Goal: Task Accomplishment & Management: Manage account settings

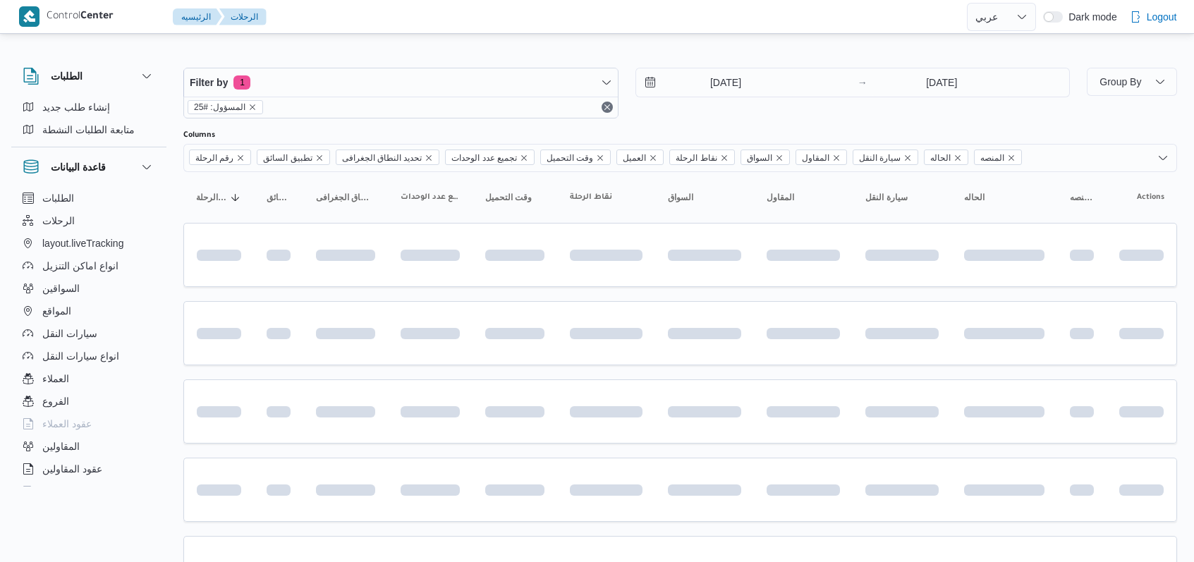
select select "ar"
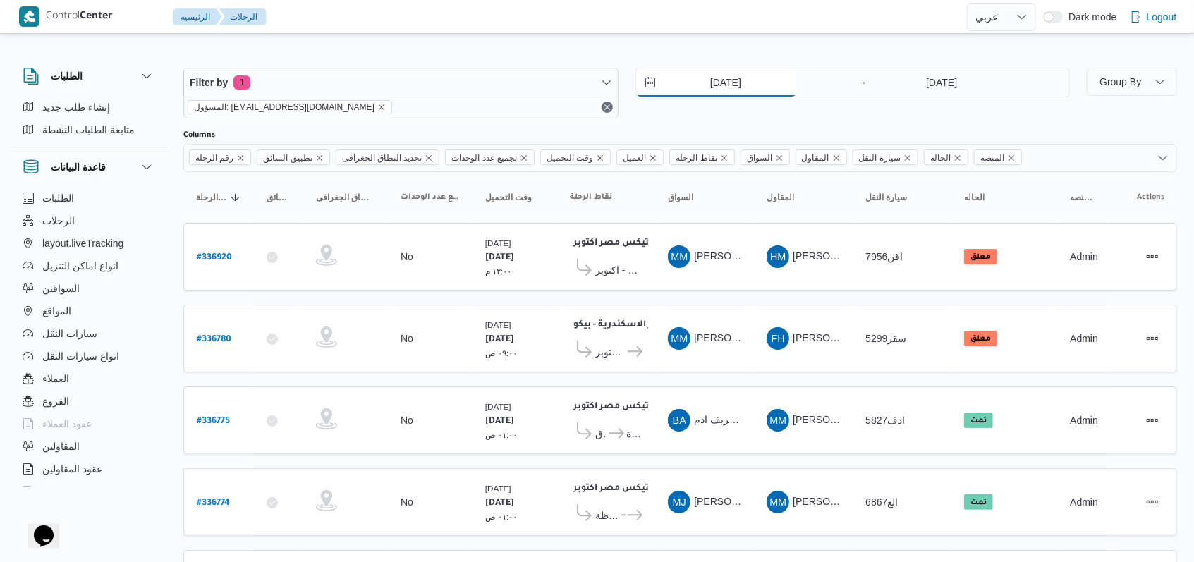
click at [739, 83] on input "10/9/2025" at bounding box center [716, 82] width 160 height 28
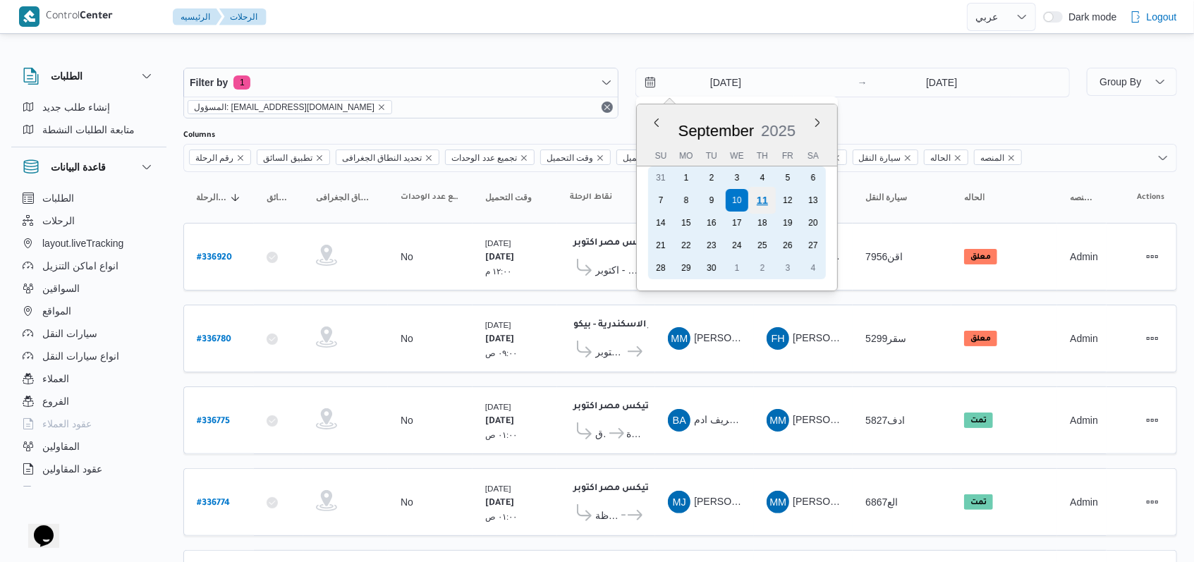
click at [756, 200] on div "11" at bounding box center [761, 200] width 27 height 27
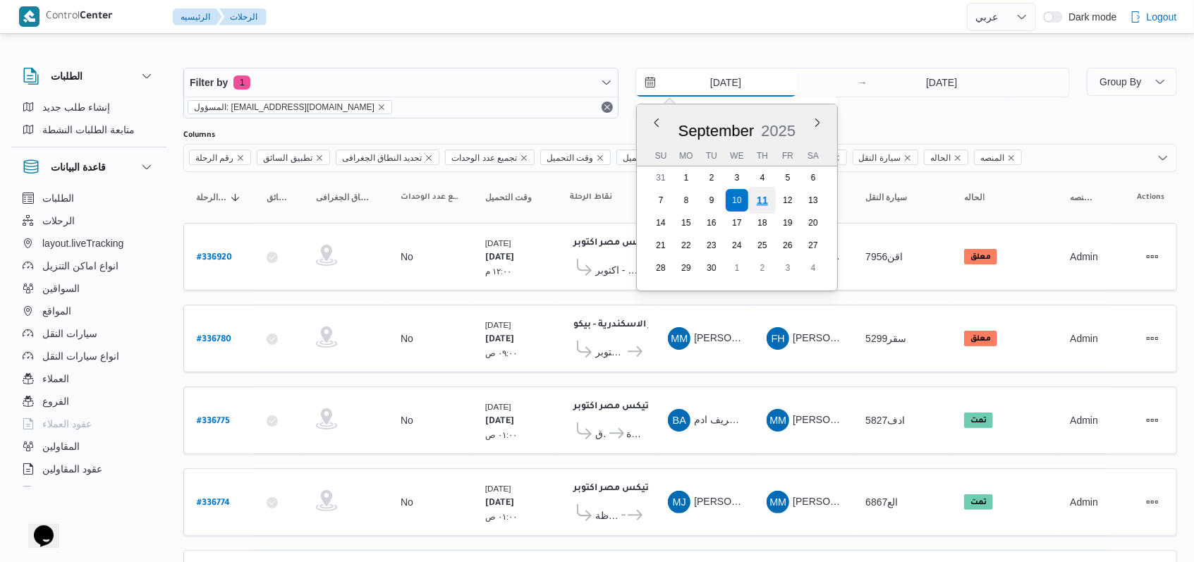
type input "[DATE]"
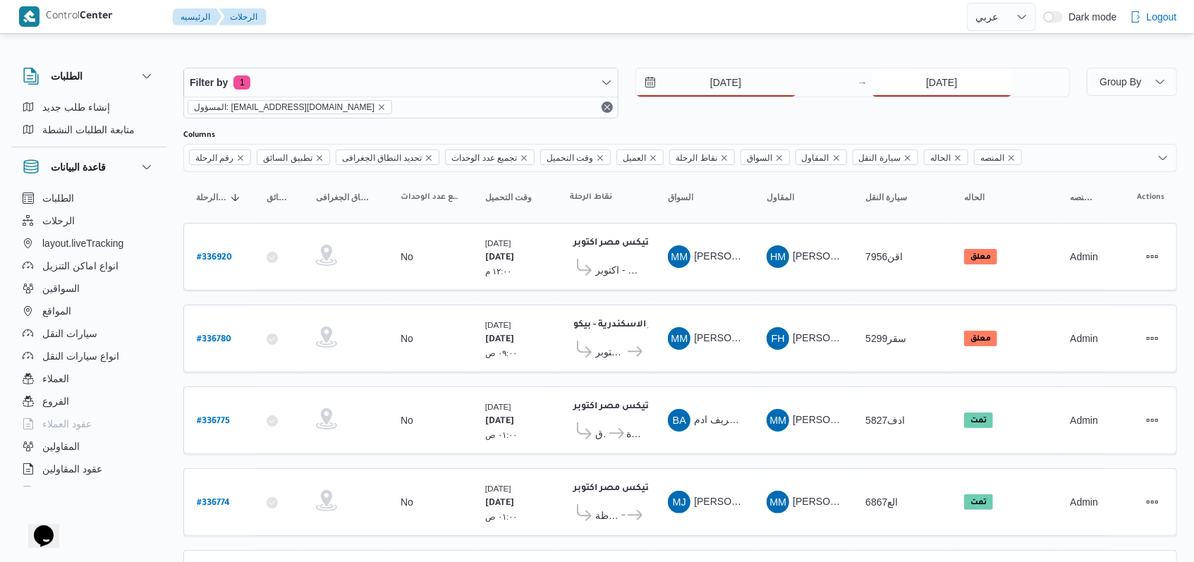
click at [904, 92] on input "10/9/2025" at bounding box center [942, 82] width 140 height 28
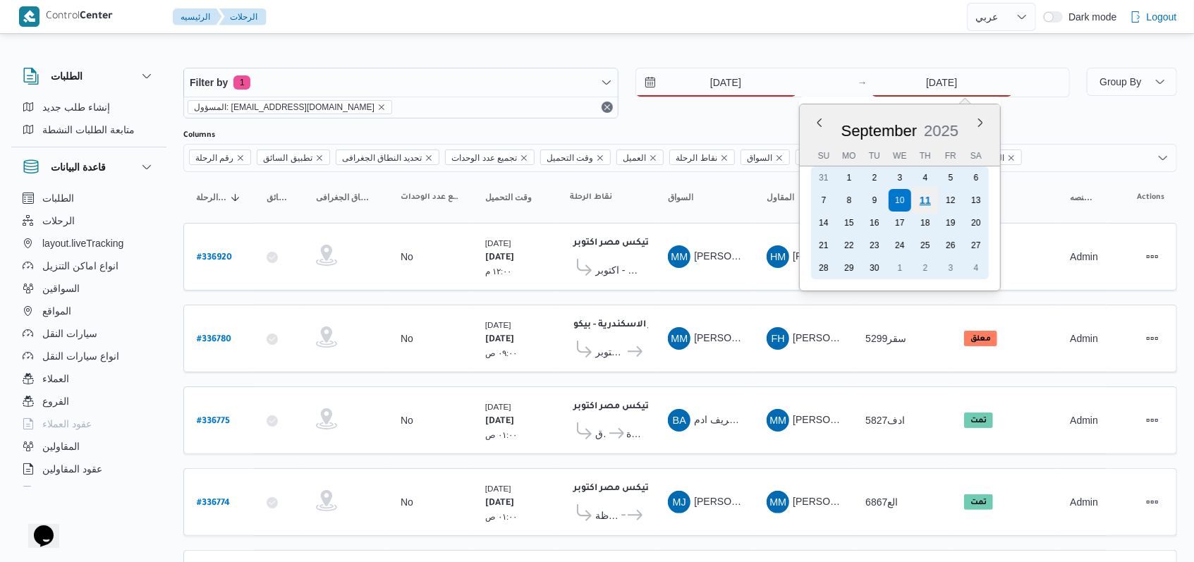
click at [925, 206] on div "11" at bounding box center [925, 200] width 27 height 27
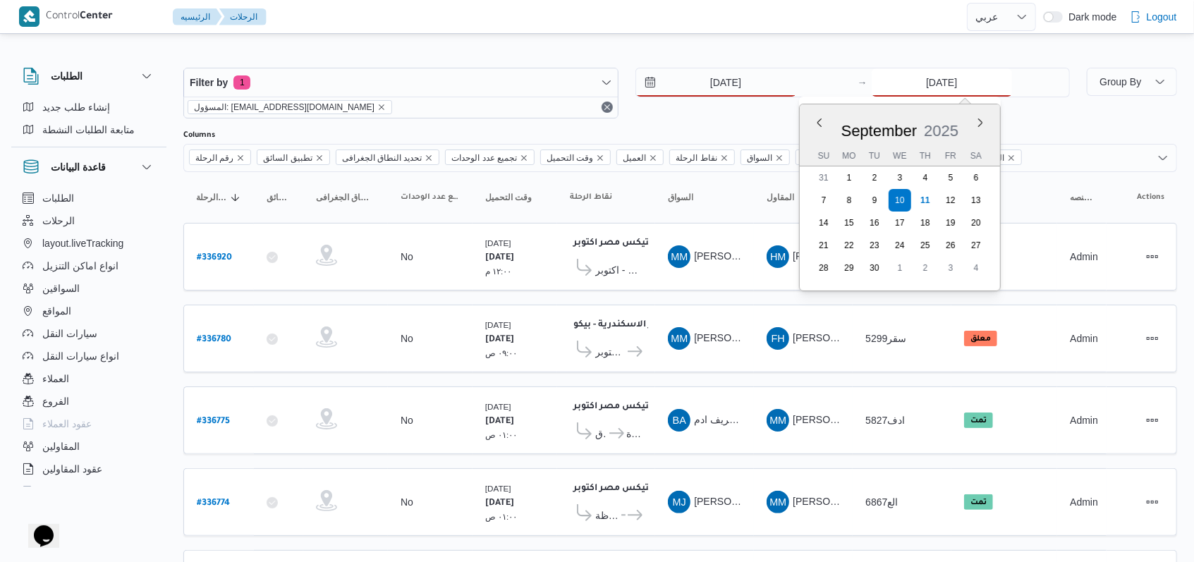
type input "[DATE]"
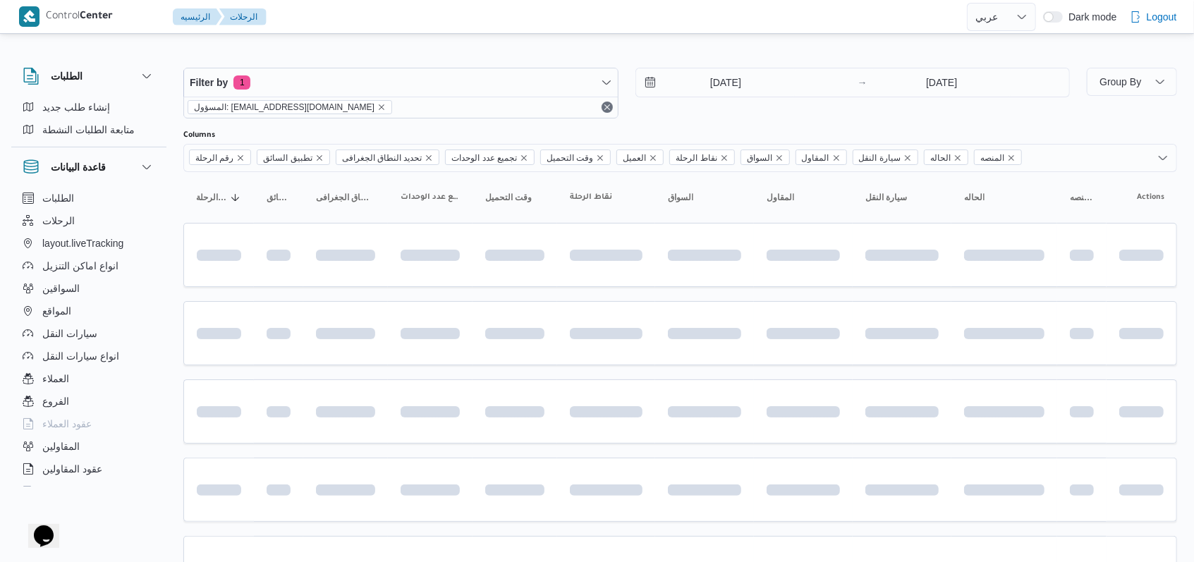
click at [731, 117] on div "[DATE] → [DATE]" at bounding box center [853, 93] width 435 height 51
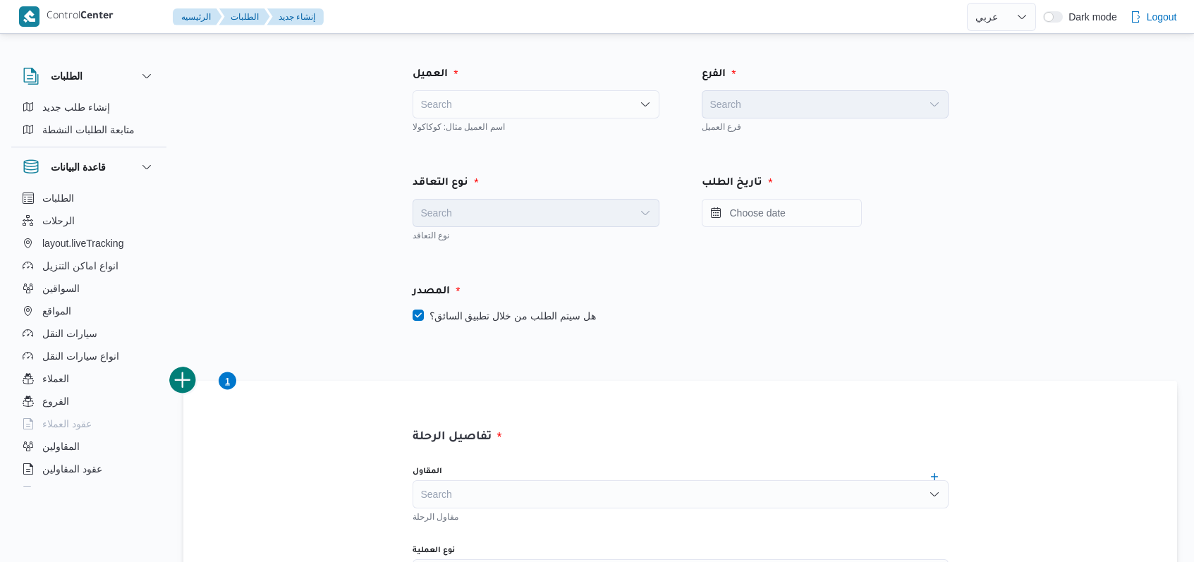
select select "ar"
click at [485, 95] on div "Search" at bounding box center [536, 104] width 247 height 28
type input "ى"
type input "ne"
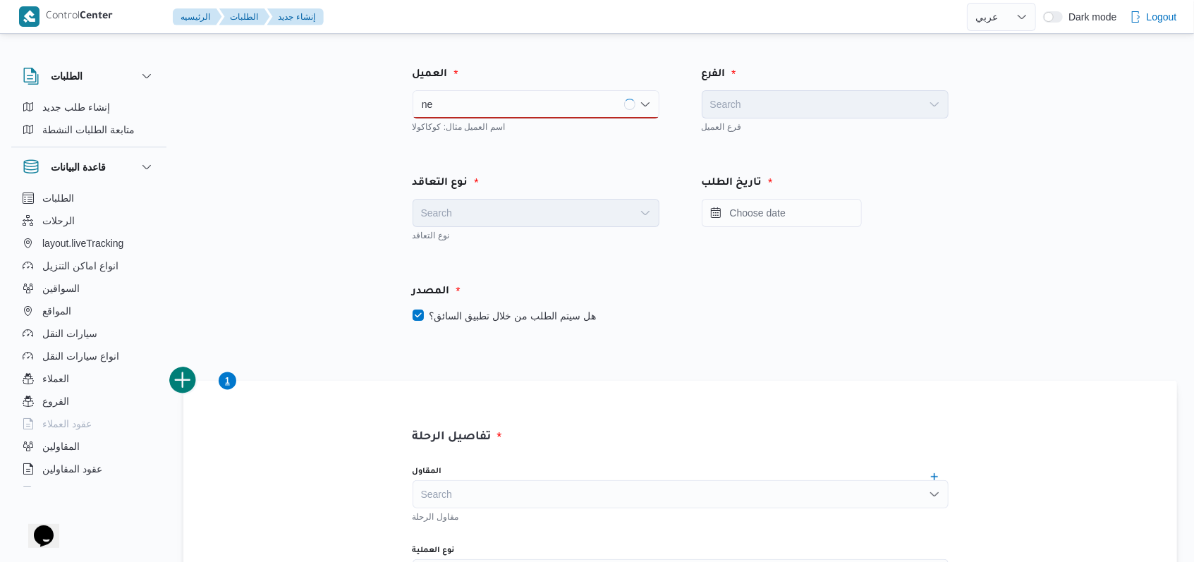
click at [498, 305] on div "المصدر" at bounding box center [680, 292] width 553 height 34
click at [505, 318] on label "هل سيتم الطلب من خلال تطبيق السائق؟" at bounding box center [504, 316] width 183 height 17
checkbox input "false"
click at [619, 271] on div "المصدر هل سيتم الطلب من خلال تطبيق السائق؟" at bounding box center [680, 303] width 578 height 83
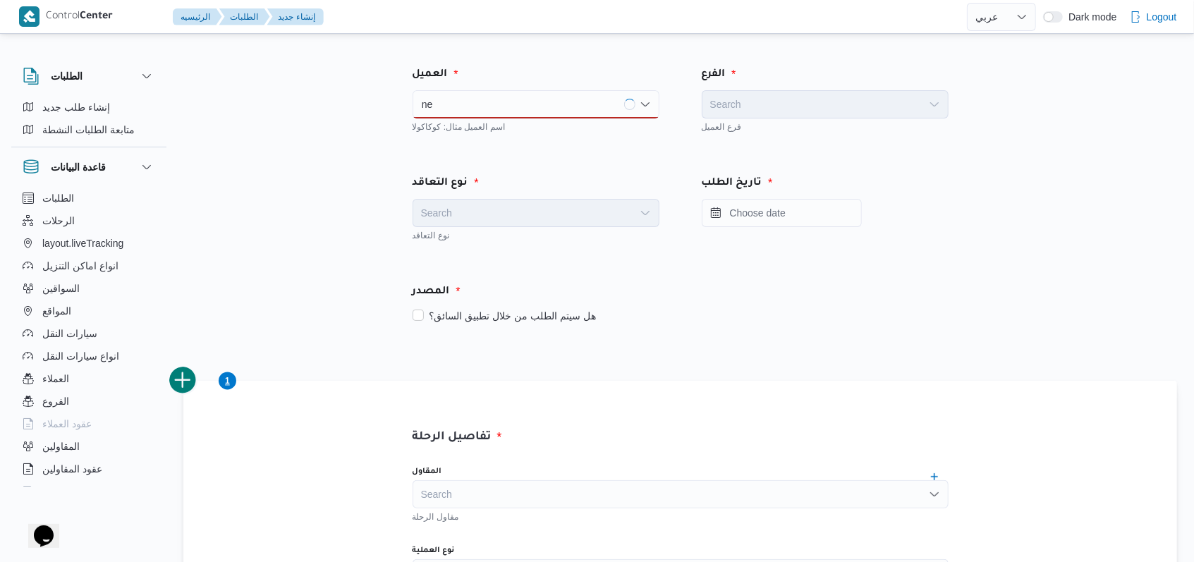
click at [549, 121] on div "اسم العميل مثال: كوكاكولا" at bounding box center [536, 126] width 247 height 14
click at [549, 110] on div "ne ne" at bounding box center [536, 104] width 247 height 28
type input "ne"
drag, startPoint x: 821, startPoint y: 139, endPoint x: 816, endPoint y: 155, distance: 17.0
click at [821, 139] on div "الفرع Search فرع العميل" at bounding box center [825, 99] width 289 height 109
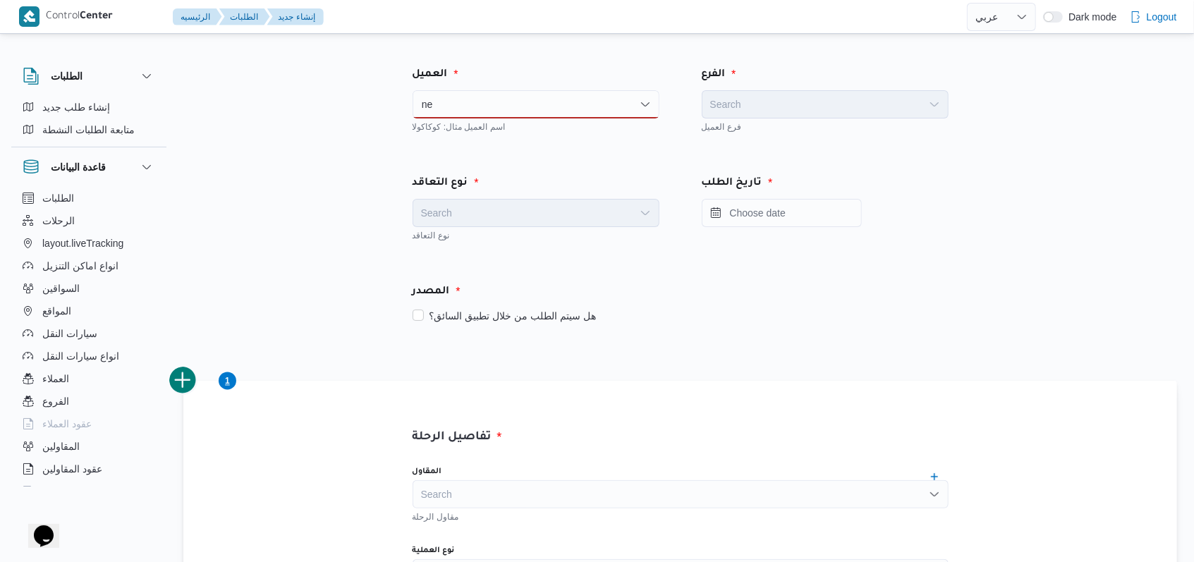
click at [763, 279] on div "المصدر" at bounding box center [680, 292] width 553 height 34
click at [502, 99] on div "ne ne" at bounding box center [536, 104] width 247 height 28
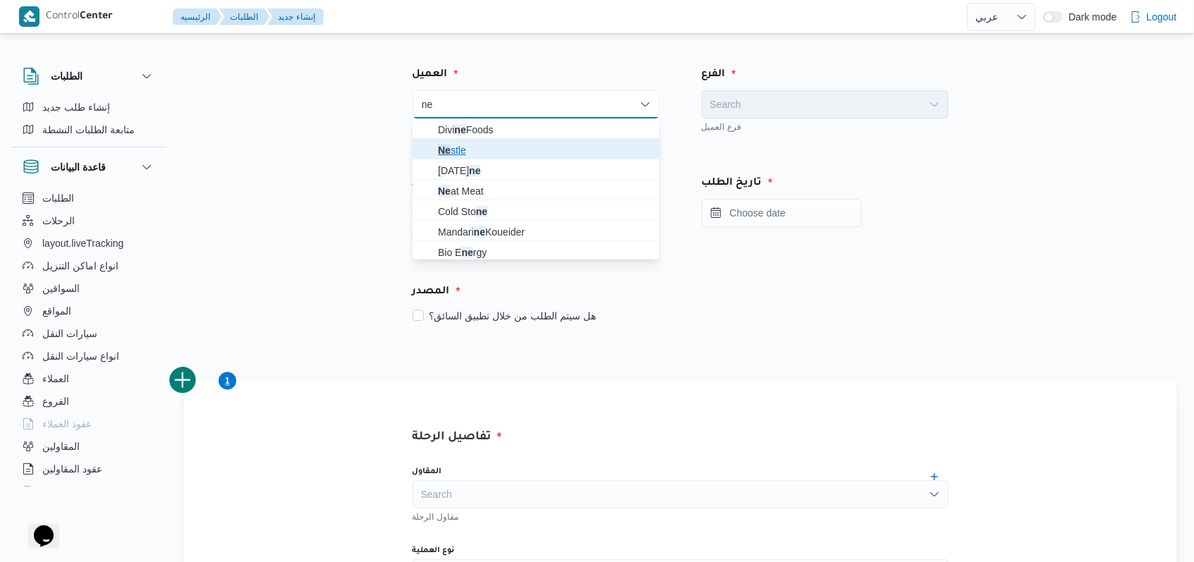
click at [502, 147] on span "Ne stle" at bounding box center [544, 150] width 213 height 17
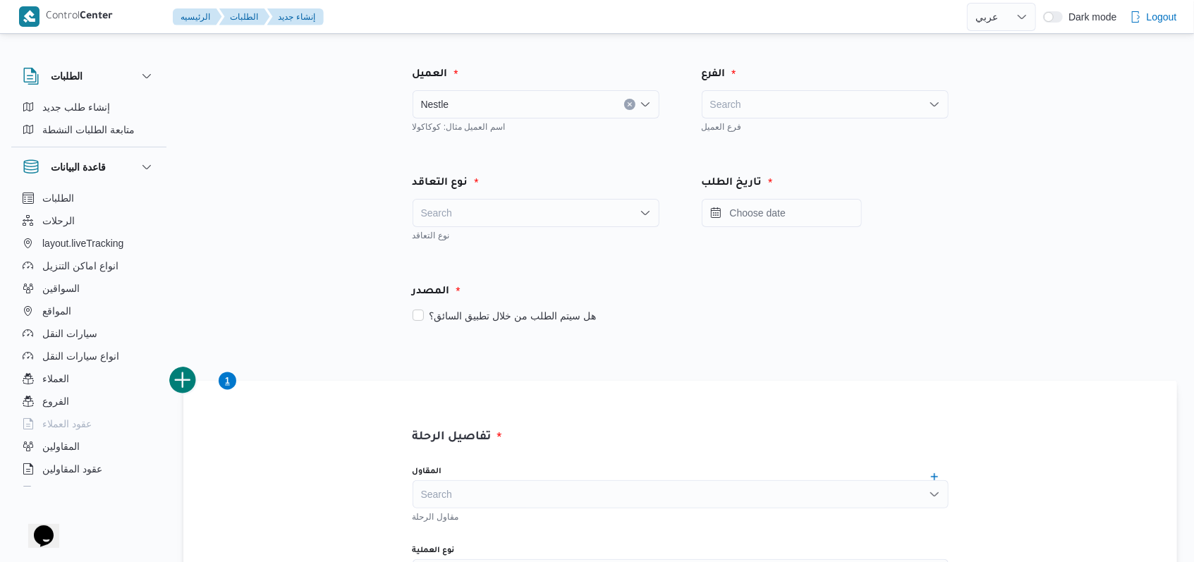
click at [826, 87] on div "الفرع" at bounding box center [825, 75] width 264 height 34
click at [826, 90] on div "Search" at bounding box center [825, 104] width 247 height 28
click at [670, 159] on div "نوع التعاقد Search نوع التعاقد" at bounding box center [535, 208] width 289 height 109
click at [779, 97] on div "Search" at bounding box center [825, 104] width 247 height 28
click at [657, 166] on div "نوع التعاقد Search نوع التعاقد" at bounding box center [535, 208] width 289 height 109
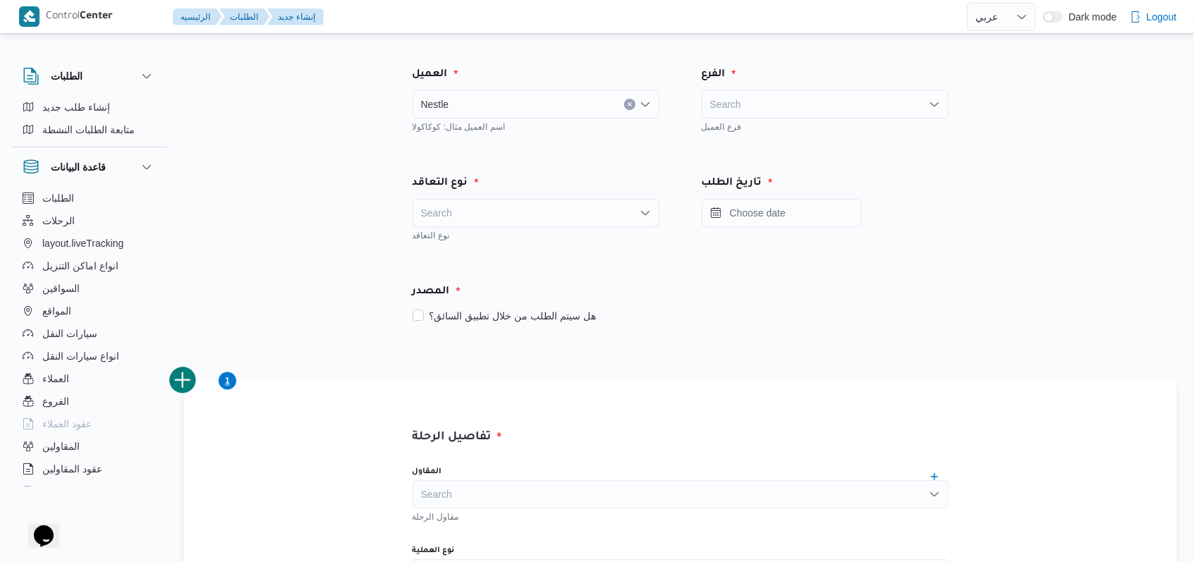
click at [559, 209] on div "Search" at bounding box center [536, 213] width 247 height 28
click at [502, 253] on span "On Demand" at bounding box center [544, 258] width 213 height 17
click at [785, 214] on input "Press the down key to open a popover containing a calendar." at bounding box center [782, 213] width 160 height 28
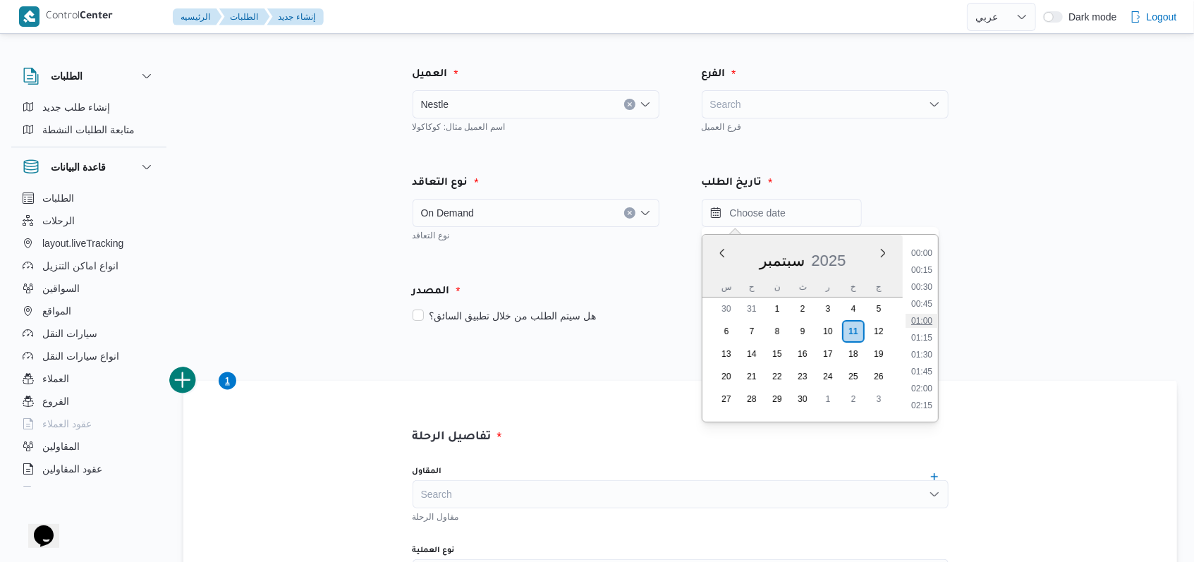
click at [923, 321] on li "01:00" at bounding box center [922, 321] width 32 height 14
type input "١١/٠٩/٢٠٢٥ ٠١:٠٠"
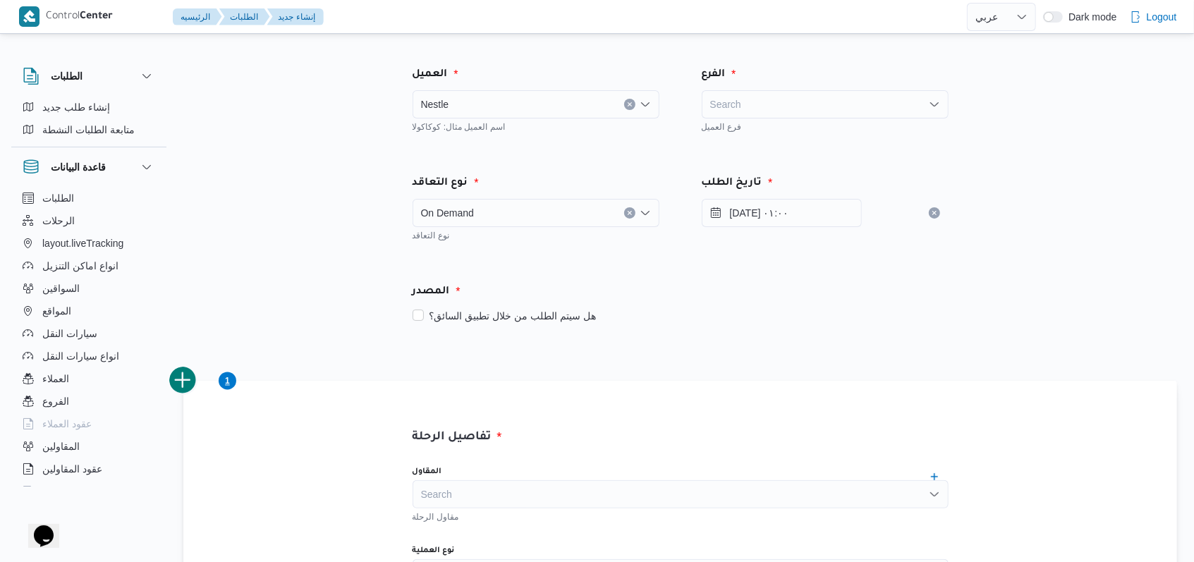
click at [916, 308] on div "هل سيتم الطلب من خلال تطبيق السائق؟" at bounding box center [681, 316] width 536 height 17
click at [796, 102] on div "Search" at bounding box center [825, 104] width 247 height 28
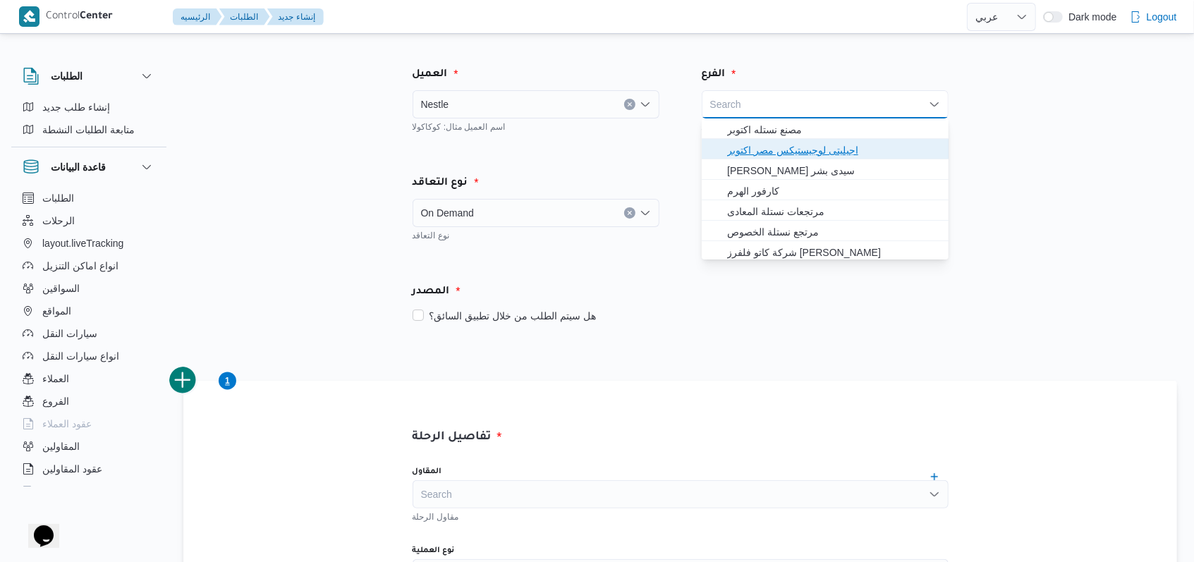
click at [808, 144] on span "اجيليتى لوجيستيكس مصر اكتوبر" at bounding box center [833, 150] width 213 height 17
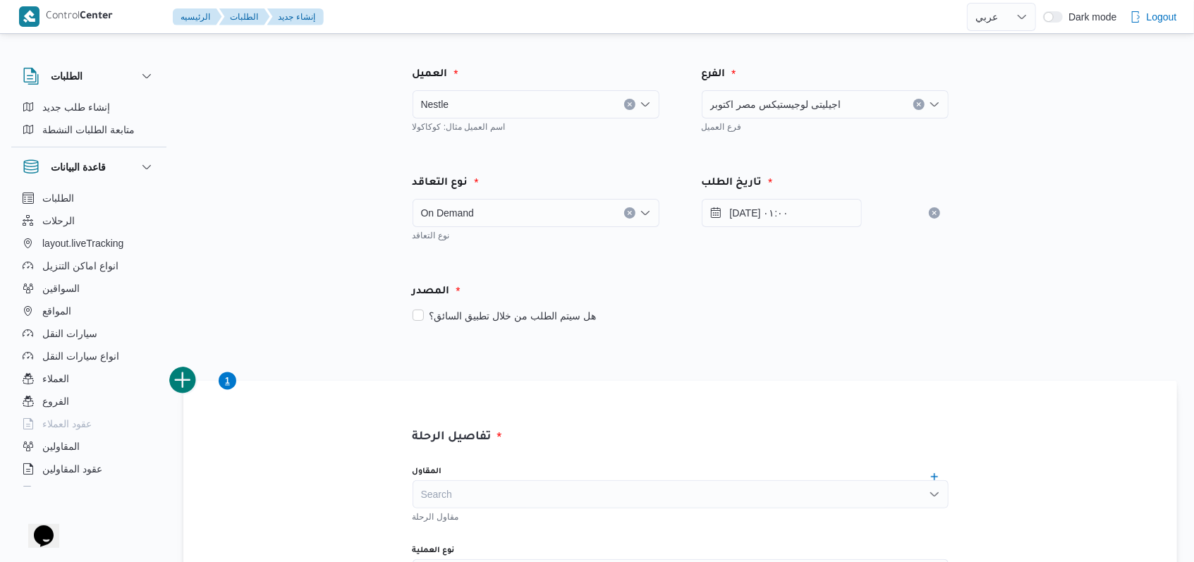
click at [808, 144] on div "الفرع اجيليتى لوجيستيكس مصر اكتوبر Combo box. Selected. اجيليتى لوجيستيكس مصر ا…" at bounding box center [825, 99] width 289 height 109
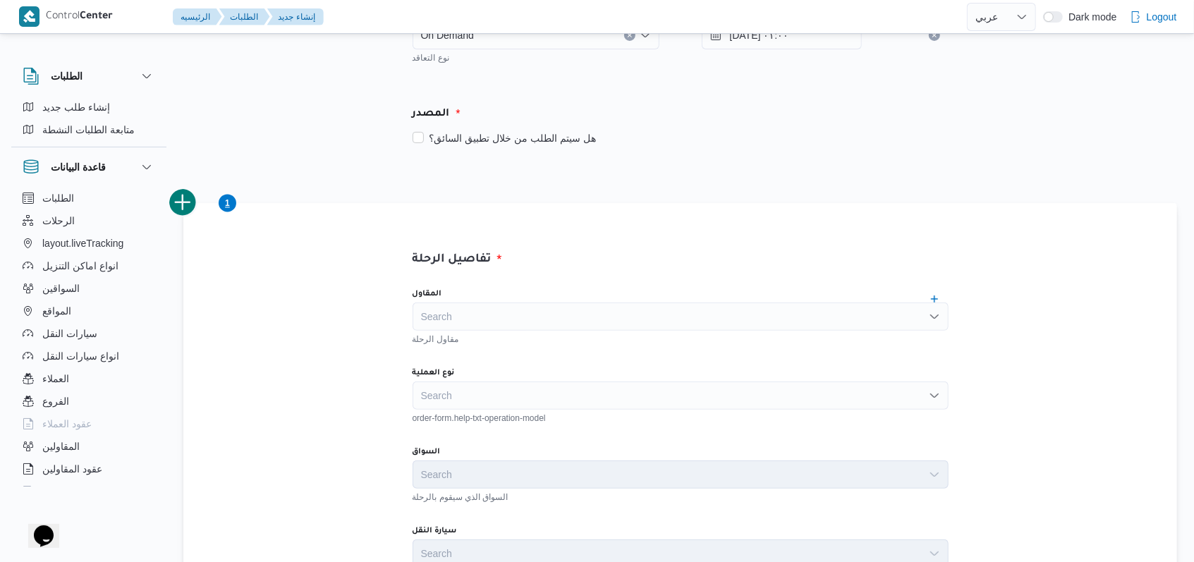
scroll to position [376, 0]
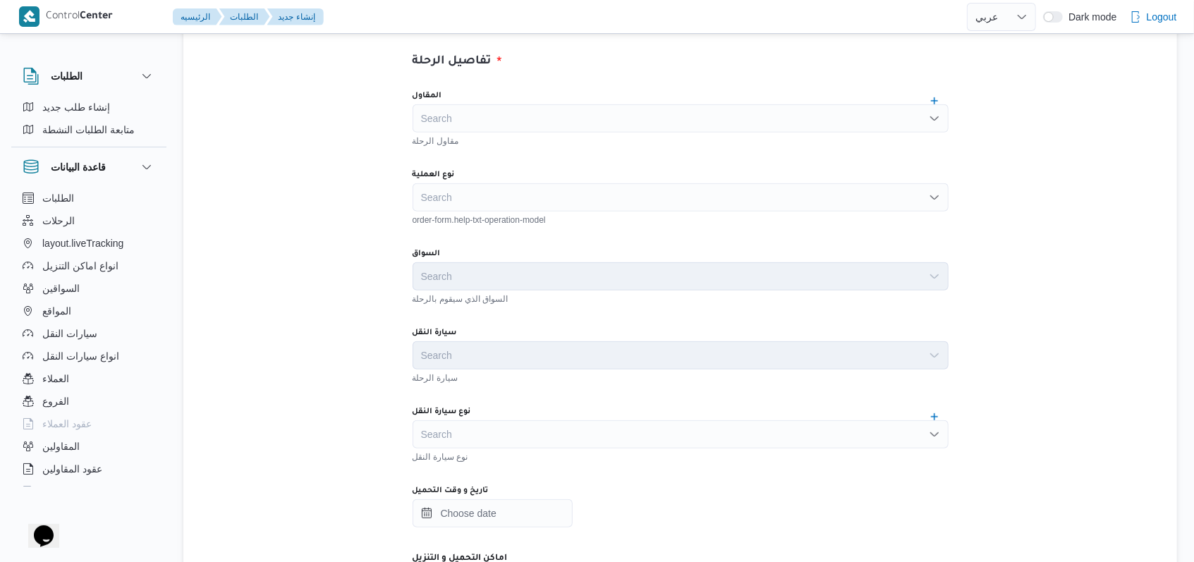
click at [538, 112] on div "Search" at bounding box center [681, 118] width 536 height 28
type input "l"
click at [558, 119] on div "مصطفى ممدو مصطفى ممدو" at bounding box center [681, 118] width 536 height 28
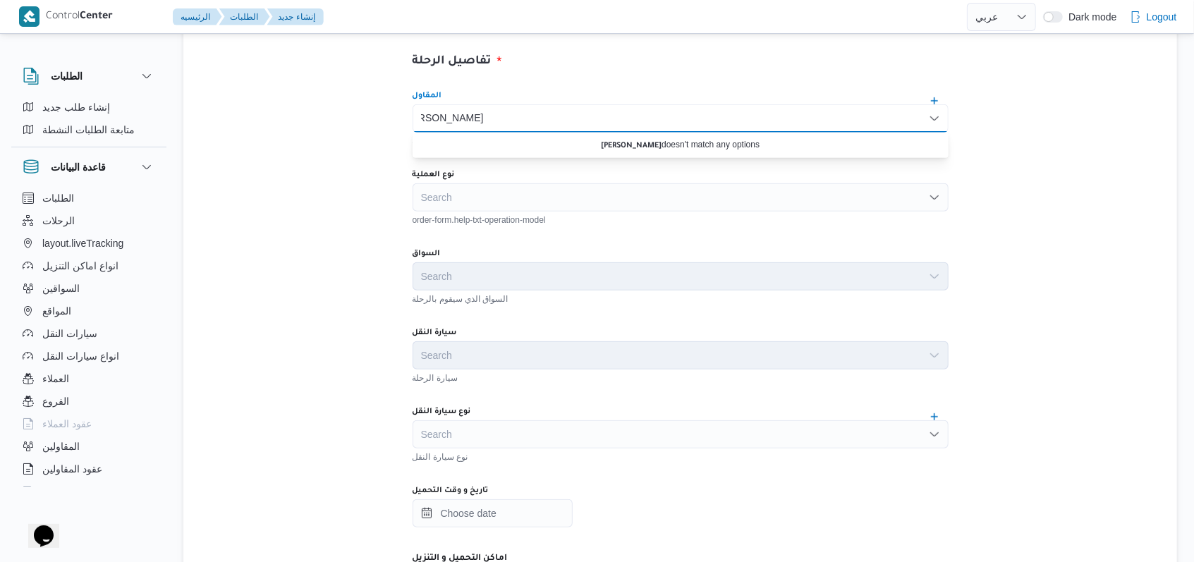
click at [554, 116] on div "مصطفى ممدو مصطفى ممدو Combo box. Selected. مصطفى ممدو. Selected. Combo box inpu…" at bounding box center [681, 118] width 536 height 28
click at [564, 63] on div "تفاصيل الرحلة المقاول مصطفى ممدو مصطفى ممدو Combo box. Selected. مصطفى ممدو. Se…" at bounding box center [680, 374] width 635 height 739
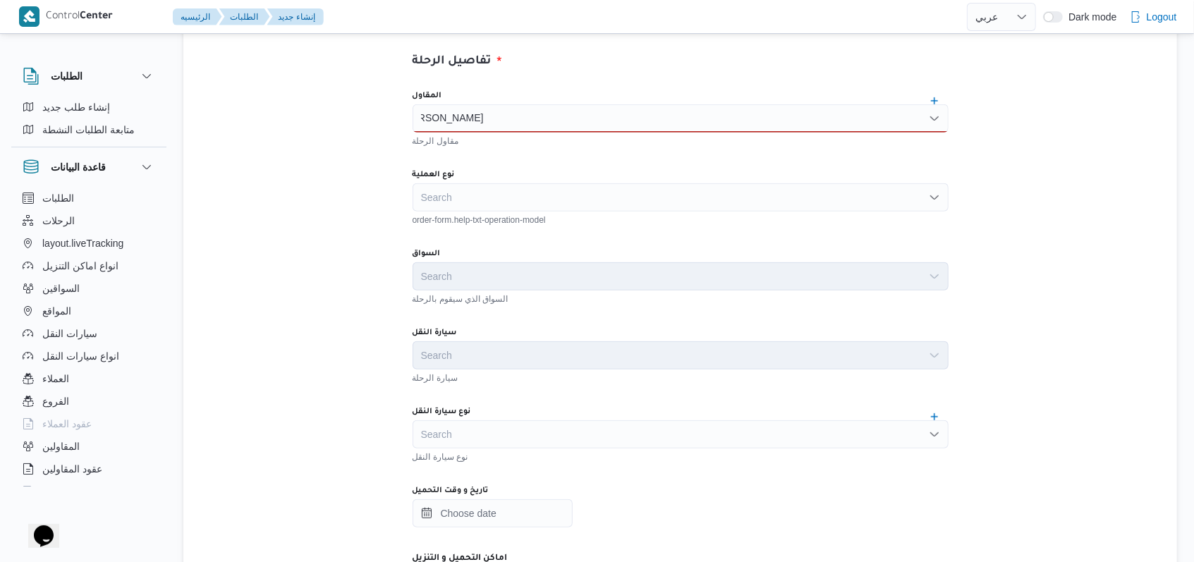
click at [519, 116] on div "مصطفى ممدو مصطفى ممدو" at bounding box center [681, 118] width 536 height 28
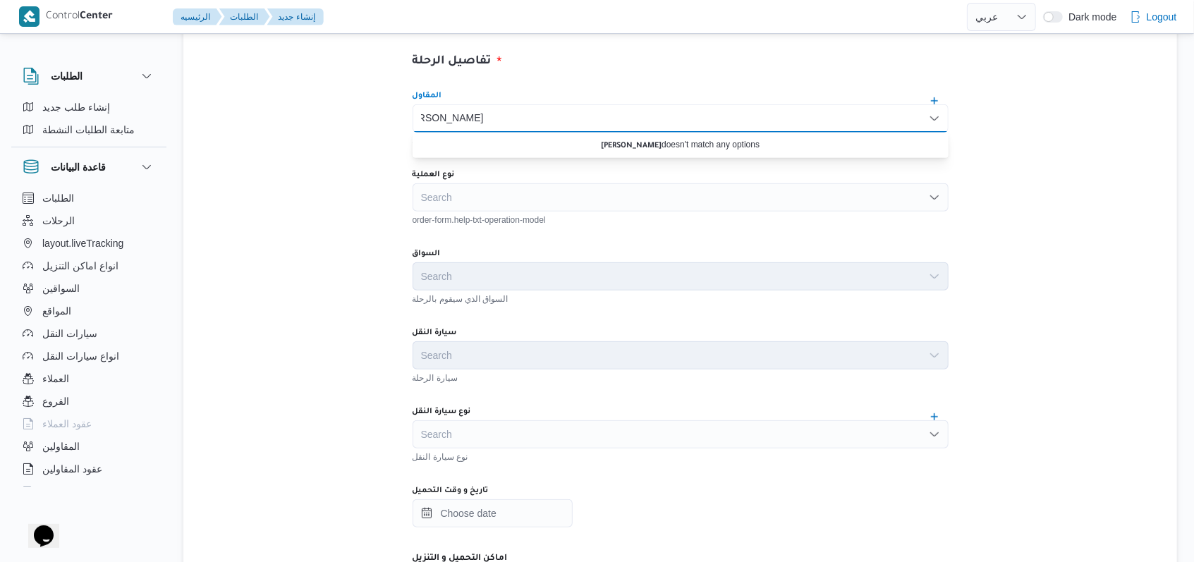
click at [1004, 482] on div "تفاصيل الرحلة المقاول مصطفى ممدو مصطفى ممدو Combo box. Selected. مصطفى ممدو. Se…" at bounding box center [680, 503] width 994 height 996
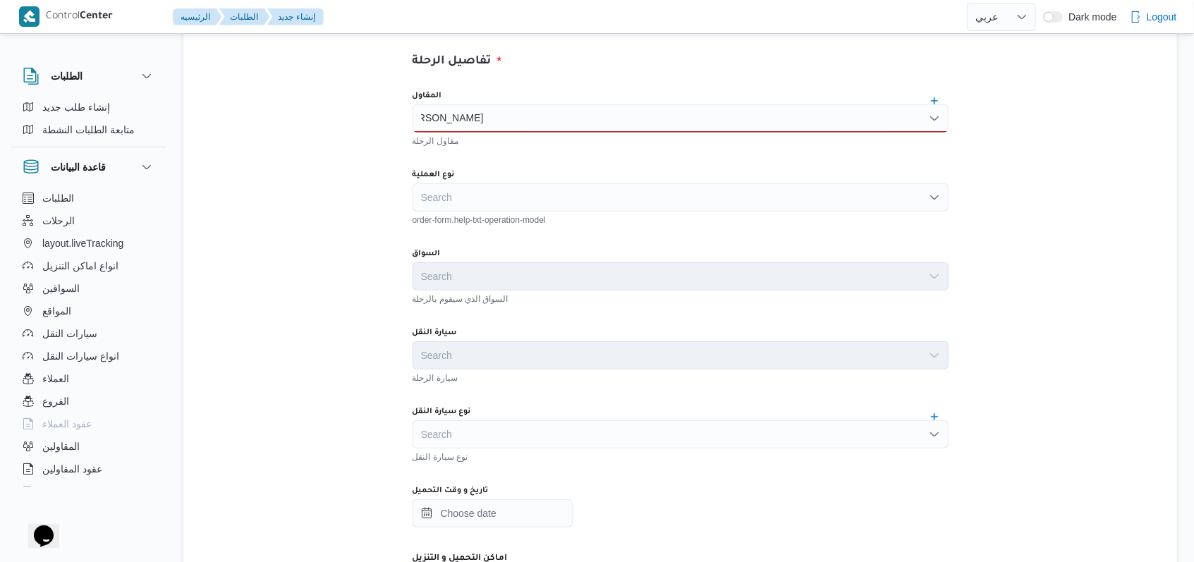
click at [518, 138] on div "مقاول الرحلة" at bounding box center [681, 140] width 536 height 14
click at [522, 117] on div "مصطفى ممدو مصطفى ممدو" at bounding box center [681, 118] width 536 height 28
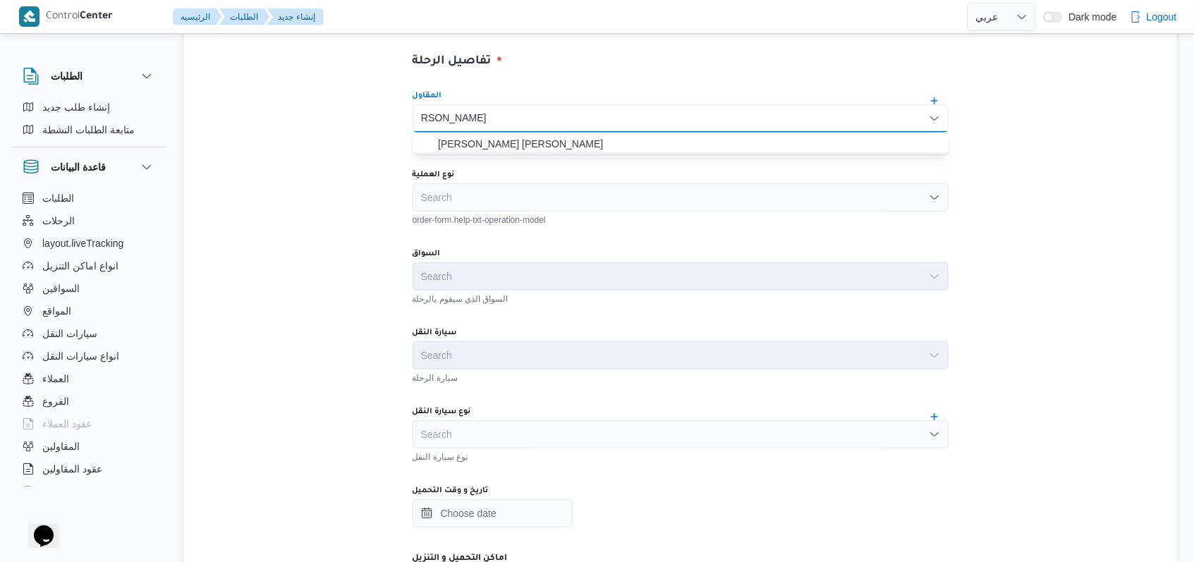
type input "مصطفى ممدو"
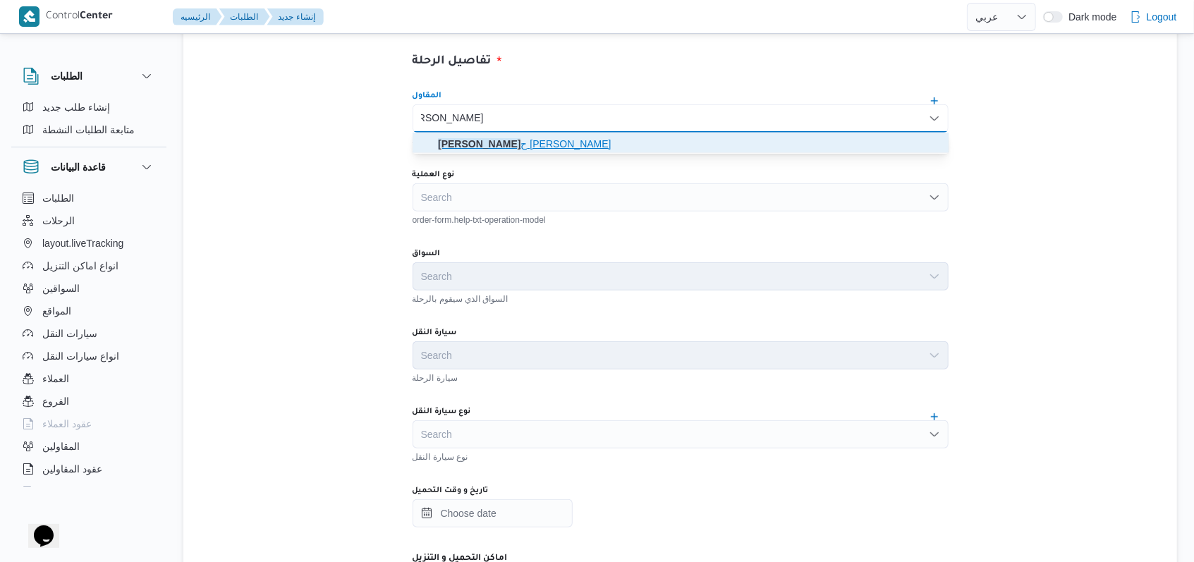
click at [514, 147] on span "مصطفى ممدو ح محمود عبدالهادى" at bounding box center [689, 143] width 502 height 17
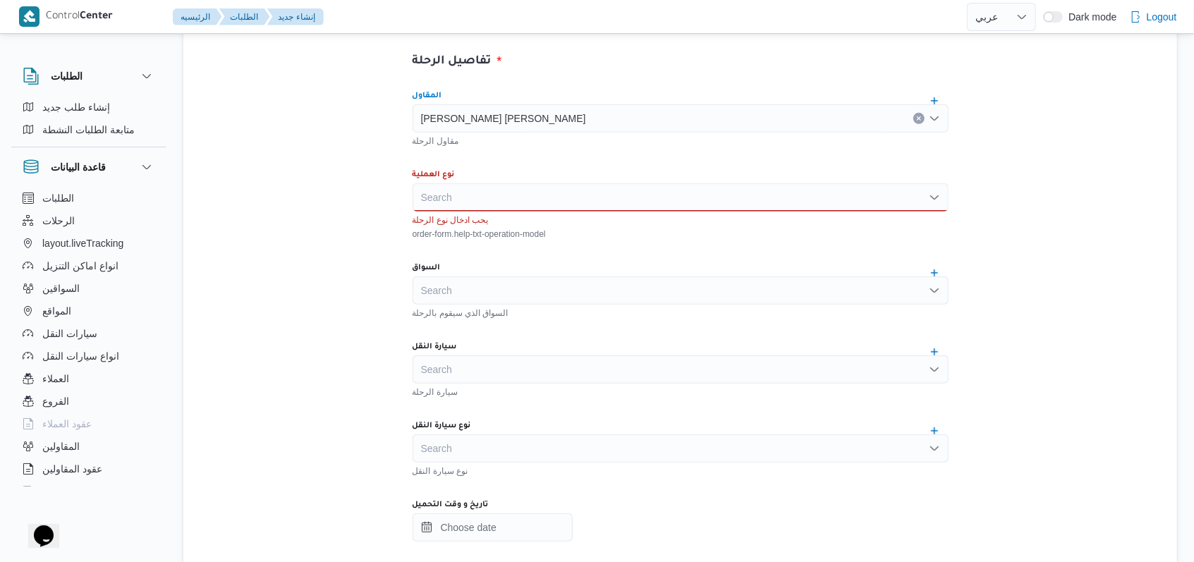
click at [516, 202] on div "Search" at bounding box center [681, 197] width 536 height 28
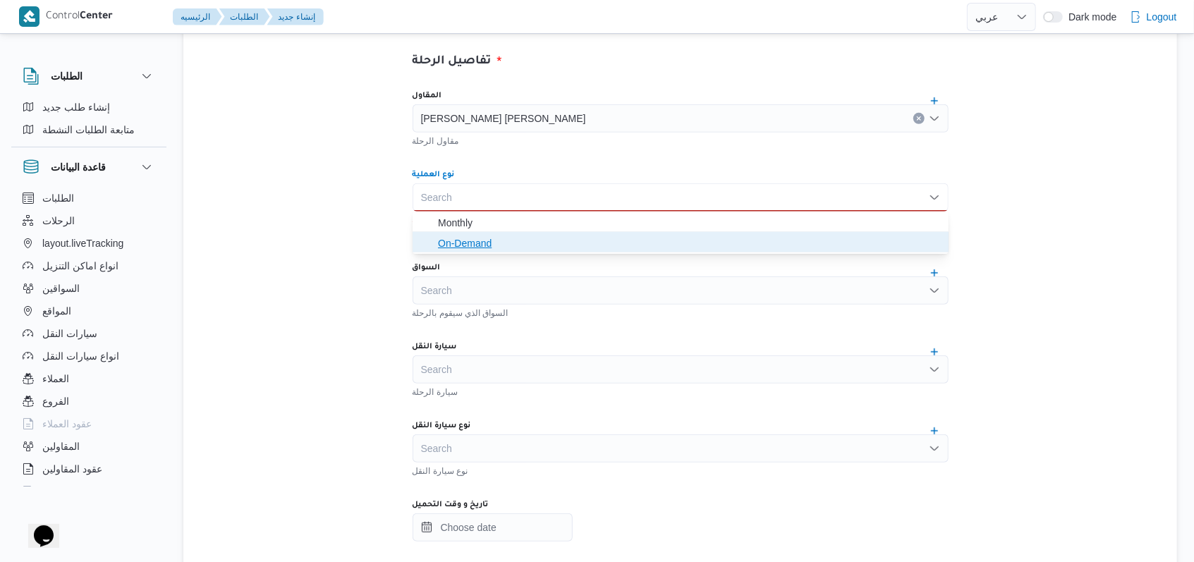
click at [514, 238] on span "On-Demand" at bounding box center [689, 243] width 502 height 17
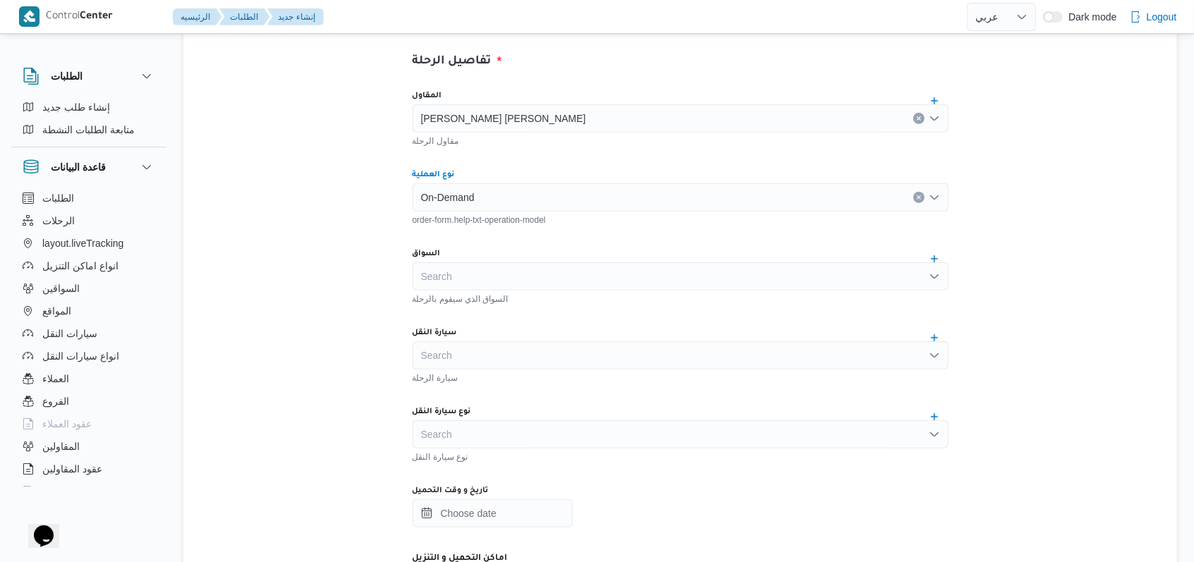
click at [525, 285] on div "Search" at bounding box center [681, 276] width 536 height 28
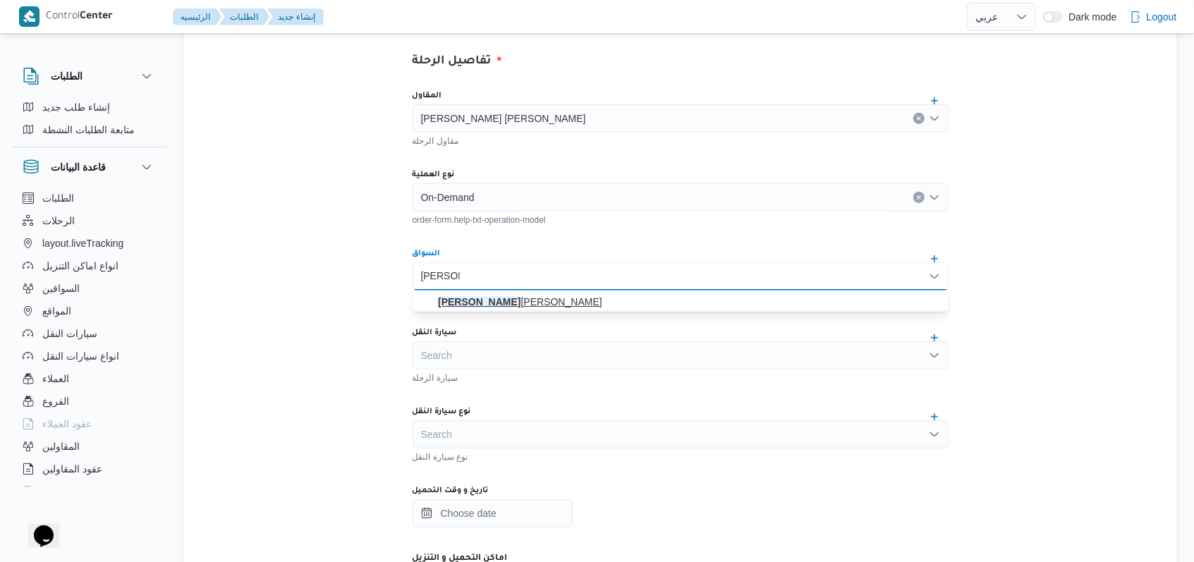
type input "مصطفى"
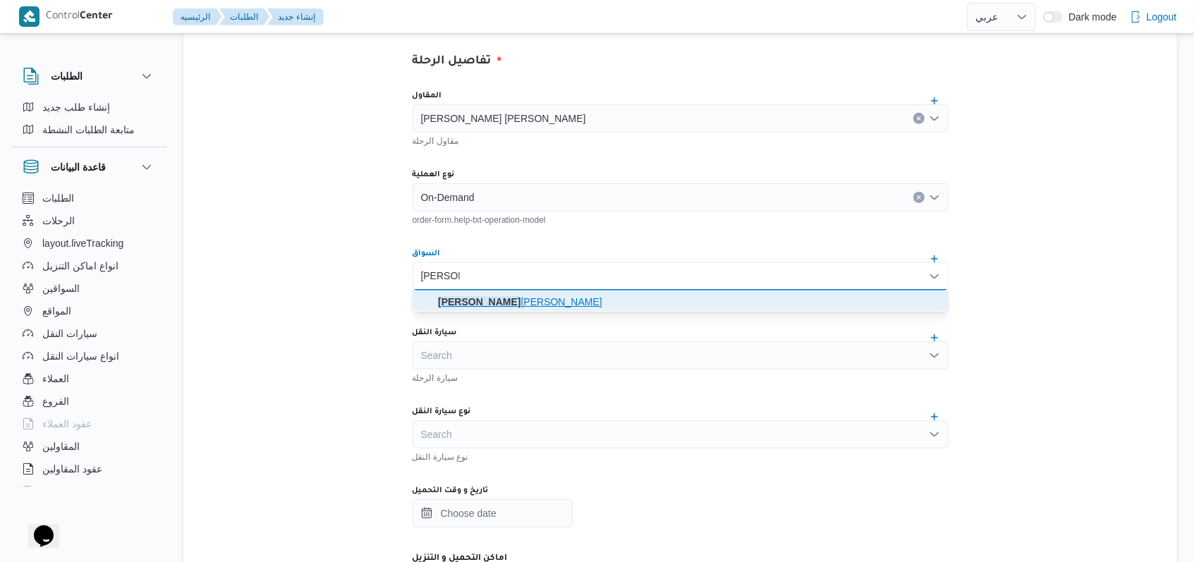
click at [532, 300] on span "مصطفى جمال عبداللطيف ابراهيم" at bounding box center [689, 301] width 502 height 17
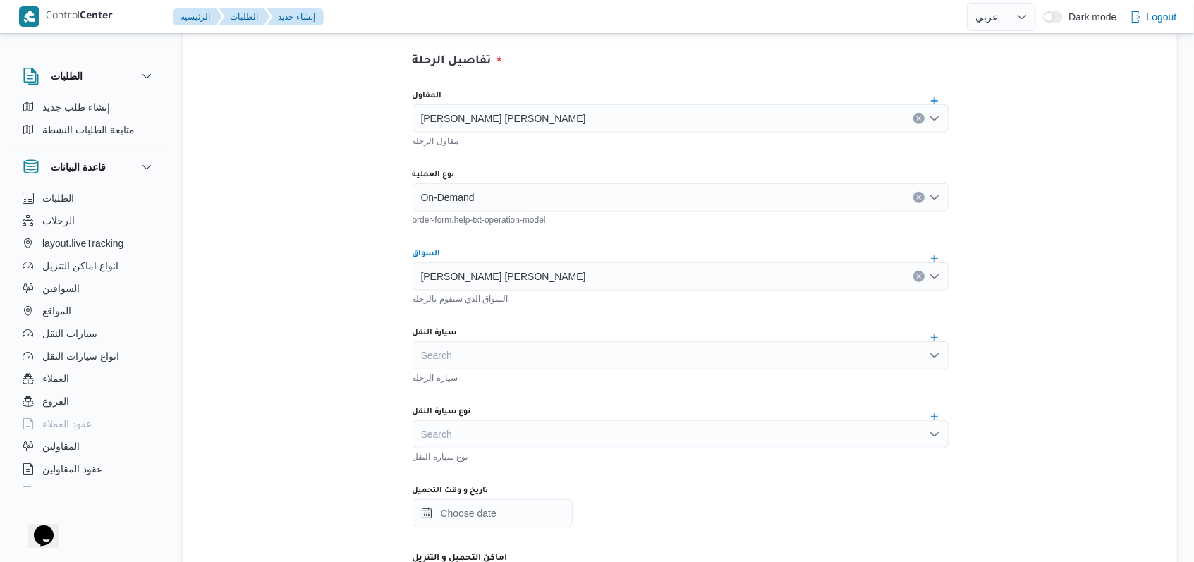
click at [519, 353] on div "Search" at bounding box center [681, 355] width 536 height 28
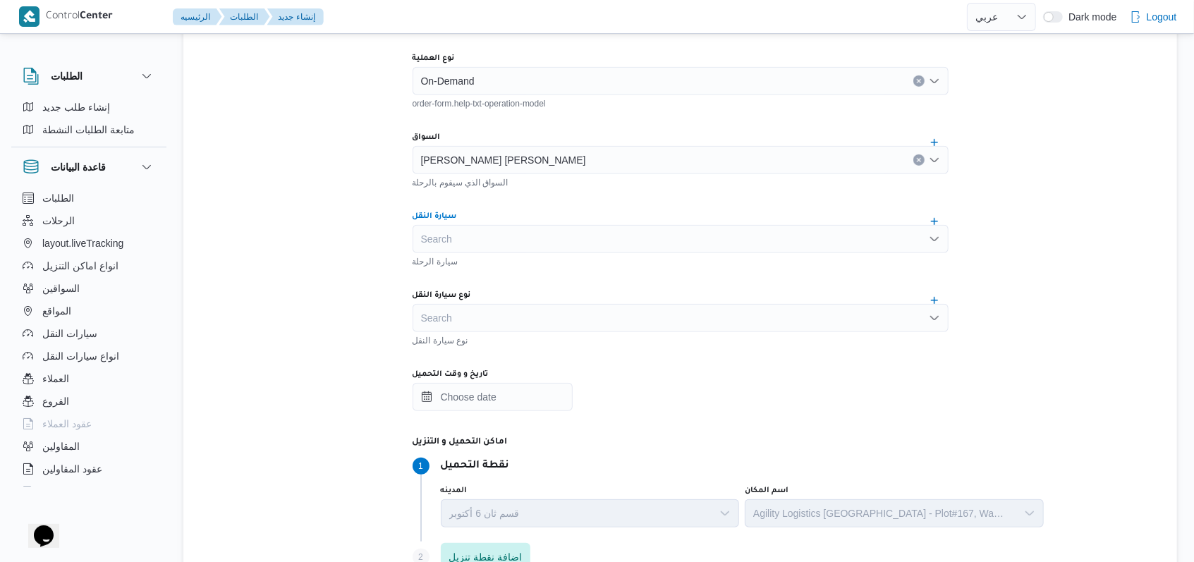
scroll to position [470, 0]
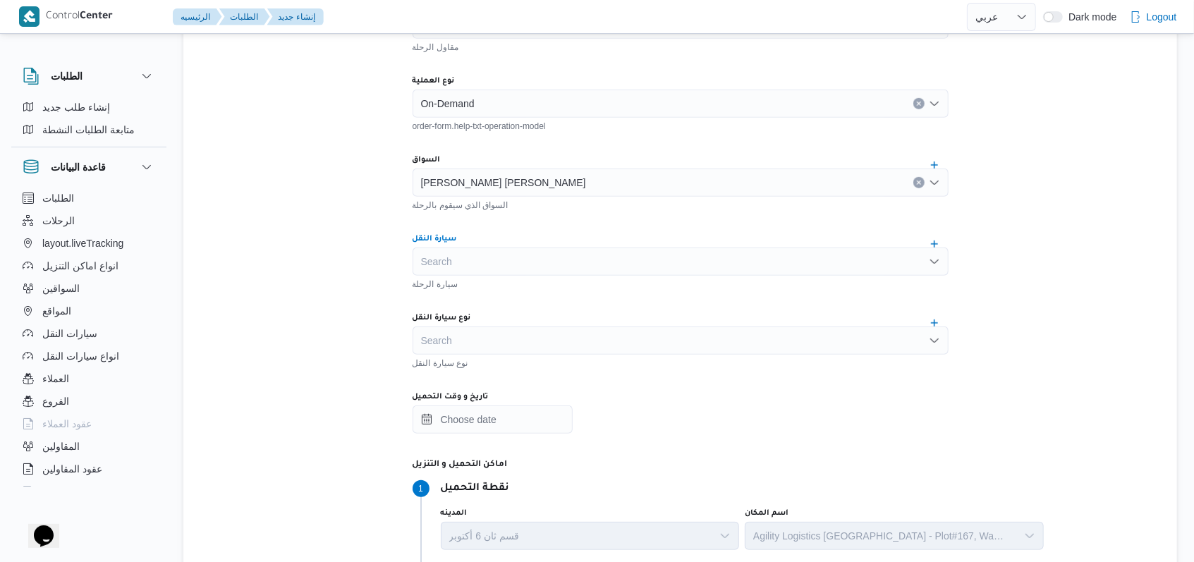
click at [532, 266] on div "Search" at bounding box center [681, 262] width 536 height 28
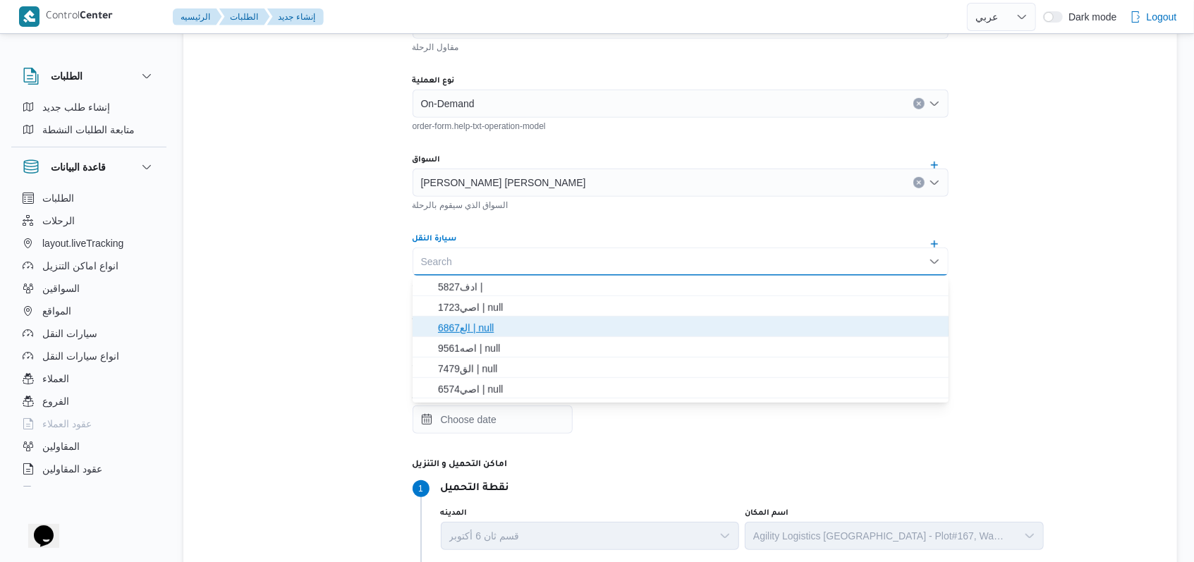
click at [499, 330] on span "الع6867 | null" at bounding box center [689, 328] width 502 height 17
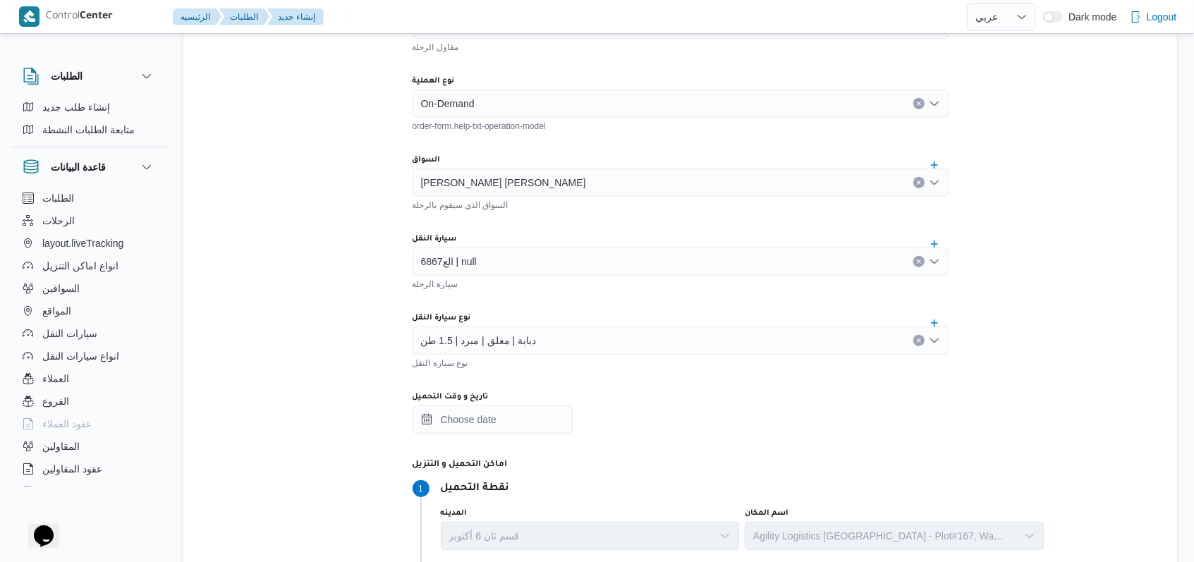
click at [529, 356] on div "نوع سيارة النقل" at bounding box center [681, 362] width 536 height 14
click at [543, 338] on div "دبابة | مغلق | مبرد | 1.5 طن" at bounding box center [681, 341] width 536 height 28
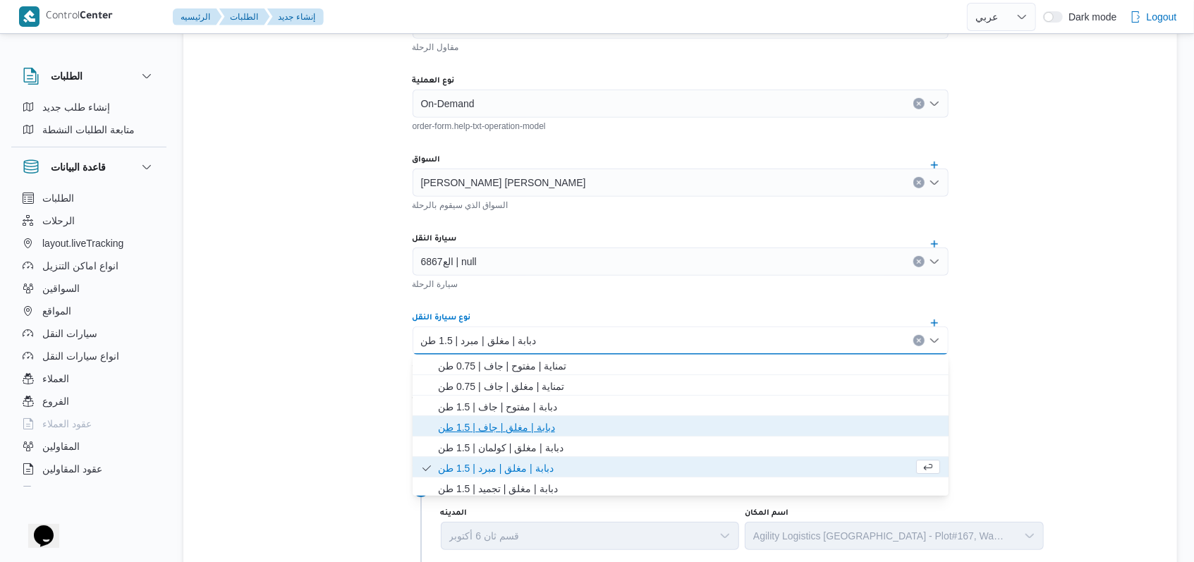
click at [512, 432] on span "دبابة | مغلق | جاف | 1.5 طن" at bounding box center [689, 427] width 502 height 17
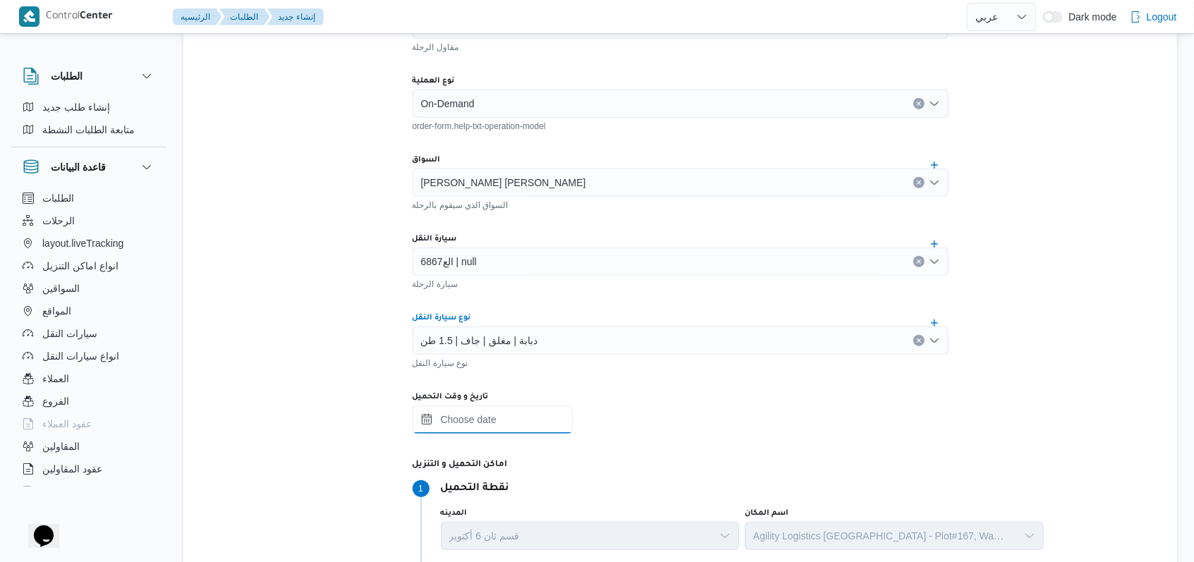
click at [516, 413] on input "تاريخ و وقت التحميل" at bounding box center [493, 420] width 160 height 28
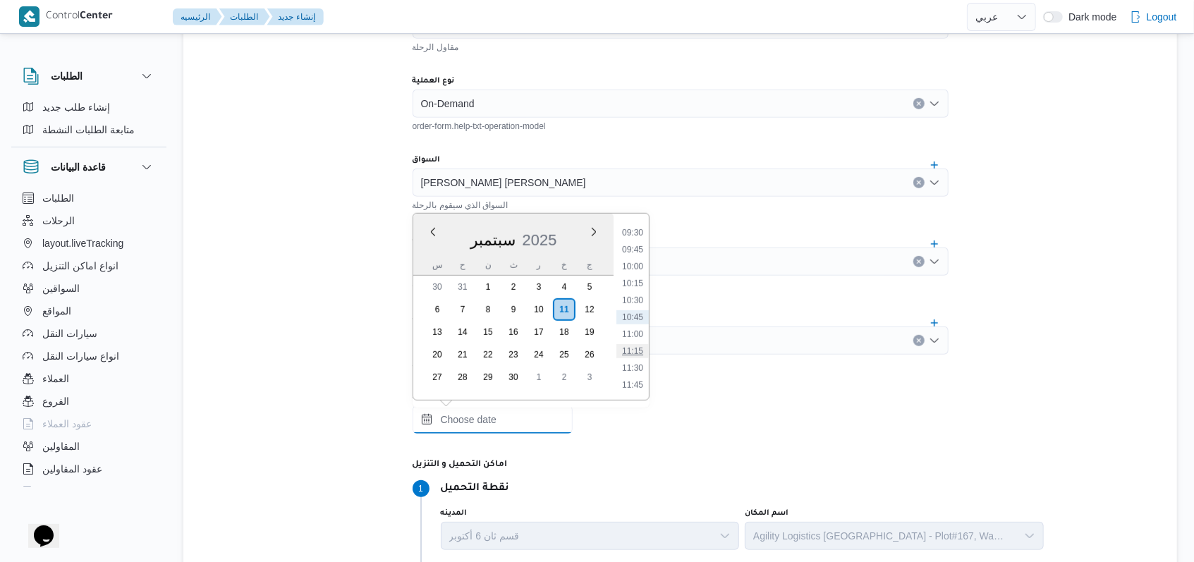
scroll to position [0, 0]
click at [638, 298] on li "01:00" at bounding box center [632, 300] width 32 height 14
type input "١١/٠٩/٢٠٢٥ ٠١:٠٠"
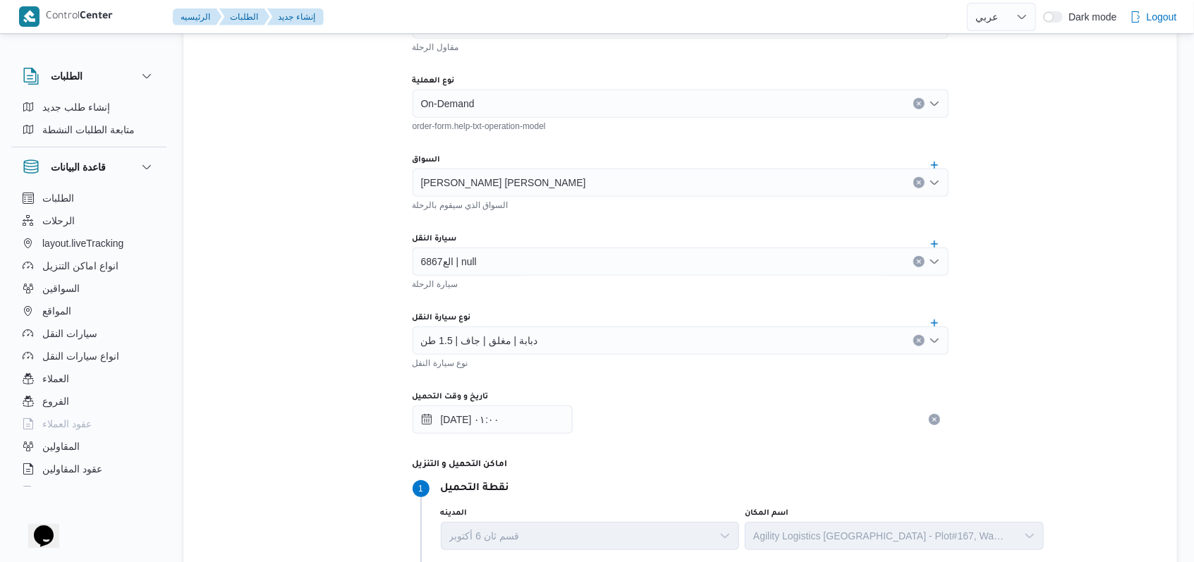
click at [638, 296] on div "المقاول مصطفى ممدوح محمود عبدالهادى مقاول الرحلة نوع العملية On-Demand order-fo…" at bounding box center [680, 298] width 559 height 627
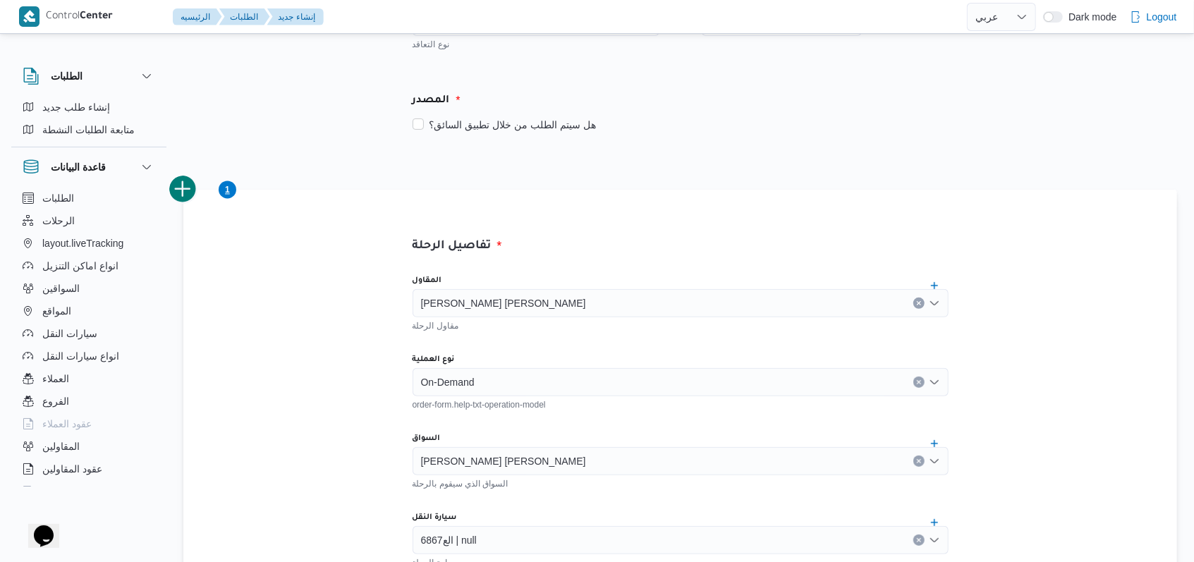
scroll to position [188, 0]
click at [195, 195] on button "add trip" at bounding box center [183, 193] width 28 height 28
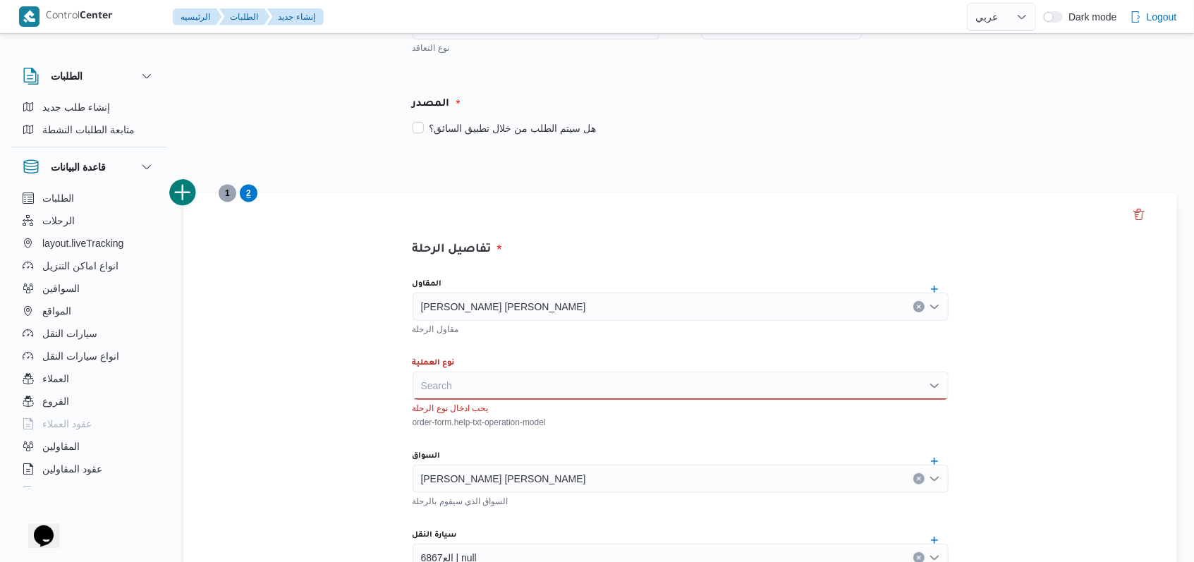
click at [486, 382] on div "Search" at bounding box center [681, 386] width 536 height 28
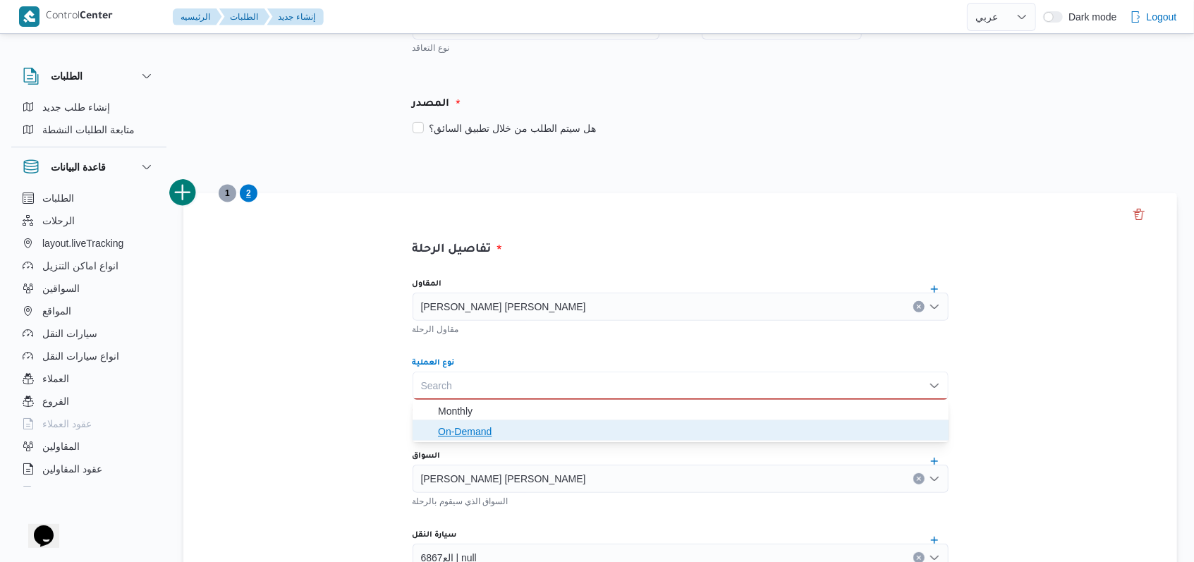
click at [473, 437] on span "On-Demand" at bounding box center [689, 431] width 502 height 17
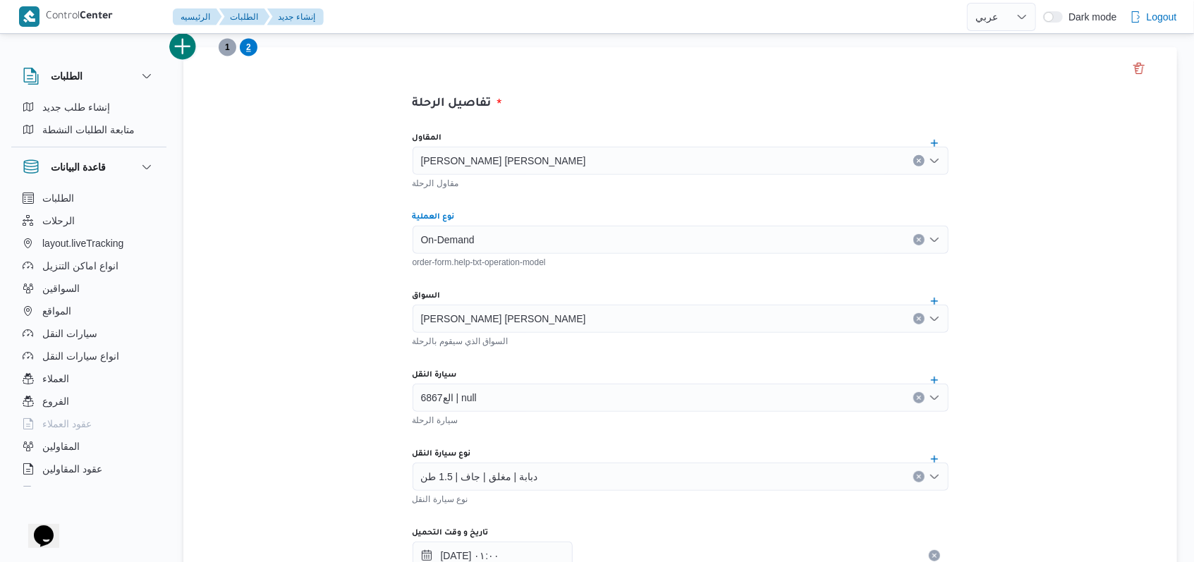
scroll to position [376, 0]
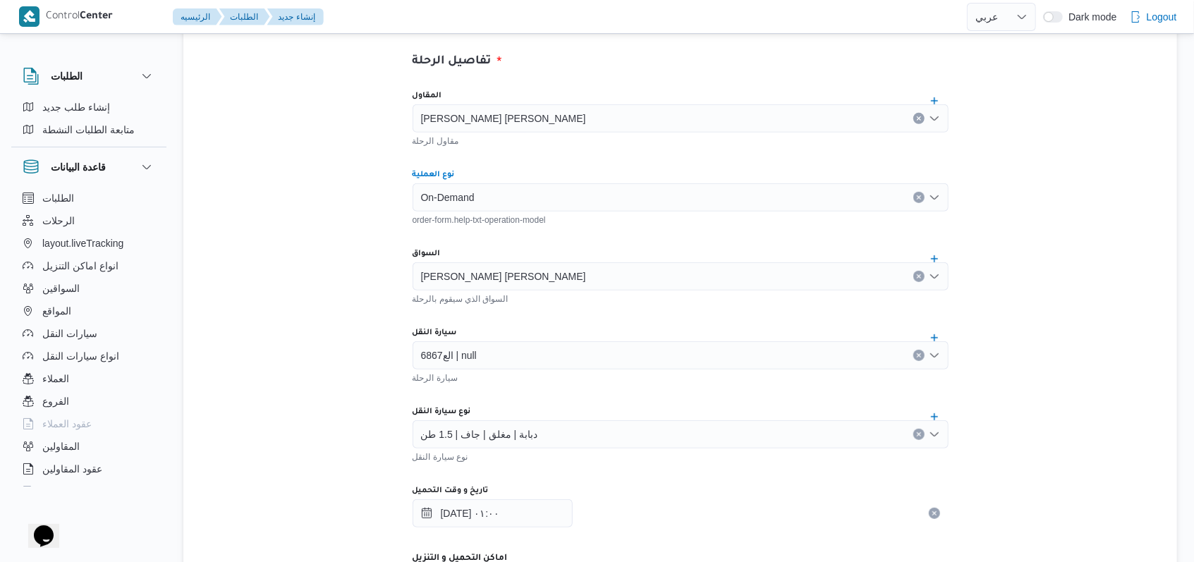
click at [600, 276] on div "[PERSON_NAME] [PERSON_NAME]" at bounding box center [681, 276] width 536 height 28
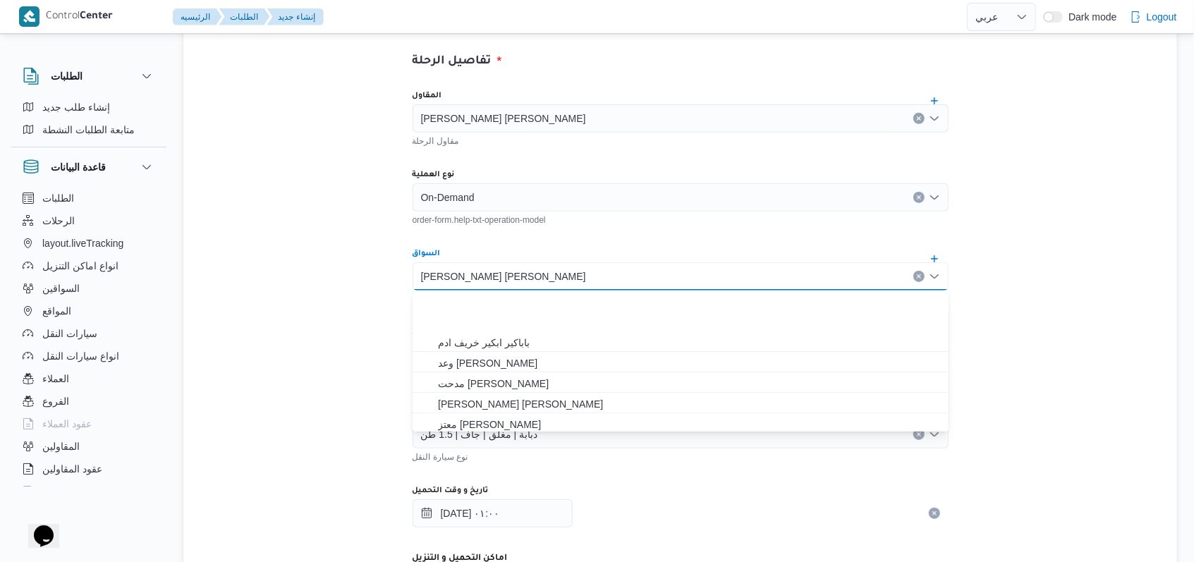
scroll to position [63, 0]
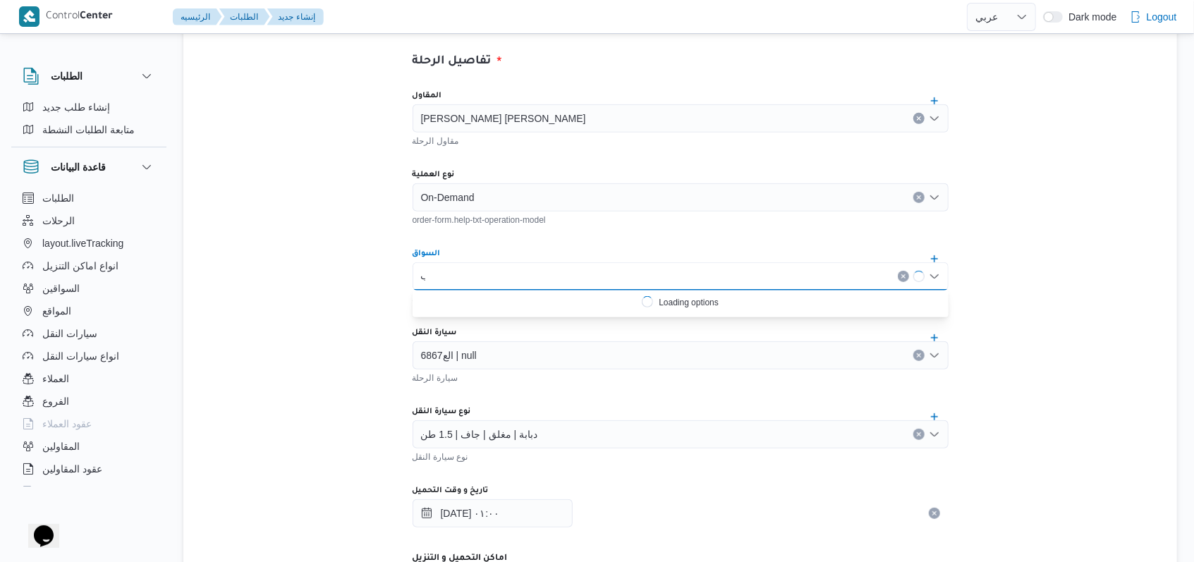
type input "ا"
click at [600, 276] on div "[PERSON_NAME] [PERSON_NAME]" at bounding box center [681, 276] width 536 height 28
click at [611, 239] on div "المقاول مصطفى ممدوح محمود عبدالهادى مقاول الرحلة نوع العملية On-Demand order-fo…" at bounding box center [680, 392] width 559 height 627
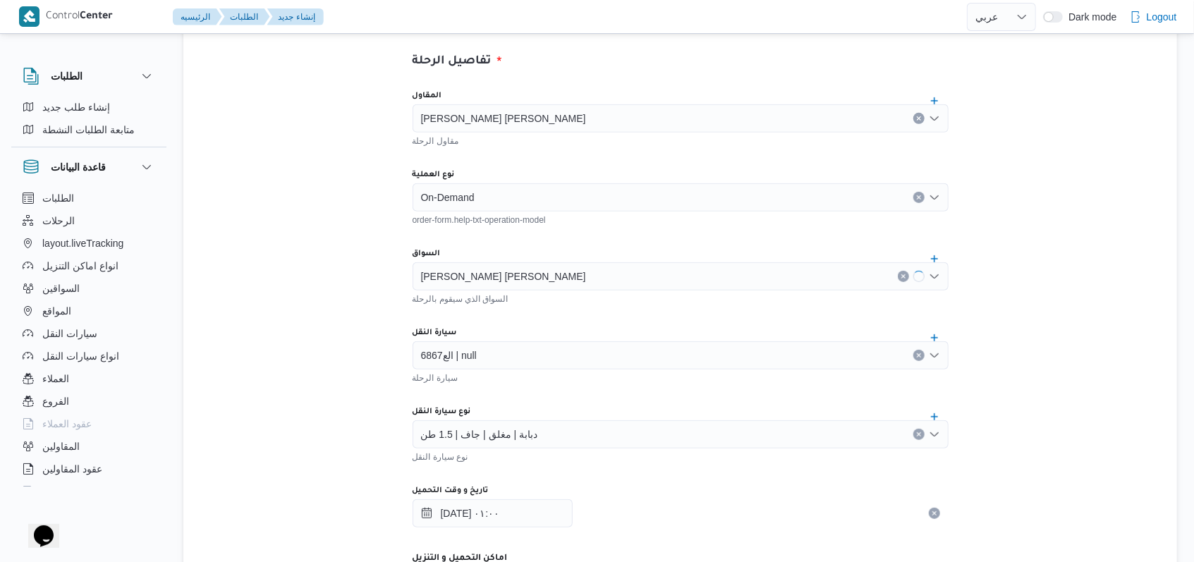
click at [578, 293] on div "السواق الذي سيقوم بالرحلة" at bounding box center [681, 298] width 536 height 14
click at [588, 276] on div "[PERSON_NAME] [PERSON_NAME]" at bounding box center [681, 276] width 536 height 28
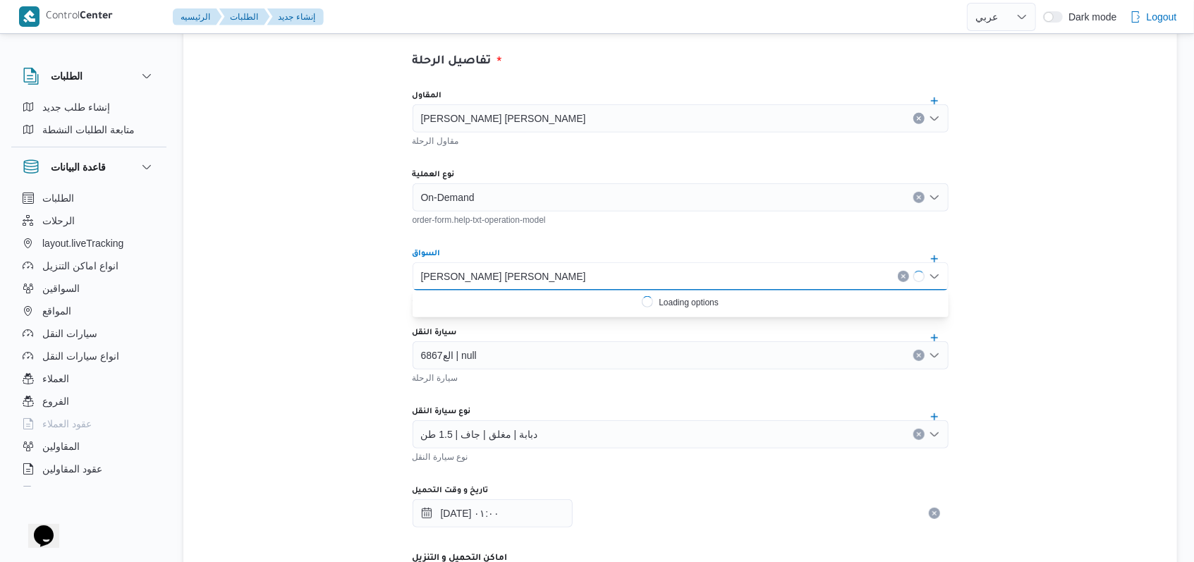
click at [903, 274] on icon "Clear input" at bounding box center [903, 276] width 4 height 4
click at [632, 241] on div "المقاول مصطفى ممدوح محمود عبدالهادى مقاول الرحلة نوع العملية On-Demand order-fo…" at bounding box center [680, 392] width 559 height 627
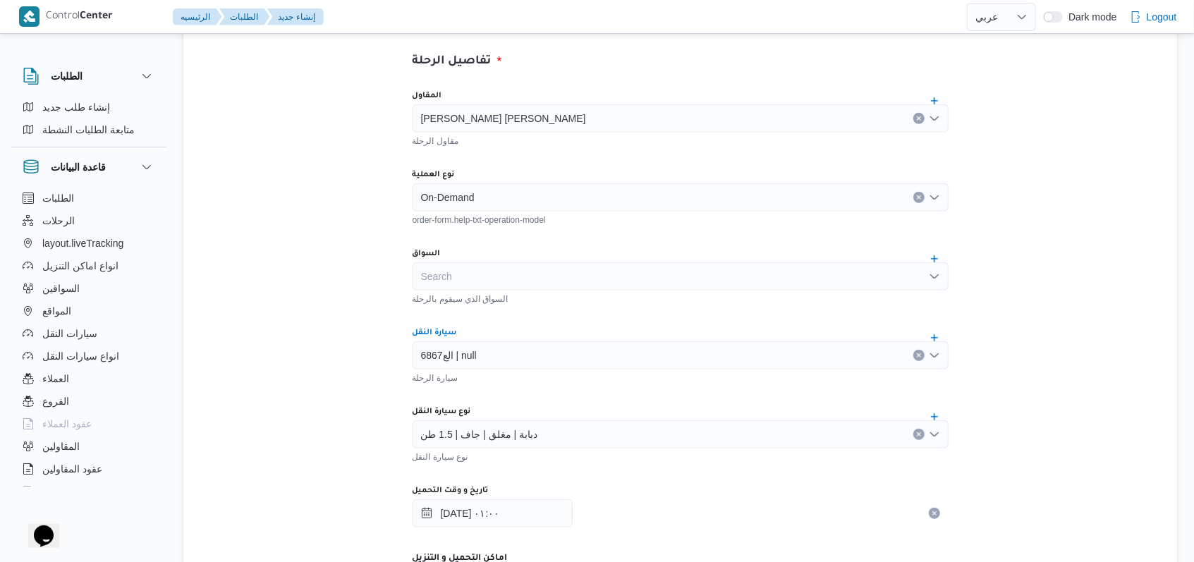
click at [918, 354] on icon "Clear input" at bounding box center [919, 355] width 4 height 4
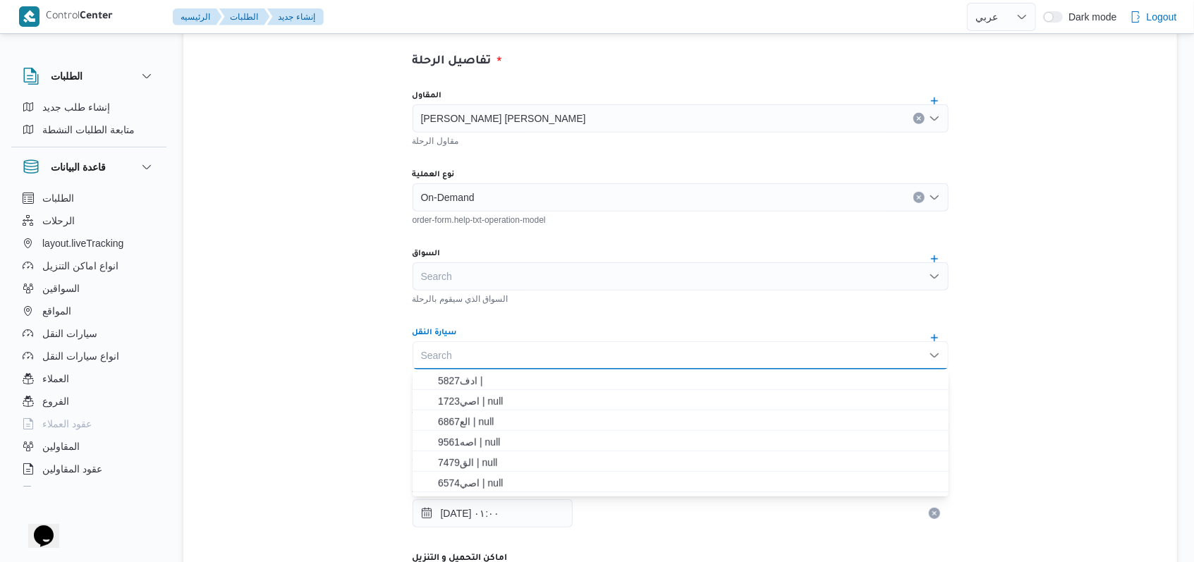
click at [583, 320] on div "المقاول مصطفى ممدوح محمود عبدالهادى مقاول الرحلة نوع العملية On-Demand order-fo…" at bounding box center [680, 392] width 559 height 627
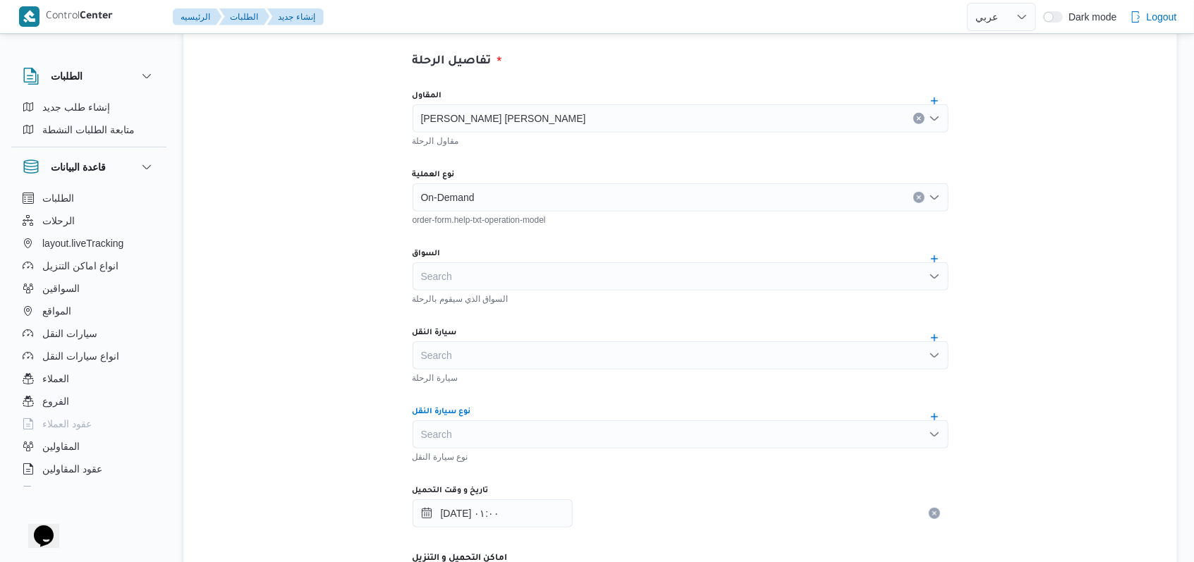
click at [537, 445] on div "Search" at bounding box center [681, 434] width 536 height 28
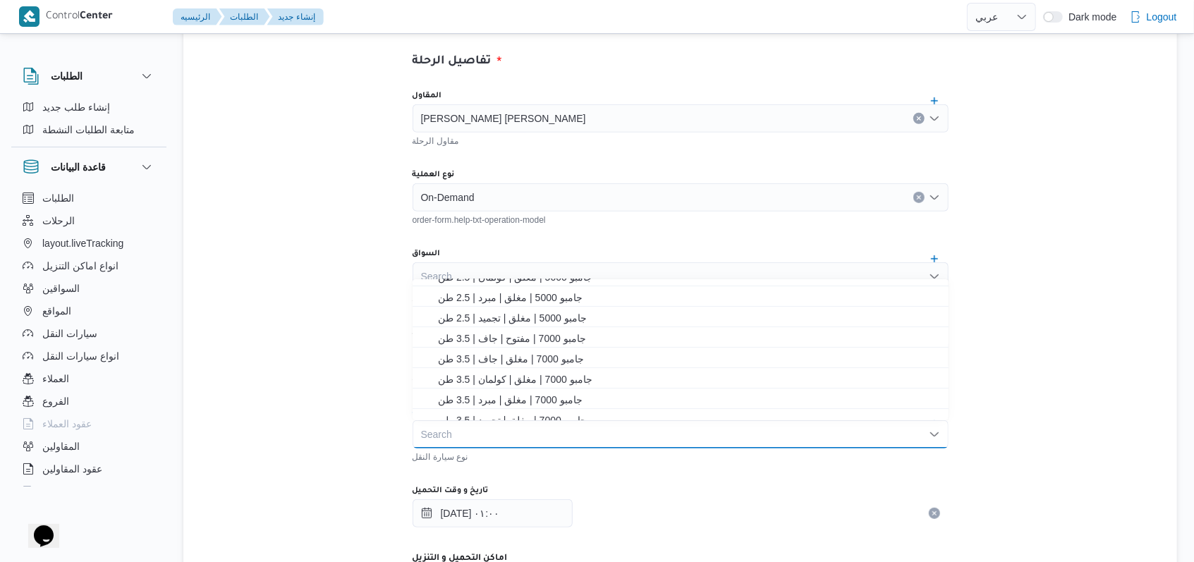
scroll to position [188, 0]
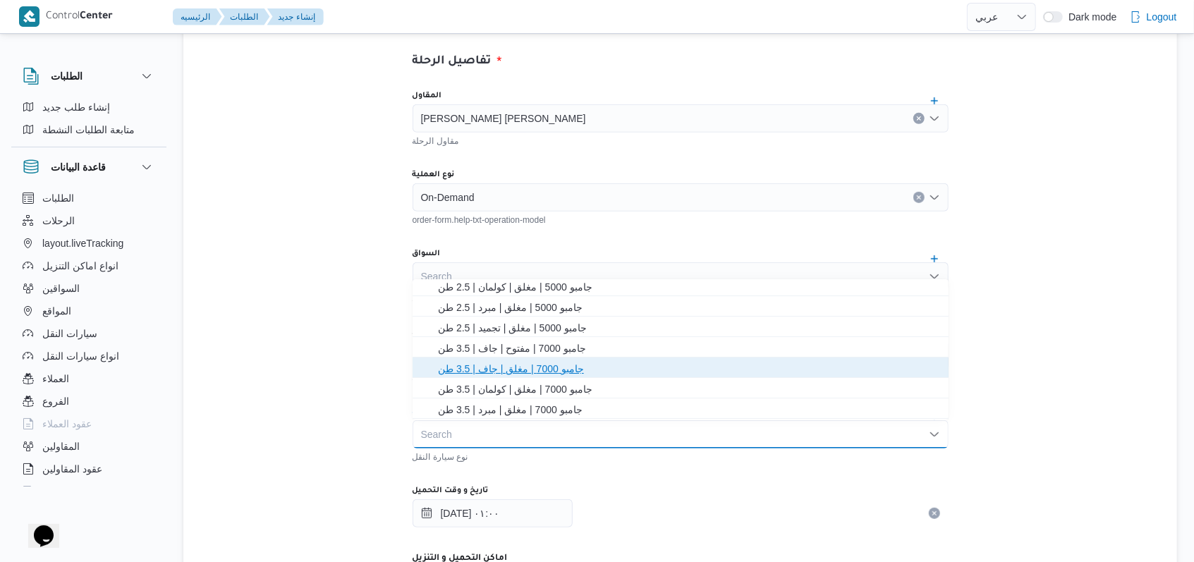
click at [562, 368] on span "جامبو 7000 | مغلق | جاف | 3.5 طن" at bounding box center [689, 368] width 502 height 17
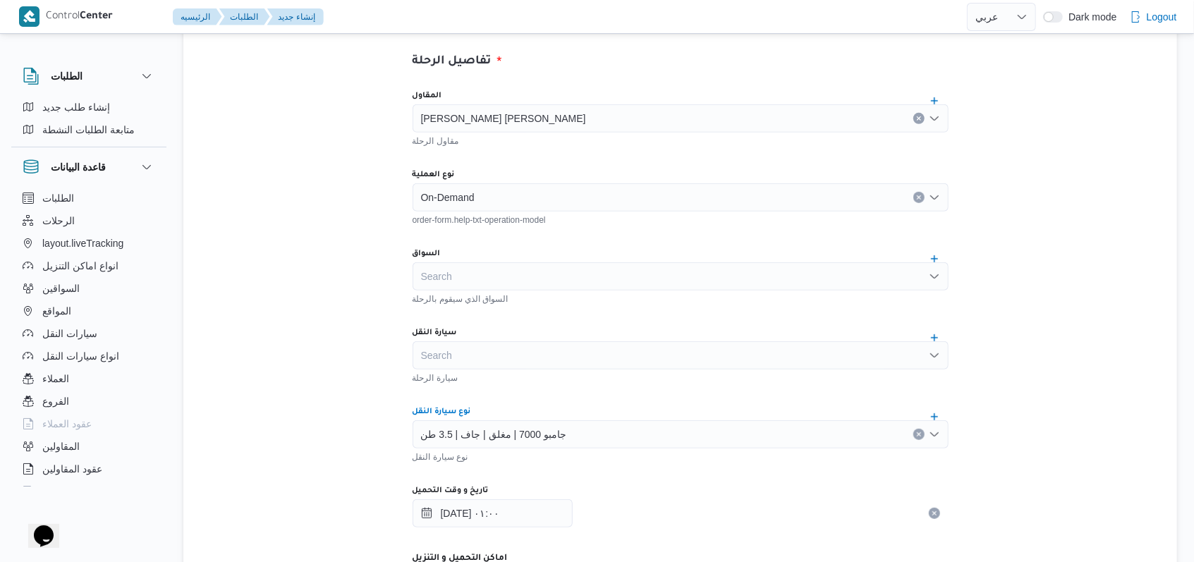
click at [564, 389] on div "المقاول مصطفى ممدوح محمود عبدالهادى مقاول الرحلة نوع العملية On-Demand order-fo…" at bounding box center [680, 392] width 559 height 627
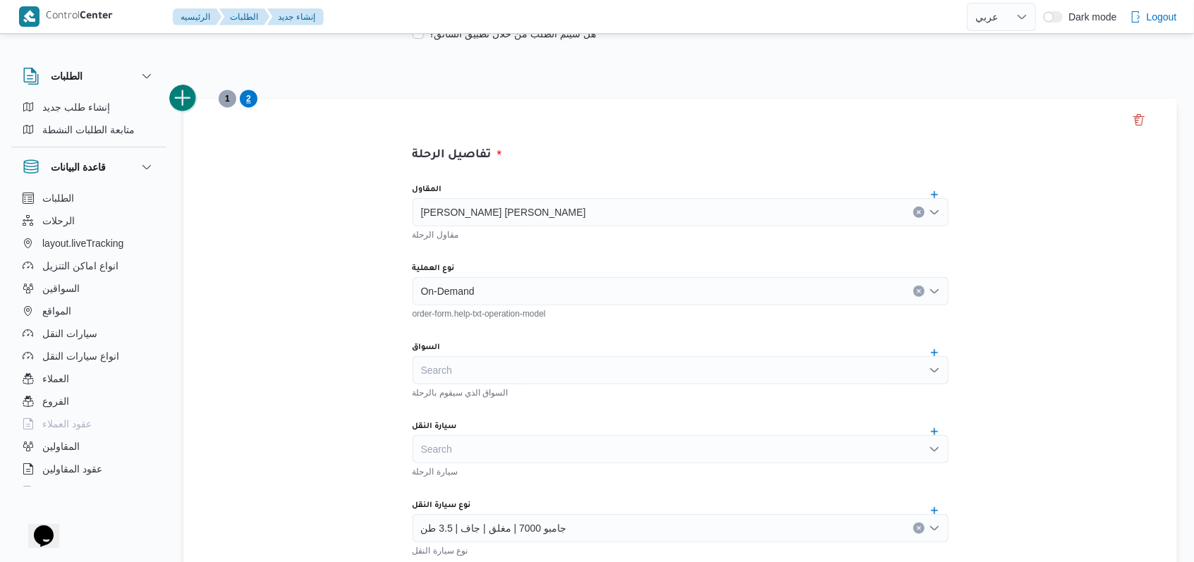
click at [186, 92] on button "add trip" at bounding box center [183, 99] width 28 height 28
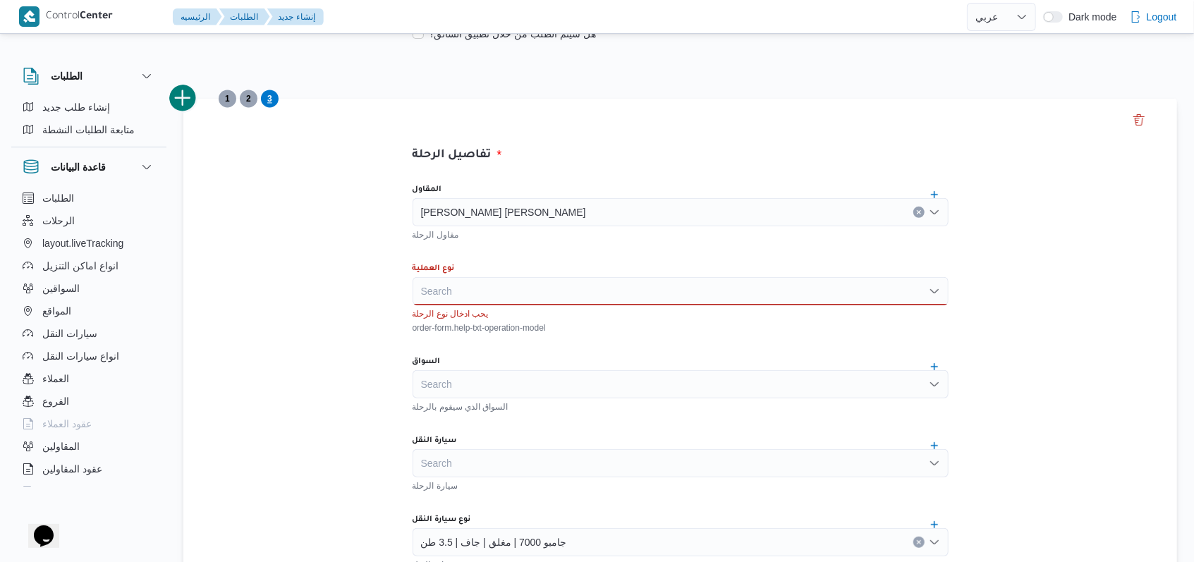
click at [482, 290] on div "Search" at bounding box center [681, 291] width 536 height 28
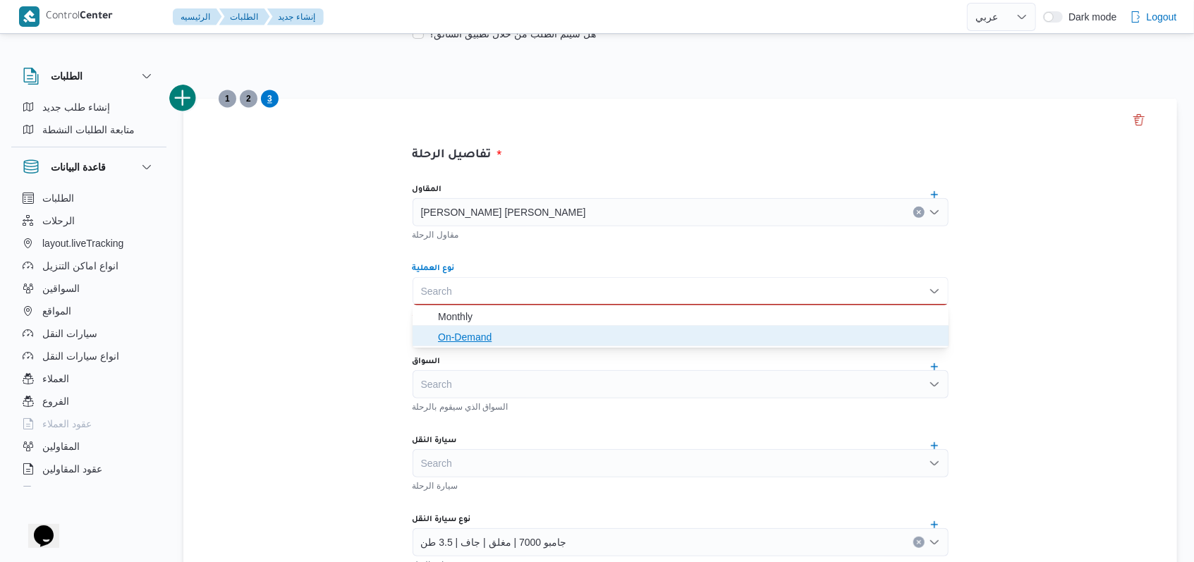
click at [492, 338] on span "On-Demand" at bounding box center [689, 337] width 502 height 17
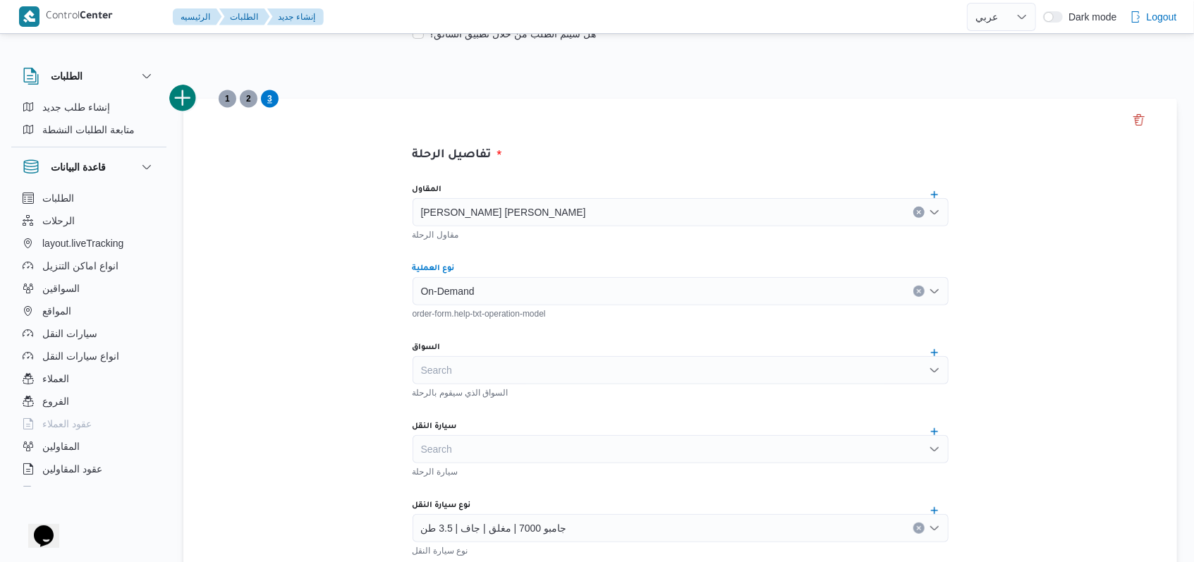
click at [506, 335] on div "المقاول مصطفى ممدوح محمود عبدالهادى مقاول الرحلة نوع العملية On-Demand Combo bo…" at bounding box center [680, 486] width 559 height 627
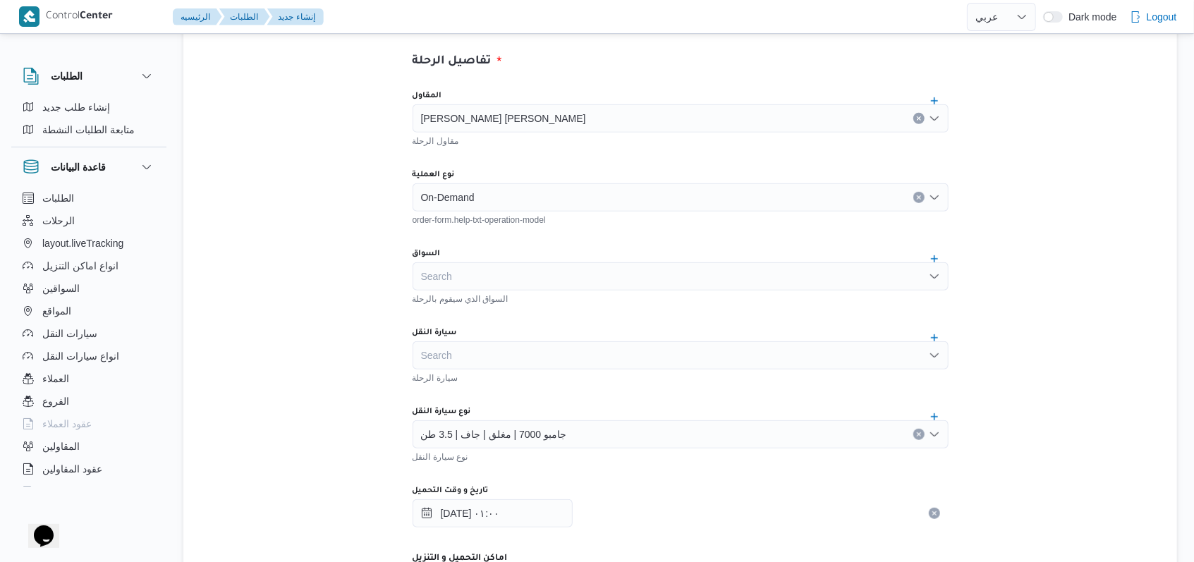
click at [537, 424] on div "جامبو 7000 | مغلق | جاف | 3.5 طن" at bounding box center [681, 434] width 536 height 28
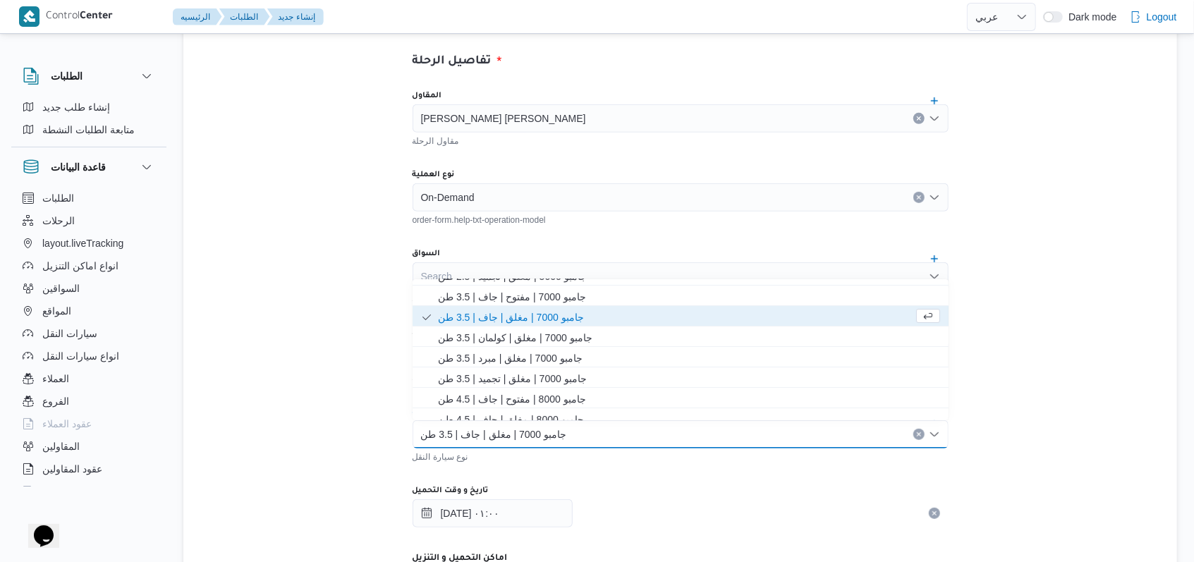
scroll to position [333, 0]
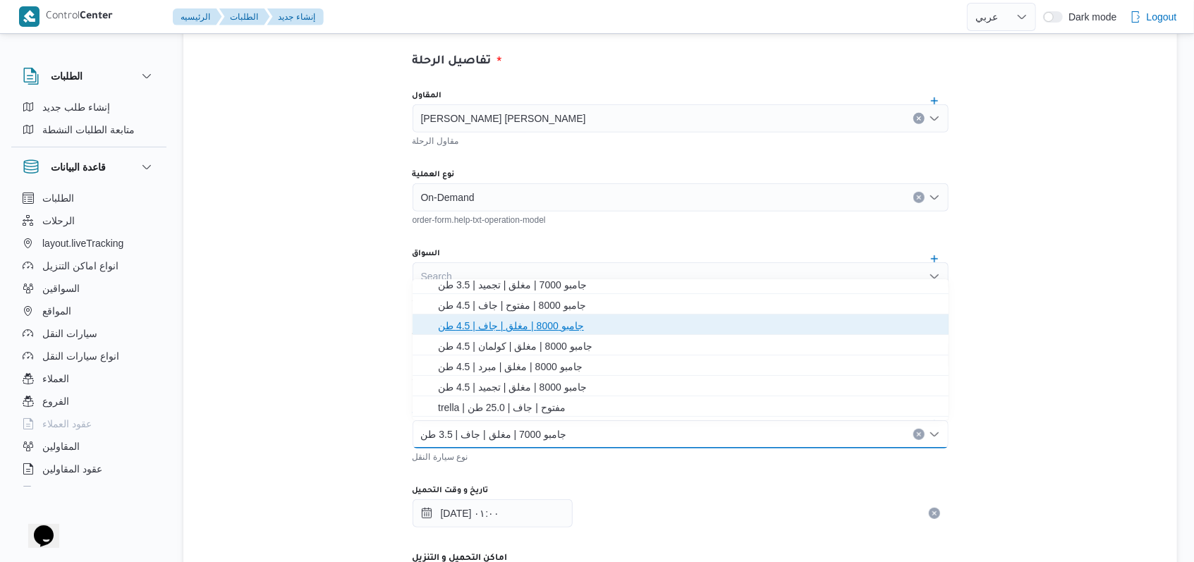
click at [550, 324] on span "جامبو 8000 | مغلق | جاف | 4.5 طن" at bounding box center [689, 325] width 502 height 17
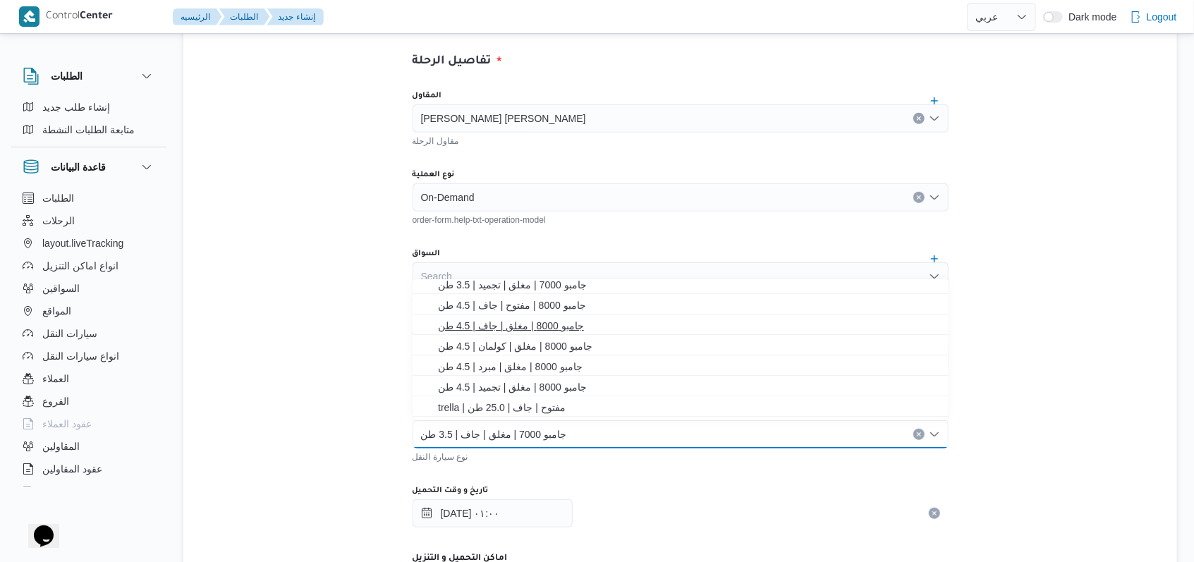
scroll to position [0, 0]
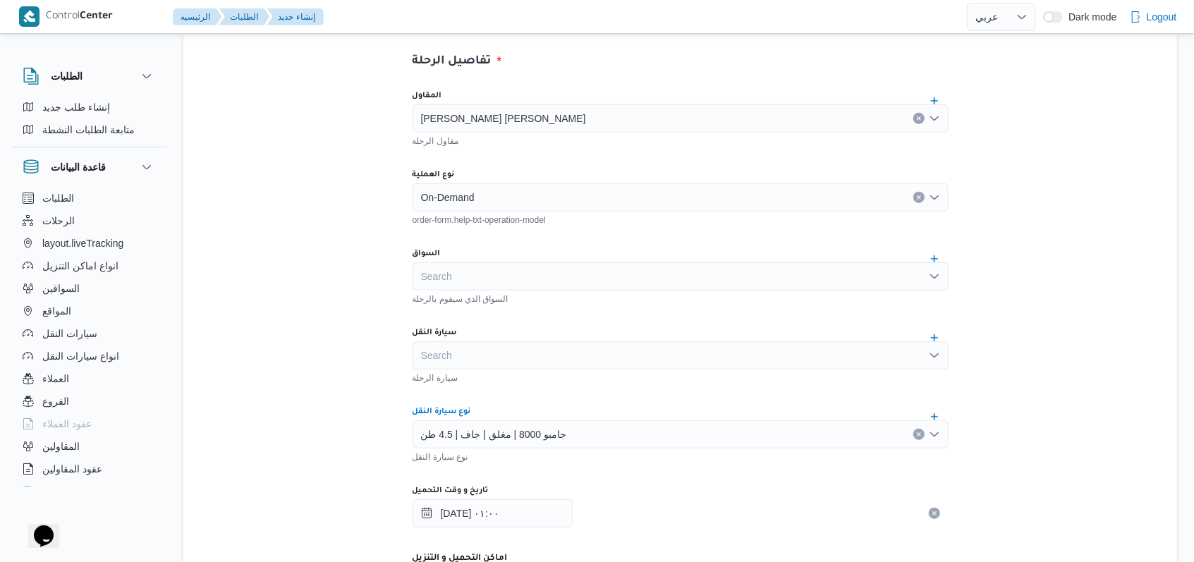
click at [570, 394] on div "المقاول مصطفى ممدوح محمود عبدالهادى مقاول الرحلة نوع العملية On-Demand order-fo…" at bounding box center [680, 392] width 559 height 627
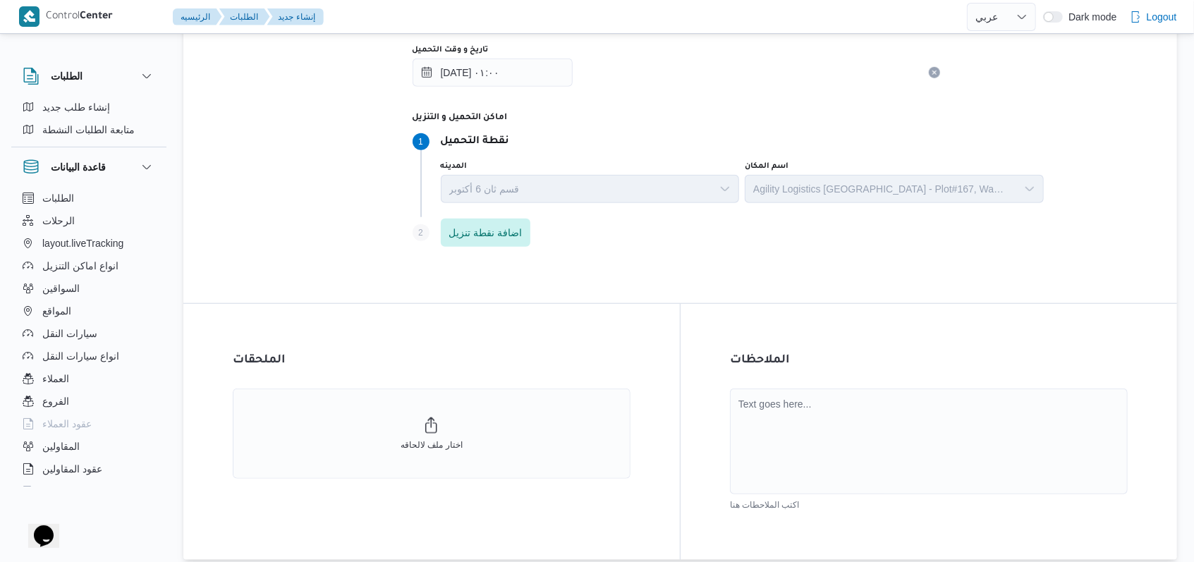
scroll to position [888, 0]
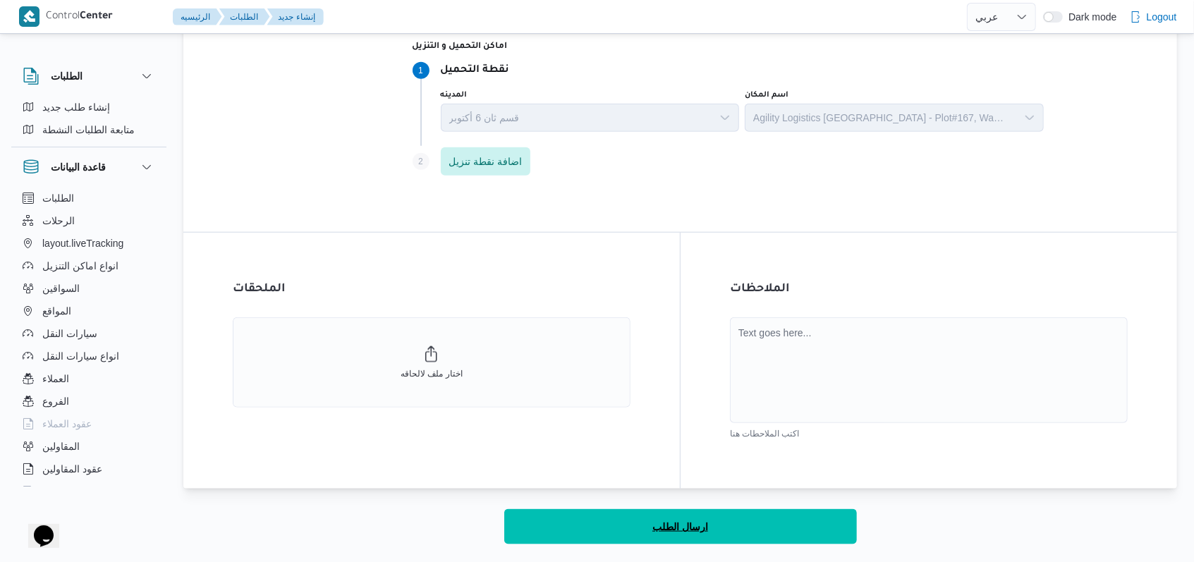
click at [660, 535] on button "ارسال الطلب" at bounding box center [680, 526] width 353 height 35
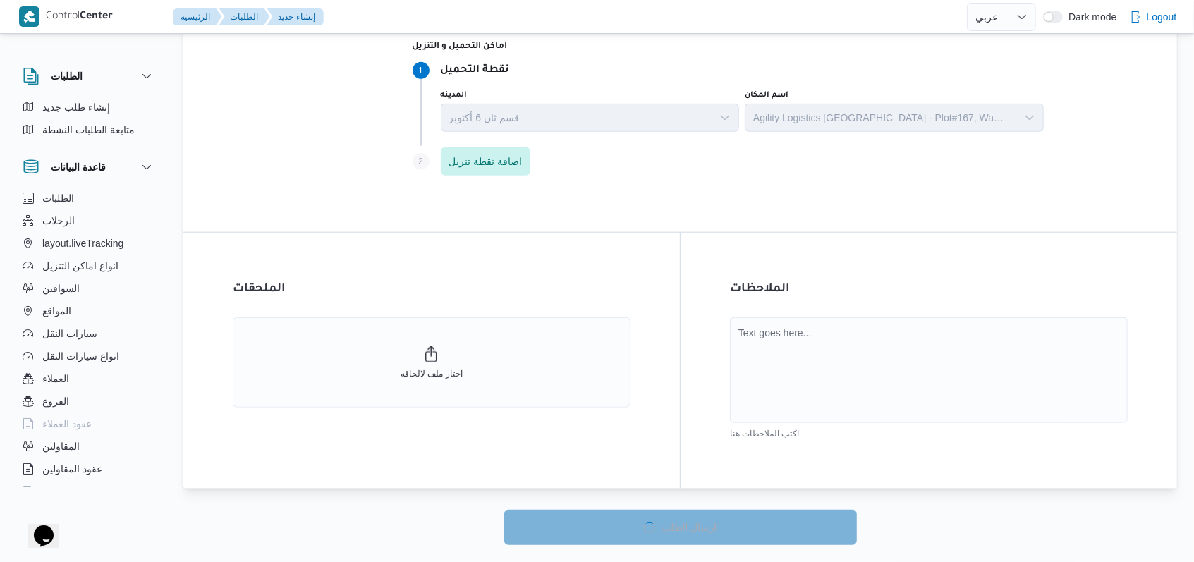
select select "ar"
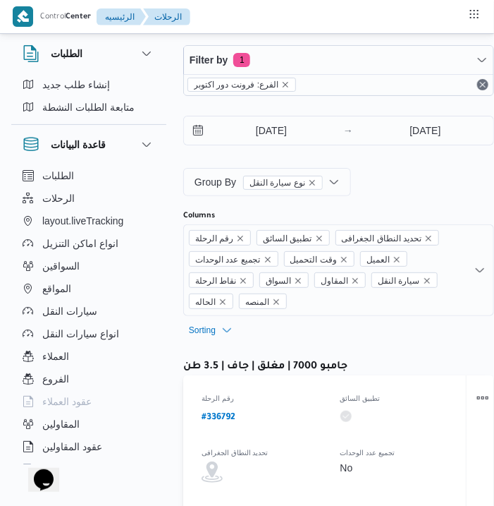
select select "ar"
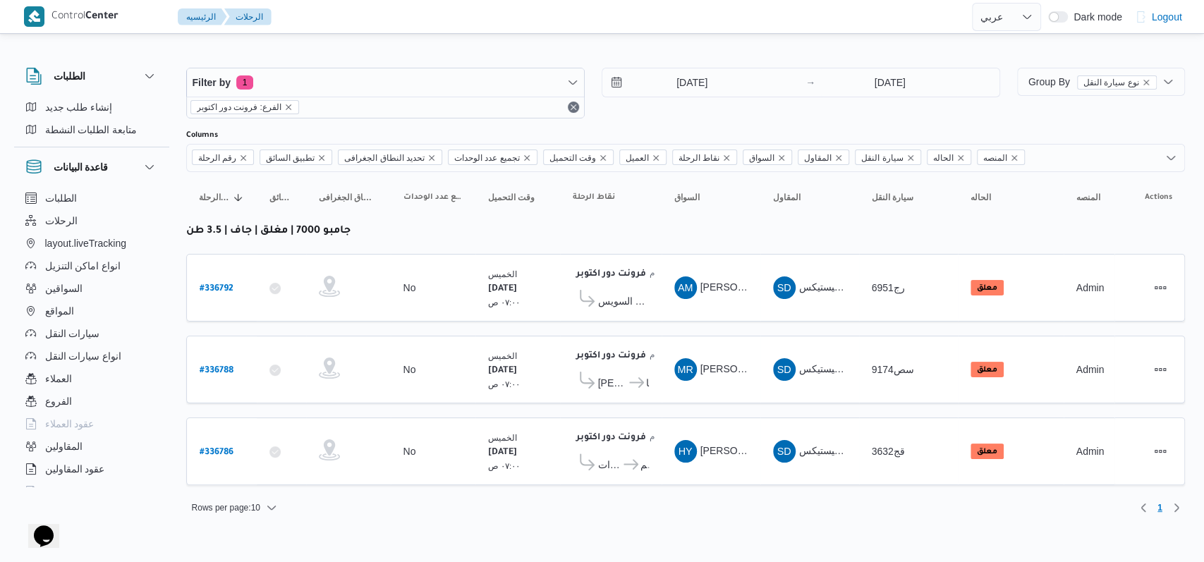
click at [494, 121] on div "Filter by 1 الفرع: فرونت دور اكتوبر [DATE] → [DATE]" at bounding box center [593, 93] width 831 height 68
click at [494, 83] on input "[DATE]" at bounding box center [682, 82] width 160 height 28
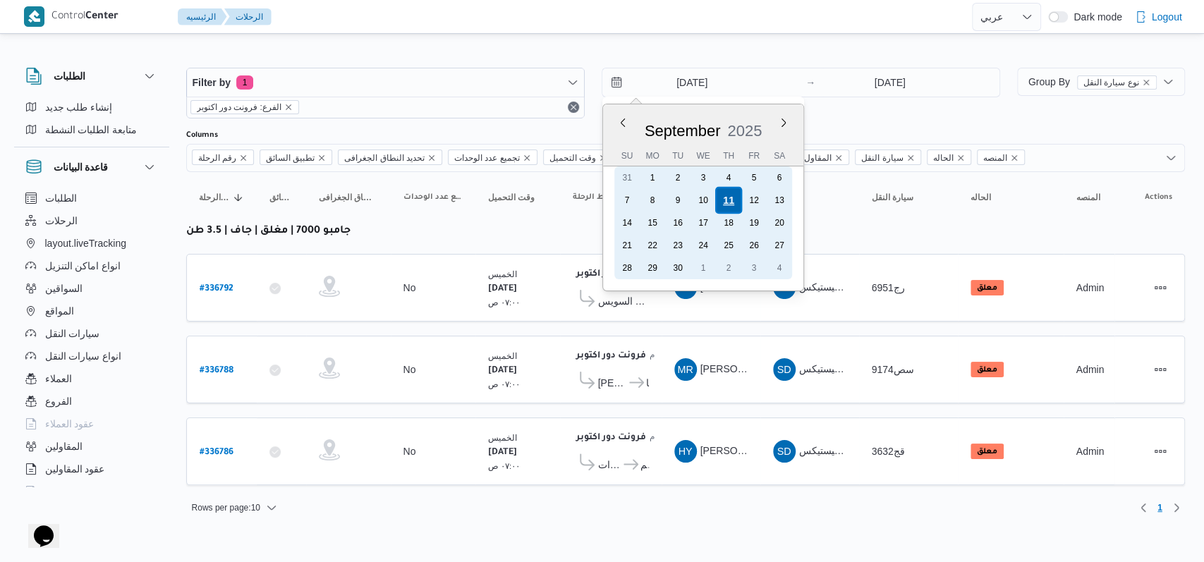
click at [494, 205] on div "11" at bounding box center [728, 200] width 27 height 27
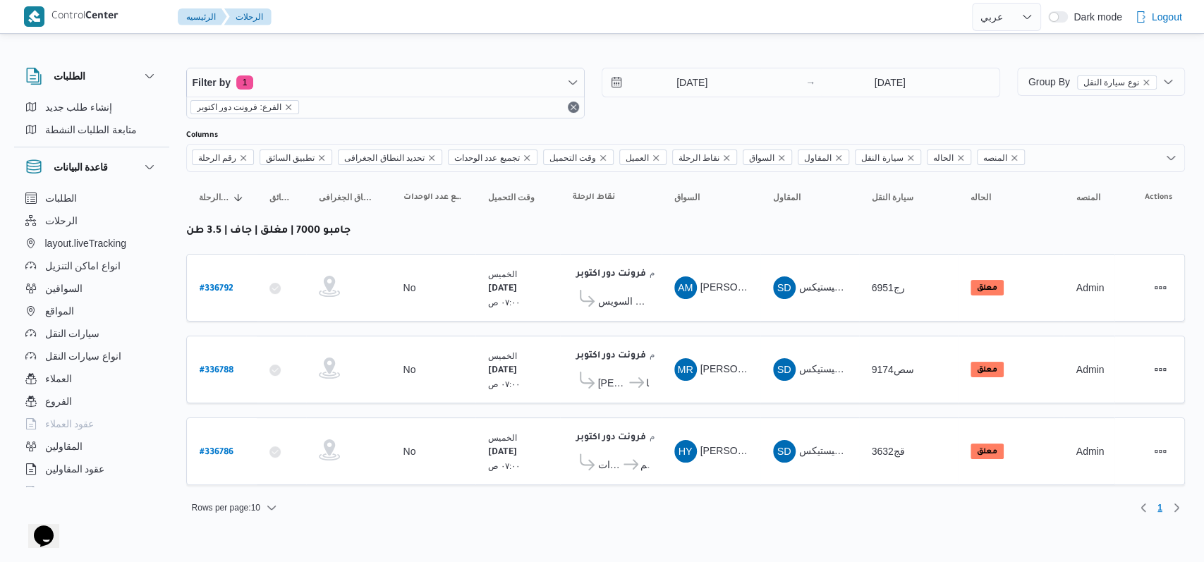
click at [494, 125] on div "Filter by 1 الفرع: فرونت دور اكتوبر 11/9/2025 → 11/9/2025" at bounding box center [593, 93] width 831 height 68
click at [227, 448] on b "# 336786" at bounding box center [217, 453] width 34 height 10
select select "ar"
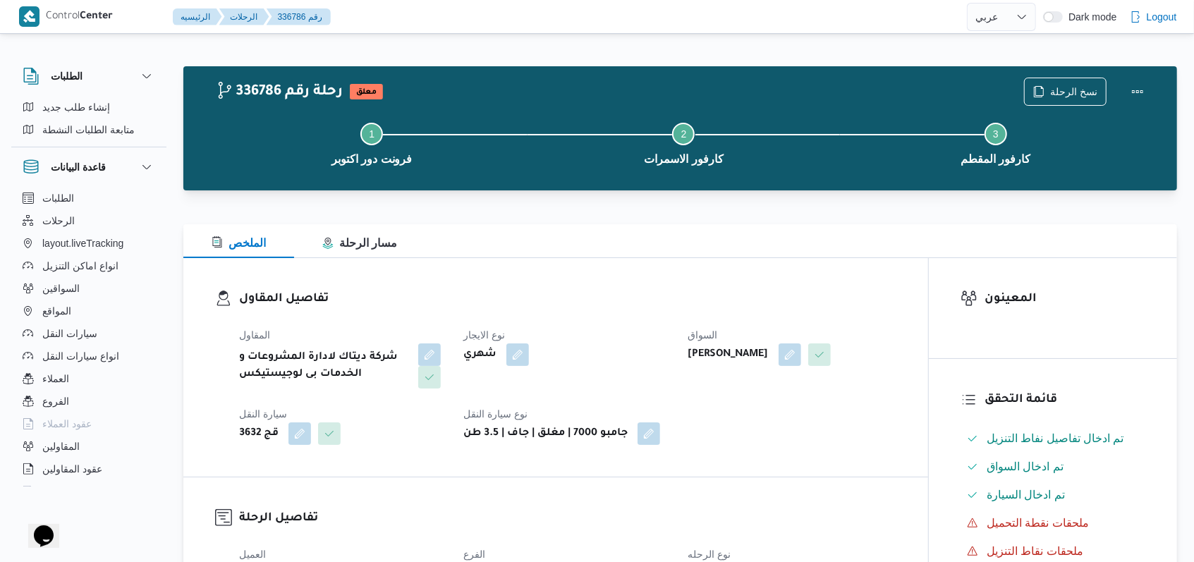
click at [494, 334] on dt "نوع الايجار" at bounding box center [566, 335] width 207 height 17
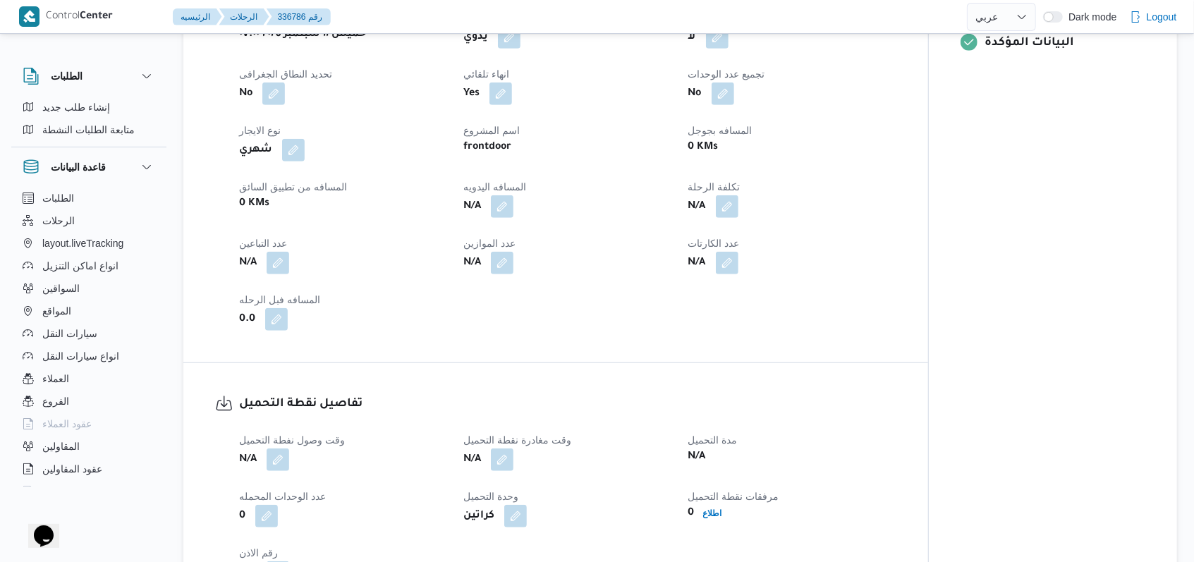
scroll to position [658, 0]
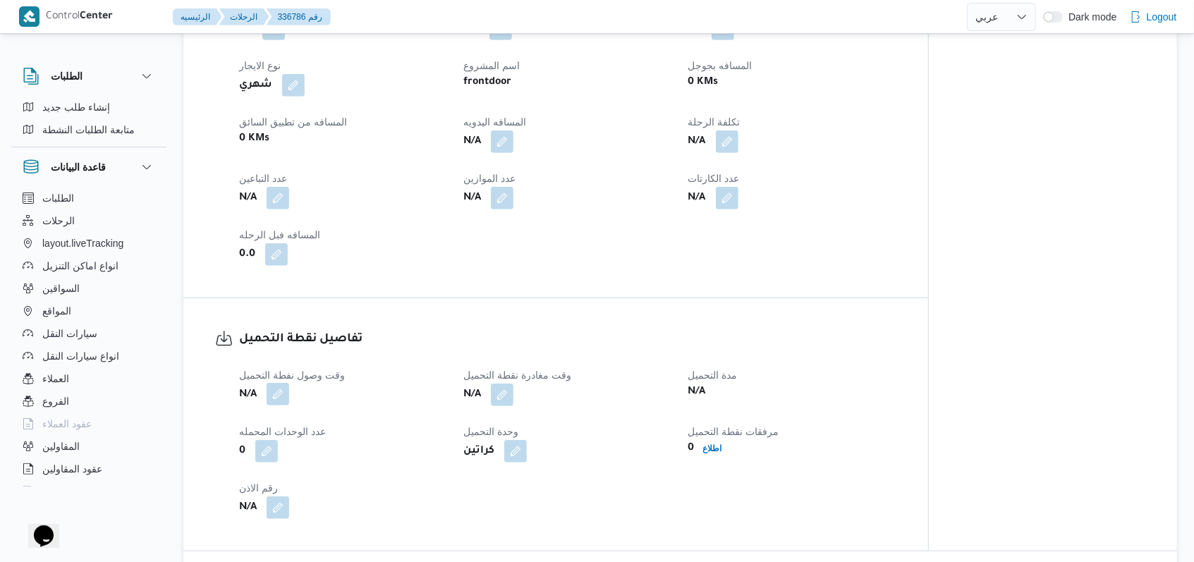
click at [275, 398] on button "button" at bounding box center [278, 394] width 23 height 23
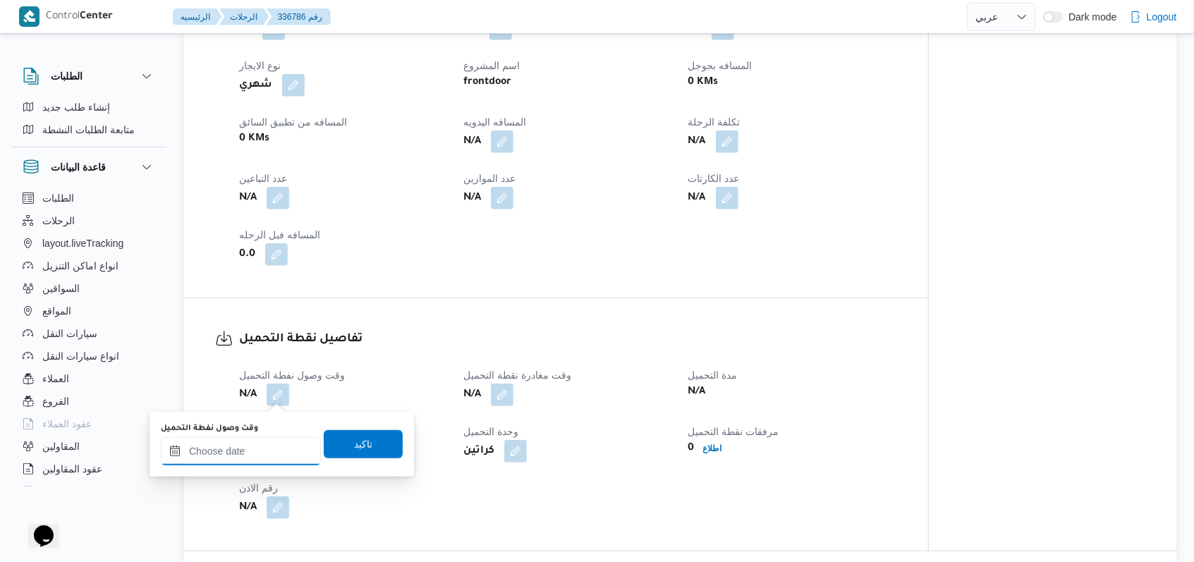
drag, startPoint x: 275, startPoint y: 398, endPoint x: 254, endPoint y: 454, distance: 60.3
click at [250, 463] on input "وقت وصول نفطة التحميل" at bounding box center [241, 451] width 160 height 28
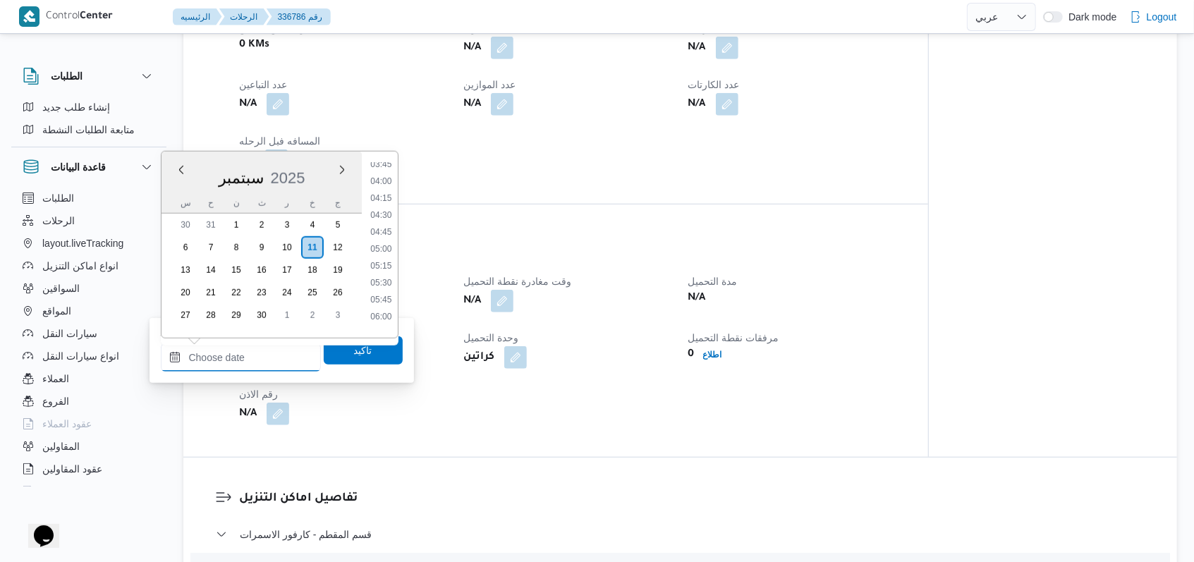
scroll to position [300, 0]
click at [382, 242] on li "05:30" at bounding box center [381, 243] width 32 height 14
type input "١١/٠٩/٢٠٢٥ ٠٥:٣٠"
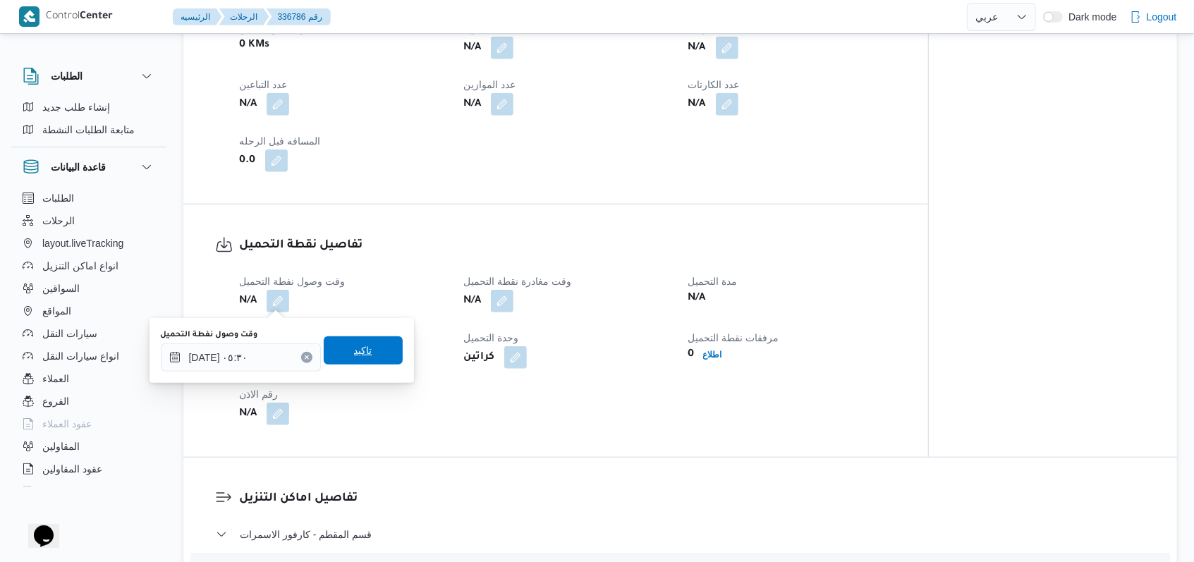
click at [368, 339] on span "تاكيد" at bounding box center [363, 350] width 79 height 28
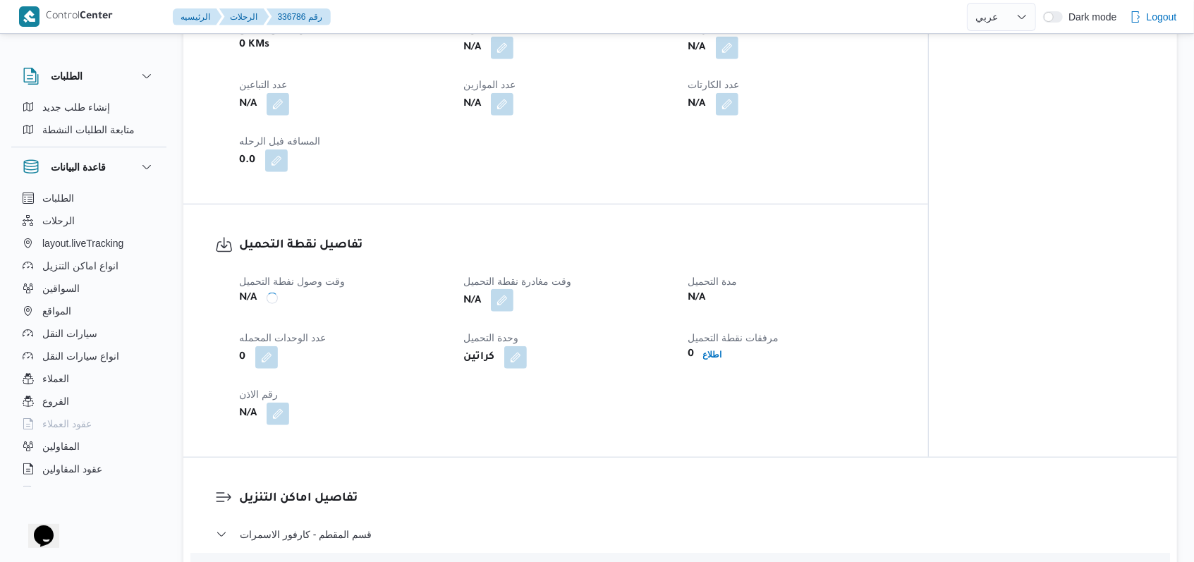
click at [494, 299] on button "button" at bounding box center [502, 300] width 23 height 23
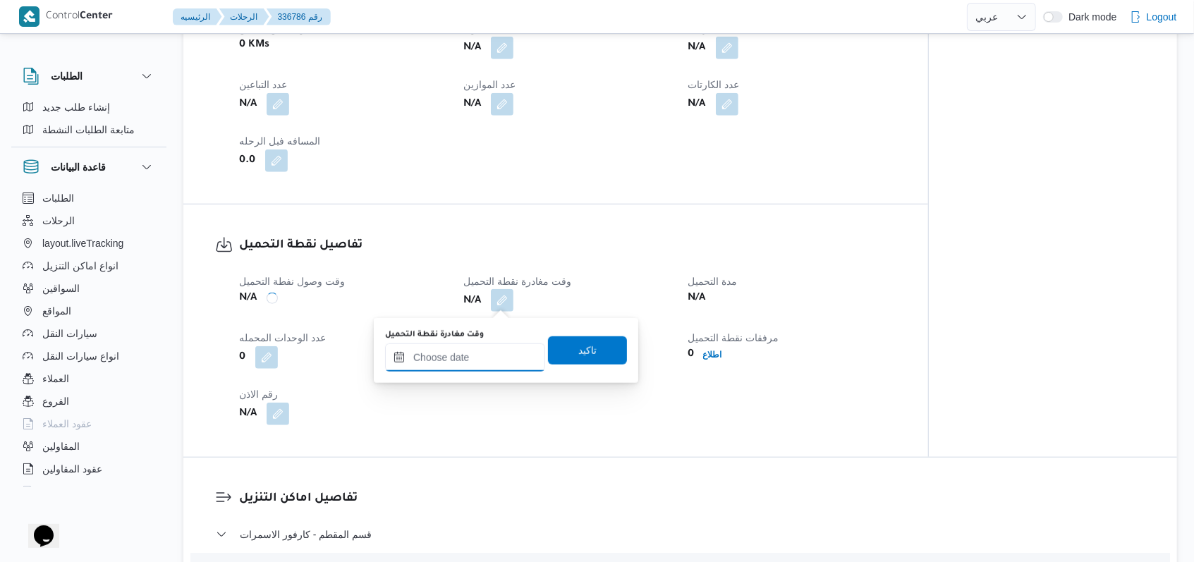
click at [480, 358] on input "وقت مغادرة نقطة التحميل" at bounding box center [465, 358] width 160 height 28
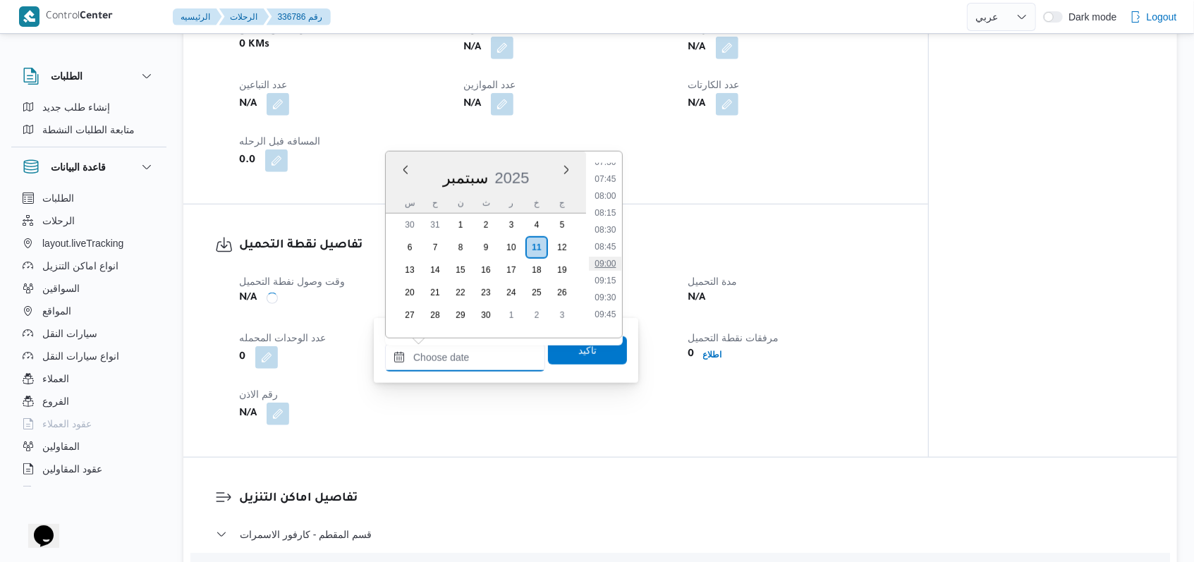
scroll to position [488, 0]
click at [494, 176] on li "07:15" at bounding box center [605, 173] width 32 height 14
type input "١١/٠٩/٢٠٢٥ ٠٧:١٥"
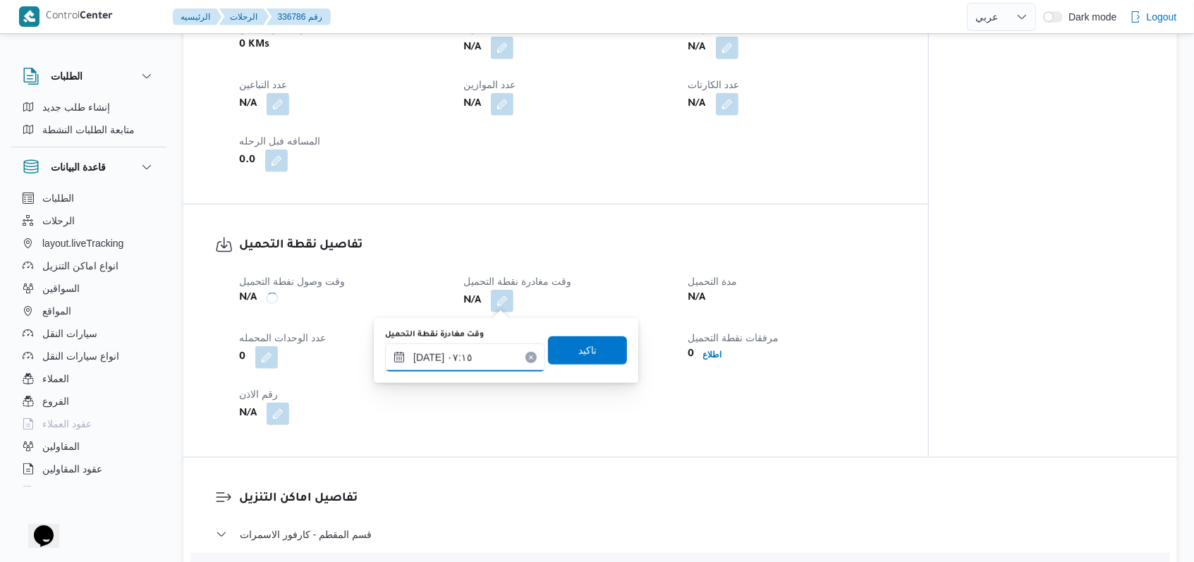
click at [485, 362] on input "١١/٠٩/٢٠٢٥ ٠٧:١٥" at bounding box center [465, 358] width 160 height 28
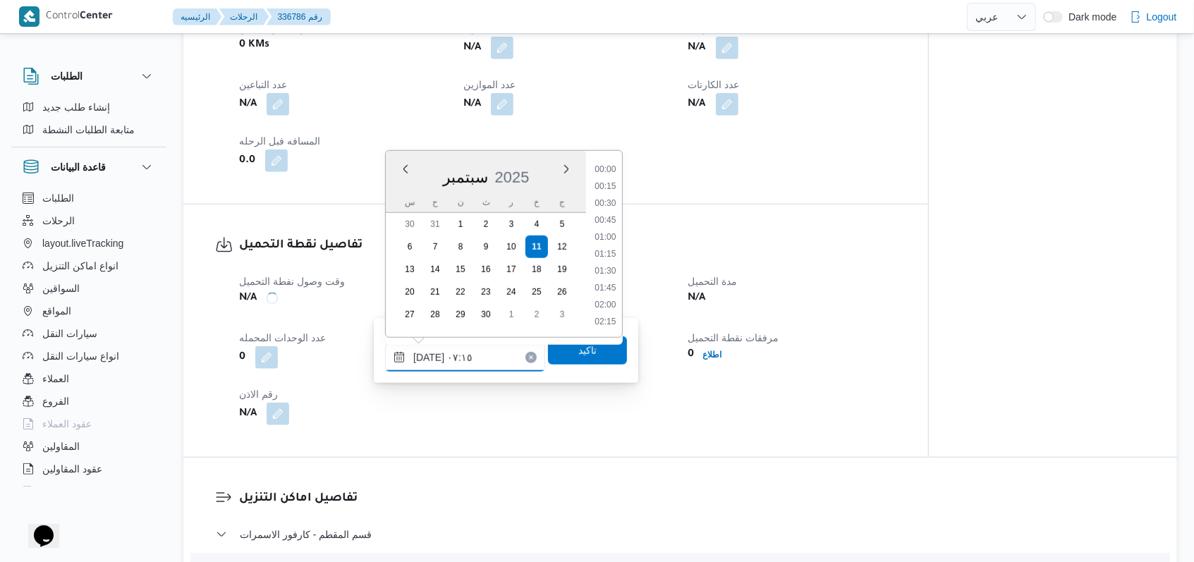
scroll to position [406, 0]
click at [494, 253] on li "07:15" at bounding box center [605, 255] width 33 height 14
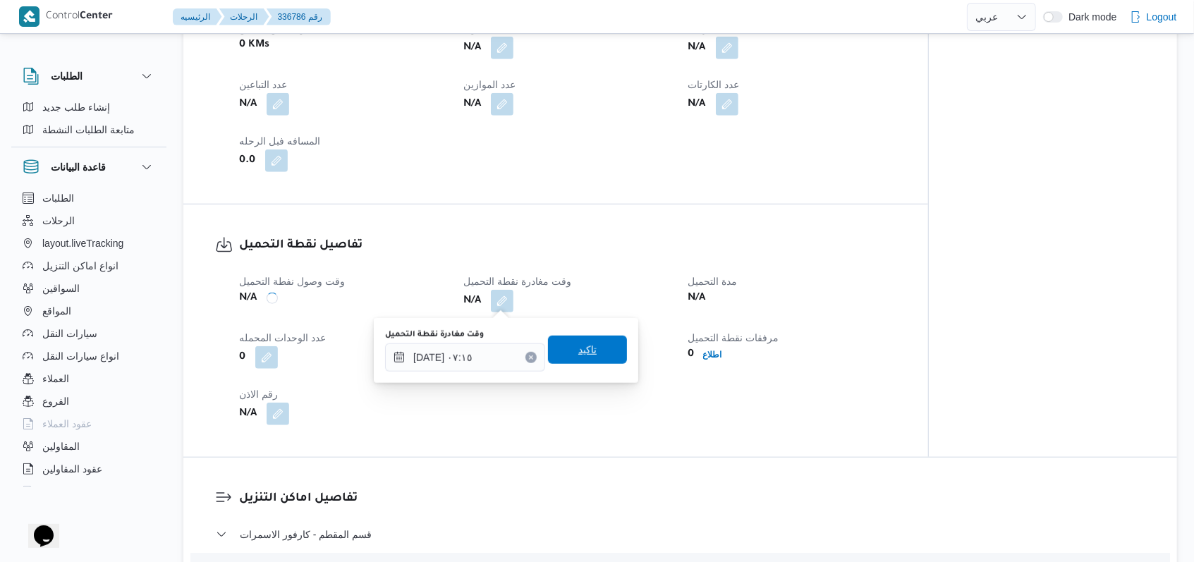
click at [494, 356] on span "تاكيد" at bounding box center [587, 349] width 18 height 17
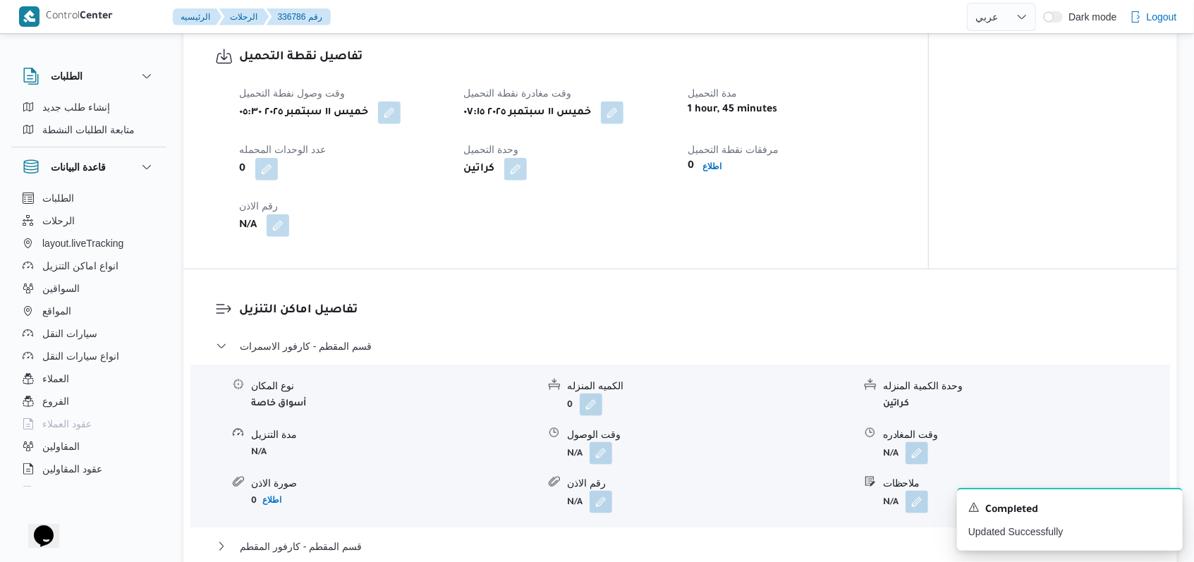
scroll to position [1034, 0]
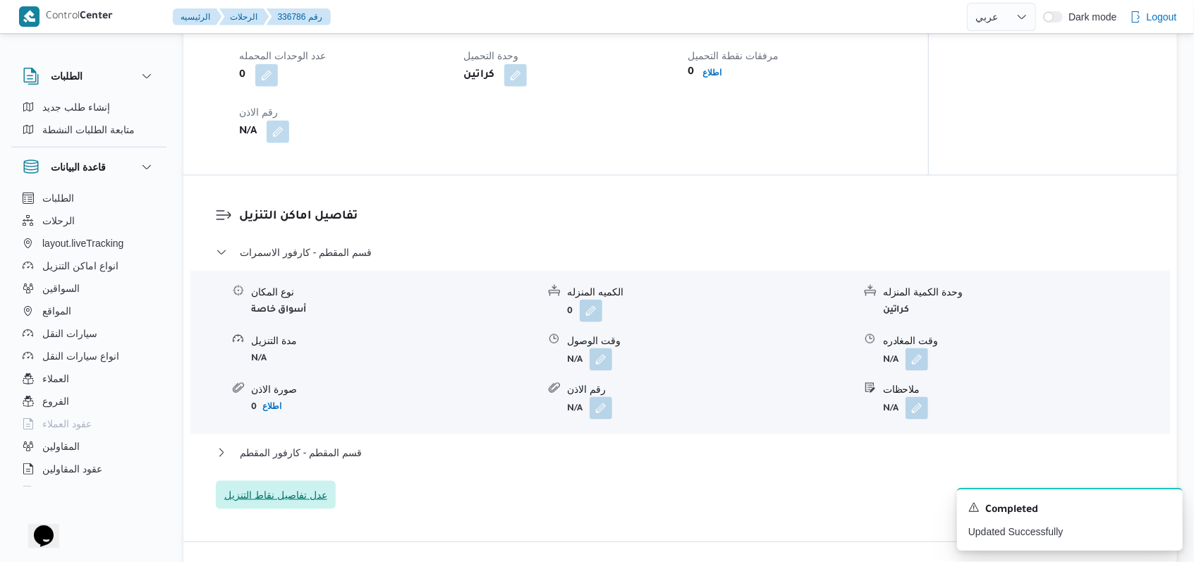
click at [296, 487] on span "عدل تفاصيل نقاط التنزيل" at bounding box center [275, 495] width 103 height 17
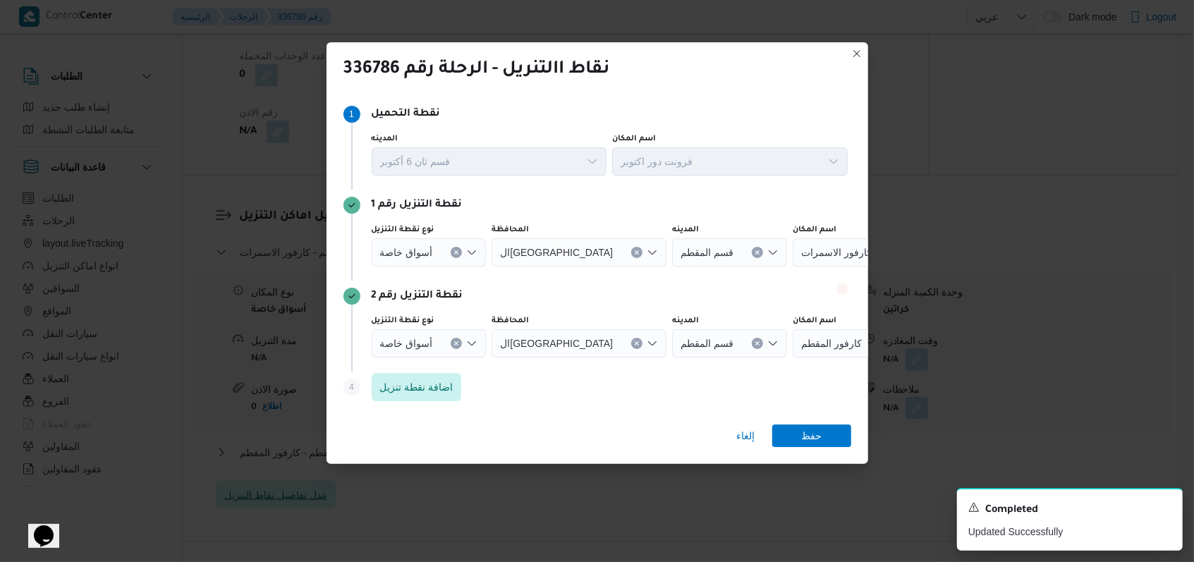
scroll to position [1129, 0]
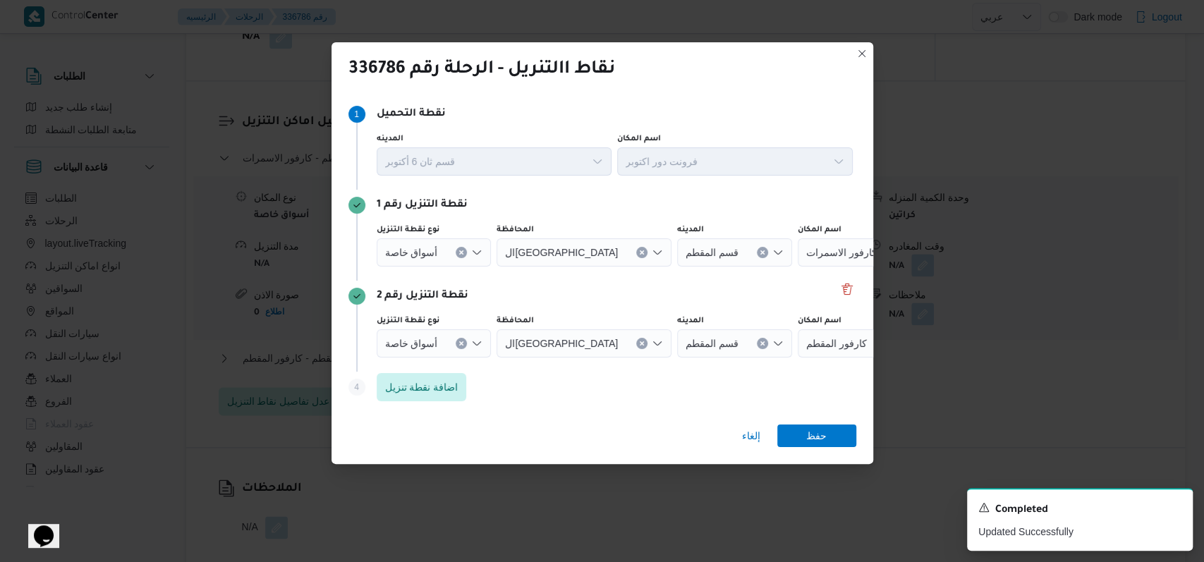
click at [440, 341] on div at bounding box center [443, 343] width 7 height 23
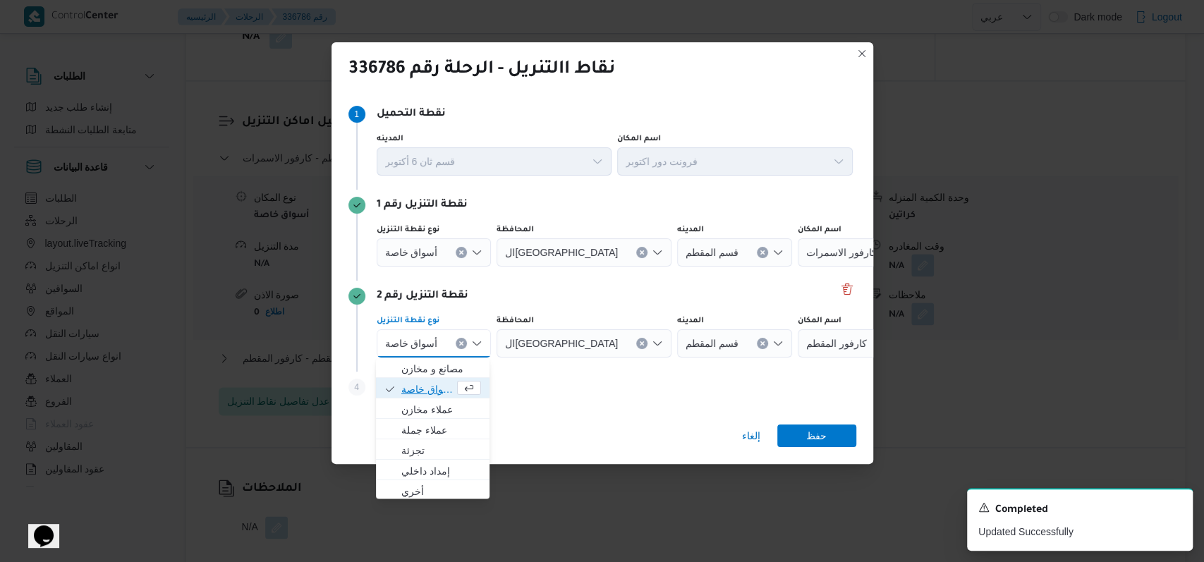
click at [439, 382] on span "أسواق خاصة" at bounding box center [427, 389] width 53 height 17
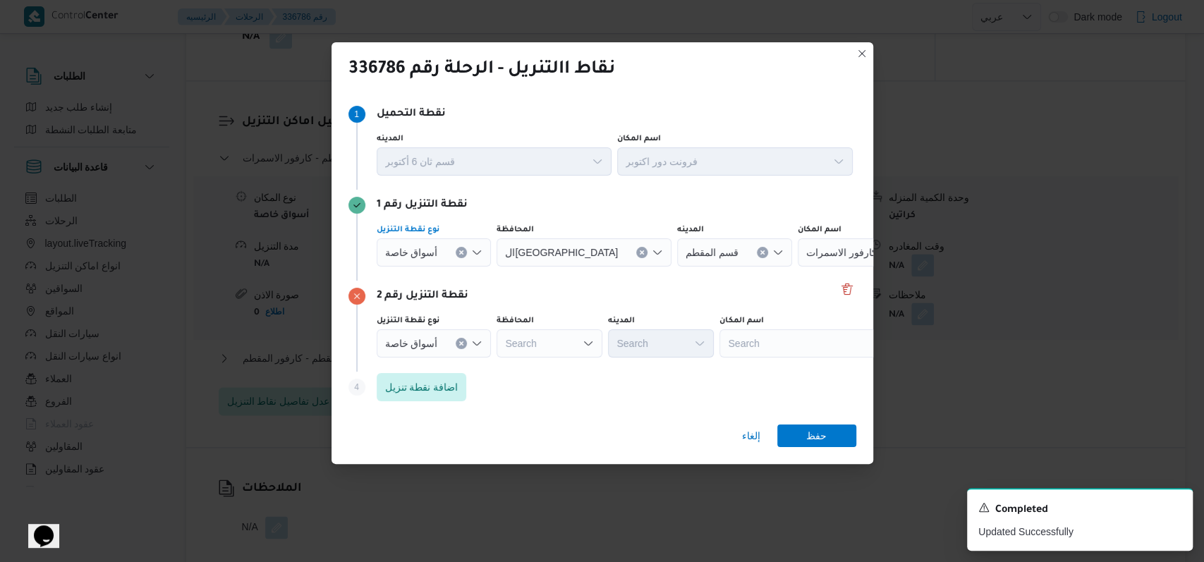
click at [449, 249] on div "أسواق خاصة" at bounding box center [434, 252] width 115 height 28
click at [441, 293] on span "أسواق خاصة" at bounding box center [427, 298] width 53 height 17
click at [494, 247] on div "Search" at bounding box center [550, 252] width 106 height 28
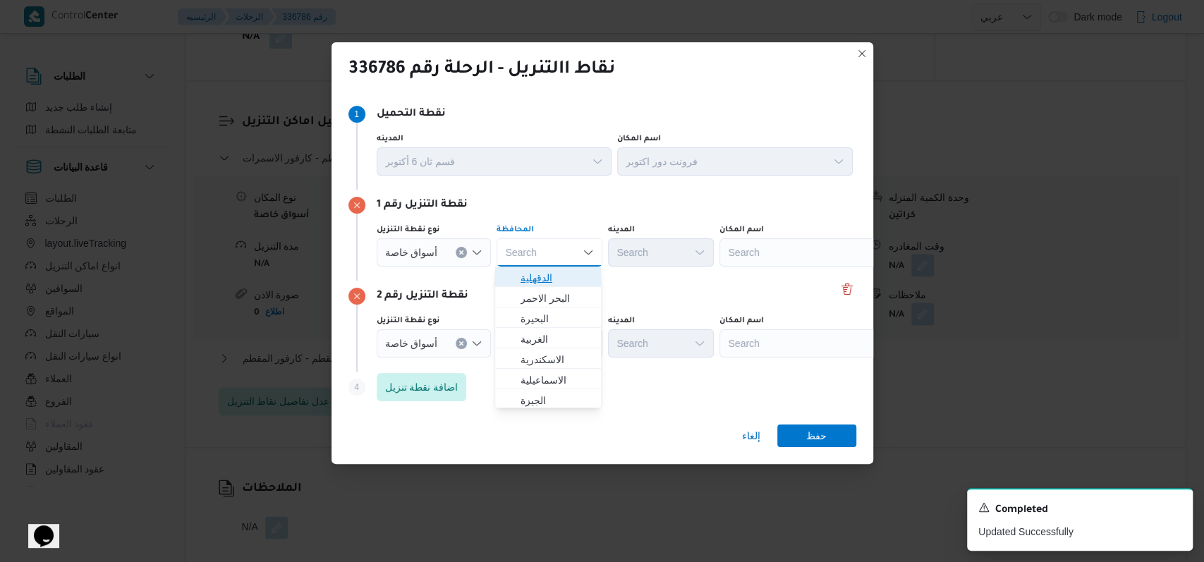
click at [494, 279] on span "الدقهلية" at bounding box center [557, 277] width 72 height 17
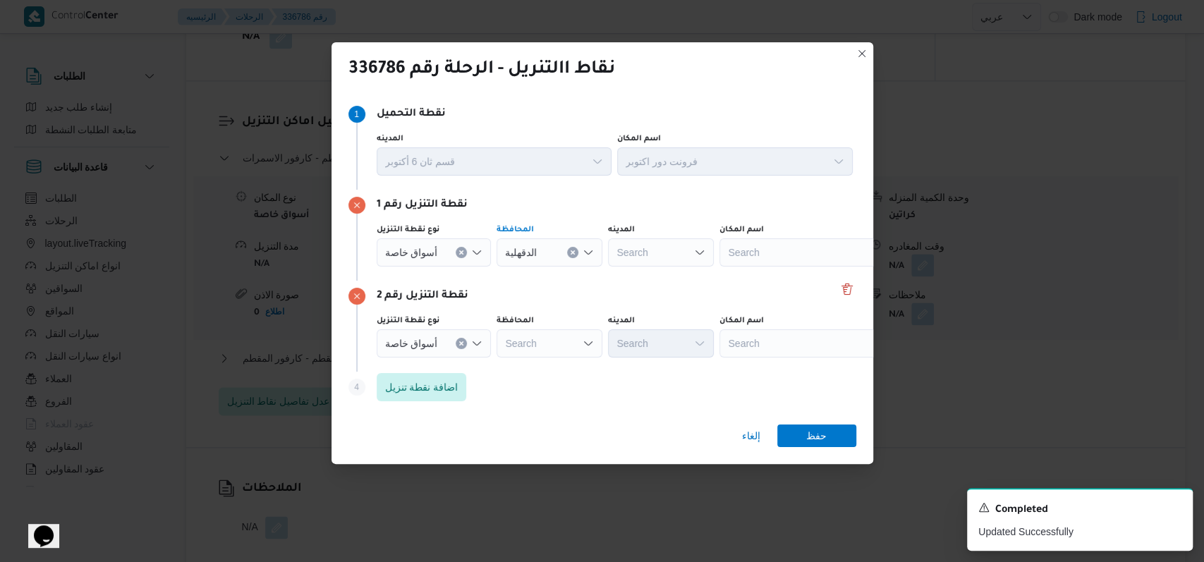
click at [494, 351] on div "Search" at bounding box center [550, 343] width 106 height 28
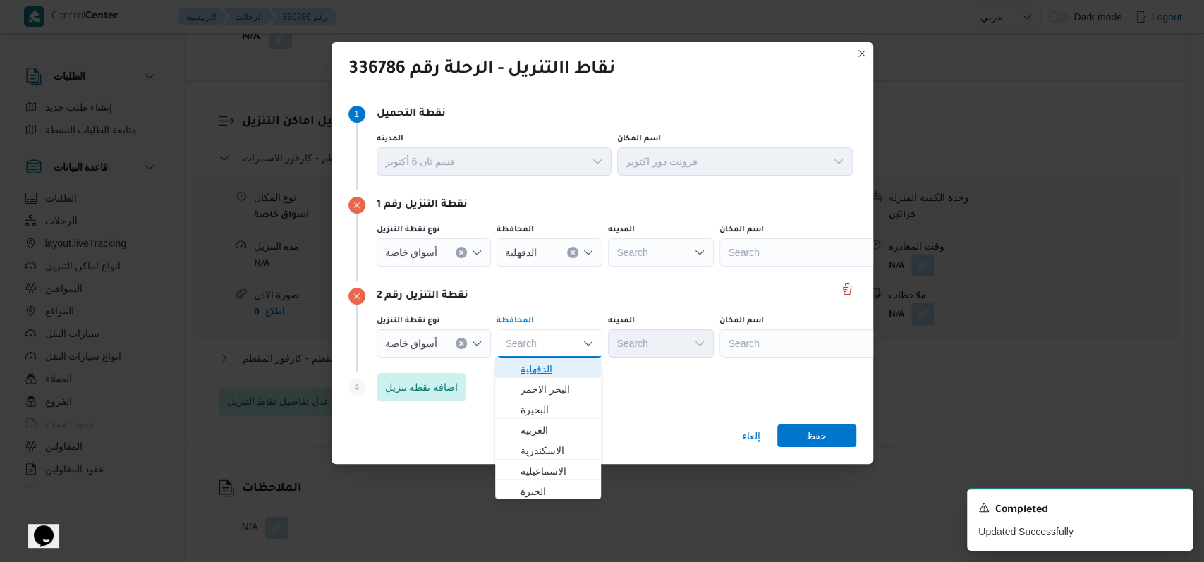
click at [494, 368] on span "الدقهلية" at bounding box center [557, 368] width 72 height 17
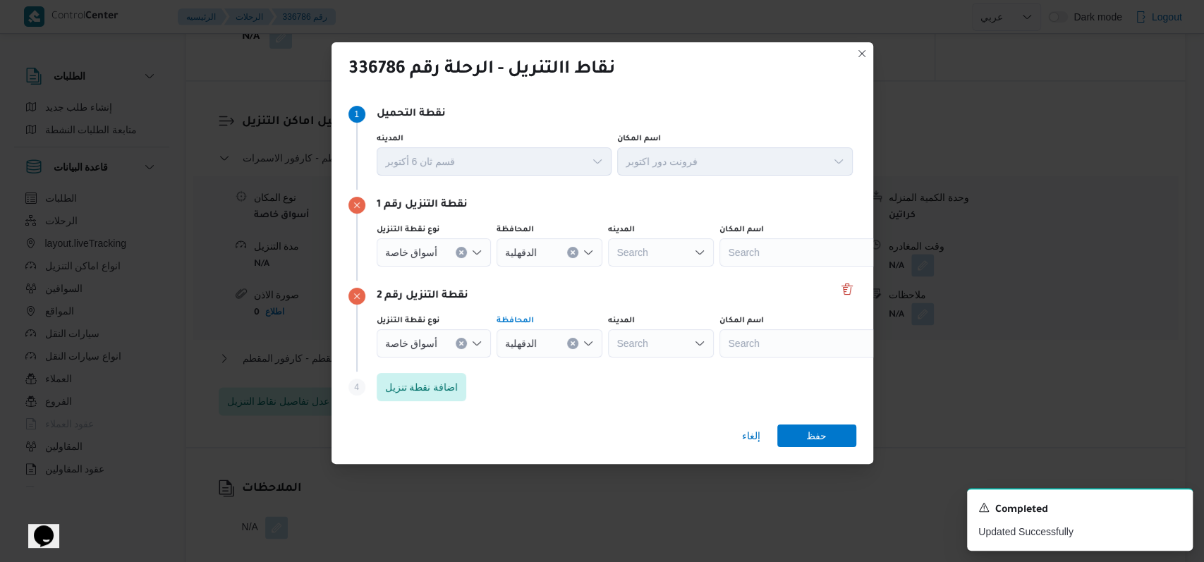
click at [494, 266] on div "Search" at bounding box center [807, 252] width 176 height 28
click at [494, 267] on span "كارفور المنصورة | كارفور المنصورة | المنصورة (قسم 2)" at bounding box center [806, 278] width 165 height 23
click at [494, 339] on div "Search" at bounding box center [807, 343] width 176 height 28
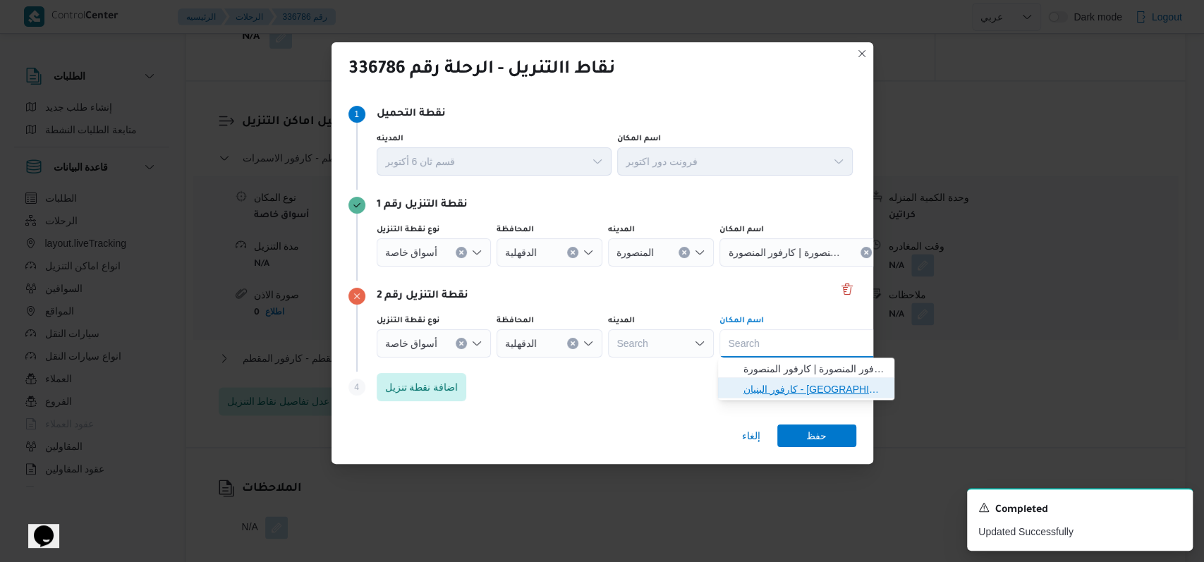
click at [494, 392] on span "كارفور البنيان - المنصورة | كارفور البنيان | المنصورة (قسم 2)" at bounding box center [814, 389] width 142 height 17
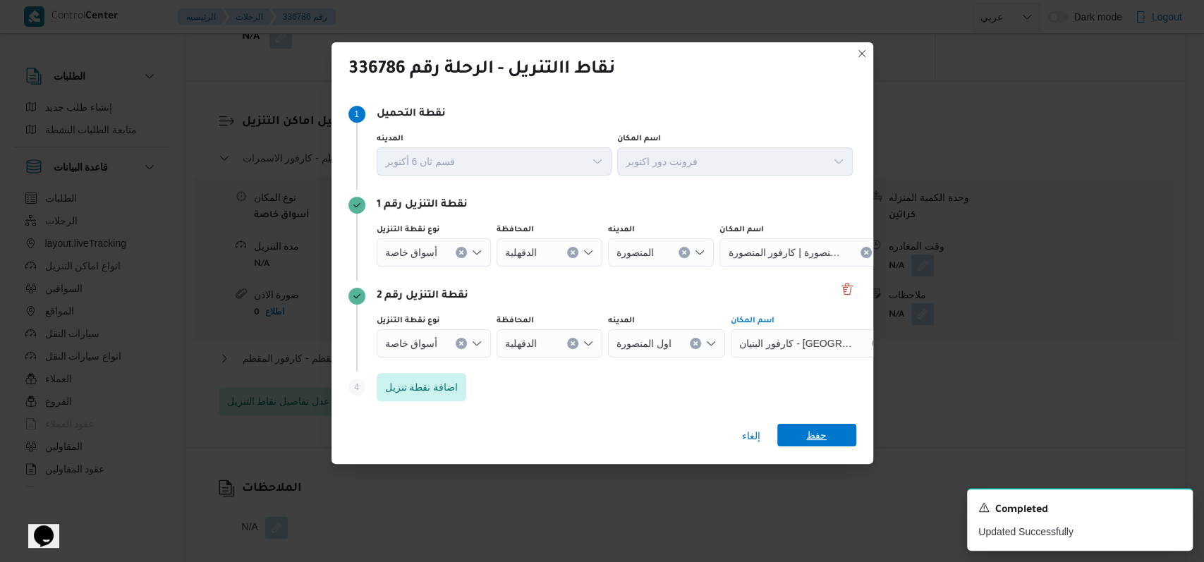
click at [494, 442] on span "حفظ" at bounding box center [816, 435] width 20 height 23
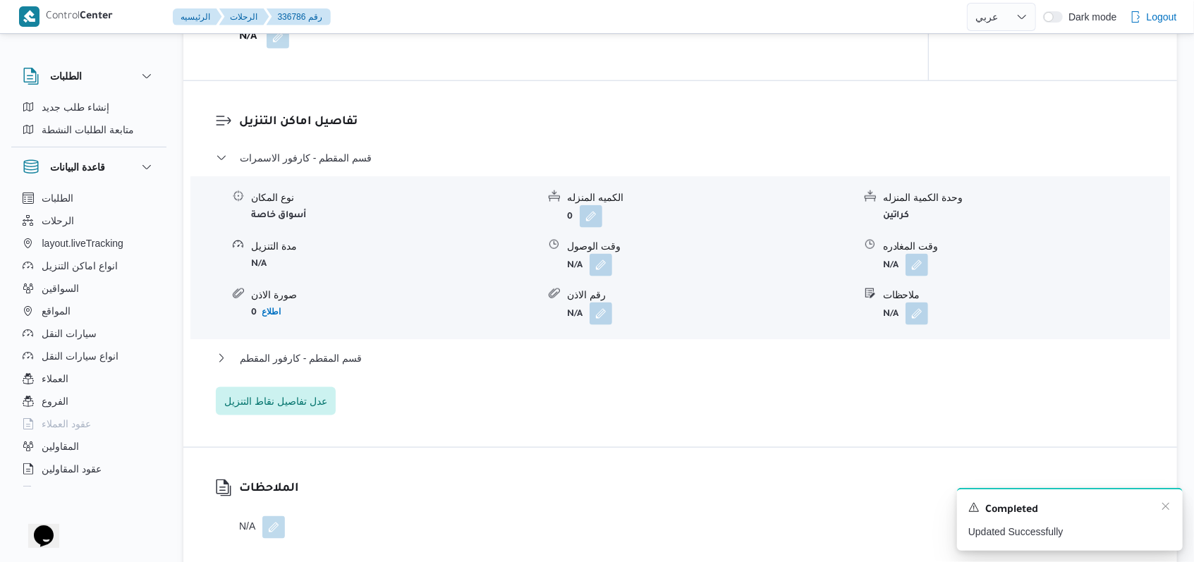
click at [494, 505] on div "Completed" at bounding box center [1069, 510] width 203 height 18
click at [494, 505] on icon "Dismiss toast" at bounding box center [1165, 506] width 11 height 11
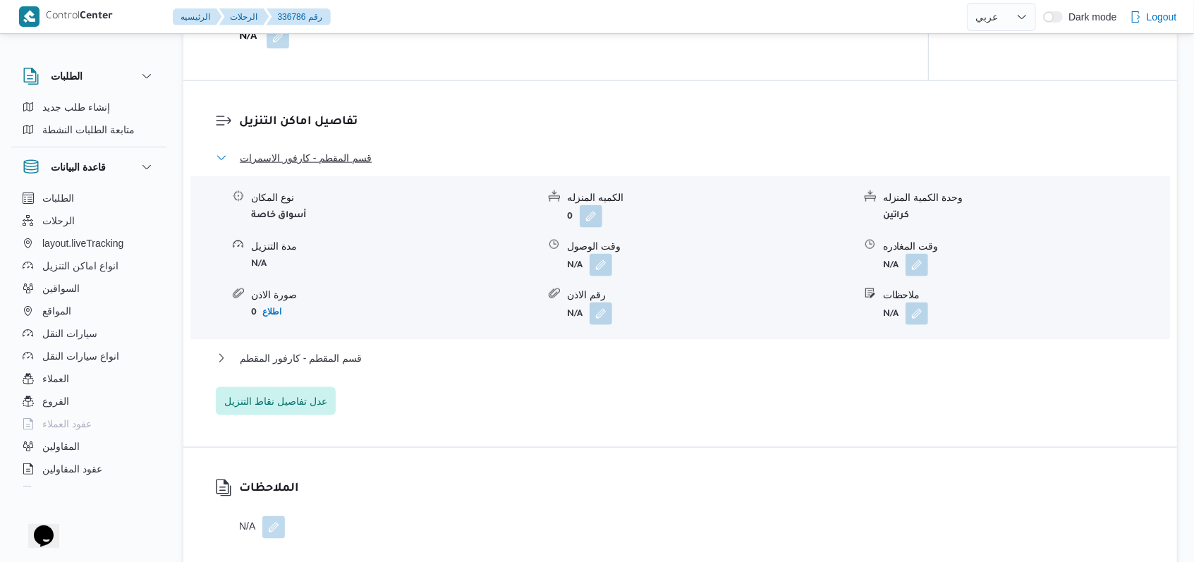
click at [369, 155] on button "قسم المقطم - كارفور الاسمرات" at bounding box center [681, 158] width 930 height 17
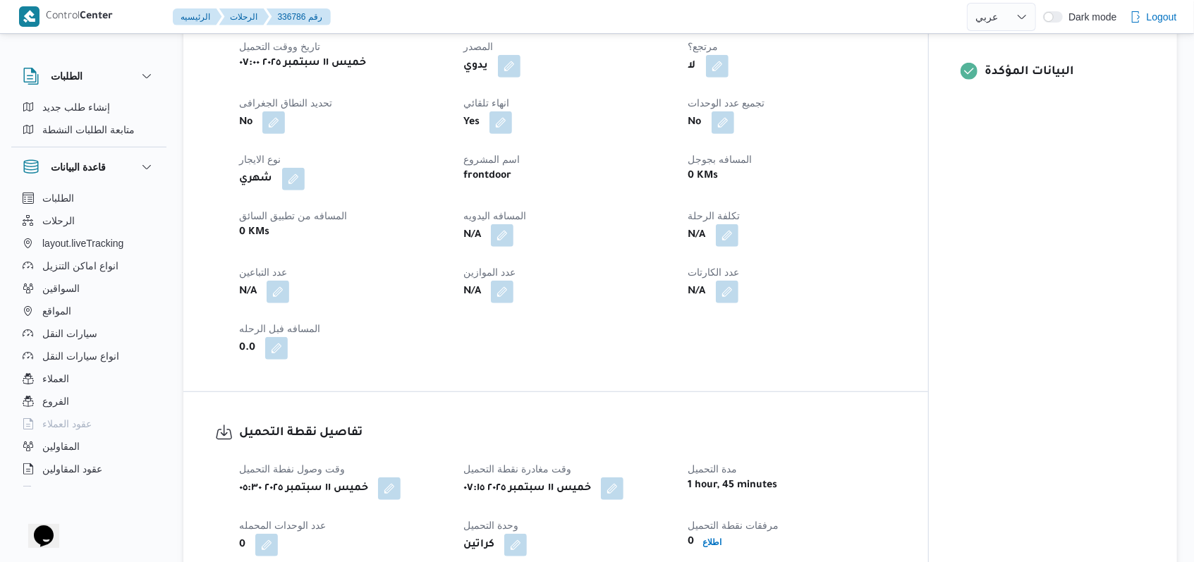
scroll to position [0, 0]
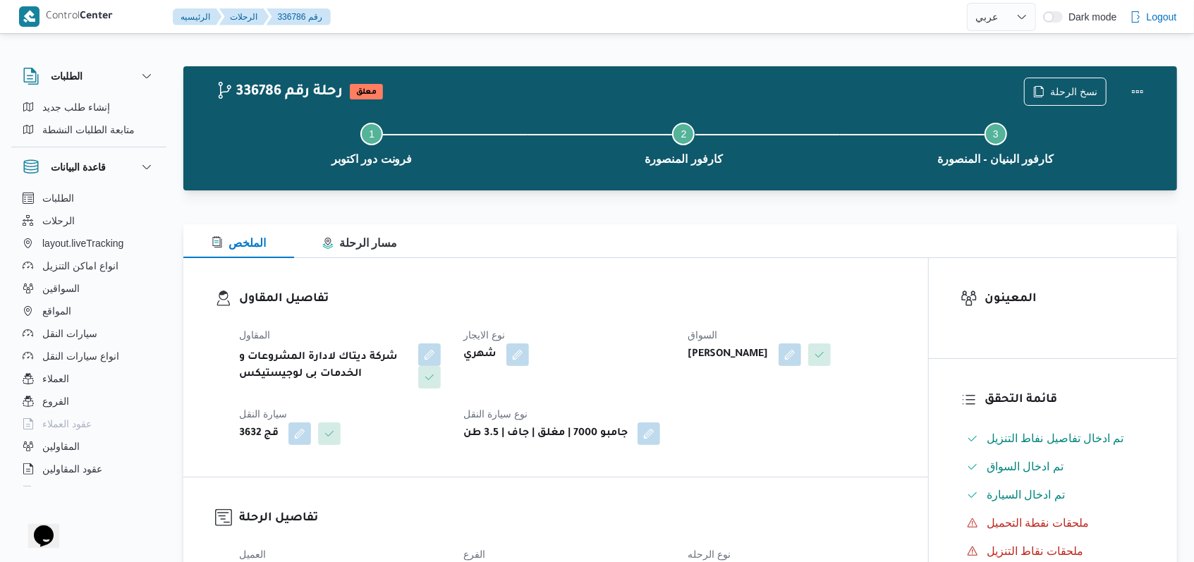
select select "ar"
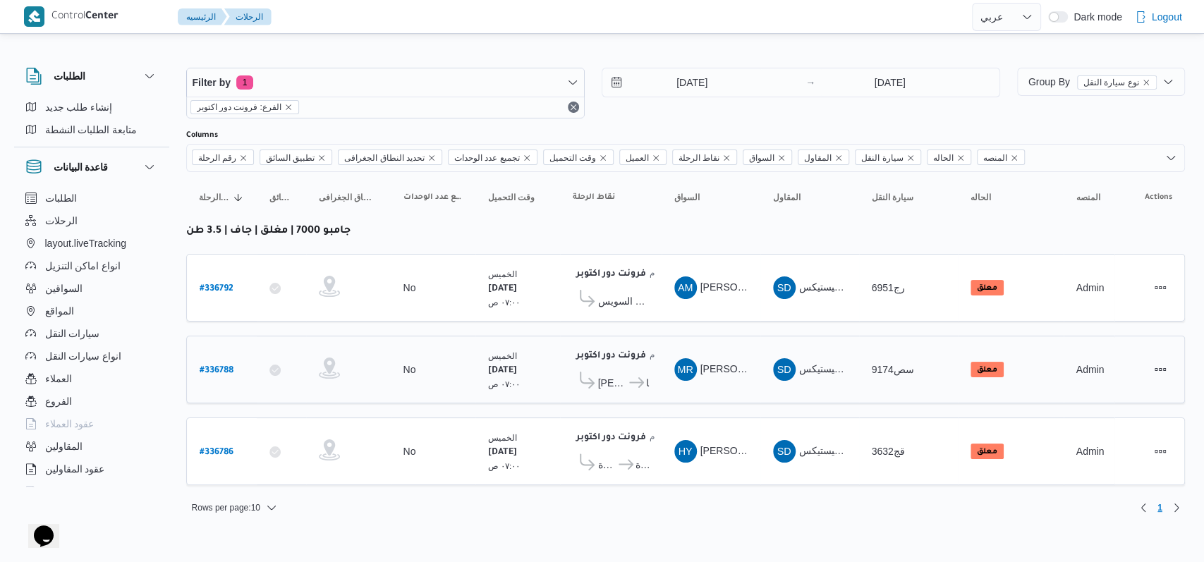
click at [223, 366] on b "# 336788" at bounding box center [217, 371] width 34 height 10
select select "ar"
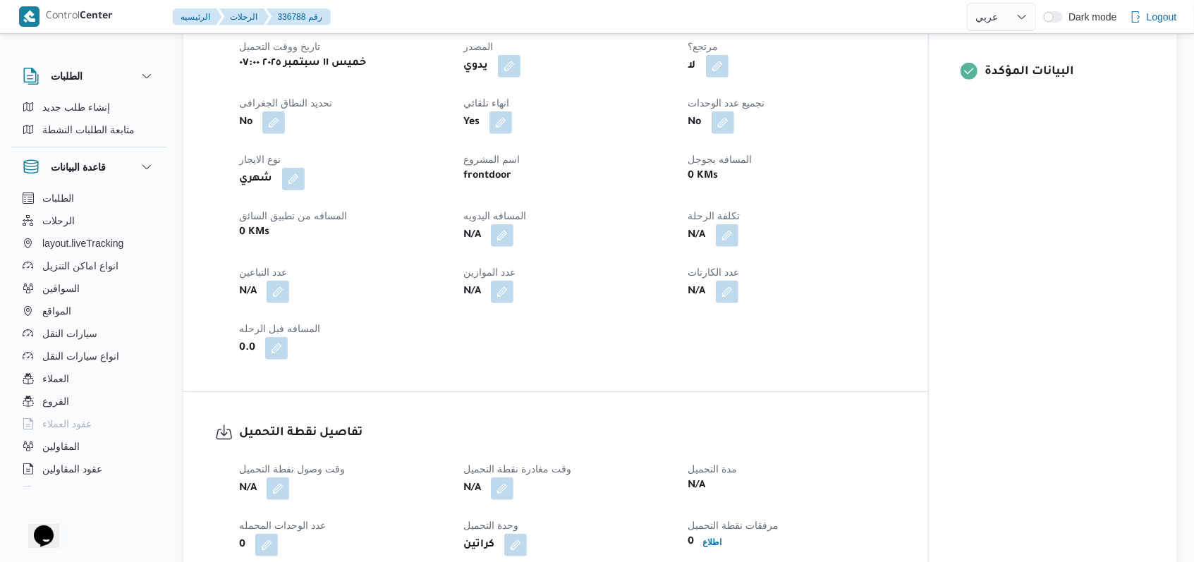
scroll to position [940, 0]
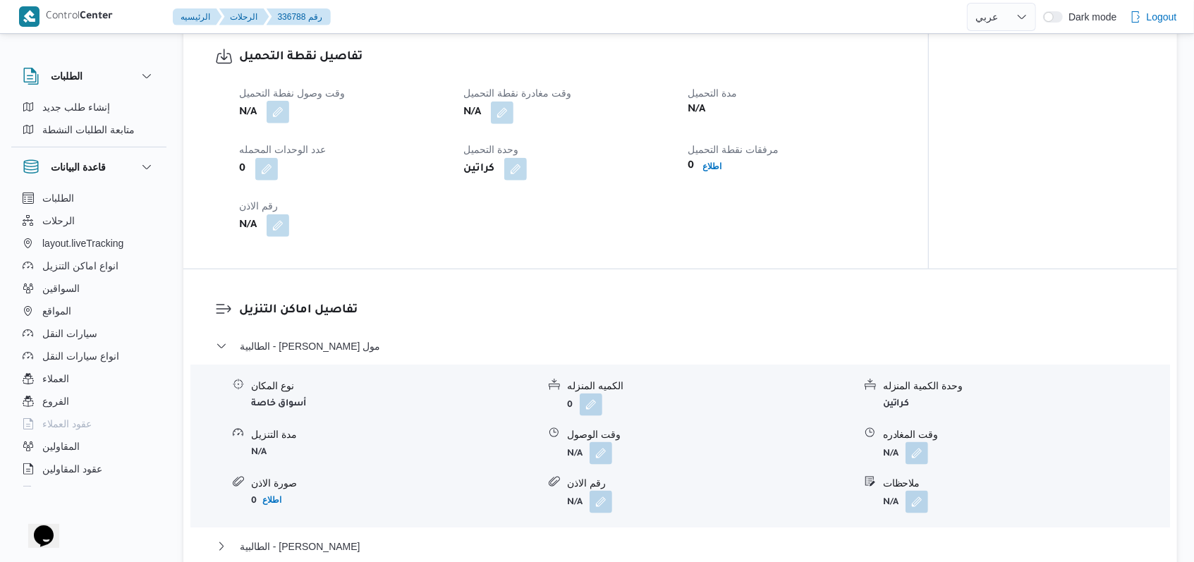
click at [275, 114] on button "button" at bounding box center [278, 112] width 23 height 23
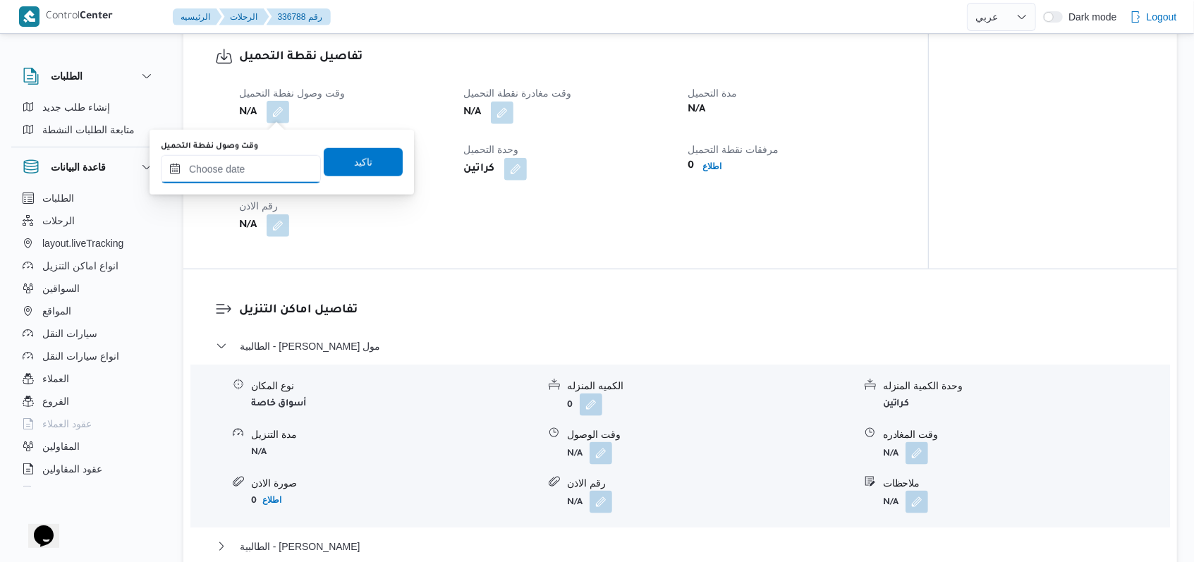
click at [245, 168] on input "وقت وصول نفطة التحميل" at bounding box center [241, 169] width 160 height 28
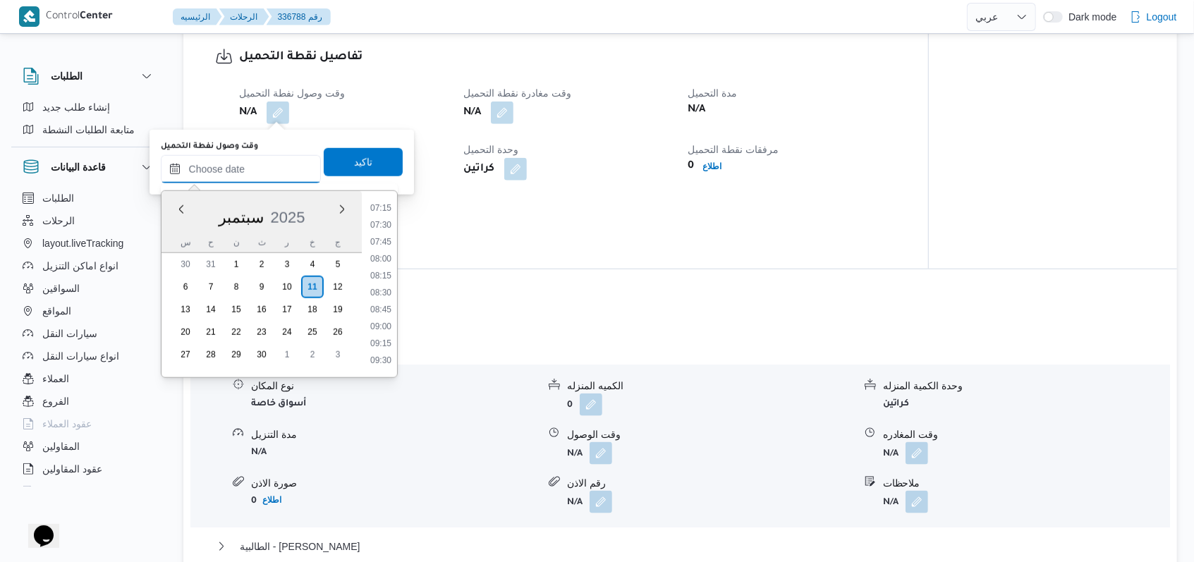
scroll to position [394, 0]
drag, startPoint x: 389, startPoint y: 233, endPoint x: 380, endPoint y: 188, distance: 45.9
click at [389, 233] on li "06:15" at bounding box center [381, 238] width 32 height 14
type input "١١/٠٩/٢٠٢٥ ٠٦:١٥"
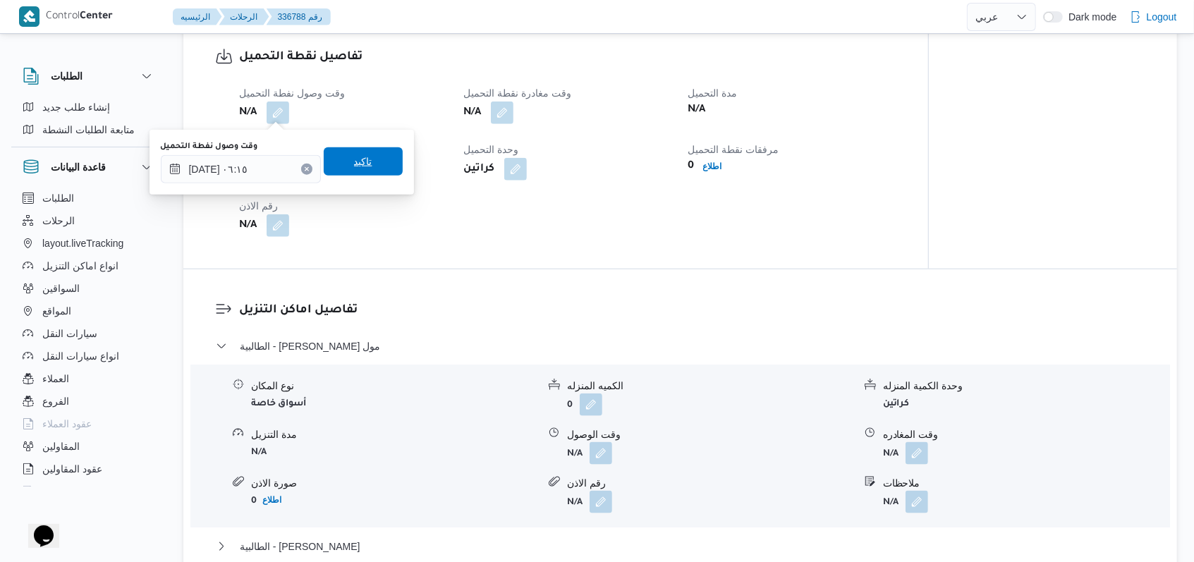
click at [374, 152] on span "تاكيد" at bounding box center [363, 161] width 79 height 28
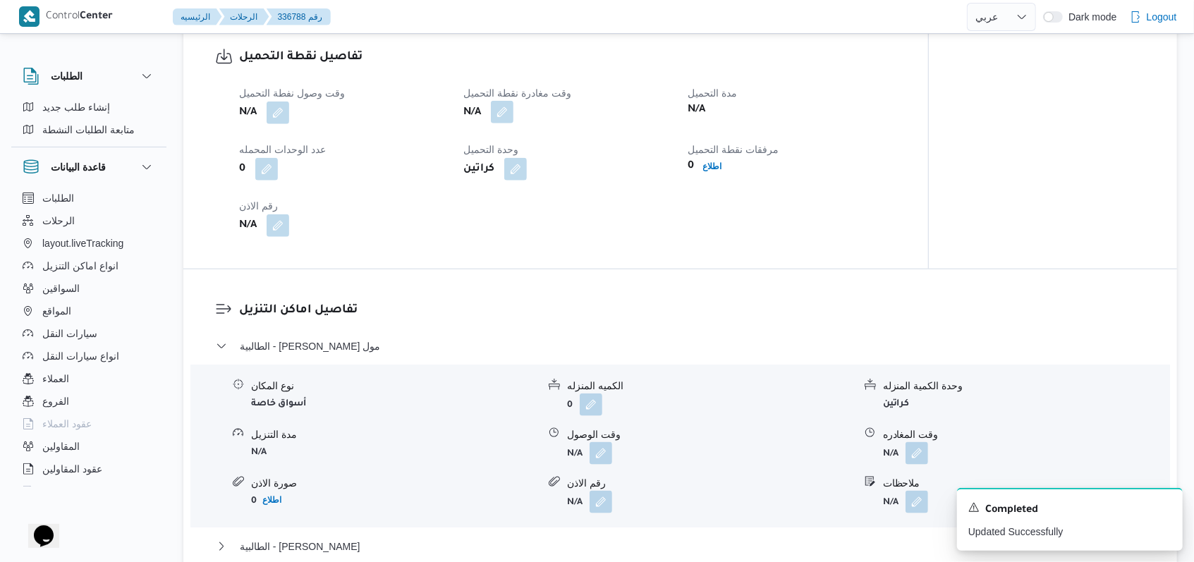
click at [494, 110] on button "button" at bounding box center [502, 112] width 23 height 23
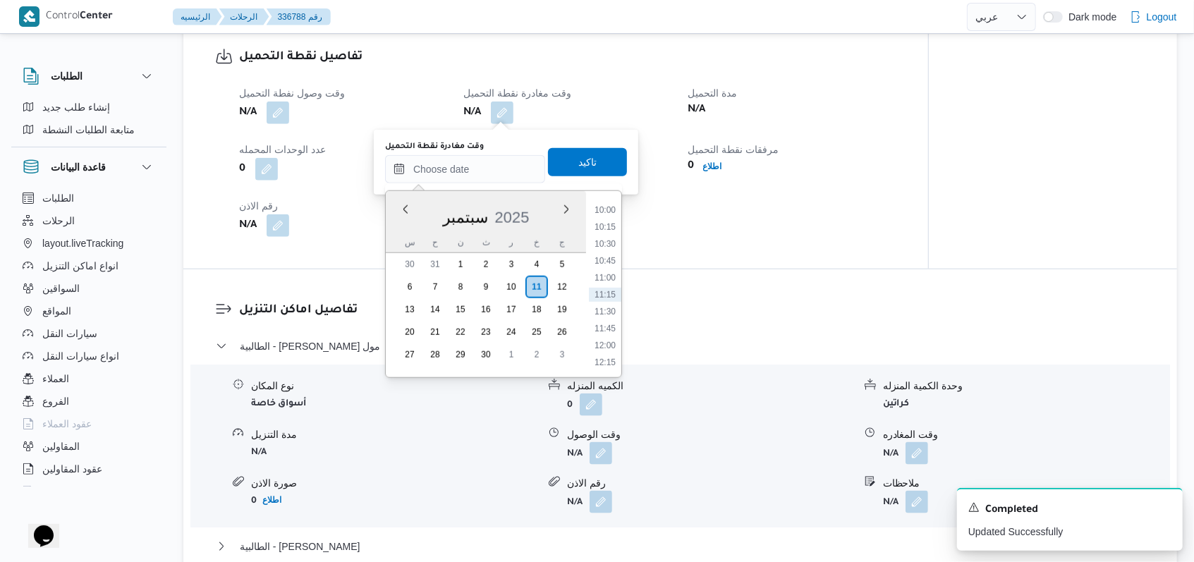
scroll to position [488, 0]
click at [494, 231] on li "07:30" at bounding box center [605, 229] width 32 height 14
type input "١١/٠٩/٢٠٢٥ ٠٧:٣٠"
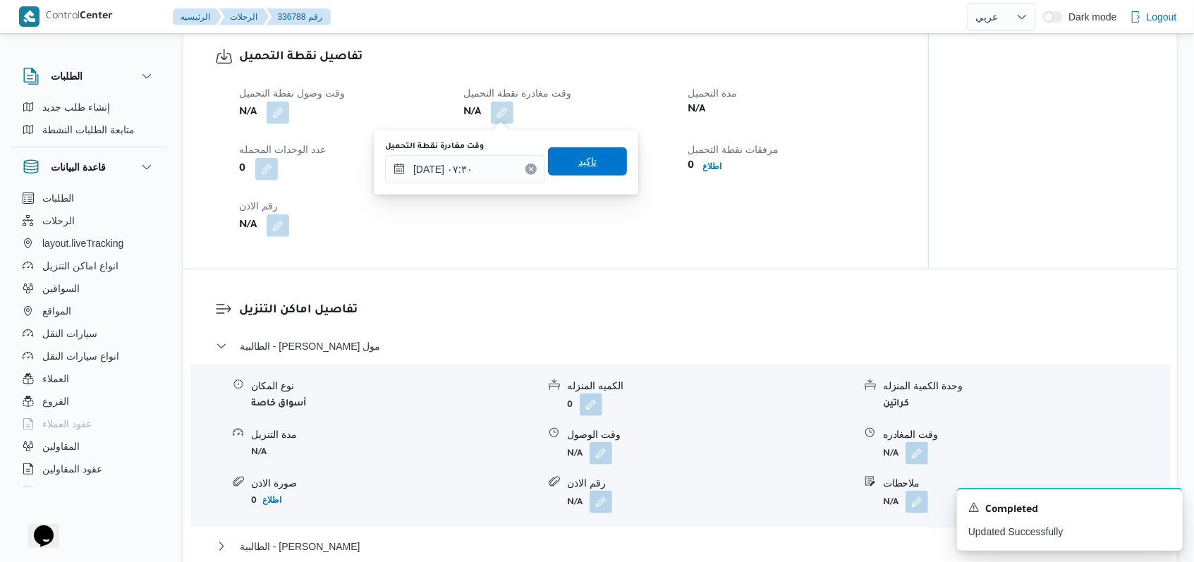
click at [494, 175] on span "تاكيد" at bounding box center [587, 161] width 79 height 28
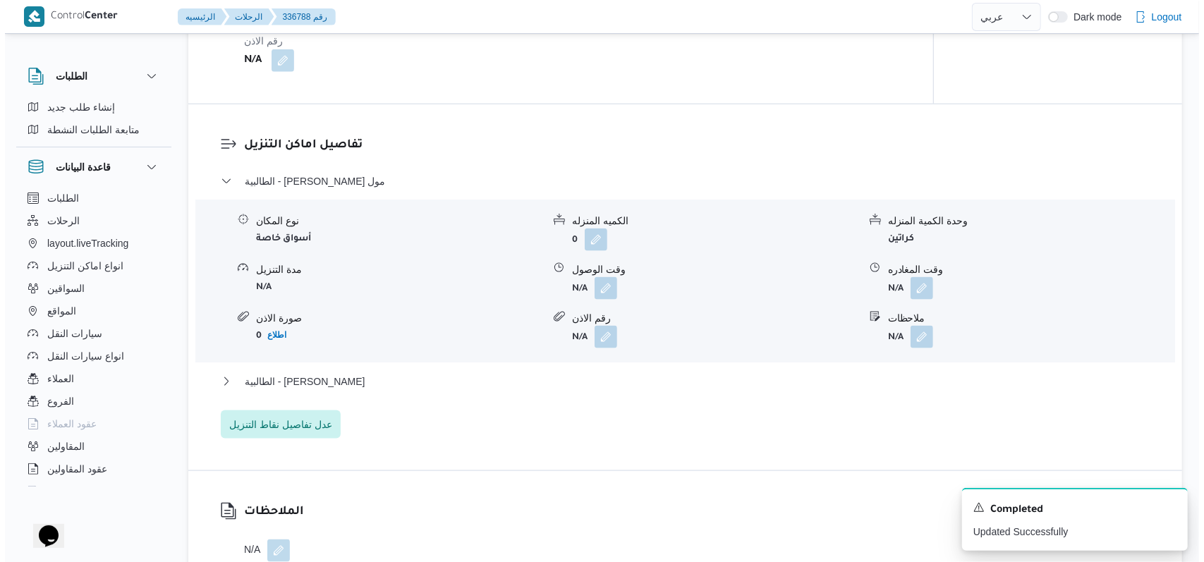
scroll to position [1222, 0]
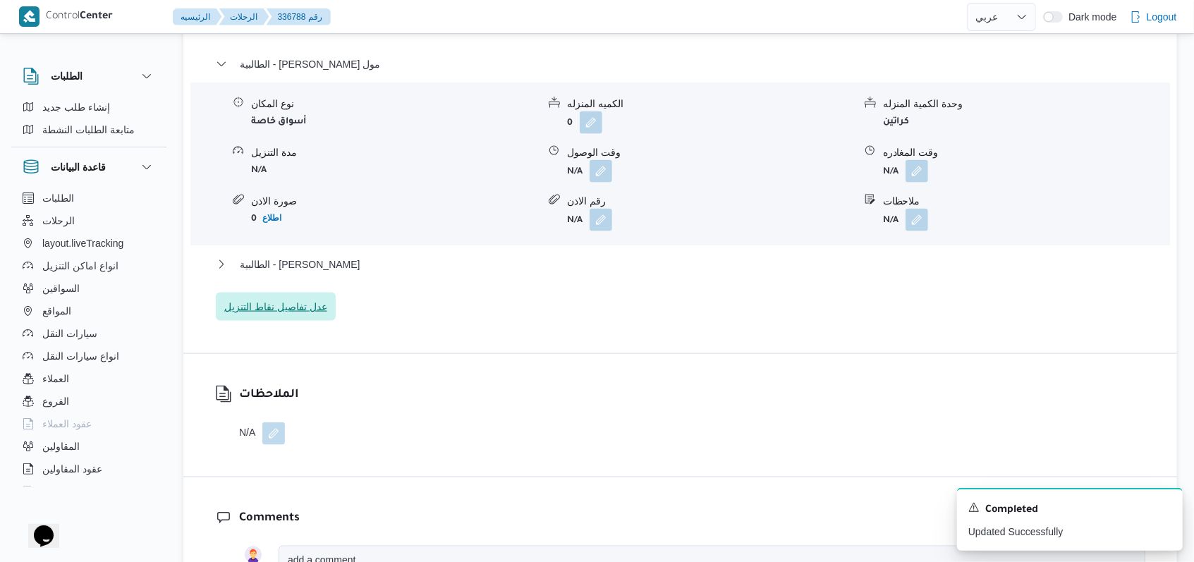
click at [306, 298] on span "عدل تفاصيل نقاط التنزيل" at bounding box center [276, 307] width 120 height 28
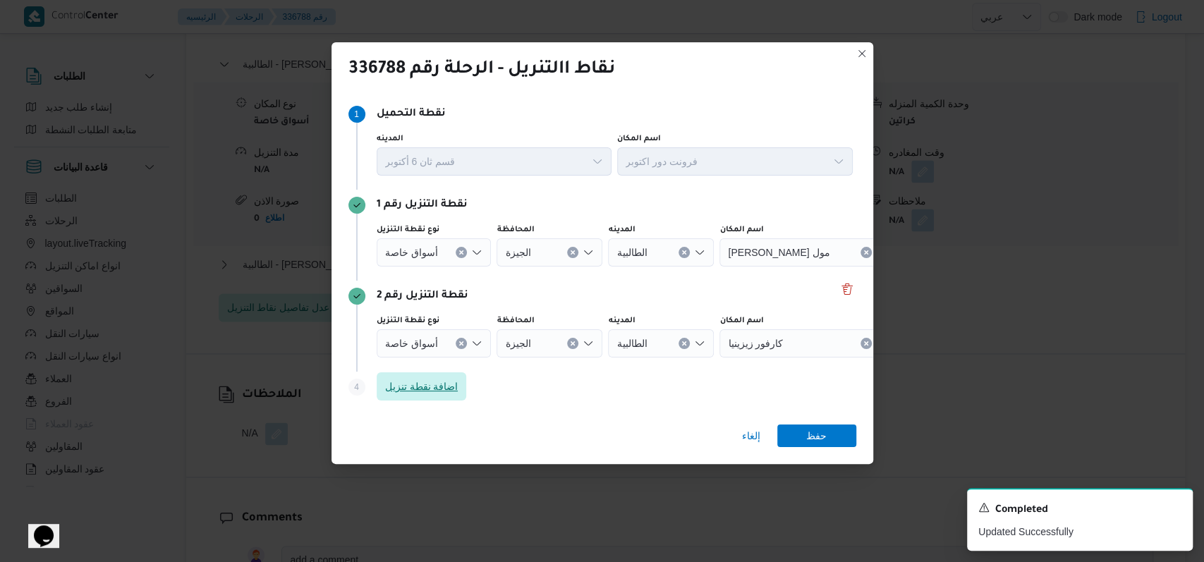
click at [456, 376] on span "اضافة نقطة تنزيل" at bounding box center [422, 386] width 90 height 28
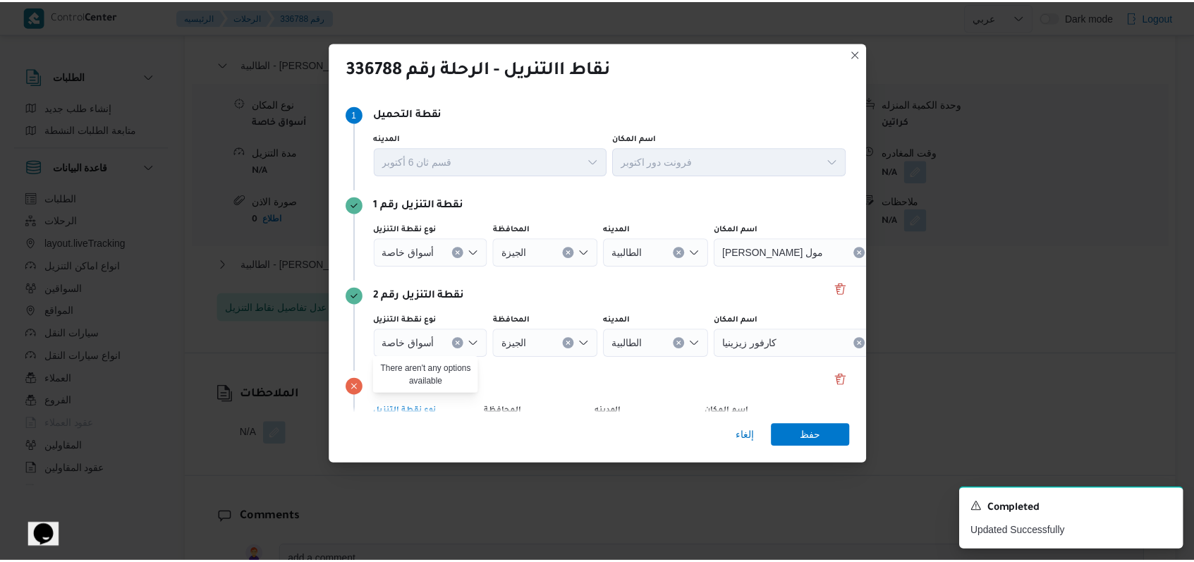
scroll to position [91, 0]
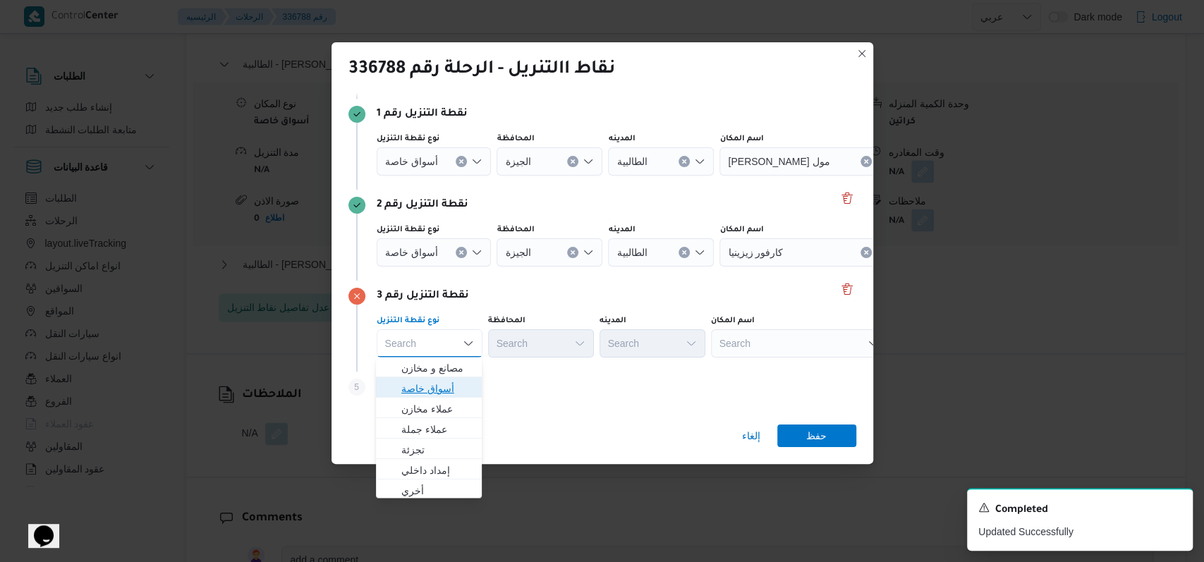
click at [456, 381] on span "أسواق خاصة" at bounding box center [437, 388] width 72 height 17
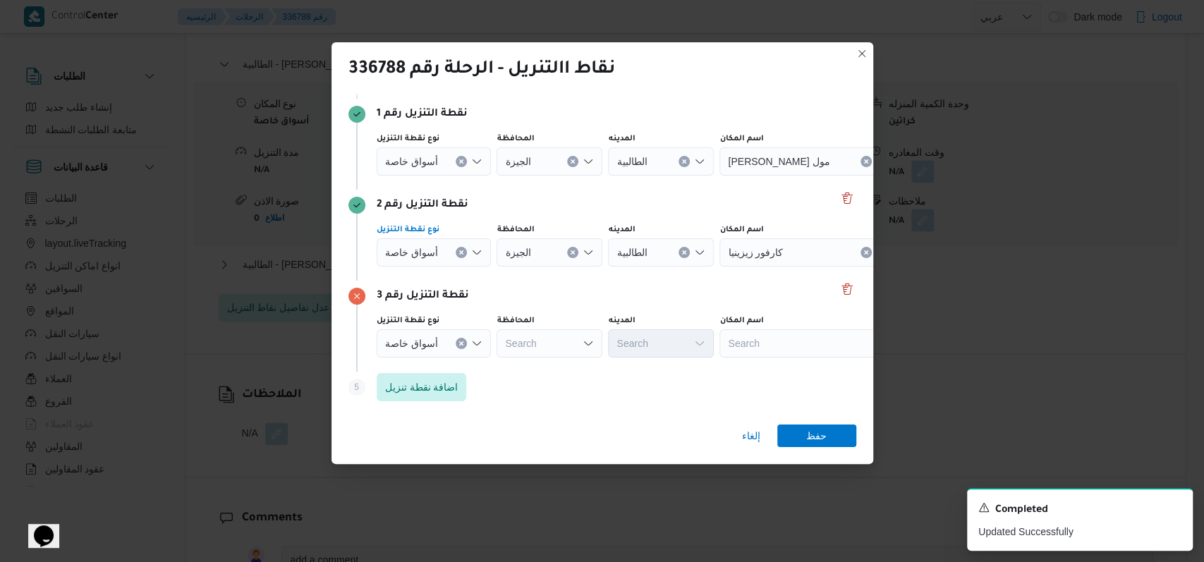
click at [454, 260] on div "أسواق خاصة" at bounding box center [434, 252] width 115 height 28
click at [444, 286] on span "أسواق خاصة" at bounding box center [433, 297] width 102 height 23
click at [435, 167] on span "أسواق خاصة" at bounding box center [411, 161] width 53 height 16
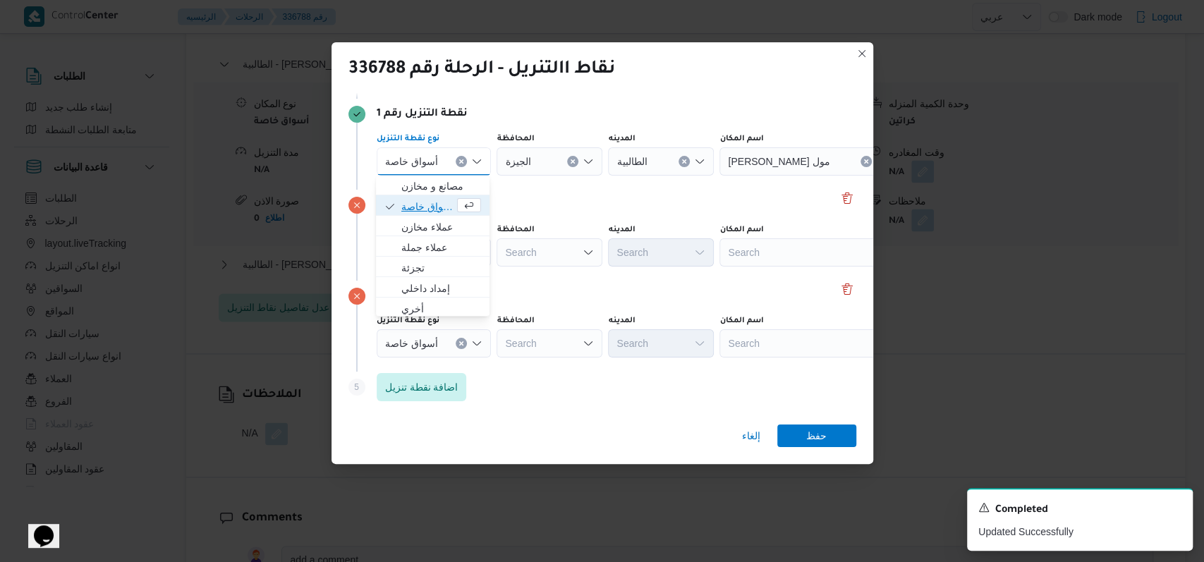
click at [437, 208] on span "أسواق خاصة" at bounding box center [427, 206] width 53 height 17
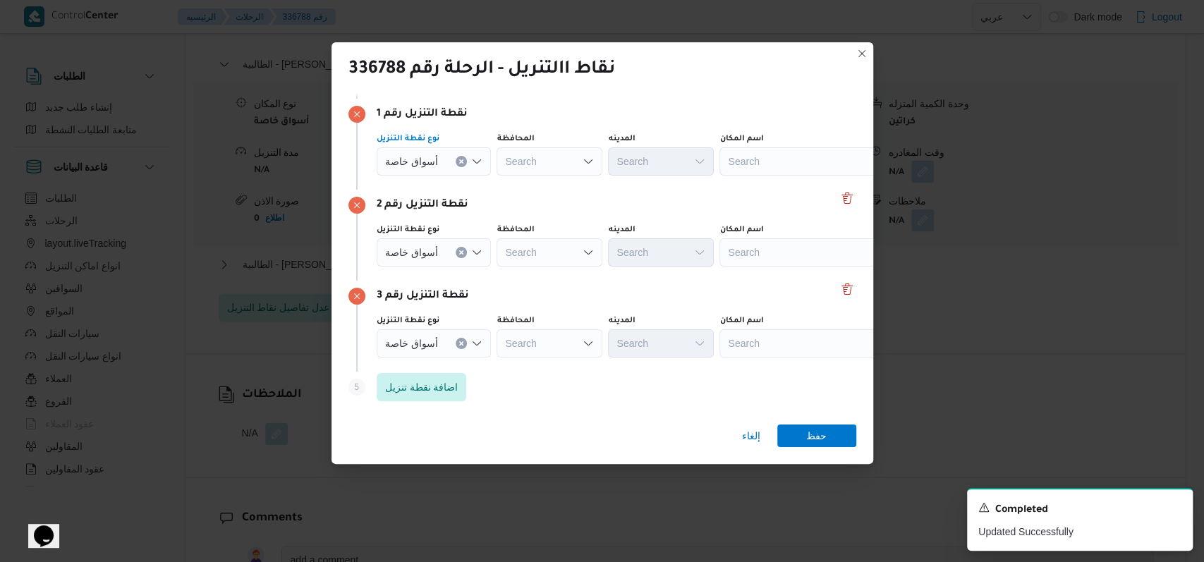
click at [494, 161] on div "Search" at bounding box center [807, 161] width 176 height 28
click at [460, 160] on icon "Clear input" at bounding box center [462, 161] width 4 height 4
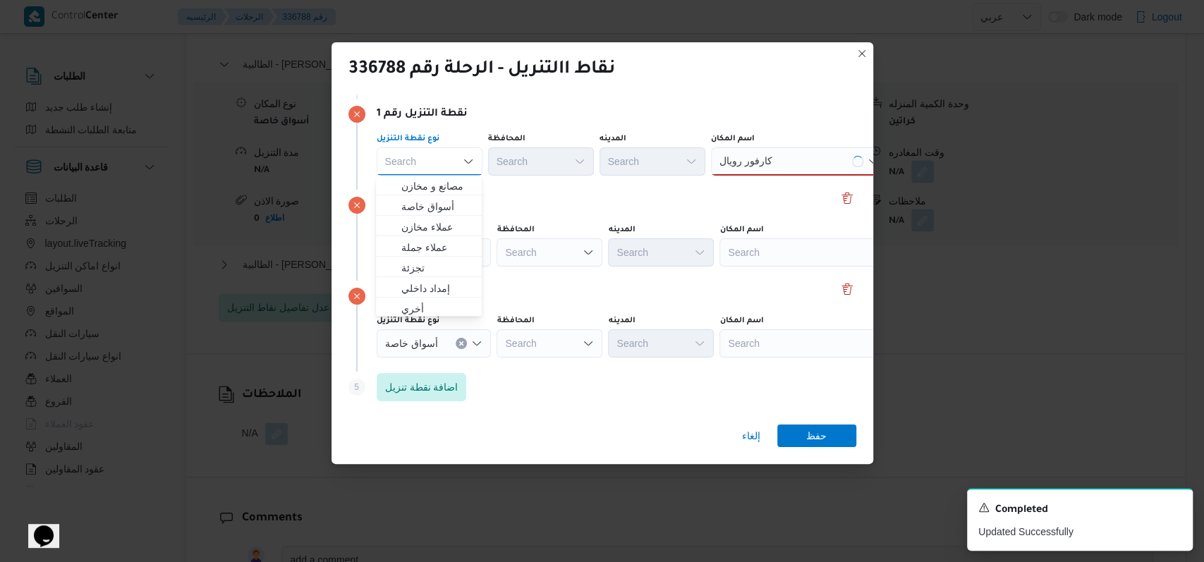
click at [494, 153] on div "كارفور رويال كارفور رويال" at bounding box center [799, 161] width 176 height 28
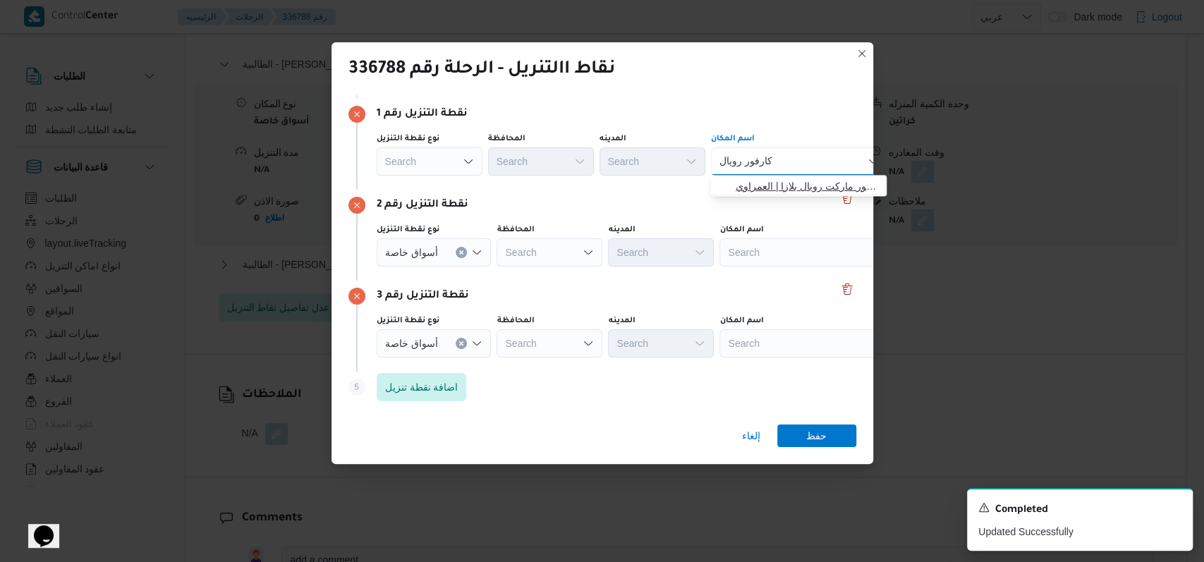
type input "كارفور رويال"
click at [494, 190] on span "كارفور رويال بلازا - الاسكندرية | كارفور ماركت رويال بلازا | العمراوي" at bounding box center [807, 186] width 142 height 17
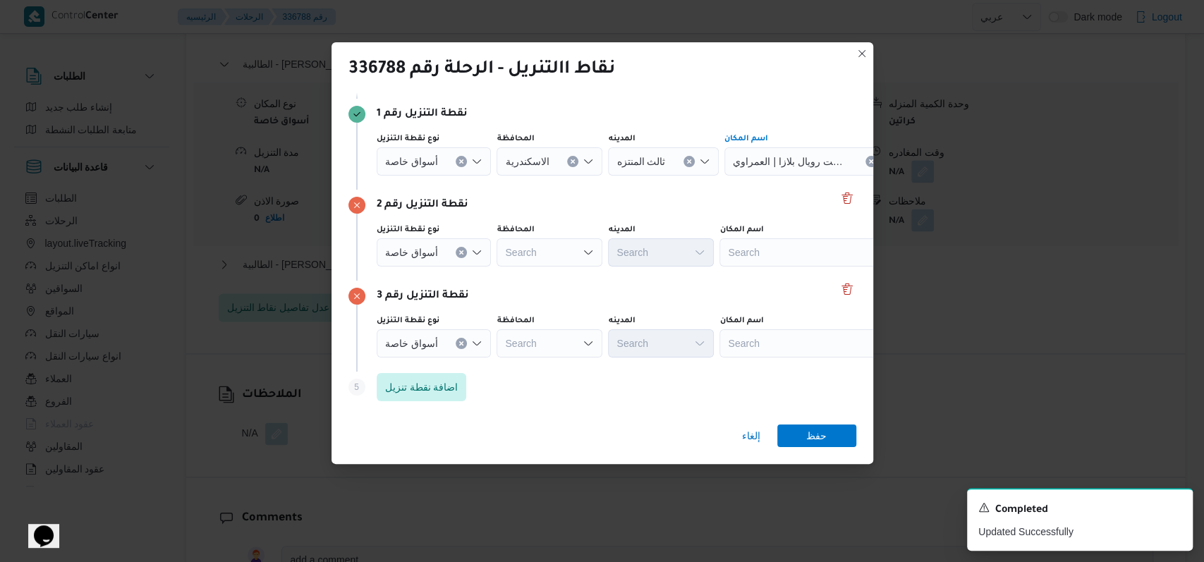
click at [494, 258] on div "Search" at bounding box center [807, 252] width 176 height 28
type input "كارفور كفر عبد"
click at [494, 274] on span "كارفور كفر عبد ه - الاسكندرية | كارفور ماركت كفر عبده | أبو النواتير" at bounding box center [814, 277] width 142 height 17
click at [494, 345] on div "Search" at bounding box center [807, 343] width 176 height 28
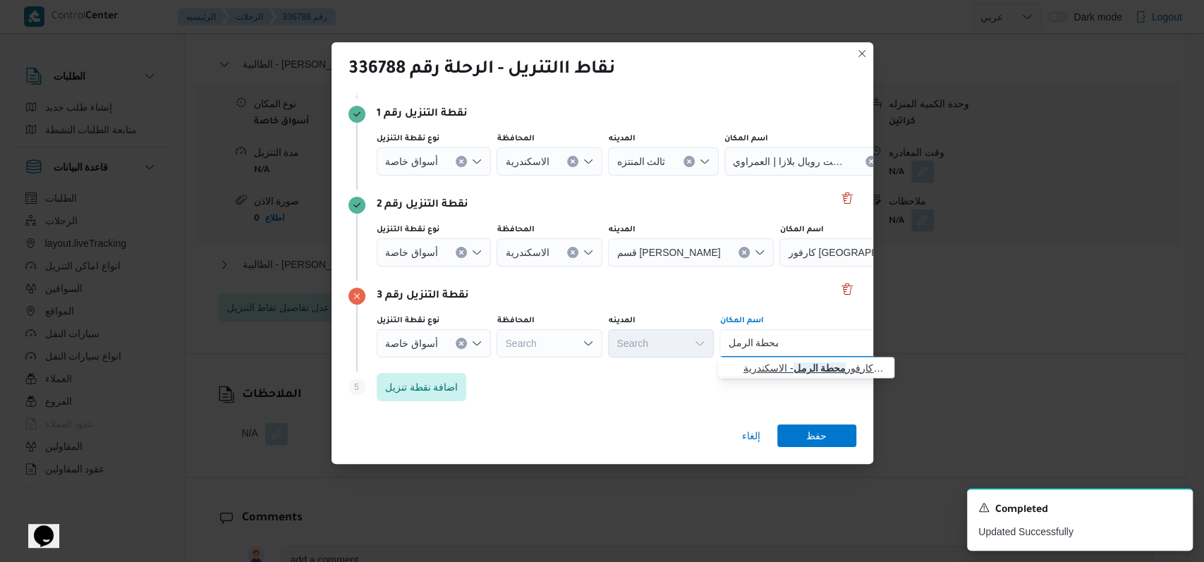
type input "محطة الرمل"
click at [494, 377] on span "كارفور محطة الرمل - الاسكندرية | كارفور محطة الرمل | سان ستفانو" at bounding box center [806, 368] width 165 height 23
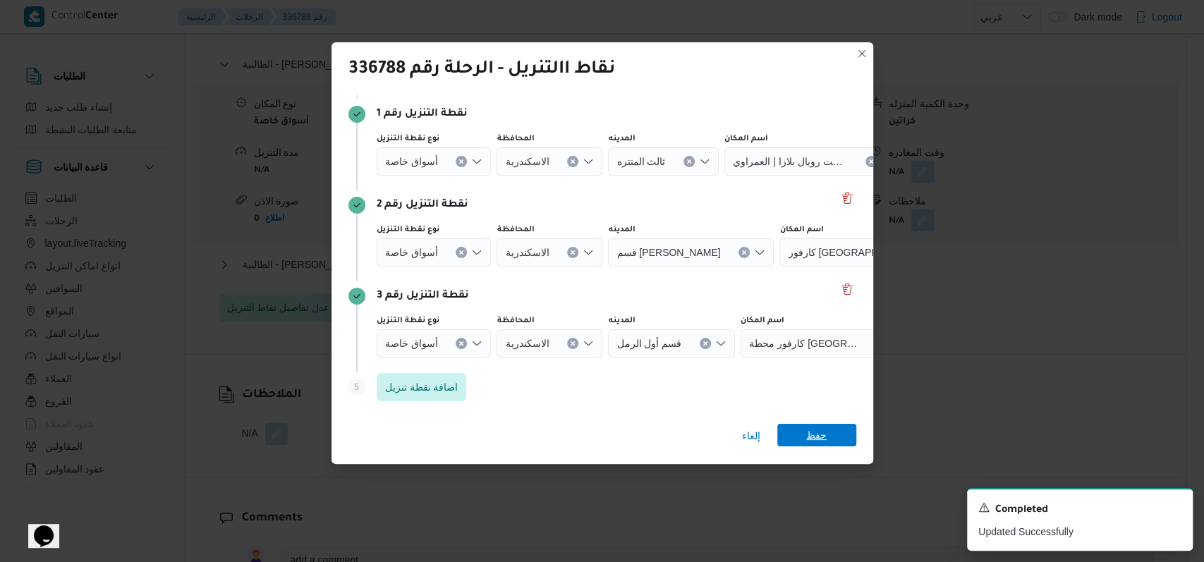
click at [494, 428] on span "حفظ" at bounding box center [816, 435] width 20 height 23
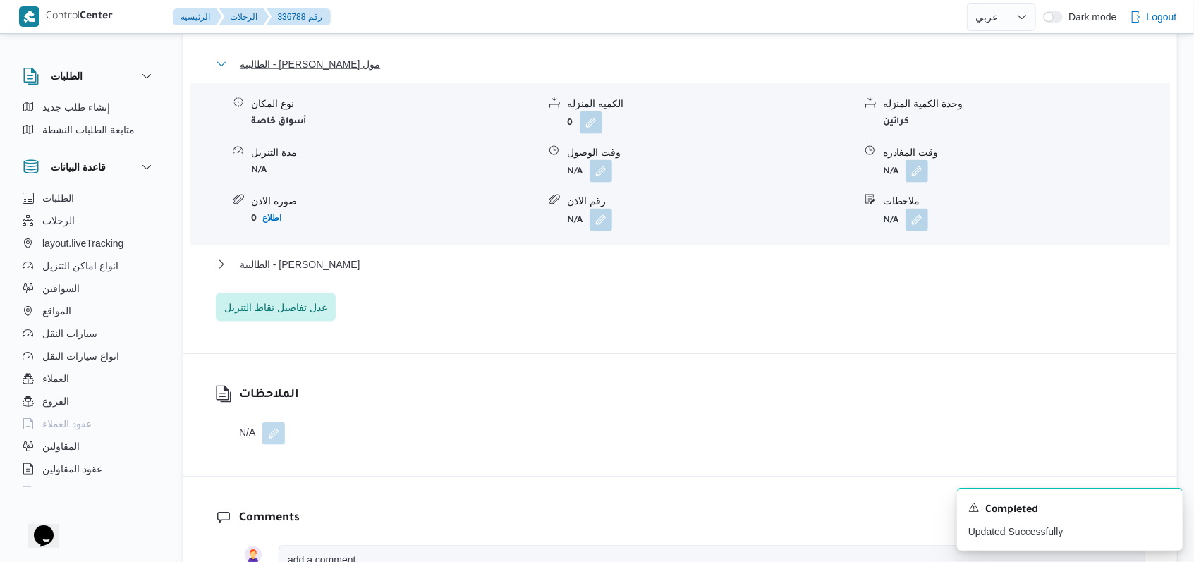
click at [288, 66] on span "الطالبية - كارفور بيراميدز مول" at bounding box center [310, 64] width 140 height 17
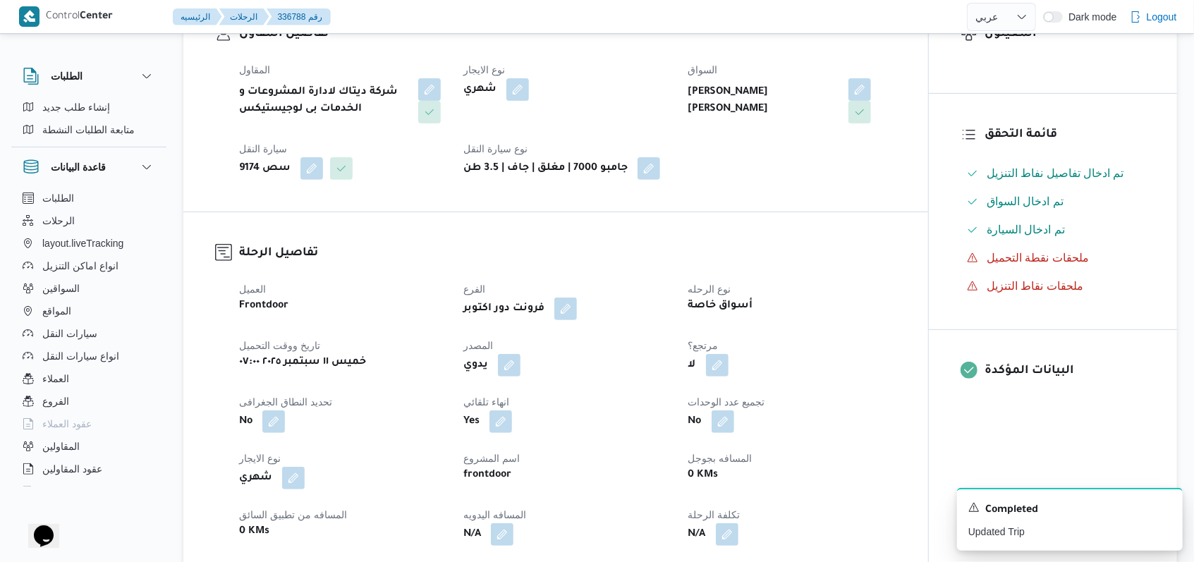
scroll to position [0, 0]
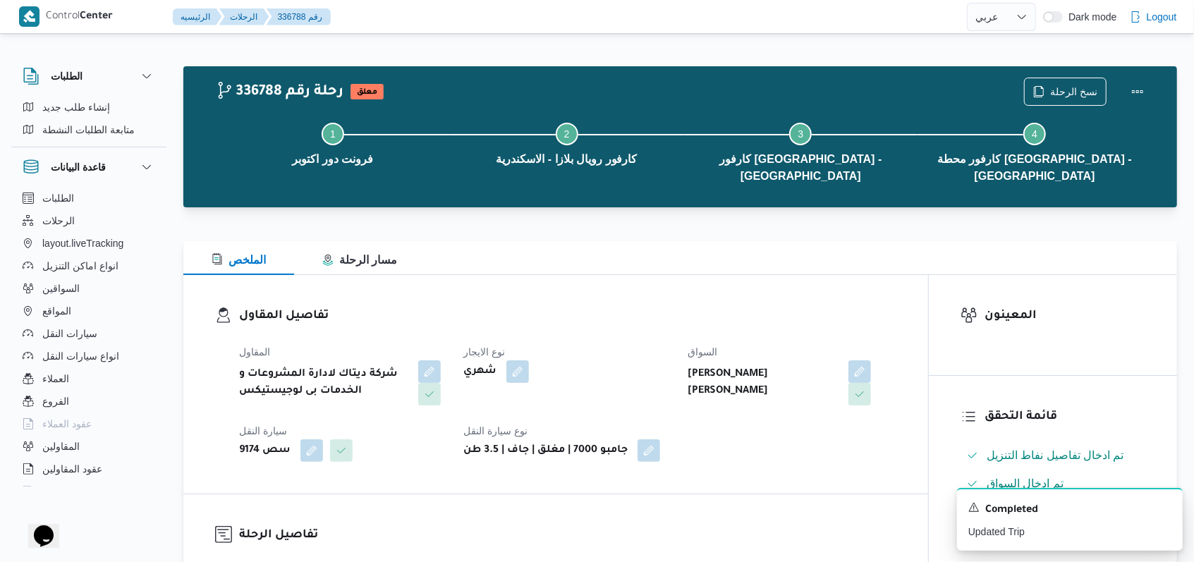
select select "ar"
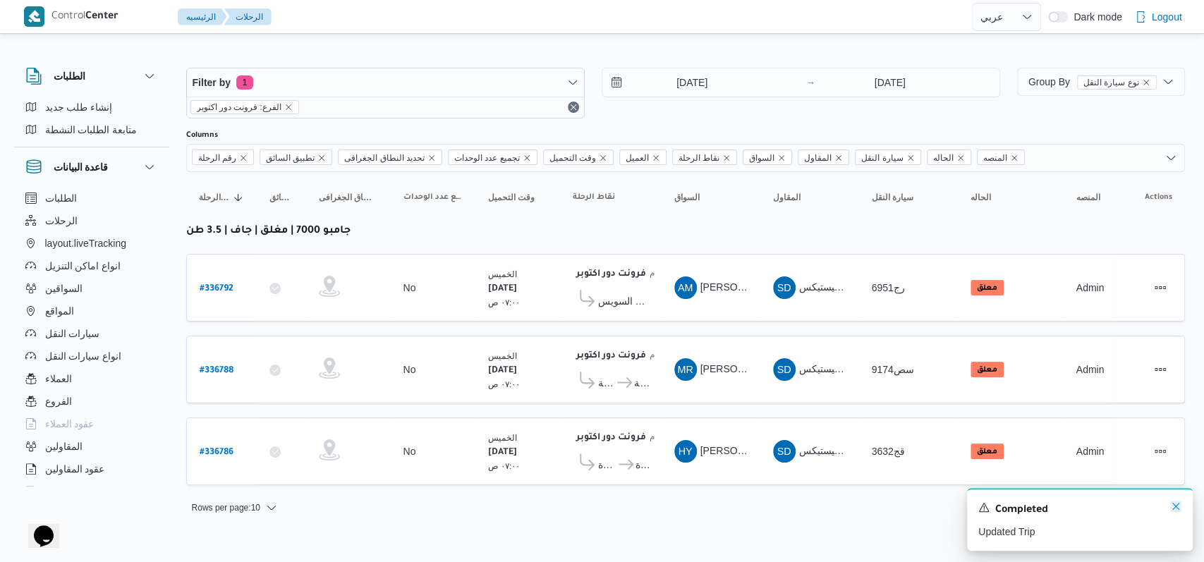
click at [494, 505] on icon "Dismiss toast" at bounding box center [1175, 506] width 11 height 11
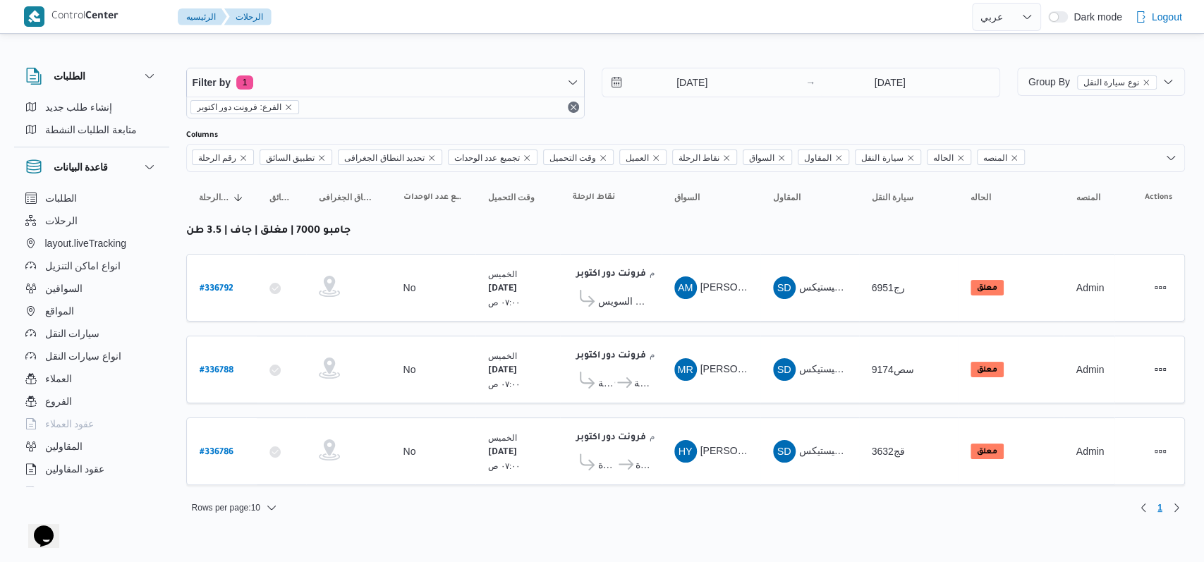
click at [494, 505] on div "Filter by 1 الفرع: فرونت دور اكتوبر 11/9/2025 → 11/9/2025 Group By نوع سيارة ال…" at bounding box center [593, 285] width 1199 height 497
click at [494, 382] on span "كارفور رويال بلازا - الاسكندرية" at bounding box center [605, 383] width 14 height 17
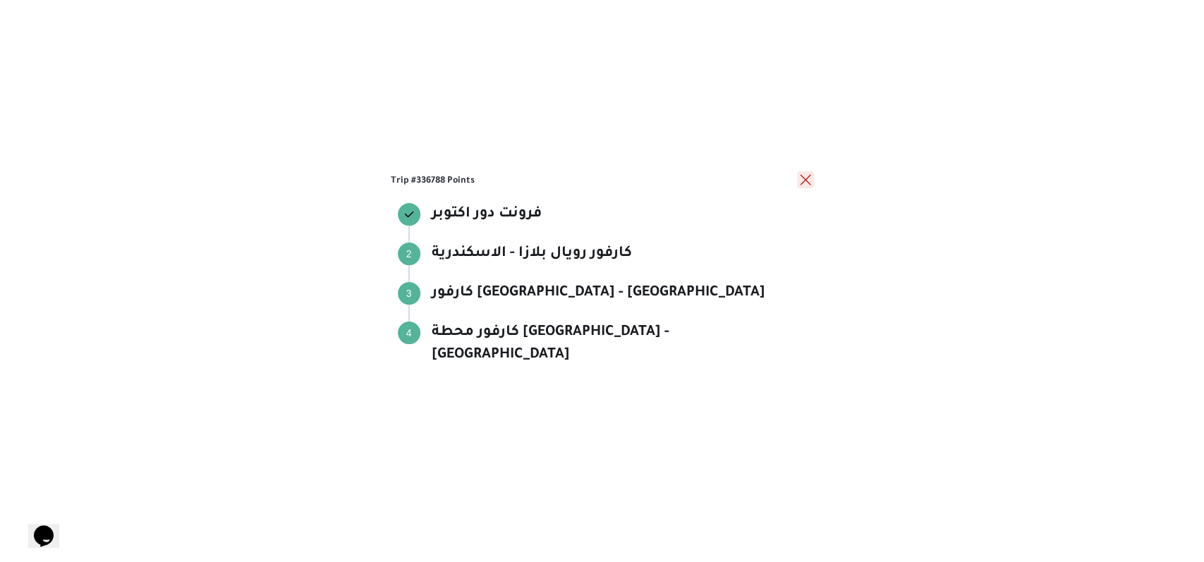
click at [494, 188] on button "close" at bounding box center [805, 179] width 17 height 17
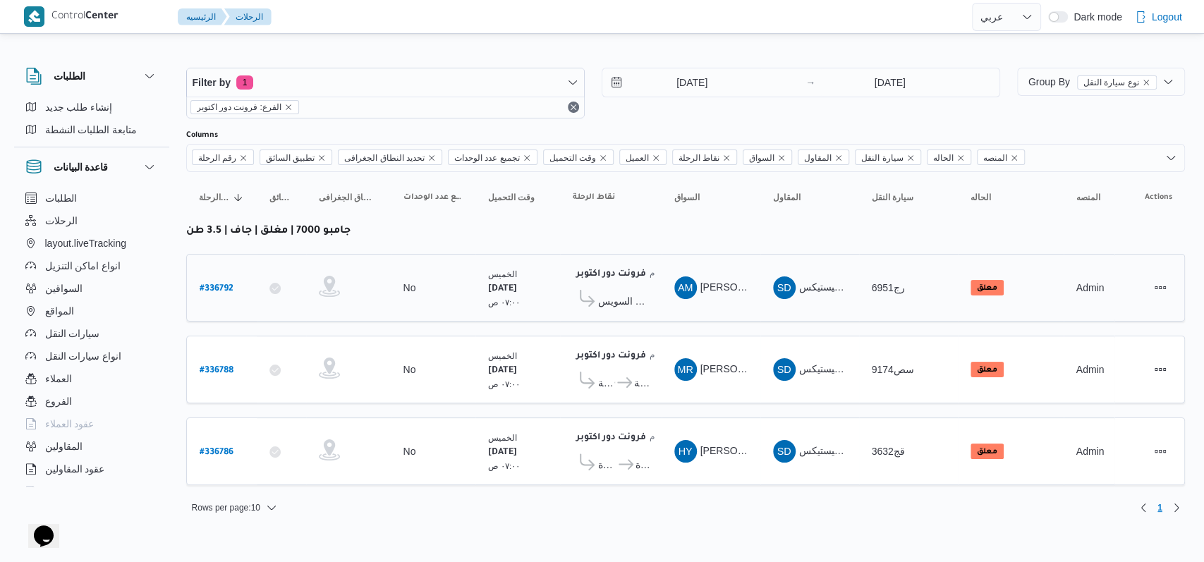
click at [224, 284] on b "# 336792" at bounding box center [217, 289] width 34 height 10
select select "ar"
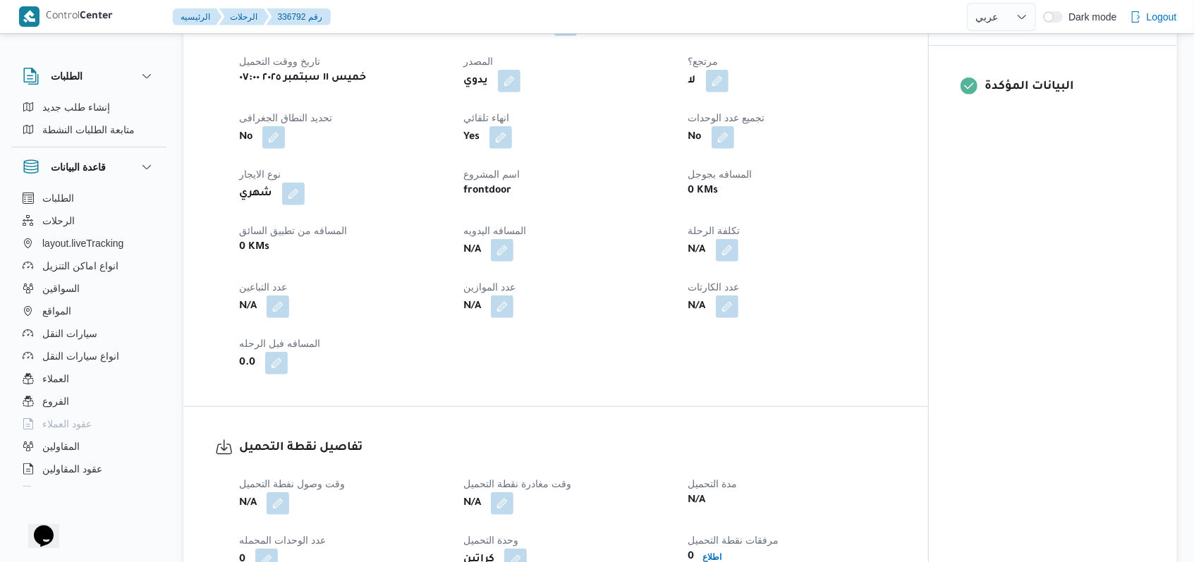
scroll to position [752, 0]
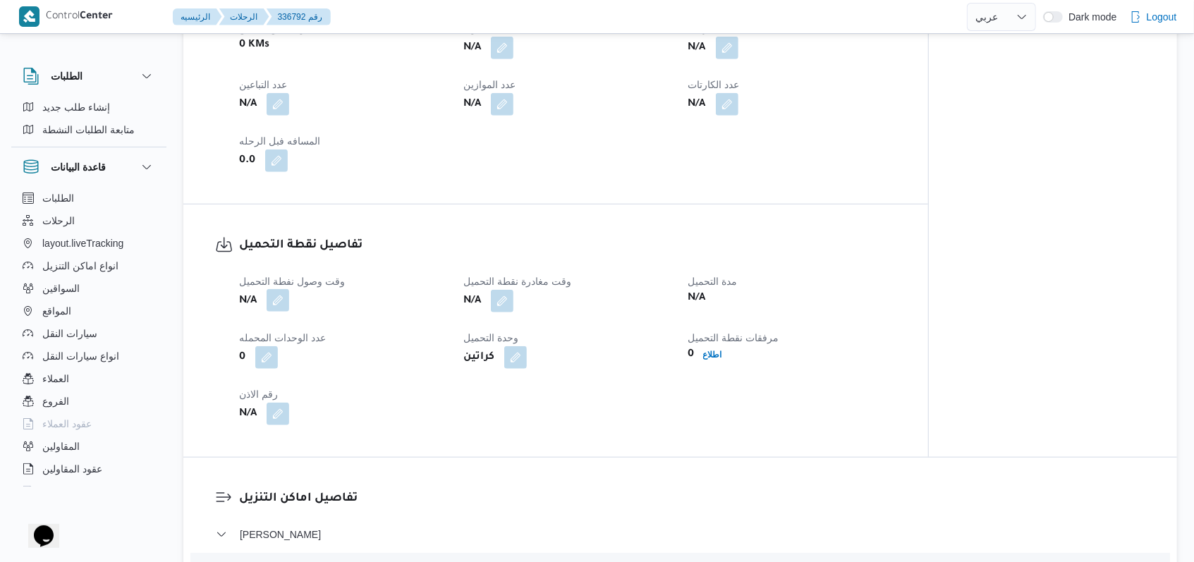
click at [288, 304] on button "button" at bounding box center [278, 300] width 23 height 23
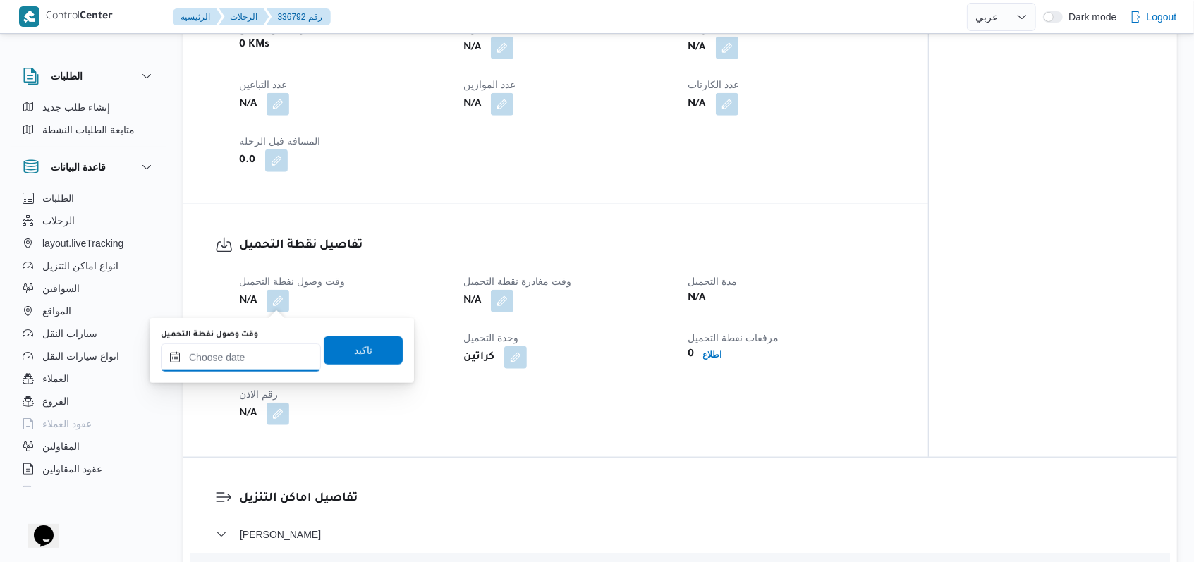
click at [258, 360] on input "وقت وصول نفطة التحميل" at bounding box center [241, 358] width 160 height 28
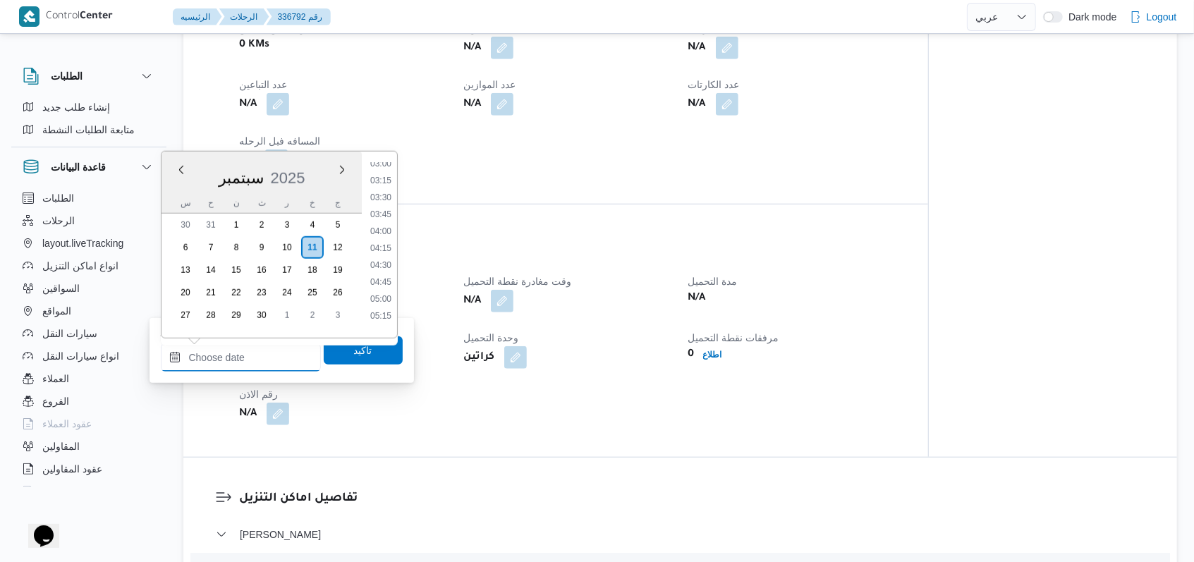
scroll to position [206, 0]
click at [377, 319] on li "05:15" at bounding box center [381, 319] width 32 height 14
type input "١١/٠٩/٢٠٢٥ ٠٥:١٥"
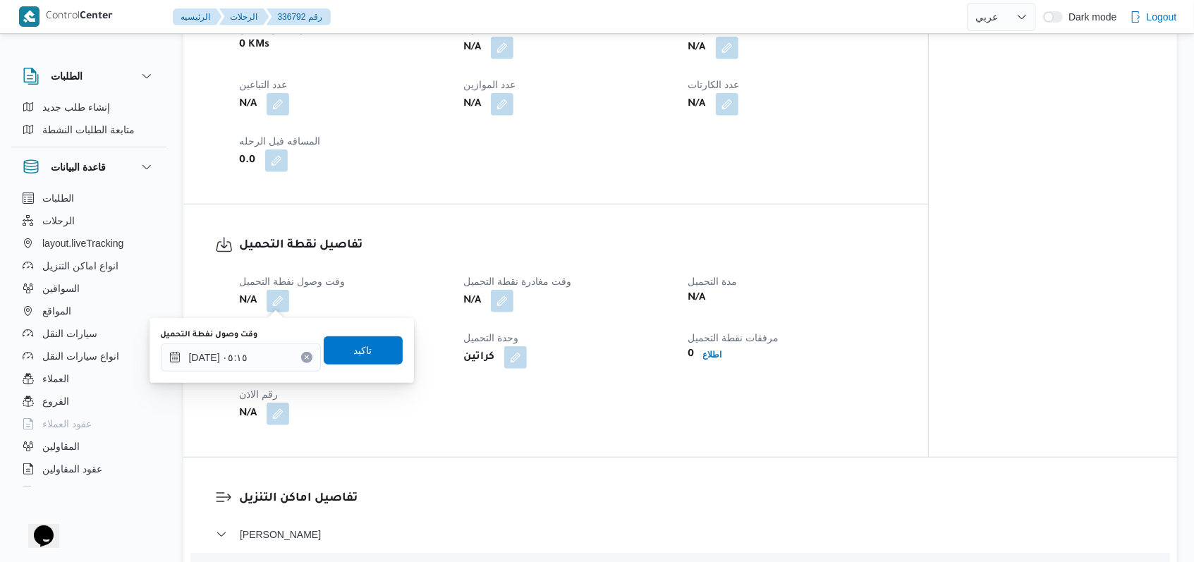
click at [377, 319] on div "You are in a dialog. To close this dialog, hit escape. وقت وصول نفطة التحميل ١١…" at bounding box center [282, 350] width 265 height 65
click at [364, 348] on span "تاكيد" at bounding box center [363, 350] width 79 height 28
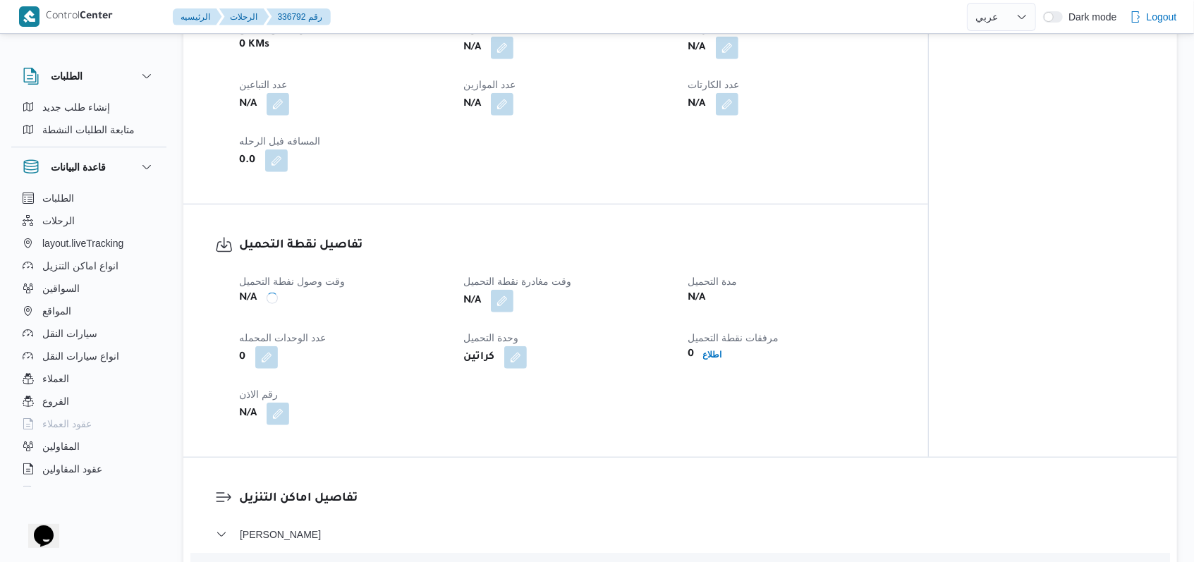
click at [494, 312] on div "N/A" at bounding box center [567, 300] width 210 height 25
click at [494, 312] on button "button" at bounding box center [502, 300] width 23 height 23
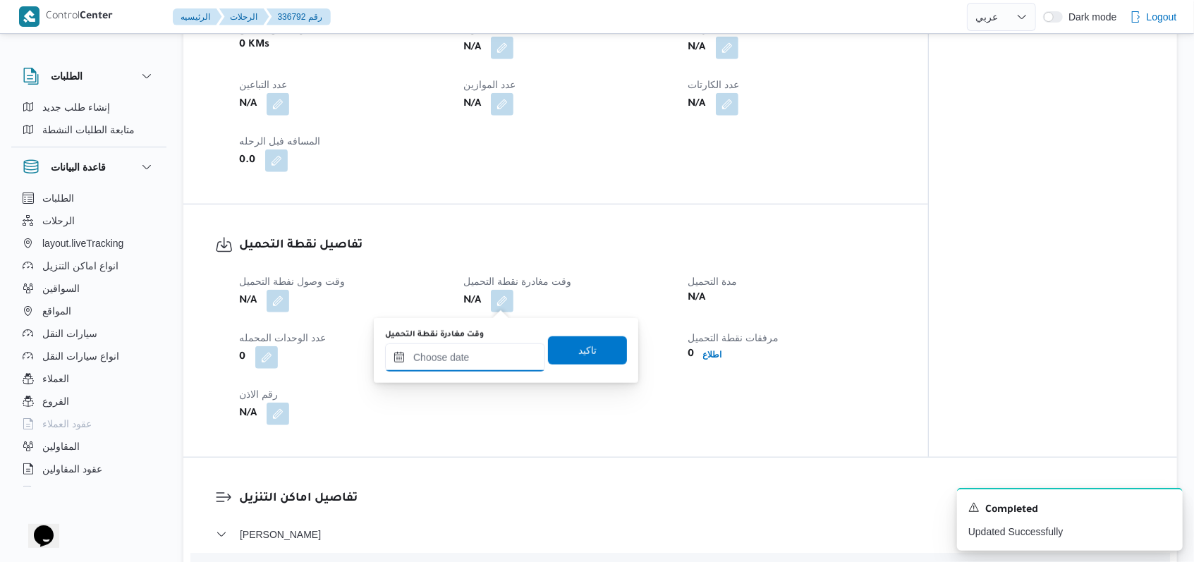
click at [489, 358] on input "وقت مغادرة نقطة التحميل" at bounding box center [465, 358] width 160 height 28
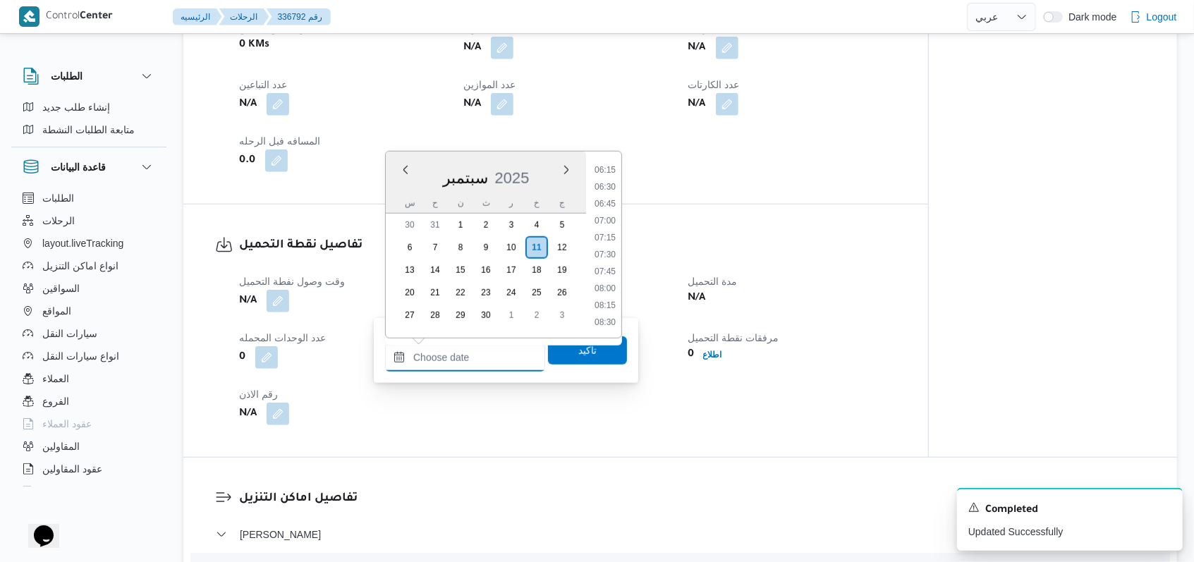
scroll to position [394, 0]
click at [494, 214] on li "06:30" at bounding box center [605, 216] width 32 height 14
type input "١١/٠٩/٢٠٢٥ ٠٦:٣٠"
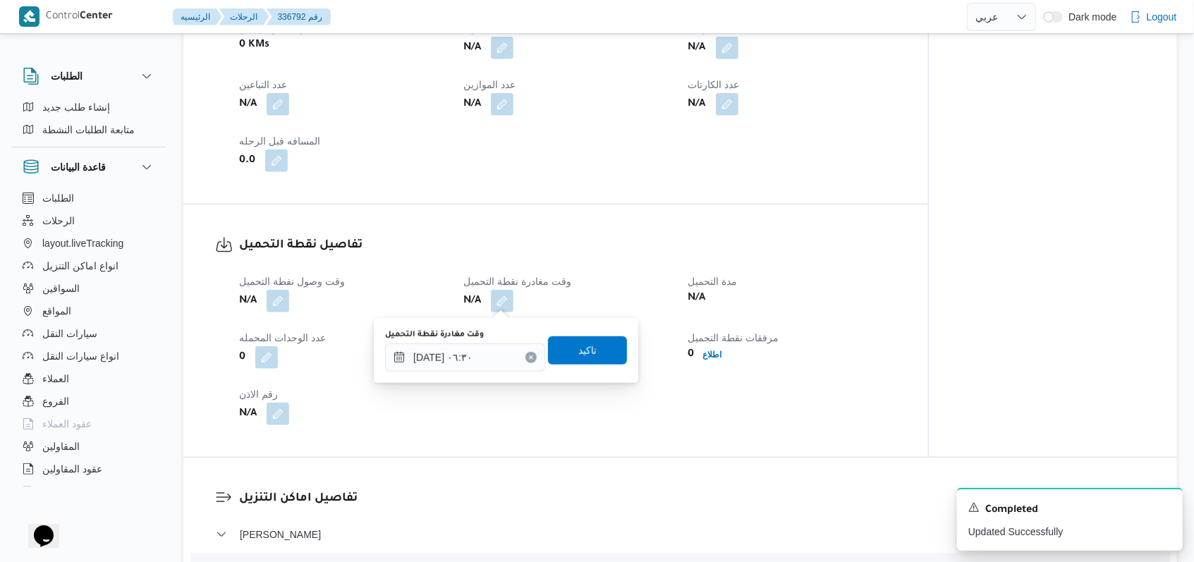
click at [494, 368] on div "وقت مغادرة نقطة التحميل ١١/٠٩/٢٠٢٥ ٠٦:٣٠ تاكيد" at bounding box center [506, 350] width 245 height 45
click at [494, 353] on span "تاكيد" at bounding box center [587, 349] width 18 height 17
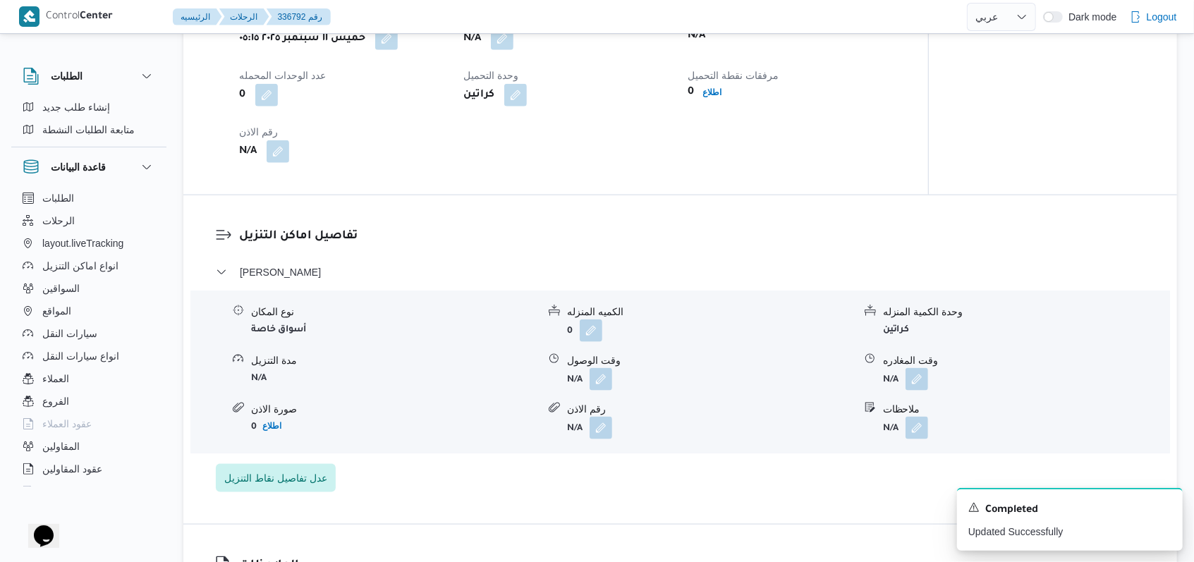
scroll to position [1034, 0]
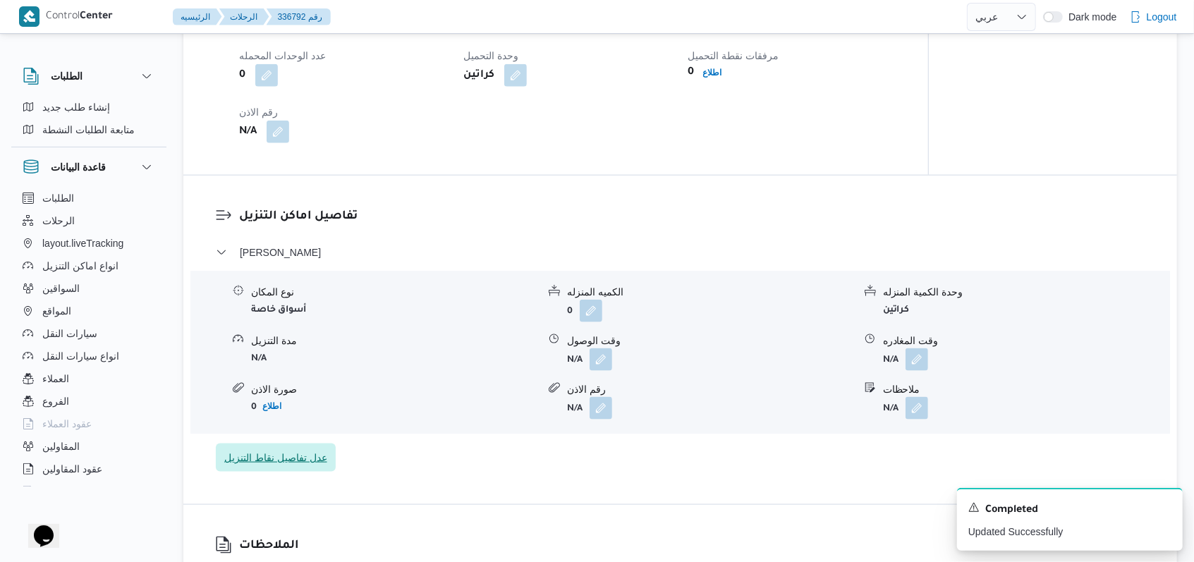
click at [304, 450] on span "عدل تفاصيل نقاط التنزيل" at bounding box center [275, 457] width 103 height 17
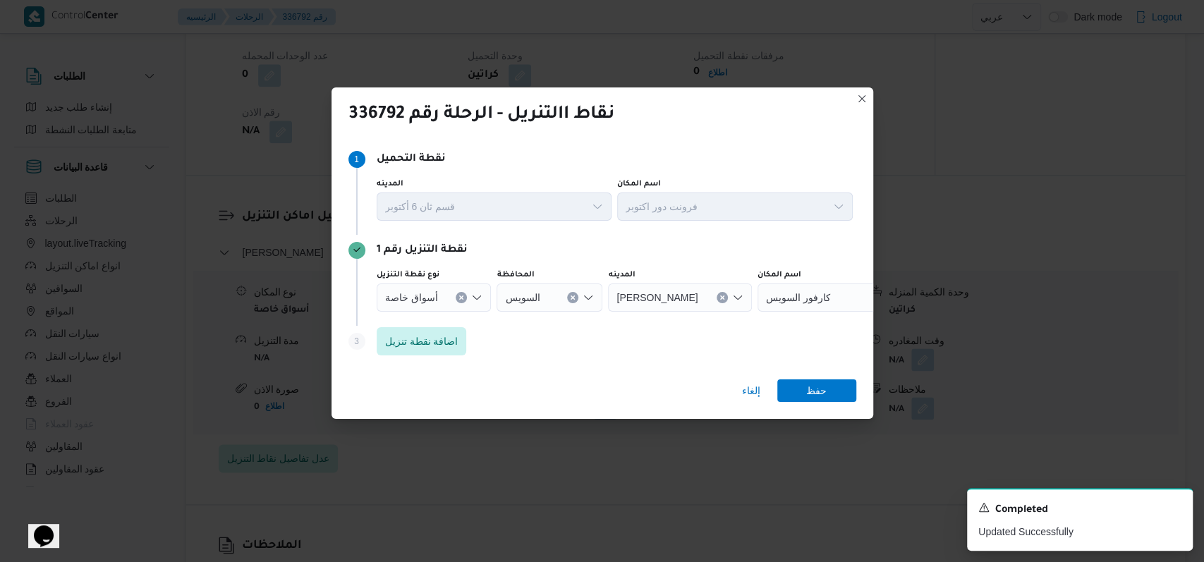
click at [443, 298] on input "نوع نقطة التنزيل" at bounding box center [443, 297] width 1 height 17
click at [494, 350] on div "Step 3 is disabled 3 اضافة نقطة تنزيل" at bounding box center [602, 344] width 508 height 37
click at [448, 302] on div "أسواق خاصة" at bounding box center [434, 298] width 115 height 28
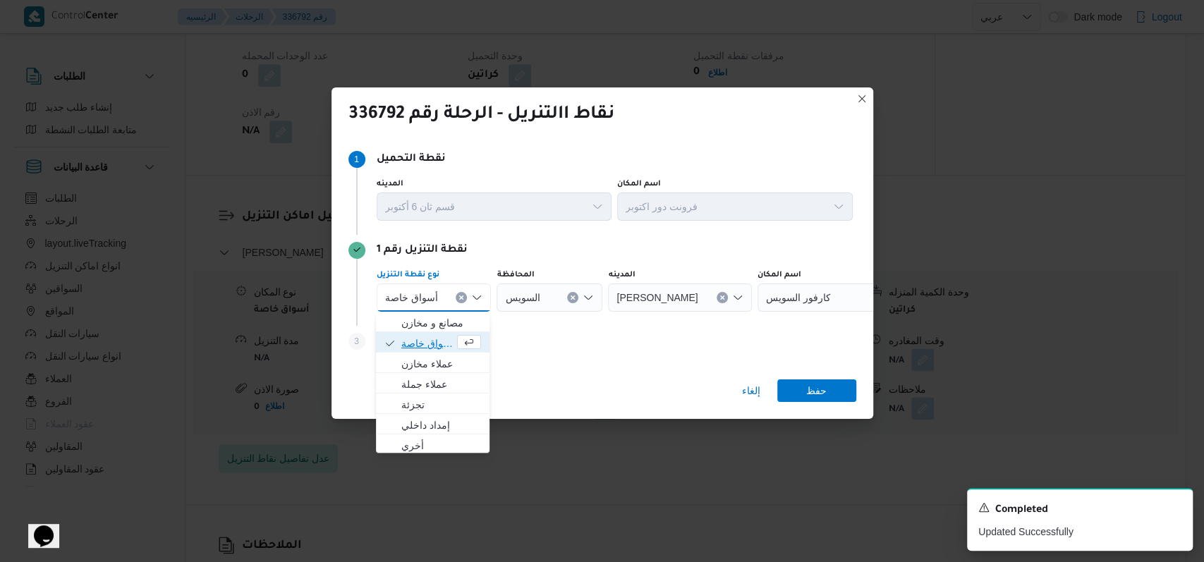
click at [457, 341] on span "button" at bounding box center [469, 342] width 24 height 14
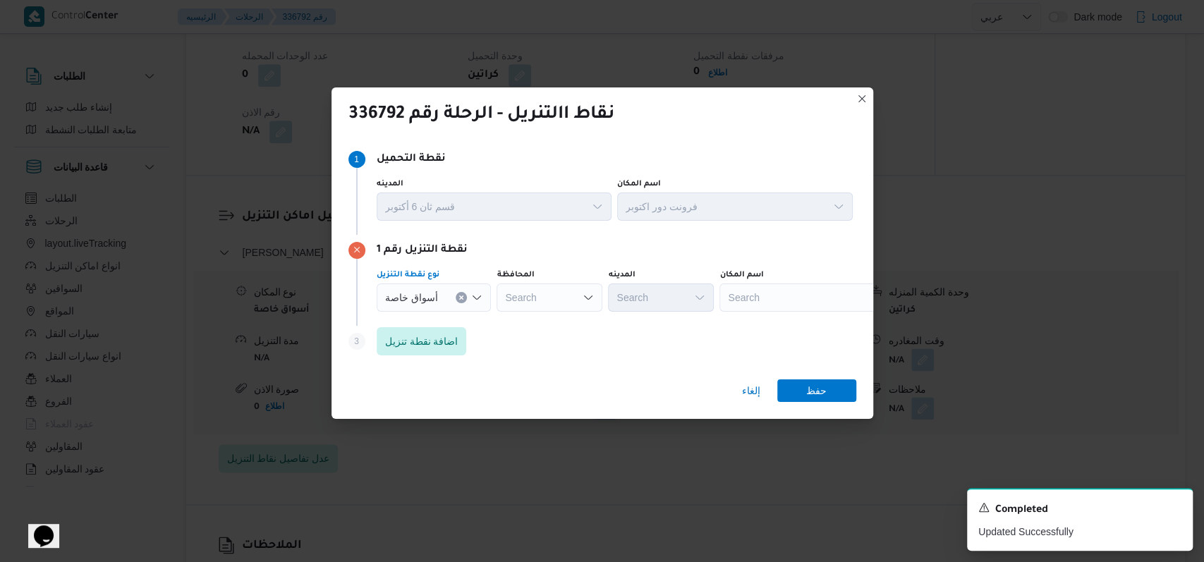
click at [494, 296] on div "Search" at bounding box center [550, 298] width 106 height 28
type input "بور"
click at [494, 324] on mark "بور" at bounding box center [527, 322] width 13 height 11
click at [494, 294] on div "Search" at bounding box center [807, 298] width 176 height 28
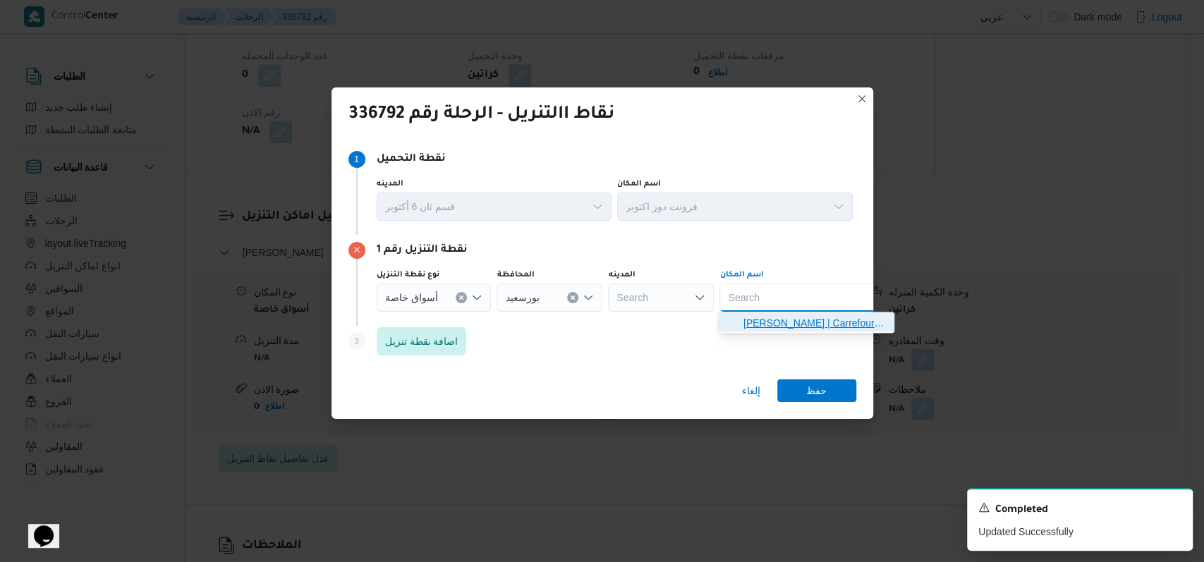
click at [494, 312] on span "كارفور بور فؤاد - بور سعيد | Carrefour Port Fouad | null" at bounding box center [806, 323] width 165 height 23
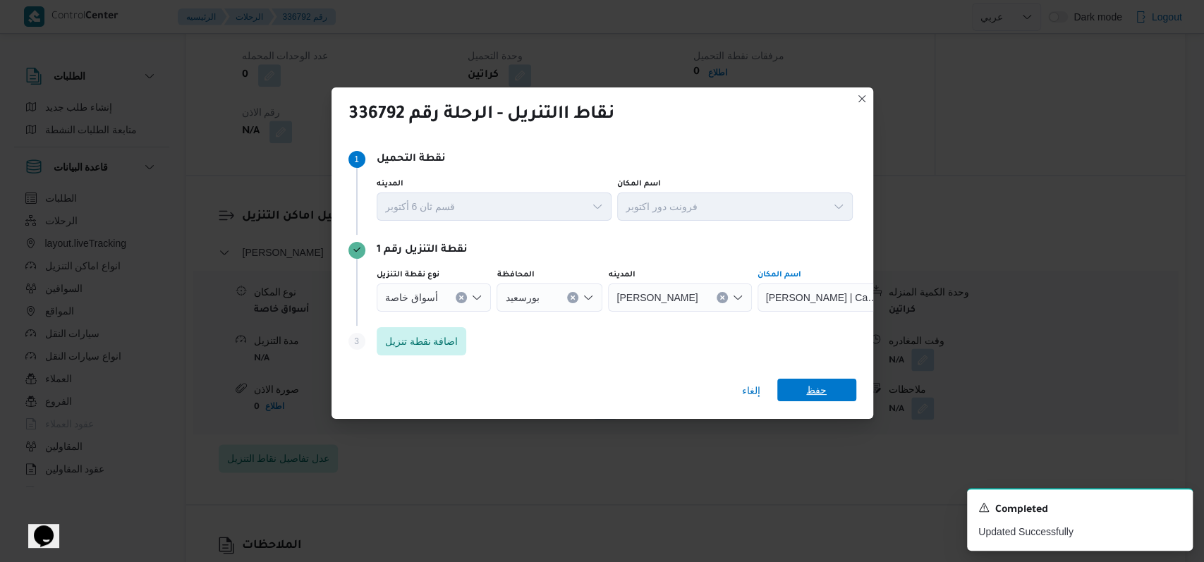
click at [494, 391] on span "حفظ" at bounding box center [816, 390] width 79 height 23
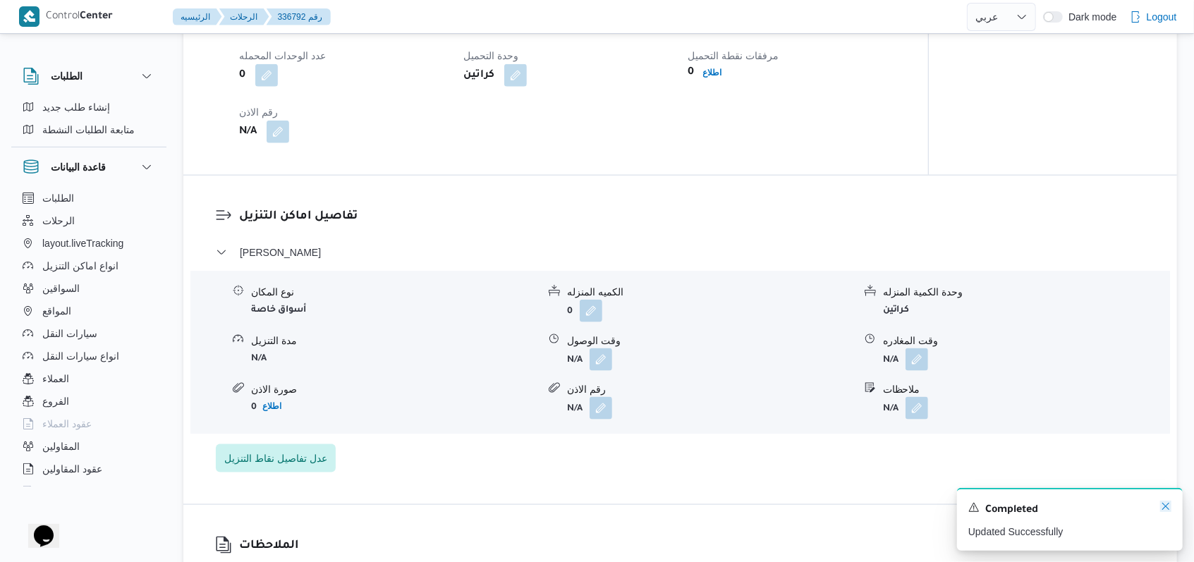
click at [494, 505] on icon "Dismiss toast" at bounding box center [1165, 506] width 11 height 11
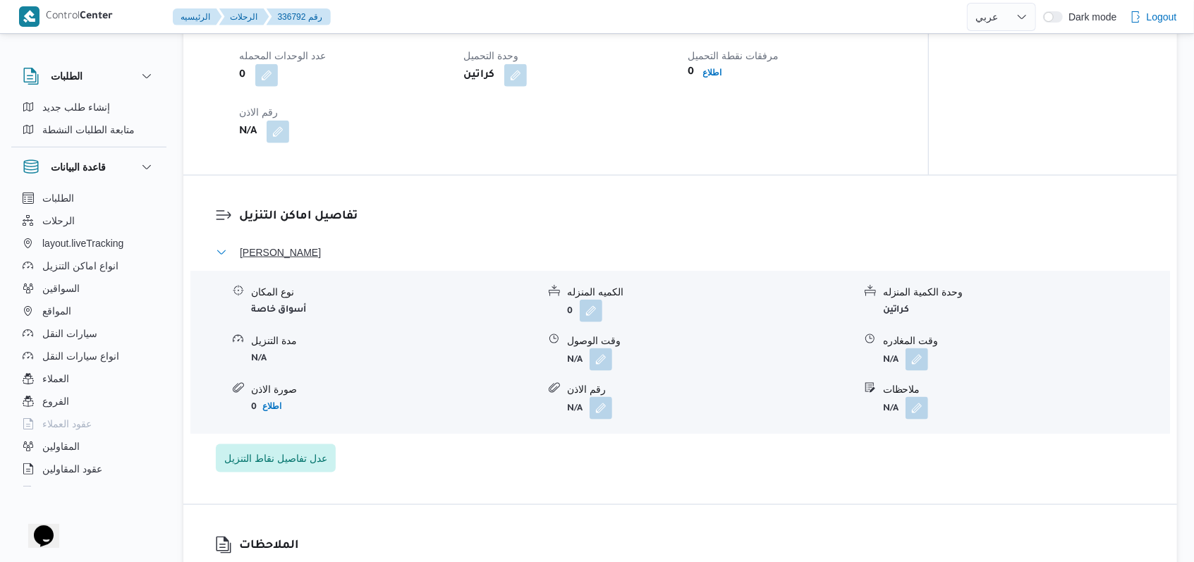
click at [321, 251] on span "بور فؤاد - كارفور بور فؤاد - بور سعيد" at bounding box center [280, 252] width 81 height 17
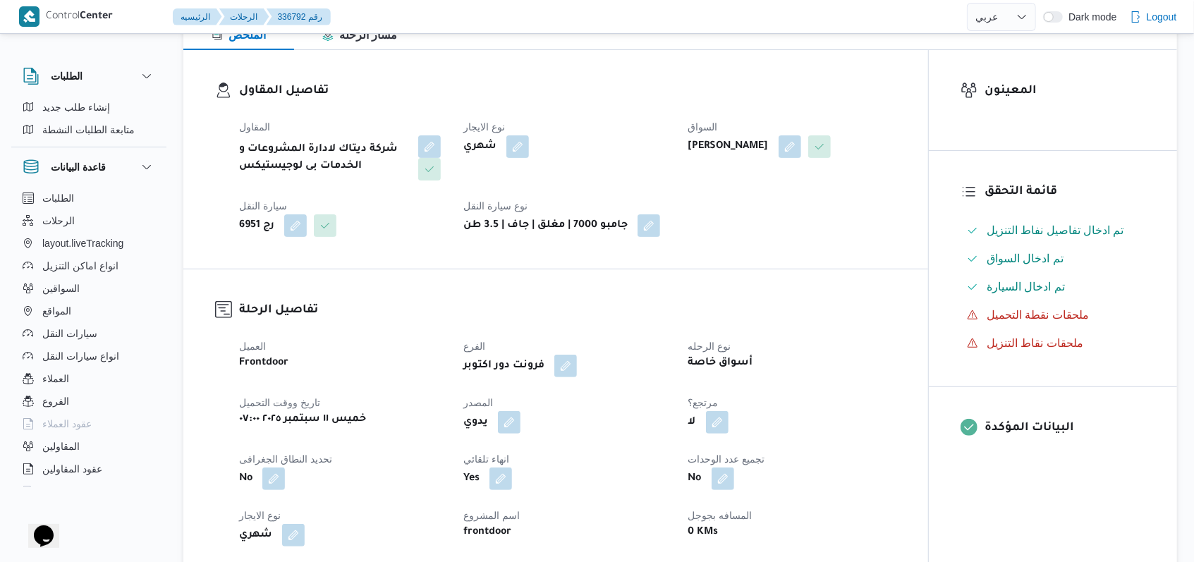
scroll to position [0, 0]
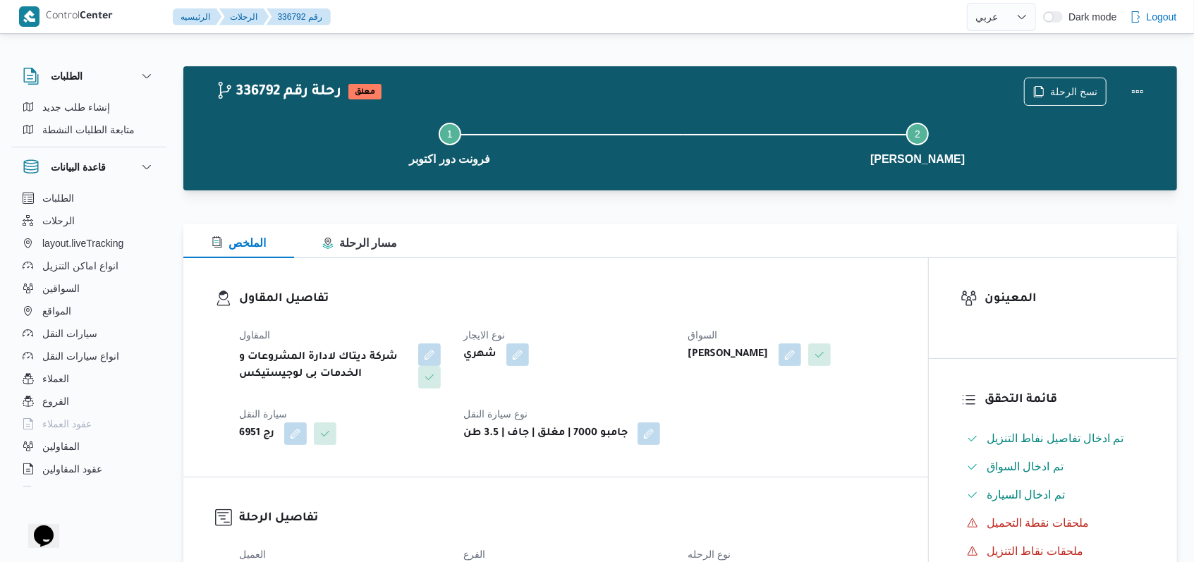
select select "ar"
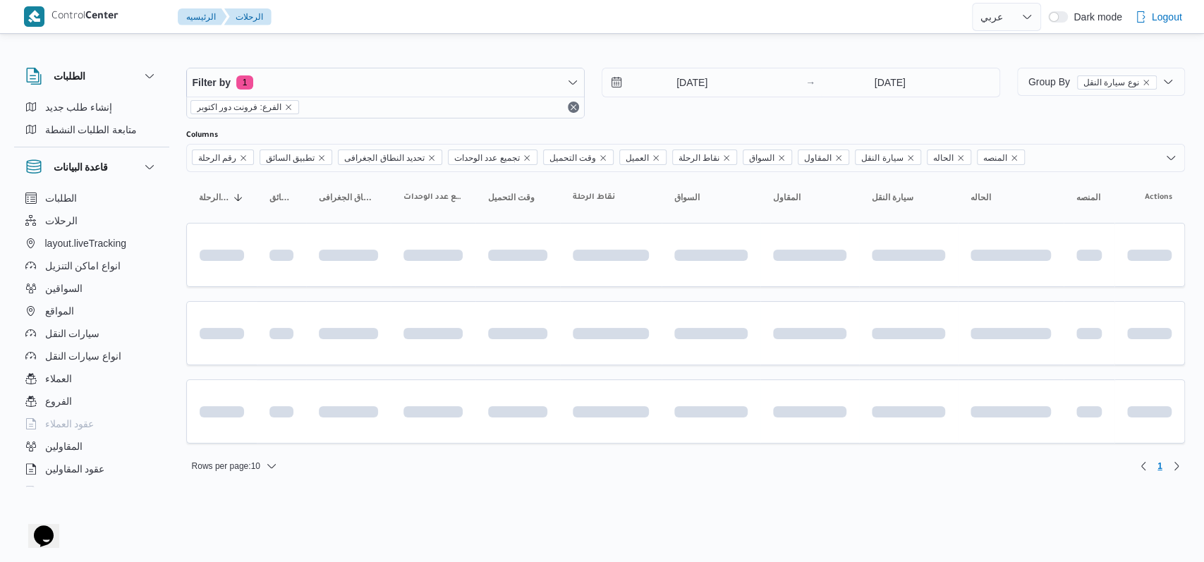
click at [476, 466] on div "Rows per page : 10 1" at bounding box center [686, 466] width 1016 height 34
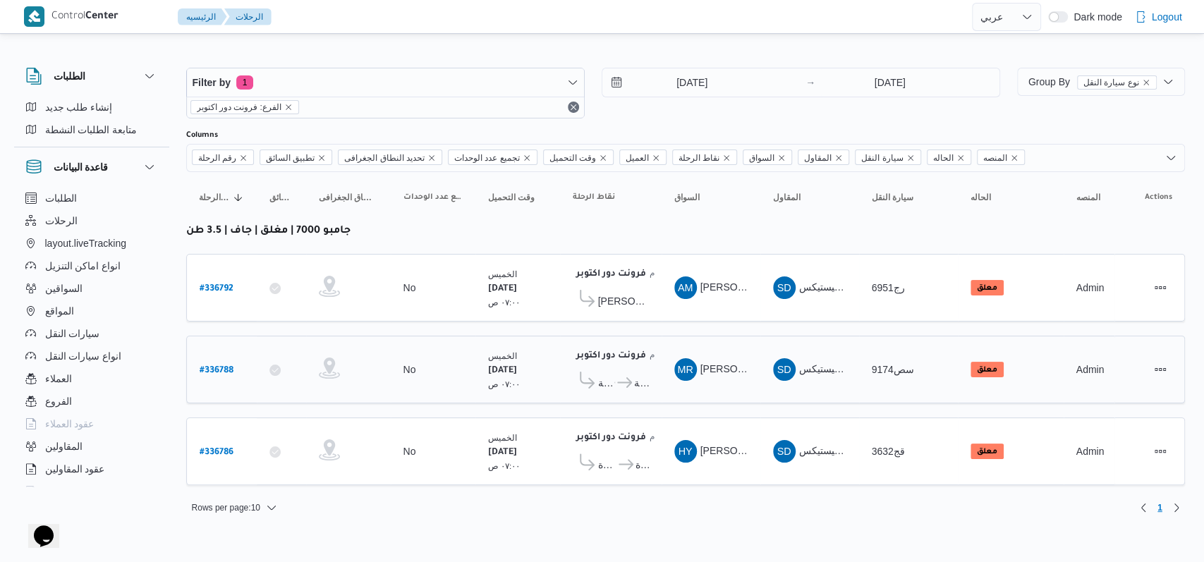
click at [231, 366] on b "# 336788" at bounding box center [217, 371] width 34 height 10
select select "ar"
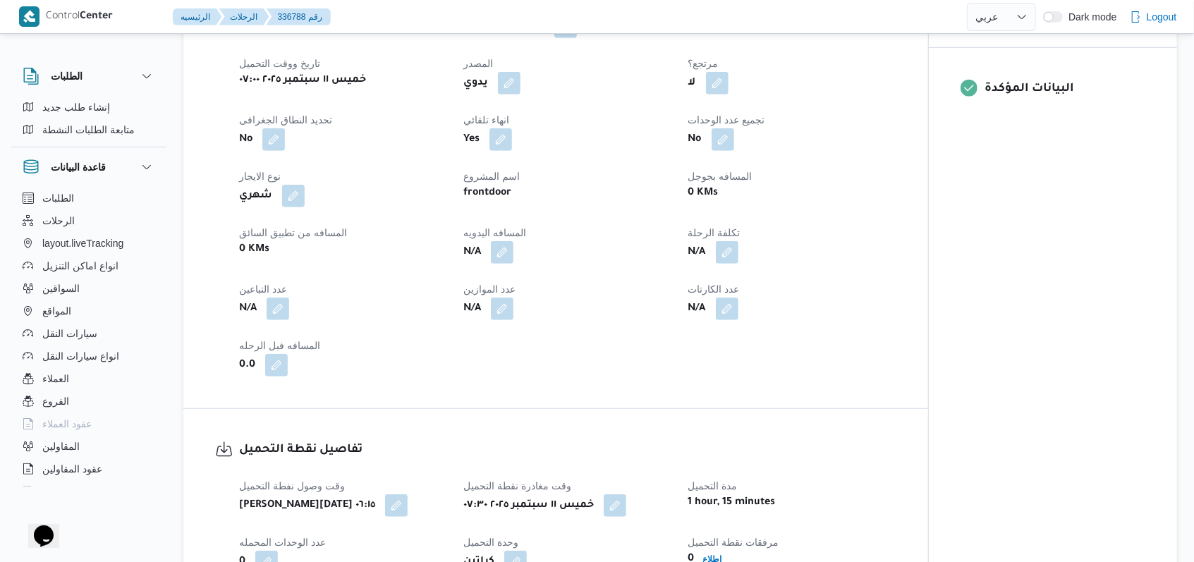
scroll to position [658, 0]
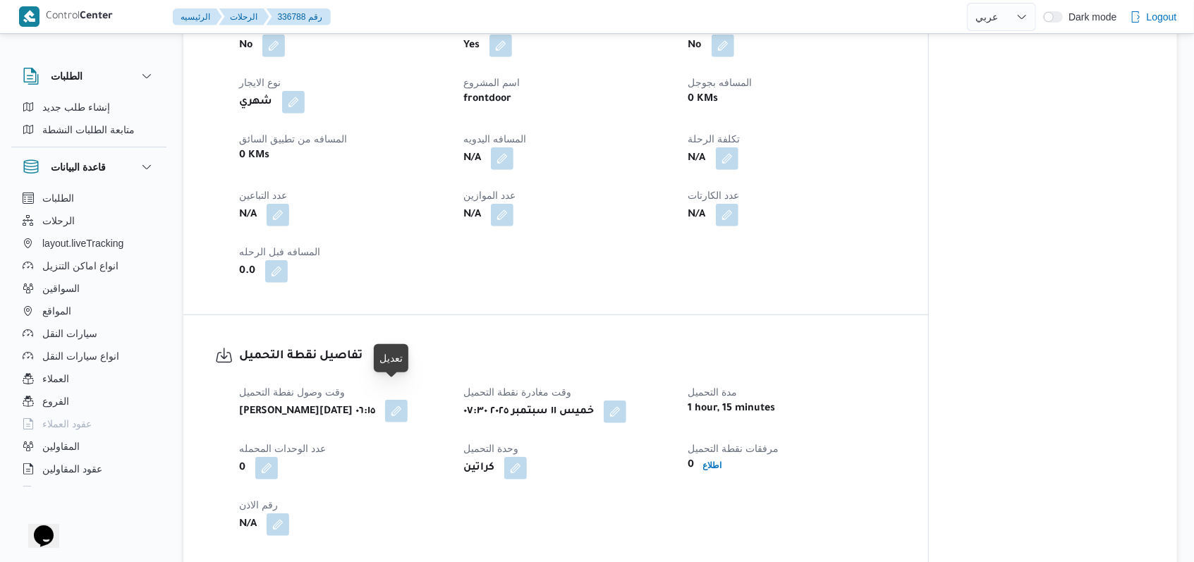
click at [385, 400] on button "button" at bounding box center [396, 411] width 23 height 23
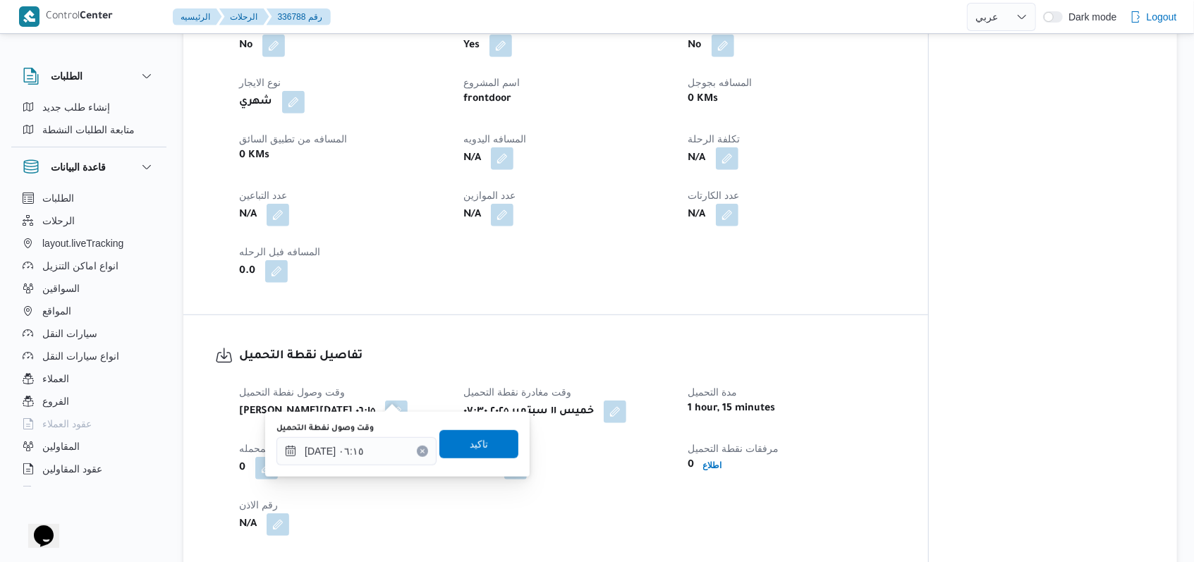
click at [389, 435] on div "وقت وصول نفطة التحميل ١١/٠٩/٢٠٢٥ ٠٦:١٥" at bounding box center [357, 444] width 160 height 42
click at [384, 446] on input "١١/٠٩/٢٠٢٥ ٠٦:١٥" at bounding box center [357, 451] width 160 height 28
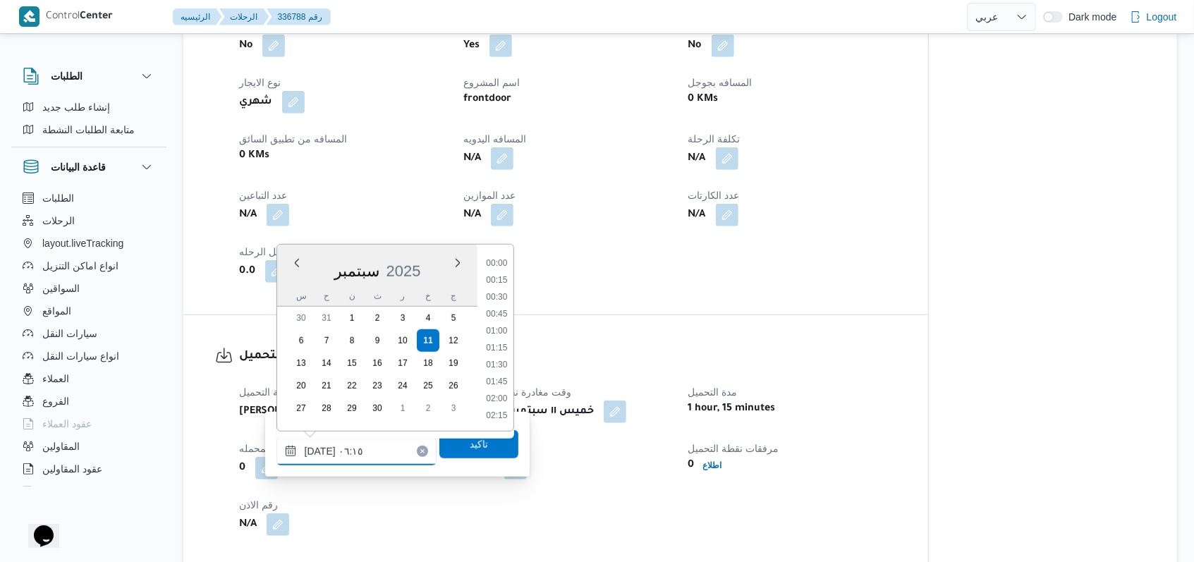
scroll to position [338, 0]
click at [494, 269] on li "05:00" at bounding box center [496, 264] width 32 height 14
type input "١١/٠٩/٢٠٢٥ ٠٥:٠٠"
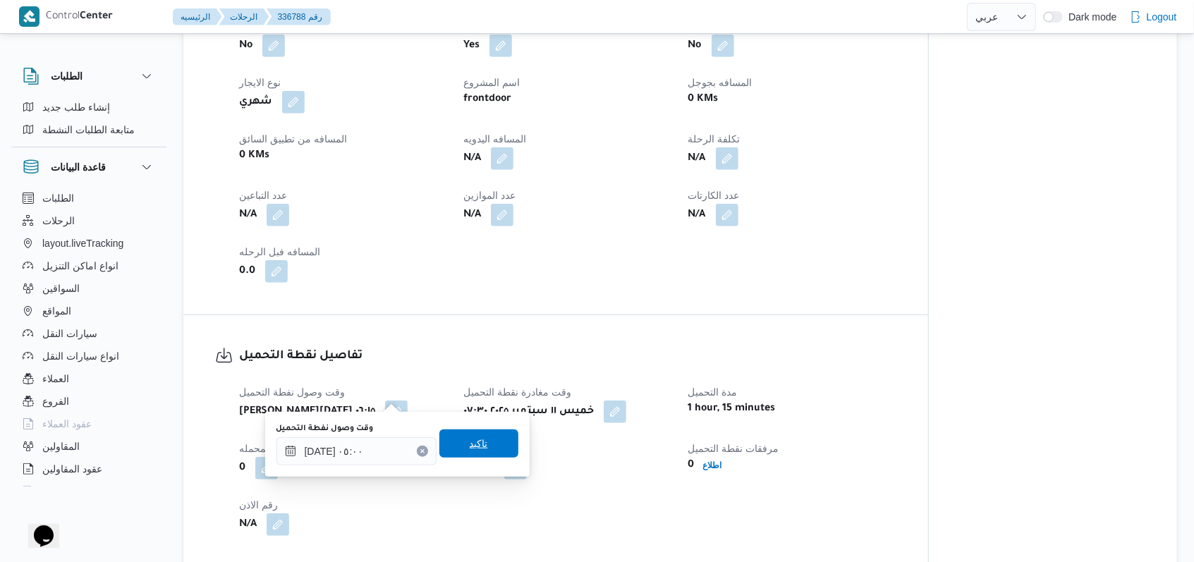
click at [483, 445] on span "تاكيد" at bounding box center [478, 444] width 79 height 28
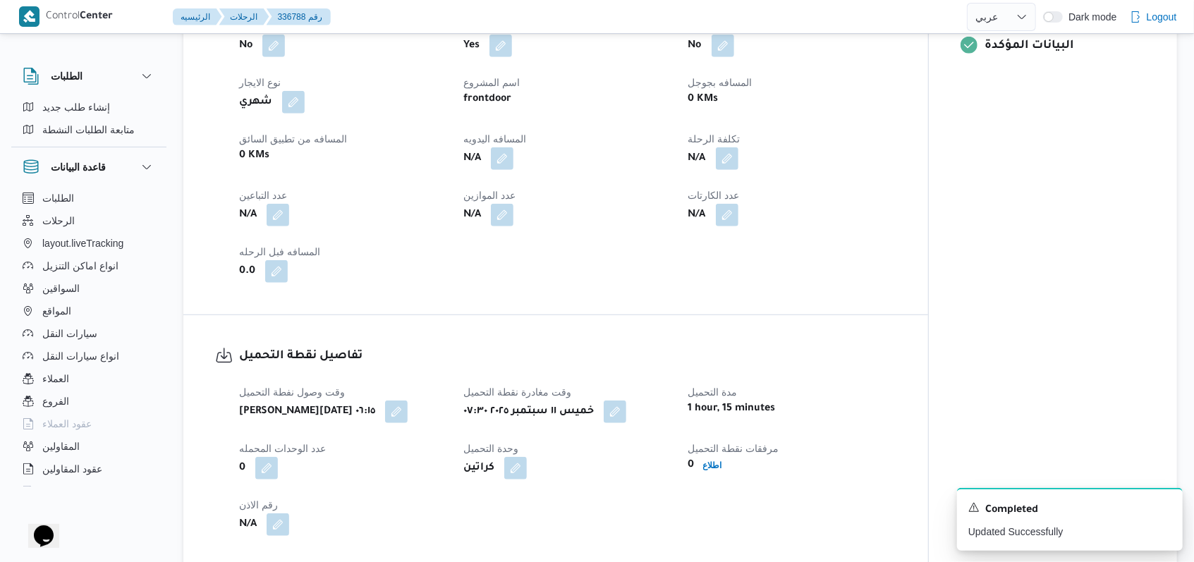
click at [494, 375] on div "وقت وصول نفطة التحميل خميس ١١ سبتمبر ٢٠٢٥ ٠٦:١٥ وقت مغادرة نقطة التحميل خميس ١١…" at bounding box center [568, 459] width 674 height 169
click at [494, 505] on icon "Dismiss toast" at bounding box center [1165, 506] width 7 height 7
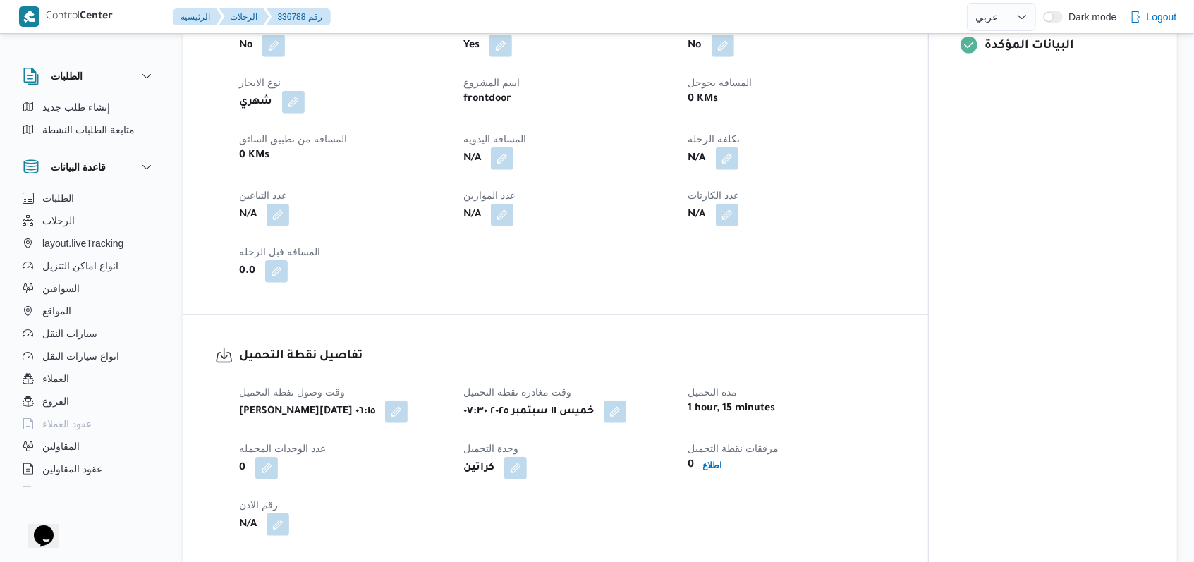
click at [449, 347] on h3 "تفاصيل نقطة التحميل" at bounding box center [567, 356] width 657 height 19
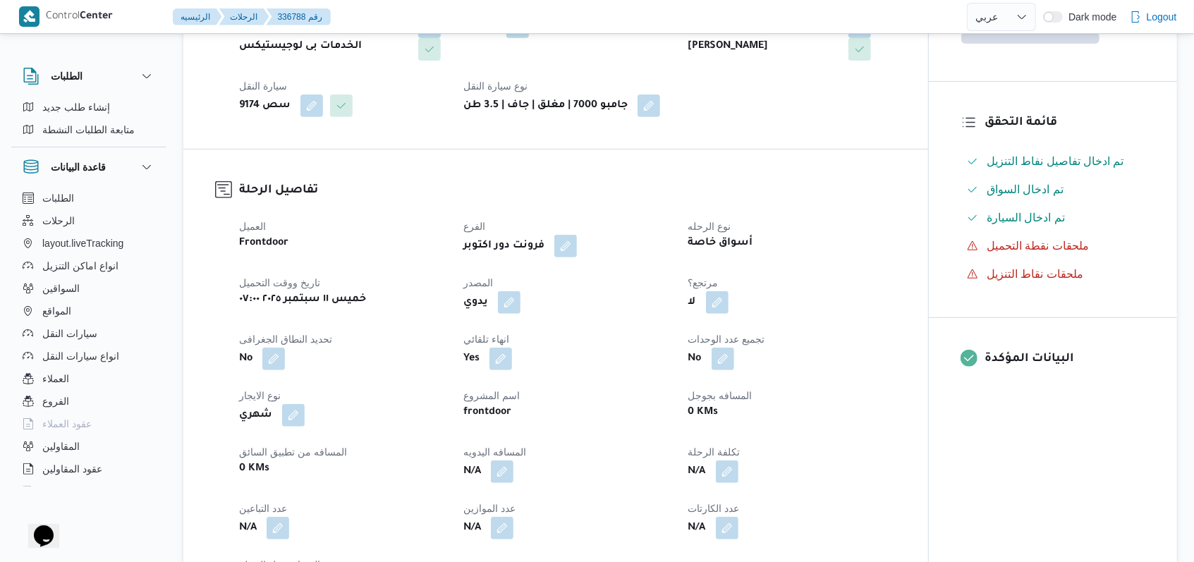
scroll to position [564, 0]
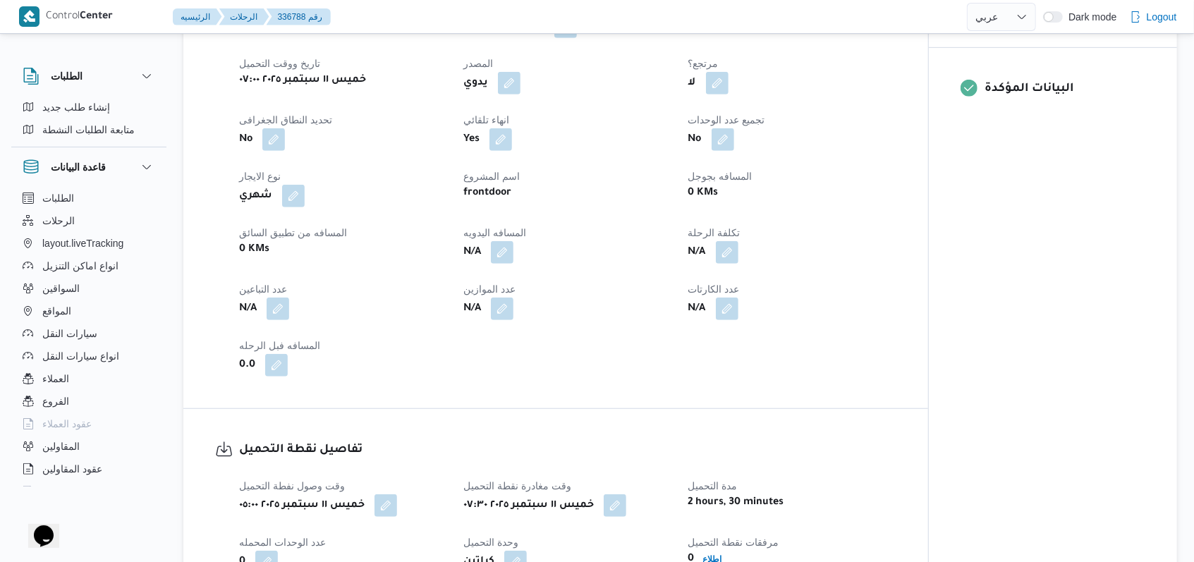
select select "ar"
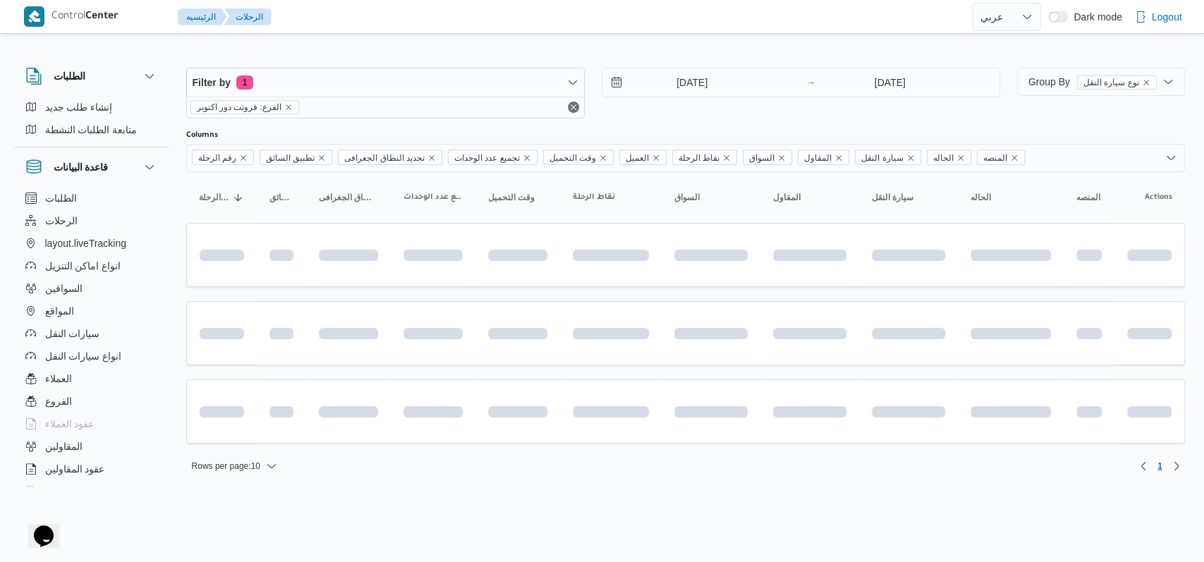
click at [494, 114] on div "11/9/2025 → 11/9/2025" at bounding box center [801, 93] width 399 height 51
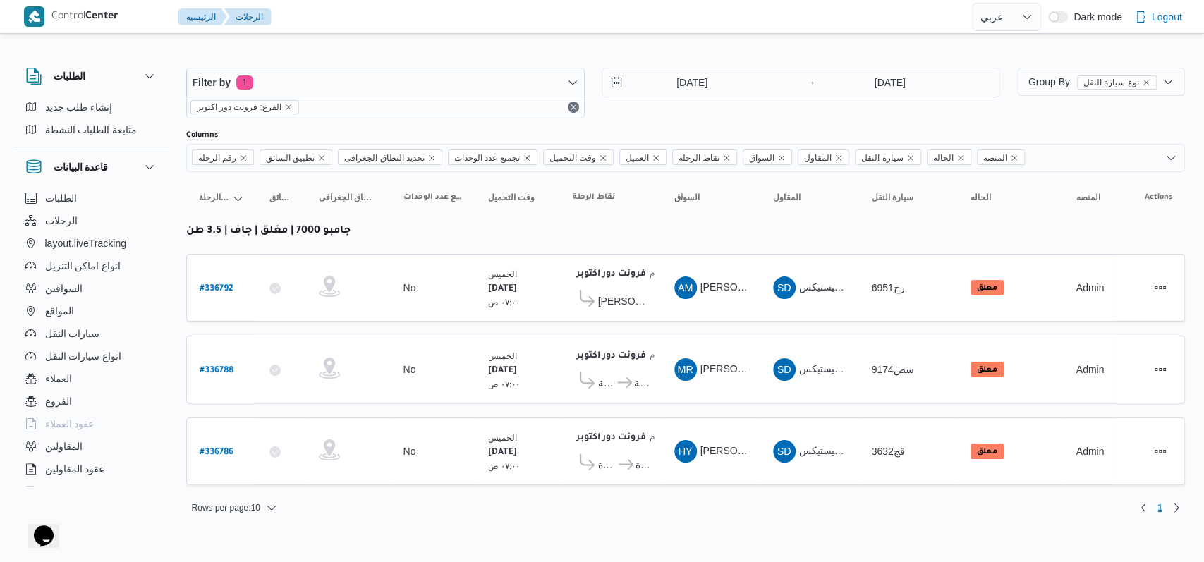
click at [494, 97] on div "11/9/2025 → 11/9/2025" at bounding box center [801, 83] width 399 height 30
click at [494, 87] on input "[DATE]" at bounding box center [682, 82] width 160 height 28
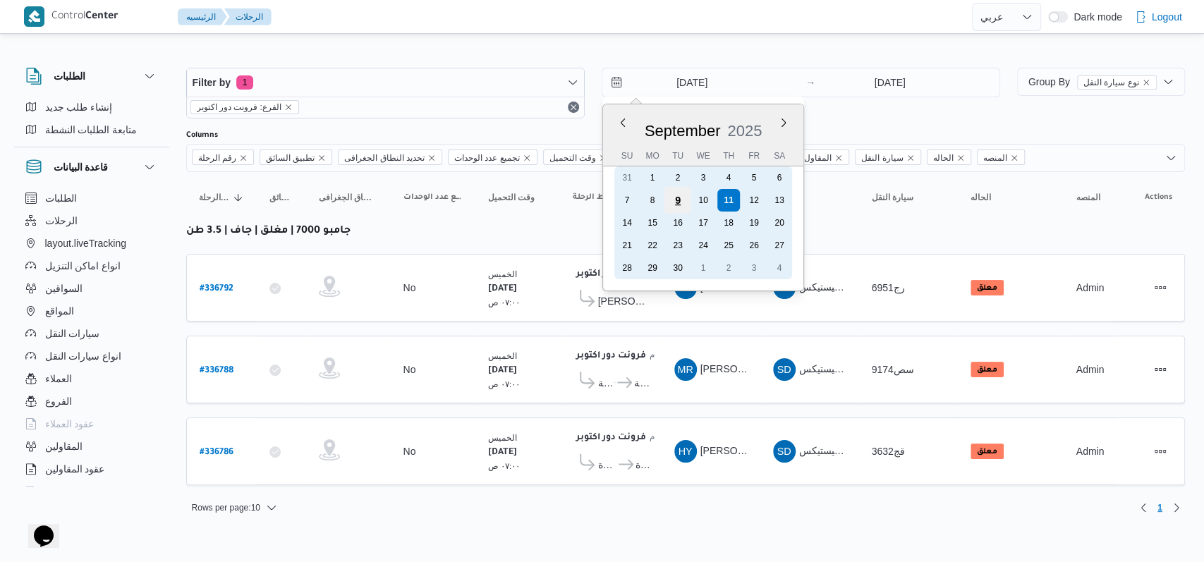
click at [494, 202] on div "9" at bounding box center [677, 200] width 27 height 27
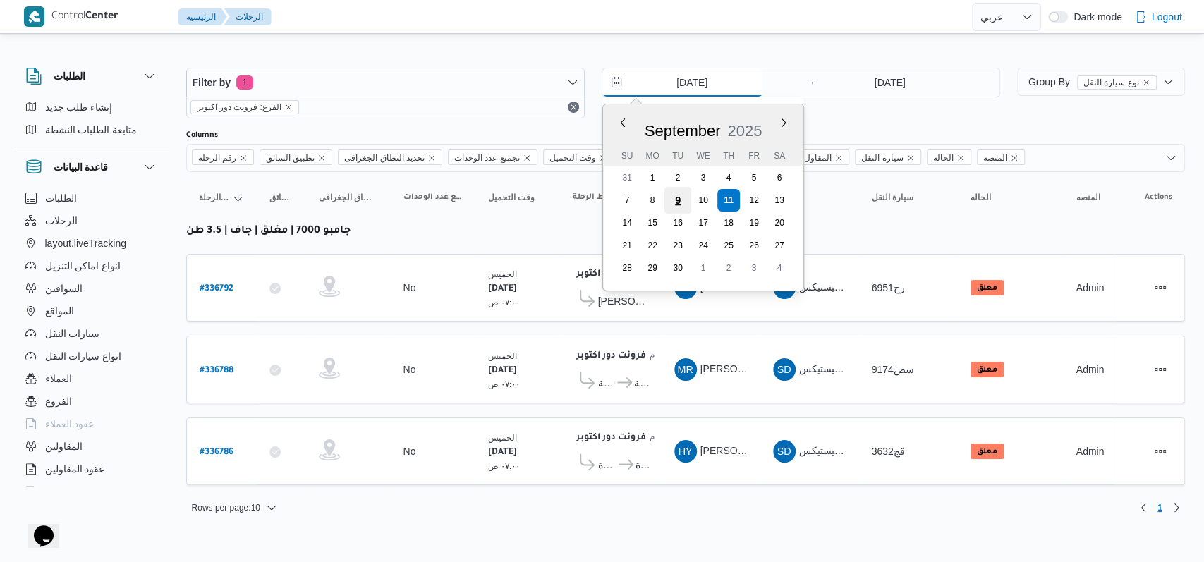
type input "9/9/2025"
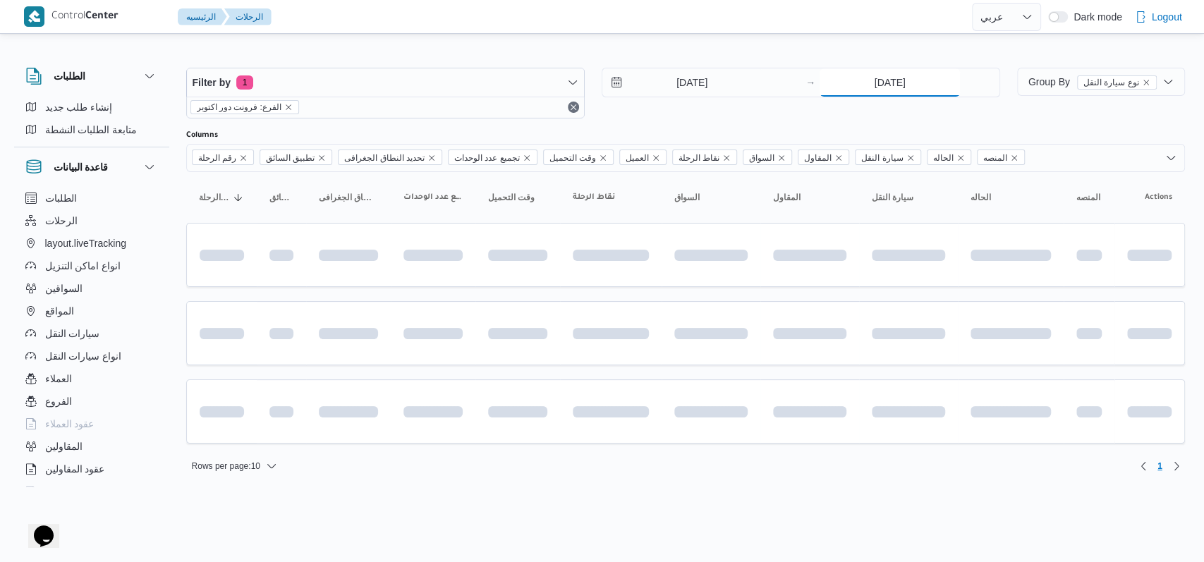
click at [494, 79] on input "[DATE]" at bounding box center [890, 82] width 140 height 28
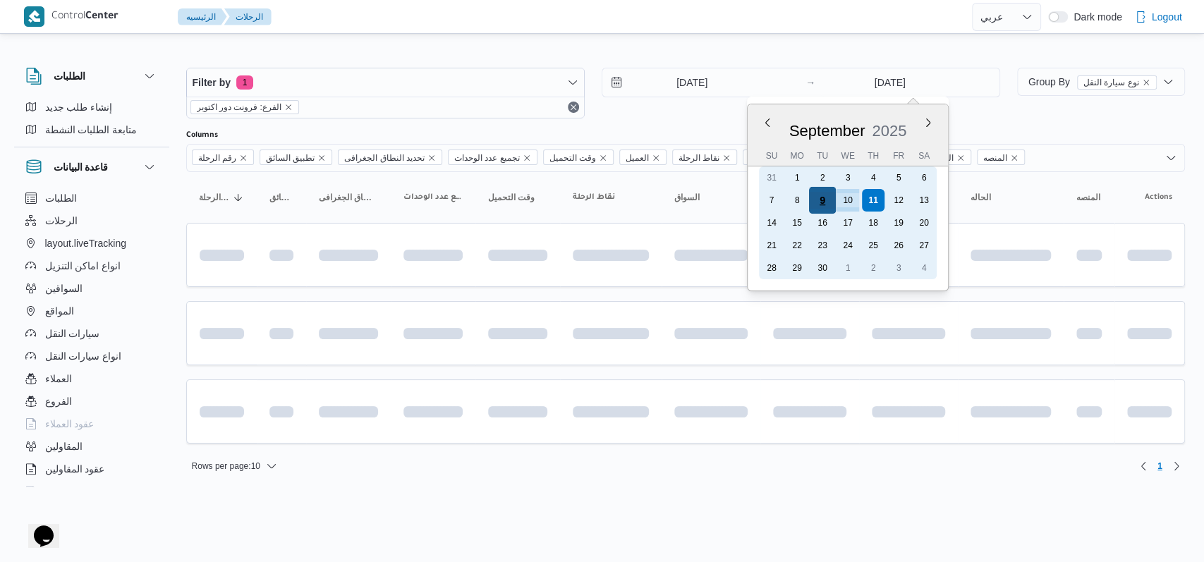
click at [494, 200] on div "9" at bounding box center [822, 200] width 27 height 27
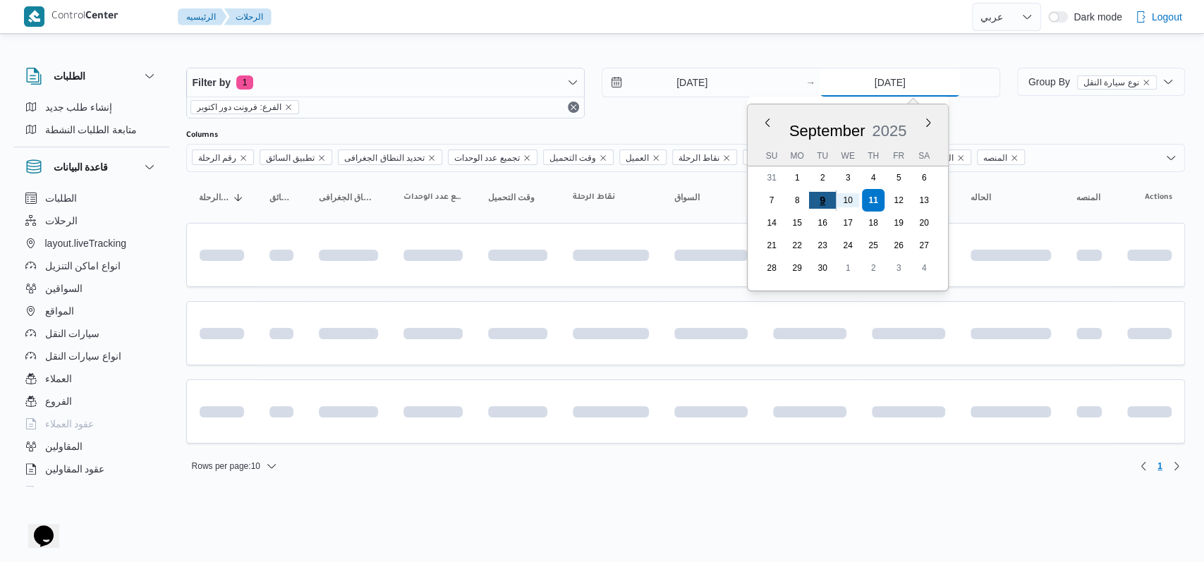
type input "9/9/2025"
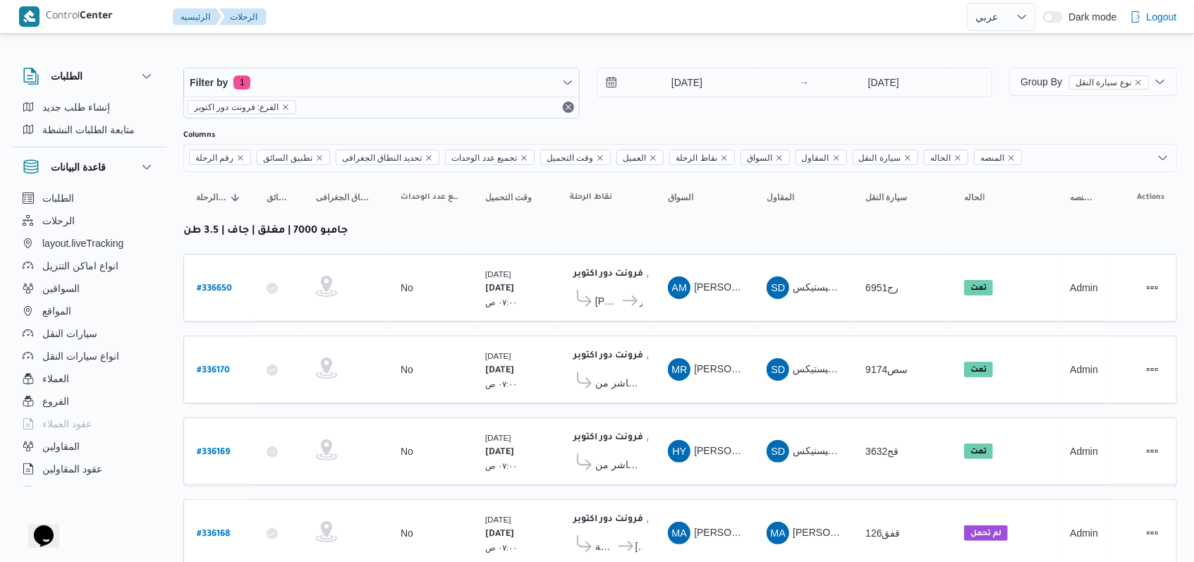
click at [494, 50] on div at bounding box center [680, 56] width 994 height 23
click at [494, 78] on input "9/9/2025" at bounding box center [677, 82] width 160 height 28
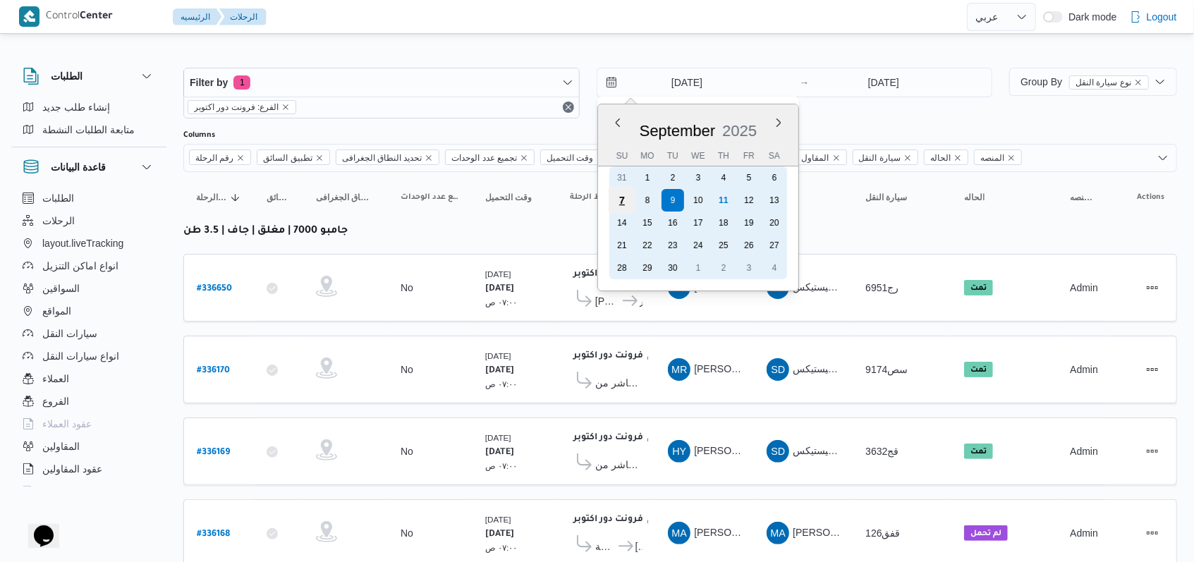
click at [494, 194] on div "7" at bounding box center [621, 200] width 27 height 27
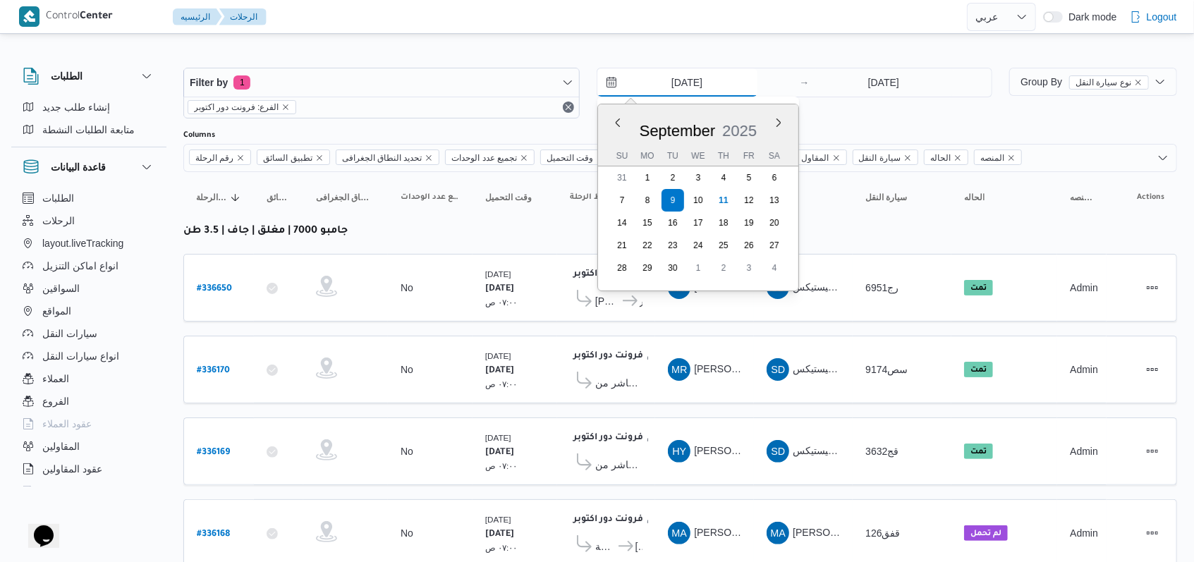
type input "7/9/2025"
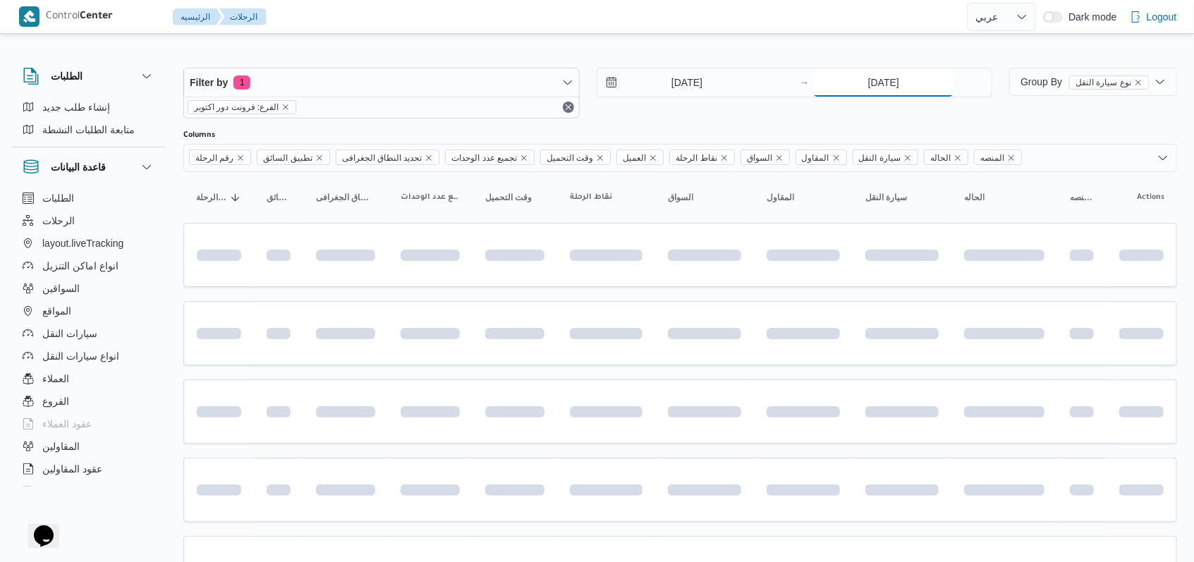
click at [494, 74] on input "9/9/2025" at bounding box center [883, 82] width 140 height 28
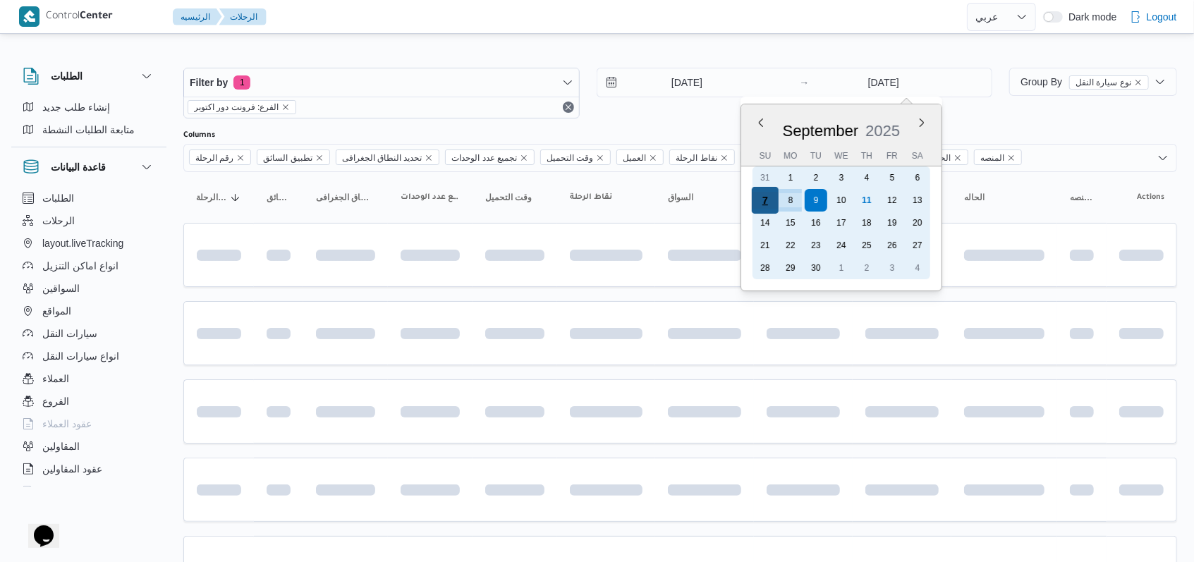
click at [494, 198] on div "7" at bounding box center [765, 200] width 27 height 27
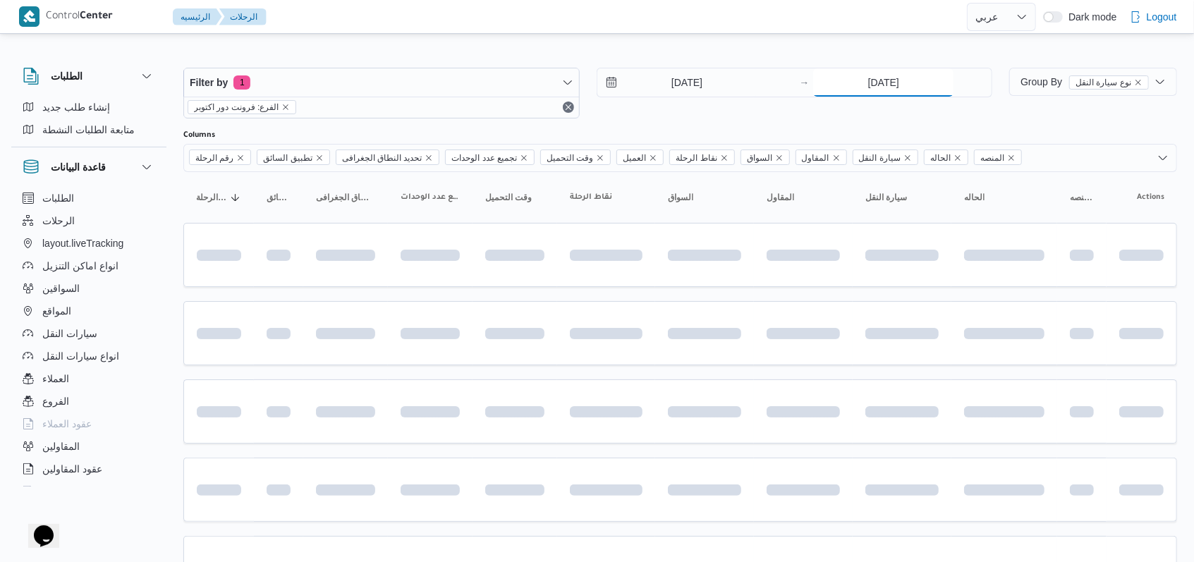
type input "7/9/2025"
click at [494, 122] on div "Filter by 1 الفرع: فرونت دور اكتوبر 7/9/2025 → 7/9/2025" at bounding box center [588, 93] width 826 height 68
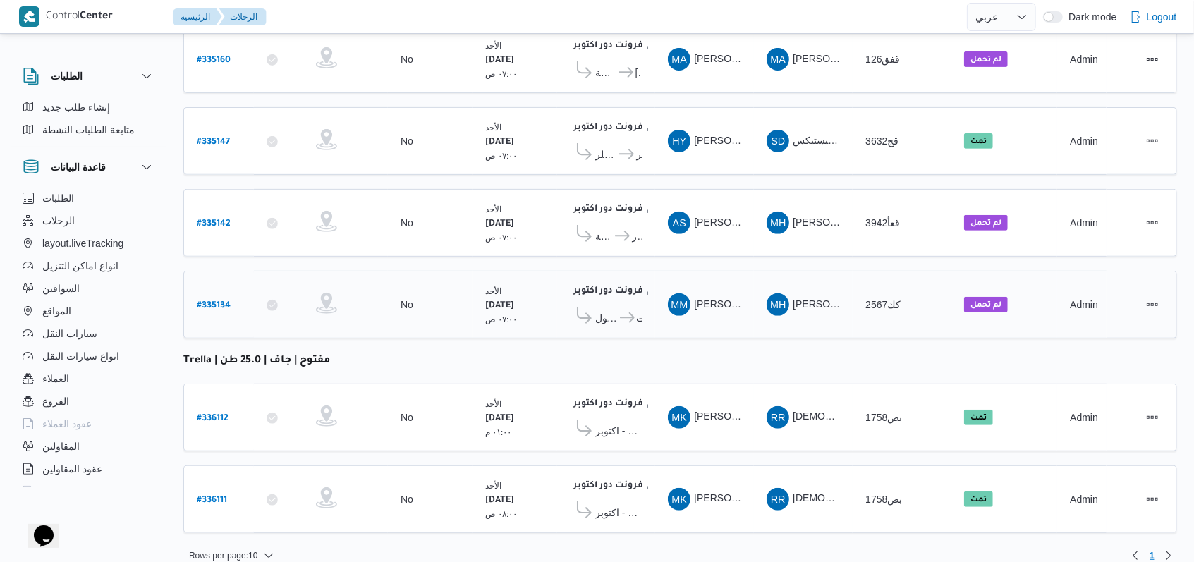
scroll to position [310, 0]
click at [494, 423] on span "مخزن بافت الحكيم - اكتوبر" at bounding box center [618, 431] width 47 height 17
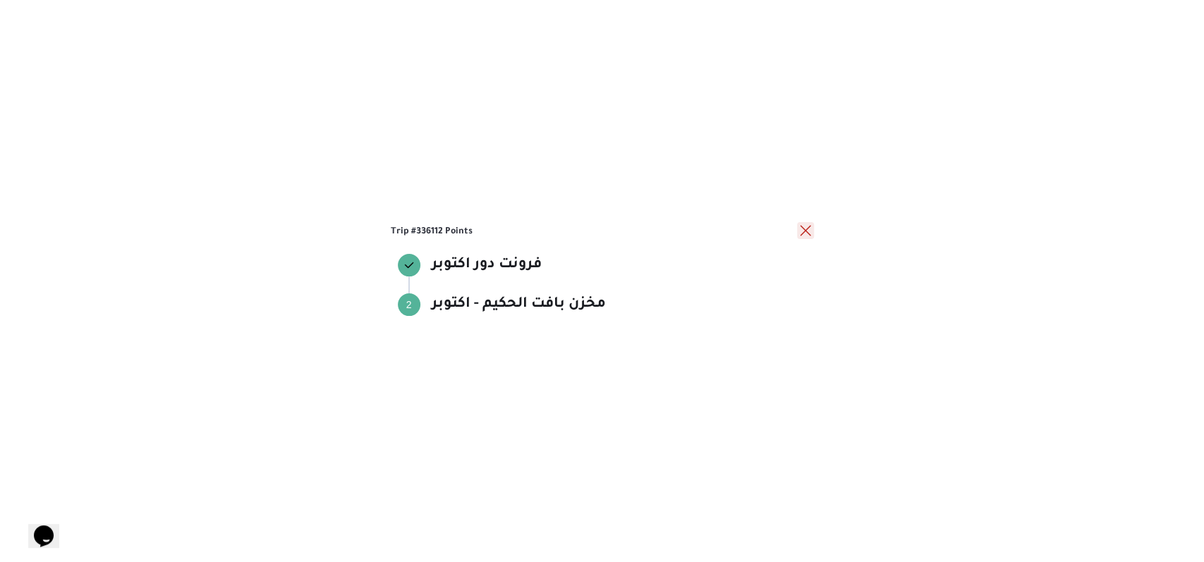
click at [494, 229] on button "close" at bounding box center [805, 230] width 17 height 17
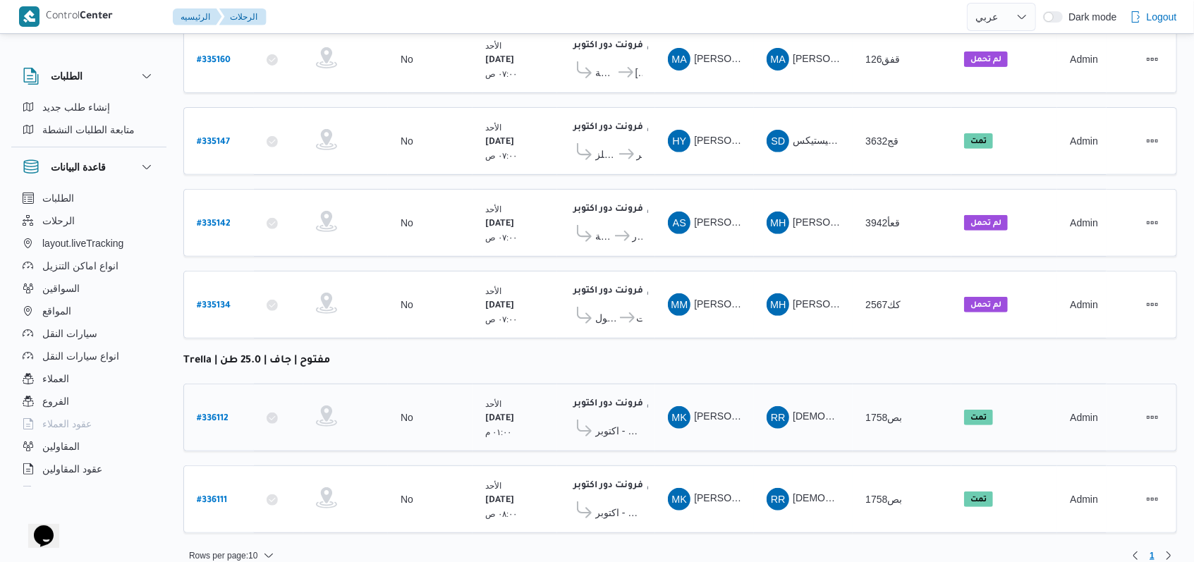
scroll to position [0, 0]
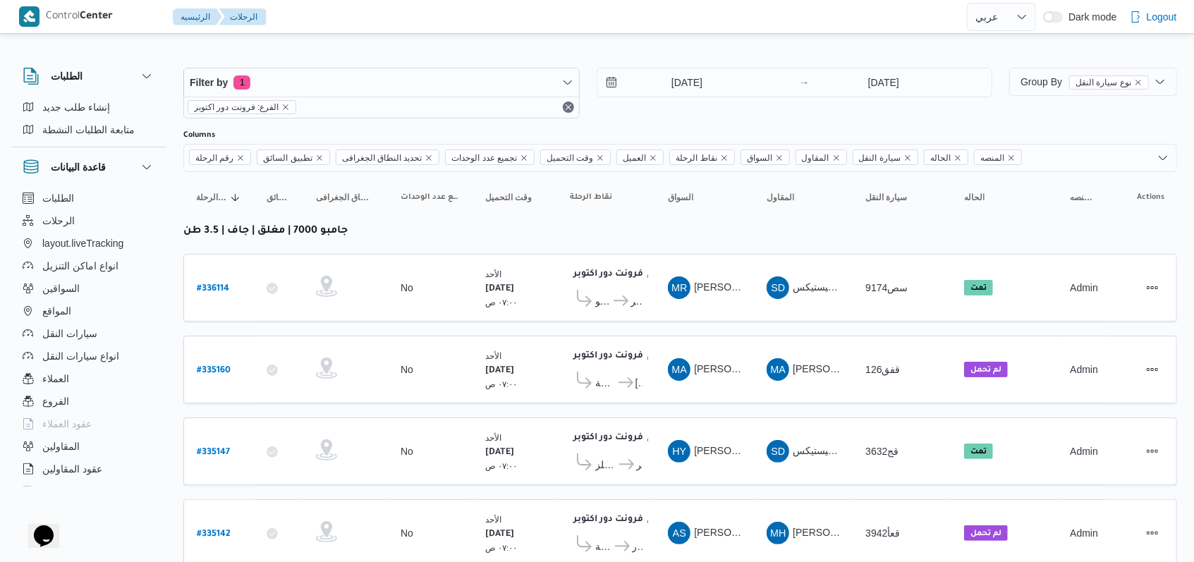
click at [494, 98] on div "7/9/2025 → 7/9/2025" at bounding box center [795, 93] width 396 height 51
click at [494, 78] on input "7/9/2025" at bounding box center [677, 82] width 160 height 28
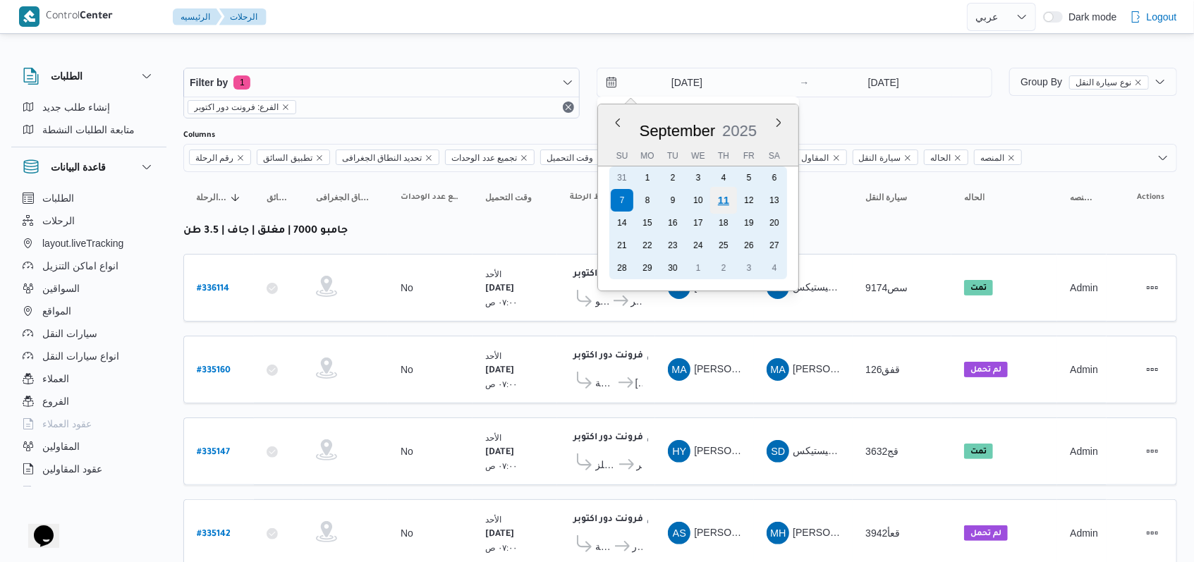
click at [494, 199] on div "11" at bounding box center [723, 200] width 27 height 27
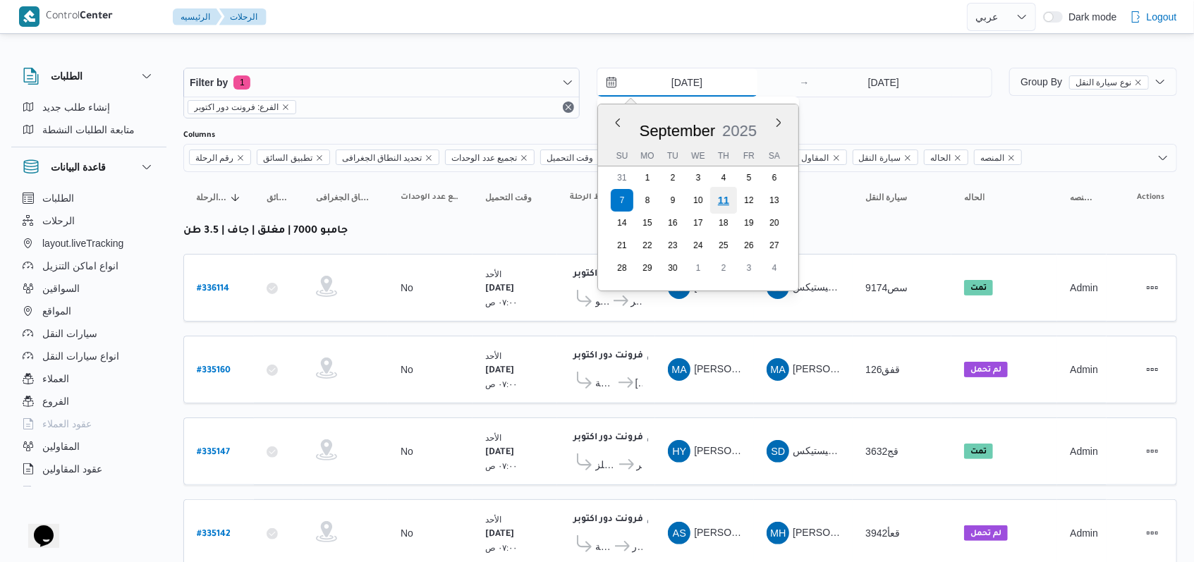
type input "[DATE]"
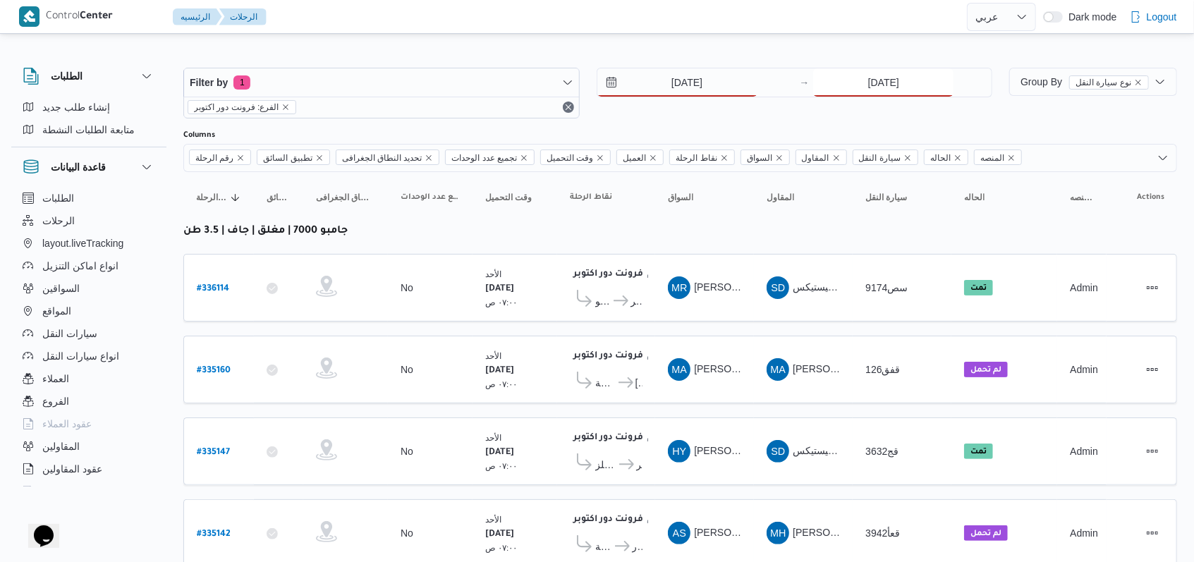
click at [494, 90] on input "7/9/2025" at bounding box center [883, 82] width 140 height 28
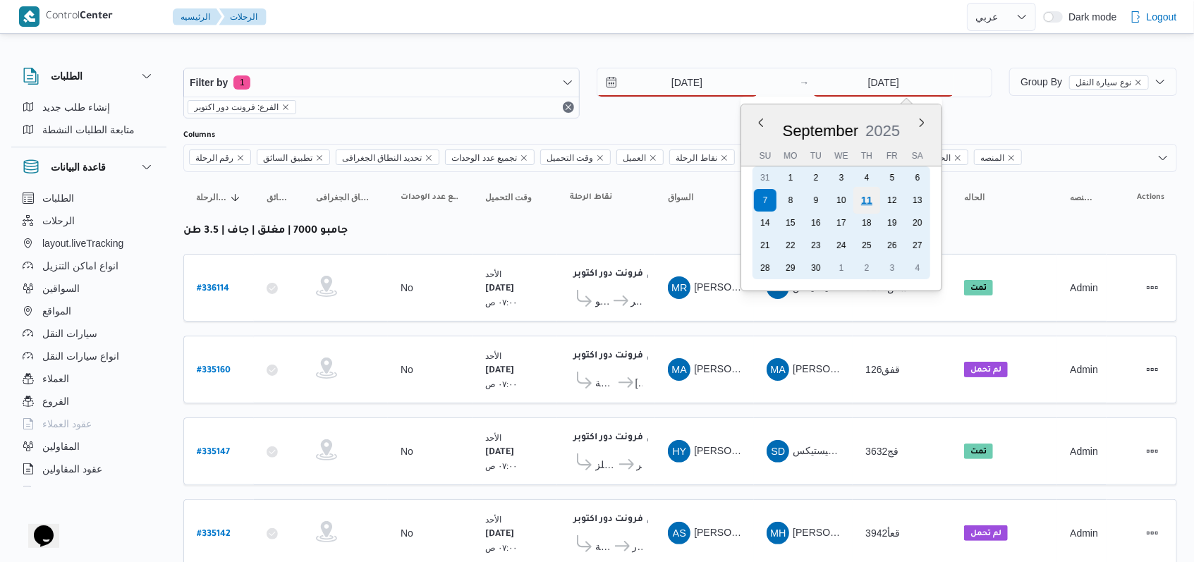
click at [494, 193] on div "11" at bounding box center [866, 200] width 27 height 27
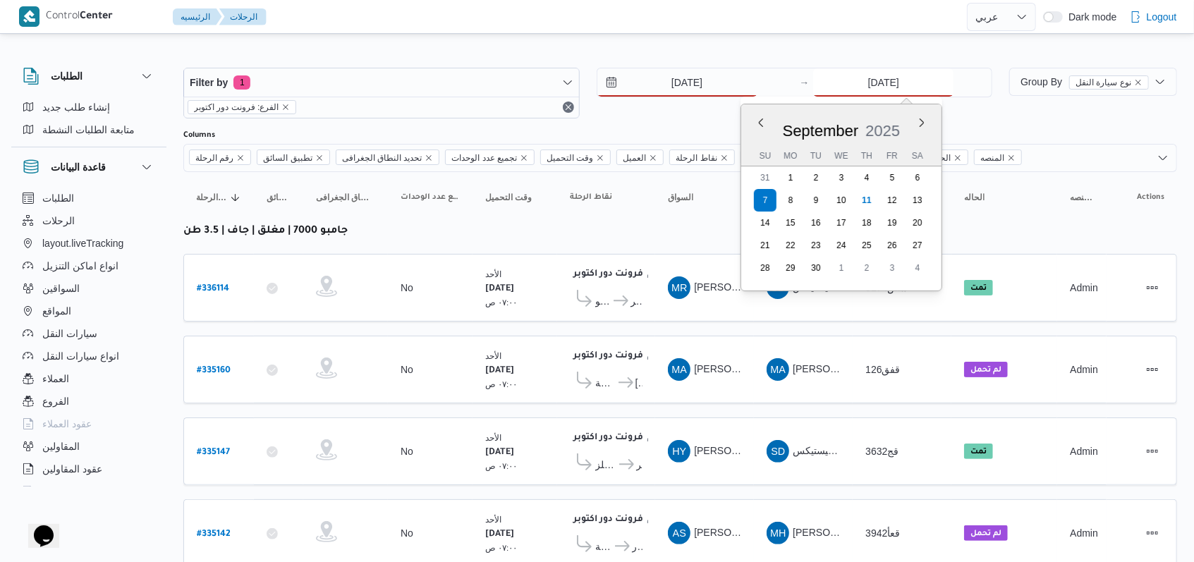
type input "[DATE]"
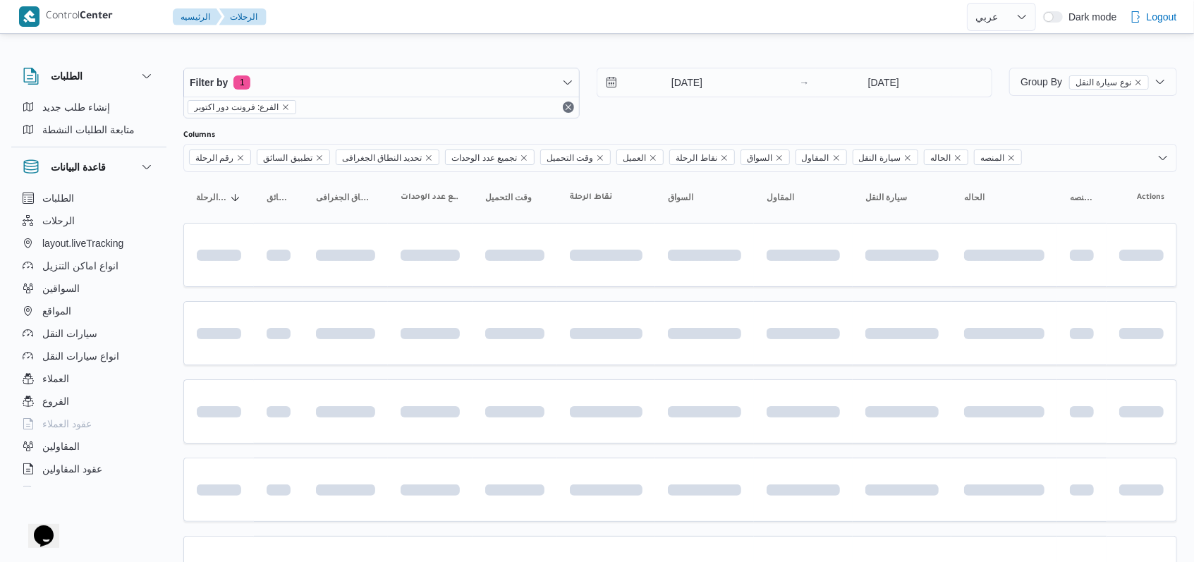
click at [494, 116] on div "11/9/2025 → 11/9/2025" at bounding box center [795, 93] width 396 height 51
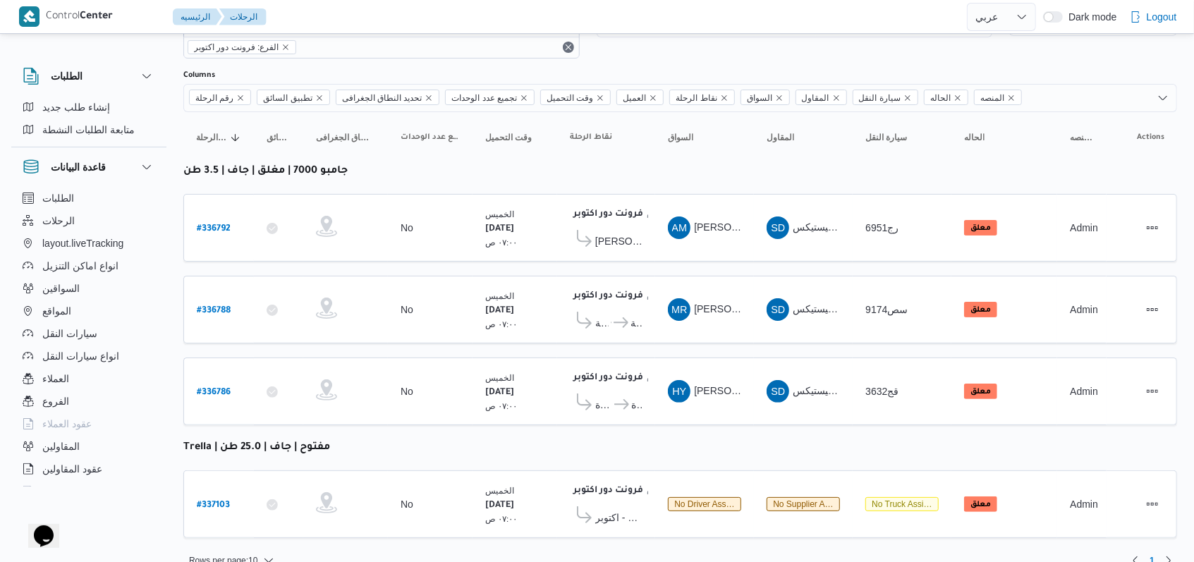
scroll to position [73, 0]
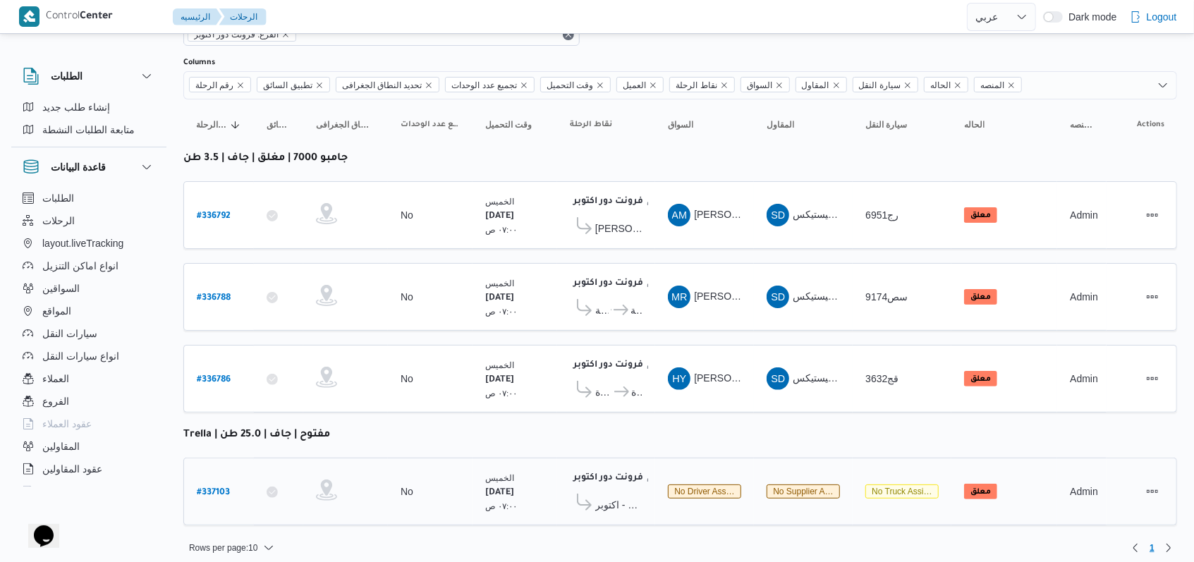
click at [220, 488] on b "# 337103" at bounding box center [213, 493] width 33 height 10
select select "ar"
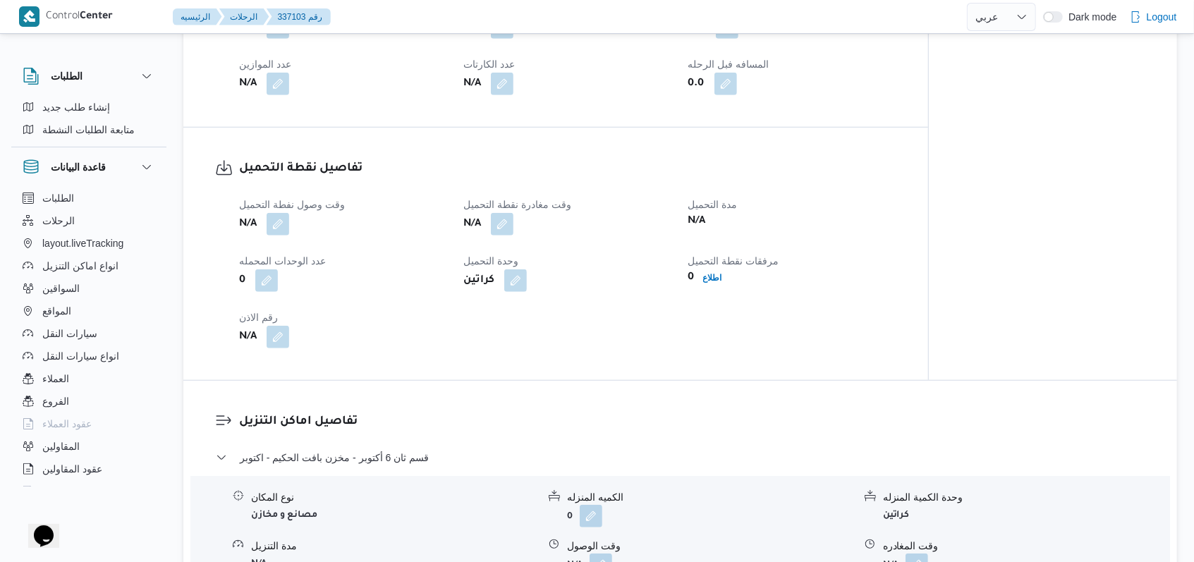
scroll to position [752, 0]
click at [271, 219] on button "button" at bounding box center [278, 221] width 23 height 23
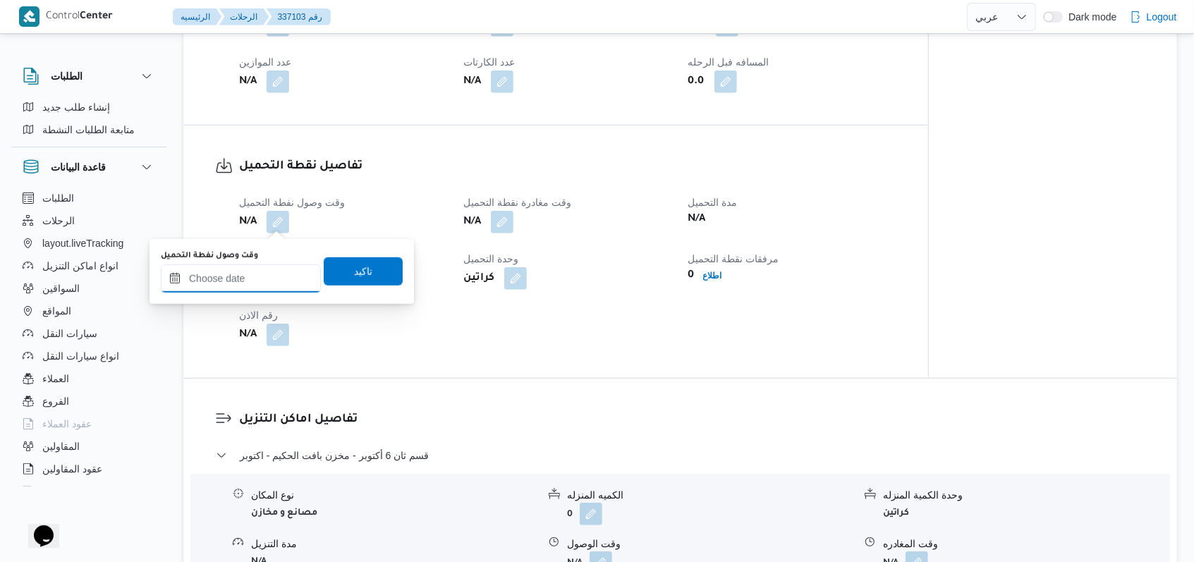
click at [253, 279] on input "وقت وصول نفطة التحميل" at bounding box center [241, 279] width 160 height 28
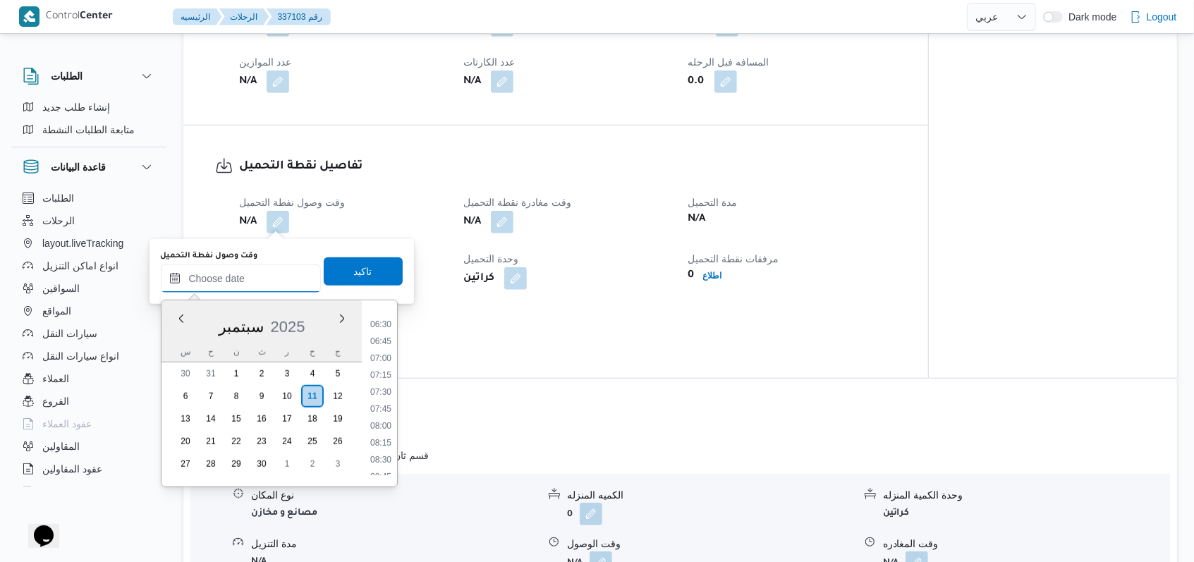
scroll to position [428, 0]
click at [382, 462] on li "08:30" at bounding box center [381, 466] width 32 height 14
type input "١١/٠٩/٢٠٢٥ ٠٨:٣٠"
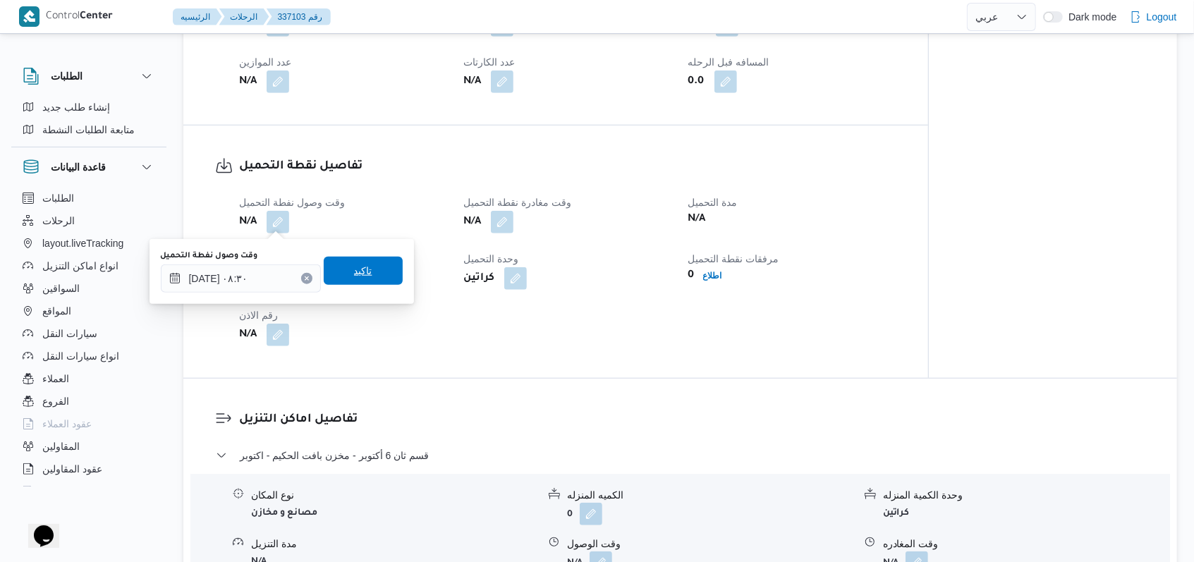
click at [386, 274] on span "تاكيد" at bounding box center [363, 271] width 79 height 28
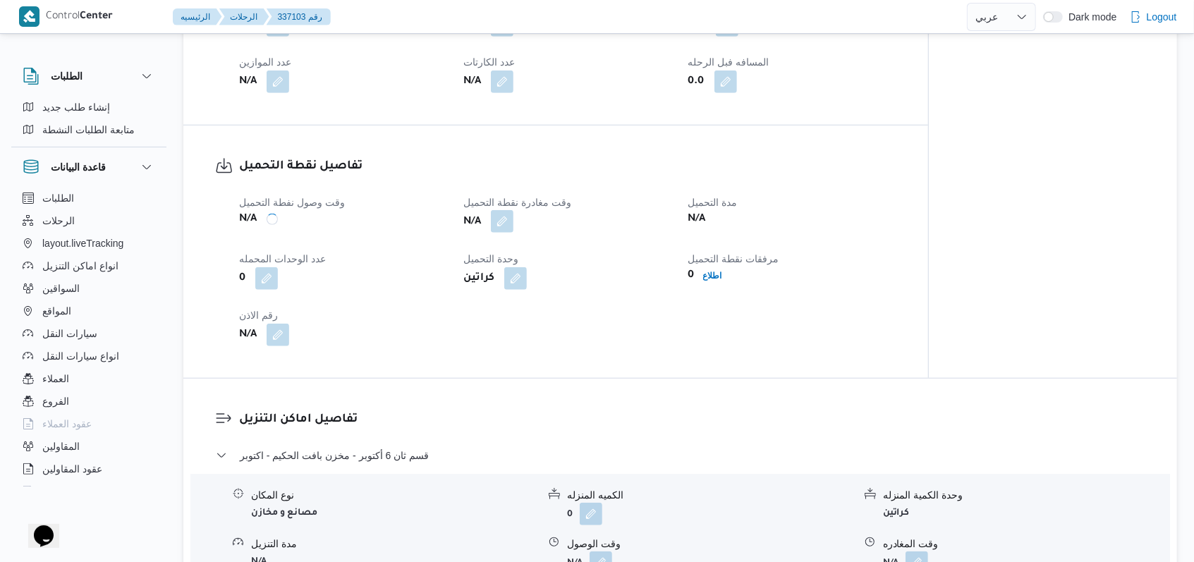
click at [494, 219] on button "button" at bounding box center [502, 221] width 23 height 23
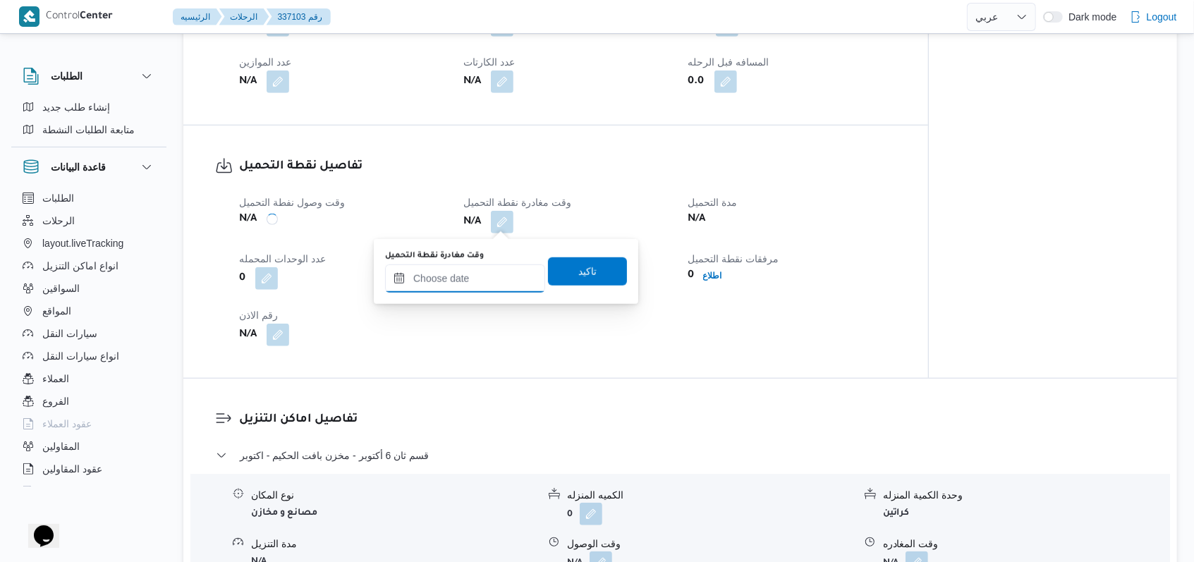
click at [482, 287] on input "وقت مغادرة نقطة التحميل" at bounding box center [465, 279] width 160 height 28
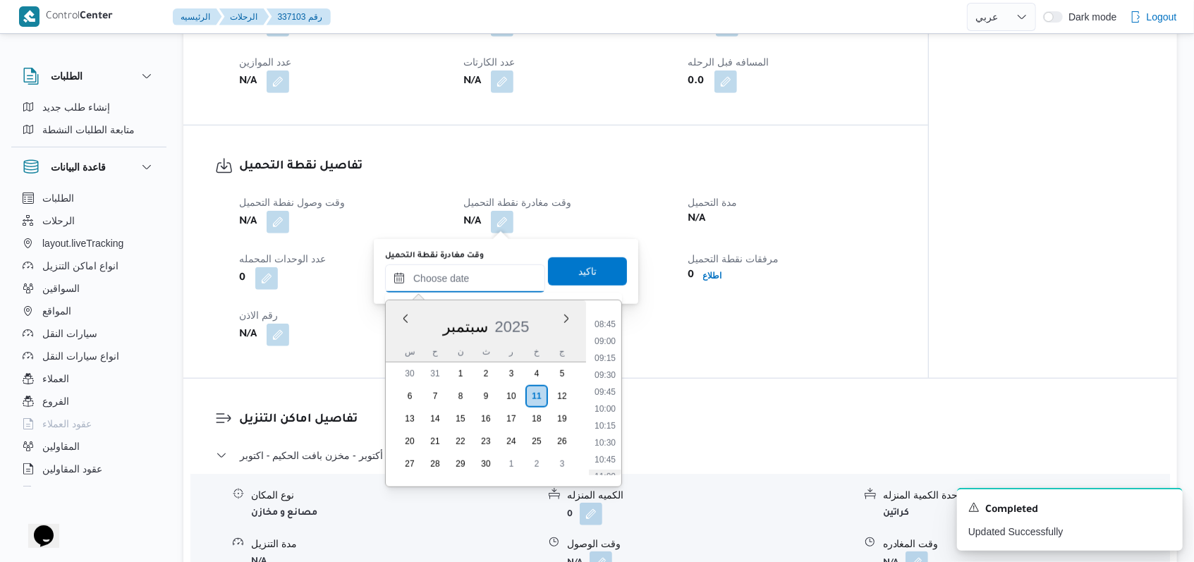
scroll to position [616, 0]
click at [494, 379] on li "10:00" at bounding box center [605, 380] width 32 height 14
type input "١١/٠٩/٢٠٢٥ ١٠:٠٠"
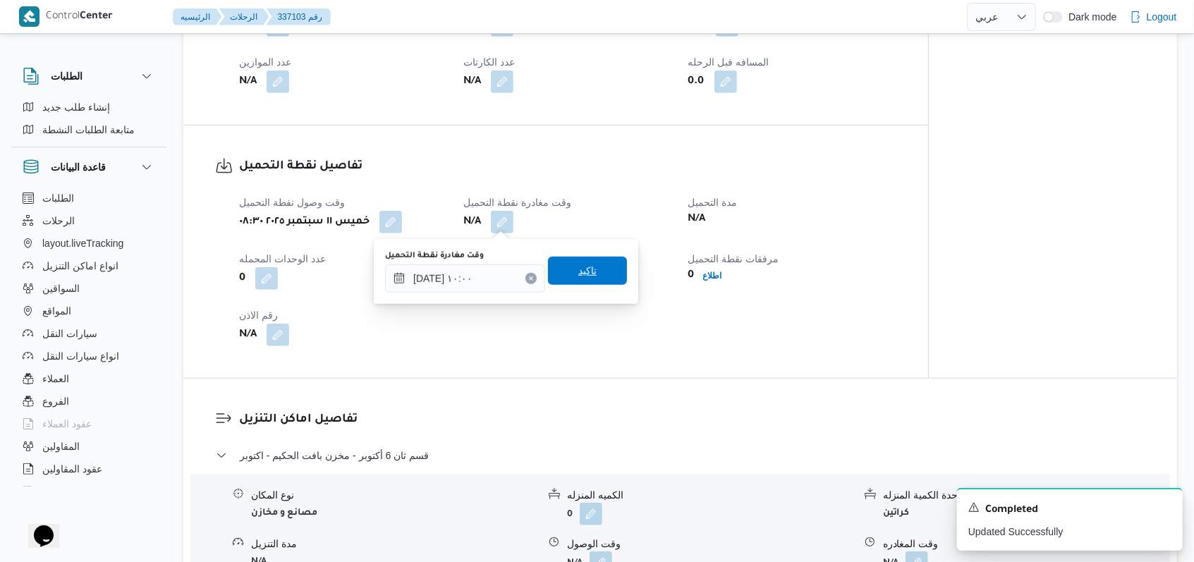
click at [494, 262] on span "تاكيد" at bounding box center [587, 271] width 79 height 28
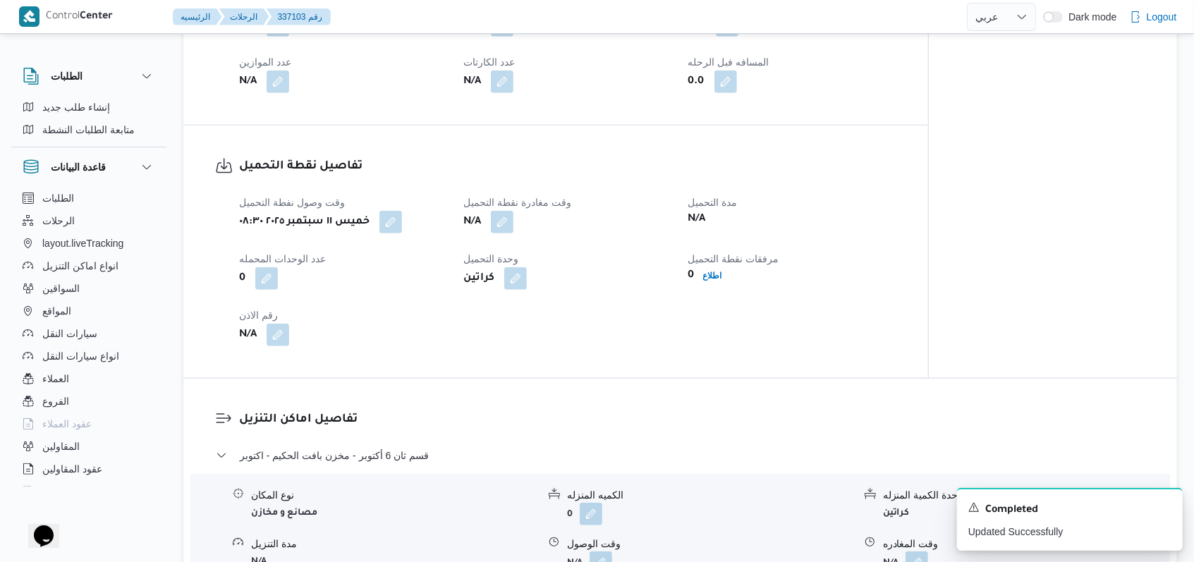
scroll to position [846, 0]
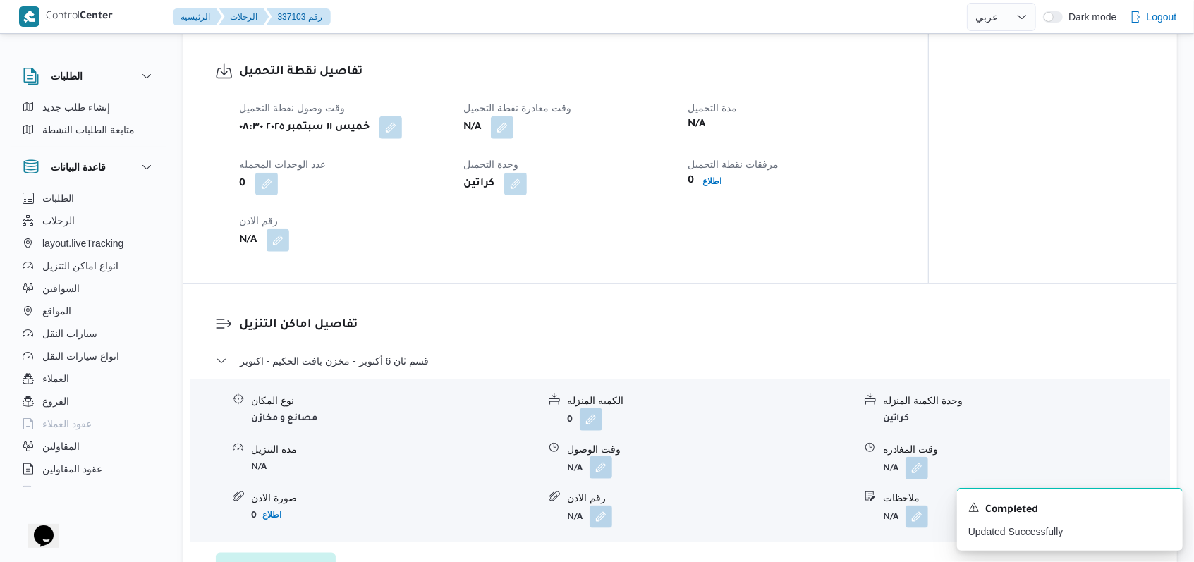
click at [494, 470] on button "button" at bounding box center [601, 467] width 23 height 23
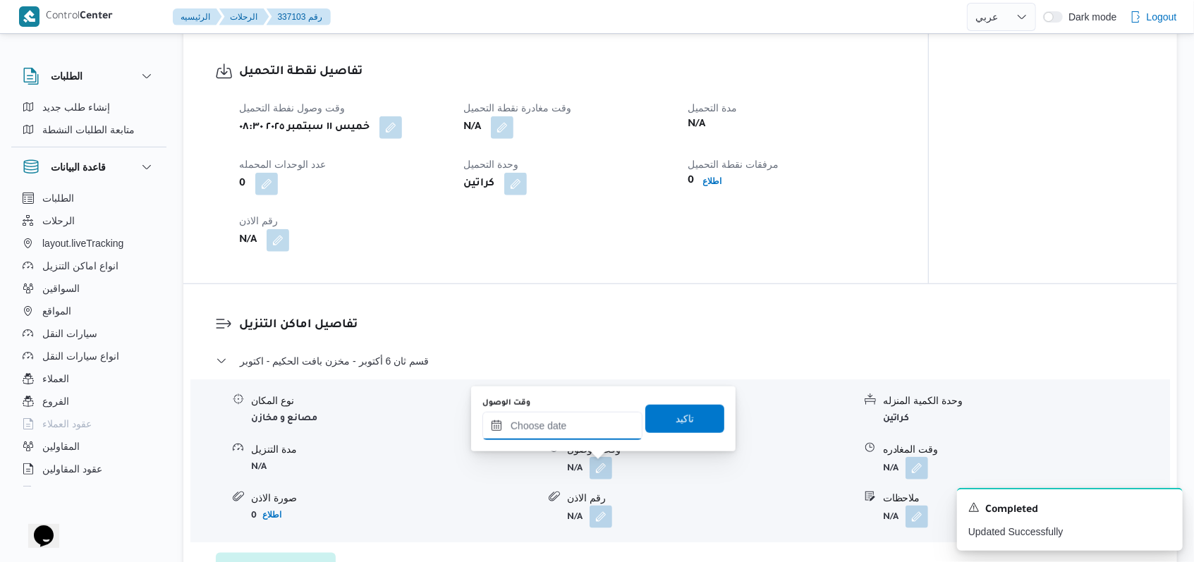
click at [494, 423] on input "وقت الوصول" at bounding box center [562, 426] width 160 height 28
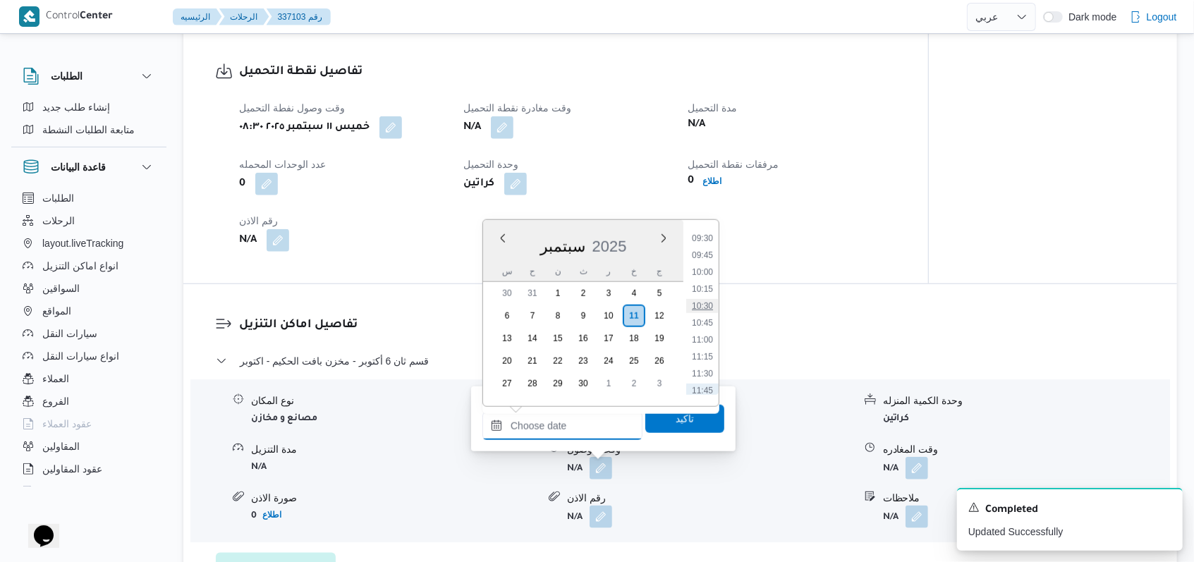
scroll to position [616, 0]
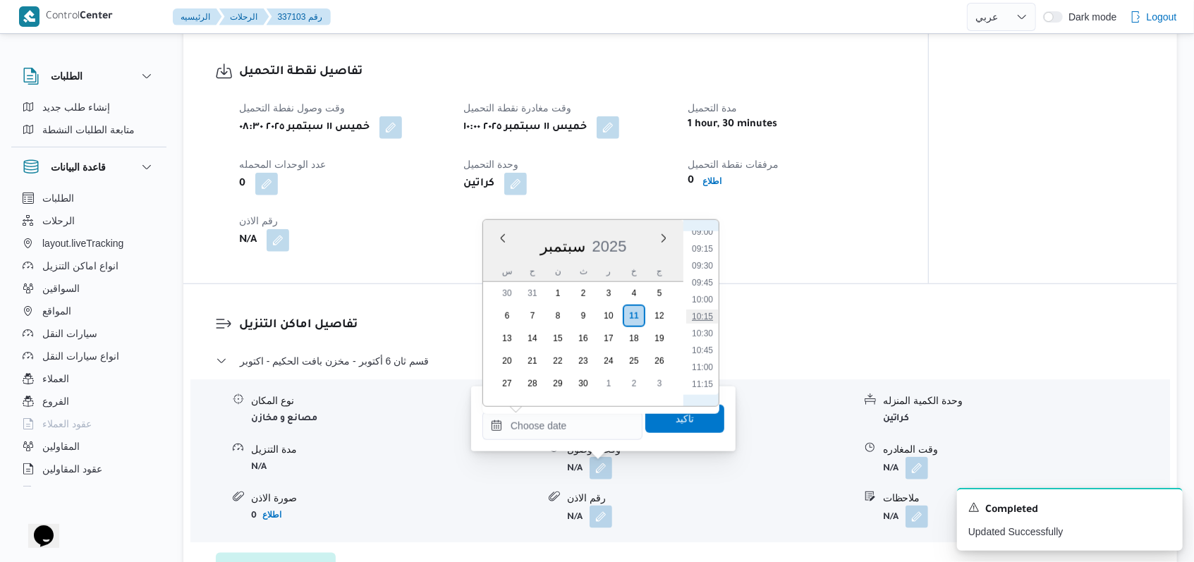
click at [494, 319] on li "10:15" at bounding box center [702, 317] width 32 height 14
type input "١١/٠٩/٢٠٢٥ ١٠:١٥"
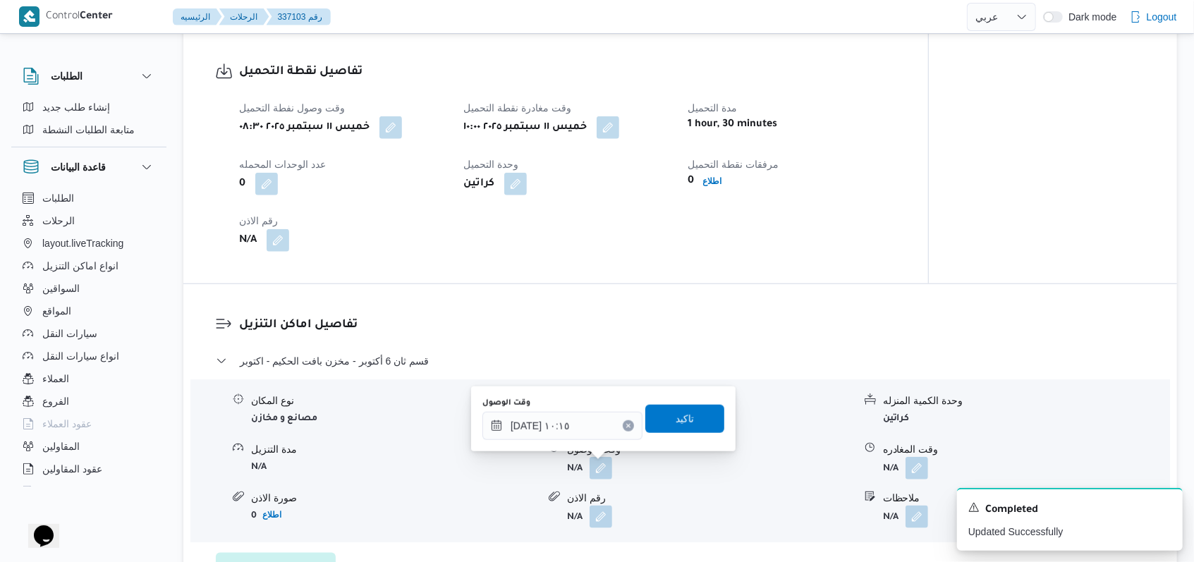
click at [494, 435] on div "وقت الوصول ١١/٠٩/٢٠٢٥ ١٠:١٥ تاكيد" at bounding box center [603, 418] width 245 height 45
click at [494, 419] on span "تاكيد" at bounding box center [685, 418] width 18 height 17
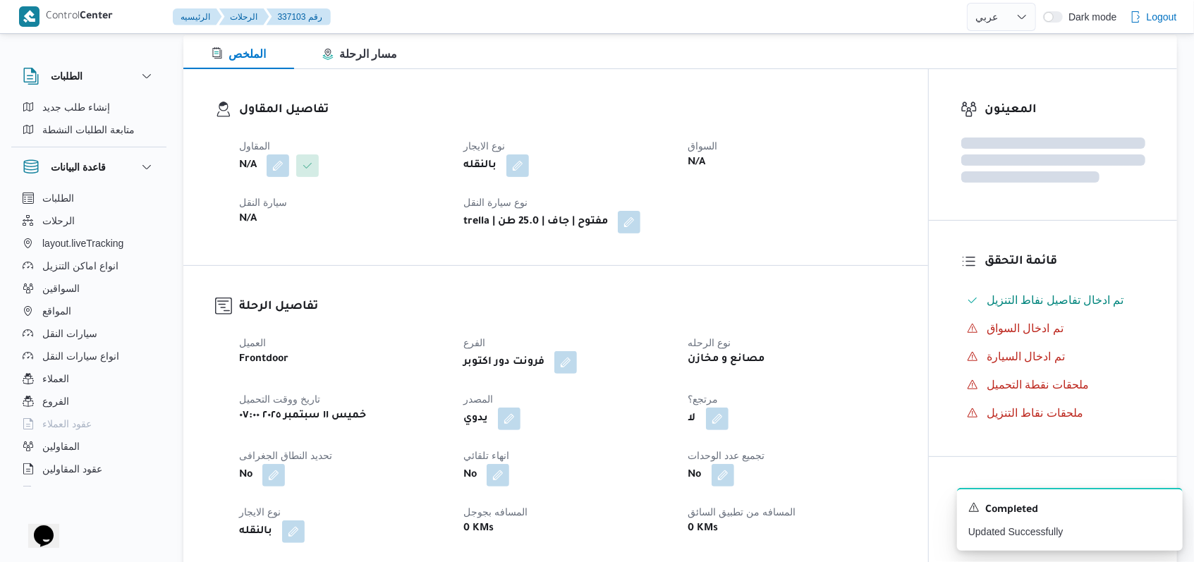
scroll to position [0, 0]
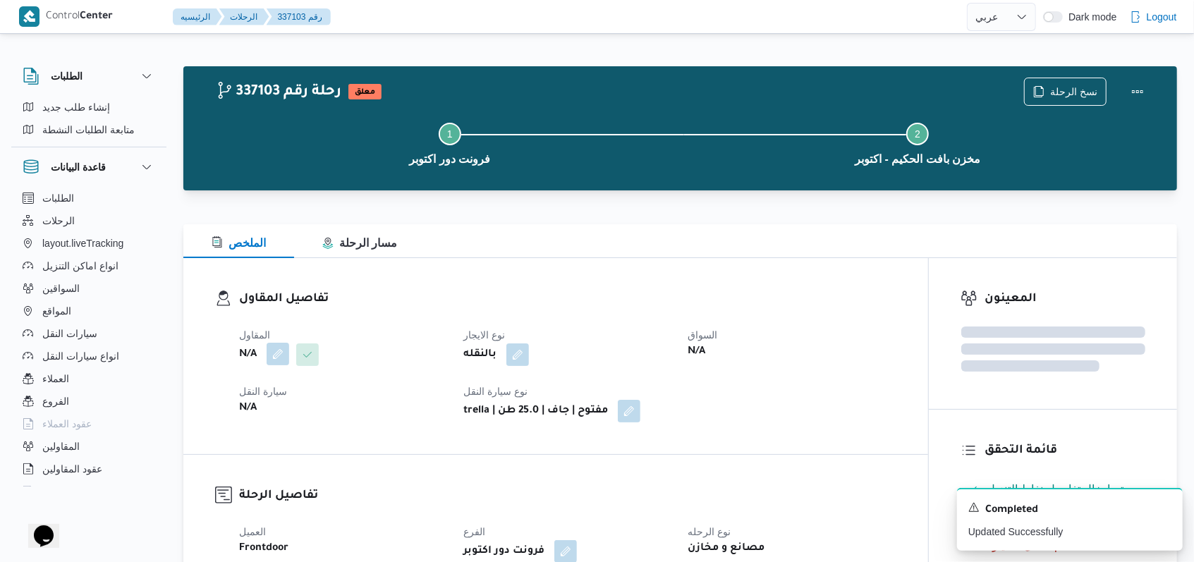
drag, startPoint x: 288, startPoint y: 353, endPoint x: 280, endPoint y: 362, distance: 12.0
click at [288, 353] on button "button" at bounding box center [278, 354] width 23 height 23
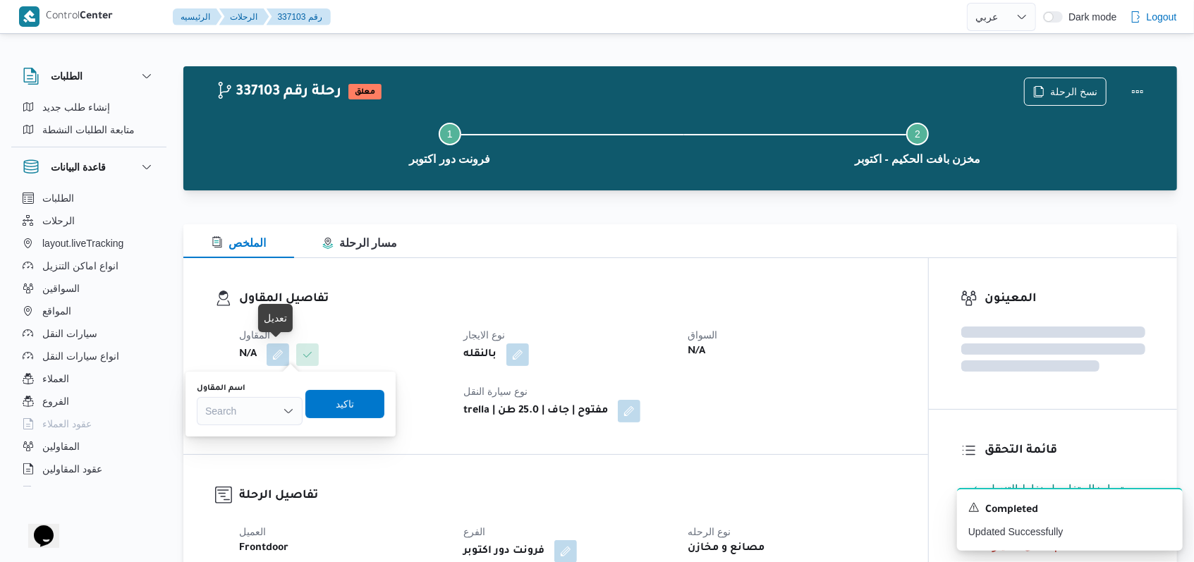
click at [265, 403] on div "Search" at bounding box center [250, 411] width 106 height 28
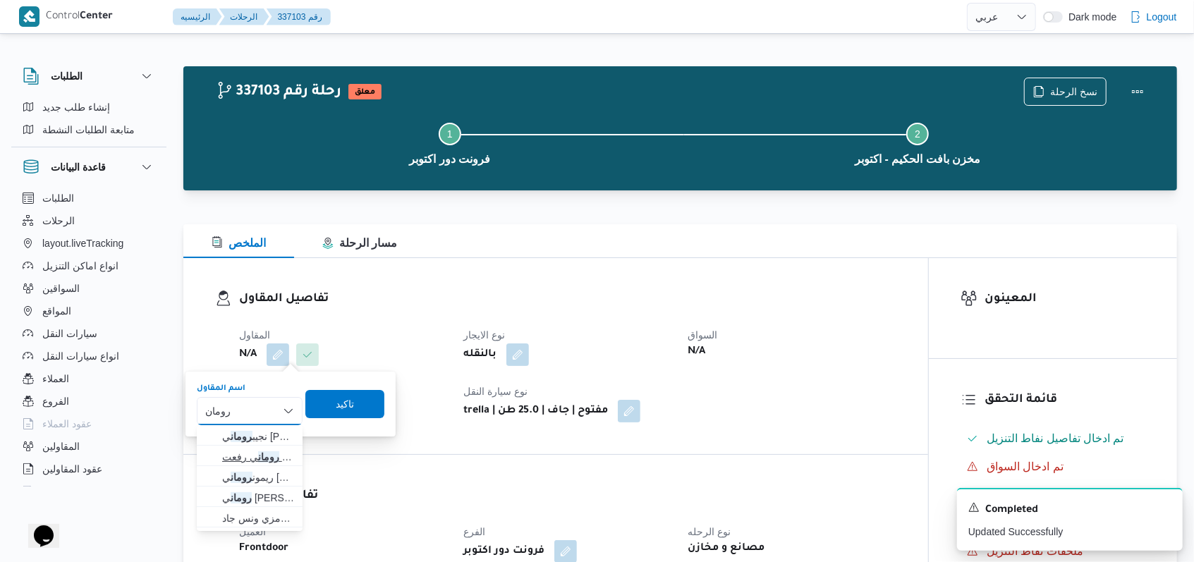
type input "رومان"
click at [277, 453] on span "رومان ي رفعت نجيب عوض" at bounding box center [258, 457] width 72 height 17
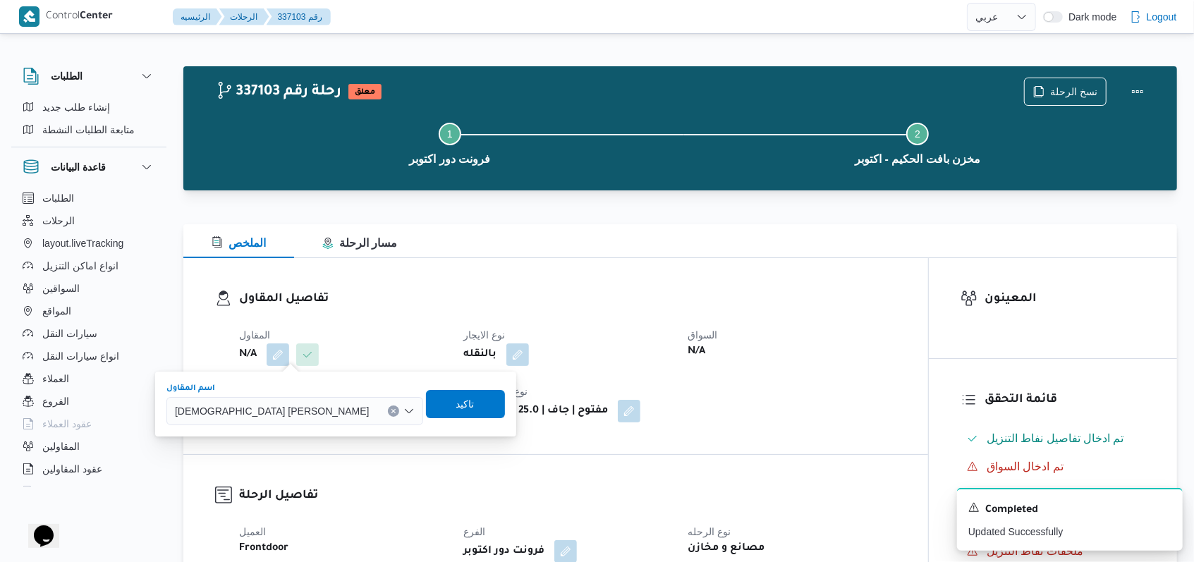
click at [363, 420] on div "اسم المقاول روماني رفعت نجيب عوض Combo box. Selected. روماني رفعت نجيب عوض. Pre…" at bounding box center [335, 404] width 341 height 45
click at [456, 408] on span "تاكيد" at bounding box center [465, 403] width 18 height 17
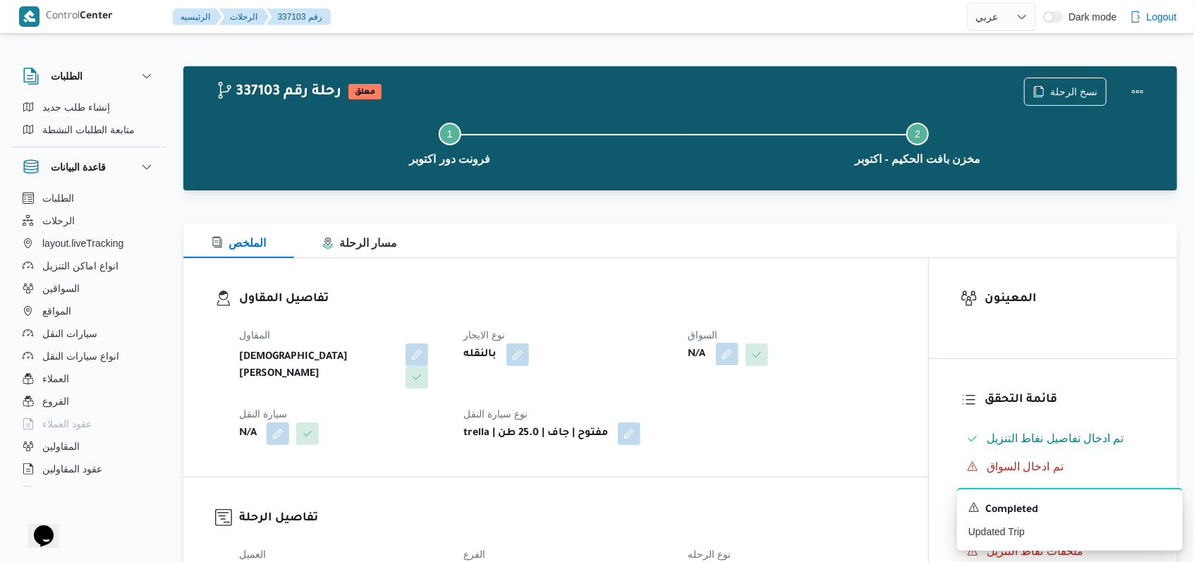
click at [494, 350] on button "button" at bounding box center [727, 354] width 23 height 23
click at [494, 411] on div "Search" at bounding box center [699, 411] width 106 height 28
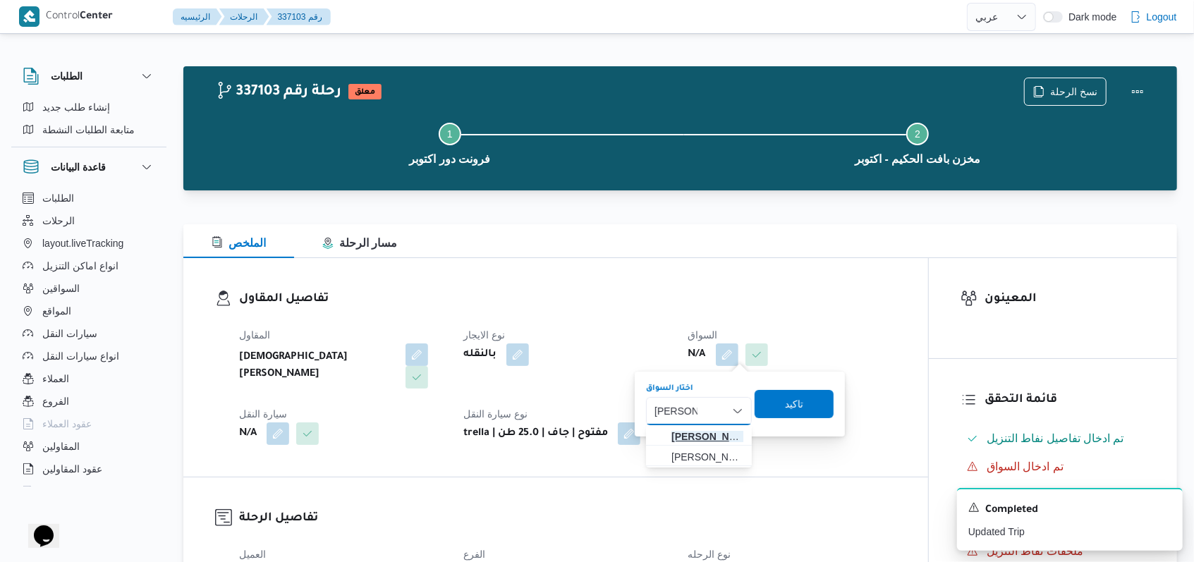
type input "خالد محمد"
click at [494, 437] on span "خالد محمد عبدالعزيز محمد ابو ضلام" at bounding box center [708, 436] width 72 height 17
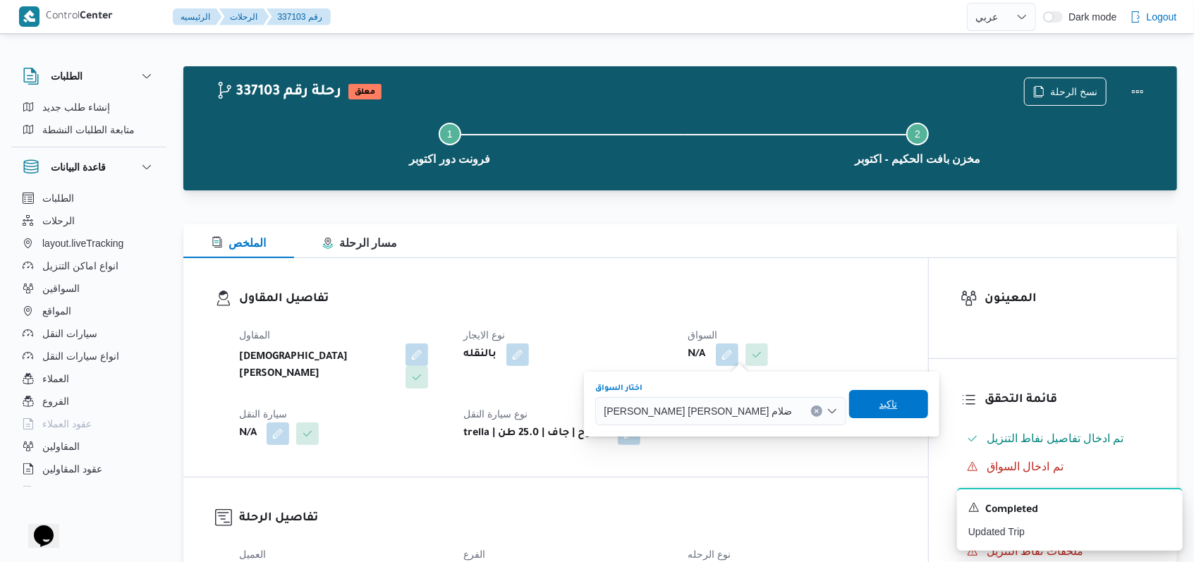
click at [494, 405] on span "تاكيد" at bounding box center [888, 404] width 79 height 28
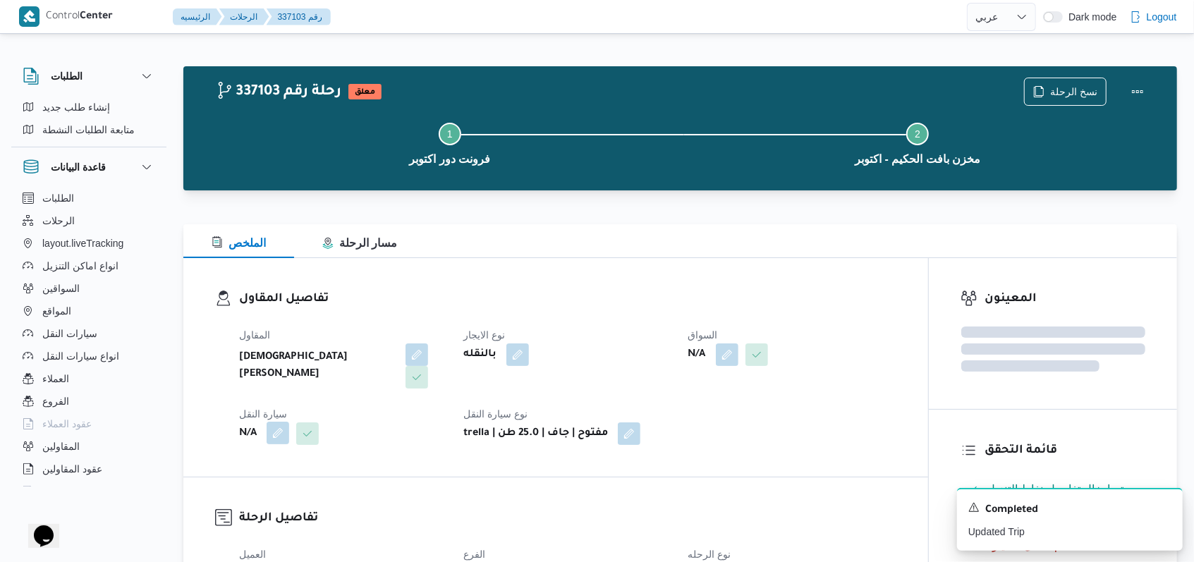
click at [279, 422] on button "button" at bounding box center [278, 433] width 23 height 23
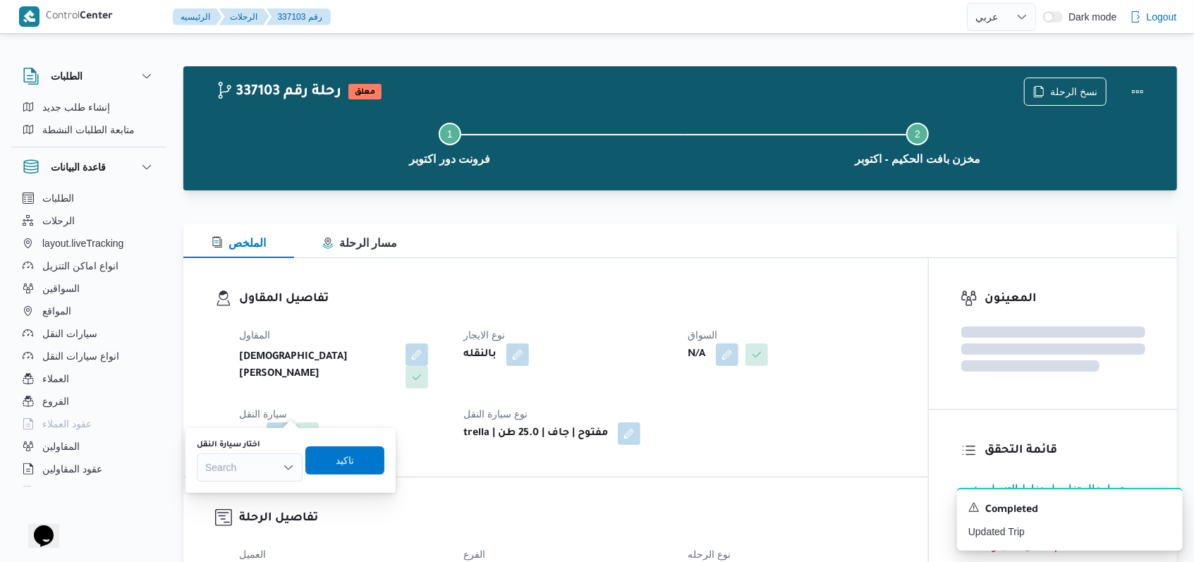
click at [260, 476] on div "Search" at bounding box center [250, 468] width 106 height 28
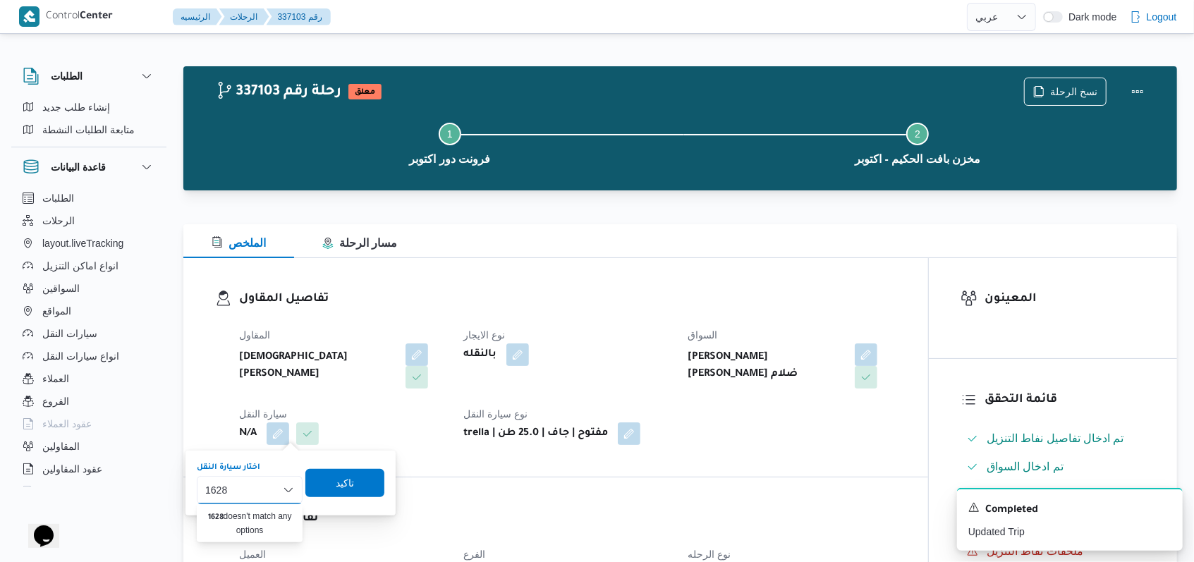
type input "1628"
click at [413, 403] on div "المقاول روماني رفعت نجيب عوض نوع الايجار بالنقله السواق خالد محمد عبدالعزيز محم…" at bounding box center [568, 385] width 674 height 135
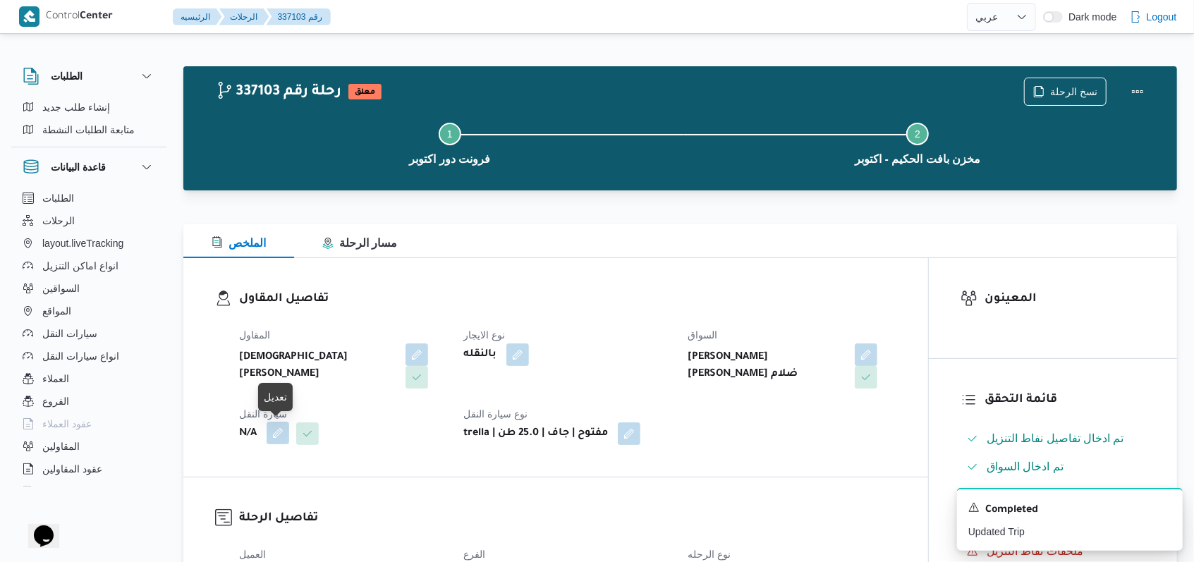
click at [279, 437] on button "button" at bounding box center [278, 433] width 23 height 23
click at [257, 486] on div "Search" at bounding box center [250, 490] width 106 height 28
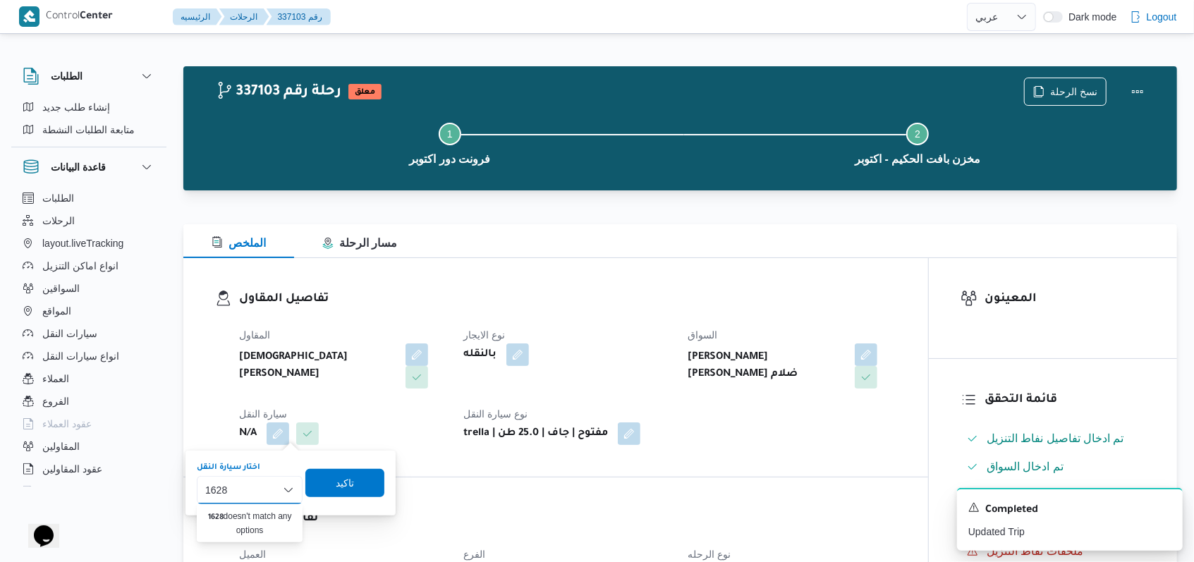
type input "1628"
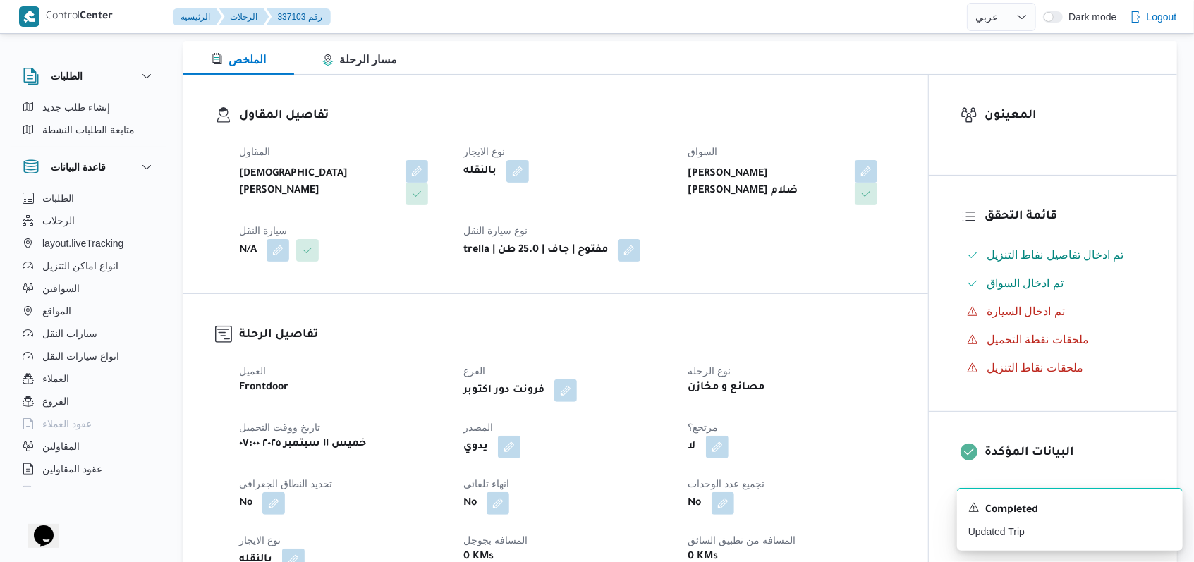
scroll to position [282, 0]
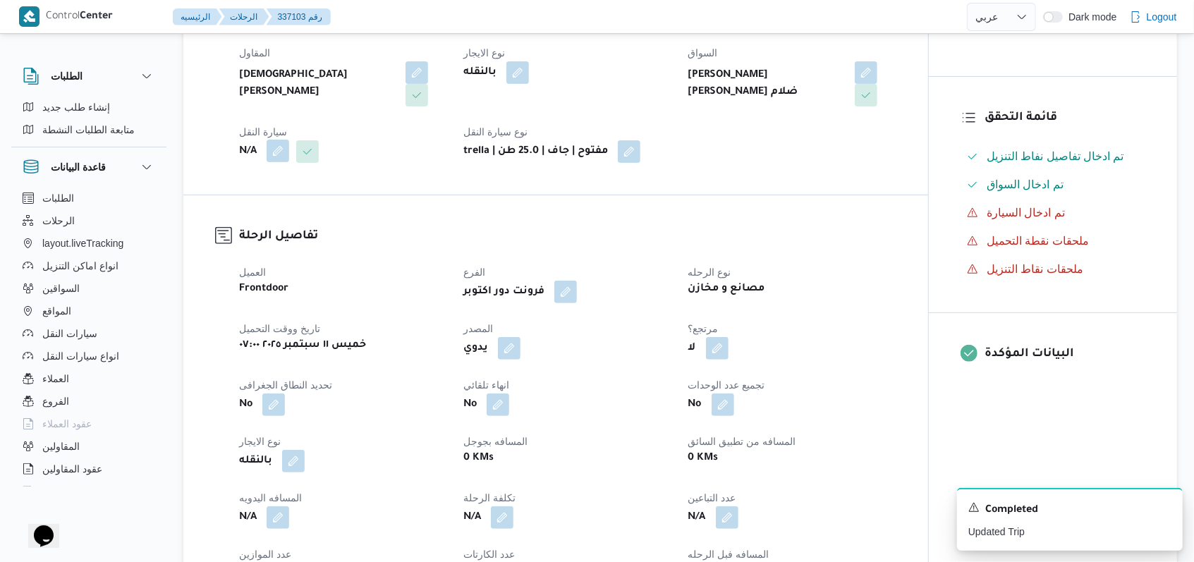
click at [285, 154] on button "button" at bounding box center [278, 151] width 23 height 23
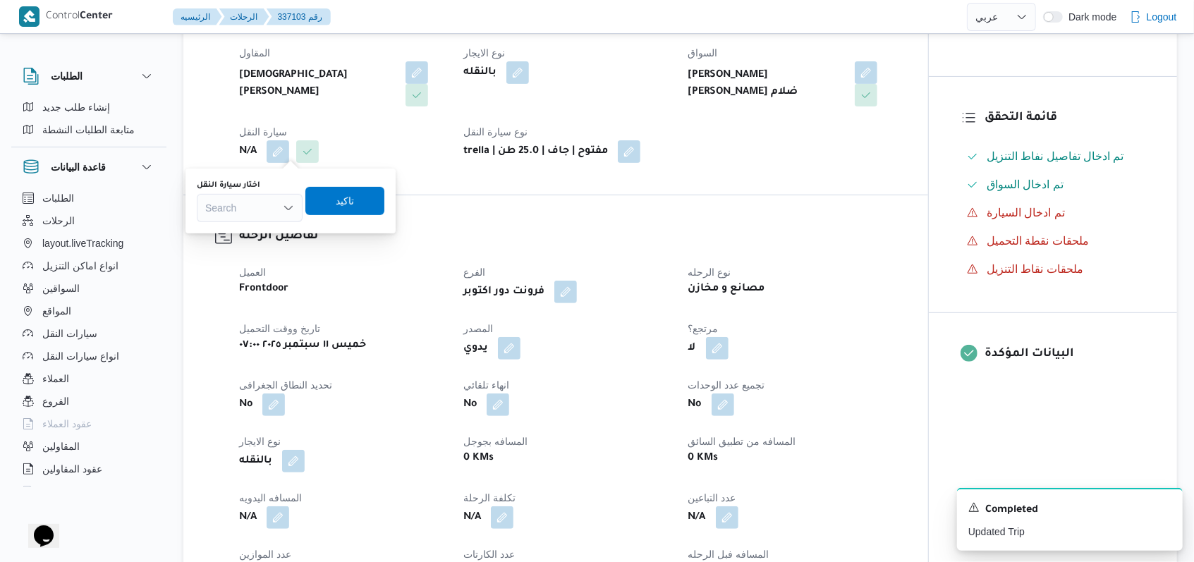
click at [260, 212] on div "Search" at bounding box center [250, 208] width 106 height 28
type input "1628"
click at [262, 224] on span "هس 1628 | null" at bounding box center [249, 233] width 95 height 23
click at [344, 209] on span "تاكيد" at bounding box center [354, 201] width 79 height 28
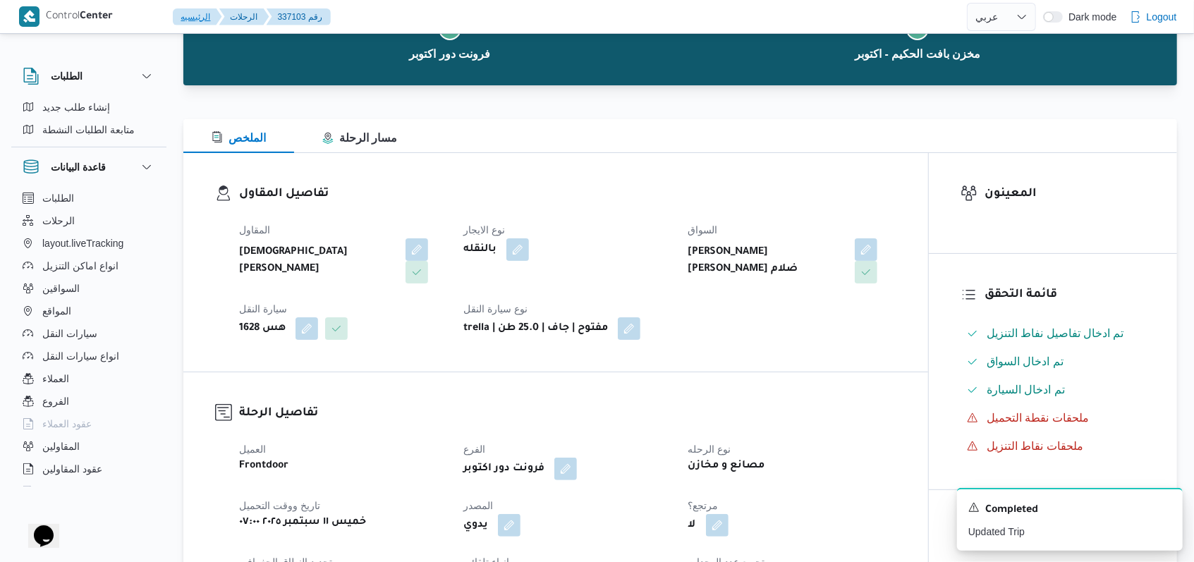
scroll to position [94, 0]
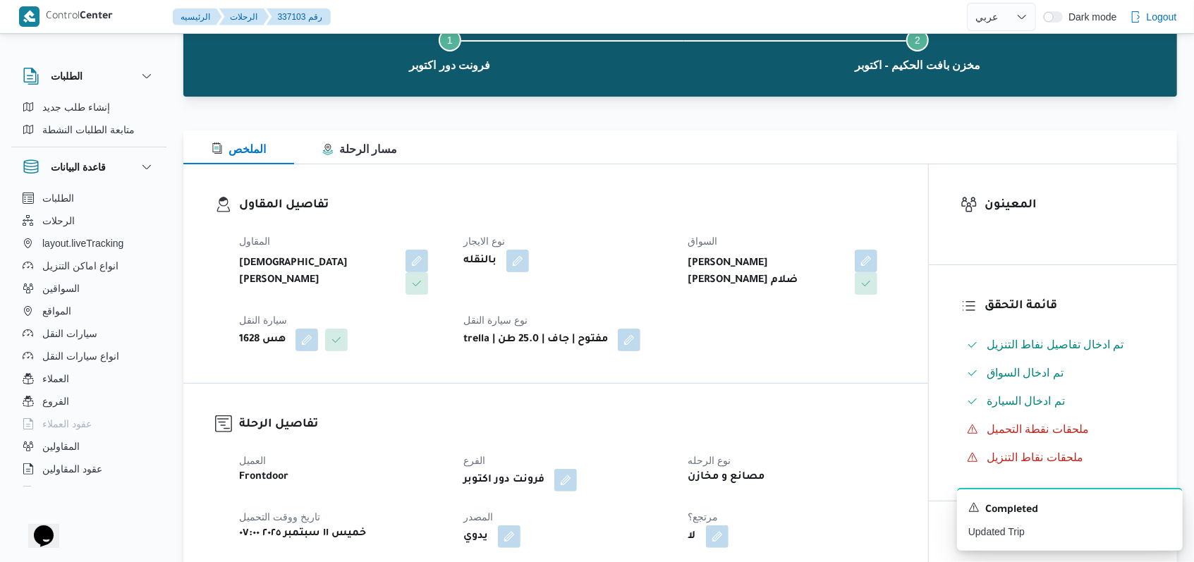
select select "ar"
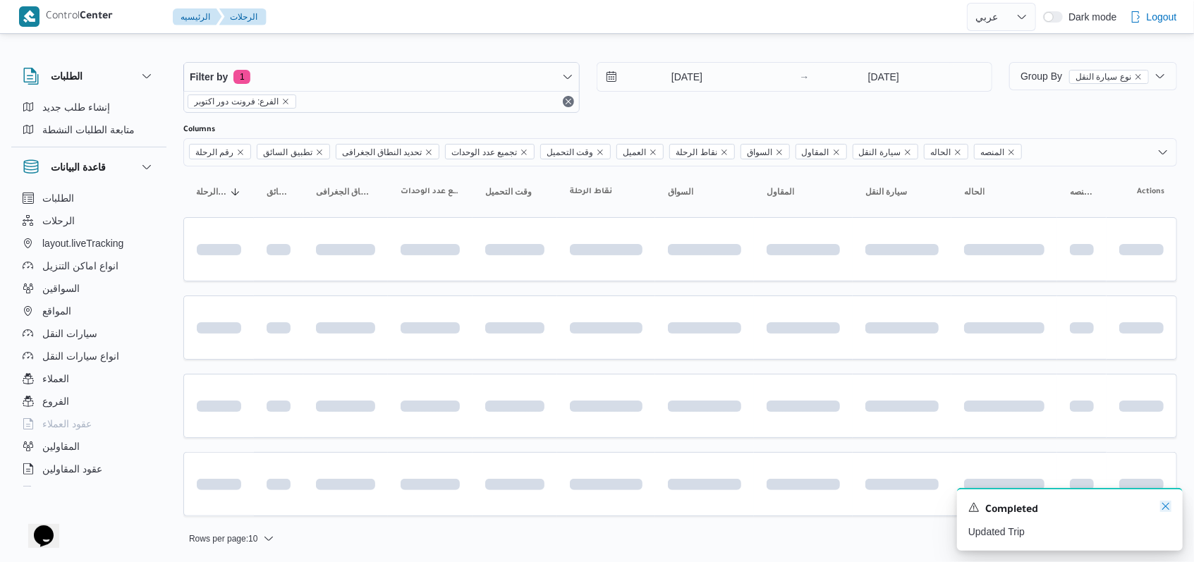
click at [494, 505] on icon "Dismiss toast" at bounding box center [1165, 506] width 7 height 7
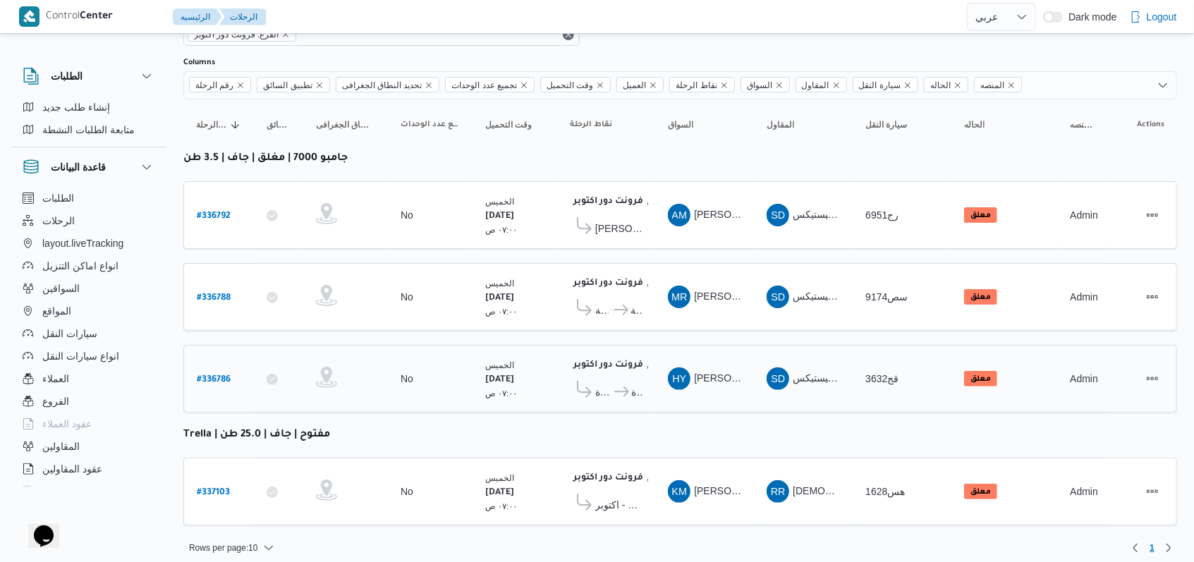
click at [220, 375] on b "# 336786" at bounding box center [214, 380] width 34 height 10
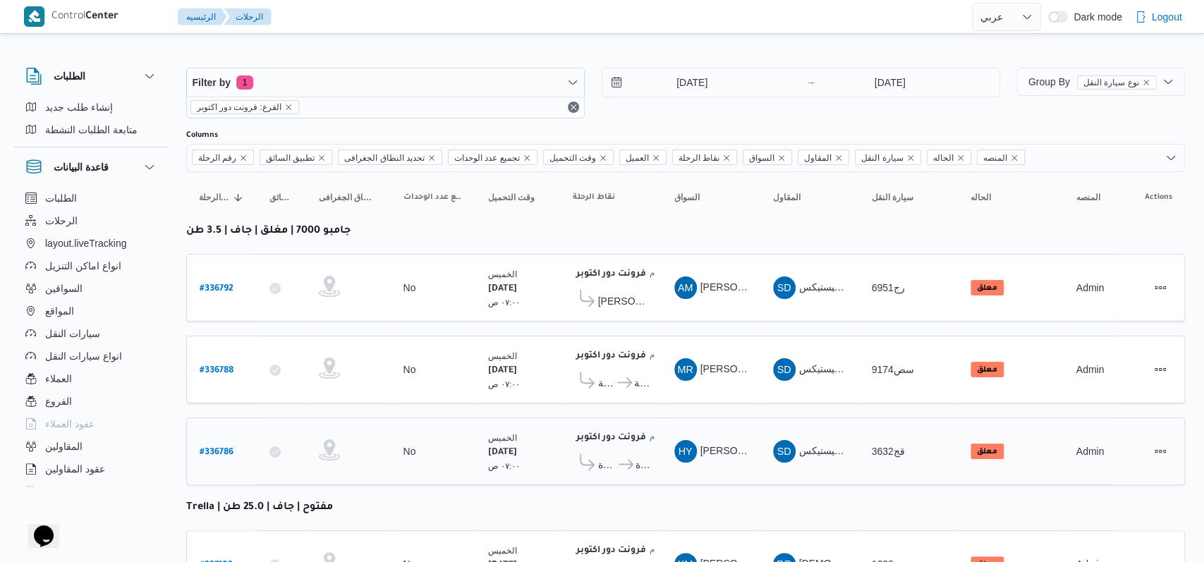
select select "ar"
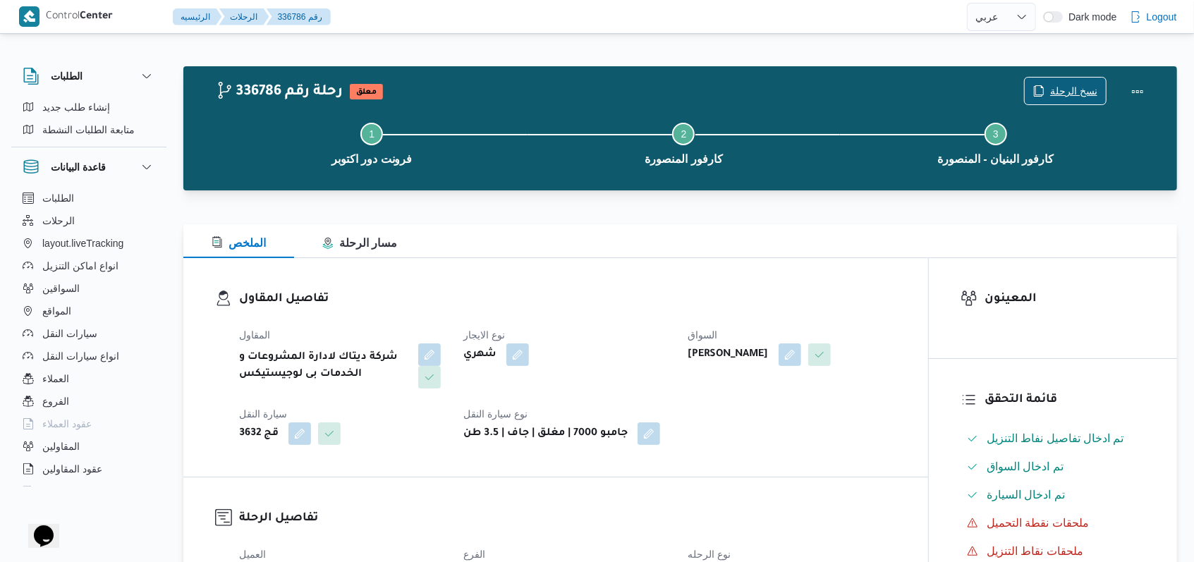
click at [494, 96] on span "نسخ الرحلة" at bounding box center [1073, 91] width 47 height 17
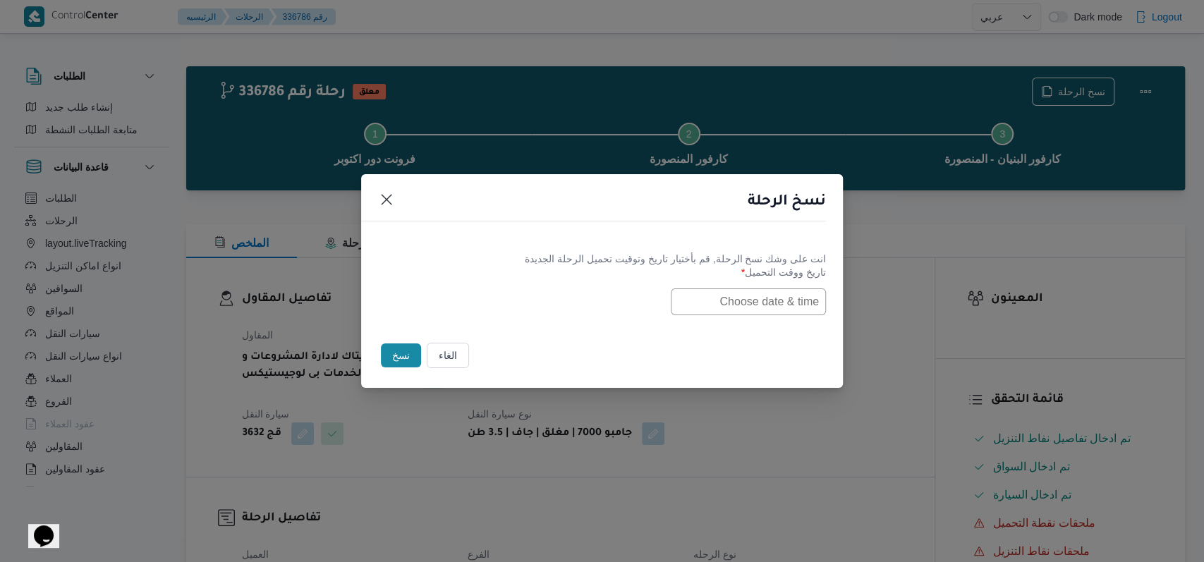
click at [494, 309] on input "text" at bounding box center [748, 301] width 155 height 27
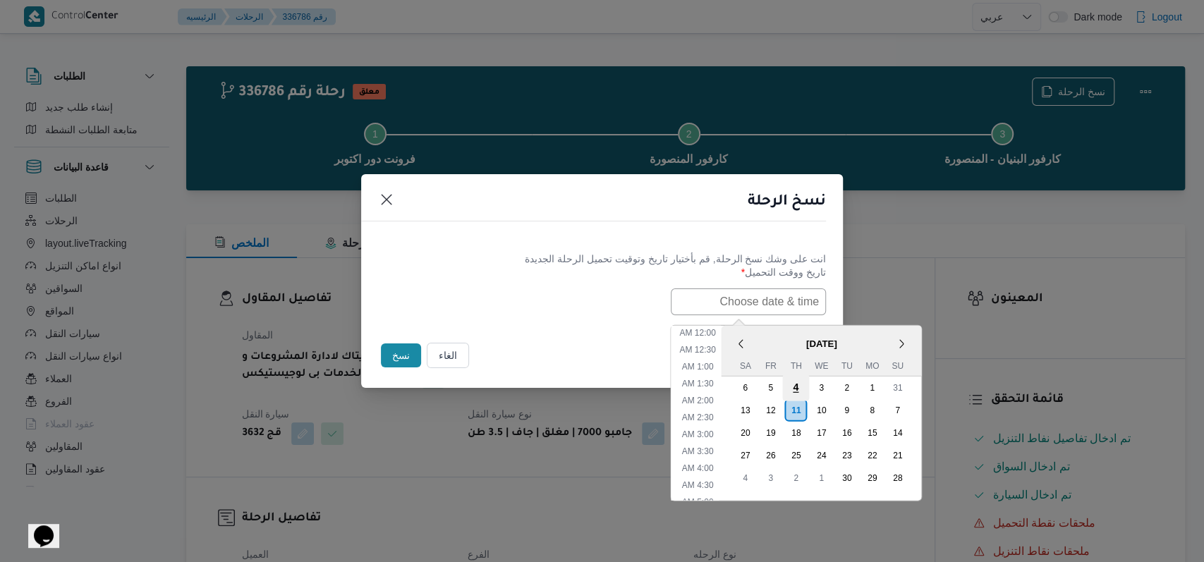
scroll to position [310, 0]
click at [494, 408] on div "13" at bounding box center [744, 409] width 27 height 27
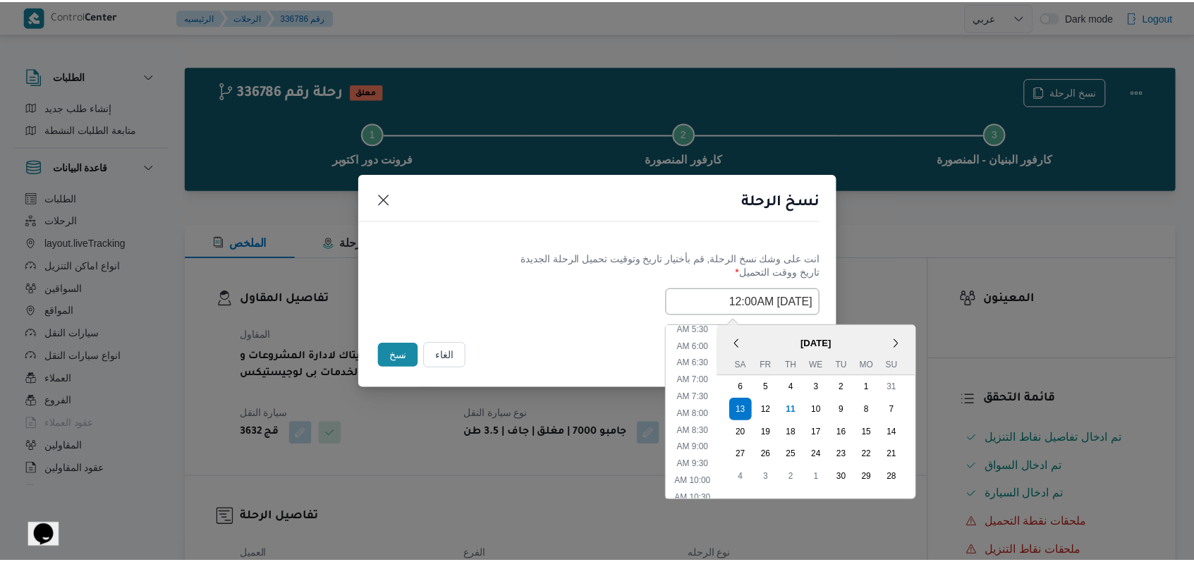
scroll to position [121, 0]
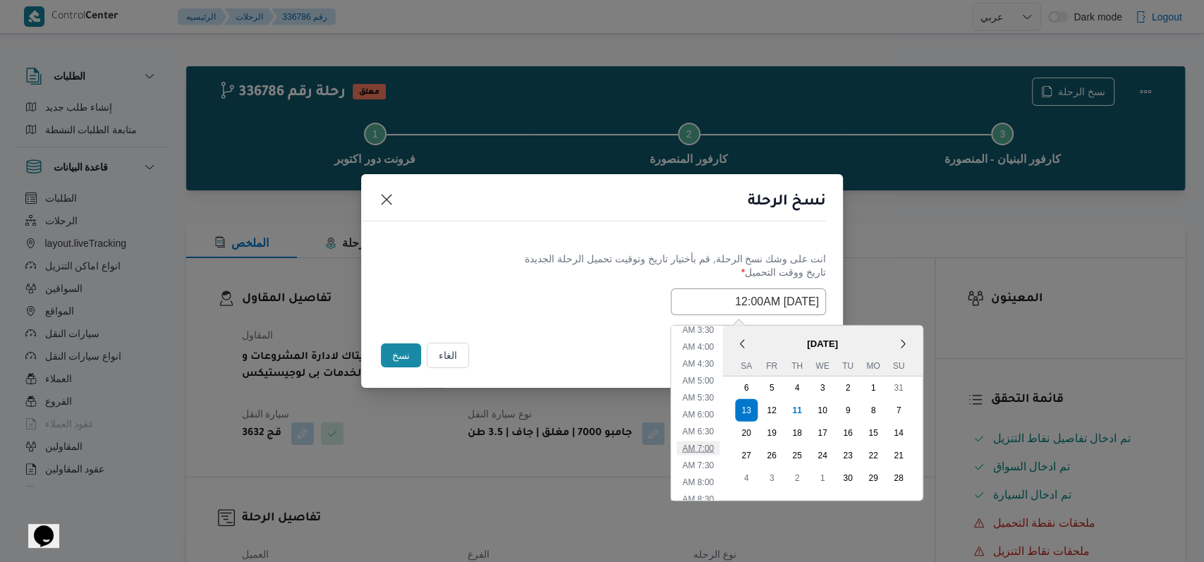
click at [494, 449] on li "7:00 AM" at bounding box center [697, 448] width 43 height 14
type input "13/09/2025 7:00AM"
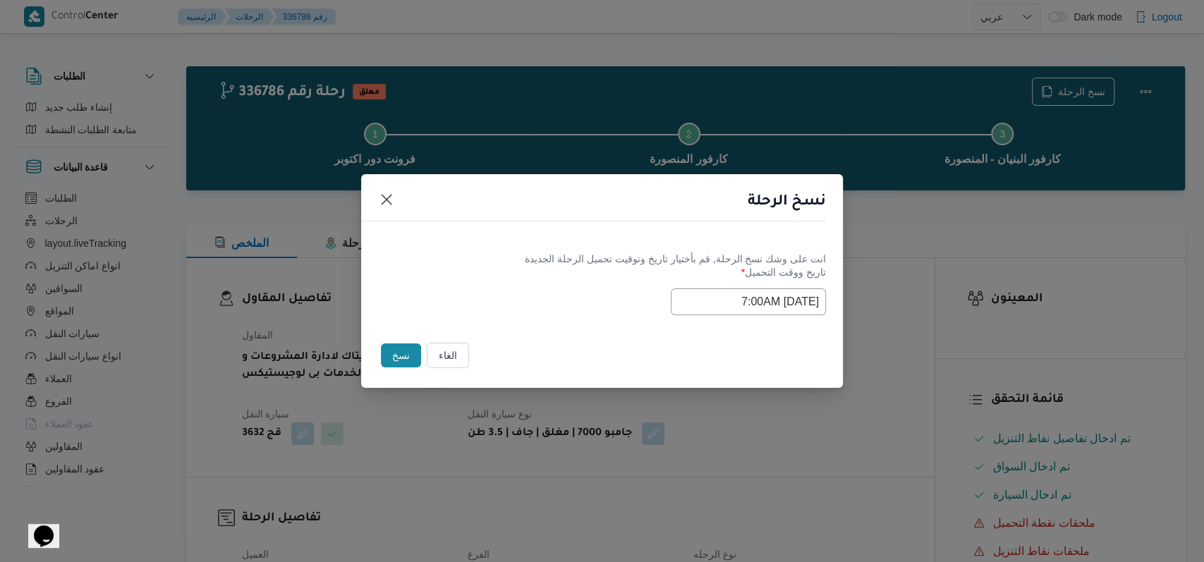
click at [485, 259] on div "انت على وشك نسخ الرحلة, قم بأختيار تاريخ وتوقيت تحميل الرحلة الجديدة" at bounding box center [602, 259] width 448 height 15
click at [399, 351] on button "نسخ" at bounding box center [401, 356] width 40 height 24
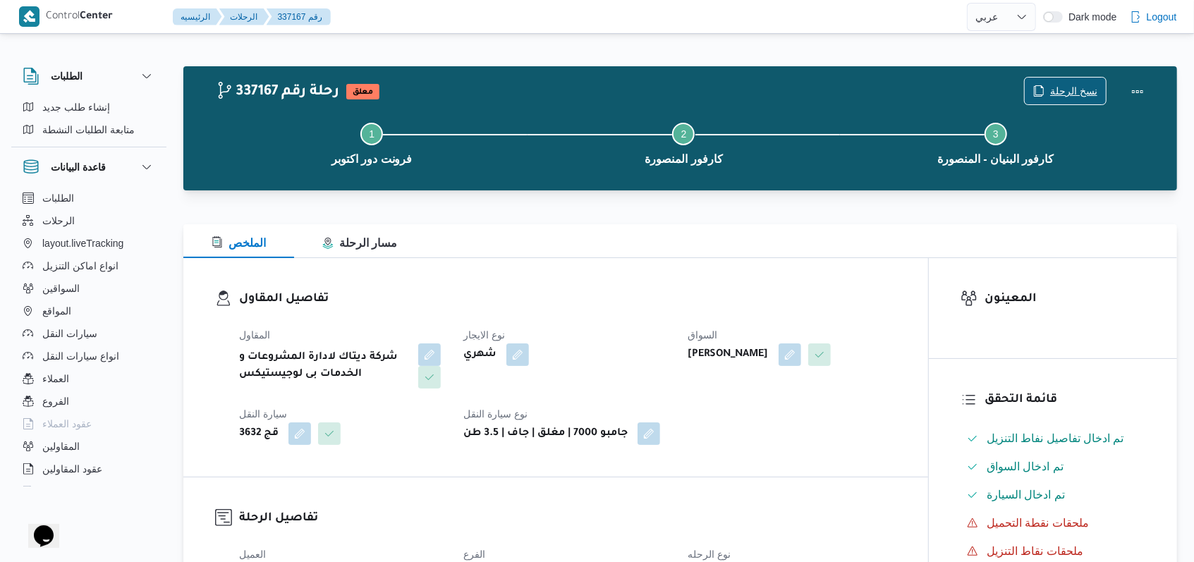
click at [494, 95] on span "نسخ الرحلة" at bounding box center [1073, 91] width 47 height 17
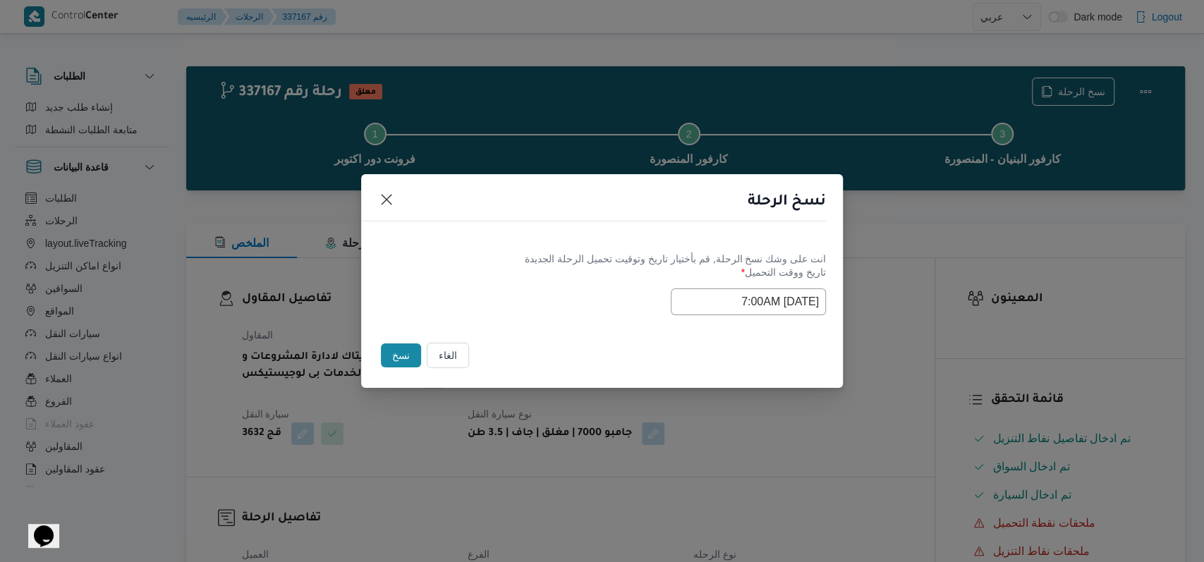
click at [494, 297] on input "13/09/2025 7:00AM" at bounding box center [748, 301] width 155 height 27
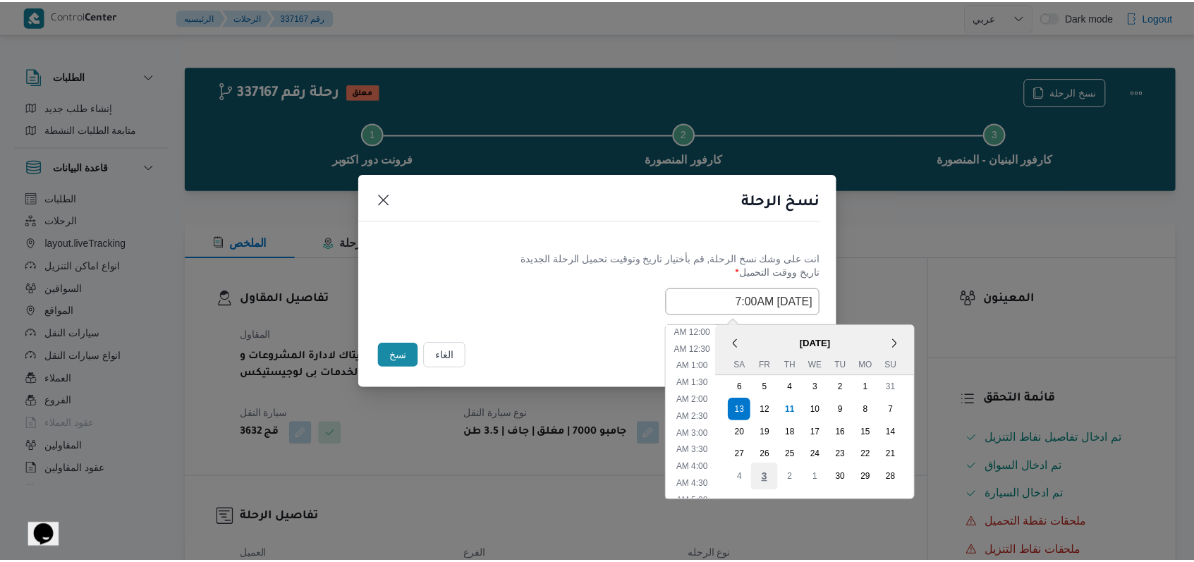
scroll to position [157, 0]
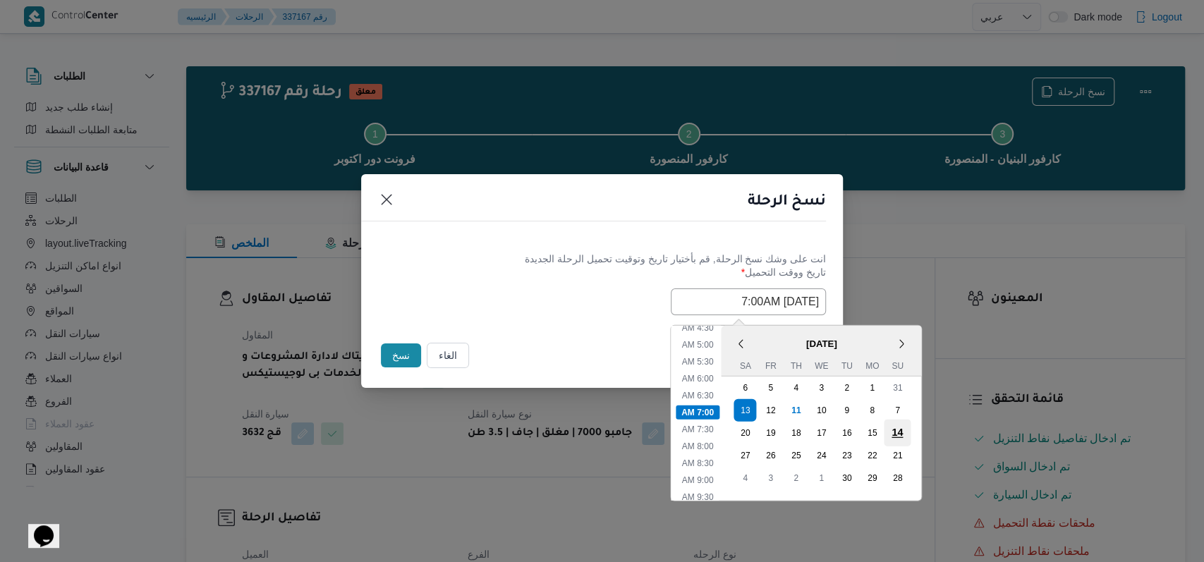
click at [494, 434] on div "14" at bounding box center [897, 432] width 27 height 27
type input "14/09/2025 7:00AM"
click at [449, 301] on div "14/09/2025 7:00AM < September 2025 > Su Mo Tu We Th Fr Sa 31 1 2 3 4 5 6 7 8 9 …" at bounding box center [602, 301] width 448 height 27
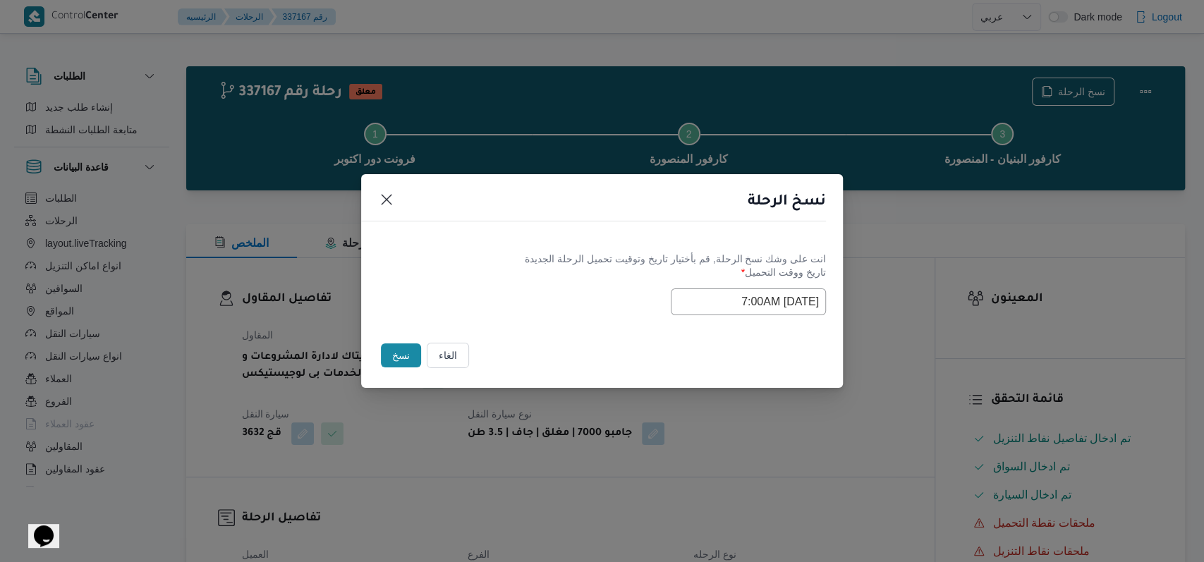
click at [390, 348] on button "نسخ" at bounding box center [401, 356] width 40 height 24
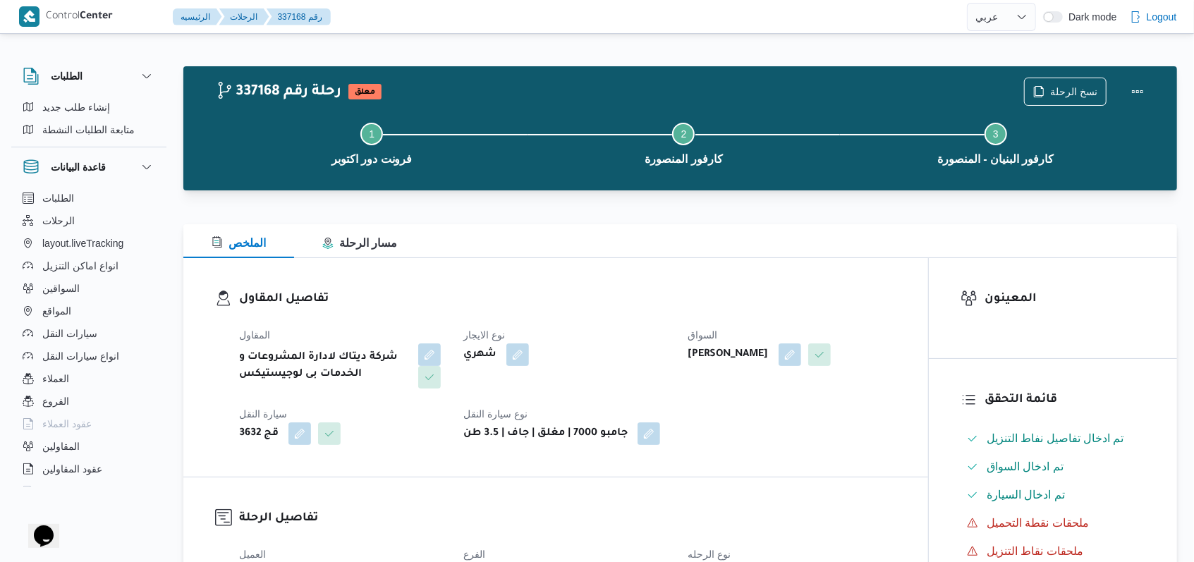
select select "ar"
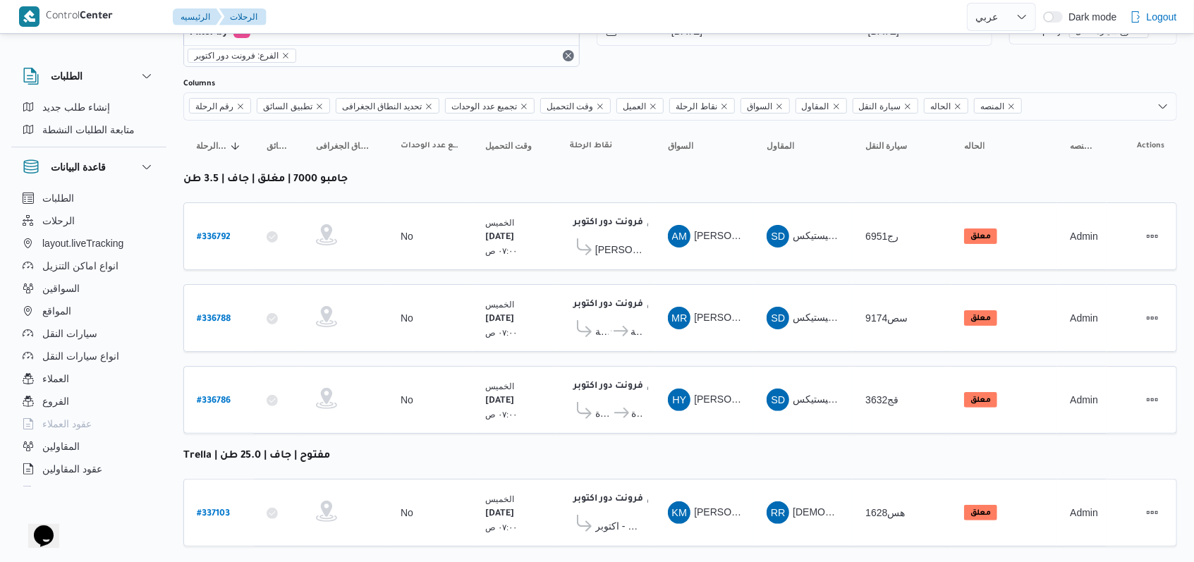
scroll to position [73, 0]
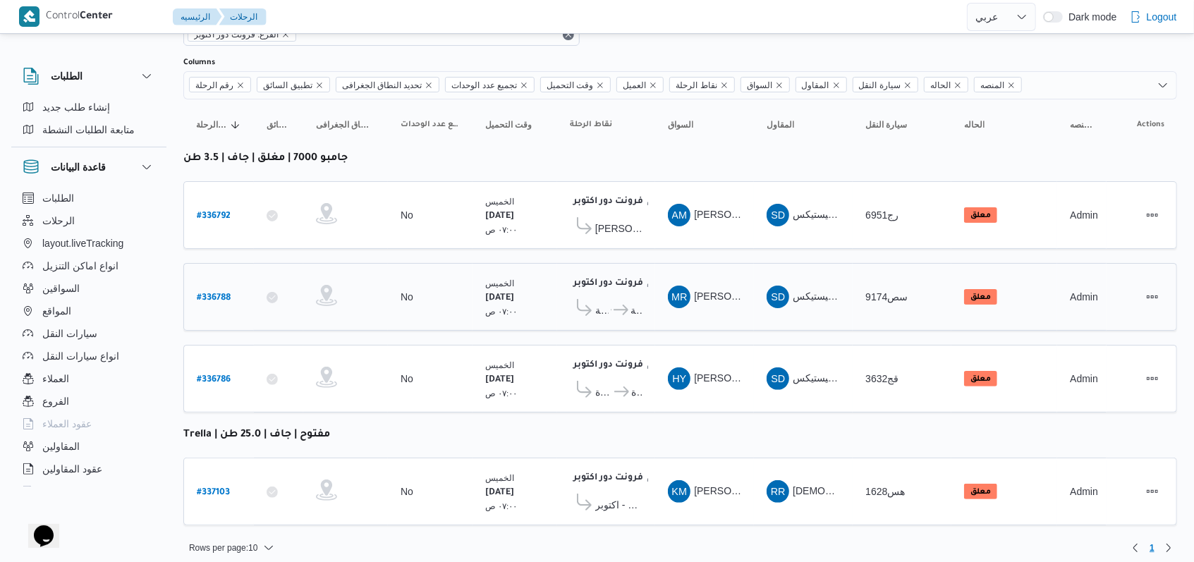
click at [219, 293] on b "# 336788" at bounding box center [214, 298] width 34 height 10
select select "ar"
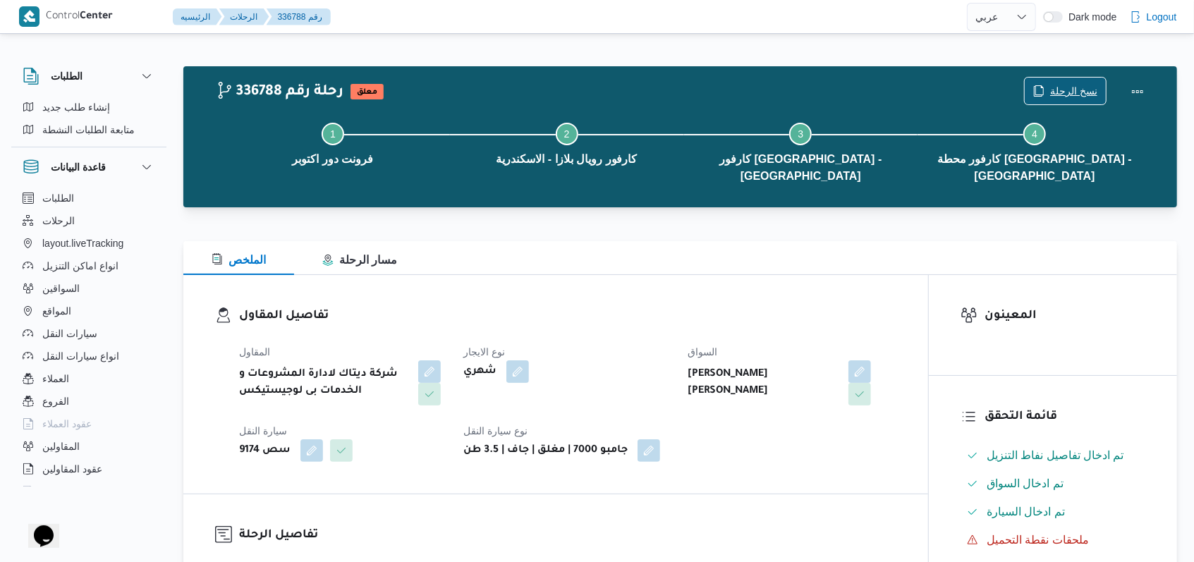
click at [494, 94] on span "نسخ الرحلة" at bounding box center [1073, 91] width 47 height 17
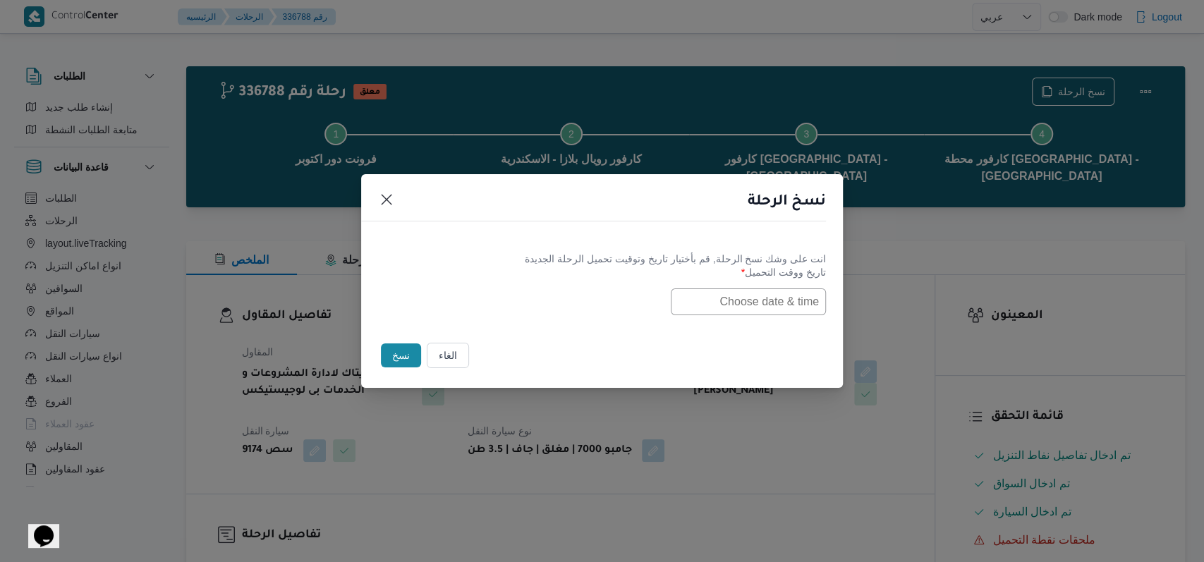
click at [494, 284] on label "تاريخ ووقت التحميل *" at bounding box center [602, 278] width 448 height 22
click at [494, 295] on input "text" at bounding box center [748, 301] width 155 height 27
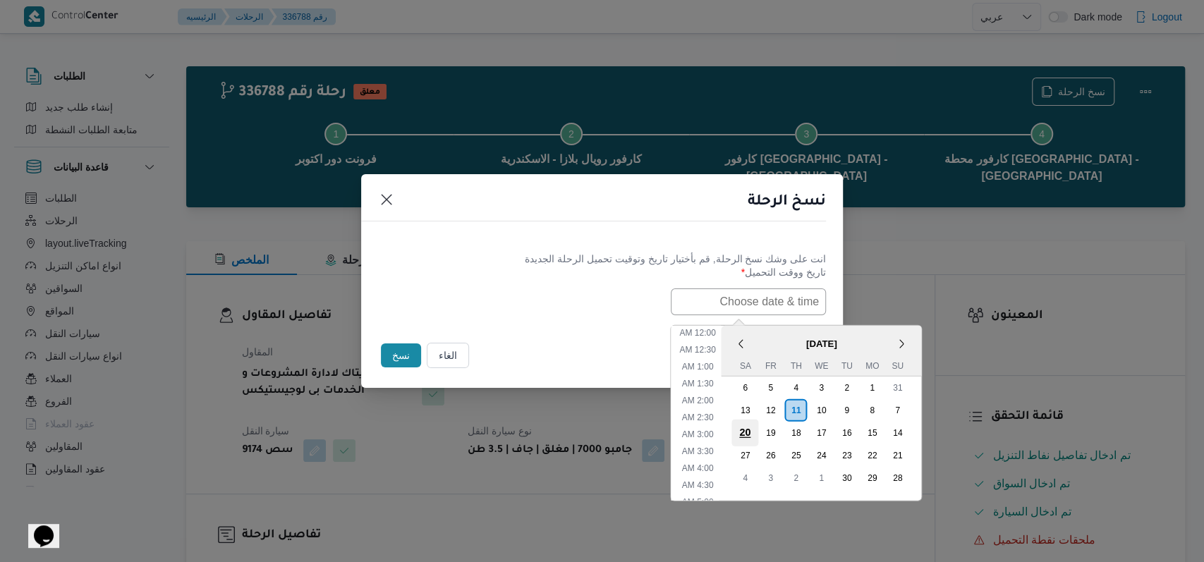
scroll to position [310, 0]
click at [494, 412] on div "13" at bounding box center [744, 409] width 27 height 27
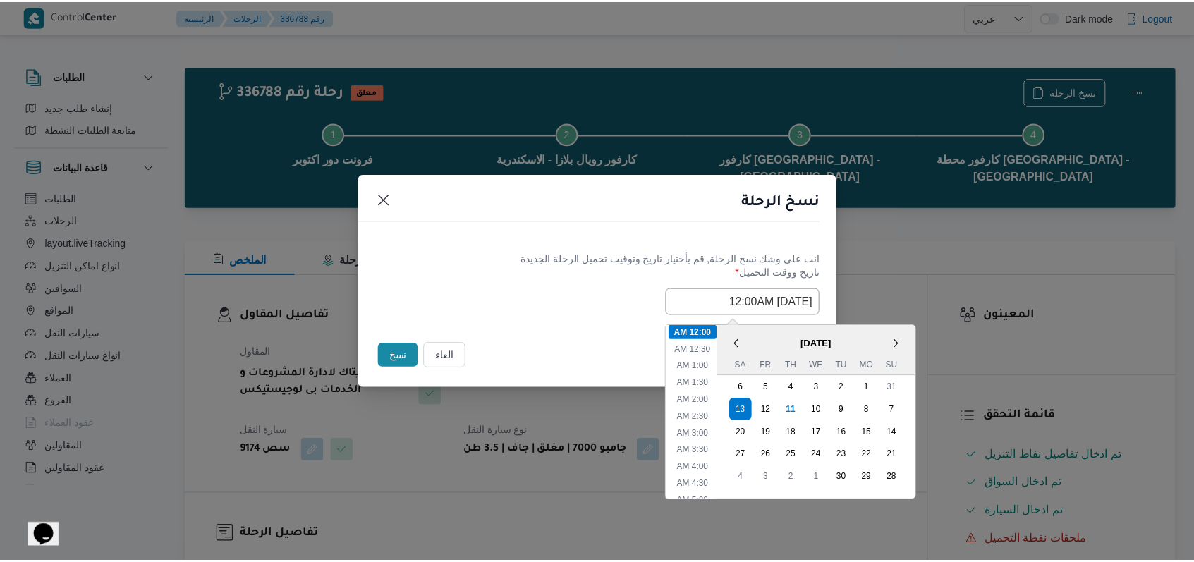
scroll to position [94, 0]
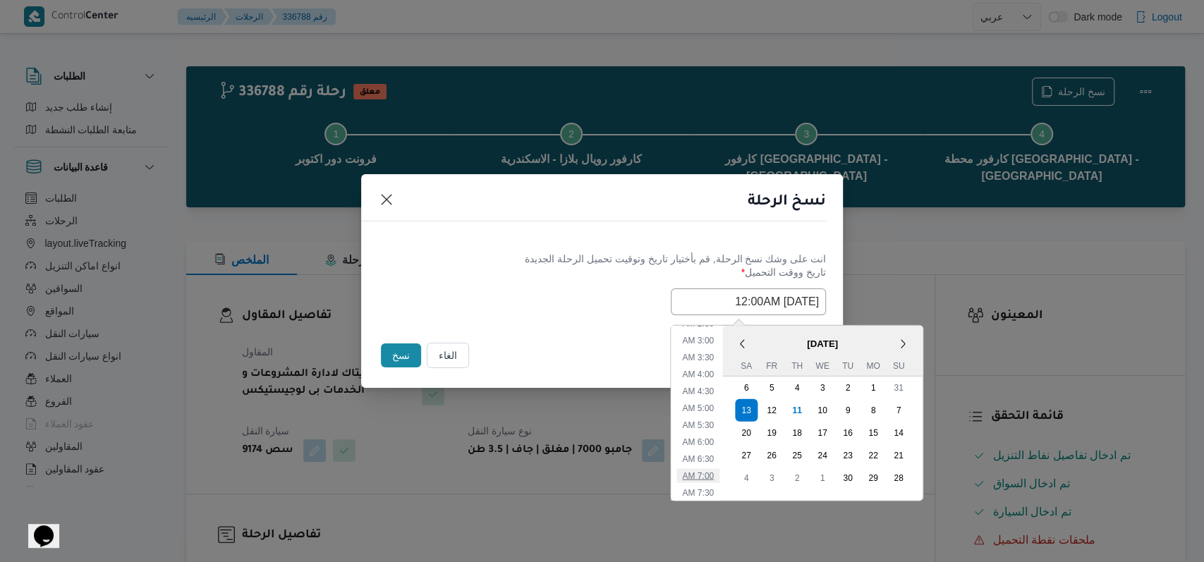
click at [494, 480] on li "7:00 AM" at bounding box center [697, 475] width 43 height 14
type input "13/09/2025 7:00AM"
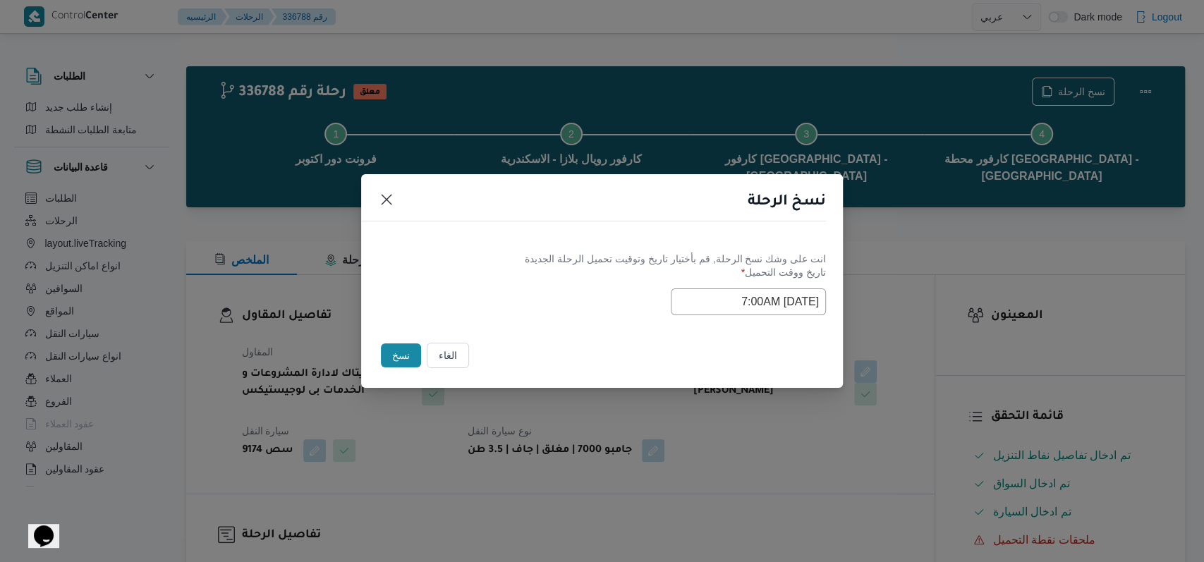
click at [494, 262] on div "انت على وشك نسخ الرحلة, قم بأختيار تاريخ وتوقيت تحميل الرحلة الجديدة" at bounding box center [602, 259] width 448 height 15
click at [408, 353] on button "نسخ" at bounding box center [401, 356] width 40 height 24
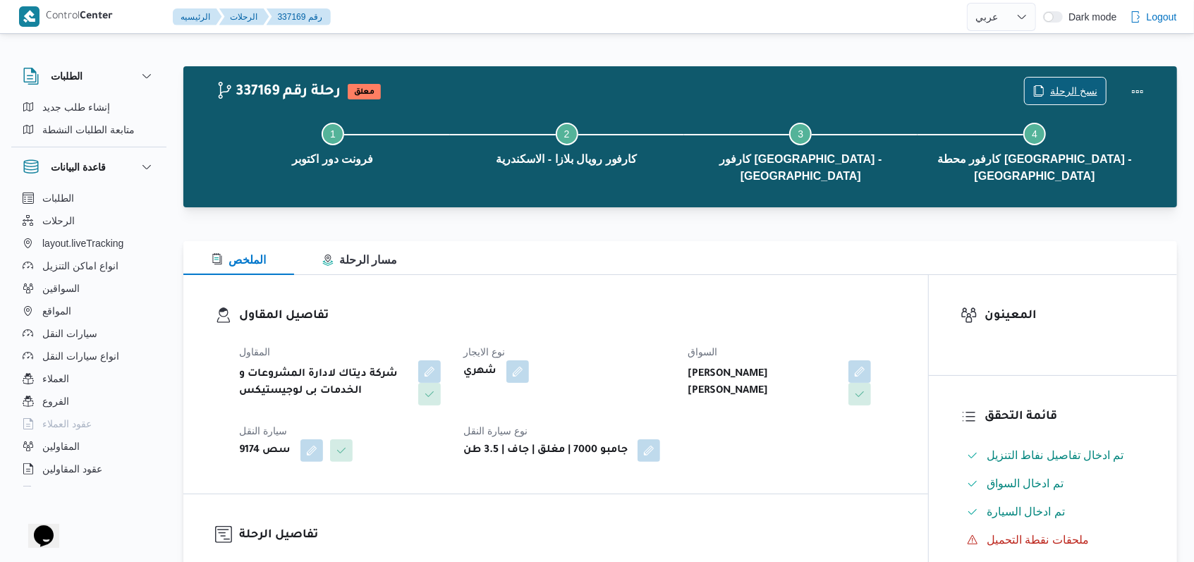
click at [494, 92] on span "نسخ الرحلة" at bounding box center [1073, 91] width 47 height 17
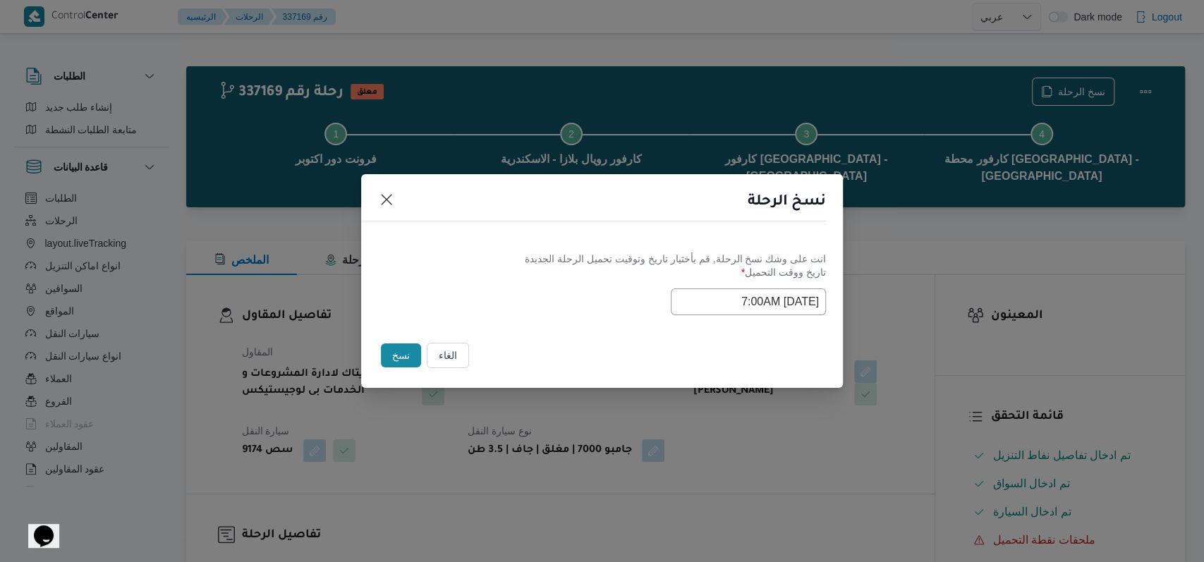
click at [450, 354] on button "الغاء" at bounding box center [448, 355] width 42 height 25
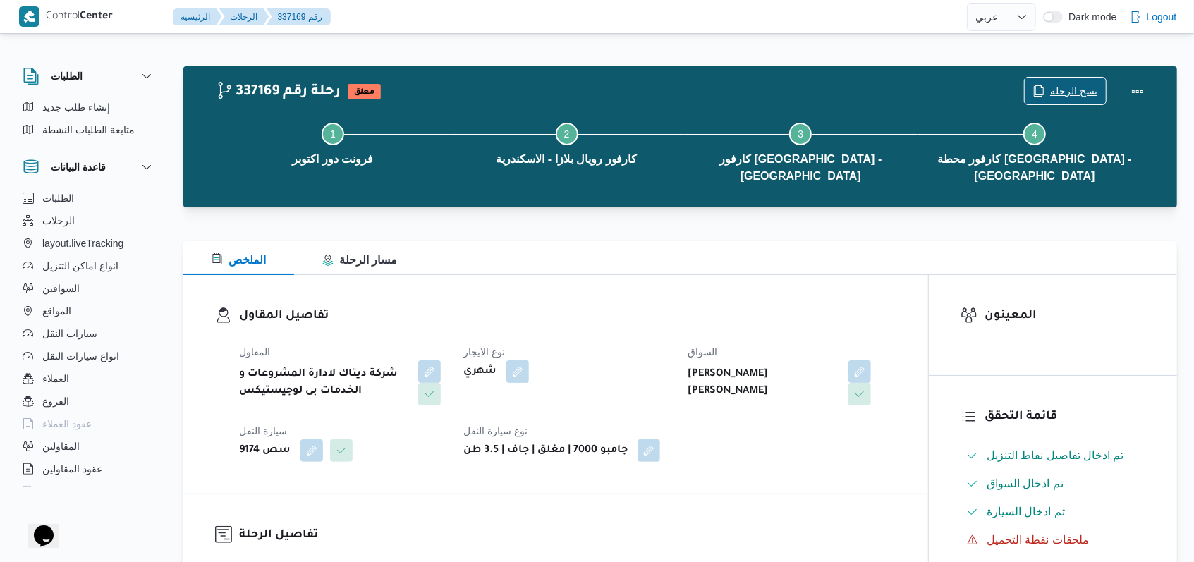
click at [494, 87] on span "نسخ الرحلة" at bounding box center [1073, 91] width 47 height 17
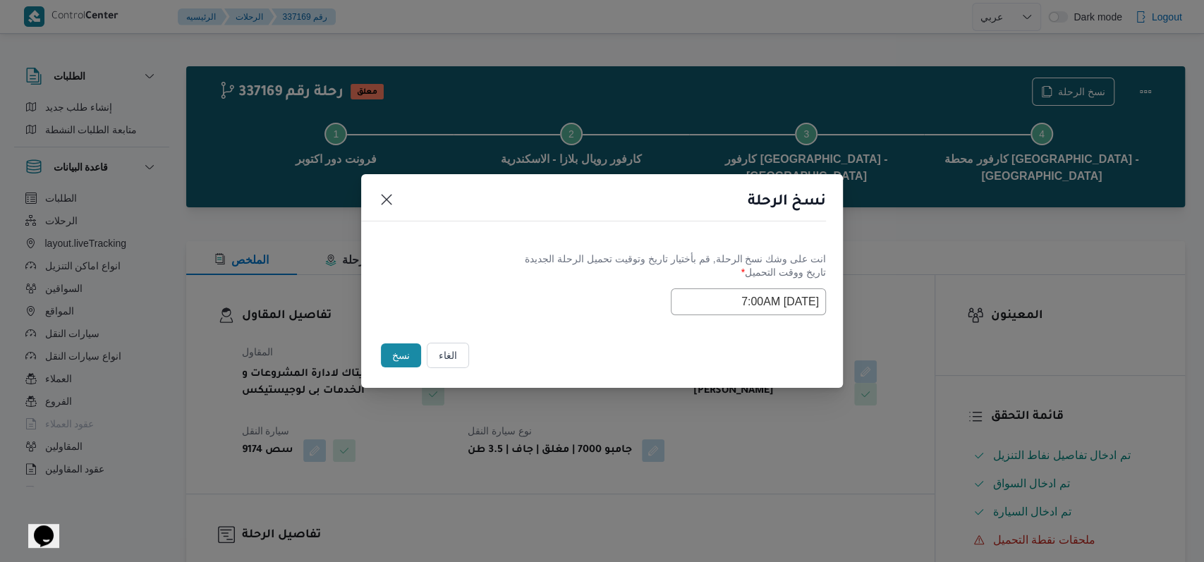
click at [494, 299] on input "13/09/2025 7:00AM" at bounding box center [748, 301] width 155 height 27
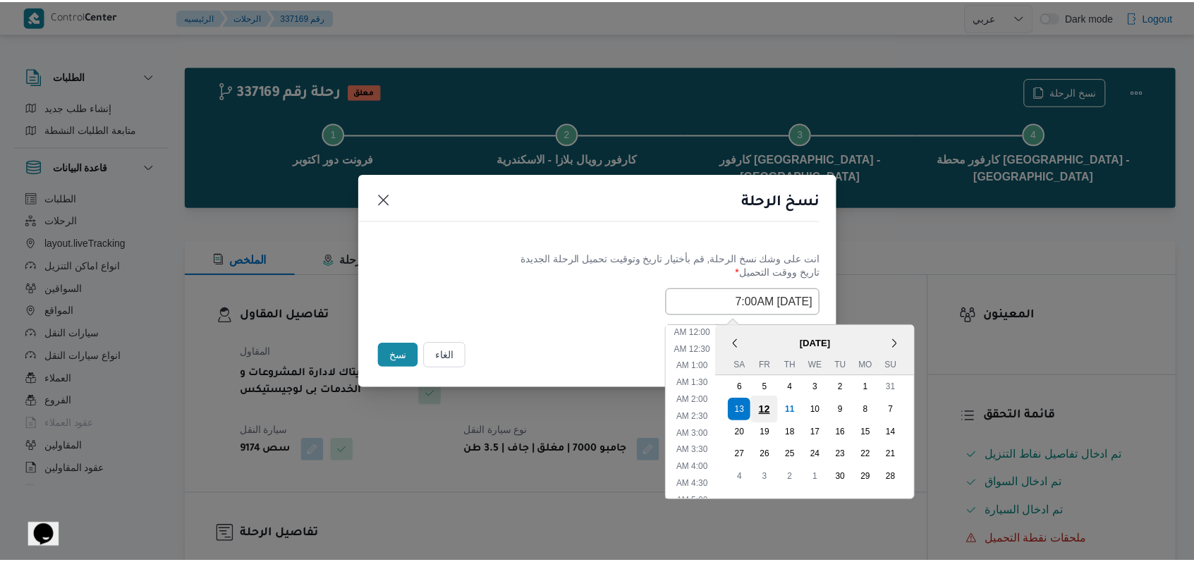
scroll to position [157, 0]
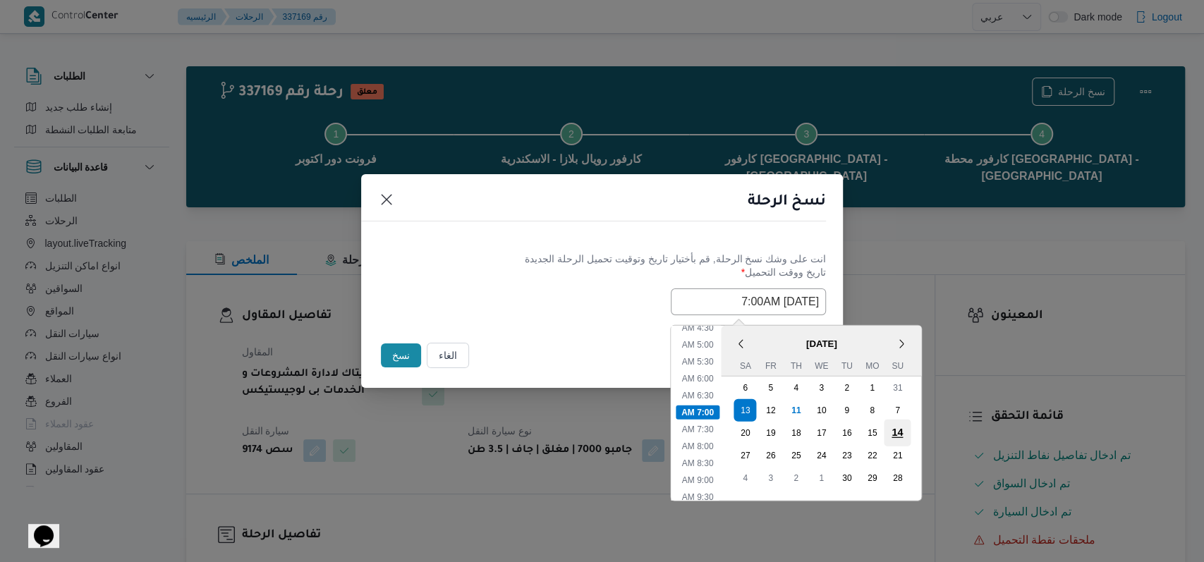
click at [494, 430] on div "14" at bounding box center [897, 432] width 27 height 27
type input "14/09/2025 7:00AM"
click at [494, 288] on div "14/09/2025 7:00AM < September 2025 > Su Mo Tu We Th Fr Sa 31 1 2 3 4 5 6 7 8 9 …" at bounding box center [602, 301] width 448 height 27
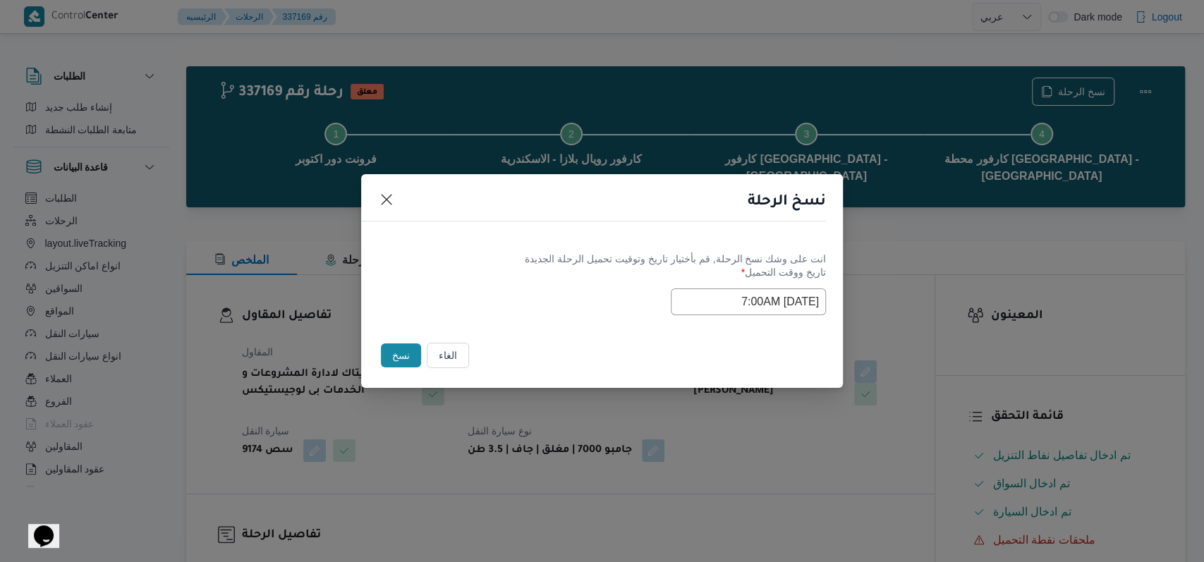
click at [415, 348] on button "نسخ" at bounding box center [401, 356] width 40 height 24
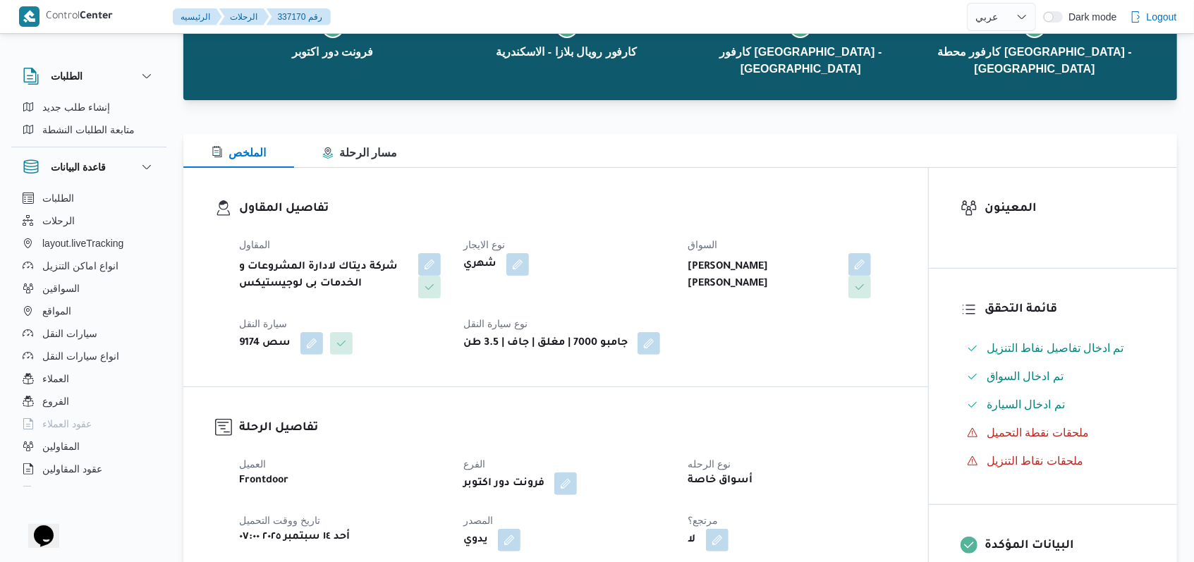
scroll to position [282, 0]
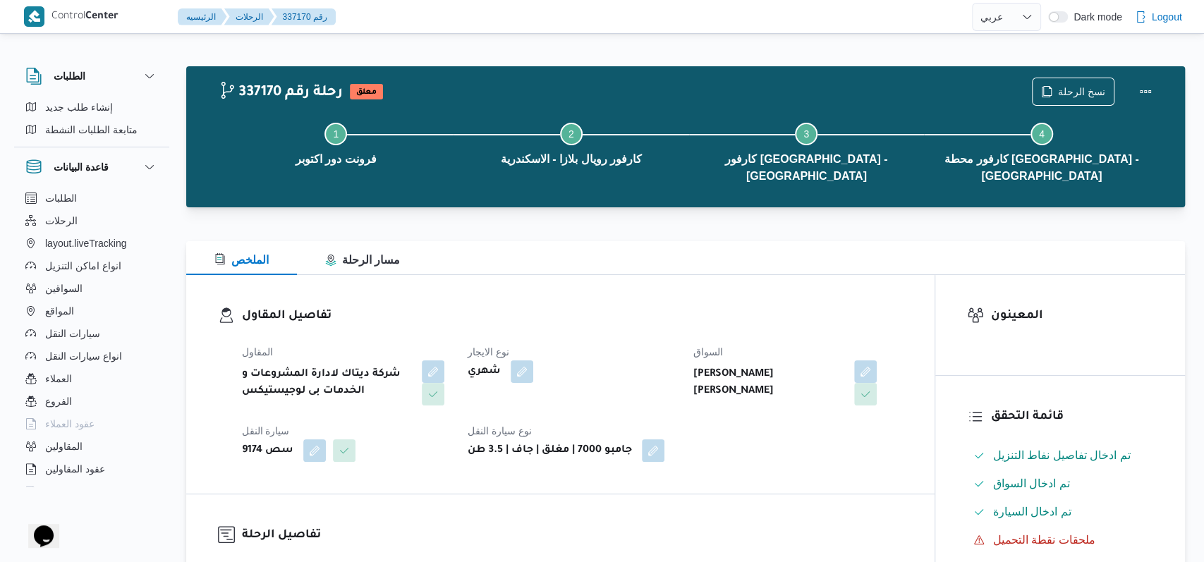
select select "ar"
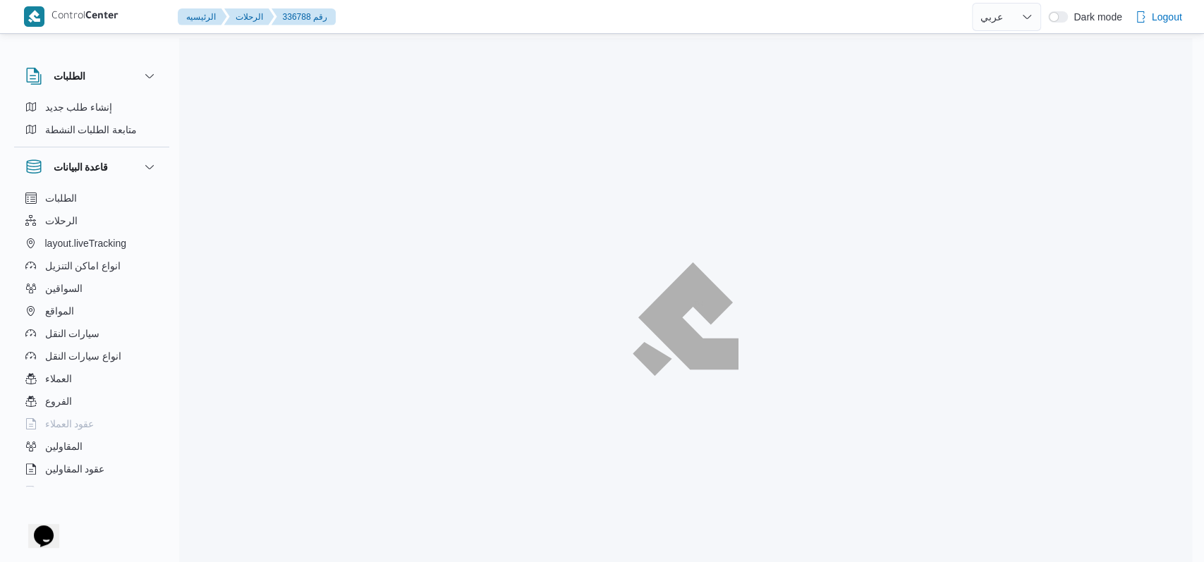
select select "ar"
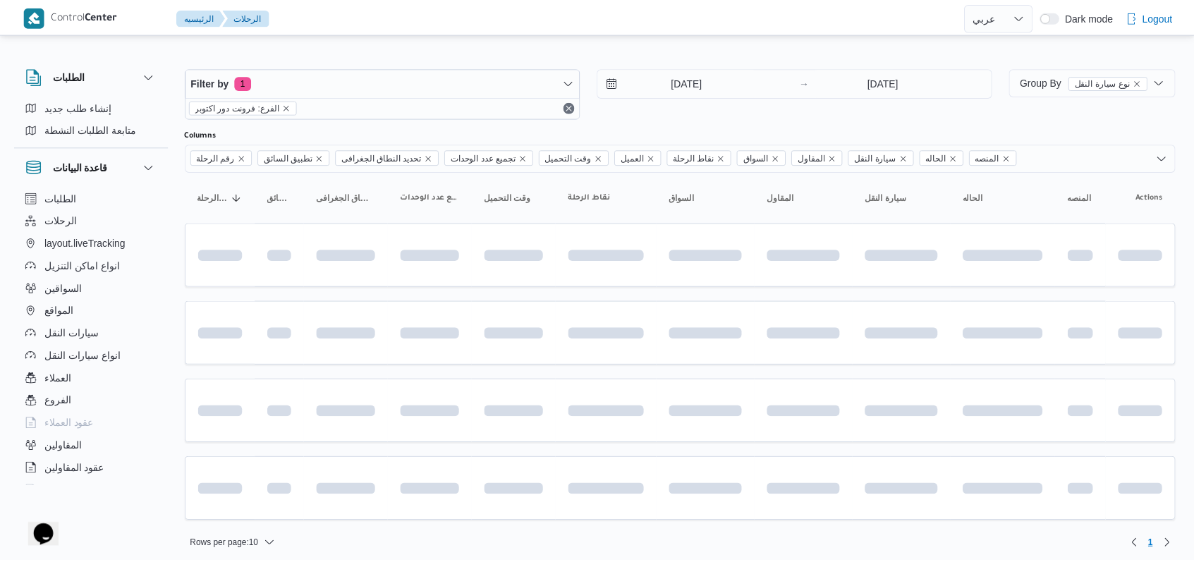
scroll to position [6, 0]
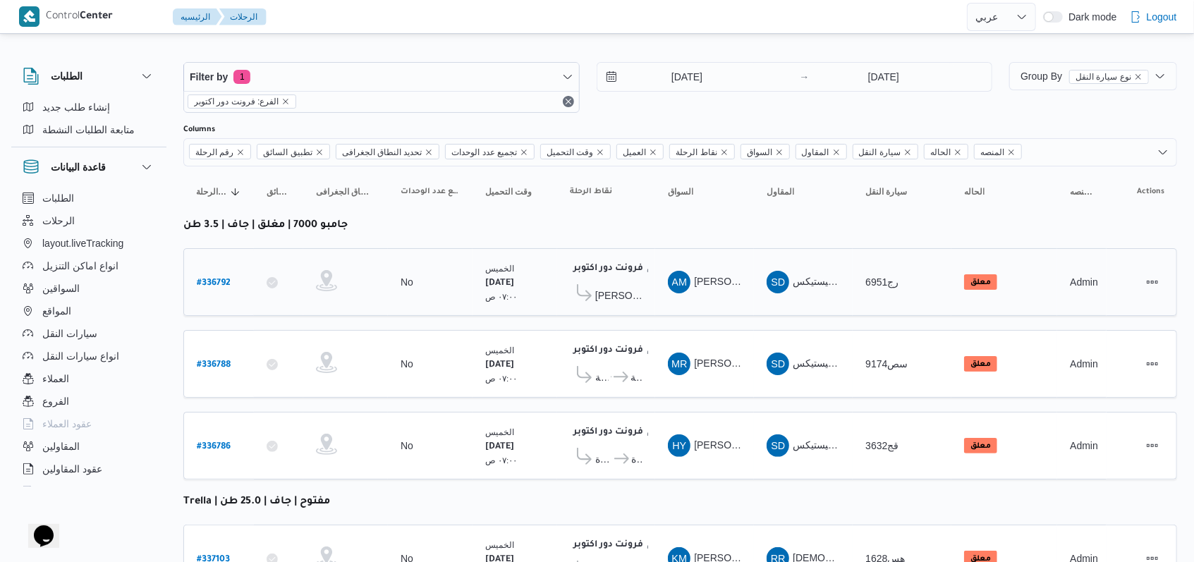
click at [209, 279] on b "# 336792" at bounding box center [214, 284] width 34 height 10
select select "ar"
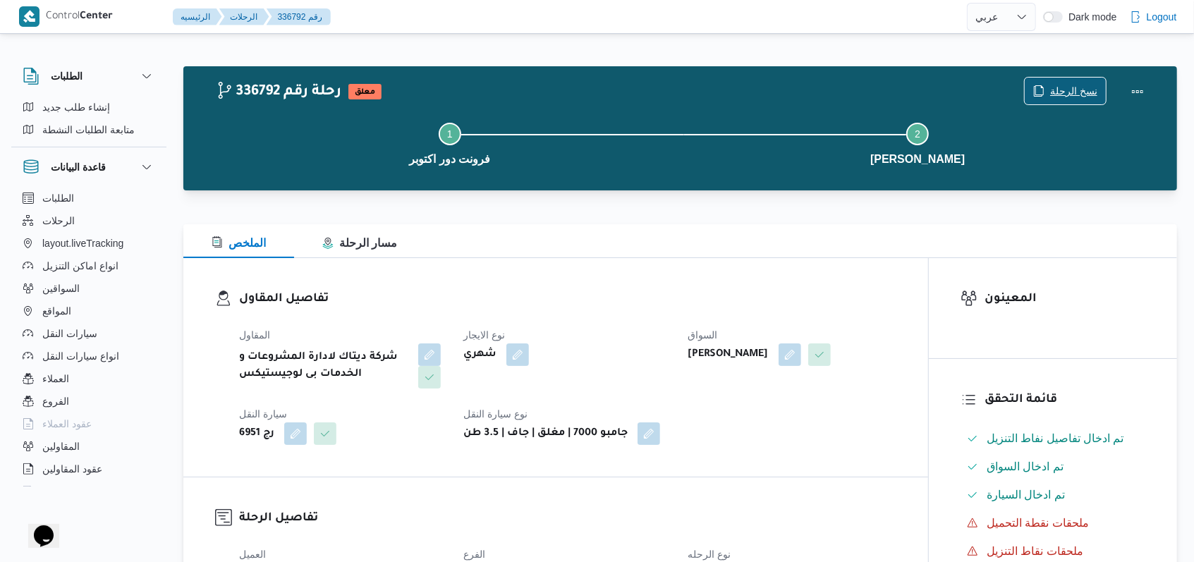
click at [494, 93] on span "نسخ الرحلة" at bounding box center [1073, 91] width 47 height 17
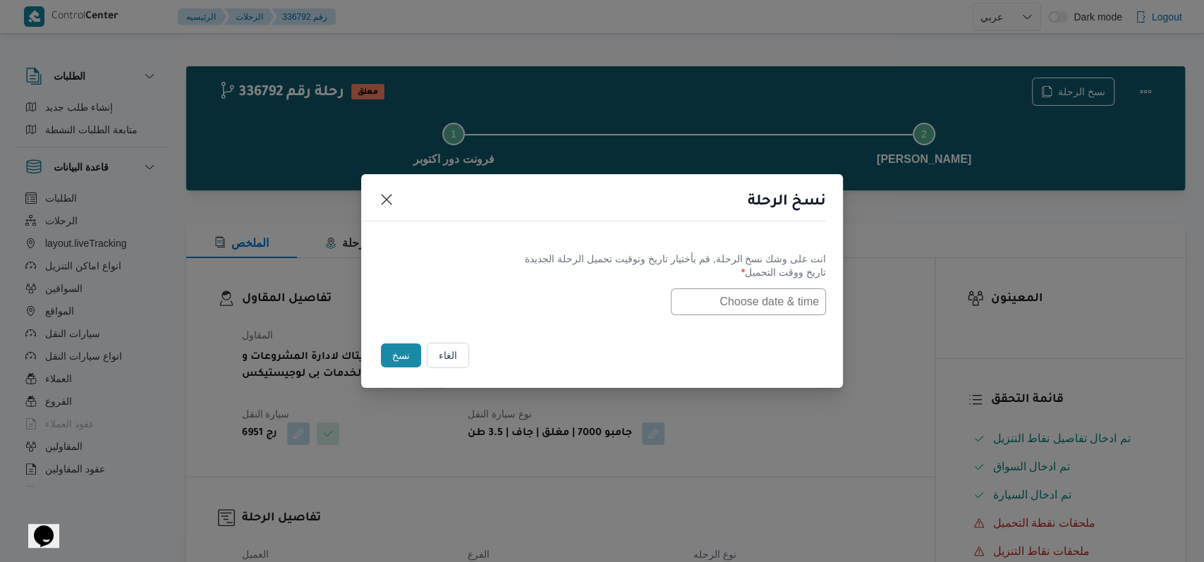
click at [494, 312] on input "text" at bounding box center [748, 301] width 155 height 27
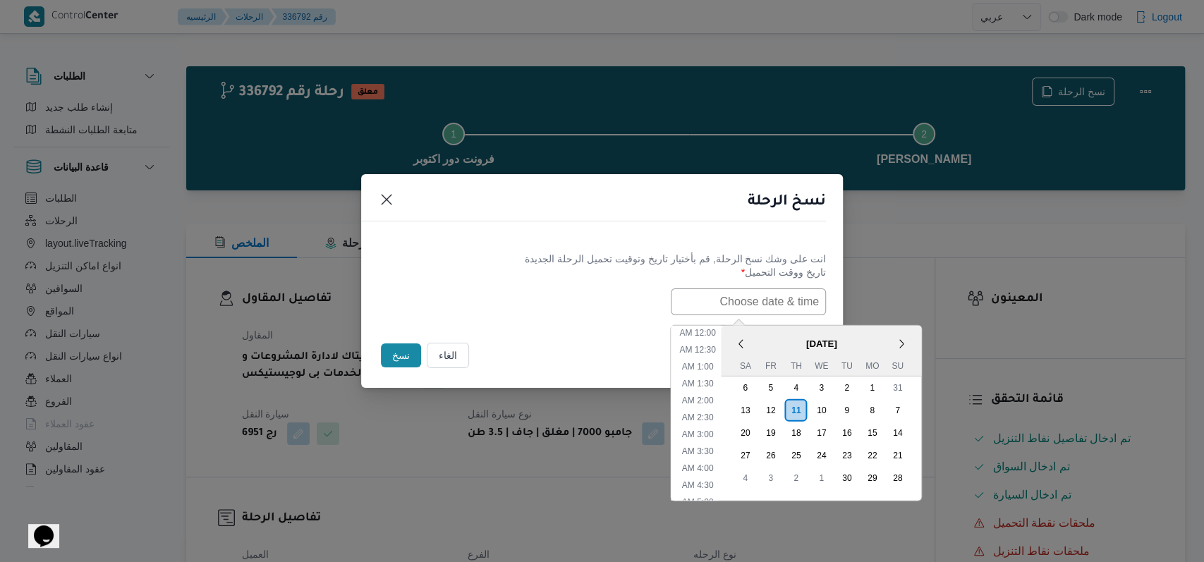
scroll to position [310, 0]
click at [494, 411] on div "13" at bounding box center [744, 409] width 27 height 27
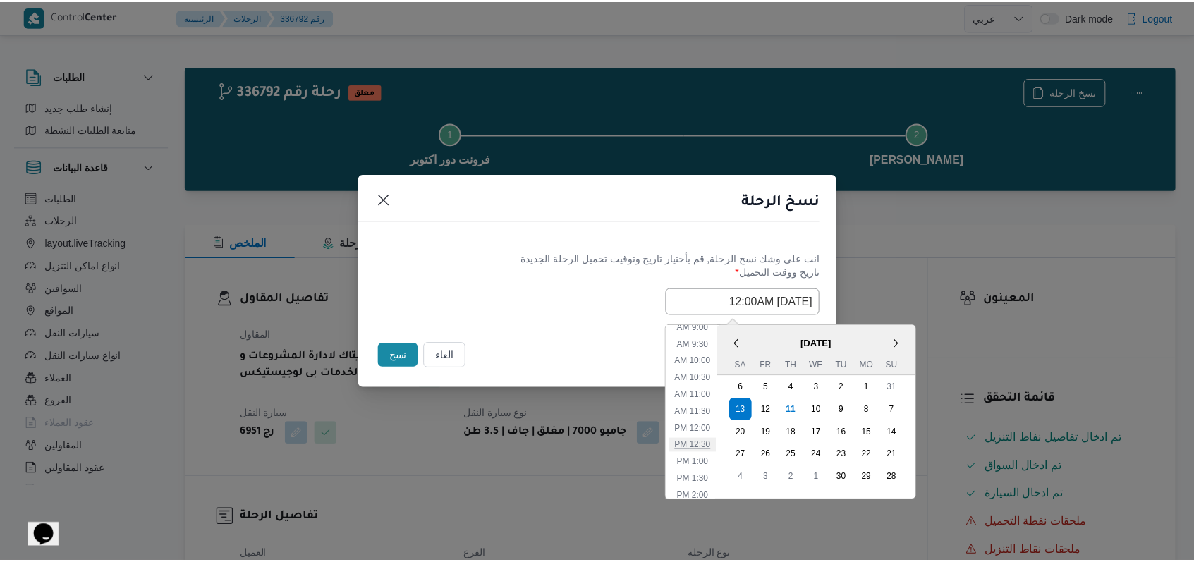
scroll to position [215, 0]
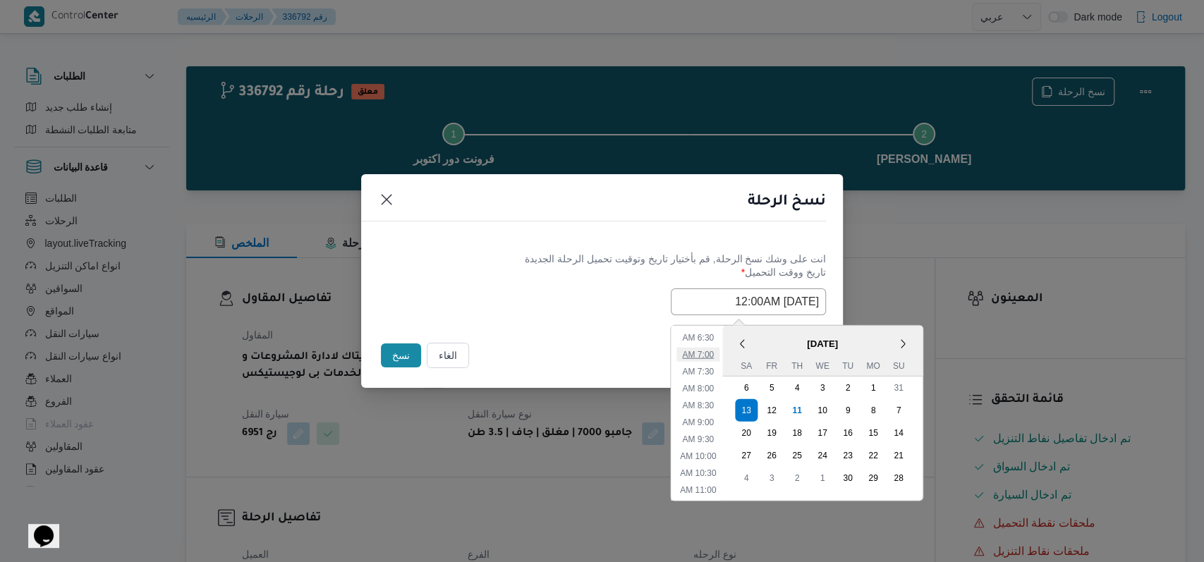
click at [494, 356] on li "7:00 AM" at bounding box center [697, 354] width 43 height 14
type input "13/09/2025 7:00AM"
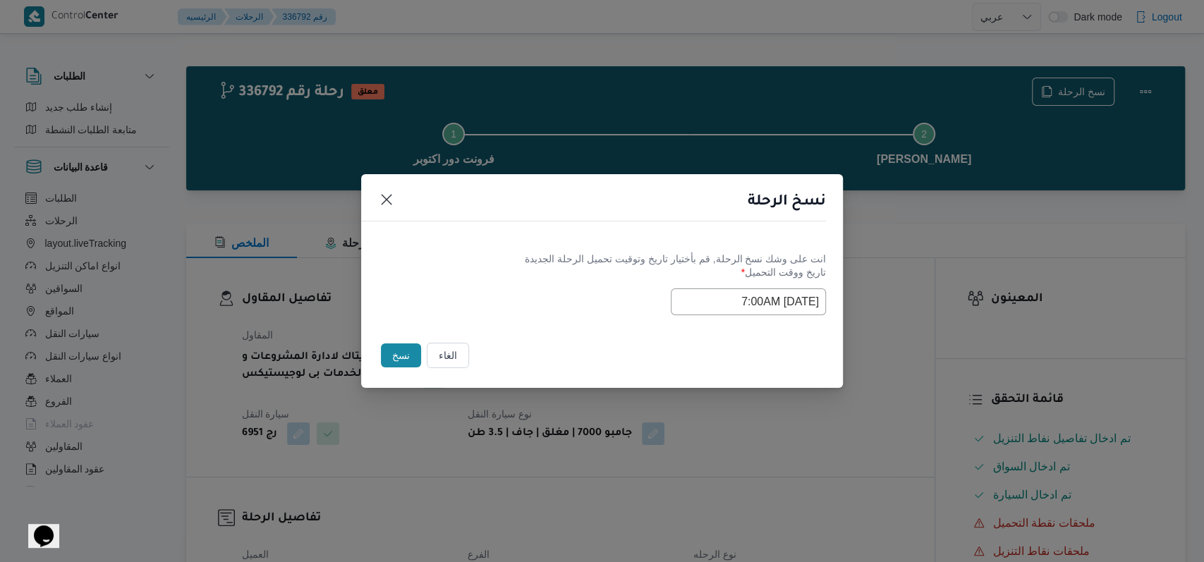
click at [407, 346] on button "نسخ" at bounding box center [401, 356] width 40 height 24
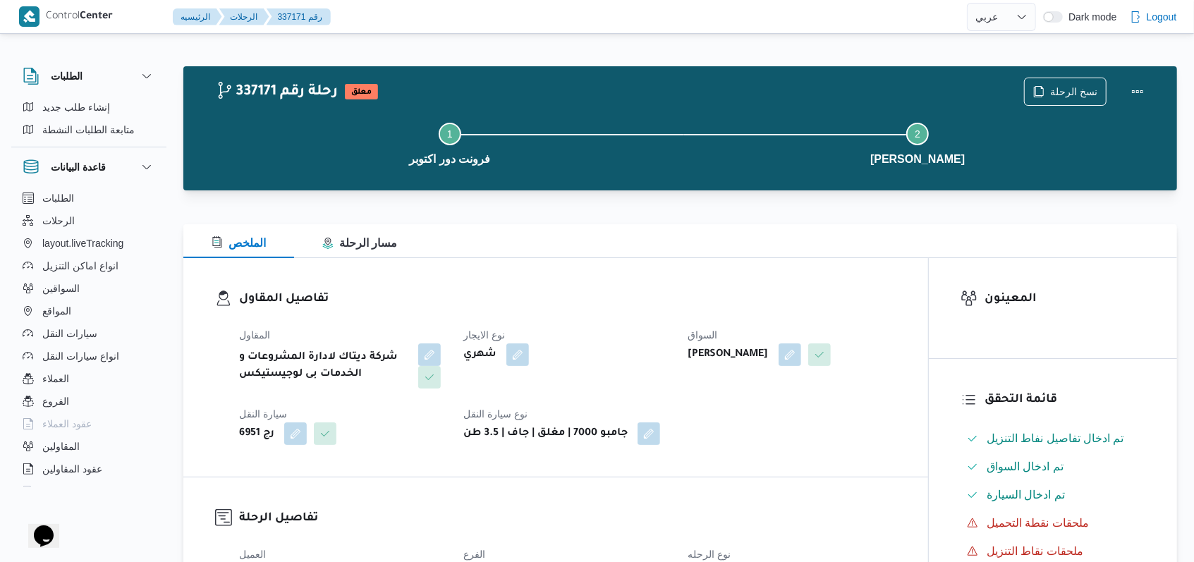
click at [494, 99] on div "Step 1 is incomplete 1 فرونت دور اكتوبر Step 2 is incomplete 2 كارفور بور فؤاد …" at bounding box center [683, 142] width 953 height 90
click at [494, 88] on span "نسخ الرحلة" at bounding box center [1073, 91] width 47 height 17
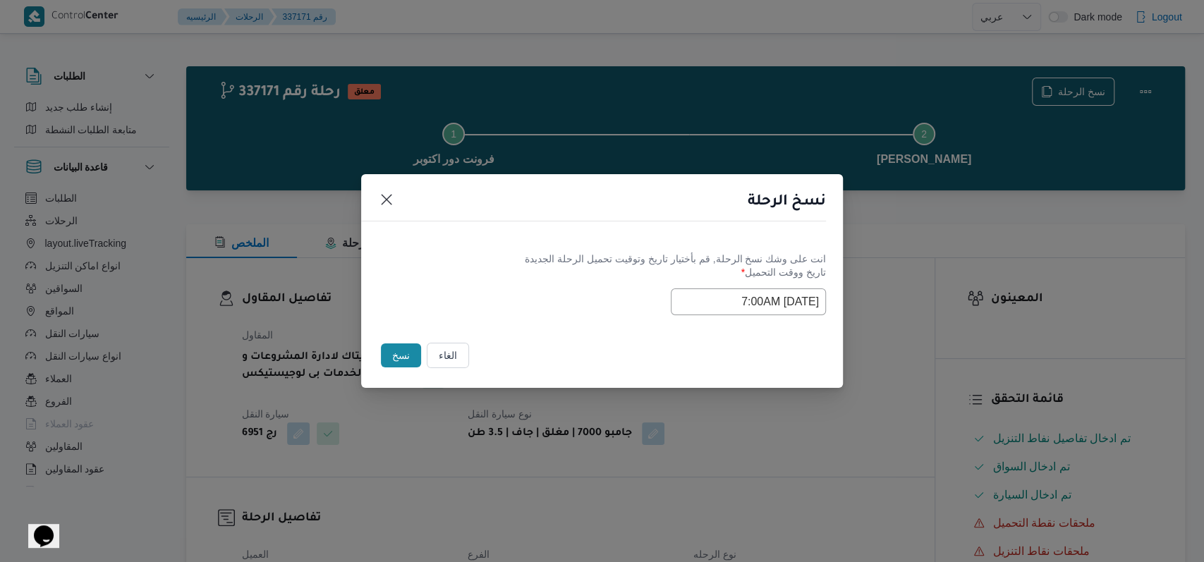
click at [494, 292] on input "13/09/2025 7:00AM" at bounding box center [748, 301] width 155 height 27
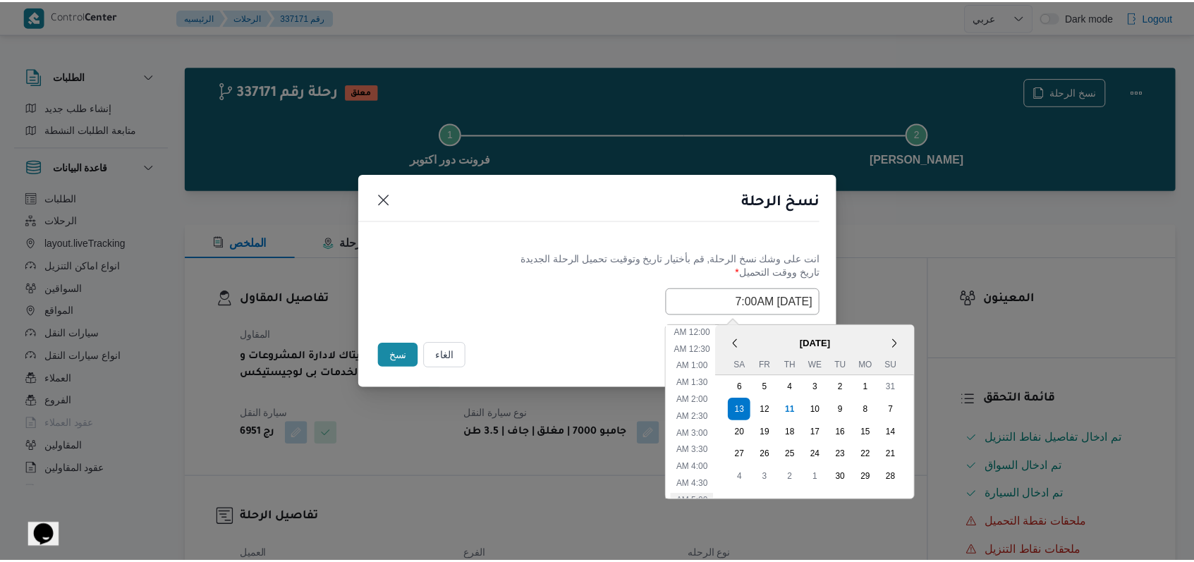
scroll to position [157, 0]
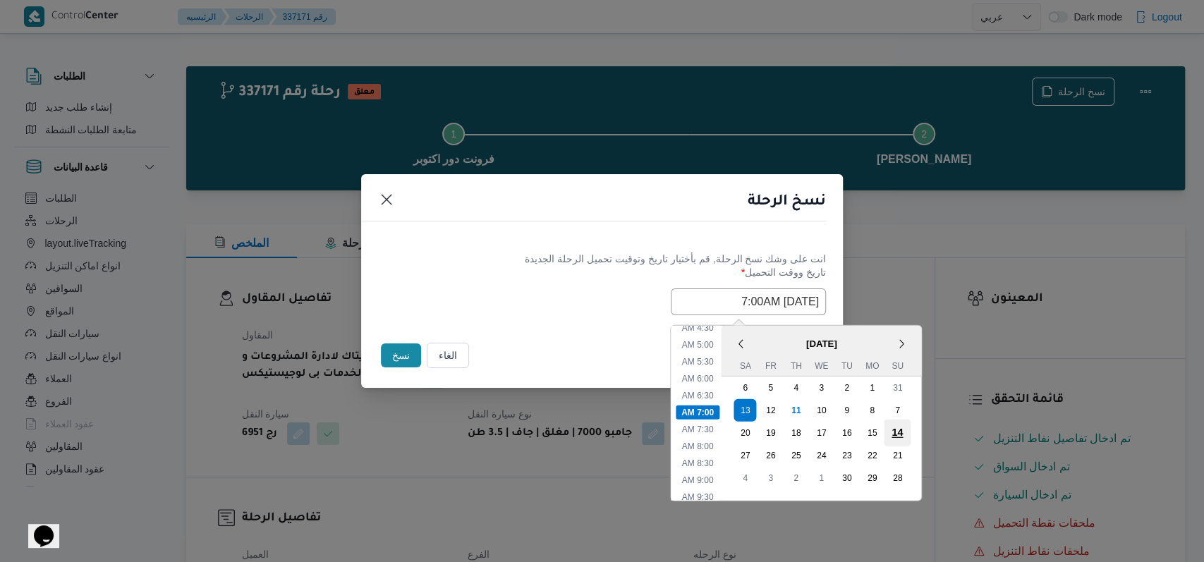
click at [494, 433] on div "14" at bounding box center [897, 432] width 27 height 27
type input "14/09/2025 7:00AM"
click at [450, 290] on div "14/09/2025 7:00AM < September 2025 > Su Mo Tu We Th Fr Sa 31 1 2 3 4 5 6 7 8 9 …" at bounding box center [602, 301] width 448 height 27
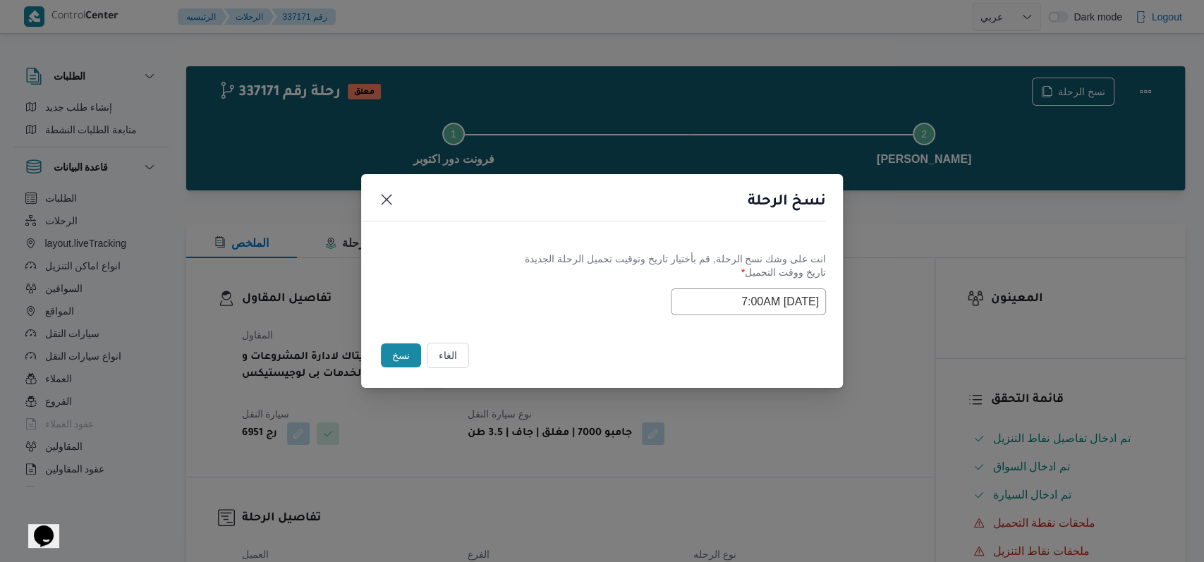
click at [399, 362] on button "نسخ" at bounding box center [401, 356] width 40 height 24
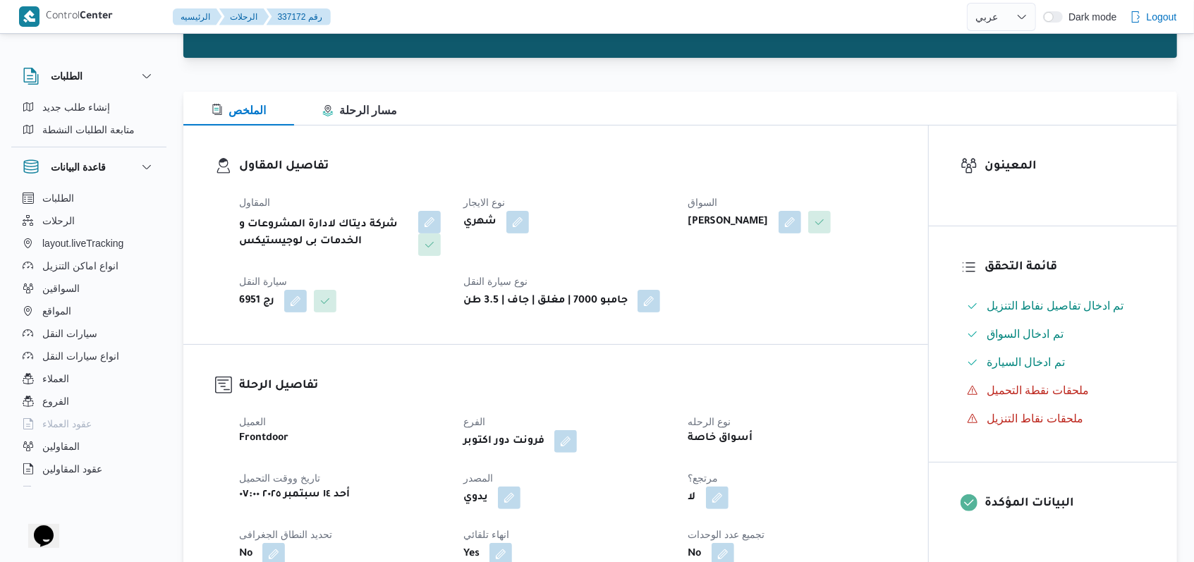
scroll to position [282, 0]
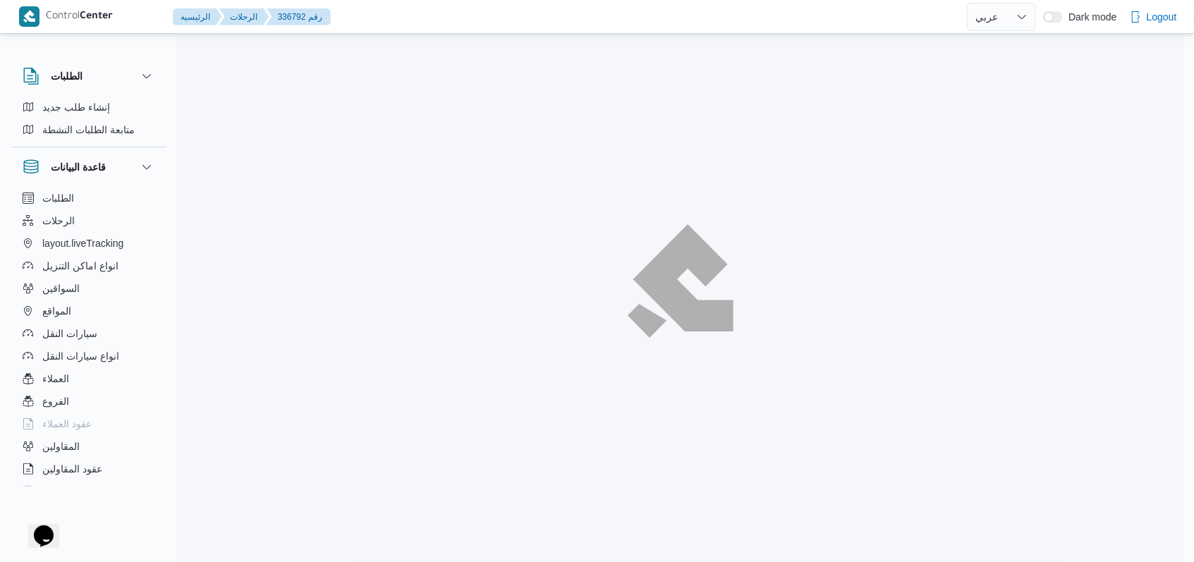
select select "ar"
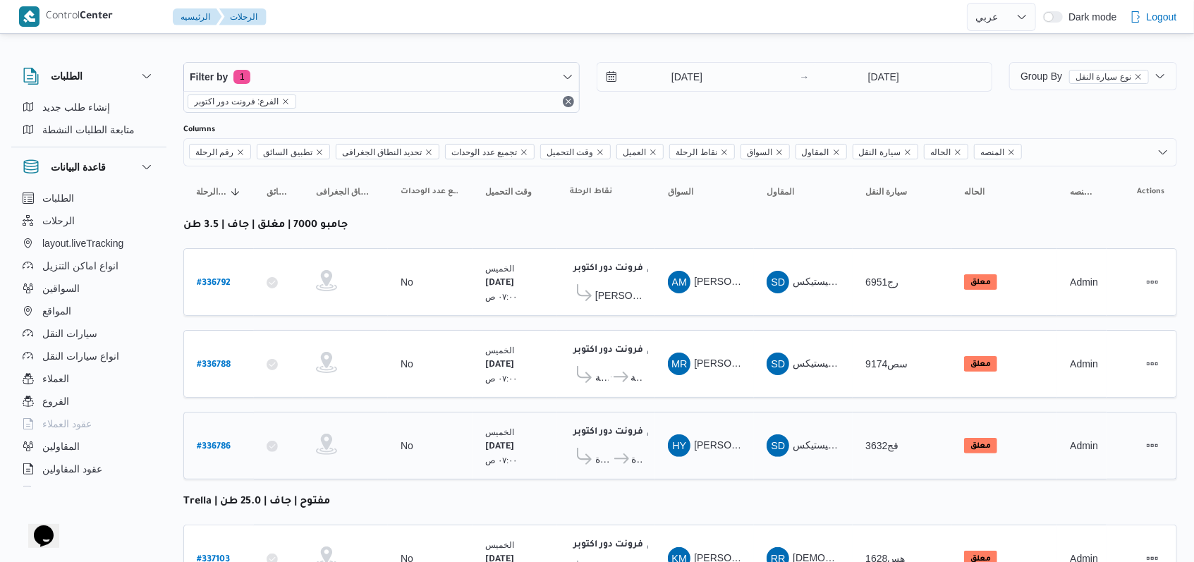
scroll to position [73, 0]
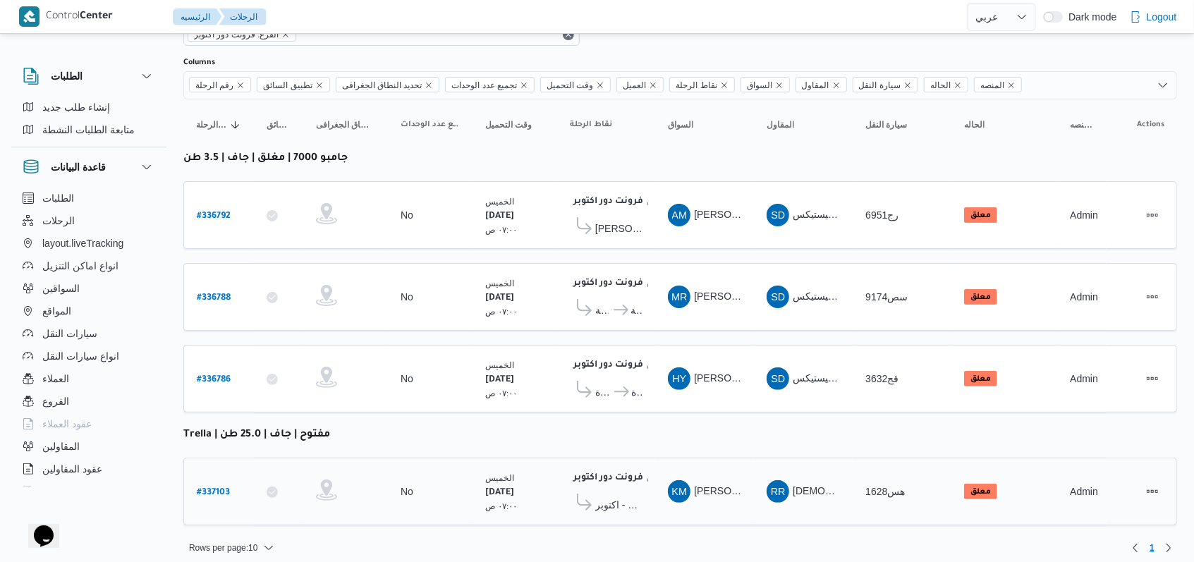
click at [196, 477] on div "# 337103" at bounding box center [219, 492] width 56 height 30
click at [205, 488] on b "# 337103" at bounding box center [213, 493] width 33 height 10
select select "ar"
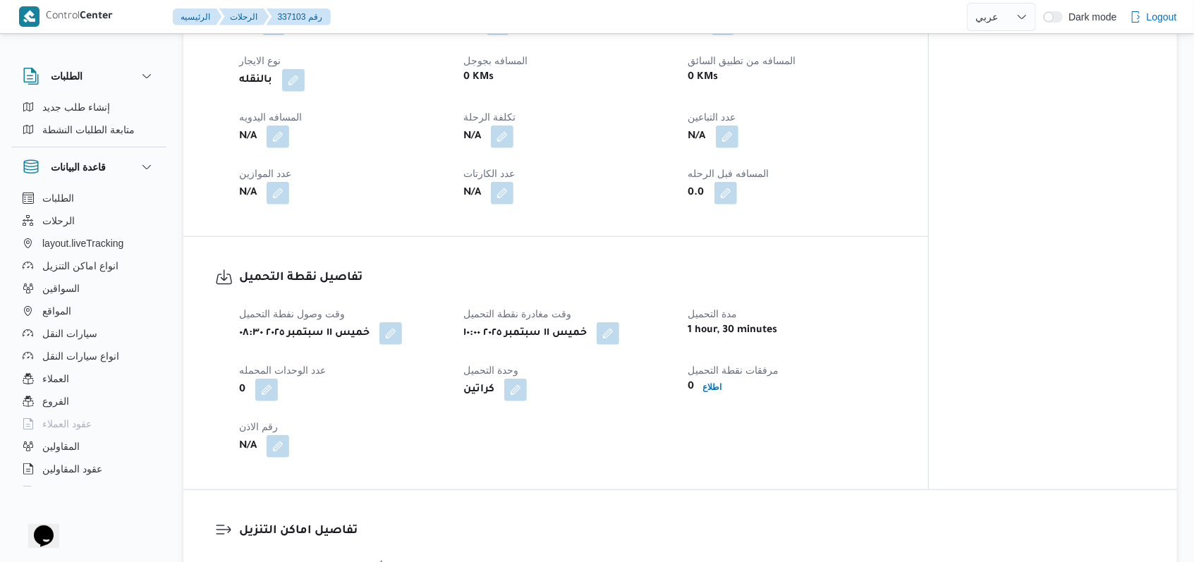
scroll to position [752, 0]
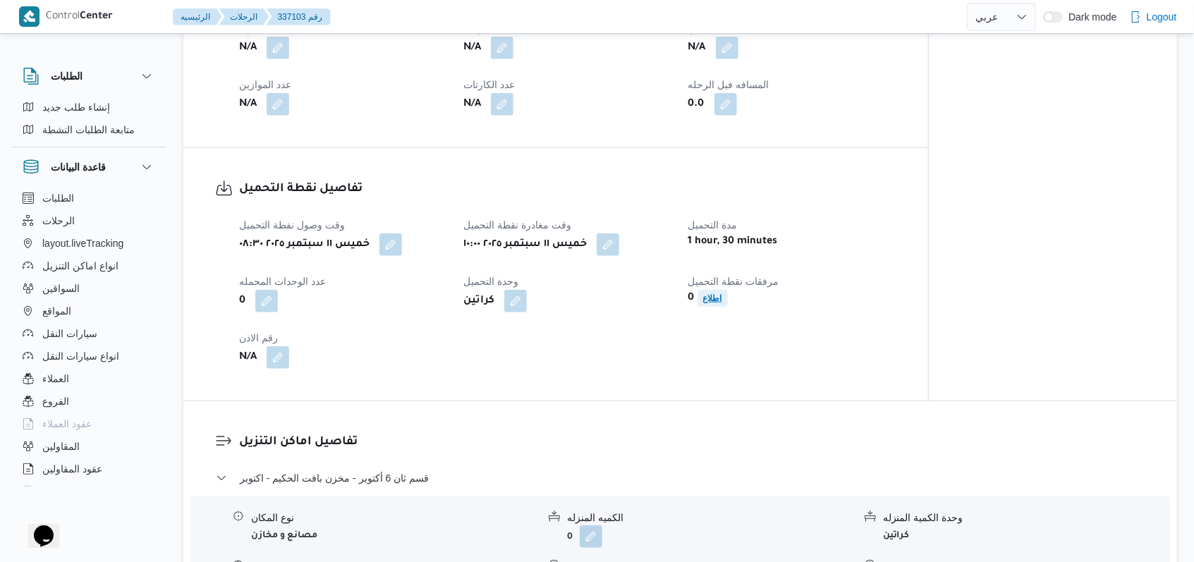
click at [494, 305] on span "اطلاع" at bounding box center [712, 298] width 19 height 17
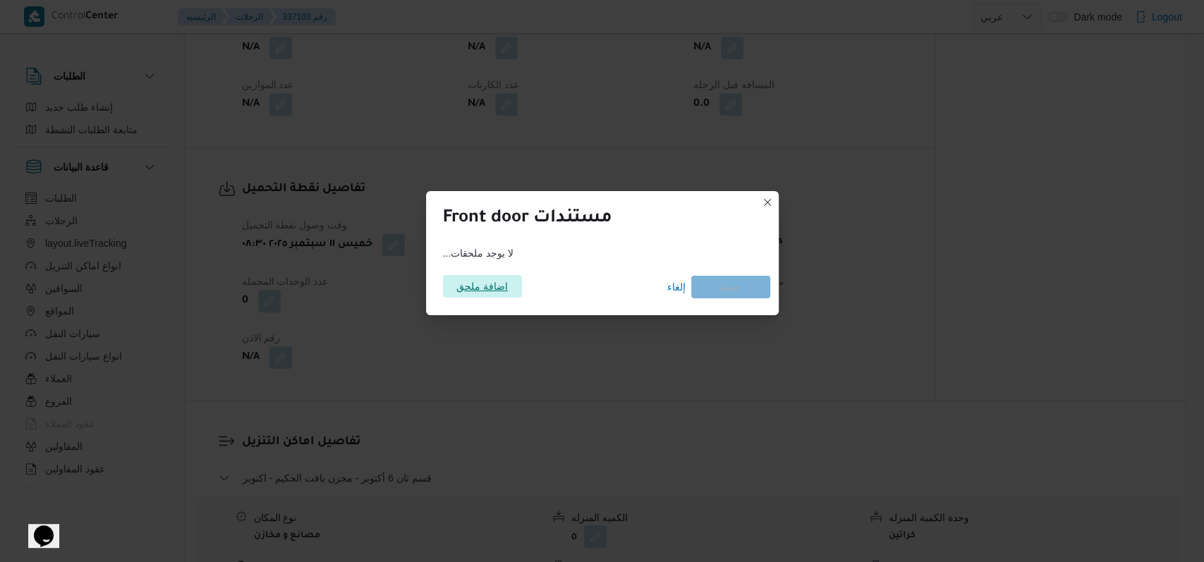
click at [461, 290] on span "اضافة ملحق" at bounding box center [481, 286] width 51 height 23
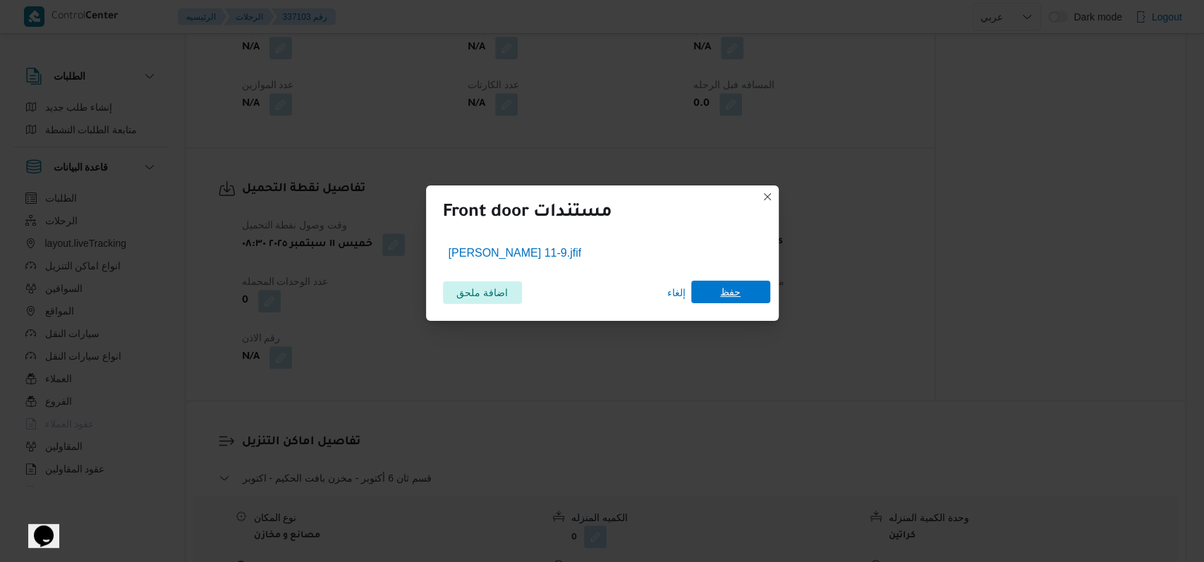
click at [494, 300] on span "حفظ" at bounding box center [730, 292] width 79 height 23
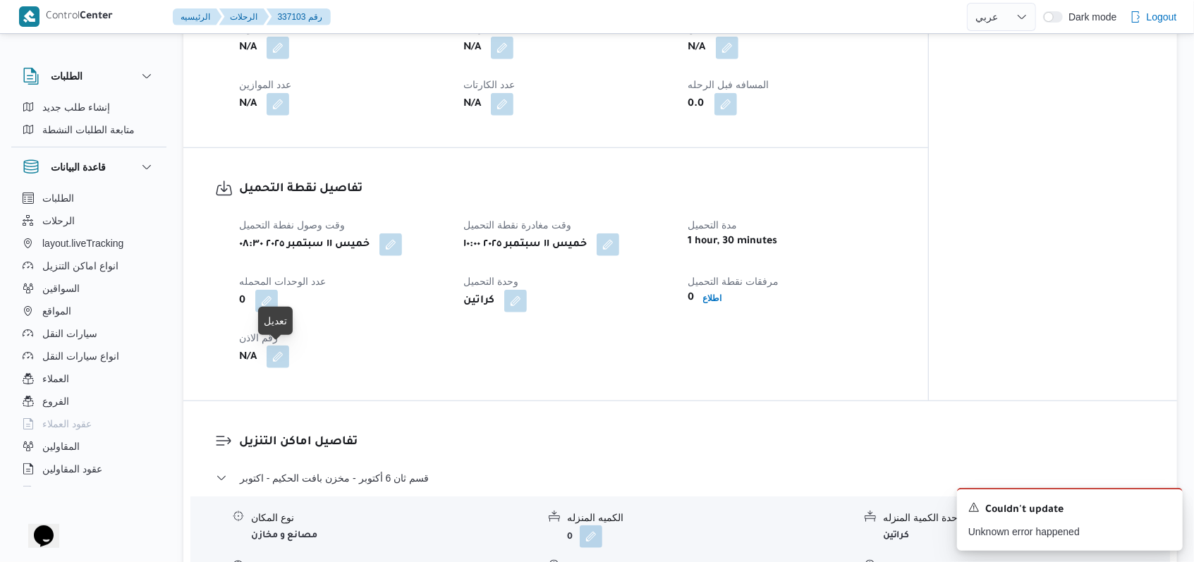
click at [282, 363] on button "button" at bounding box center [278, 357] width 23 height 23
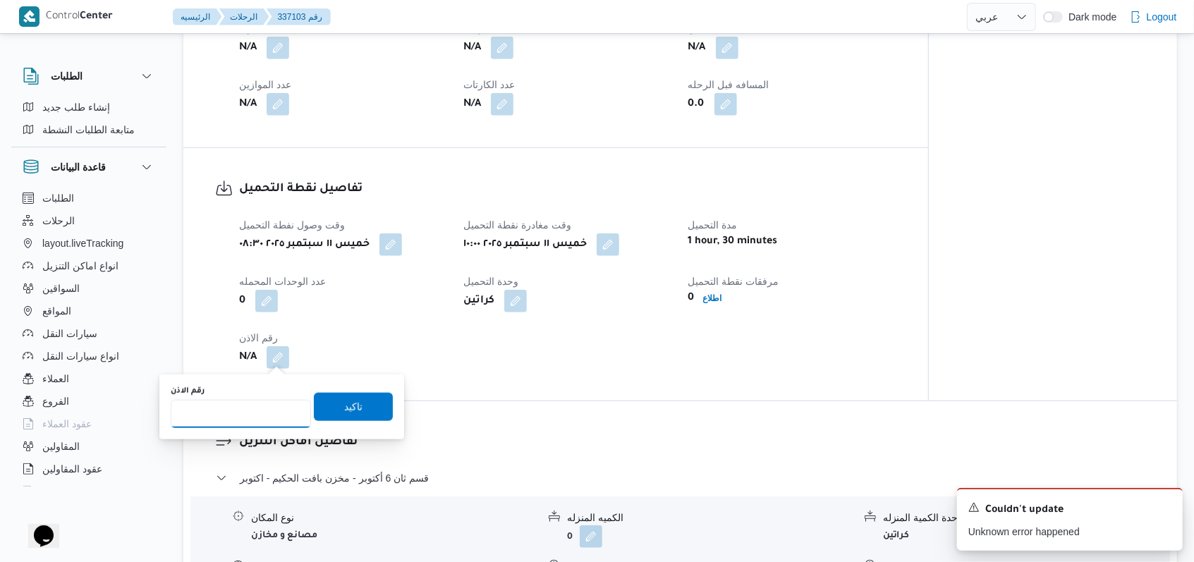
click at [249, 410] on input "رقم الاذن" at bounding box center [241, 414] width 140 height 28
click at [494, 505] on icon "Dismiss toast" at bounding box center [1165, 506] width 11 height 11
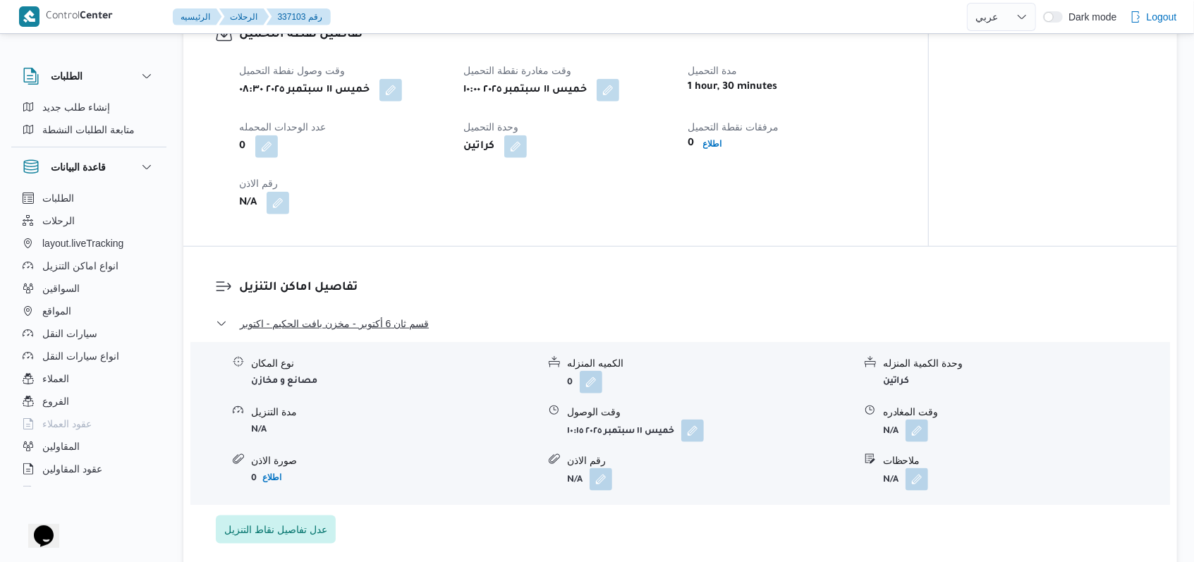
scroll to position [940, 0]
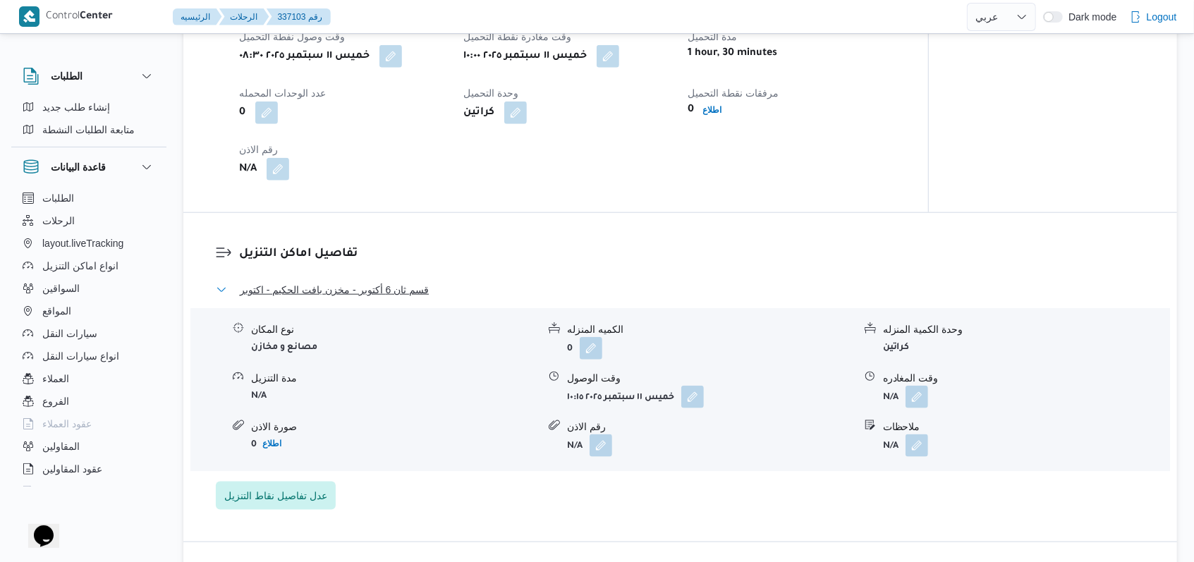
click at [403, 297] on span "قسم ثان 6 أكتوبر - مخزن بافت الحكيم - اكتوبر" at bounding box center [334, 289] width 189 height 17
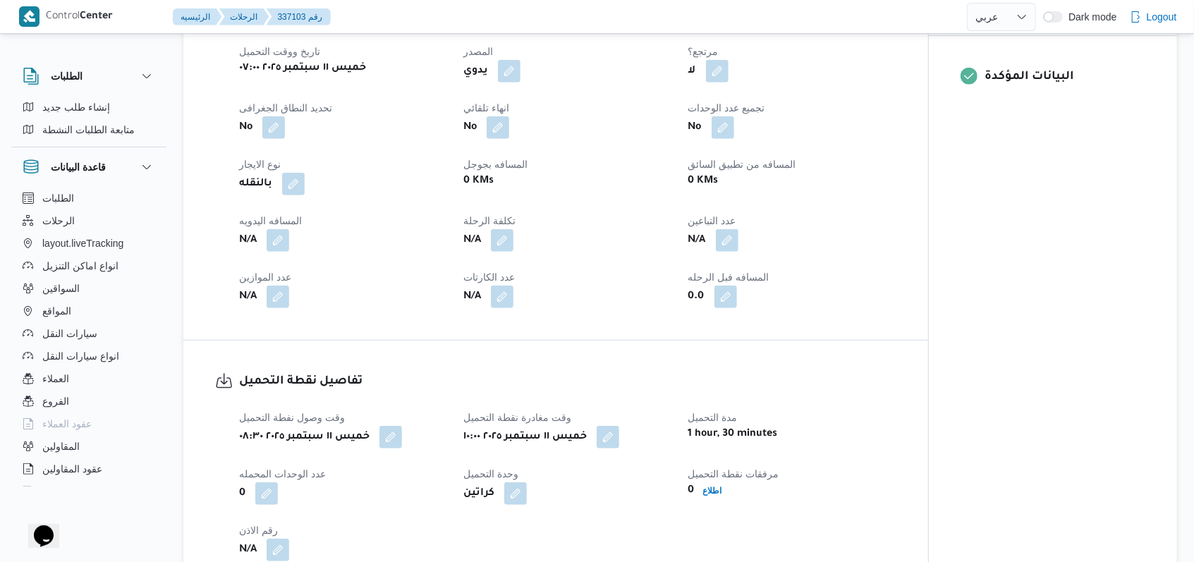
scroll to position [470, 0]
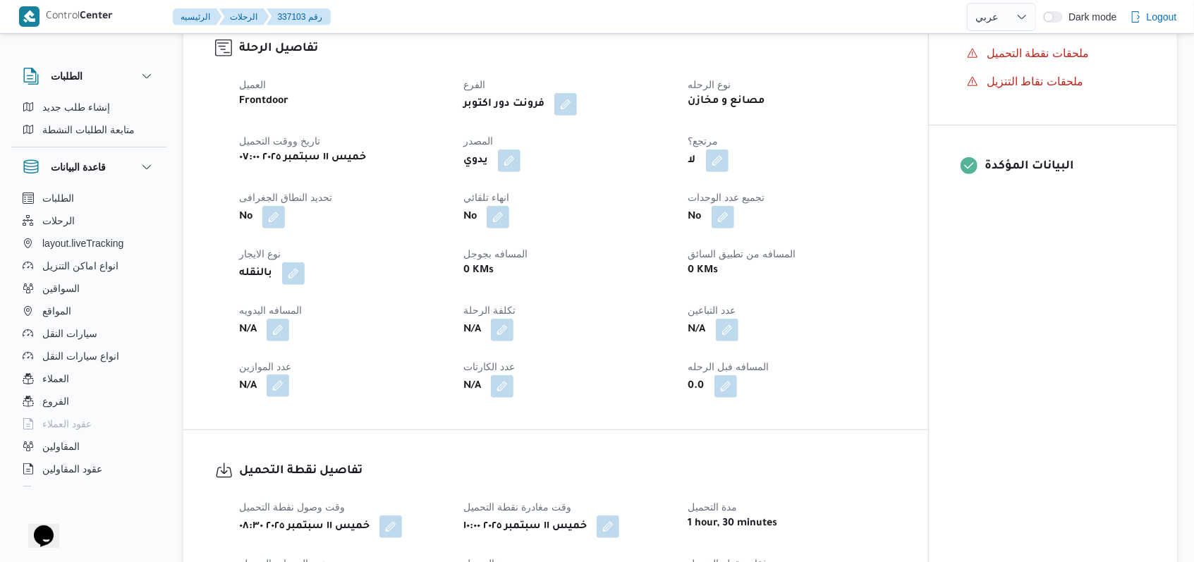
click at [284, 394] on button "button" at bounding box center [278, 386] width 23 height 23
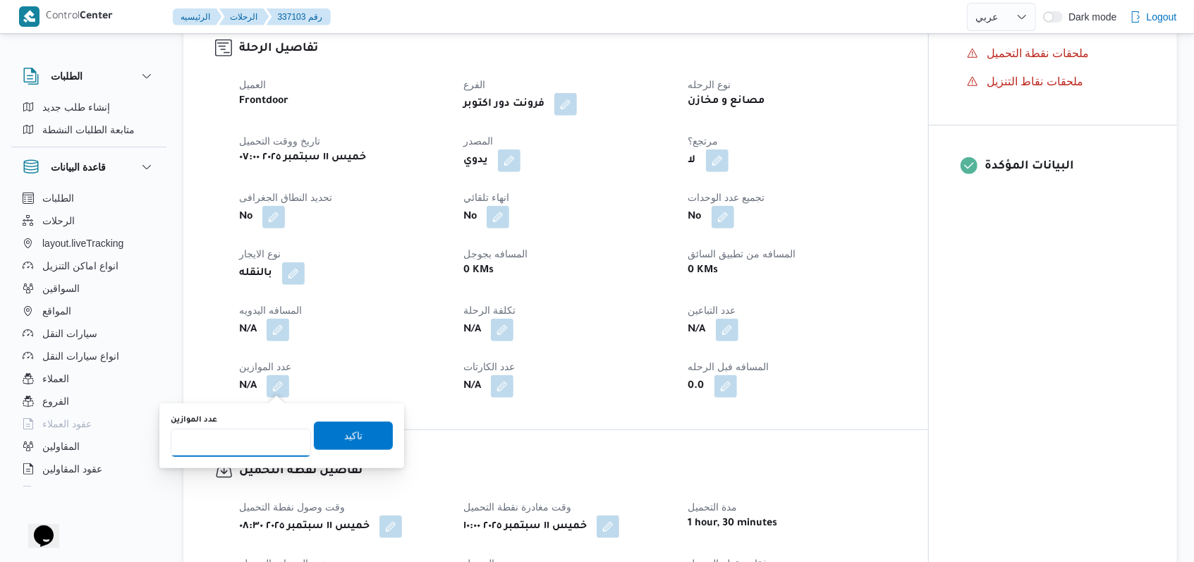
click at [242, 433] on input "عدد الموازين" at bounding box center [241, 443] width 140 height 28
click at [494, 356] on div "العميل Frontdoor الفرع فرونت دور اكتوبر نوع الرحله مصانع و مخازن تاريخ ووقت الت…" at bounding box center [568, 237] width 674 height 339
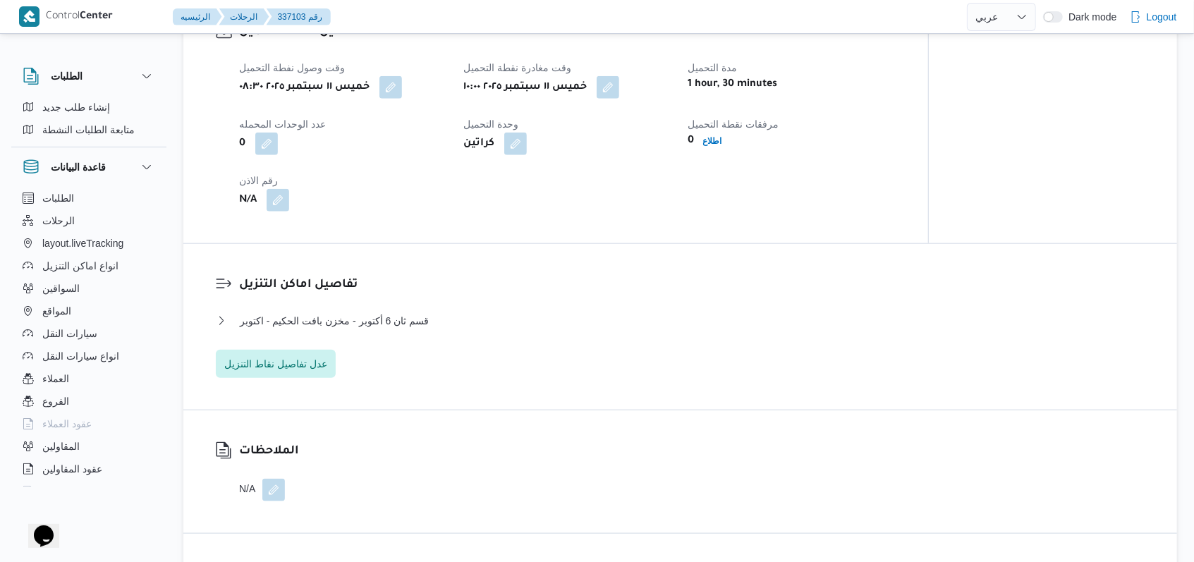
scroll to position [940, 0]
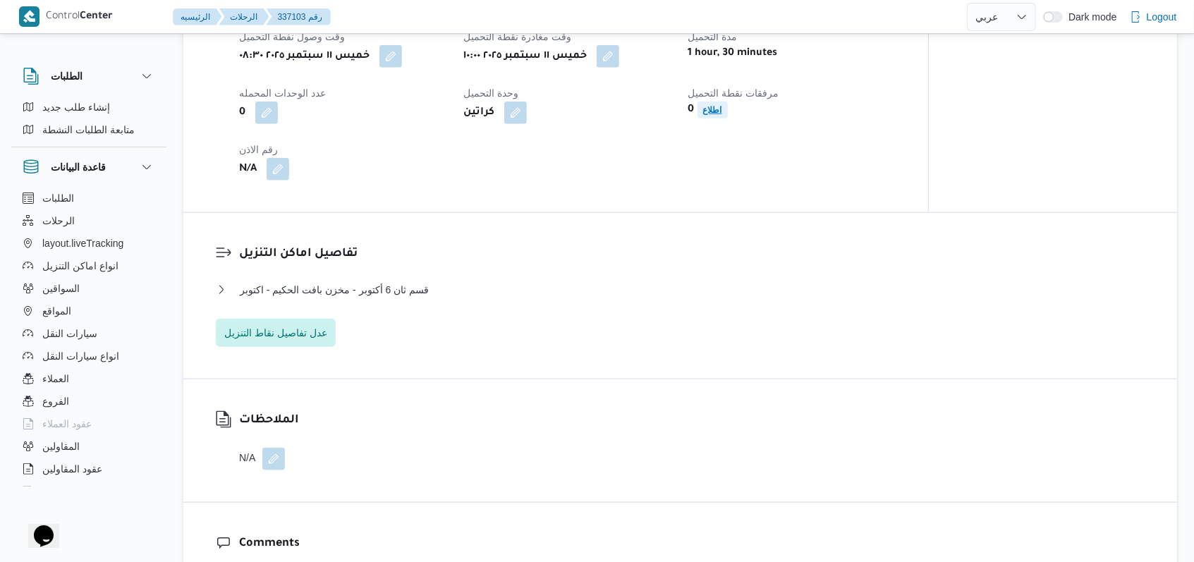
click at [494, 103] on span "اطلاع" at bounding box center [712, 110] width 19 height 17
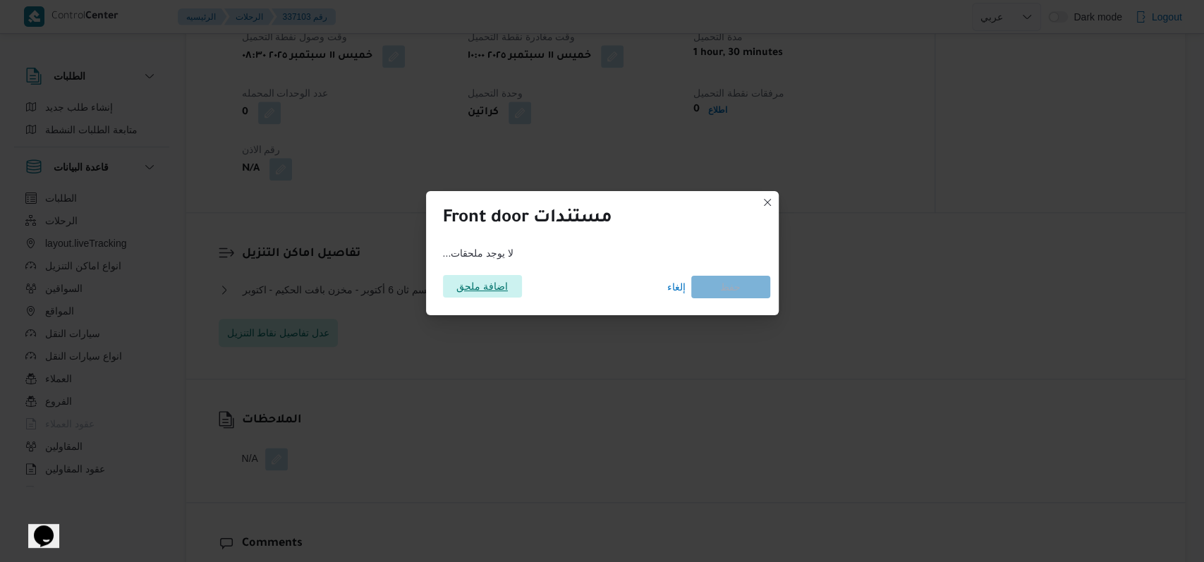
click at [484, 291] on span "اضافة ملحق" at bounding box center [481, 286] width 51 height 23
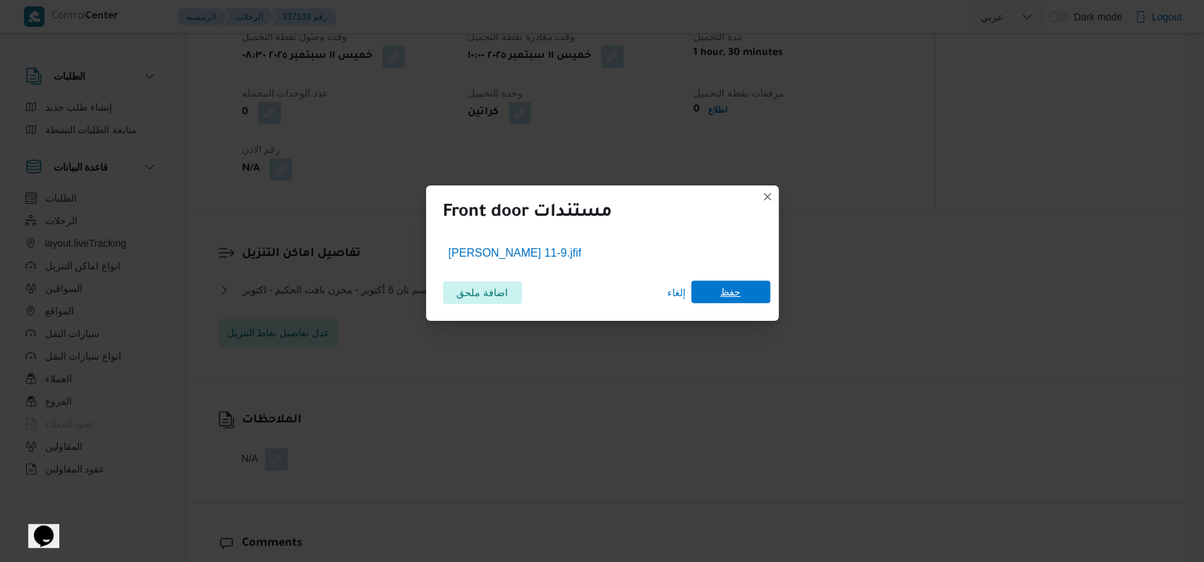
click at [494, 300] on span "حفظ" at bounding box center [730, 292] width 79 height 23
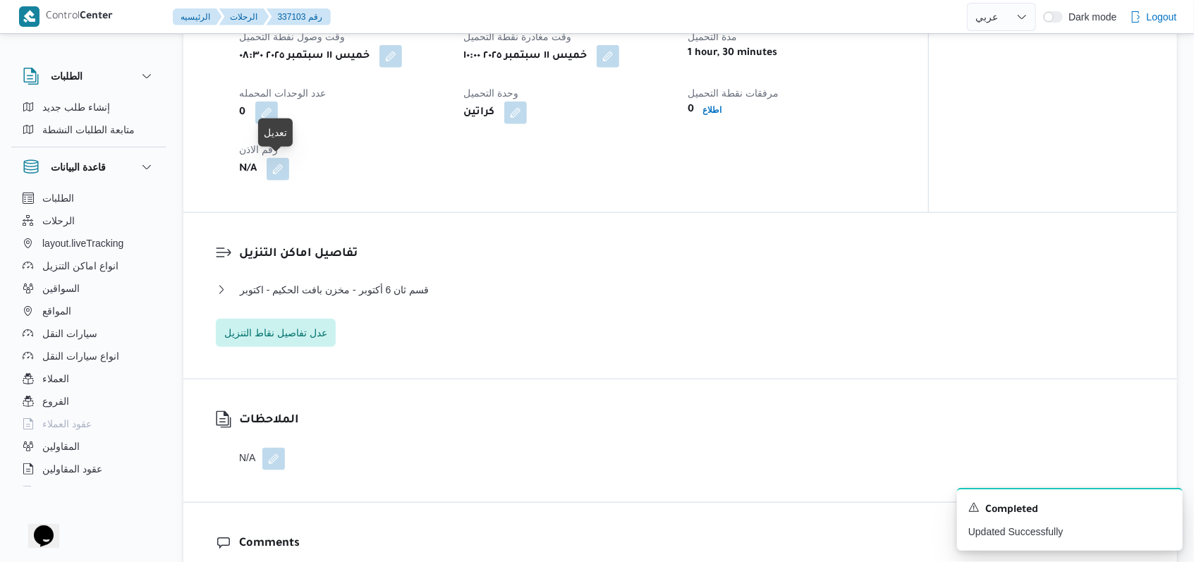
click at [287, 165] on button "button" at bounding box center [278, 169] width 23 height 23
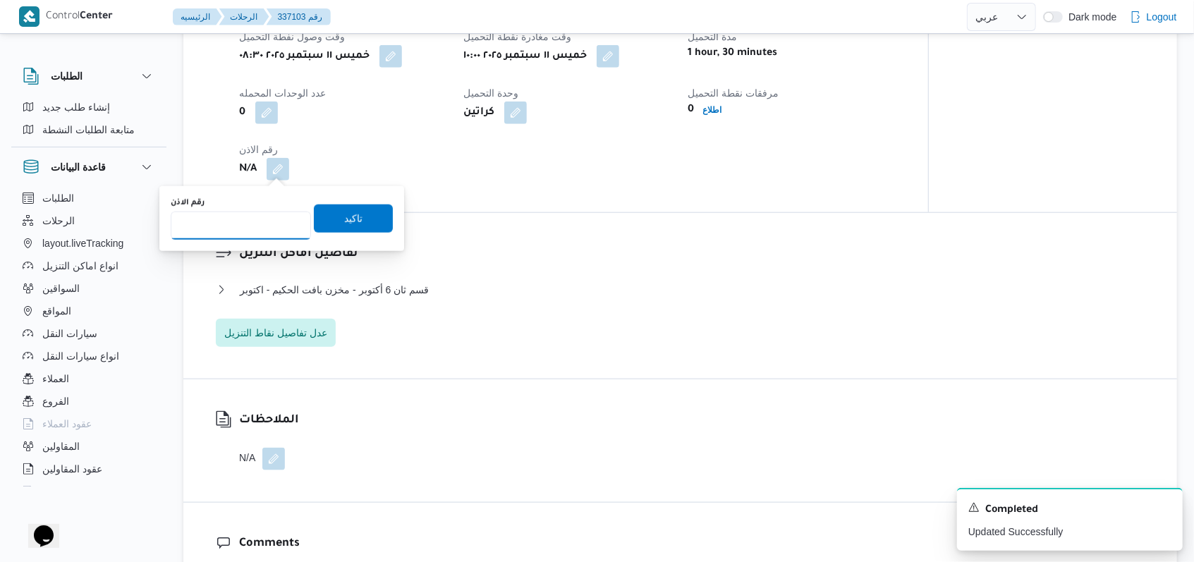
click at [235, 215] on input "رقم الاذن" at bounding box center [241, 226] width 140 height 28
type input "01655"
click at [345, 212] on span "تاكيد" at bounding box center [353, 217] width 18 height 17
click at [494, 505] on icon "Dismiss toast" at bounding box center [1165, 506] width 11 height 11
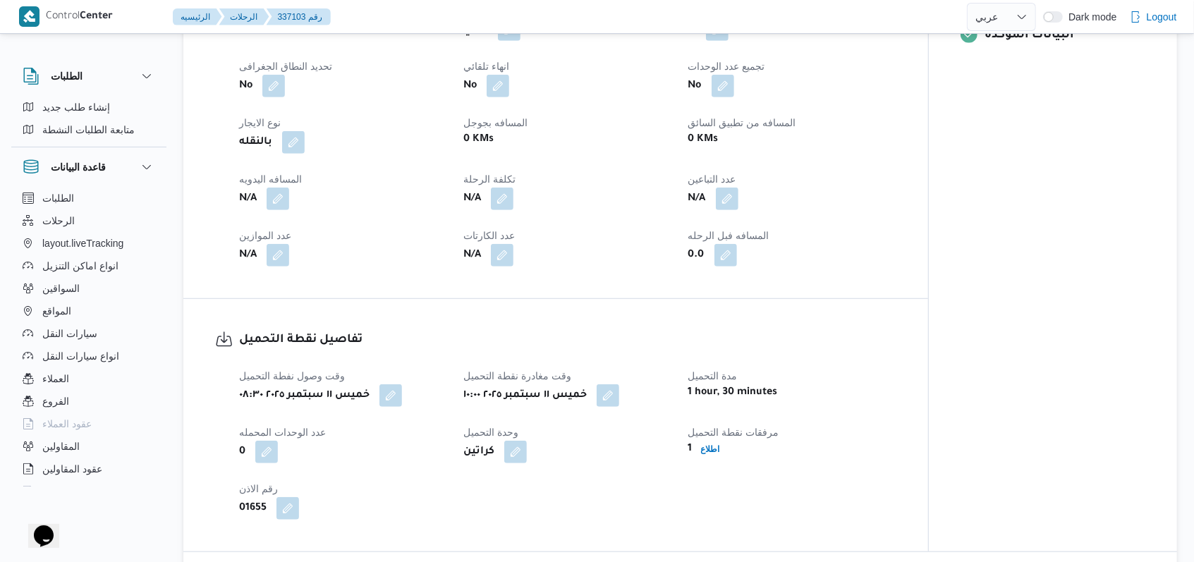
scroll to position [658, 0]
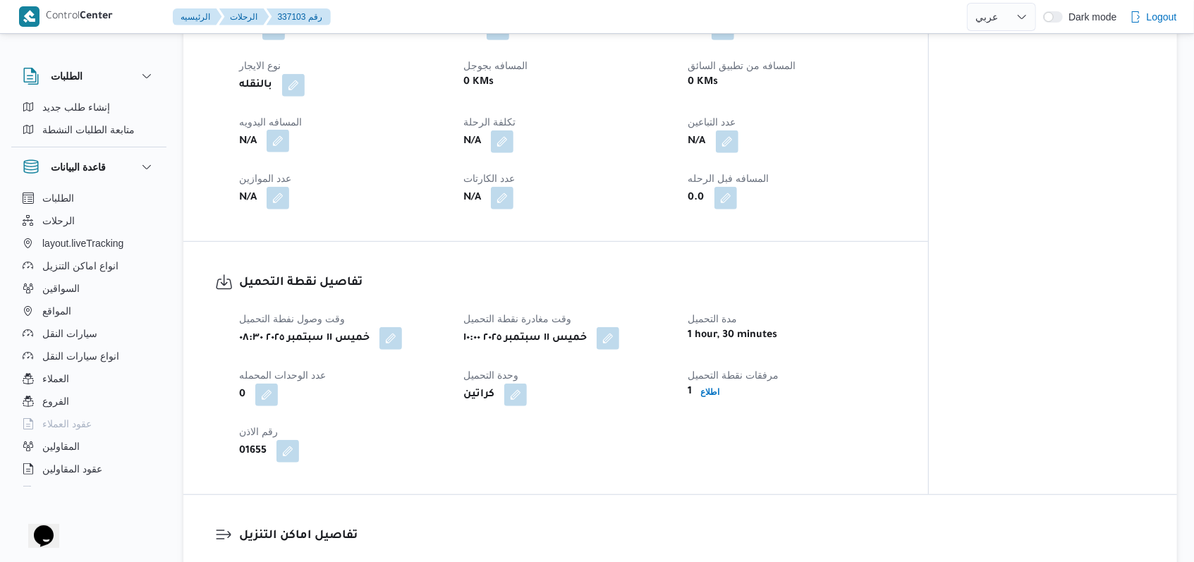
click at [281, 142] on button "button" at bounding box center [278, 141] width 23 height 23
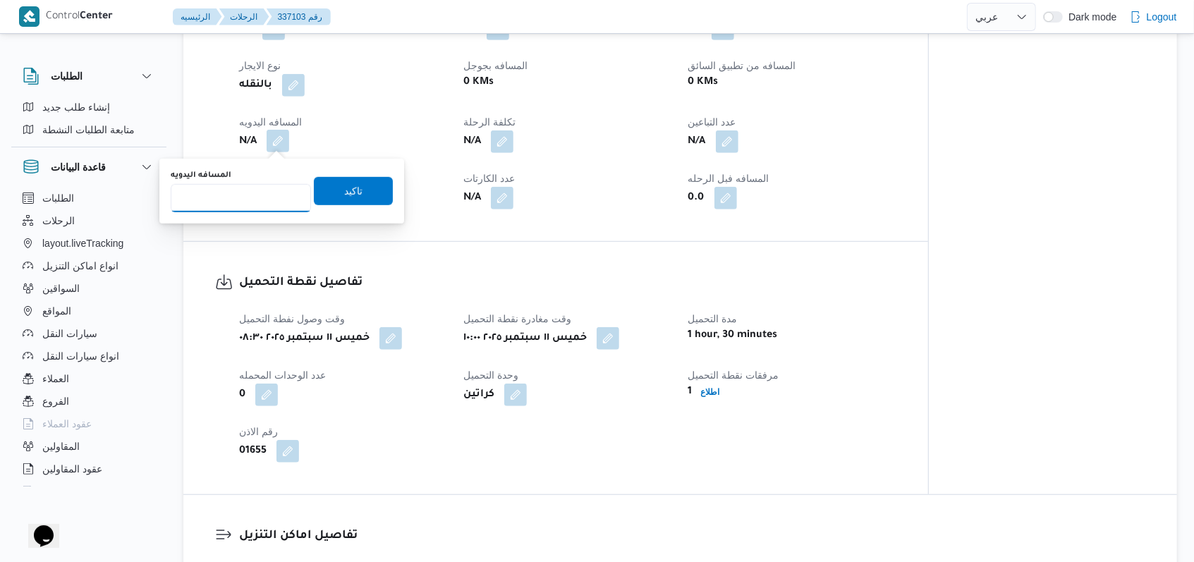
click at [241, 190] on input "المسافه اليدويه" at bounding box center [241, 198] width 140 height 28
type input "5"
click at [353, 182] on span "تاكيد" at bounding box center [353, 190] width 79 height 28
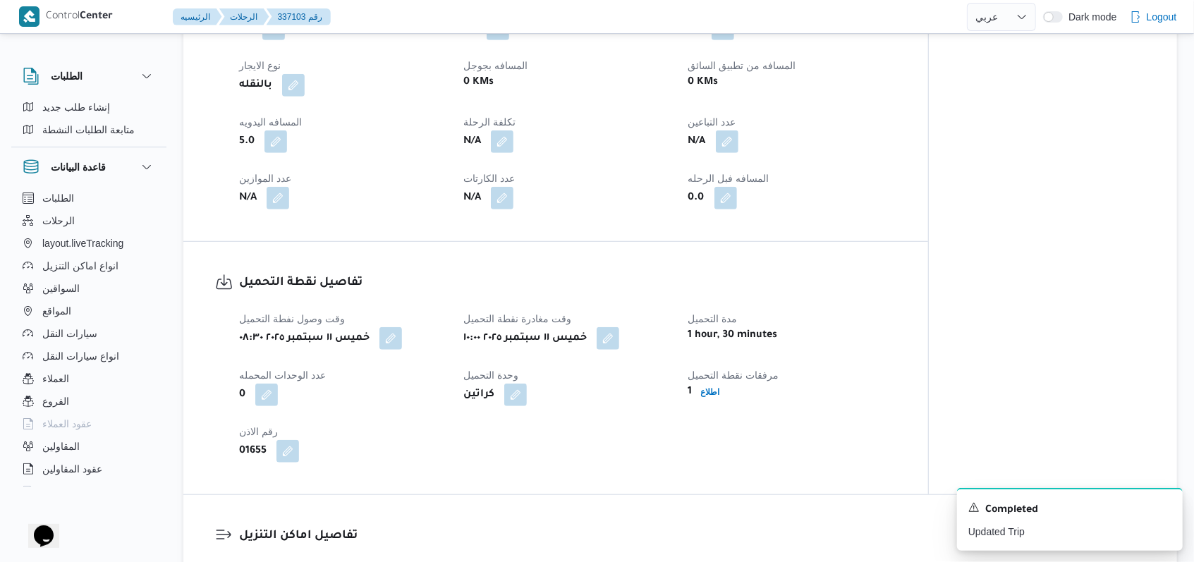
select select "ar"
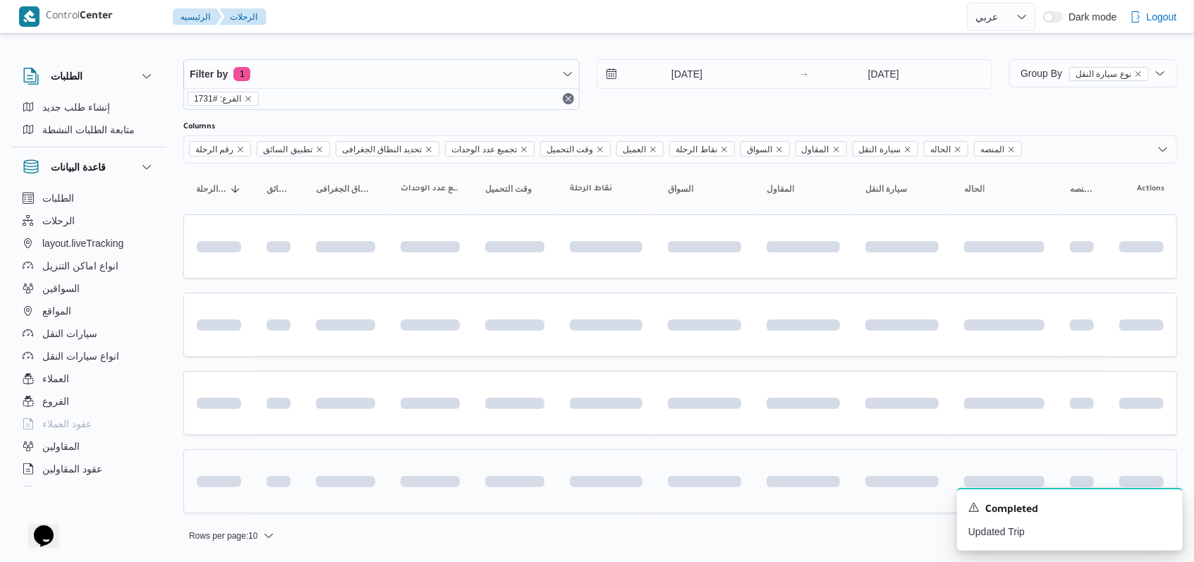
scroll to position [6, 0]
click at [494, 505] on icon "Dismiss toast" at bounding box center [1165, 506] width 11 height 11
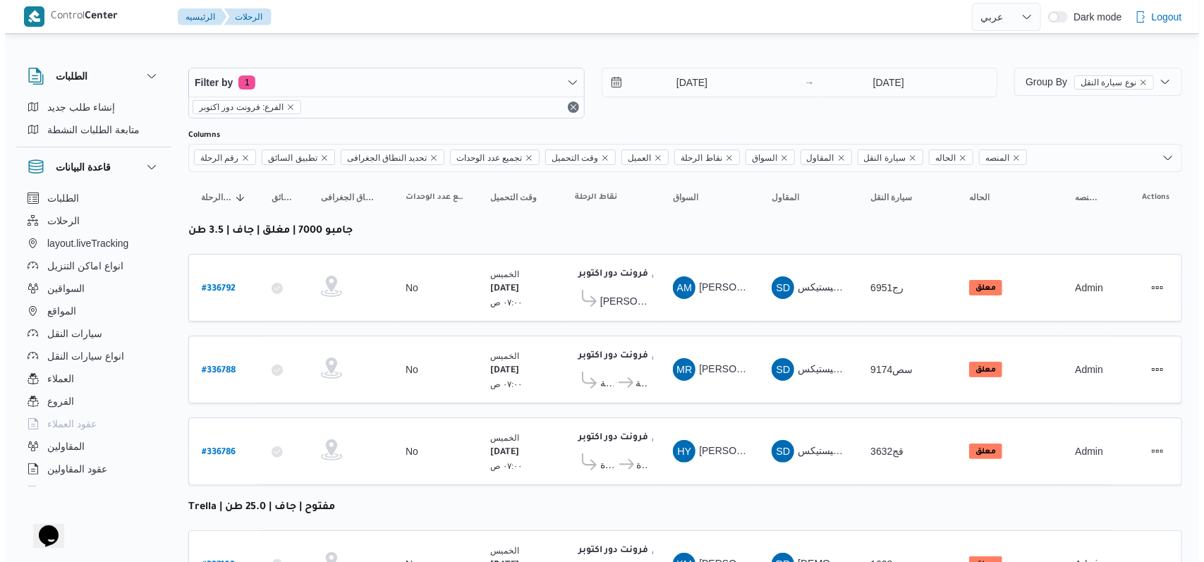
scroll to position [0, 0]
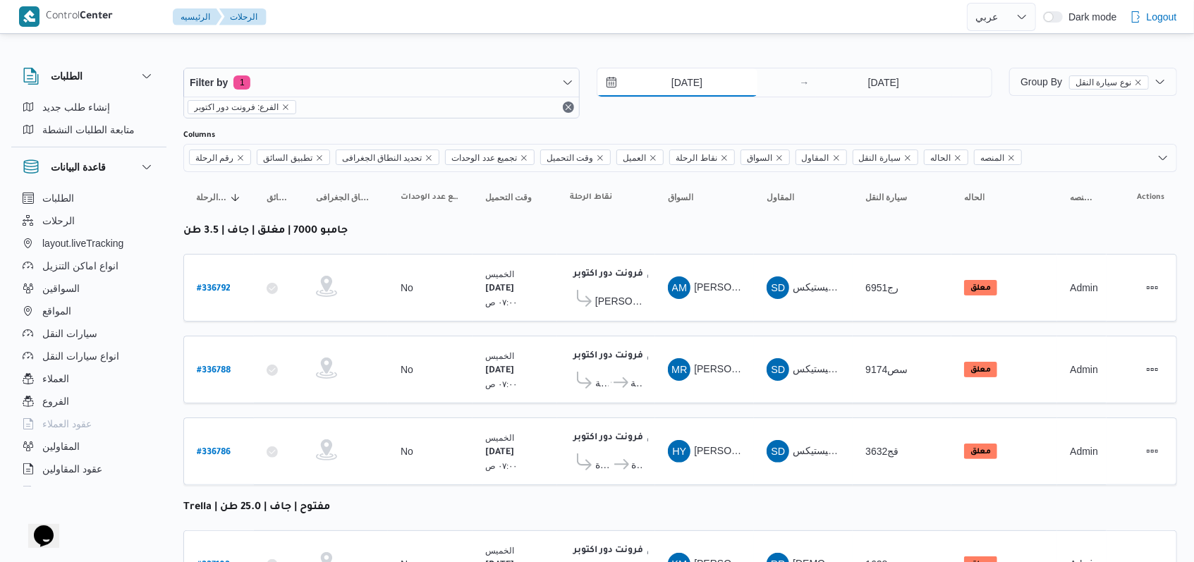
click at [494, 86] on input "[DATE]" at bounding box center [677, 82] width 160 height 28
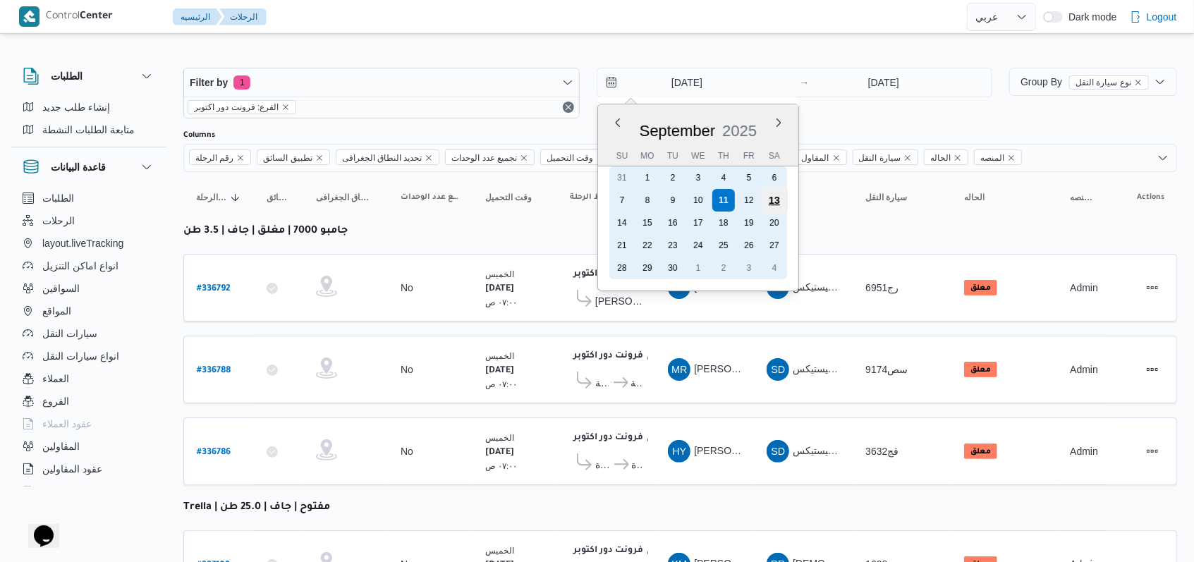
click at [494, 190] on div "13" at bounding box center [773, 200] width 27 height 27
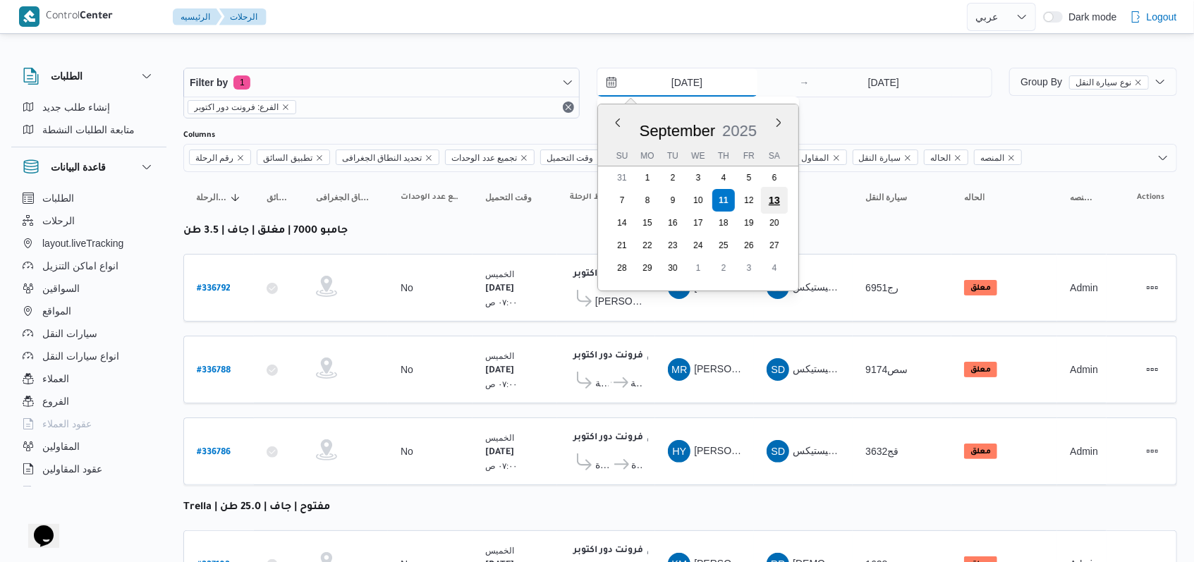
type input "13/9/2025"
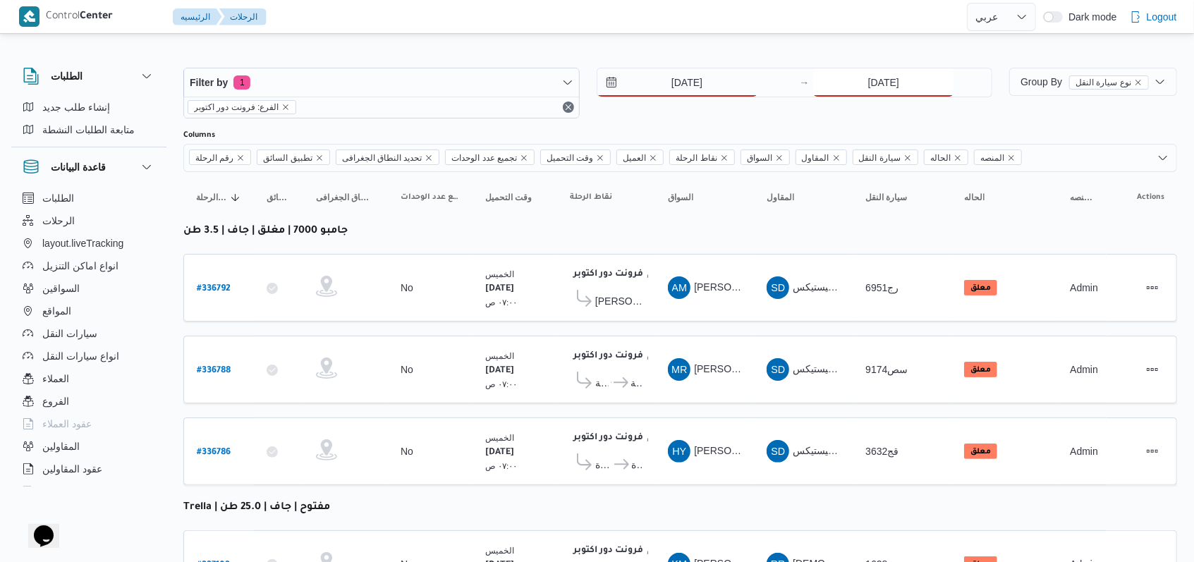
click at [494, 88] on input "[DATE]" at bounding box center [883, 82] width 140 height 28
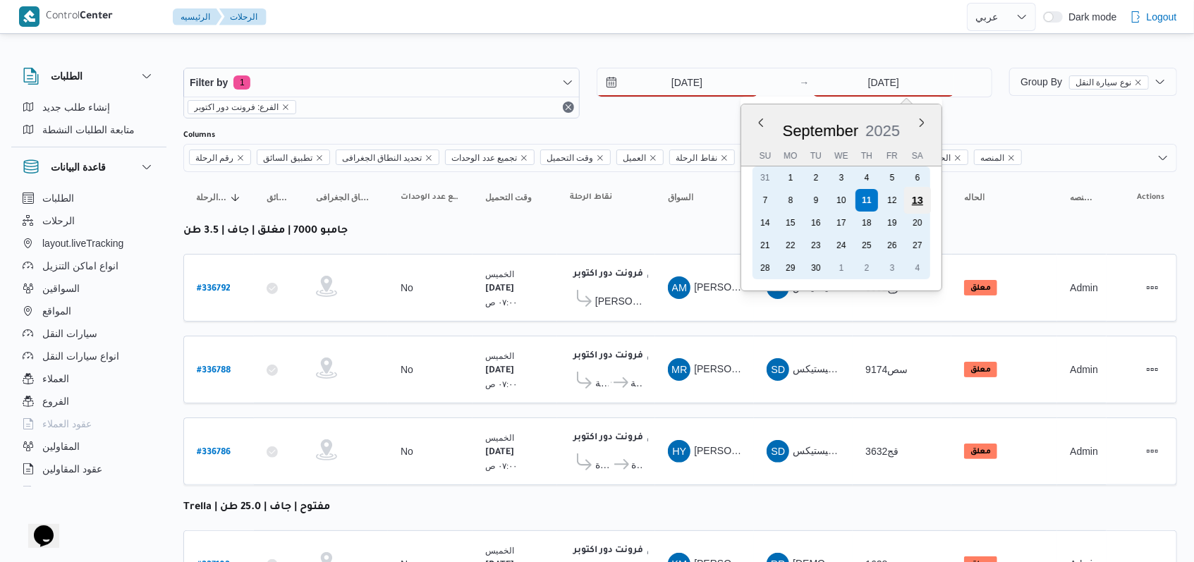
click at [494, 194] on div "13" at bounding box center [917, 200] width 27 height 27
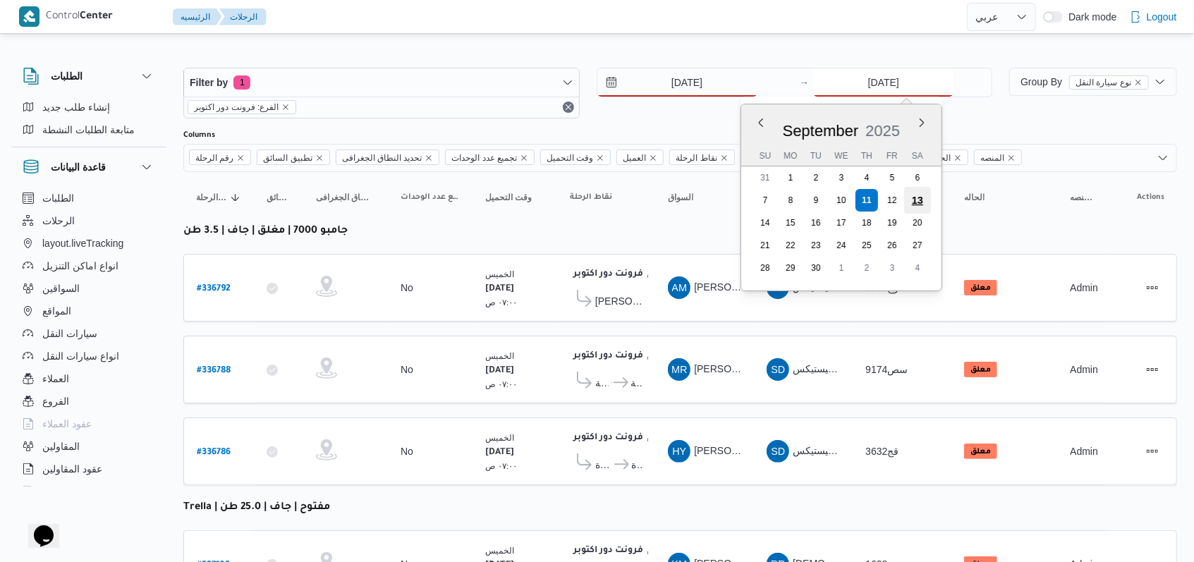
type input "13/9/2025"
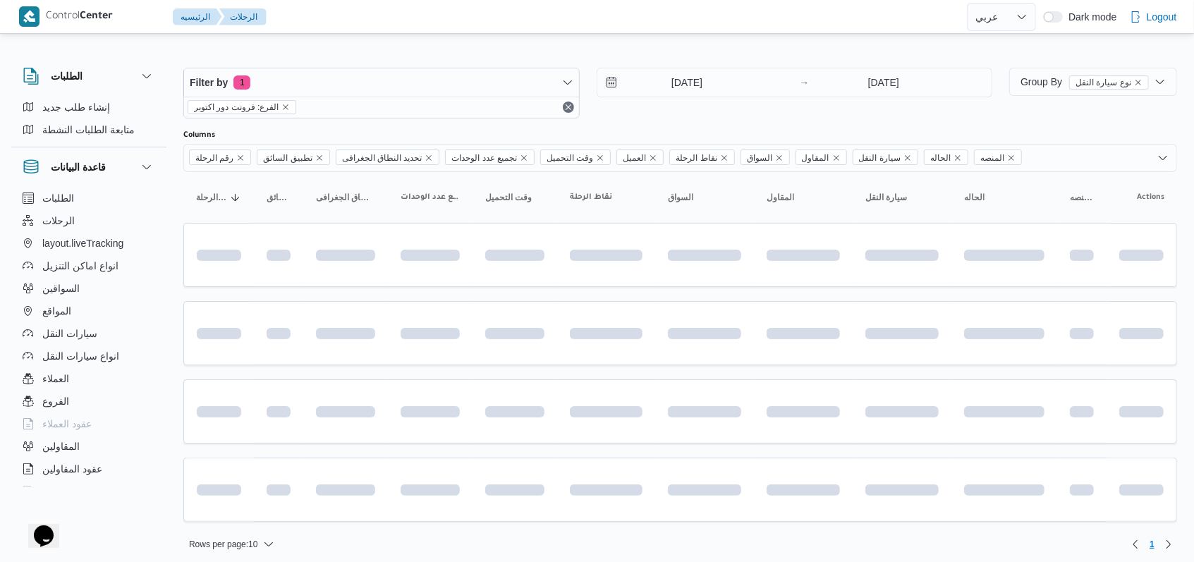
click at [494, 108] on div "13/9/2025 → 13/9/2025" at bounding box center [795, 93] width 396 height 51
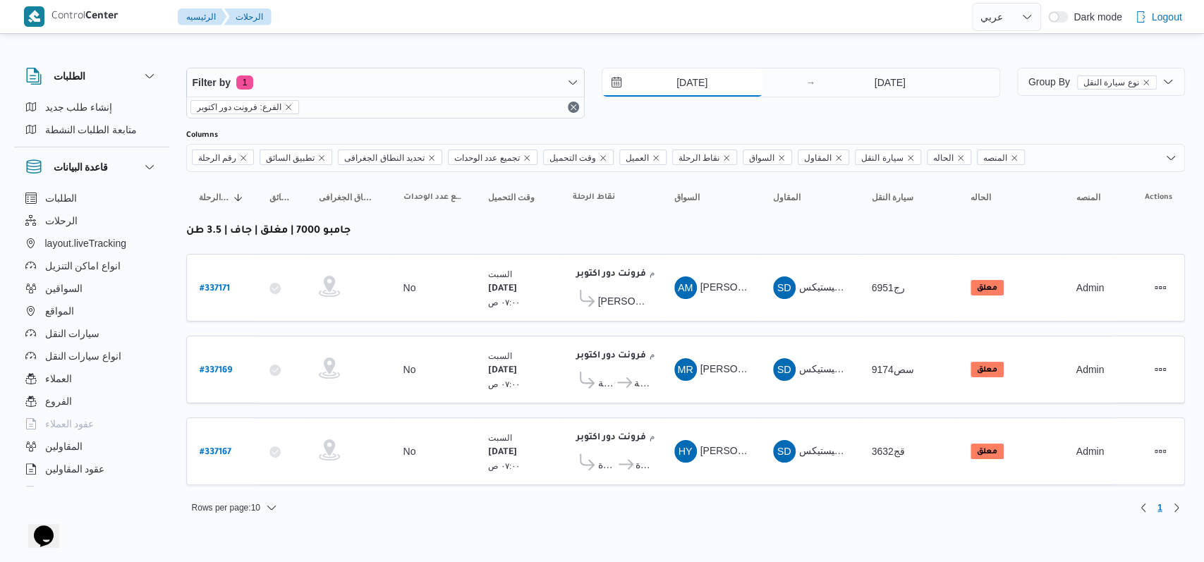
click at [494, 80] on input "13/9/2025" at bounding box center [682, 82] width 160 height 28
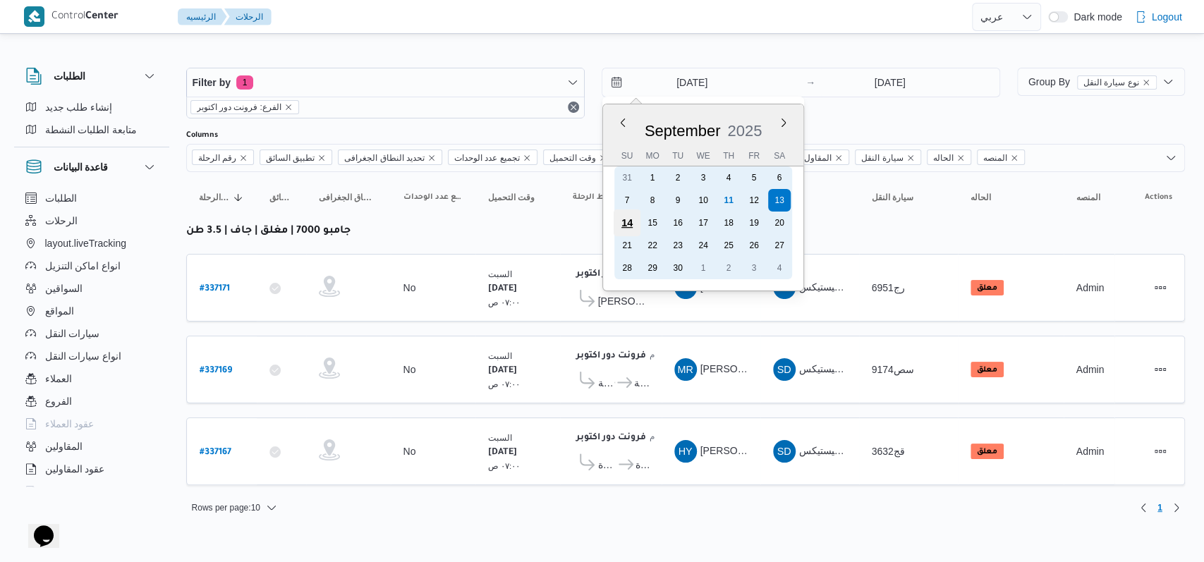
click at [494, 227] on div "14" at bounding box center [626, 222] width 27 height 27
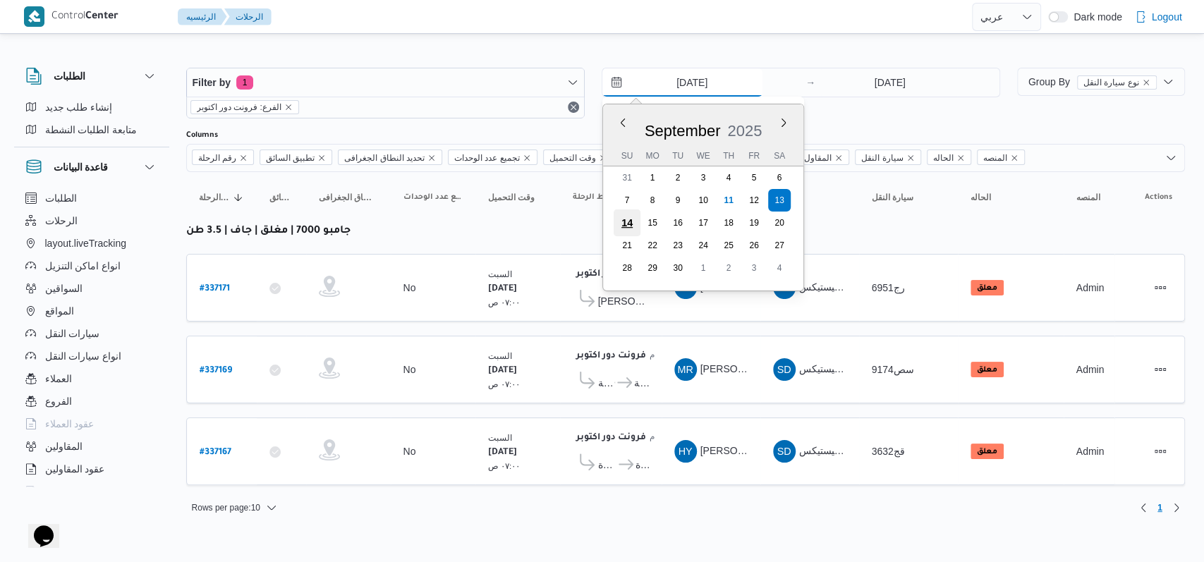
type input "14/9/2025"
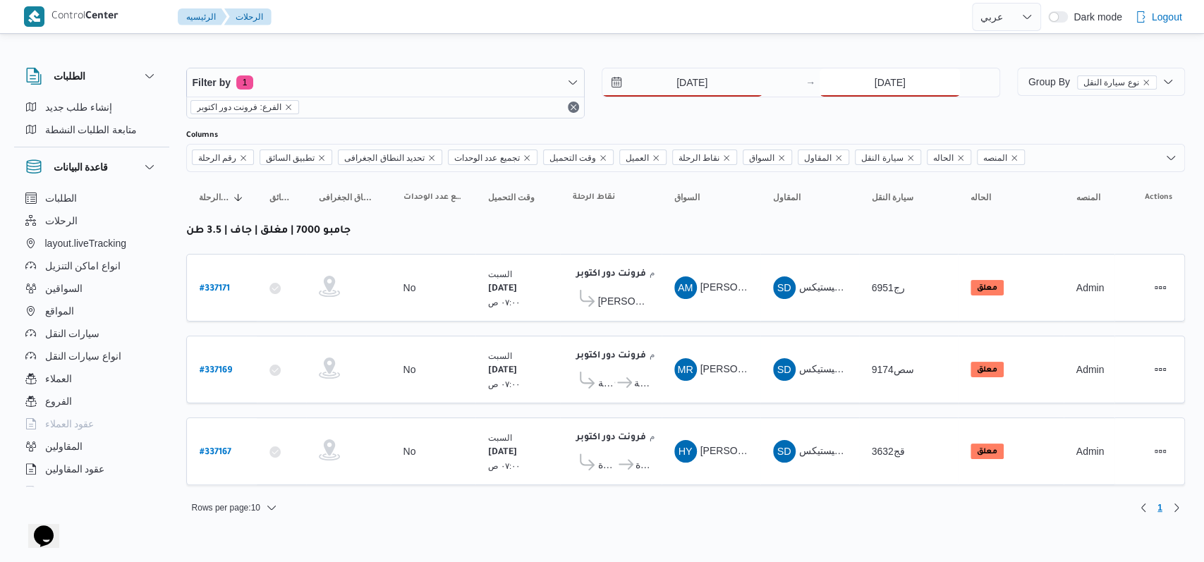
click at [494, 82] on input "13/9/2025" at bounding box center [890, 82] width 140 height 28
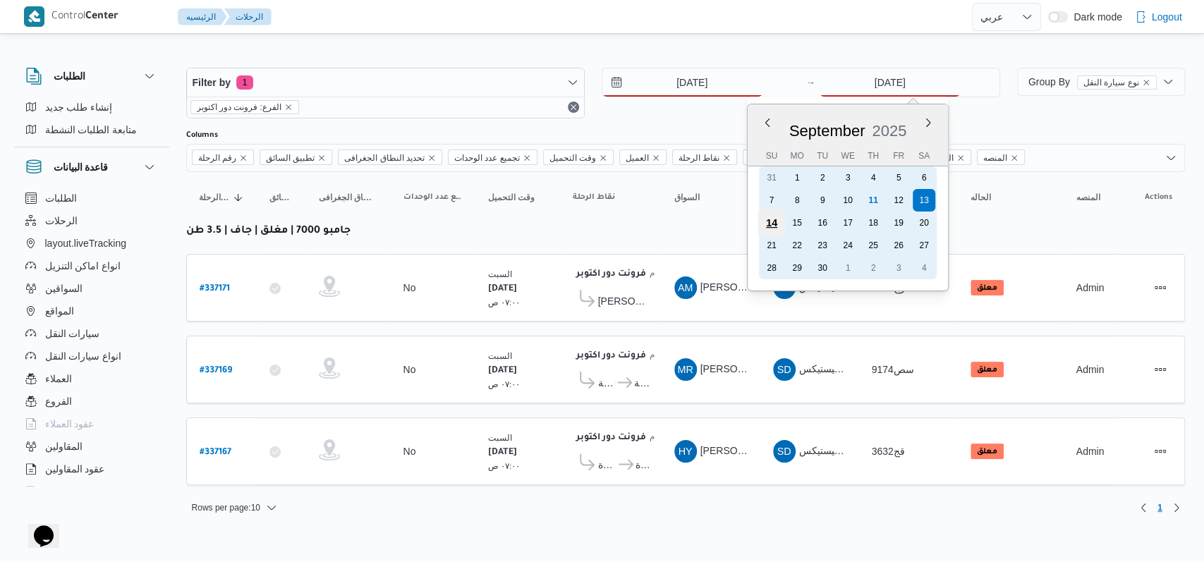
click at [494, 228] on div "14" at bounding box center [771, 222] width 27 height 27
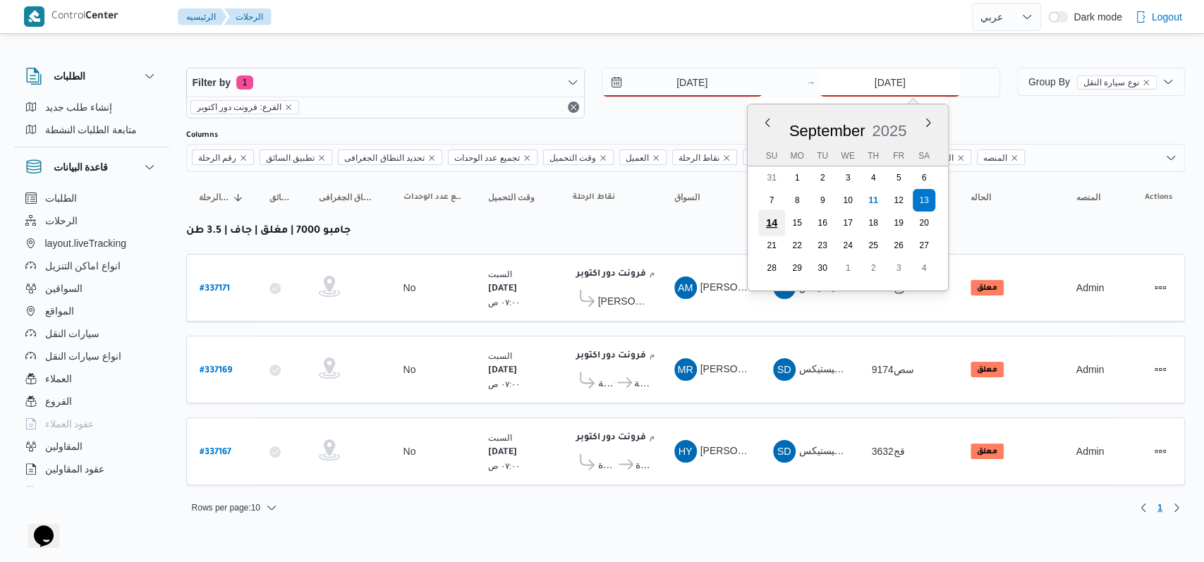
type input "14/9/2025"
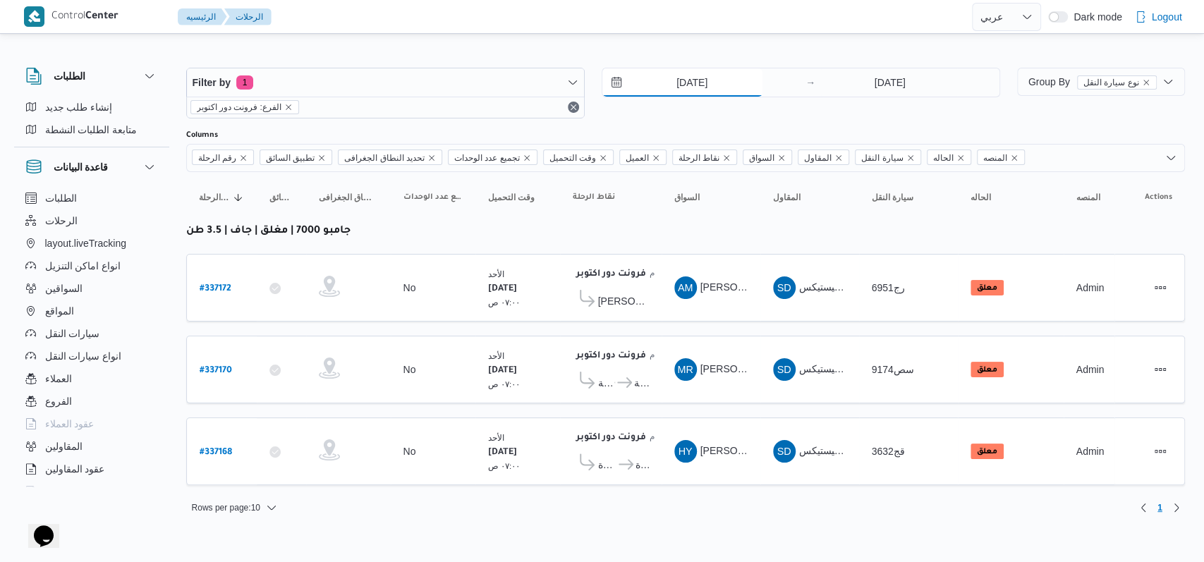
click at [494, 84] on input "14/9/2025" at bounding box center [682, 82] width 160 height 28
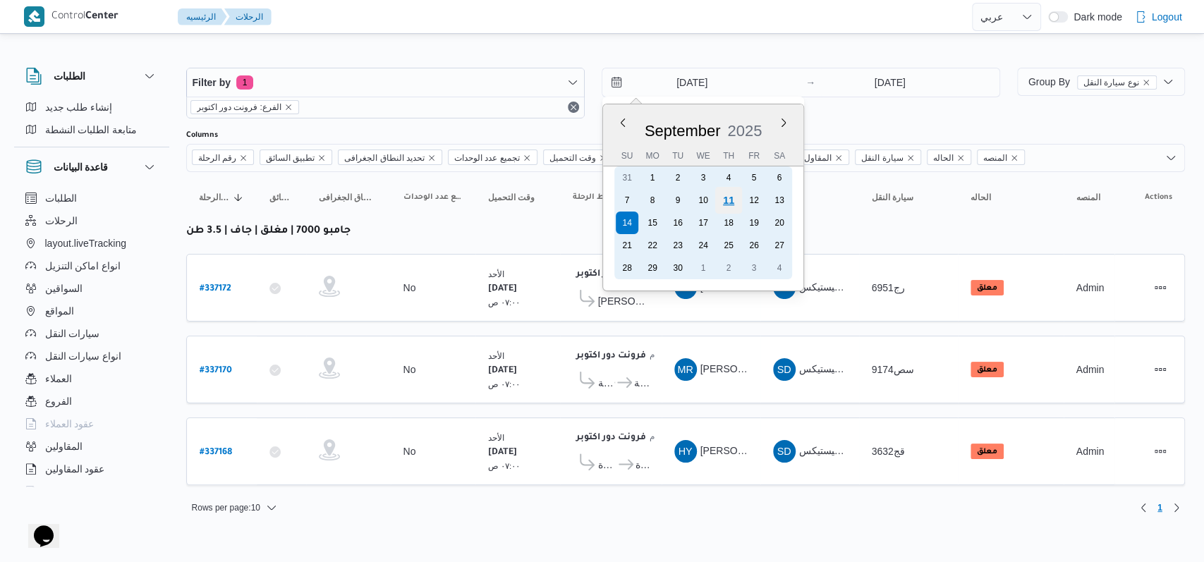
click at [494, 205] on div "11" at bounding box center [728, 200] width 27 height 27
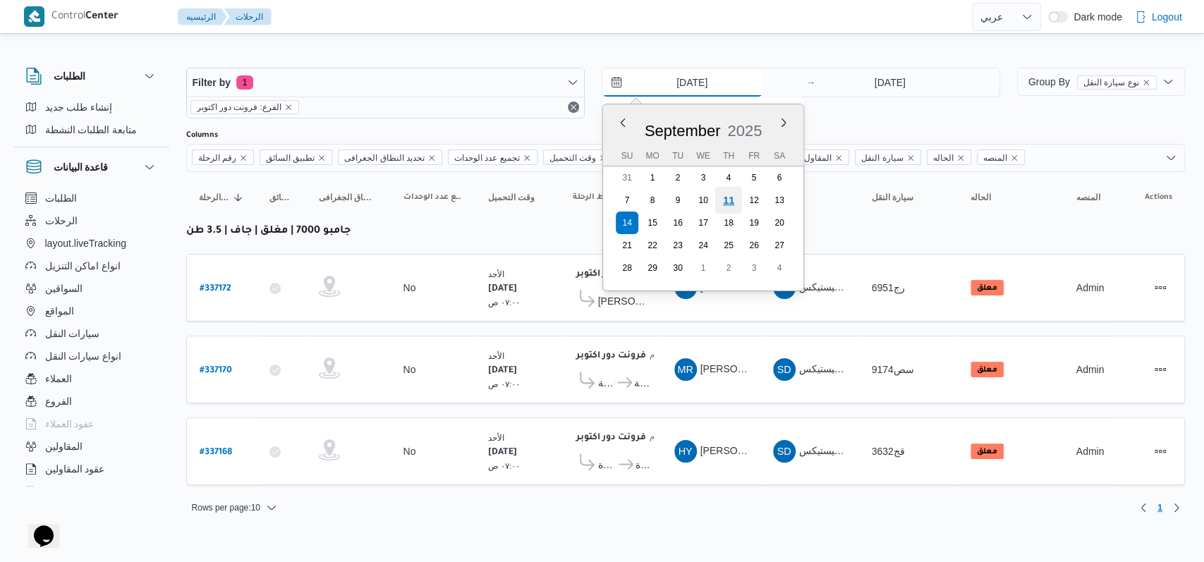
type input "[DATE]"
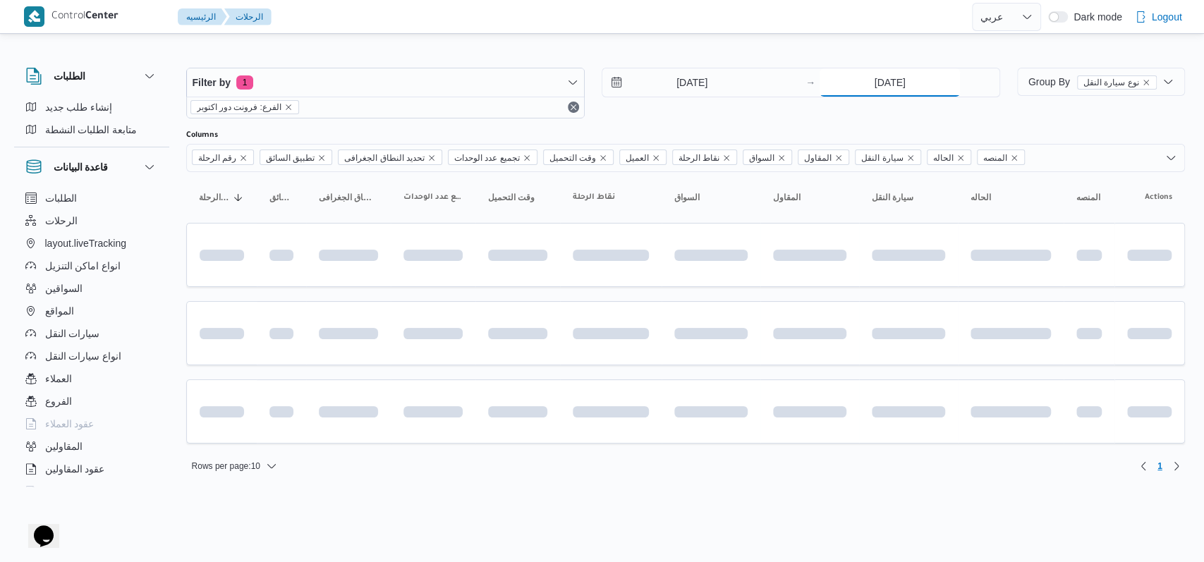
click at [494, 82] on input "14/9/2025" at bounding box center [890, 82] width 140 height 28
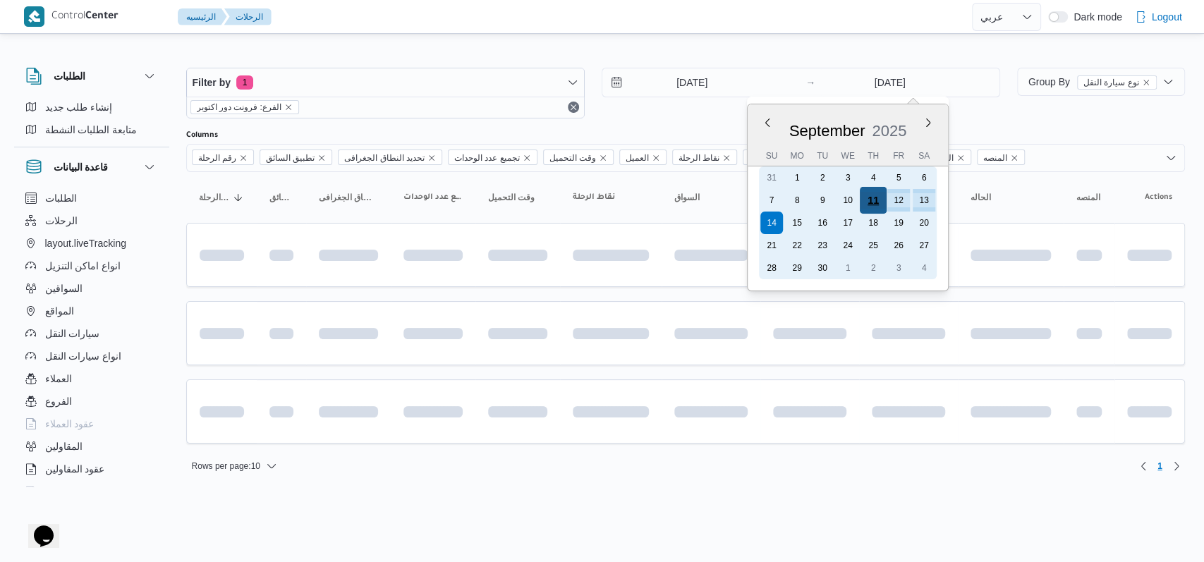
click at [494, 202] on div "11" at bounding box center [873, 200] width 27 height 27
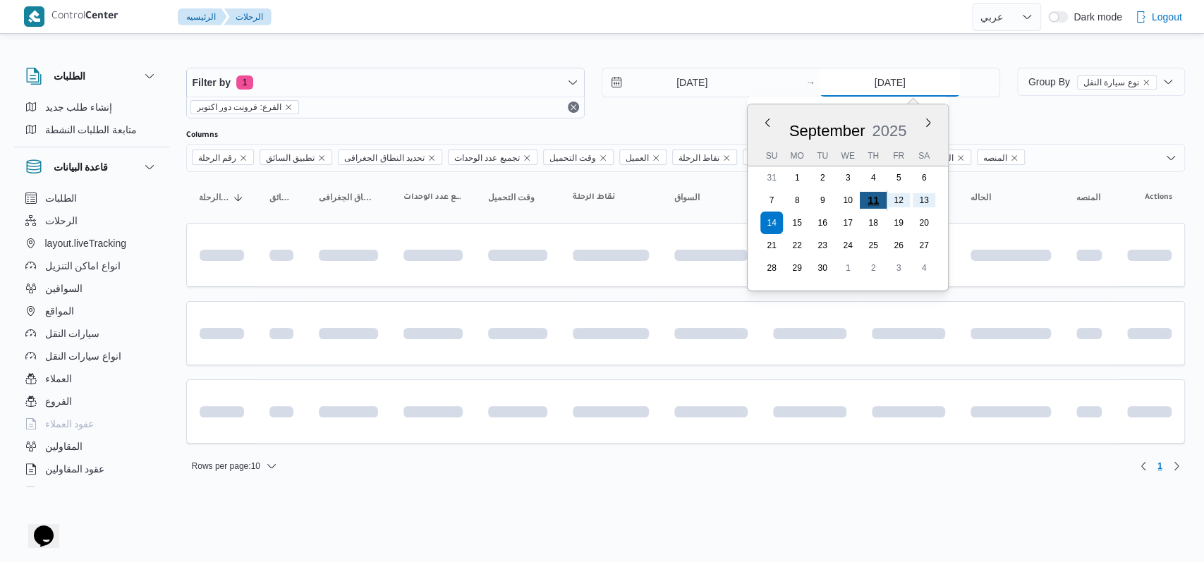
type input "[DATE]"
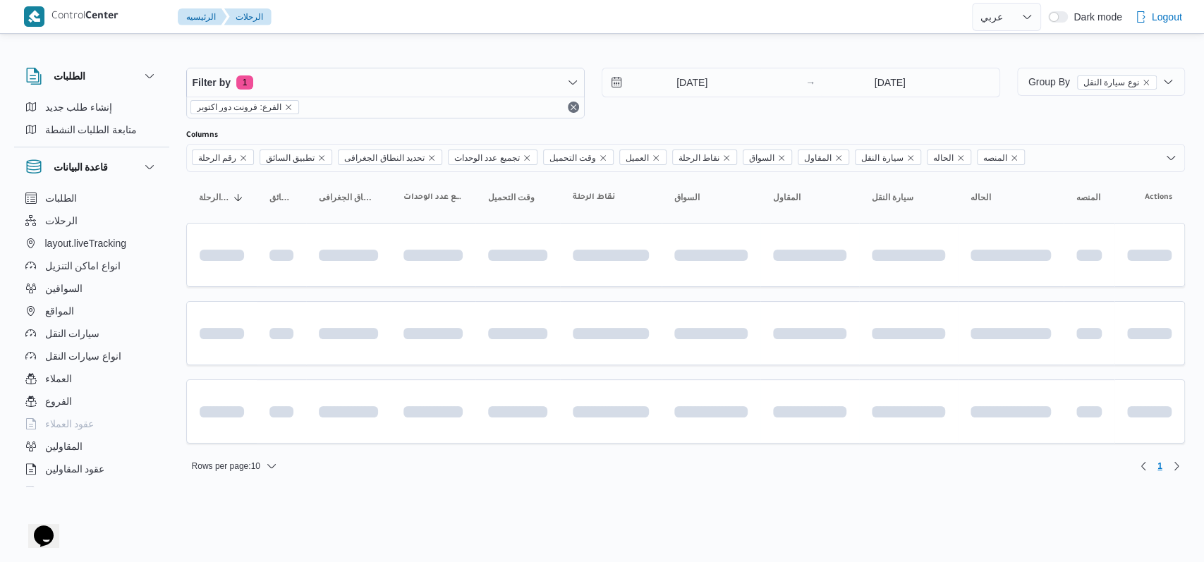
click at [494, 121] on div "Filter by 1 الفرع: فرونت دور اكتوبر 11/9/2025 → 11/9/2025" at bounding box center [593, 93] width 831 height 68
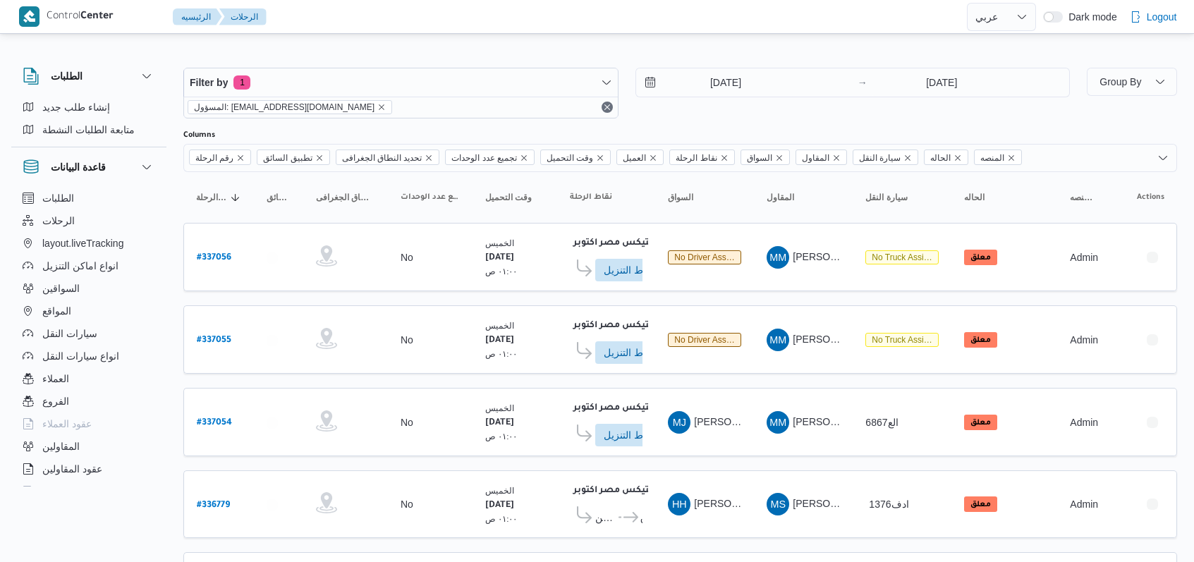
select select "ar"
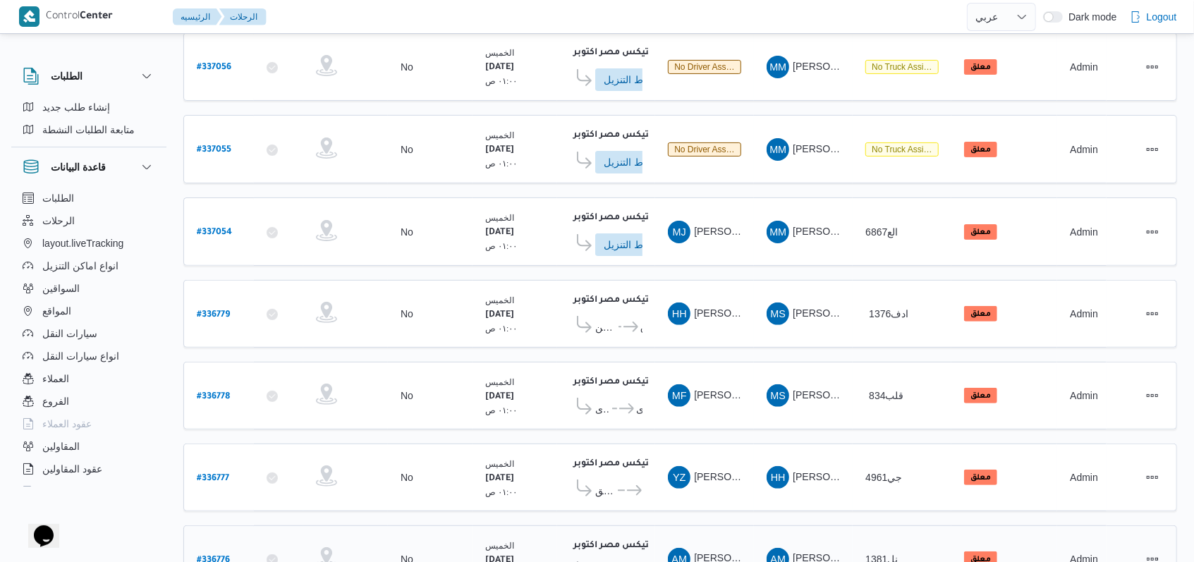
scroll to position [253, 0]
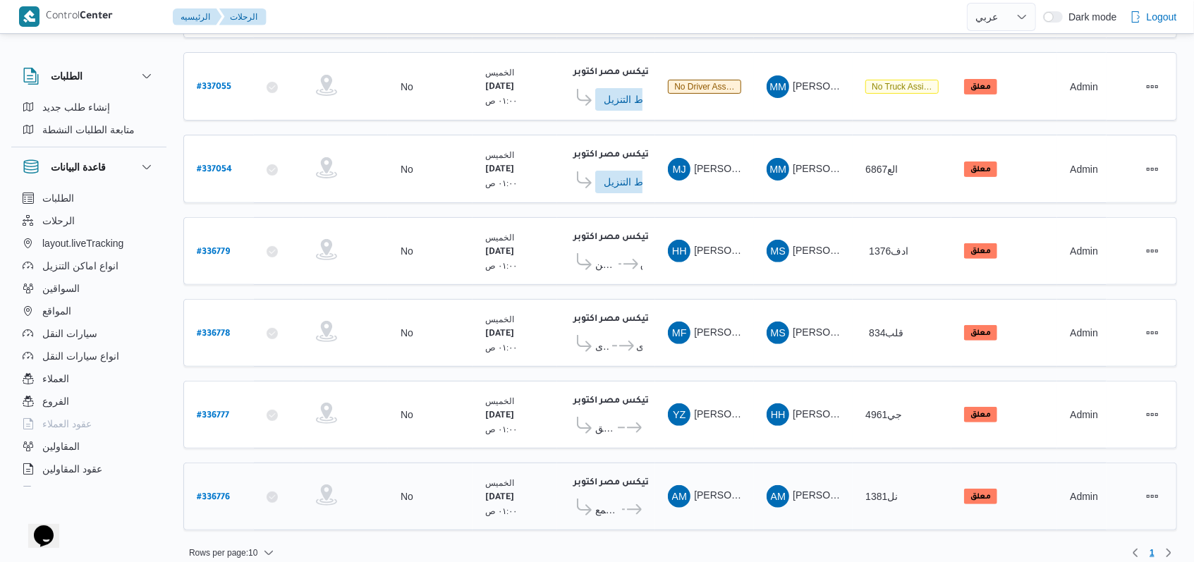
click at [219, 493] on b "# 336776" at bounding box center [213, 498] width 33 height 10
select select "ar"
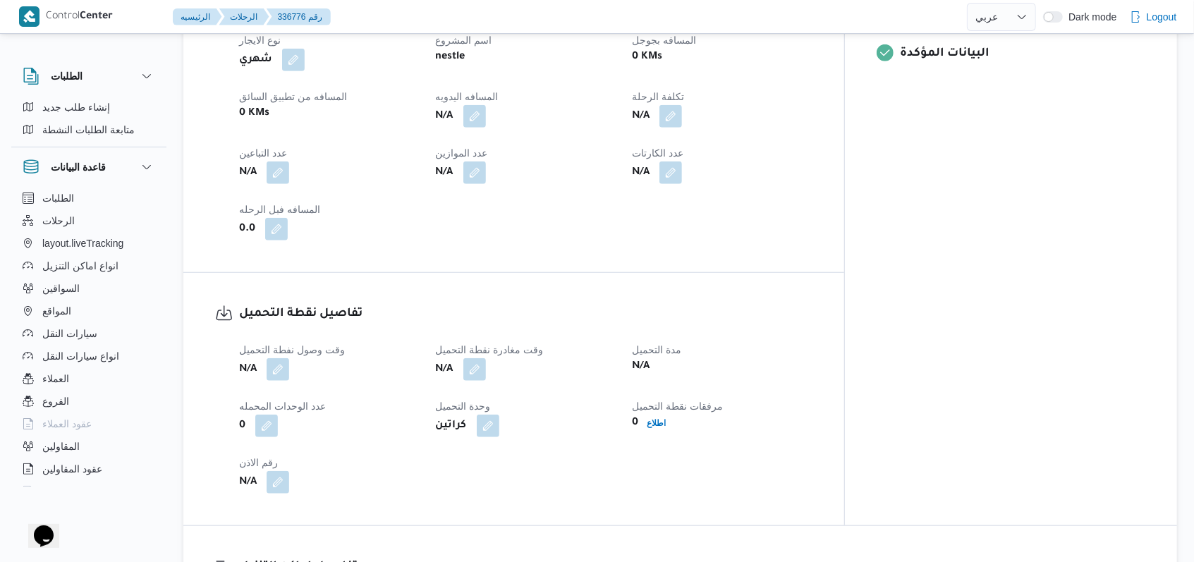
scroll to position [846, 0]
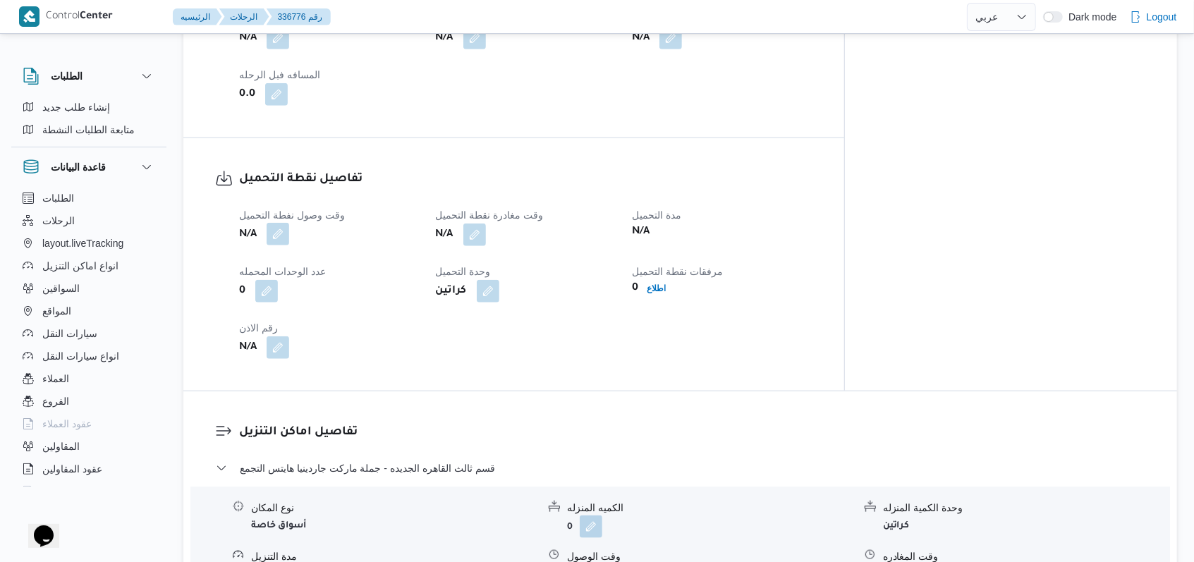
click at [283, 228] on button "button" at bounding box center [278, 234] width 23 height 23
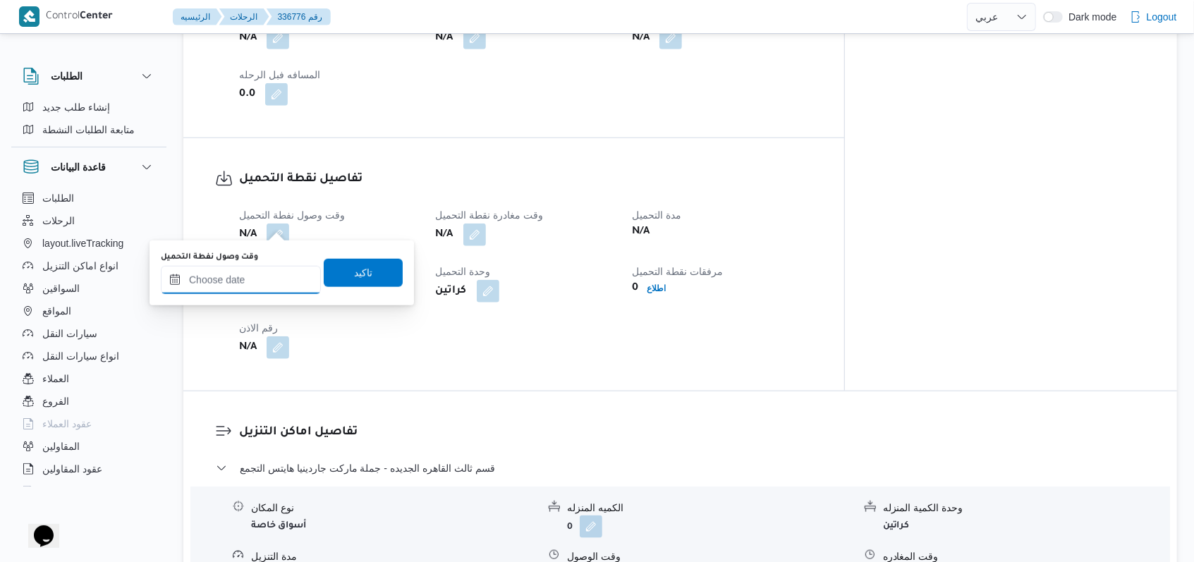
click at [259, 275] on input "وقت وصول نفطة التحميل" at bounding box center [241, 280] width 160 height 28
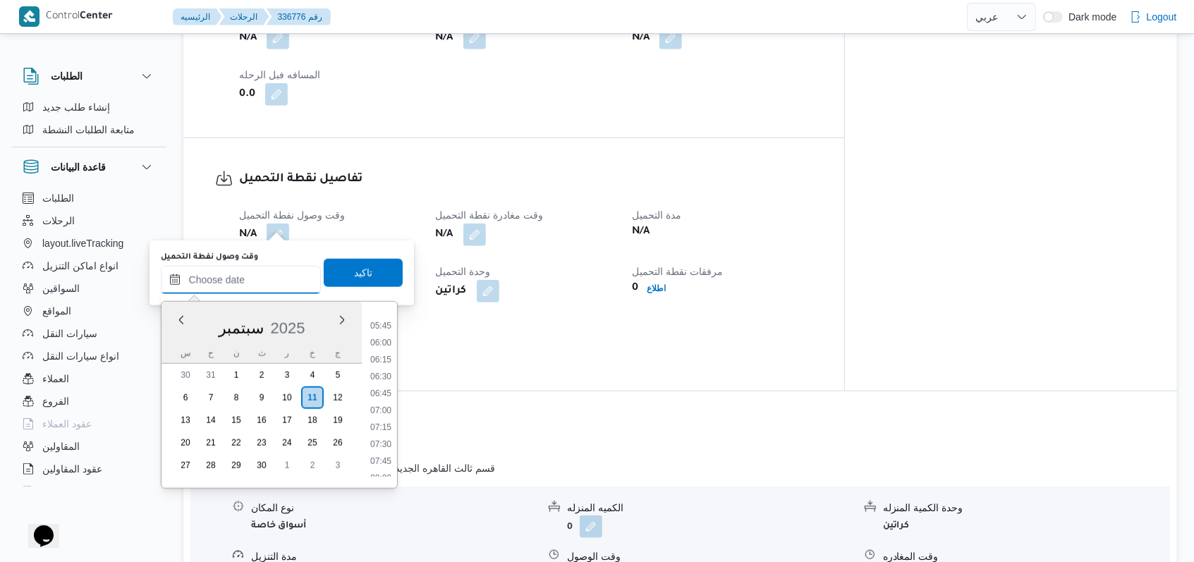
scroll to position [266, 0]
click at [384, 327] on li "04:00" at bounding box center [381, 325] width 32 height 14
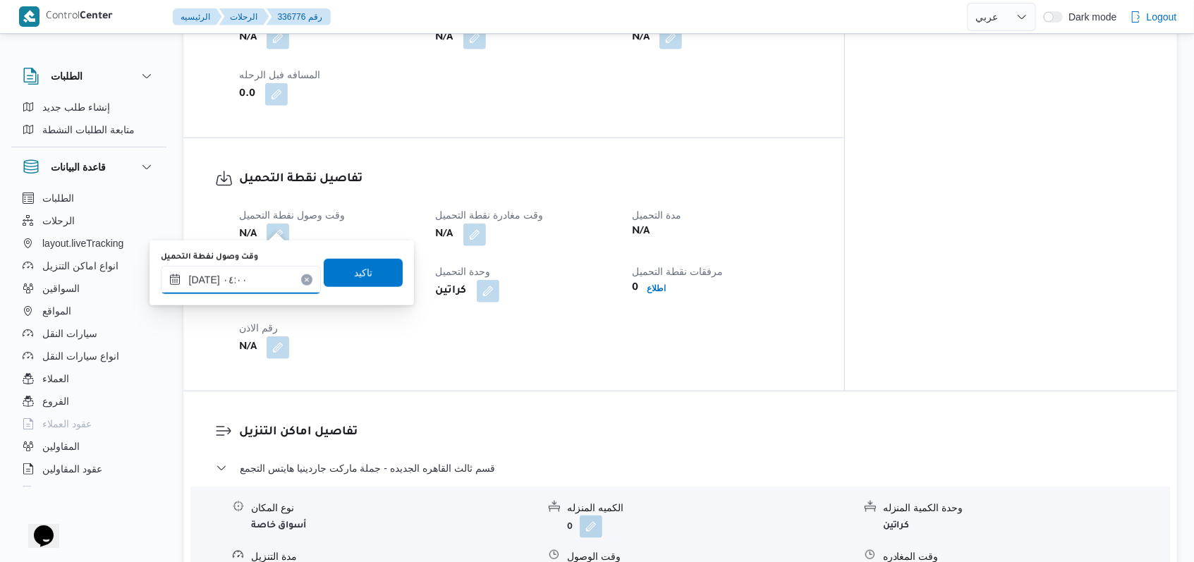
click at [279, 284] on input "١١/٠٩/٢٠٢٥ ٠٤:٠٠" at bounding box center [241, 280] width 160 height 28
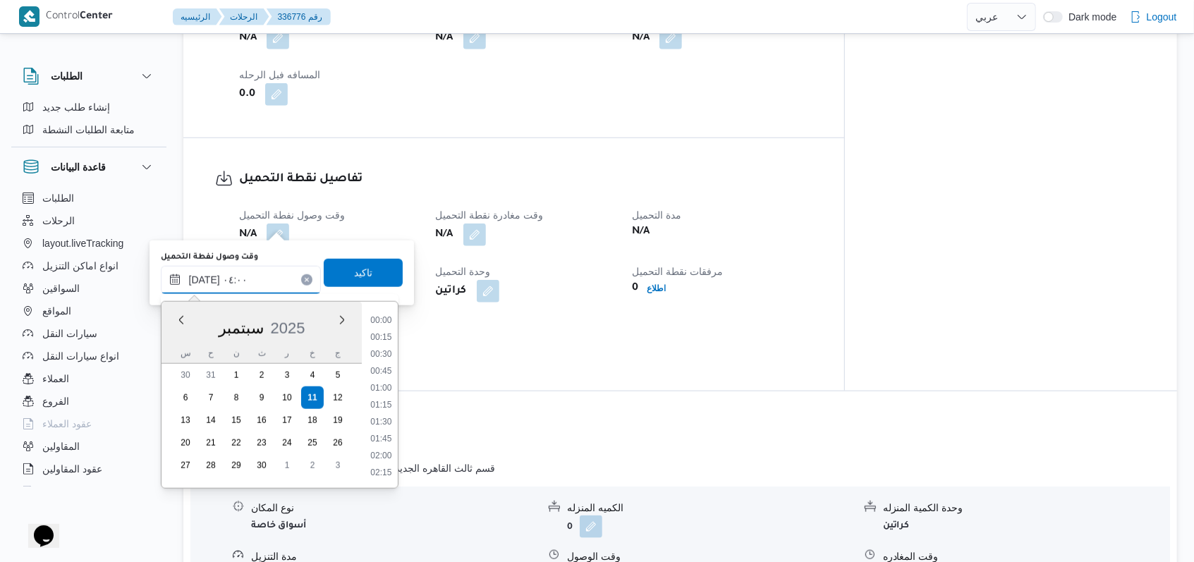
scroll to position [186, 0]
click at [389, 460] on li "04:45" at bounding box center [381, 456] width 32 height 14
type input "١١/٠٩/٢٠٢٥ ٠٤:٤٥"
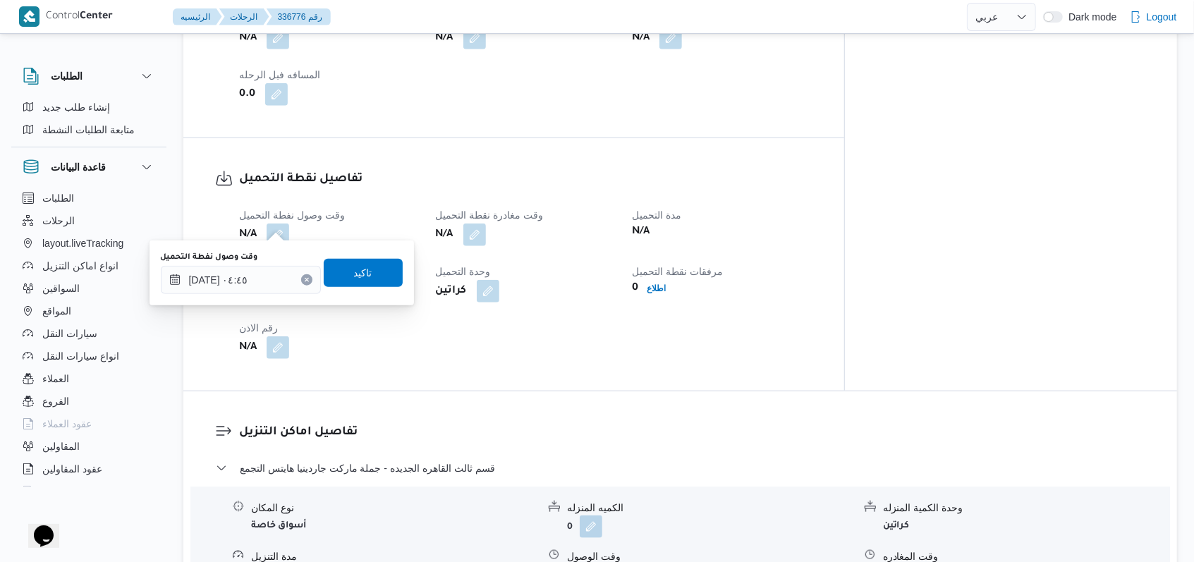
click at [369, 252] on div "وقت وصول نفطة التحميل ١١/٠٩/٢٠٢٥ ٠٤:٤٥ تاكيد" at bounding box center [281, 272] width 245 height 45
drag, startPoint x: 365, startPoint y: 268, endPoint x: 484, endPoint y: 258, distance: 118.9
click at [365, 269] on span "تاكيد" at bounding box center [363, 273] width 79 height 28
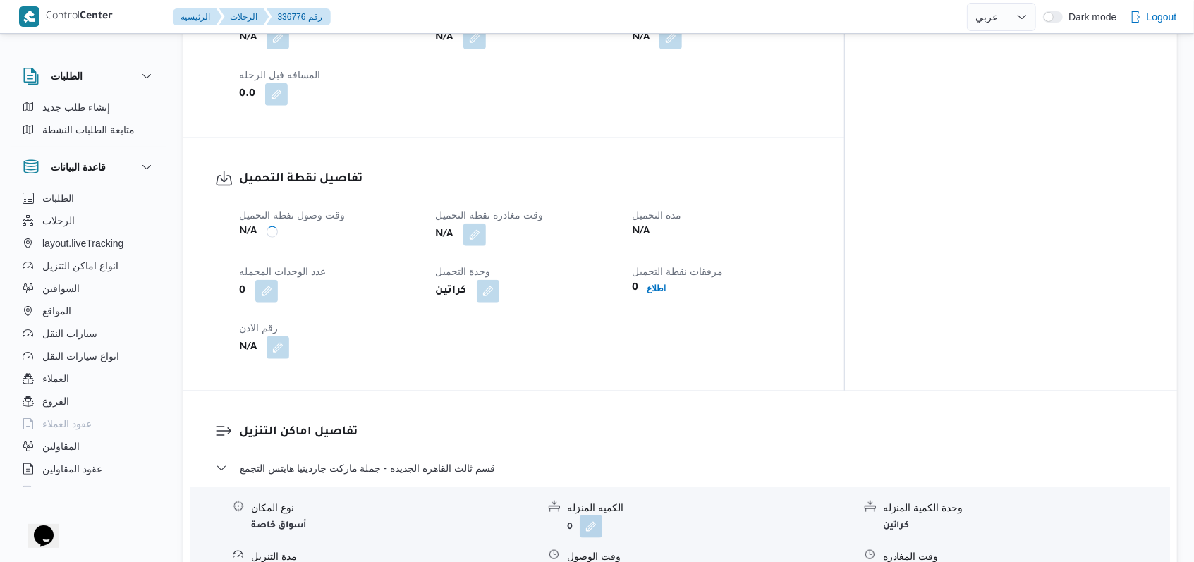
click at [486, 226] on button "button" at bounding box center [474, 235] width 23 height 23
click at [467, 283] on b "كراتين" at bounding box center [451, 291] width 31 height 17
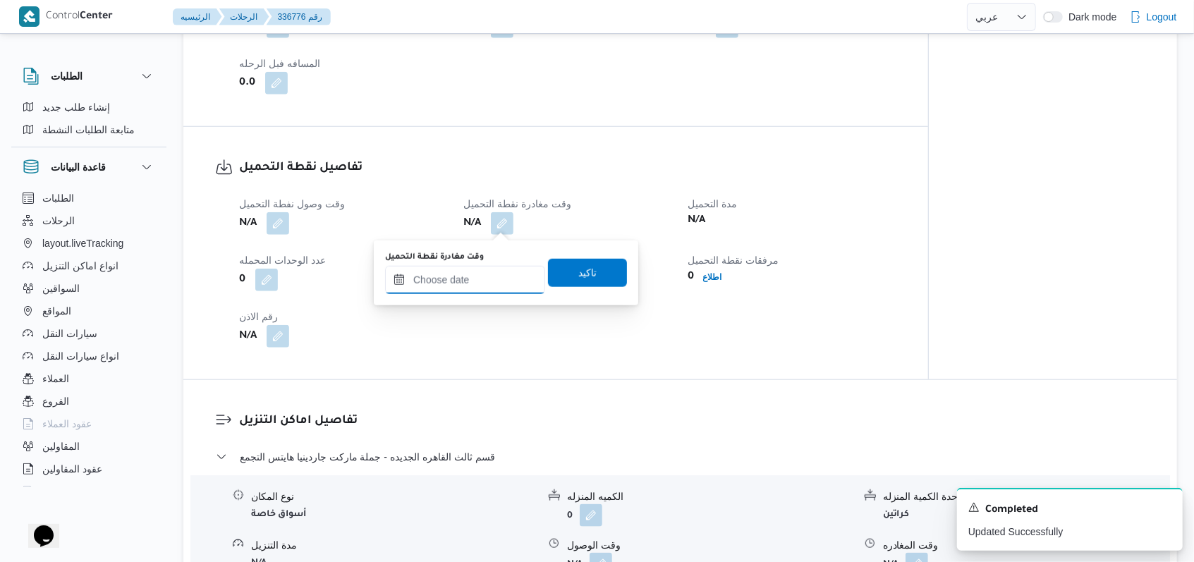
click at [503, 284] on input "وقت مغادرة نقطة التحميل" at bounding box center [465, 280] width 160 height 28
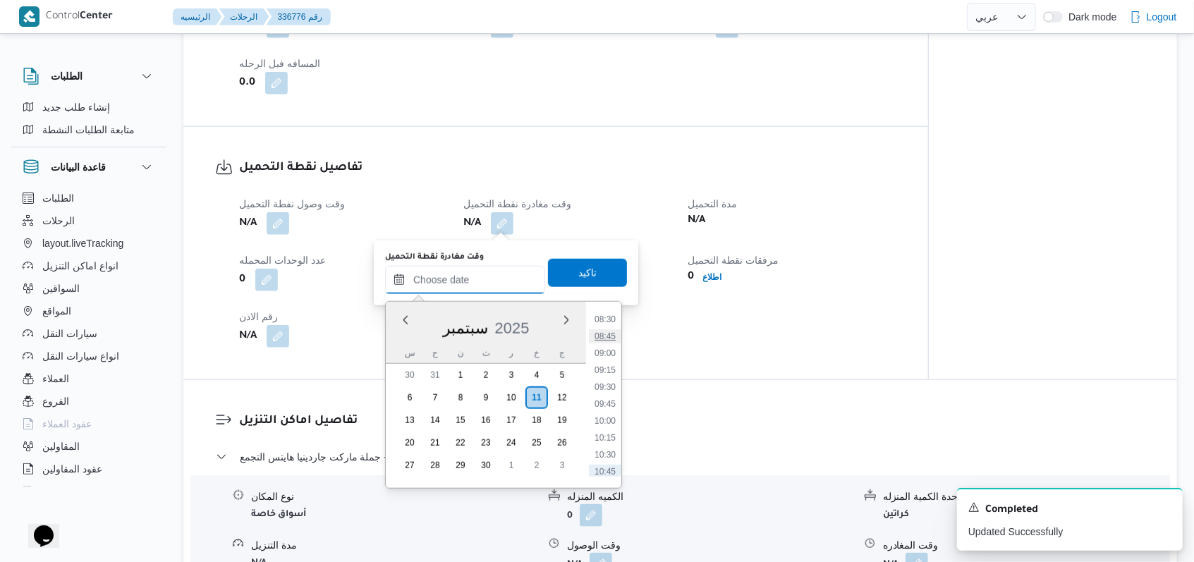
scroll to position [548, 0]
click at [612, 353] on li "08:30" at bounding box center [605, 348] width 32 height 14
type input "١١/٠٩/٢٠٢٥ ٠٨:٣٠"
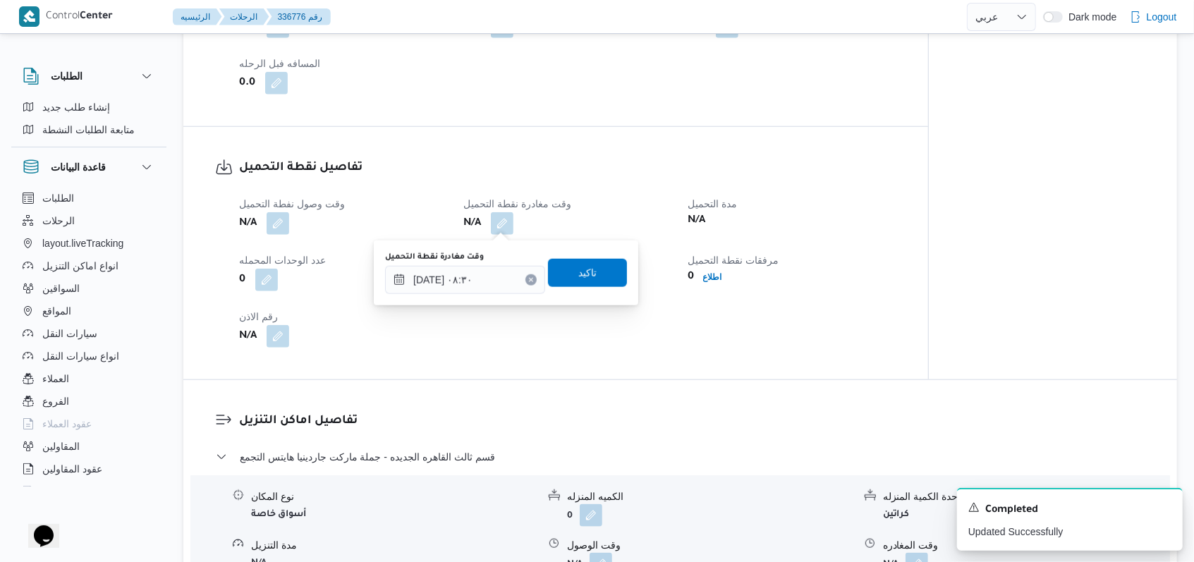
click at [607, 257] on div "وقت مغادرة نقطة التحميل ١١/٠٩/٢٠٢٥ ٠٨:٣٠ تاكيد" at bounding box center [506, 272] width 245 height 45
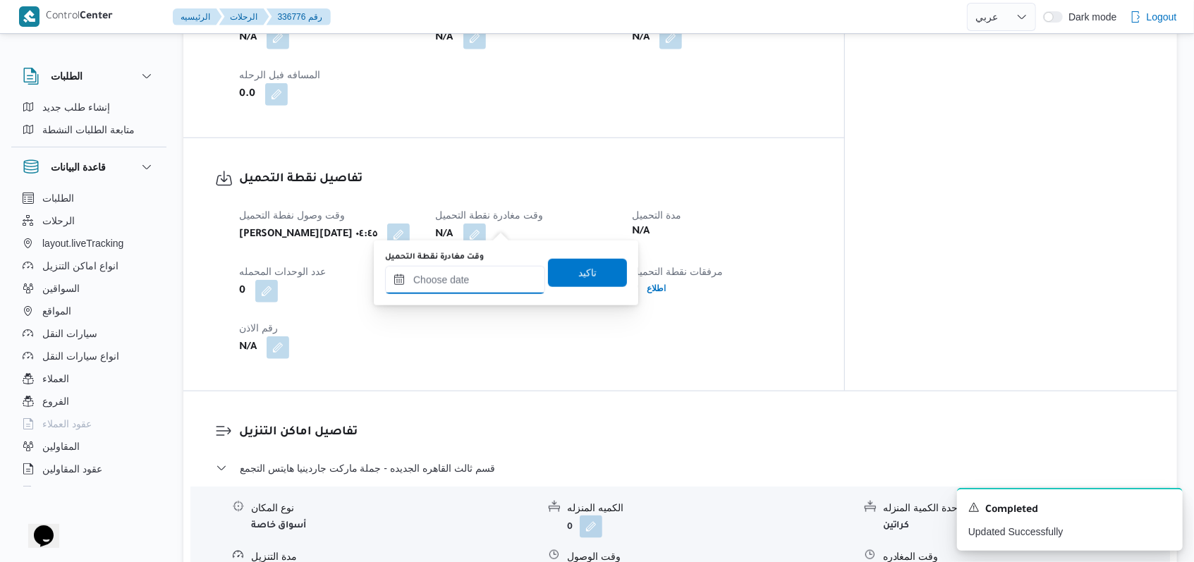
click at [500, 281] on input "وقت مغادرة نقطة التحميل" at bounding box center [465, 280] width 160 height 28
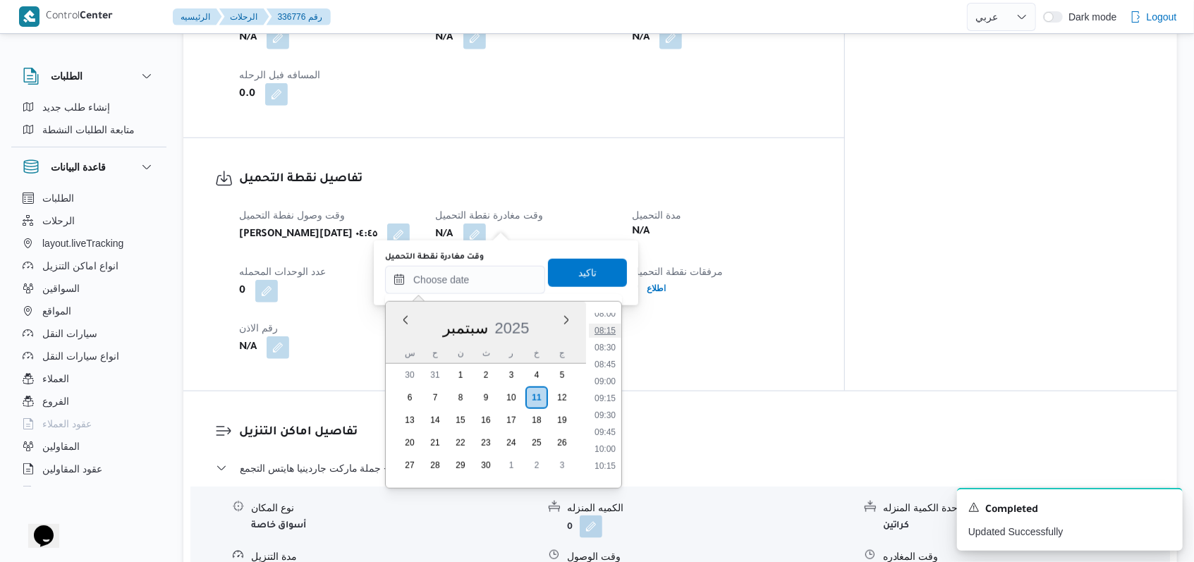
click at [613, 329] on li "08:15" at bounding box center [605, 331] width 32 height 14
type input "١١/٠٩/٢٠٢٥ ٠٨:١٥"
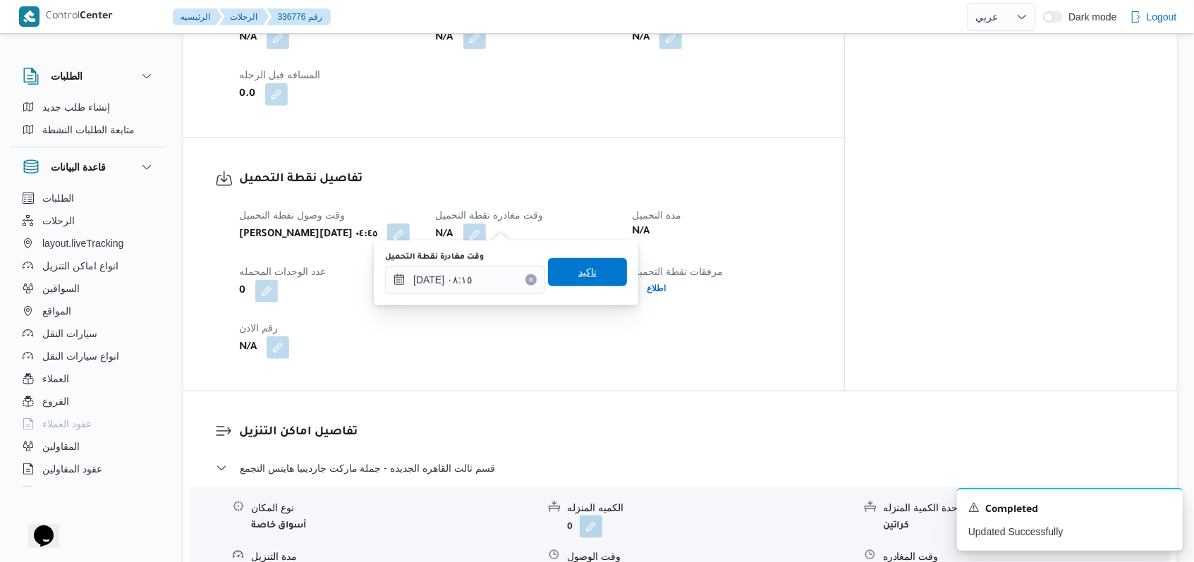
click at [597, 286] on span "تاكيد" at bounding box center [587, 272] width 79 height 28
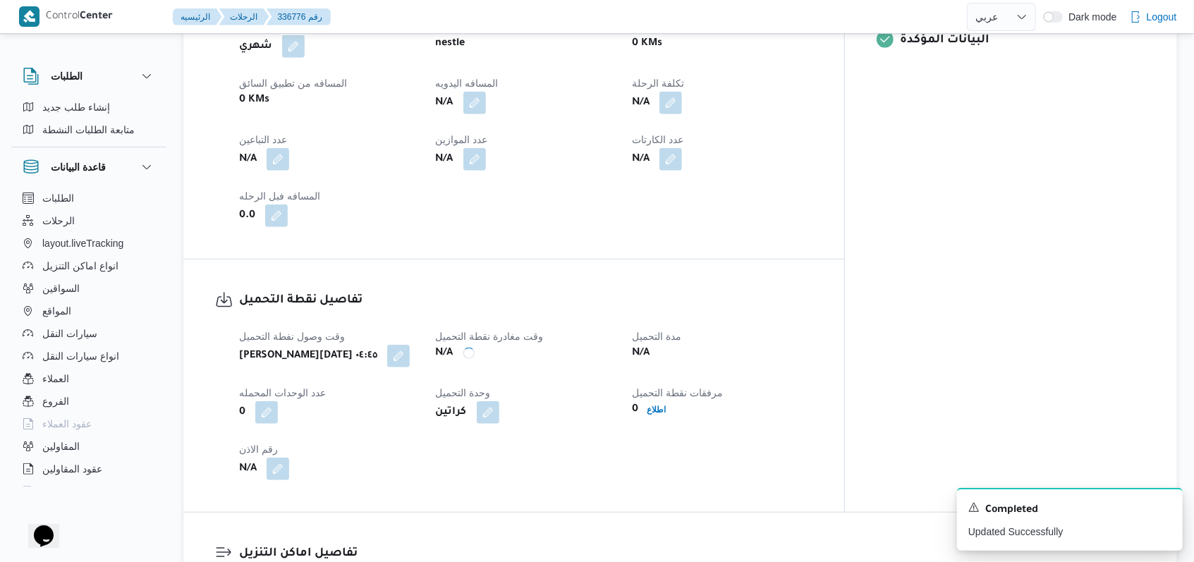
scroll to position [658, 0]
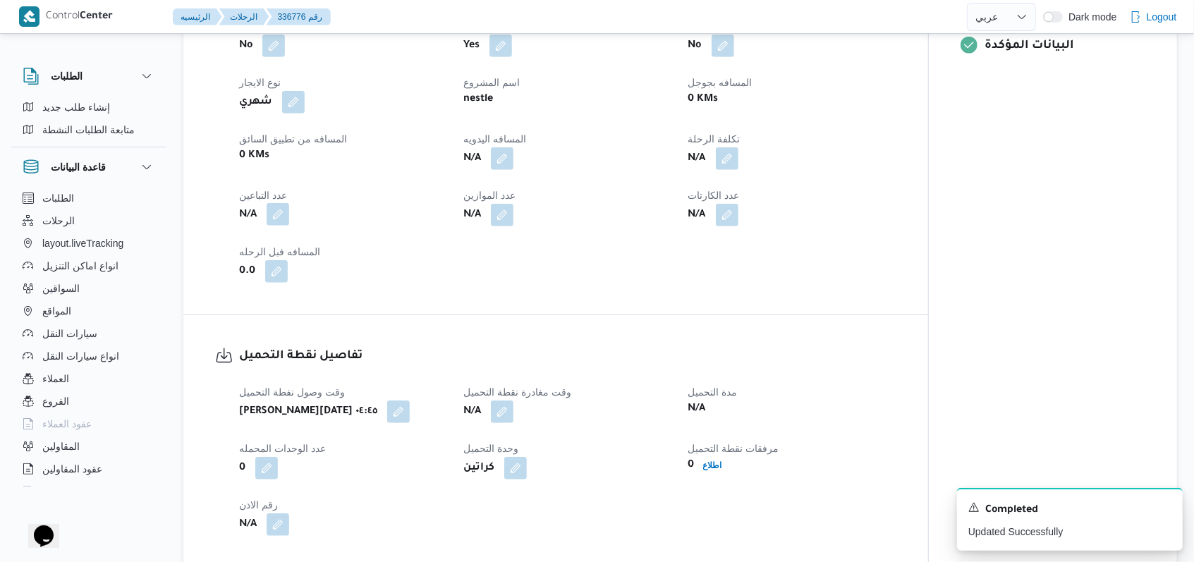
click at [277, 219] on button "button" at bounding box center [278, 214] width 23 height 23
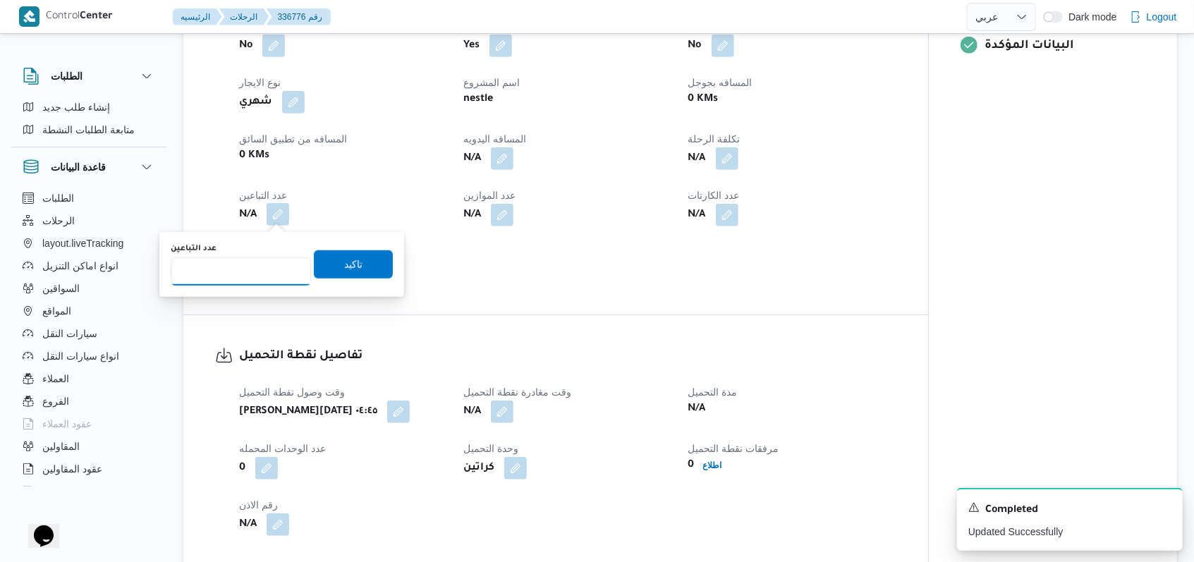
click at [244, 265] on input "عدد التباعين" at bounding box center [241, 271] width 140 height 28
type input "1"
click at [322, 272] on span "تاكيد" at bounding box center [353, 264] width 79 height 28
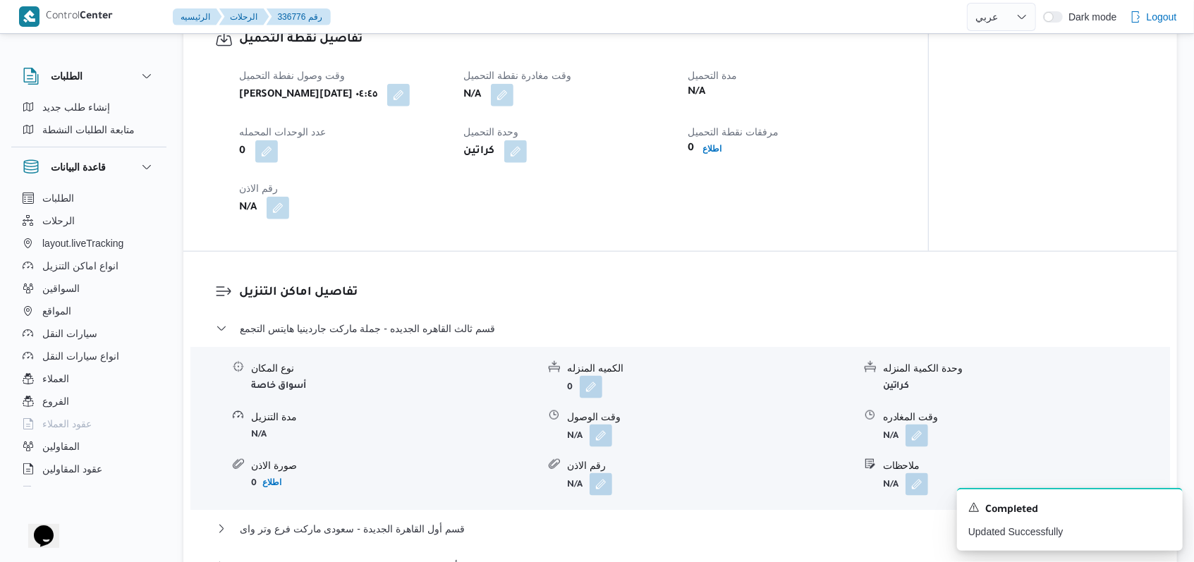
scroll to position [1129, 0]
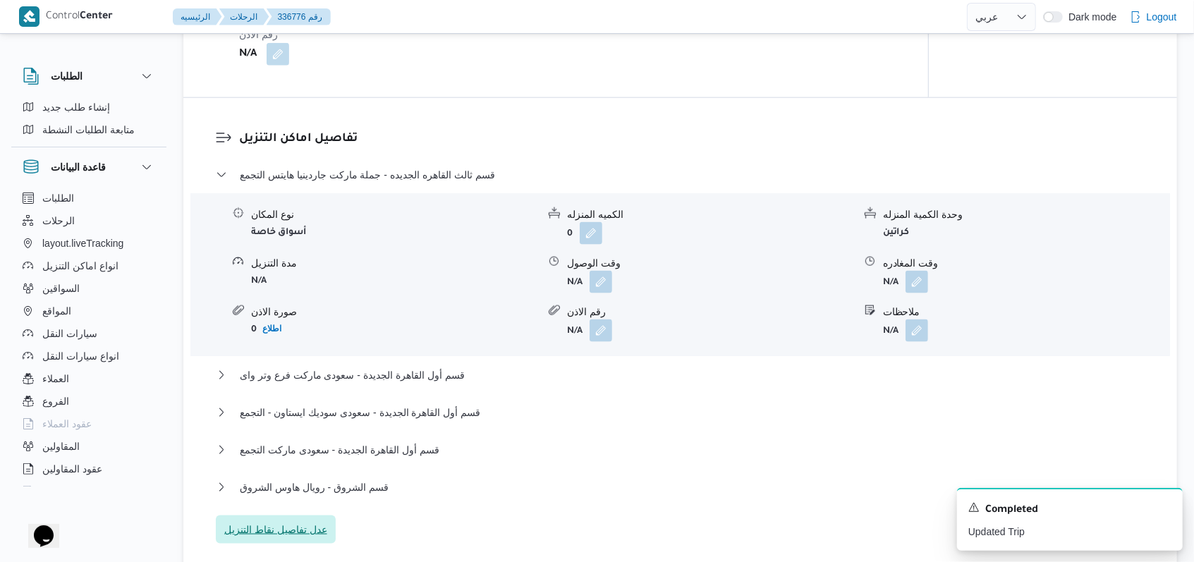
click at [312, 516] on div "قسم ثالث القاهره الجديده - جملة ماركت جاردينيا هايتس التجمع نوع المكان أسواق خا…" at bounding box center [681, 355] width 930 height 378
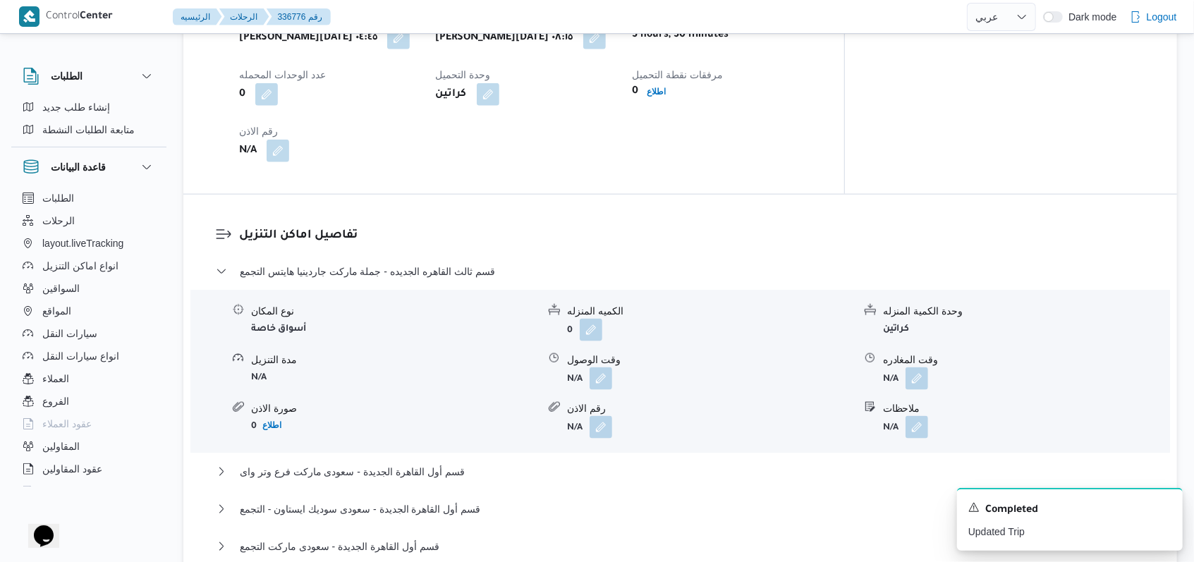
scroll to position [940, 0]
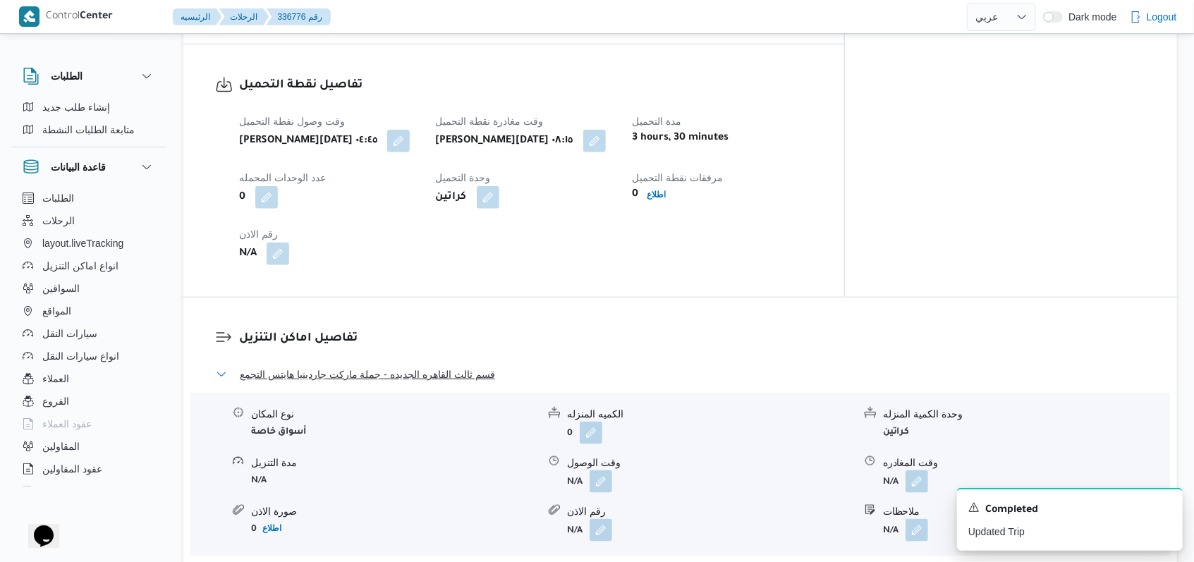
click at [464, 366] on span "قسم ثالث القاهره الجديده - جملة ماركت جاردينيا هايتس التجمع" at bounding box center [367, 374] width 255 height 17
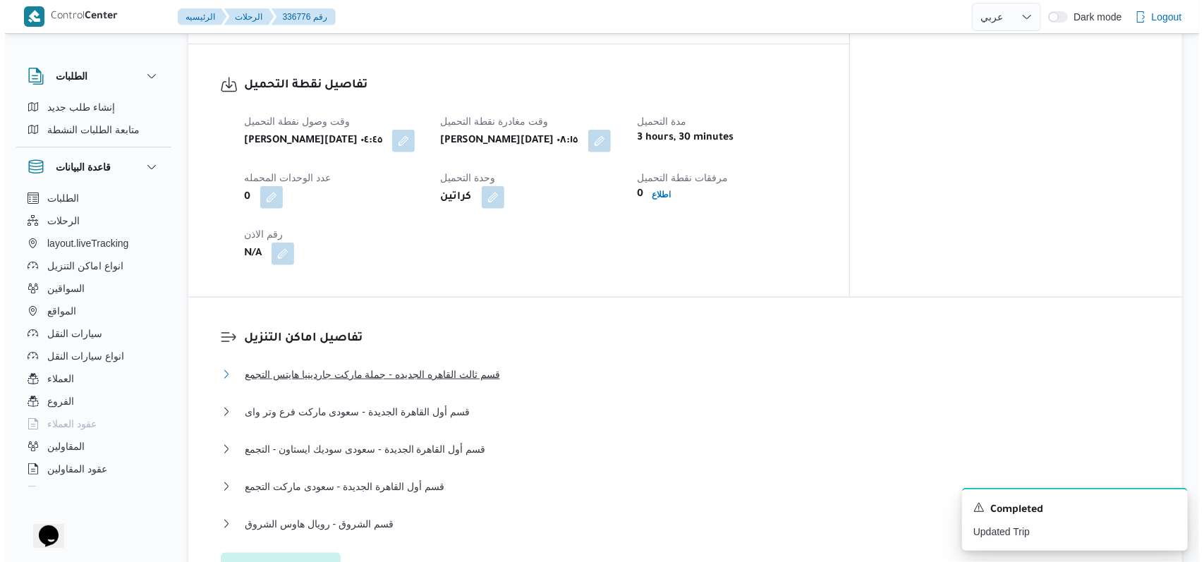
scroll to position [1222, 0]
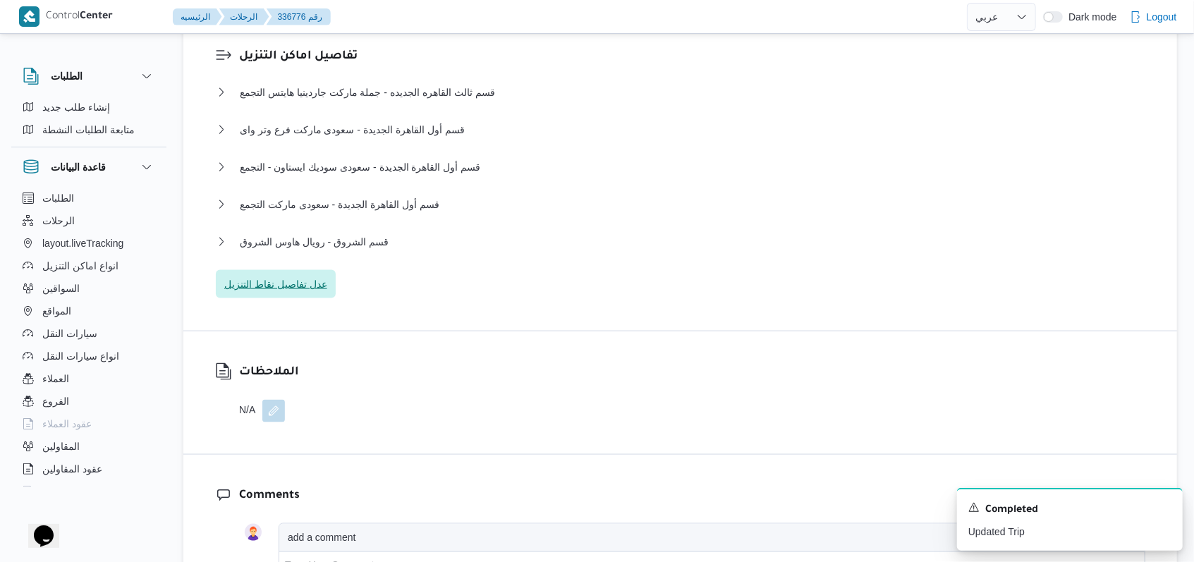
click at [282, 278] on span "عدل تفاصيل نقاط التنزيل" at bounding box center [275, 284] width 103 height 17
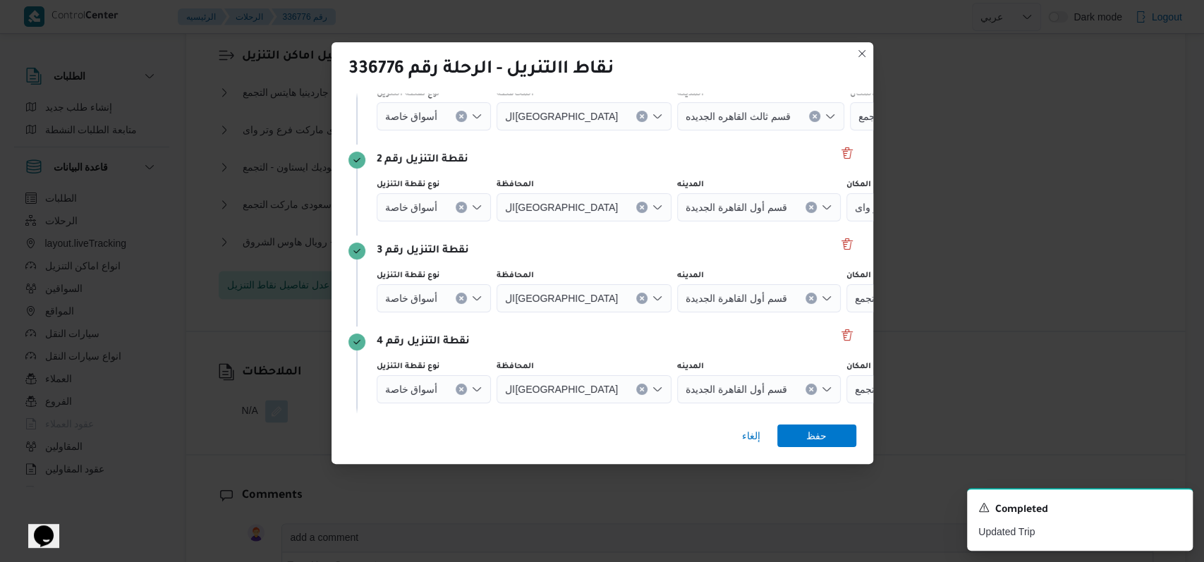
scroll to position [273, 0]
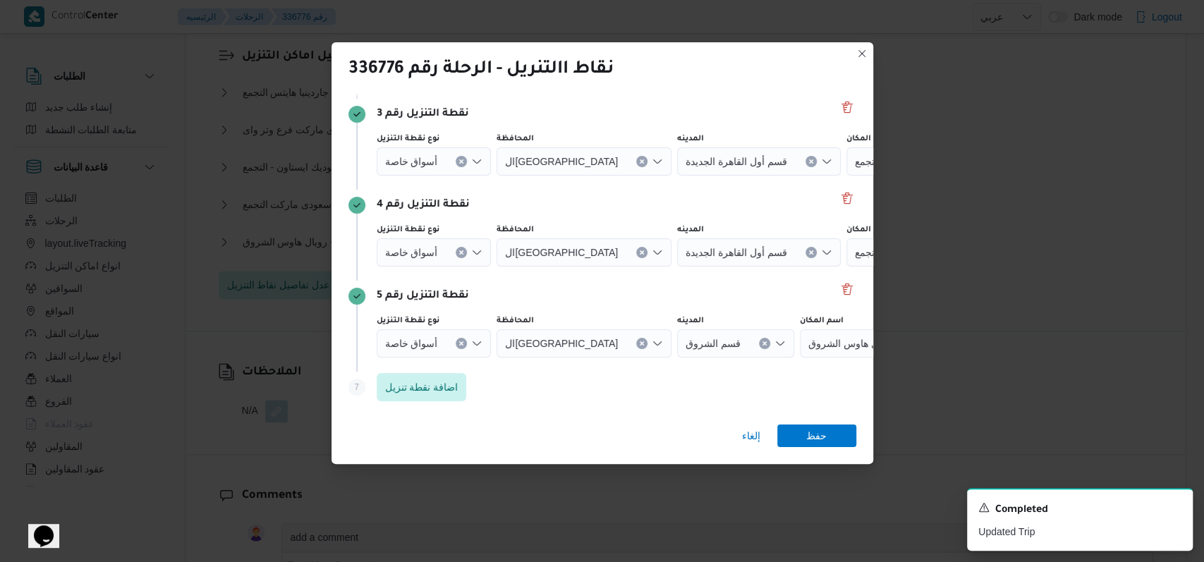
click at [460, 344] on icon "Clear input" at bounding box center [462, 343] width 4 height 4
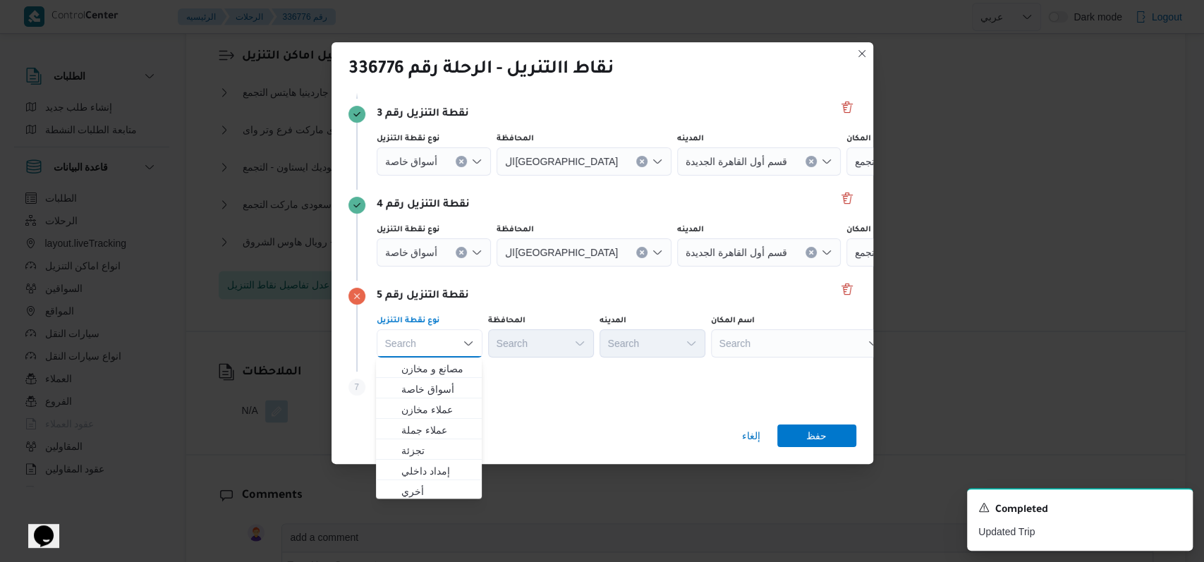
click at [456, 253] on button "Clear input" at bounding box center [461, 252] width 11 height 11
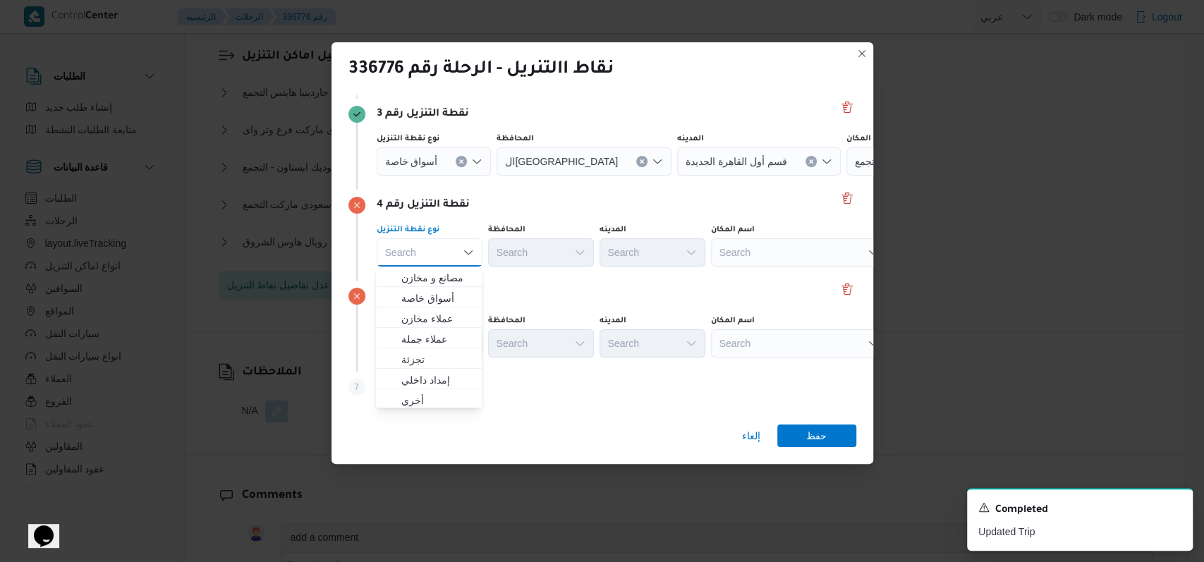
click at [458, 252] on div "Search Combo box. Selected. Combo box input. Search. Type some text or, to disp…" at bounding box center [430, 252] width 106 height 28
click at [457, 156] on button "Clear input" at bounding box center [461, 161] width 11 height 11
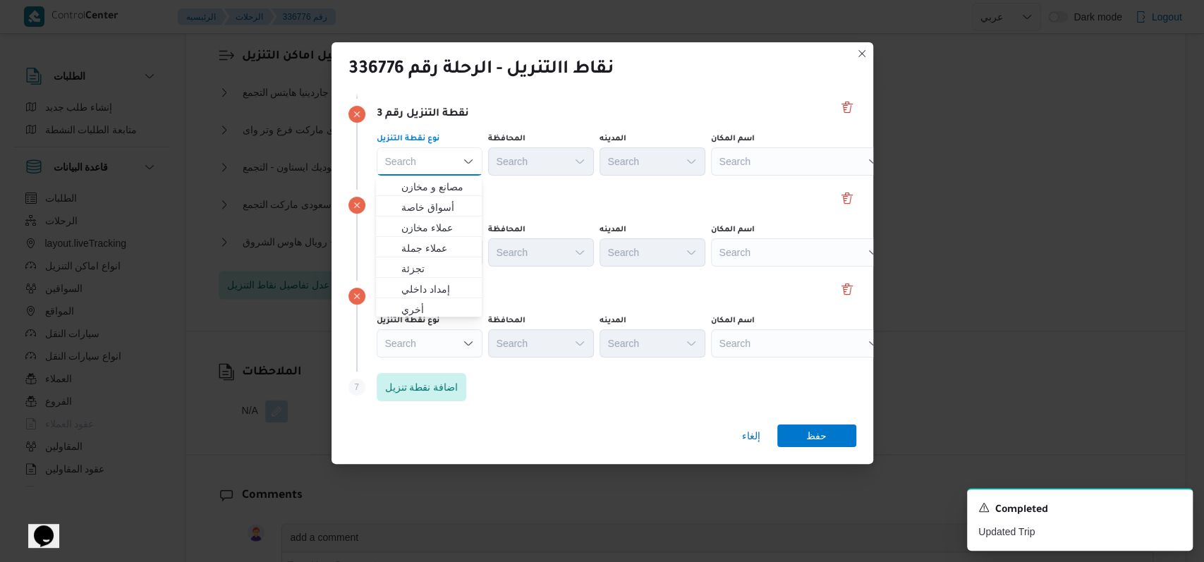
click at [530, 195] on div "نقطة التنزيل رقم 4 نوع نقطة التنزيل Search المحافظة Search المدينه Search اسم ا…" at bounding box center [602, 235] width 508 height 91
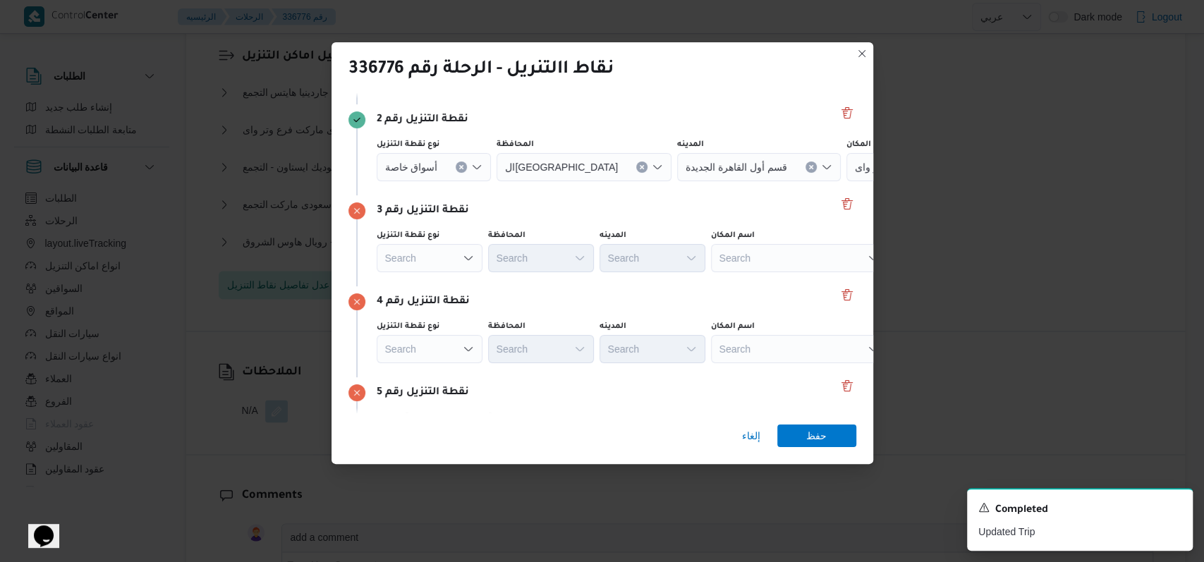
scroll to position [85, 0]
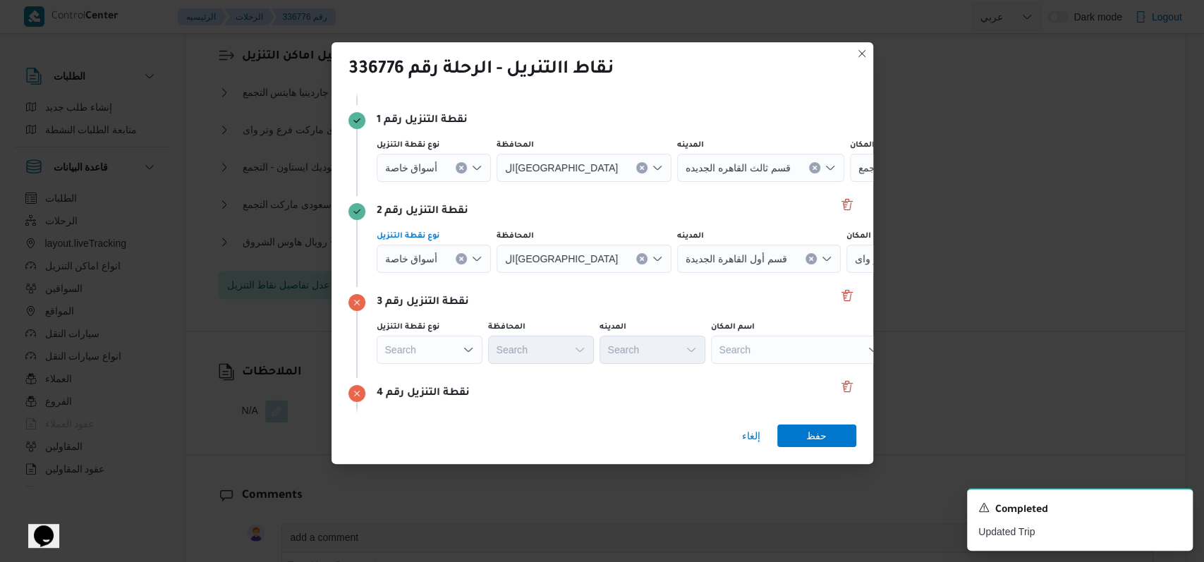
click at [459, 260] on icon "Clear input" at bounding box center [461, 259] width 6 height 6
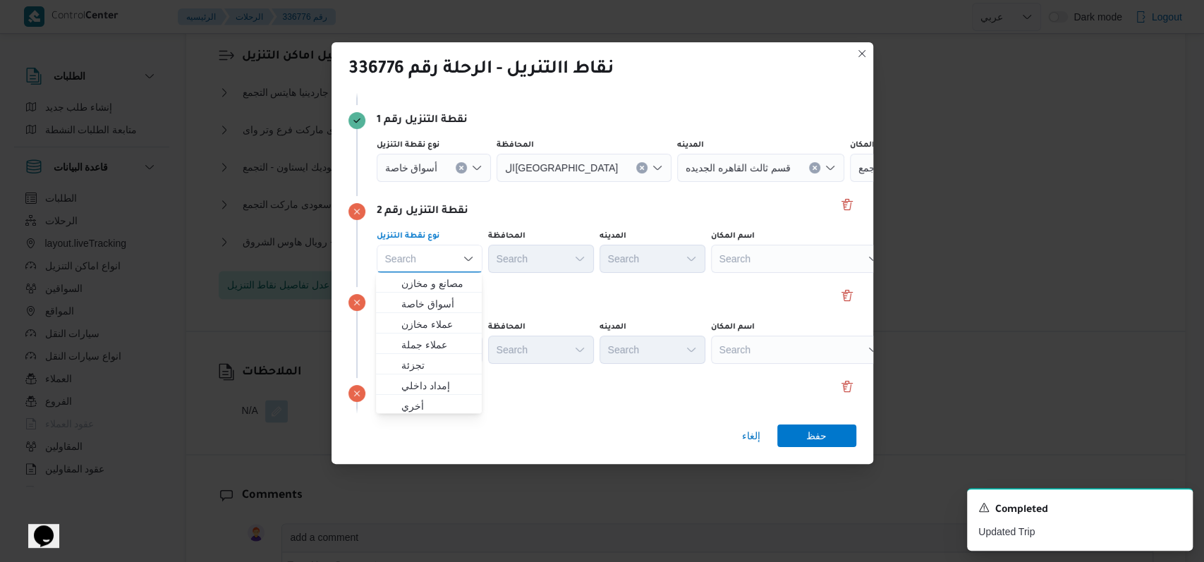
click at [458, 165] on icon "Clear input" at bounding box center [461, 168] width 6 height 6
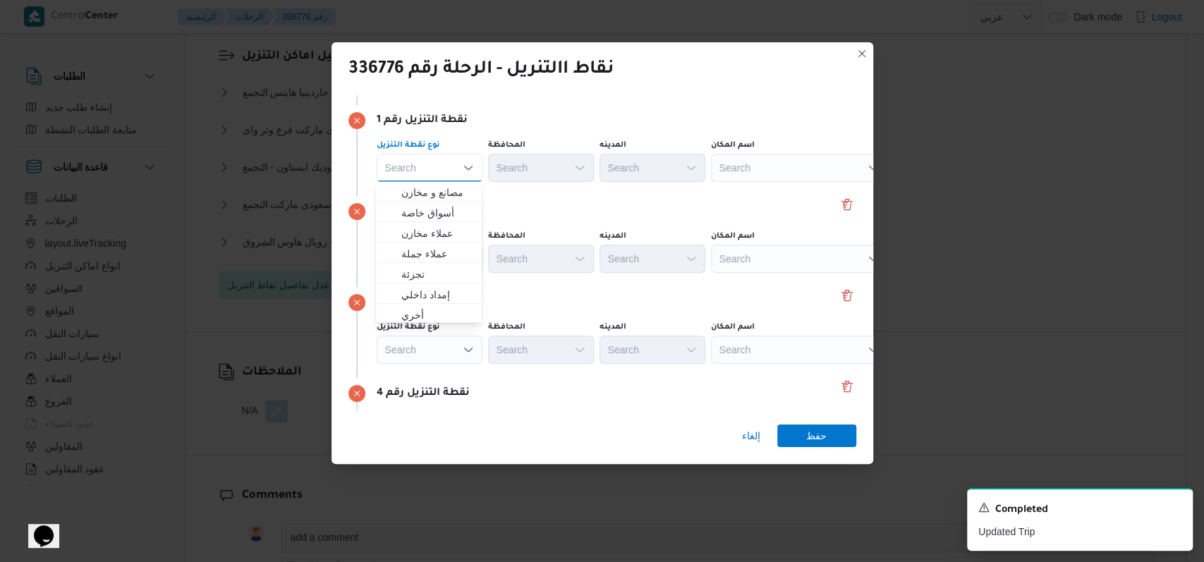
click at [581, 203] on div "نقطة التنزيل رقم 2" at bounding box center [602, 211] width 508 height 17
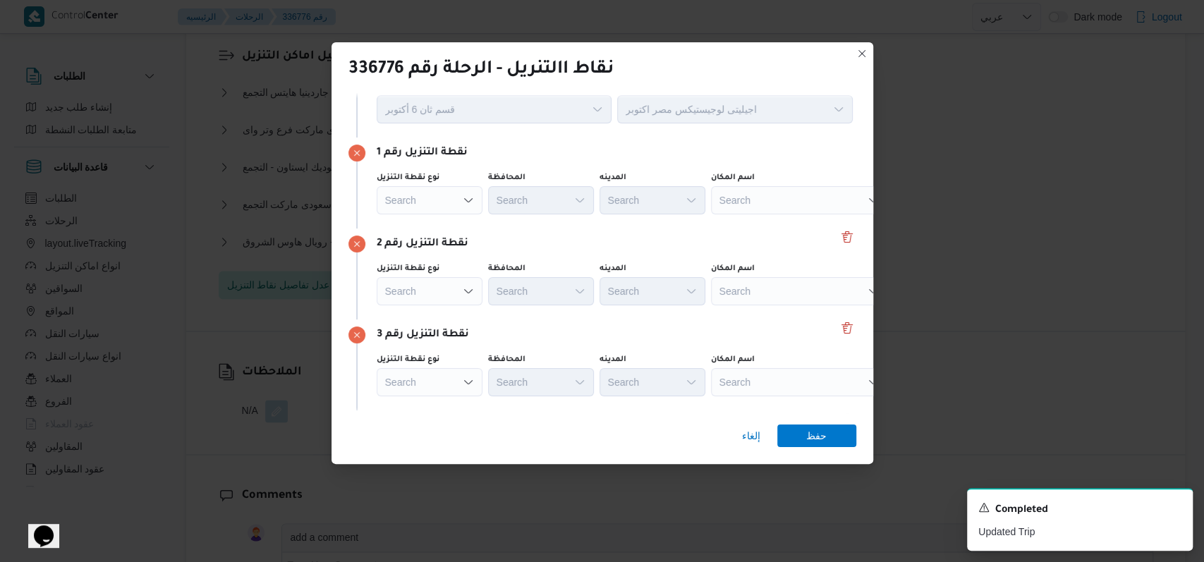
scroll to position [94, 0]
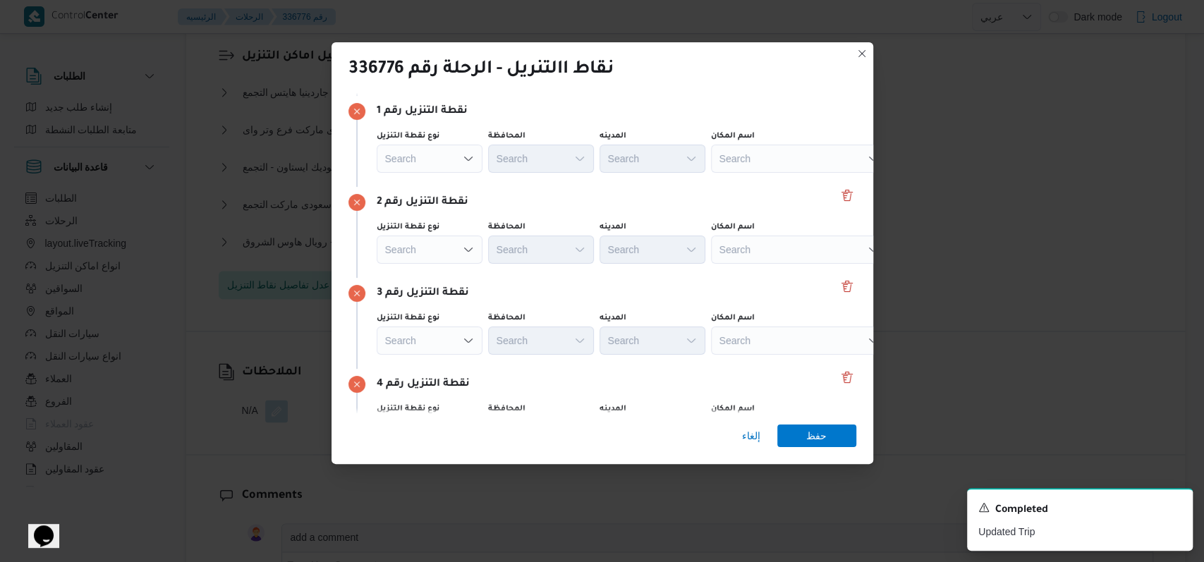
click at [788, 166] on div "Search" at bounding box center [799, 159] width 176 height 28
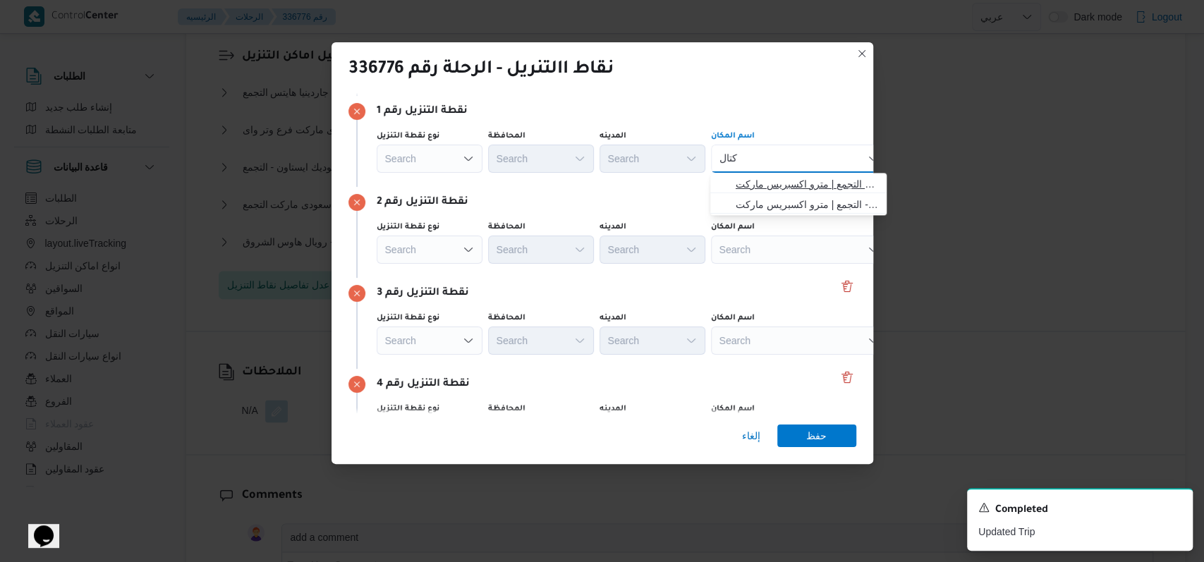
type input "كتال"
drag, startPoint x: 788, startPoint y: 184, endPoint x: 757, endPoint y: 232, distance: 57.1
click at [788, 184] on span "مترو ماركت كتال يست التجمع | مترو اكسبريس ماركت | null" at bounding box center [807, 184] width 142 height 17
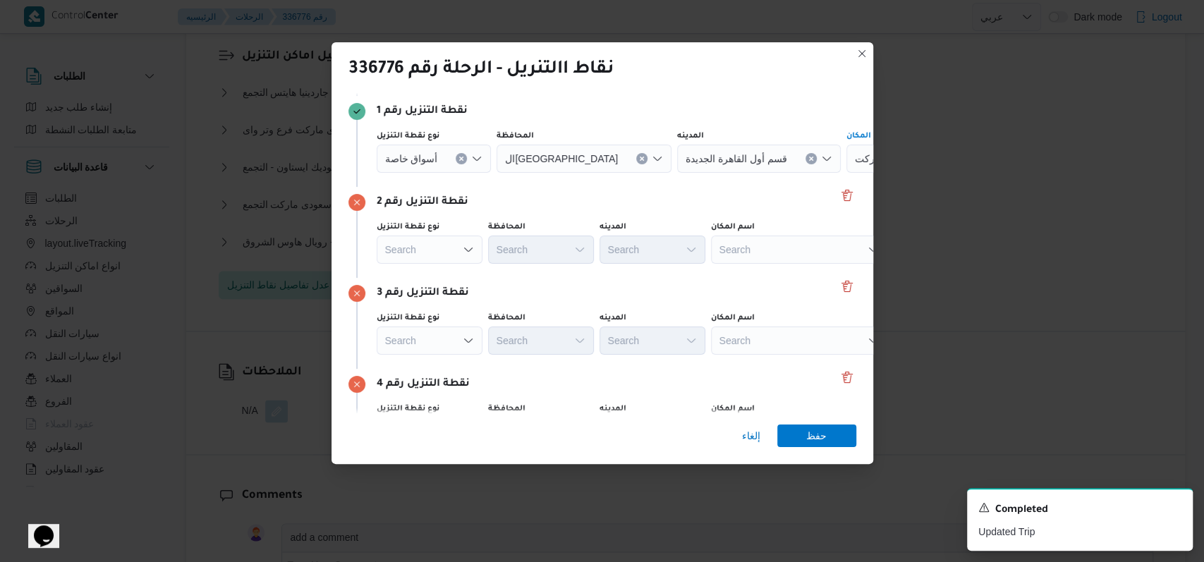
click at [750, 248] on div "Search" at bounding box center [799, 250] width 176 height 28
type input "مركاتو"
click at [751, 269] on span "بيت الجملة مركاتو مول - التجمع | ماركاتو مول | null" at bounding box center [807, 275] width 142 height 17
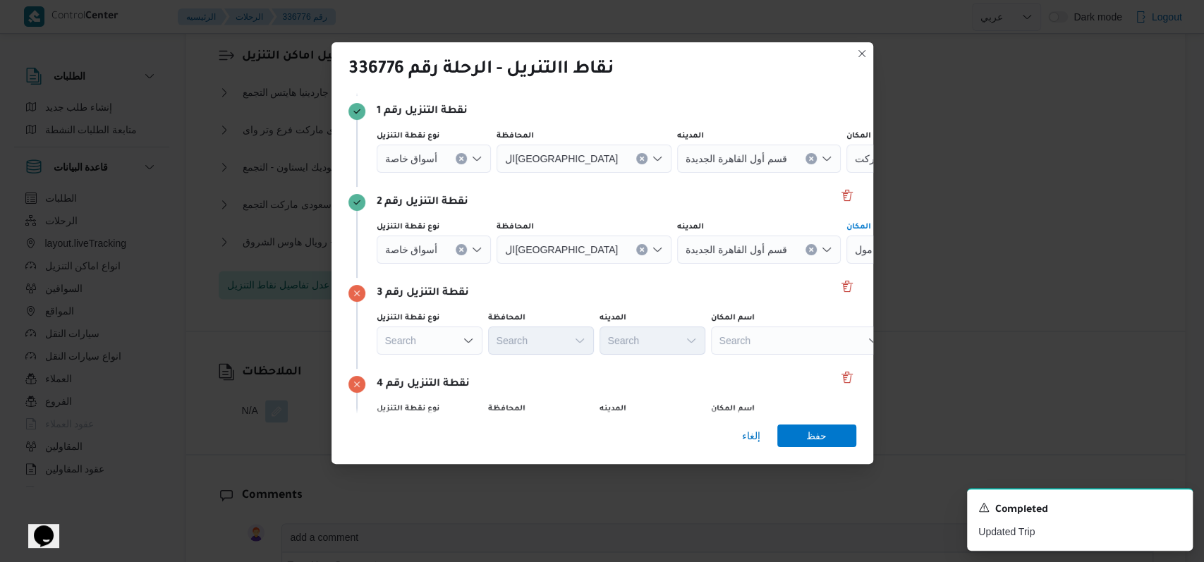
click at [745, 343] on div "Search" at bounding box center [799, 341] width 176 height 28
type input "كارفور مدينتى"
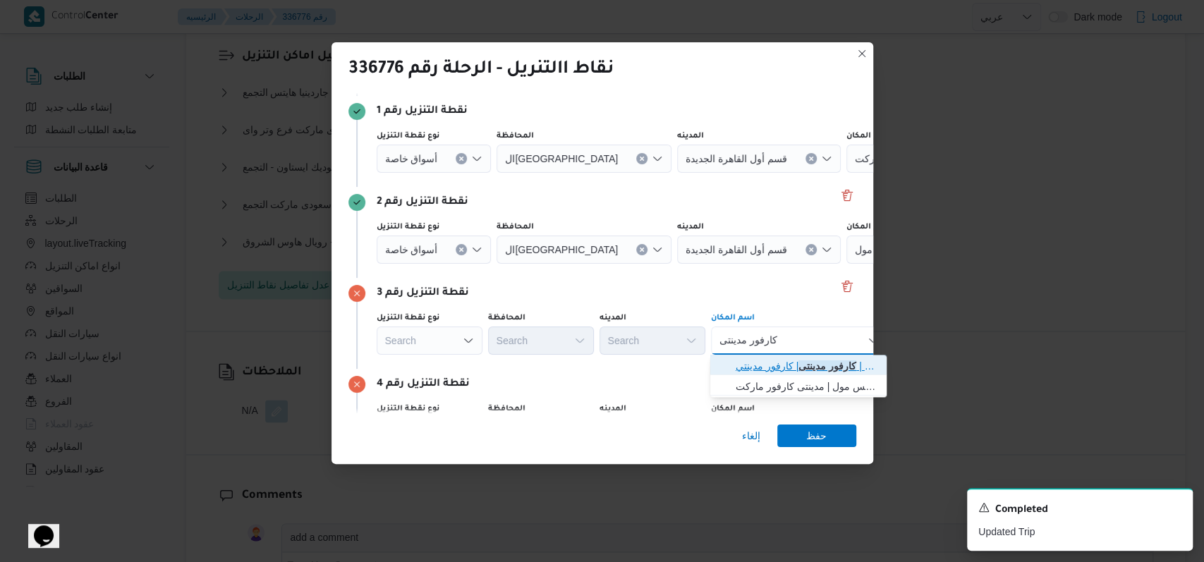
click at [792, 369] on span "كارفور مدينتى | كارفور مدينتي | null" at bounding box center [807, 366] width 142 height 17
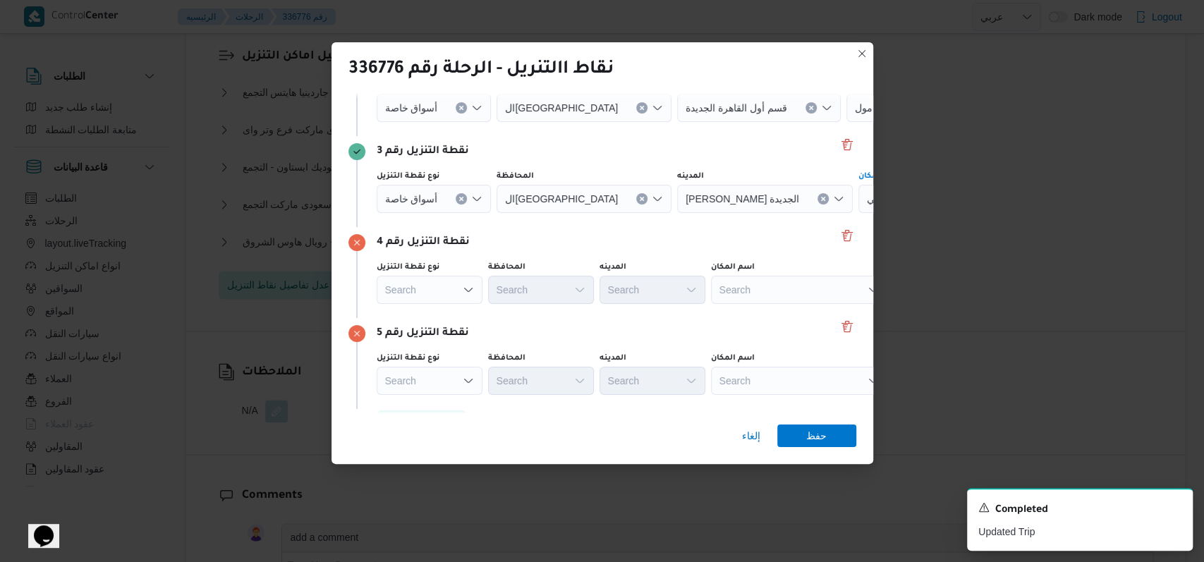
scroll to position [273, 0]
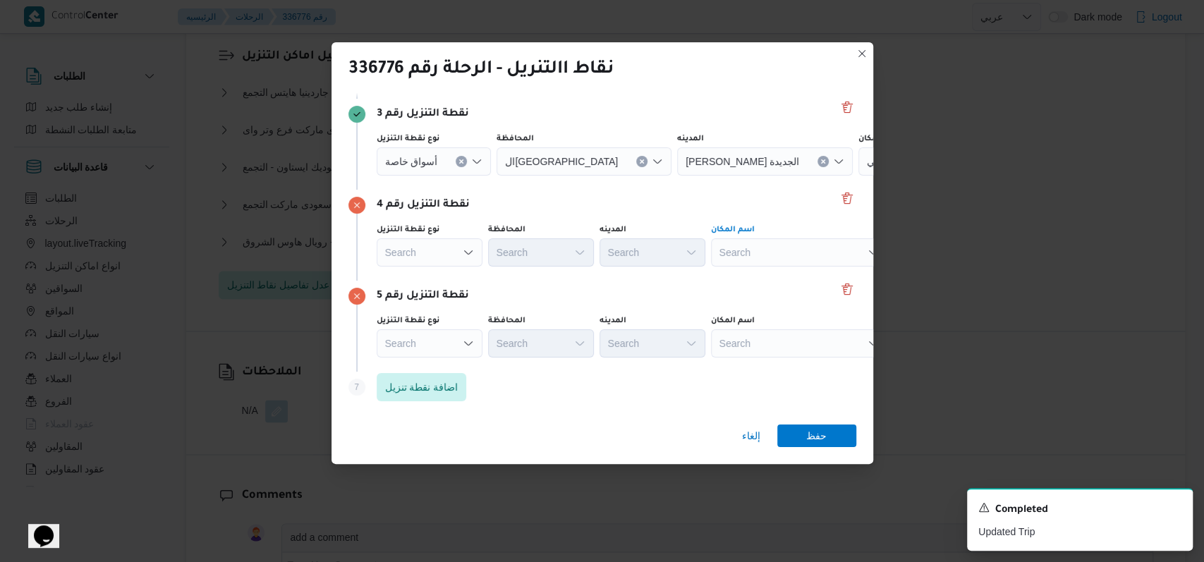
click at [767, 256] on div "Search" at bounding box center [799, 252] width 176 height 28
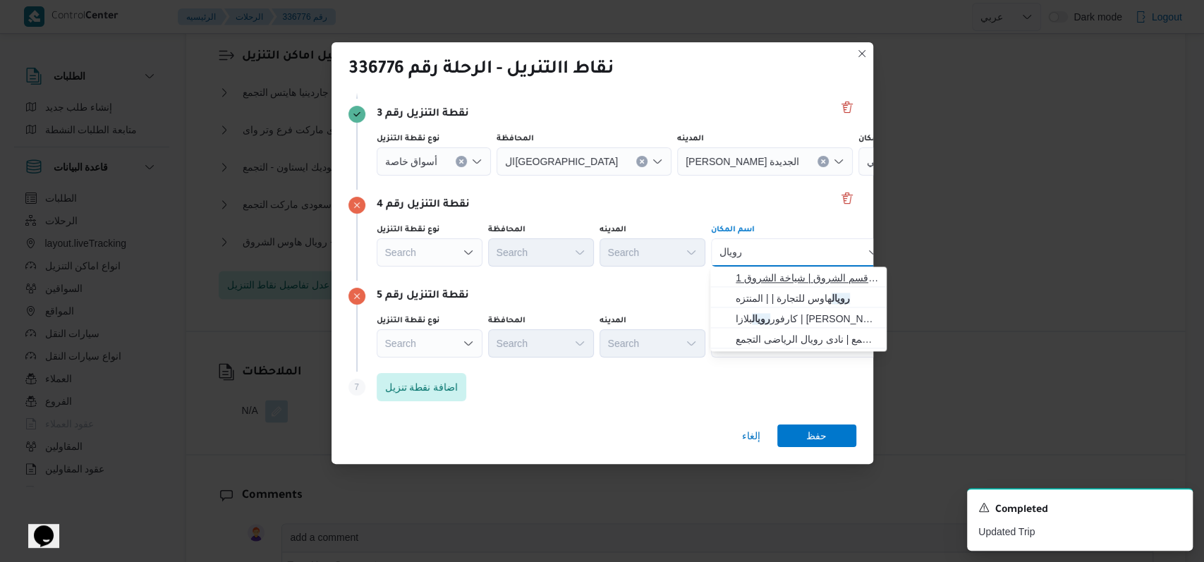
type input "رويال"
click at [784, 281] on span "رويال هاوس الشروق | قسم الشروق | شياخة الشروق 1" at bounding box center [807, 277] width 142 height 17
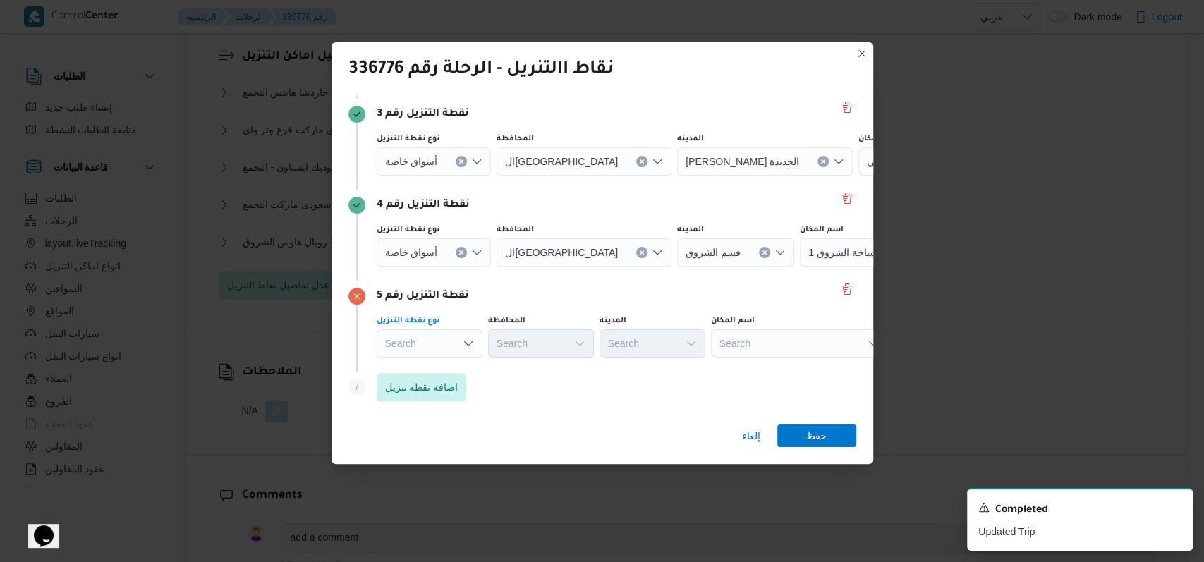
click at [420, 337] on div "Search" at bounding box center [430, 343] width 106 height 28
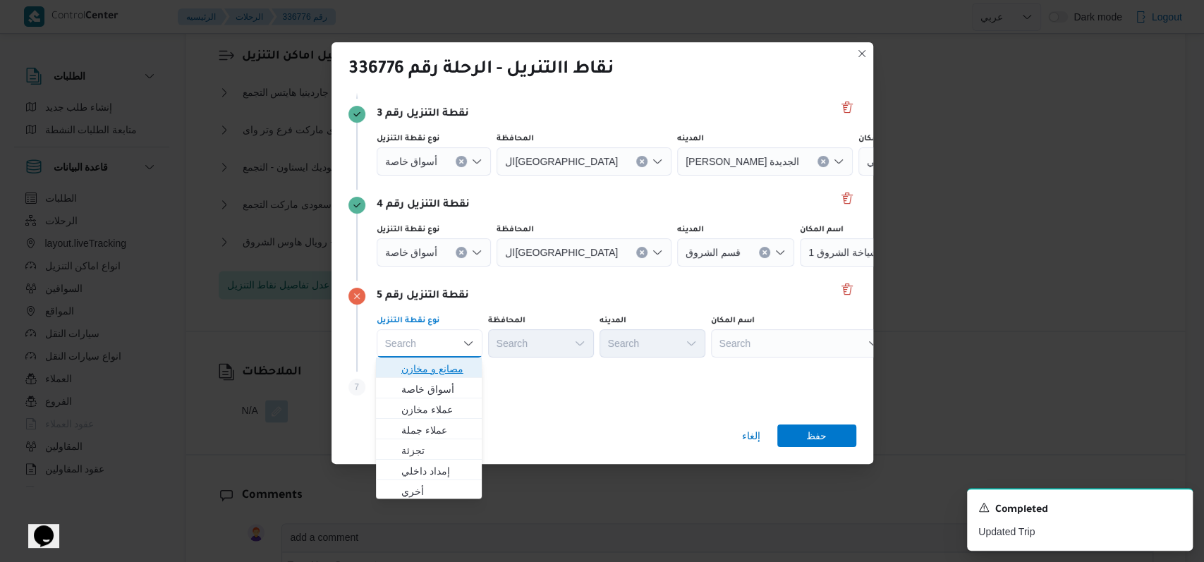
click at [424, 361] on span "مصانع و مخازن" at bounding box center [437, 368] width 72 height 17
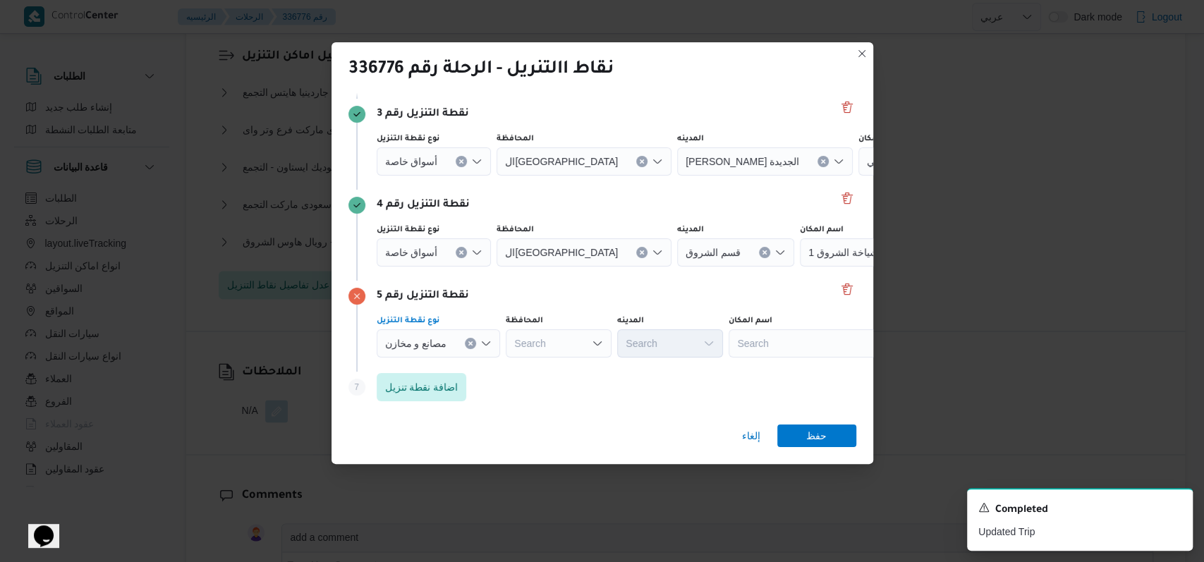
click at [797, 334] on div "Search" at bounding box center [817, 343] width 176 height 28
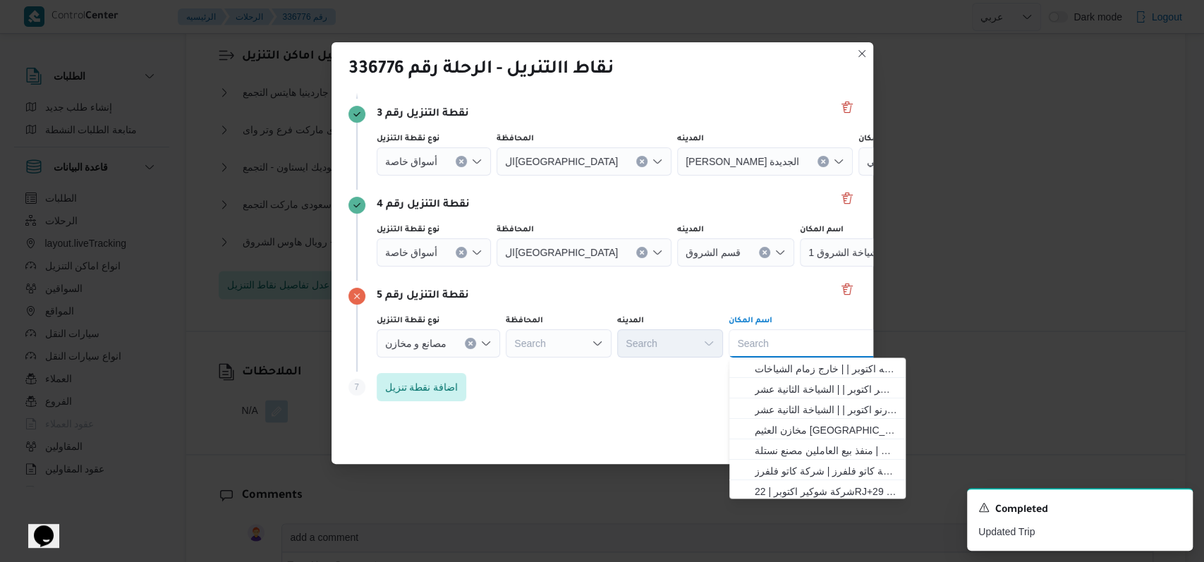
click at [790, 352] on div "Search Combo box. Selected. Combo box input. Search. Type some text or, to disp…" at bounding box center [817, 343] width 176 height 28
click at [790, 360] on span "مصنع نستله اكتوبر | | خارج زمام الشياخات" at bounding box center [826, 368] width 142 height 17
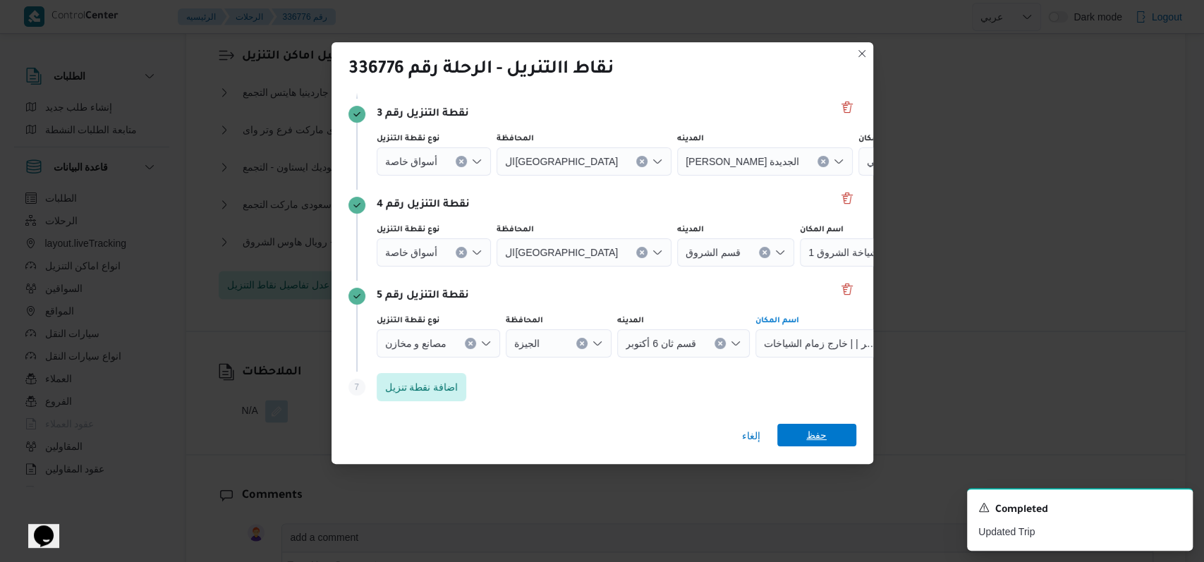
click at [820, 443] on span "حفظ" at bounding box center [816, 435] width 20 height 23
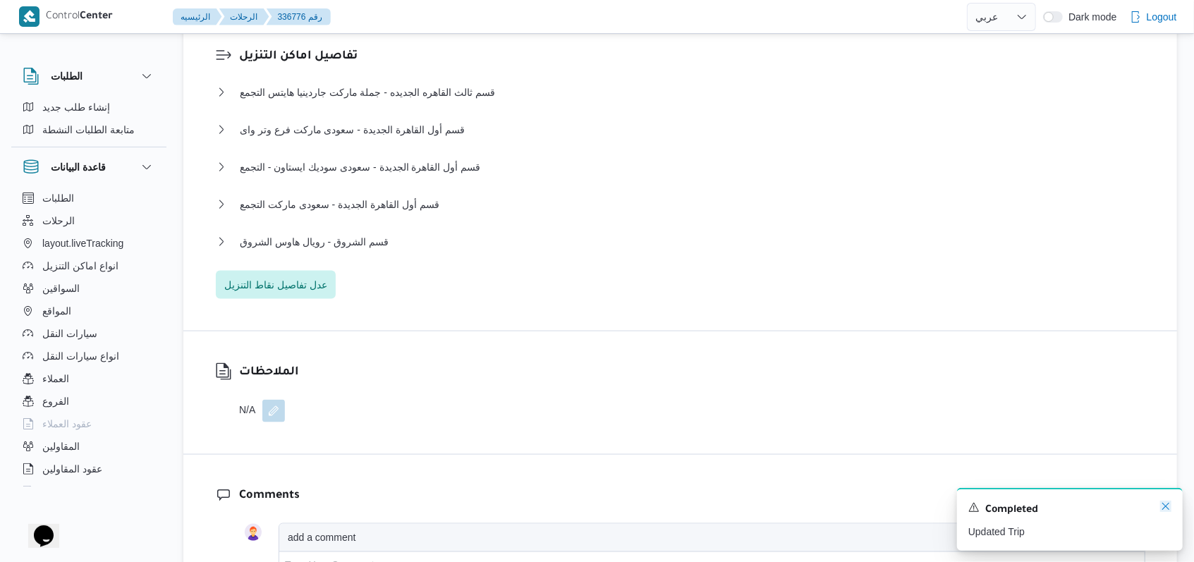
click at [1168, 512] on icon "Dismiss toast" at bounding box center [1165, 506] width 11 height 11
click at [275, 276] on span "عدل تفاصيل نقاط التنزيل" at bounding box center [275, 284] width 103 height 17
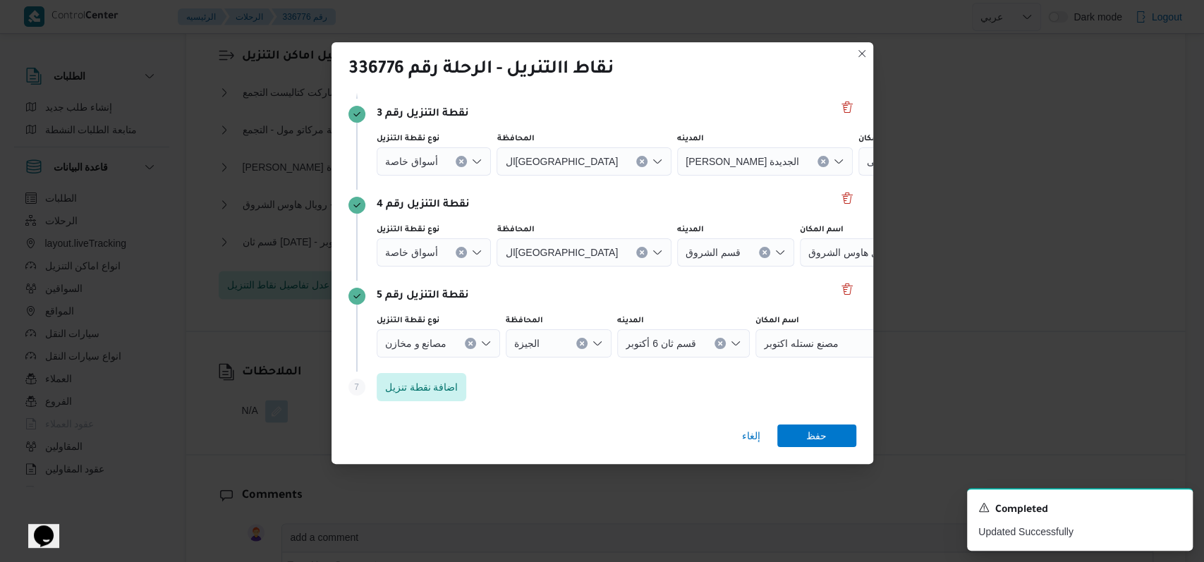
click at [825, 288] on div "نقطة التنزيل رقم 5" at bounding box center [602, 296] width 508 height 17
click at [839, 288] on button "Delete" at bounding box center [847, 288] width 17 height 17
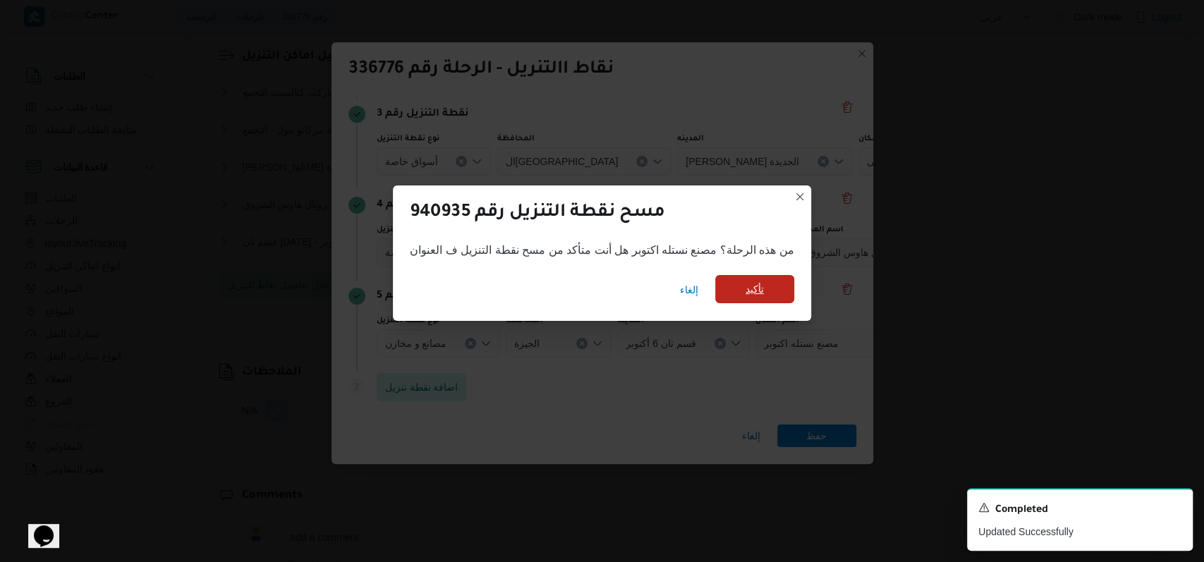
click at [746, 296] on span "تأكيد" at bounding box center [755, 289] width 18 height 17
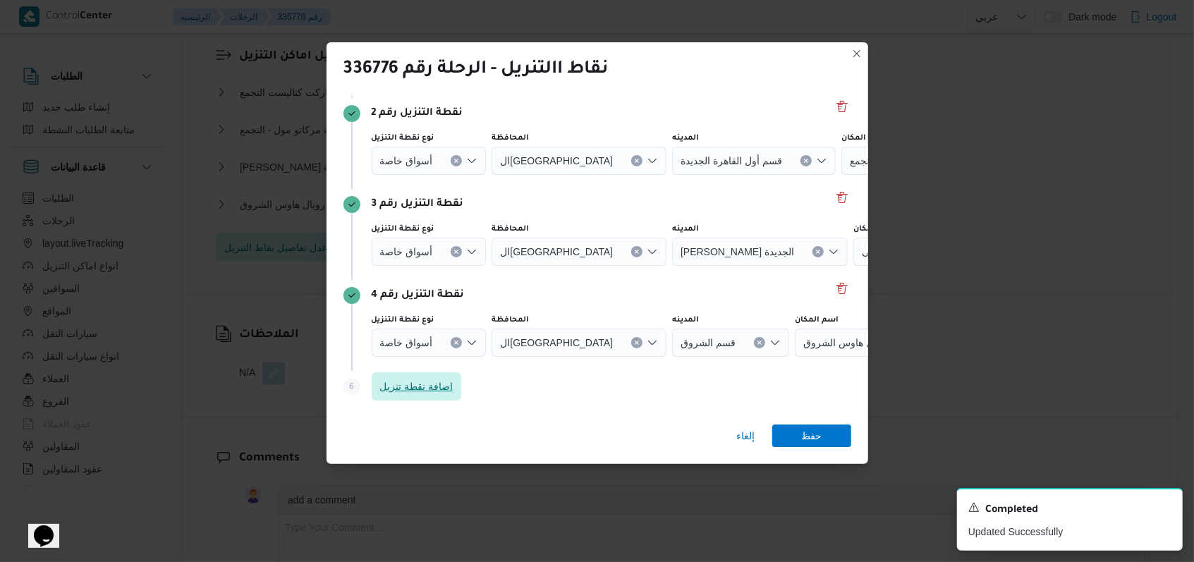
scroll to position [182, 0]
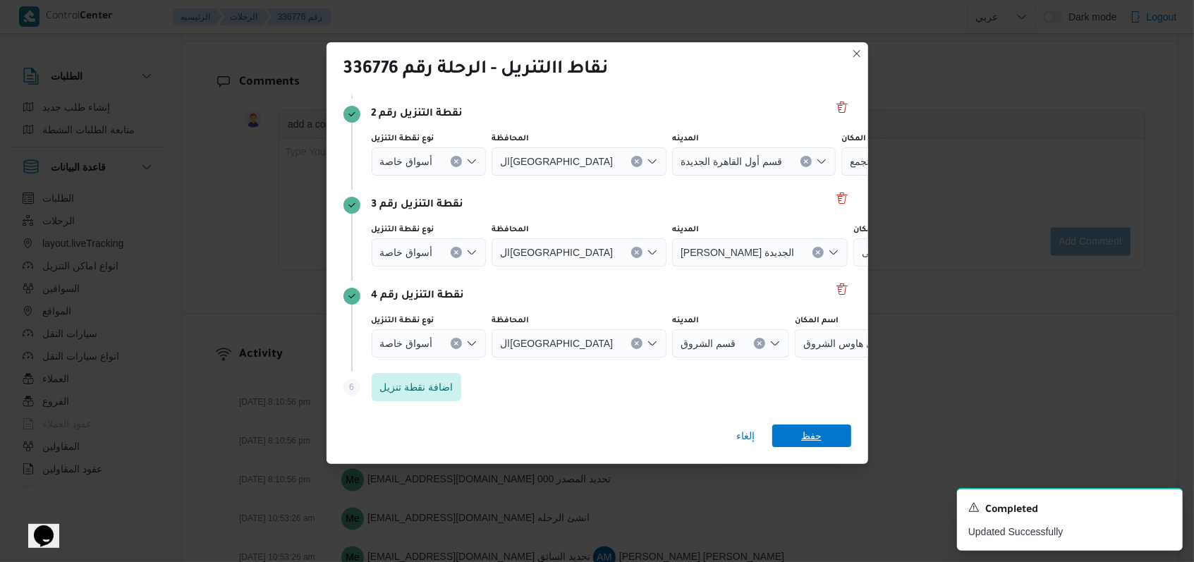
click at [825, 432] on span "حفظ" at bounding box center [811, 436] width 79 height 23
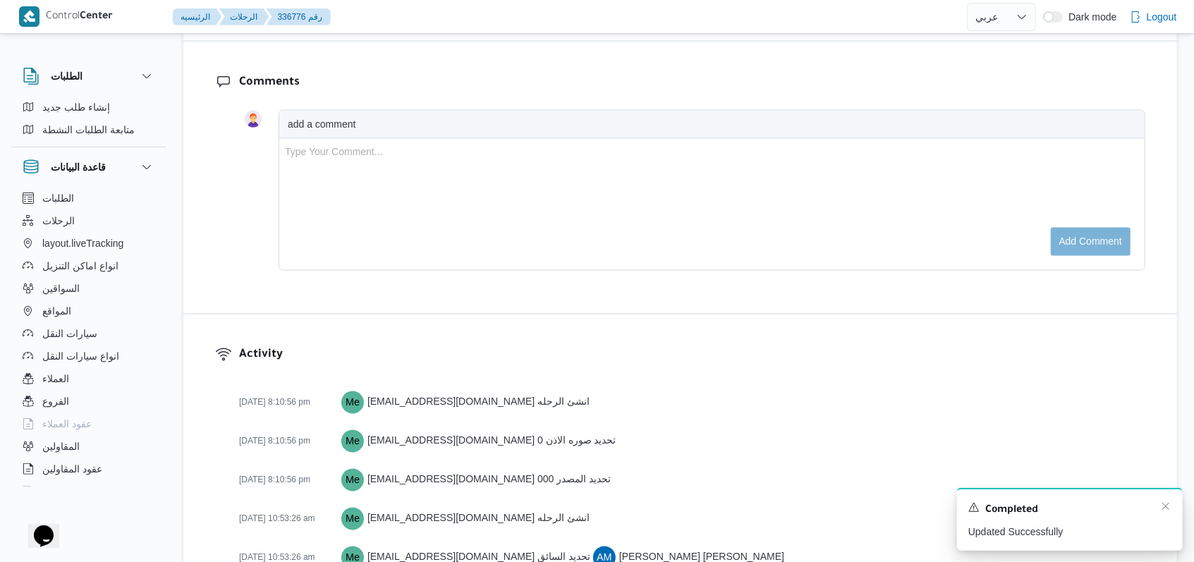
scroll to position [1160, 0]
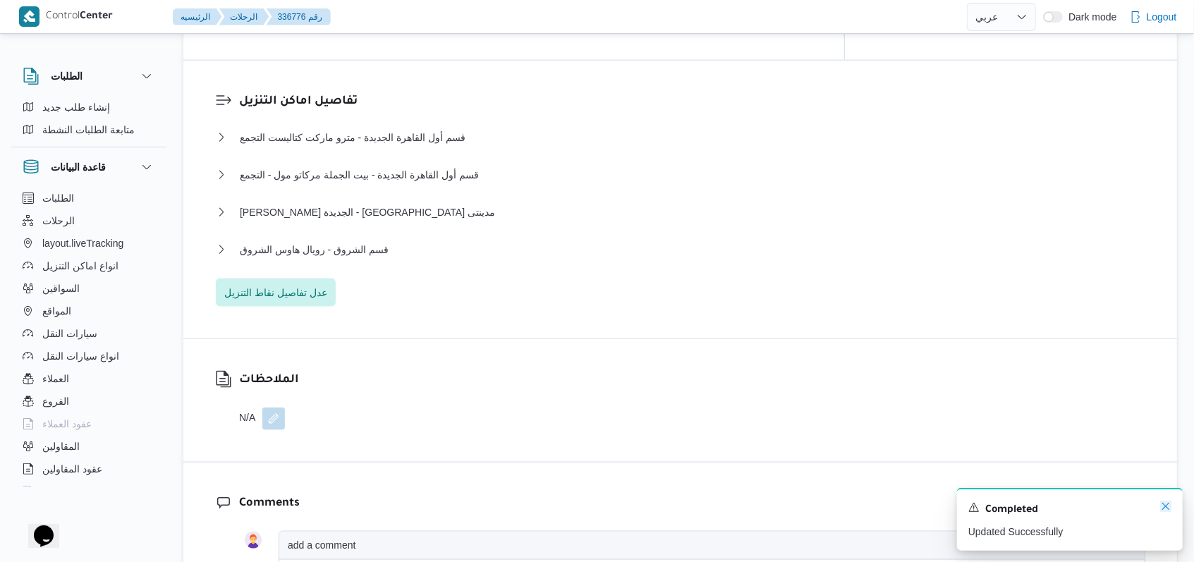
click at [1162, 511] on icon "Dismiss toast" at bounding box center [1165, 506] width 11 height 11
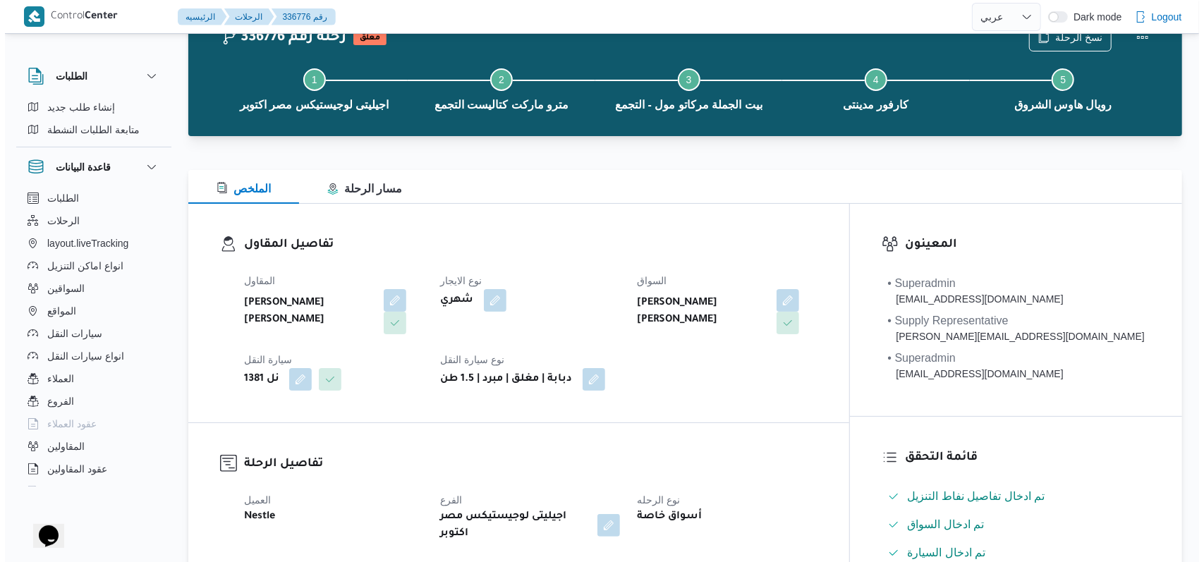
scroll to position [0, 0]
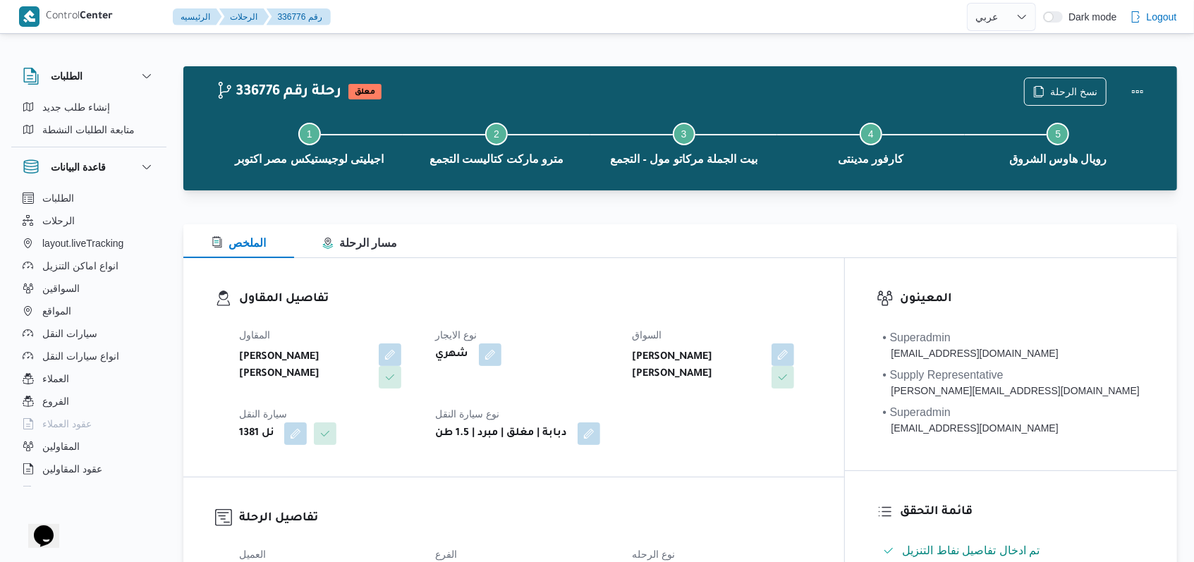
click at [1066, 75] on div "نسخ الرحلة" at bounding box center [1088, 91] width 145 height 45
click at [1067, 87] on span "نسخ الرحلة" at bounding box center [1073, 91] width 47 height 17
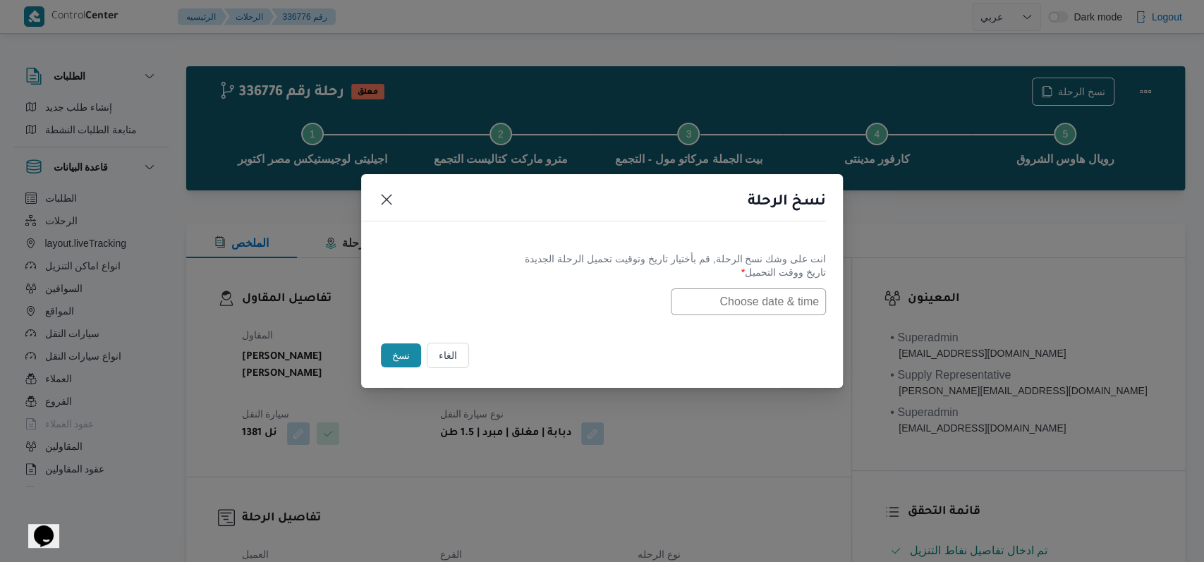
click at [775, 288] on input "text" at bounding box center [748, 301] width 155 height 27
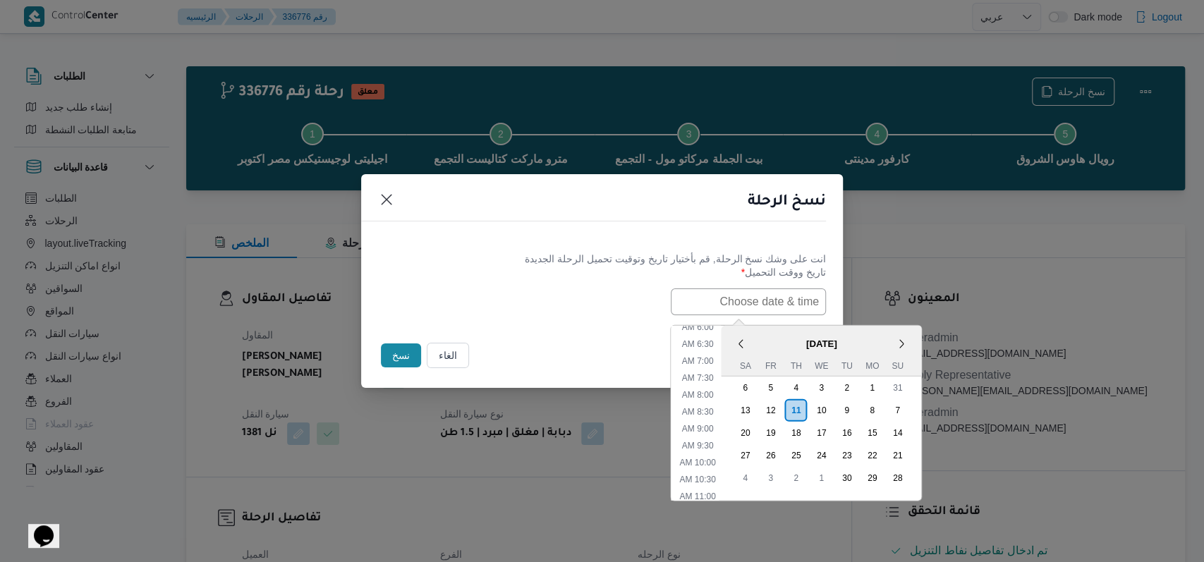
scroll to position [181, 0]
click at [758, 410] on div "13" at bounding box center [744, 409] width 27 height 27
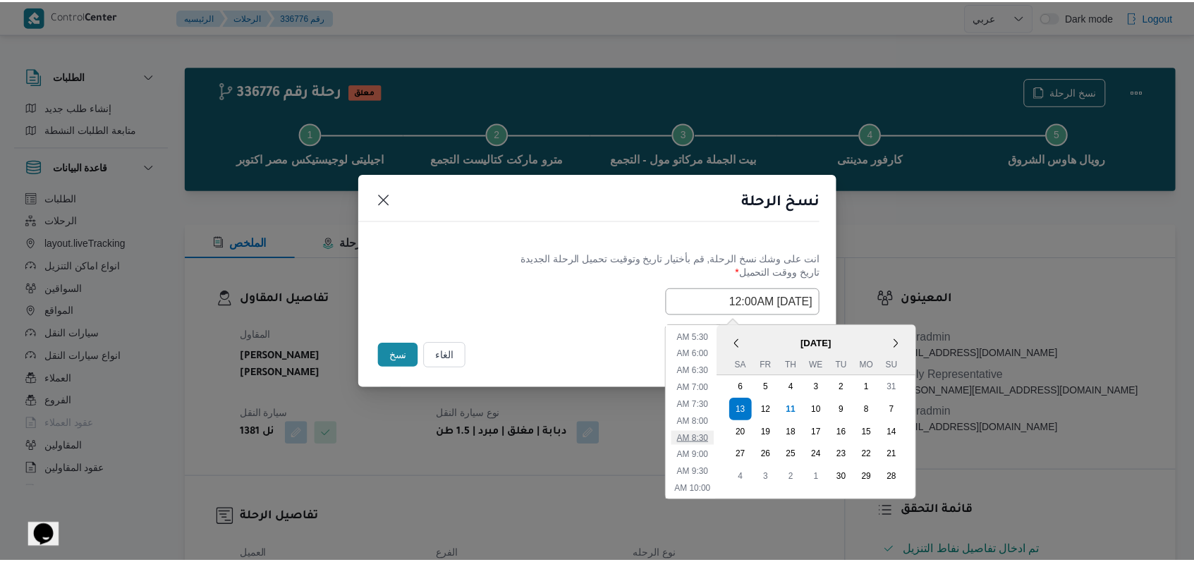
scroll to position [0, 0]
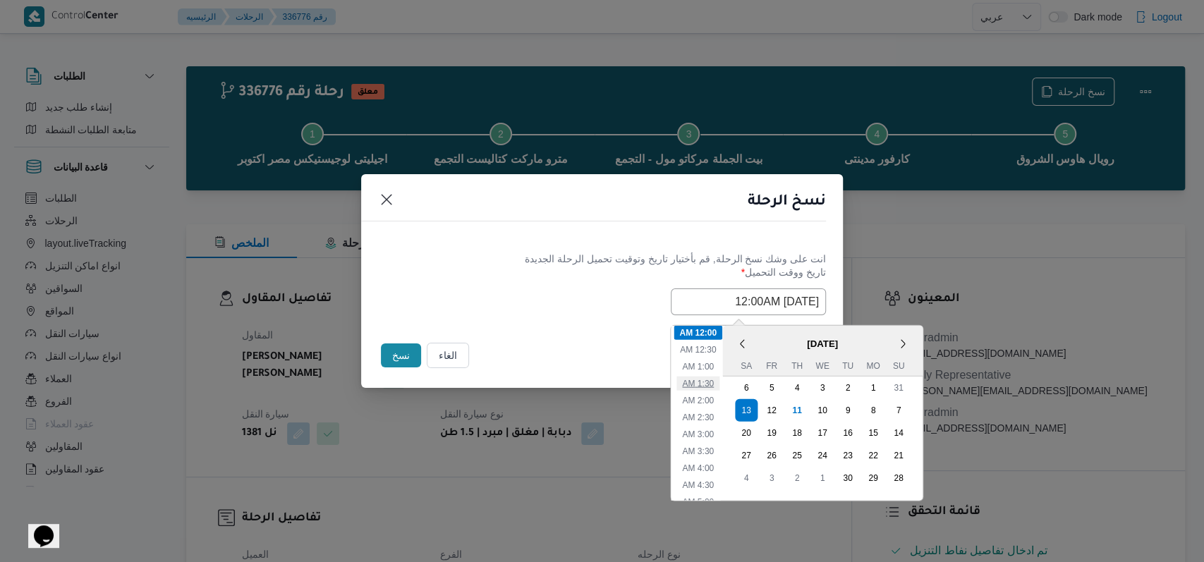
click at [719, 373] on ul "12:00 AM 12:30 AM 1:00 AM 1:30 AM 2:00 AM 2:30 AM 3:00 AM 3:30 AM 4:00 AM 4:30 …" at bounding box center [698, 412] width 49 height 175
click at [717, 366] on li "1:00 AM" at bounding box center [697, 366] width 43 height 14
type input "13/09/2025 1:00AM"
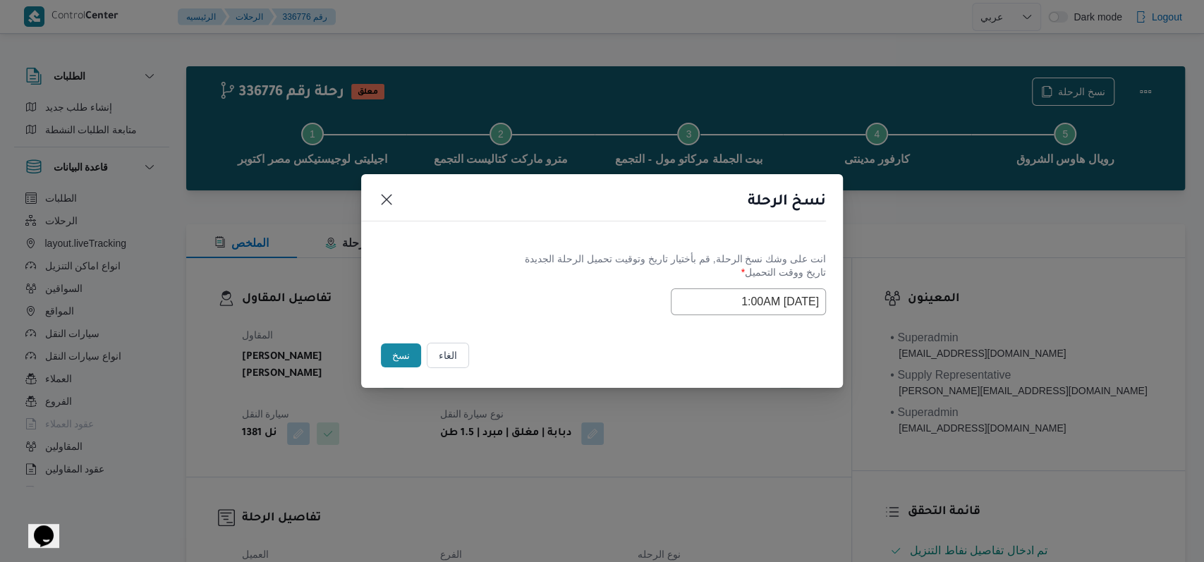
click at [604, 327] on div "انت على وشك نسخ الرحلة, قم بأختيار تاريخ وتوقيت تحميل الرحلة الجديدة تاريخ ووقت…" at bounding box center [602, 283] width 482 height 90
click at [435, 347] on button "الغاء" at bounding box center [448, 355] width 42 height 25
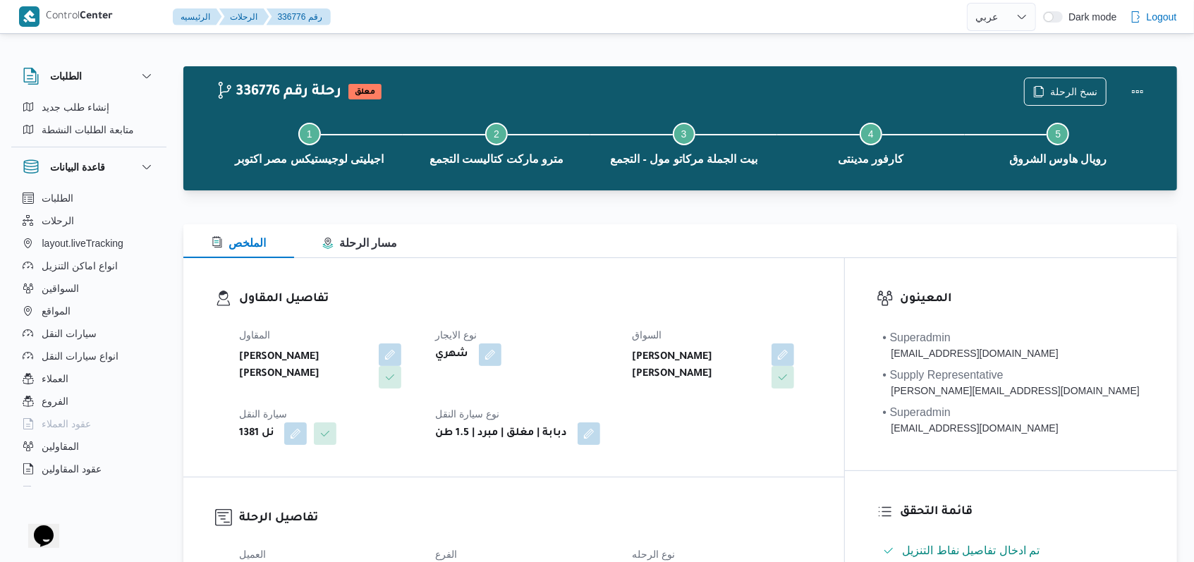
click at [616, 339] on dt "نوع الايجار" at bounding box center [526, 335] width 180 height 17
select select "ar"
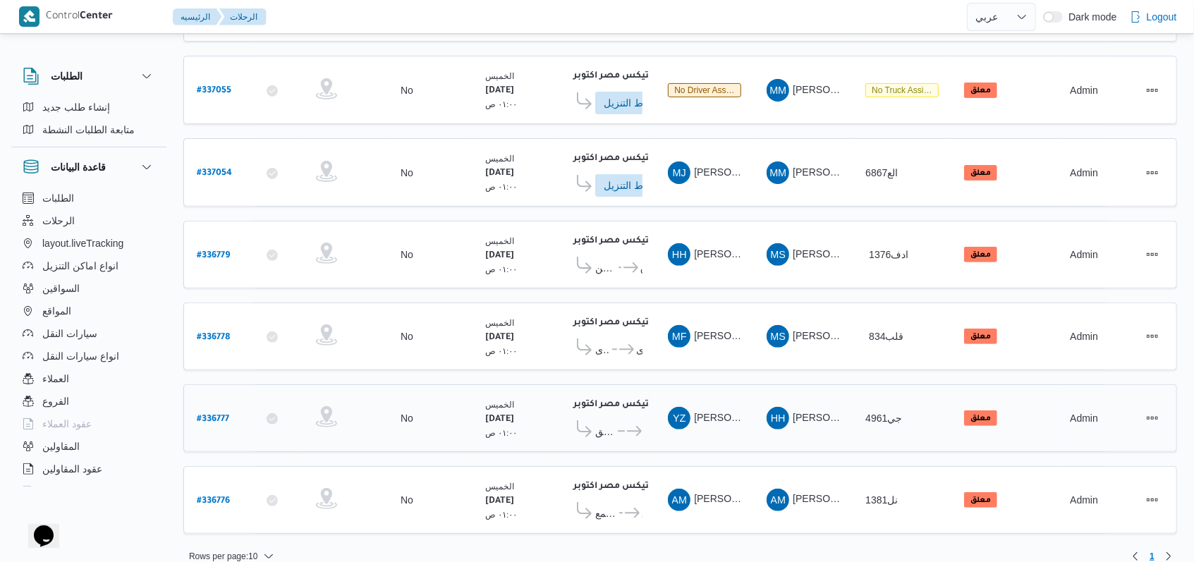
scroll to position [253, 0]
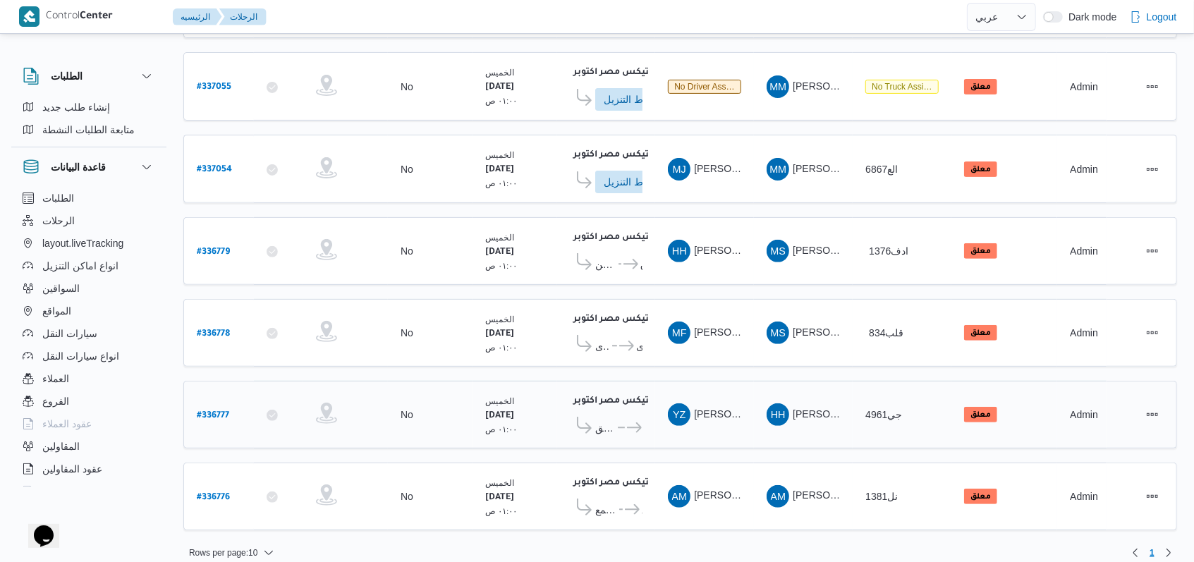
click at [221, 411] on b "# 336777" at bounding box center [213, 416] width 32 height 10
select select "ar"
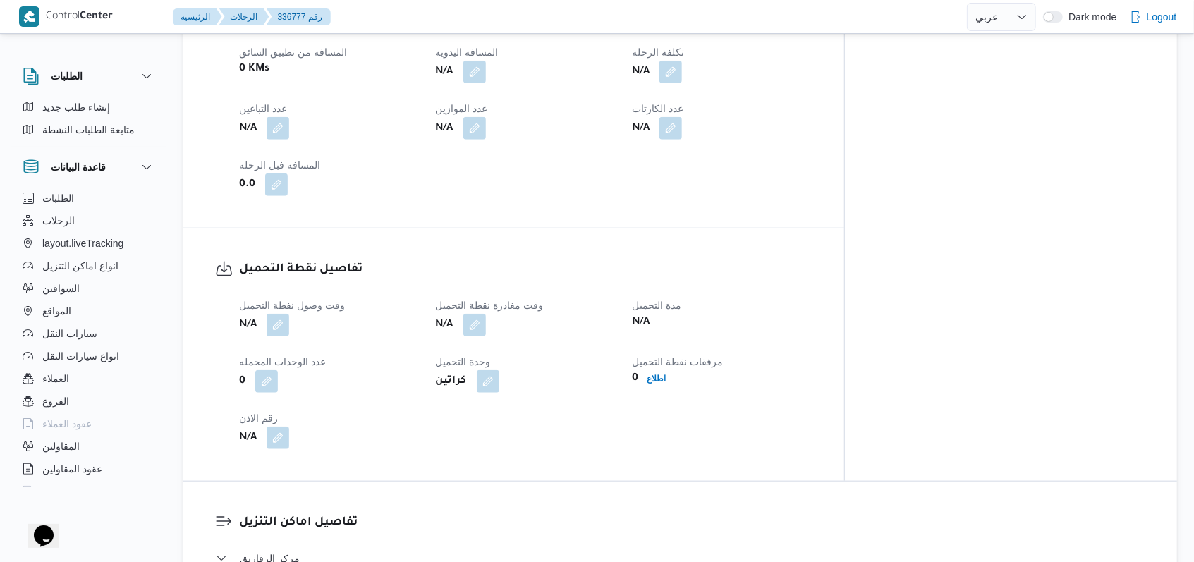
scroll to position [846, 0]
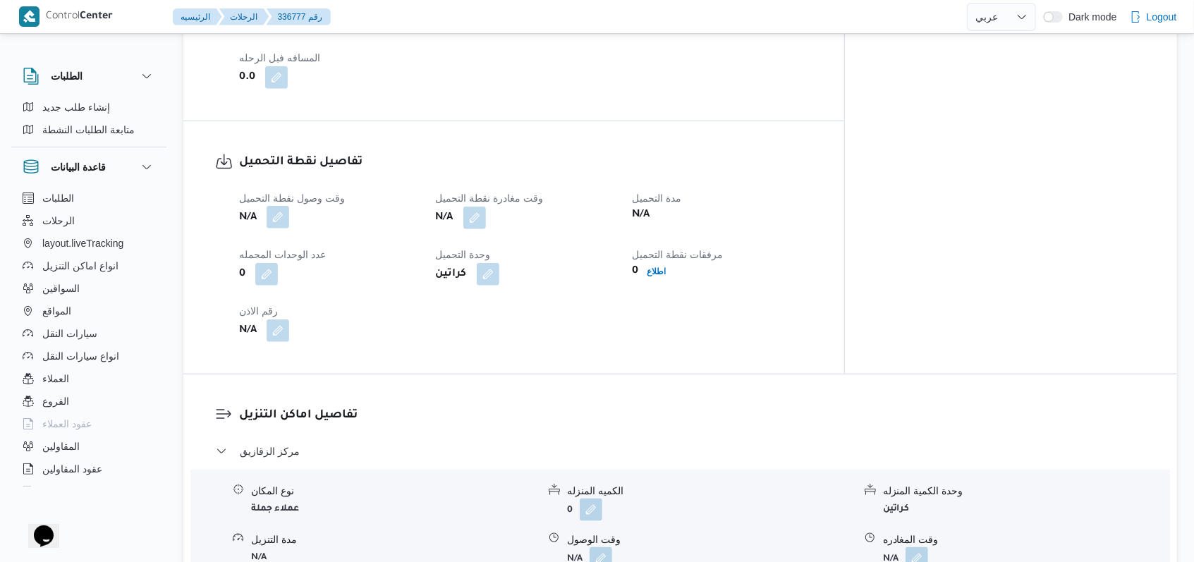
click at [270, 206] on button "button" at bounding box center [278, 217] width 23 height 23
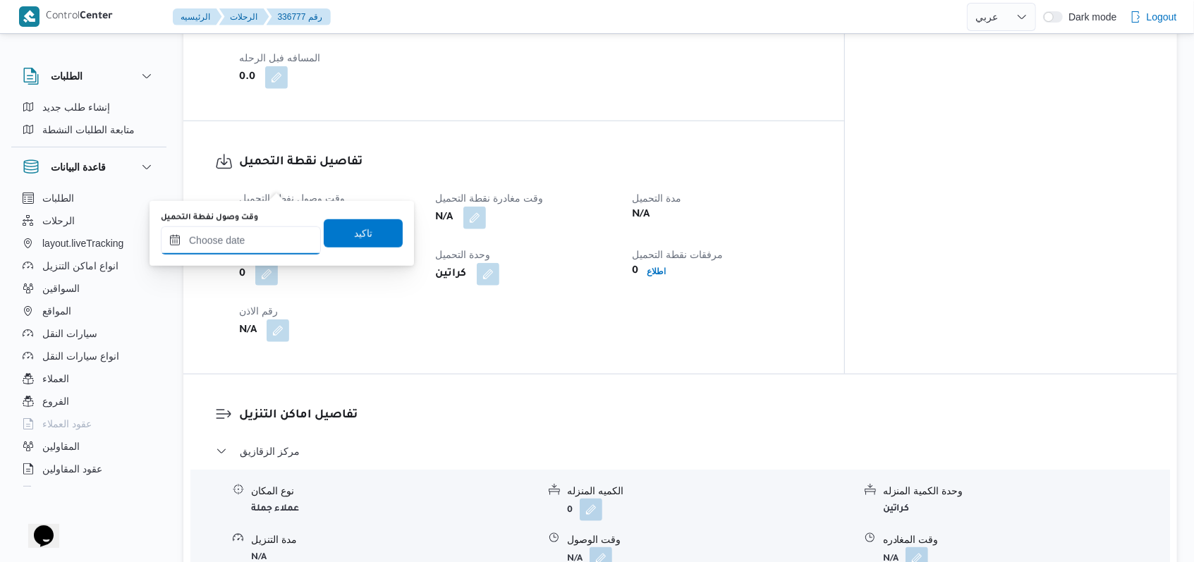
click at [237, 249] on input "وقت وصول نفطة التحميل" at bounding box center [241, 240] width 160 height 28
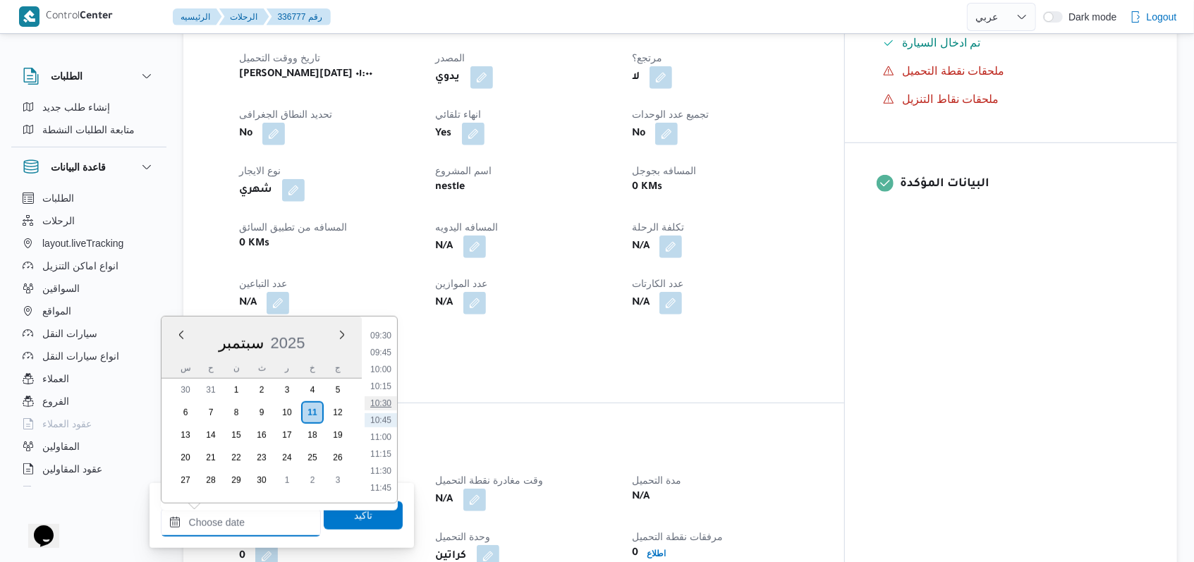
scroll to position [266, 0]
click at [389, 336] on li "04:00" at bounding box center [381, 340] width 32 height 14
type input "١١/٠٩/٢٠٢٥ ٠٤:٠٠"
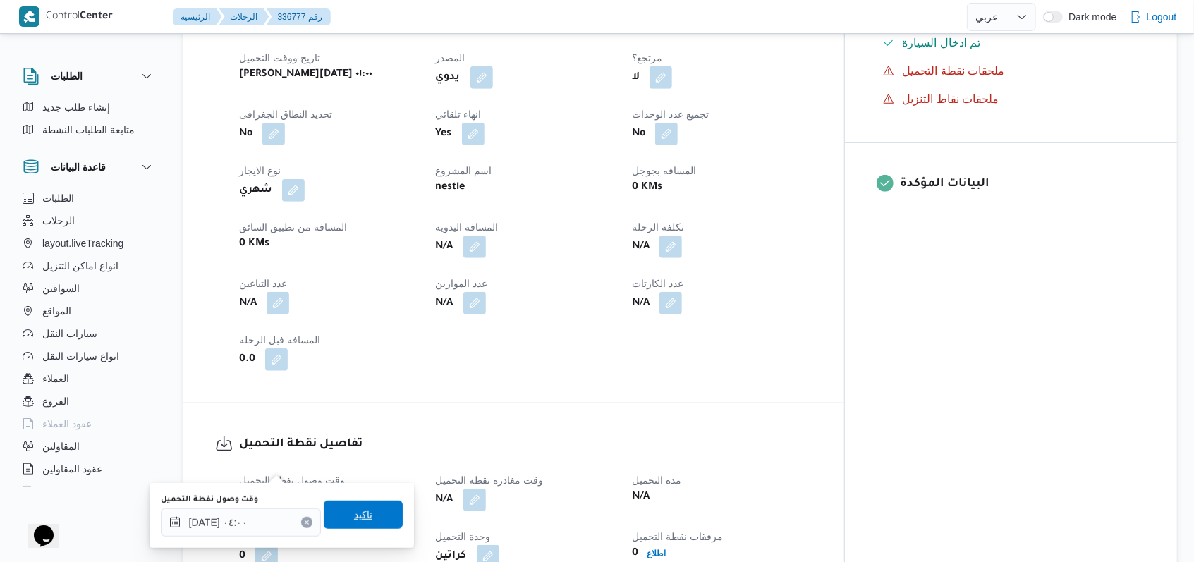
click at [379, 518] on span "تاكيد" at bounding box center [363, 515] width 79 height 28
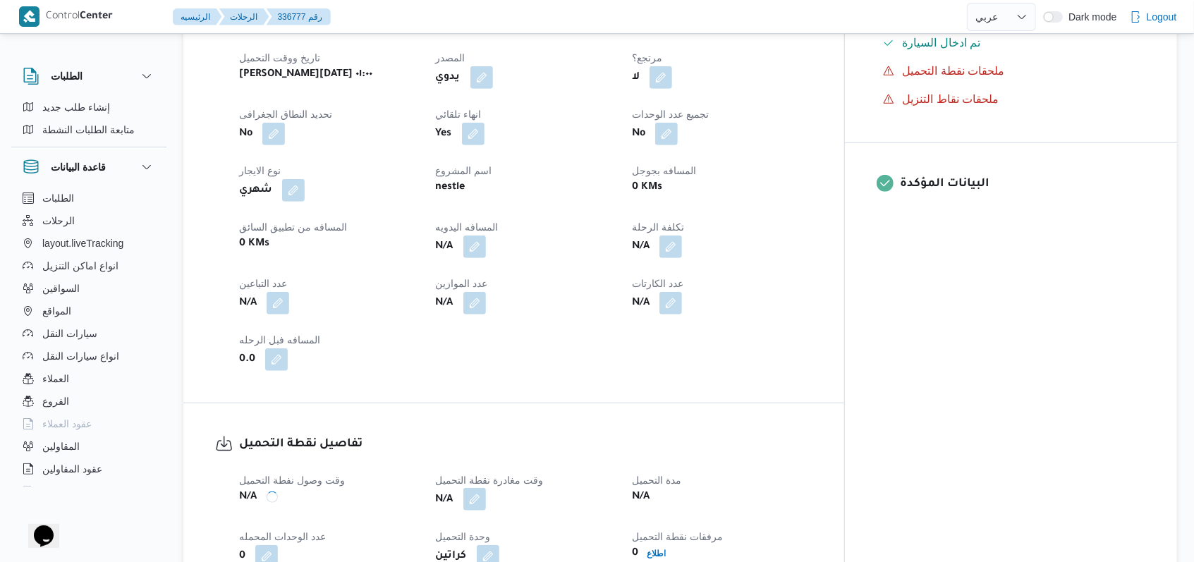
click at [486, 488] on button "button" at bounding box center [474, 499] width 23 height 23
click at [467, 548] on b "كراتين" at bounding box center [451, 556] width 31 height 17
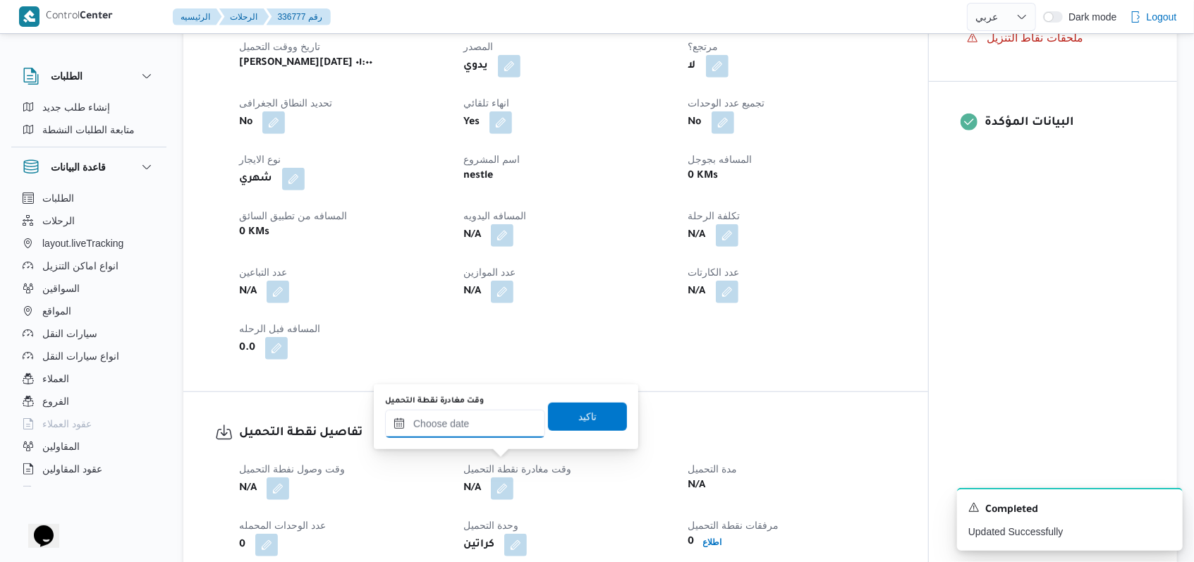
click at [485, 428] on input "وقت مغادرة نقطة التحميل" at bounding box center [465, 424] width 160 height 28
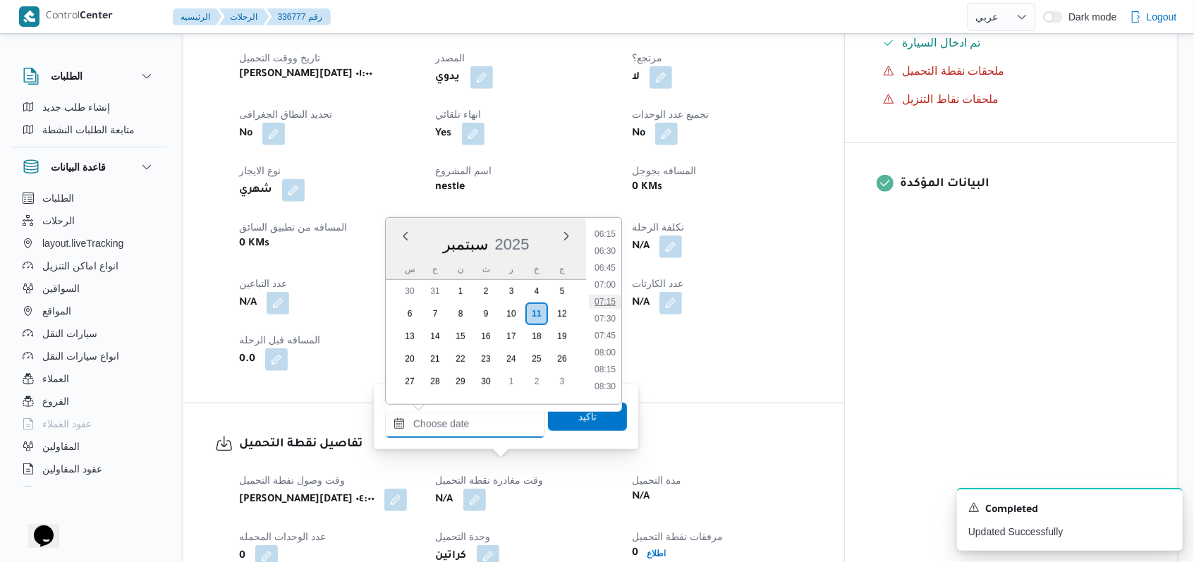
scroll to position [454, 0]
click at [609, 305] on li "07:45" at bounding box center [605, 307] width 32 height 14
type input "١١/٠٩/٢٠٢٥ ٠٧:٤٥"
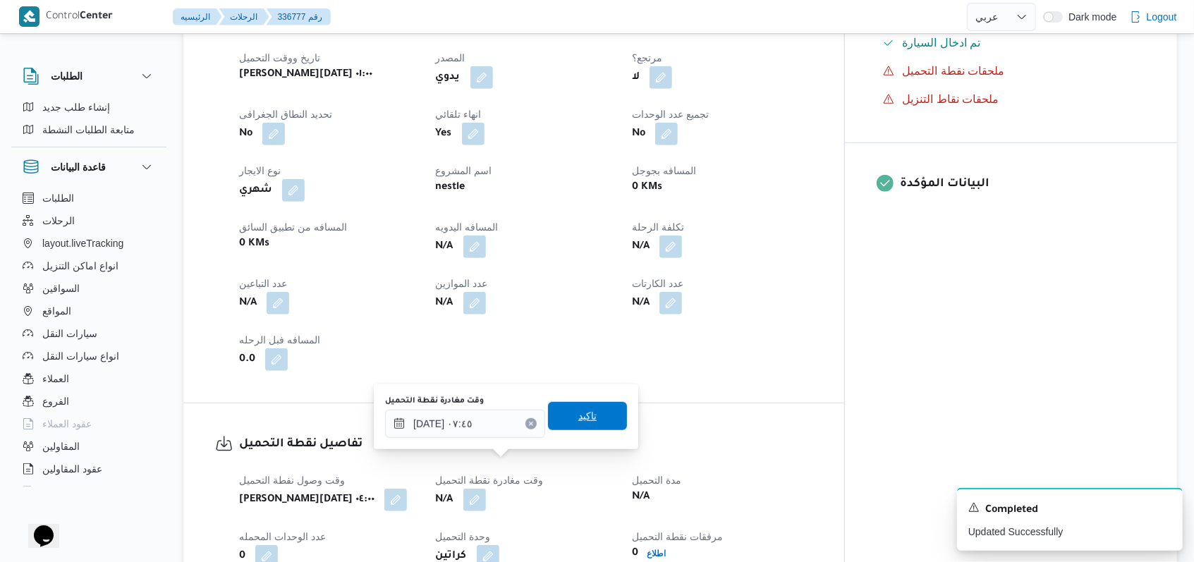
click at [593, 420] on span "تاكيد" at bounding box center [587, 416] width 79 height 28
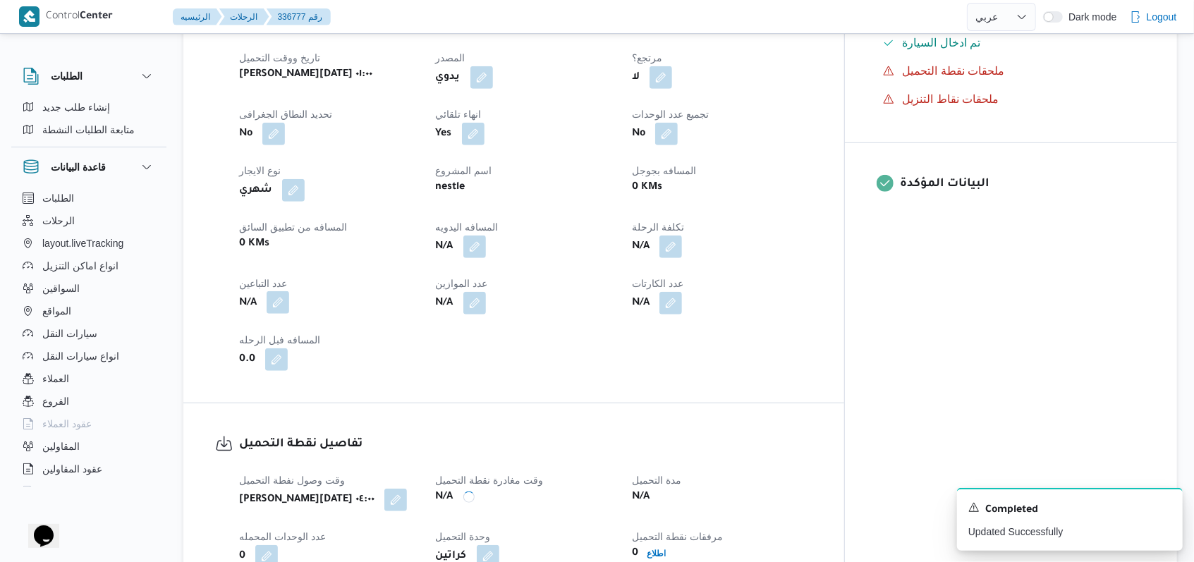
click at [288, 291] on button "button" at bounding box center [278, 302] width 23 height 23
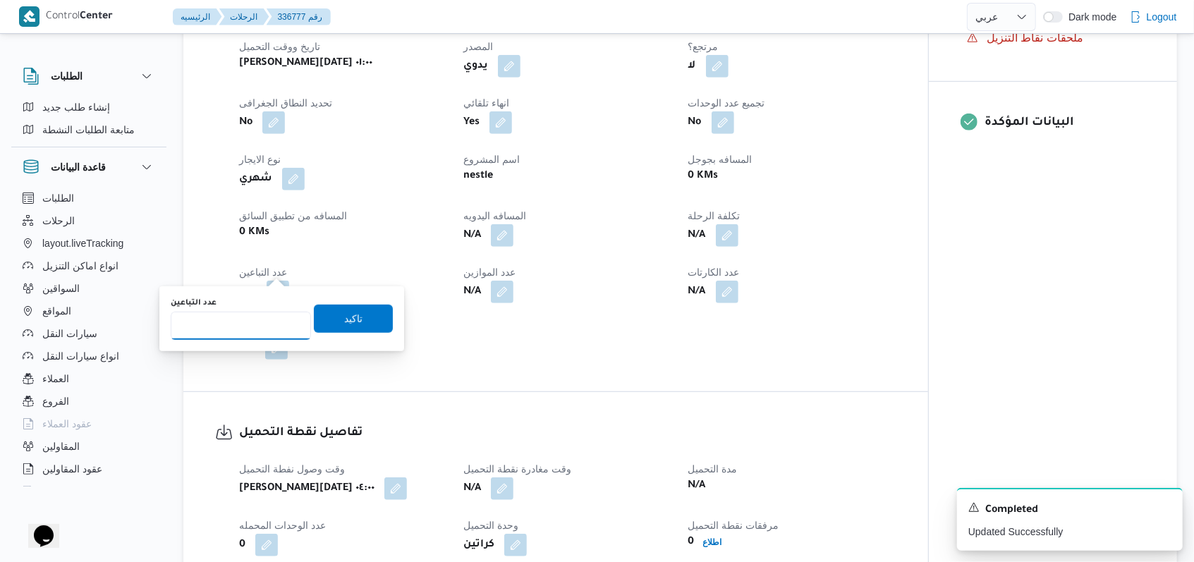
click at [258, 327] on input "عدد التباعين" at bounding box center [241, 326] width 140 height 28
type input "1"
click at [327, 321] on span "تاكيد" at bounding box center [353, 318] width 79 height 28
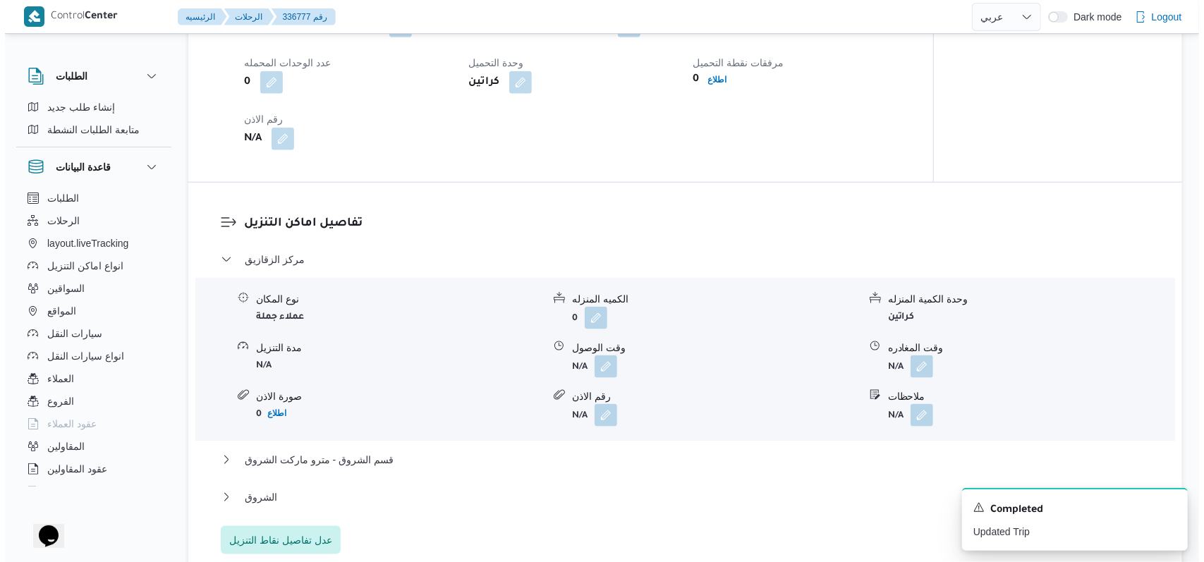
scroll to position [1034, 0]
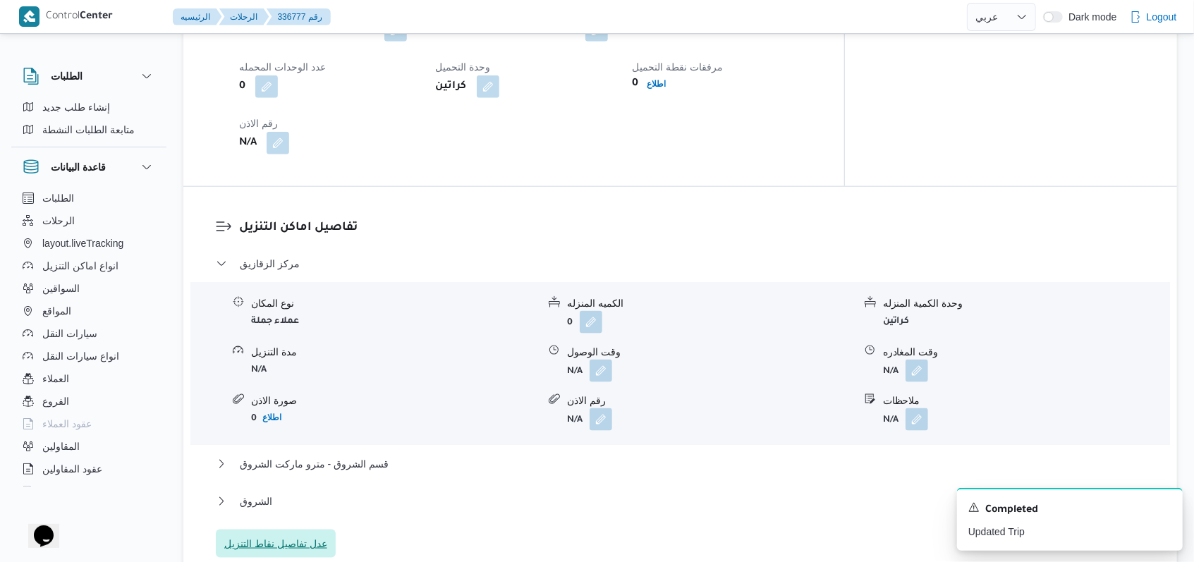
click at [300, 535] on span "عدل تفاصيل نقاط التنزيل" at bounding box center [275, 543] width 103 height 17
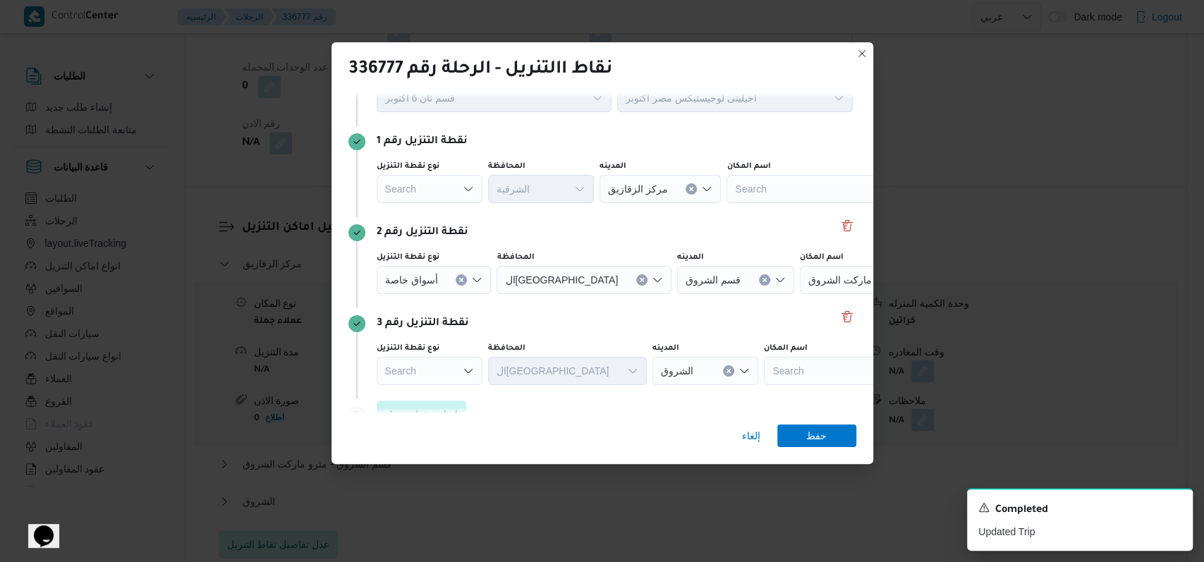
scroll to position [91, 0]
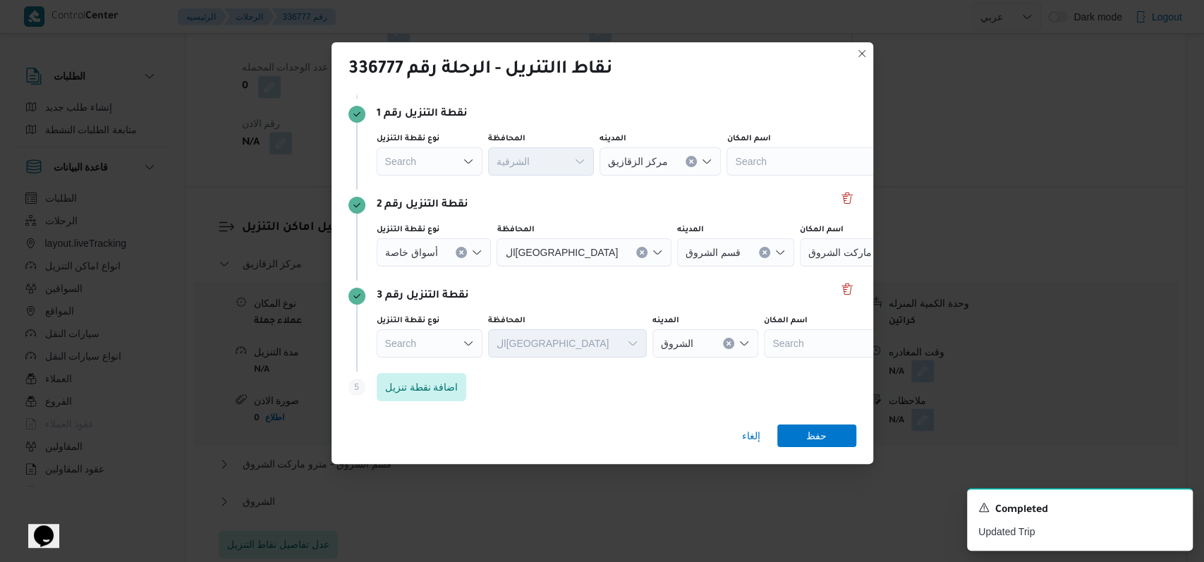
click at [458, 339] on div "Search" at bounding box center [430, 343] width 106 height 28
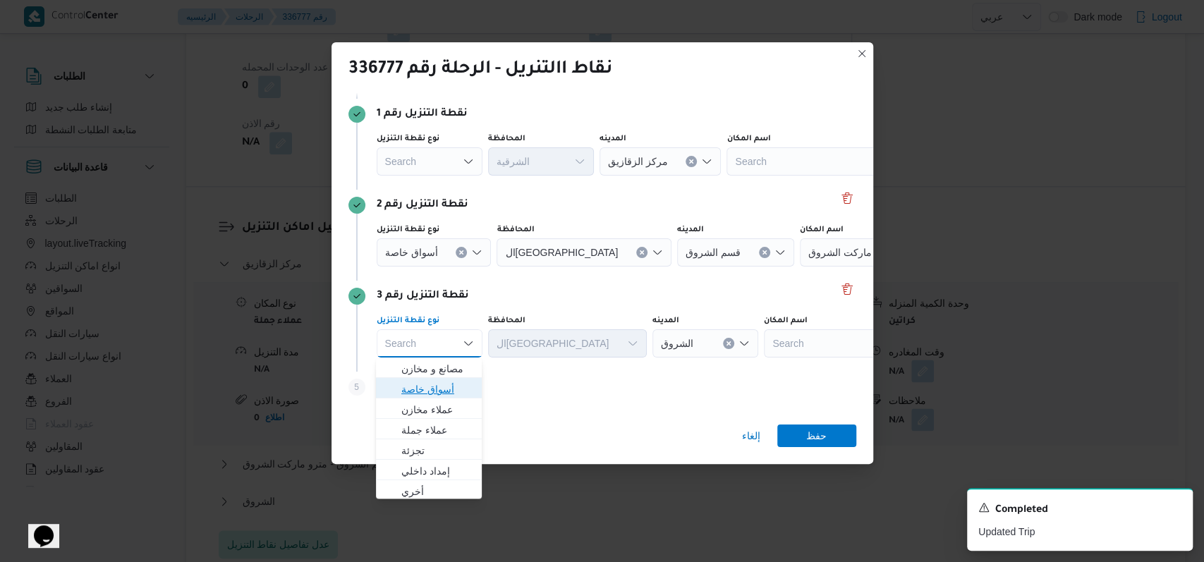
click at [445, 389] on span "أسواق خاصة" at bounding box center [437, 389] width 72 height 17
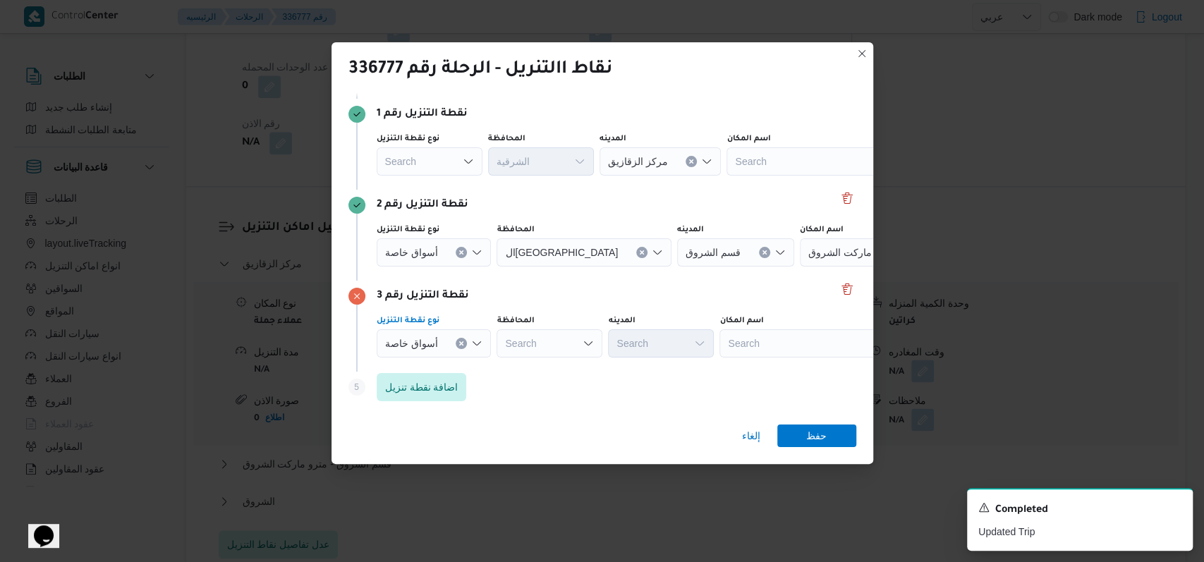
click at [440, 257] on div at bounding box center [443, 252] width 7 height 23
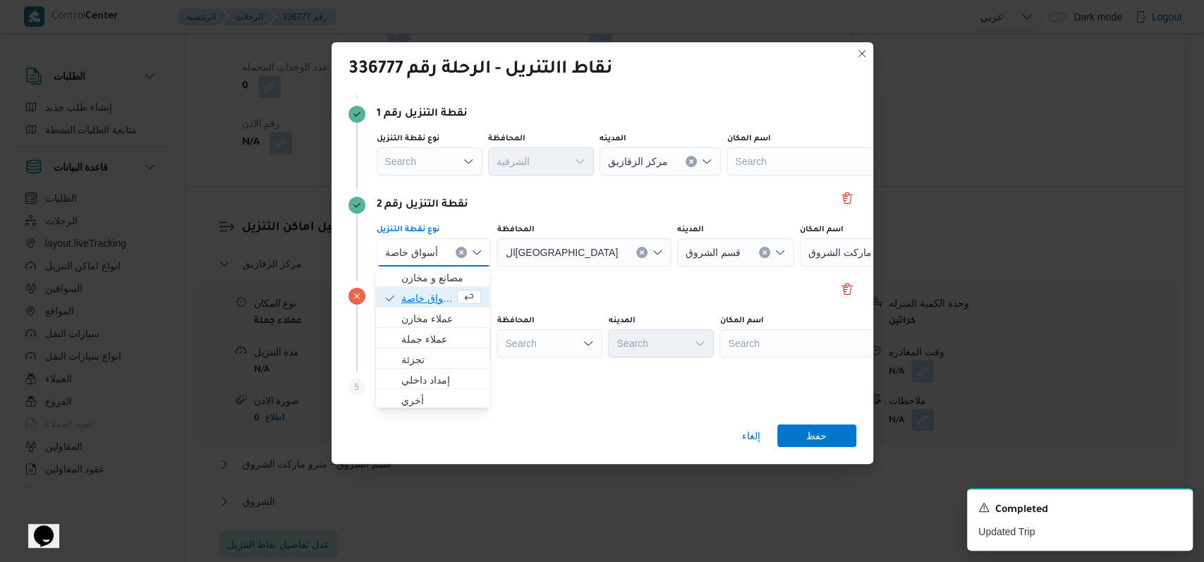
click at [439, 296] on span "أسواق خاصة" at bounding box center [427, 298] width 53 height 17
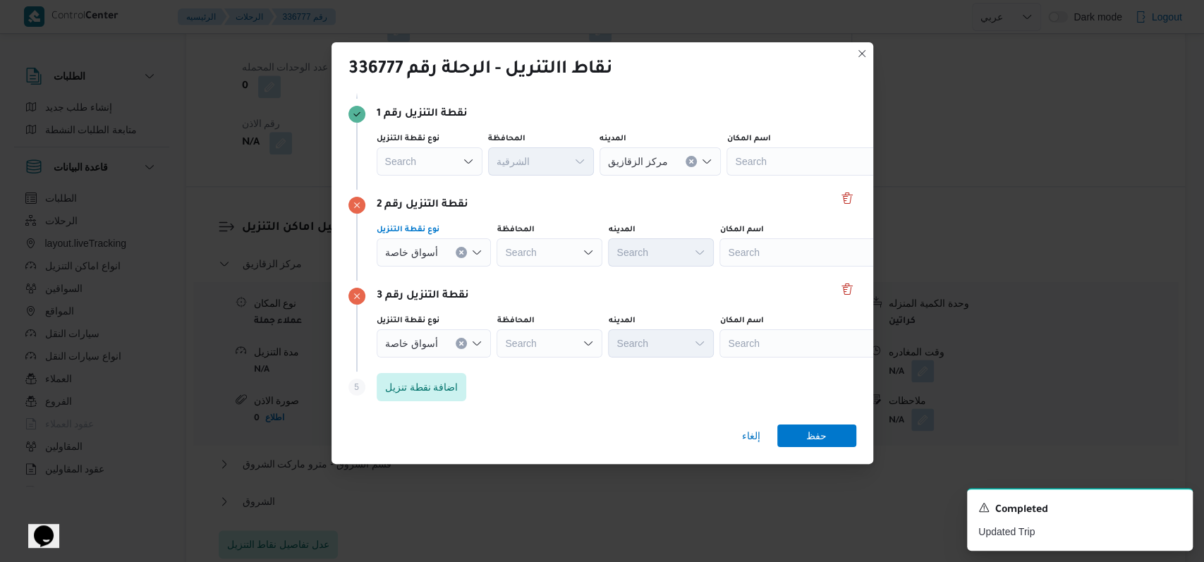
click at [446, 181] on div "نقطة التنزيل رقم 1 نوع نقطة التنزيل Search المحافظة الشرقية المدينه مركز الزقاز…" at bounding box center [602, 144] width 508 height 91
click at [446, 162] on div "Search" at bounding box center [430, 161] width 106 height 28
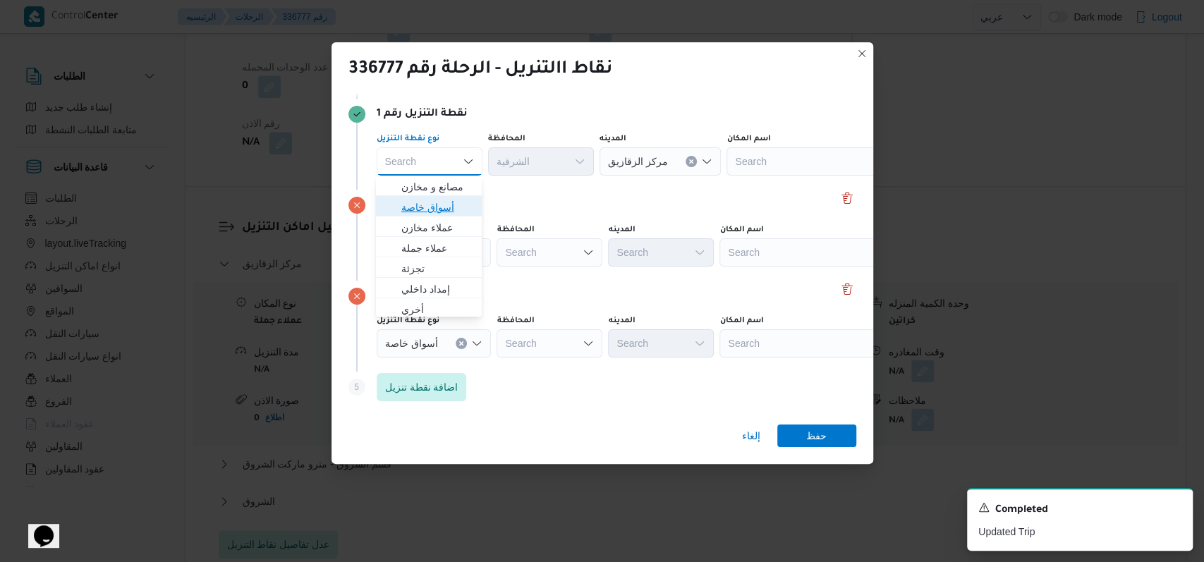
click at [440, 206] on span "أسواق خاصة" at bounding box center [437, 207] width 72 height 17
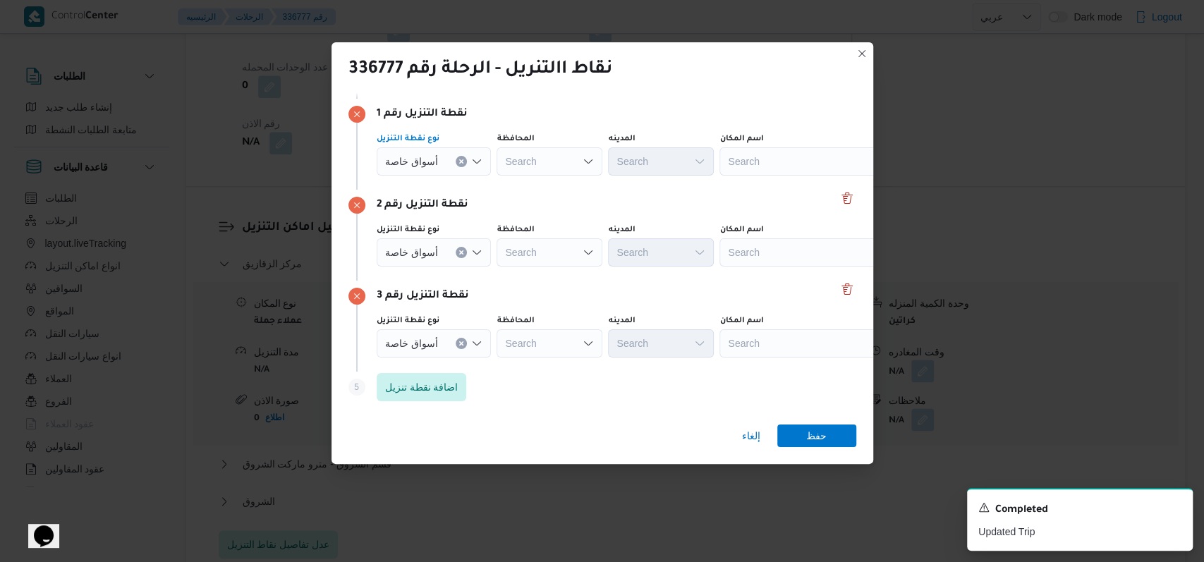
click at [713, 181] on div "نقطة التنزيل رقم 1 نوع نقطة التنزيل أسواق خاصة Combo box. Selected. أسواق خاصة.…" at bounding box center [602, 144] width 508 height 91
click at [803, 152] on div "Search" at bounding box center [807, 161] width 176 height 28
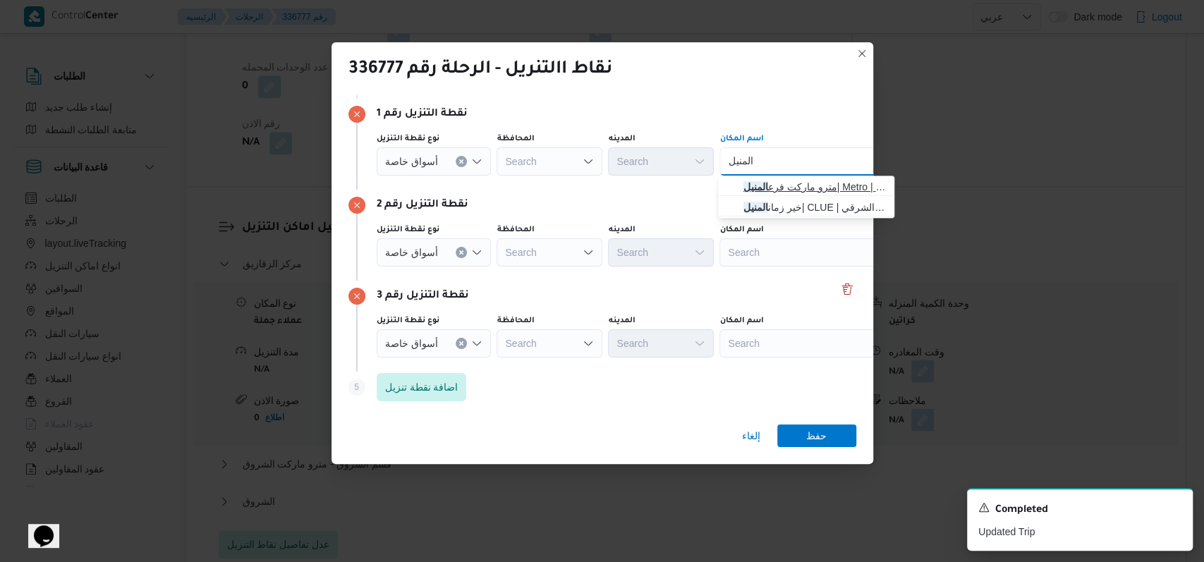
type input "المنيل"
click at [804, 191] on span "مترو ماركت فرع المنيل | Metro | الروضة والمقياس" at bounding box center [814, 186] width 142 height 17
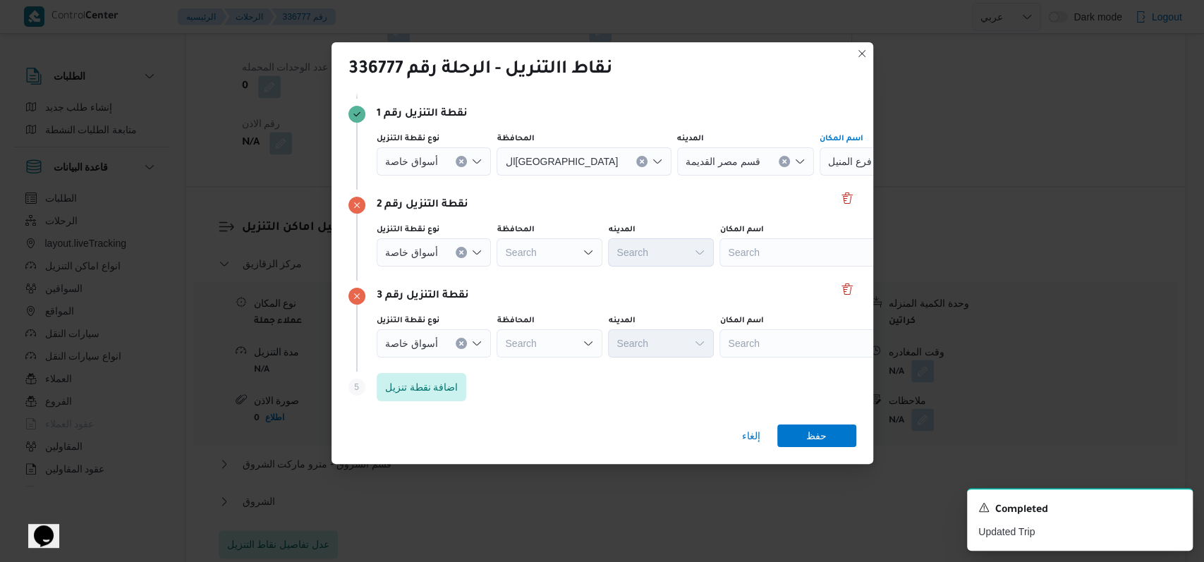
click at [774, 255] on div "Search" at bounding box center [807, 252] width 176 height 28
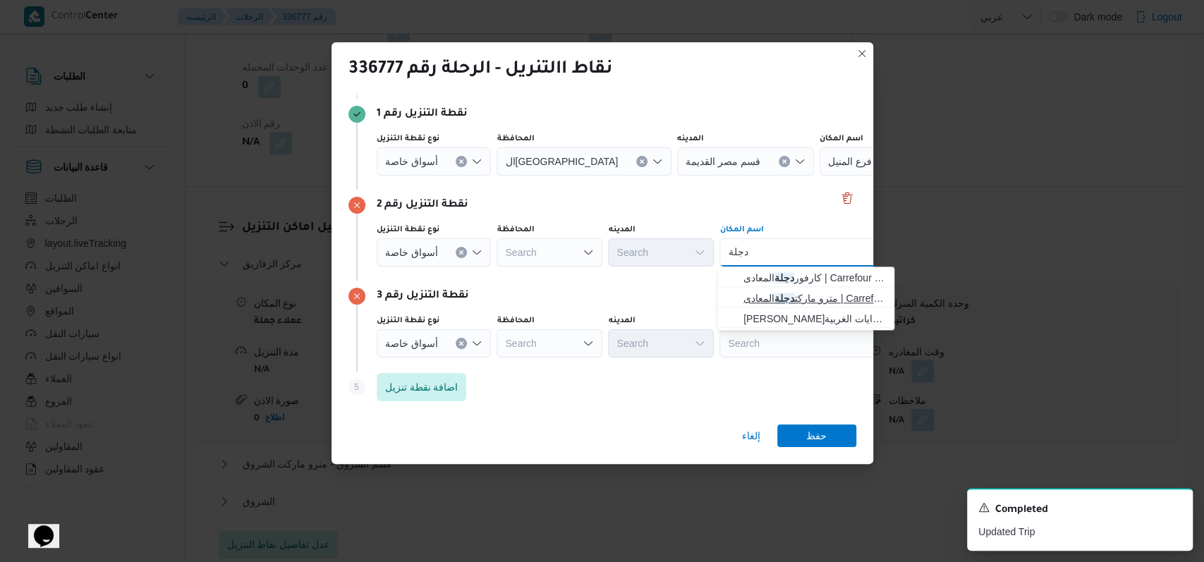
type input "دجلة"
click at [783, 293] on mark "دجلة" at bounding box center [784, 298] width 20 height 11
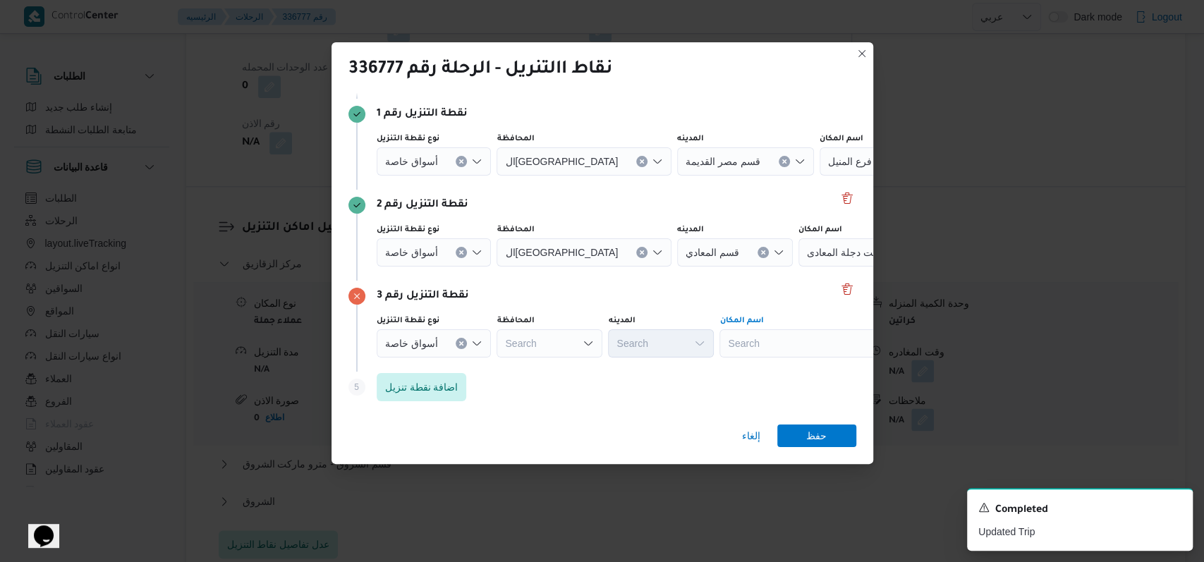
click at [771, 339] on div "Search" at bounding box center [807, 343] width 176 height 28
type input "ك"
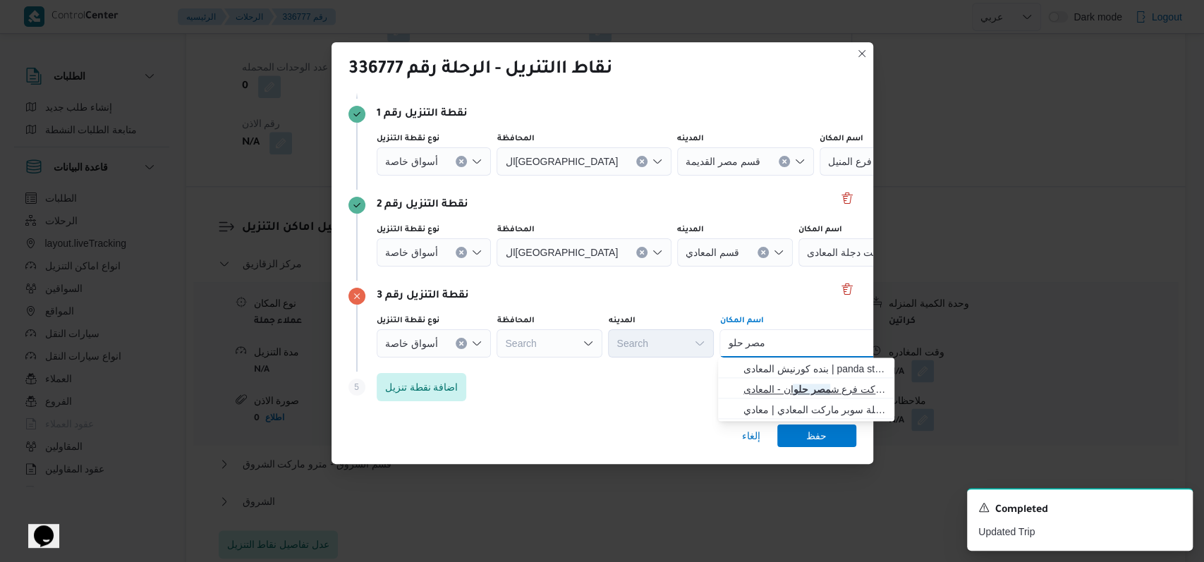
type input "مصر حلو"
click at [816, 391] on span "مترو ماركت فرع ش مصر حلو ان - المعادى | شارع مصر حلوان الزراعي | العيسوية" at bounding box center [814, 389] width 142 height 17
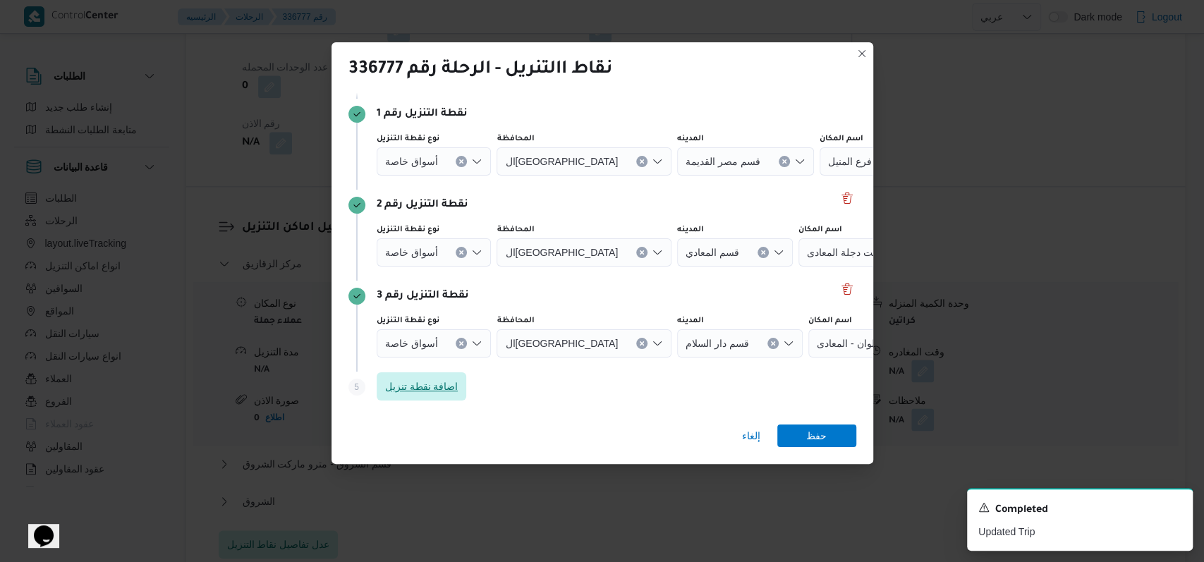
click at [437, 389] on span "اضافة نقطة تنزيل" at bounding box center [421, 386] width 73 height 17
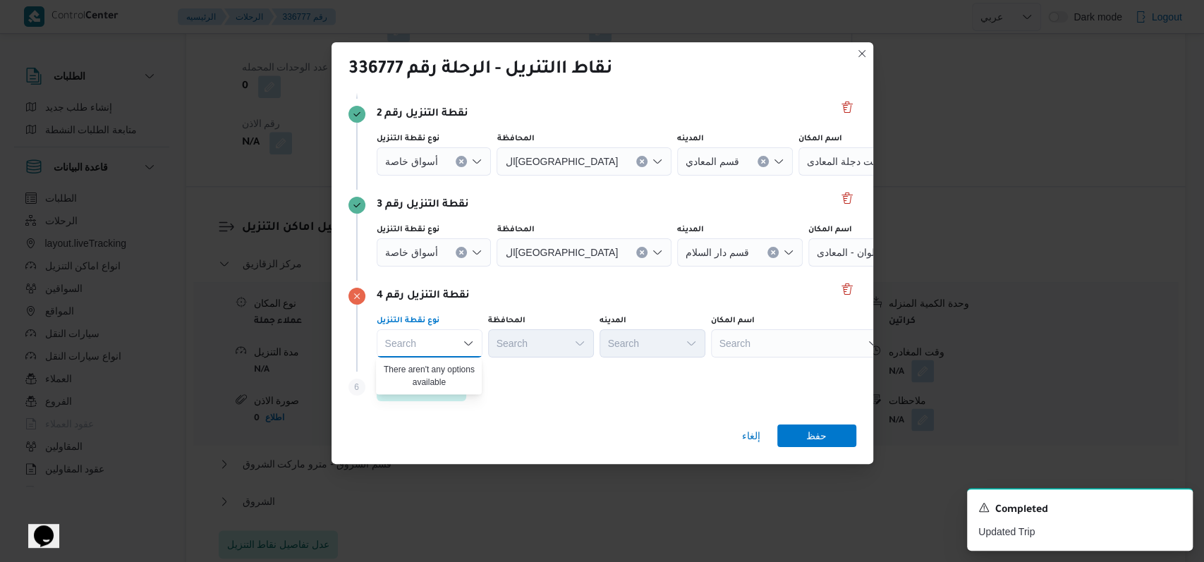
click at [767, 358] on div "نوع نقطة التنزيل Search Combo box. Selected. Combo box input. Search. Type some…" at bounding box center [615, 336] width 482 height 48
click at [772, 348] on div "Search" at bounding box center [799, 343] width 176 height 28
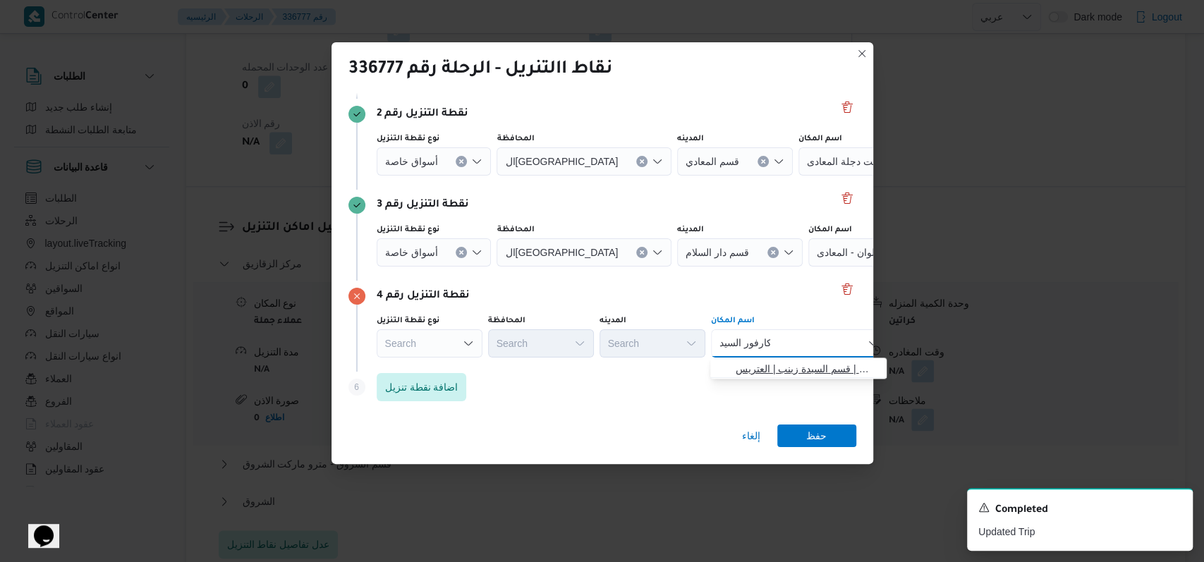
type input "كارفور السيد"
click at [784, 364] on span "كارفور السيد ة زينب | قسم السيدة زينب | العتريس" at bounding box center [807, 368] width 142 height 17
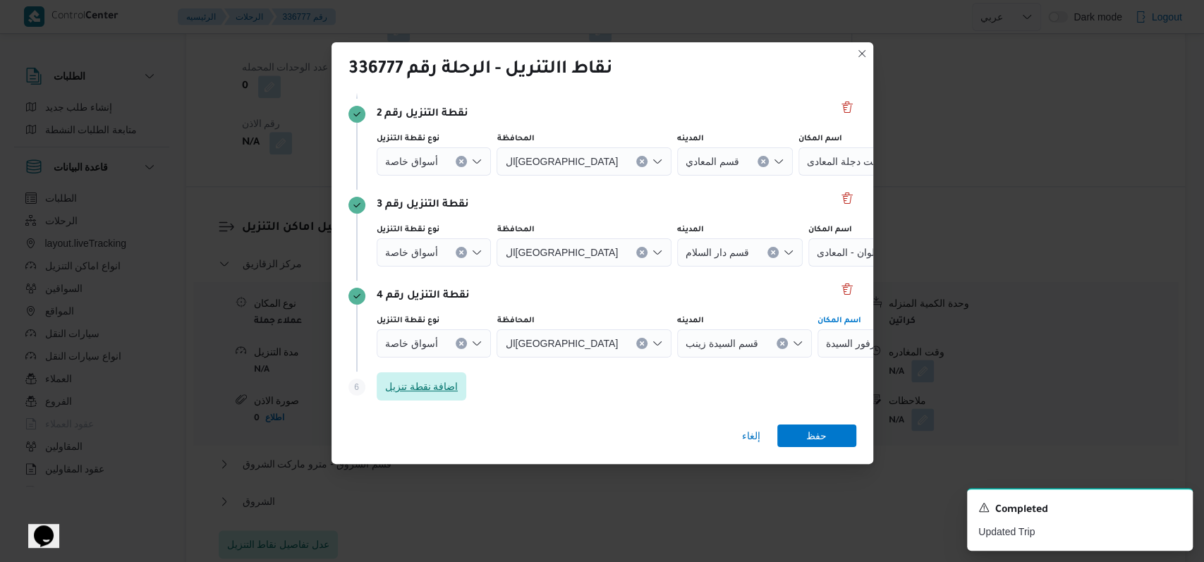
click at [461, 388] on span "اضافة نقطة تنزيل" at bounding box center [422, 386] width 90 height 28
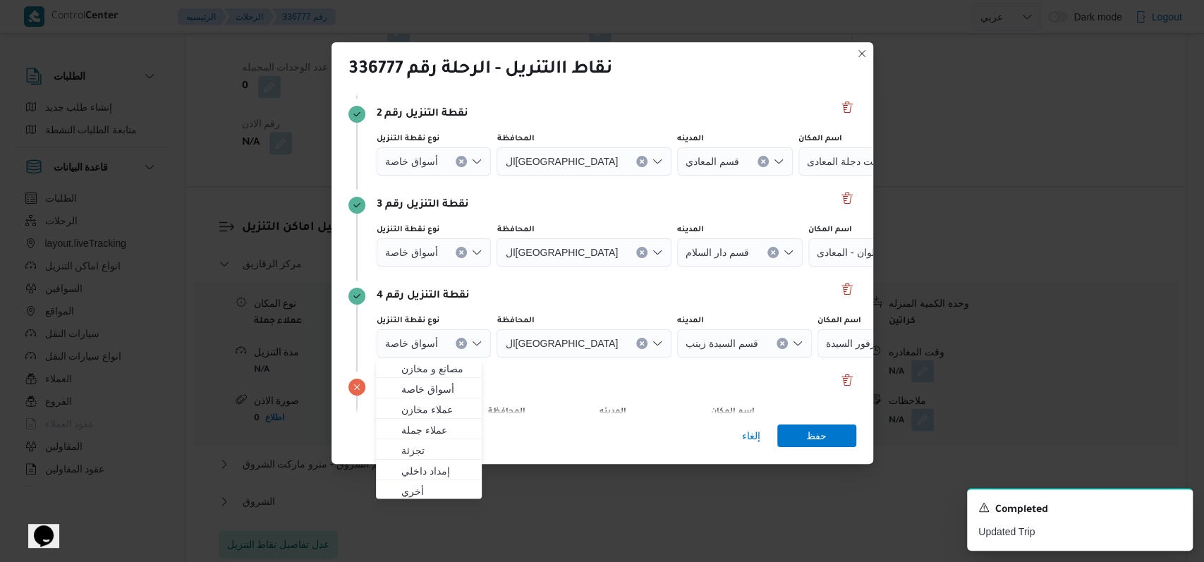
scroll to position [273, 0]
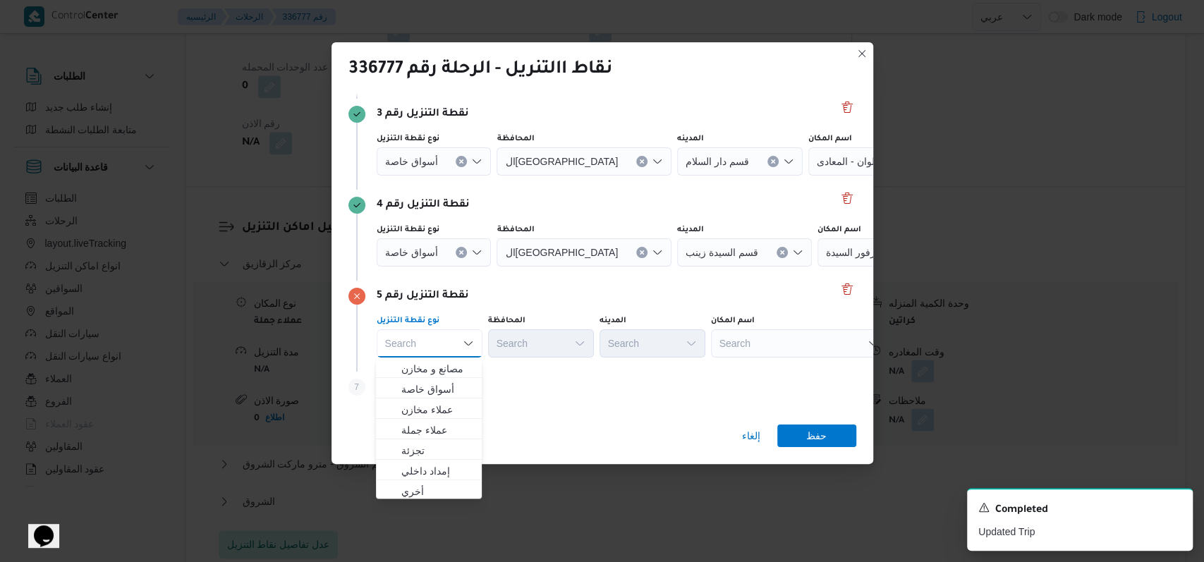
click at [765, 352] on div "Search" at bounding box center [799, 343] width 176 height 28
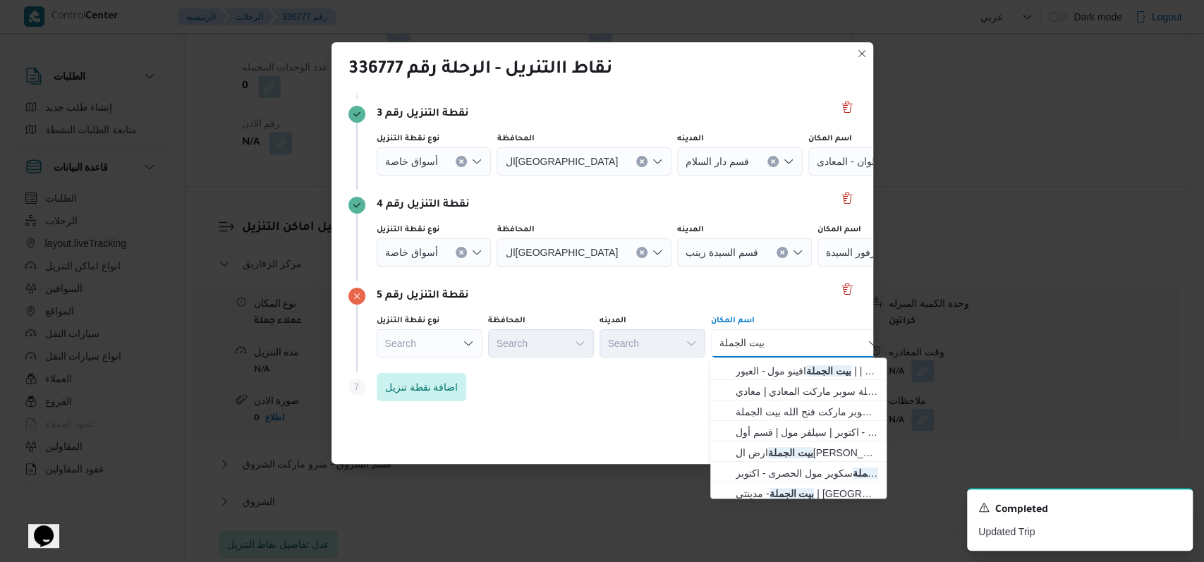
scroll to position [66, 0]
type input "بيت الجملة"
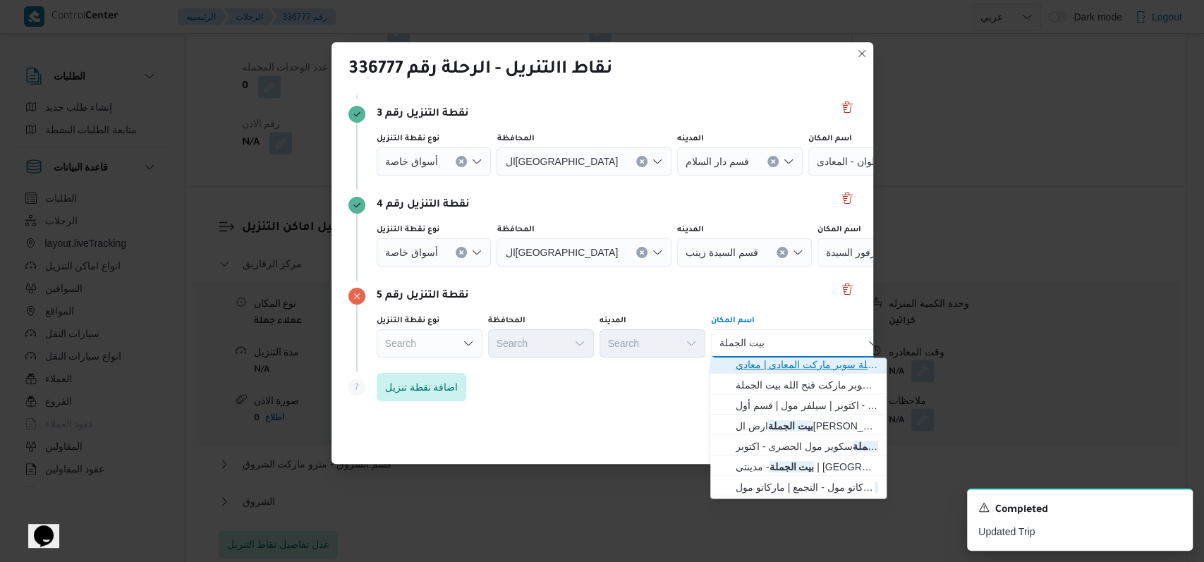
click at [830, 365] on span "بيت الجملة سوبر ماركت - المعادى | بيت الجملة سوبر ماركت المعادي | معادي الخبيري…" at bounding box center [807, 364] width 142 height 17
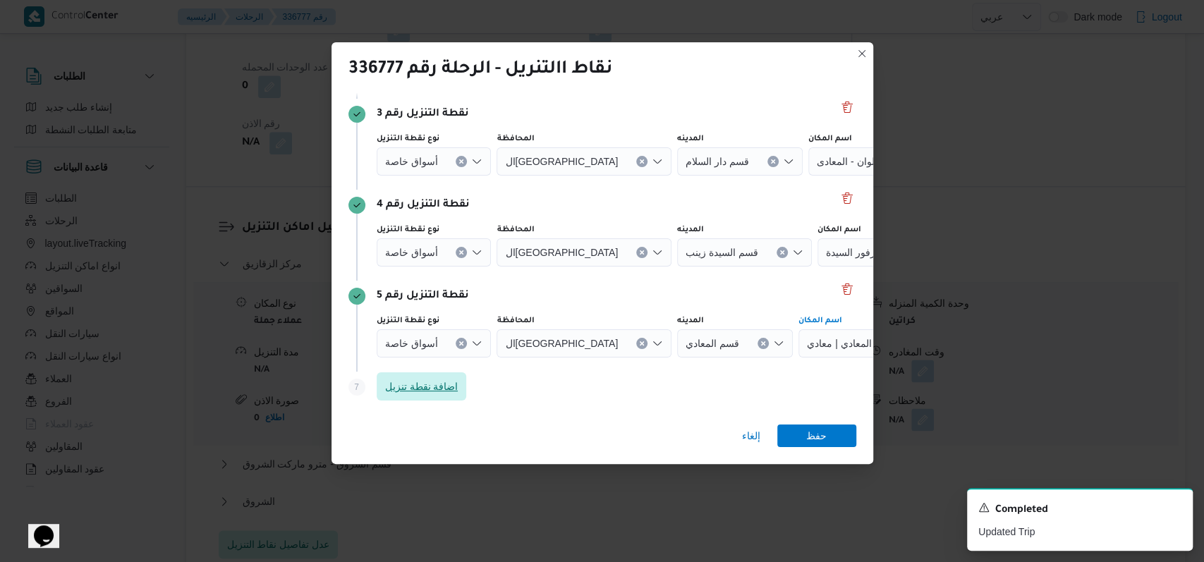
click at [438, 392] on span "اضافة نقطة تنزيل" at bounding box center [421, 386] width 73 height 17
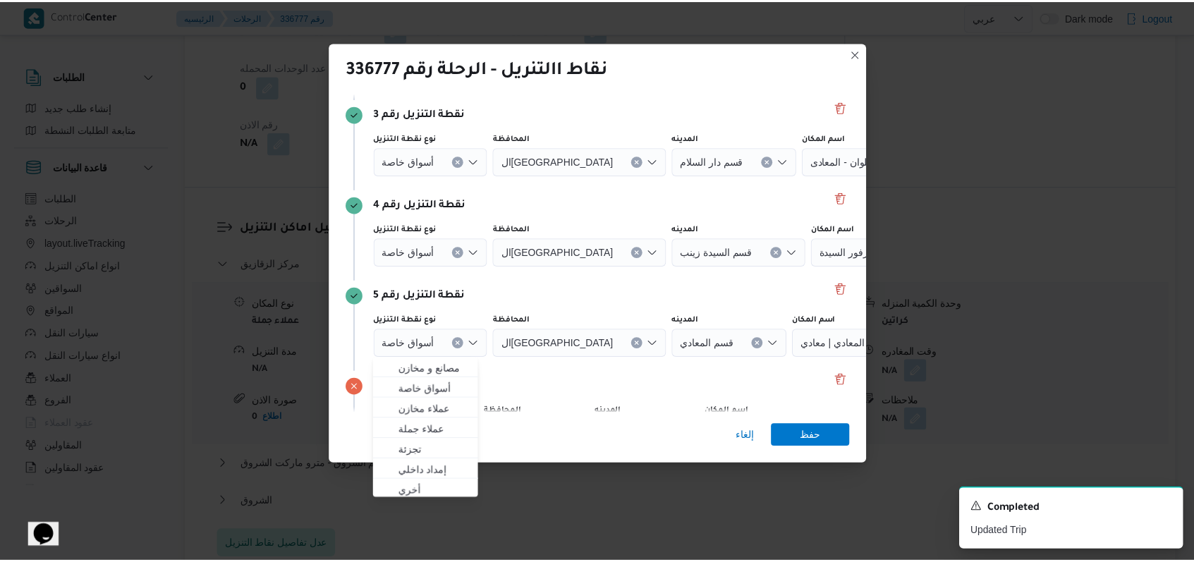
scroll to position [364, 0]
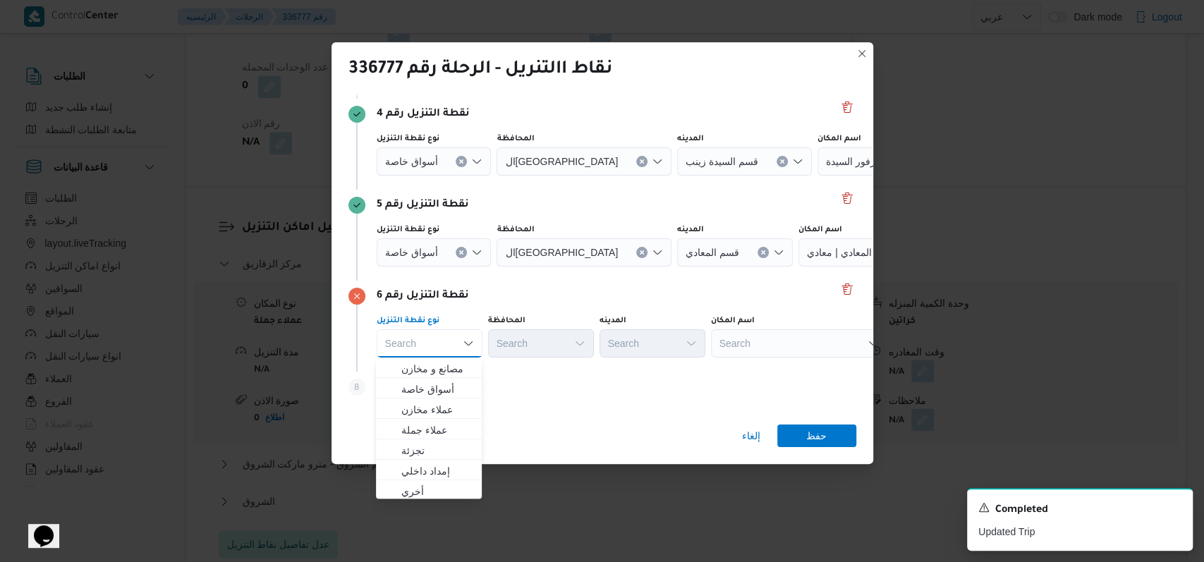
click at [774, 353] on div "Search" at bounding box center [799, 343] width 176 height 28
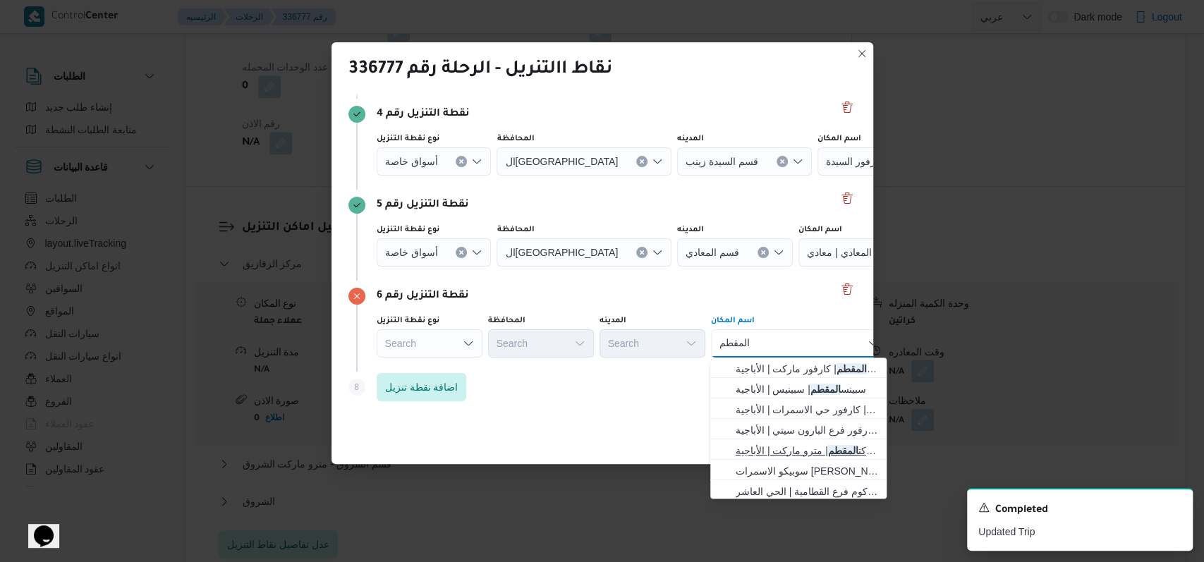
type input "المقطم"
click at [790, 457] on span "مترو ماركت المقطم | مترو ماركت | الأباجية" at bounding box center [807, 450] width 142 height 17
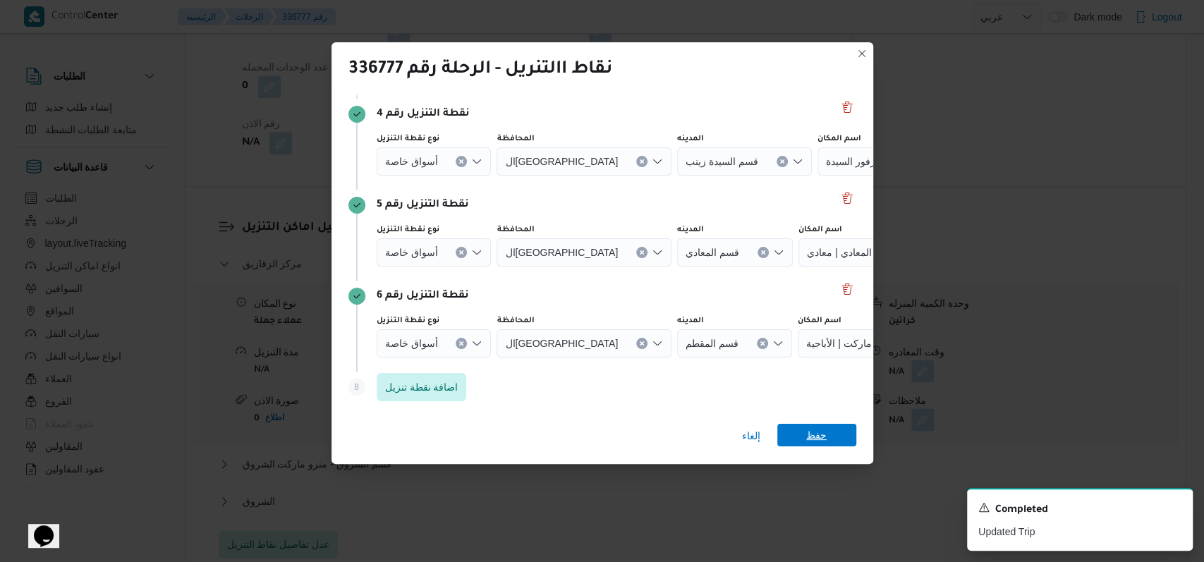
click at [815, 434] on span "حفظ" at bounding box center [816, 435] width 20 height 23
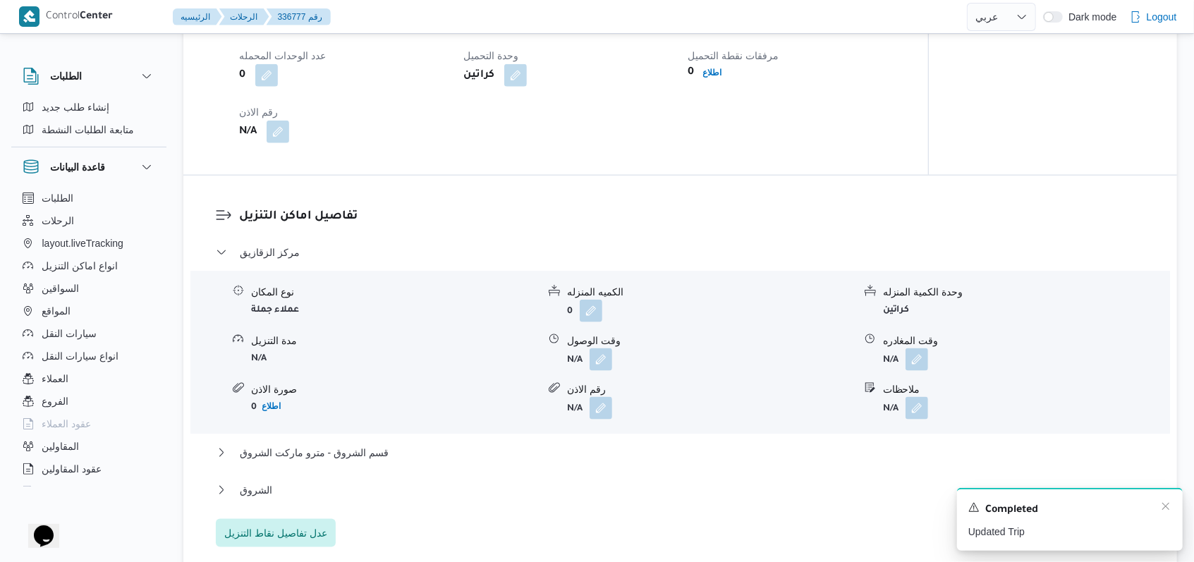
click at [1167, 514] on div "Completed" at bounding box center [1069, 510] width 203 height 18
click at [1167, 509] on icon "Dismiss toast" at bounding box center [1165, 506] width 11 height 11
click at [291, 244] on span "مركز الزقازيق" at bounding box center [270, 252] width 60 height 17
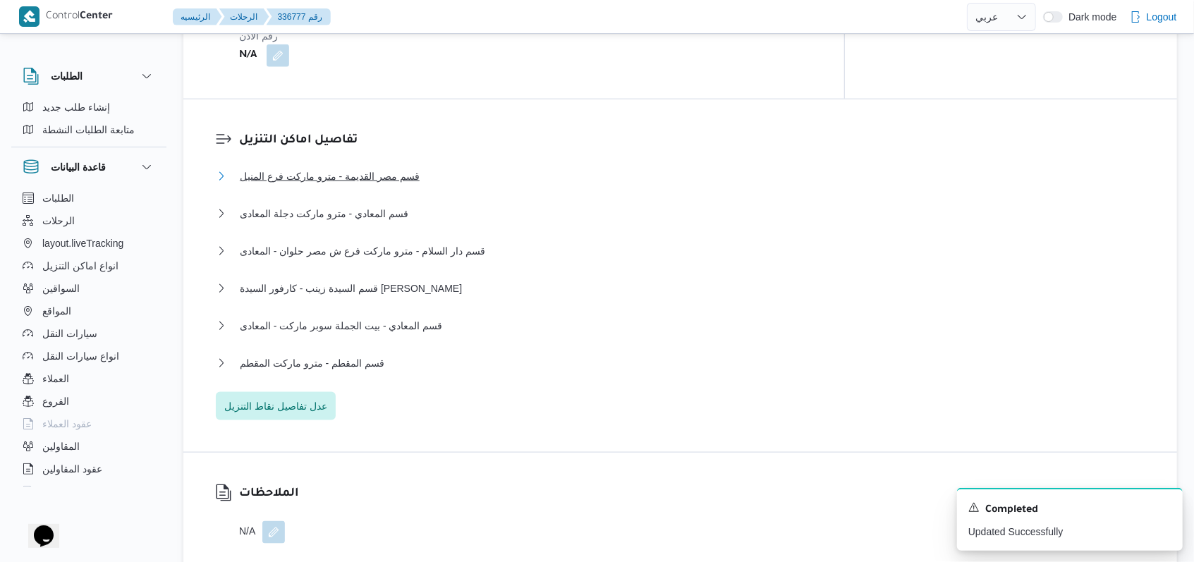
scroll to position [1129, 0]
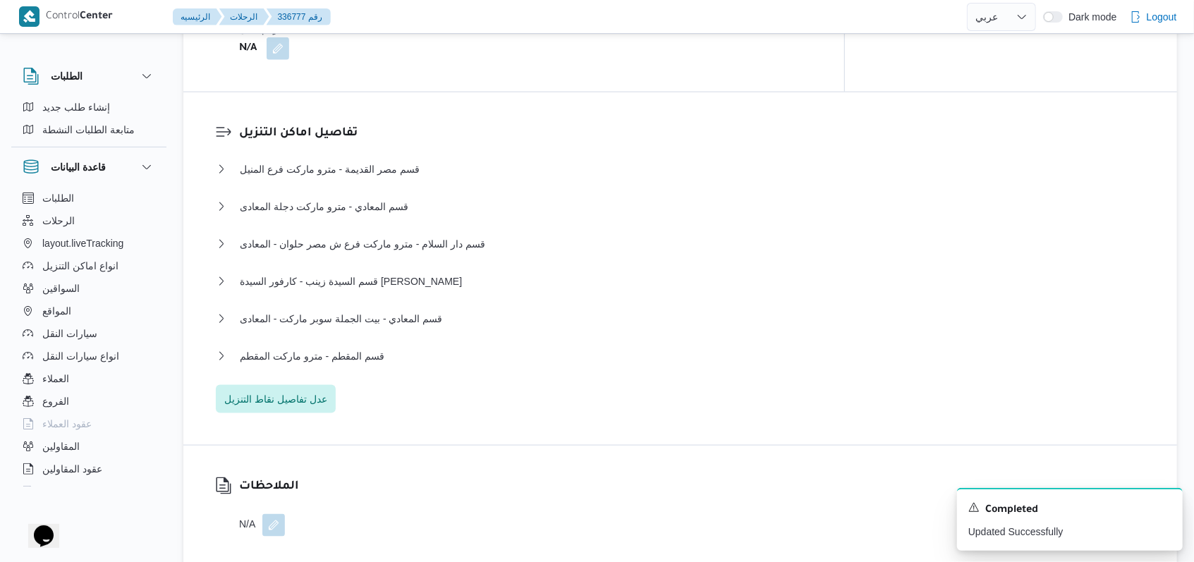
scroll to position [238, 0]
select select "ar"
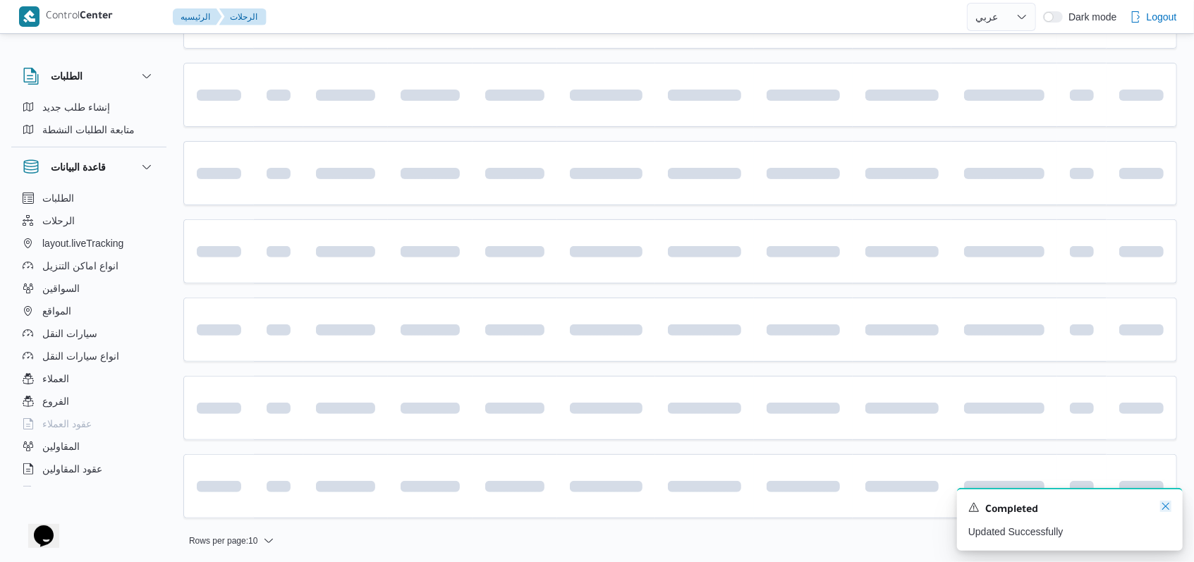
click at [1162, 511] on icon "Dismiss toast" at bounding box center [1165, 506] width 11 height 11
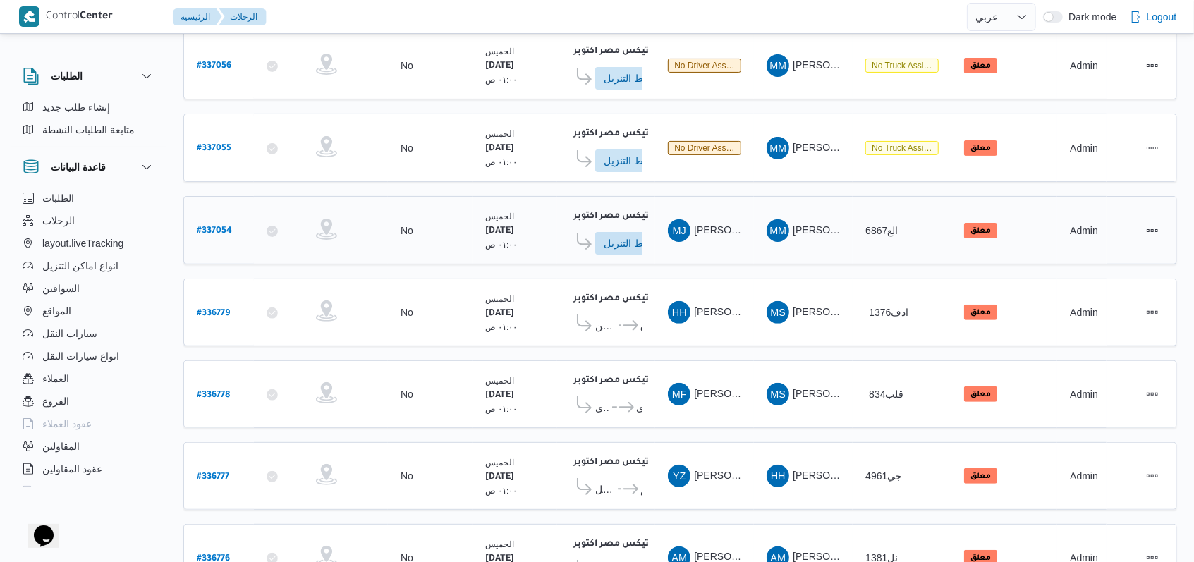
scroll to position [253, 0]
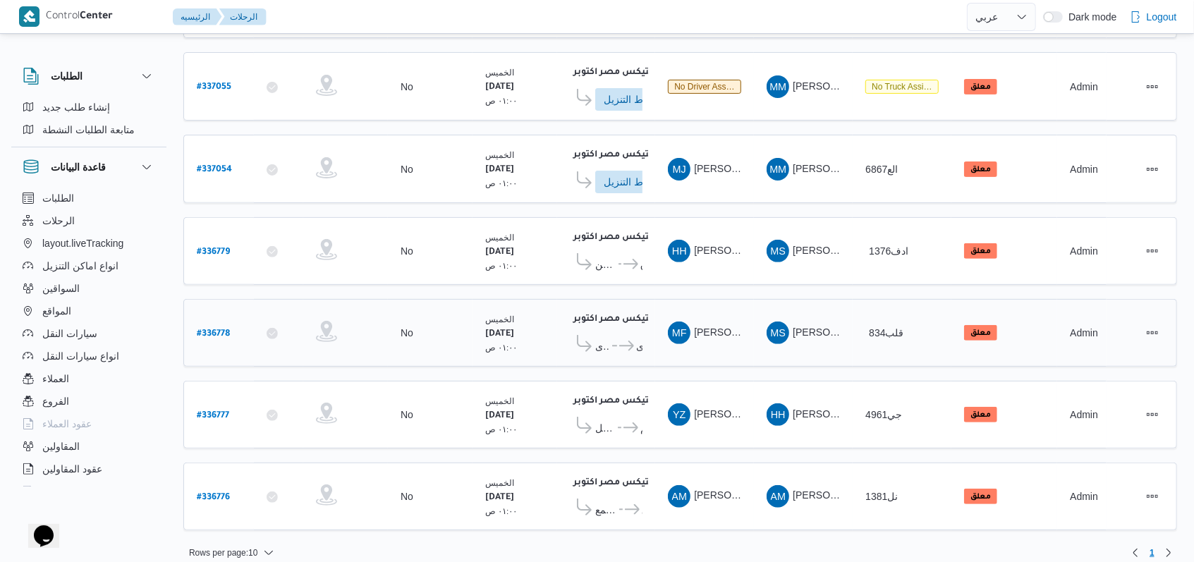
click at [211, 329] on b "# 336778" at bounding box center [213, 334] width 33 height 10
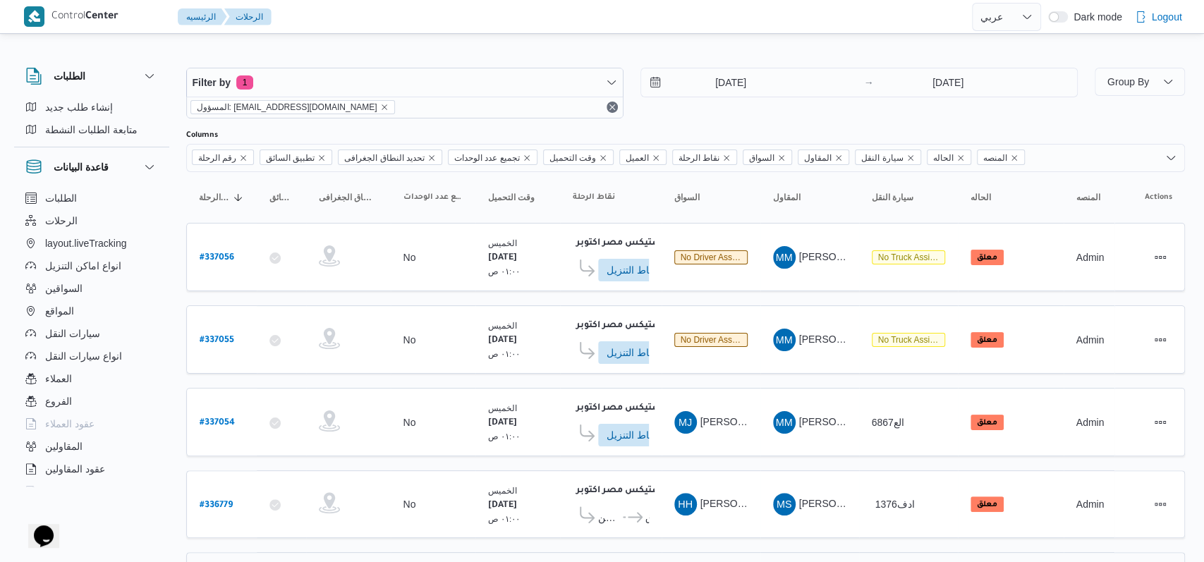
select select "ar"
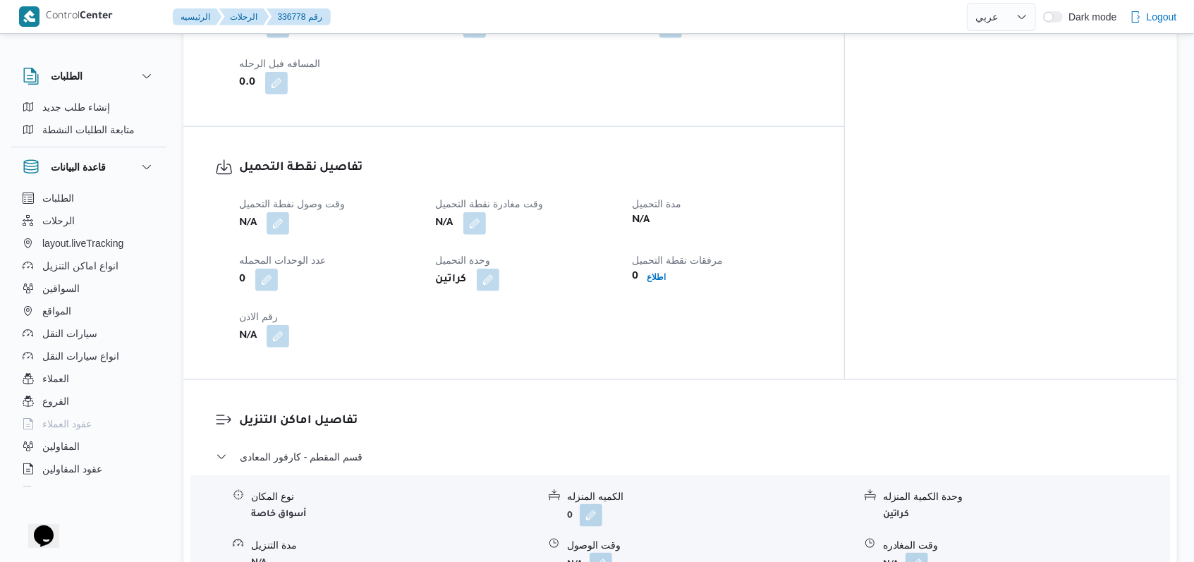
scroll to position [940, 0]
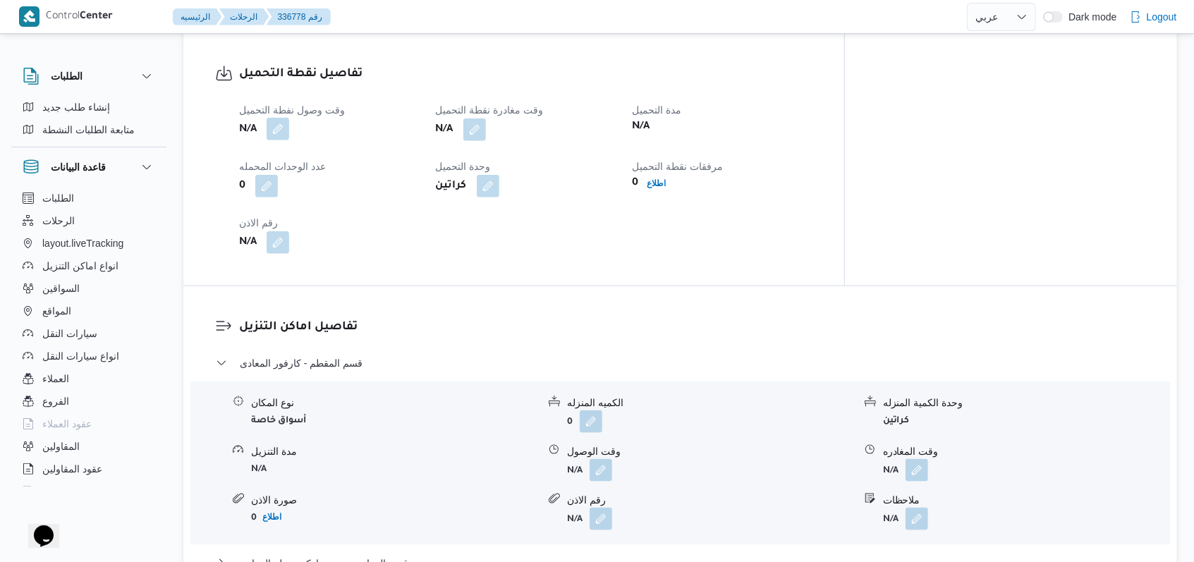
click at [284, 118] on button "button" at bounding box center [278, 129] width 23 height 23
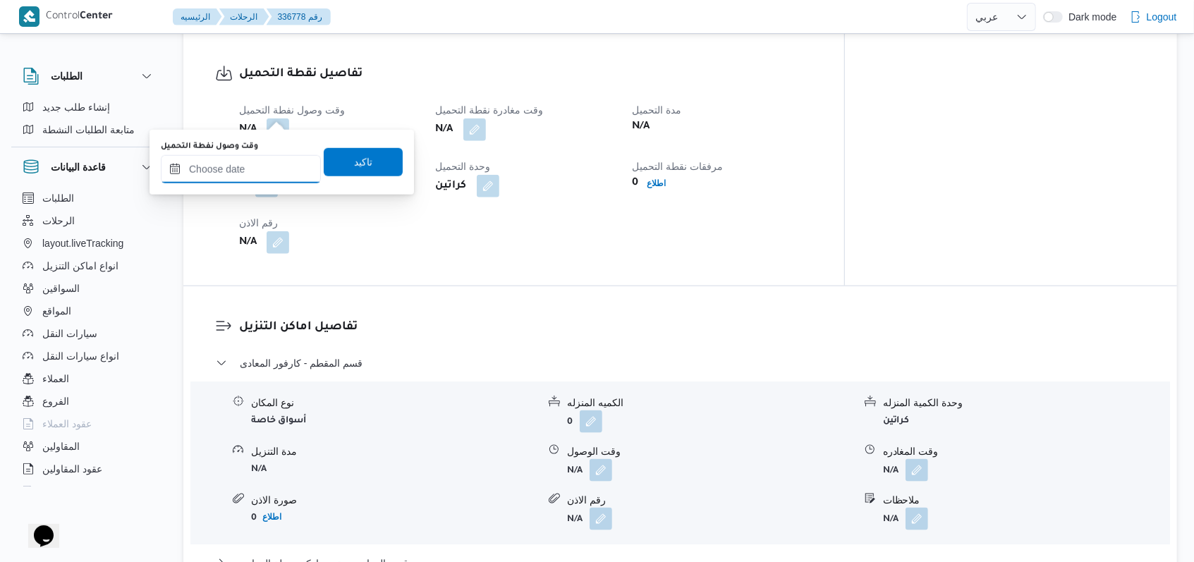
click at [243, 181] on input "وقت وصول نفطة التحميل" at bounding box center [241, 169] width 160 height 28
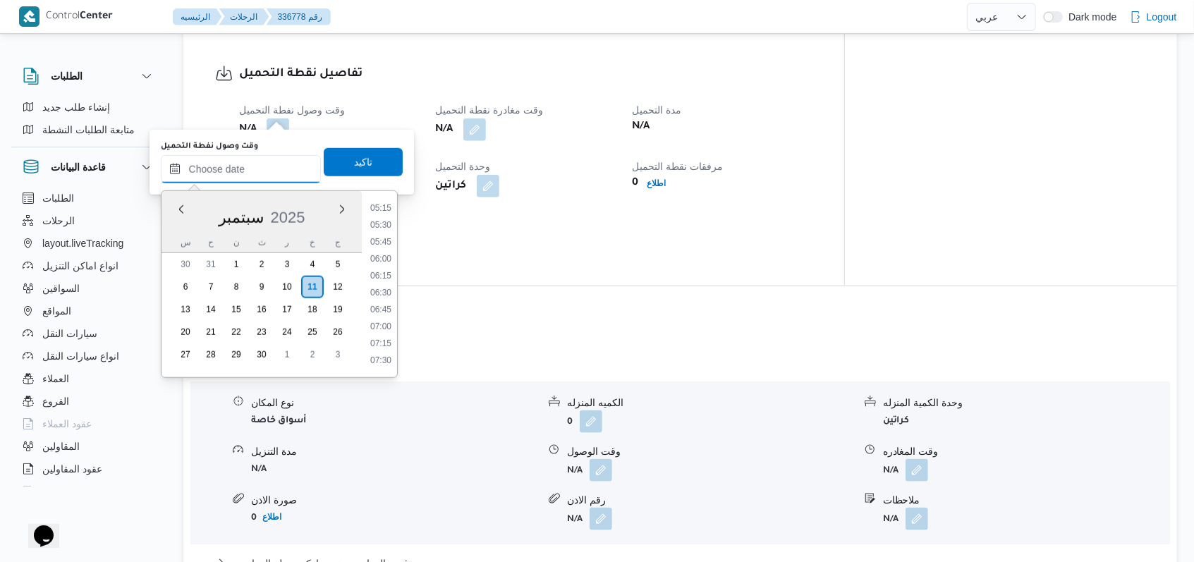
scroll to position [266, 0]
click at [373, 232] on li "04:15" at bounding box center [381, 231] width 32 height 14
type input "١١/٠٩/٢٠٢٥ ٠٤:١٥"
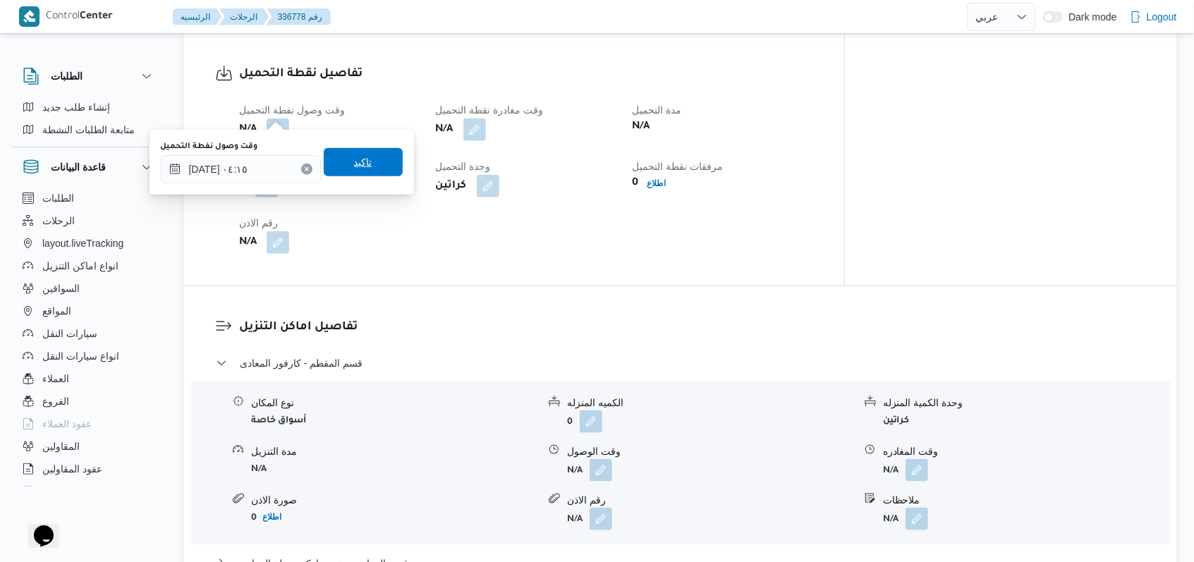
click at [367, 158] on span "تاكيد" at bounding box center [363, 162] width 79 height 28
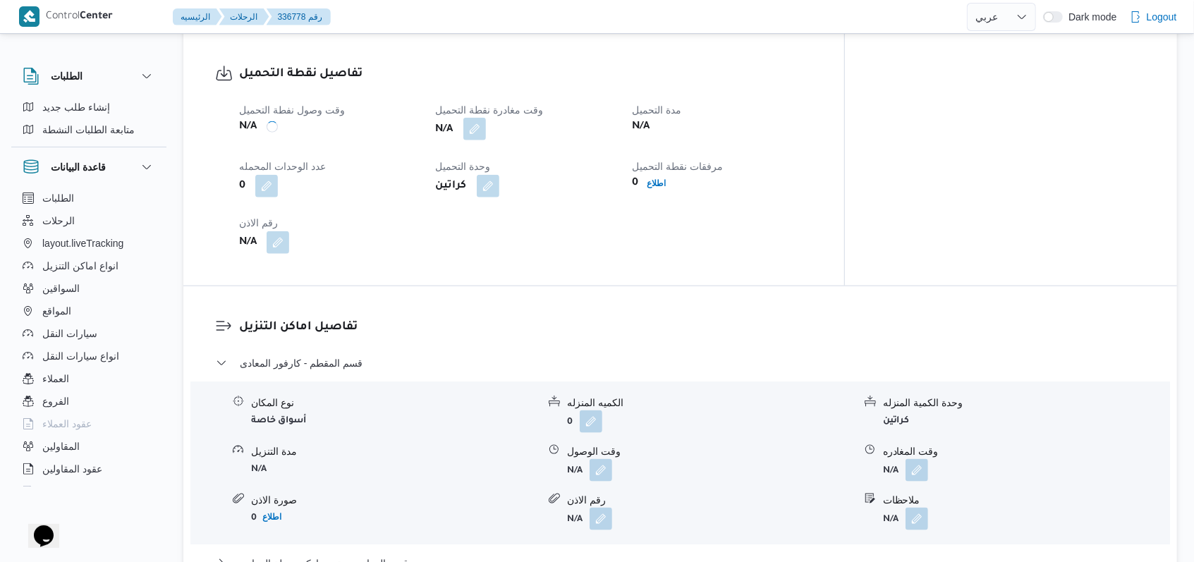
click at [486, 118] on button "button" at bounding box center [474, 129] width 23 height 23
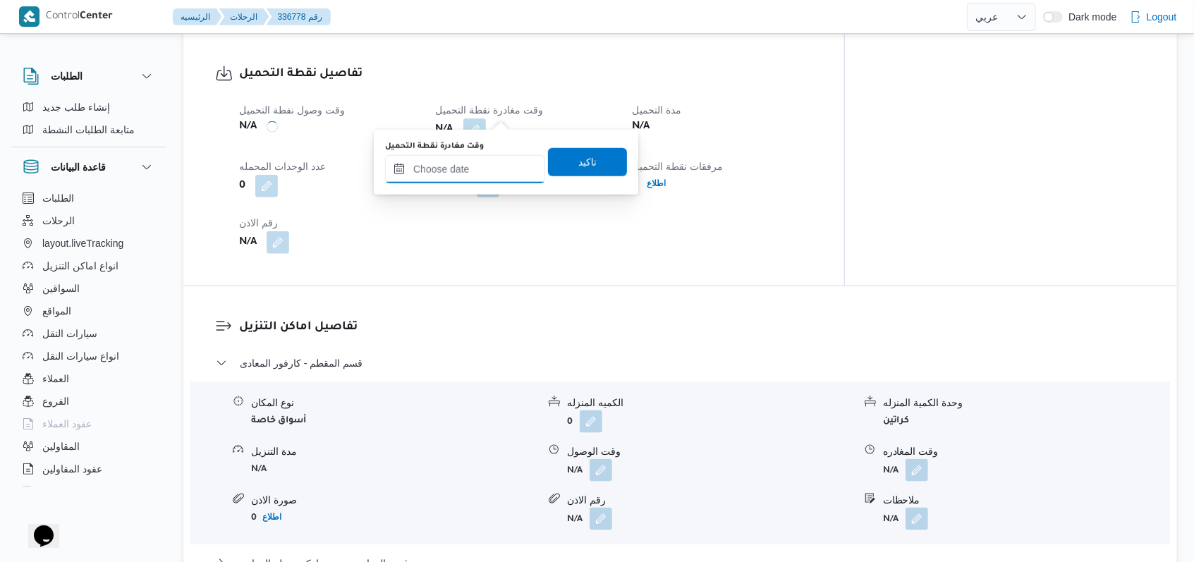
click at [490, 172] on input "وقت مغادرة نقطة التحميل" at bounding box center [465, 169] width 160 height 28
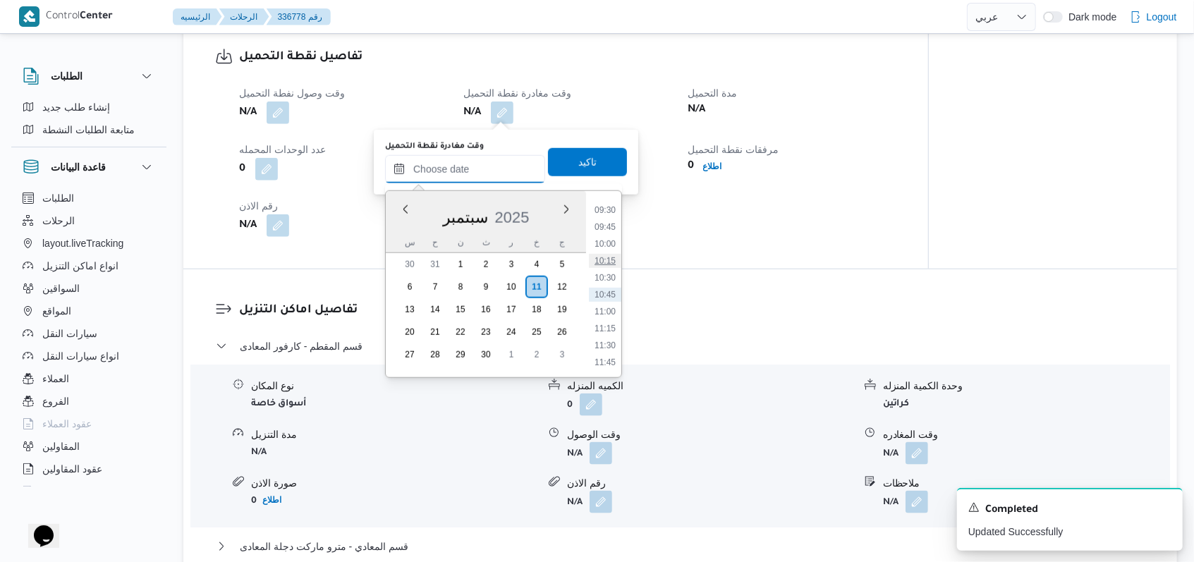
scroll to position [548, 0]
click at [607, 208] on li "08:00" at bounding box center [605, 203] width 32 height 14
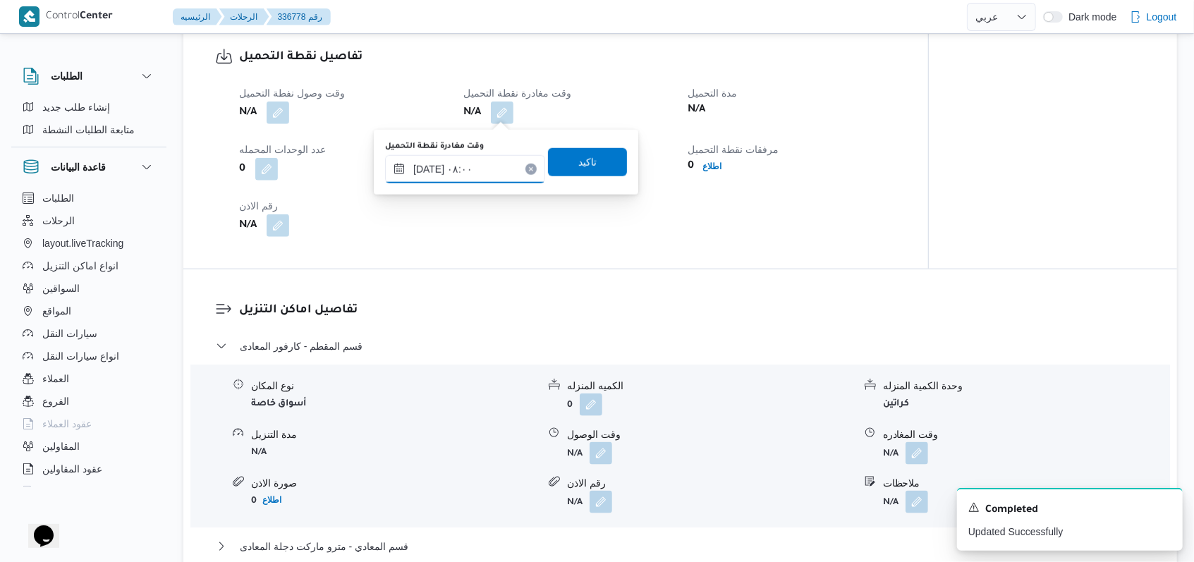
type input "١١/٠٩/٢٠٢٥ ٠٨:٠٠"
click at [598, 176] on div "وقت مغادرة نقطة التحميل ١١/٠٩/٢٠٢٥ ٠٨:٠٠ تاكيد" at bounding box center [506, 162] width 245 height 45
click at [590, 166] on span "تاكيد" at bounding box center [587, 161] width 79 height 28
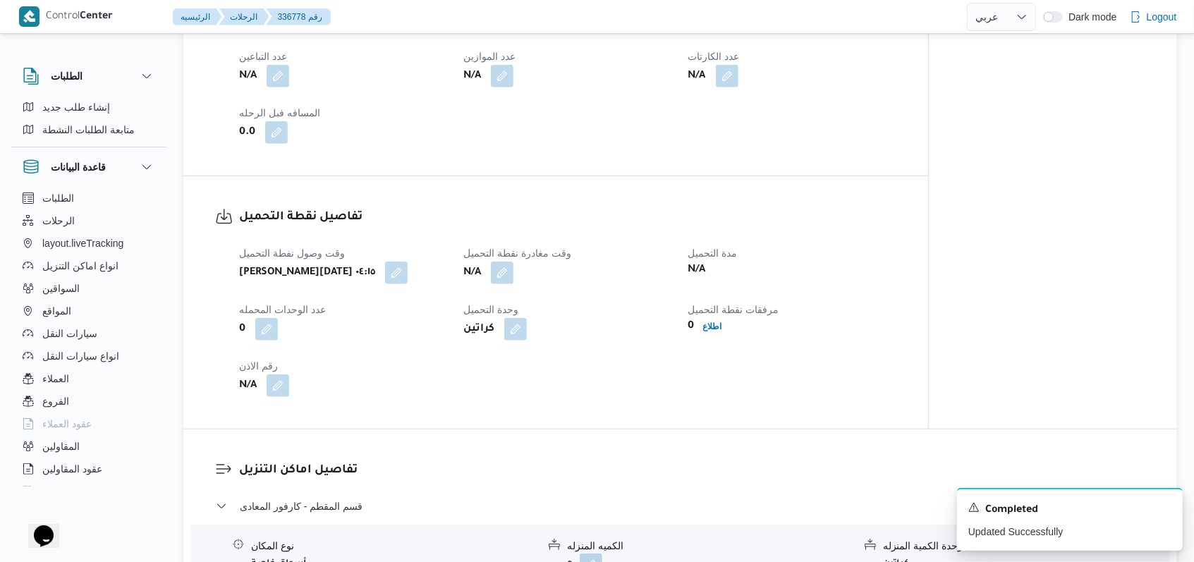
scroll to position [752, 0]
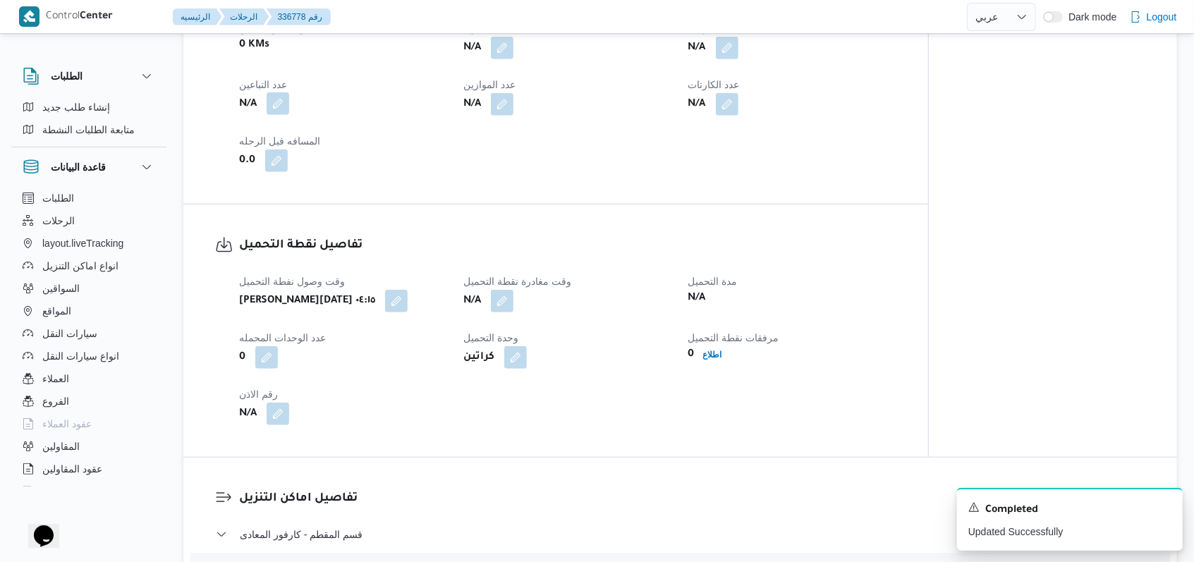
click at [281, 108] on button "button" at bounding box center [278, 103] width 23 height 23
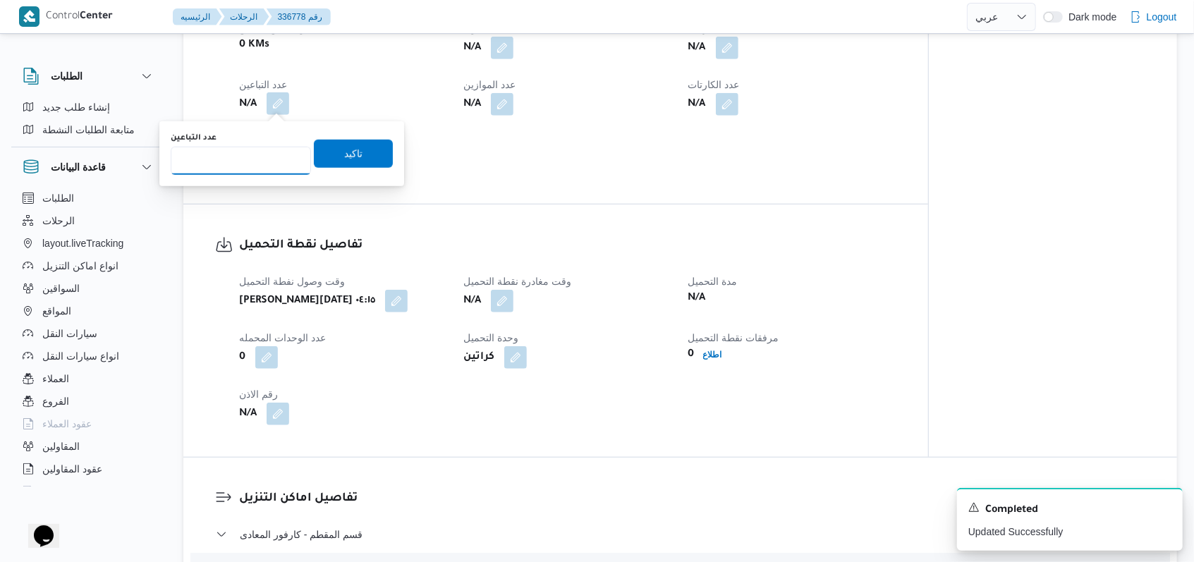
click at [254, 157] on input "عدد التباعين" at bounding box center [241, 161] width 140 height 28
type input "1"
click at [349, 157] on span "تاكيد" at bounding box center [353, 153] width 18 height 17
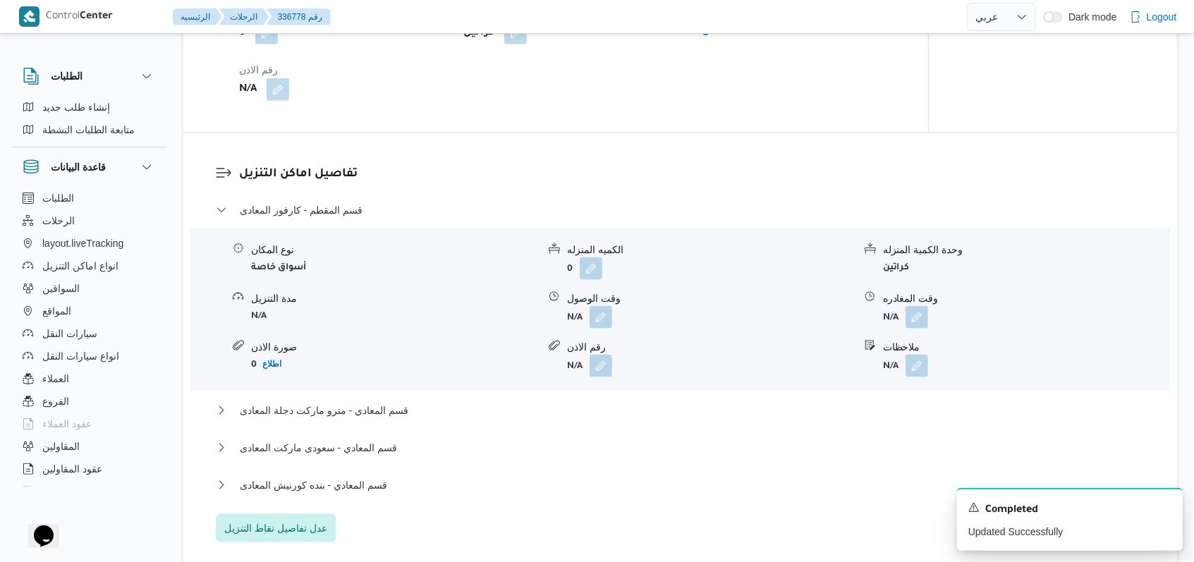
scroll to position [1129, 0]
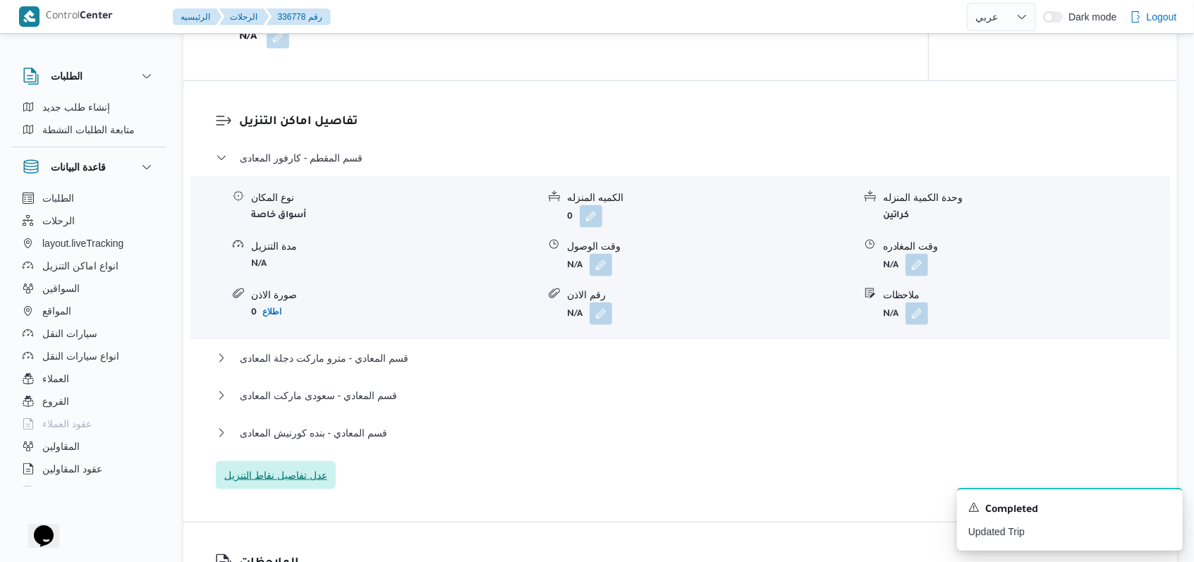
click at [294, 468] on span "عدل تفاصيل نقاط التنزيل" at bounding box center [275, 475] width 103 height 17
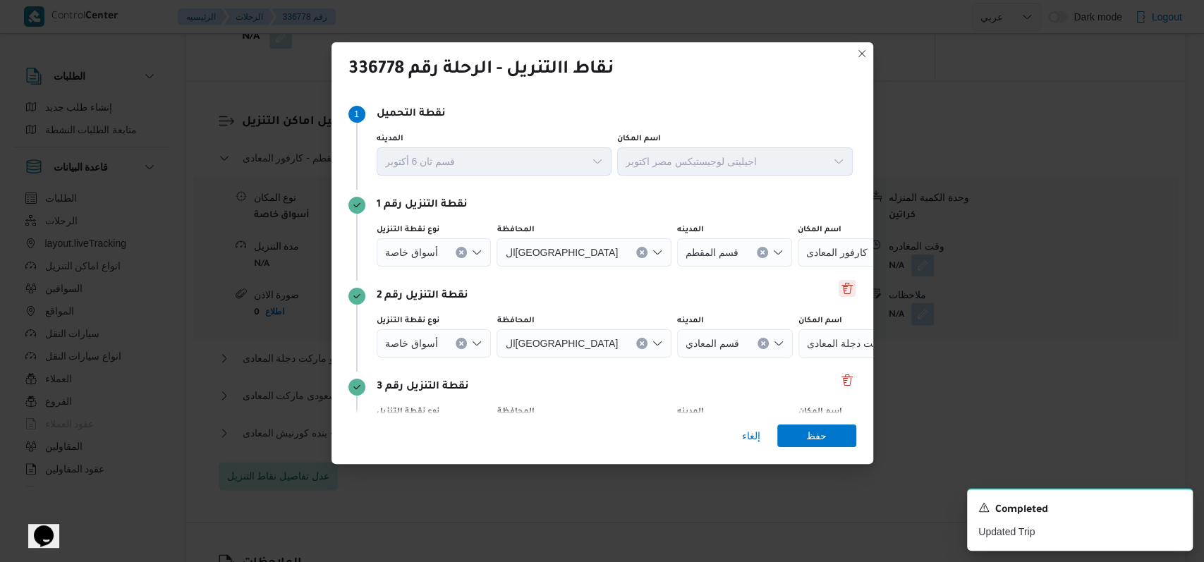
click at [839, 293] on button "Delete" at bounding box center [847, 288] width 17 height 17
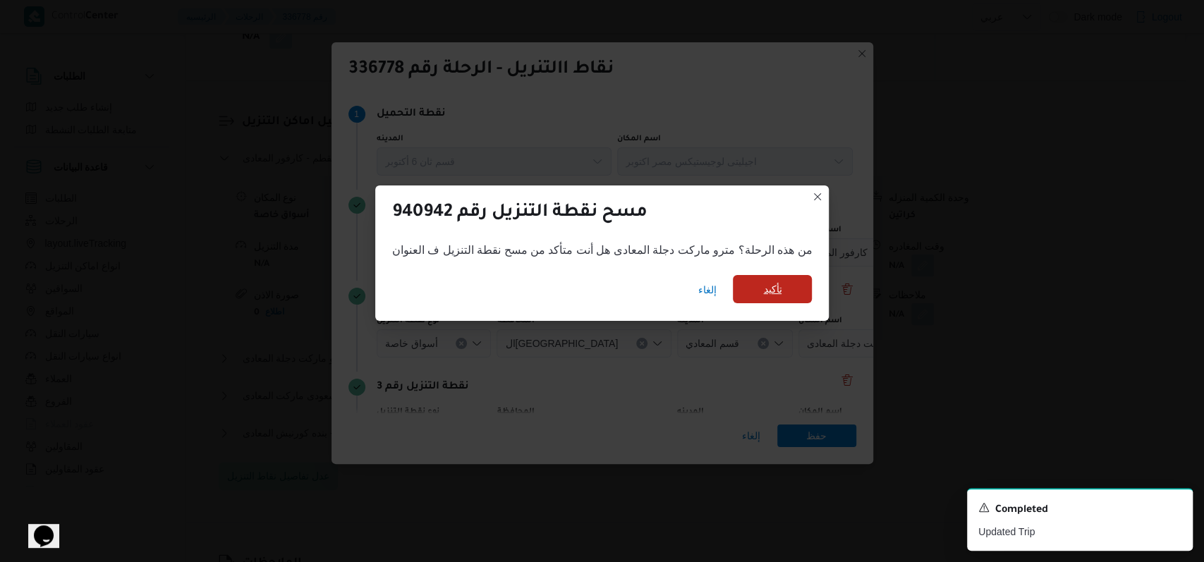
click at [763, 288] on span "تأكيد" at bounding box center [772, 289] width 18 height 17
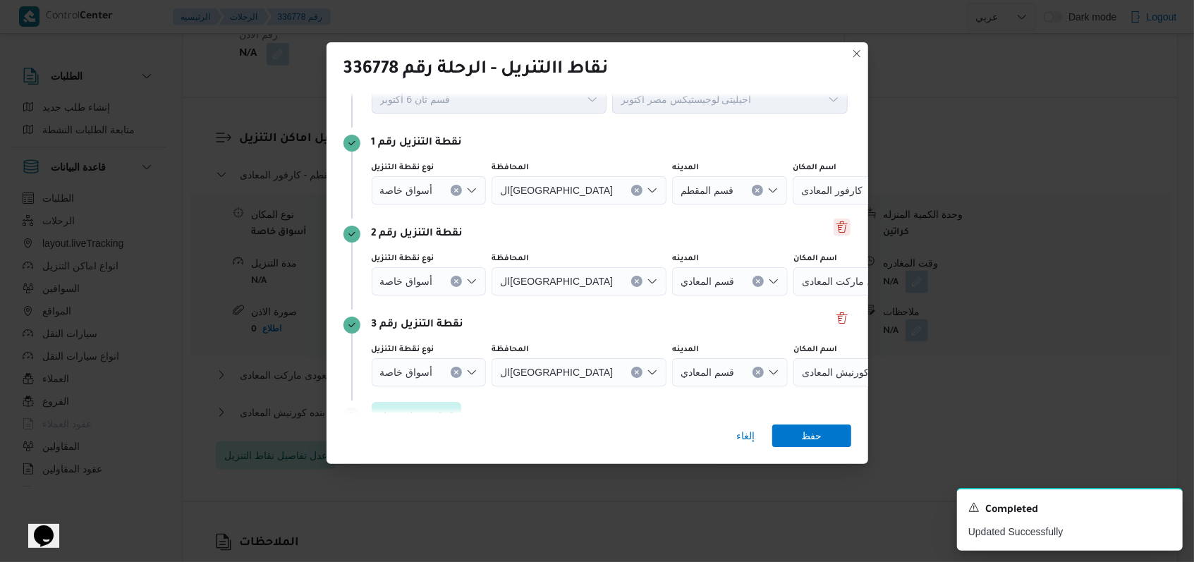
scroll to position [91, 0]
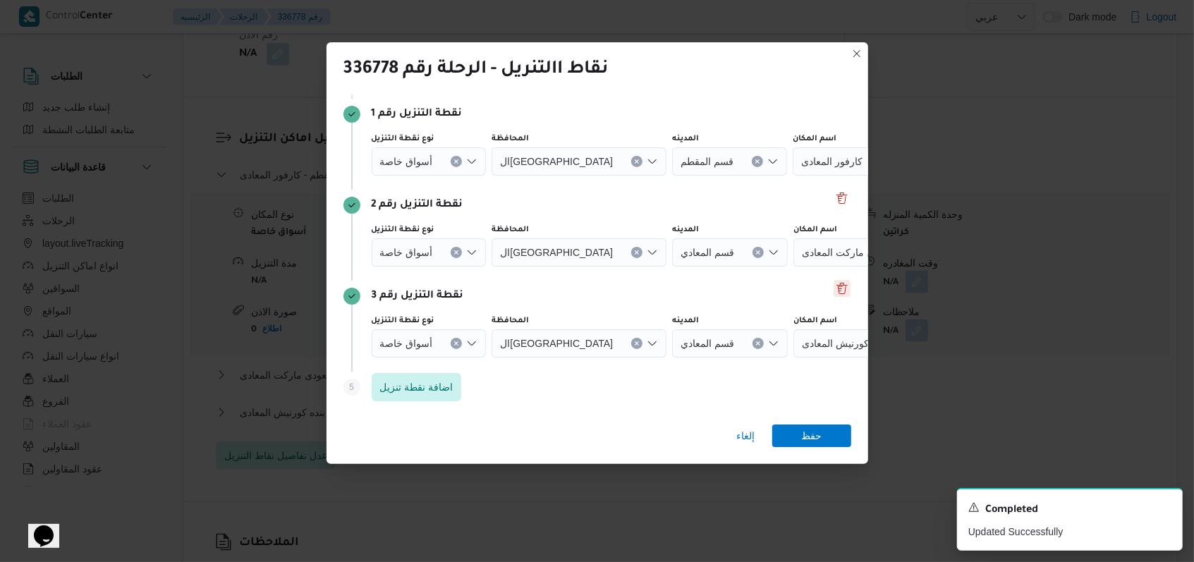
click at [838, 291] on button "Delete" at bounding box center [842, 288] width 17 height 17
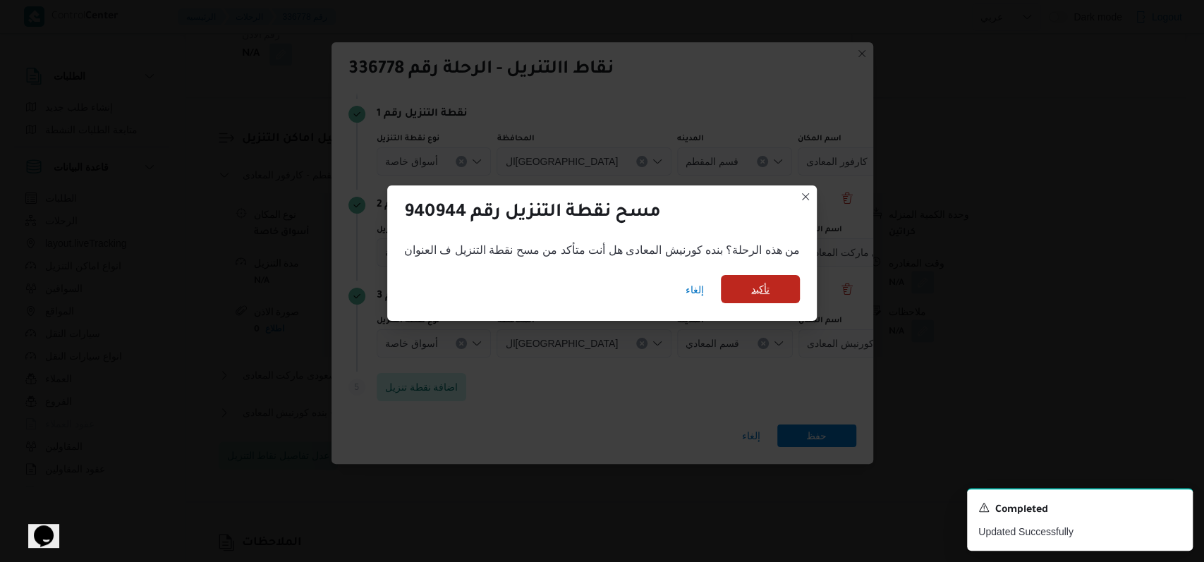
click at [774, 283] on span "تأكيد" at bounding box center [760, 289] width 79 height 28
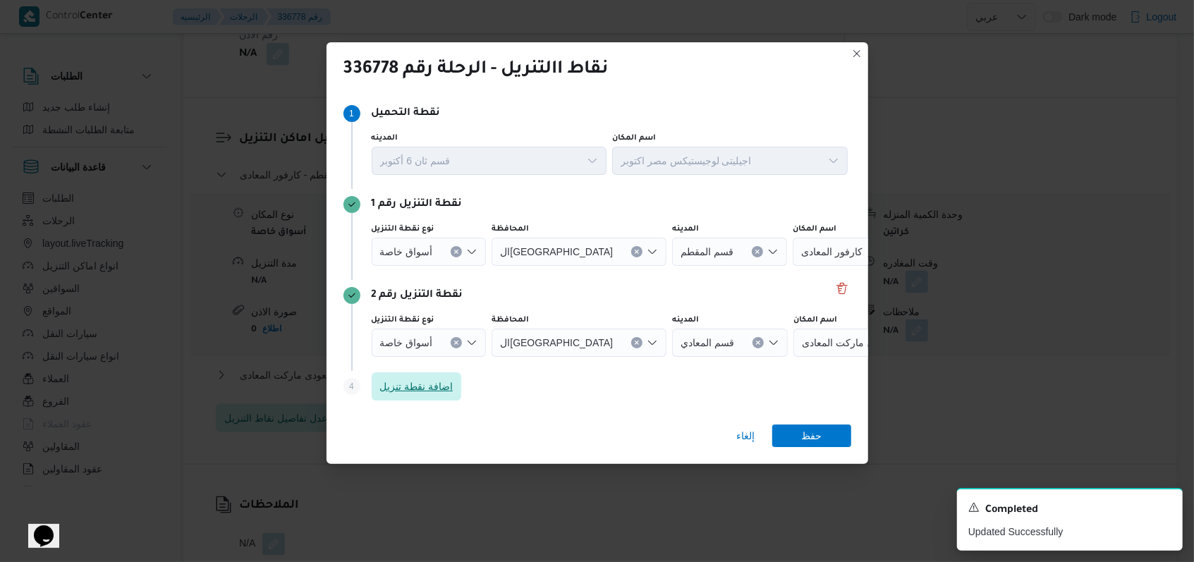
scroll to position [0, 0]
click at [459, 341] on button "Clear input" at bounding box center [456, 343] width 11 height 11
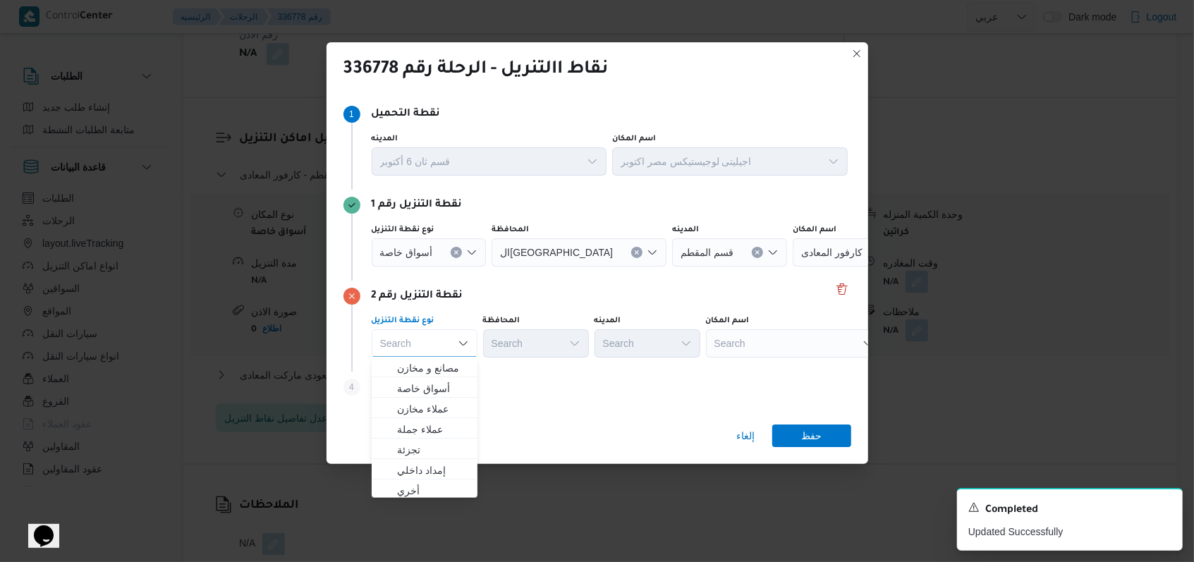
click at [457, 257] on button "Clear input" at bounding box center [456, 252] width 11 height 11
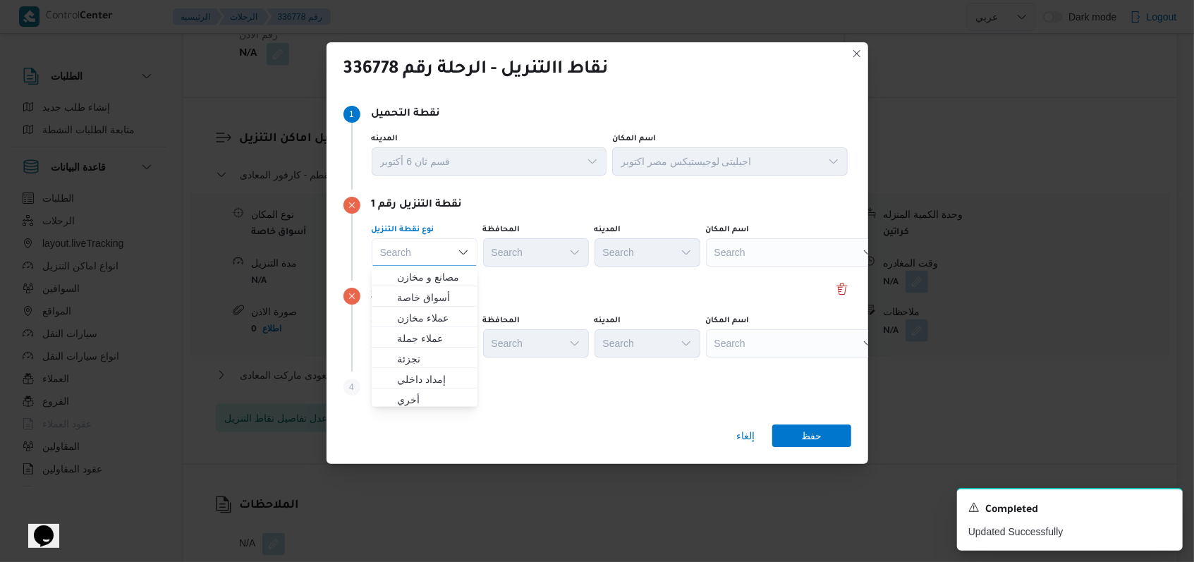
click at [627, 291] on div "نقطة التنزيل رقم 2" at bounding box center [598, 296] width 508 height 17
click at [735, 251] on div "Search" at bounding box center [794, 252] width 176 height 28
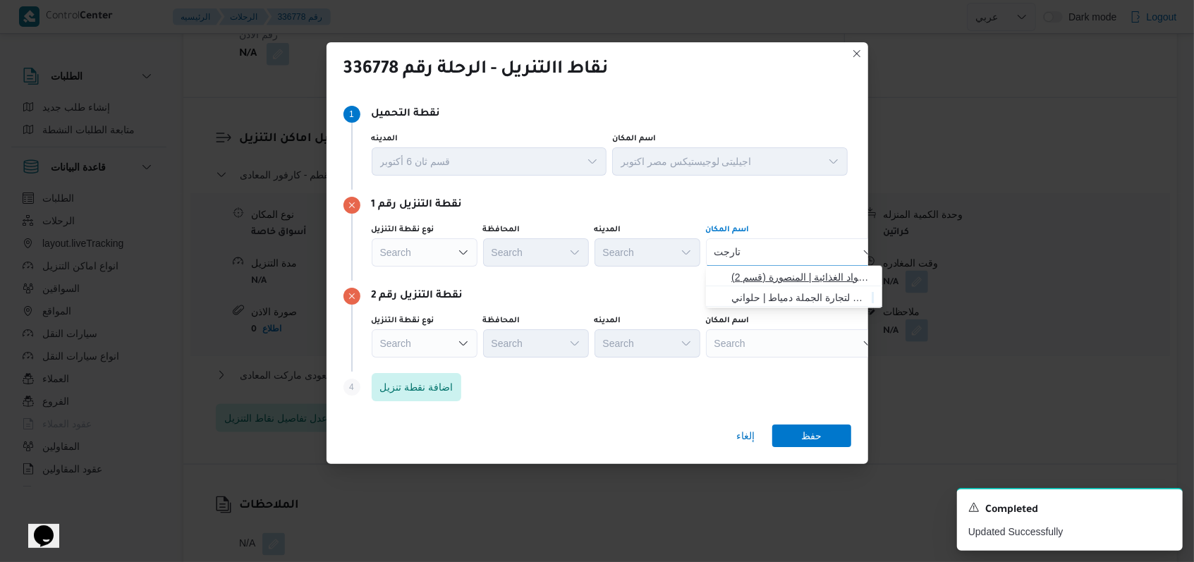
type input "تارجت"
click at [779, 281] on span "تارجت جروب للمواد الغذائية المنصورة | تارجت جروب للمواد الغذائية | المنصورة (قس…" at bounding box center [802, 277] width 142 height 17
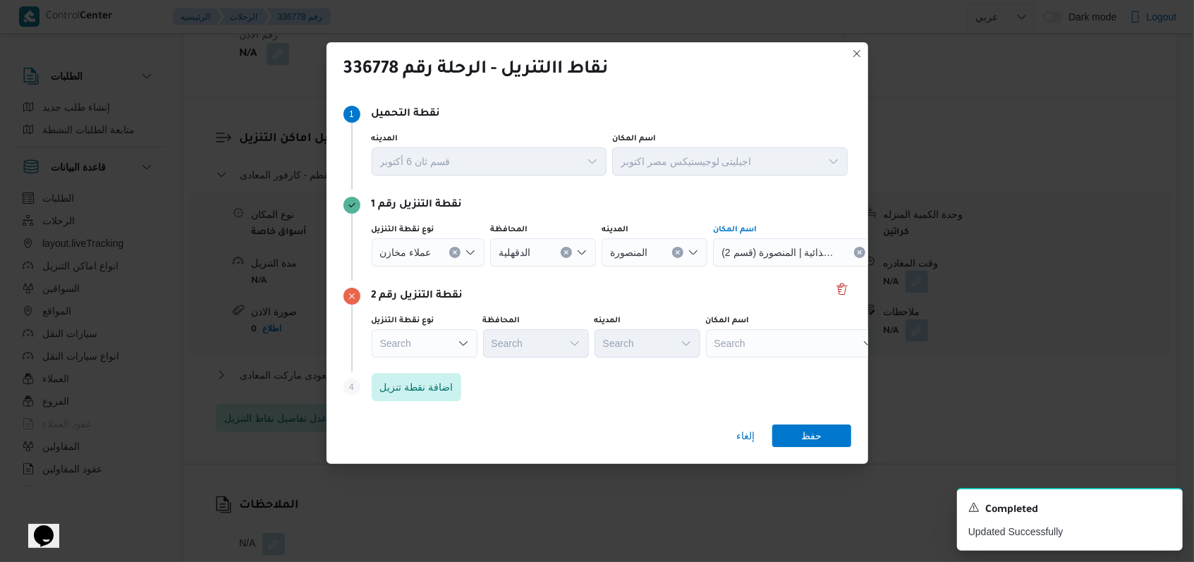
click at [774, 336] on div "Search" at bounding box center [794, 343] width 176 height 28
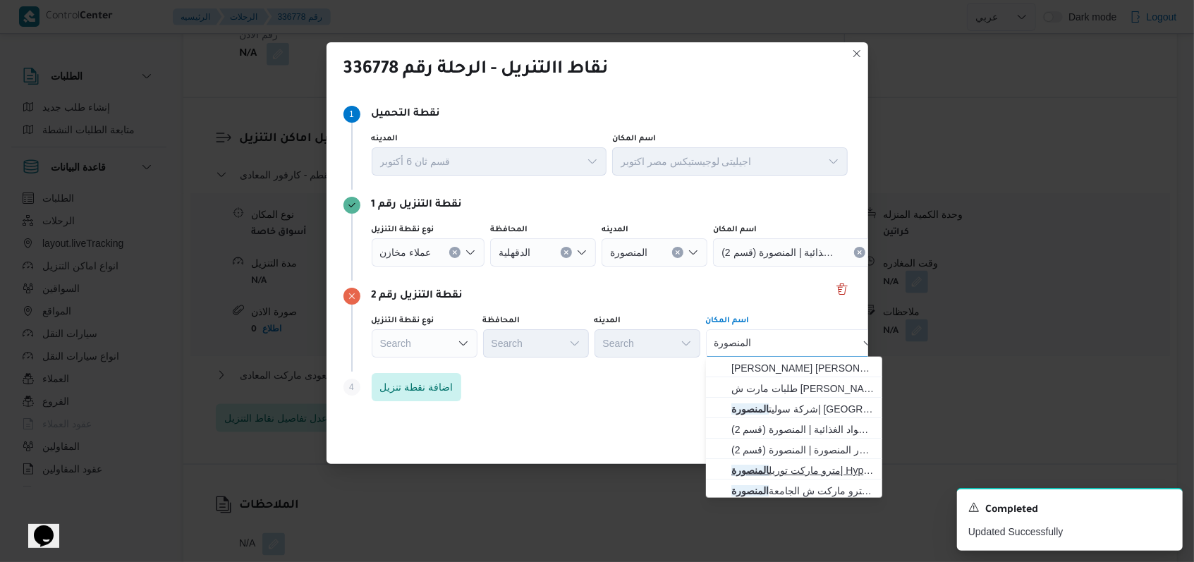
type input "المنصورة"
click at [782, 471] on span "مترو ماركت توريل المنصورة | Hyper Market وكالة المنصورة | المنصورة (قسم 2)" at bounding box center [802, 470] width 142 height 17
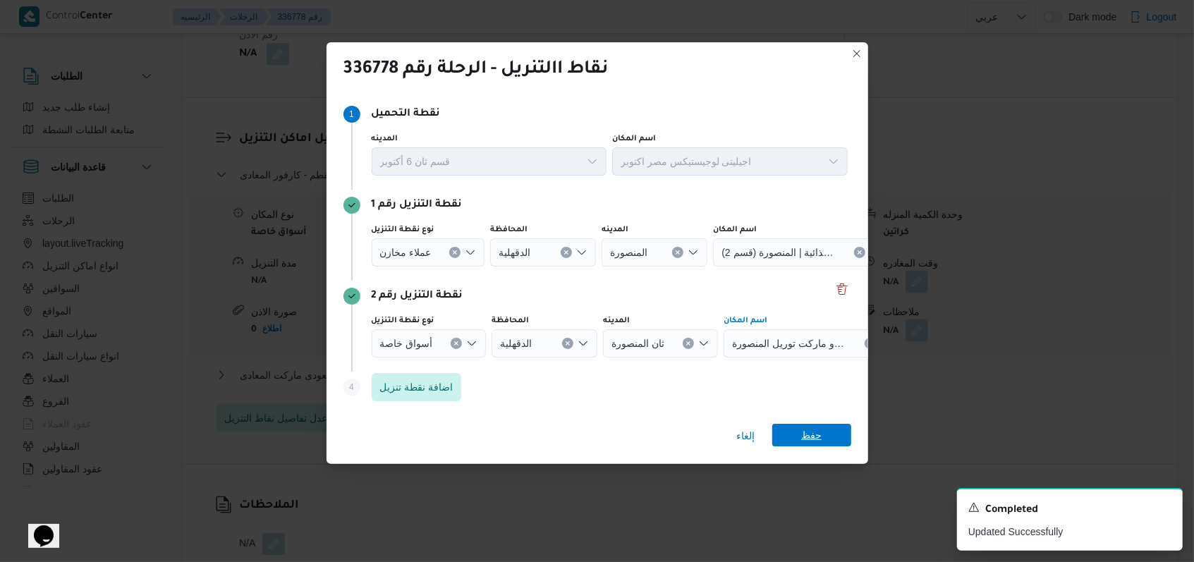
click at [810, 425] on span "حفظ" at bounding box center [811, 435] width 20 height 23
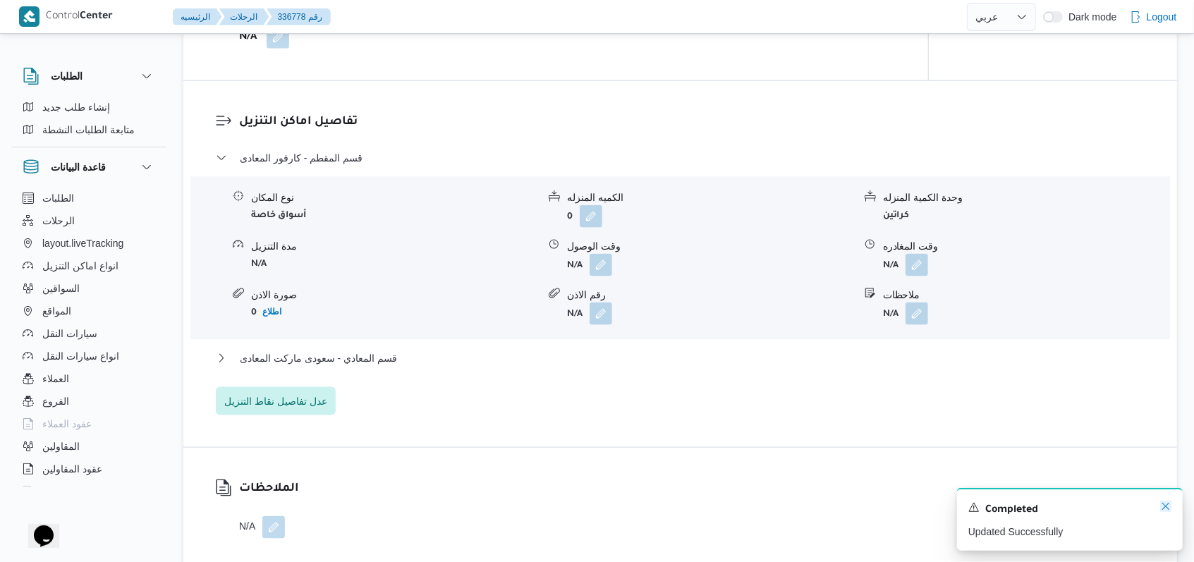
click at [1162, 511] on icon "Dismiss toast" at bounding box center [1165, 506] width 11 height 11
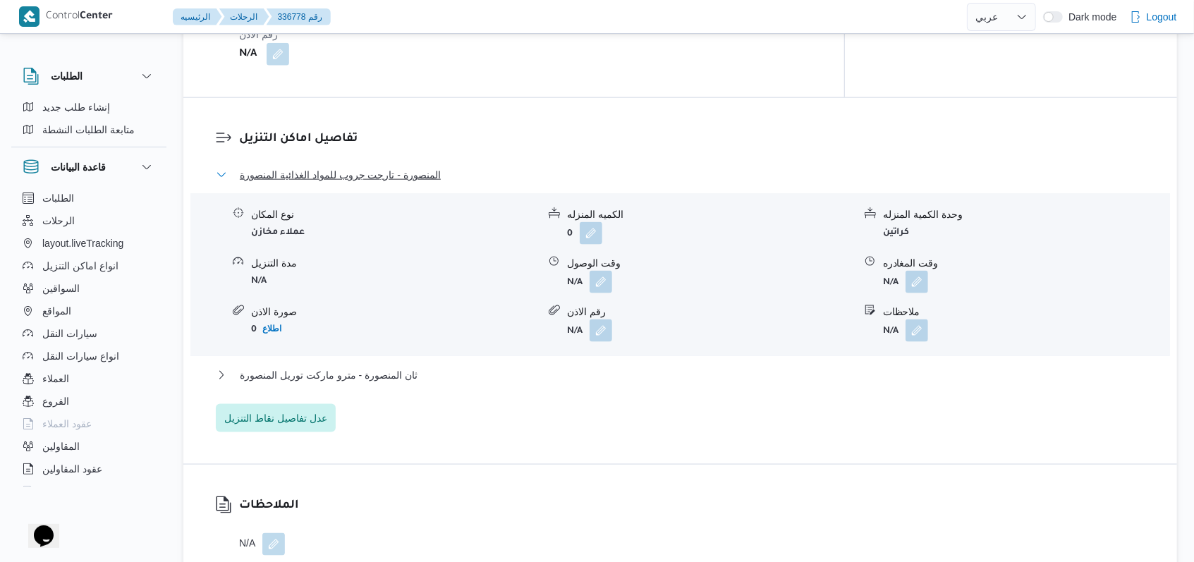
click at [327, 166] on span "المنصورة - تارجت جروب للمواد الغذائية المنصورة" at bounding box center [340, 174] width 201 height 17
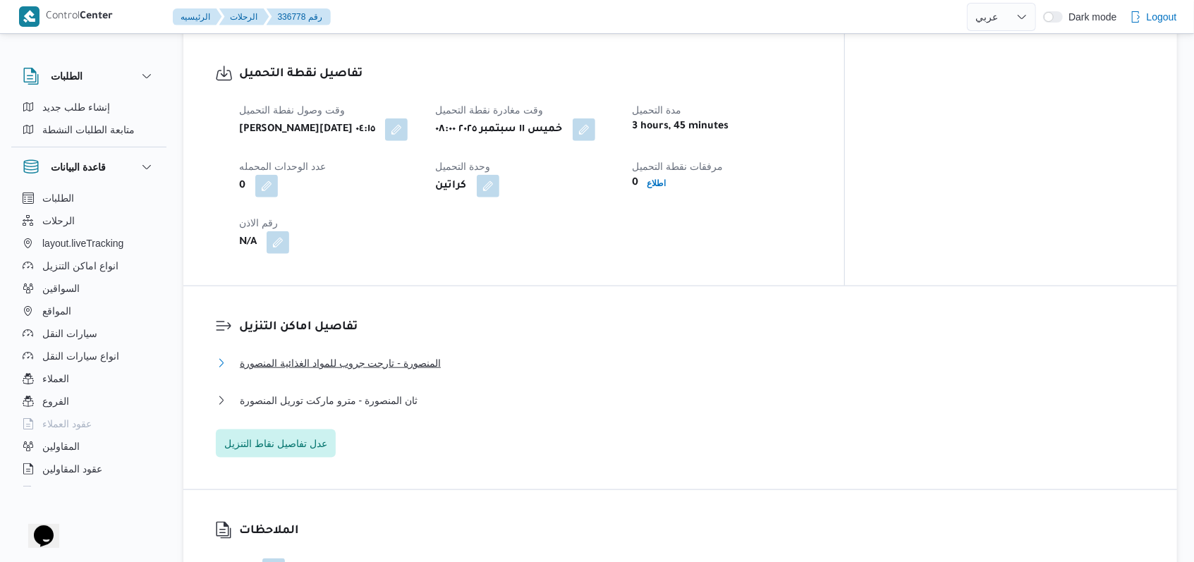
scroll to position [752, 0]
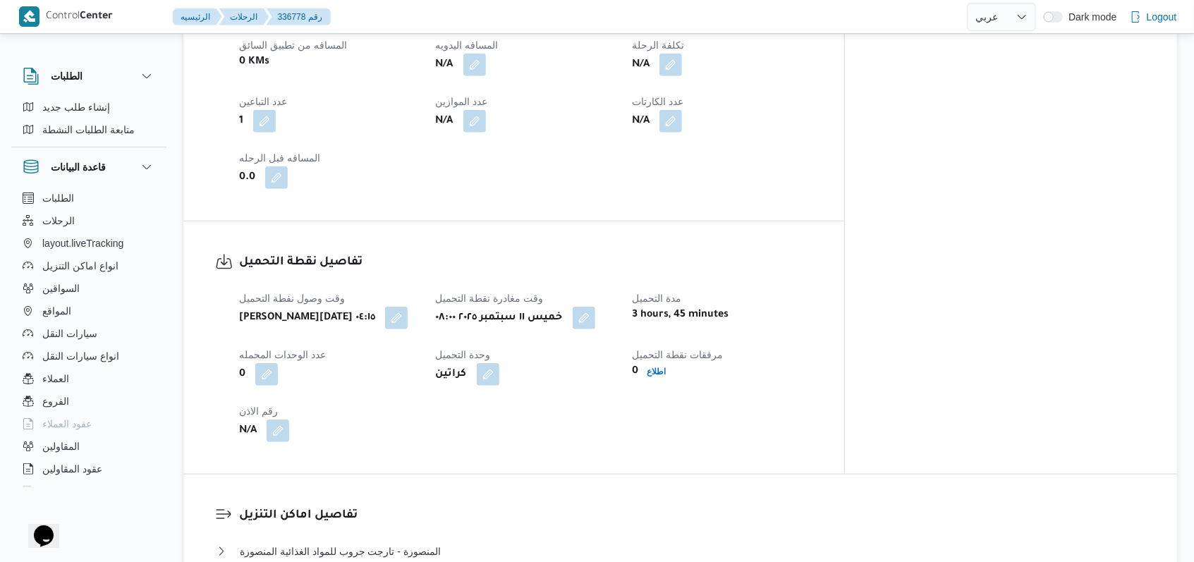
select select "ar"
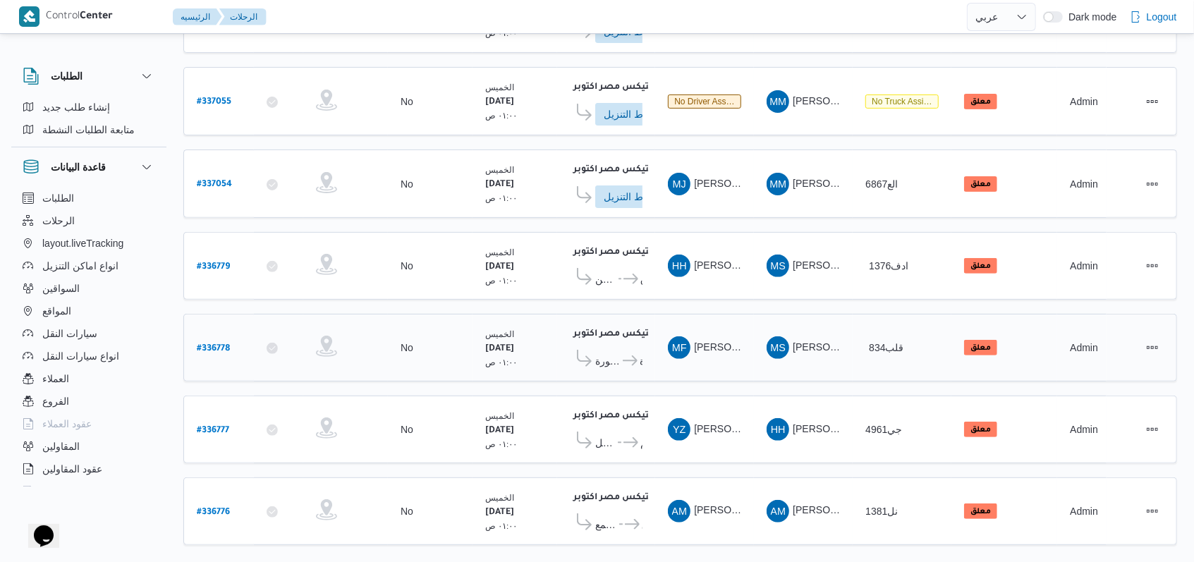
scroll to position [253, 0]
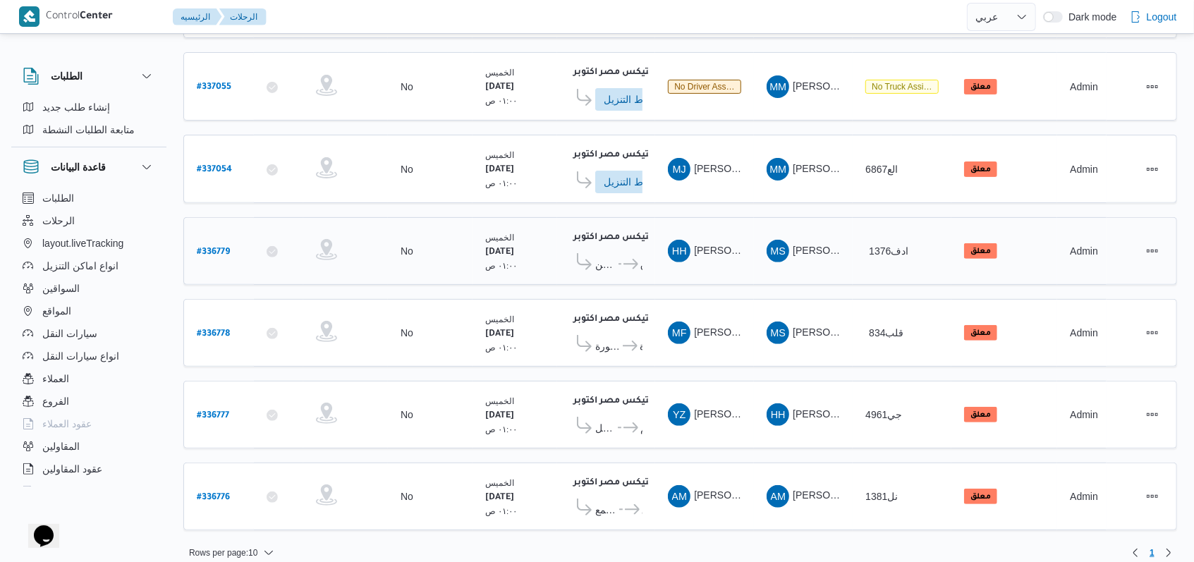
click at [214, 248] on b "# 336779" at bounding box center [213, 253] width 33 height 10
select select "ar"
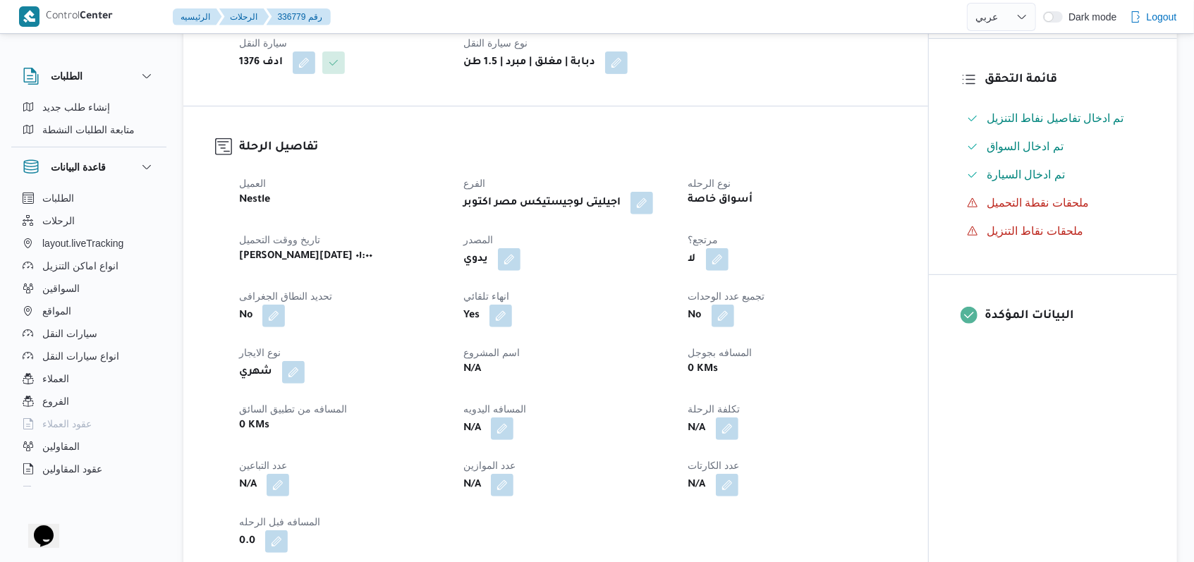
scroll to position [564, 0]
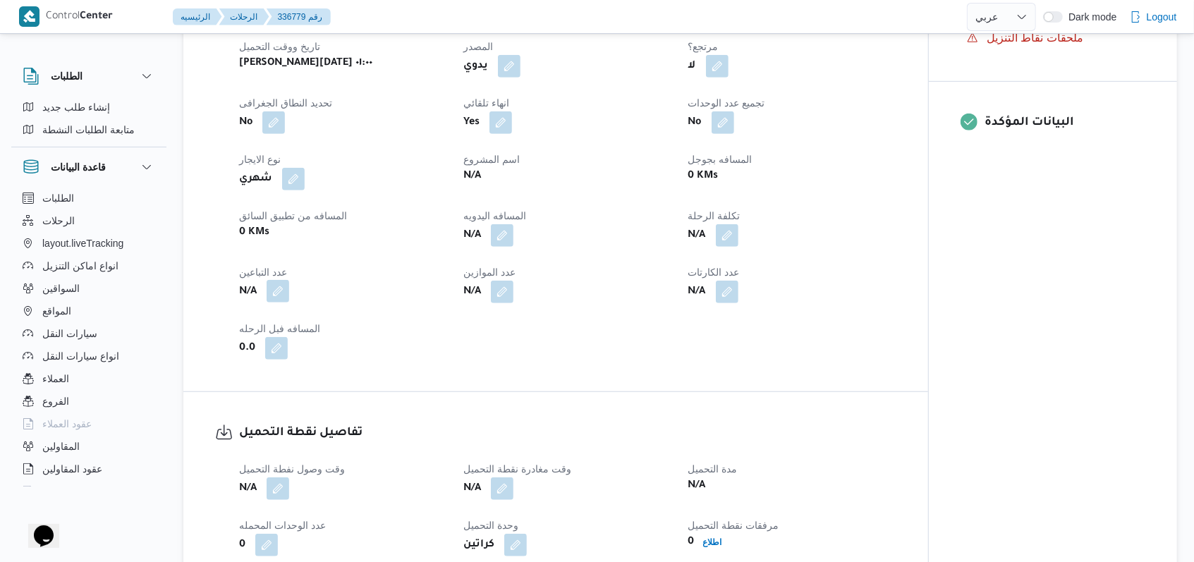
click at [283, 296] on button "button" at bounding box center [278, 291] width 23 height 23
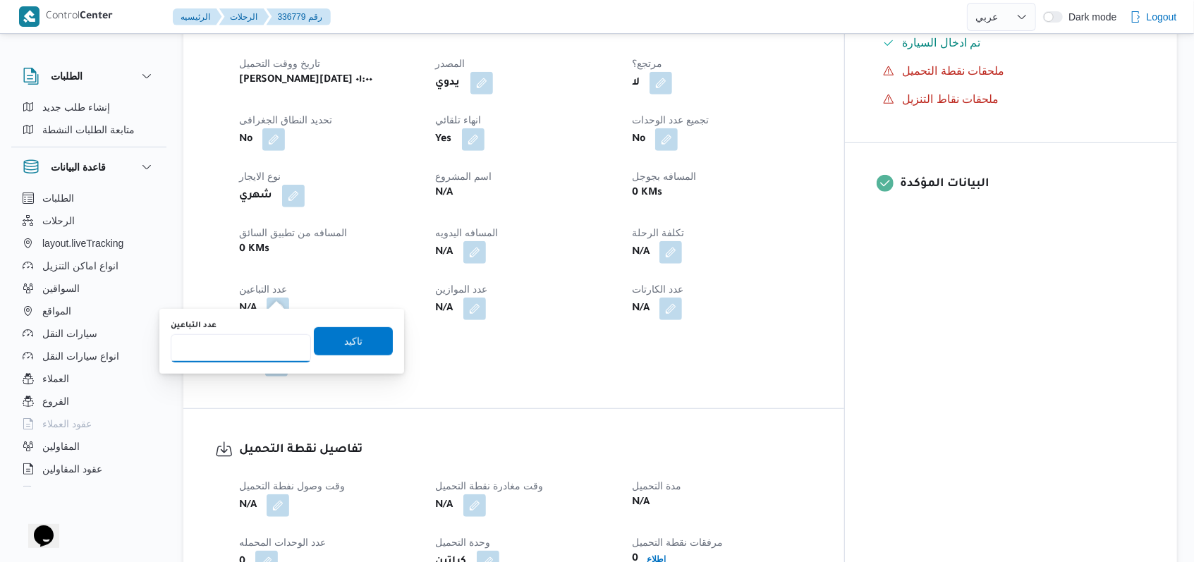
click at [249, 346] on input "عدد التباعين" at bounding box center [241, 348] width 140 height 28
type input "1"
click at [316, 336] on span "تاكيد" at bounding box center [353, 341] width 79 height 28
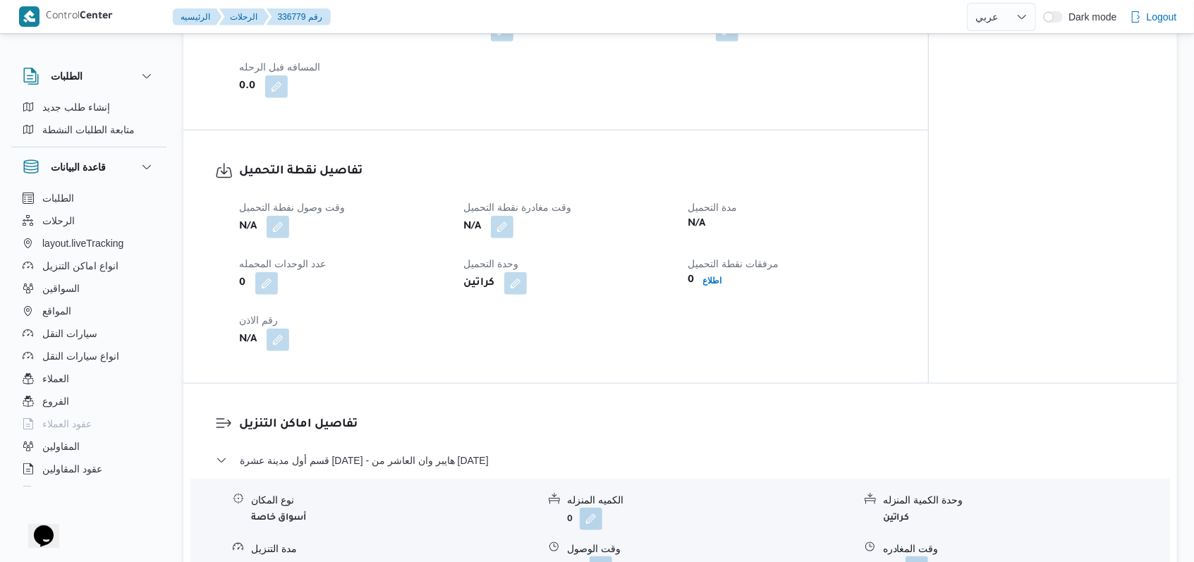
scroll to position [846, 0]
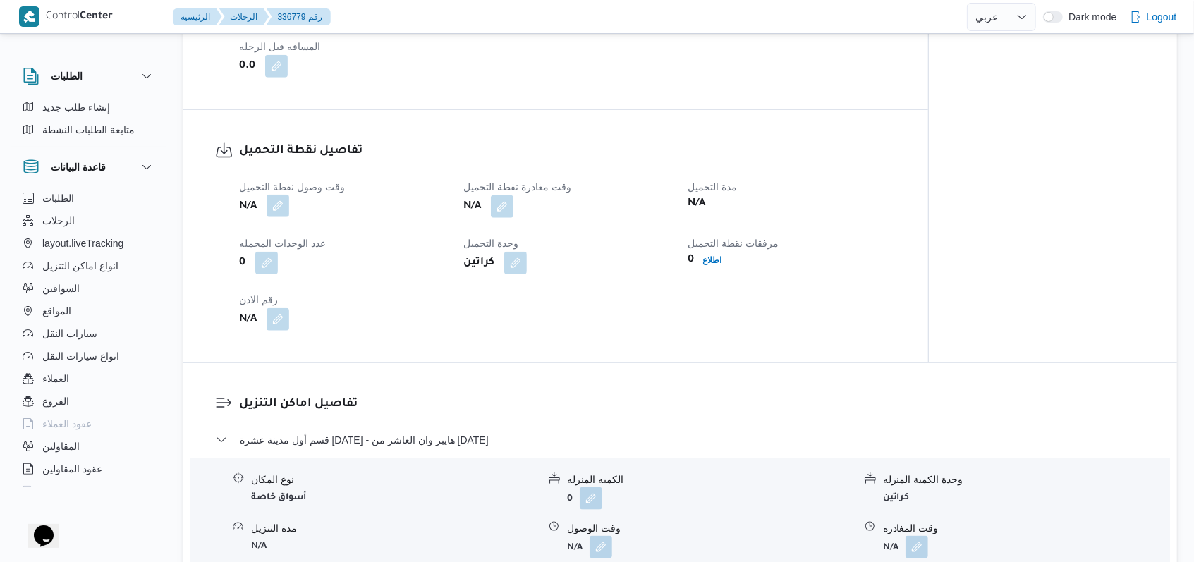
click at [281, 206] on button "button" at bounding box center [278, 206] width 23 height 23
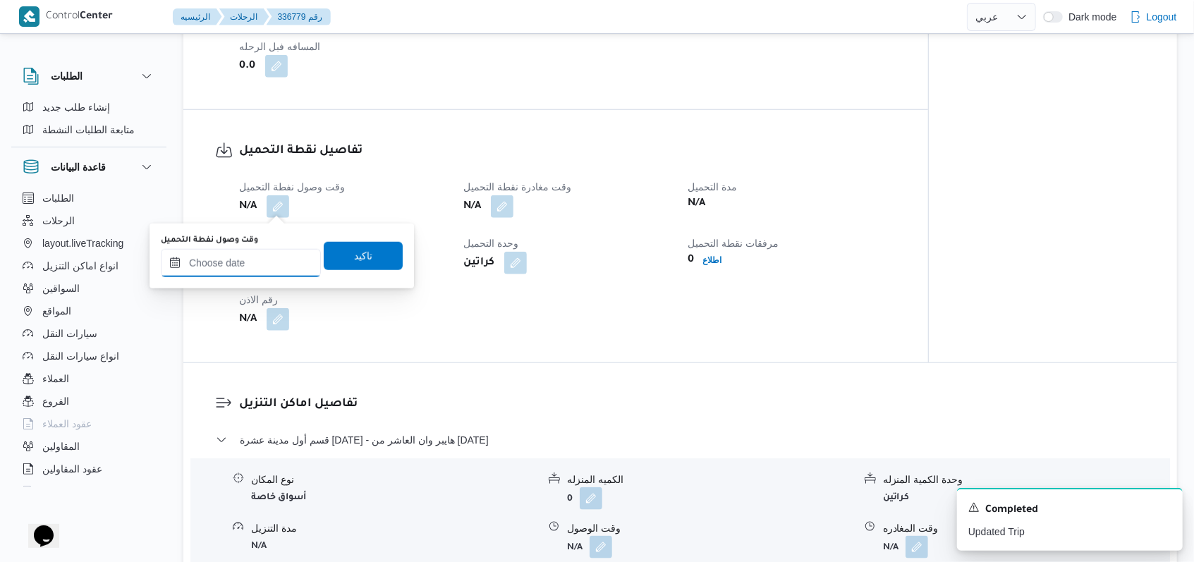
click at [249, 265] on input "وقت وصول نفطة التحميل" at bounding box center [241, 263] width 160 height 28
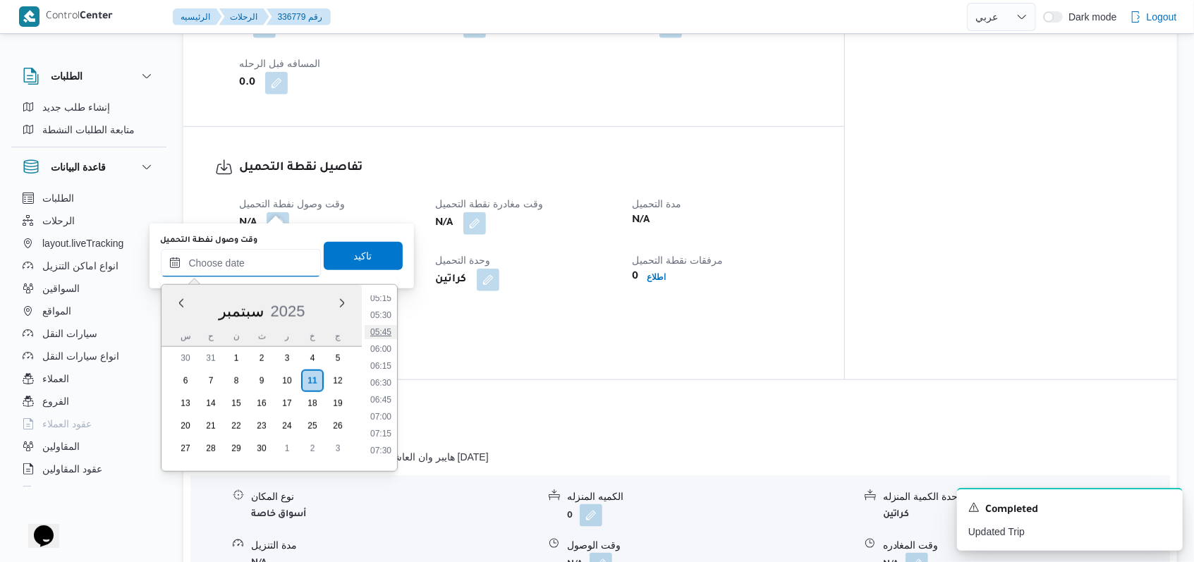
scroll to position [266, 0]
click at [389, 339] on li "04:30" at bounding box center [381, 342] width 32 height 14
type input "١١/٠٩/٢٠٢٥ ٠٤:٣٠"
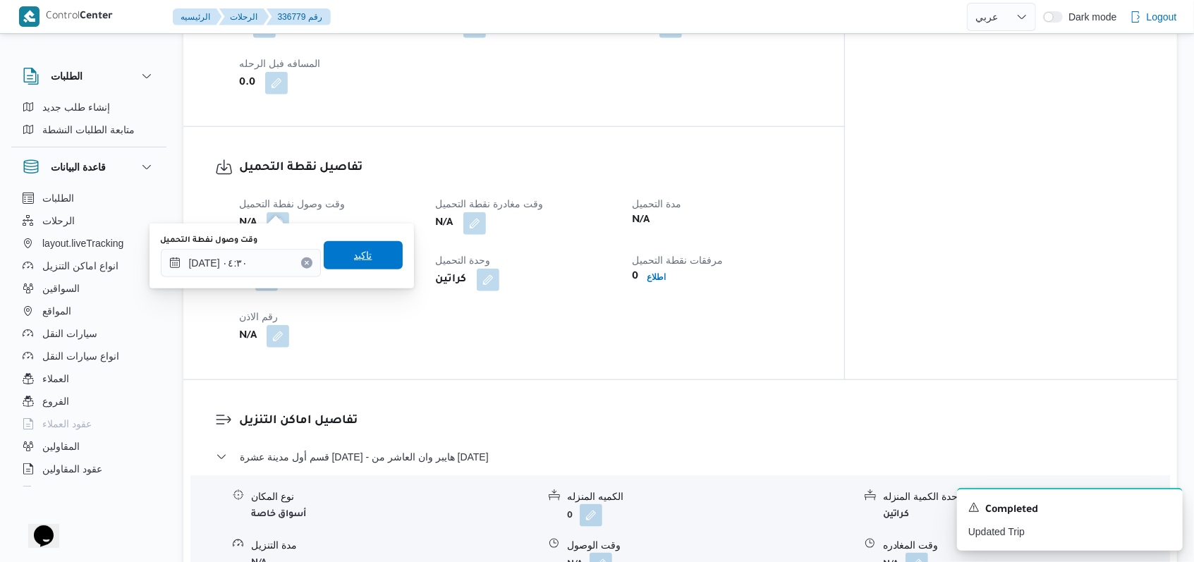
click at [382, 244] on span "تاكيد" at bounding box center [363, 255] width 79 height 28
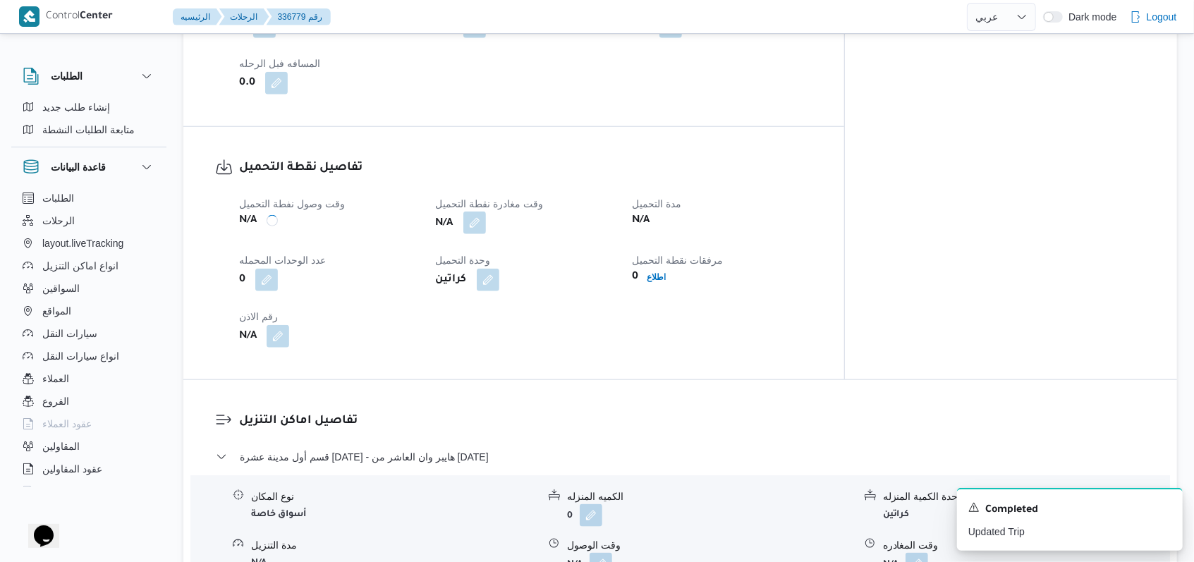
click at [486, 212] on button "button" at bounding box center [474, 223] width 23 height 23
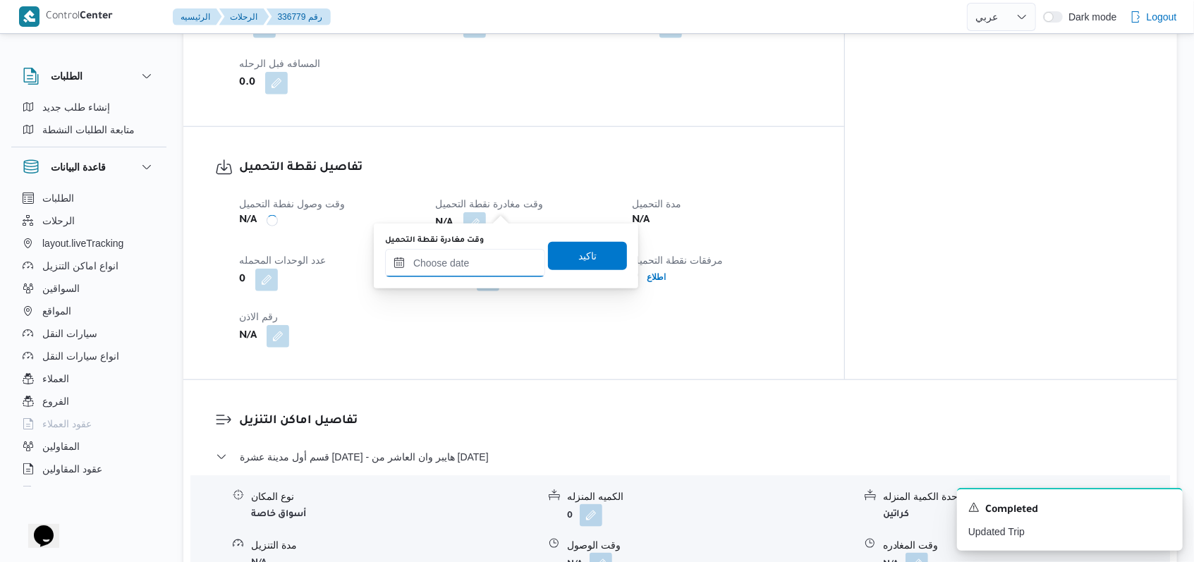
click at [466, 265] on input "وقت مغادرة نقطة التحميل" at bounding box center [465, 263] width 160 height 28
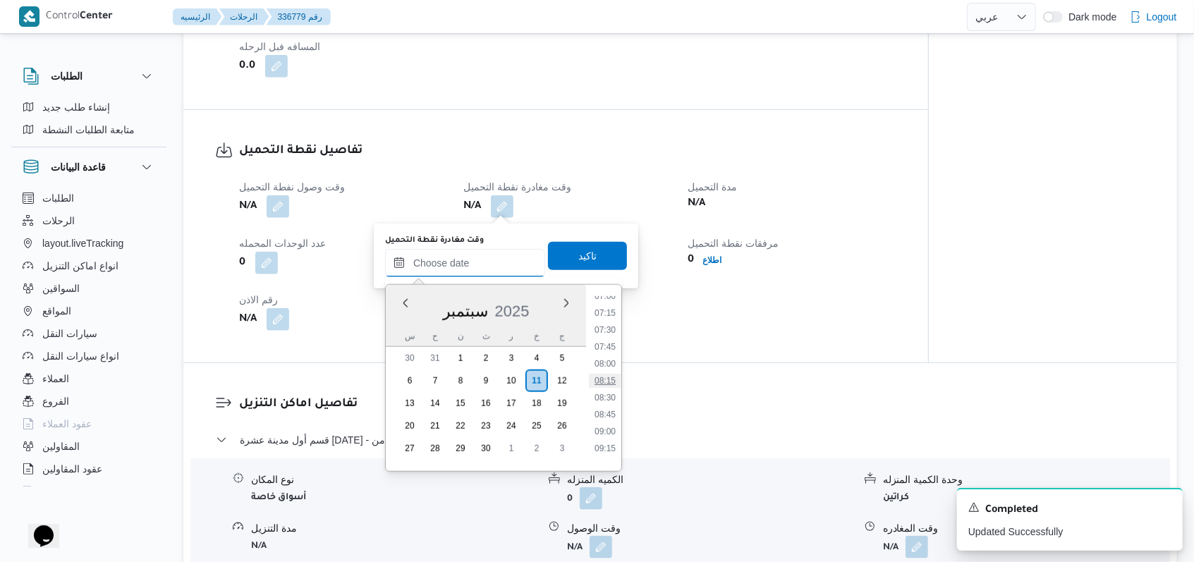
scroll to position [454, 0]
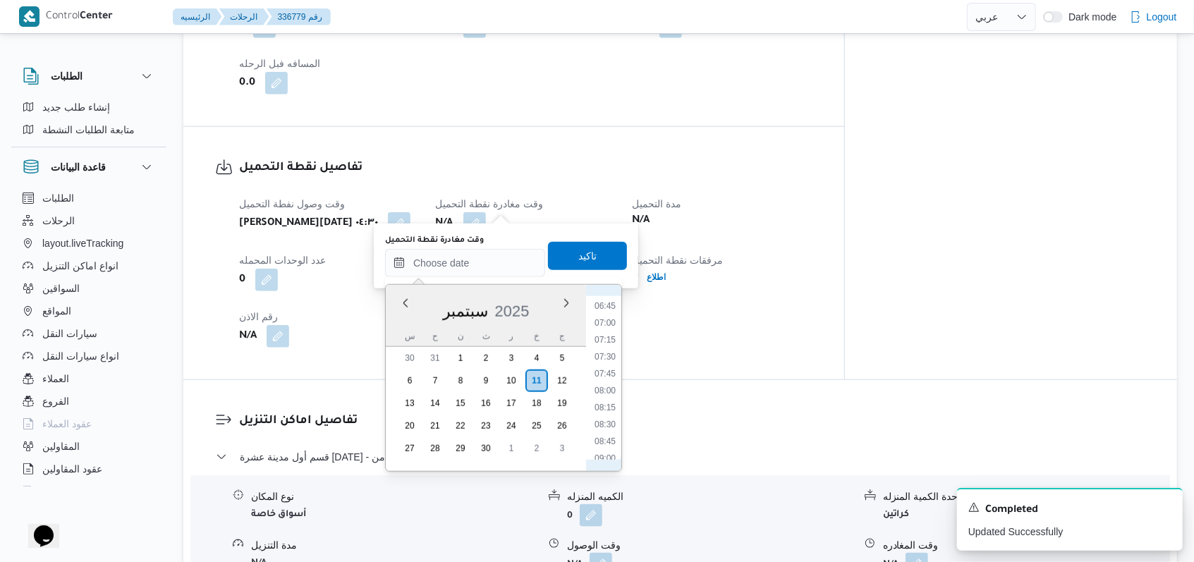
click at [615, 396] on li "08:00" at bounding box center [605, 391] width 32 height 14
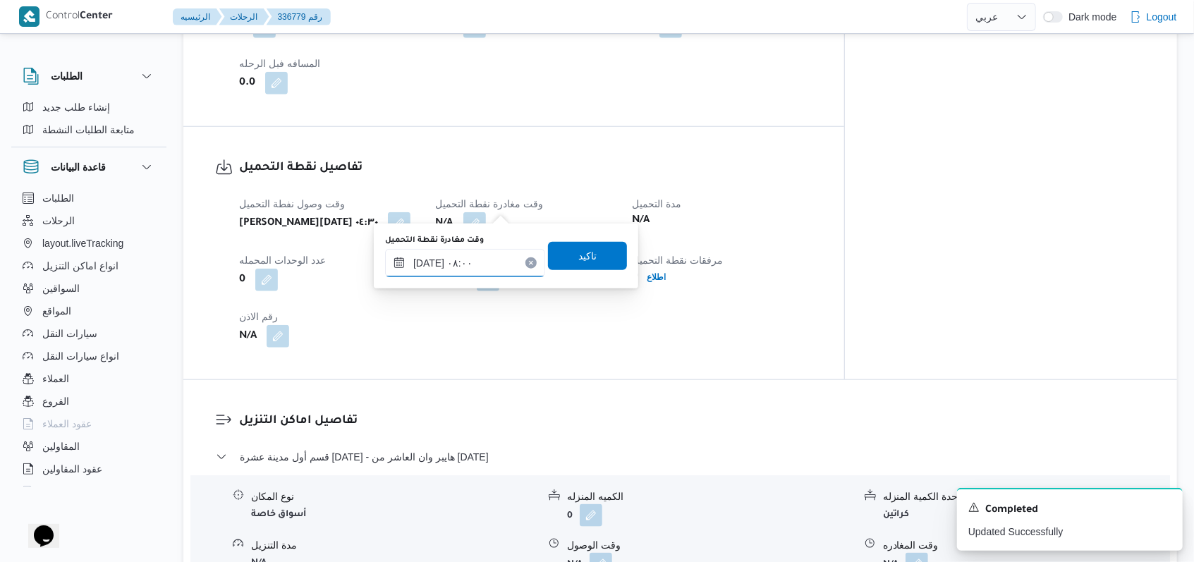
click at [491, 268] on input "١١/٠٩/٢٠٢٥ ٠٨:٠٠" at bounding box center [465, 263] width 160 height 28
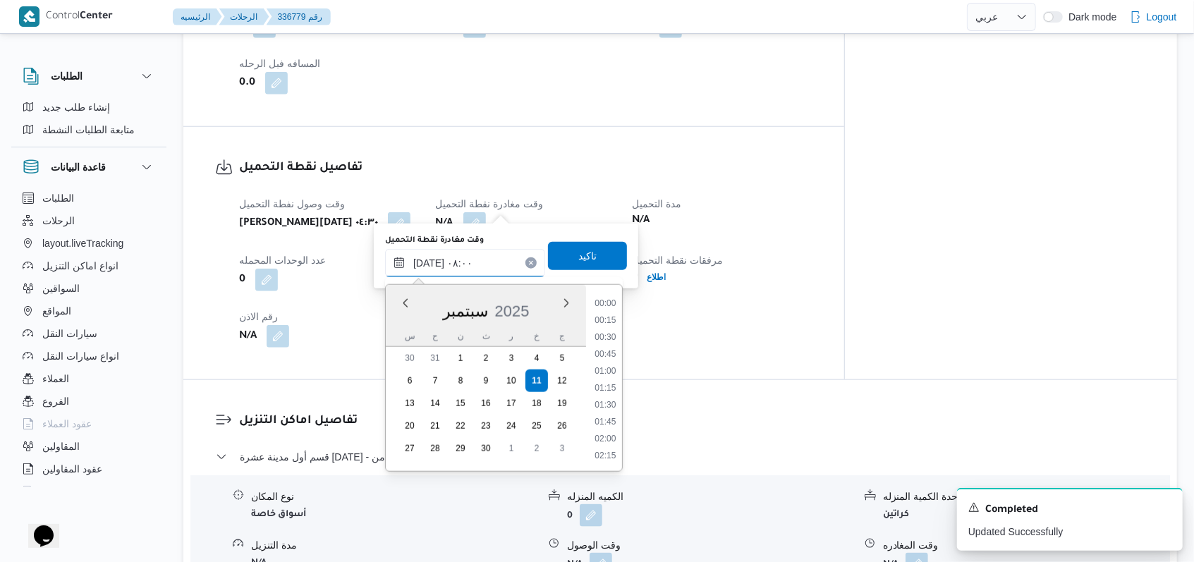
scroll to position [456, 0]
click at [616, 356] on li "07:30" at bounding box center [605, 355] width 32 height 14
type input "١١/٠٩/٢٠٢٥ ٠٧:٣٠"
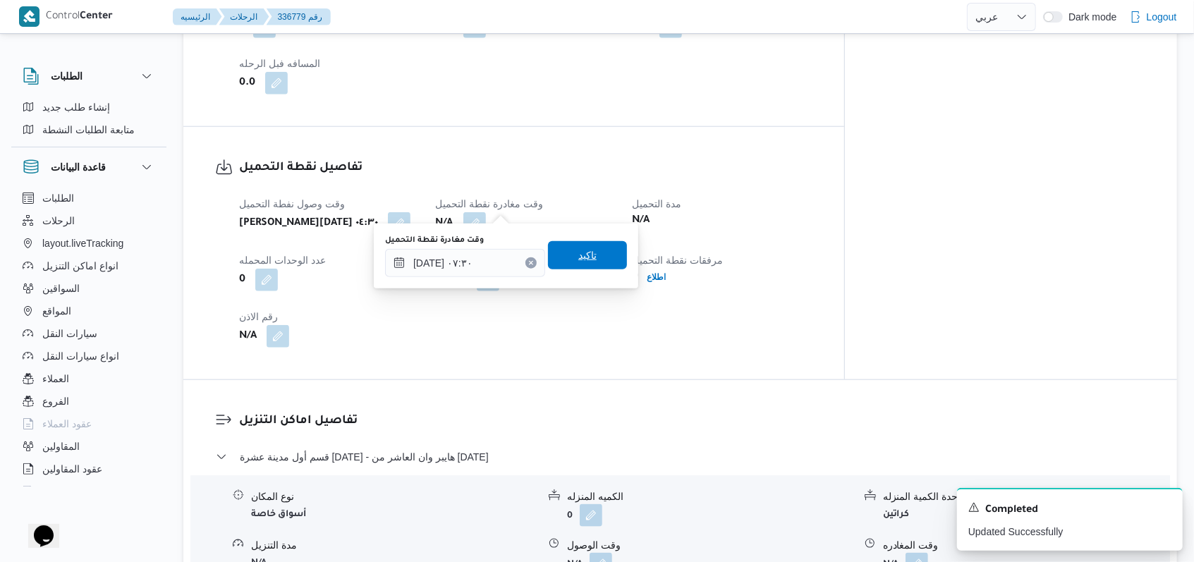
click at [579, 245] on span "تاكيد" at bounding box center [587, 255] width 79 height 28
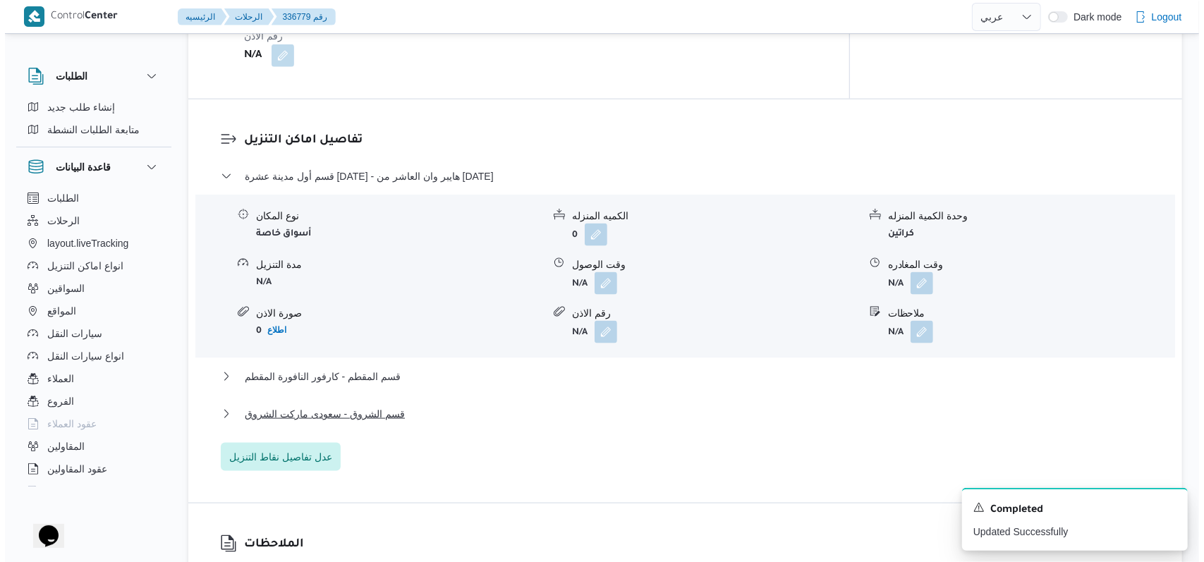
scroll to position [1129, 0]
click at [302, 446] on span "عدل تفاصيل نقاط التنزيل" at bounding box center [276, 455] width 120 height 28
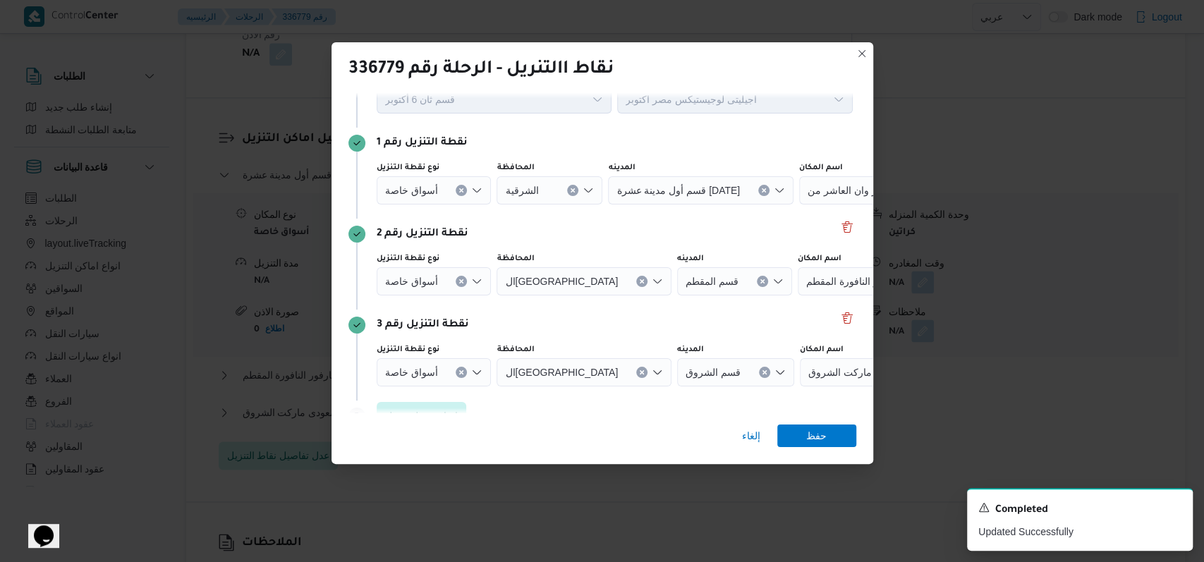
scroll to position [91, 0]
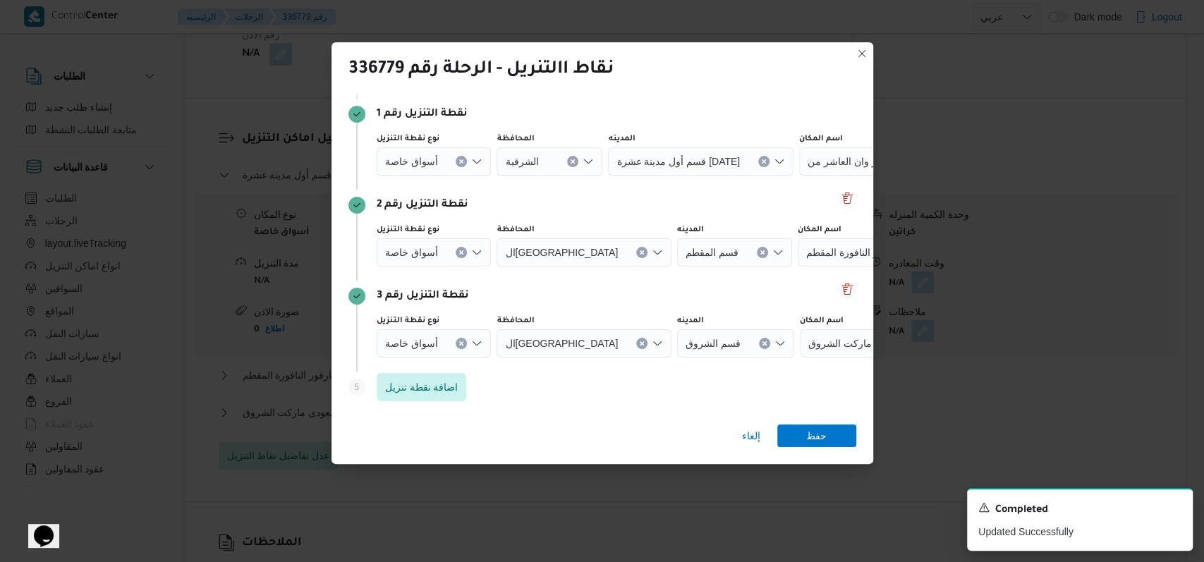
click at [836, 299] on div "نقطة التنزيل رقم 3" at bounding box center [602, 296] width 508 height 17
drag, startPoint x: 458, startPoint y: 344, endPoint x: 458, endPoint y: 269, distance: 74.8
click at [460, 343] on icon "Clear input" at bounding box center [462, 343] width 4 height 4
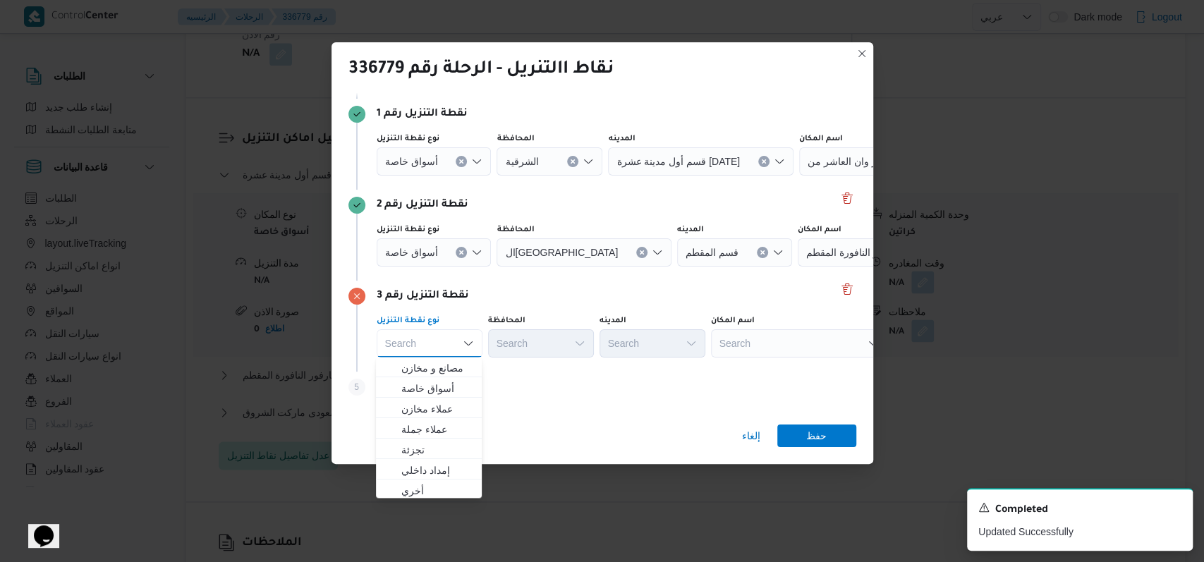
click at [461, 257] on button "Clear input" at bounding box center [461, 252] width 11 height 11
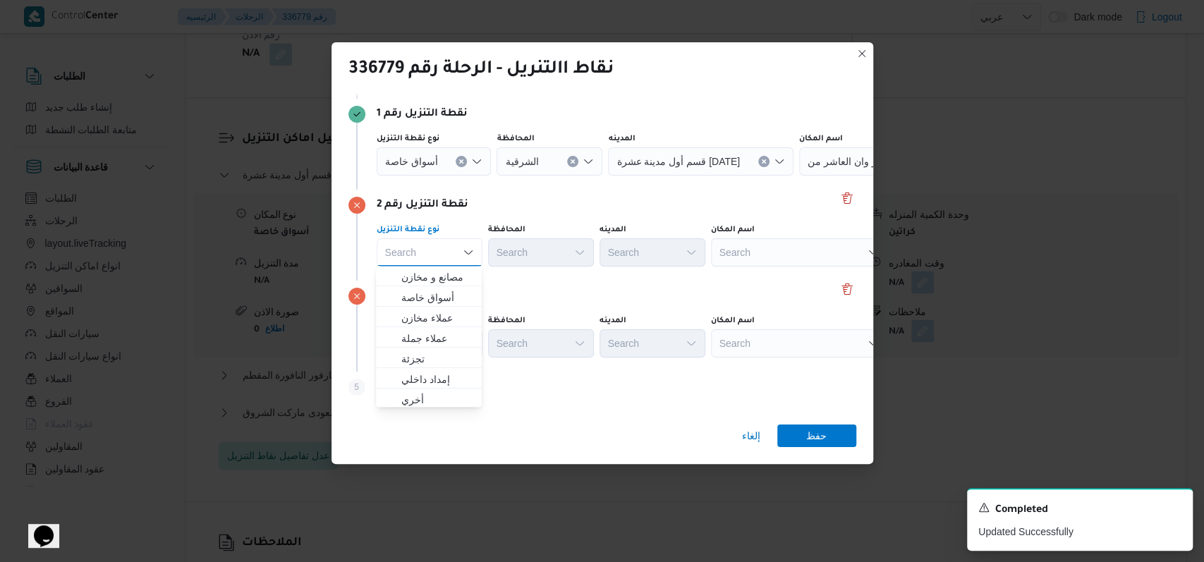
click at [460, 162] on icon "Clear input" at bounding box center [462, 161] width 4 height 4
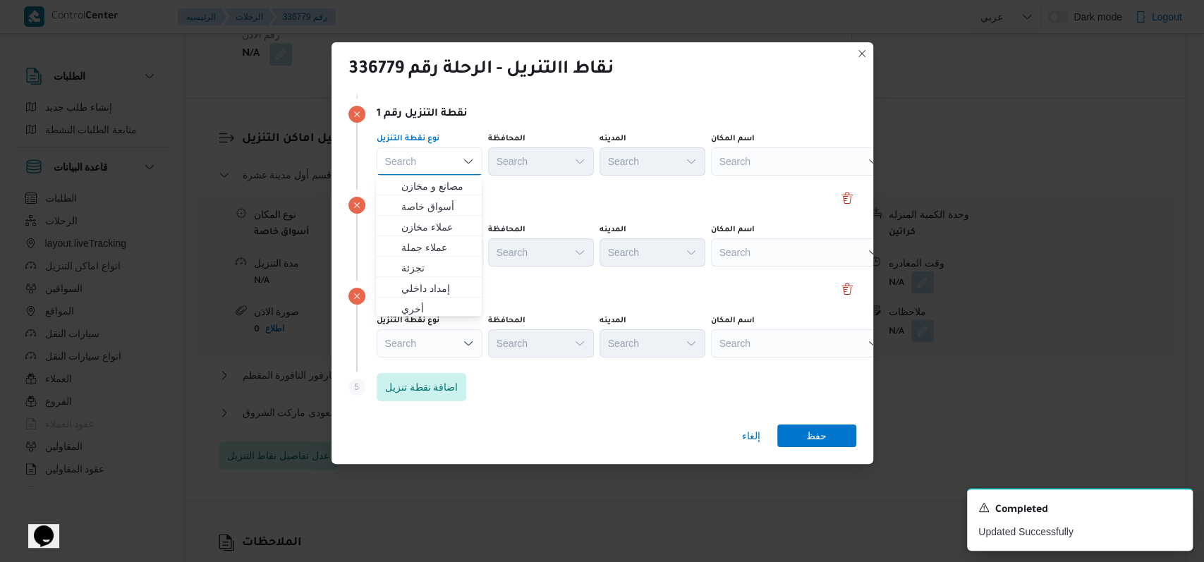
click at [641, 212] on div "نقطة التنزيل رقم 2" at bounding box center [602, 205] width 508 height 17
click at [767, 169] on div "Search" at bounding box center [799, 161] width 176 height 28
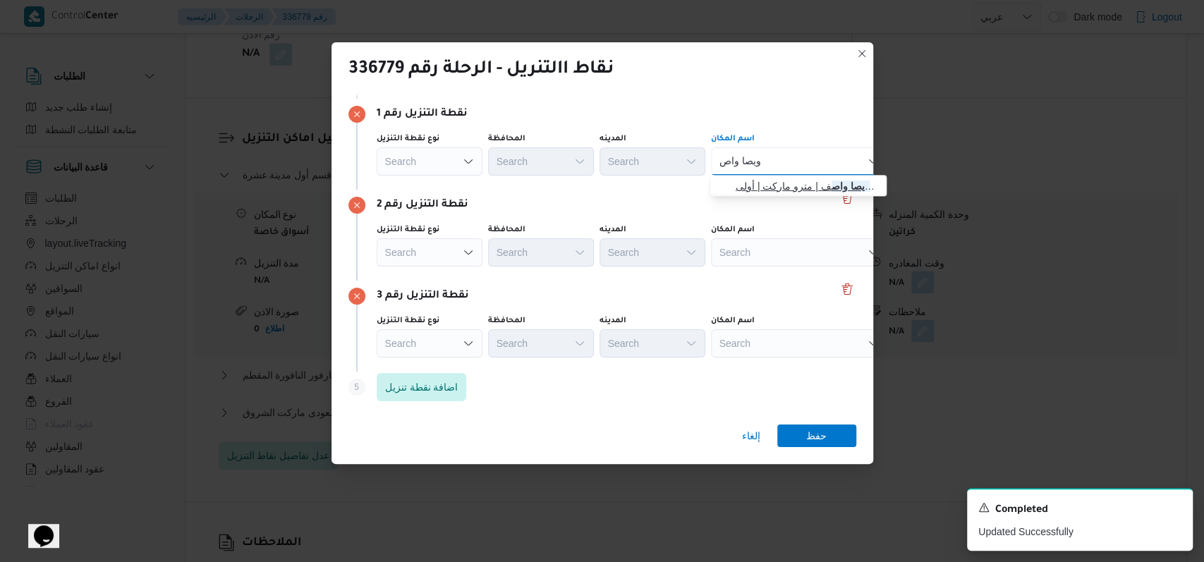
type input "ويصا واص"
click at [773, 178] on span "مترو ماركت فرع ويصا واص ف | مترو ماركت | أولى" at bounding box center [807, 186] width 142 height 17
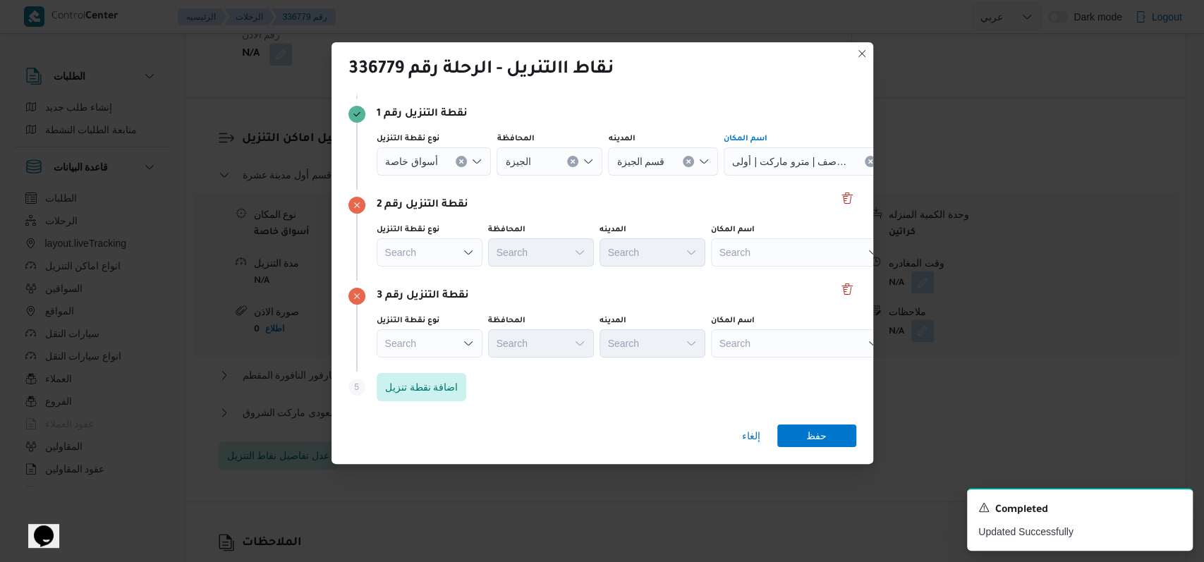
click at [693, 207] on div "نقطة التنزيل رقم 2" at bounding box center [602, 205] width 508 height 17
click at [739, 255] on div "Search" at bounding box center [799, 252] width 176 height 28
type input "ر"
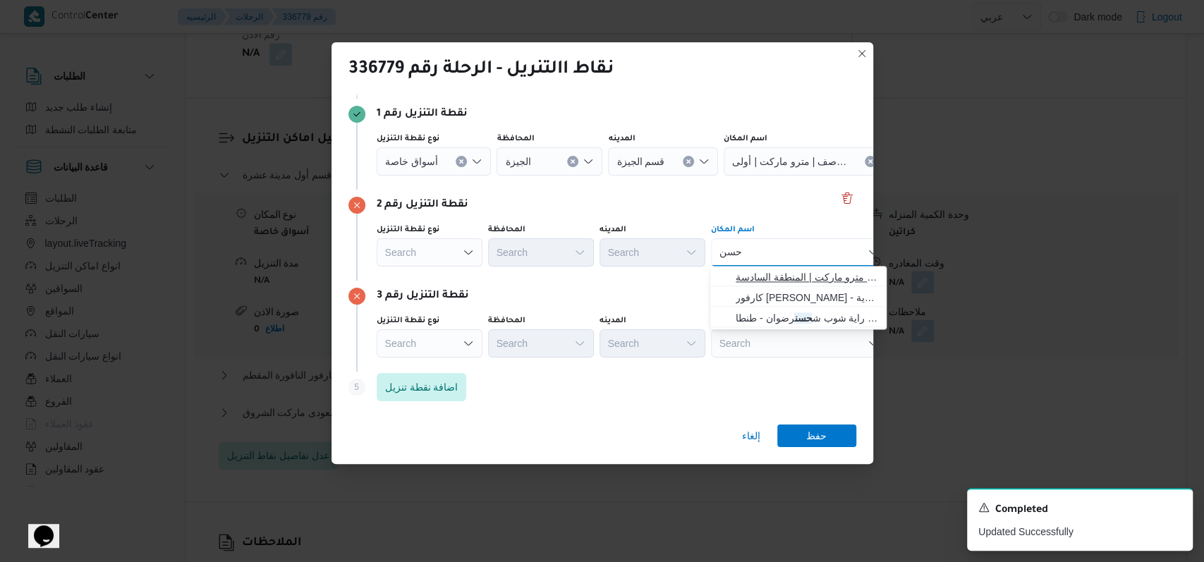
type input "حسن"
click at [812, 281] on span "مترو ماركت فرع حسن المامون | مترو ماركت | المنطقة السادسة" at bounding box center [807, 277] width 142 height 17
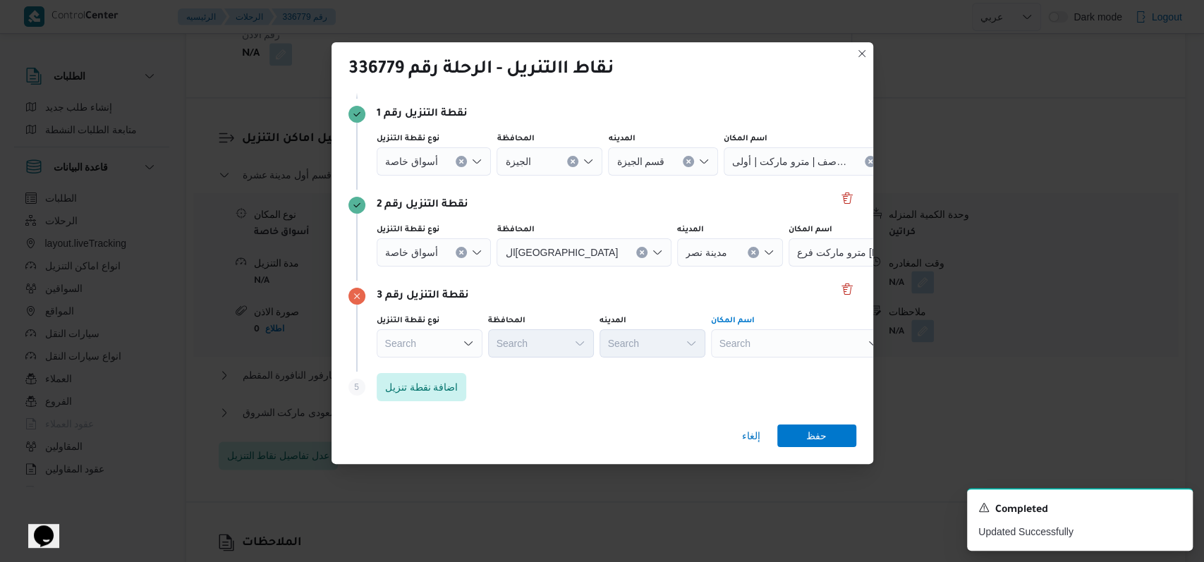
click at [779, 344] on div "Search" at bounding box center [799, 343] width 176 height 28
type input "جسر السويس"
click at [791, 356] on div "جسر السويس جسر السويس" at bounding box center [799, 343] width 176 height 28
click at [791, 357] on span "جملة ماركت جسر السويس | Gomla market Gesr Al Suez / جملة ماركت جسر السويس | st" at bounding box center [798, 368] width 165 height 23
click at [435, 389] on span "اضافة نقطة تنزيل" at bounding box center [421, 386] width 73 height 17
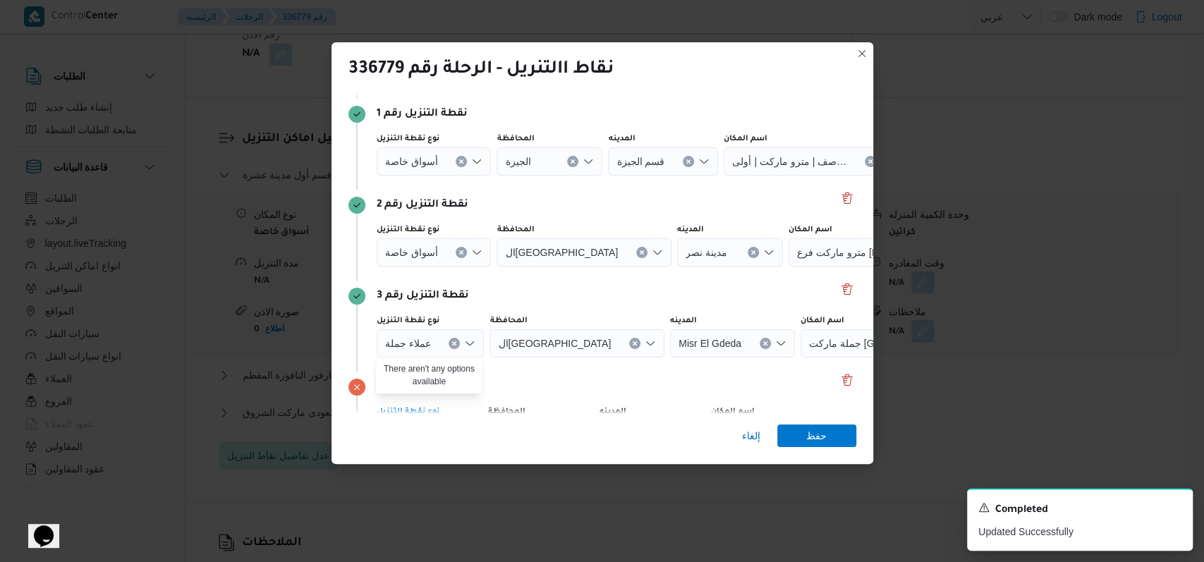
scroll to position [182, 0]
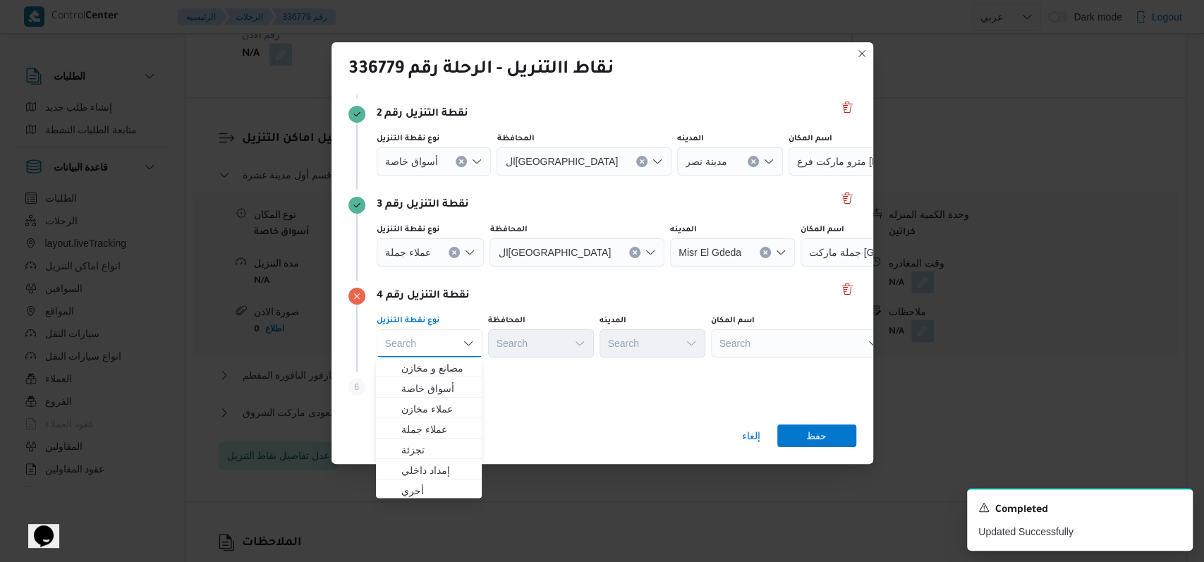
click at [762, 343] on div "Search" at bounding box center [799, 343] width 176 height 28
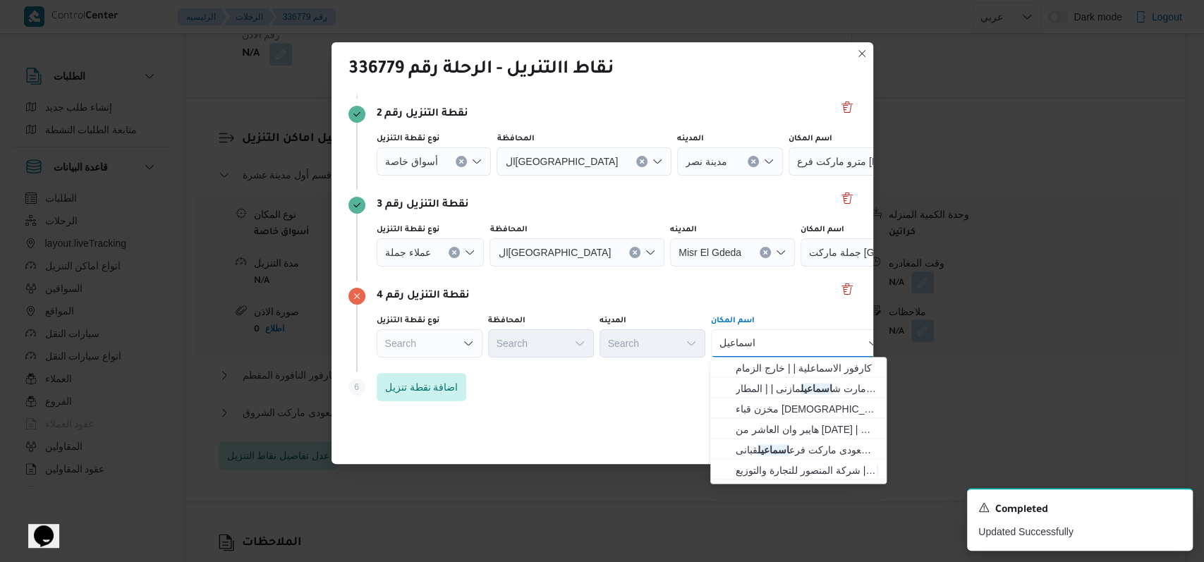
type input "اسماعيل"
click at [457, 341] on div "Search" at bounding box center [430, 343] width 106 height 28
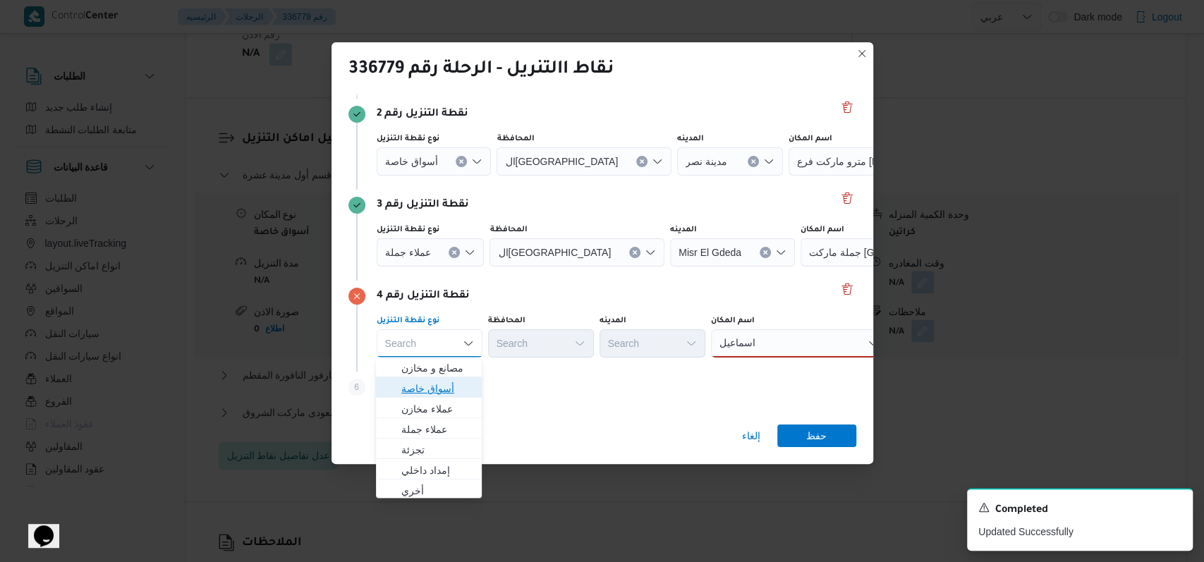
click at [443, 387] on span "أسواق خاصة" at bounding box center [437, 388] width 72 height 17
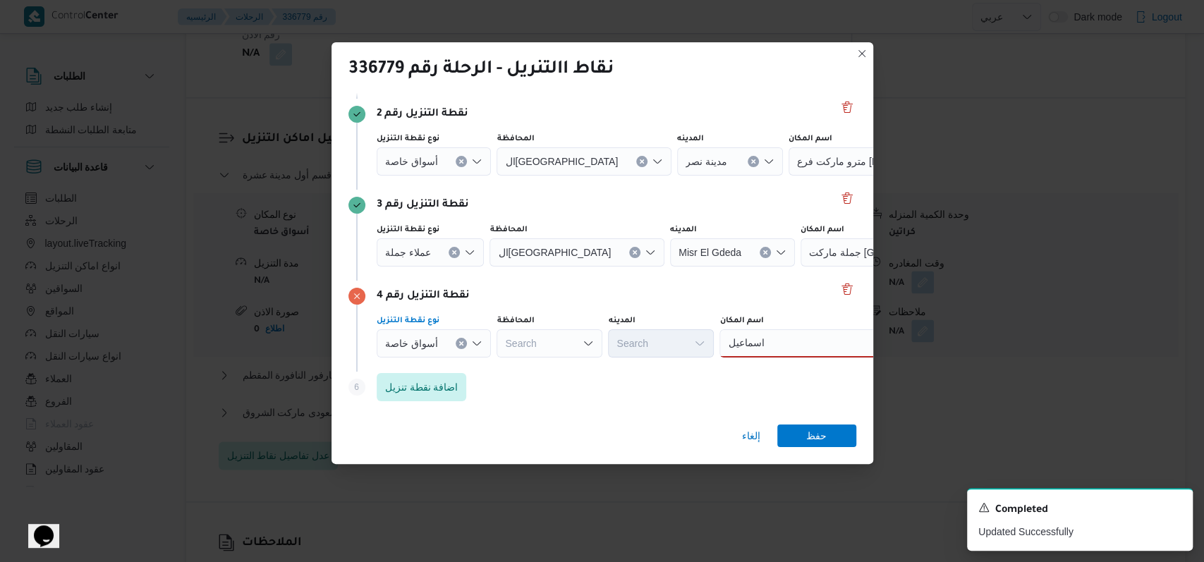
click at [522, 353] on div "Search" at bounding box center [550, 343] width 106 height 28
type input "القا"
click at [558, 372] on span "القا هرة" at bounding box center [557, 368] width 72 height 17
click at [789, 336] on div "اسماعيل اسماعيل" at bounding box center [877, 343] width 176 height 28
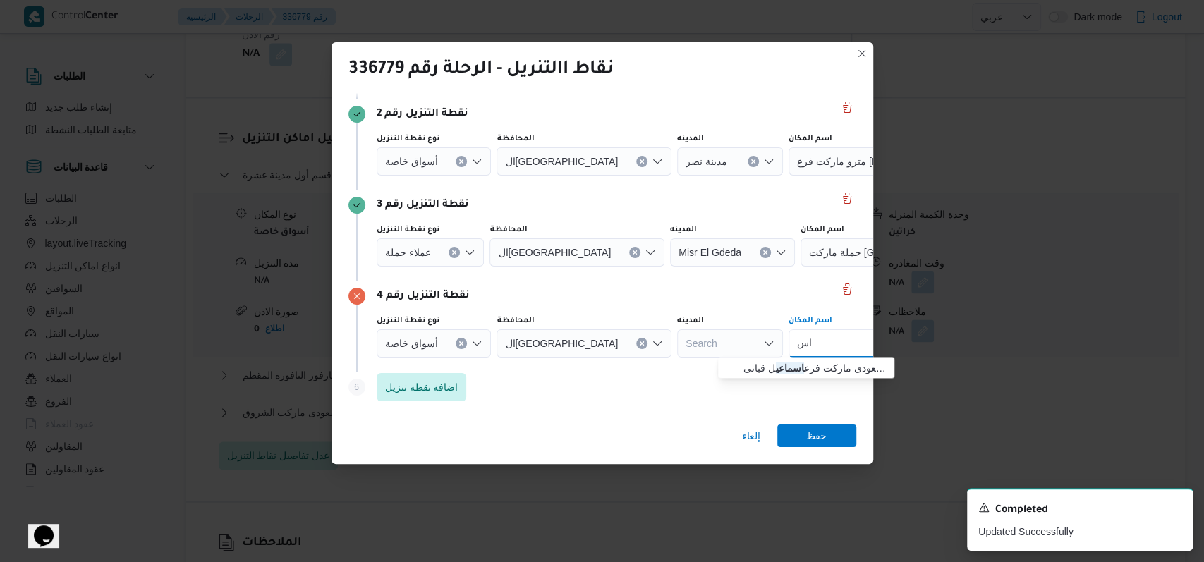
type input "ا"
click at [763, 344] on icon "Open list of options" at bounding box center [768, 343] width 11 height 11
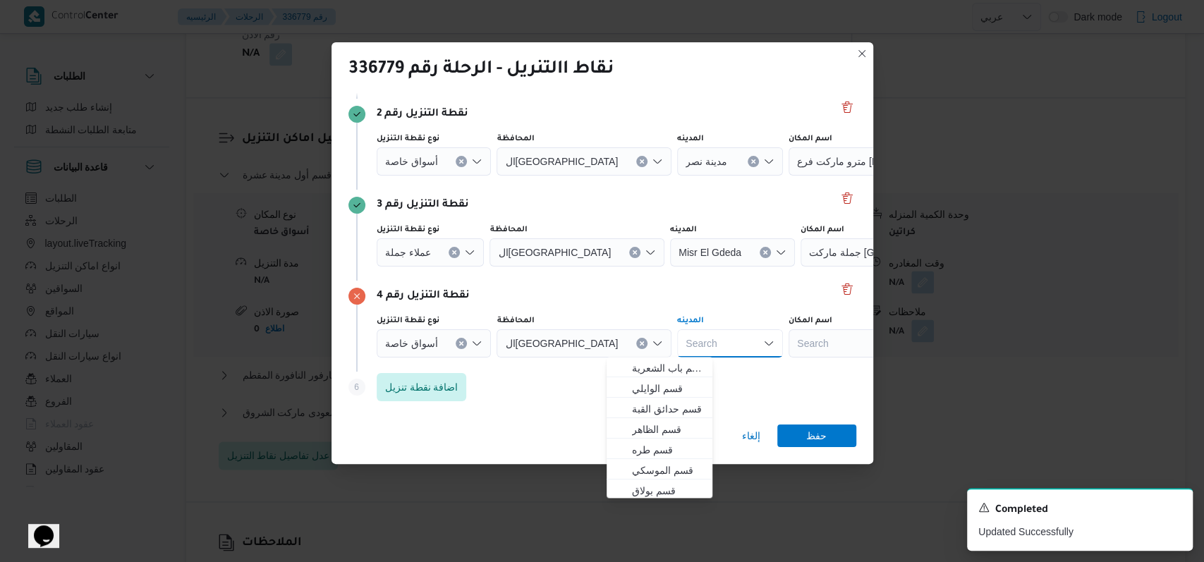
click at [796, 331] on div "Search" at bounding box center [877, 343] width 176 height 28
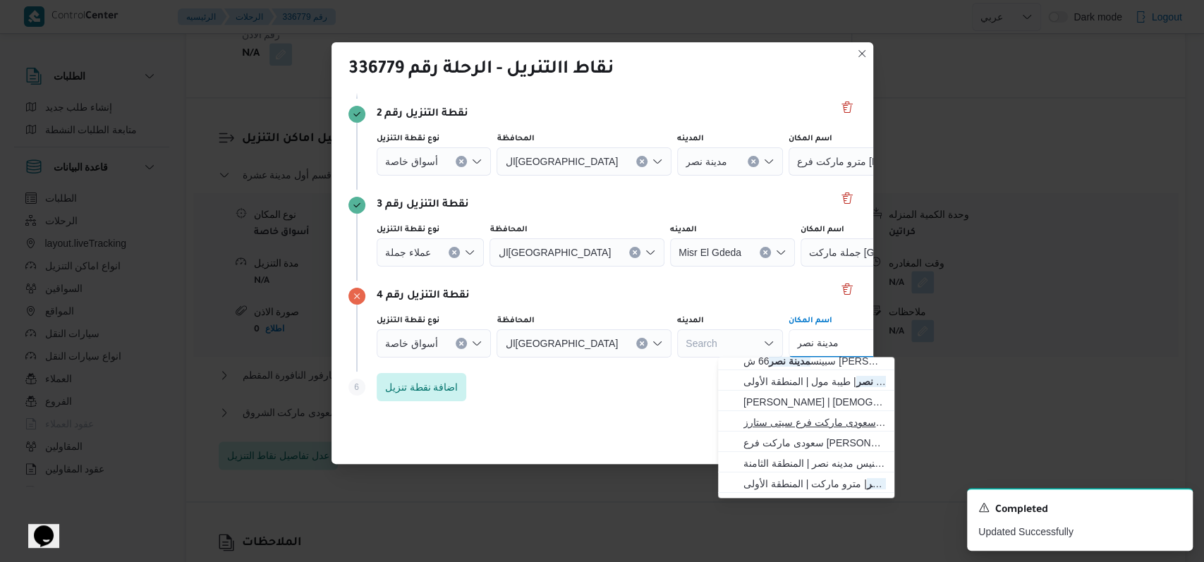
scroll to position [94, 0]
type input "مدينة نصر"
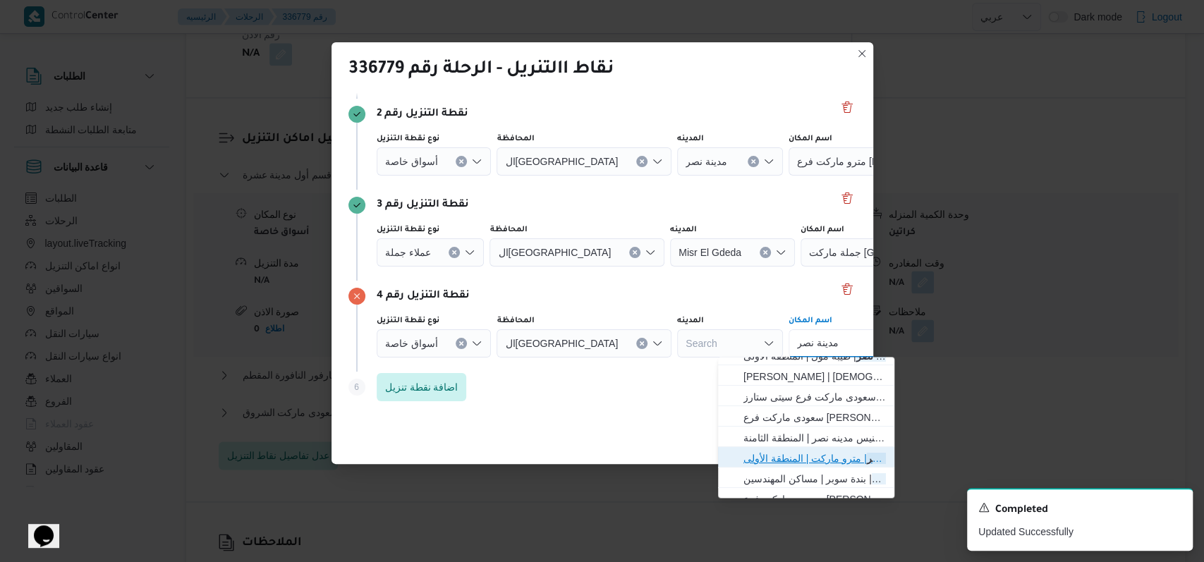
click at [828, 451] on span "مترو ماركت مدينة نصر | مترو ماركت | المنطقة الأولى" at bounding box center [814, 458] width 142 height 17
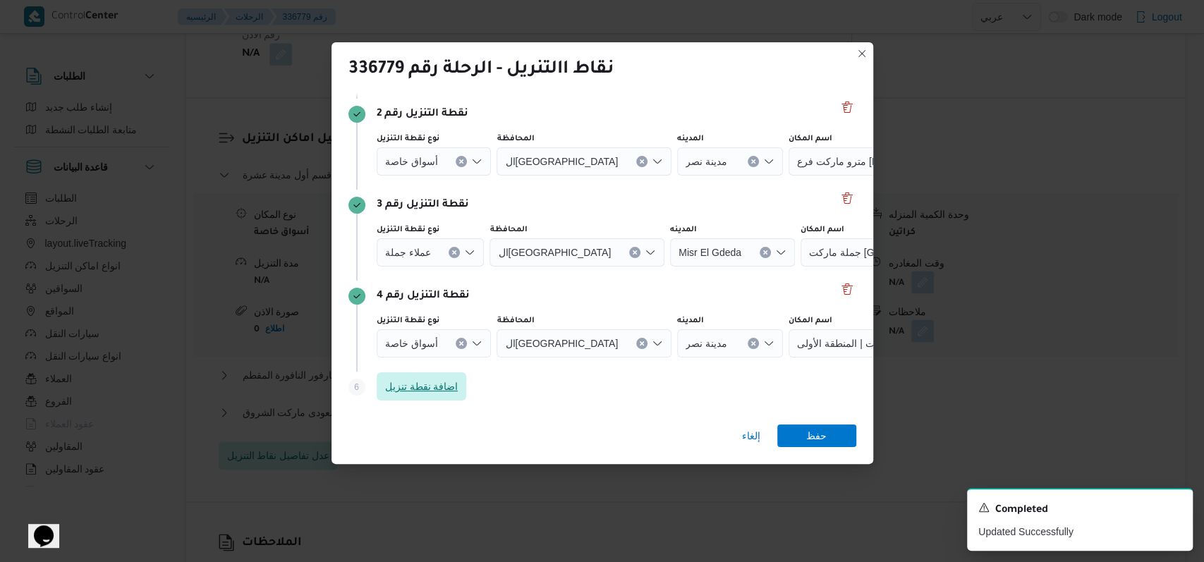
click at [418, 392] on span "اضافة نقطة تنزيل" at bounding box center [421, 386] width 73 height 17
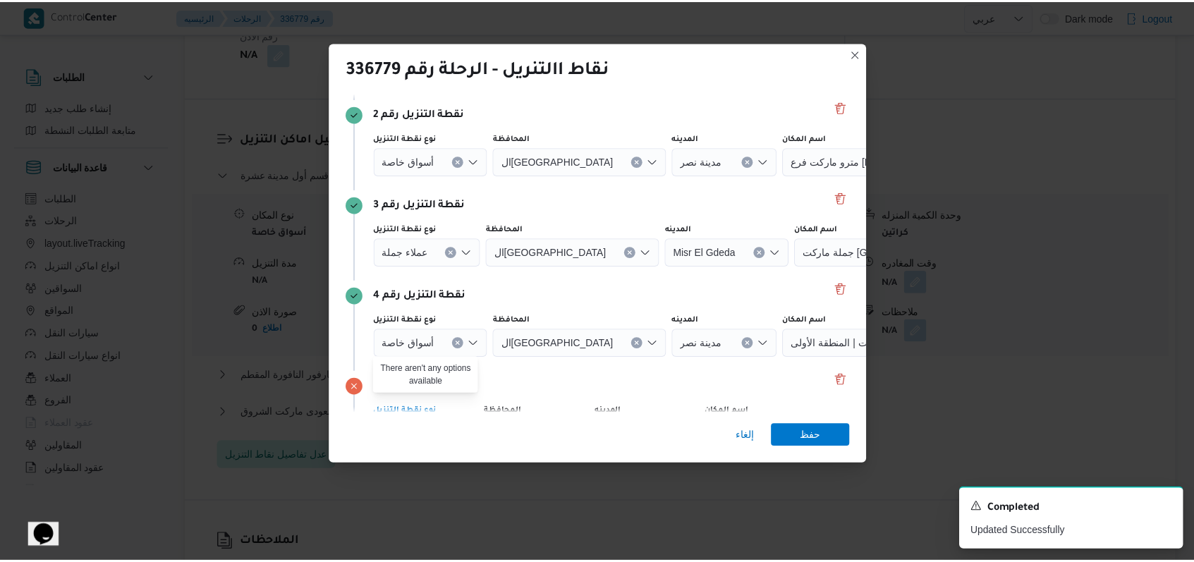
scroll to position [273, 0]
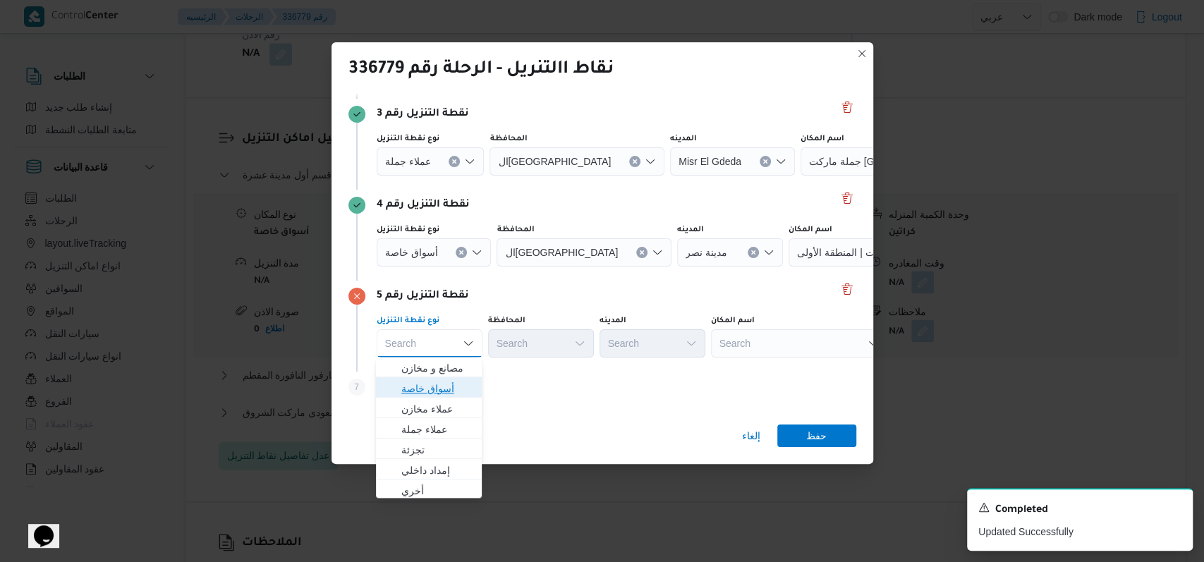
click at [447, 391] on span "أسواق خاصة" at bounding box center [437, 388] width 72 height 17
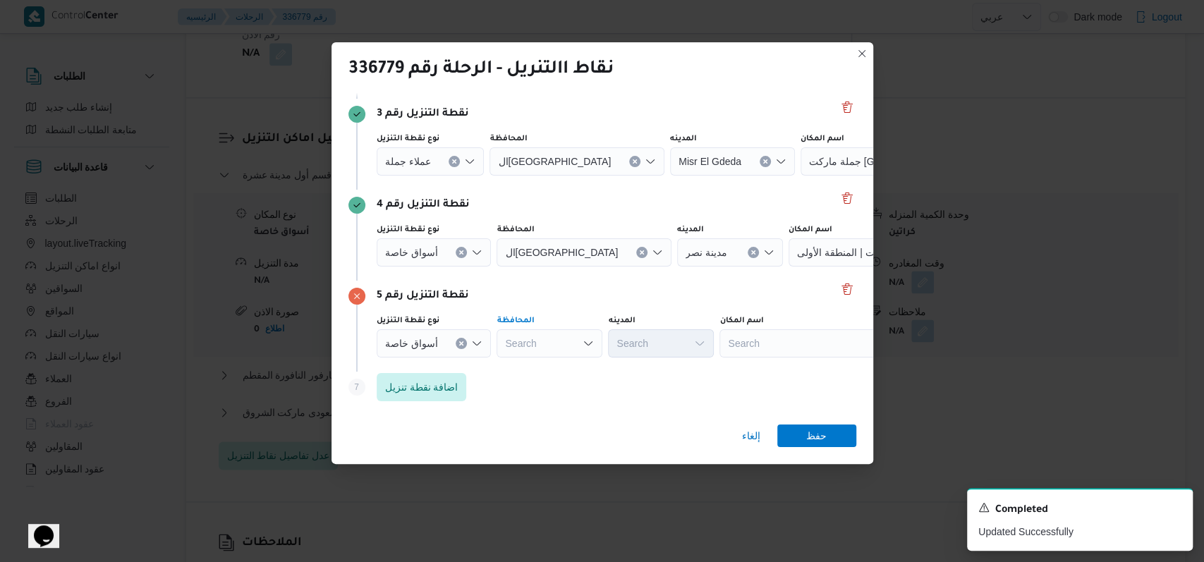
click at [516, 353] on div "Search" at bounding box center [550, 343] width 106 height 28
type input "القا"
click at [537, 370] on mark "القا" at bounding box center [542, 368] width 13 height 11
click at [677, 349] on div "Search" at bounding box center [730, 343] width 106 height 28
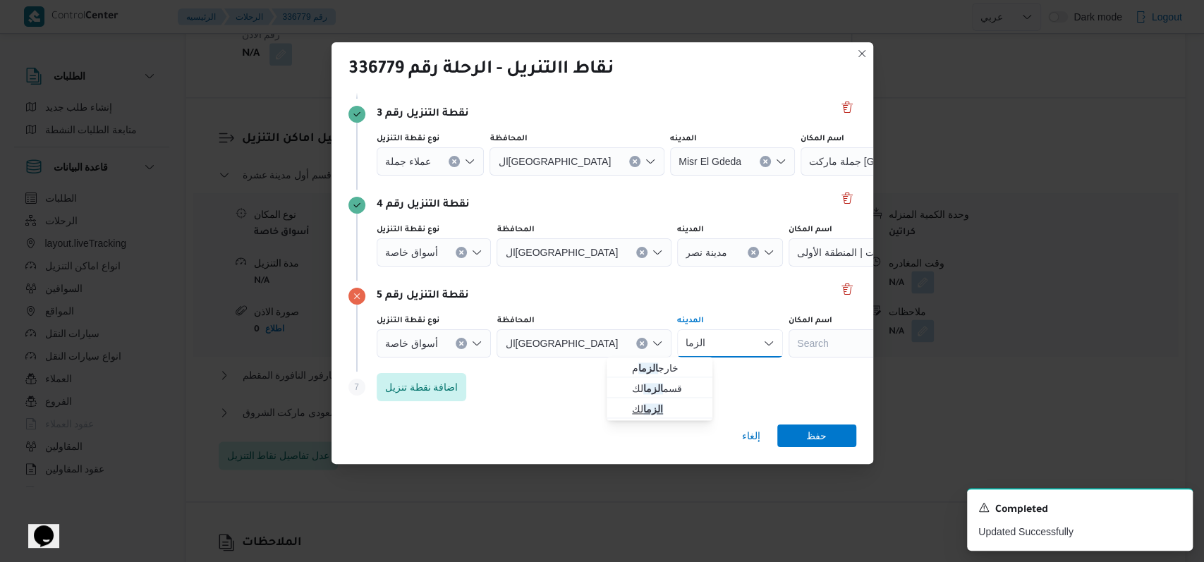
type input "الزما"
click at [669, 413] on span "الزما لك" at bounding box center [668, 409] width 72 height 17
click at [789, 345] on div "Search" at bounding box center [877, 343] width 176 height 28
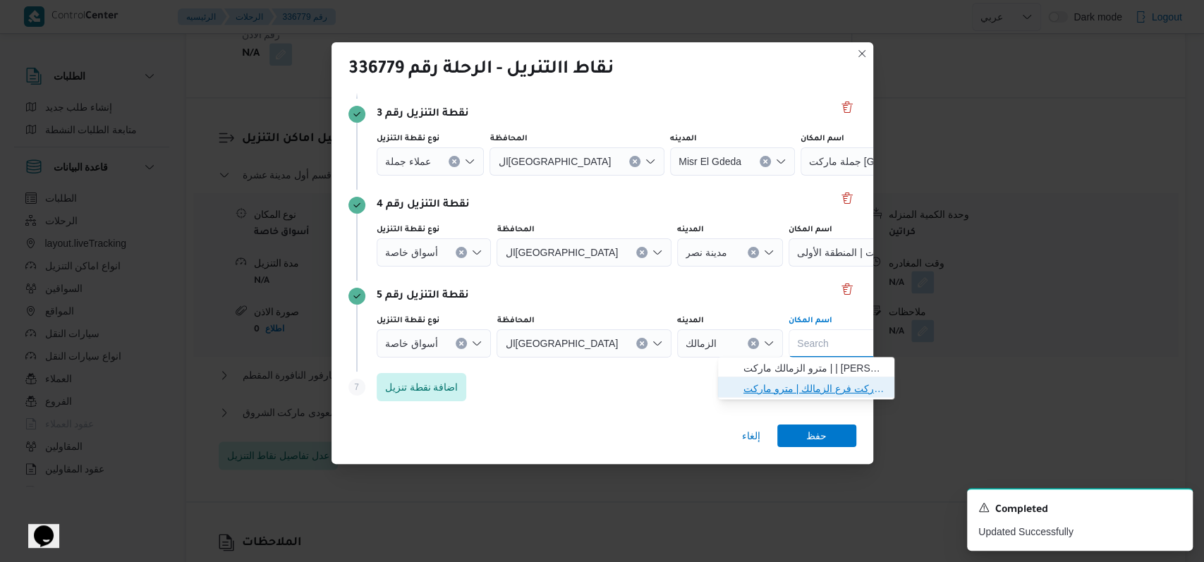
click at [790, 384] on span "مترو ماركت فرع الزمالك | مترو ماركت | أبو الفدا" at bounding box center [814, 388] width 142 height 17
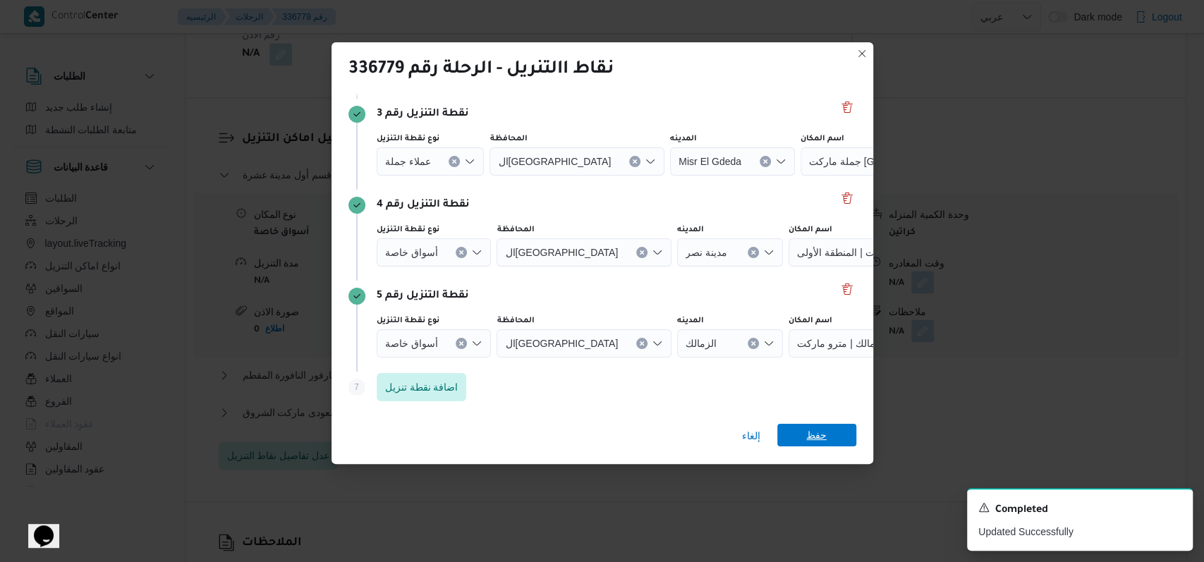
click at [802, 432] on span "حفظ" at bounding box center [816, 435] width 79 height 23
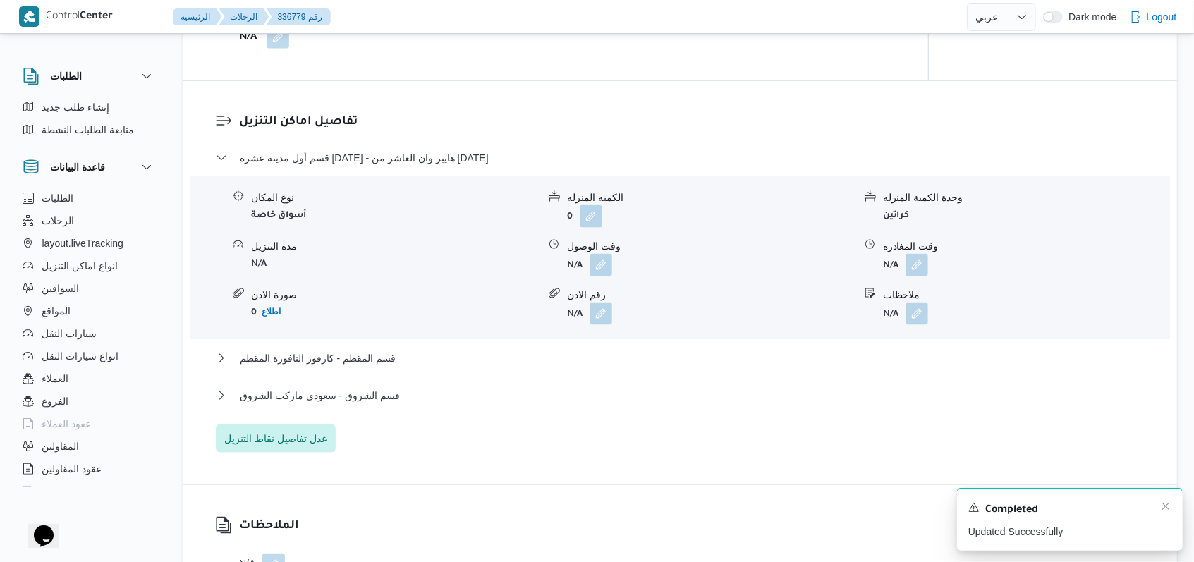
click at [1164, 514] on div "Completed" at bounding box center [1069, 510] width 203 height 18
click at [1165, 512] on icon "Dismiss toast" at bounding box center [1165, 506] width 11 height 11
click at [389, 158] on span "قسم أول مدينة عشرة رمضان - هايبر وان العاشر من رمضان" at bounding box center [364, 158] width 249 height 17
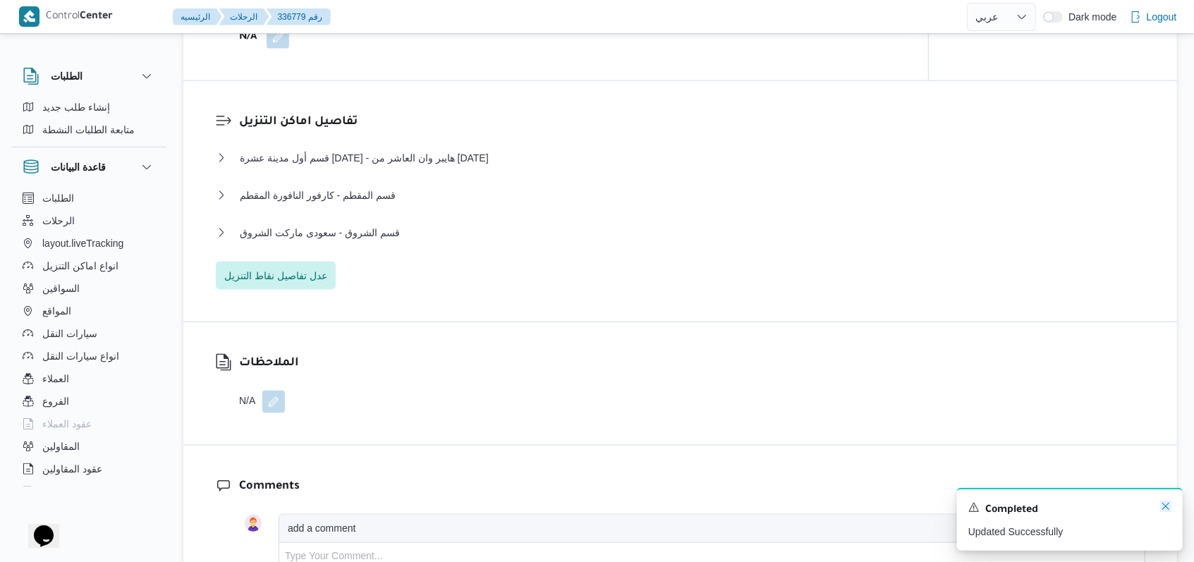
click at [1166, 506] on icon "Dismiss toast" at bounding box center [1165, 506] width 11 height 11
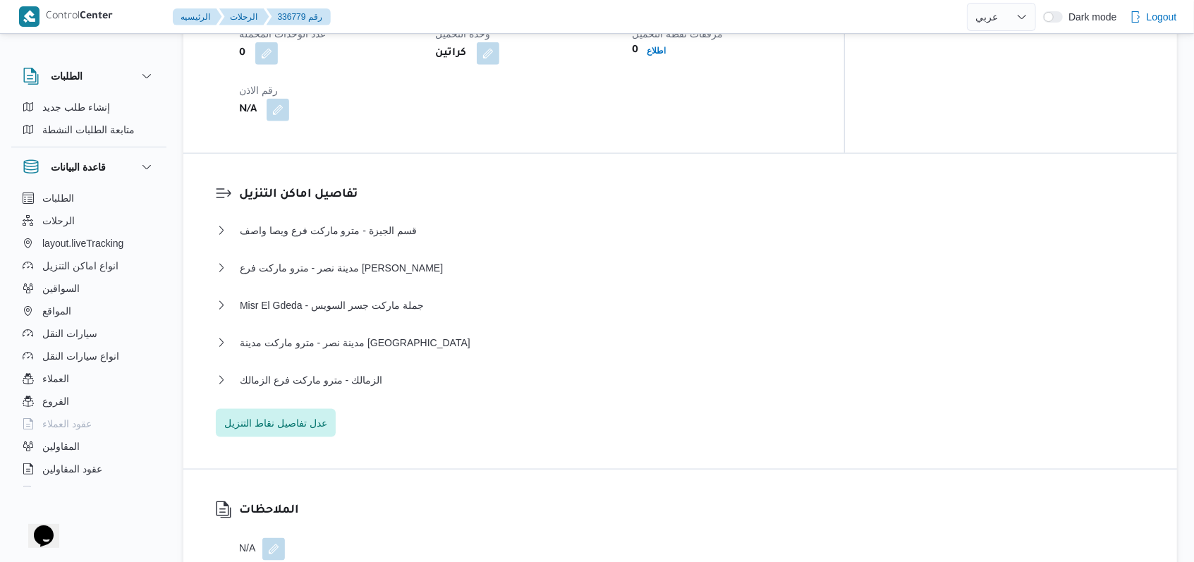
scroll to position [1051, 0]
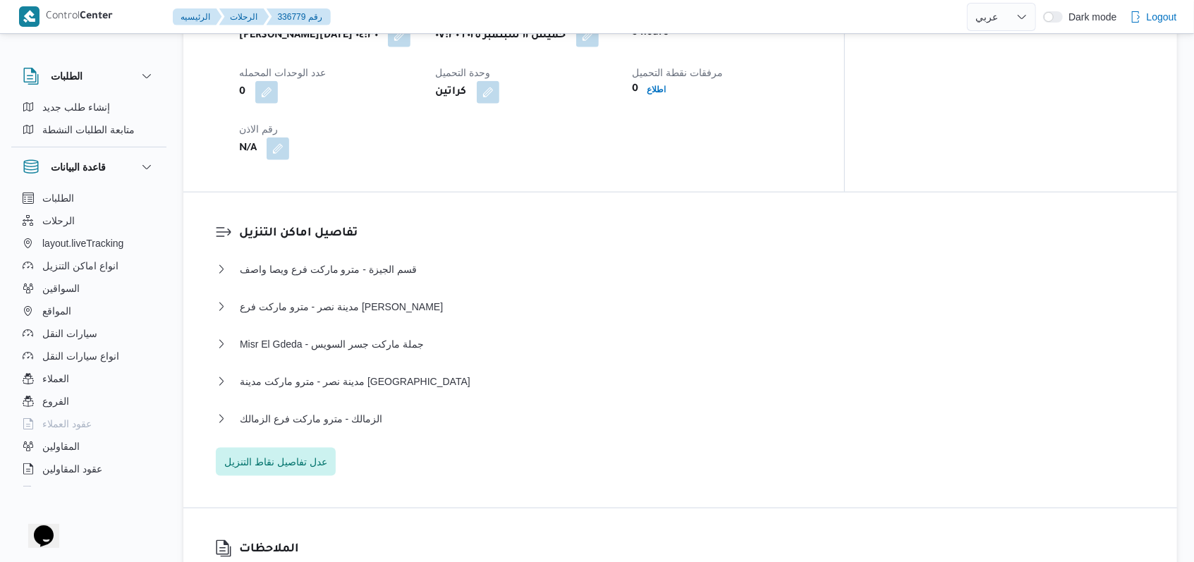
select select "ar"
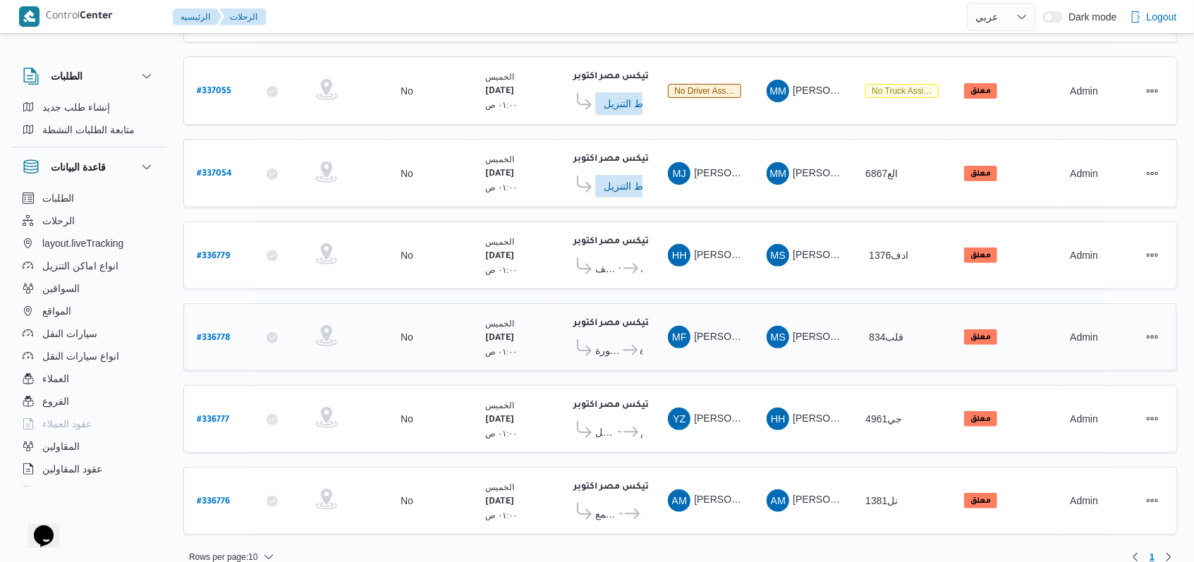
scroll to position [253, 0]
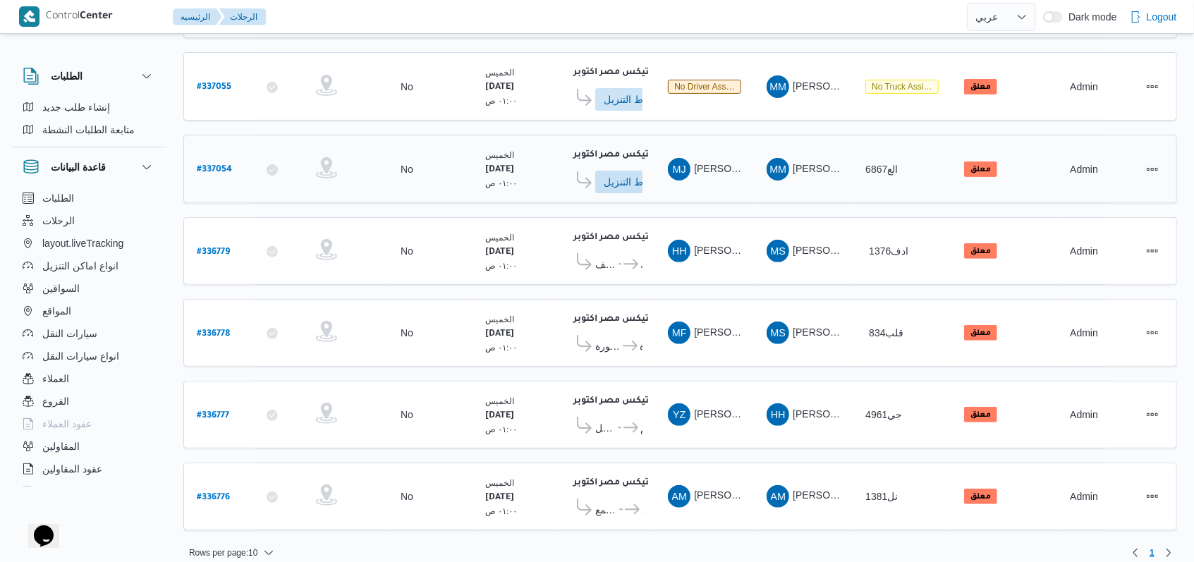
click at [209, 169] on b "# 337054" at bounding box center [214, 170] width 35 height 10
select select "ar"
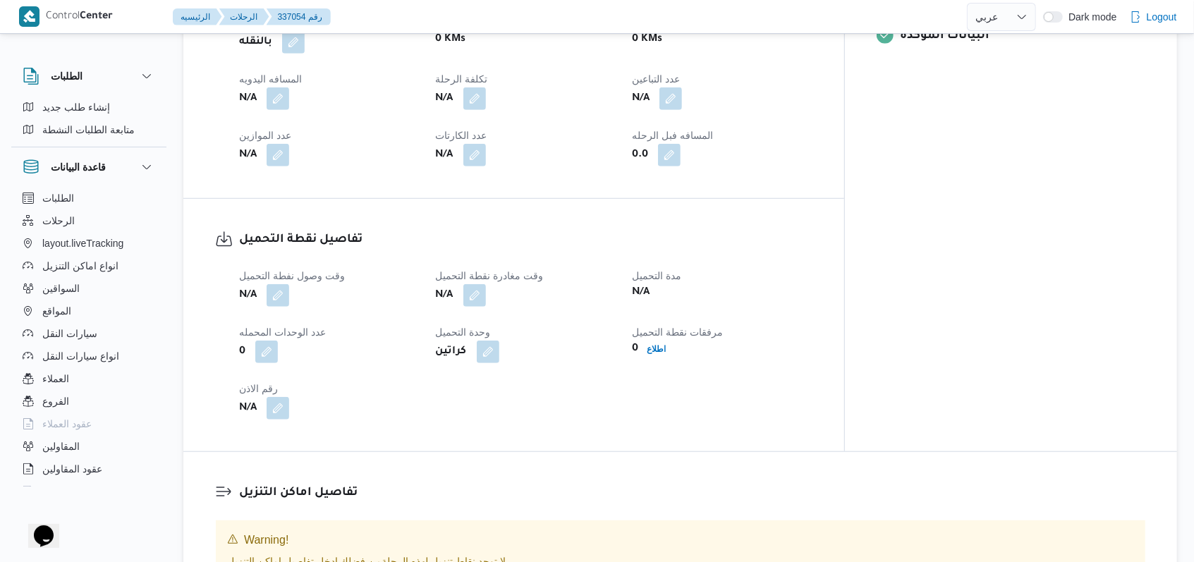
scroll to position [752, 0]
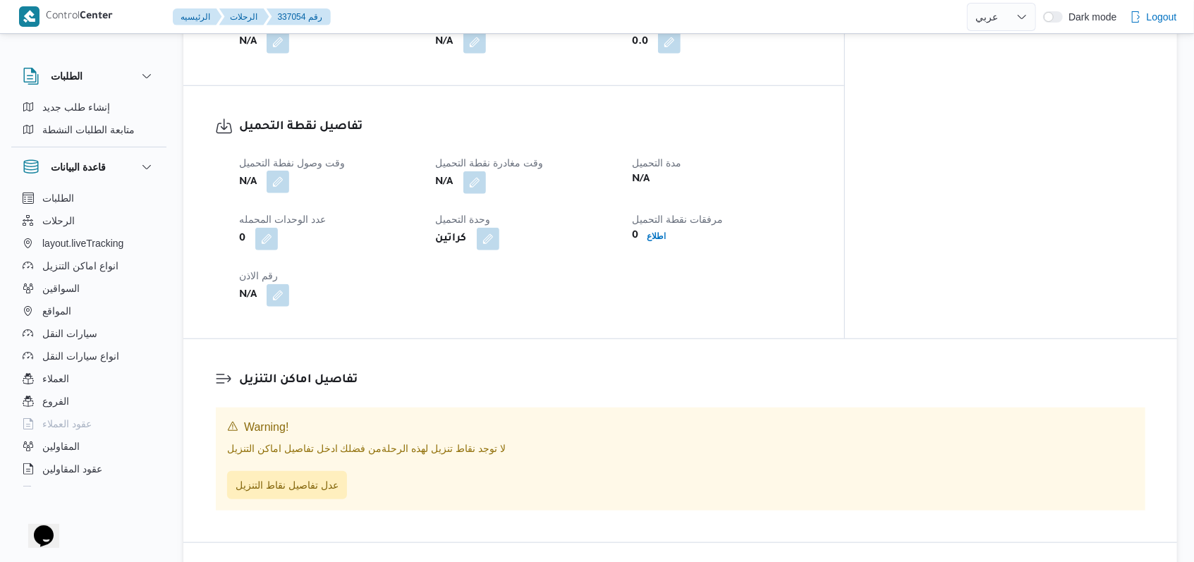
click at [286, 171] on button "button" at bounding box center [278, 182] width 23 height 23
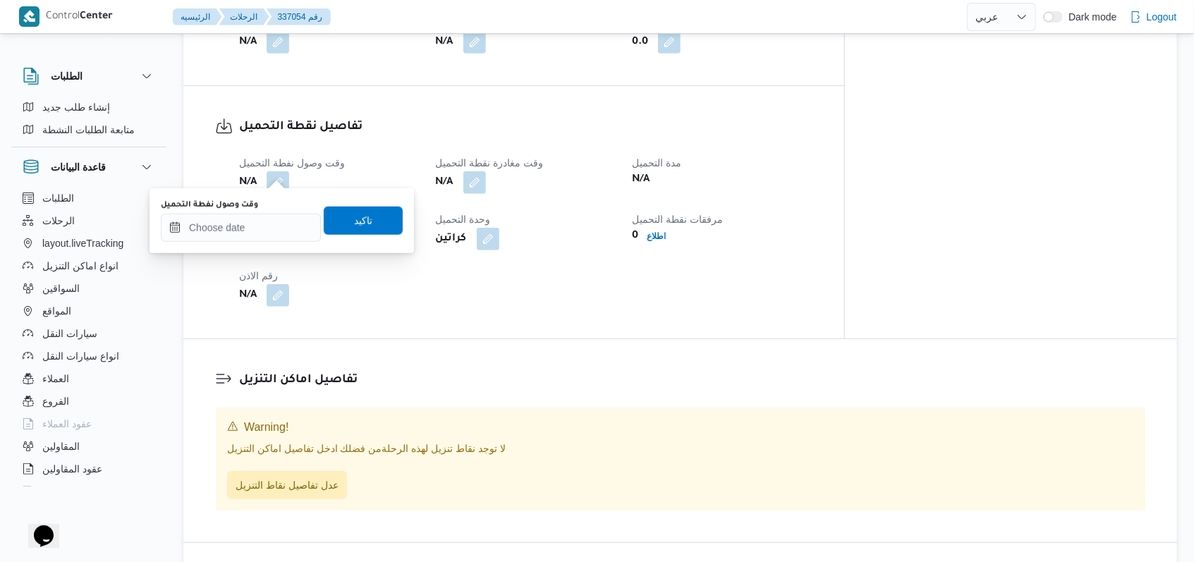
click at [253, 246] on div "You are in a dialog. To close this dialog, hit escape. وقت وصول نفطة التحميل تا…" at bounding box center [282, 220] width 265 height 65
click at [258, 222] on input "وقت وصول نفطة التحميل" at bounding box center [241, 228] width 160 height 28
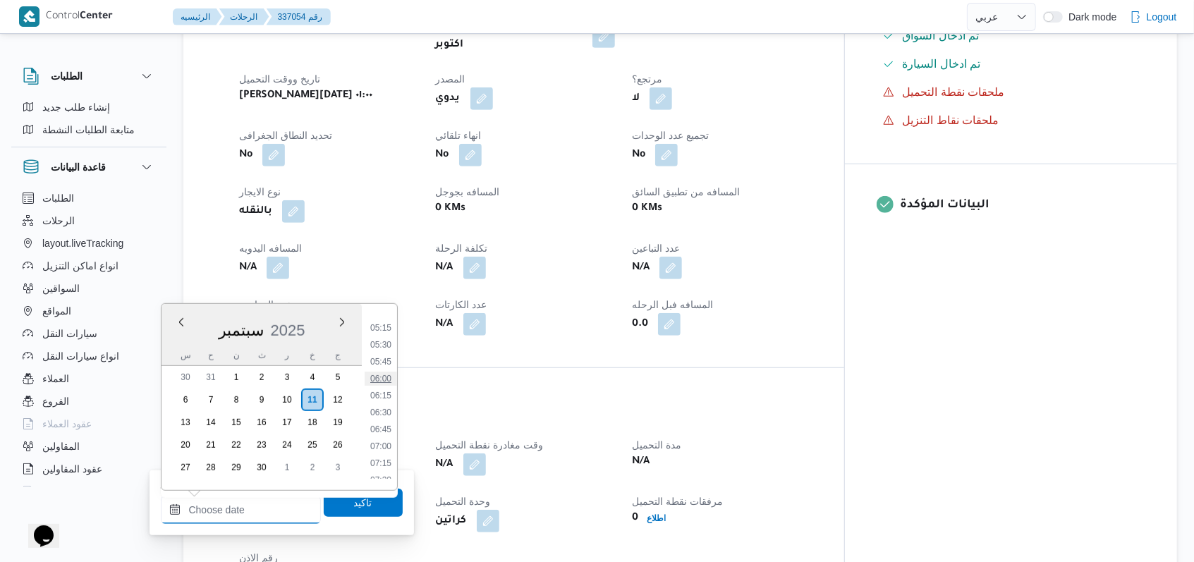
scroll to position [283, 0]
click at [375, 375] on li "05:00" at bounding box center [381, 378] width 32 height 14
type input "١١/٠٩/٢٠٢٥ ٠٥:٠٠"
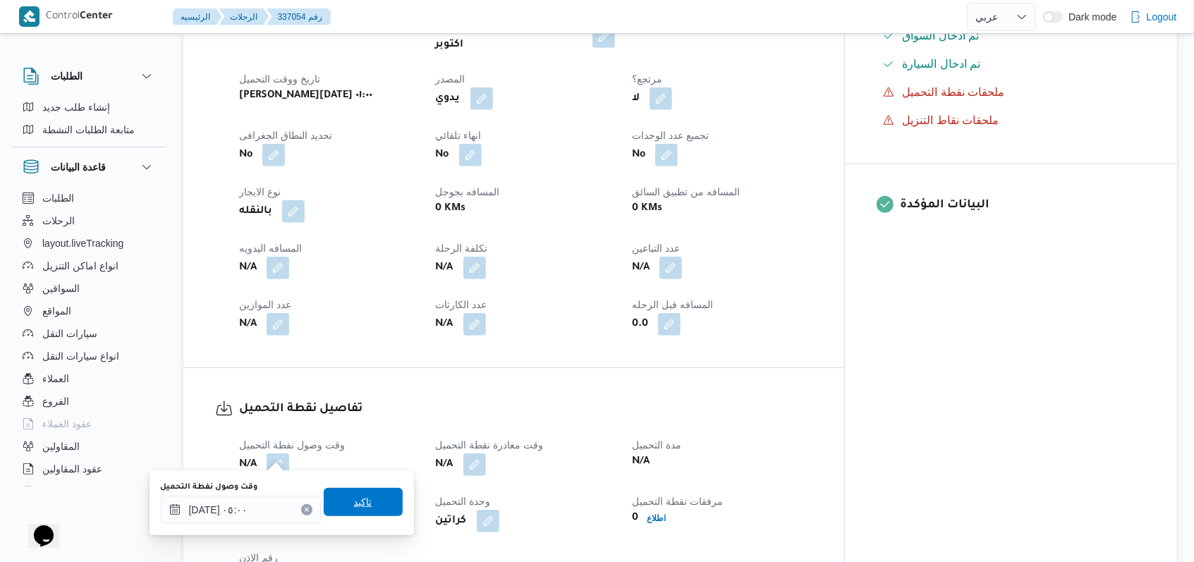
click at [357, 514] on span "تاكيد" at bounding box center [363, 502] width 79 height 28
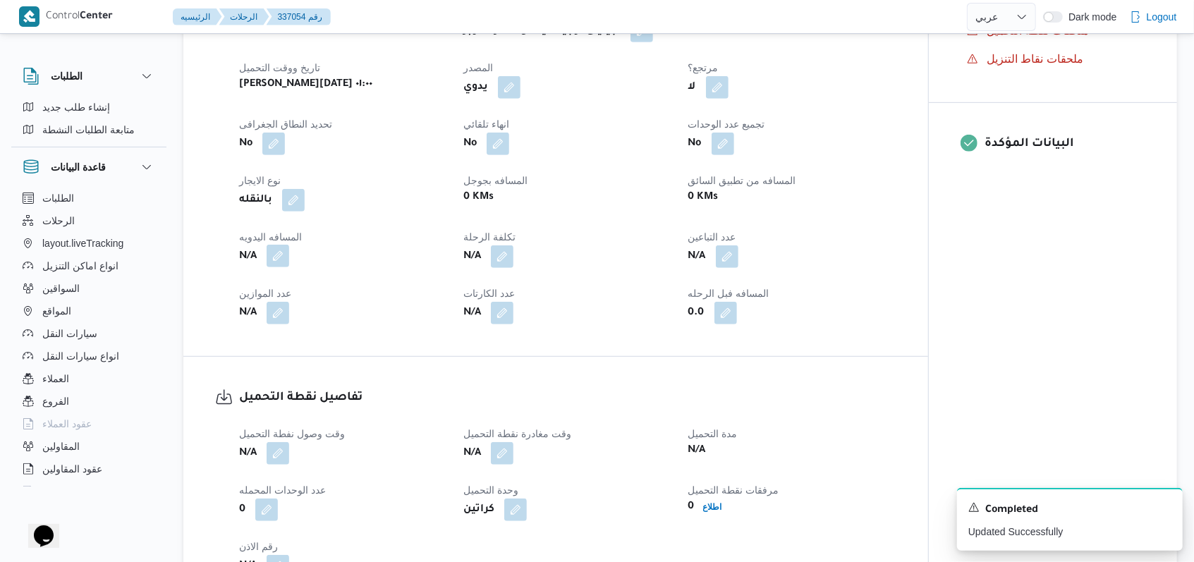
click at [276, 263] on button "button" at bounding box center [278, 256] width 23 height 23
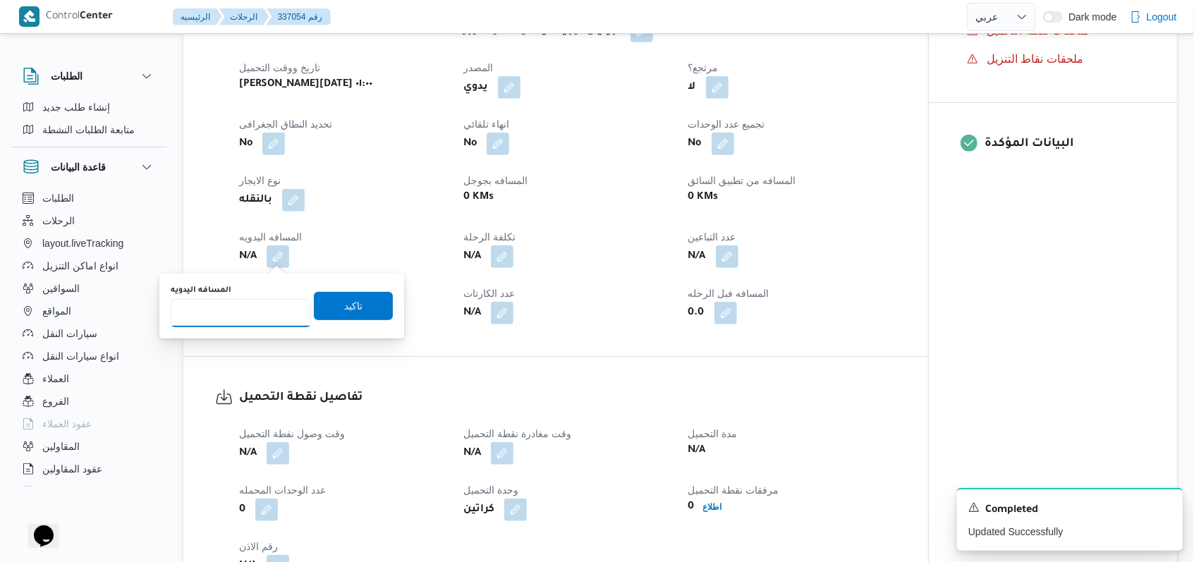
click at [244, 318] on input "المسافه اليدويه" at bounding box center [241, 313] width 140 height 28
type input "1"
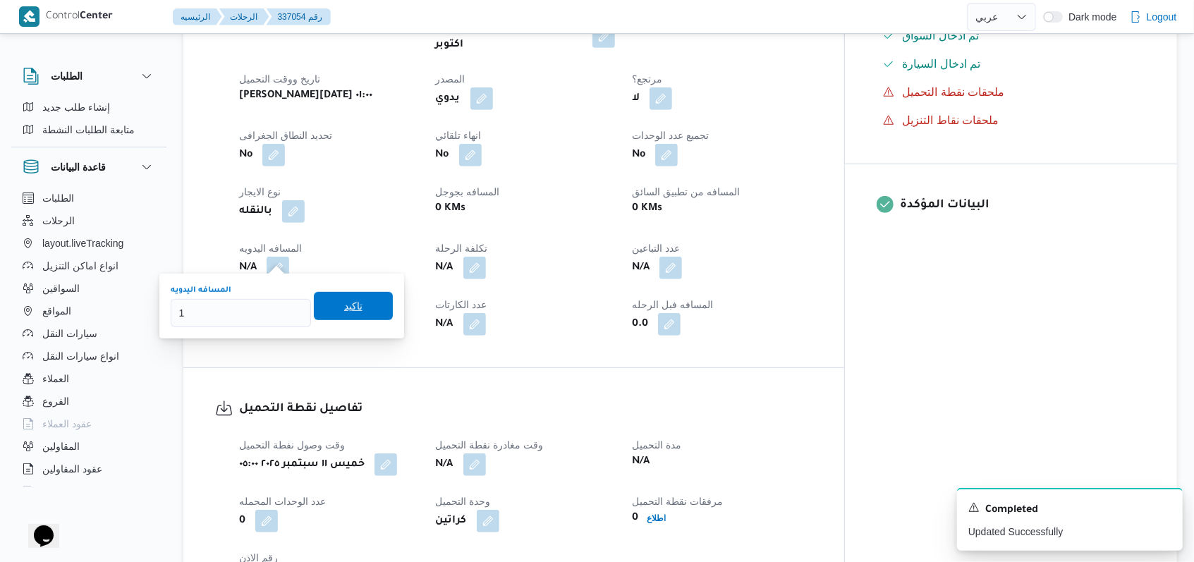
click at [327, 308] on span "تاكيد" at bounding box center [353, 306] width 79 height 28
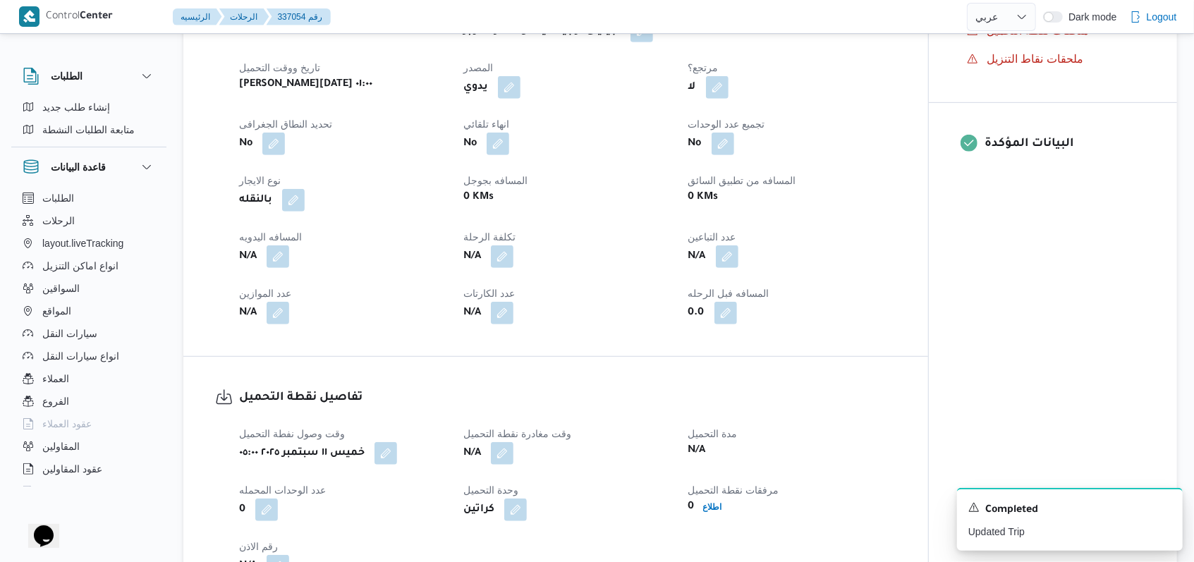
scroll to position [658, 0]
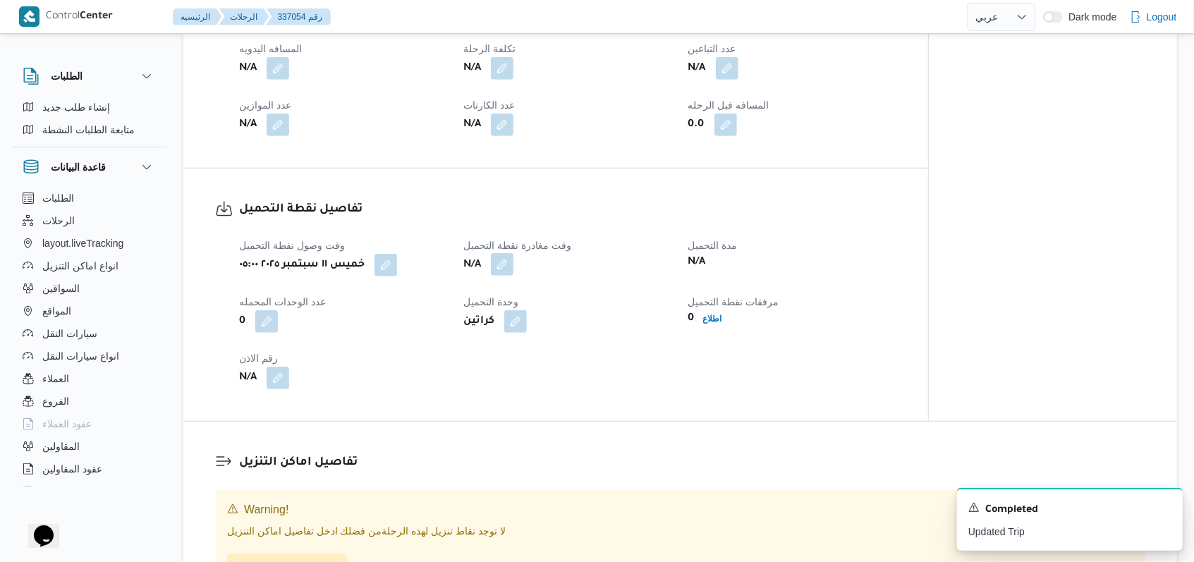
click at [502, 259] on button "button" at bounding box center [502, 264] width 23 height 23
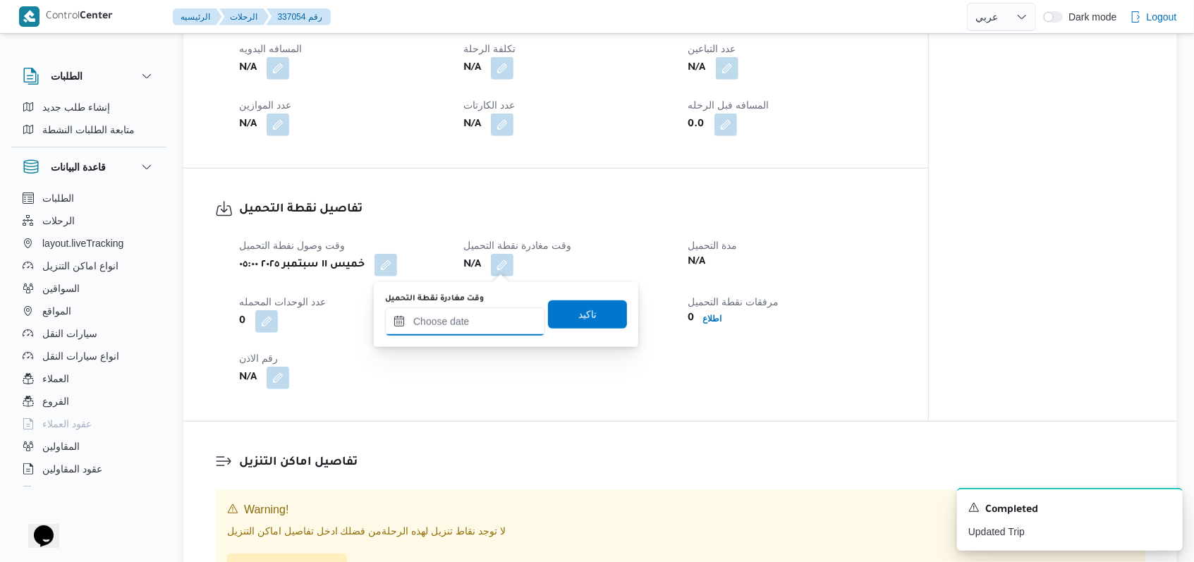
click at [451, 330] on input "وقت مغادرة نقطة التحميل" at bounding box center [465, 322] width 160 height 28
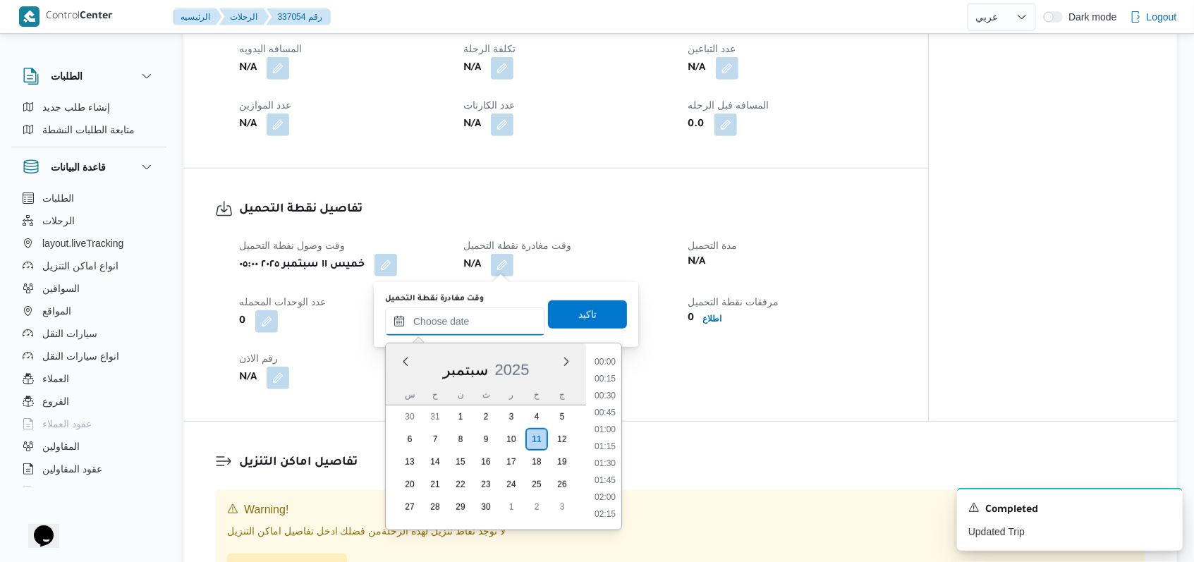
click at [454, 326] on input "وقت مغادرة نقطة التحميل" at bounding box center [465, 322] width 160 height 28
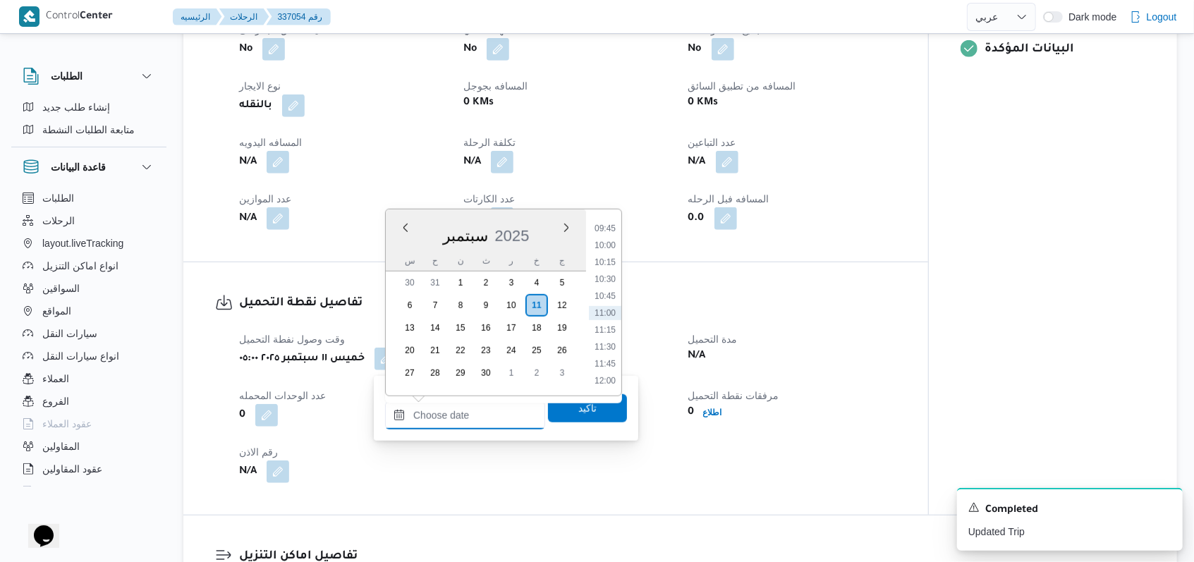
scroll to position [565, 0]
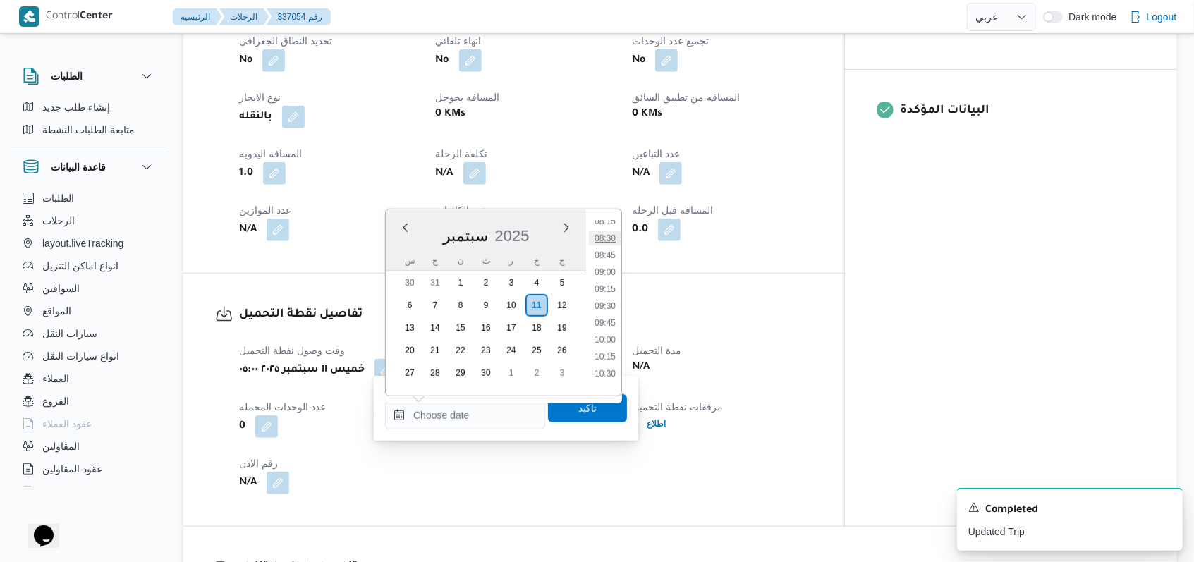
click at [616, 240] on li "08:30" at bounding box center [605, 238] width 32 height 14
type input "١١/٠٩/٢٠٢٥ ٠٨:٣٠"
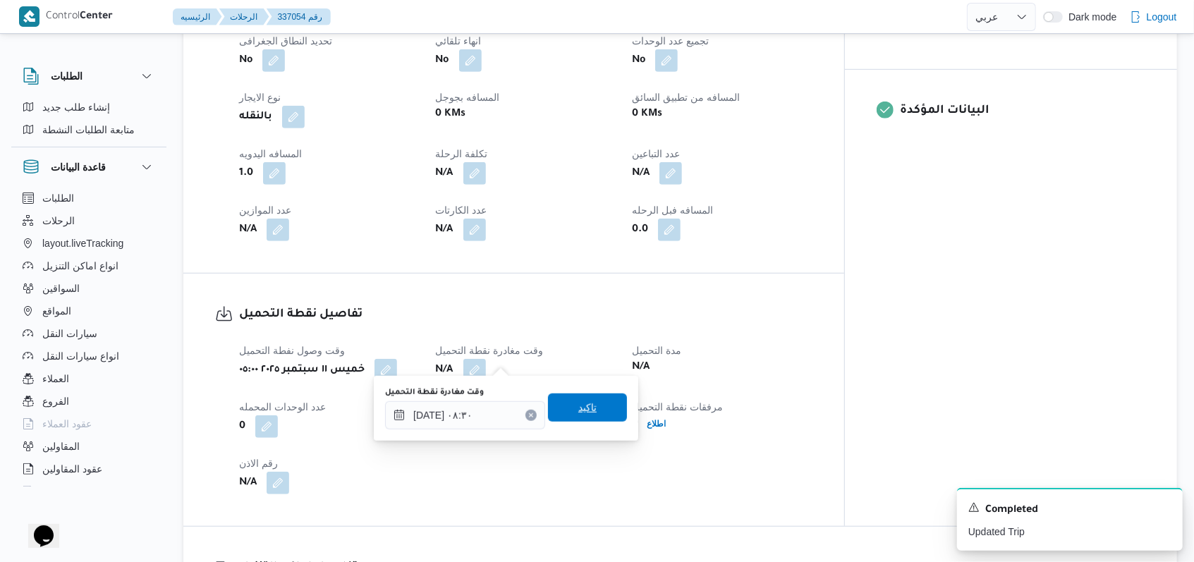
click at [599, 403] on span "تاكيد" at bounding box center [587, 408] width 79 height 28
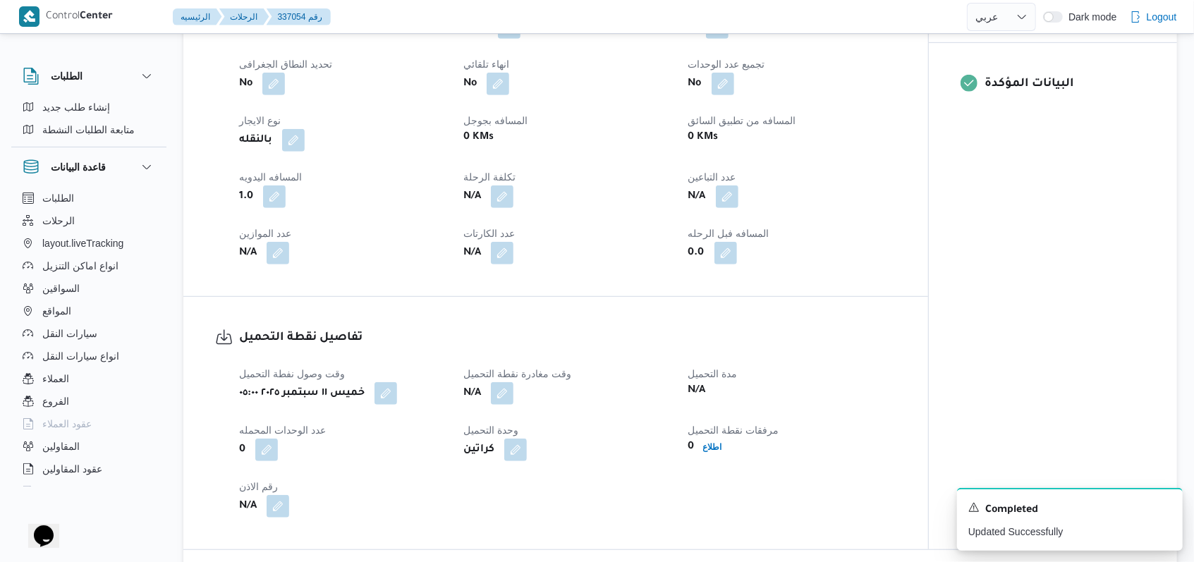
scroll to position [470, 0]
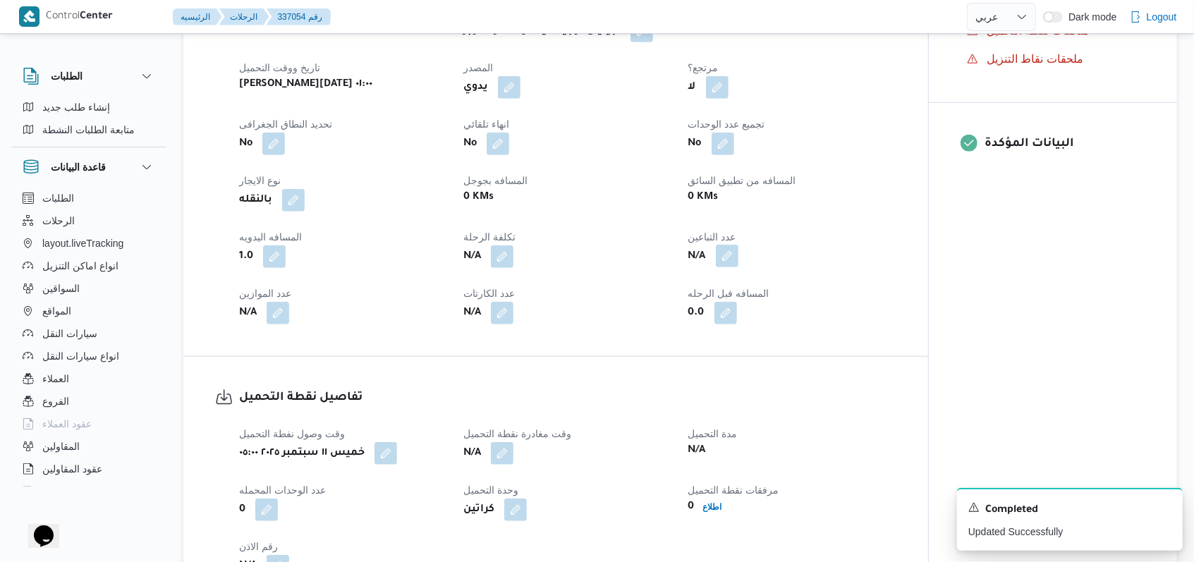
click at [731, 251] on button "button" at bounding box center [727, 256] width 23 height 23
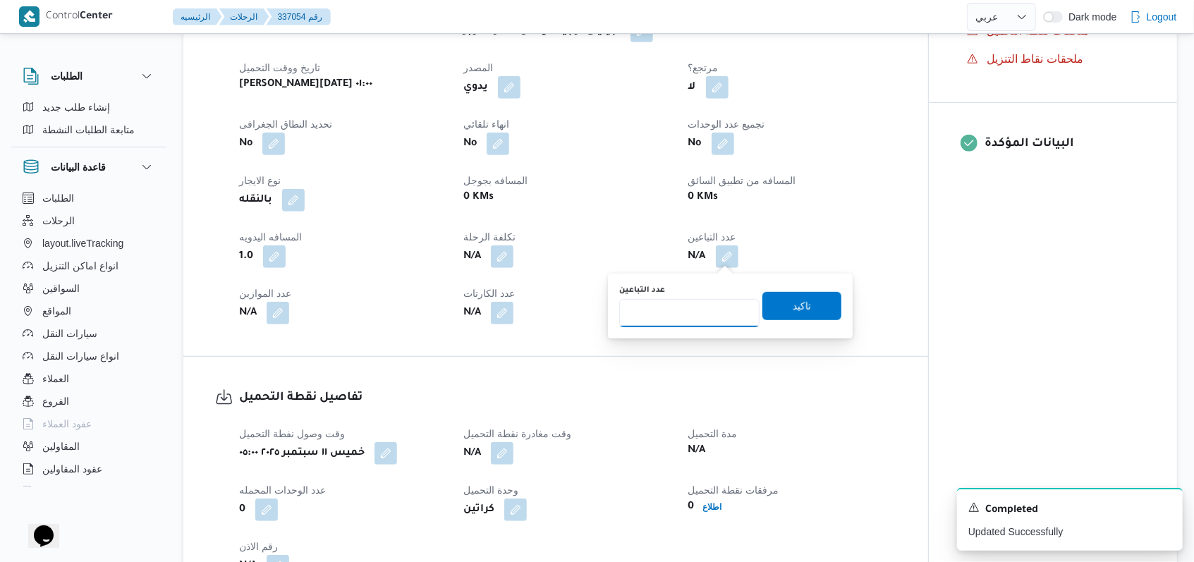
click at [689, 313] on input "عدد التباعين" at bounding box center [689, 313] width 140 height 28
type input "1"
click at [811, 302] on span "تاكيد" at bounding box center [801, 305] width 79 height 28
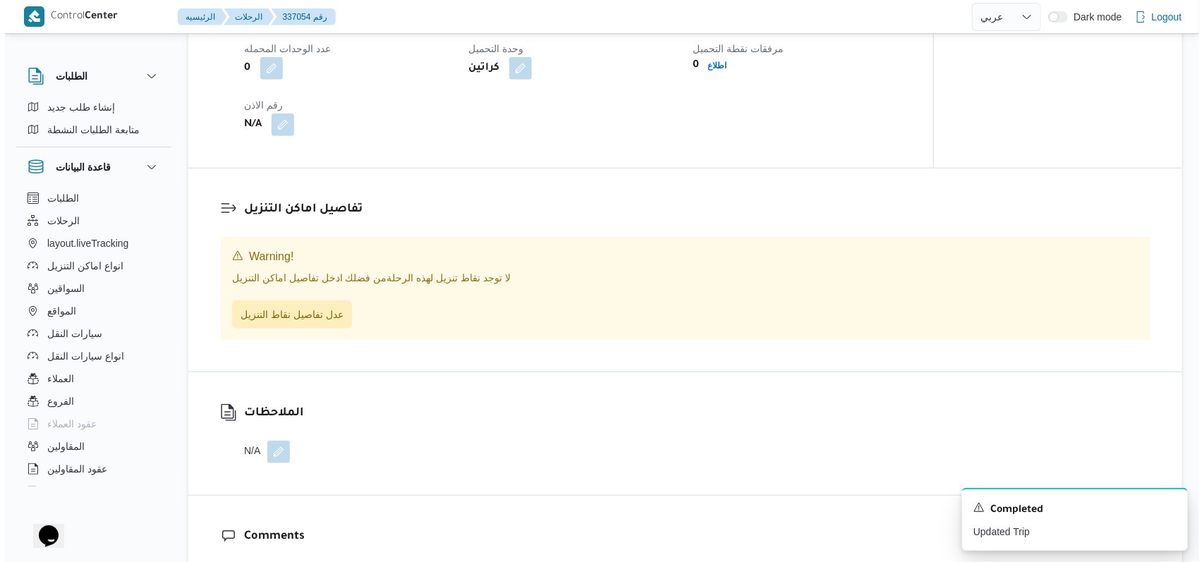
scroll to position [940, 0]
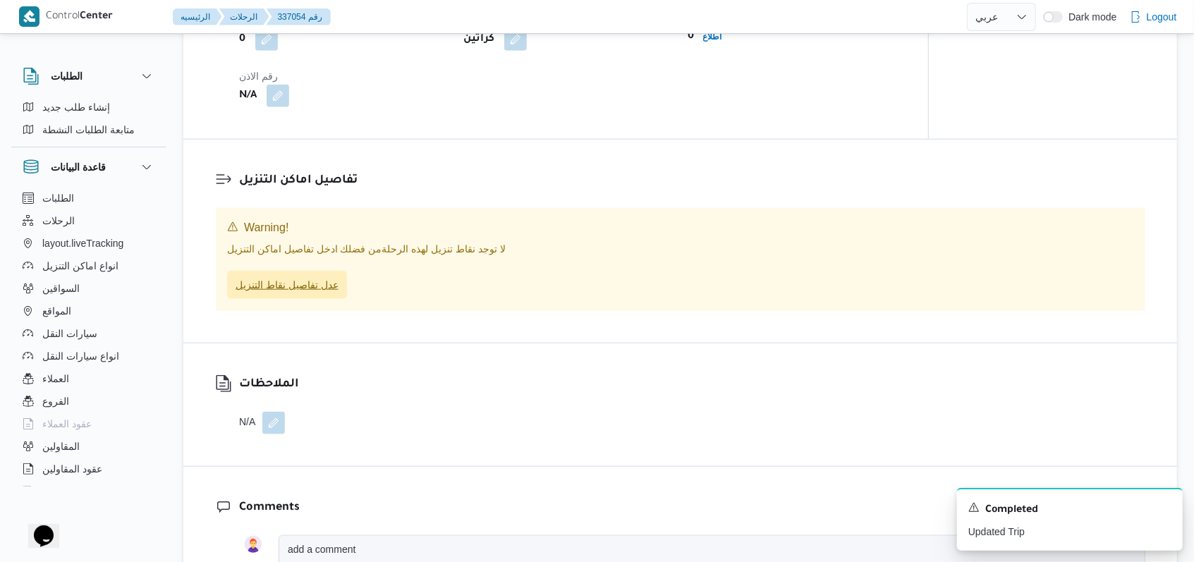
click at [315, 291] on span "عدل تفاصيل نقاط التنزيل" at bounding box center [287, 285] width 103 height 17
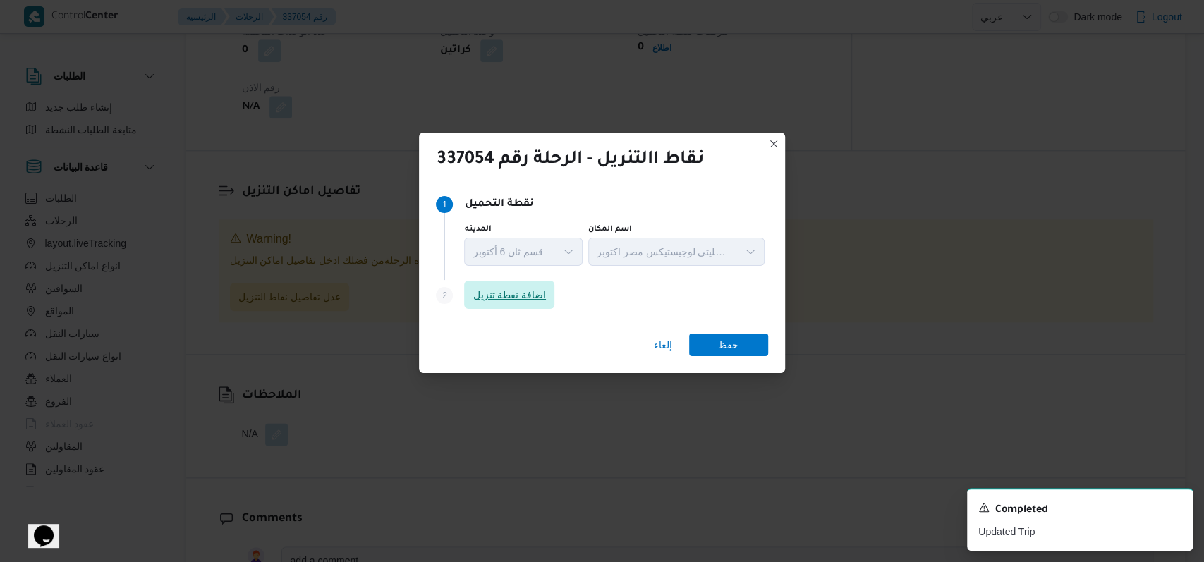
click at [499, 297] on span "اضافة نقطة تنزيل" at bounding box center [509, 294] width 73 height 17
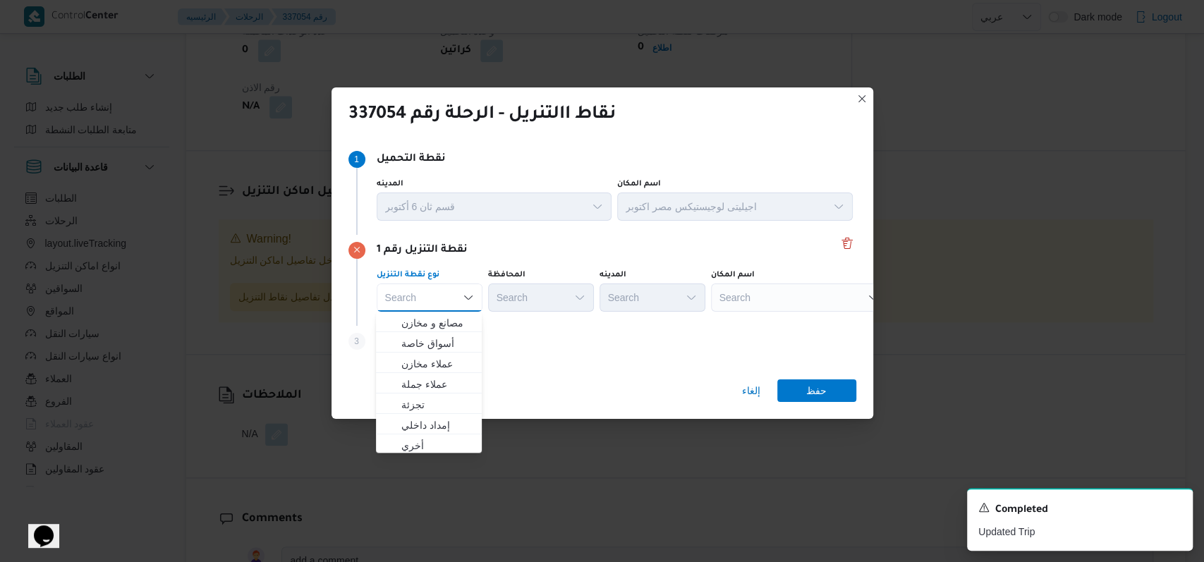
click at [527, 334] on div "Step 3 is disabled 3 اضافة نقطة تنزيل" at bounding box center [602, 344] width 508 height 37
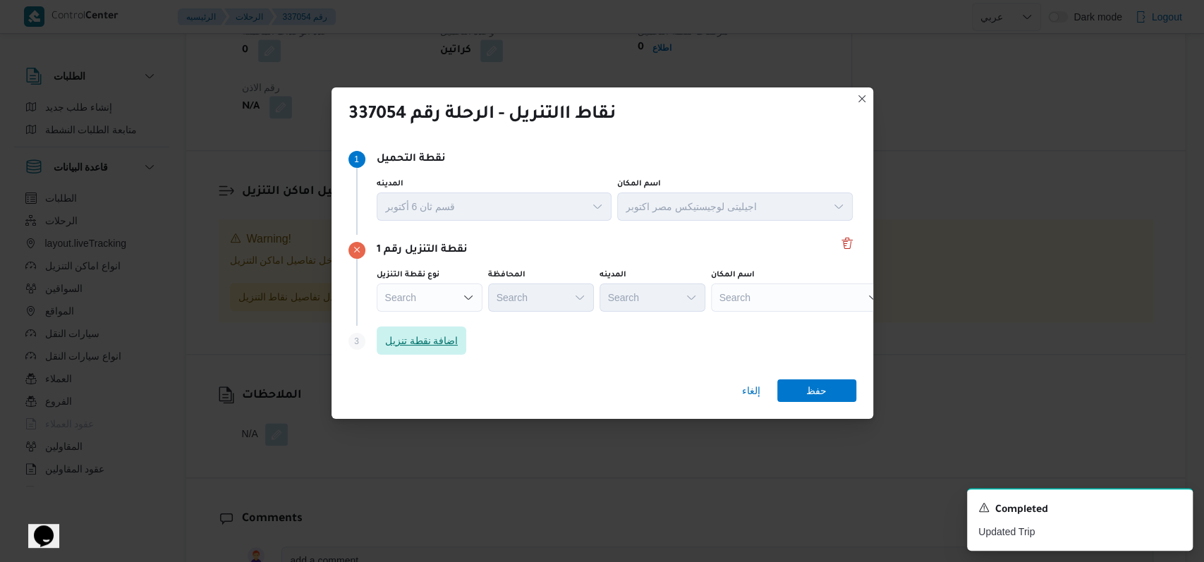
click at [433, 336] on span "اضافة نقطة تنزيل" at bounding box center [421, 340] width 73 height 17
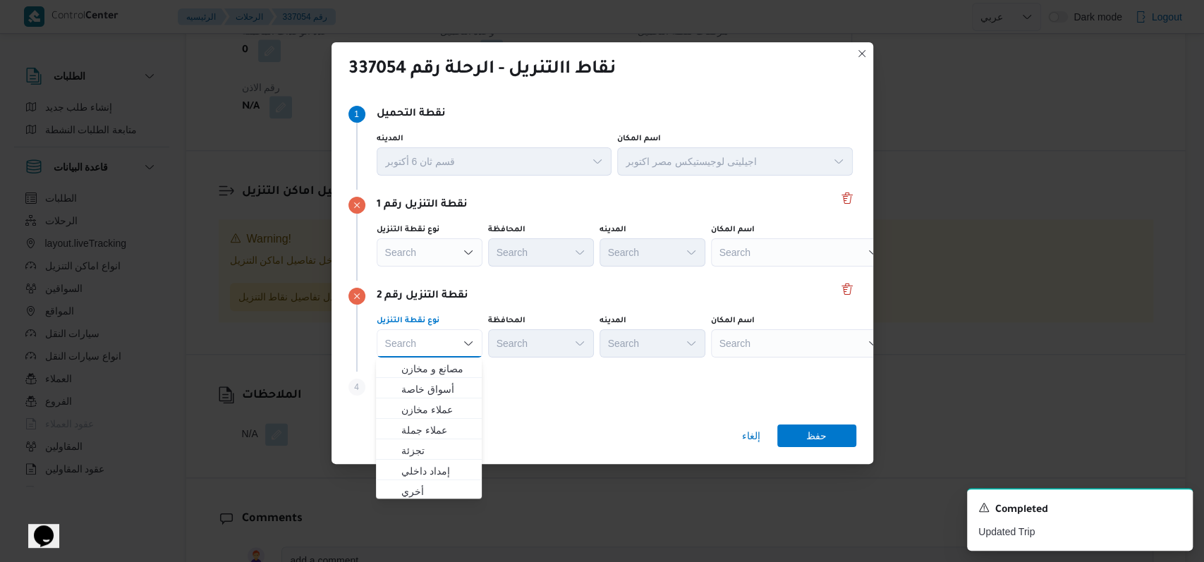
click at [477, 296] on div "نقطة التنزيل رقم 2" at bounding box center [602, 296] width 508 height 17
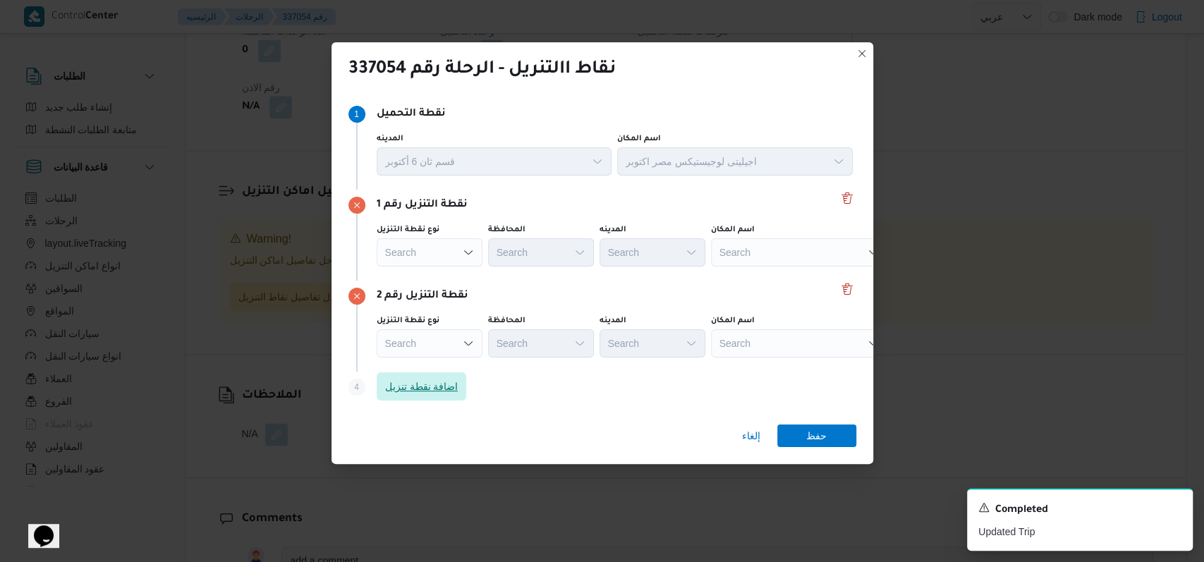
click at [444, 382] on span "اضافة نقطة تنزيل" at bounding box center [421, 386] width 73 height 17
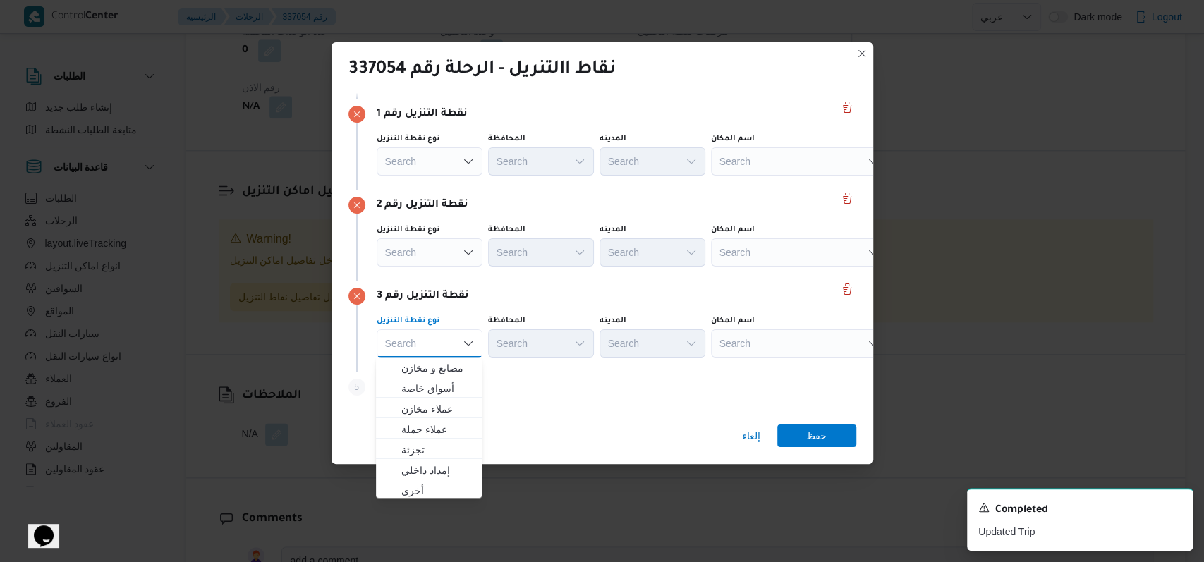
click at [601, 274] on div "نقطة التنزيل رقم 2 نوع نقطة التنزيل Search المحافظة Search المدينه Search اسم ا…" at bounding box center [602, 235] width 508 height 91
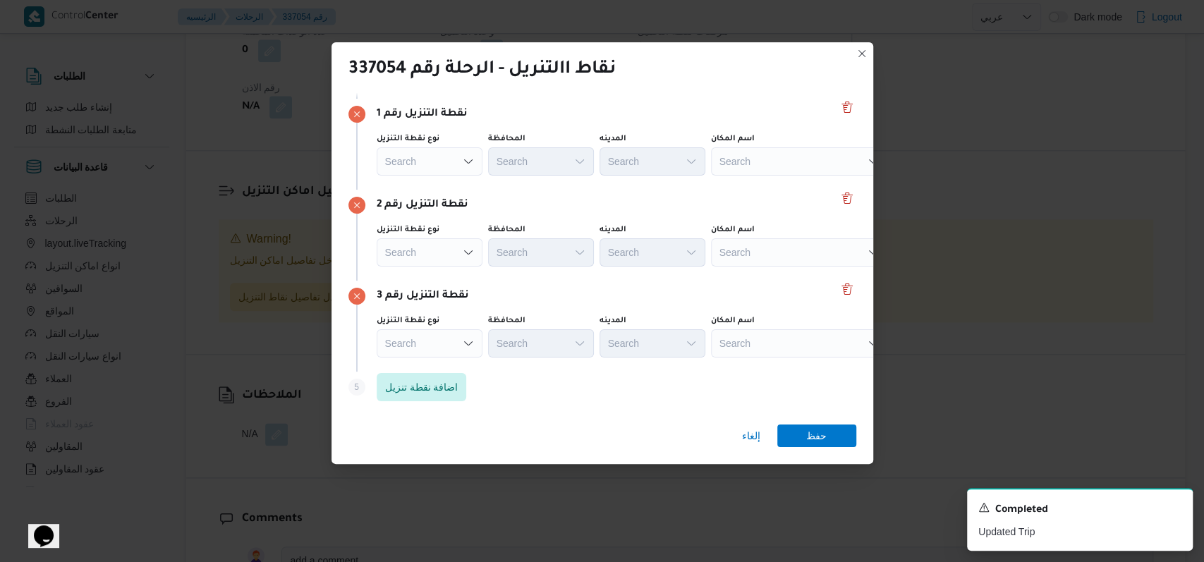
click at [784, 150] on div "Search" at bounding box center [799, 161] width 176 height 28
type input "كارفور كايرو"
click at [778, 189] on span "سلسلة سوبر ماركت كارفور كايرو فستيفال | | التجمع الخامس" at bounding box center [807, 186] width 142 height 17
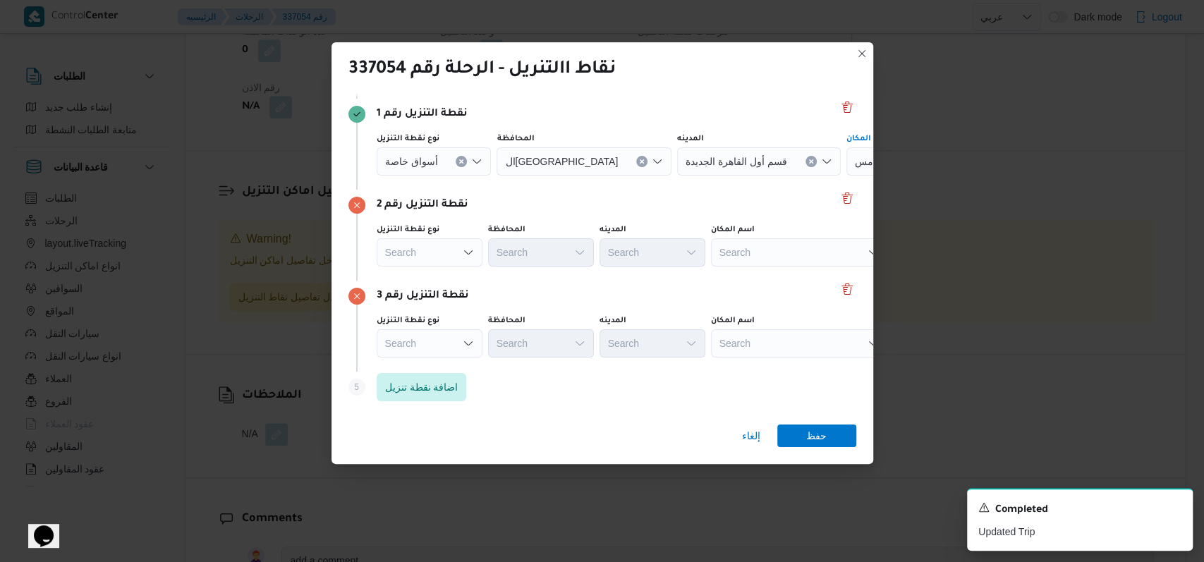
click at [766, 244] on div "Search" at bounding box center [799, 252] width 176 height 28
type input "ب"
type input "الهدا"
click at [793, 274] on span "الهدا يا | | التجمع الخامس" at bounding box center [807, 277] width 142 height 17
click at [775, 343] on div "Search" at bounding box center [799, 343] width 176 height 28
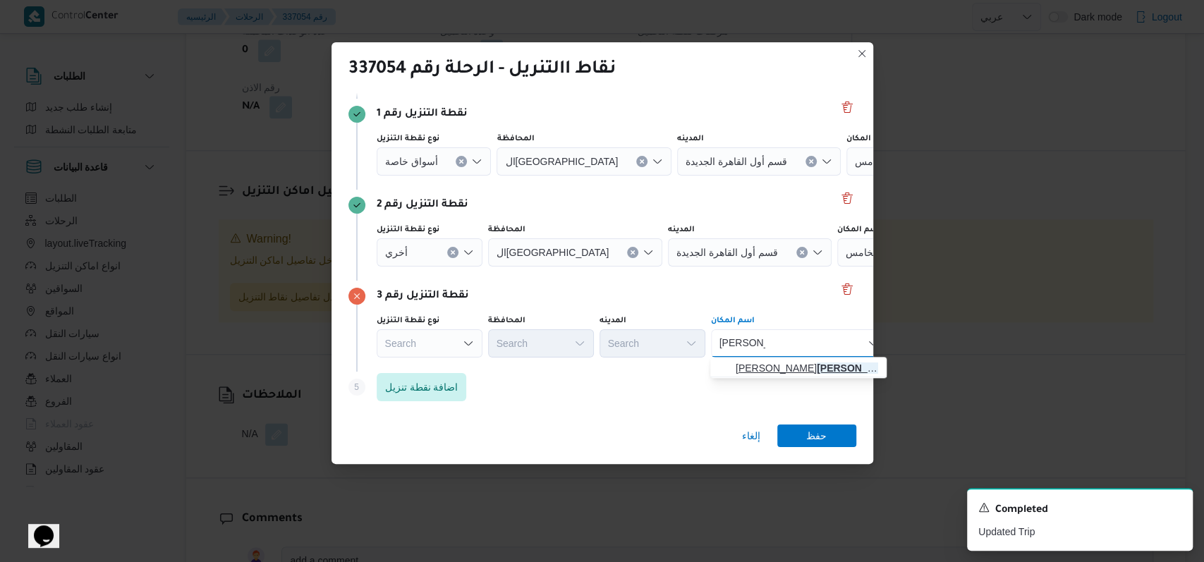
type input "حسين هيك"
click at [779, 360] on span "سعودى ماركت حسين هيك ل | سعودي ماركت حسين هيكل | المنطقة السادسة" at bounding box center [807, 368] width 142 height 17
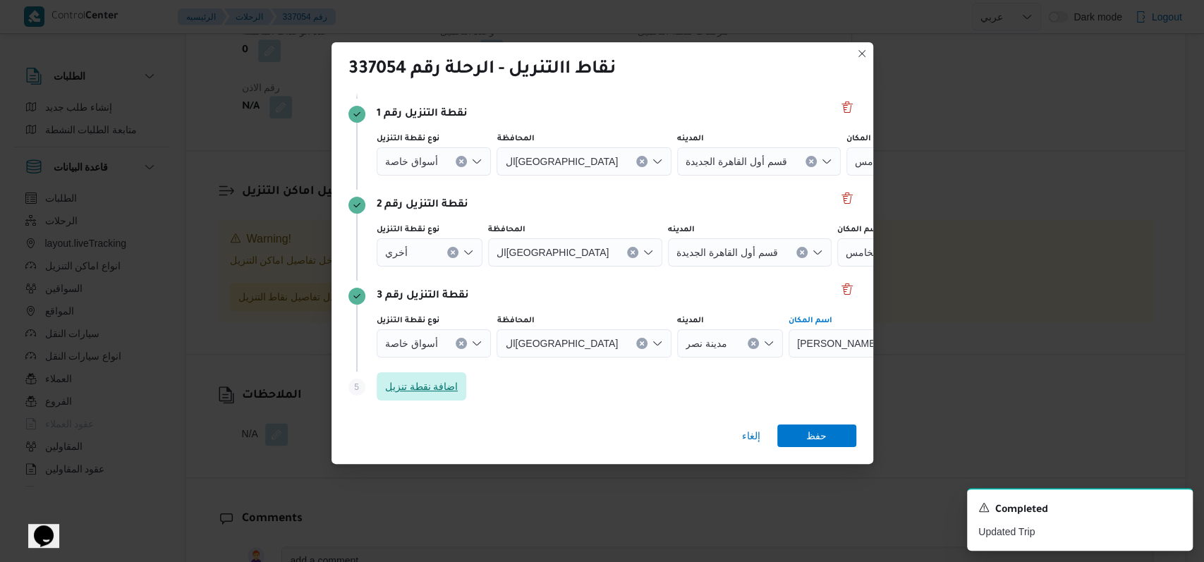
click at [422, 389] on span "اضافة نقطة تنزيل" at bounding box center [421, 386] width 73 height 17
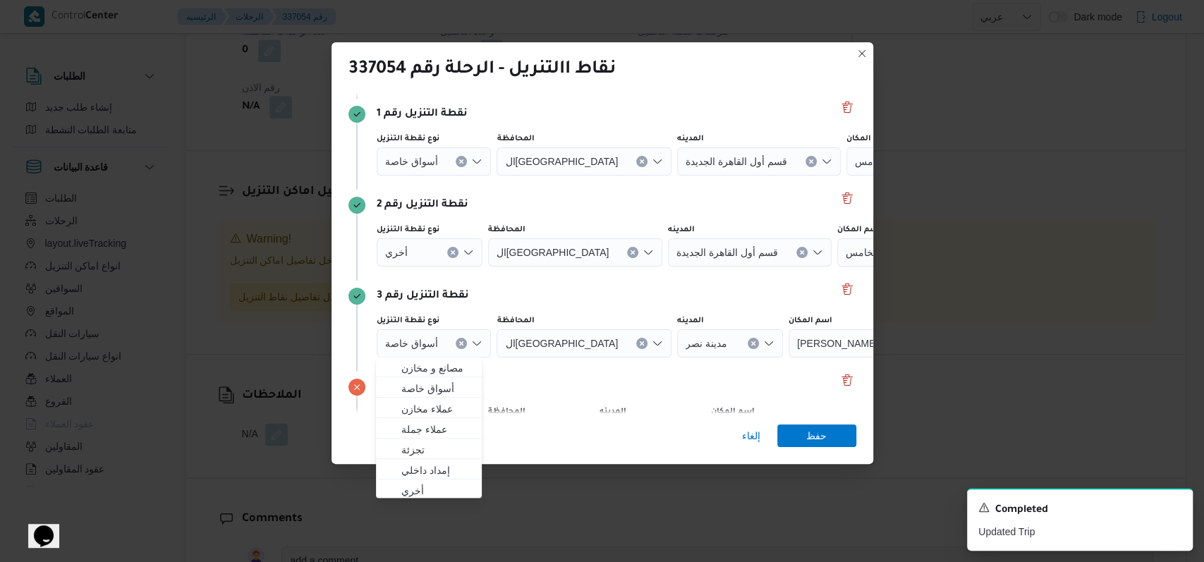
scroll to position [182, 0]
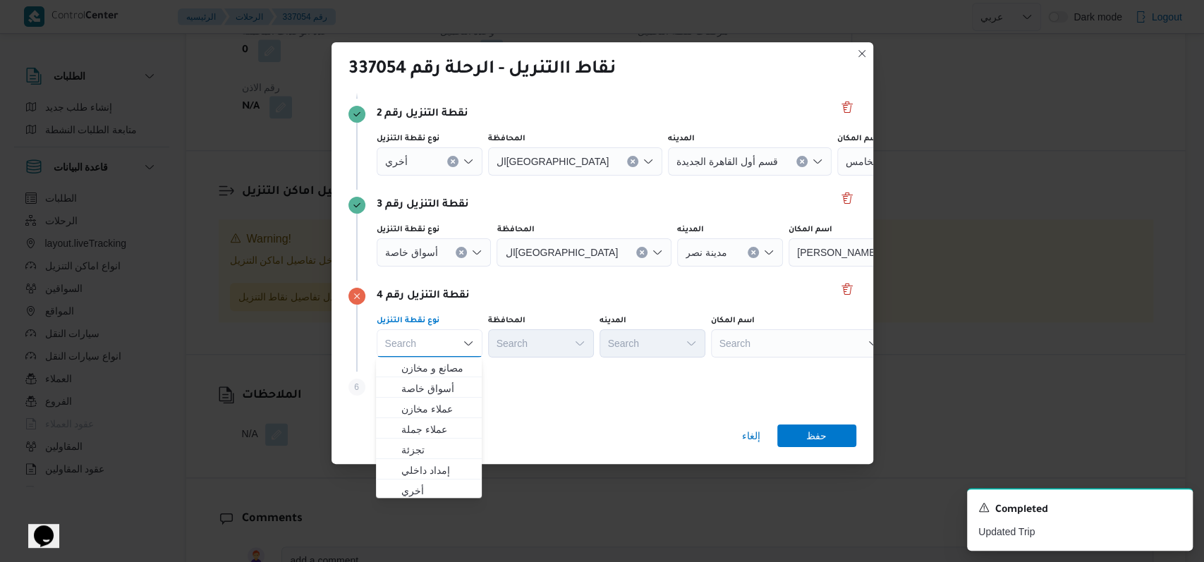
click at [570, 388] on div "Step 6 is disabled 6 اضافة نقطة تنزيل" at bounding box center [602, 390] width 508 height 37
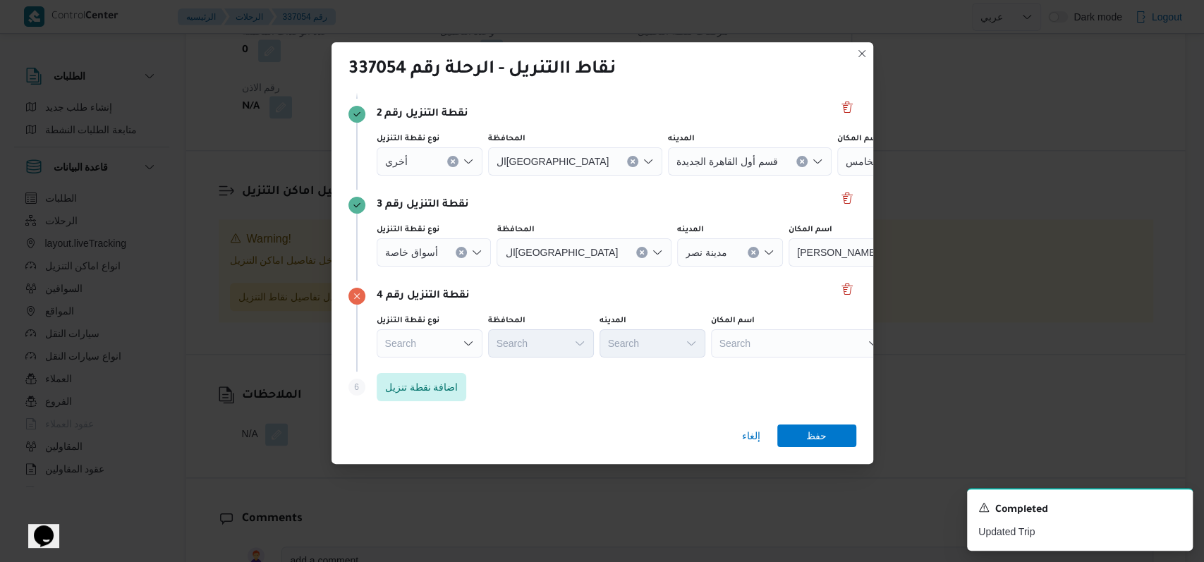
click at [466, 379] on div "Step 6 is disabled 6 اضافة نقطة تنزيل" at bounding box center [602, 390] width 508 height 37
click at [457, 379] on span "اضافة نقطة تنزيل" at bounding box center [421, 386] width 73 height 17
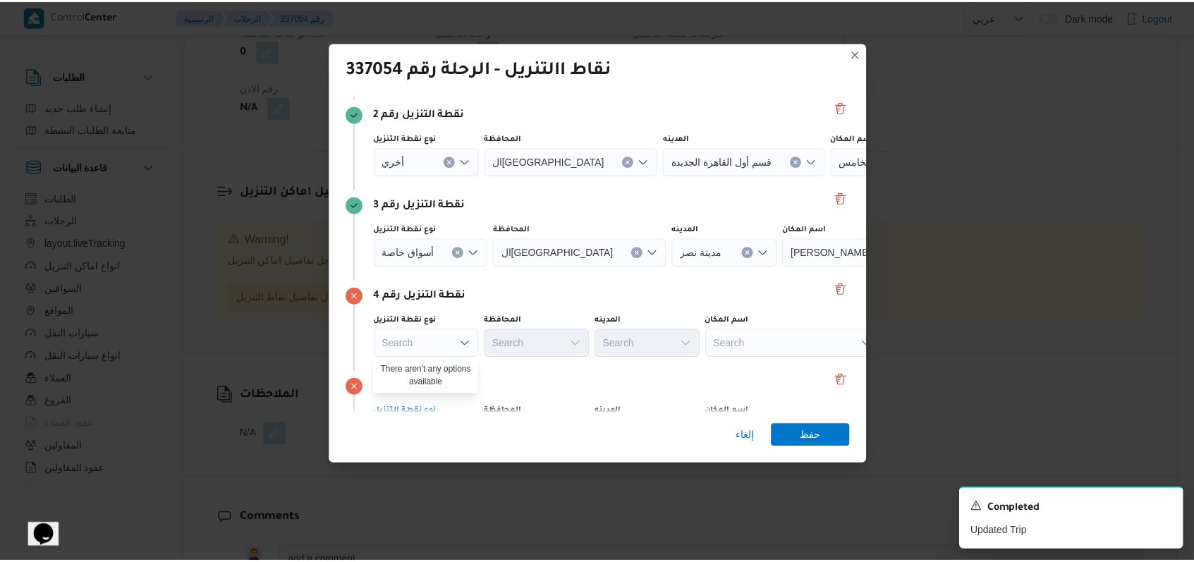
scroll to position [273, 0]
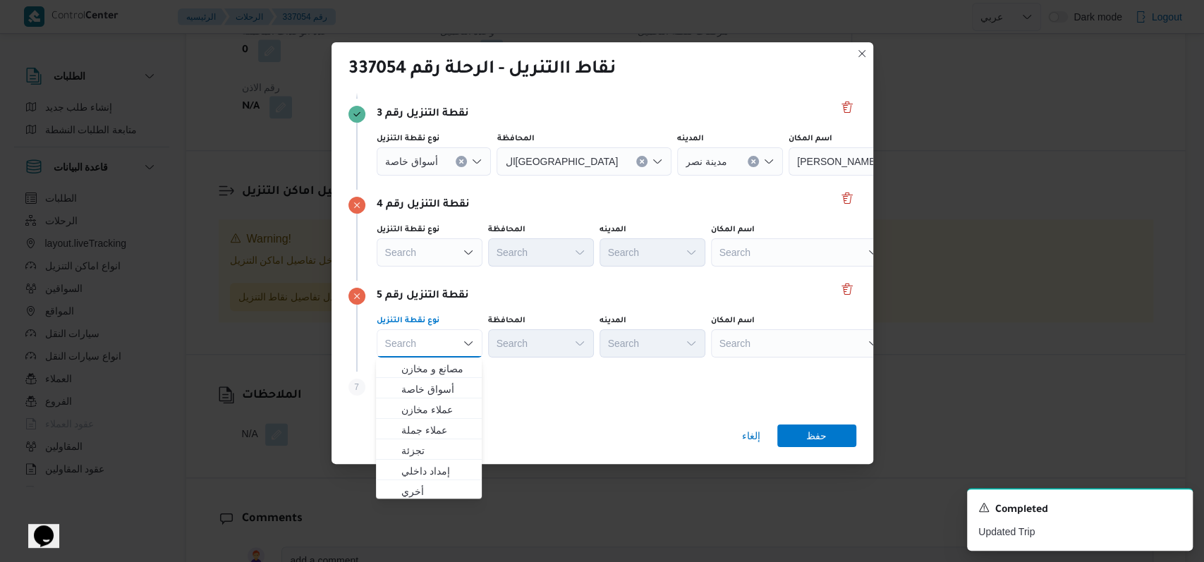
click at [624, 292] on div "نقطة التنزيل رقم 5" at bounding box center [602, 296] width 508 height 17
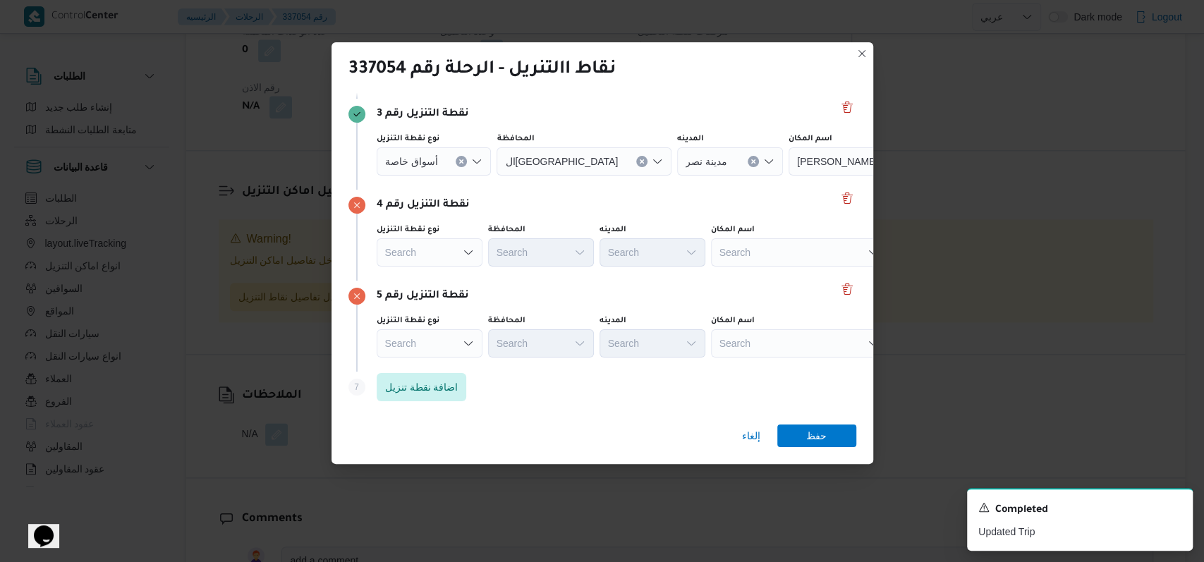
click at [732, 250] on div "Search" at bounding box center [799, 252] width 176 height 28
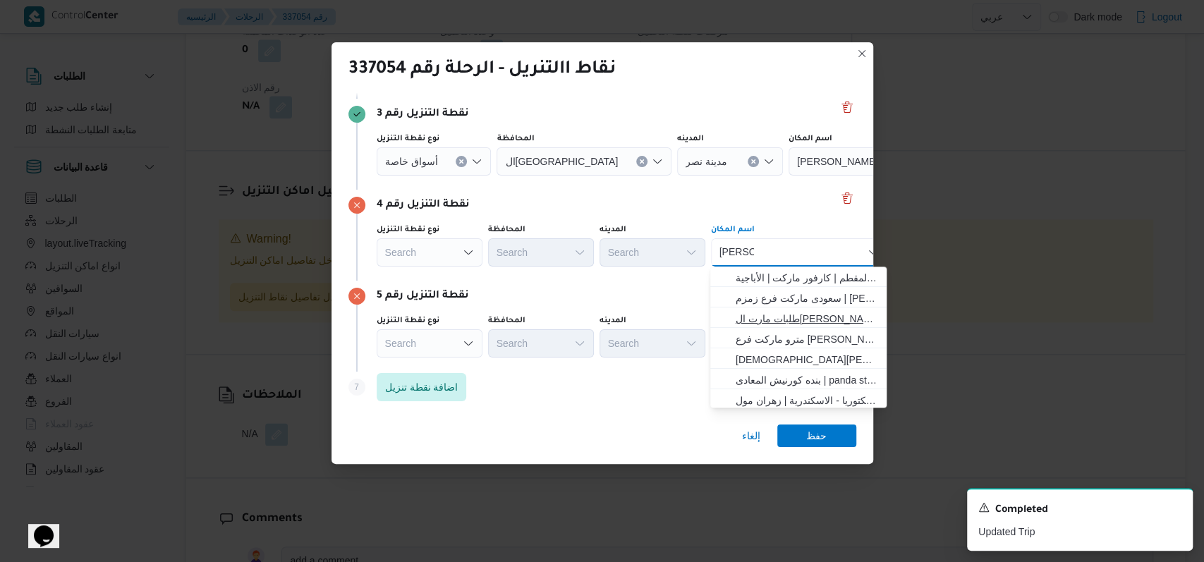
type input "عمار ابن"
click at [801, 315] on span "طلبات مارت الشيخ زايد | Talabat Mart | null" at bounding box center [807, 318] width 142 height 17
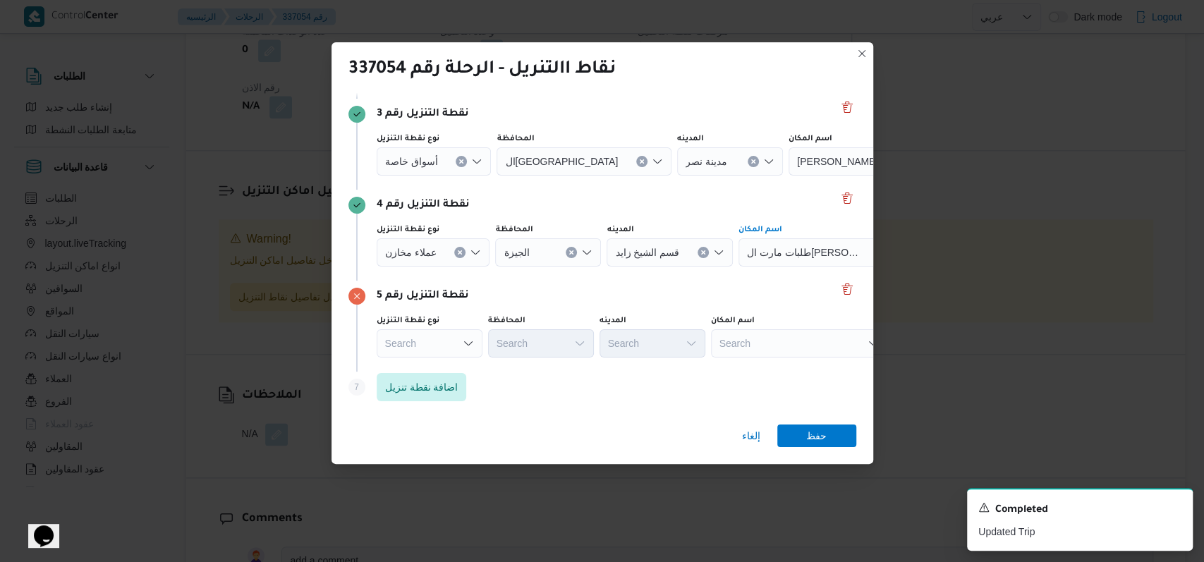
click at [460, 251] on icon "Clear input" at bounding box center [460, 253] width 6 height 6
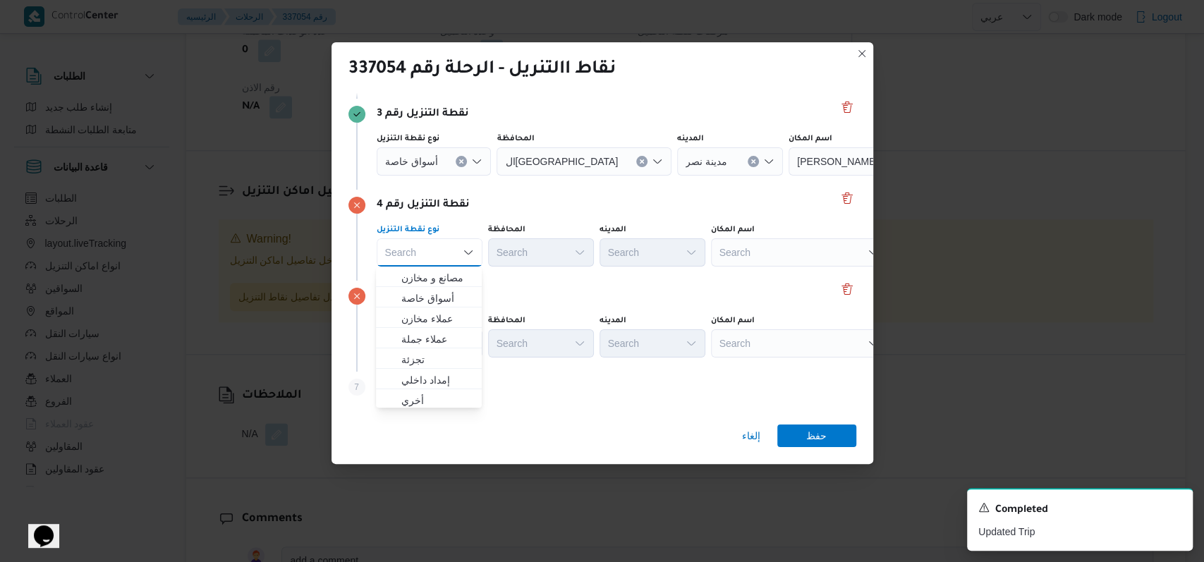
click at [751, 265] on div "Search" at bounding box center [799, 252] width 176 height 28
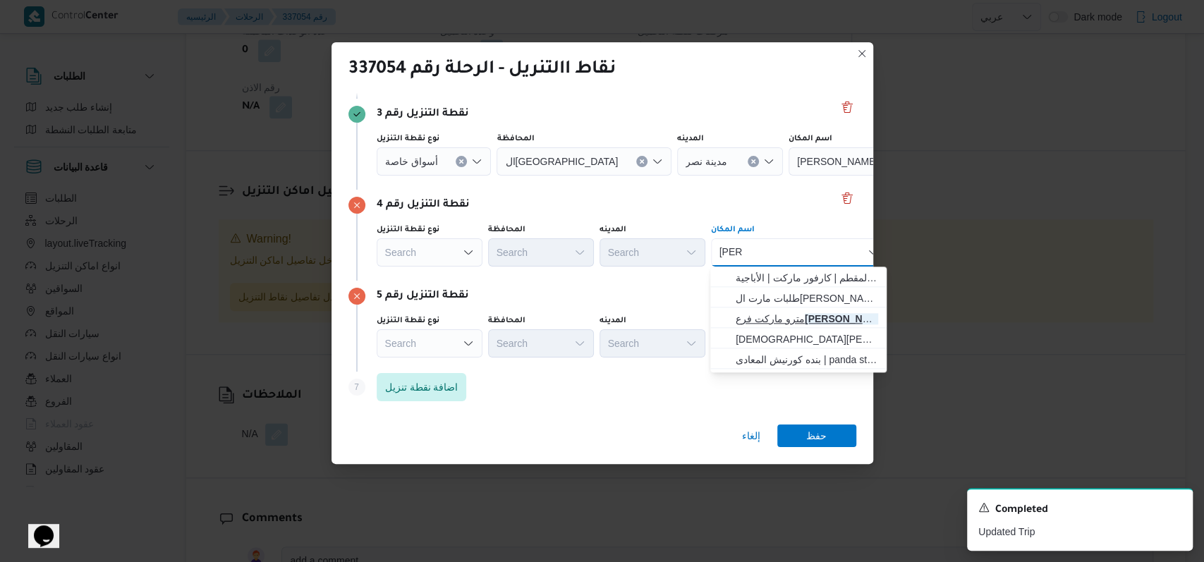
type input "عمار"
click at [788, 319] on span "مترو ماركت فرع عمار بن ياسر | مترو ماركت - فرع عمار بن ياسر | المطار" at bounding box center [807, 318] width 142 height 17
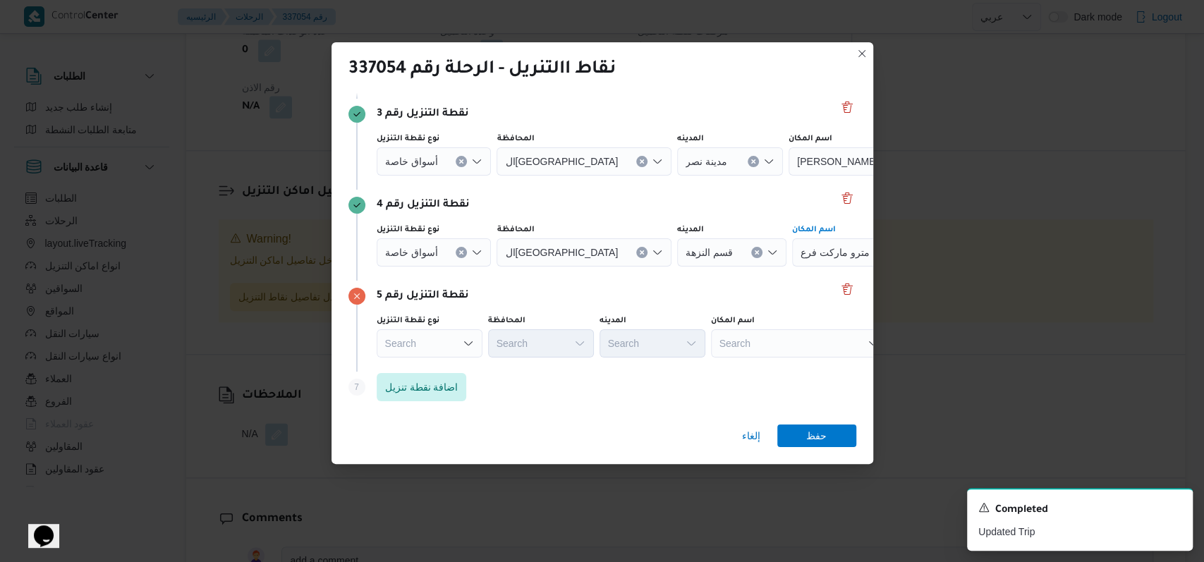
click at [767, 342] on div "Search" at bounding box center [799, 343] width 176 height 28
type input "ديستر"
click at [778, 365] on span "سعودى ماركت ديستر يكت فايف مول | Seoudi- District 5 Marakez | null" at bounding box center [807, 368] width 142 height 17
click at [813, 434] on span "حفظ" at bounding box center [816, 435] width 20 height 23
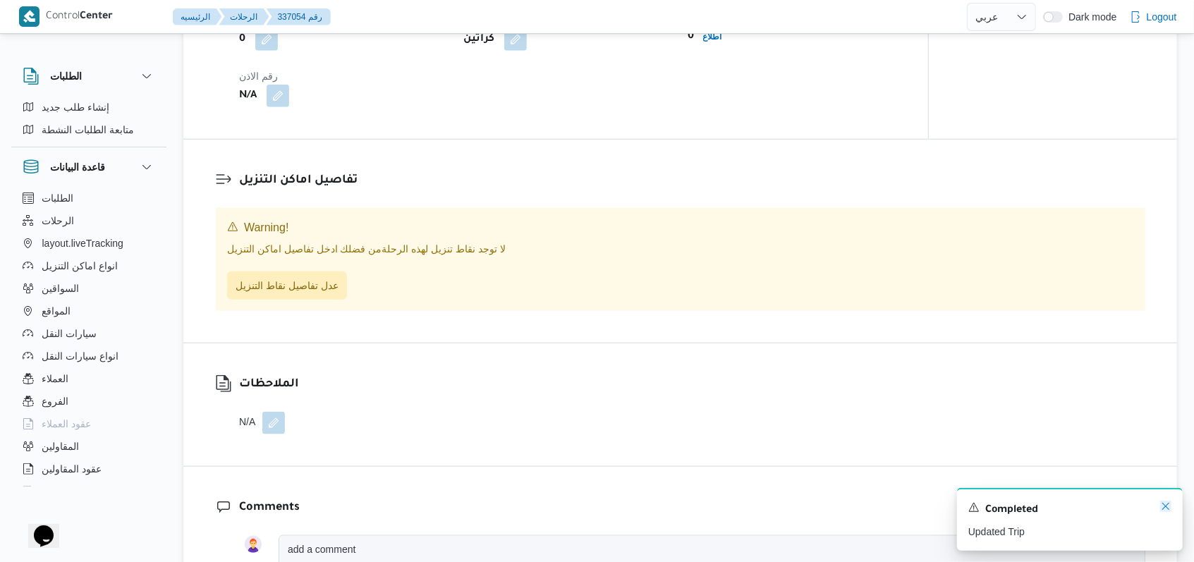
click at [1168, 507] on icon "Dismiss toast" at bounding box center [1165, 506] width 11 height 11
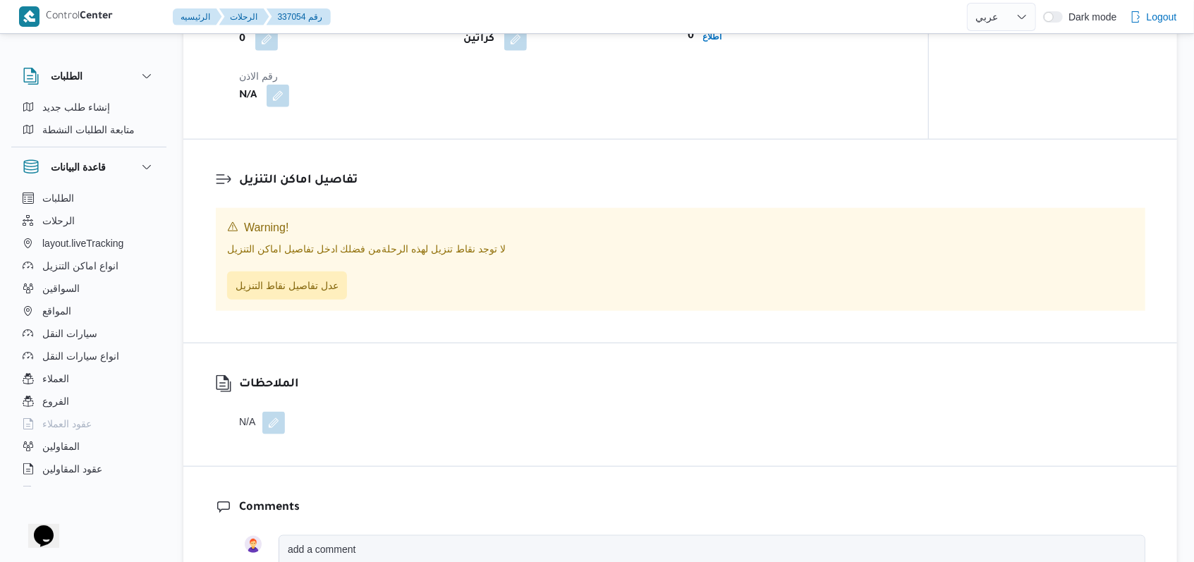
scroll to position [1031, 0]
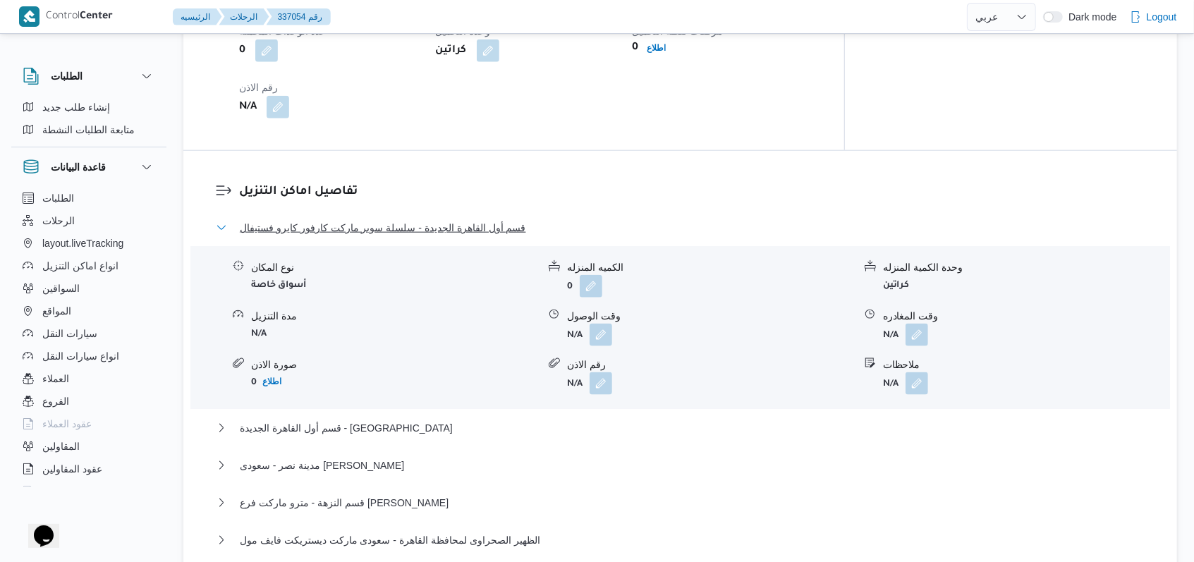
click at [391, 219] on span "قسم أول القاهرة الجديدة - سلسلة سوبر ماركت كارفور كايرو فستيفال" at bounding box center [383, 227] width 286 height 17
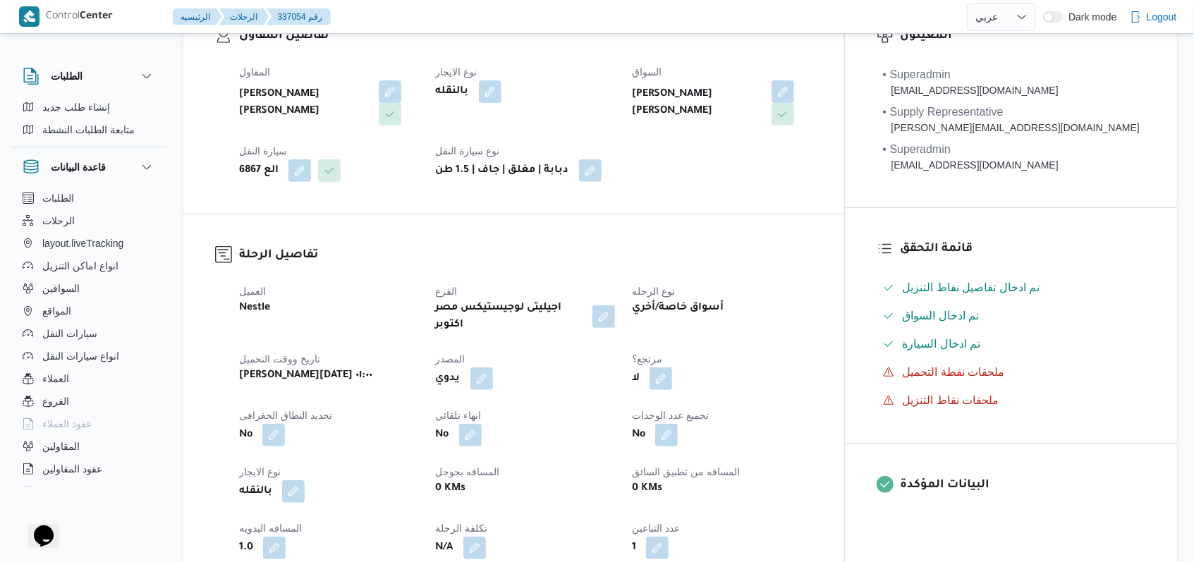
scroll to position [0, 0]
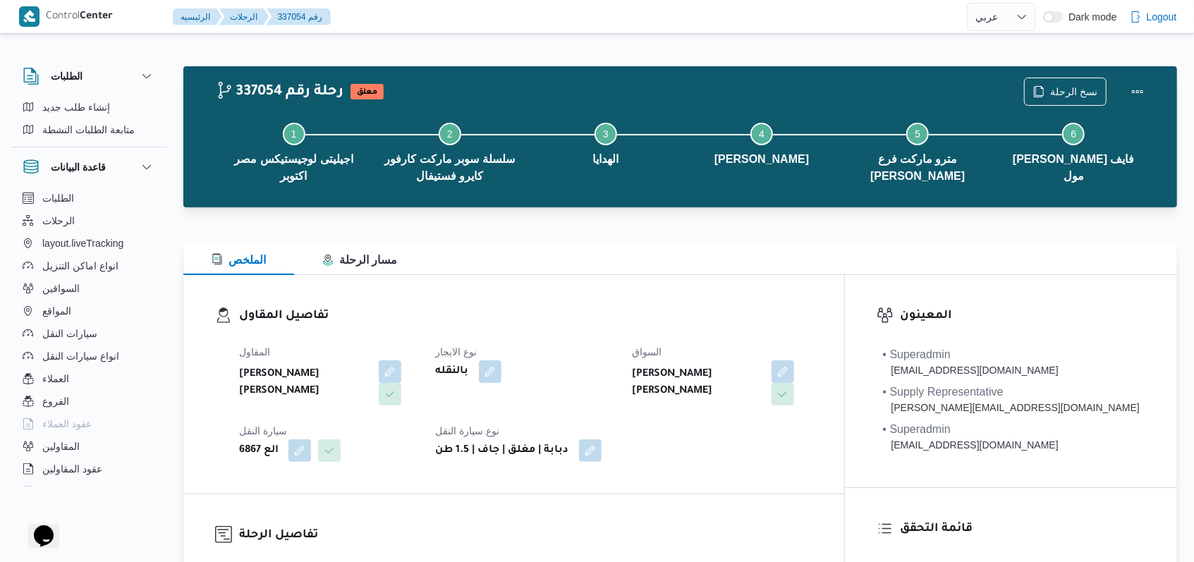
click at [607, 327] on dl "تفاصيل المقاول المقاول مصطفى ممدوح محمود عبدالهادى نوع الايجار بالنقله السواق م…" at bounding box center [525, 384] width 573 height 155
select select "ar"
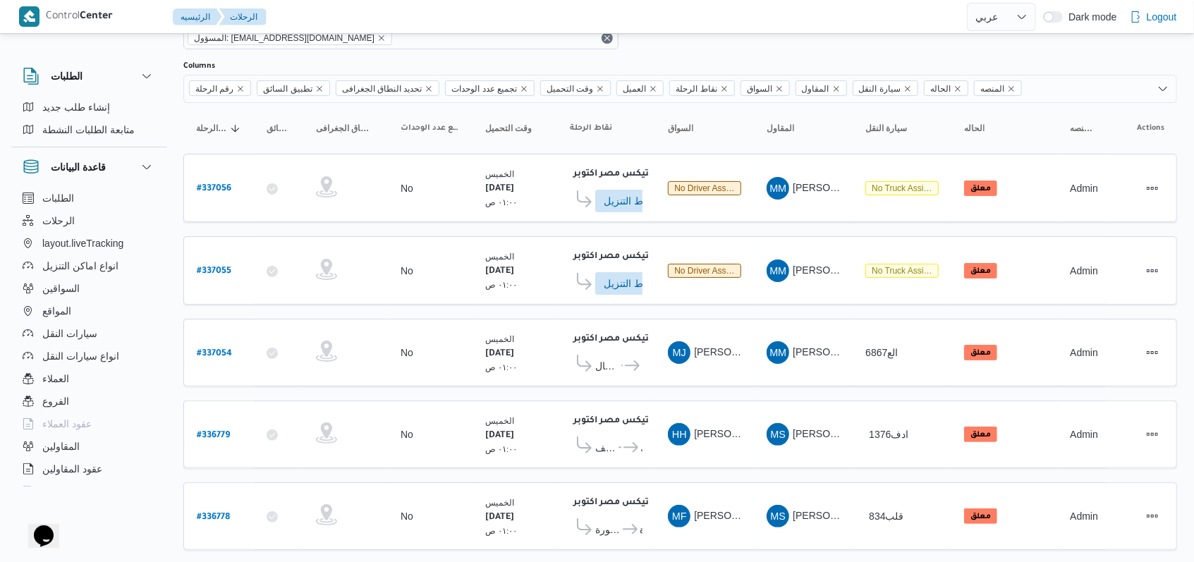
scroll to position [63, 0]
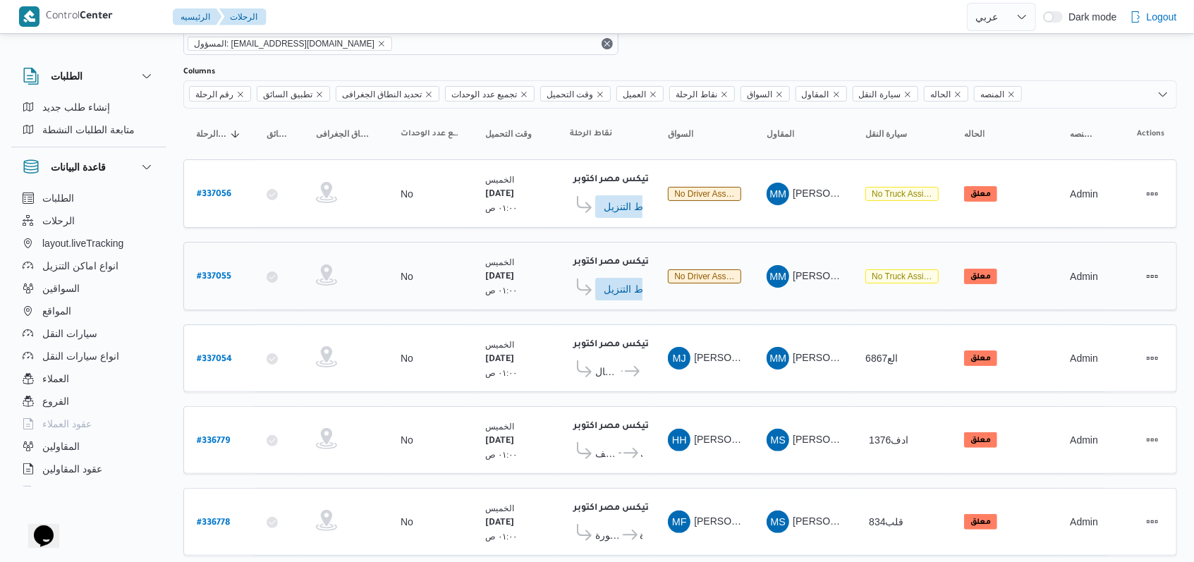
click at [219, 272] on b "# 337055" at bounding box center [214, 277] width 35 height 10
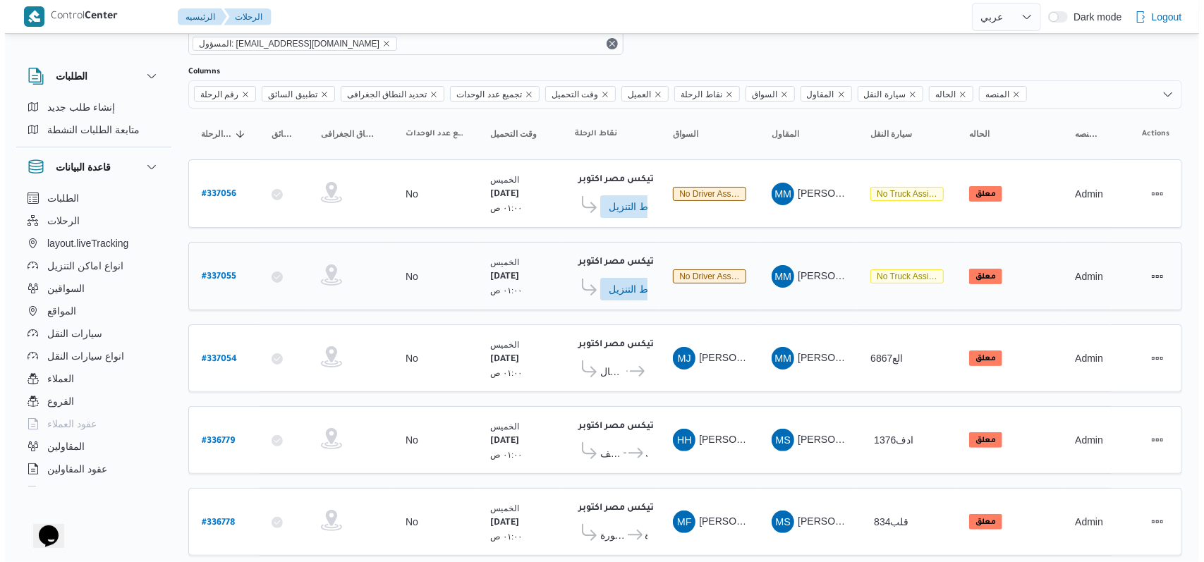
scroll to position [38, 0]
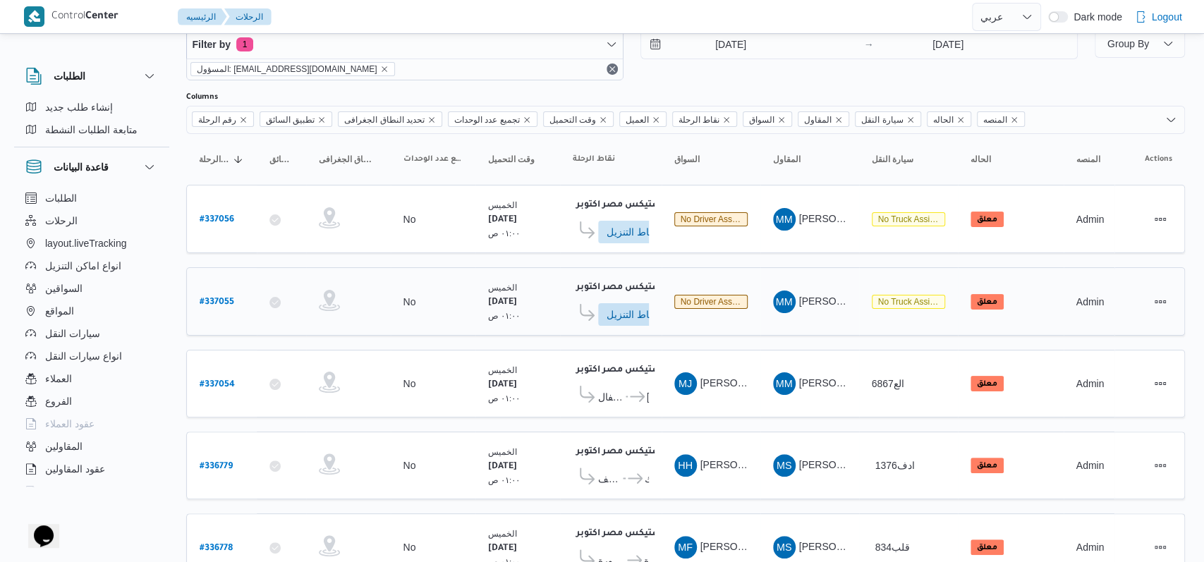
select select "ar"
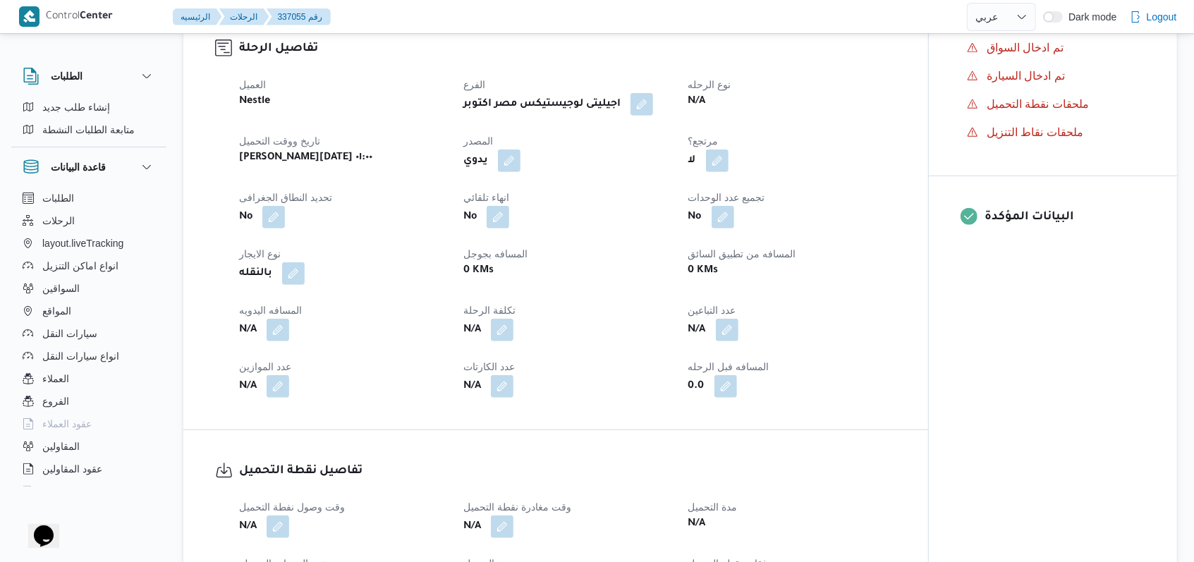
scroll to position [440, 0]
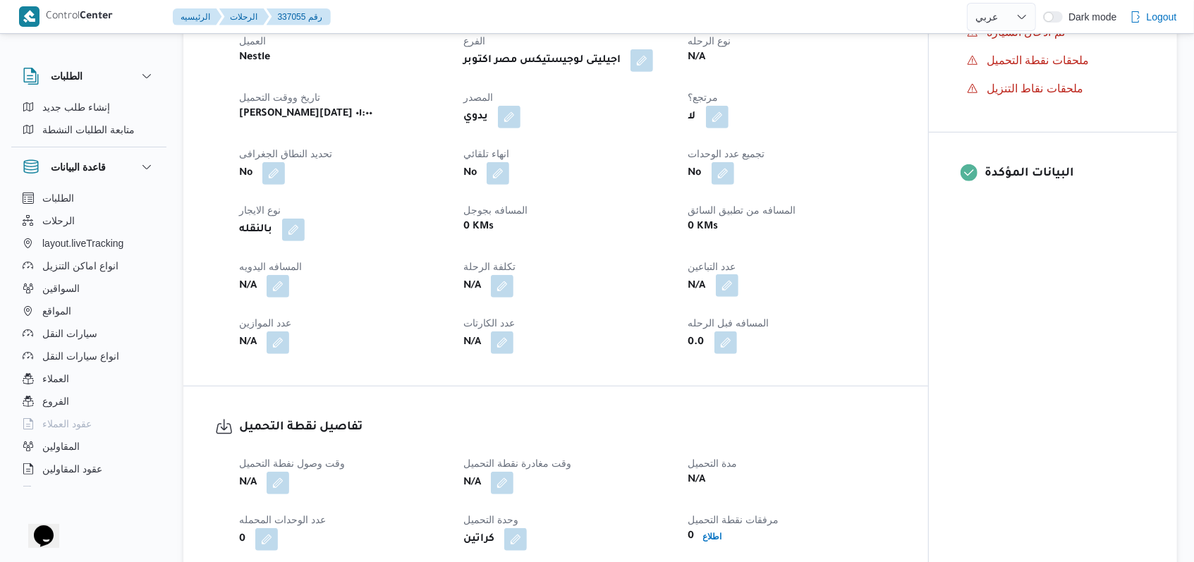
click at [727, 279] on button "button" at bounding box center [727, 285] width 23 height 23
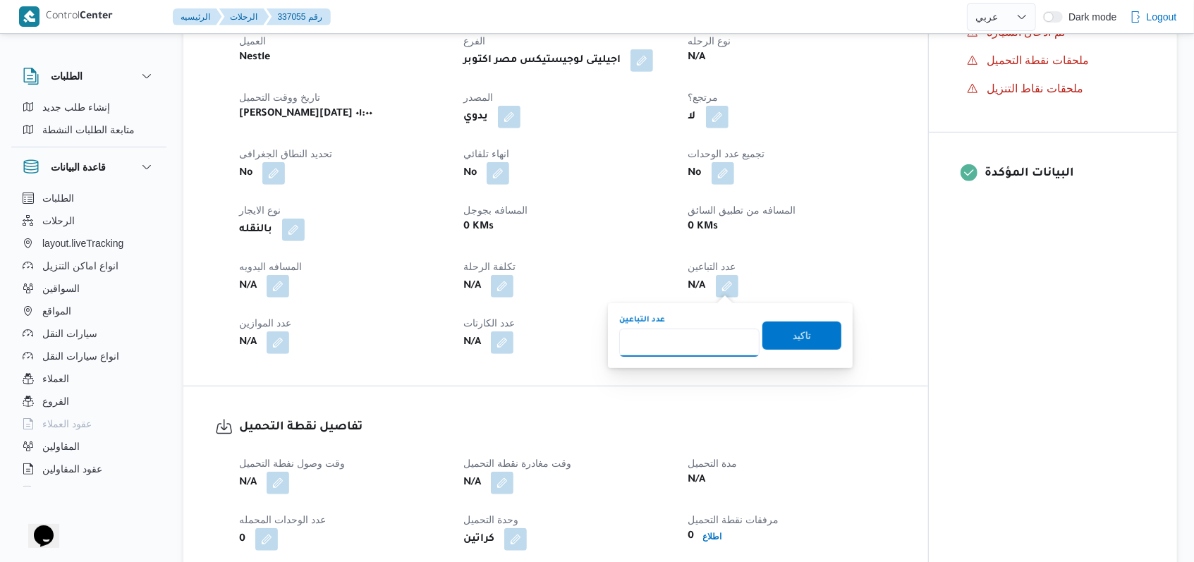
click at [686, 348] on input "عدد التباعين" at bounding box center [689, 343] width 140 height 28
type input "1"
click at [793, 341] on span "تاكيد" at bounding box center [802, 335] width 18 height 17
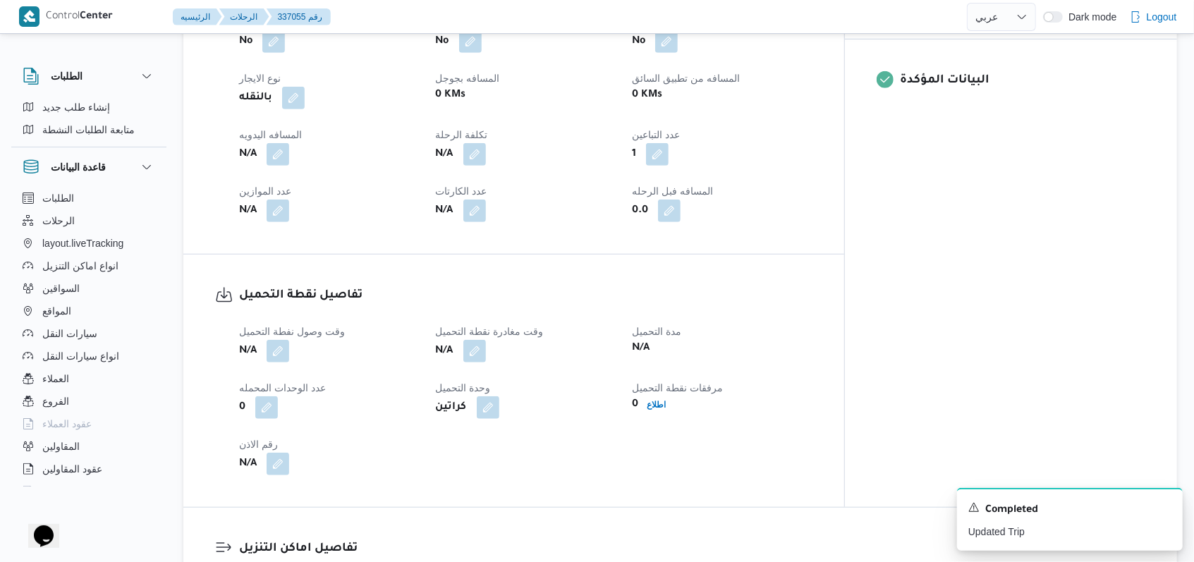
scroll to position [846, 0]
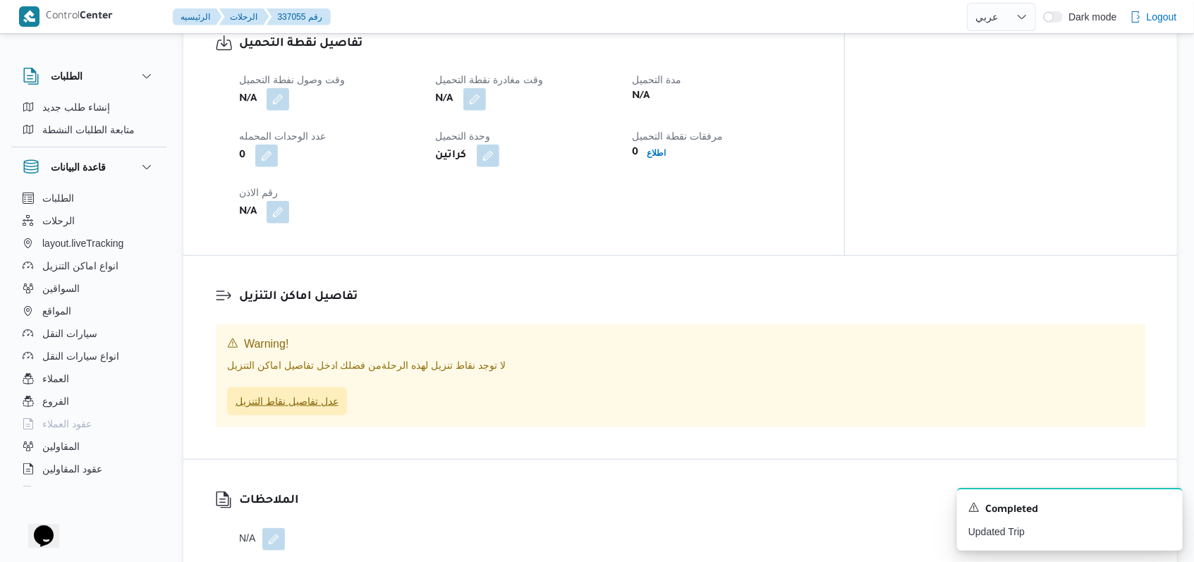
click at [291, 393] on span "عدل تفاصيل نقاط التنزيل" at bounding box center [287, 401] width 103 height 17
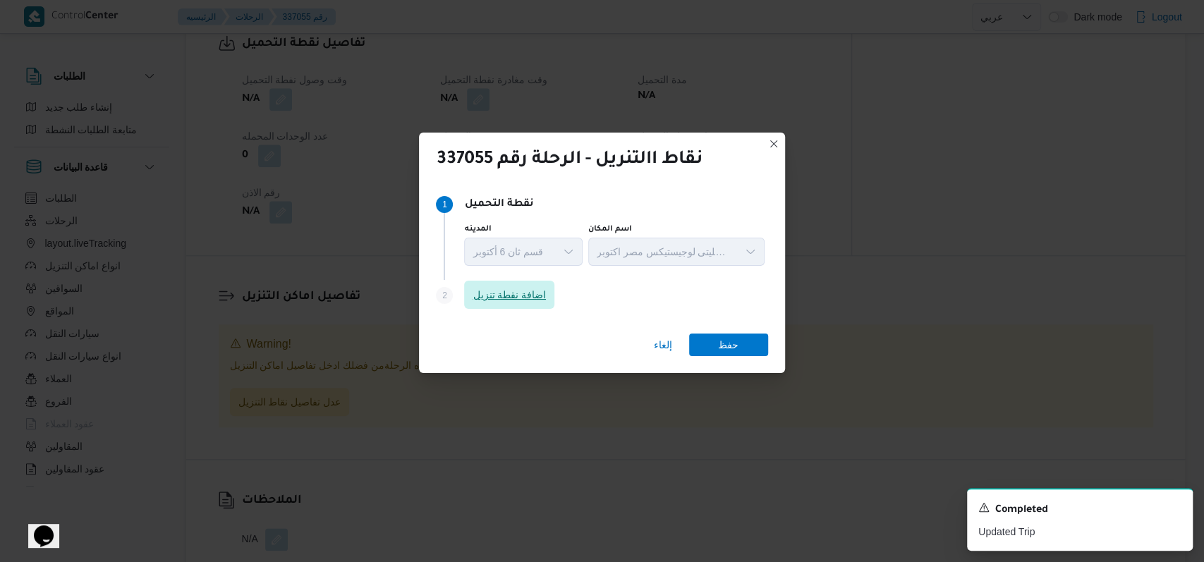
click at [491, 299] on span "اضافة نقطة تنزيل" at bounding box center [509, 294] width 73 height 17
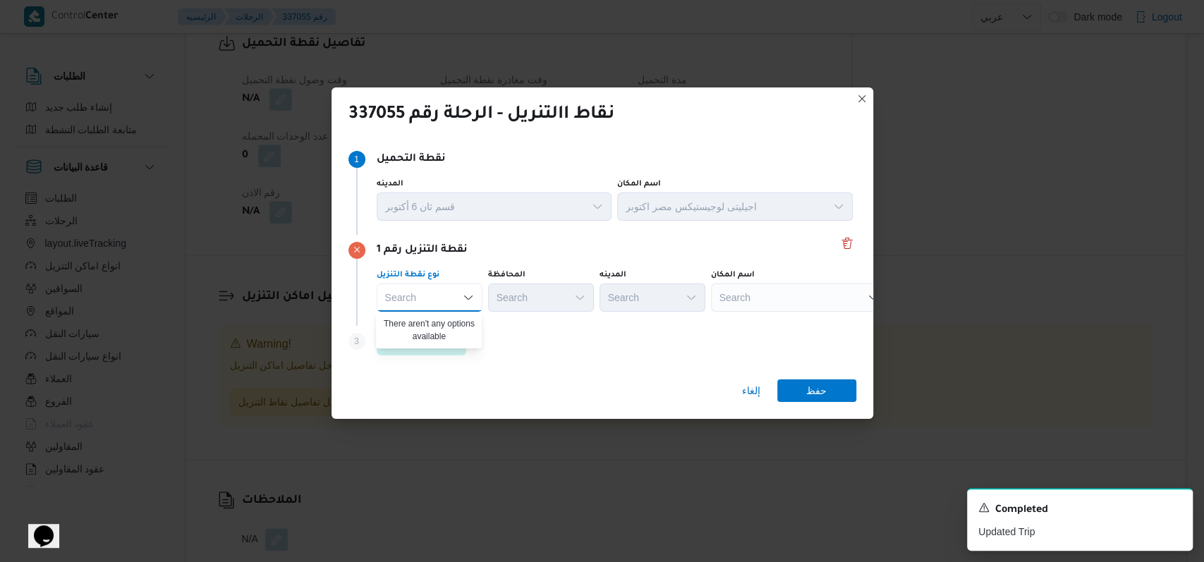
click at [554, 336] on div "Step 3 is disabled 3 اضافة نقطة تنزيل" at bounding box center [602, 344] width 508 height 37
click at [471, 302] on icon "Open list of options" at bounding box center [468, 297] width 11 height 11
click at [506, 330] on div "Step 3 is disabled 3 اضافة نقطة تنزيل" at bounding box center [602, 344] width 508 height 37
click at [441, 309] on div "Search" at bounding box center [430, 298] width 106 height 28
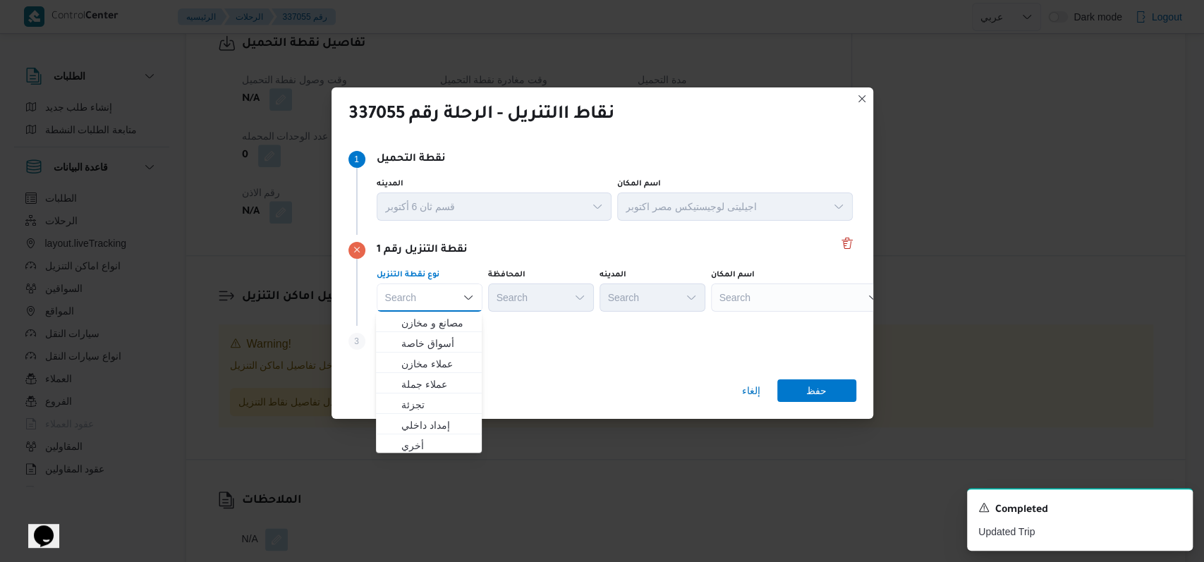
click at [525, 361] on div "Step 3 is disabled 3 اضافة نقطة تنزيل" at bounding box center [602, 344] width 508 height 37
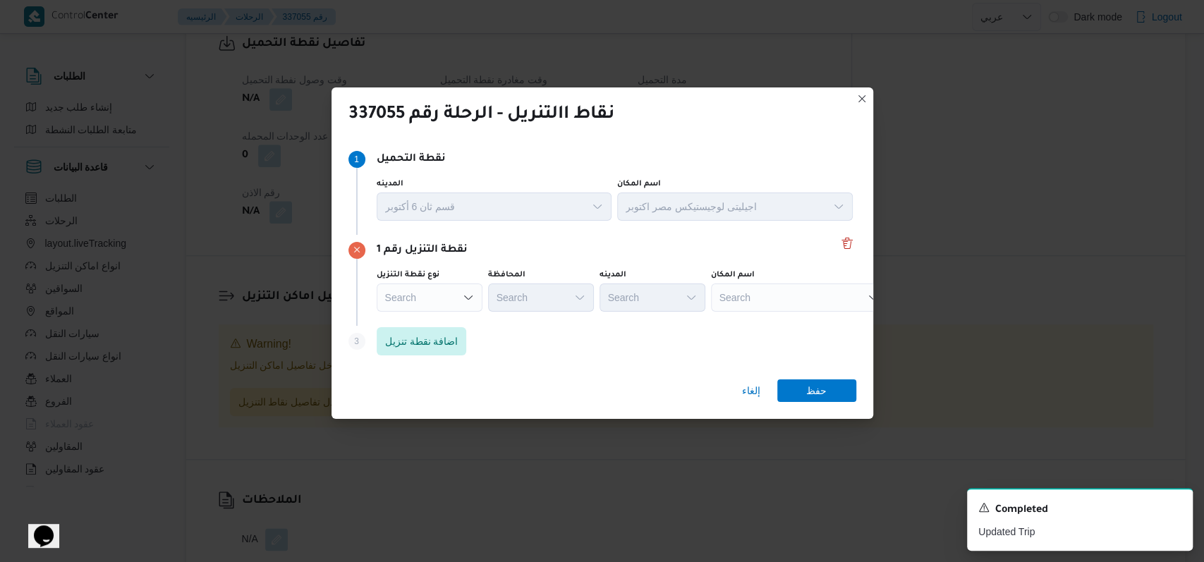
click at [771, 317] on div "نقطة التنزيل رقم 1 نوع نقطة التنزيل Search المحافظة Search المدينه Search اسم ا…" at bounding box center [602, 280] width 508 height 91
click at [771, 306] on div "Search" at bounding box center [799, 298] width 176 height 28
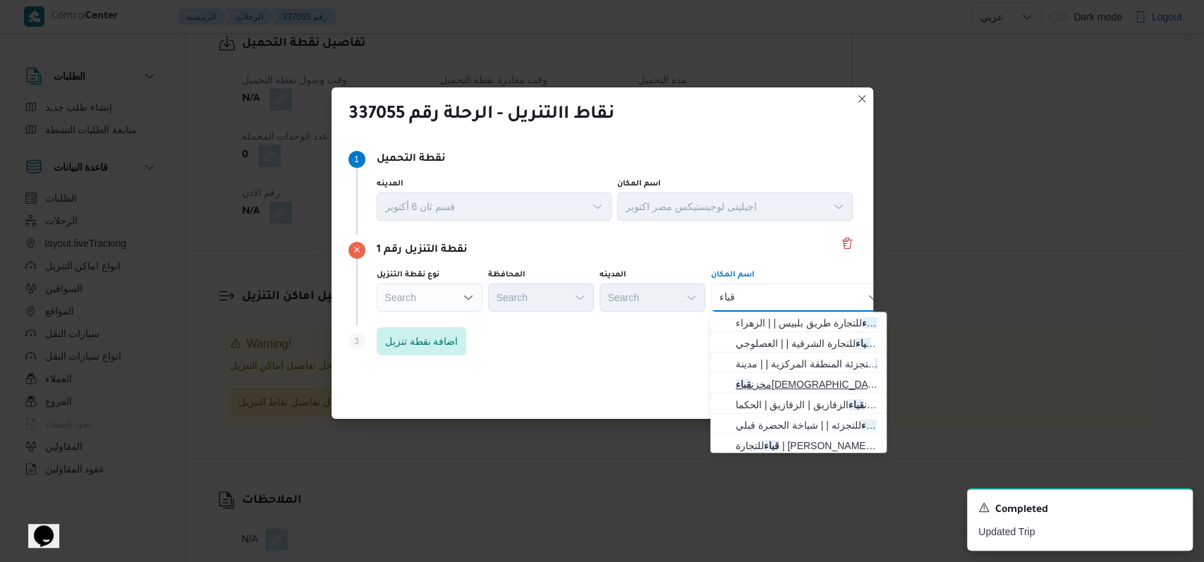
type input "قباء"
click at [796, 389] on span "مخزن قباء الإسماعيلية | الإسماعيلية | أبو صوير المحطة" at bounding box center [807, 384] width 142 height 17
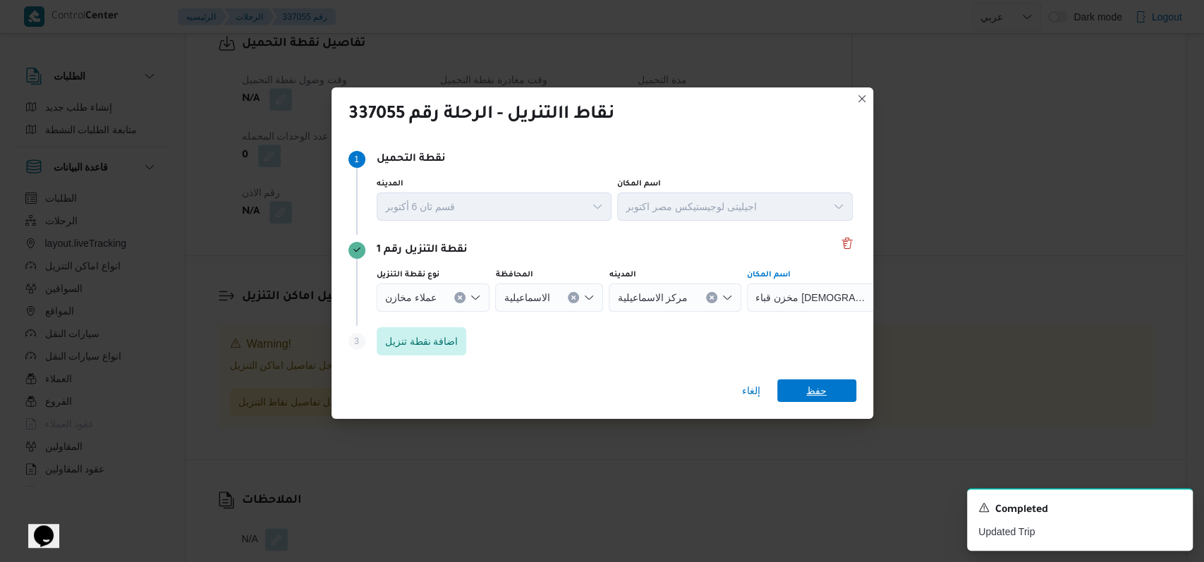
click at [814, 394] on span "حفظ" at bounding box center [816, 390] width 20 height 23
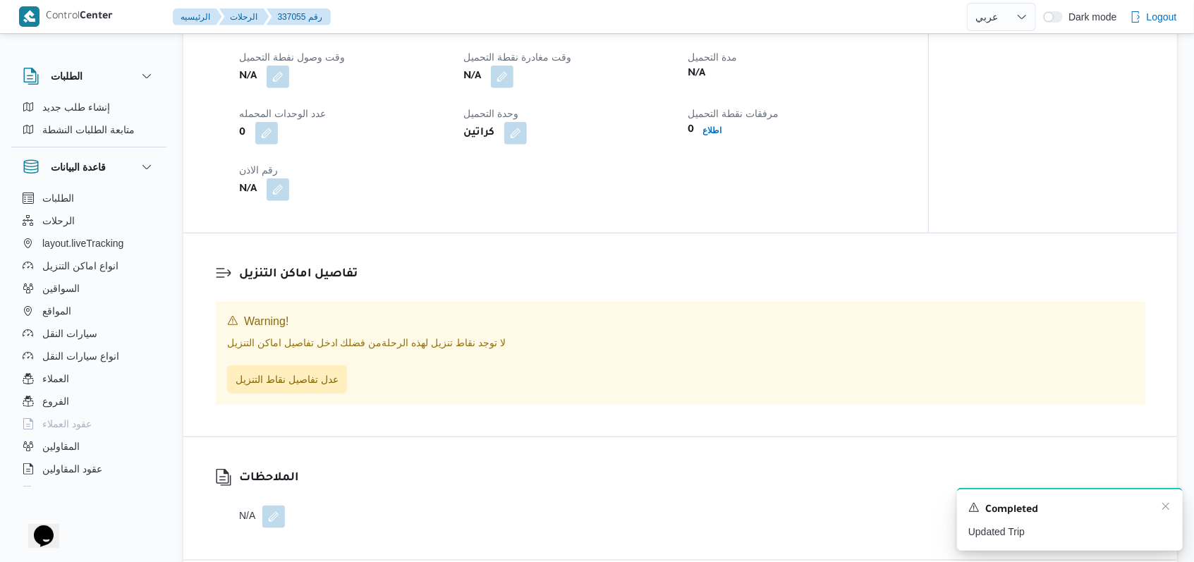
click at [1172, 511] on div "A new notification appears Completed Updated Trip" at bounding box center [1070, 519] width 226 height 63
click at [1162, 505] on icon "Dismiss toast" at bounding box center [1165, 506] width 11 height 11
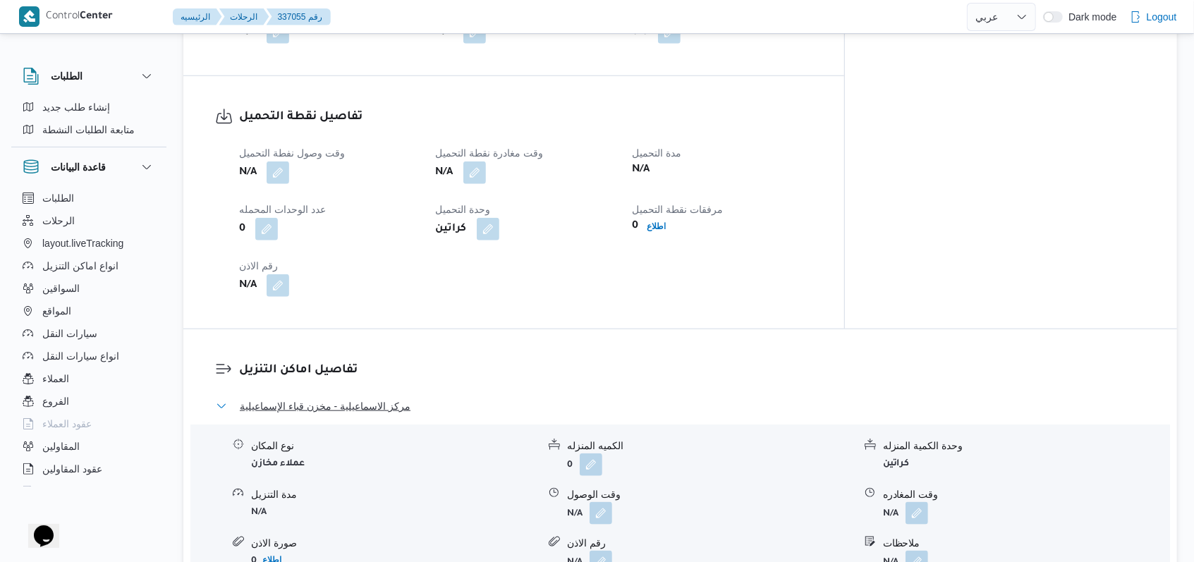
click at [395, 398] on span "مركز الاسماعيلية - مخزن قباء الإسماعيلية" at bounding box center [325, 406] width 171 height 17
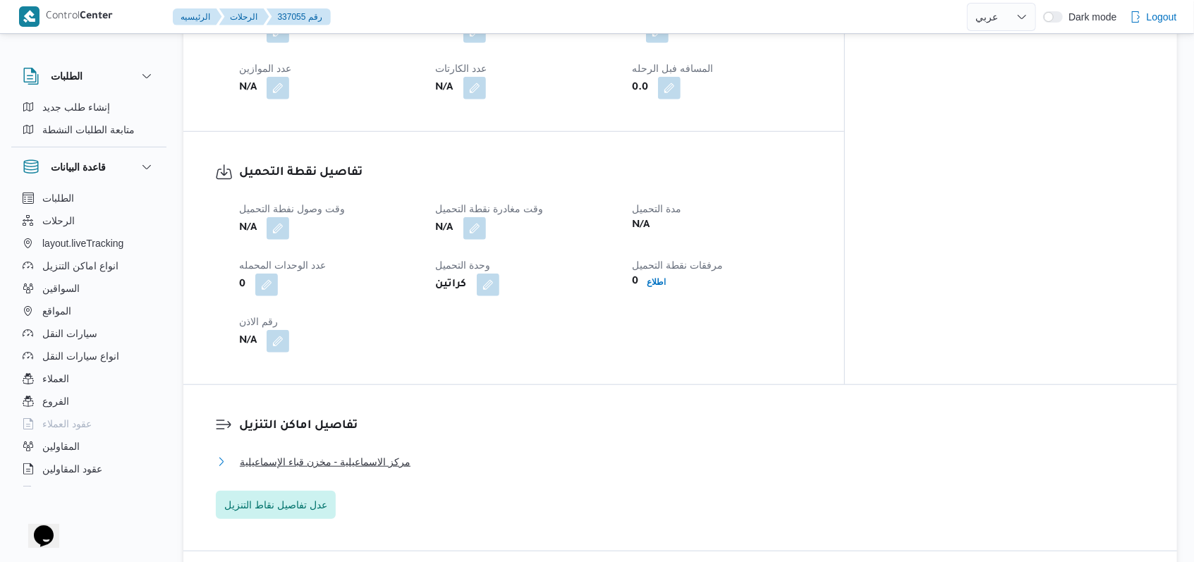
scroll to position [752, 0]
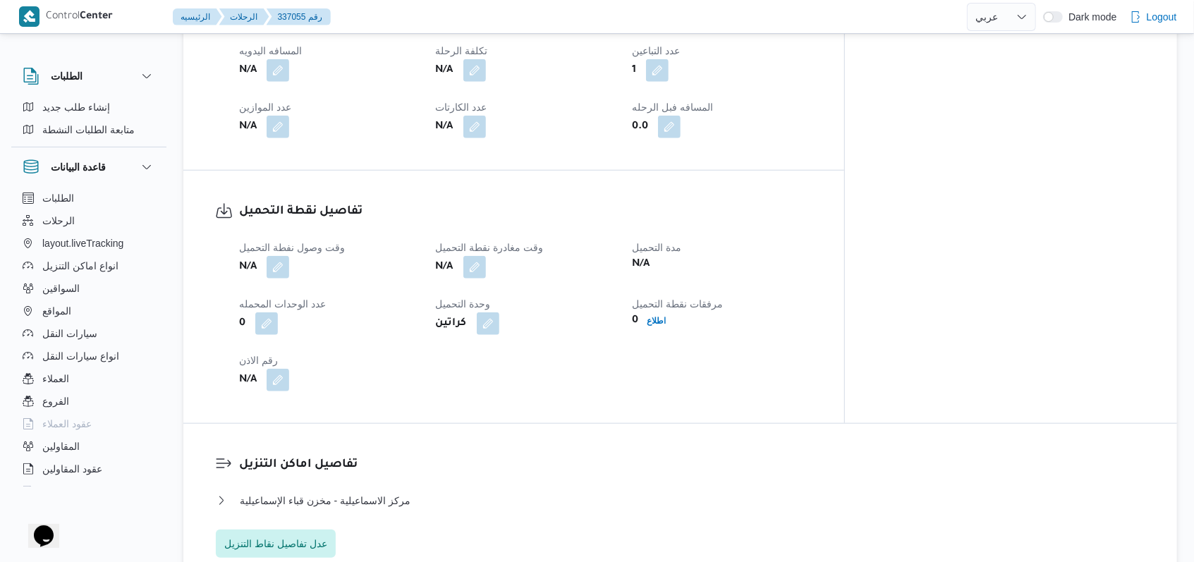
select select "ar"
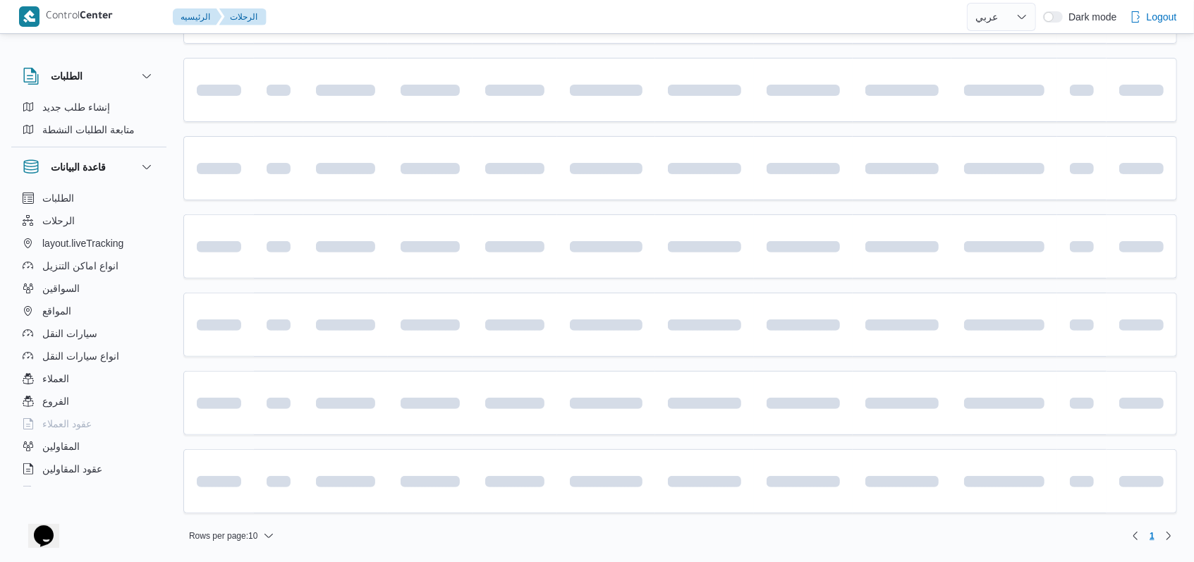
scroll to position [63, 0]
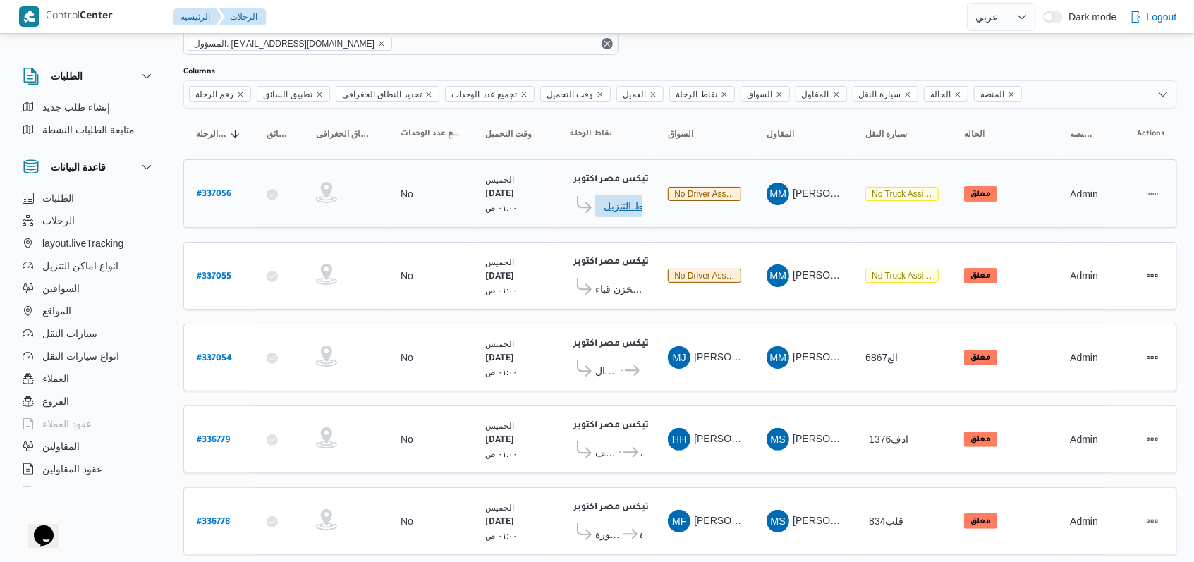
click at [630, 205] on span "ادخل تفاصيل نقاط التنزيل" at bounding box center [635, 206] width 62 height 23
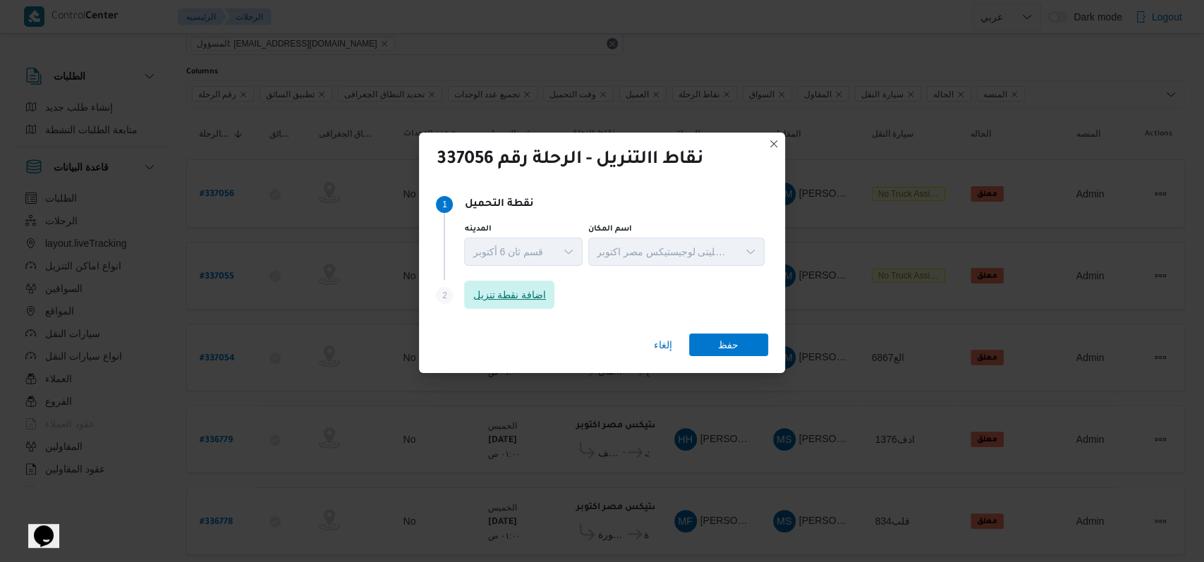
click at [498, 288] on span "اضافة نقطة تنزيل" at bounding box center [509, 294] width 73 height 17
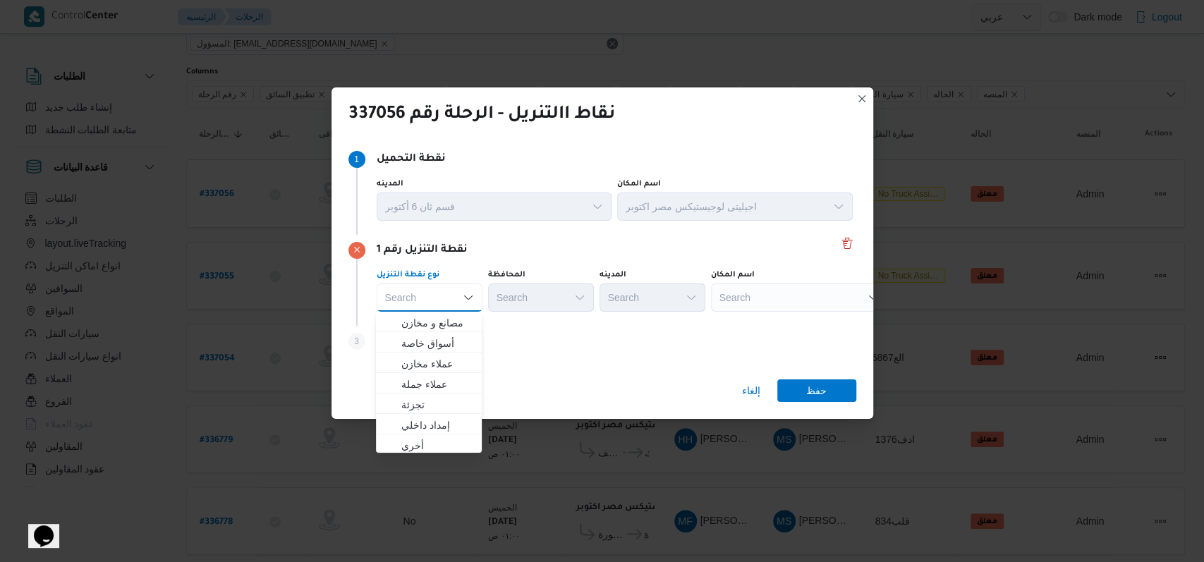
click at [760, 298] on div "Search" at bounding box center [799, 298] width 176 height 28
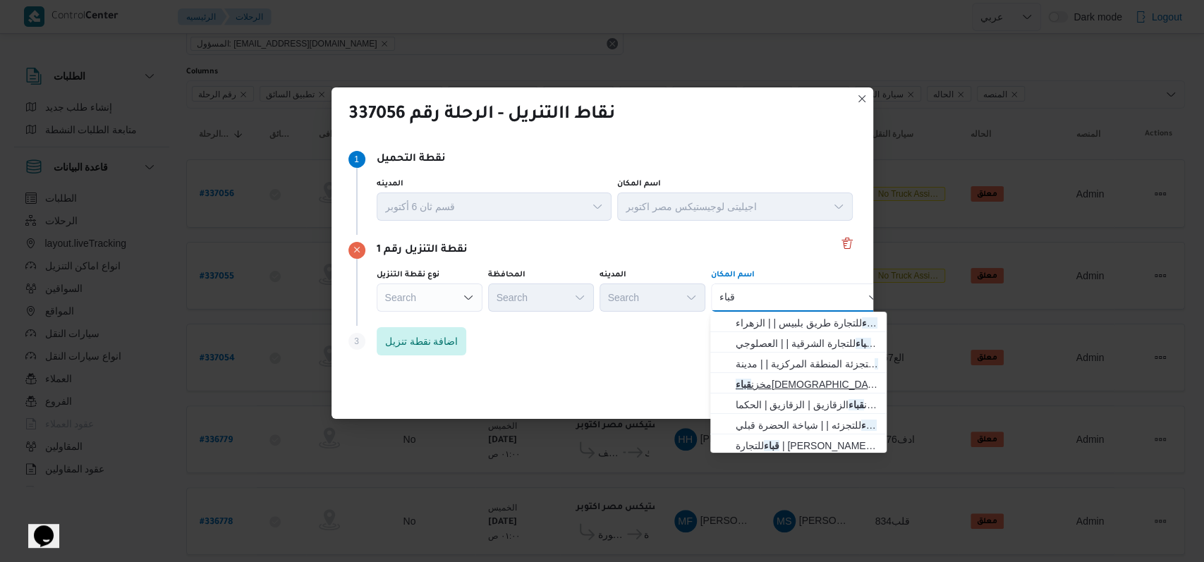
type input "قباء"
click at [798, 377] on span "مخزن قباء الإسماعيلية | الإسماعيلية | أبو صوير المحطة" at bounding box center [807, 384] width 142 height 17
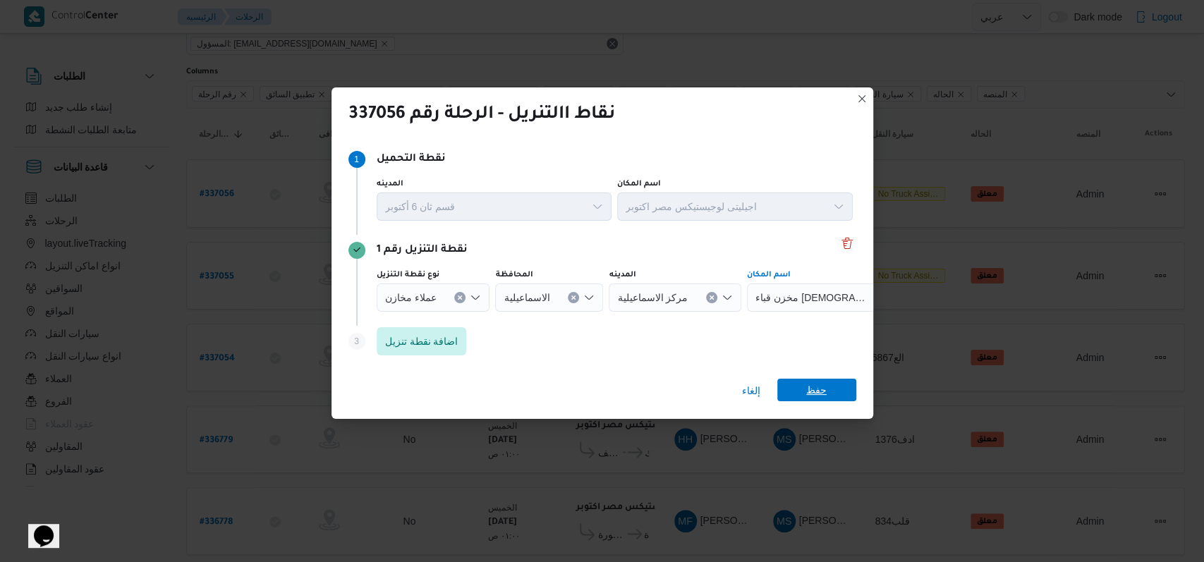
click at [822, 388] on span "حفظ" at bounding box center [816, 390] width 20 height 23
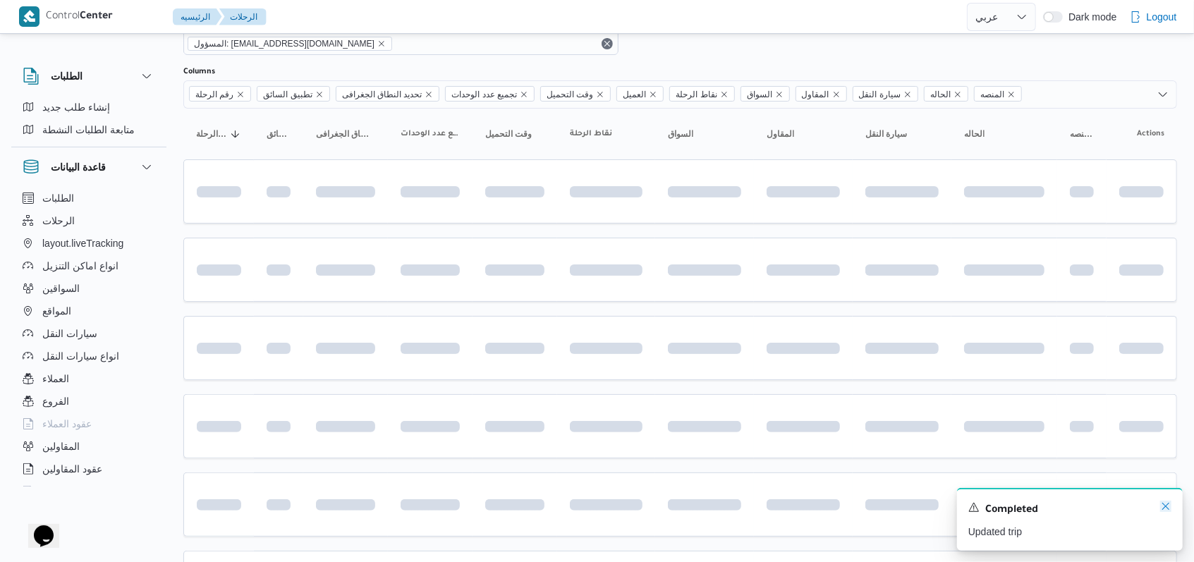
click at [1168, 505] on icon "Dismiss toast" at bounding box center [1165, 506] width 11 height 11
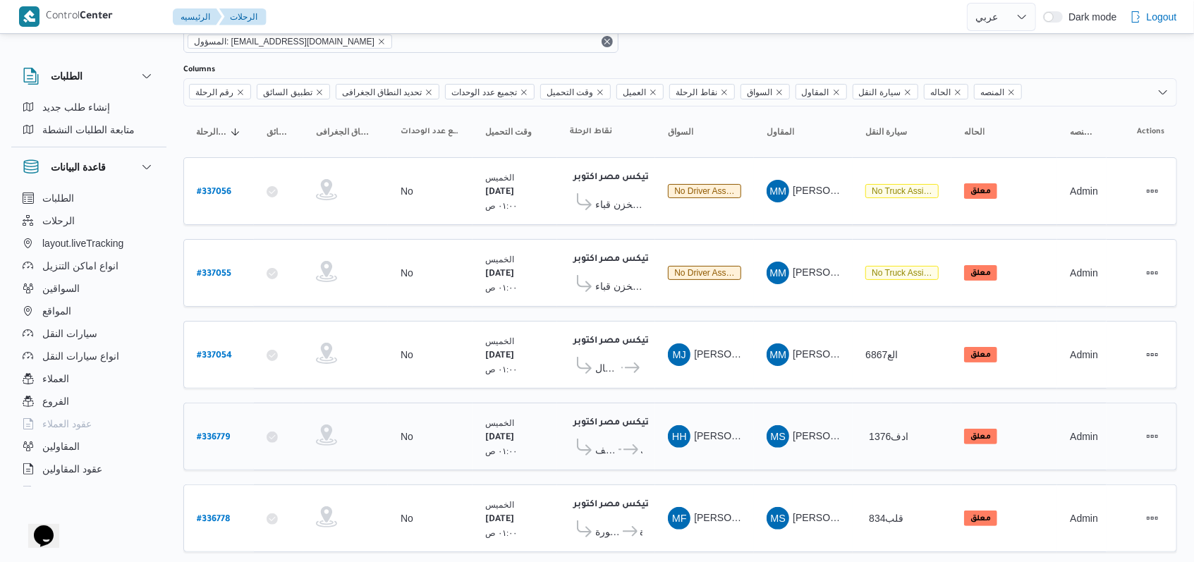
scroll to position [94, 0]
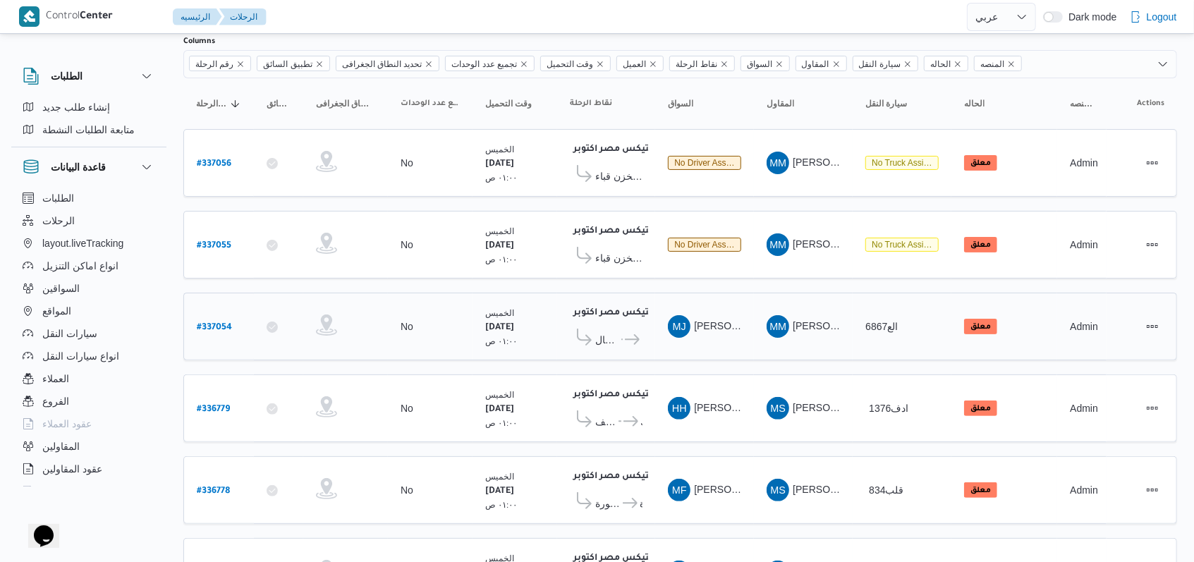
click at [225, 323] on b "# 337054" at bounding box center [214, 328] width 35 height 10
select select "ar"
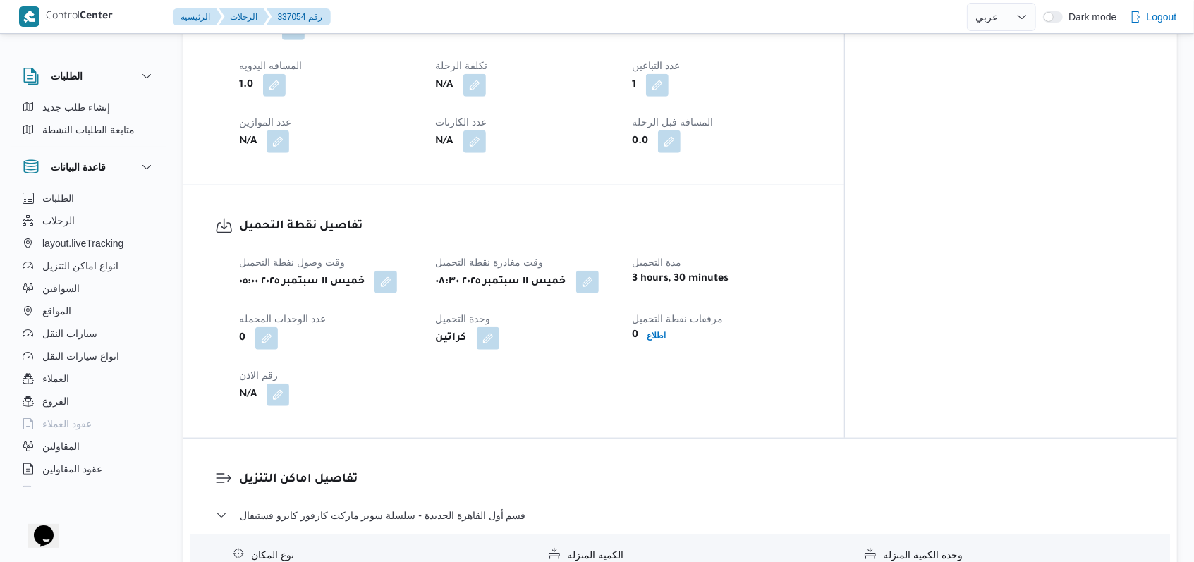
scroll to position [752, 0]
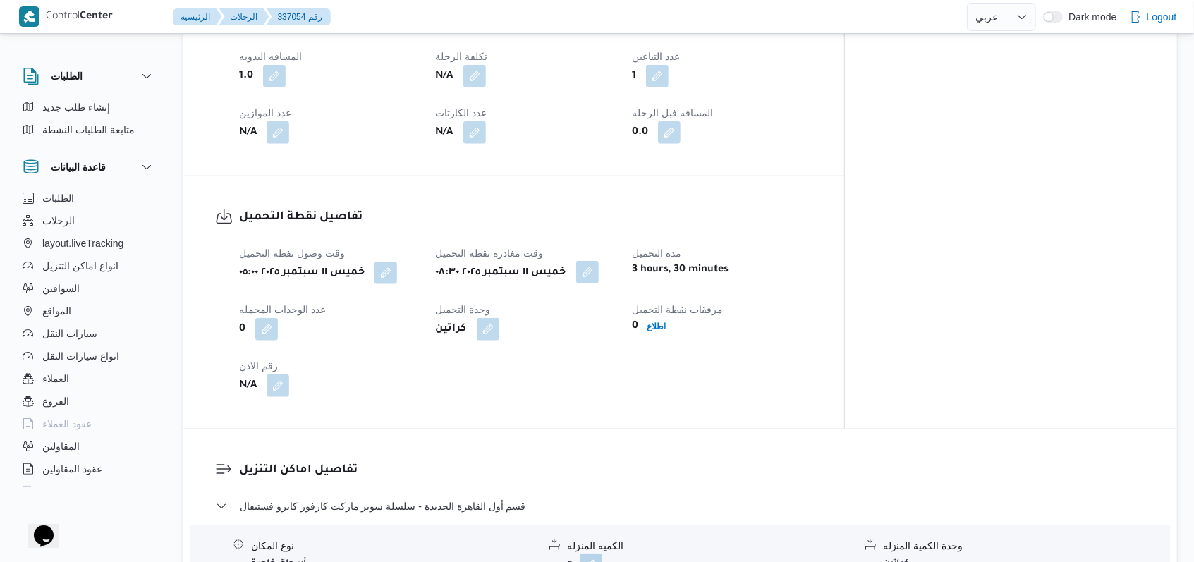
drag, startPoint x: 607, startPoint y: 267, endPoint x: 621, endPoint y: 264, distance: 13.9
click at [599, 267] on span at bounding box center [584, 273] width 30 height 23
click at [599, 264] on button "button" at bounding box center [587, 272] width 23 height 23
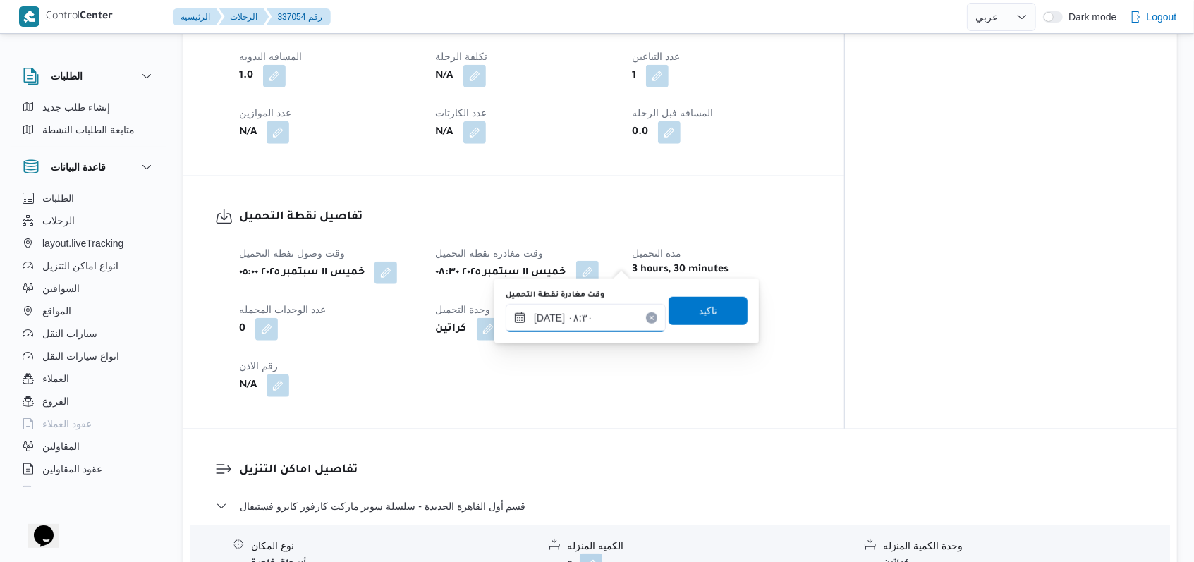
click at [621, 310] on input "١١/٠٩/٢٠٢٥ ٠٨:٣٠" at bounding box center [586, 318] width 160 height 28
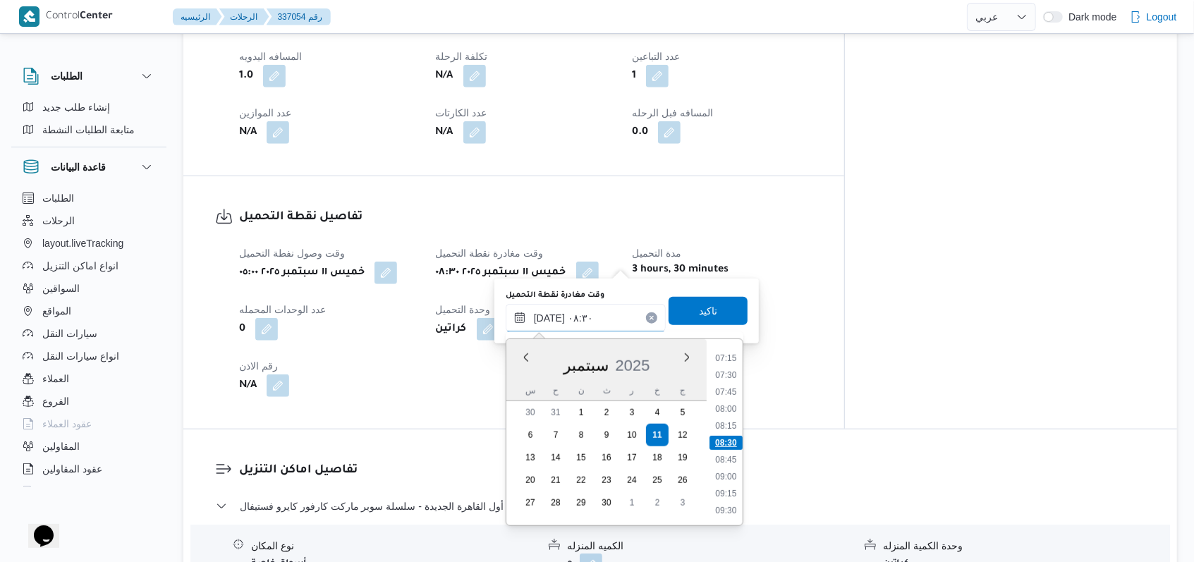
scroll to position [584, 0]
click at [735, 497] on li "10:45" at bounding box center [726, 501] width 32 height 14
type input "١١/٠٩/٢٠٢٥ ١٠:٤٥"
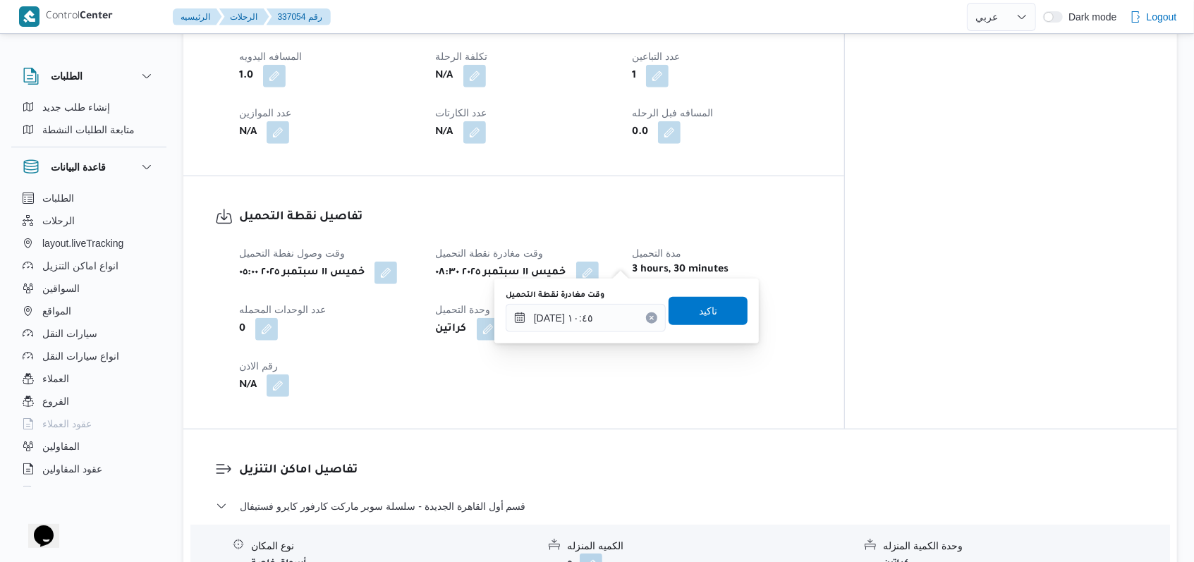
click at [719, 324] on div "وقت مغادرة نقطة التحميل ١١/٠٩/٢٠٢٥ ١٠:٤٥ تاكيد" at bounding box center [626, 310] width 245 height 45
click at [703, 315] on span "تاكيد" at bounding box center [708, 310] width 18 height 17
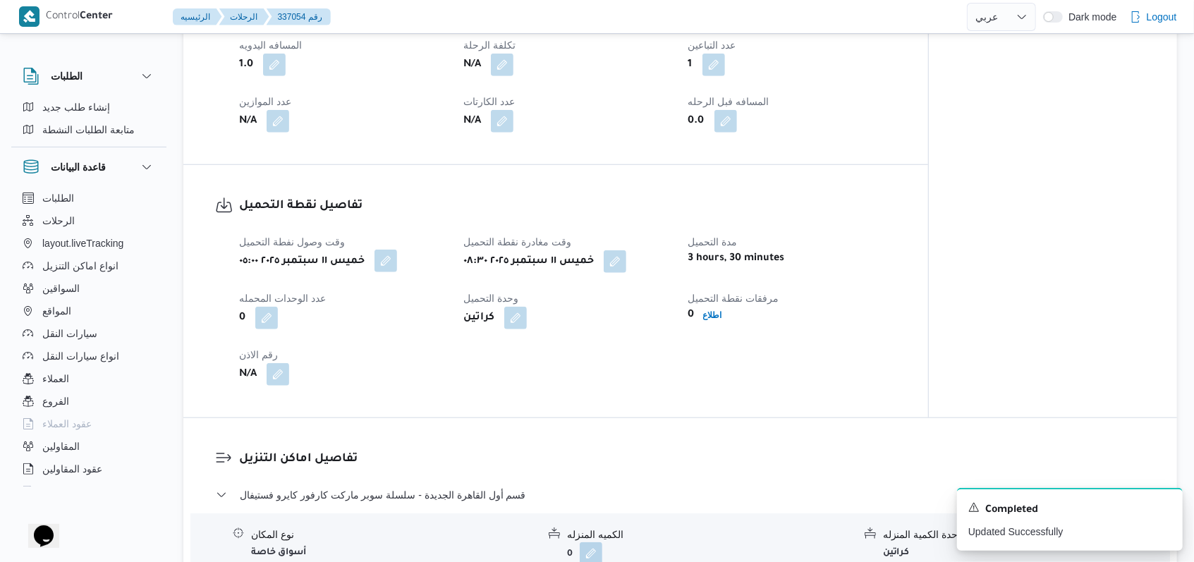
click at [397, 261] on button "button" at bounding box center [386, 261] width 23 height 23
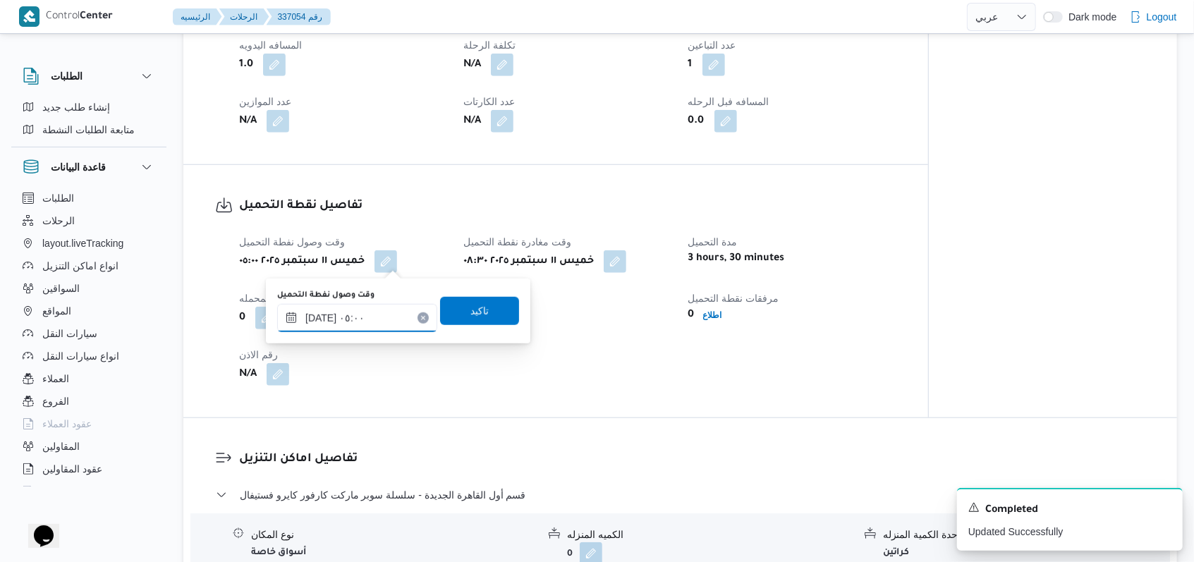
click at [367, 321] on input "١١/٠٩/٢٠٢٥ ٠٥:٠٠" at bounding box center [357, 318] width 160 height 28
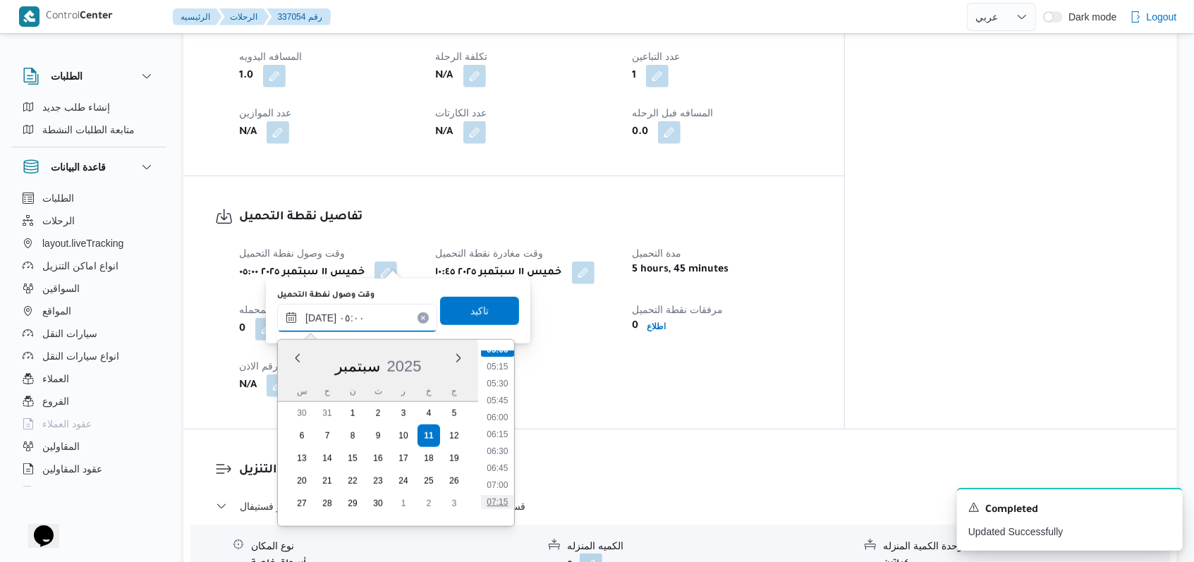
scroll to position [441, 0]
click at [506, 493] on li "08:30" at bounding box center [497, 493] width 32 height 14
type input "١١/٠٩/٢٠٢٥ ٠٨:٣٠"
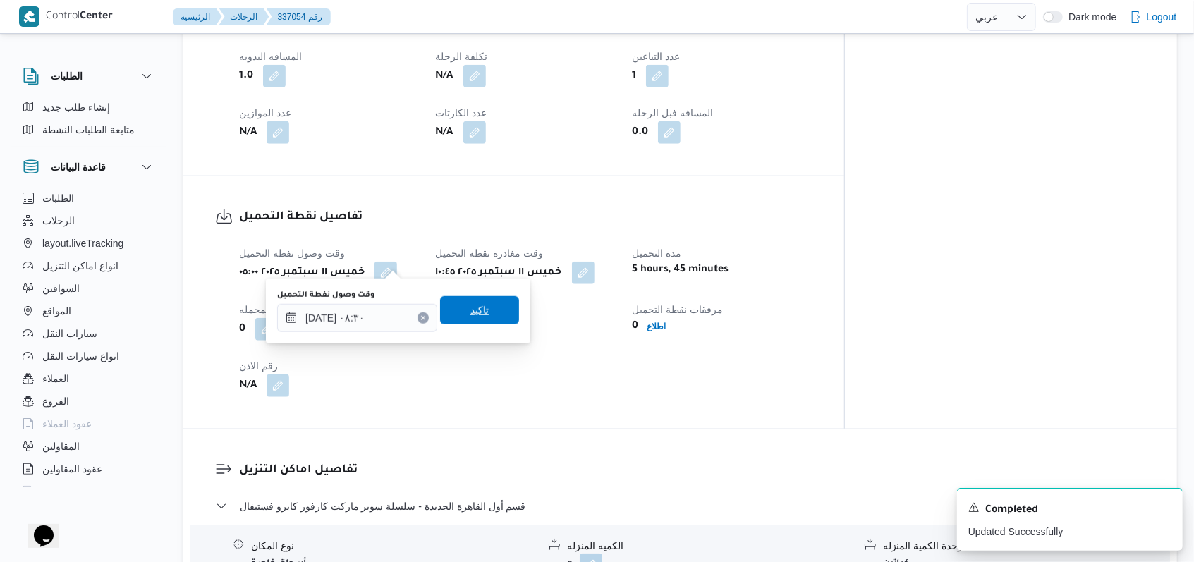
click at [494, 322] on span "تاكيد" at bounding box center [479, 310] width 79 height 28
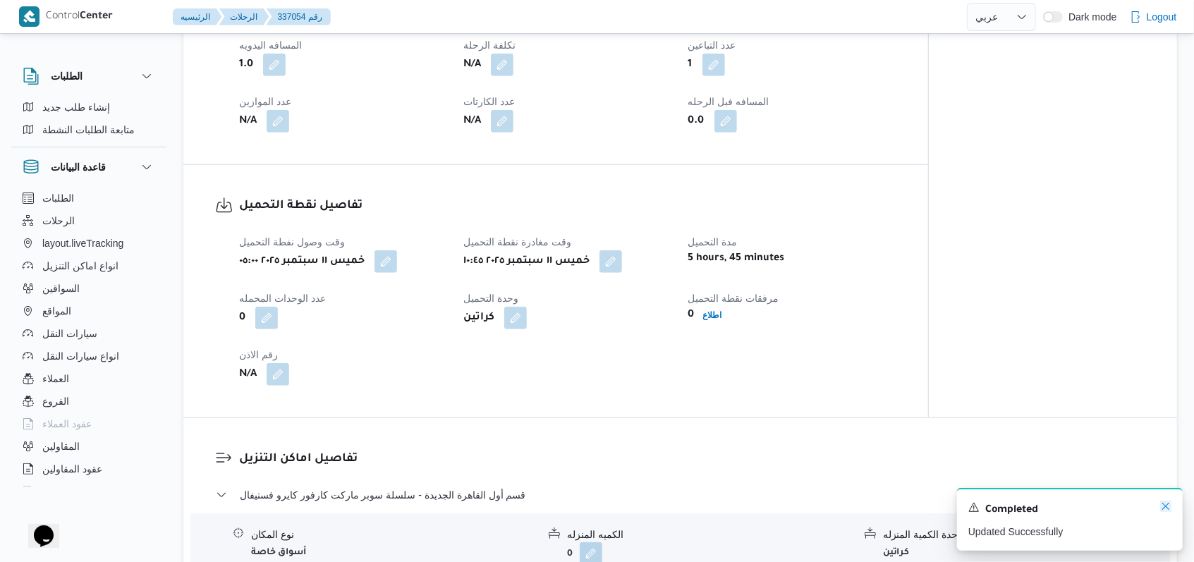
click at [1169, 506] on icon "Dismiss toast" at bounding box center [1165, 506] width 11 height 11
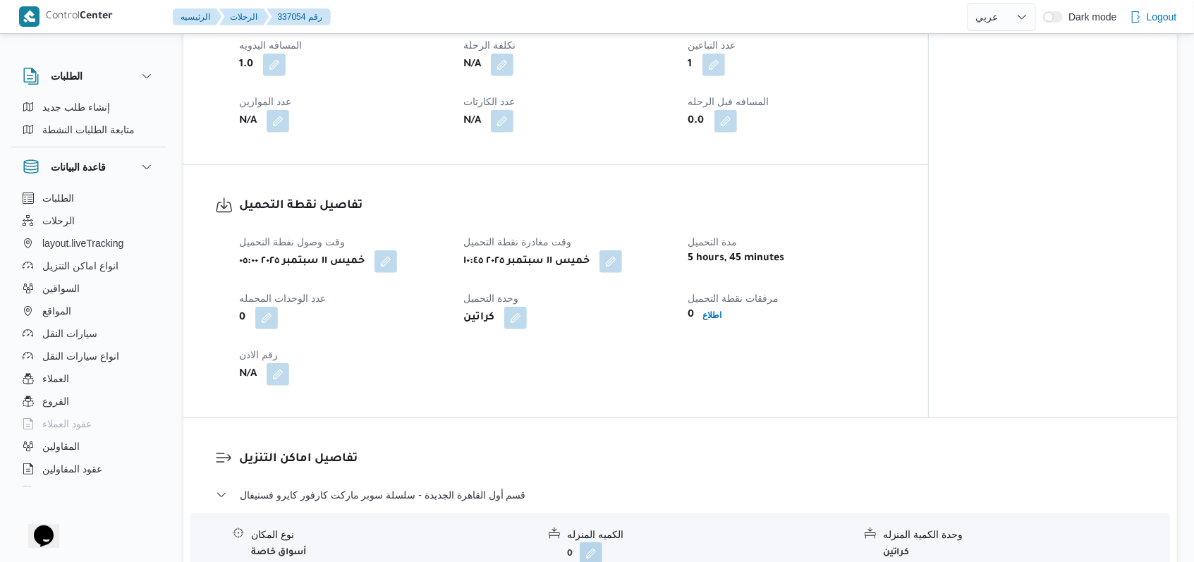
click at [604, 367] on div "وقت وصول نفطة التحميل خميس ١١ سبتمبر ٢٠٢٥ ٠٥:٠٠ وقت مغادرة نقطة التحميل خميس ١١…" at bounding box center [568, 309] width 674 height 169
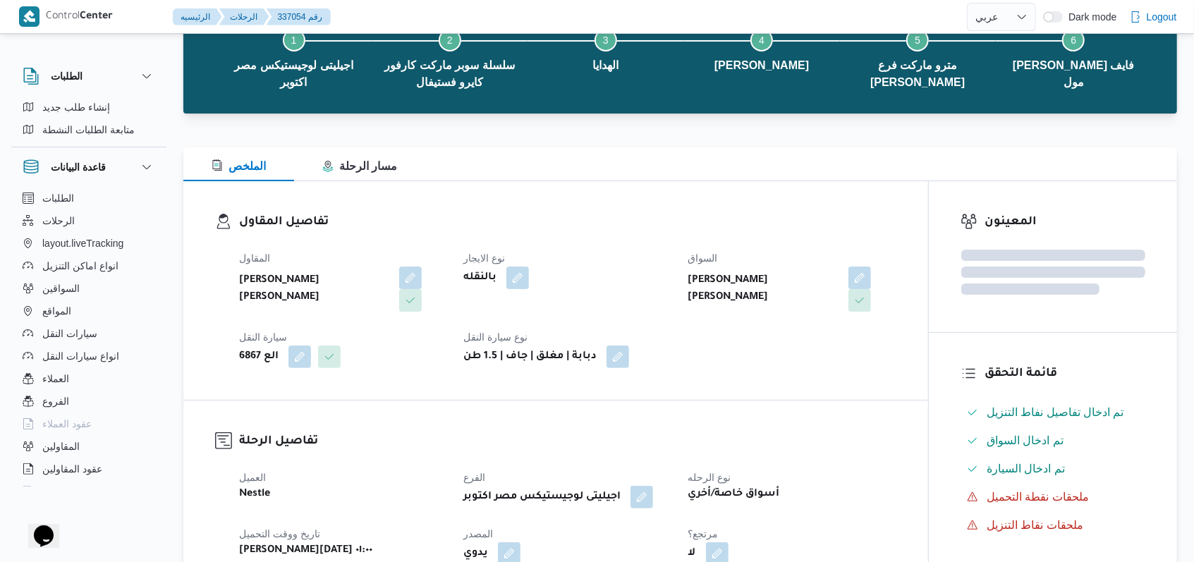
scroll to position [658, 0]
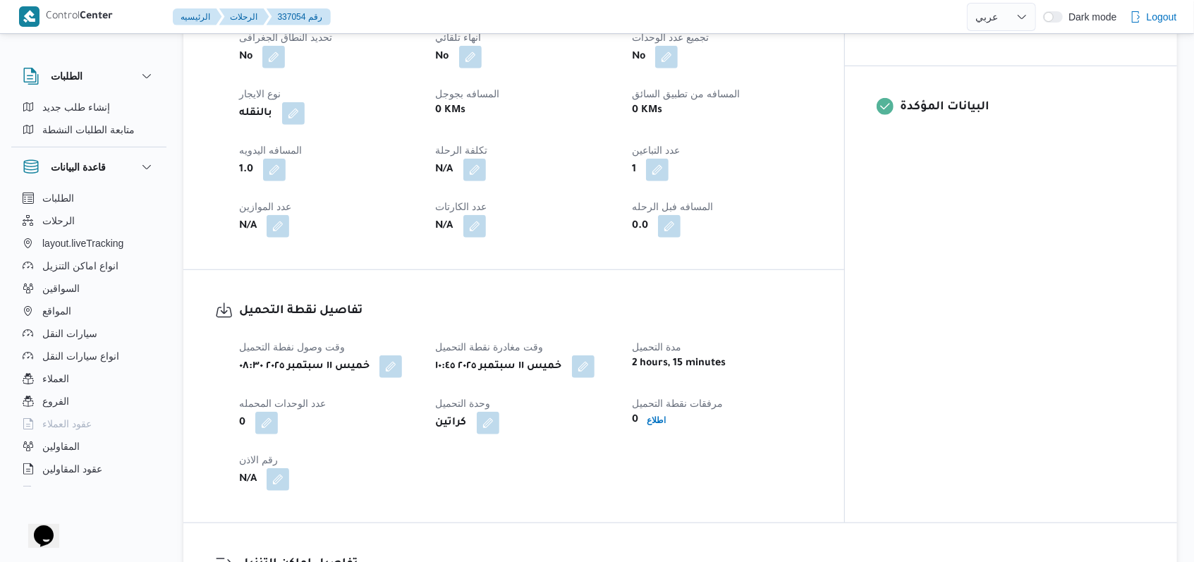
select select "ar"
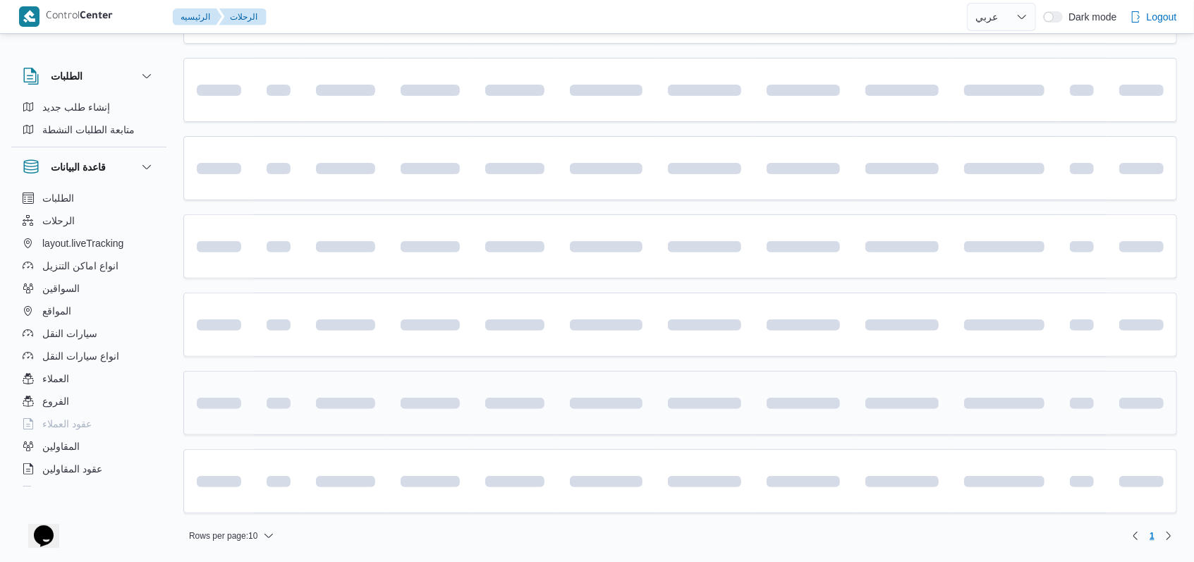
scroll to position [94, 0]
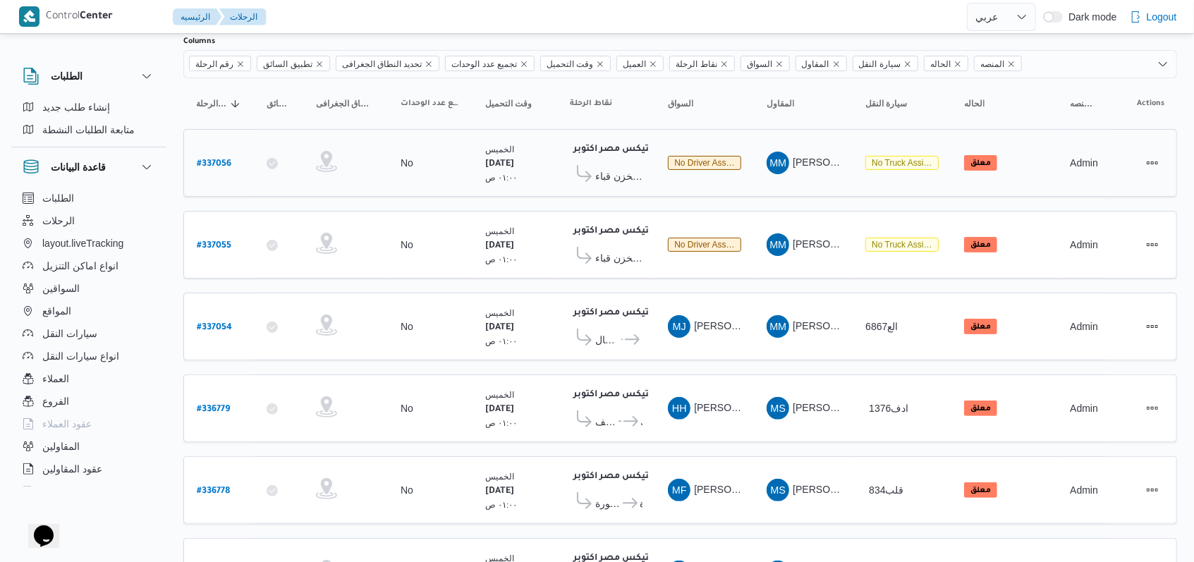
click at [221, 164] on b "# 337056" at bounding box center [214, 164] width 35 height 10
select select "ar"
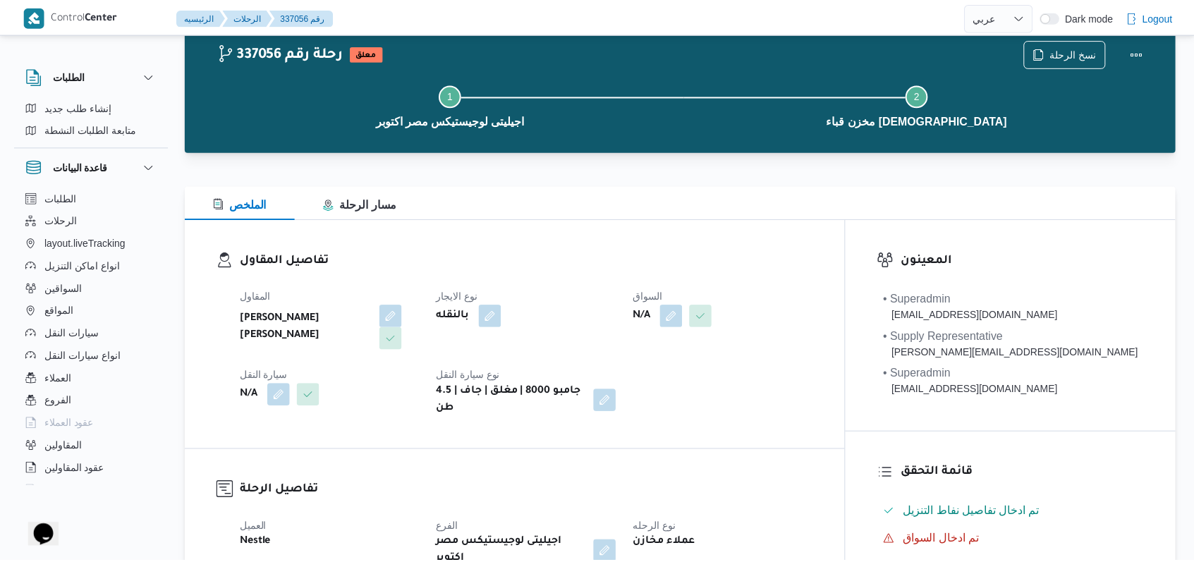
scroll to position [94, 0]
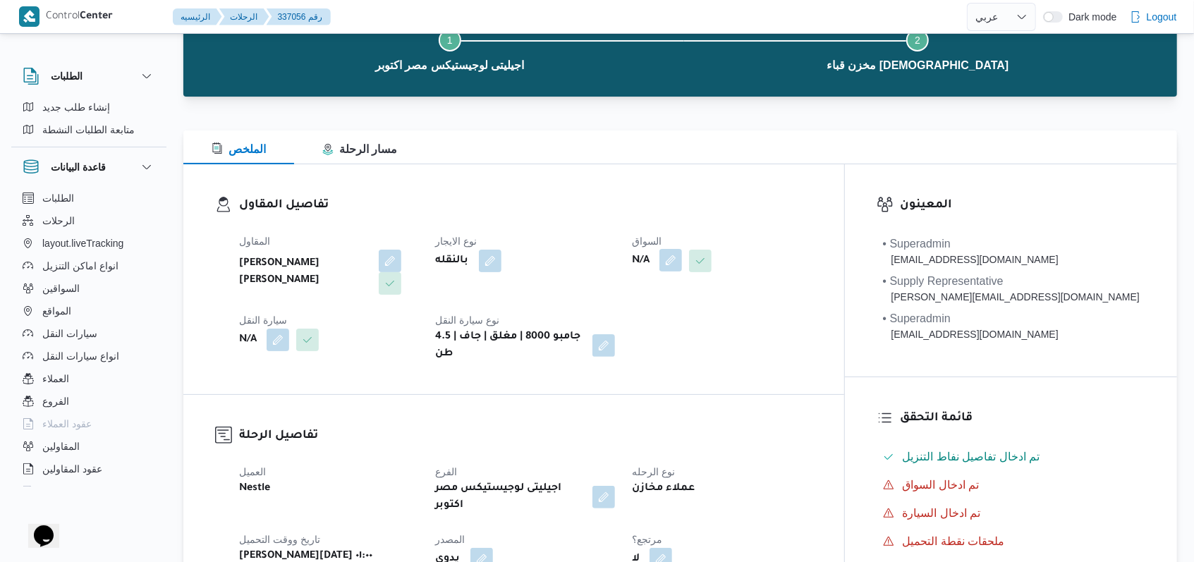
click at [682, 262] on button "button" at bounding box center [671, 260] width 23 height 23
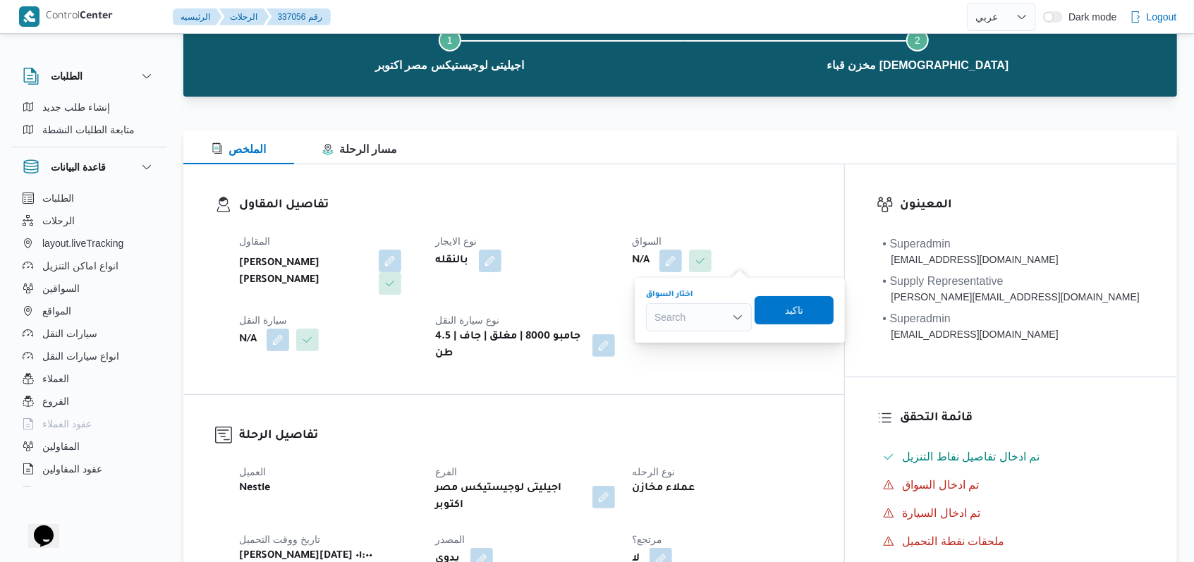
click at [700, 326] on div "Search" at bounding box center [699, 317] width 106 height 28
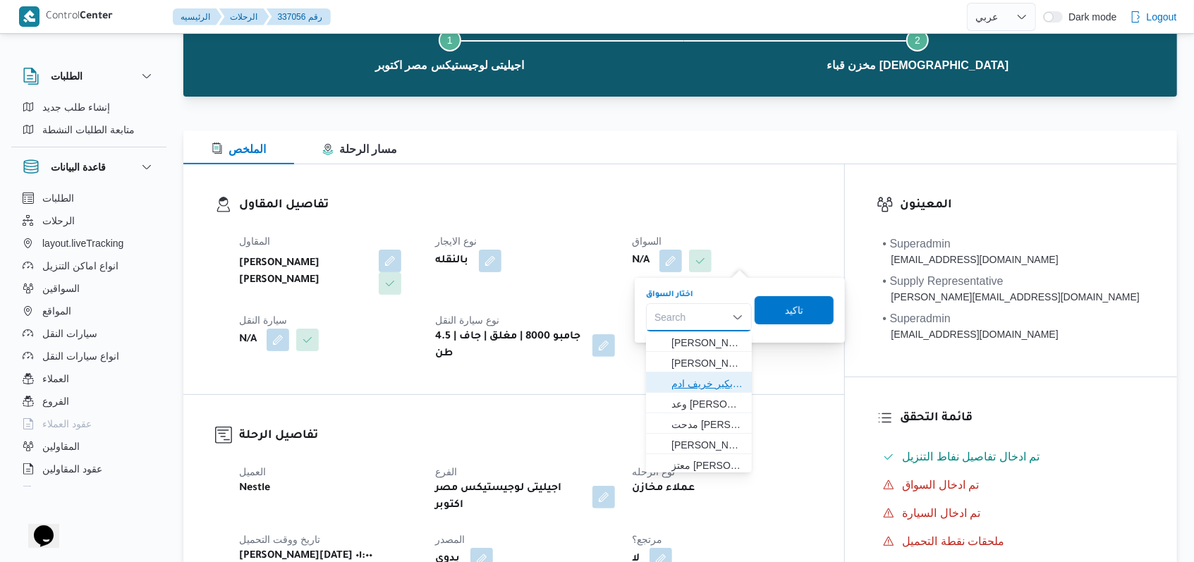
click at [711, 380] on span "باباكير ابكير خريف ادم" at bounding box center [708, 383] width 72 height 17
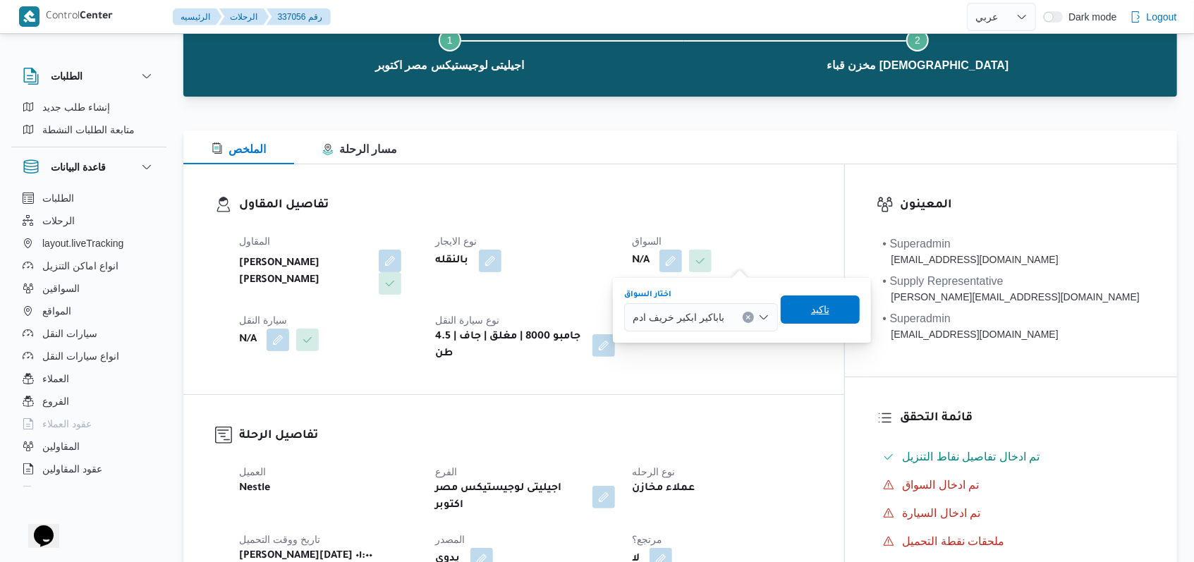
click at [824, 320] on span "تاكيد" at bounding box center [820, 310] width 79 height 28
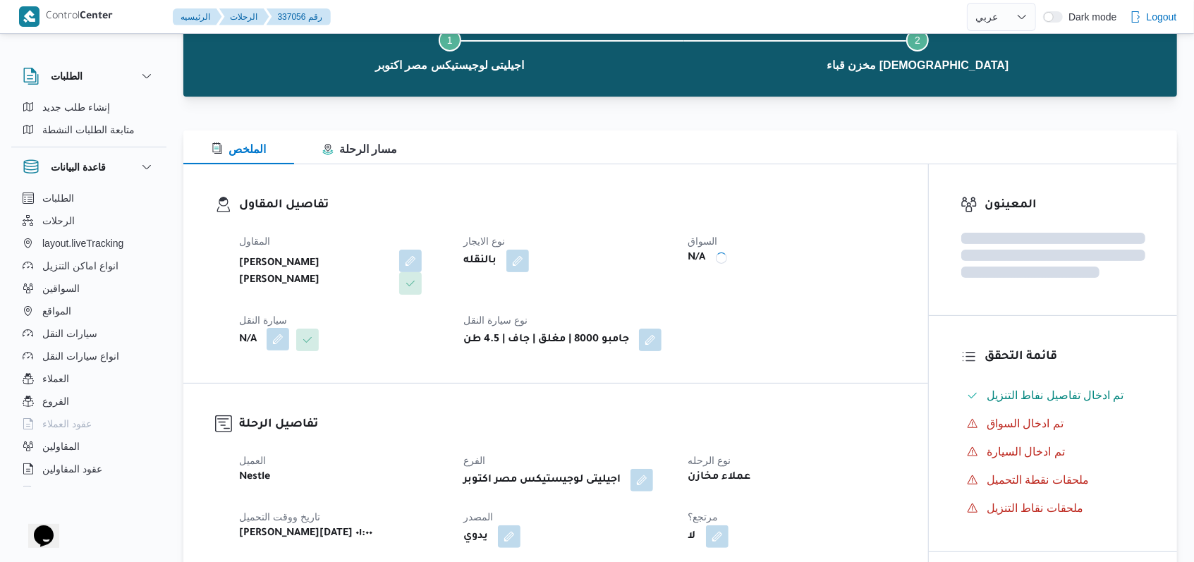
click at [278, 341] on button "button" at bounding box center [278, 339] width 23 height 23
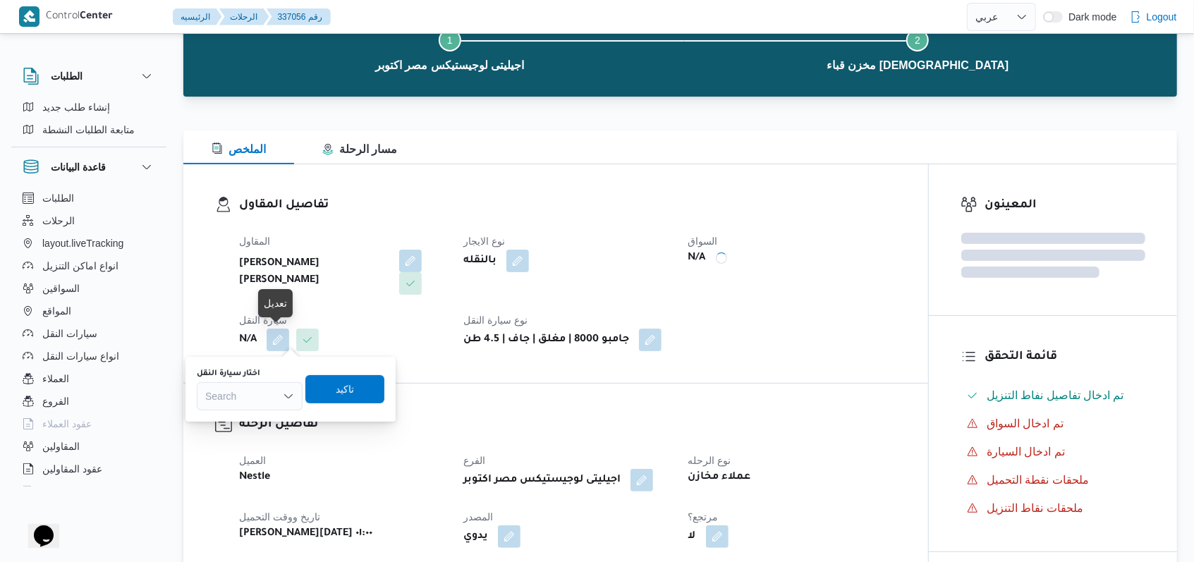
click at [267, 378] on div "اختار سيارة النقل" at bounding box center [250, 373] width 106 height 11
click at [267, 389] on div "Search" at bounding box center [250, 396] width 106 height 28
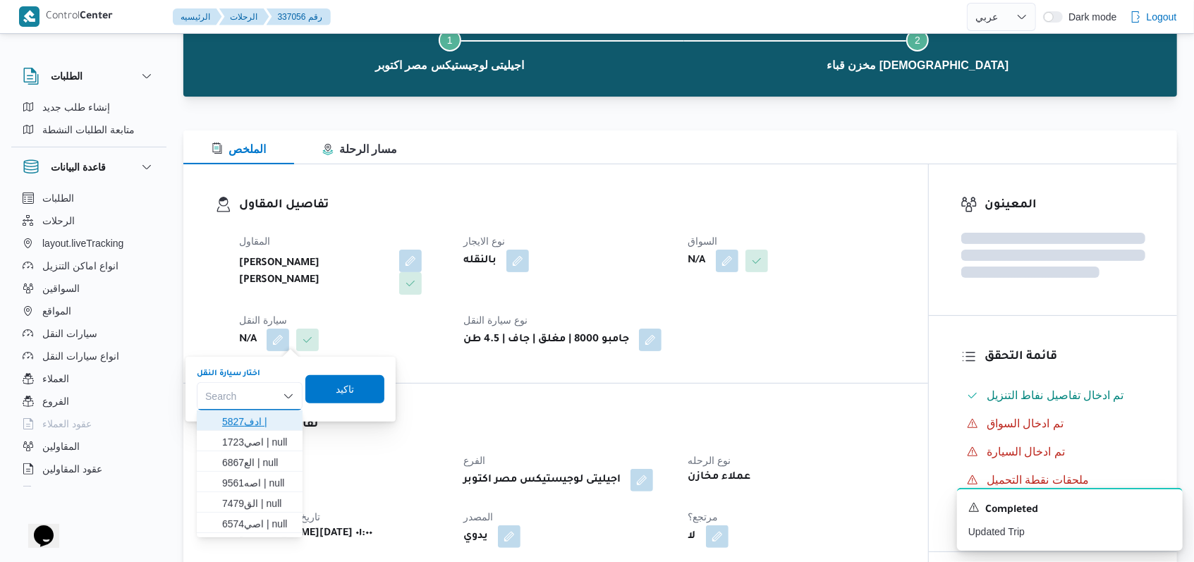
click at [265, 418] on span "ادف5827 |" at bounding box center [258, 421] width 72 height 17
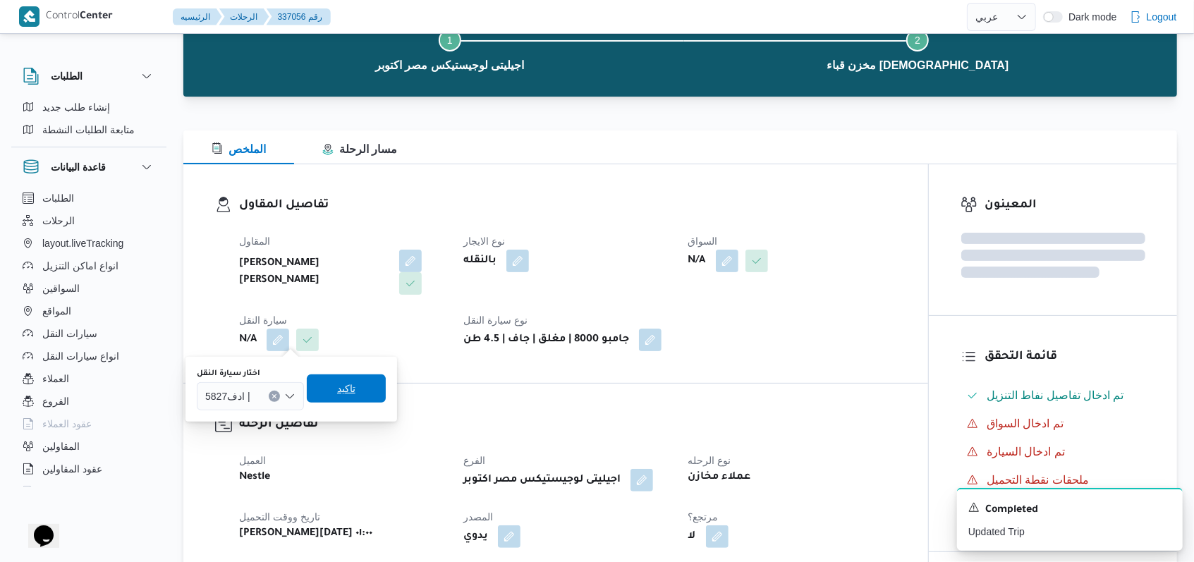
click at [344, 387] on span "تاكيد" at bounding box center [346, 388] width 18 height 17
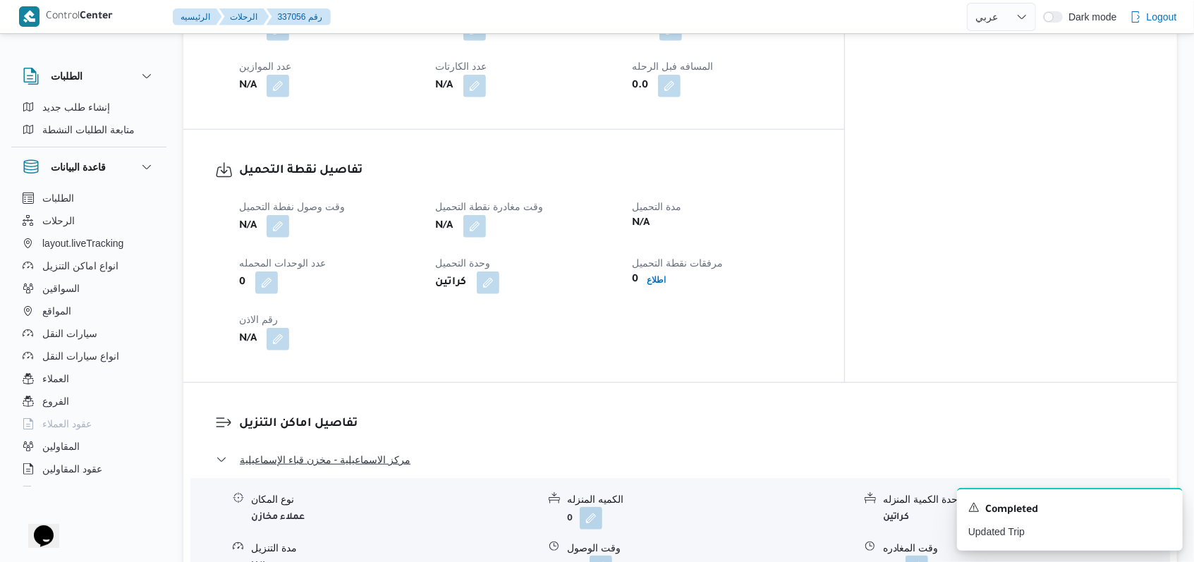
scroll to position [752, 0]
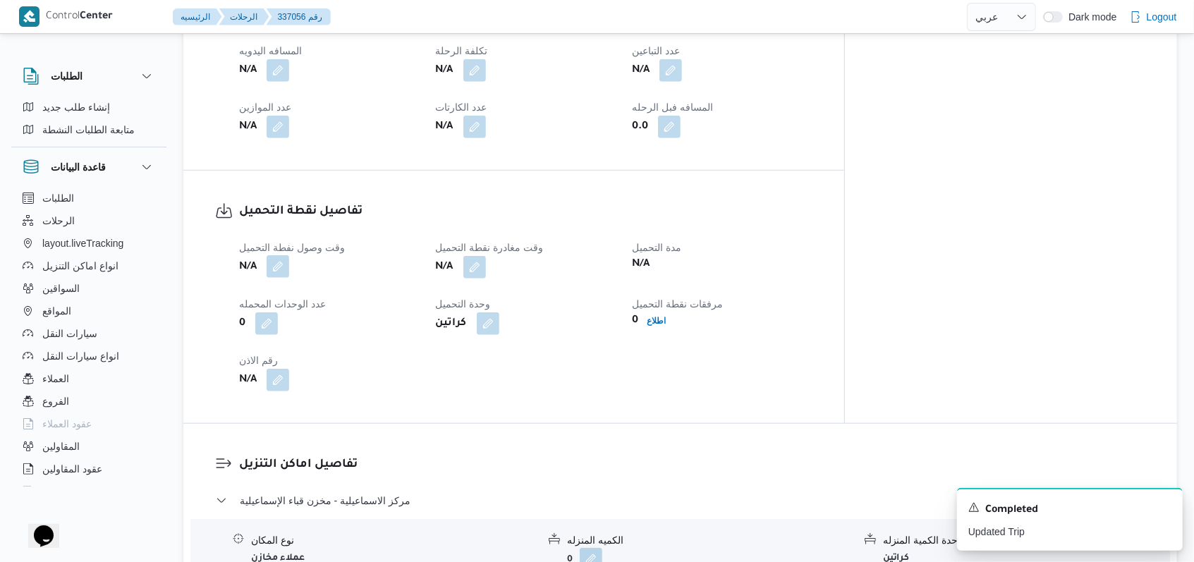
click at [277, 255] on button "button" at bounding box center [278, 266] width 23 height 23
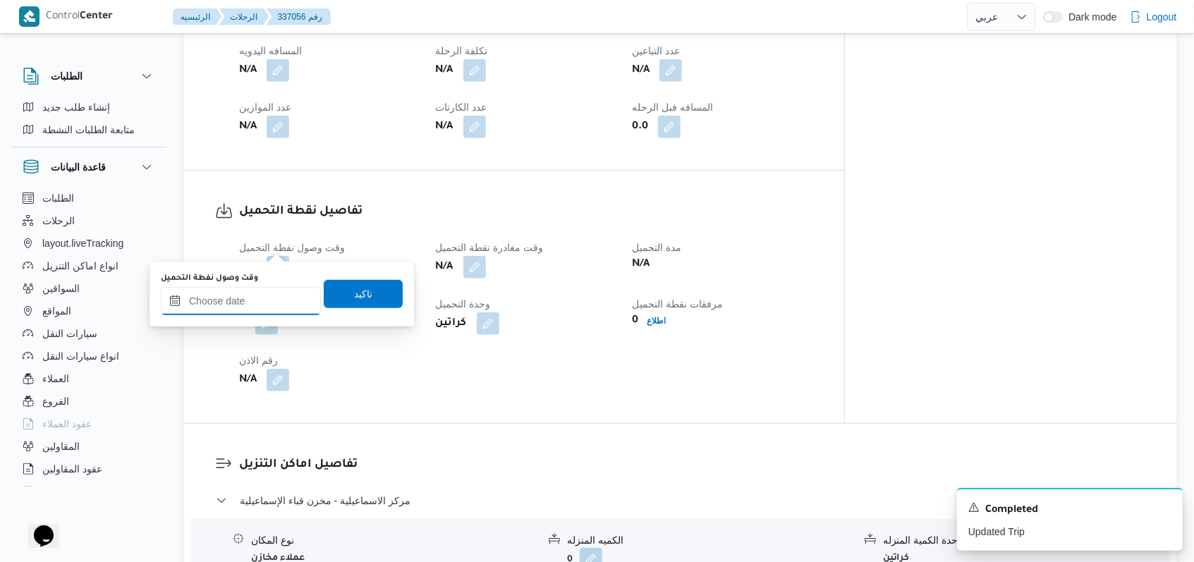
click at [249, 303] on input "وقت وصول نفطة التحميل" at bounding box center [241, 301] width 160 height 28
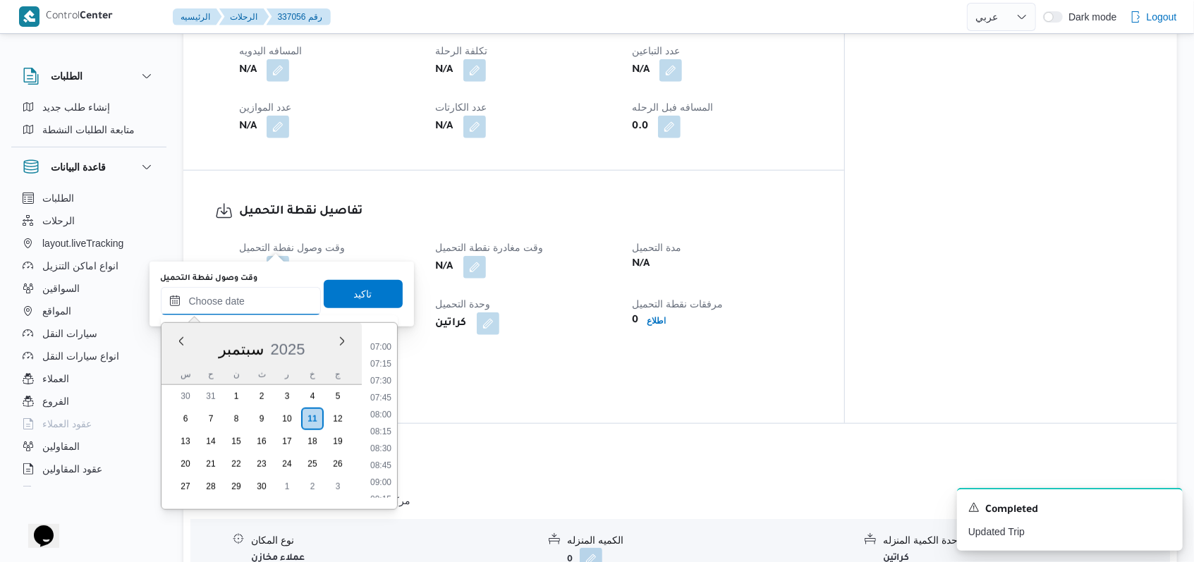
scroll to position [300, 0]
drag, startPoint x: 389, startPoint y: 347, endPoint x: 373, endPoint y: 323, distance: 29.0
click at [389, 347] on li "04:30" at bounding box center [381, 346] width 32 height 14
type input "١١/٠٩/٢٠٢٥ ٠٤:٣٠"
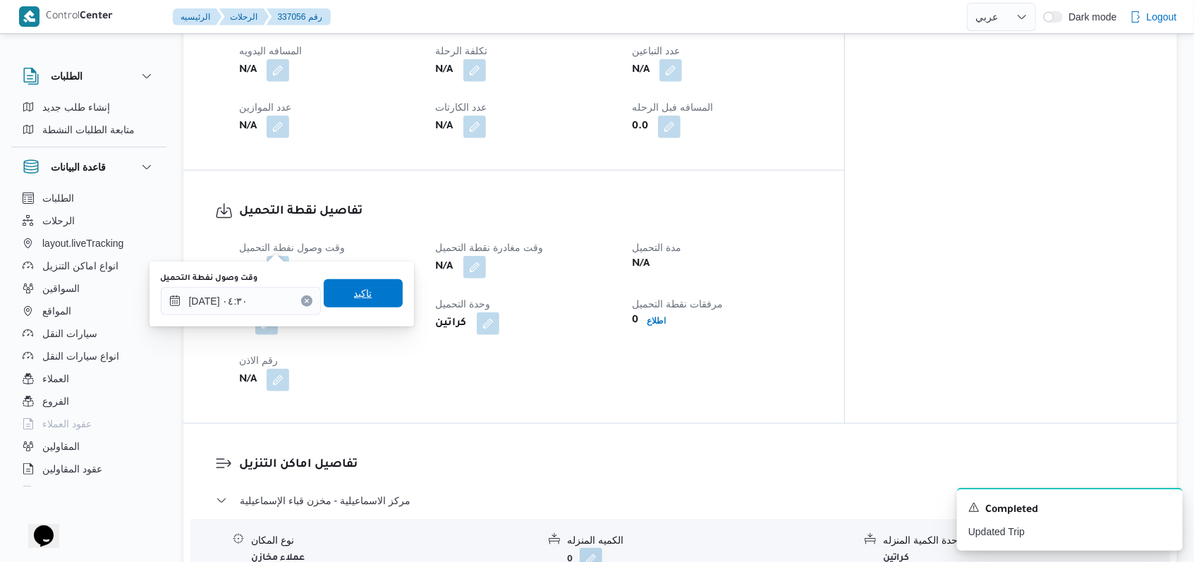
click at [372, 300] on span "تاكيد" at bounding box center [363, 293] width 79 height 28
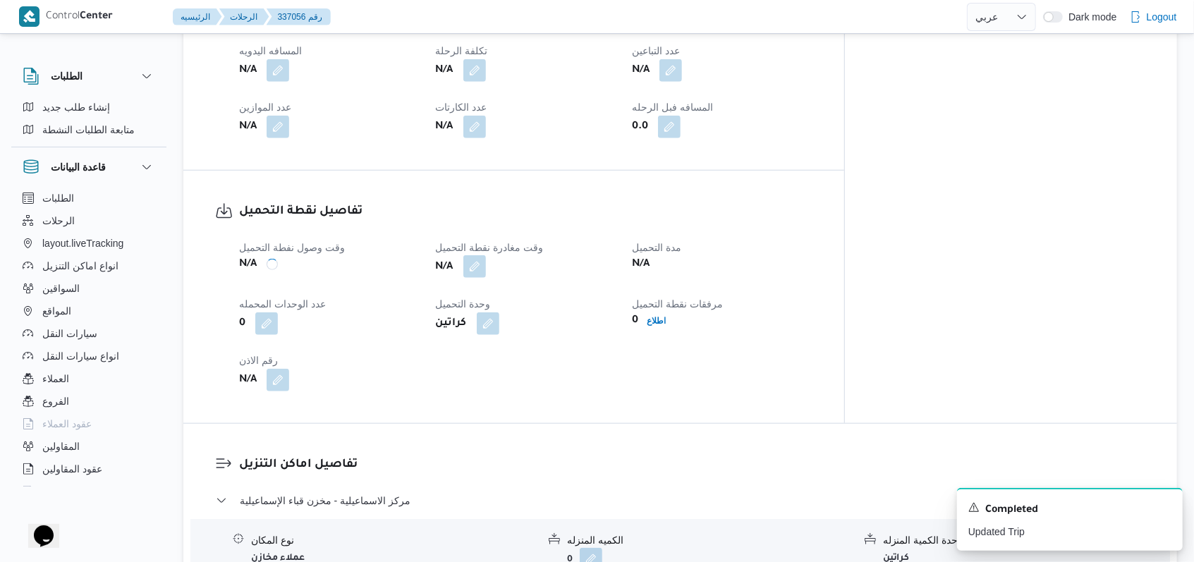
click at [486, 255] on button "button" at bounding box center [474, 266] width 23 height 23
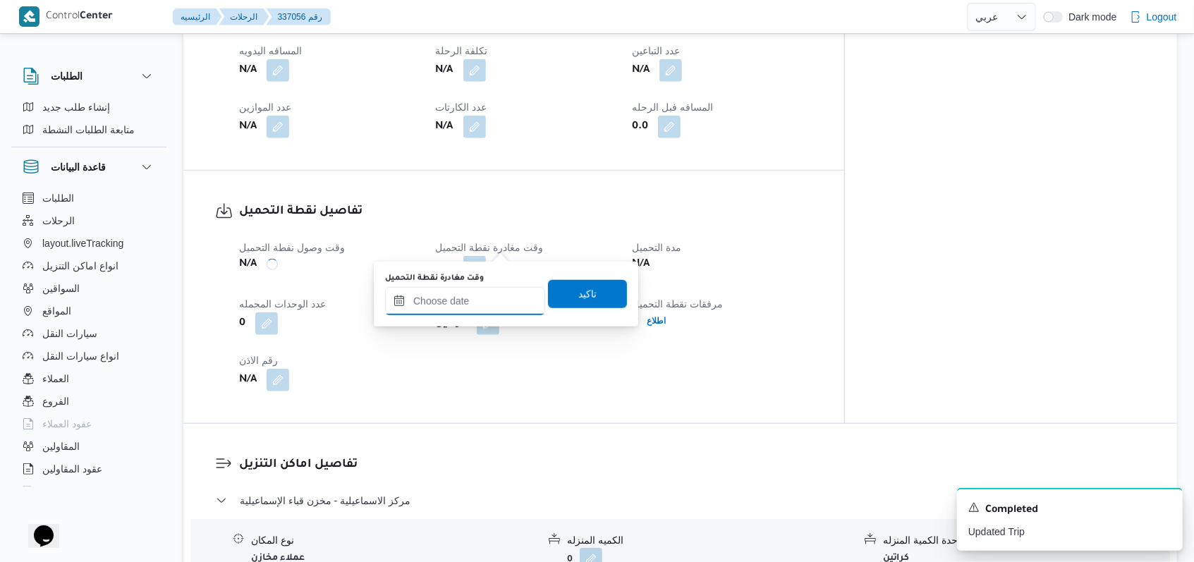
click at [477, 293] on input "وقت مغادرة نقطة التحميل" at bounding box center [465, 301] width 160 height 28
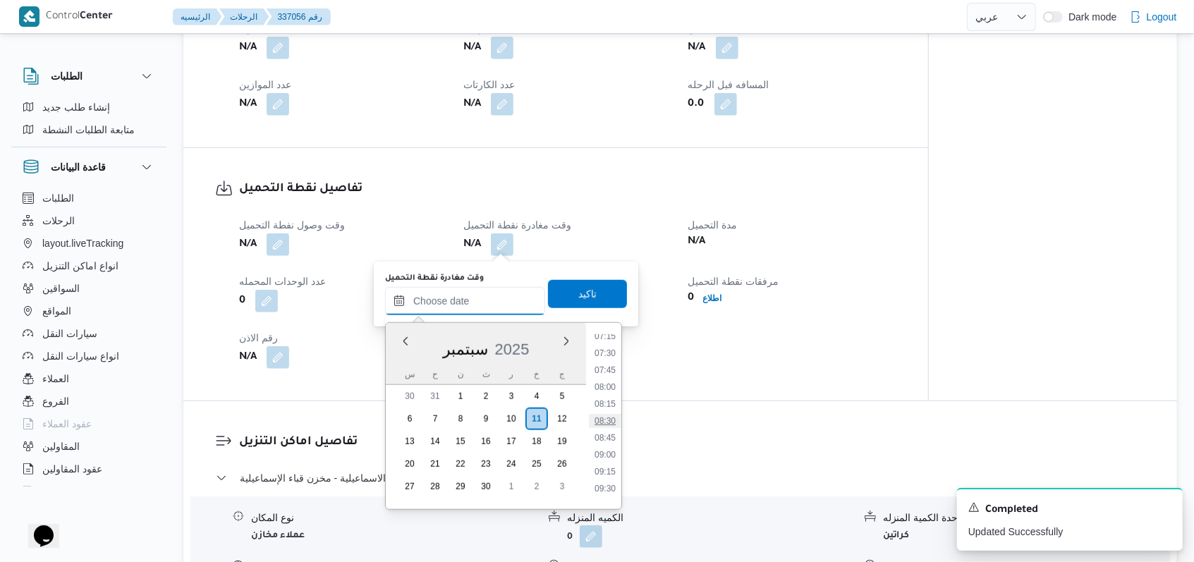
scroll to position [488, 0]
click at [608, 369] on ul "00:00 00:15 00:30 00:45 01:00 01:15 01:30 01:45 02:00 02:15 02:30 02:45 03:00 0…" at bounding box center [605, 416] width 32 height 164
click at [608, 363] on li "07:30" at bounding box center [605, 361] width 32 height 14
type input "١١/٠٩/٢٠٢٥ ٠٧:٣٠"
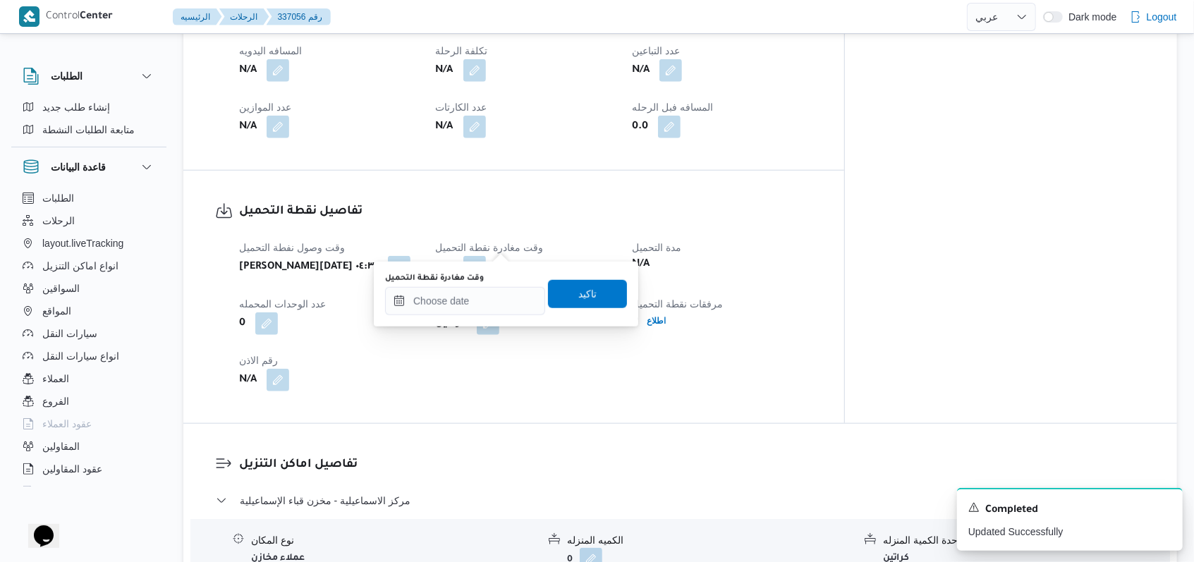
click at [602, 309] on div "وقت مغادرة نقطة التحميل تاكيد" at bounding box center [506, 294] width 245 height 45
click at [600, 295] on span "تاكيد" at bounding box center [587, 293] width 79 height 28
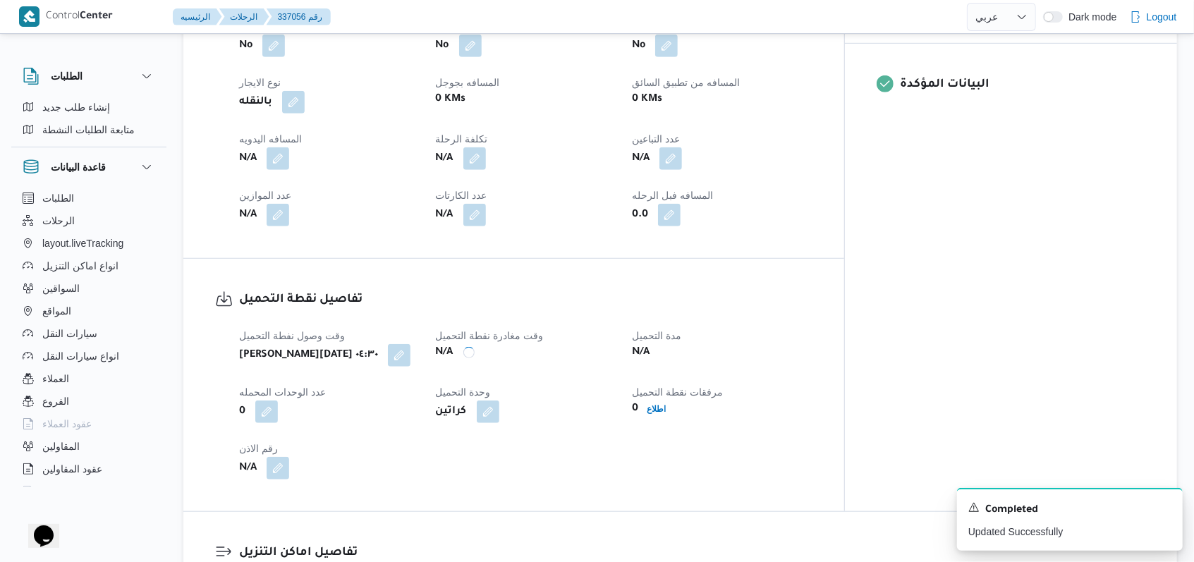
scroll to position [564, 0]
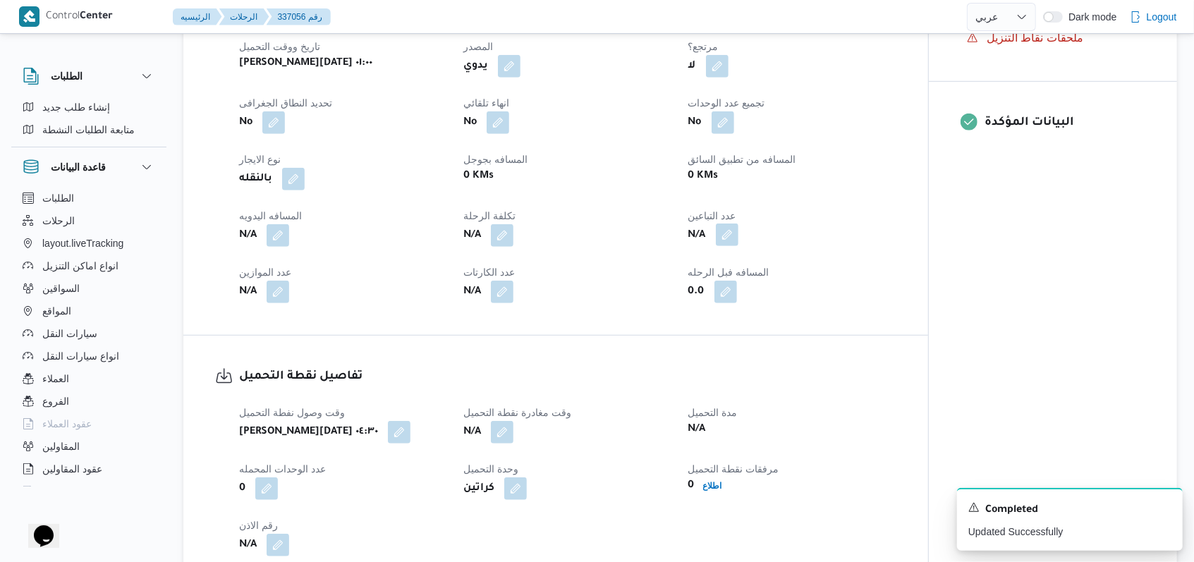
click at [731, 240] on button "button" at bounding box center [727, 235] width 23 height 23
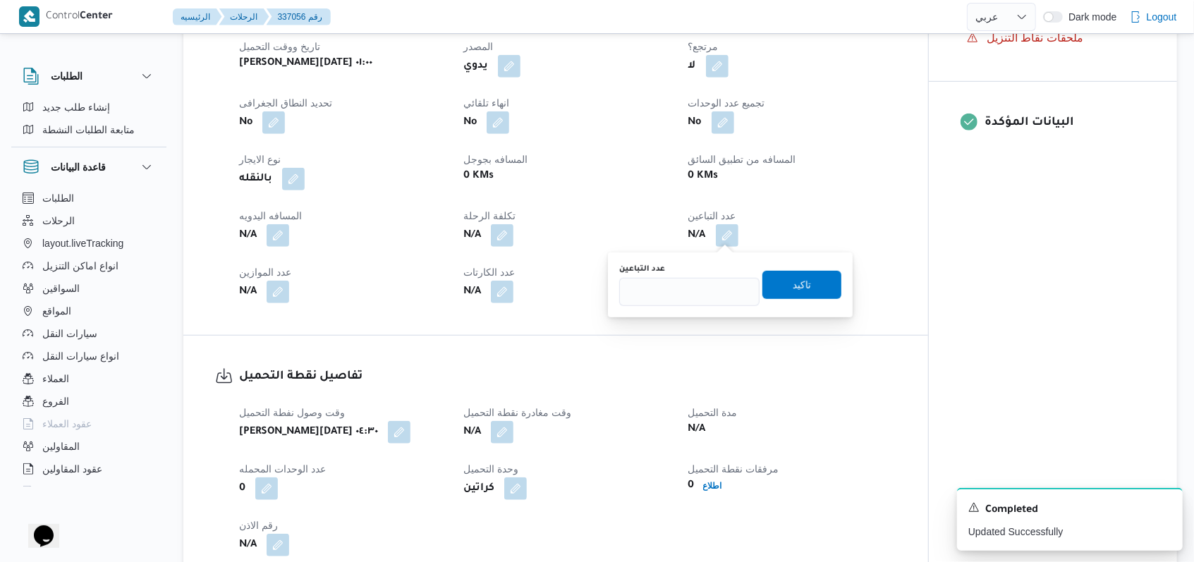
click at [711, 274] on div "عدد التباعين" at bounding box center [689, 269] width 140 height 11
click at [543, 370] on h3 "تفاصيل نقطة التحميل" at bounding box center [567, 376] width 657 height 19
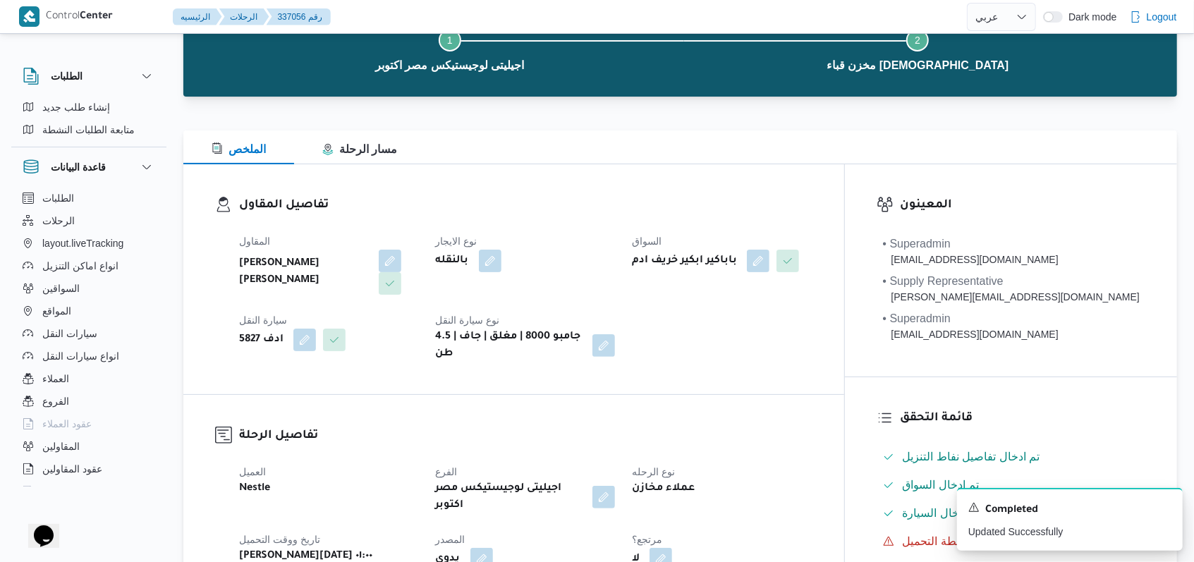
scroll to position [0, 0]
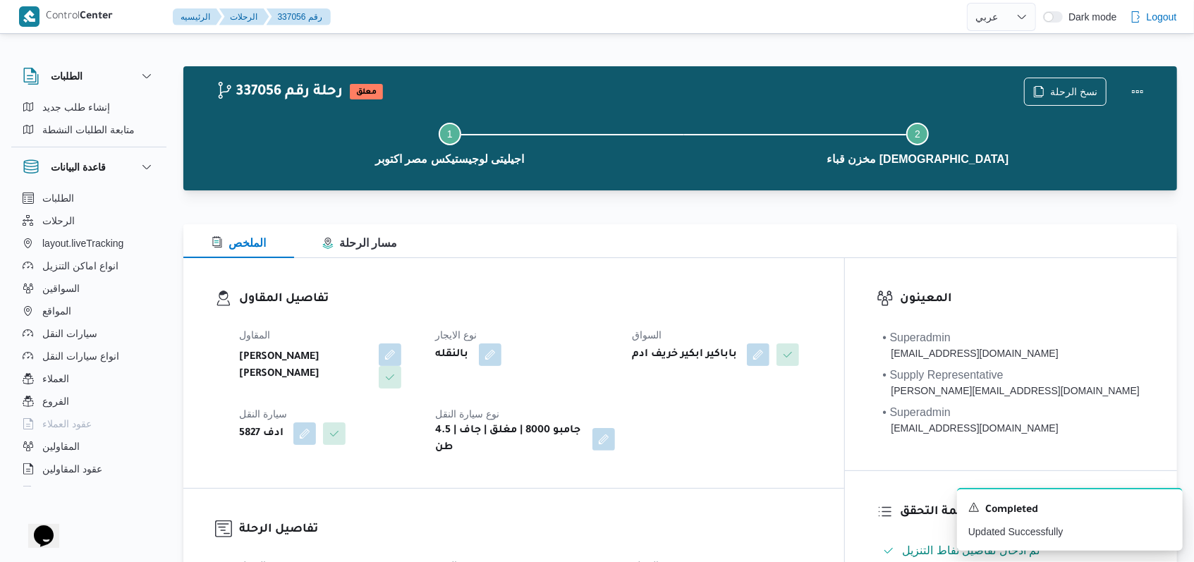
select select "ar"
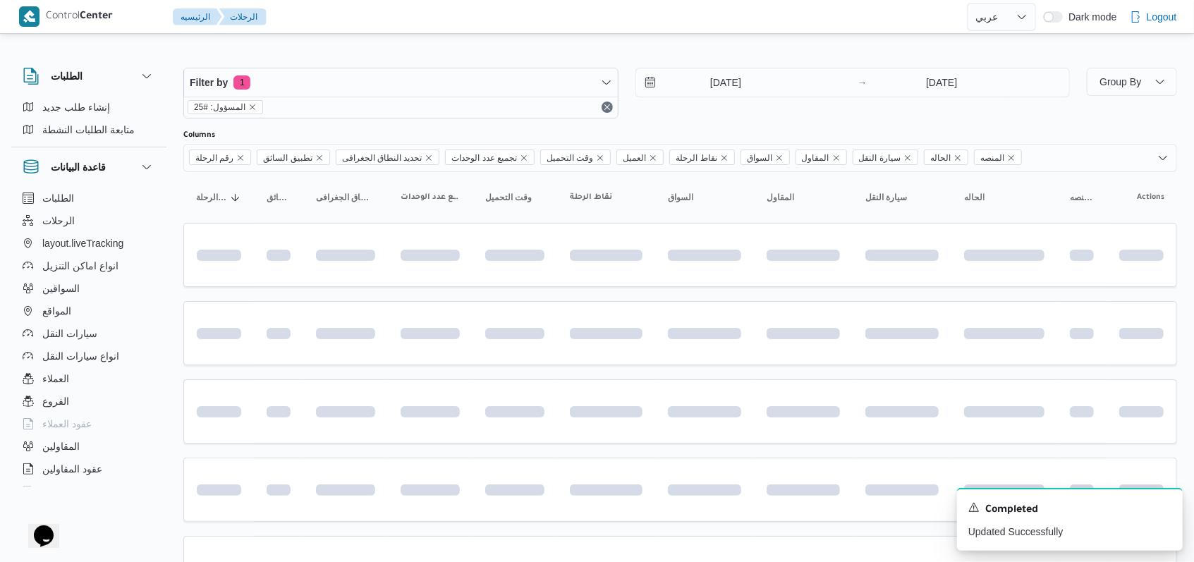
scroll to position [94, 0]
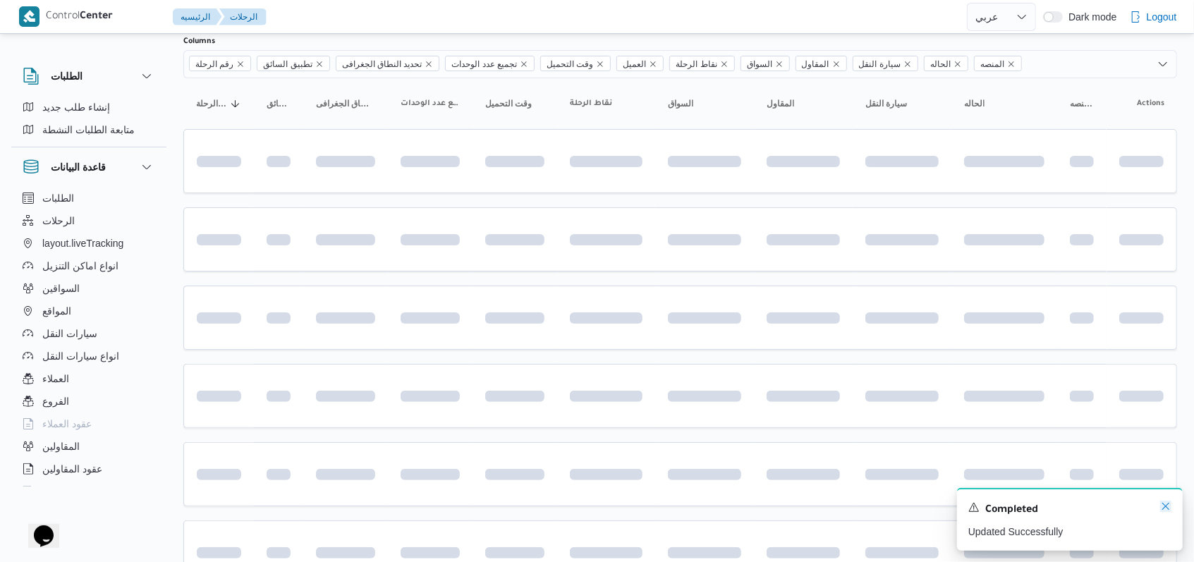
click at [1162, 509] on icon "Dismiss toast" at bounding box center [1165, 506] width 11 height 11
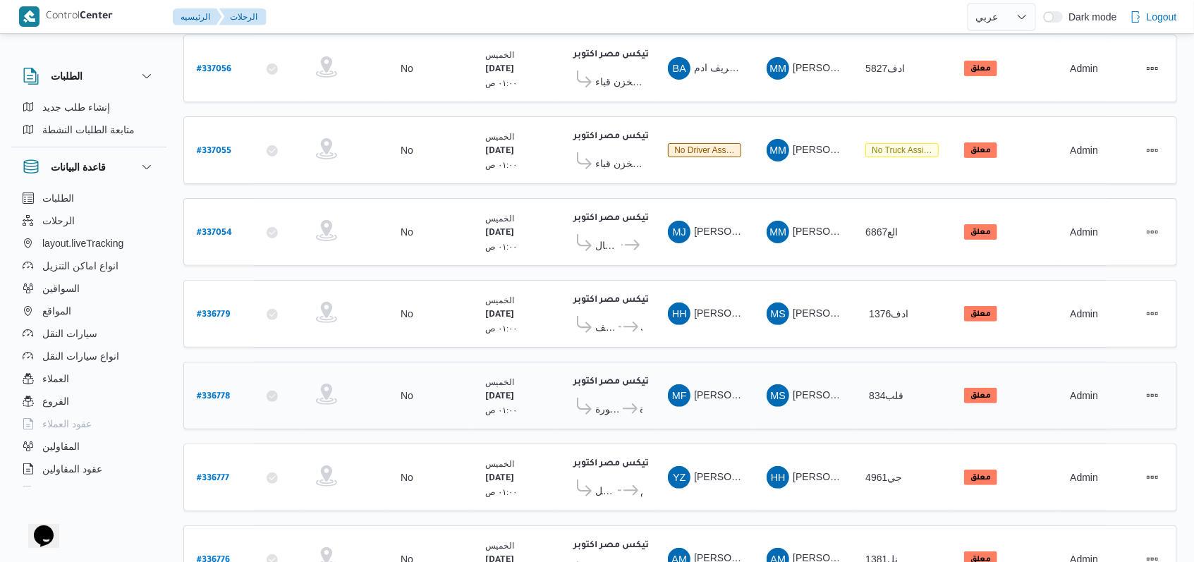
scroll to position [249, 0]
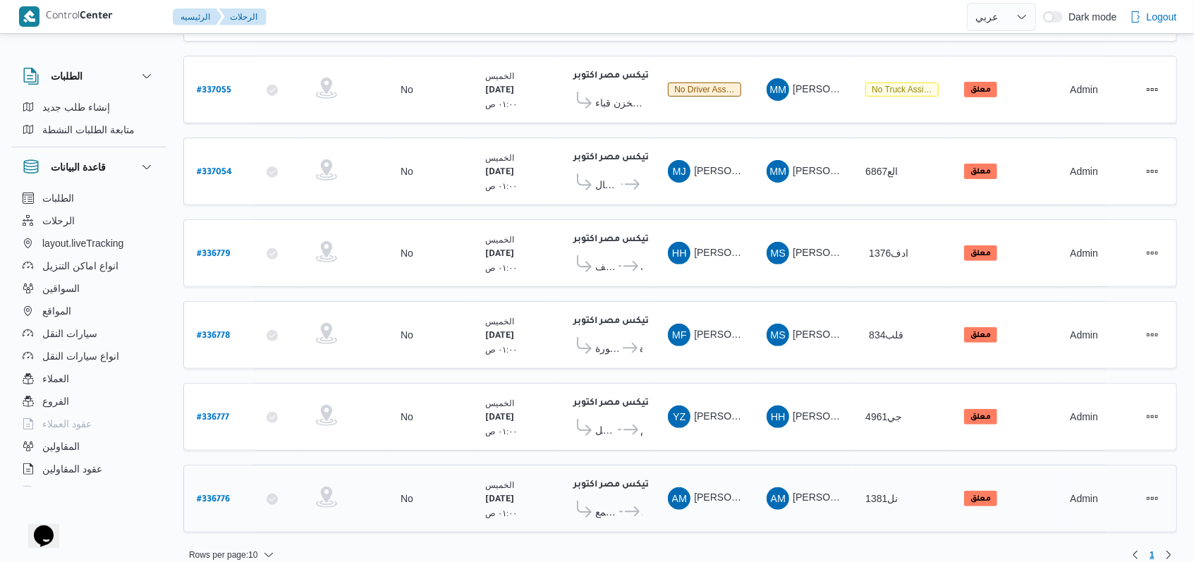
click at [222, 495] on b "# 336776" at bounding box center [213, 500] width 33 height 10
select select "ar"
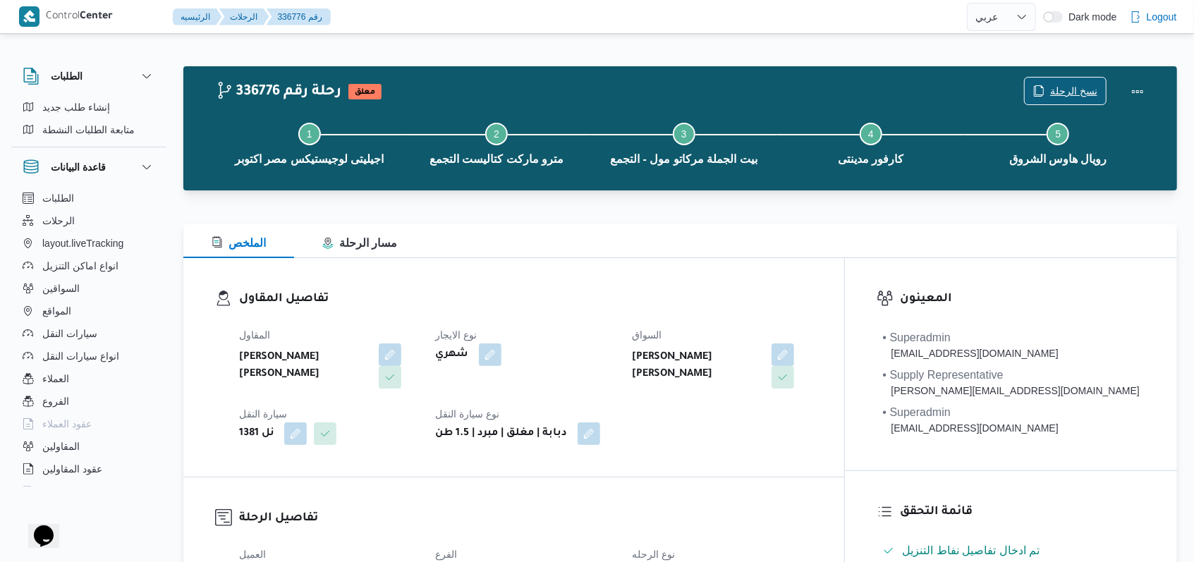
click at [1067, 84] on span "نسخ الرحلة" at bounding box center [1073, 91] width 47 height 17
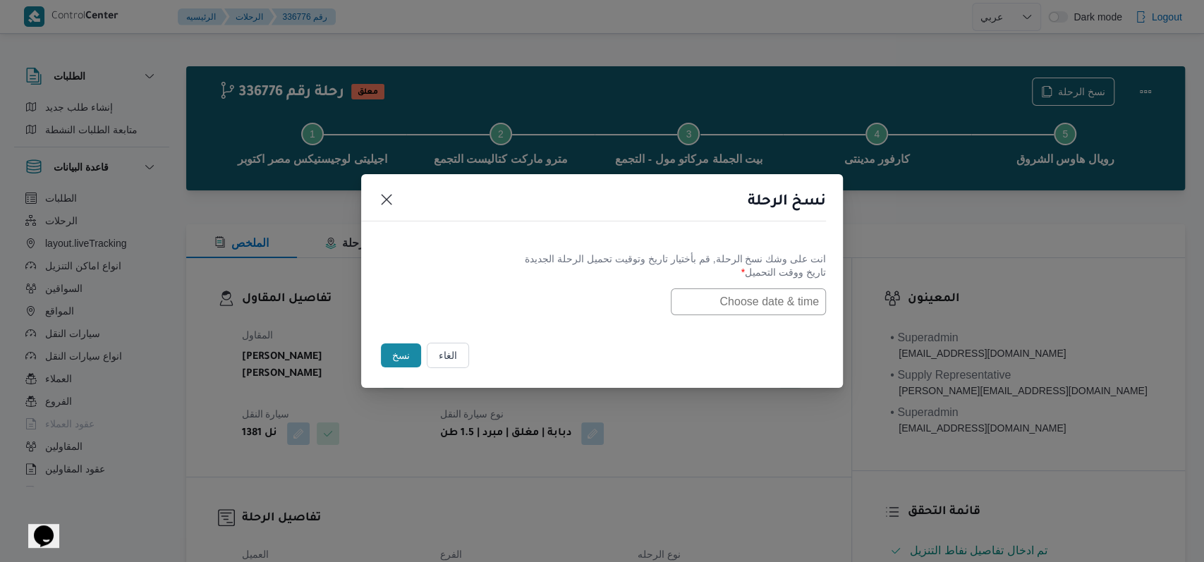
click at [750, 305] on input "text" at bounding box center [748, 301] width 155 height 27
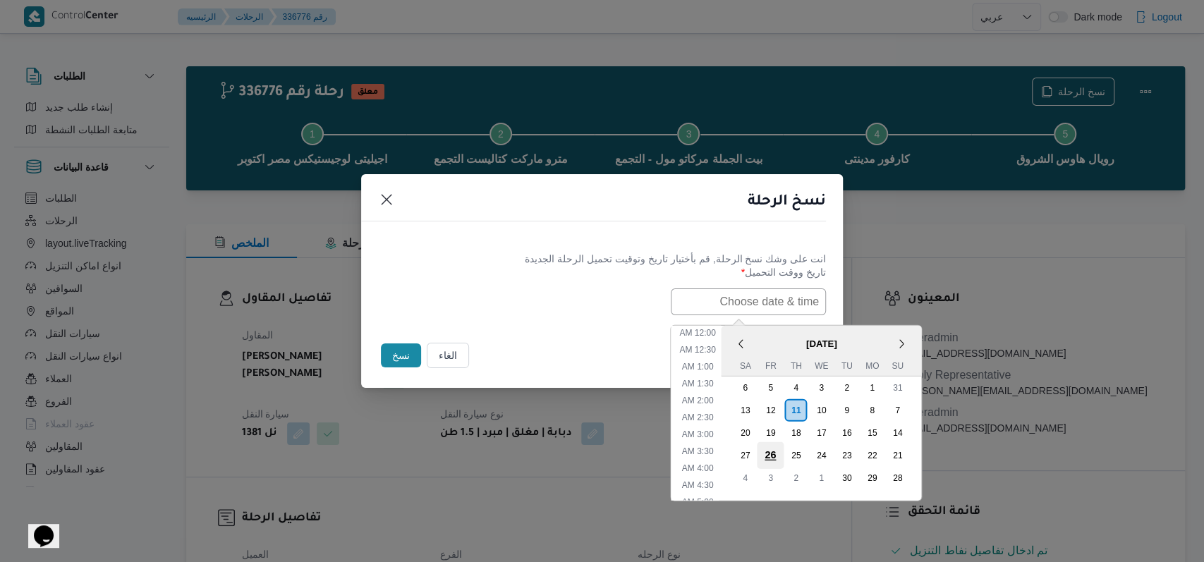
scroll to position [310, 0]
click at [758, 413] on div "13" at bounding box center [744, 409] width 27 height 27
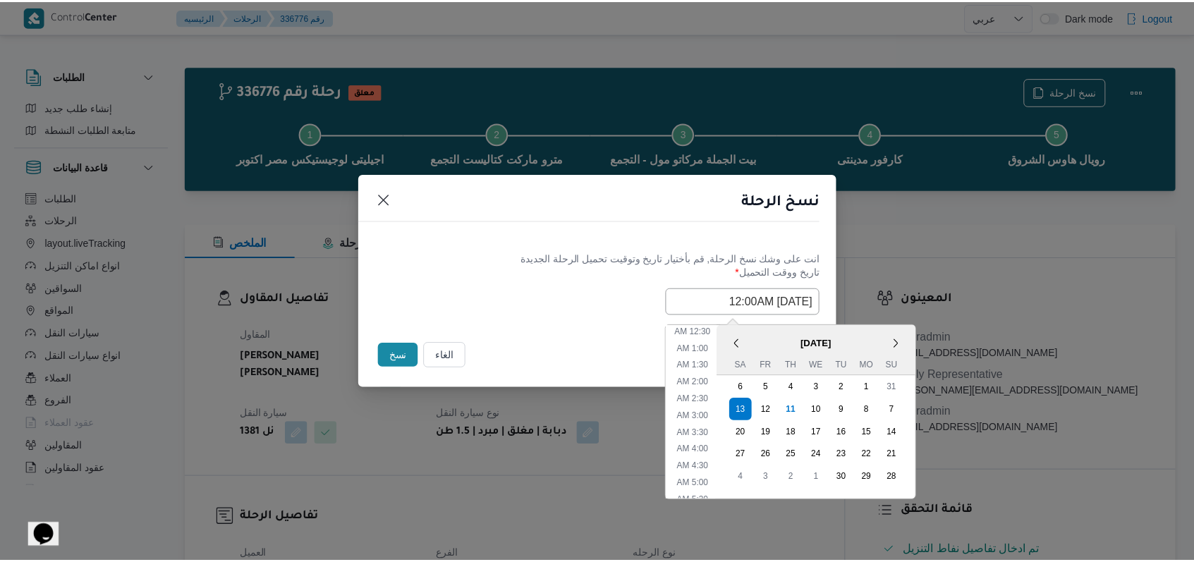
scroll to position [0, 0]
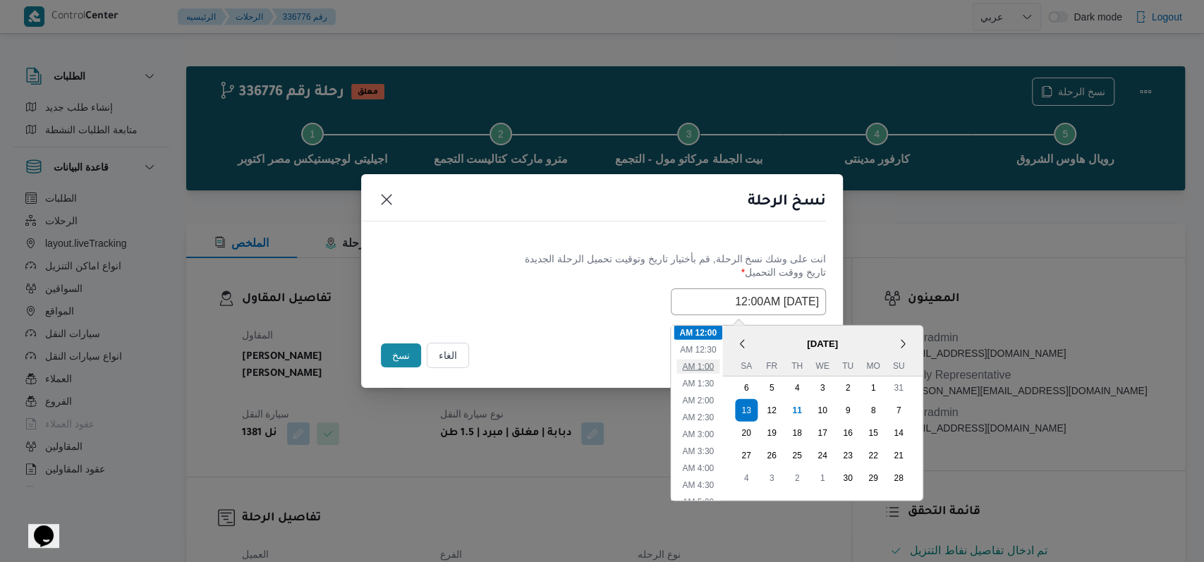
click at [705, 366] on li "1:00 AM" at bounding box center [697, 366] width 43 height 14
type input "13/09/2025 1:00AM"
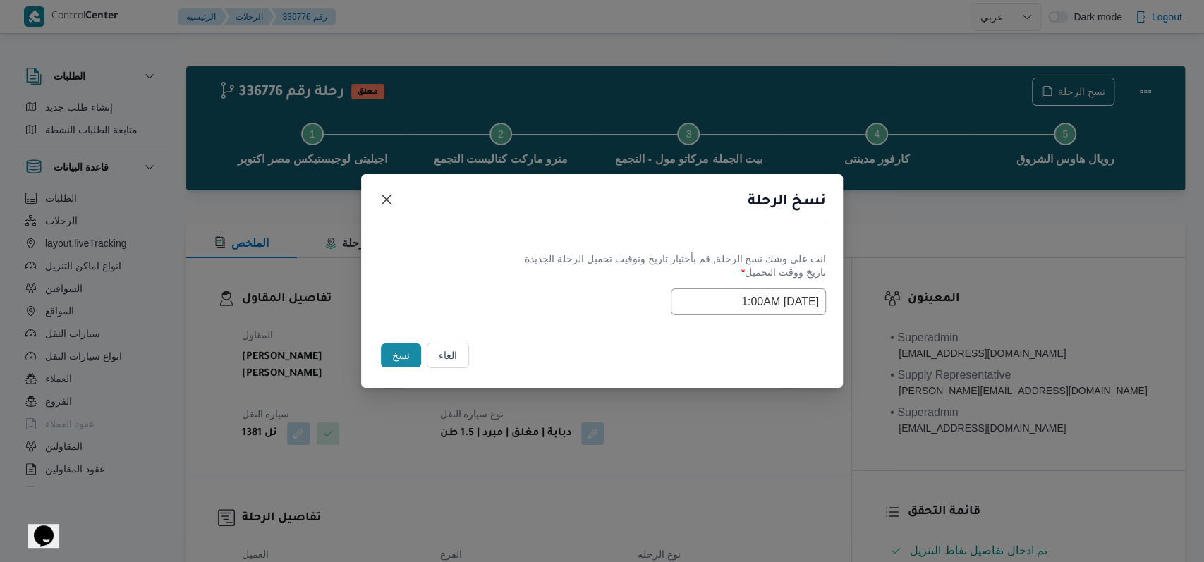
click at [427, 308] on div "Selected date: Saturday, September 13th, 2025 at 1:00 AM 13/09/2025 1:00AM" at bounding box center [602, 301] width 448 height 27
click at [394, 360] on button "نسخ" at bounding box center [401, 356] width 40 height 24
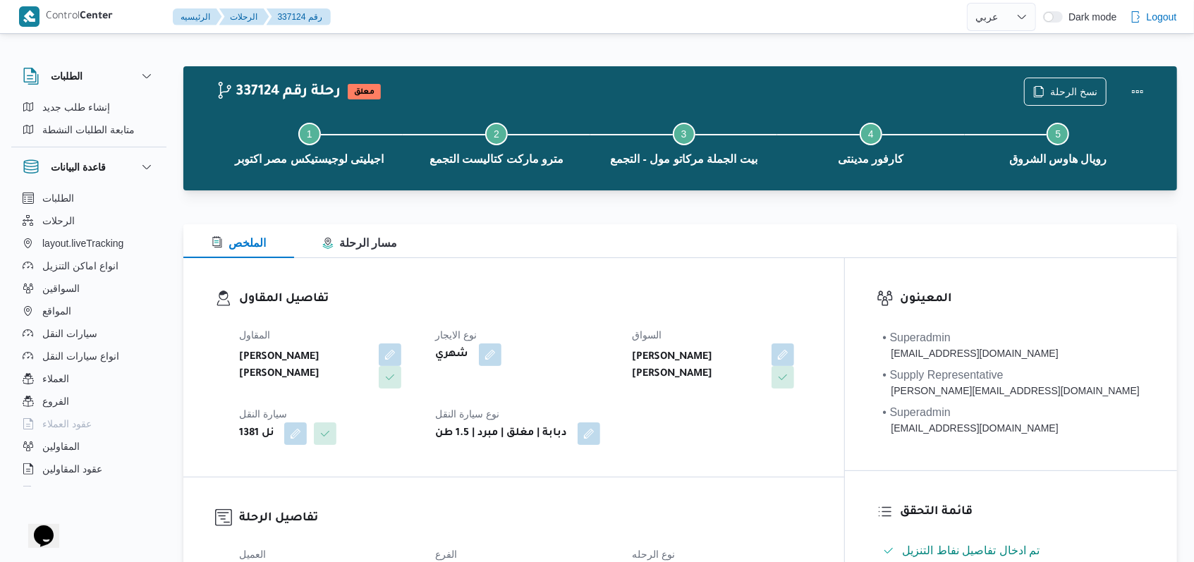
click at [821, 423] on div "المقاول احمد مجدي يوسف عبدالرحمن نوع الايجار شهري السواق احمد مجدي يوسف عبدالرح…" at bounding box center [526, 385] width 590 height 135
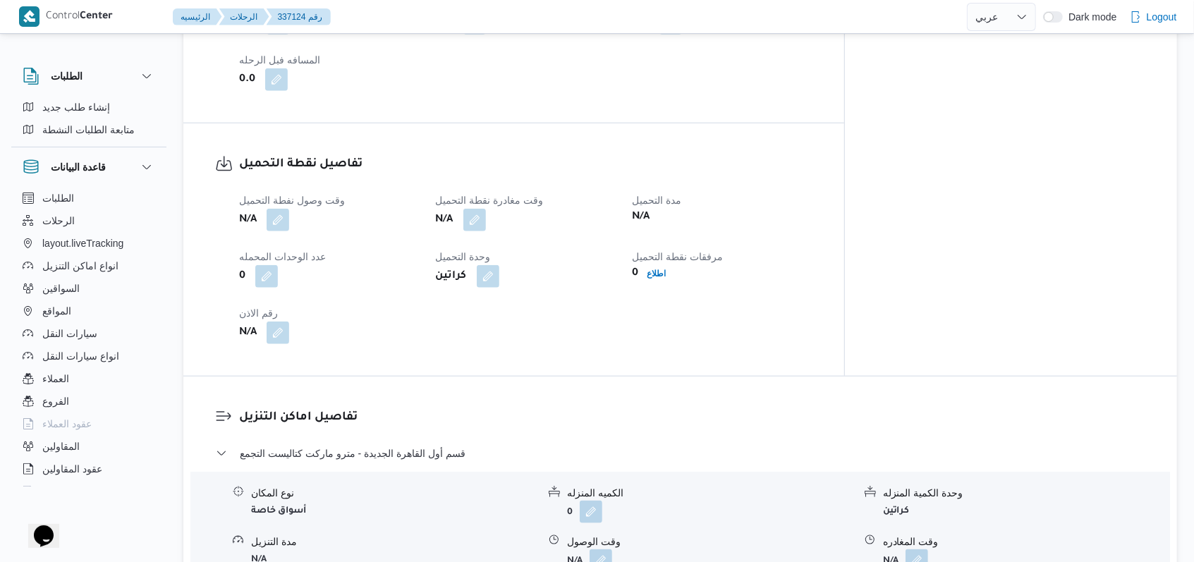
scroll to position [846, 0]
click at [474, 443] on button "قسم أول القاهرة الجديدة - مترو ماركت كتاليست التجمع" at bounding box center [681, 451] width 930 height 17
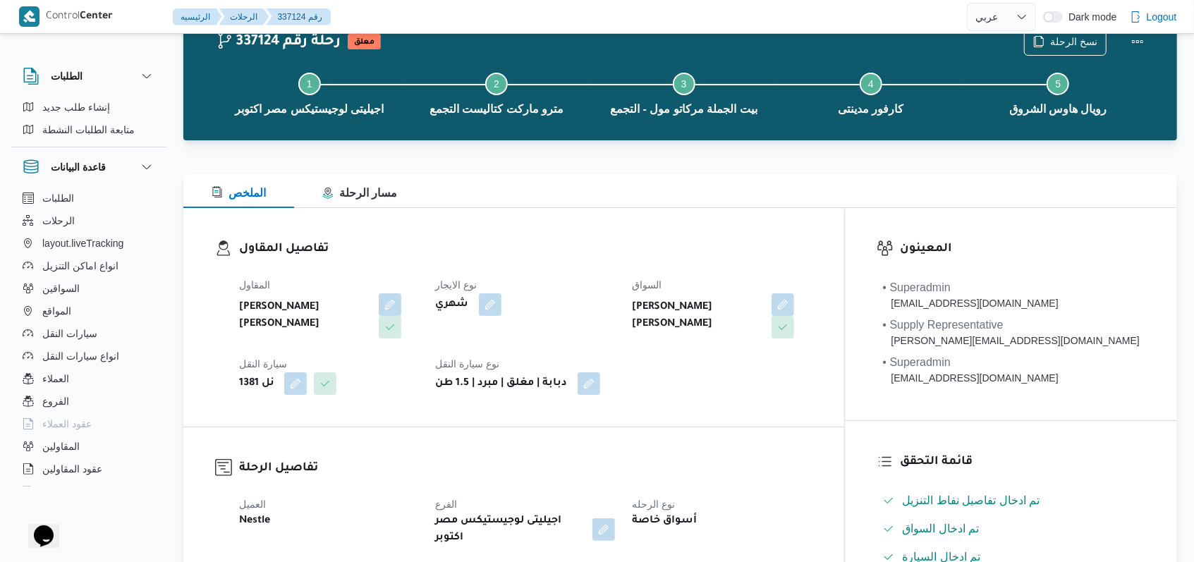
scroll to position [0, 0]
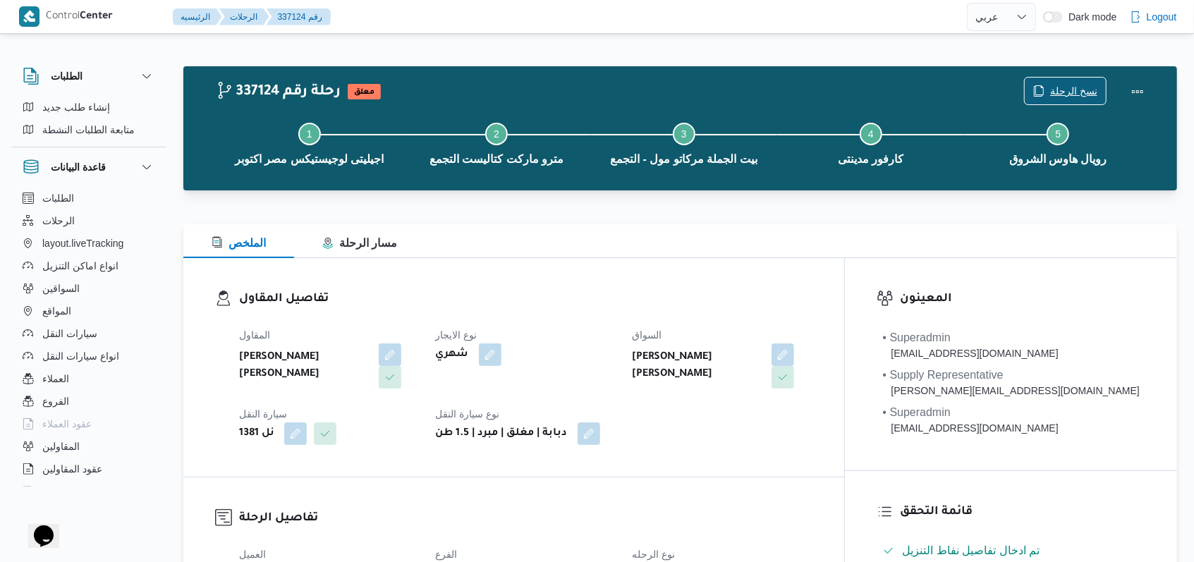
click at [1077, 92] on span "نسخ الرحلة" at bounding box center [1073, 91] width 47 height 17
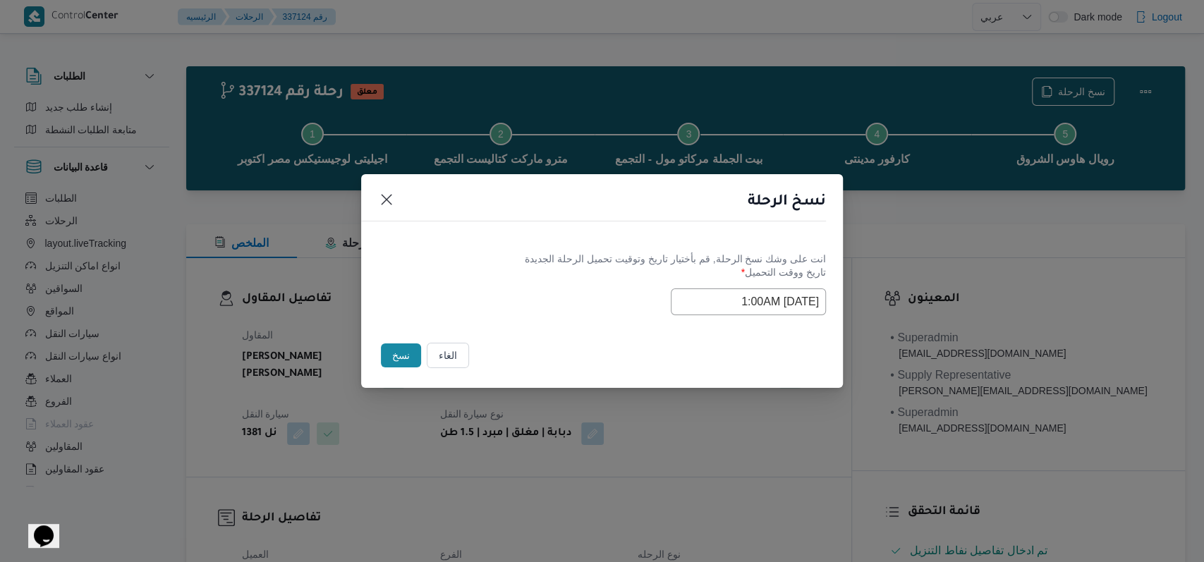
click at [777, 307] on input "13/09/2025 1:00AM" at bounding box center [748, 301] width 155 height 27
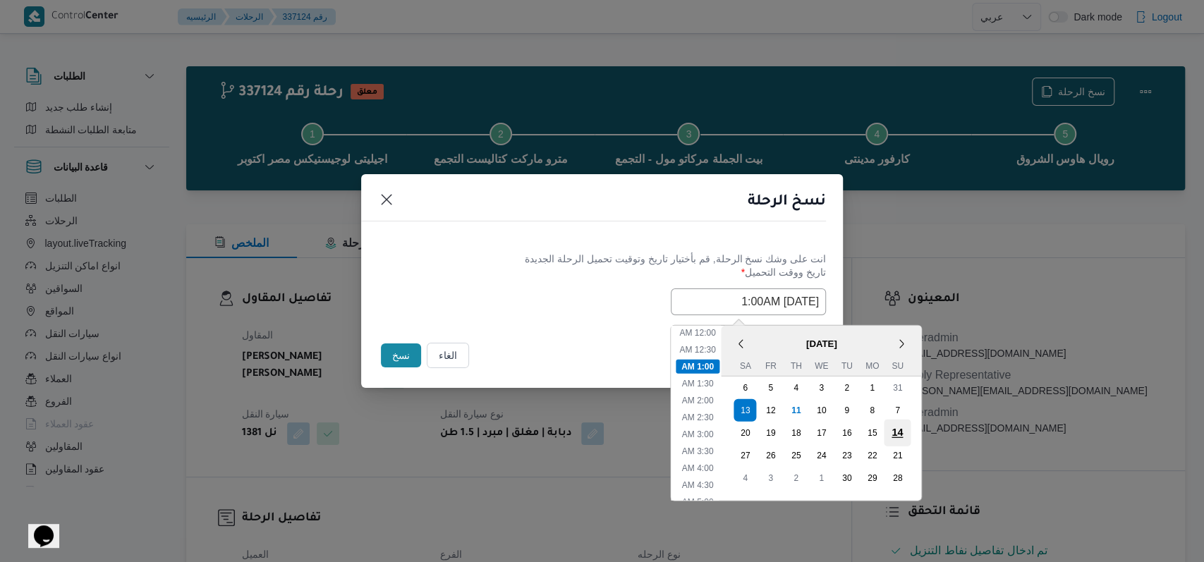
click at [911, 432] on div "14" at bounding box center [897, 432] width 27 height 27
type input "14/09/2025 1:00AM"
click at [542, 318] on div "انت على وشك نسخ الرحلة, قم بأختيار تاريخ وتوقيت تحميل الرحلة الجديدة تاريخ ووقت…" at bounding box center [602, 283] width 482 height 90
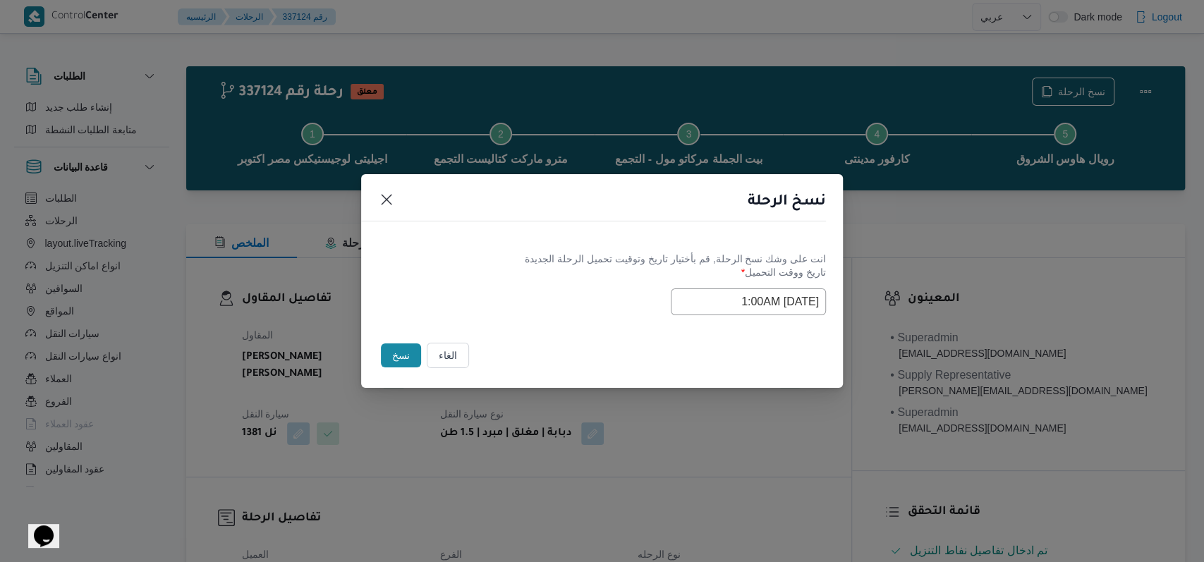
click at [403, 353] on button "نسخ" at bounding box center [401, 356] width 40 height 24
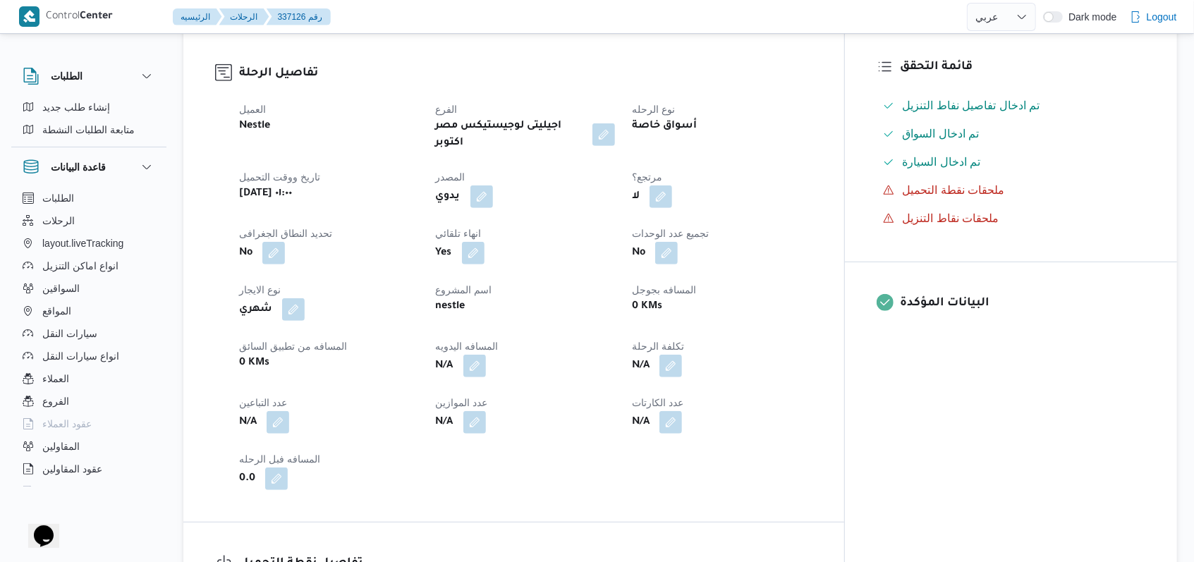
scroll to position [564, 0]
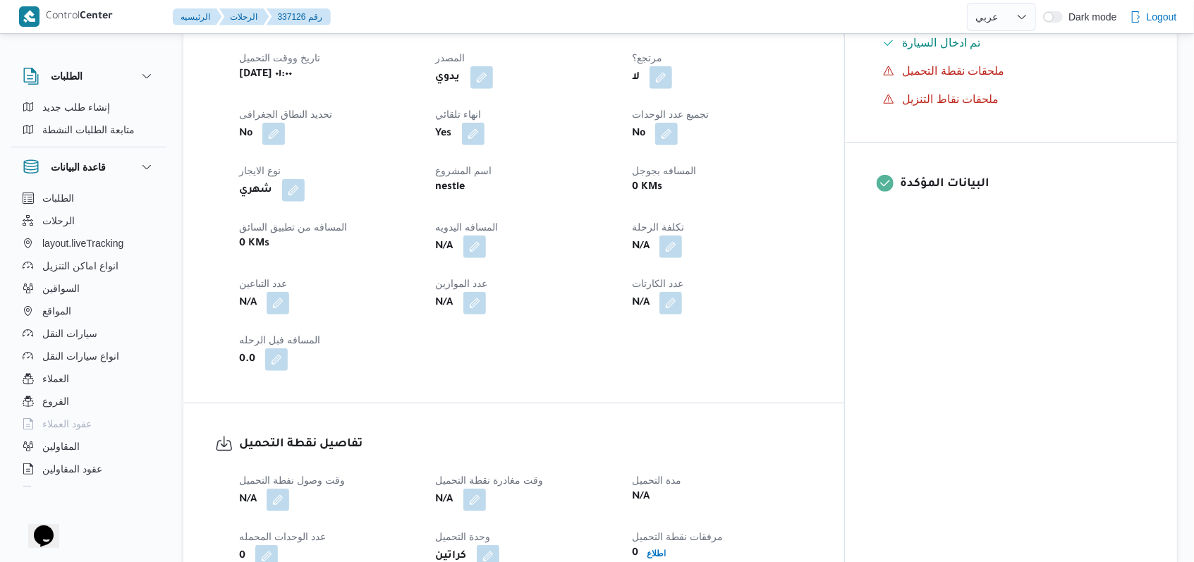
select select "ar"
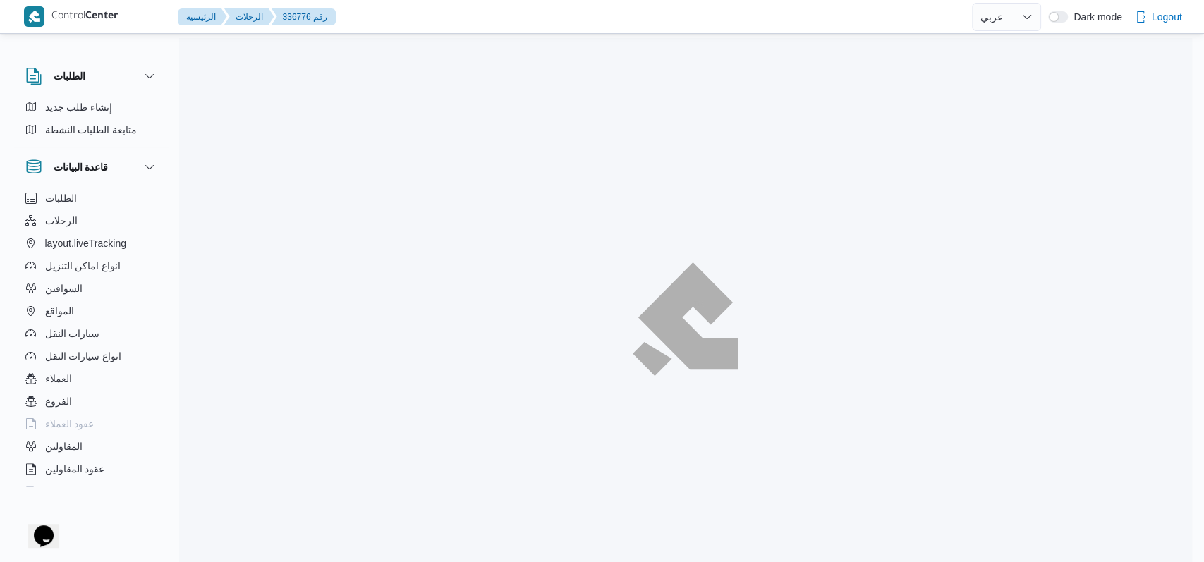
select select "ar"
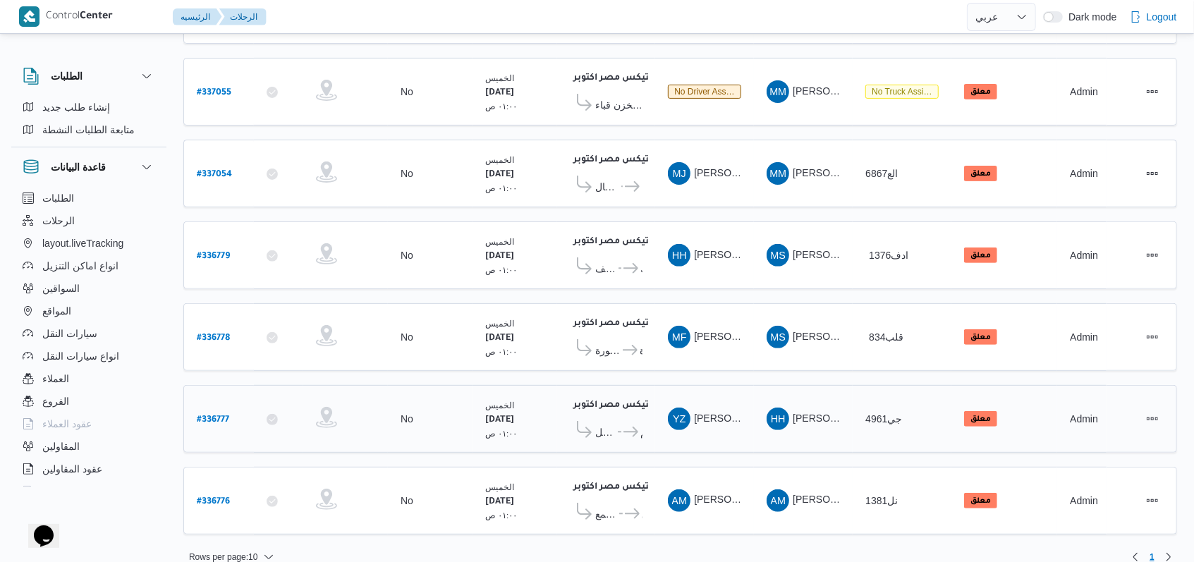
scroll to position [249, 0]
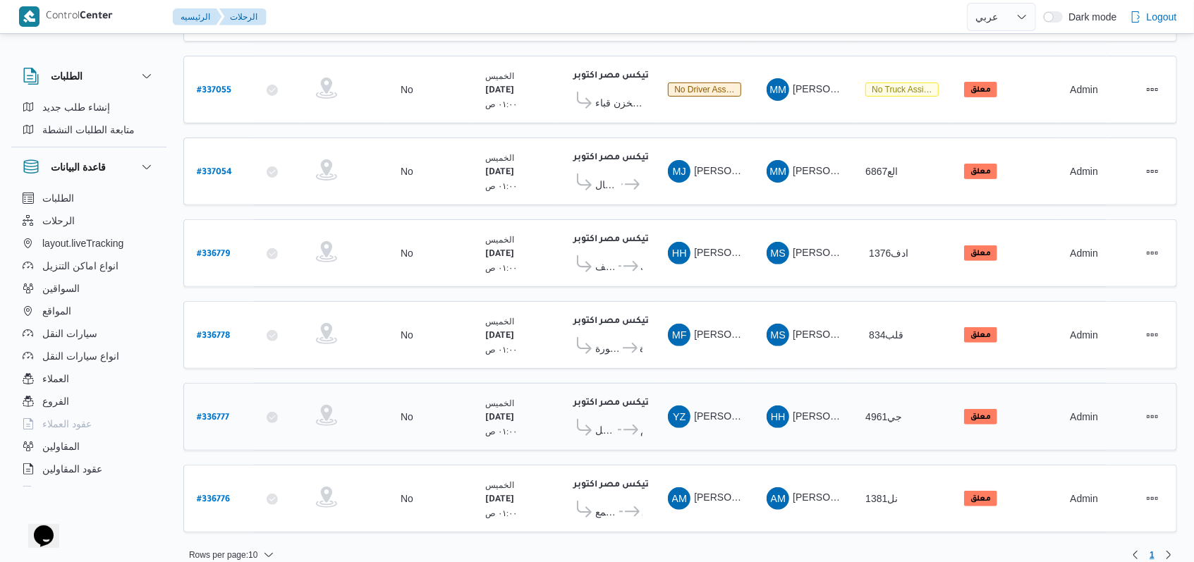
click at [224, 413] on b "# 336777" at bounding box center [213, 418] width 32 height 10
select select "ar"
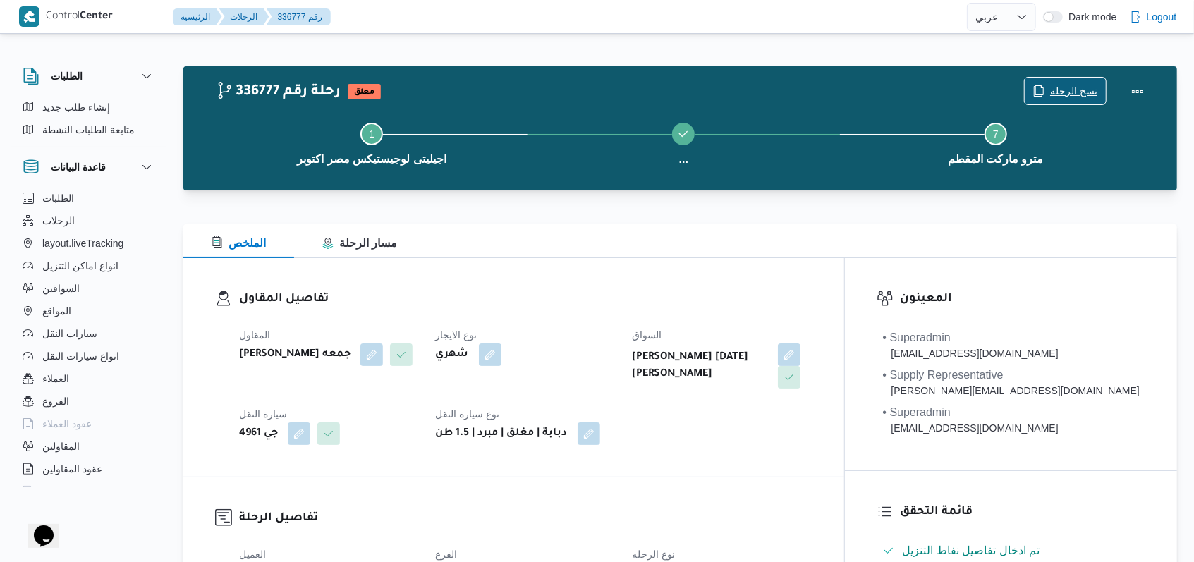
click at [1082, 83] on span "نسخ الرحلة" at bounding box center [1065, 91] width 81 height 27
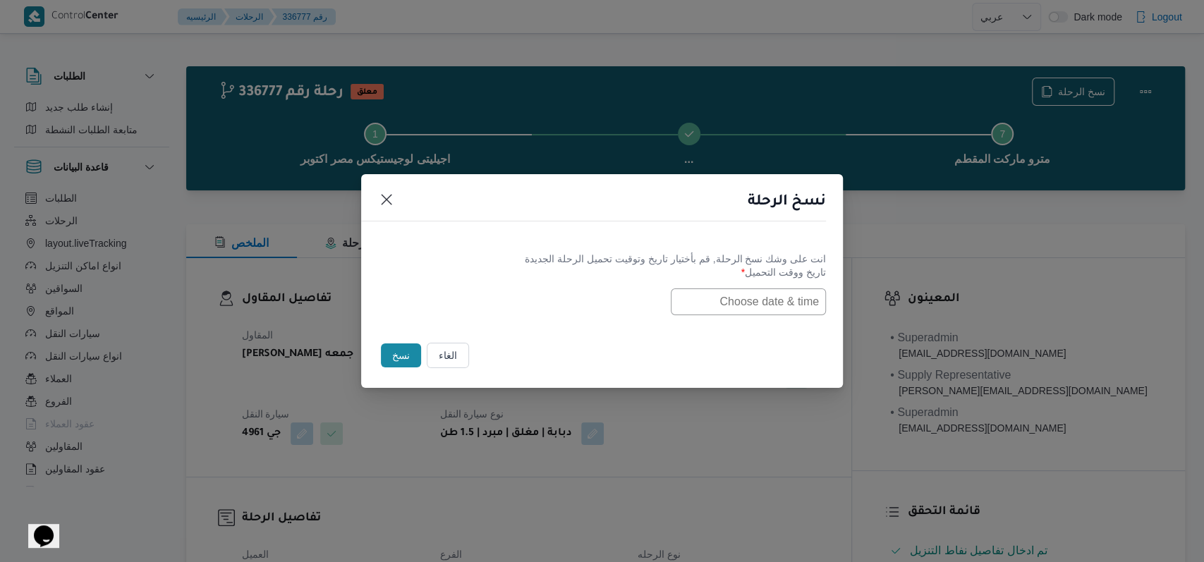
click at [760, 299] on input "text" at bounding box center [748, 301] width 155 height 27
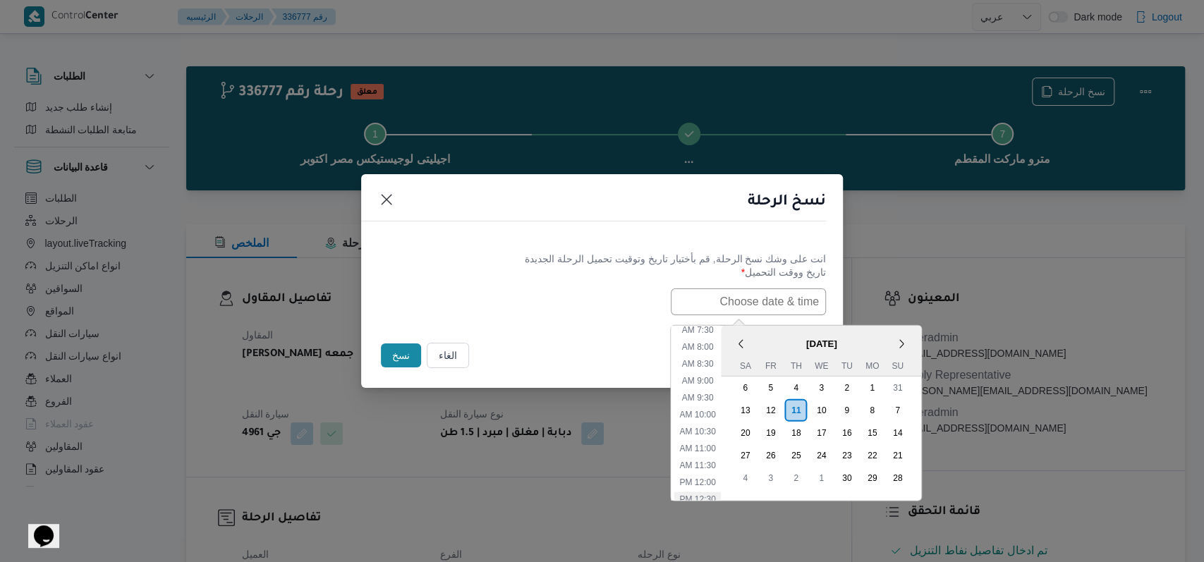
scroll to position [215, 0]
click at [765, 407] on div "7 8 9 10 11 12 13" at bounding box center [822, 410] width 178 height 23
click at [751, 407] on div "13" at bounding box center [744, 409] width 27 height 27
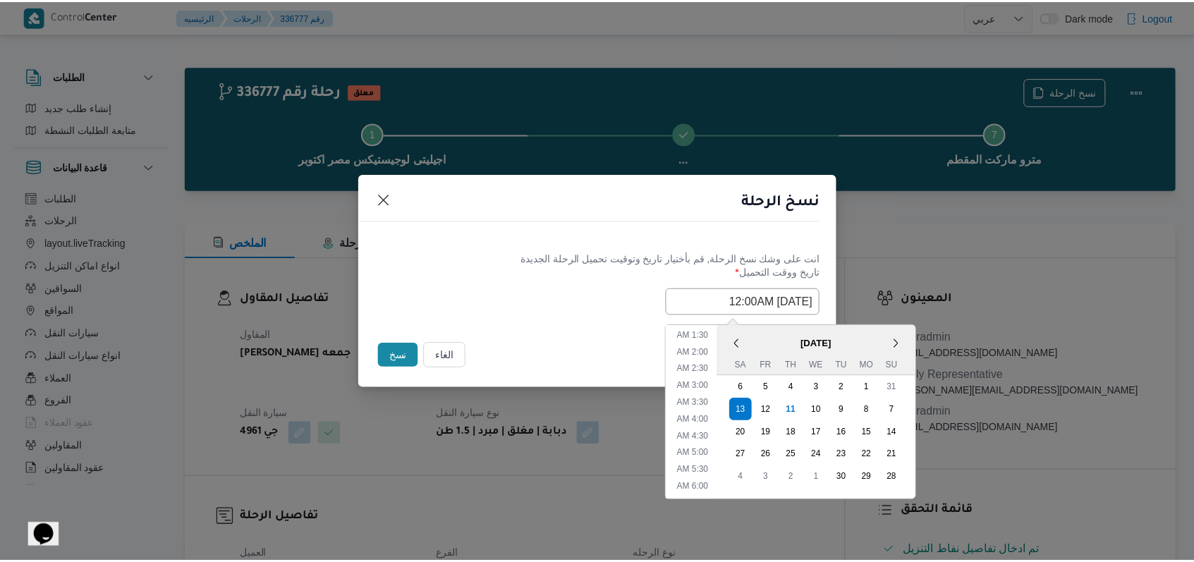
scroll to position [0, 0]
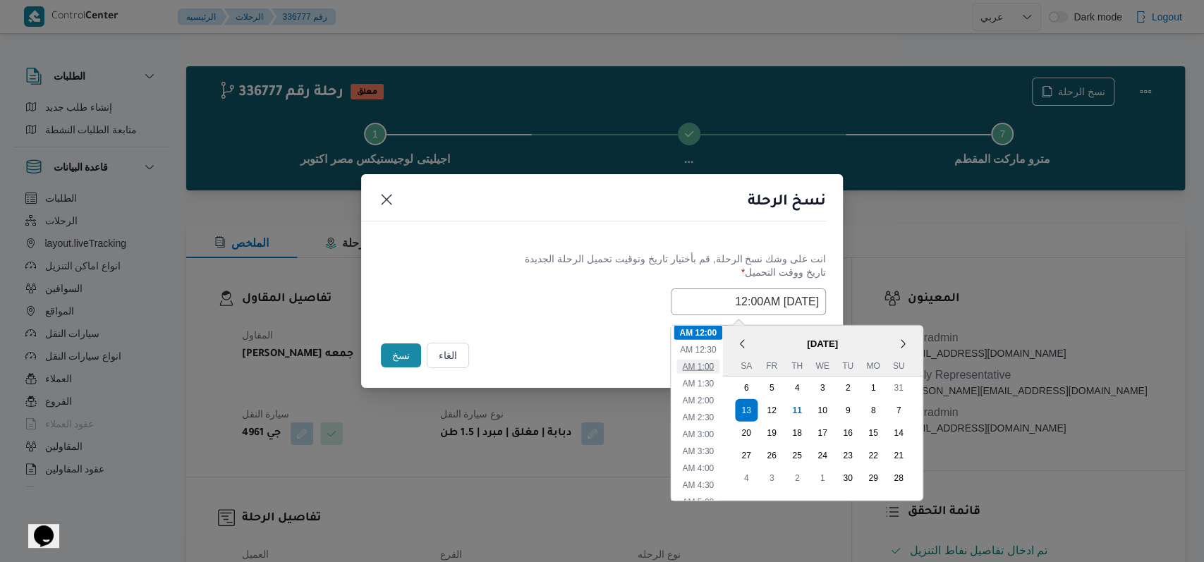
click at [711, 370] on li "1:00 AM" at bounding box center [697, 366] width 43 height 14
type input "13/09/2025 1:00AM"
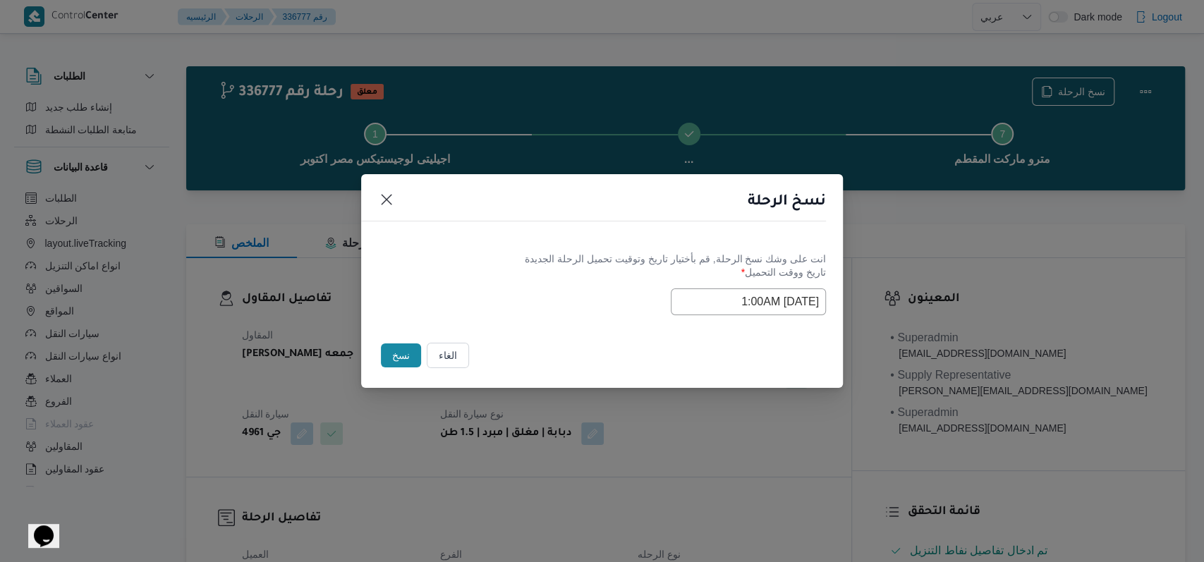
click at [542, 318] on div "انت على وشك نسخ الرحلة, قم بأختيار تاريخ وتوقيت تحميل الرحلة الجديدة تاريخ ووقت…" at bounding box center [602, 283] width 482 height 90
click at [397, 356] on button "نسخ" at bounding box center [401, 356] width 40 height 24
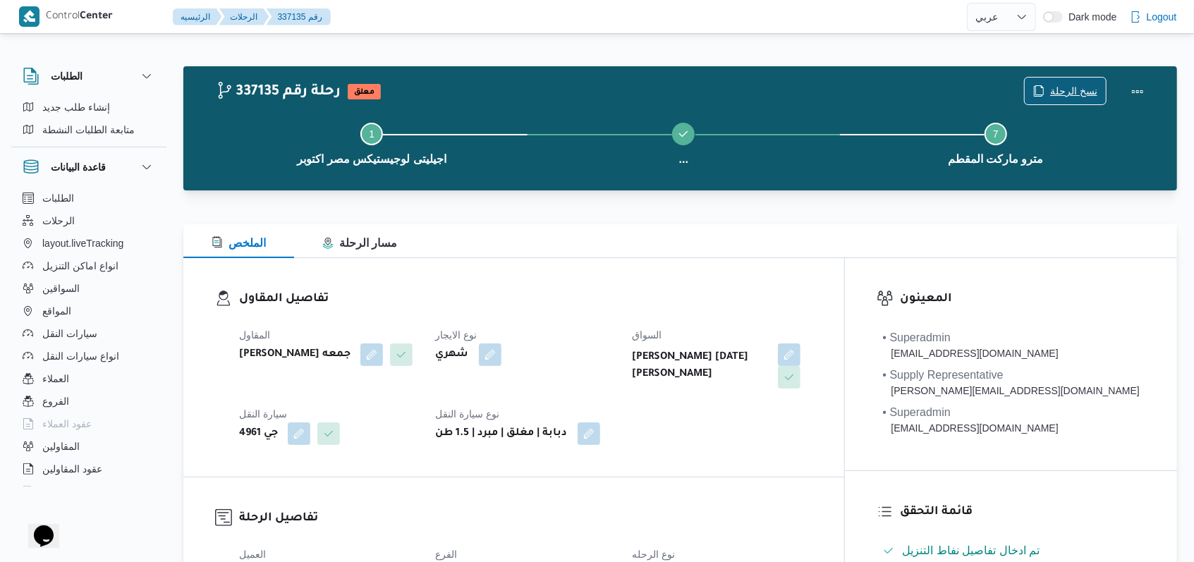
click at [1060, 87] on span "نسخ الرحلة" at bounding box center [1073, 91] width 47 height 17
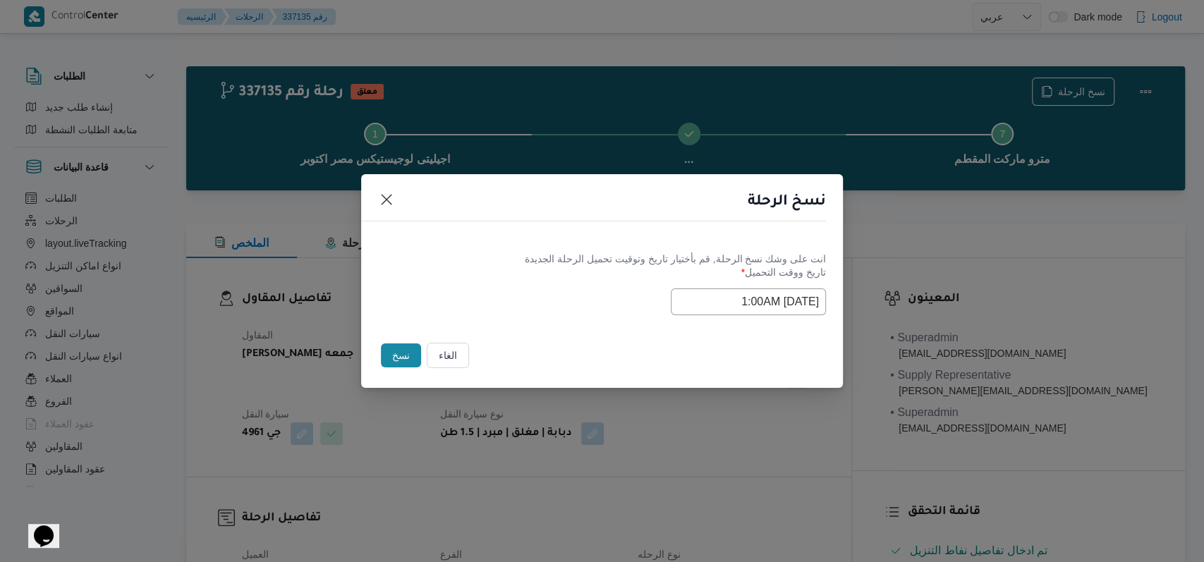
click at [733, 306] on input "13/09/2025 1:00AM" at bounding box center [748, 301] width 155 height 27
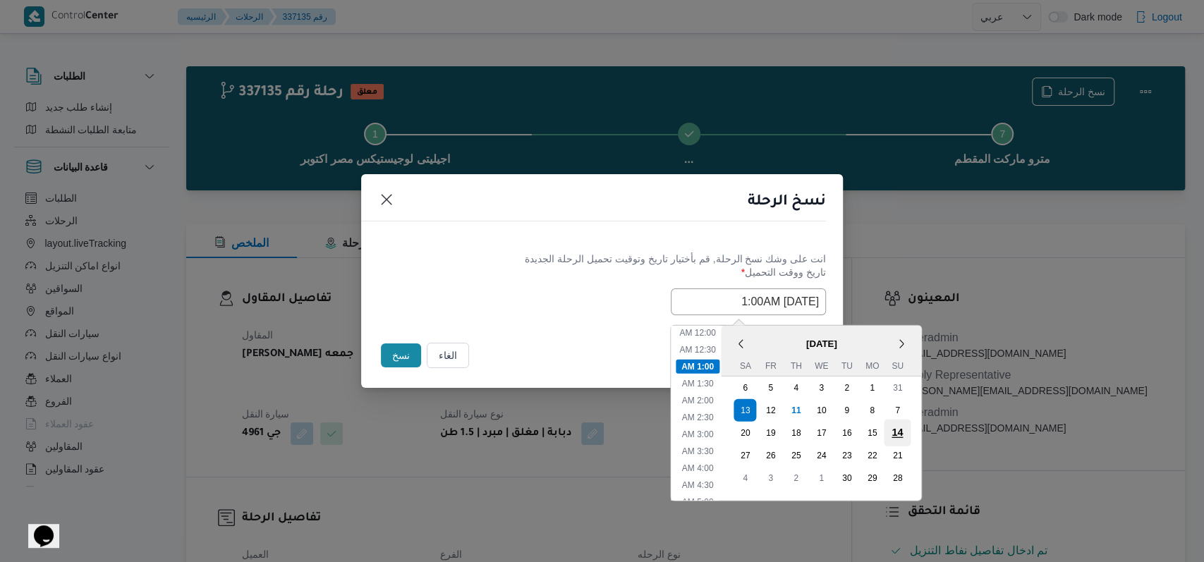
click at [910, 437] on div "14" at bounding box center [897, 432] width 27 height 27
type input "14/09/2025 1:00AM"
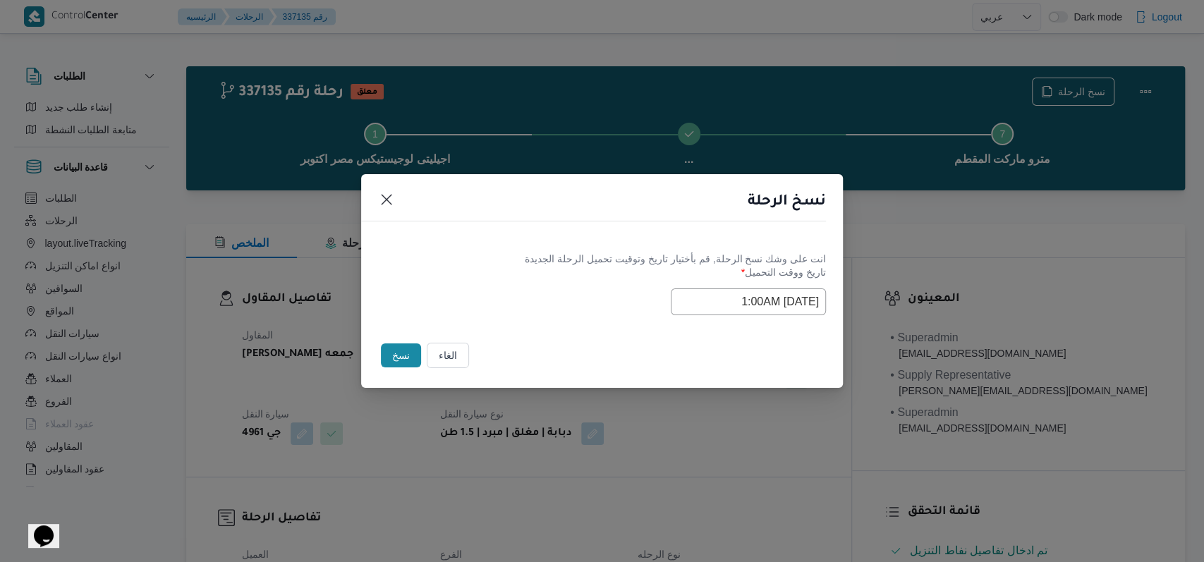
click at [530, 330] on div "الغاء نسخ" at bounding box center [602, 358] width 482 height 59
click at [385, 360] on button "نسخ" at bounding box center [401, 356] width 40 height 24
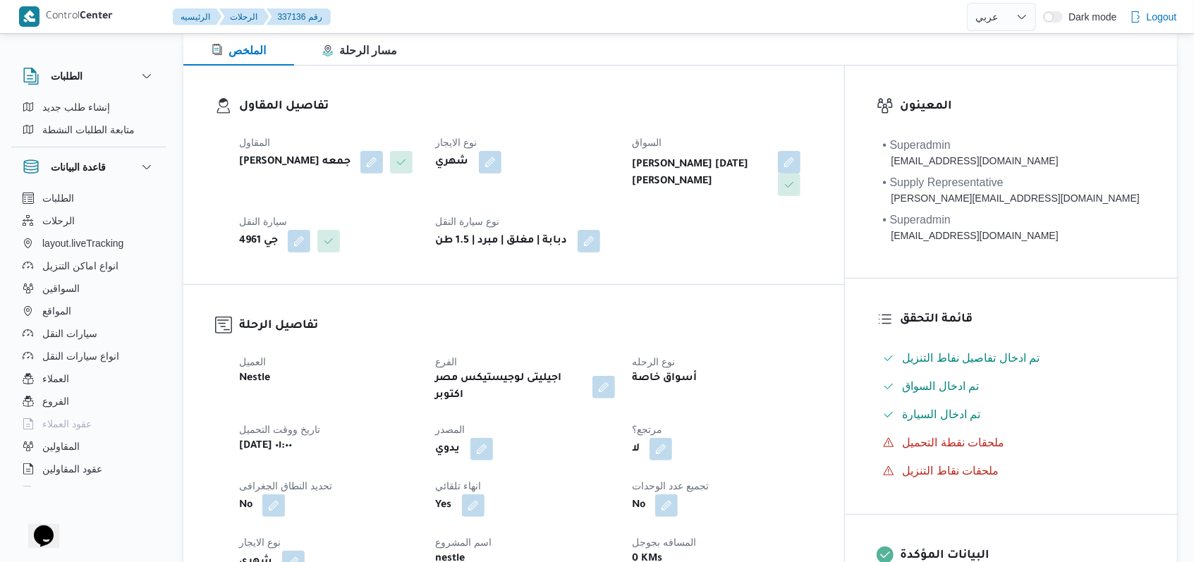
scroll to position [188, 0]
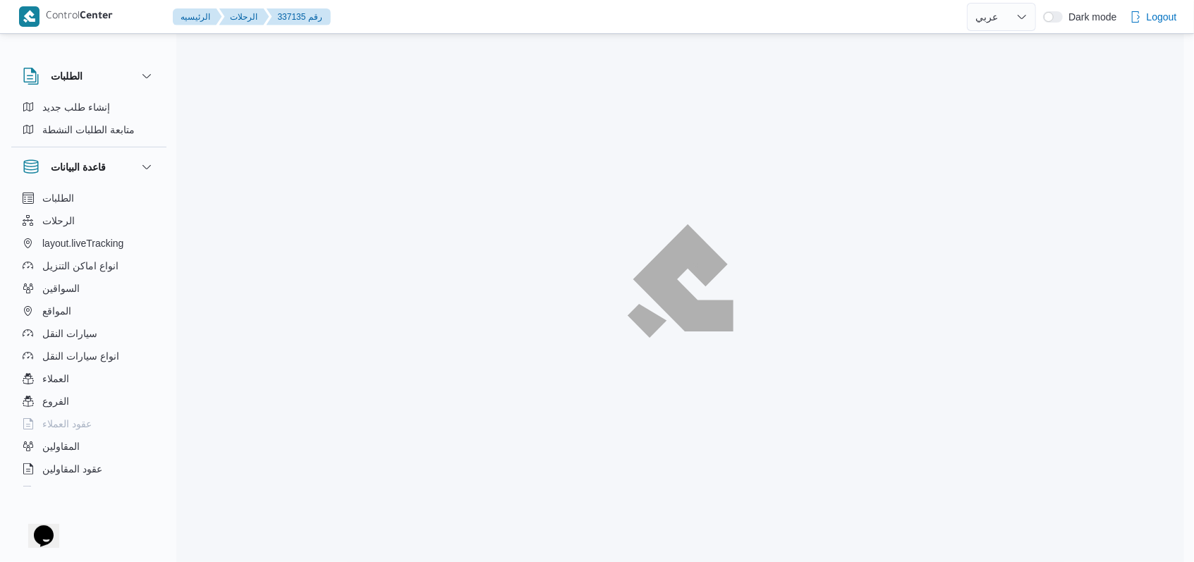
select select "ar"
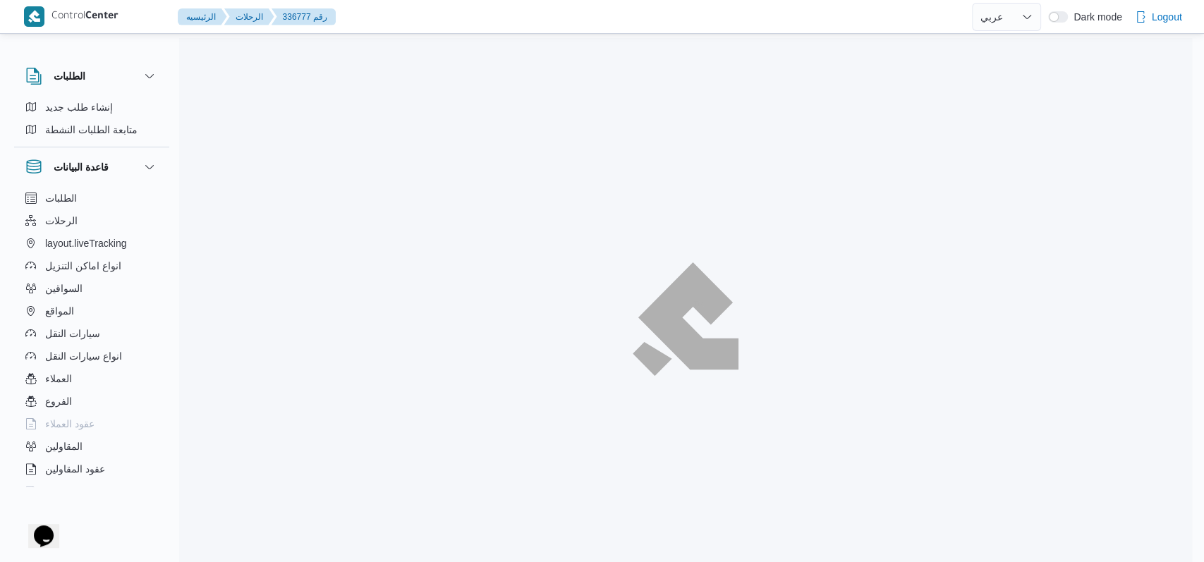
select select "ar"
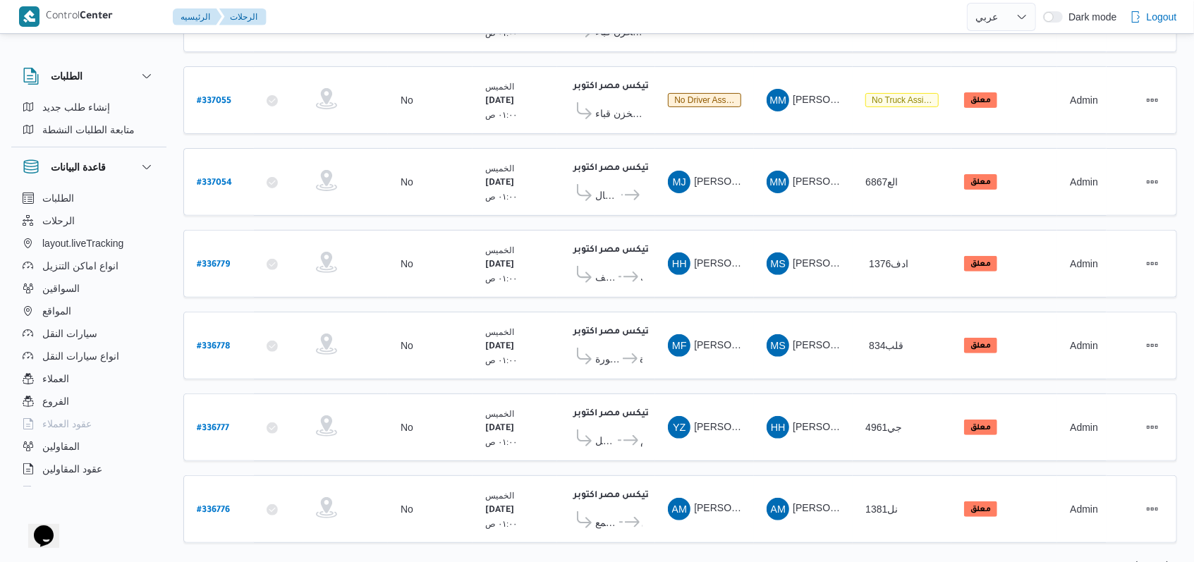
scroll to position [236, 0]
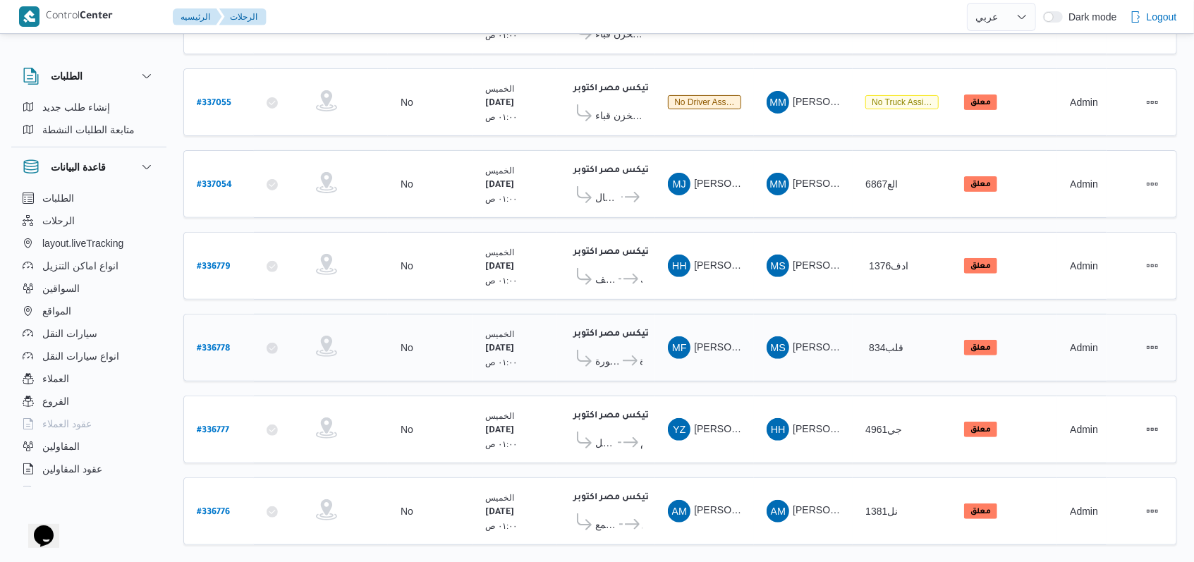
click at [211, 343] on link "# 336778" at bounding box center [213, 348] width 33 height 19
select select "ar"
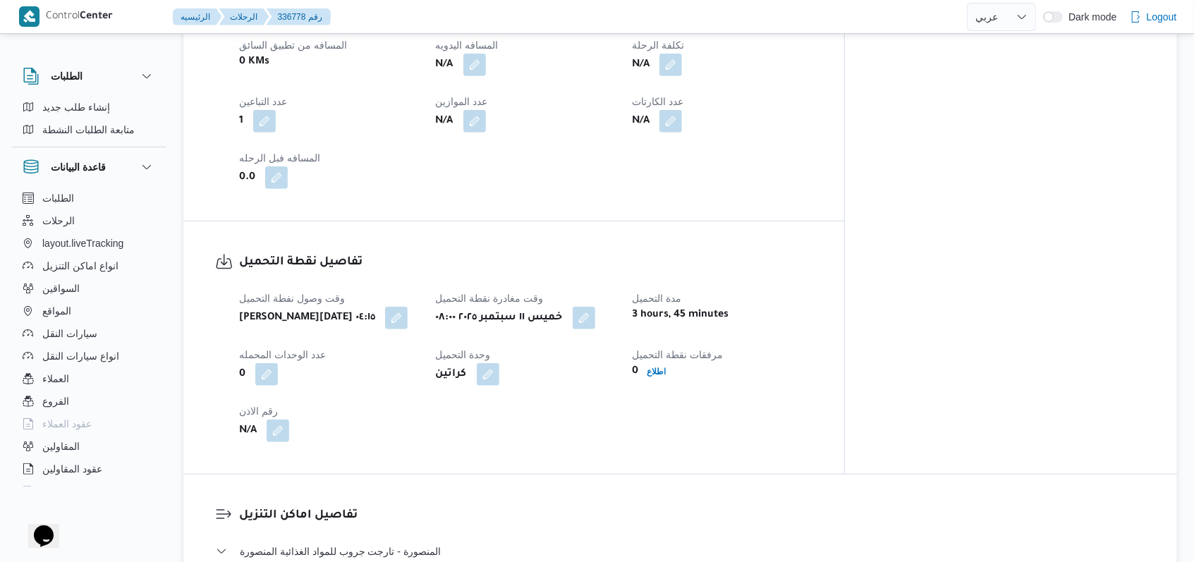
scroll to position [940, 0]
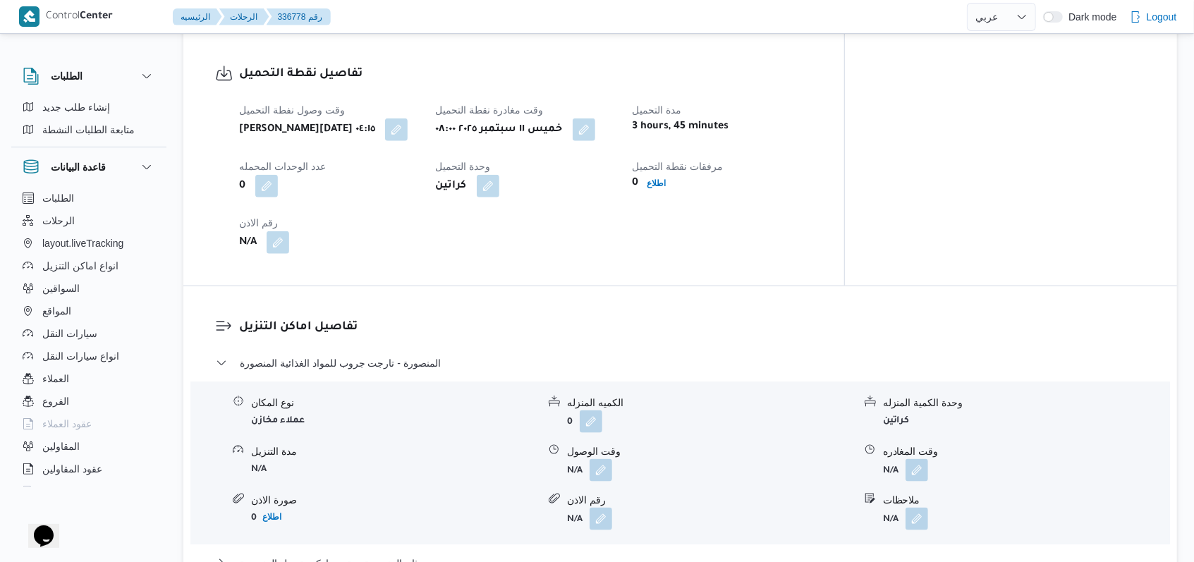
click at [395, 356] on div "المنصورة - تارجت جروب للمواد الغذائية المنصورة" at bounding box center [681, 368] width 930 height 27
click at [400, 355] on span "المنصورة - تارجت جروب للمواد الغذائية المنصورة" at bounding box center [340, 363] width 201 height 17
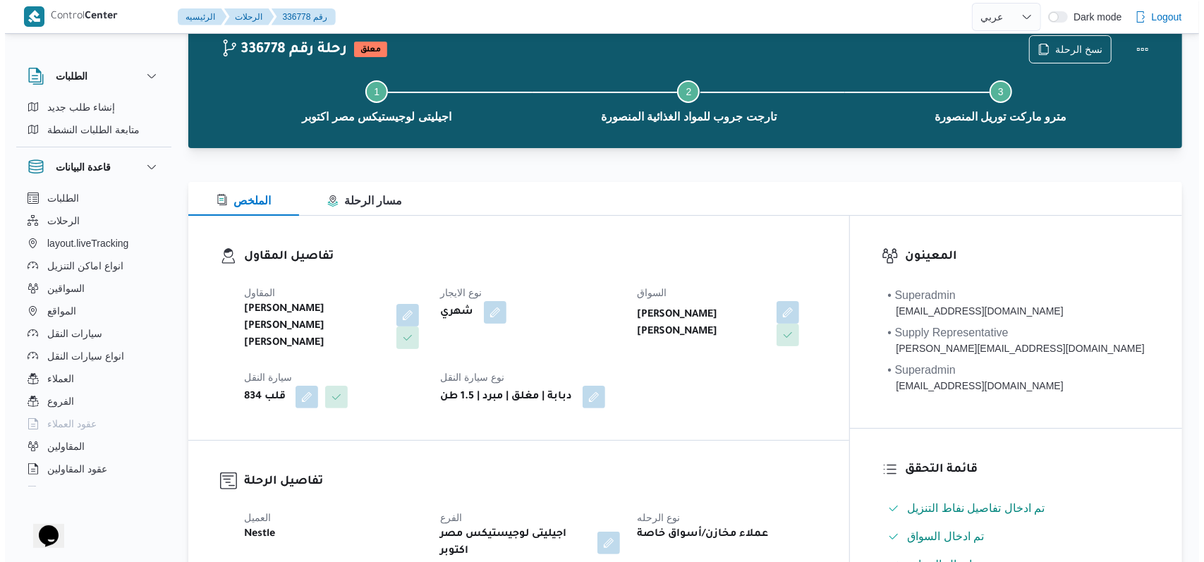
scroll to position [0, 0]
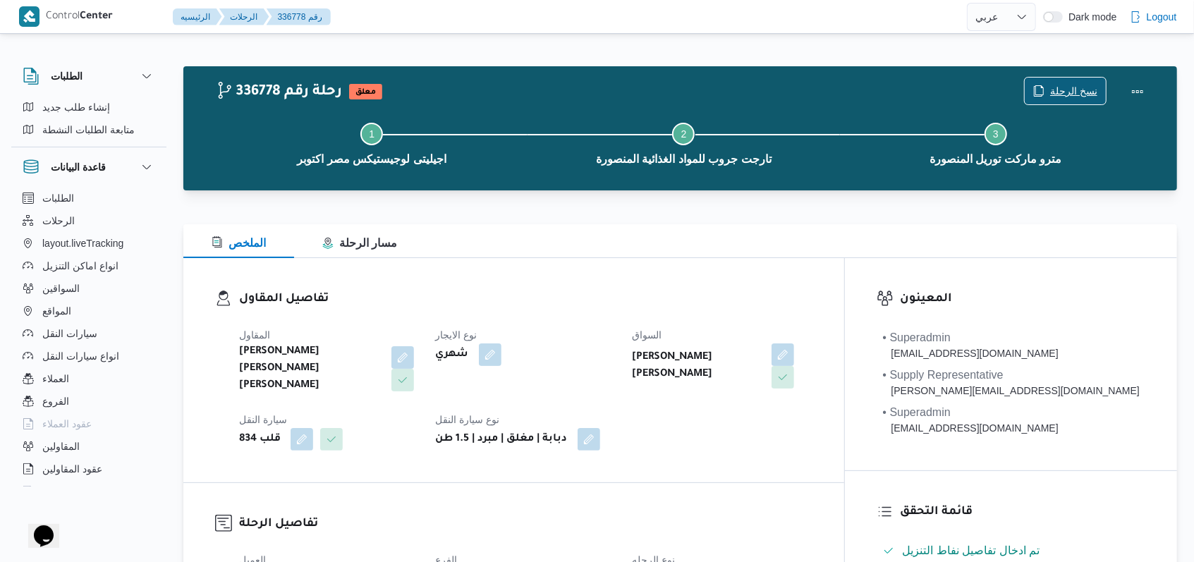
click at [1064, 88] on span "نسخ الرحلة" at bounding box center [1073, 91] width 47 height 17
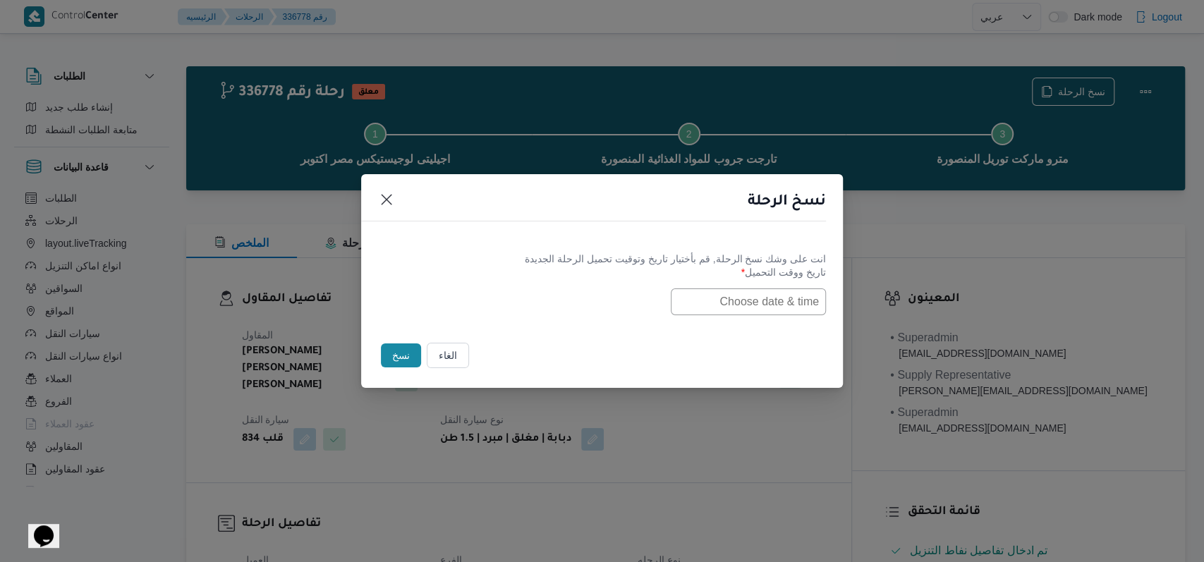
click at [758, 304] on input "text" at bounding box center [748, 301] width 155 height 27
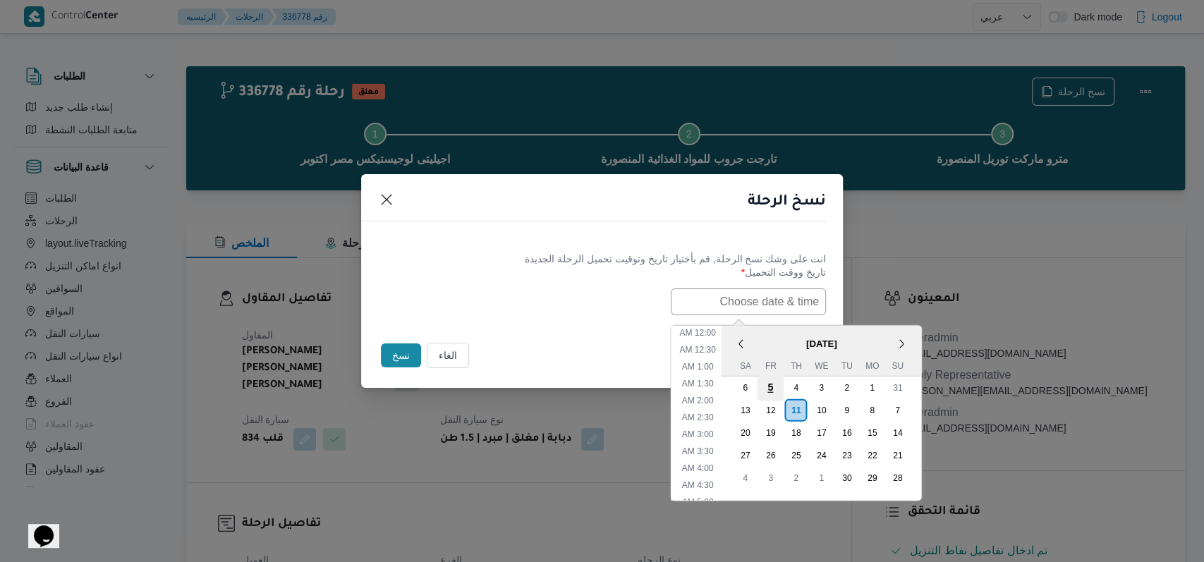
scroll to position [310, 0]
click at [748, 404] on div "13" at bounding box center [744, 409] width 27 height 27
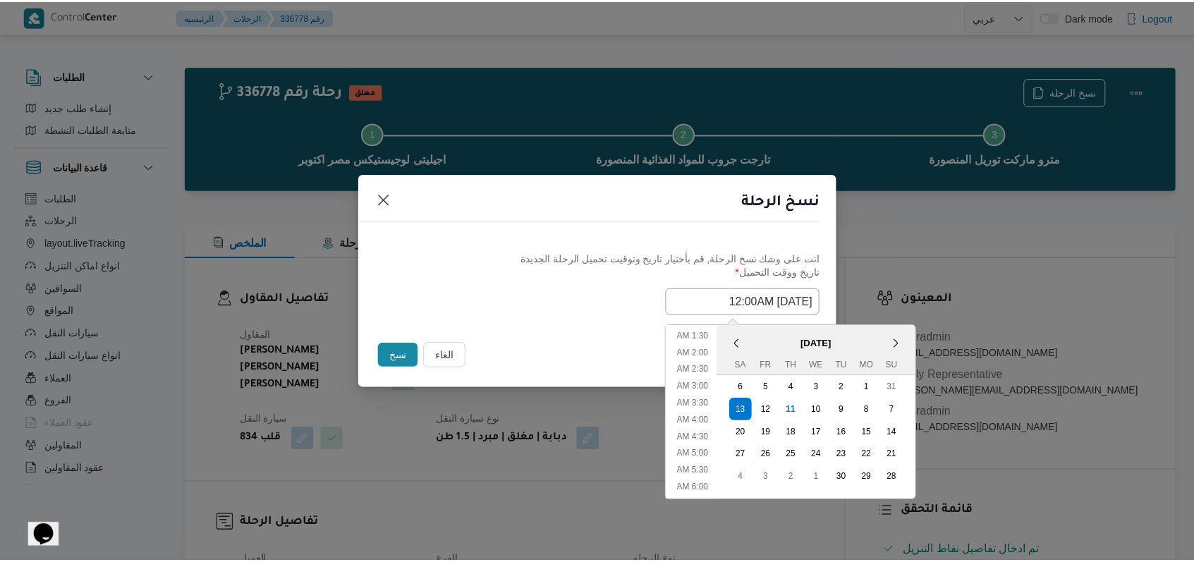
scroll to position [0, 0]
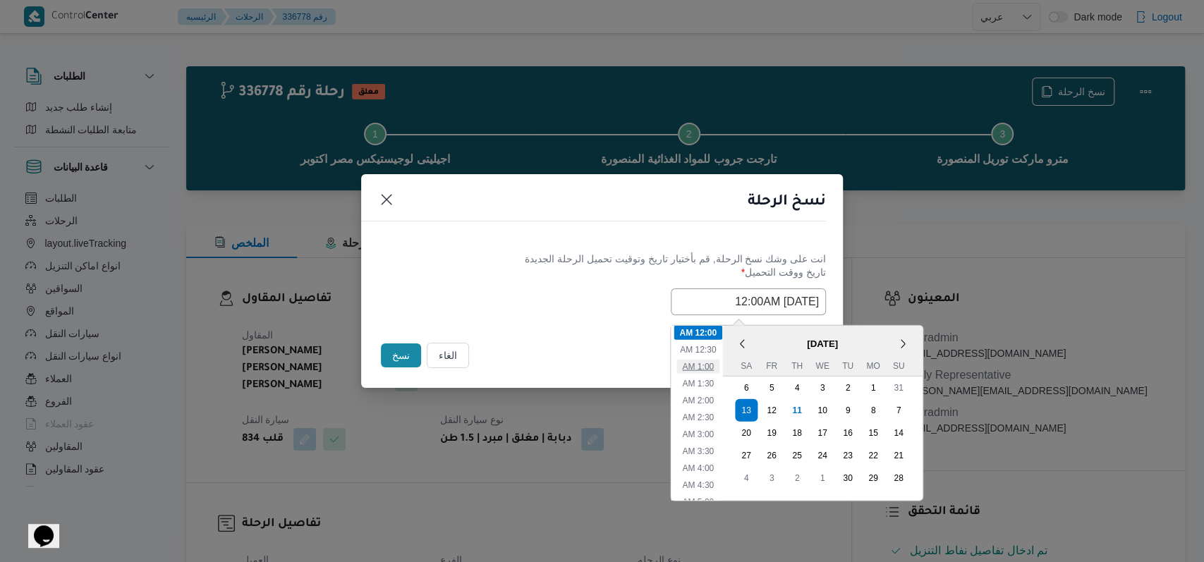
click at [712, 369] on li "1:00 AM" at bounding box center [697, 366] width 43 height 14
type input "13/09/2025 1:00AM"
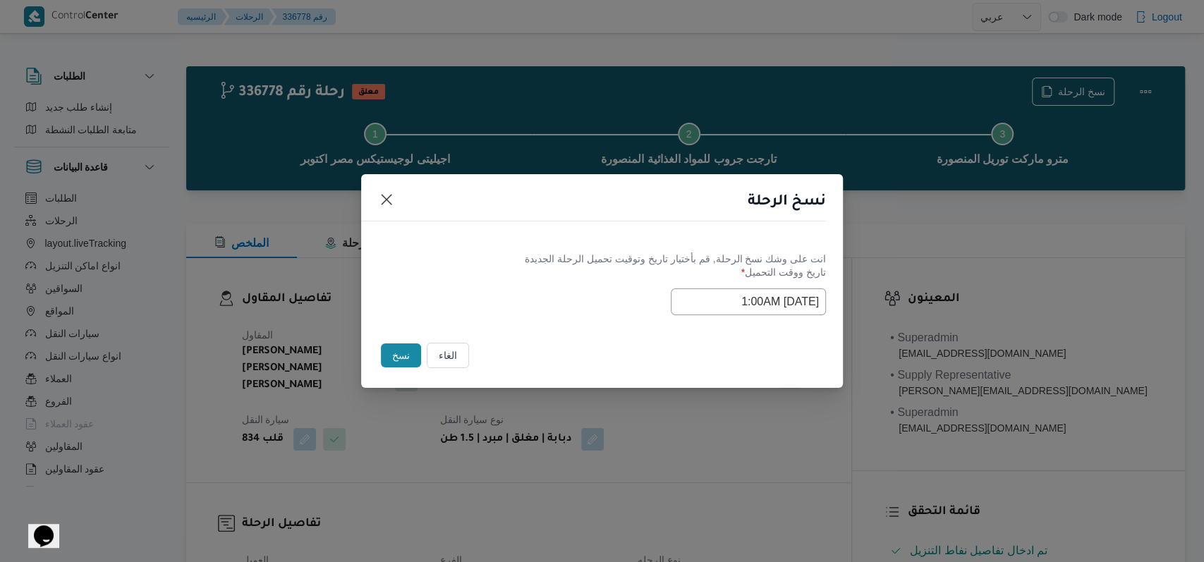
click at [508, 305] on div "Selected date: Saturday, September 13th, 2025 at 1:00 AM 13/09/2025 1:00AM" at bounding box center [602, 301] width 448 height 27
click at [400, 349] on button "نسخ" at bounding box center [401, 356] width 40 height 24
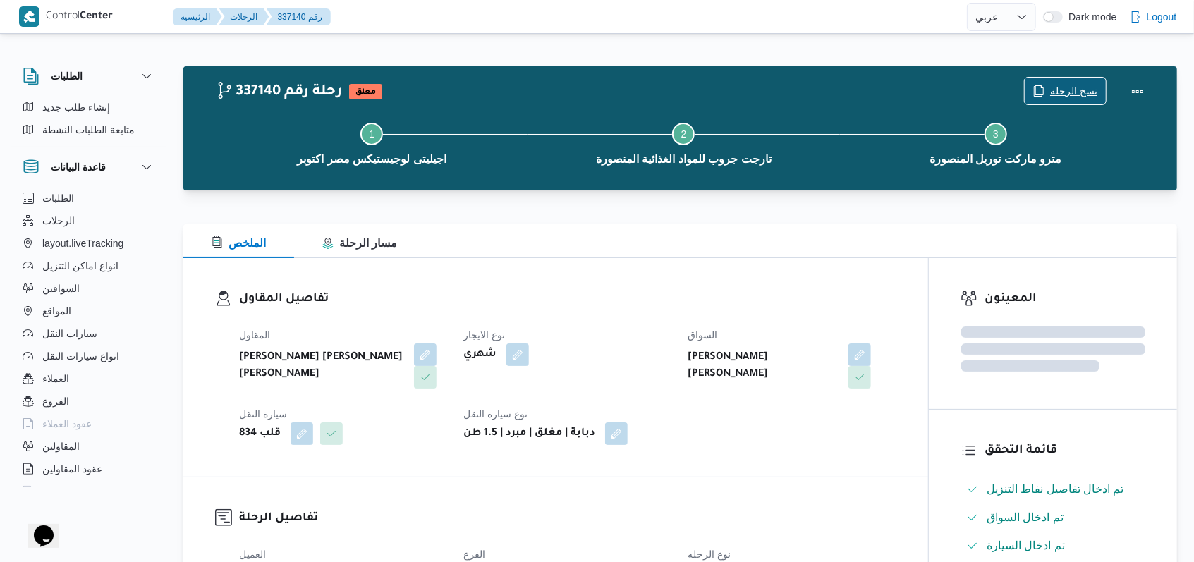
click at [1077, 78] on span "نسخ الرحلة" at bounding box center [1065, 91] width 81 height 27
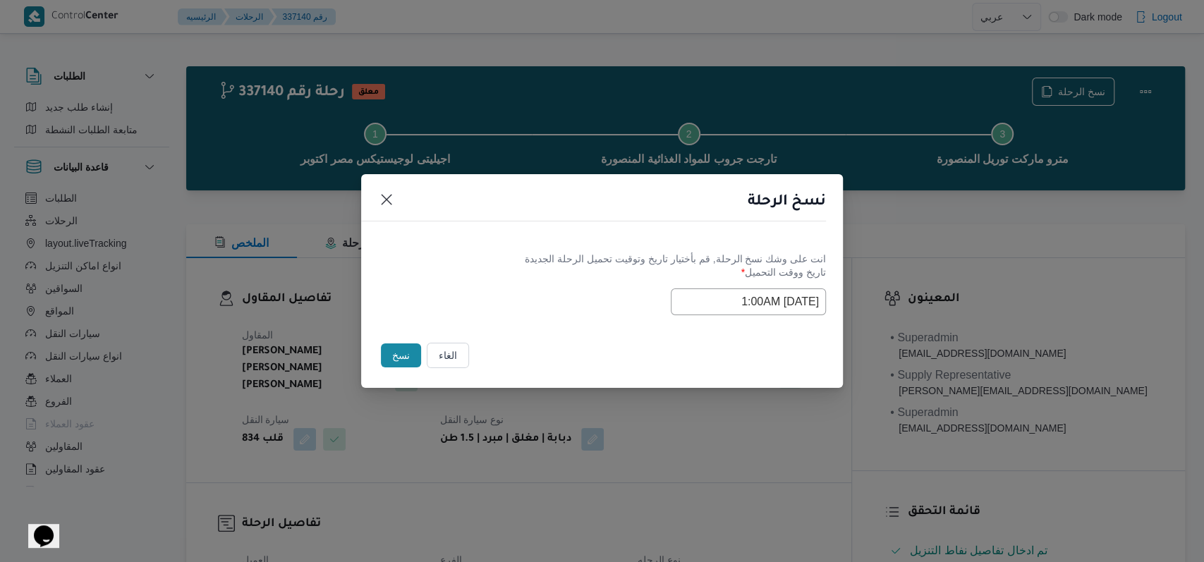
click at [710, 307] on input "13/09/2025 1:00AM" at bounding box center [748, 301] width 155 height 27
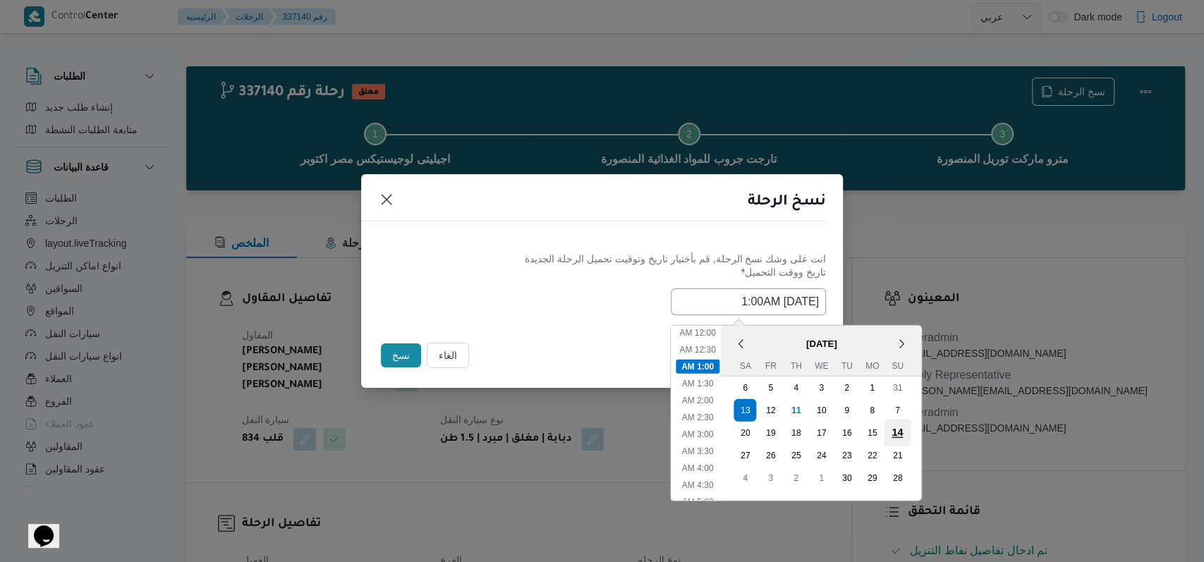
click at [897, 425] on div "14" at bounding box center [897, 432] width 27 height 27
type input "14/09/2025 1:00AM"
click at [515, 328] on div "انت على وشك نسخ الرحلة, قم بأختيار تاريخ وتوقيت تحميل الرحلة الجديدة تاريخ ووقت…" at bounding box center [602, 283] width 482 height 90
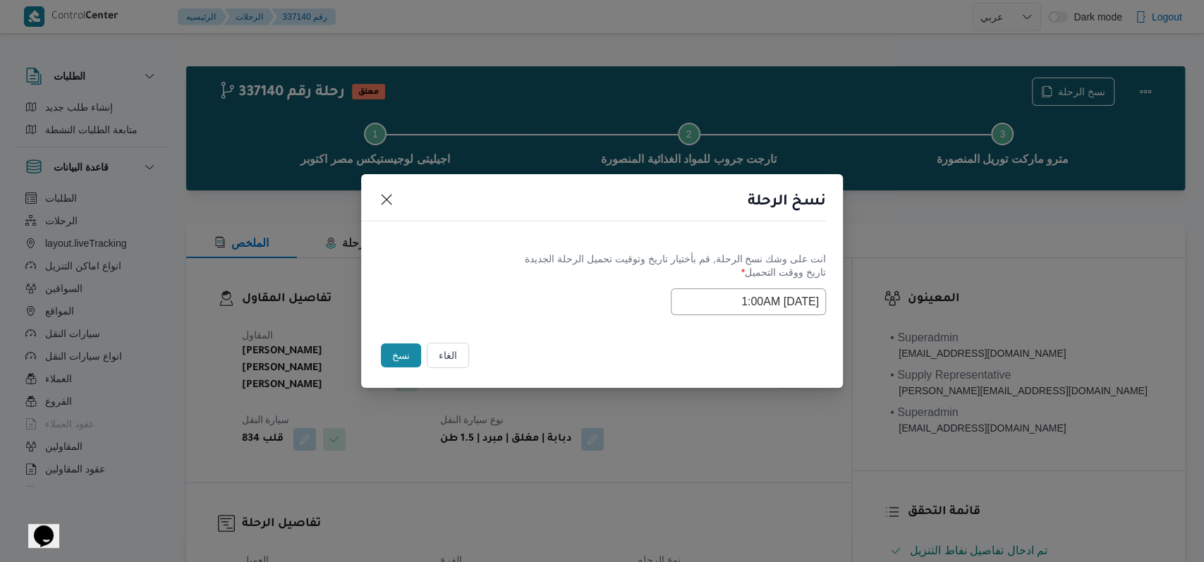
click at [405, 358] on button "نسخ" at bounding box center [401, 356] width 40 height 24
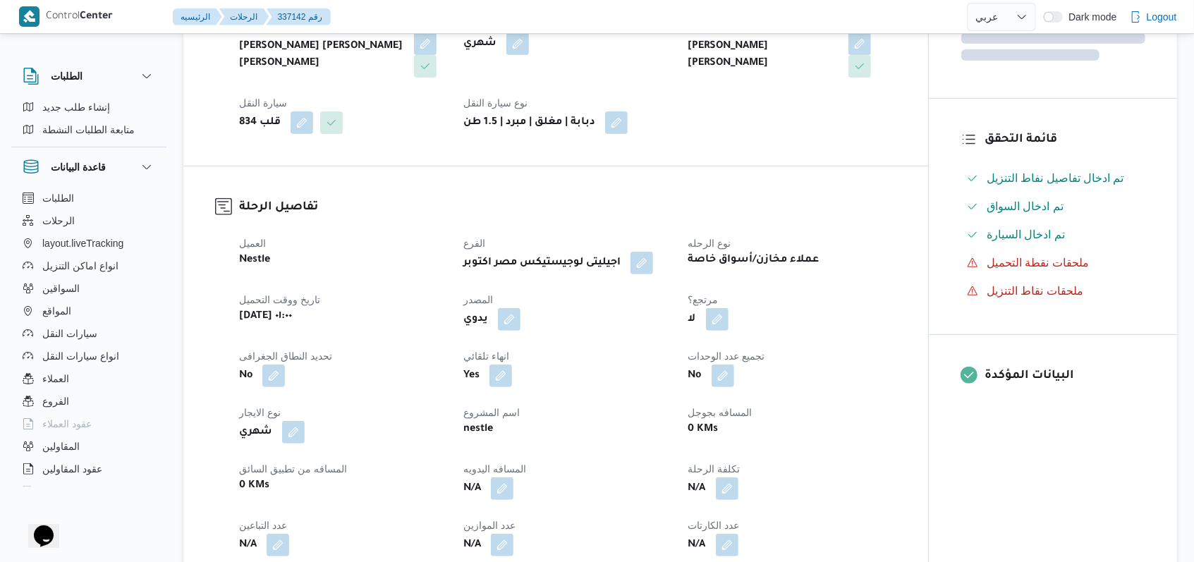
scroll to position [282, 0]
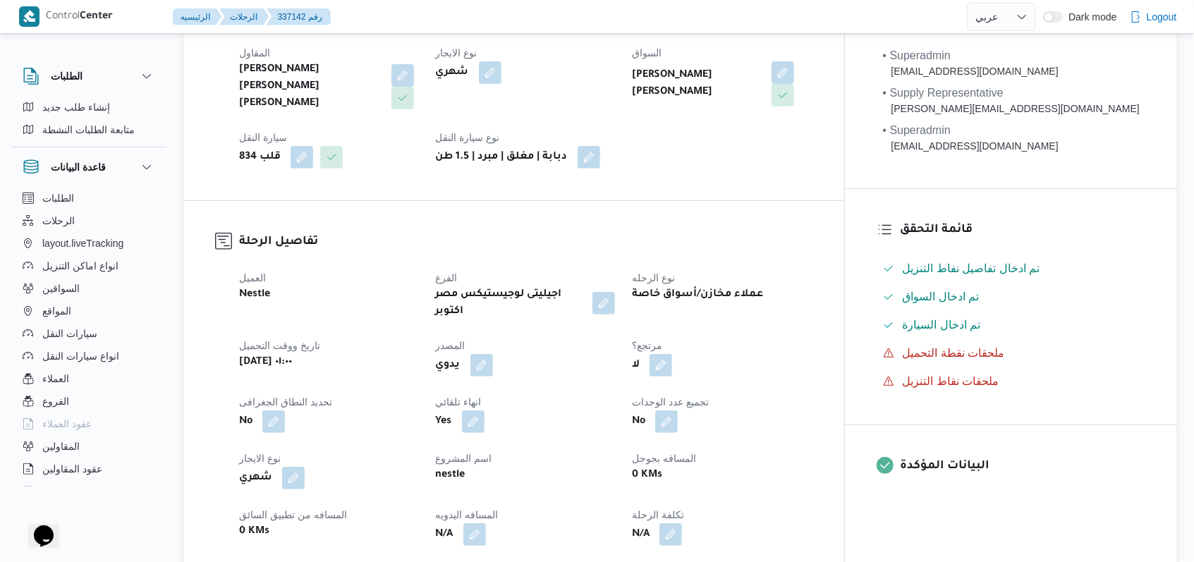
select select "ar"
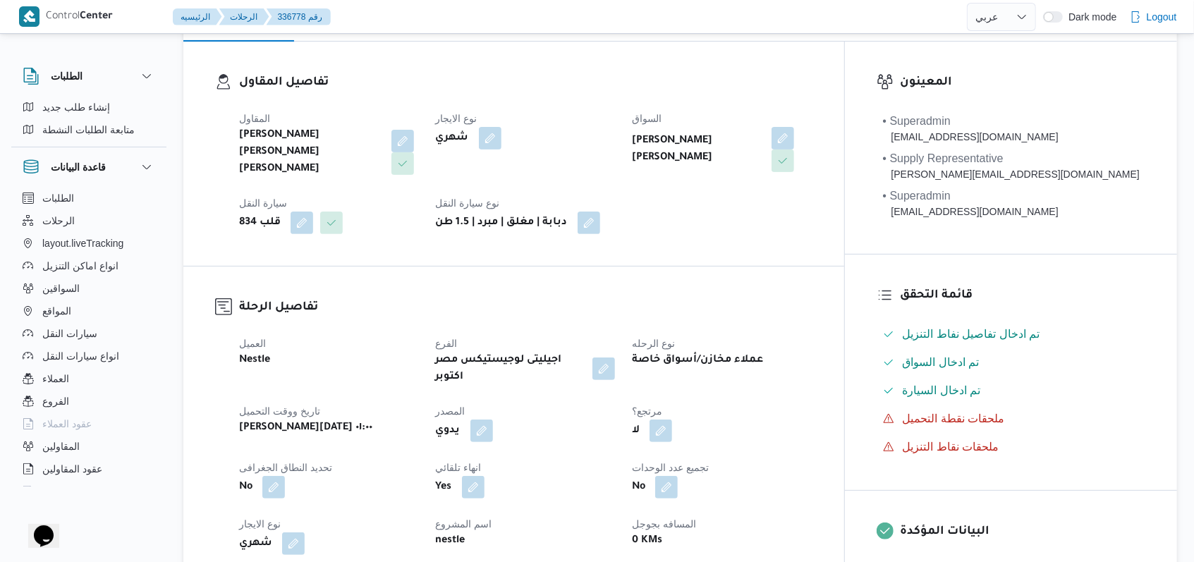
scroll to position [188, 0]
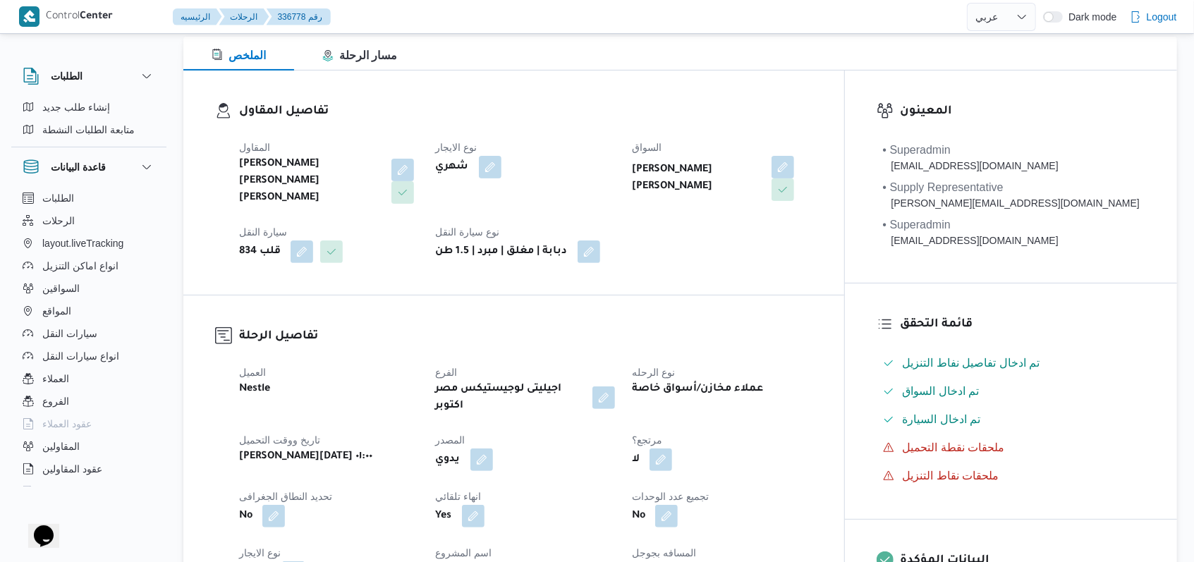
click at [419, 162] on div at bounding box center [401, 181] width 35 height 45
click at [414, 158] on button "button" at bounding box center [402, 169] width 23 height 23
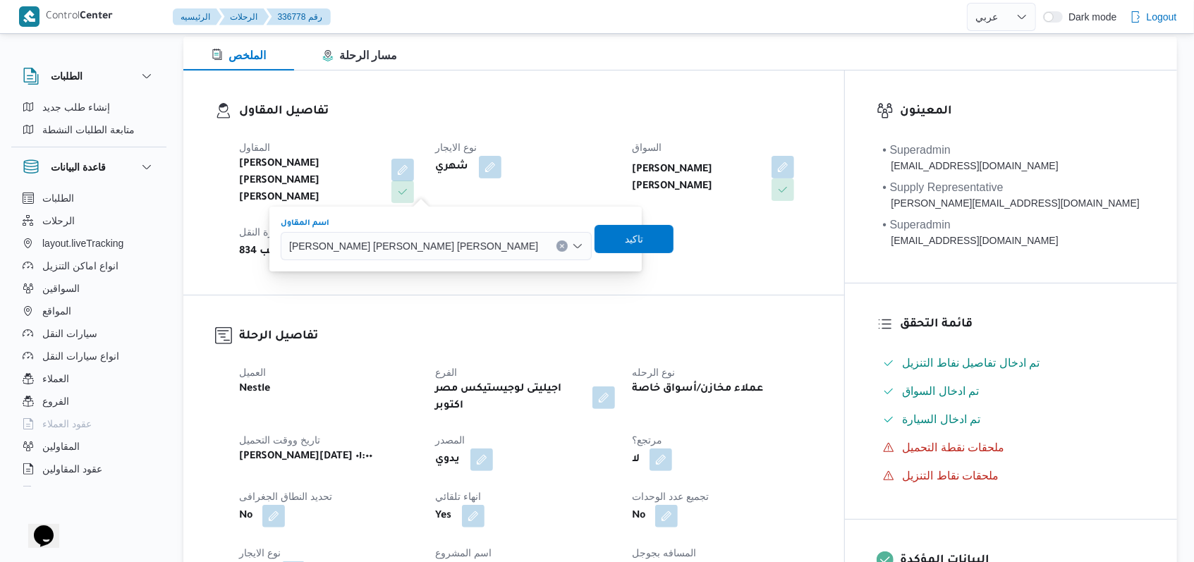
click at [392, 232] on div "[PERSON_NAME] [PERSON_NAME] [PERSON_NAME]" at bounding box center [436, 246] width 311 height 28
click at [398, 251] on span "[PERSON_NAME] [PERSON_NAME] [PERSON_NAME]" at bounding box center [413, 246] width 249 height 16
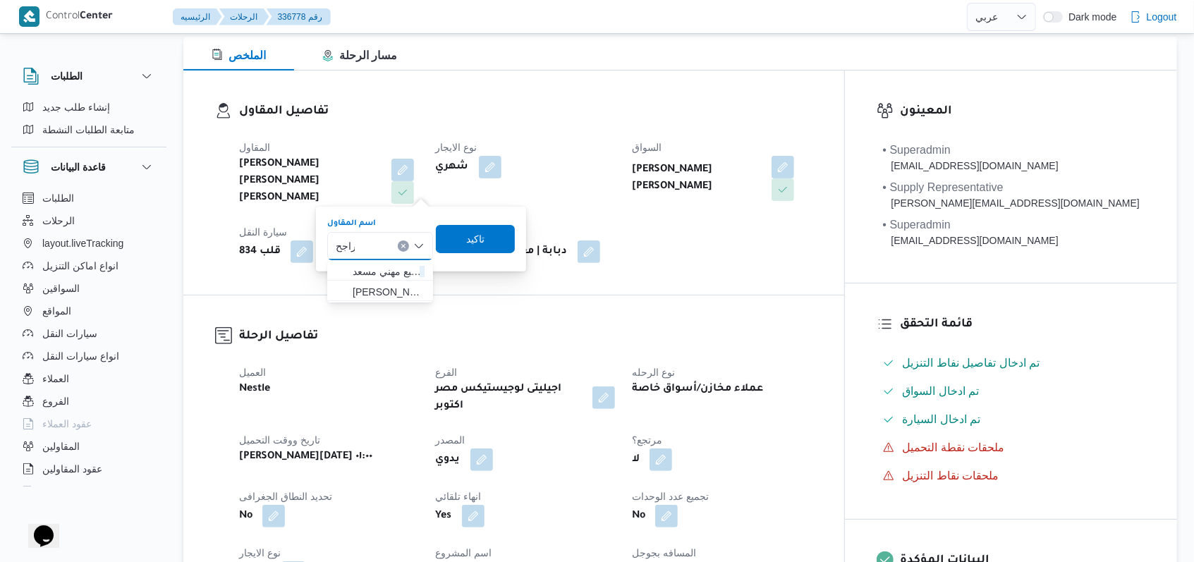
type input "راجح"
click at [387, 269] on span "راجح ضبع مهني مسعد" at bounding box center [389, 271] width 72 height 17
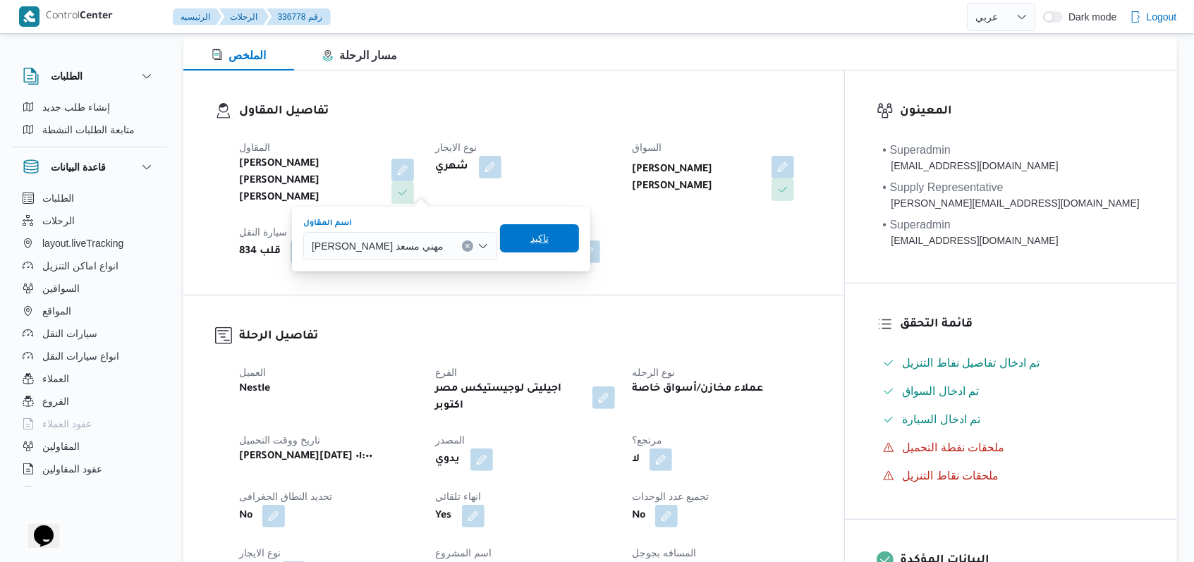
click at [535, 238] on span "تاكيد" at bounding box center [539, 238] width 79 height 28
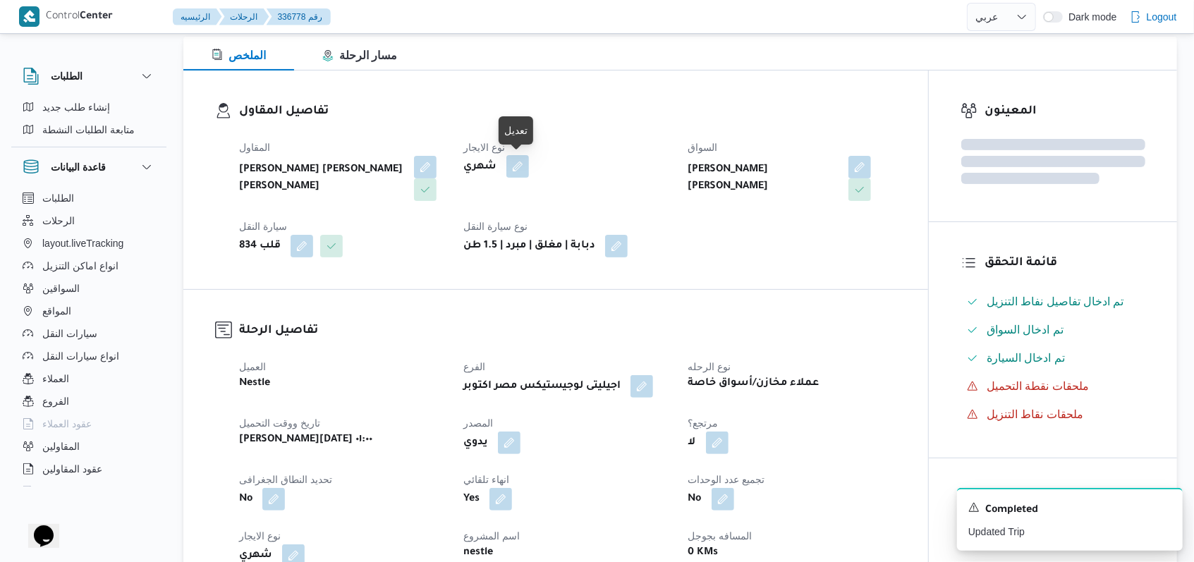
click at [521, 174] on button "button" at bounding box center [517, 166] width 23 height 23
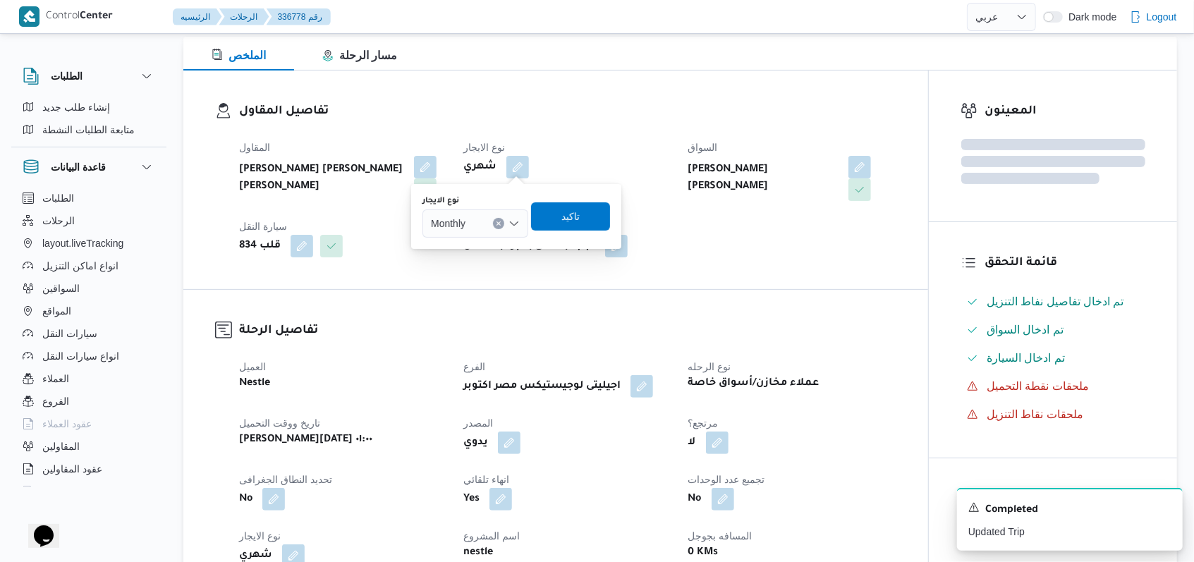
click at [485, 221] on div "Monthly" at bounding box center [476, 223] width 106 height 28
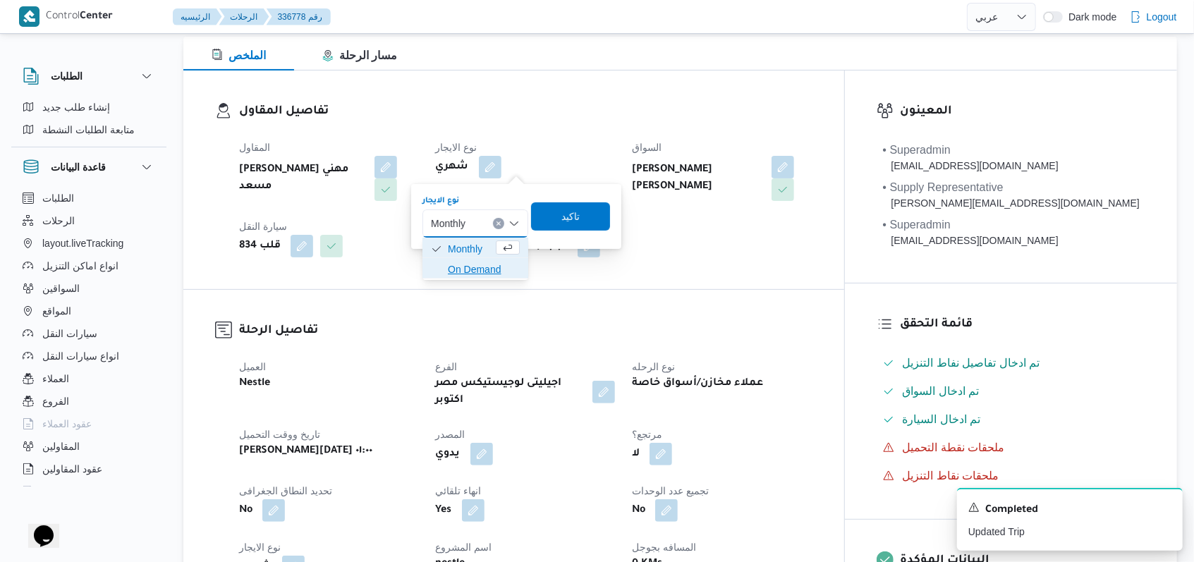
click at [471, 272] on span "On Demand" at bounding box center [484, 269] width 72 height 17
click at [597, 217] on span "تاكيد" at bounding box center [575, 216] width 79 height 28
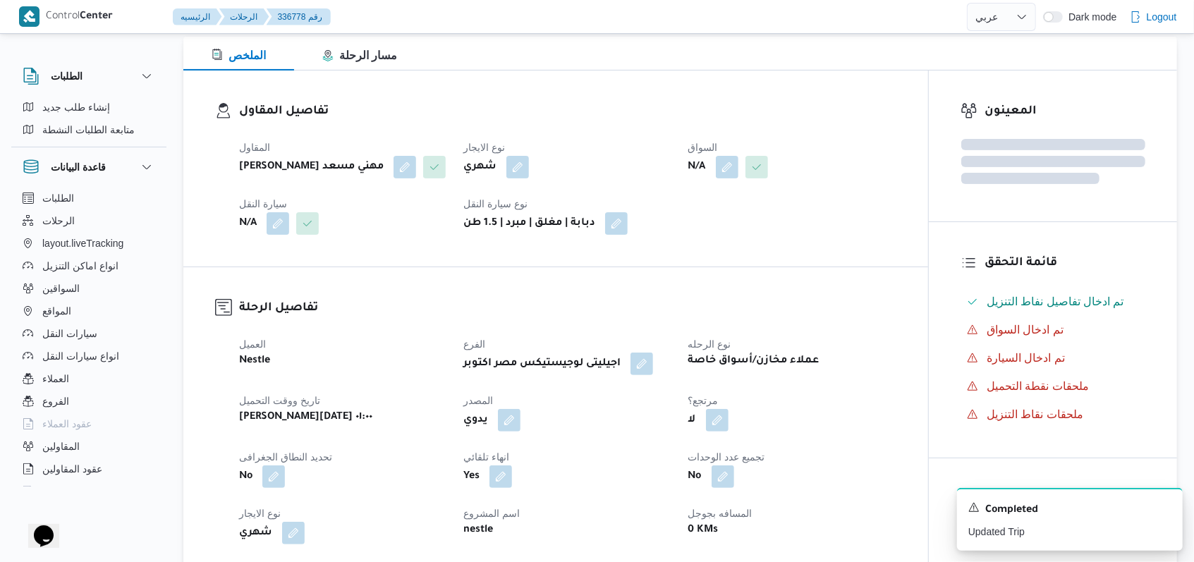
click at [705, 229] on div "المقاول راجح ضبع مهني مسعد نوع الايجار شهري السواق N/A سيارة النقل N/A نوع سيار…" at bounding box center [568, 186] width 674 height 113
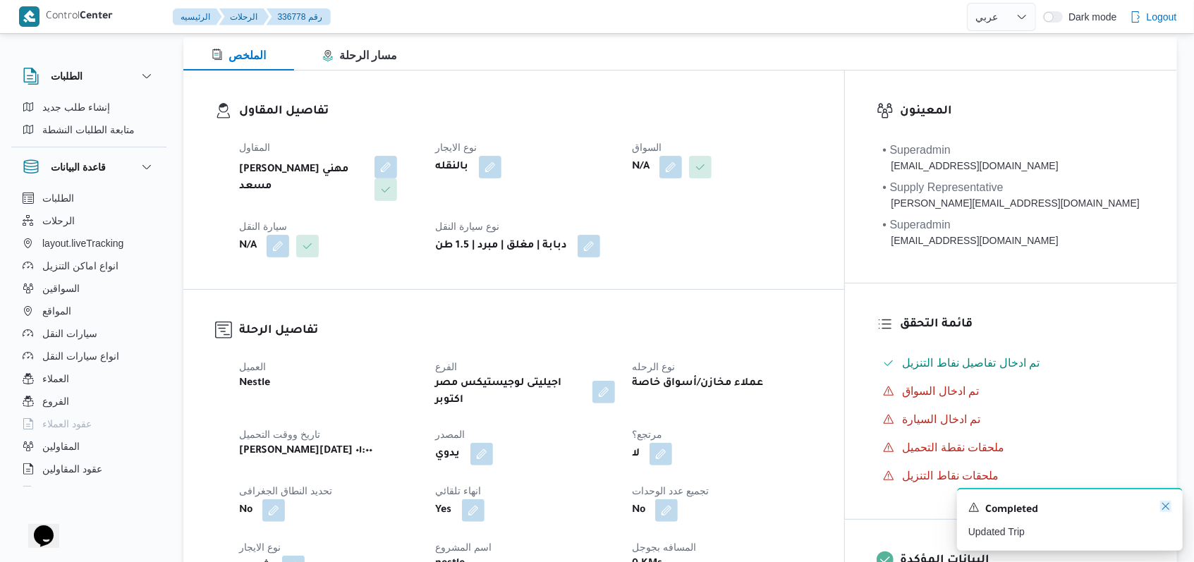
click at [1162, 509] on icon "Dismiss toast" at bounding box center [1165, 506] width 11 height 11
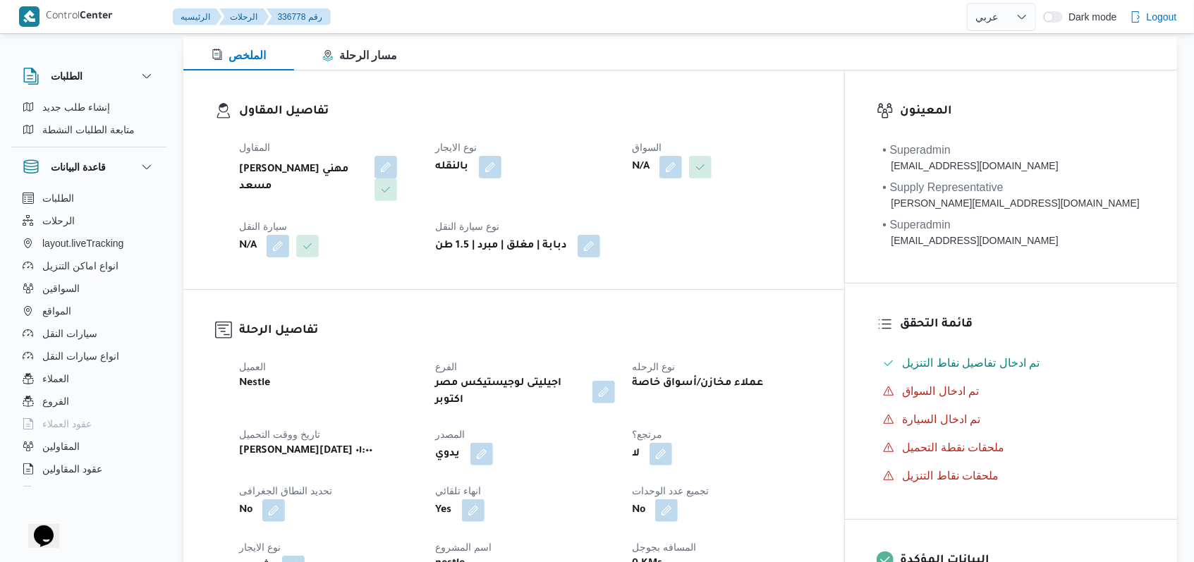
click at [698, 290] on div "تفاصيل الرحلة العميل Nestle الفرع اجيليتى لوجيستيكس مصر اكتوبر نوع الرحله عملاء…" at bounding box center [513, 535] width 661 height 490
click at [682, 169] on button "button" at bounding box center [671, 166] width 23 height 23
click at [711, 241] on div "You are in a dialog. To close this dialog, hit escape. اختار السواق Search تاكيد" at bounding box center [740, 216] width 210 height 65
click at [711, 233] on div "Search" at bounding box center [699, 223] width 106 height 28
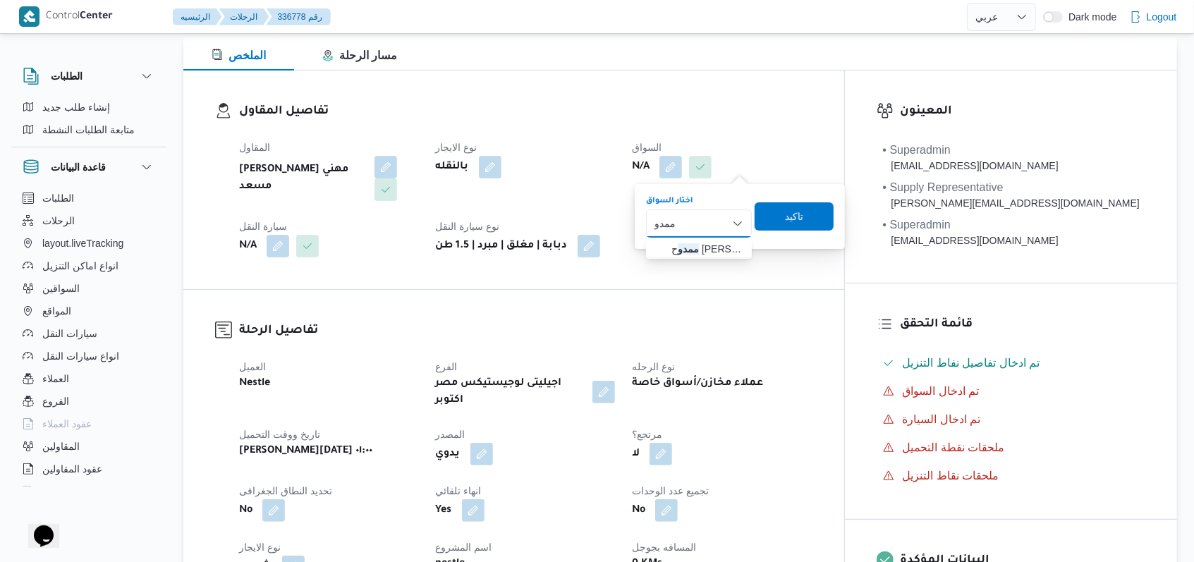
type input "ممدو"
click at [705, 250] on span "ممدو ح مصطفي ابراهيم حلمي" at bounding box center [708, 249] width 72 height 17
click at [819, 217] on span "تاكيد" at bounding box center [792, 216] width 79 height 28
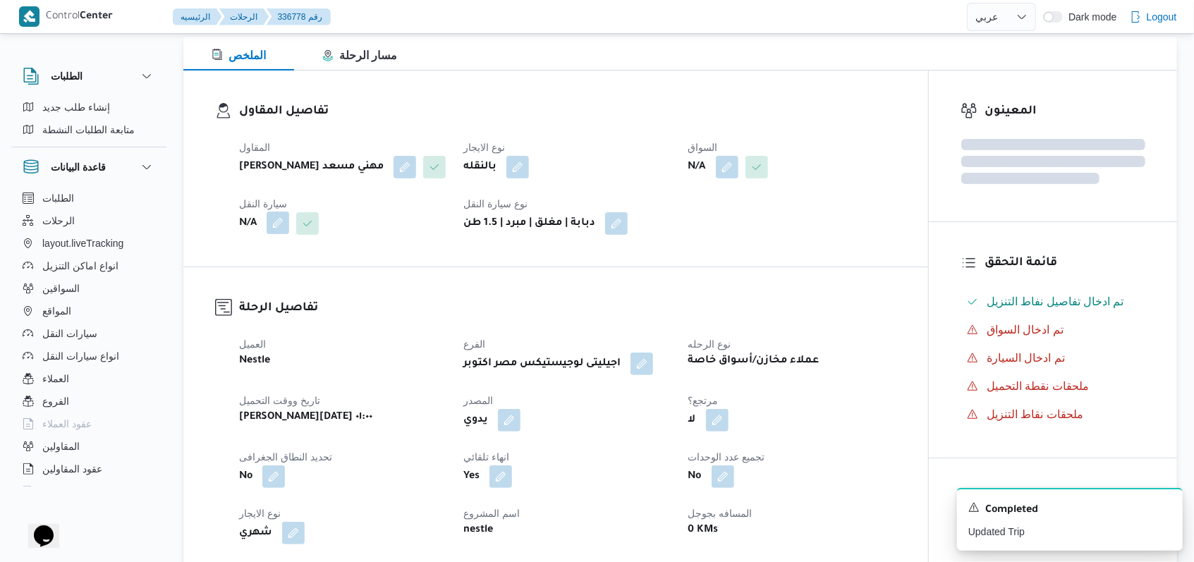
click at [288, 221] on button "button" at bounding box center [278, 223] width 23 height 23
click at [273, 294] on div "اختار سيارة النقل Search تاكيد" at bounding box center [290, 272] width 190 height 45
click at [272, 279] on div "Search" at bounding box center [250, 280] width 106 height 28
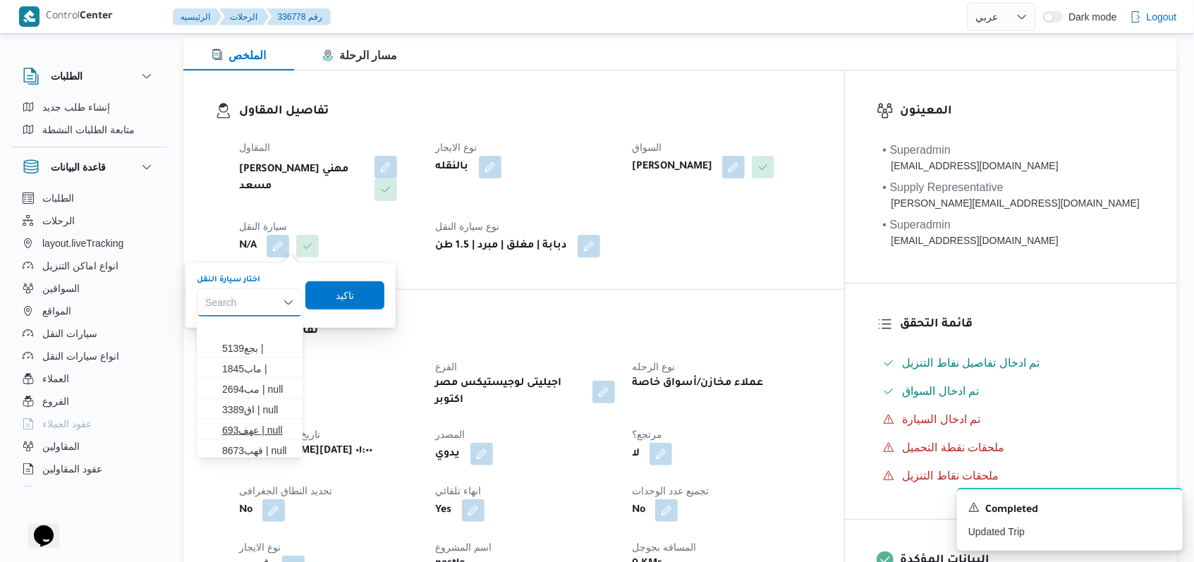
scroll to position [94, 0]
click at [265, 417] on span "ناي6894 | null" at bounding box center [258, 418] width 72 height 17
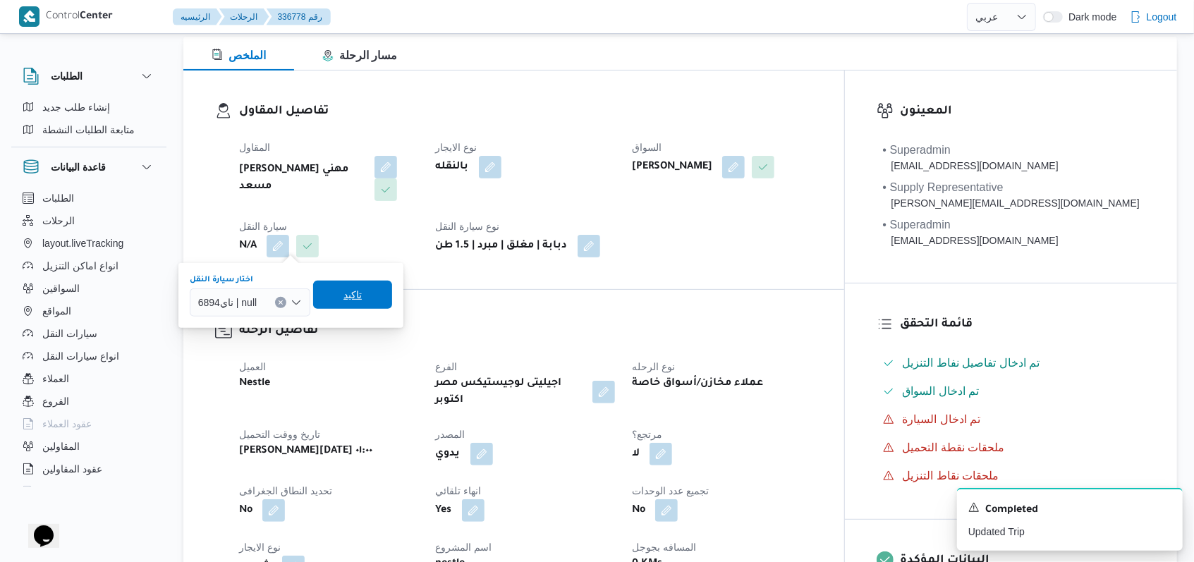
click at [371, 285] on span "تاكيد" at bounding box center [352, 295] width 79 height 28
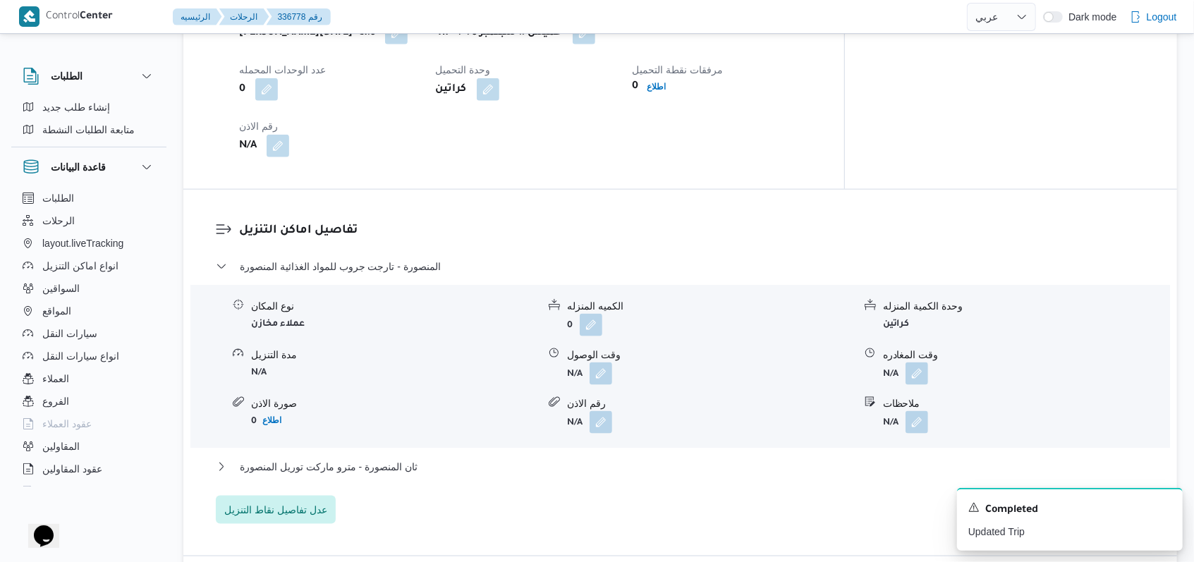
scroll to position [1034, 0]
click at [426, 243] on dl "تفاصيل اماكن التنزيل المنصورة - تارجت جروب للمواد الغذائية المنصورة نوع المكان …" at bounding box center [692, 370] width 906 height 303
click at [425, 255] on span "المنصورة - تارجت جروب للمواد الغذائية المنصورة" at bounding box center [340, 263] width 201 height 17
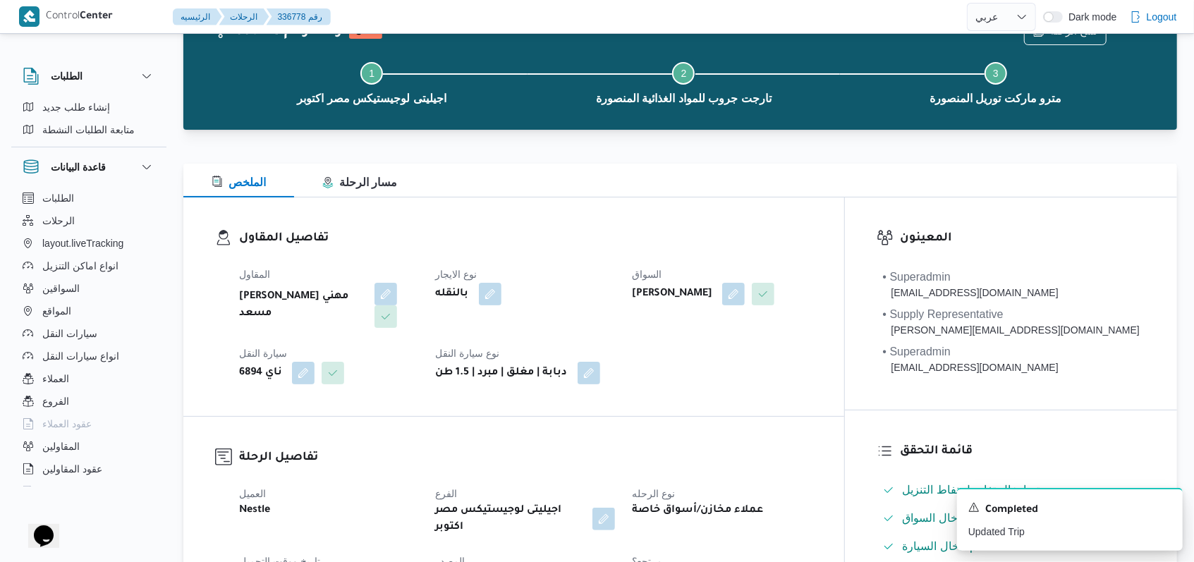
scroll to position [0, 0]
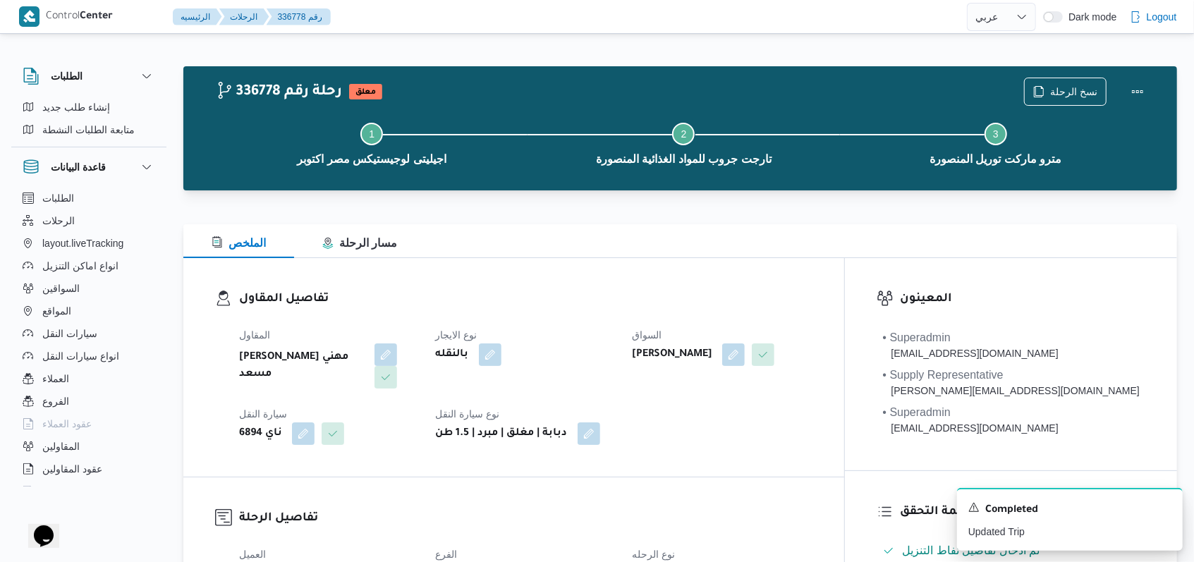
select select "ar"
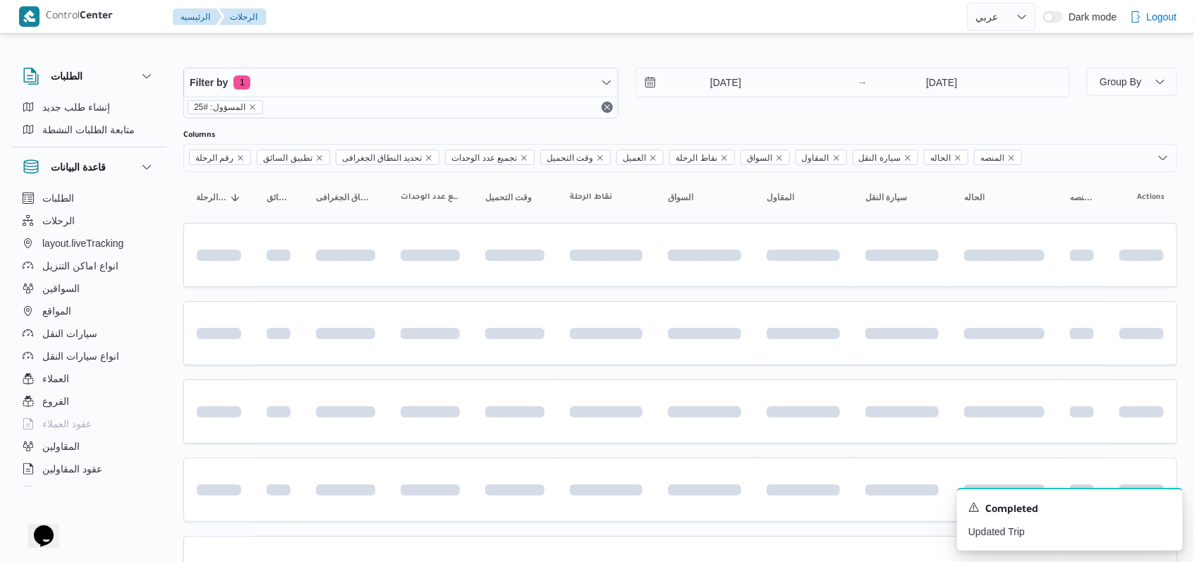
scroll to position [236, 0]
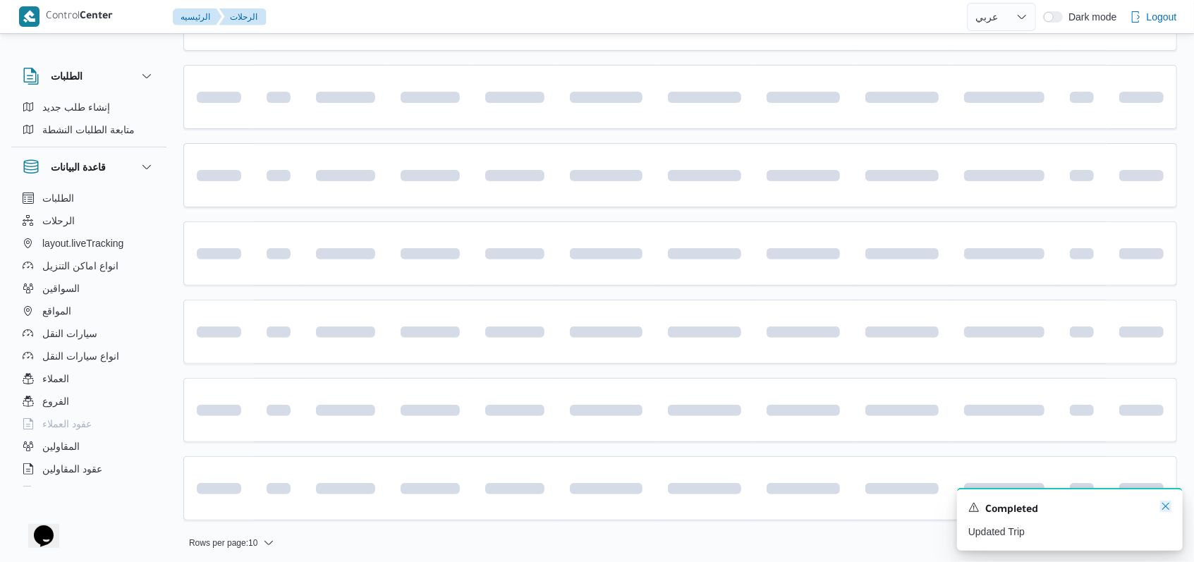
click at [1164, 506] on icon "Dismiss toast" at bounding box center [1165, 506] width 11 height 11
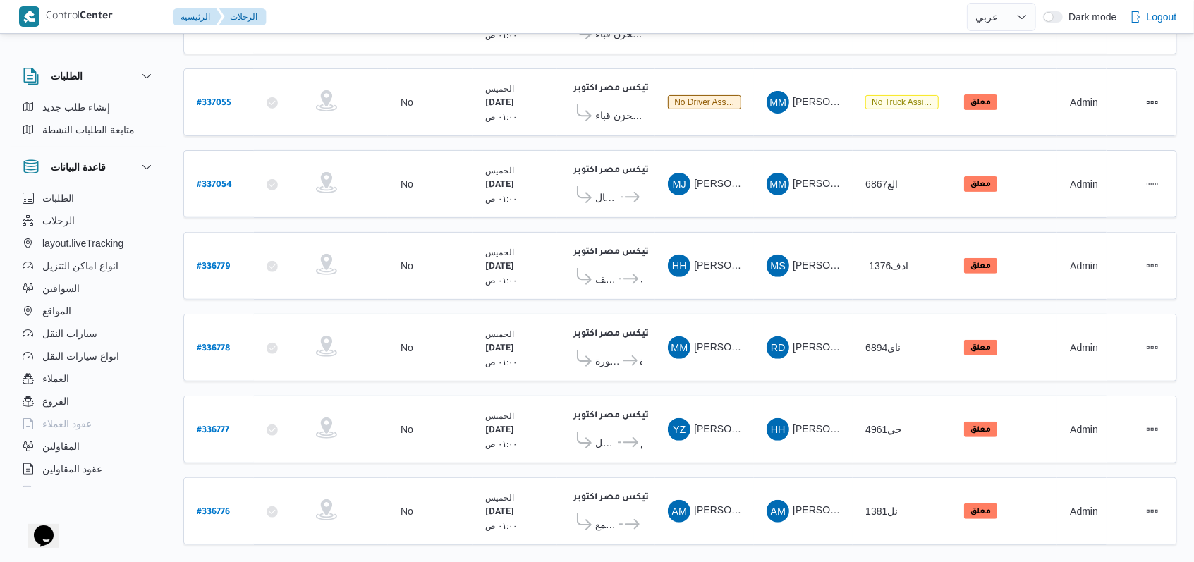
scroll to position [233, 0]
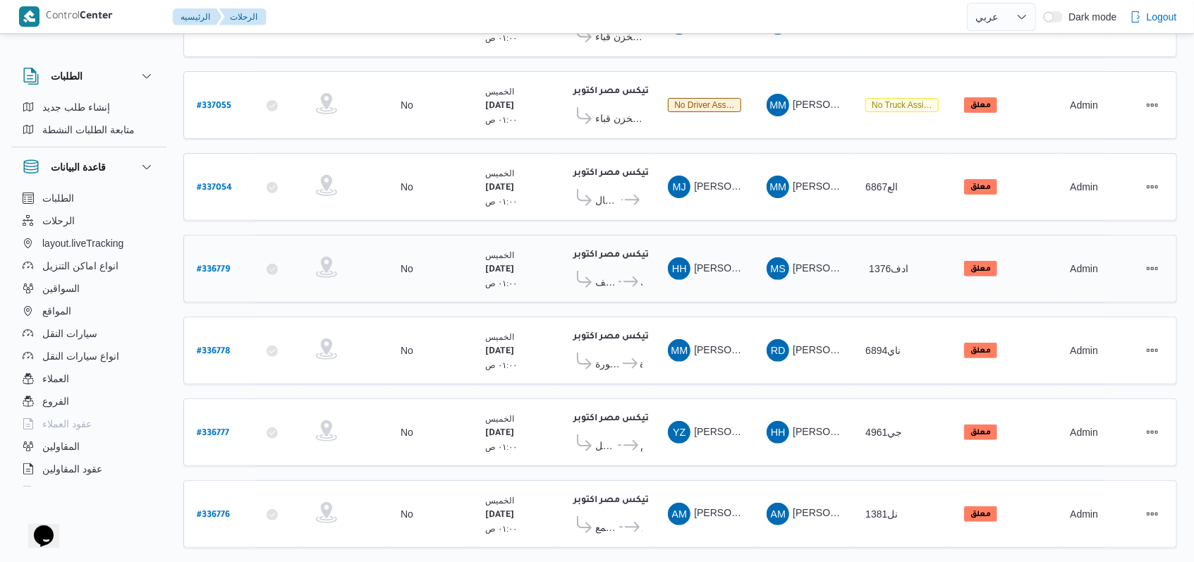
click at [224, 265] on b "# 336779" at bounding box center [213, 270] width 33 height 10
select select "ar"
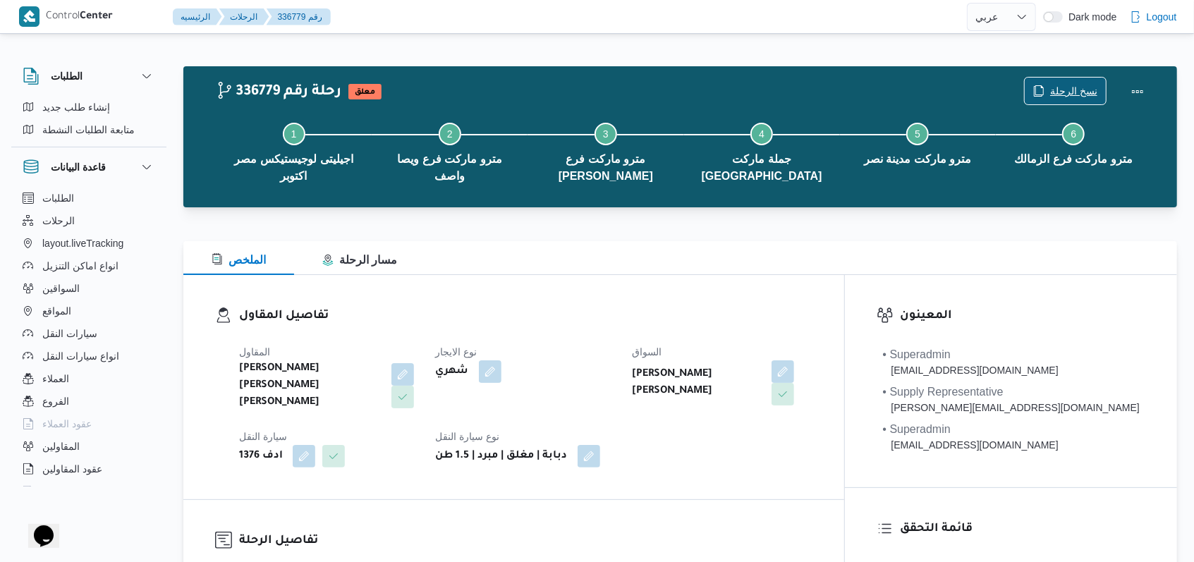
click at [1044, 87] on icon "button" at bounding box center [1039, 90] width 8 height 10
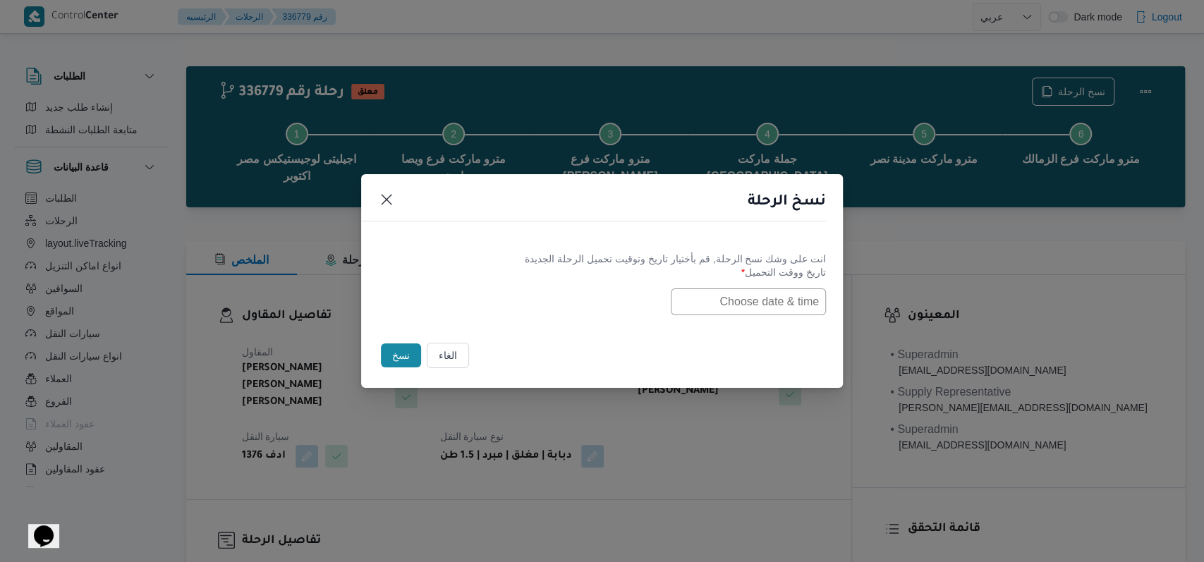
click at [773, 297] on input "text" at bounding box center [748, 301] width 155 height 27
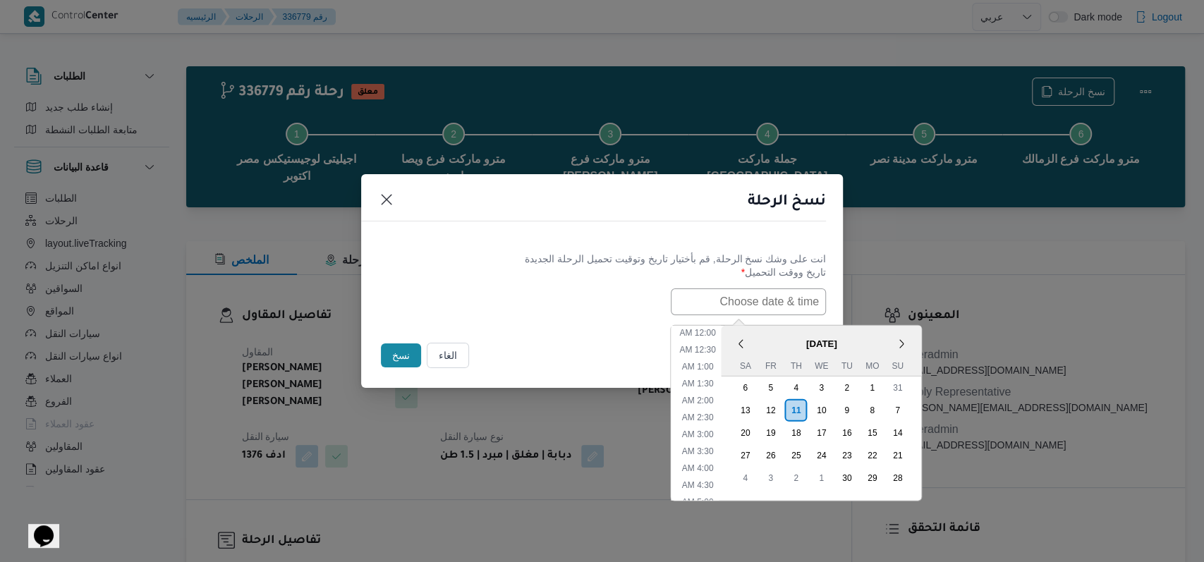
scroll to position [310, 0]
click at [758, 409] on div "13" at bounding box center [744, 409] width 27 height 27
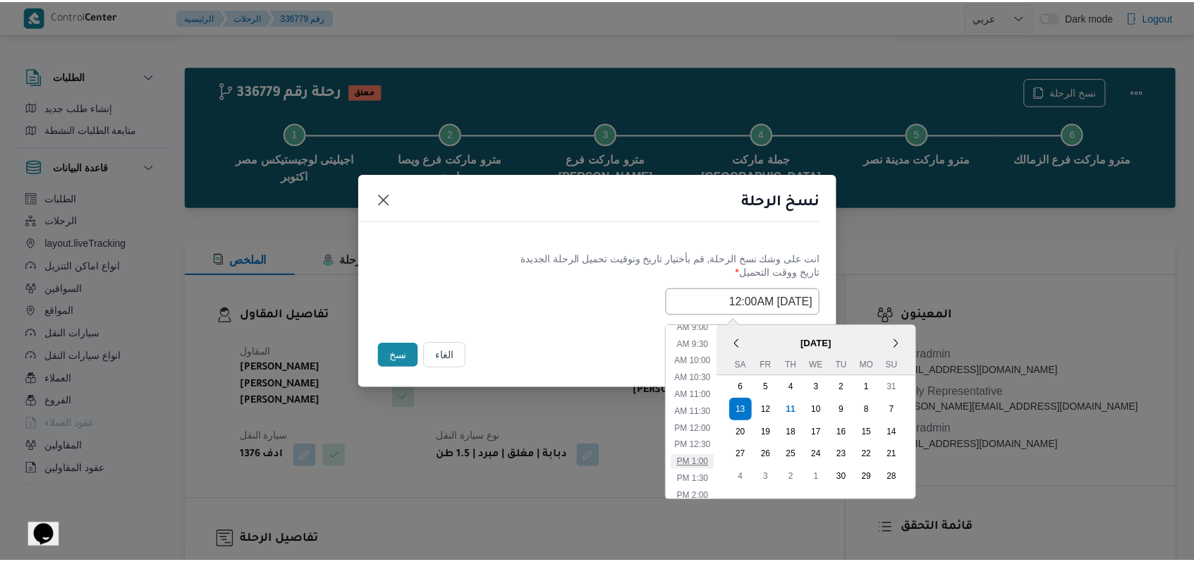
scroll to position [0, 0]
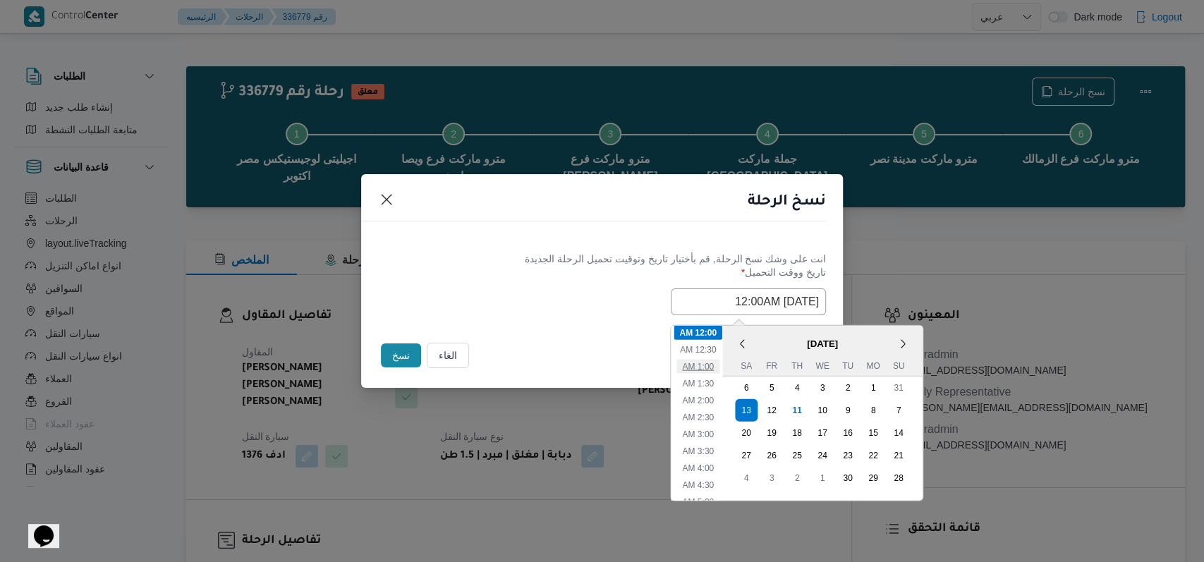
click at [718, 370] on li "1:00 AM" at bounding box center [697, 366] width 43 height 14
type input "13/09/2025 1:00AM"
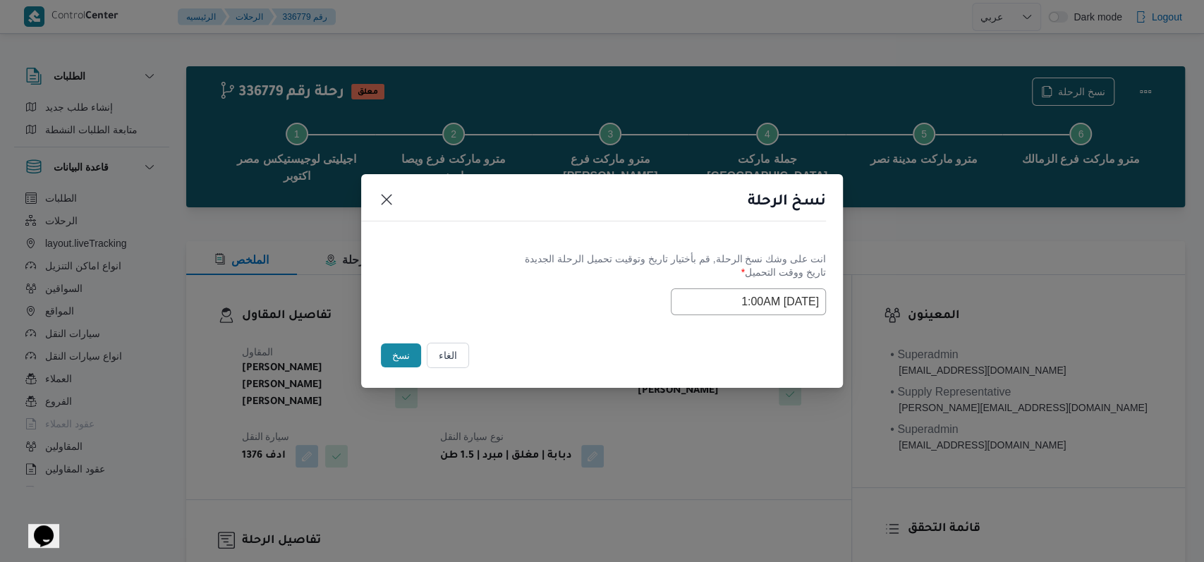
click at [581, 305] on div "Selected date: Saturday, September 13th, 2025 at 1:00 AM 13/09/2025 1:00AM" at bounding box center [602, 301] width 448 height 27
click at [402, 359] on button "نسخ" at bounding box center [401, 356] width 40 height 24
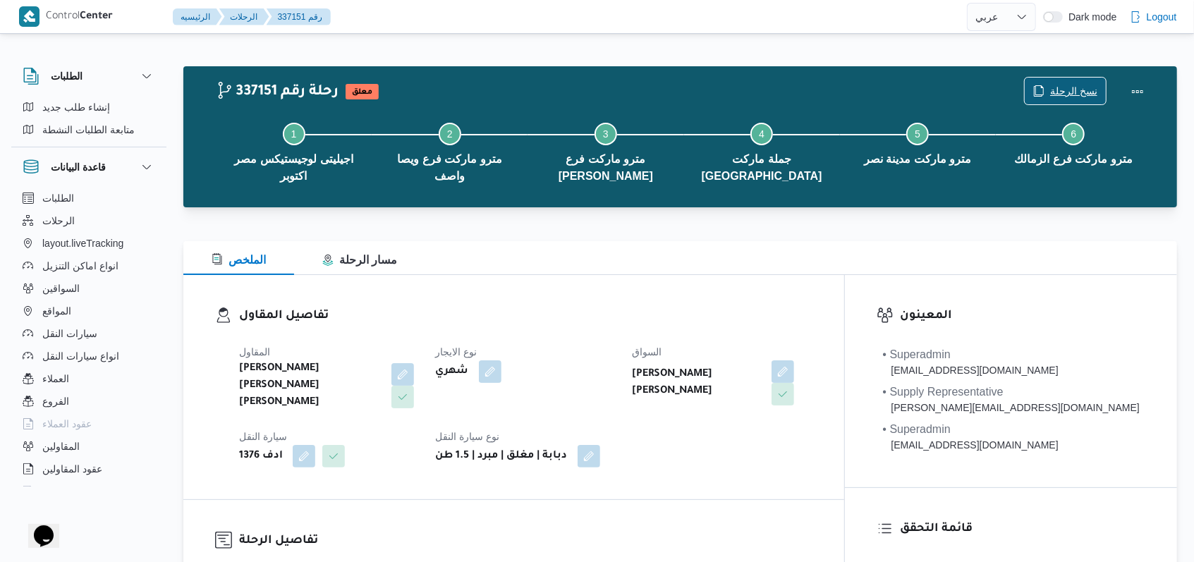
click at [1050, 85] on span "نسخ الرحلة" at bounding box center [1065, 91] width 81 height 27
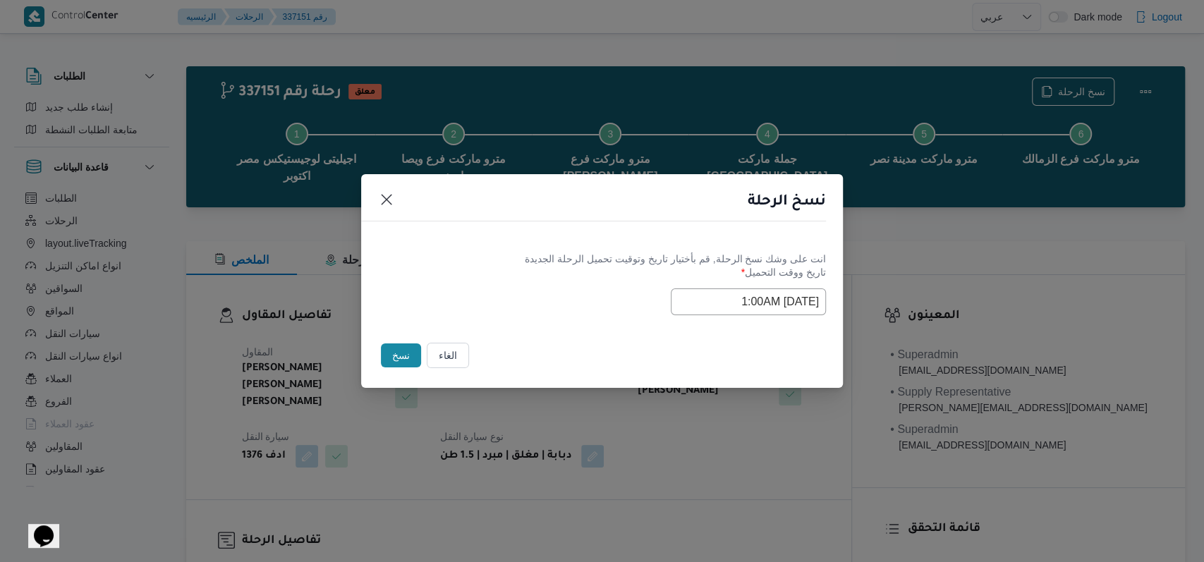
click at [719, 311] on input "13/09/2025 1:00AM" at bounding box center [748, 301] width 155 height 27
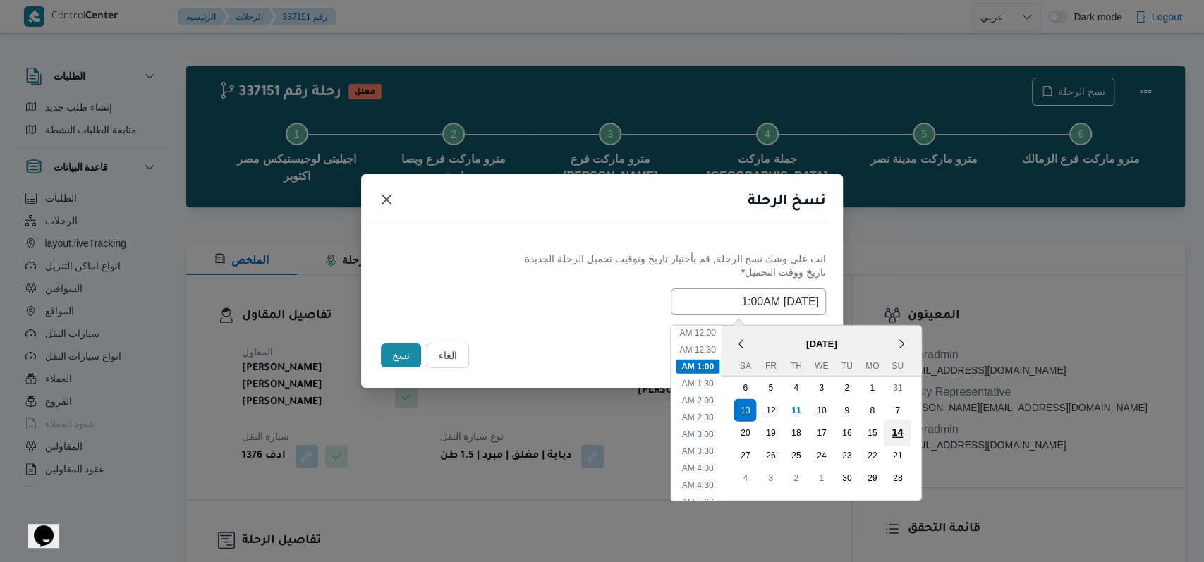
click at [911, 430] on div "14" at bounding box center [897, 432] width 27 height 27
type input "14/09/2025 1:00AM"
click at [536, 294] on div "14/09/2025 1:00AM < September 2025 > Su Mo Tu We Th Fr Sa 31 1 2 3 4 5 6 7 8 9 …" at bounding box center [602, 301] width 448 height 27
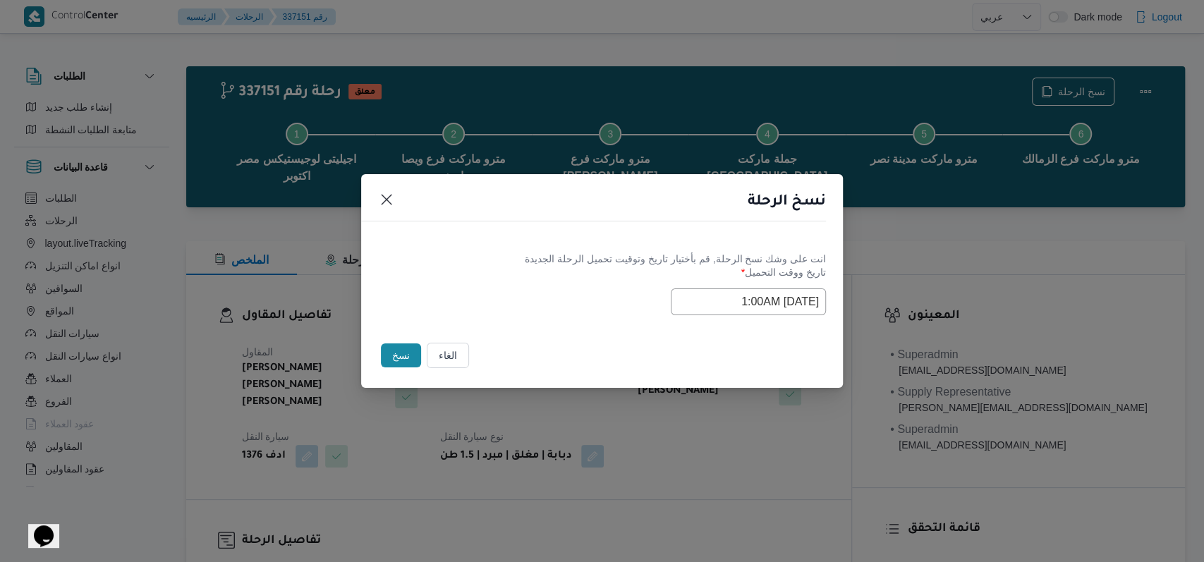
click at [390, 350] on button "نسخ" at bounding box center [401, 356] width 40 height 24
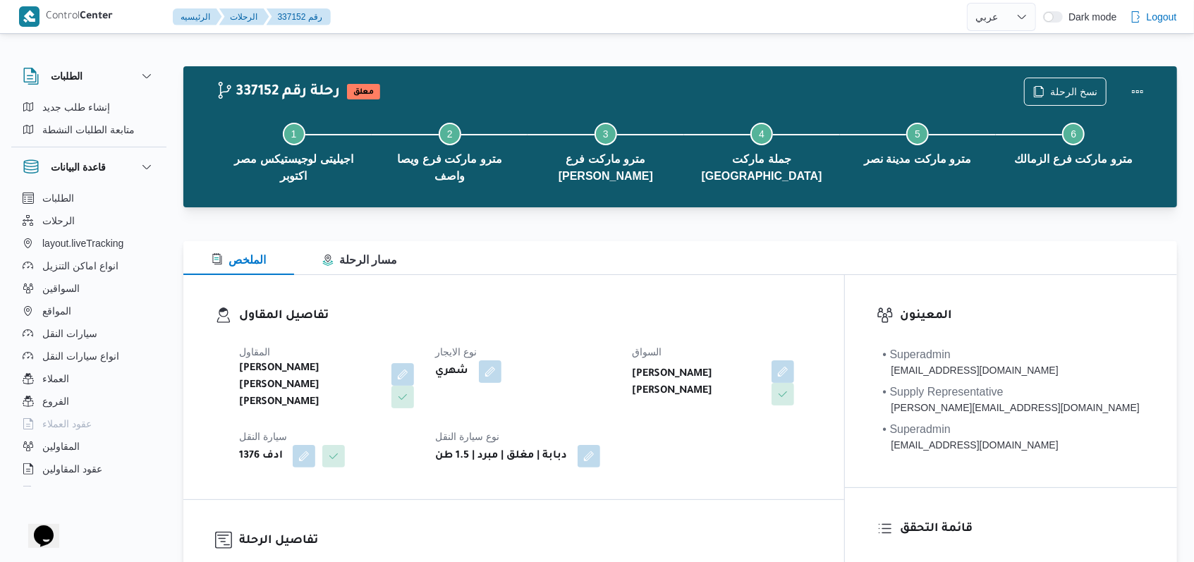
select select "ar"
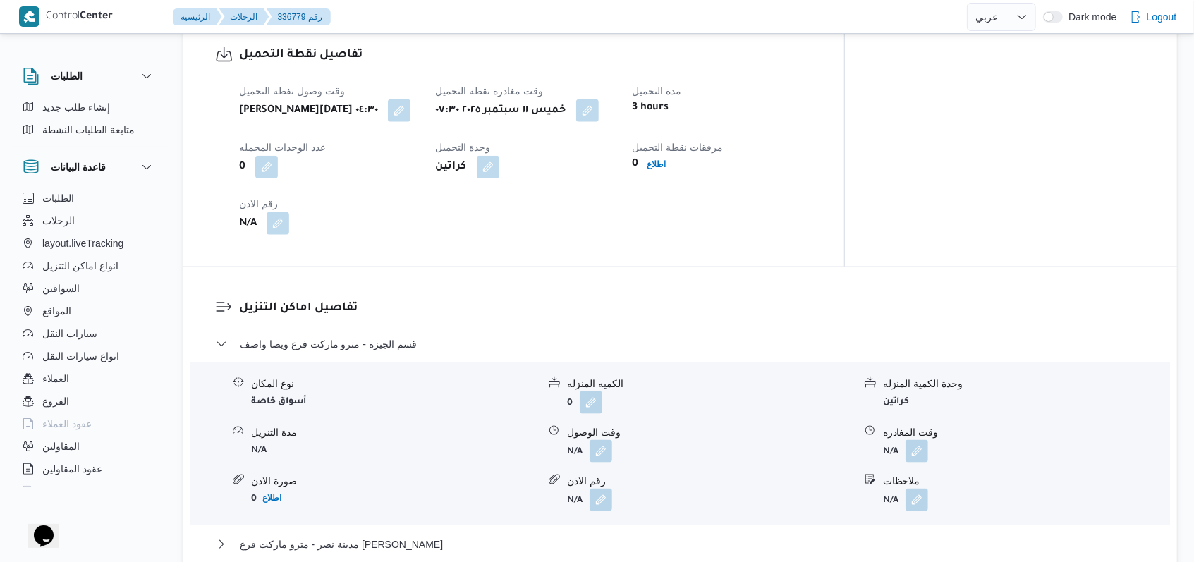
scroll to position [1034, 0]
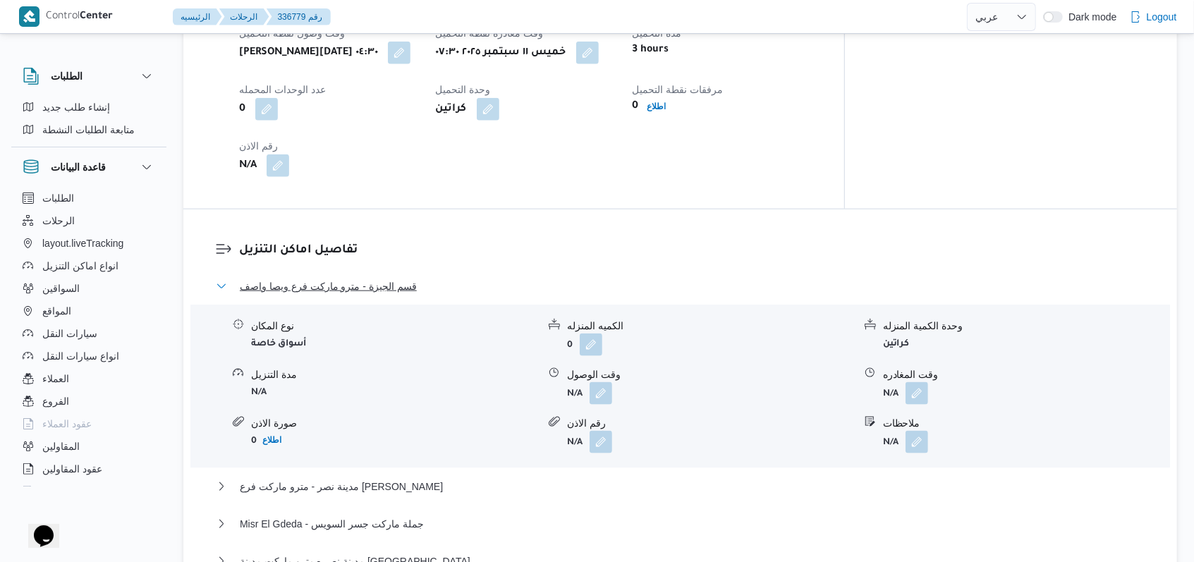
click at [399, 278] on span "قسم الجيزة - مترو ماركت فرع ويصا واصف" at bounding box center [328, 286] width 177 height 17
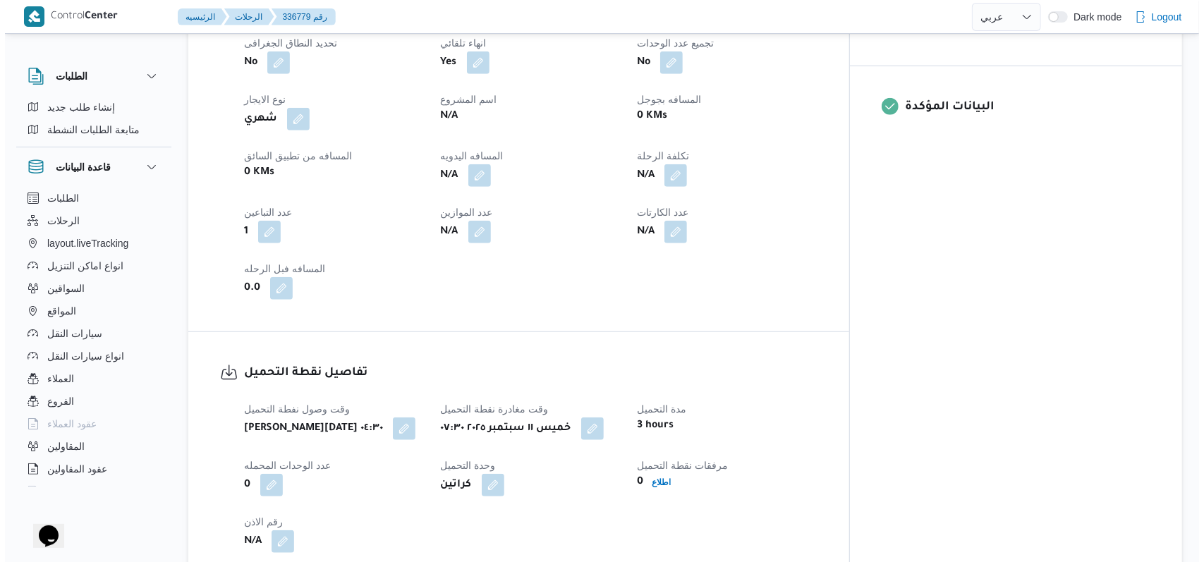
scroll to position [0, 0]
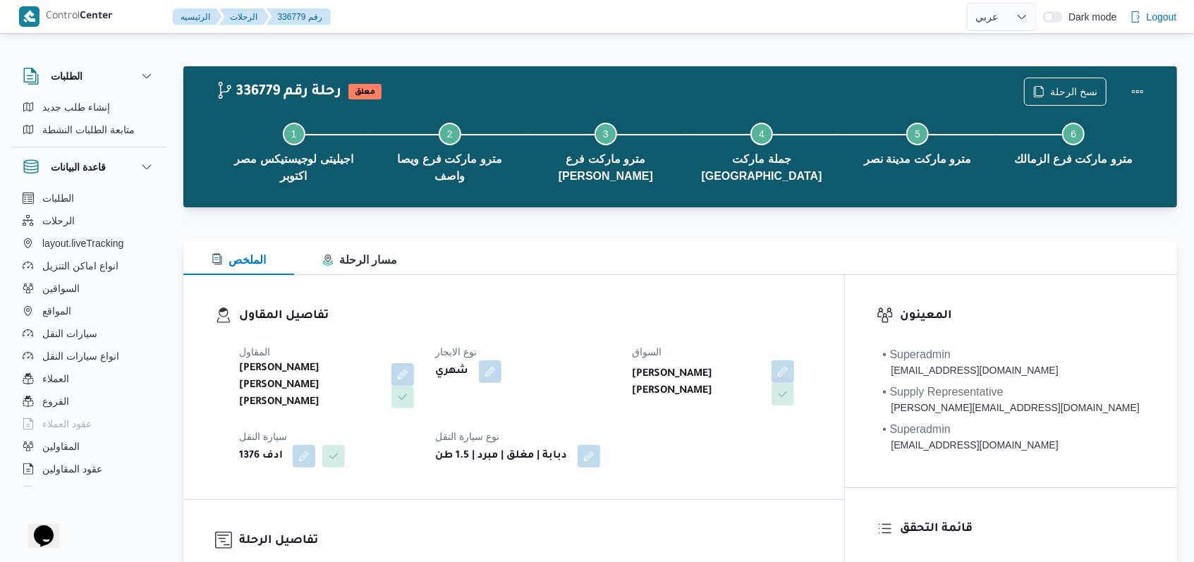
click at [1053, 74] on div "نسخ الرحلة" at bounding box center [1088, 91] width 145 height 45
click at [1057, 80] on span "نسخ الرحلة" at bounding box center [1065, 91] width 81 height 27
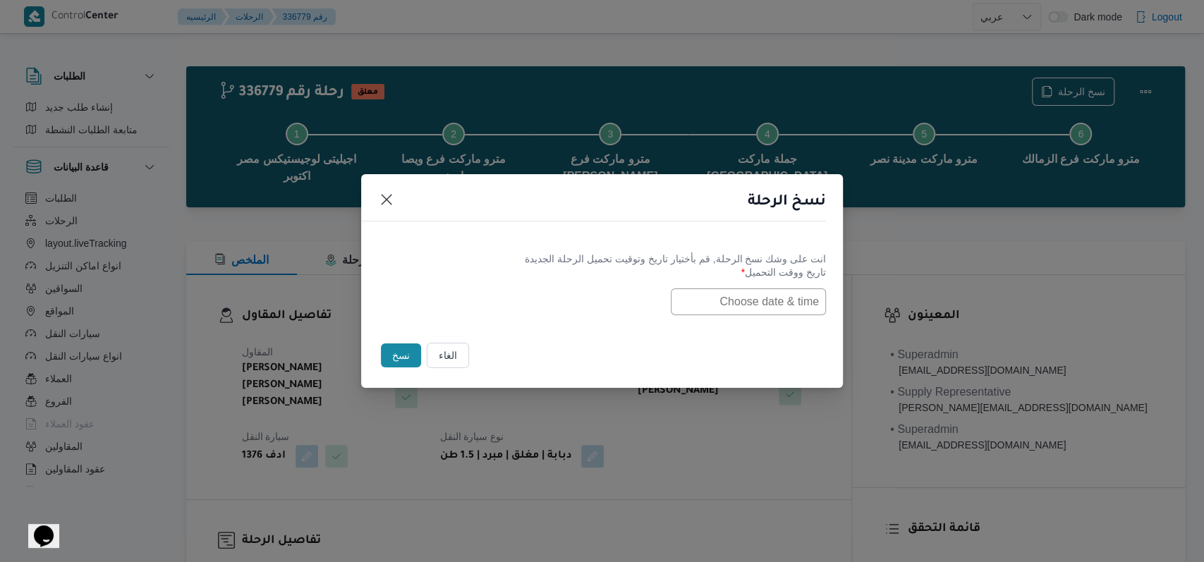
click at [710, 301] on input "text" at bounding box center [748, 301] width 155 height 27
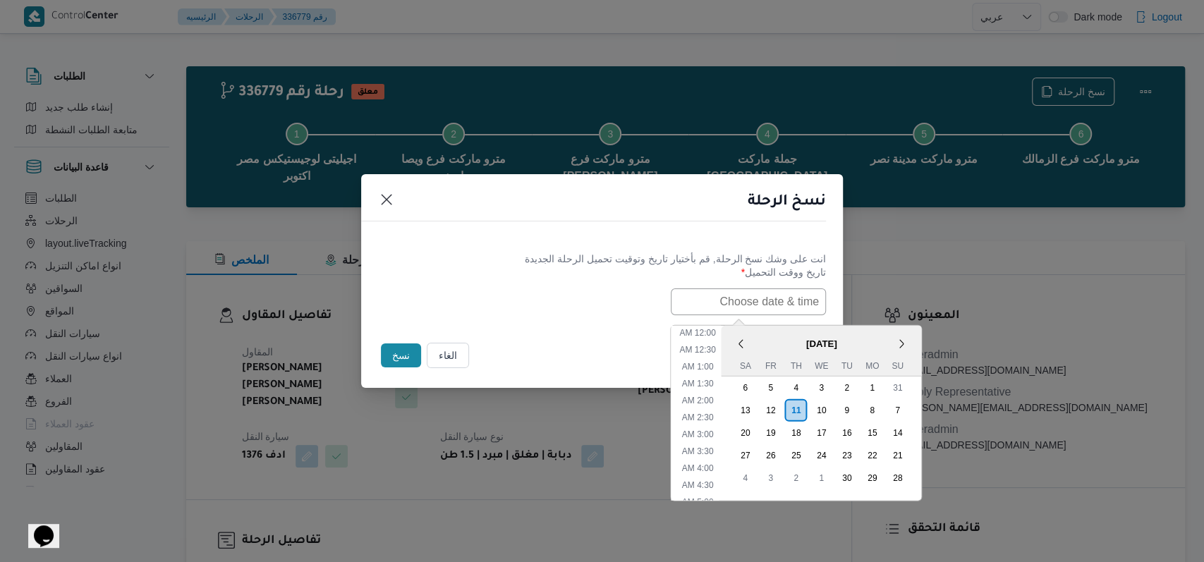
scroll to position [310, 0]
click at [755, 411] on div "13" at bounding box center [744, 409] width 27 height 27
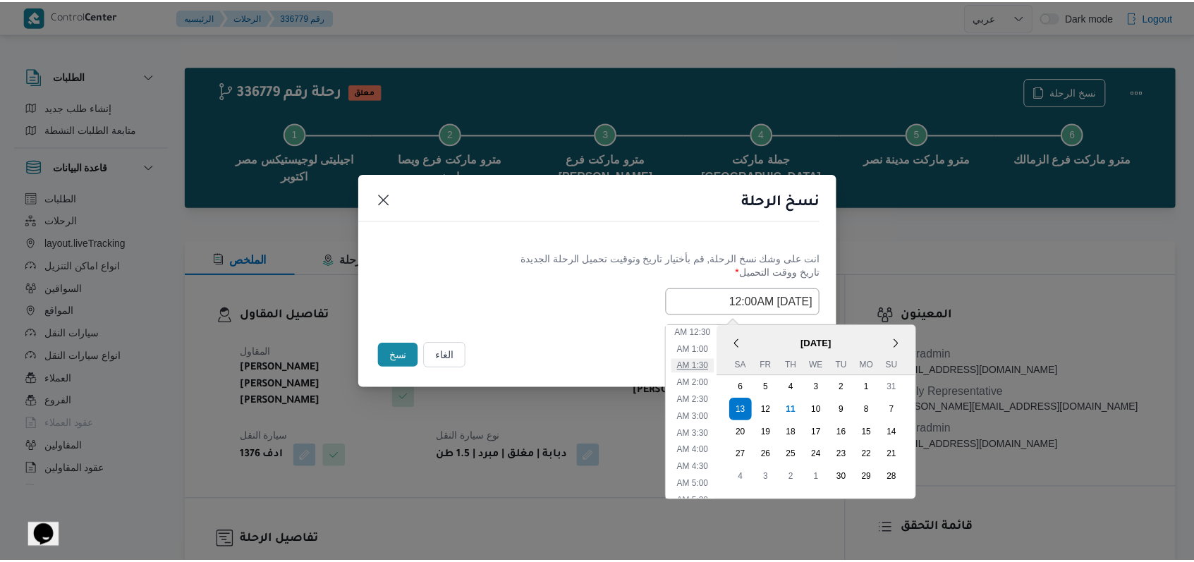
scroll to position [0, 0]
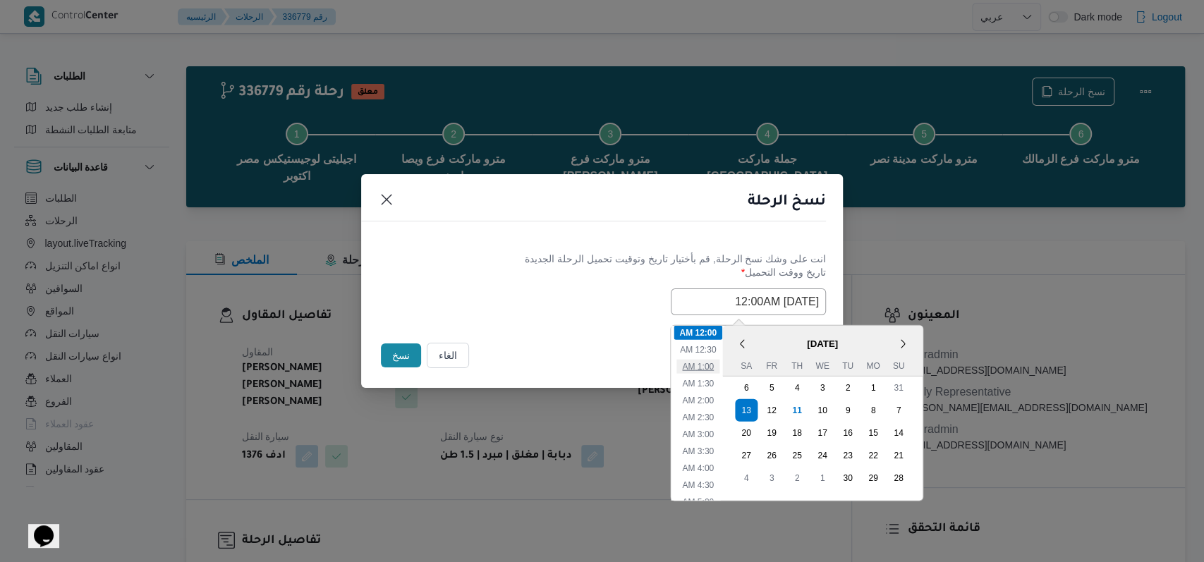
click at [712, 364] on li "1:00 AM" at bounding box center [697, 366] width 43 height 14
type input "13/09/2025 1:00AM"
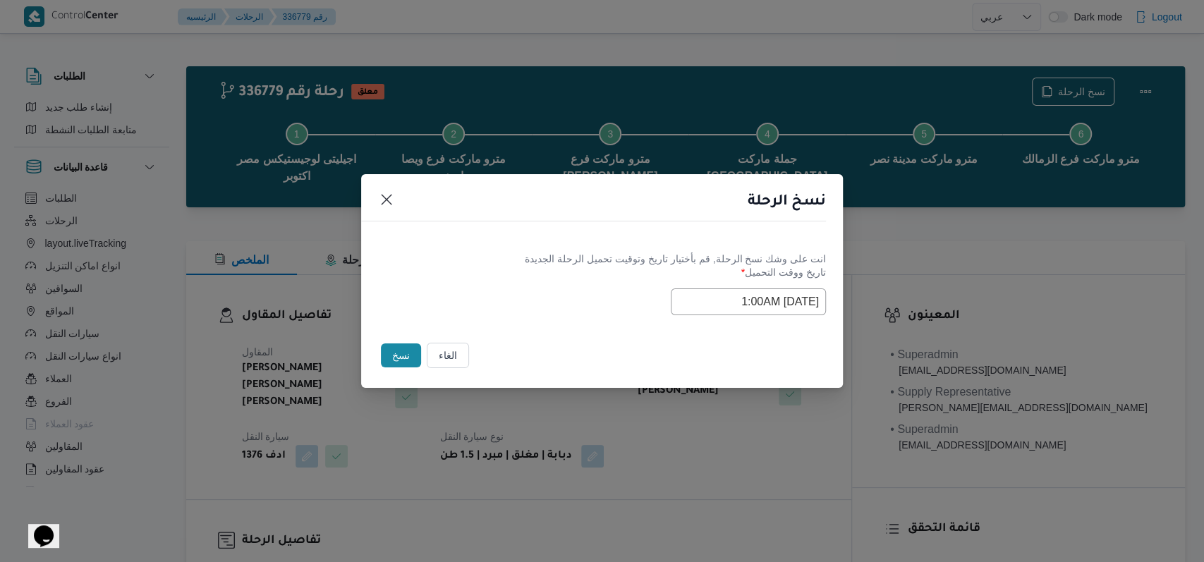
click at [584, 308] on div "Selected date: Saturday, September 13th, 2025 at 1:00 AM 13/09/2025 1:00AM" at bounding box center [602, 301] width 448 height 27
click at [394, 347] on button "نسخ" at bounding box center [401, 356] width 40 height 24
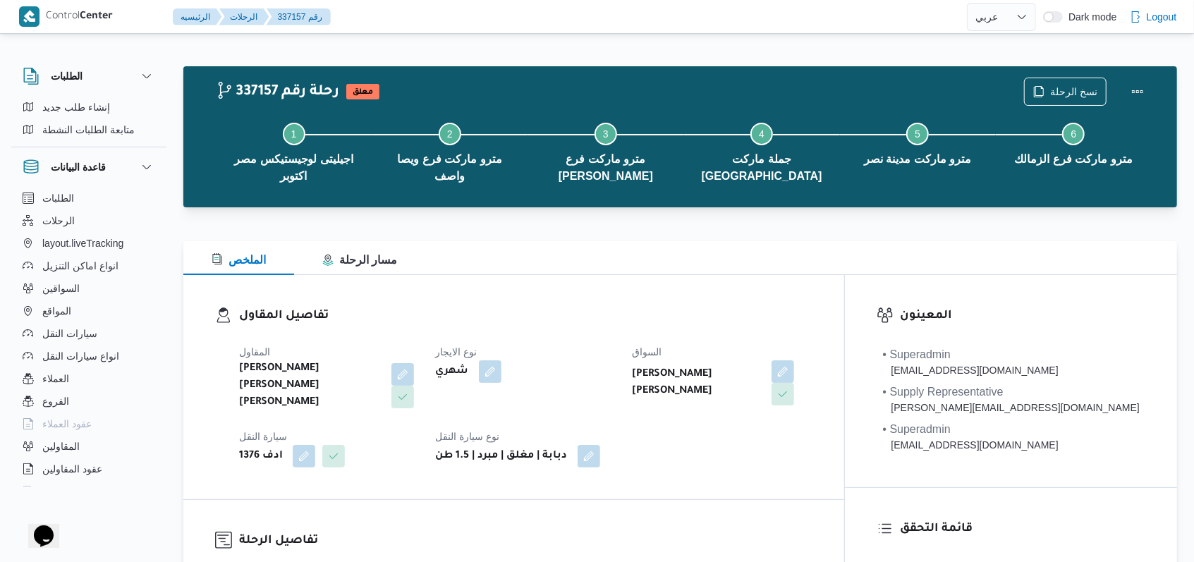
click at [617, 370] on div "شهري" at bounding box center [526, 371] width 183 height 25
drag, startPoint x: 1059, startPoint y: 97, endPoint x: 1065, endPoint y: 90, distance: 9.6
click at [1061, 95] on div "337157 رحلة رقم معلق نسخ الرحلة Step 1 is incomplete 1 اجيليتى لوجيستيكس مصر اك…" at bounding box center [684, 137] width 936 height 119
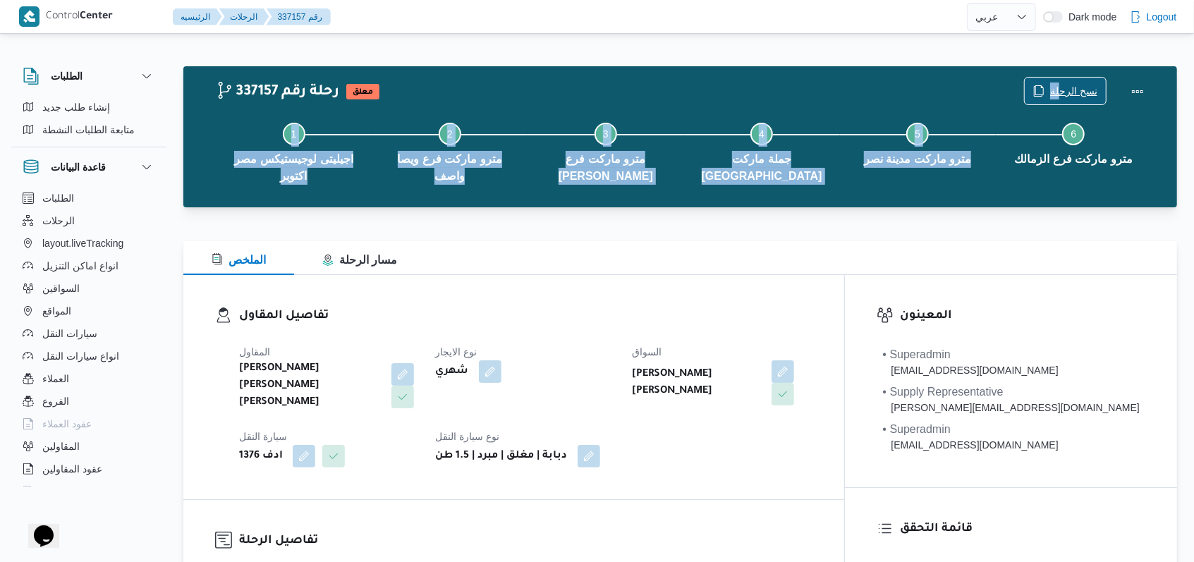
click at [1063, 84] on span "نسخ الرحلة" at bounding box center [1073, 91] width 47 height 17
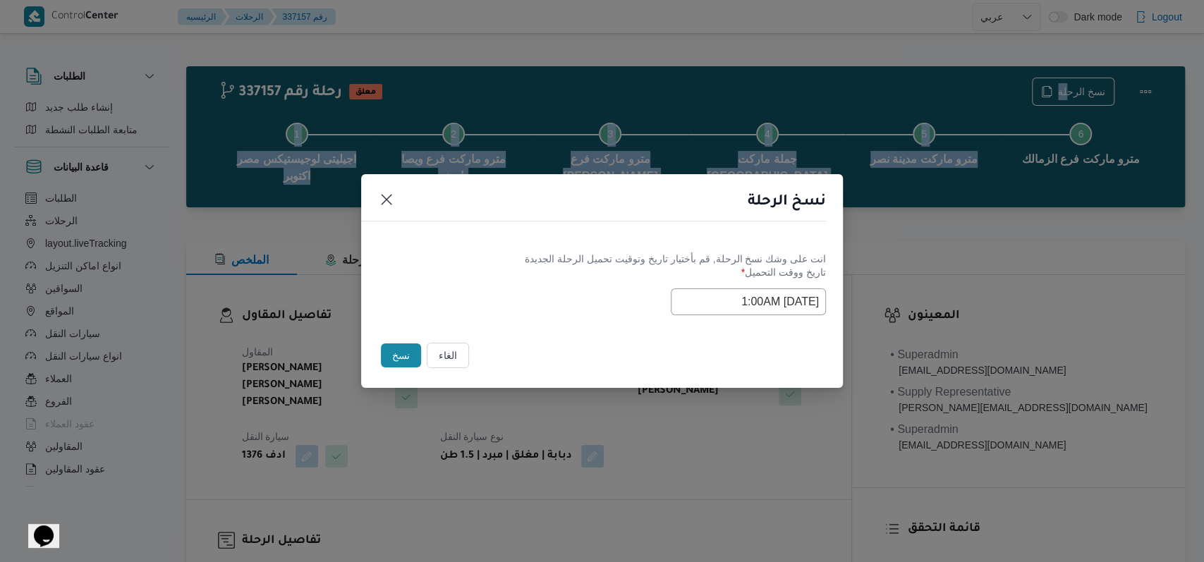
click at [754, 312] on input "13/09/2025 1:00AM" at bounding box center [748, 301] width 155 height 27
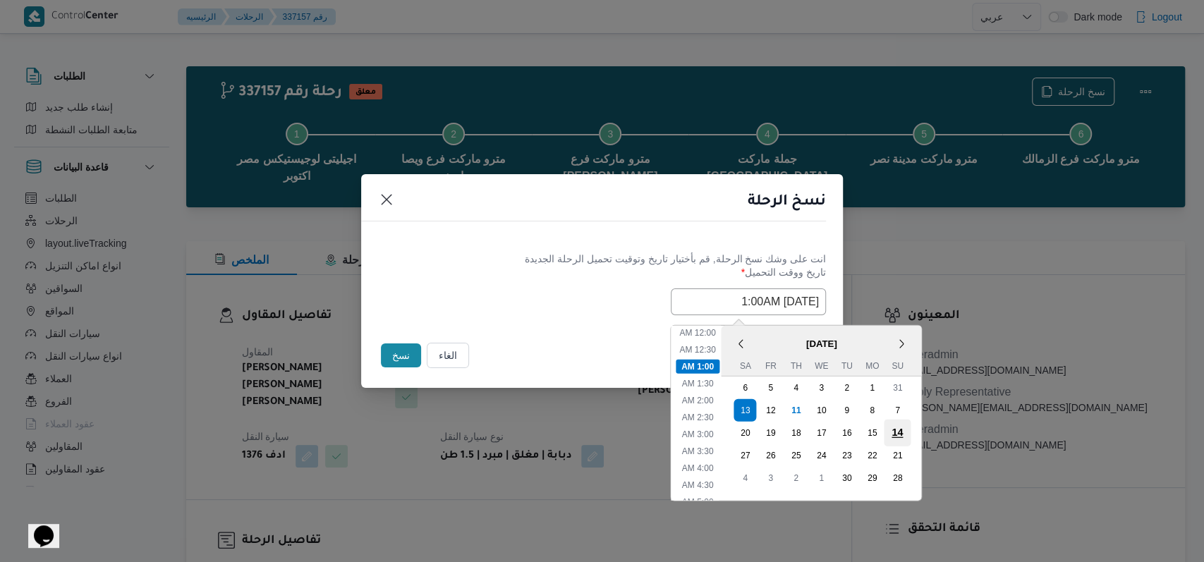
click at [904, 432] on div "14" at bounding box center [897, 432] width 27 height 27
type input "14/09/2025 1:00AM"
click at [476, 304] on div "14/09/2025 1:00AM < September 2025 > Su Mo Tu We Th Fr Sa 31 1 2 3 4 5 6 7 8 9 …" at bounding box center [602, 301] width 448 height 27
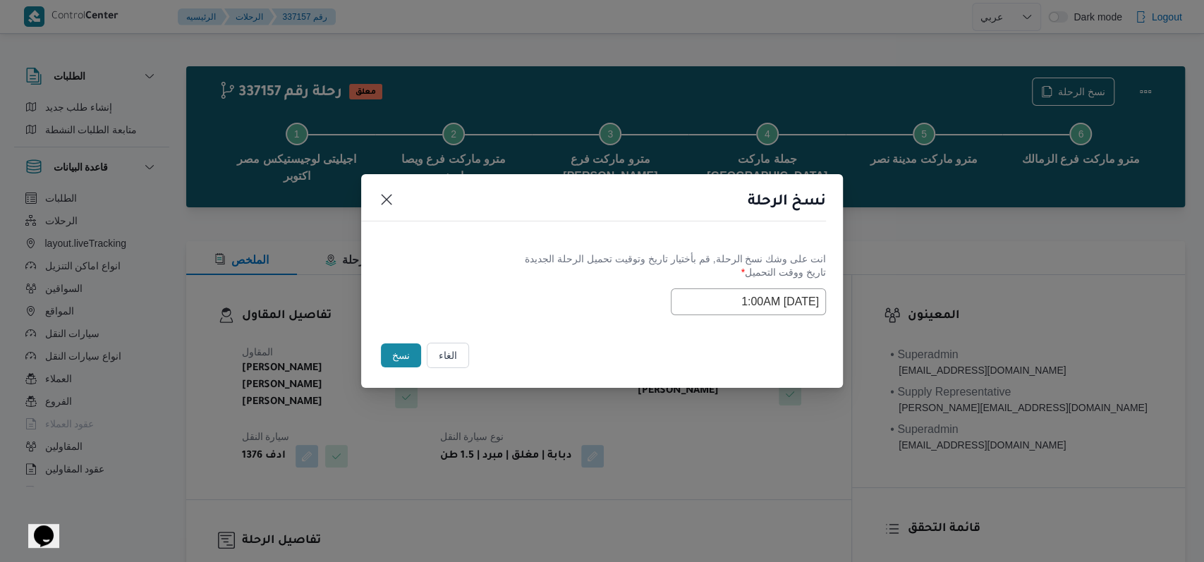
click at [404, 351] on button "نسخ" at bounding box center [401, 356] width 40 height 24
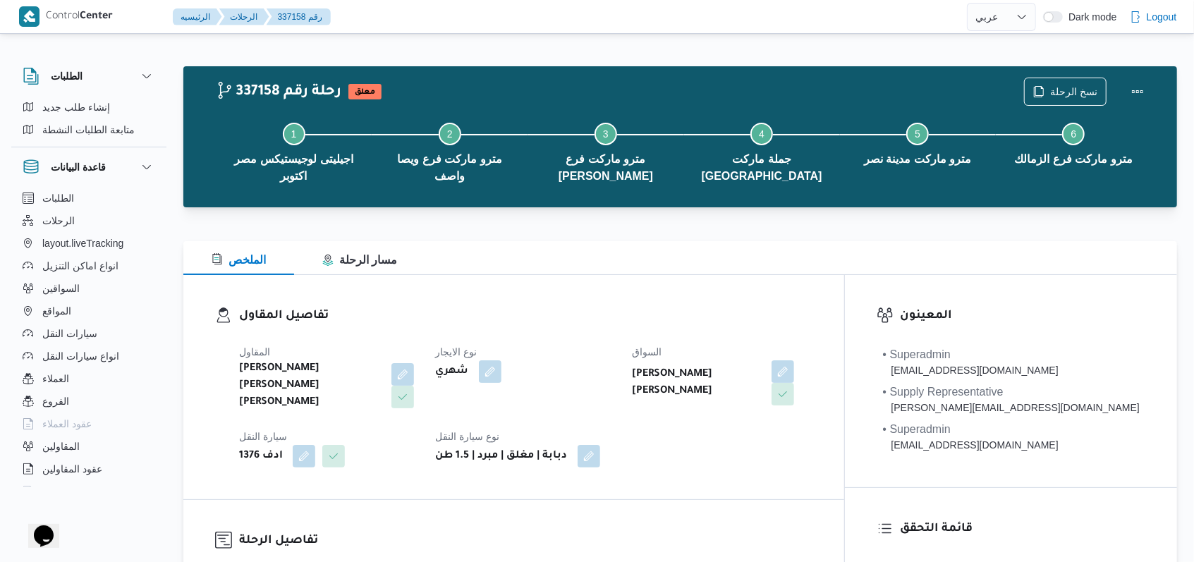
select select "ar"
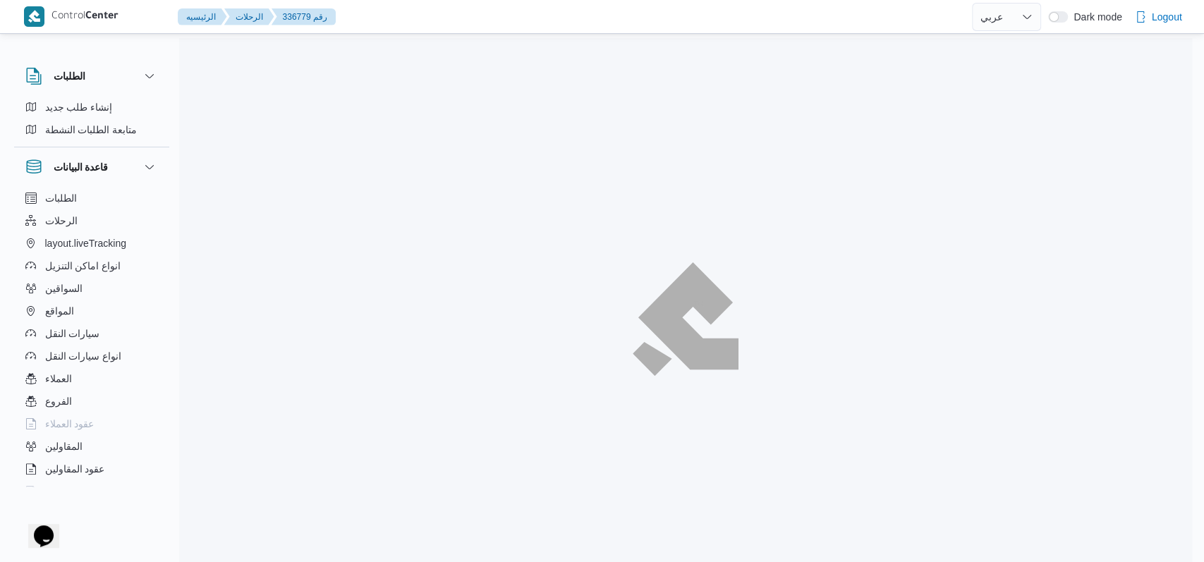
select select "ar"
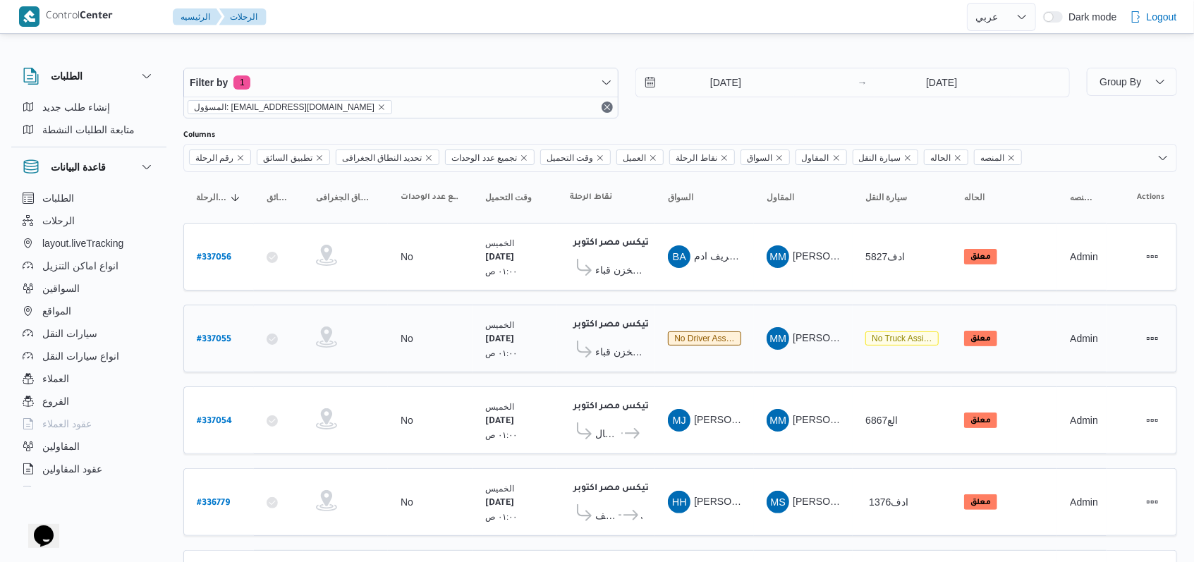
click at [212, 335] on b "# 337055" at bounding box center [214, 340] width 35 height 10
select select "ar"
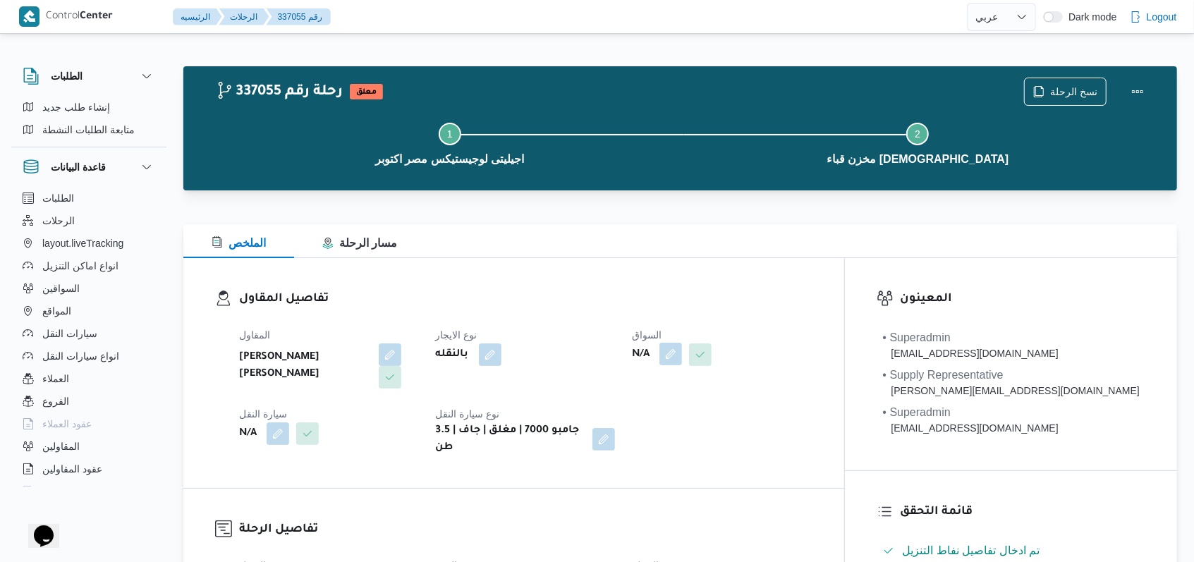
click at [682, 363] on button "button" at bounding box center [671, 354] width 23 height 23
click at [709, 410] on div "Search" at bounding box center [699, 411] width 106 height 28
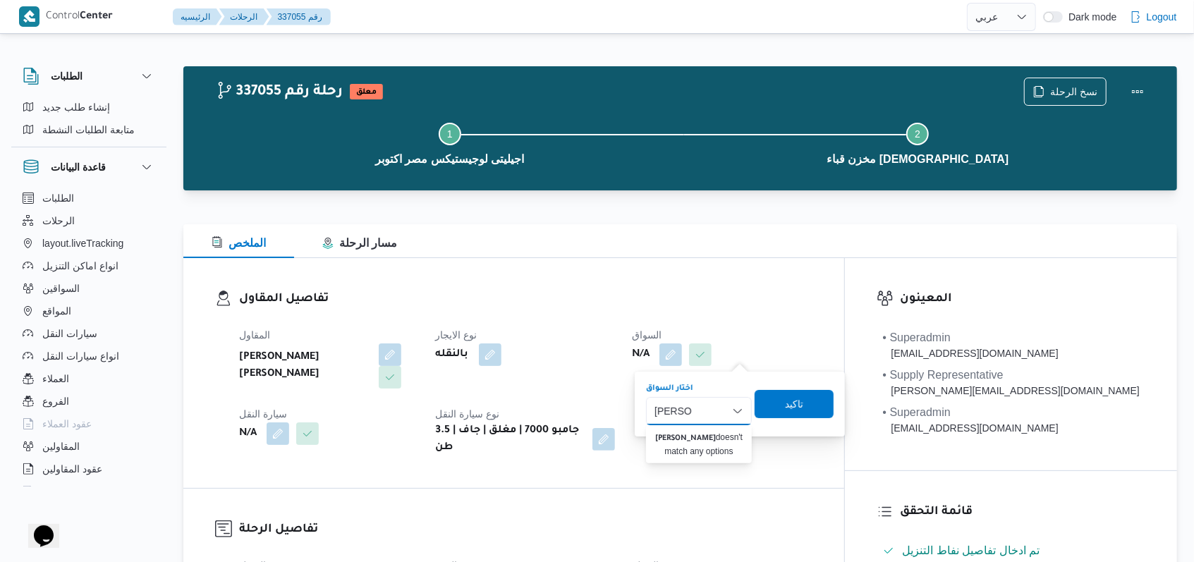
click at [676, 410] on input "نور الدين" at bounding box center [673, 411] width 37 height 17
type input "نورالدين"
click at [584, 354] on div "بالنقله" at bounding box center [526, 354] width 183 height 25
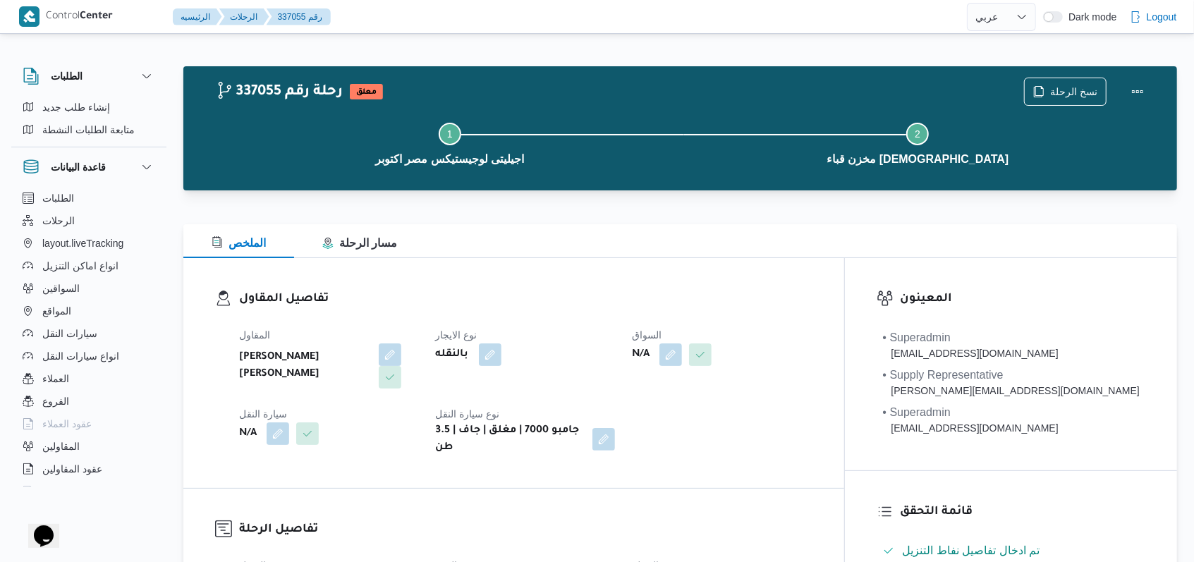
select select "ar"
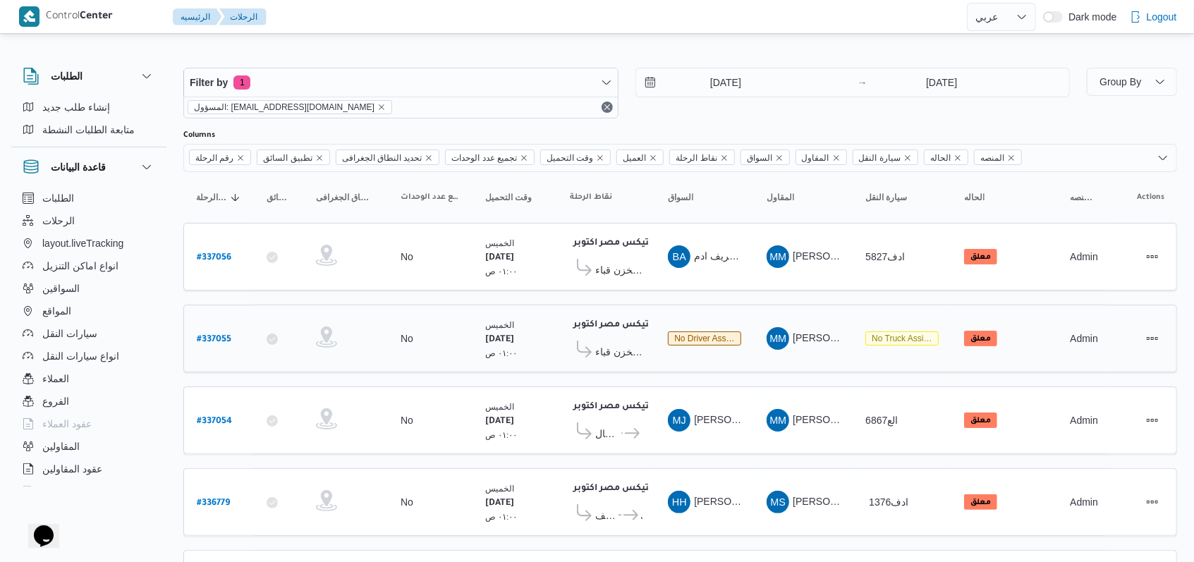
click at [209, 335] on b "# 337055" at bounding box center [214, 340] width 35 height 10
select select "ar"
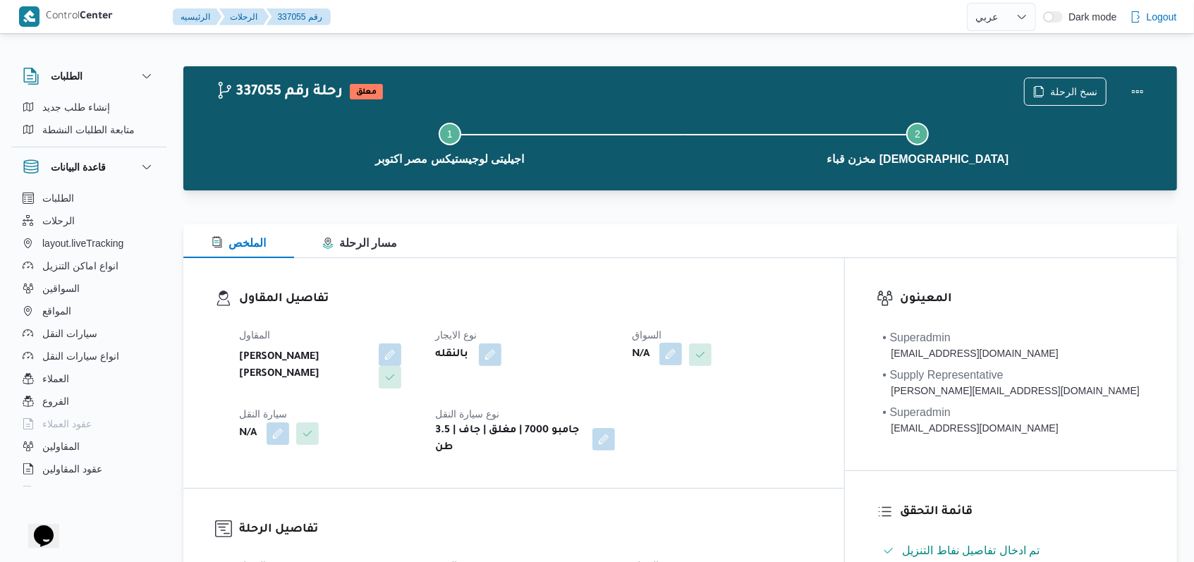
click at [682, 353] on button "button" at bounding box center [671, 354] width 23 height 23
click at [710, 413] on div "Search" at bounding box center [699, 411] width 106 height 28
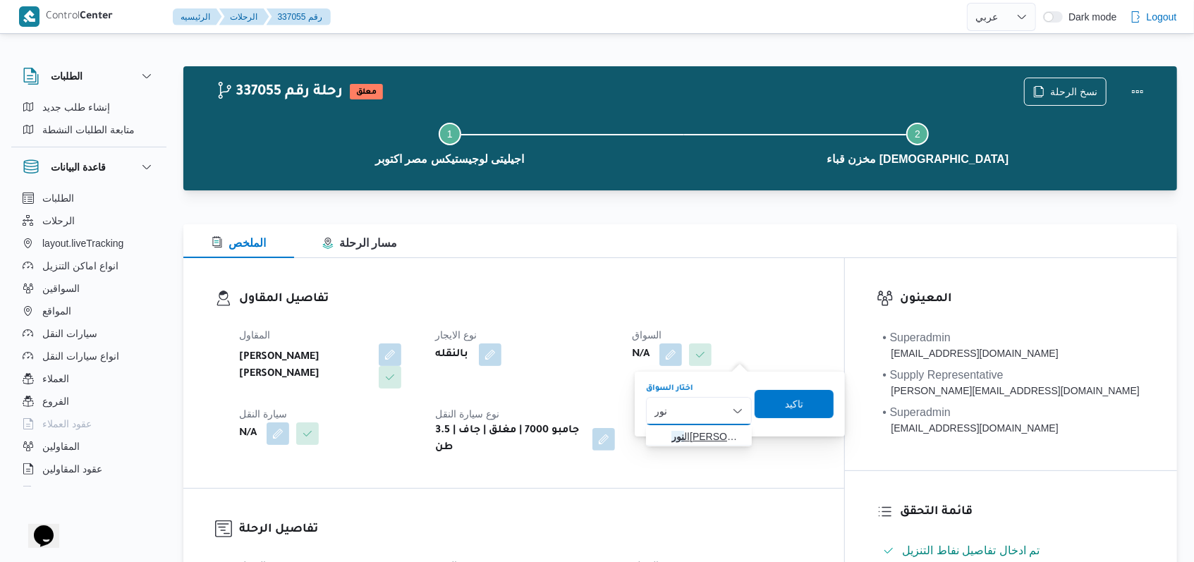
type input "نور"
click at [704, 426] on span "ال نور عبدو محمد عبدالله" at bounding box center [699, 436] width 95 height 23
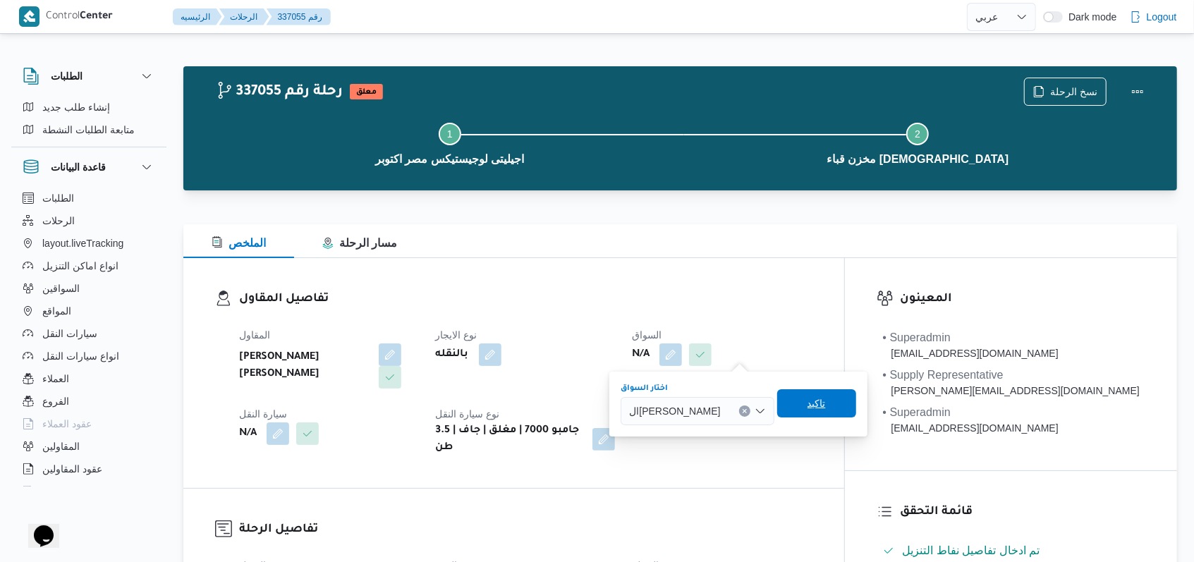
click at [843, 403] on span "تاكيد" at bounding box center [816, 403] width 79 height 28
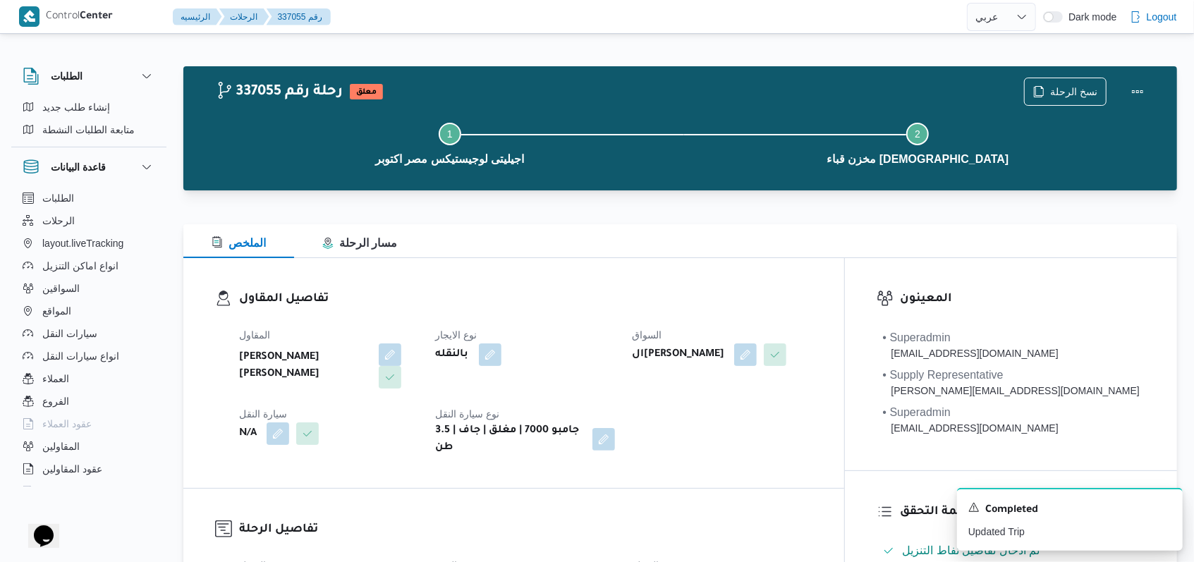
click at [717, 359] on b "ال[PERSON_NAME]" at bounding box center [678, 354] width 92 height 17
copy div "ال[PERSON_NAME]"
click at [770, 281] on div "تفاصيل المقاول المقاول مصطفى ممدوح محمود عبدالهادى نوع الايجار بالنقله السواق ا…" at bounding box center [513, 373] width 661 height 230
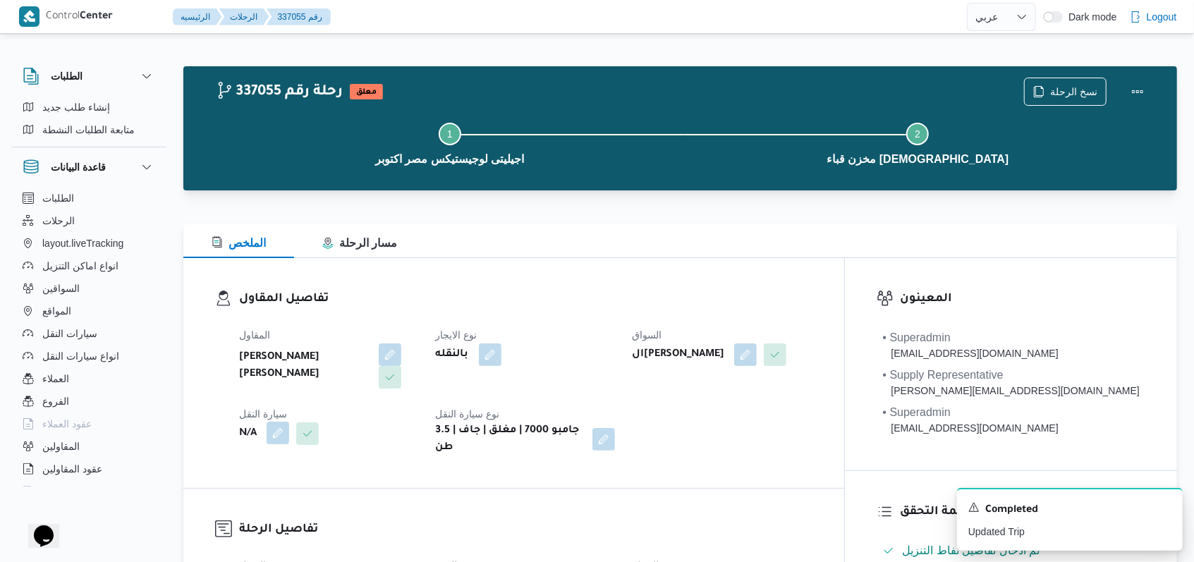
click at [276, 433] on button "button" at bounding box center [278, 433] width 23 height 23
click at [260, 487] on div "Search" at bounding box center [250, 490] width 106 height 28
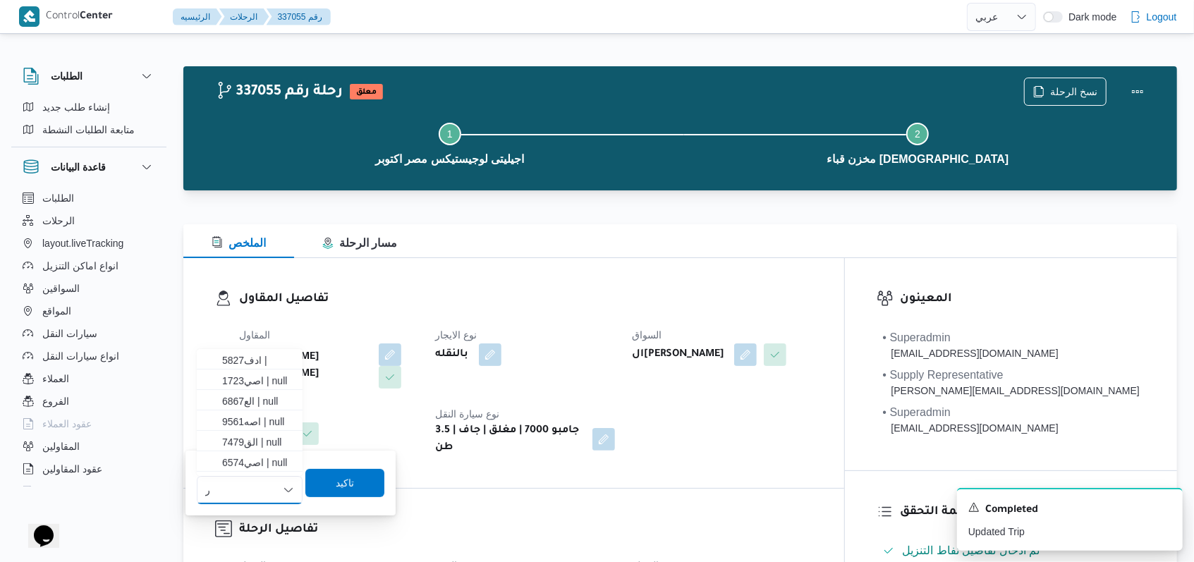
type input "ر"
paste input "اصه9561"
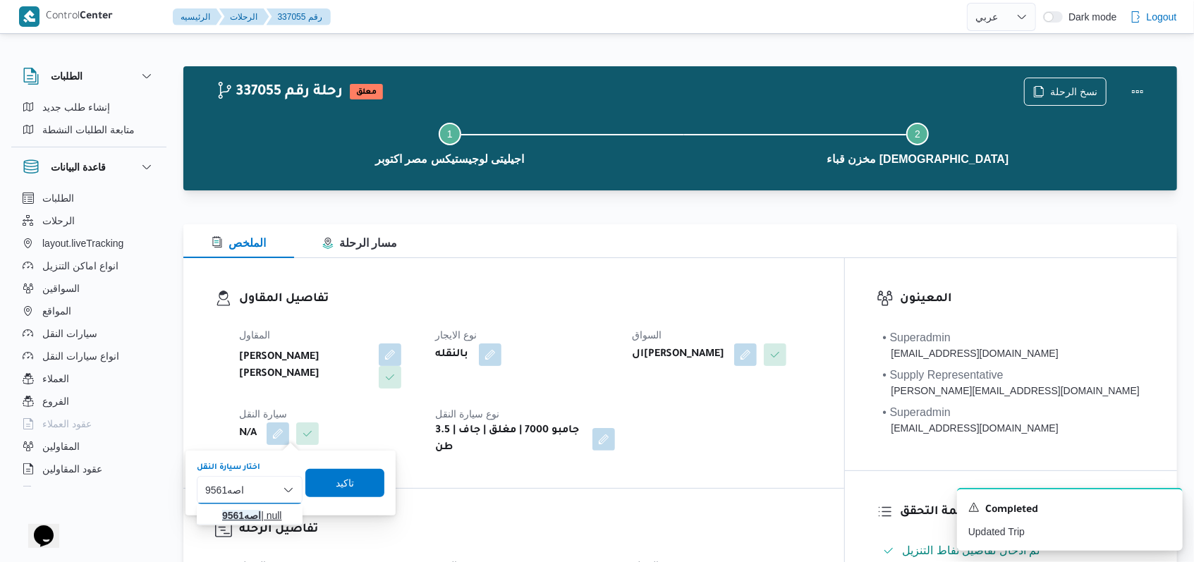
type input "اصه9561"
click at [273, 518] on span "اصه9561 | null" at bounding box center [258, 515] width 72 height 17
click at [352, 482] on span "تاكيد" at bounding box center [354, 482] width 18 height 17
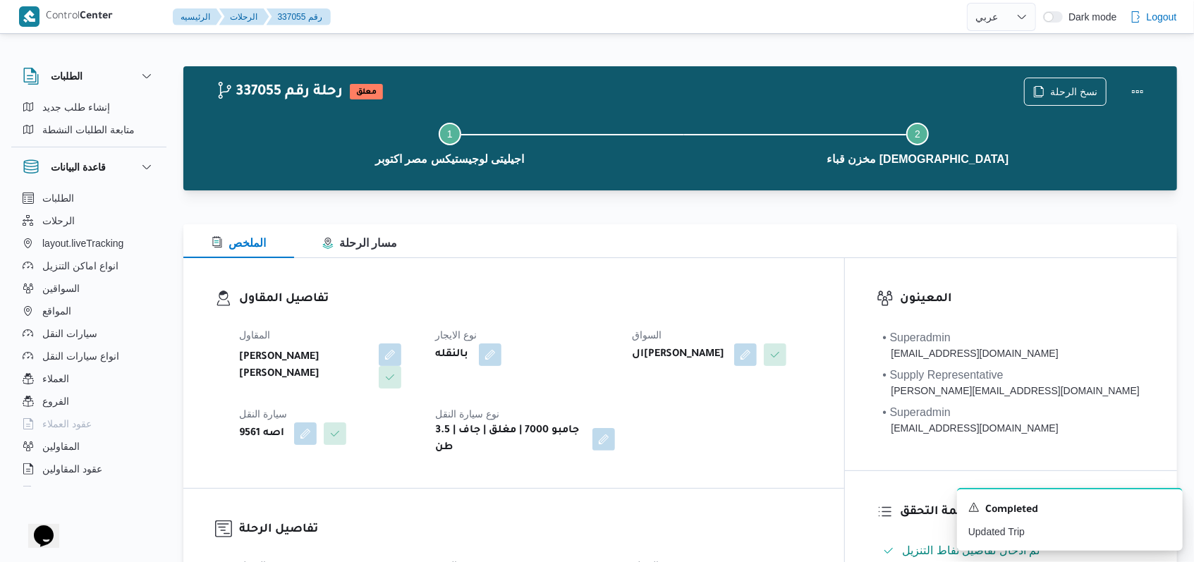
select select "ar"
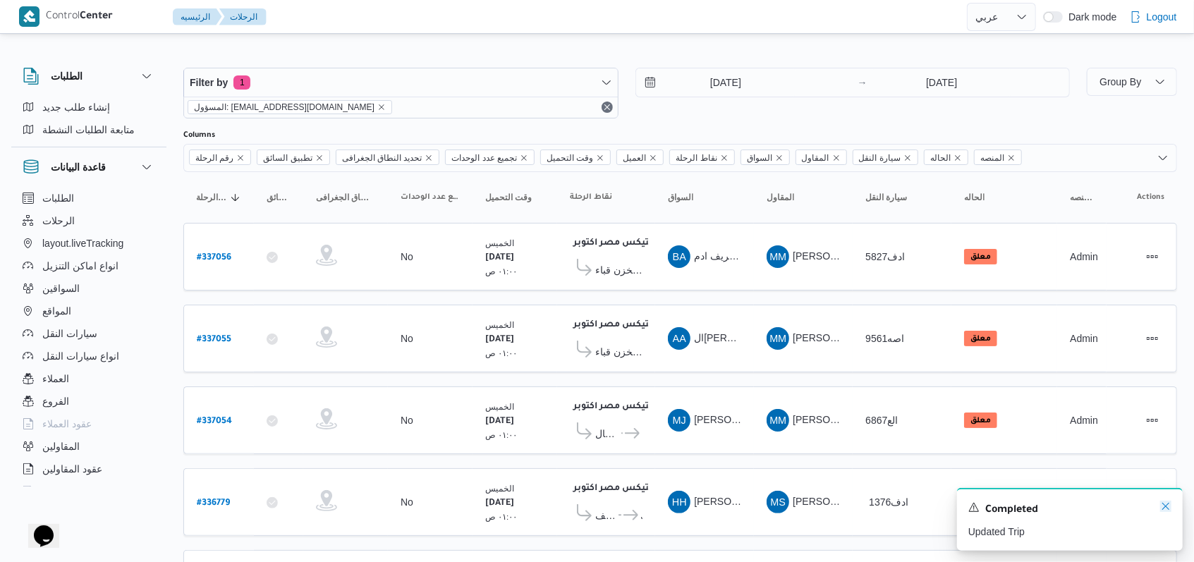
click at [1167, 509] on icon "Dismiss toast" at bounding box center [1165, 506] width 11 height 11
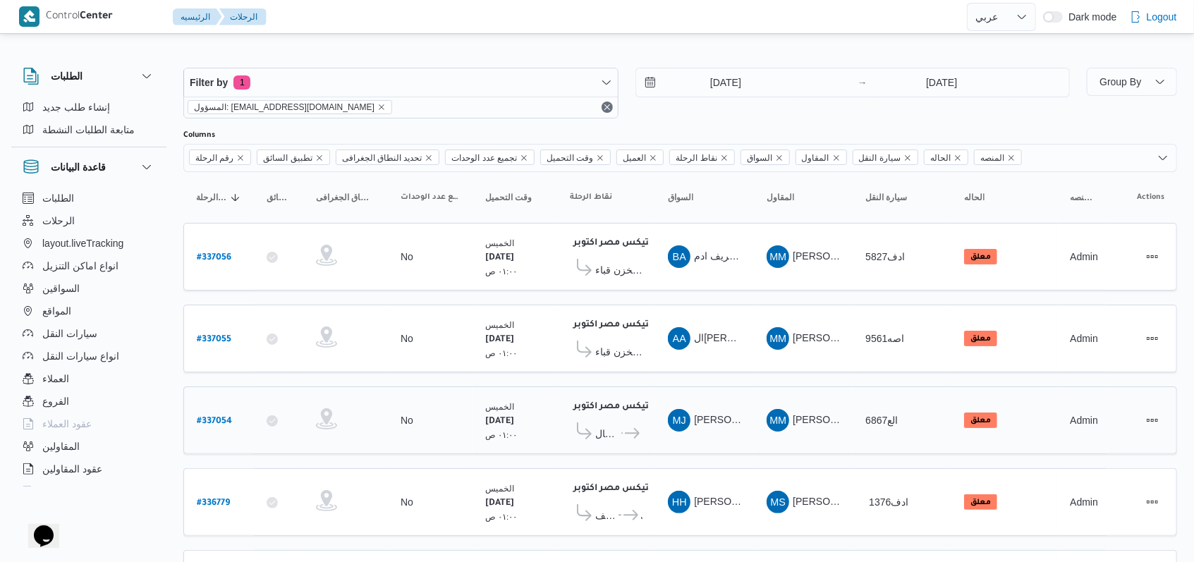
scroll to position [249, 0]
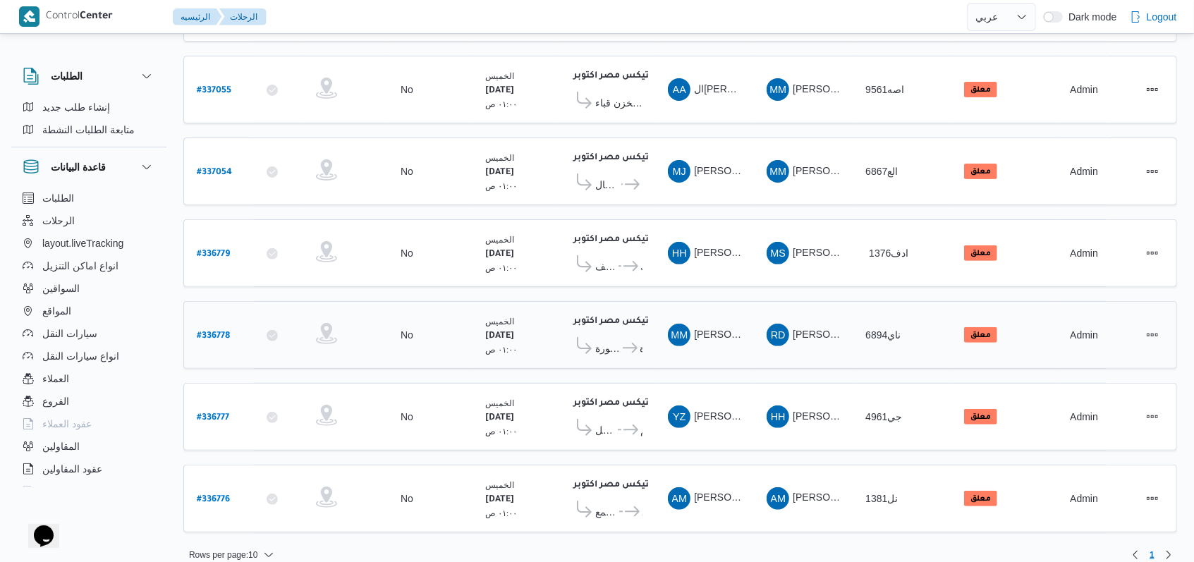
click at [220, 332] on b "# 336778" at bounding box center [213, 337] width 33 height 10
select select "ar"
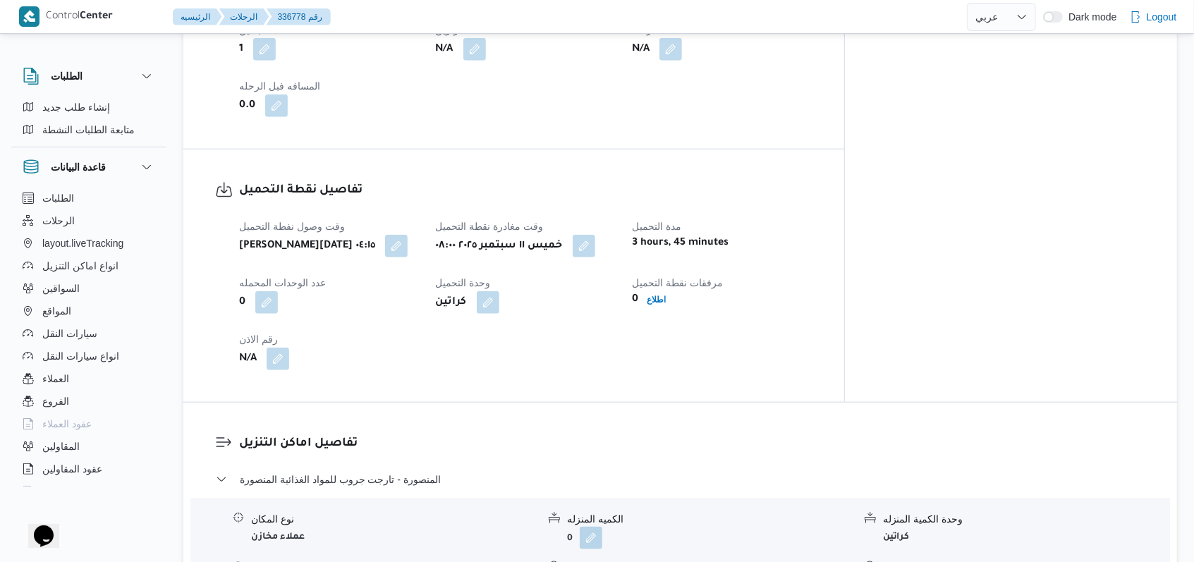
scroll to position [846, 0]
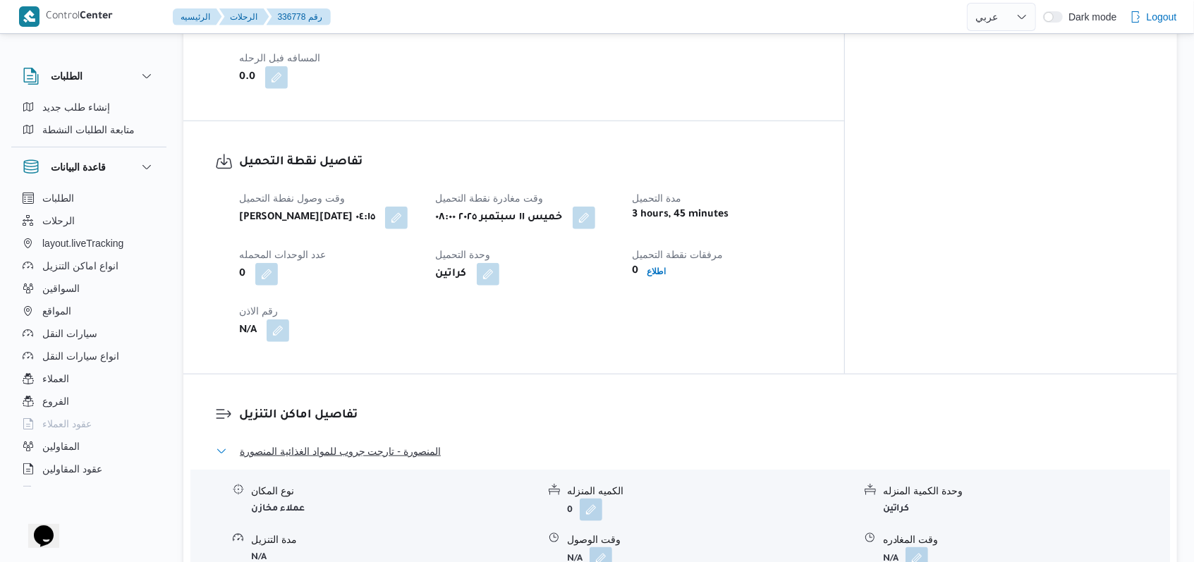
click at [322, 443] on span "المنصورة - تارجت جروب للمواد الغذائية المنصورة" at bounding box center [340, 451] width 201 height 17
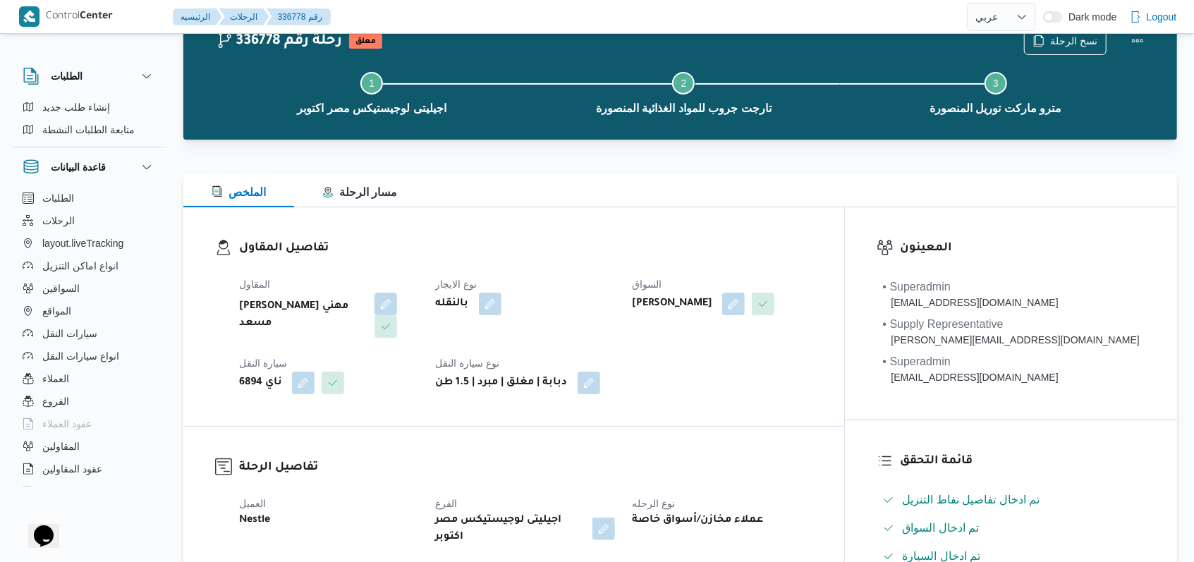
scroll to position [0, 0]
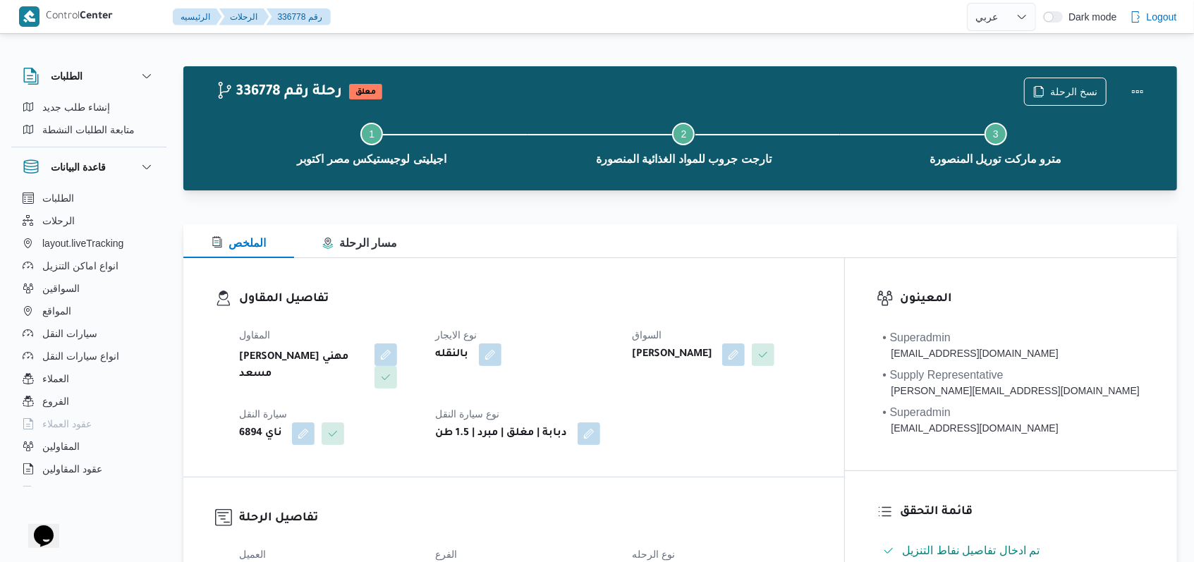
select select "ar"
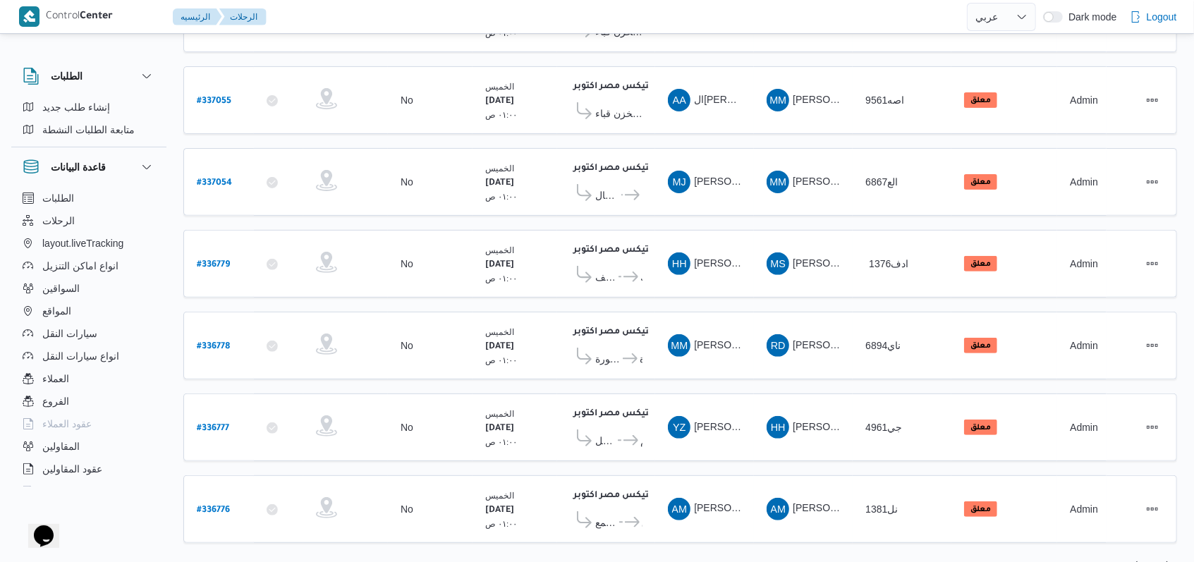
scroll to position [236, 0]
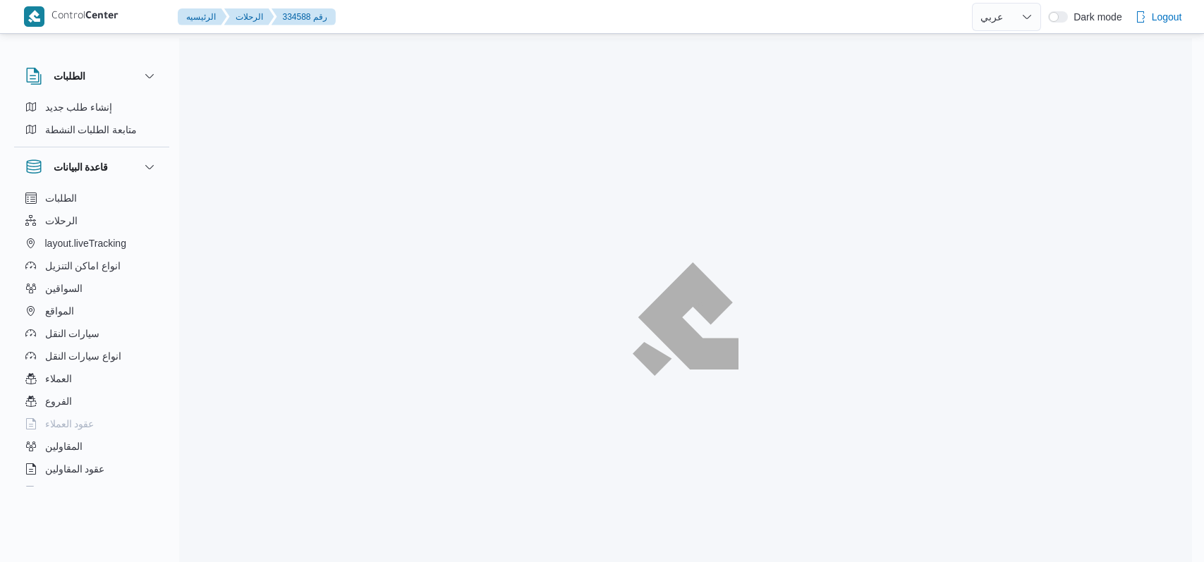
select select "ar"
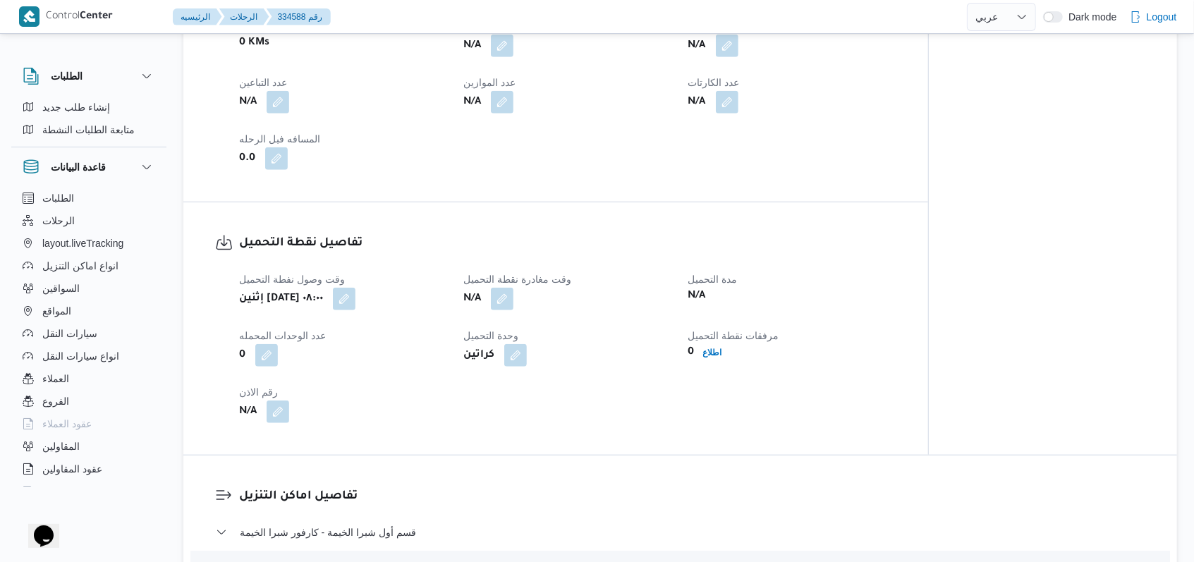
scroll to position [752, 0]
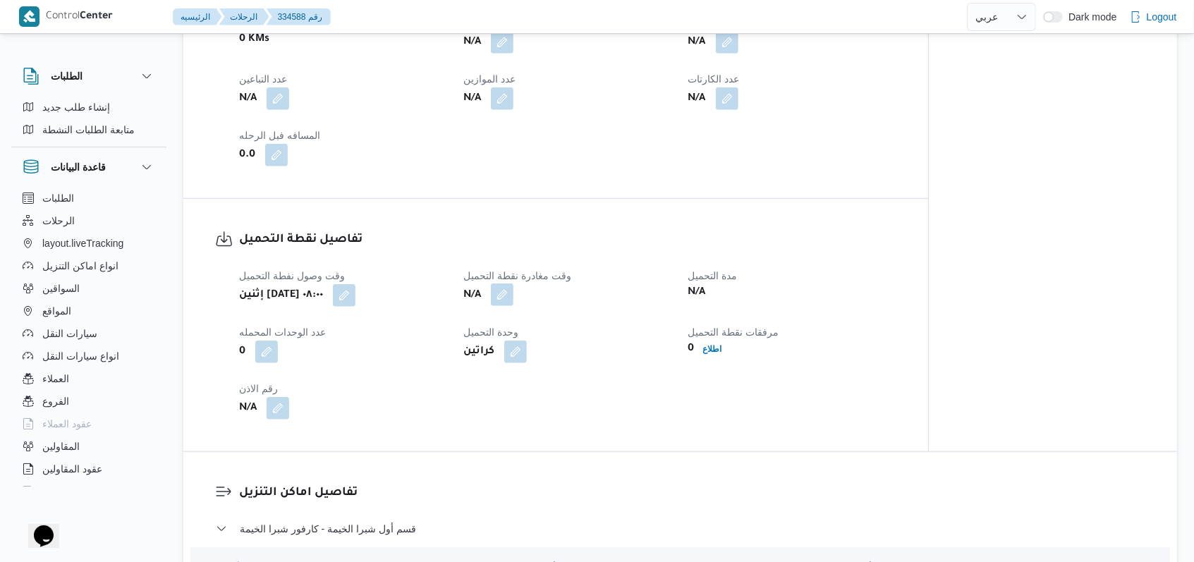
click at [514, 288] on button "button" at bounding box center [502, 295] width 23 height 23
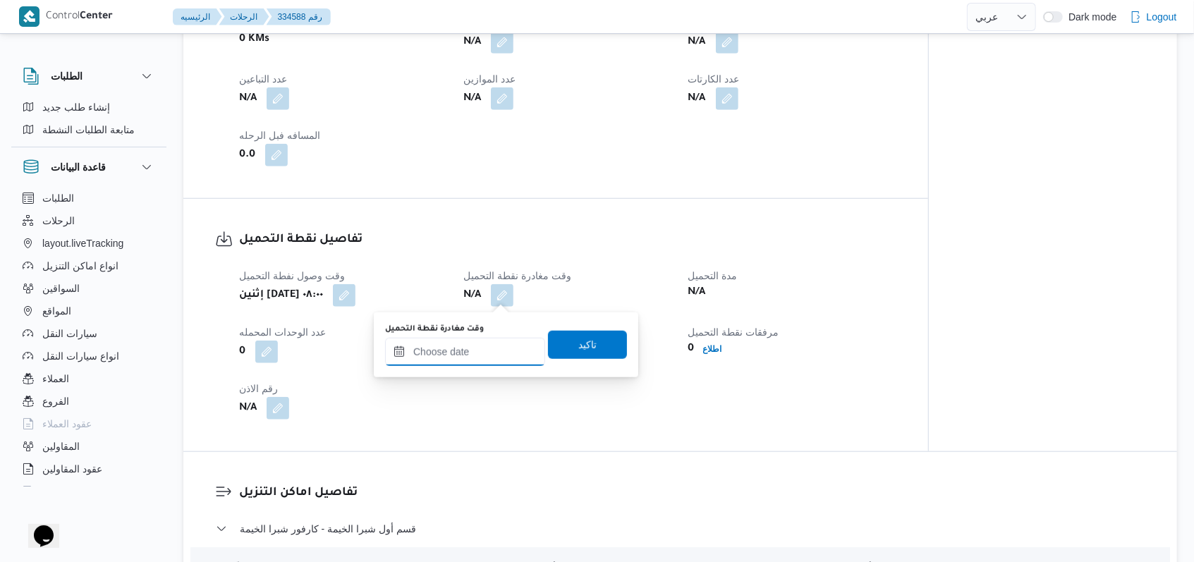
click at [479, 344] on input "وقت مغادرة نقطة التحميل" at bounding box center [465, 352] width 160 height 28
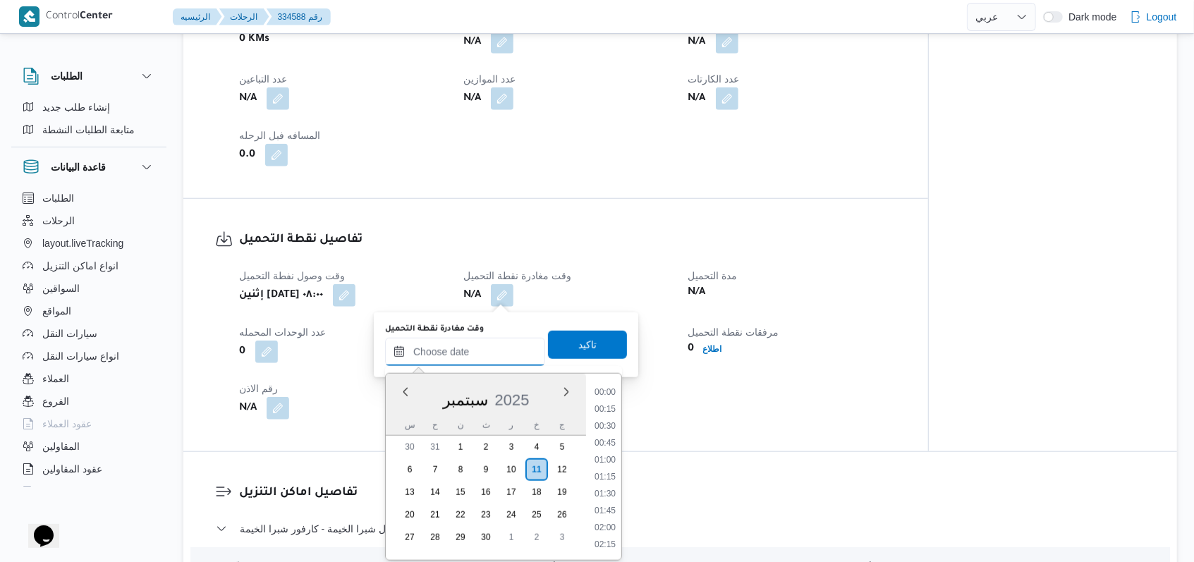
scroll to position [676, 0]
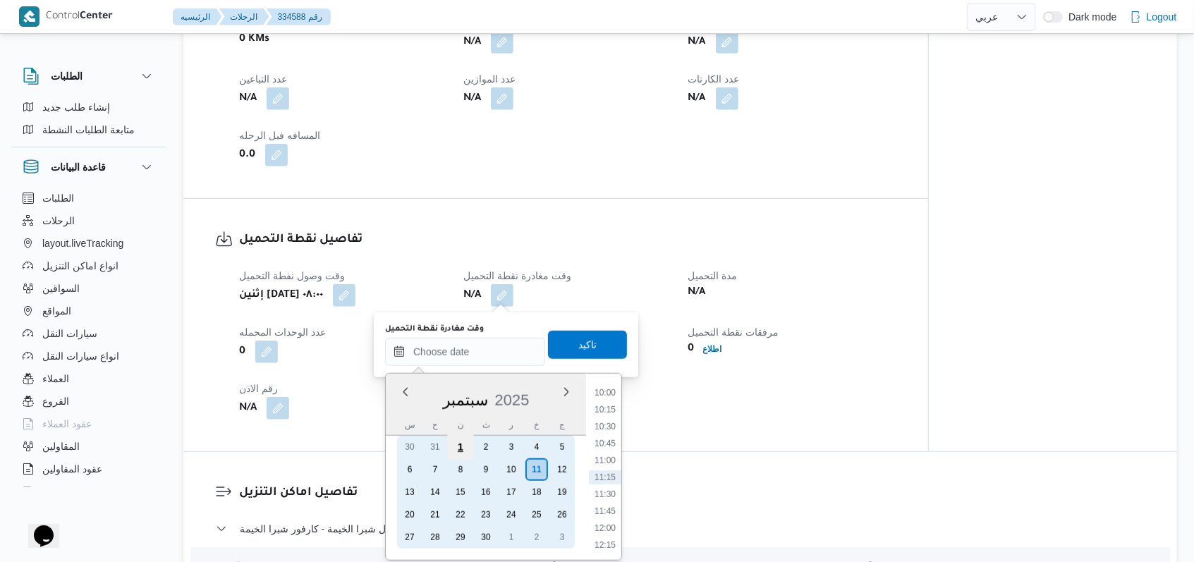
click at [460, 449] on div "1" at bounding box center [460, 447] width 27 height 27
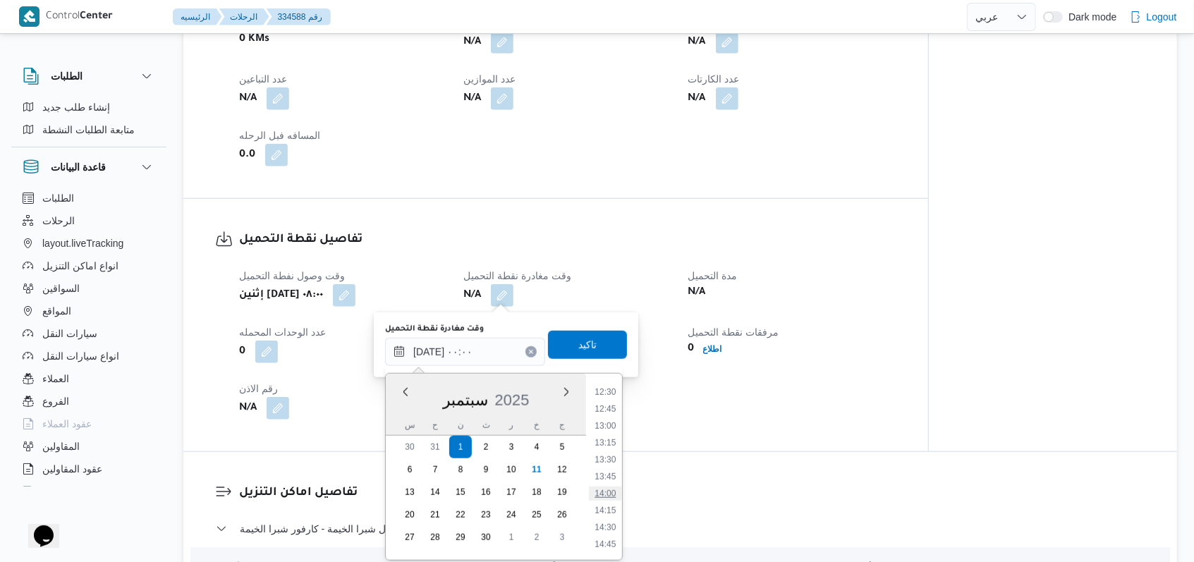
click at [612, 491] on li "14:00" at bounding box center [605, 494] width 32 height 14
type input "[DATE] ١٤:٠٠"
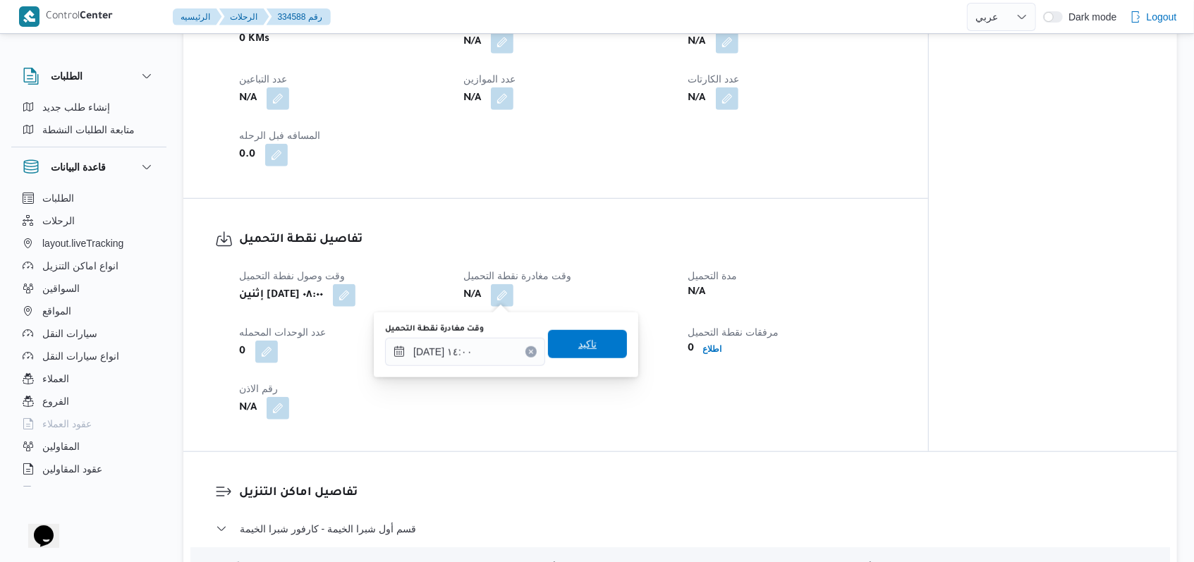
click at [602, 354] on span "تاكيد" at bounding box center [587, 344] width 79 height 28
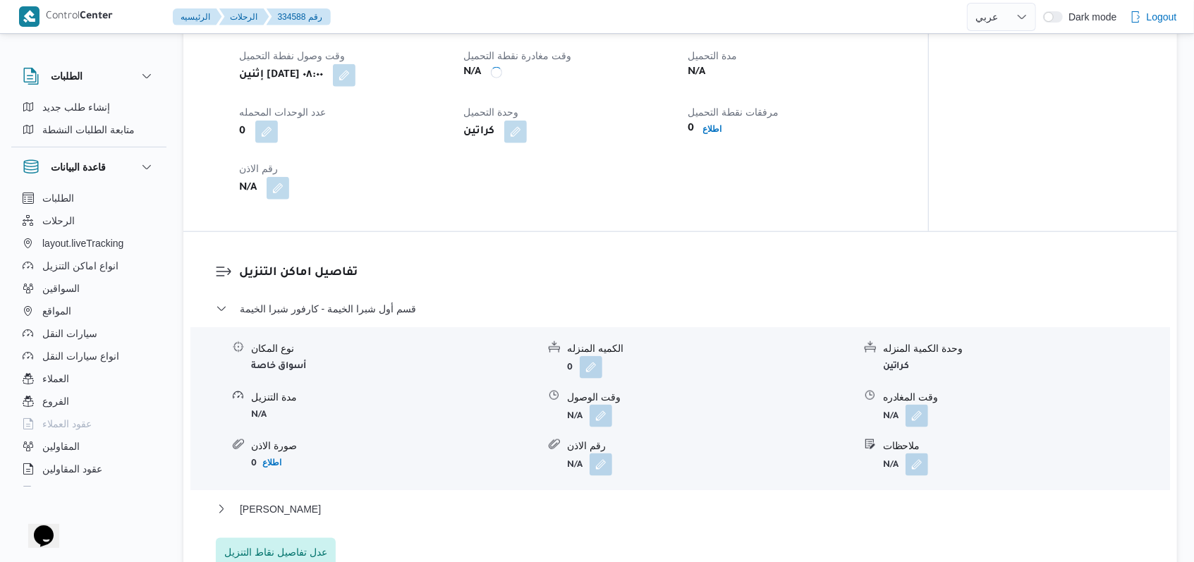
scroll to position [1034, 0]
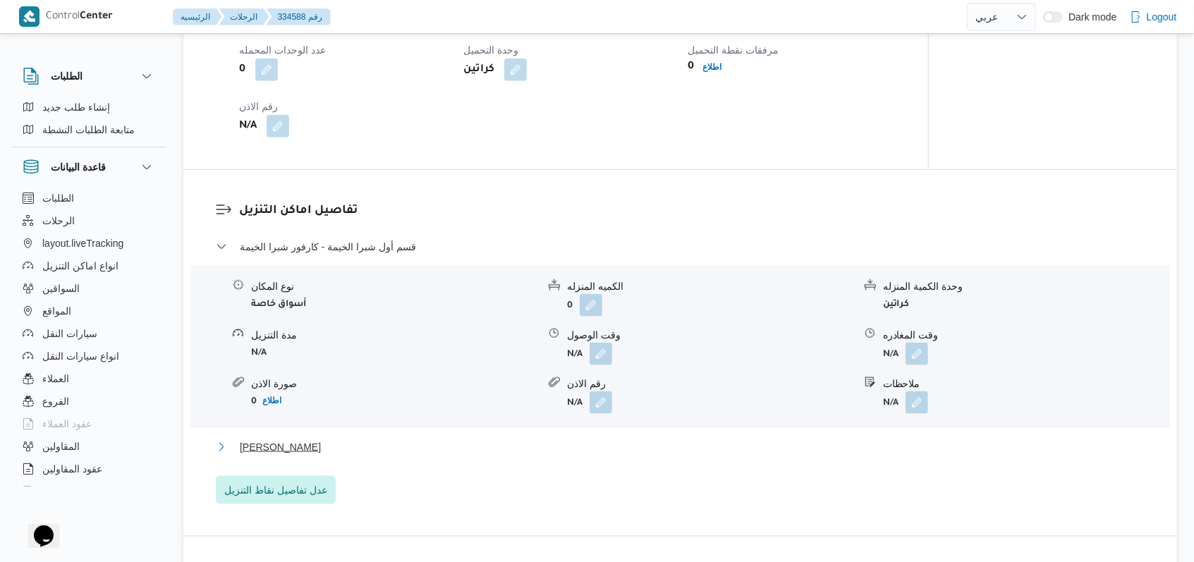
click at [332, 440] on button "[PERSON_NAME]" at bounding box center [681, 447] width 930 height 17
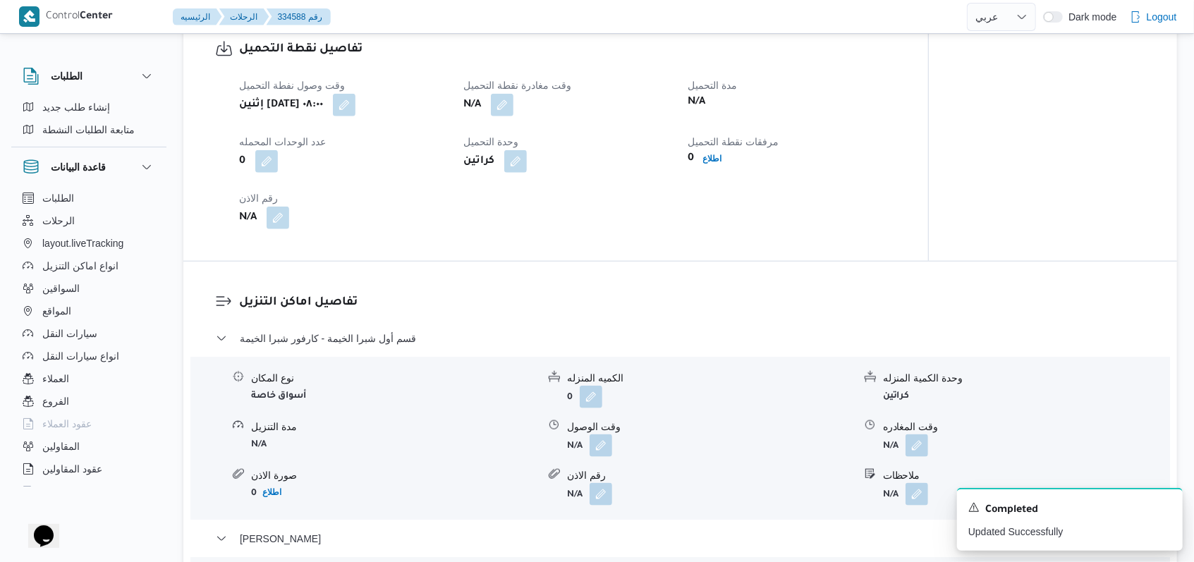
scroll to position [940, 0]
click at [399, 342] on span "قسم أول شبرا الخيمة - كارفور شبرا الخيمة" at bounding box center [328, 340] width 176 height 17
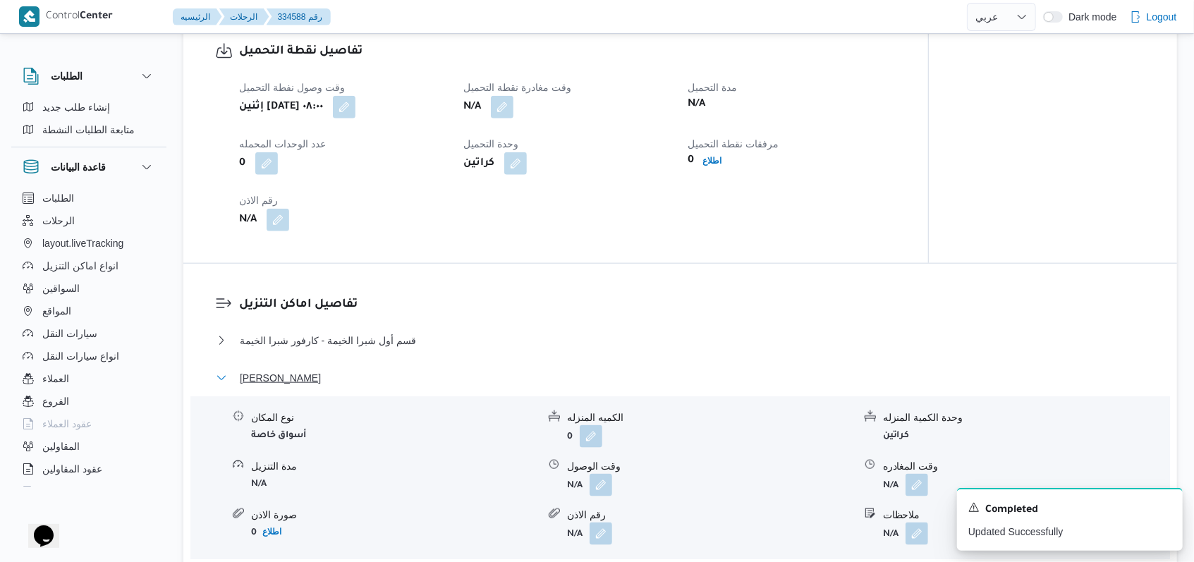
click at [333, 377] on button "[PERSON_NAME]" at bounding box center [681, 378] width 930 height 17
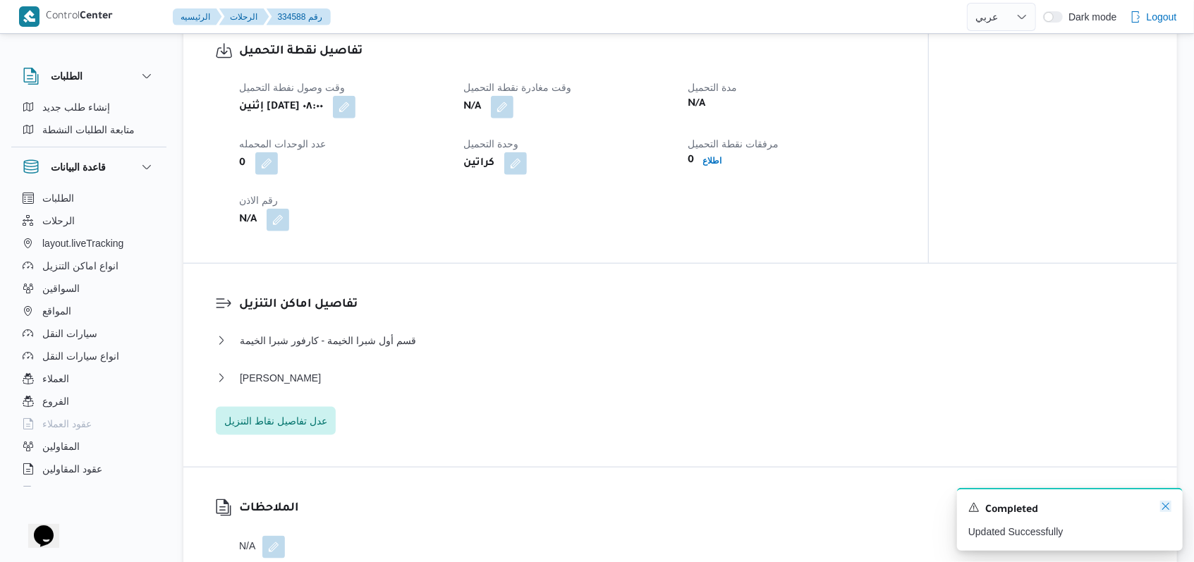
click at [1167, 506] on icon "Dismiss toast" at bounding box center [1165, 506] width 11 height 11
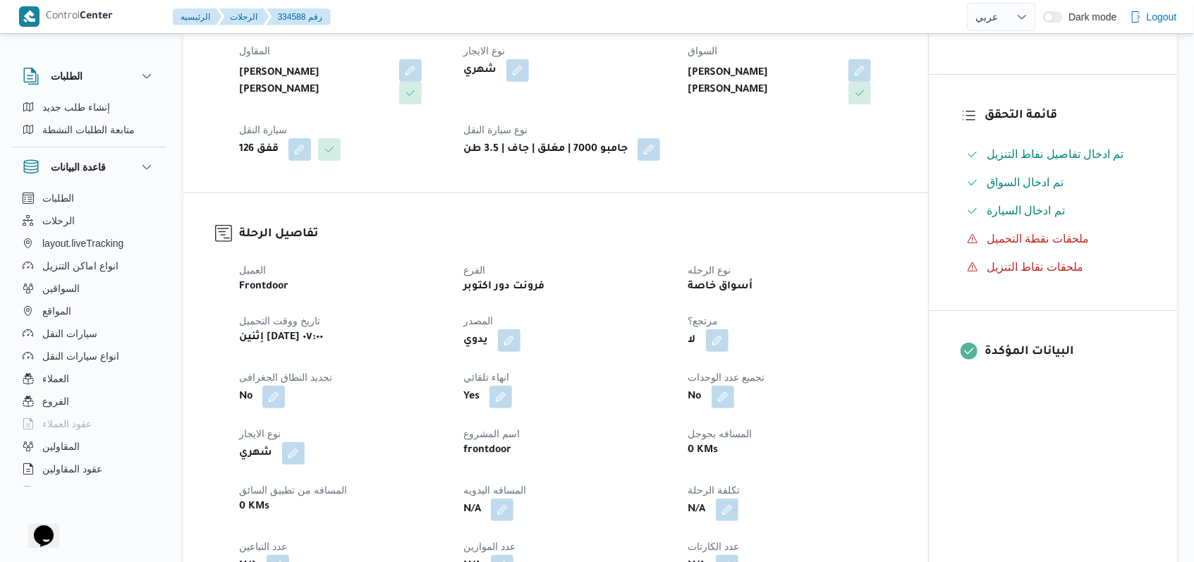
scroll to position [0, 0]
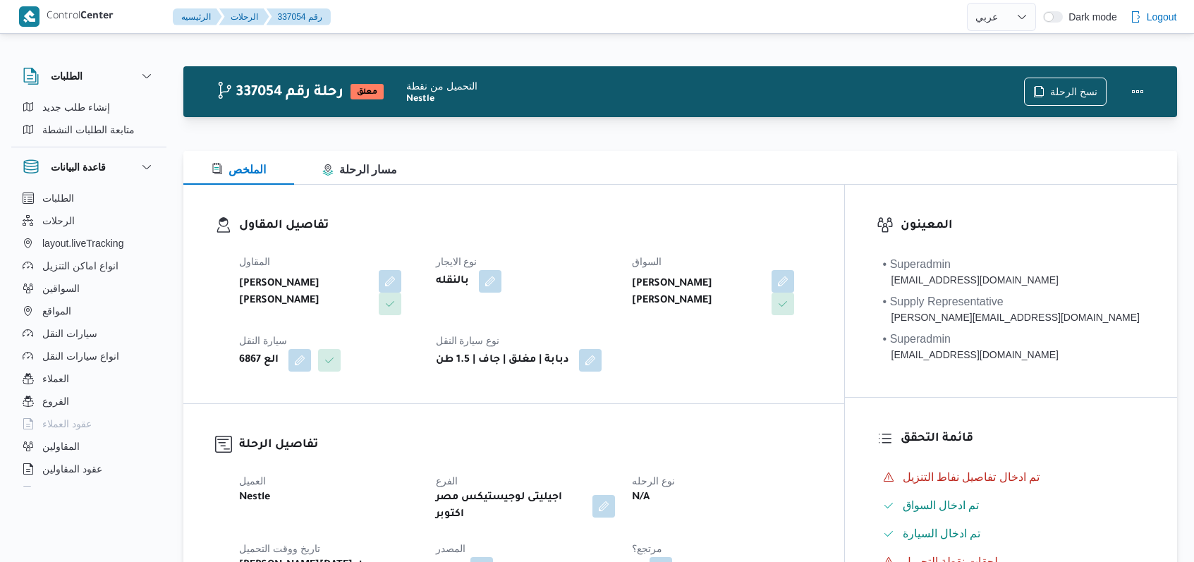
select select "ar"
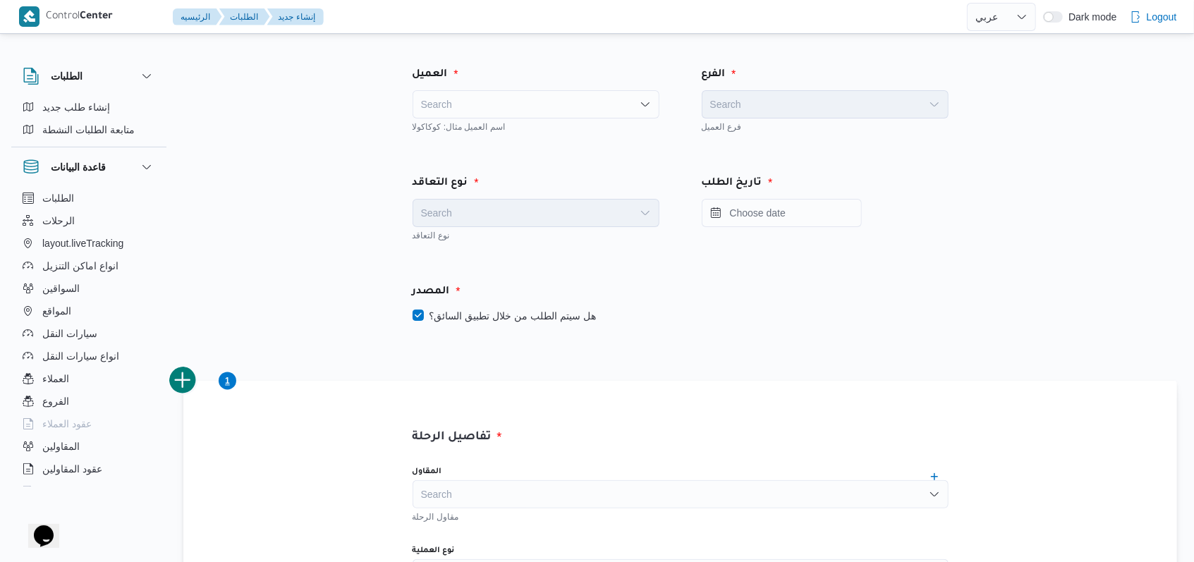
click at [532, 324] on div "المصدر هل سيتم الطلب من خلال تطبيق السائق؟" at bounding box center [680, 303] width 578 height 83
click at [532, 317] on label "هل سيتم الطلب من خلال تطبيق السائق؟" at bounding box center [504, 316] width 183 height 17
checkbox input "false"
click at [523, 117] on div "Search" at bounding box center [536, 104] width 247 height 28
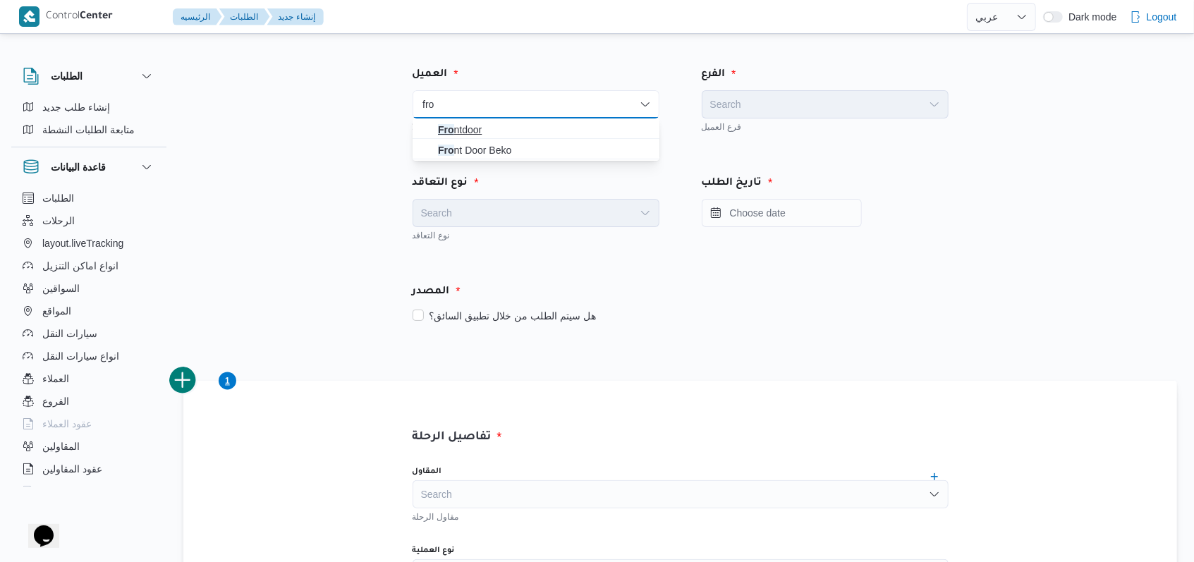
type input "fro"
click at [497, 123] on span "Fro ntdoor" at bounding box center [544, 129] width 213 height 17
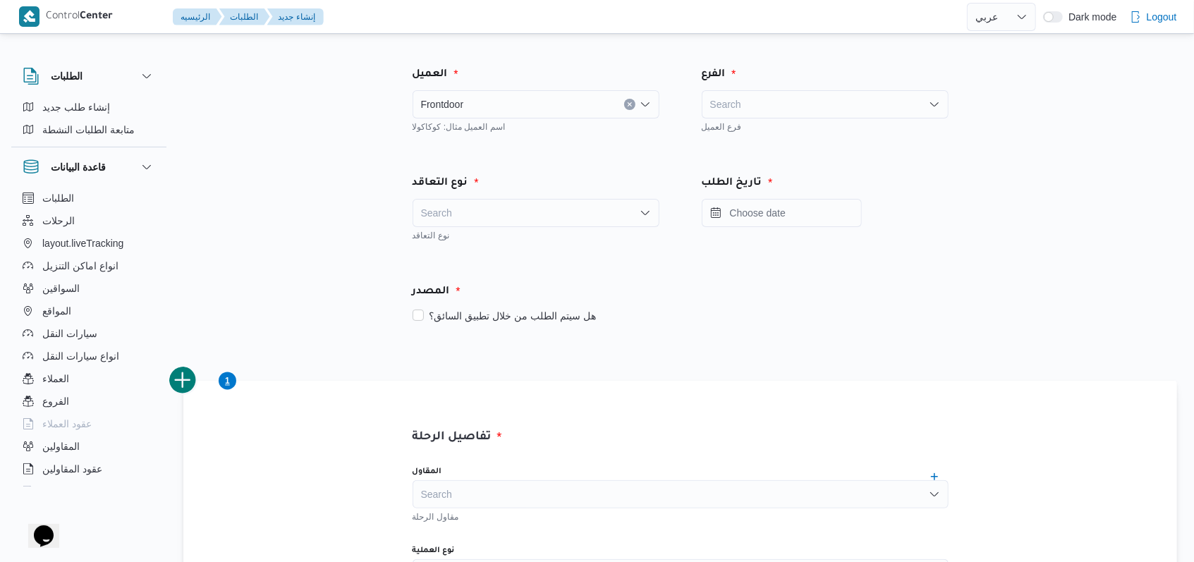
drag, startPoint x: 852, startPoint y: 121, endPoint x: 818, endPoint y: 104, distance: 37.5
click at [845, 116] on div "Search فرع العميل" at bounding box center [825, 111] width 247 height 42
click at [818, 104] on div "Search" at bounding box center [825, 104] width 247 height 28
type input "فرونت"
click at [559, 200] on div "Search" at bounding box center [536, 213] width 247 height 28
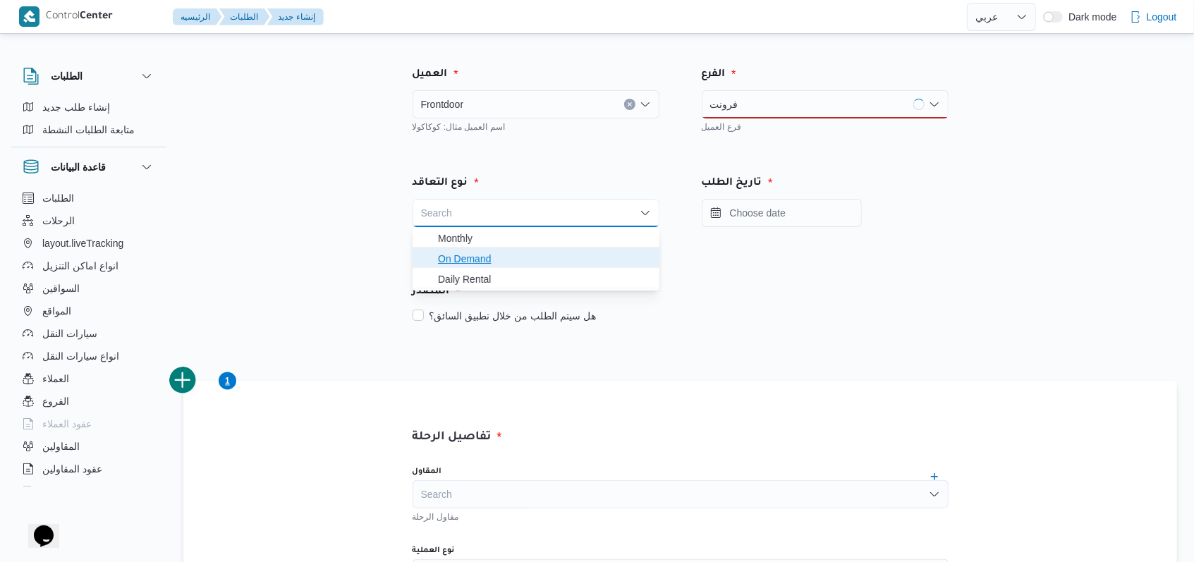
click at [473, 257] on span "On Demand" at bounding box center [544, 258] width 213 height 17
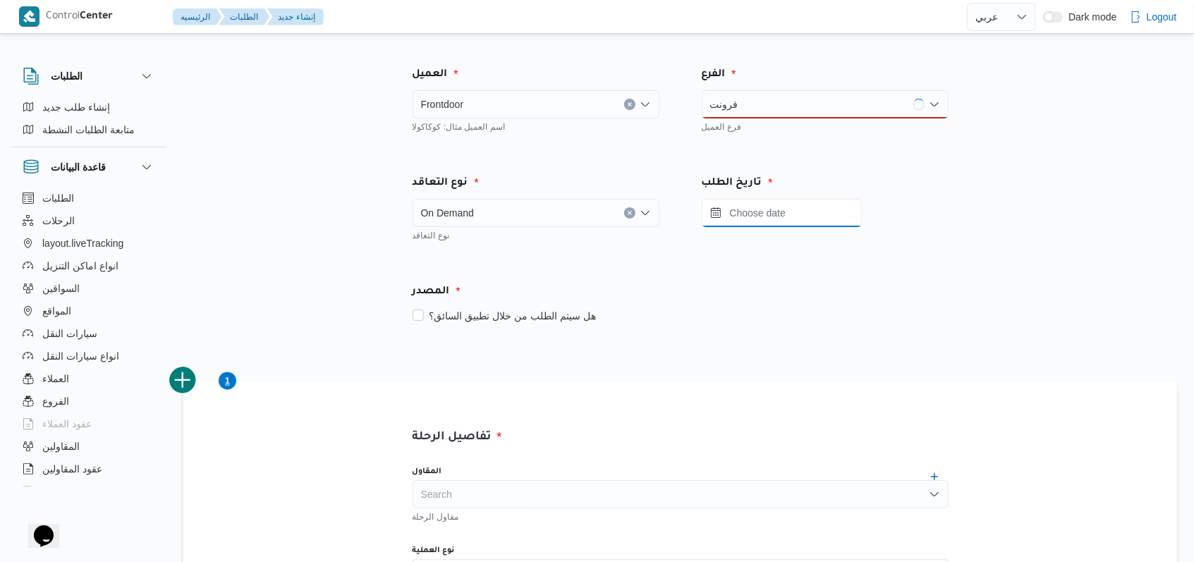
click at [724, 226] on div at bounding box center [825, 213] width 247 height 28
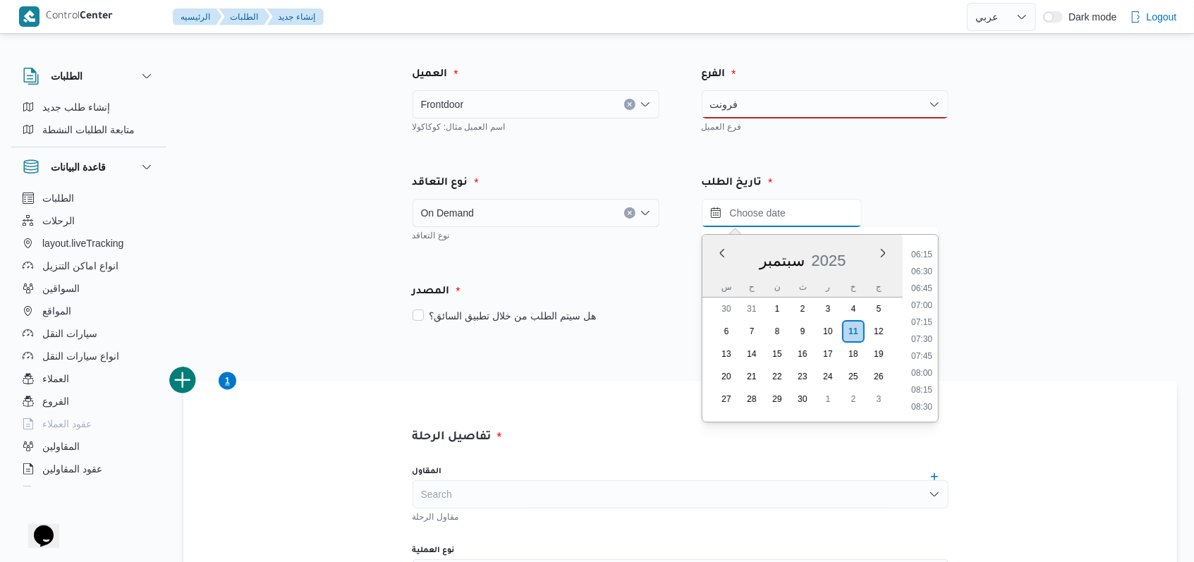
scroll to position [394, 0]
click at [929, 330] on li "07:00" at bounding box center [922, 334] width 32 height 14
type input "١١/٠٩/٢٠٢٥ ٠٧:٠٠"
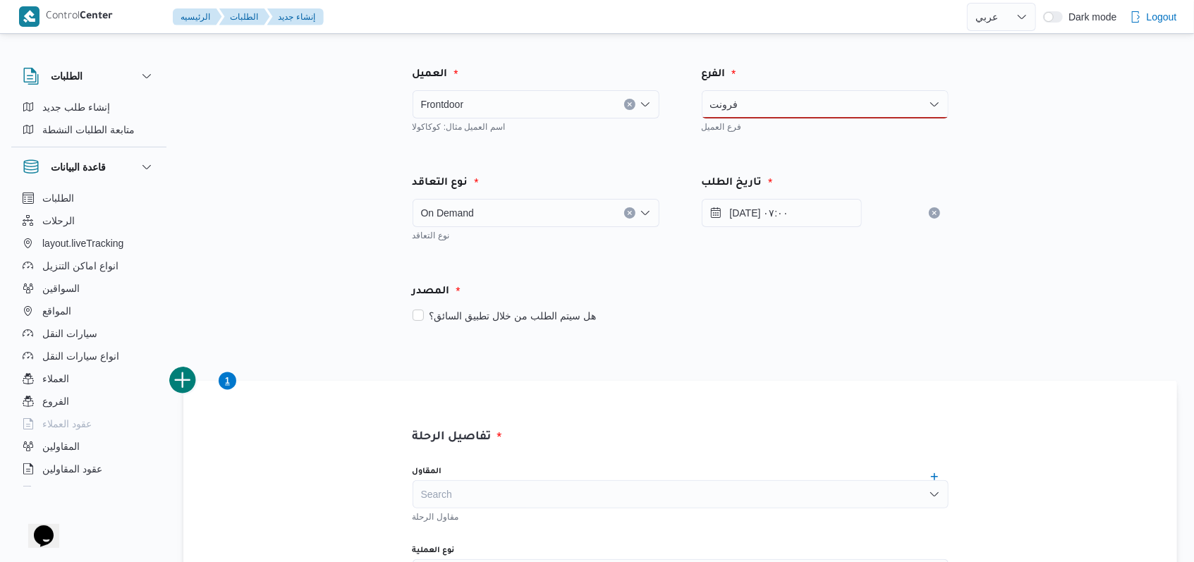
click at [861, 306] on div "المصدر" at bounding box center [680, 292] width 553 height 34
click at [787, 102] on div "فرونت فرونت" at bounding box center [825, 104] width 247 height 28
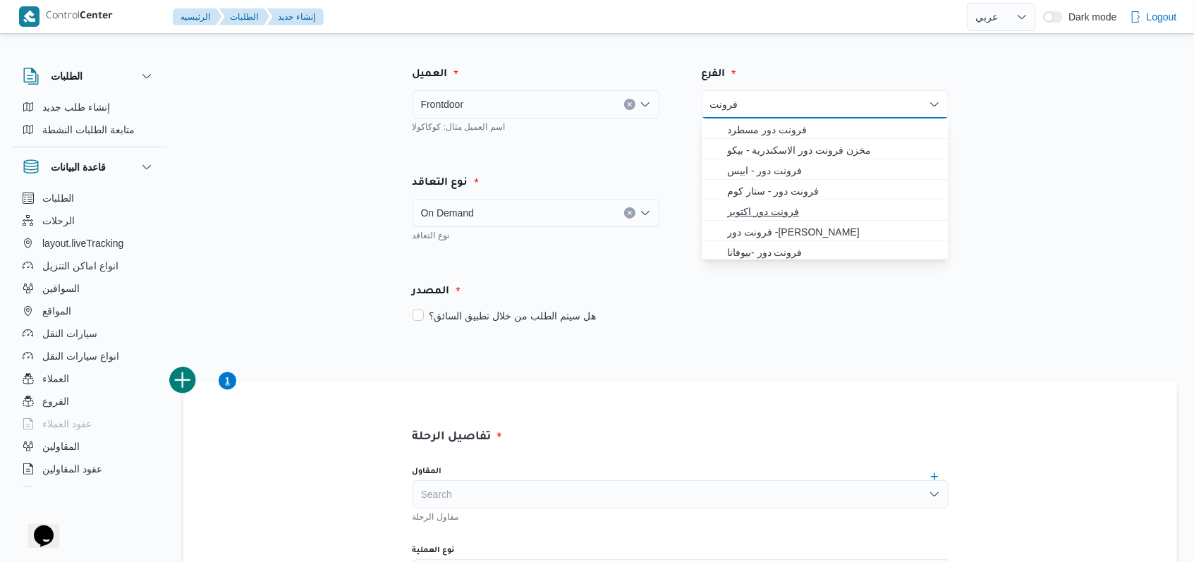
type input "فرونت"
click at [761, 215] on span "فرونت دور اكتوبر" at bounding box center [833, 211] width 213 height 17
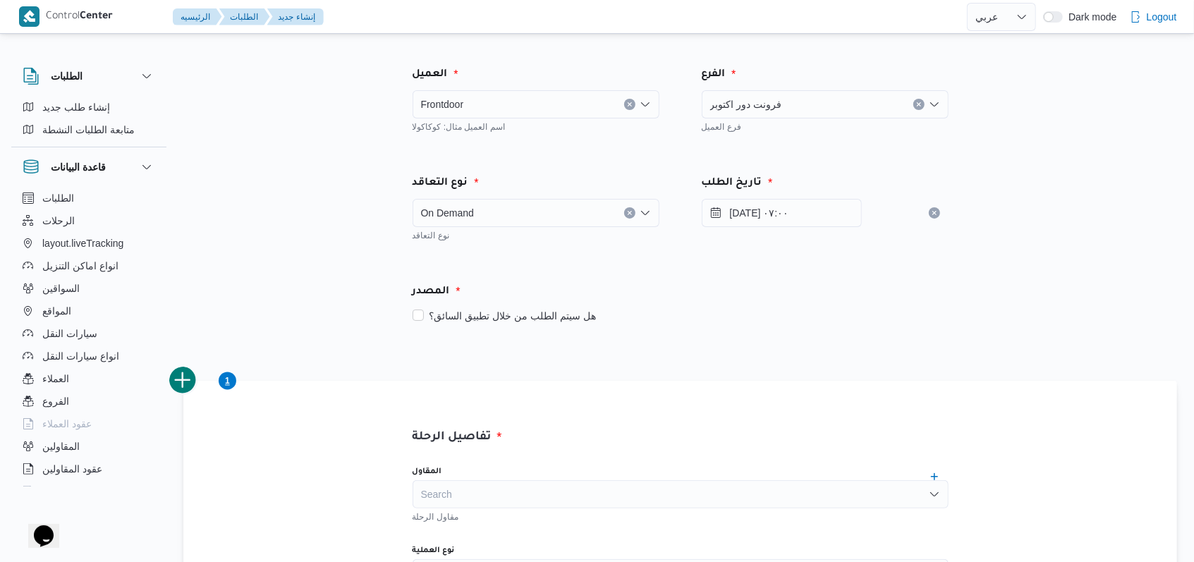
click at [767, 174] on div "تاريخ الطلب" at bounding box center [825, 183] width 264 height 34
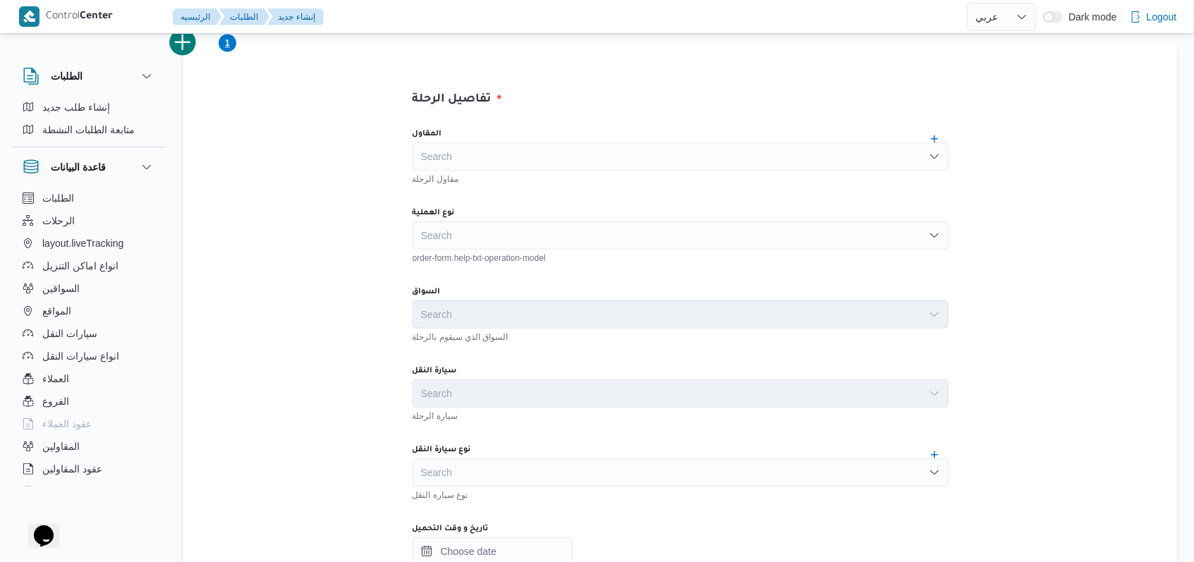
scroll to position [376, 0]
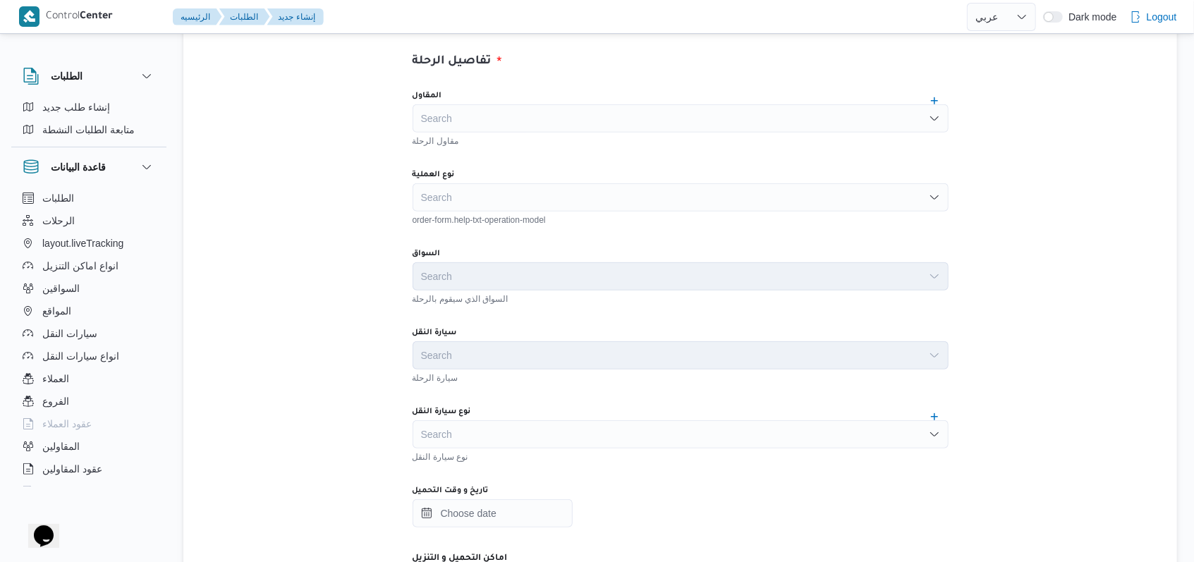
click at [494, 190] on div "Search" at bounding box center [681, 197] width 536 height 28
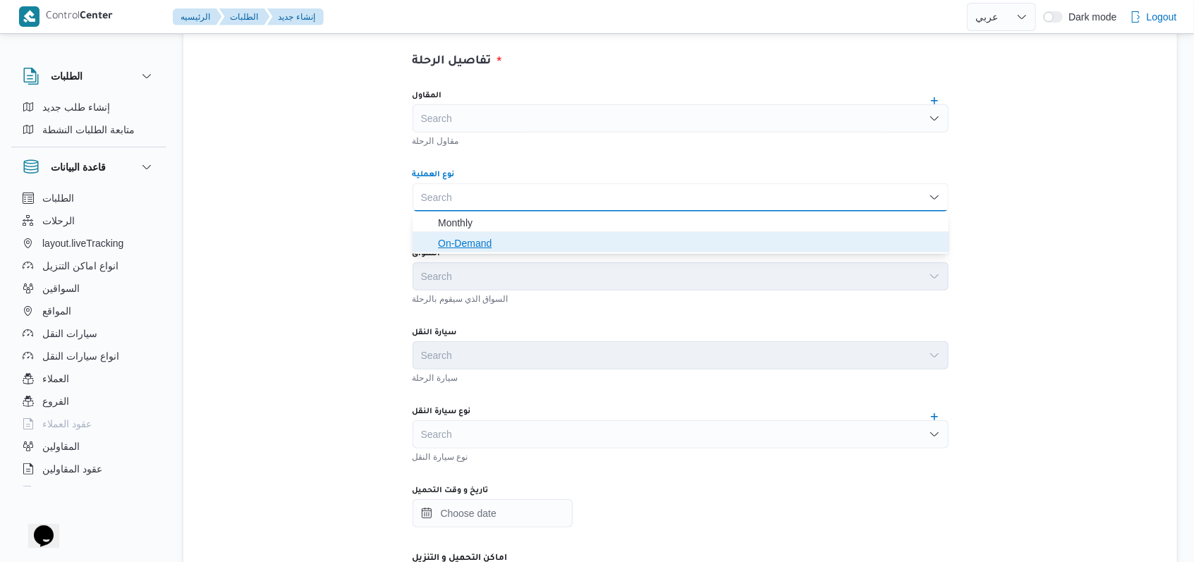
click at [493, 251] on span "On-Demand" at bounding box center [689, 243] width 502 height 17
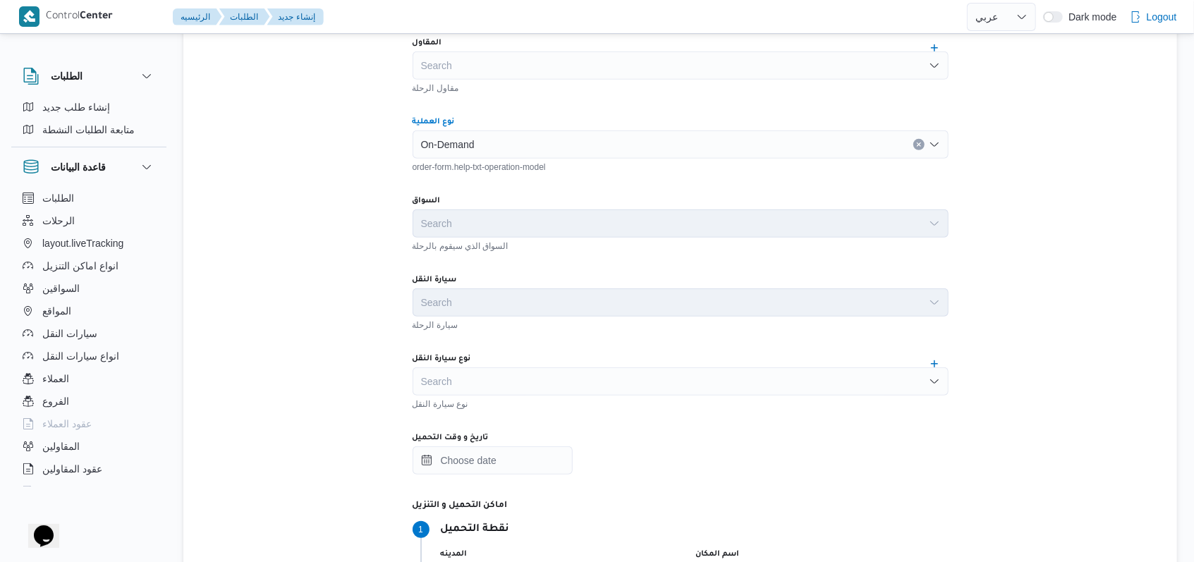
scroll to position [470, 0]
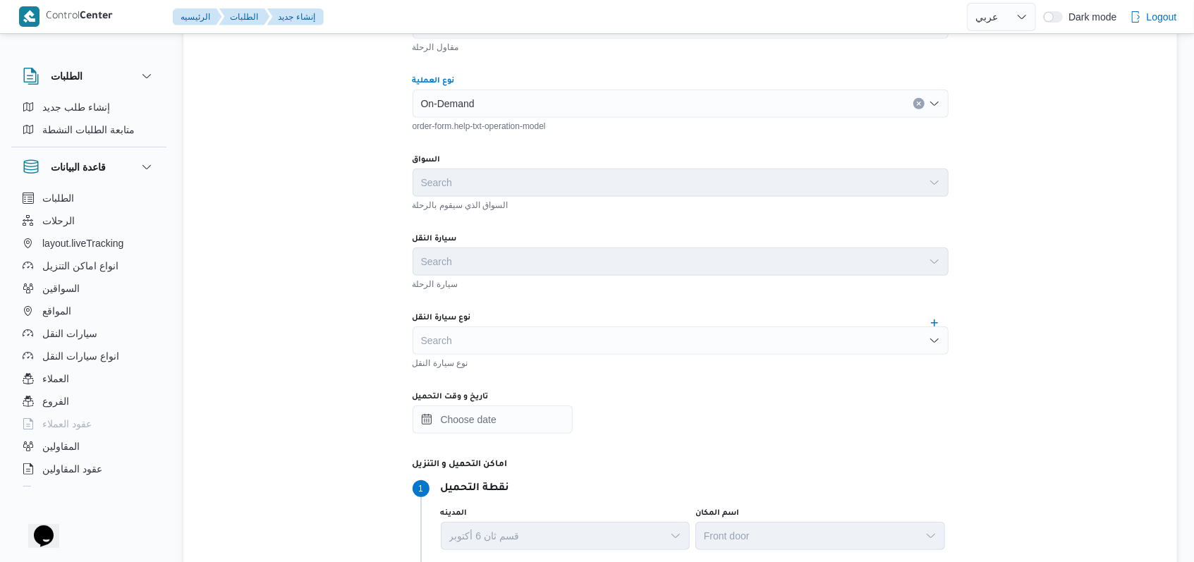
click at [505, 336] on div "Search" at bounding box center [681, 341] width 536 height 28
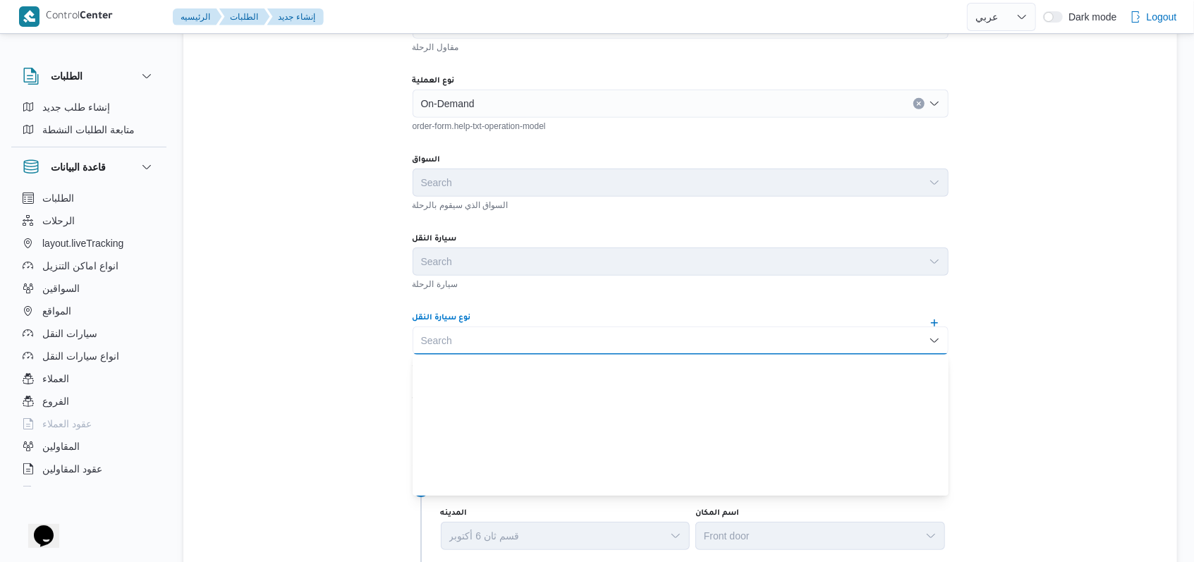
scroll to position [372, 0]
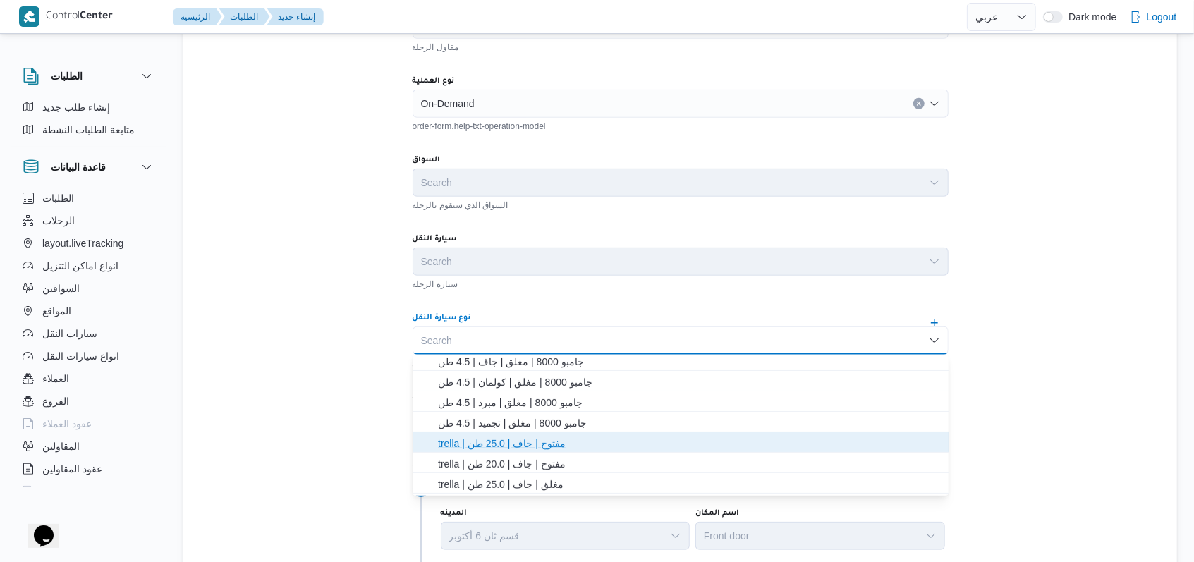
click at [545, 449] on span "trella | مفتوح | جاف | 25.0 طن" at bounding box center [689, 443] width 502 height 17
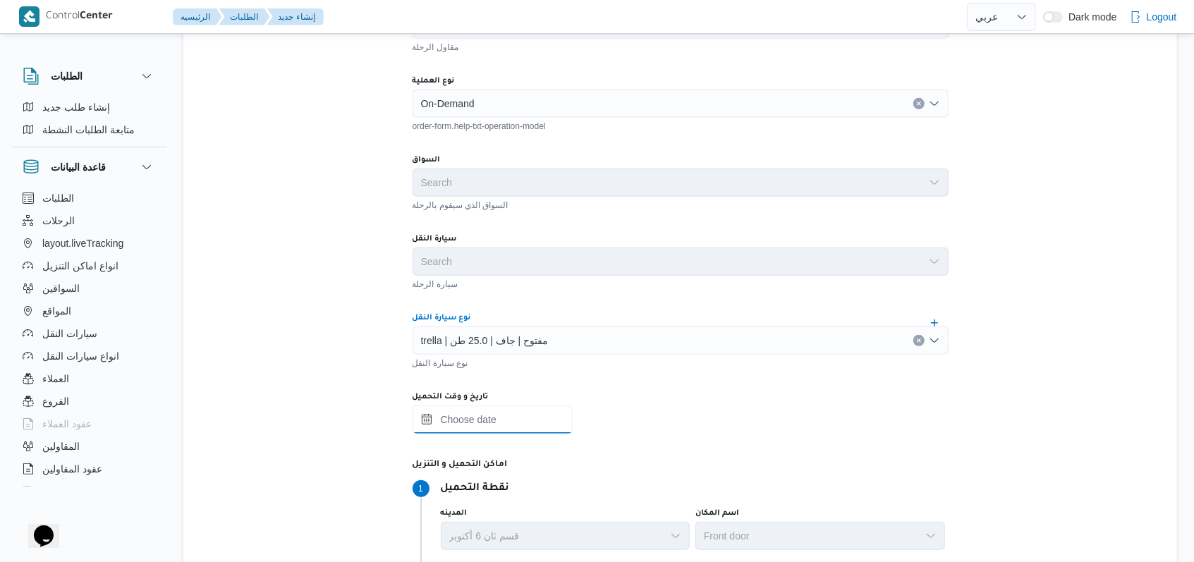
click at [525, 416] on input "تاريخ و وقت التحميل" at bounding box center [493, 420] width 160 height 28
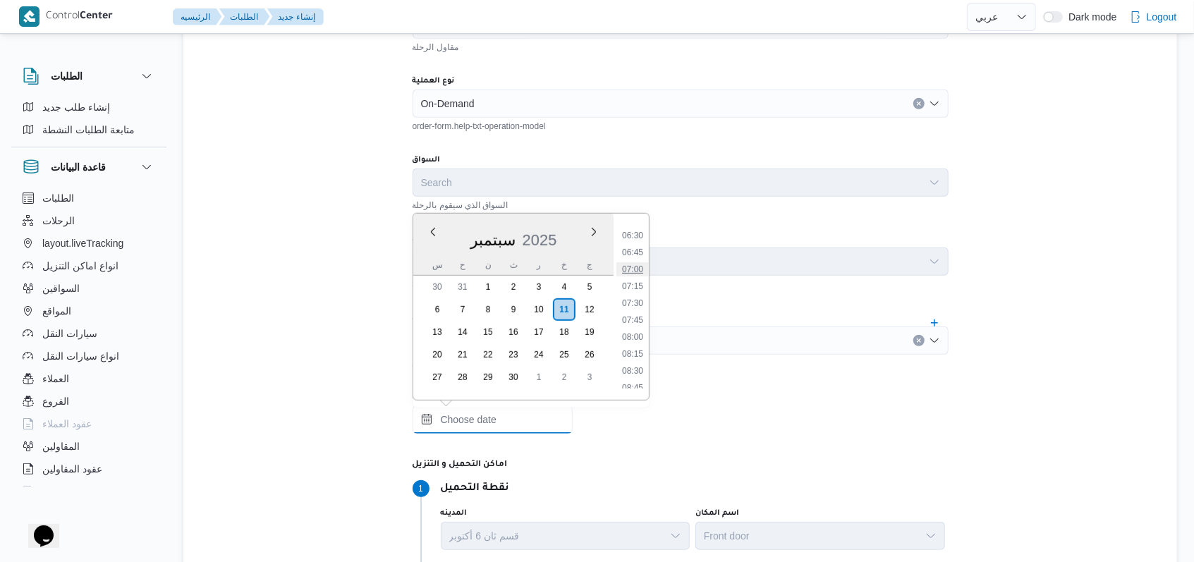
scroll to position [394, 0]
click at [637, 315] on li "07:00" at bounding box center [632, 312] width 32 height 14
type input "١١/٠٩/٢٠٢٥ ٠٧:٠٠"
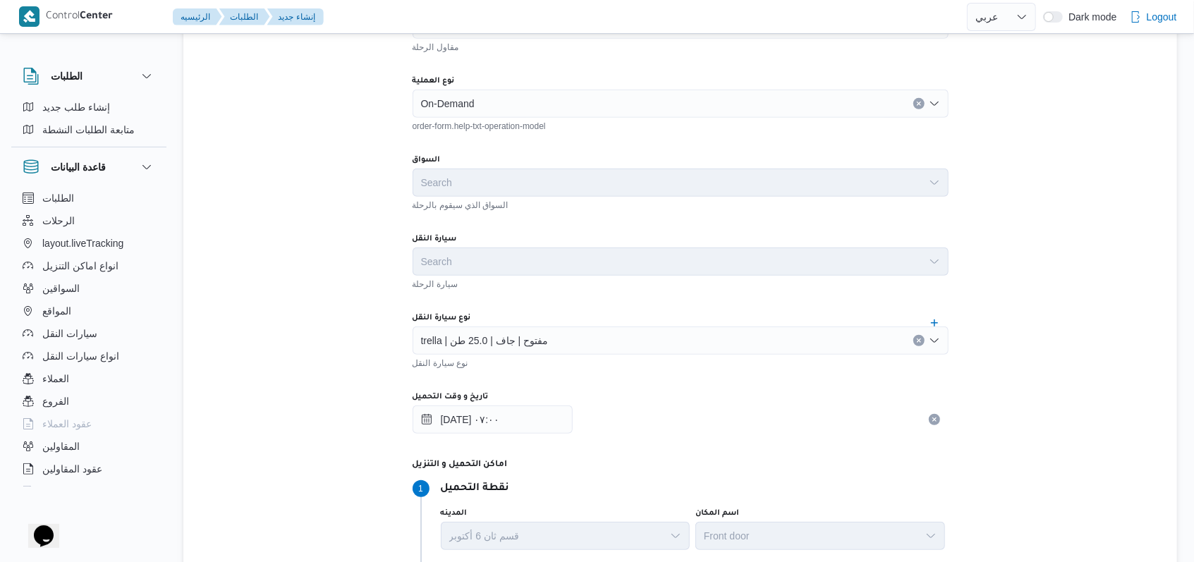
click at [637, 295] on div "المقاول Search مقاول الرحلة نوع العملية On-Demand order-form.help-txt-operation…" at bounding box center [680, 298] width 559 height 627
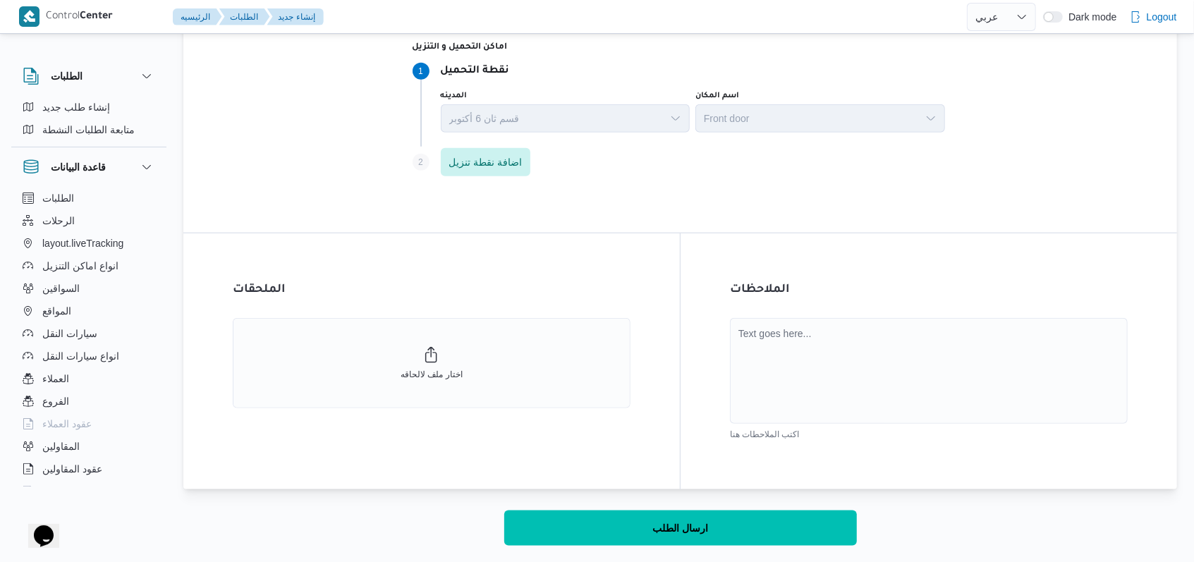
scroll to position [888, 0]
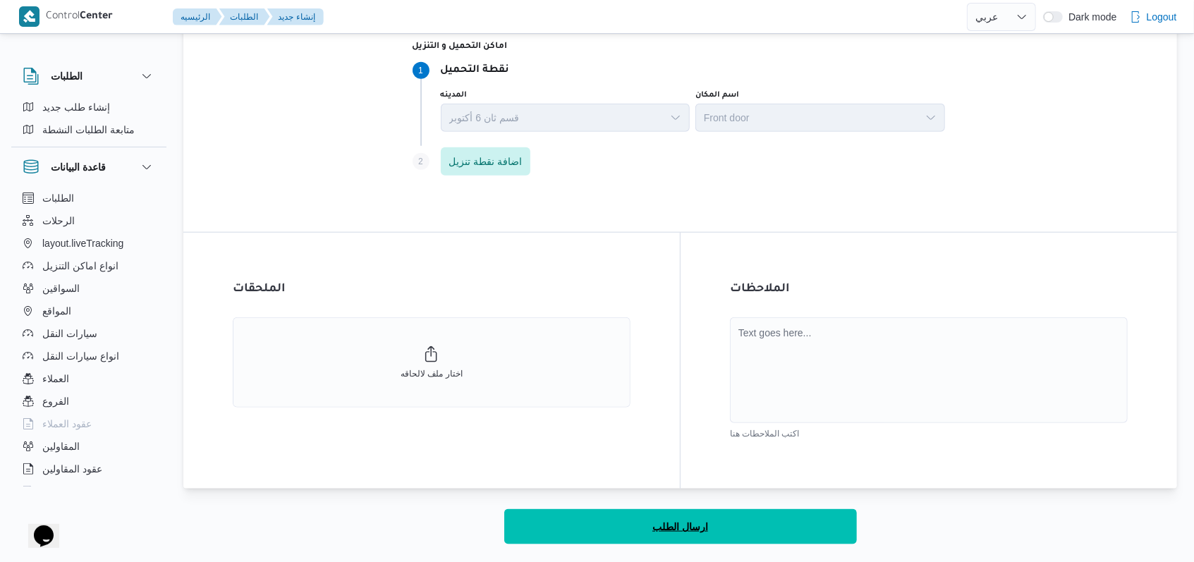
click at [688, 524] on span "ارسال الطلب" at bounding box center [680, 526] width 56 height 17
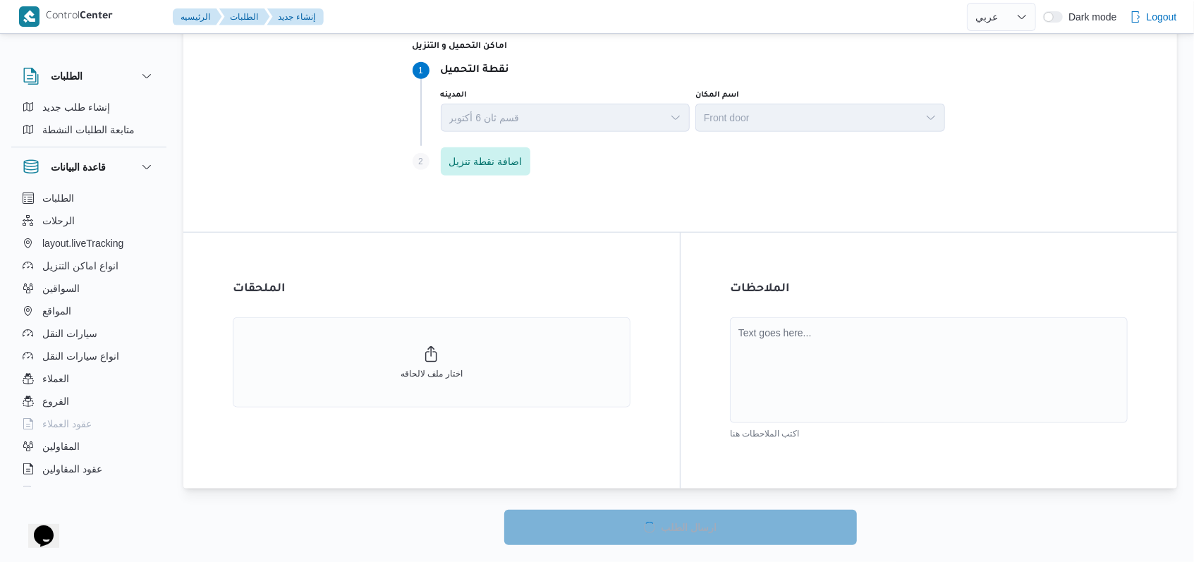
select select "ar"
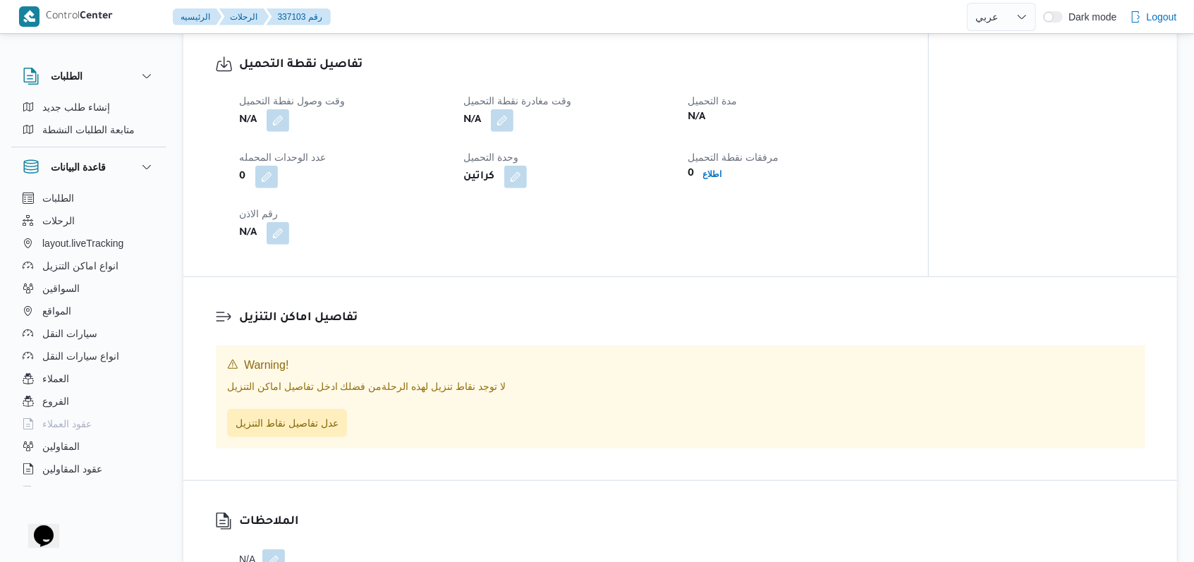
scroll to position [846, 0]
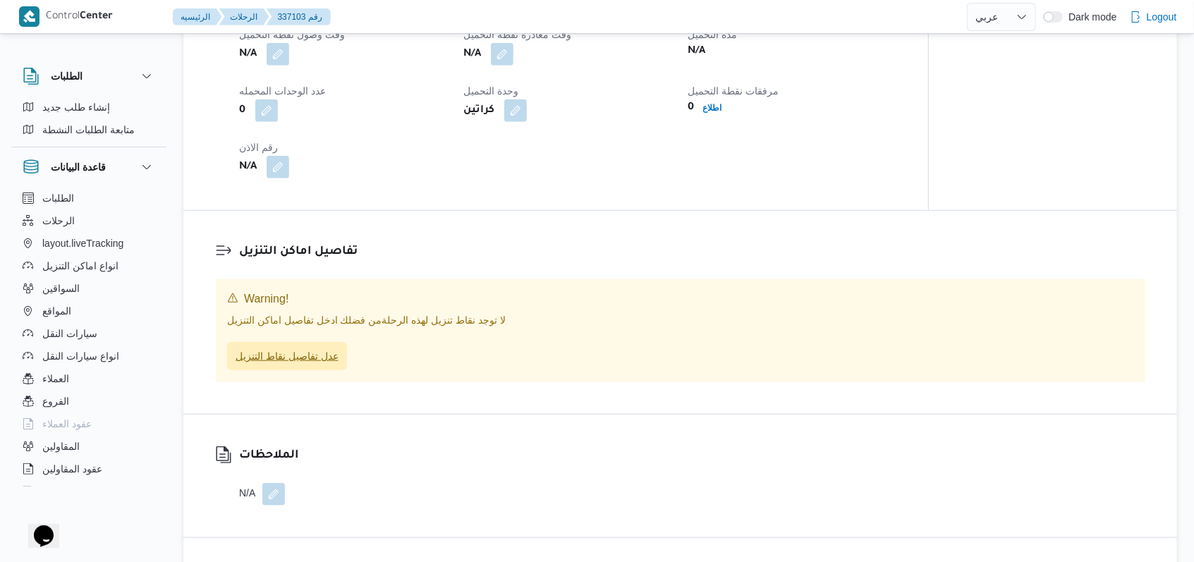
click at [272, 360] on span "عدل تفاصيل نقاط التنزيل" at bounding box center [287, 356] width 103 height 17
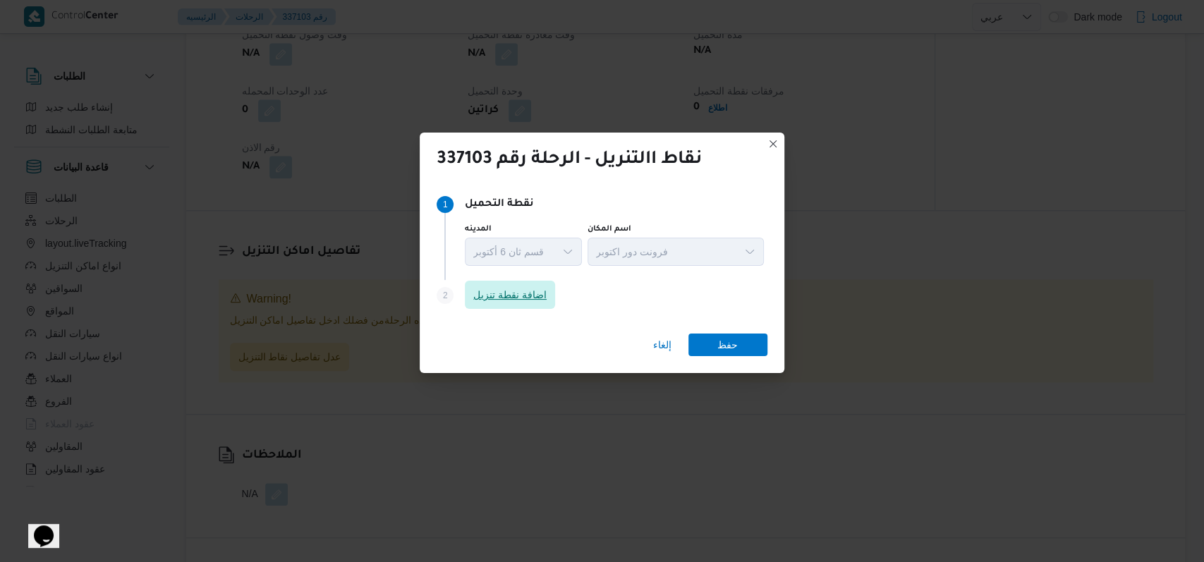
click at [525, 298] on span "اضافة نقطة تنزيل" at bounding box center [509, 294] width 73 height 17
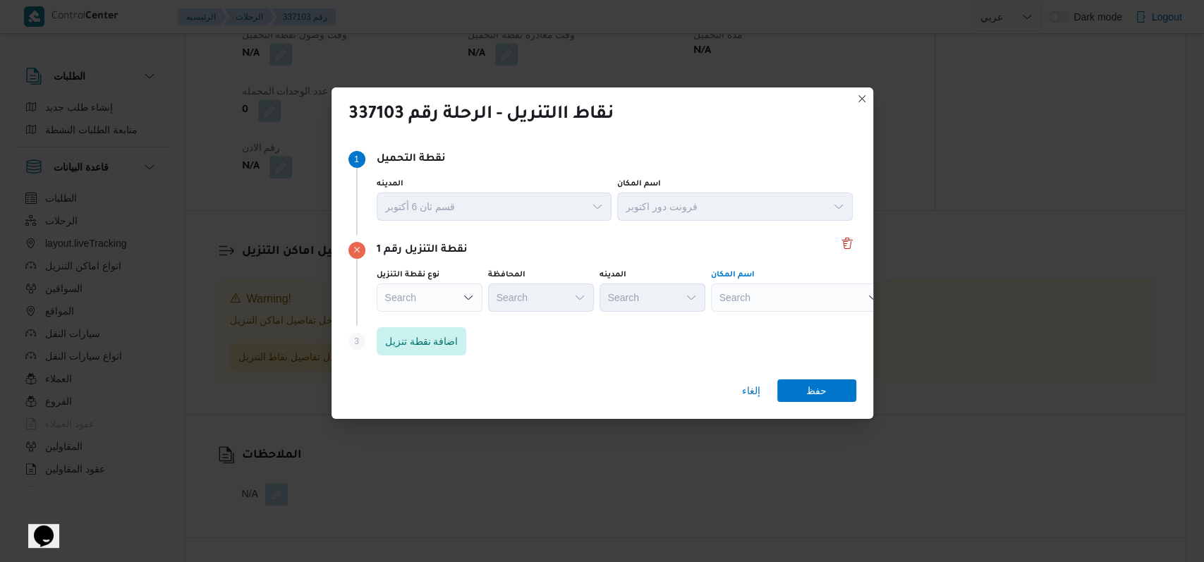
click at [798, 303] on div "Search" at bounding box center [799, 298] width 176 height 28
type input "بافت"
click at [765, 324] on span "مخزن بافت الحكيم - اكتوبر | PSG Plast Service Group for Trading and industrial …" at bounding box center [807, 323] width 142 height 17
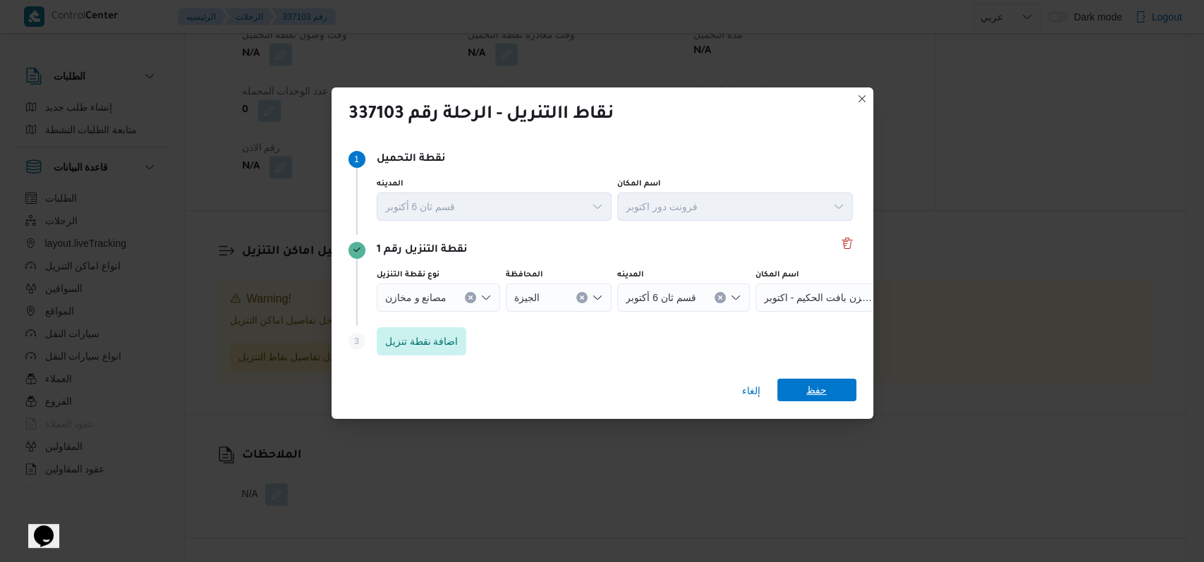
click at [852, 392] on span "حفظ" at bounding box center [816, 390] width 79 height 23
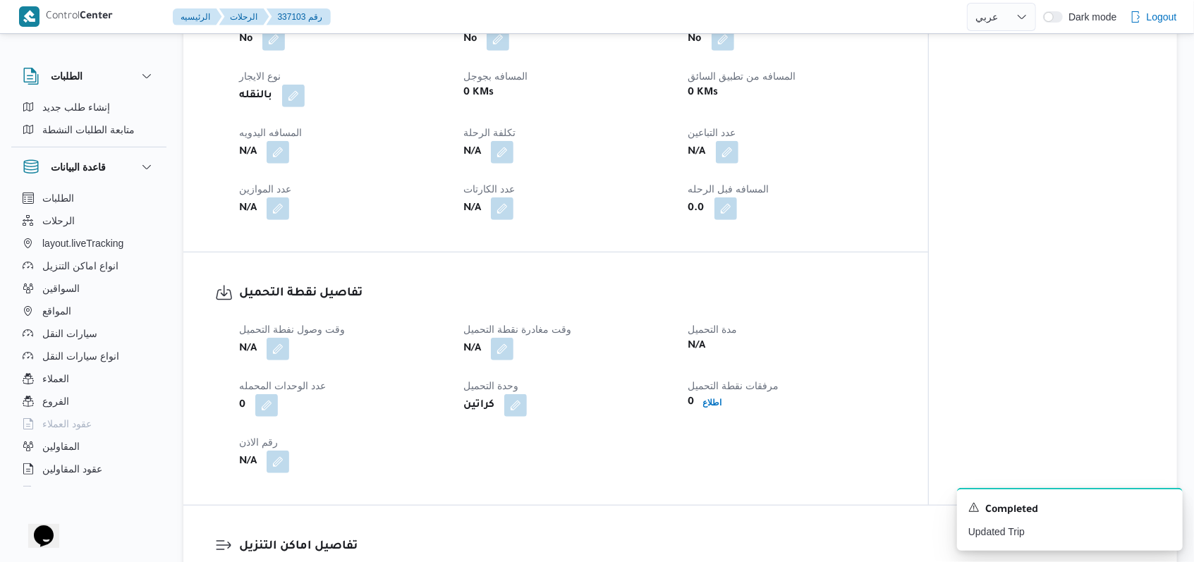
scroll to position [731, 0]
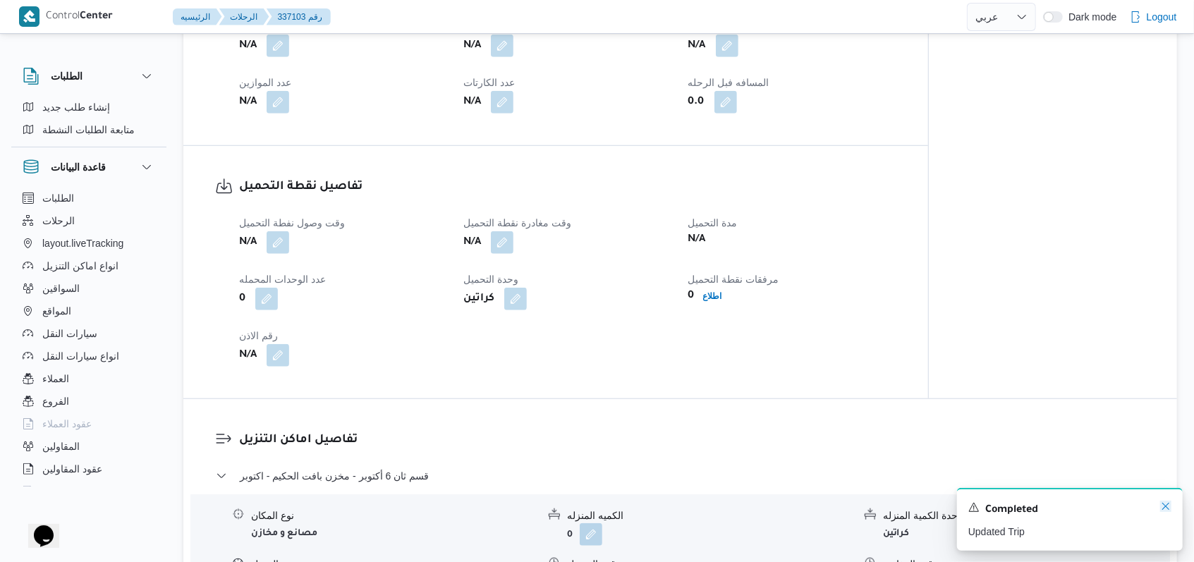
click at [1167, 506] on icon "Dismiss toast" at bounding box center [1165, 506] width 11 height 11
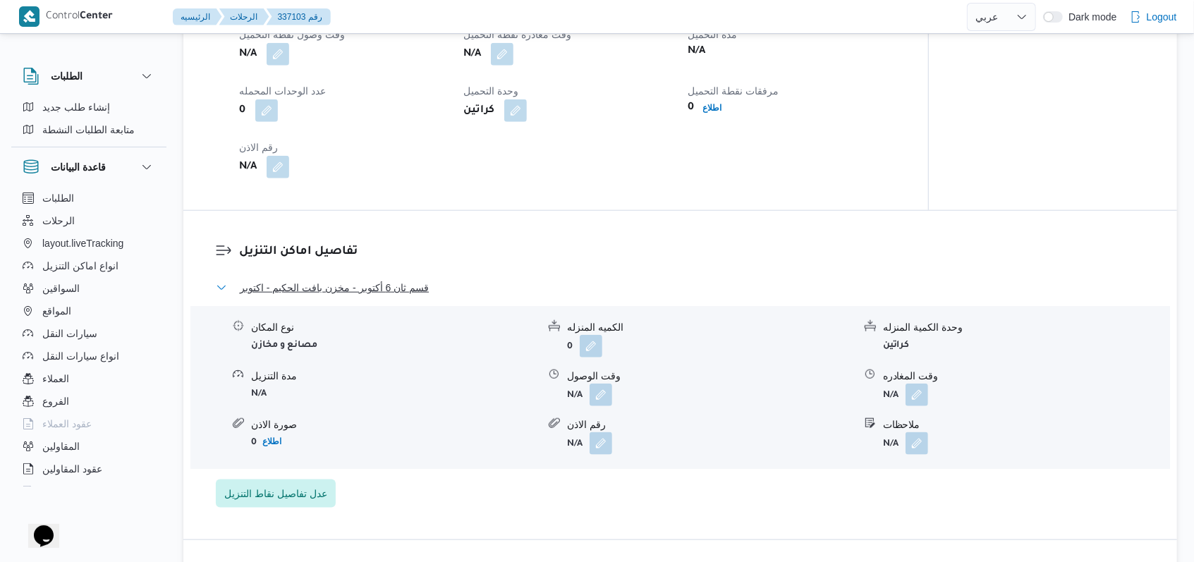
click at [365, 292] on span "قسم ثان 6 أكتوبر - مخزن بافت الحكيم - اكتوبر" at bounding box center [334, 287] width 189 height 17
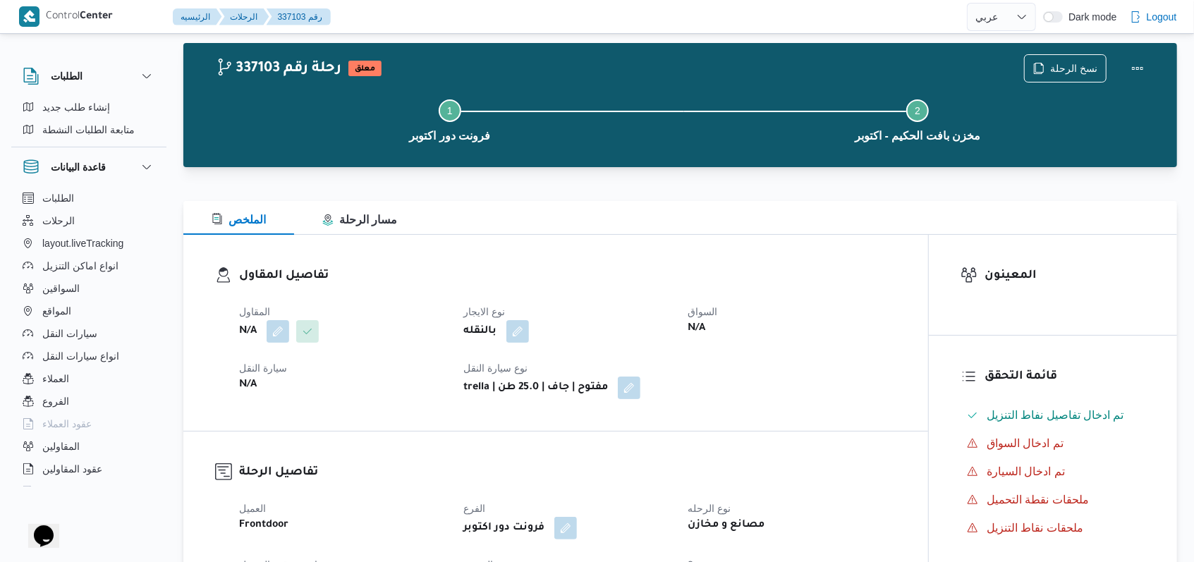
scroll to position [0, 0]
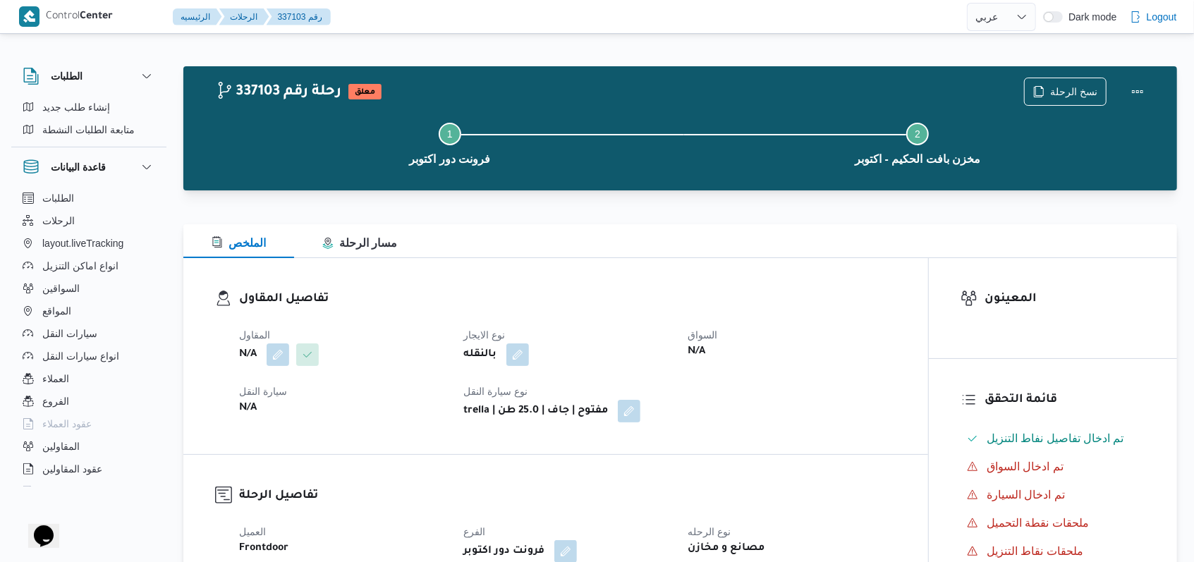
click at [616, 347] on div "بالنقله" at bounding box center [567, 354] width 210 height 25
select select "ar"
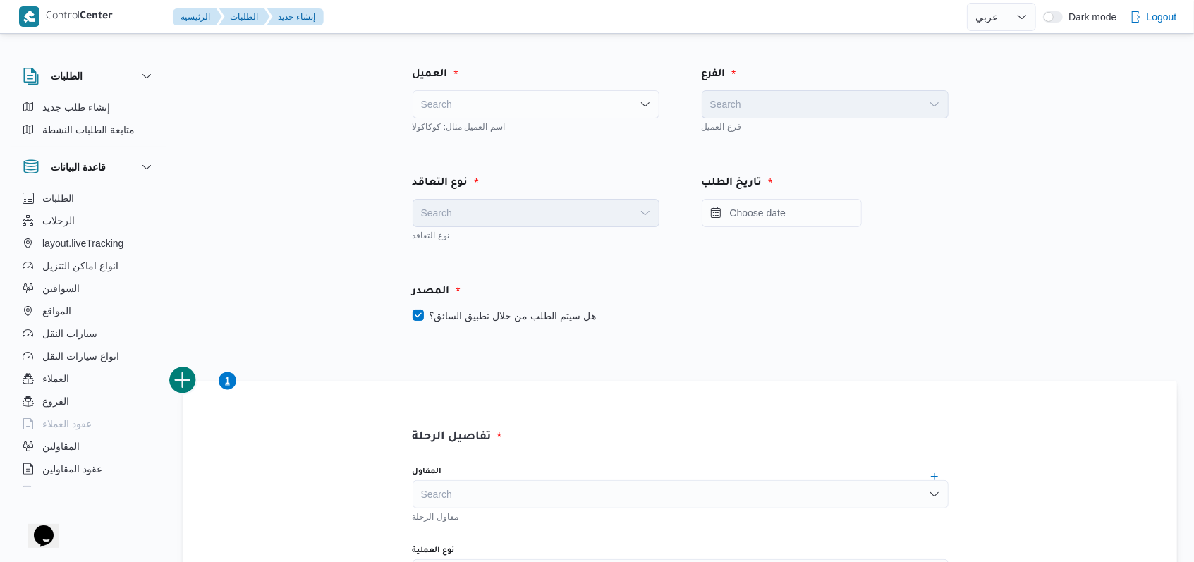
scroll to position [888, 0]
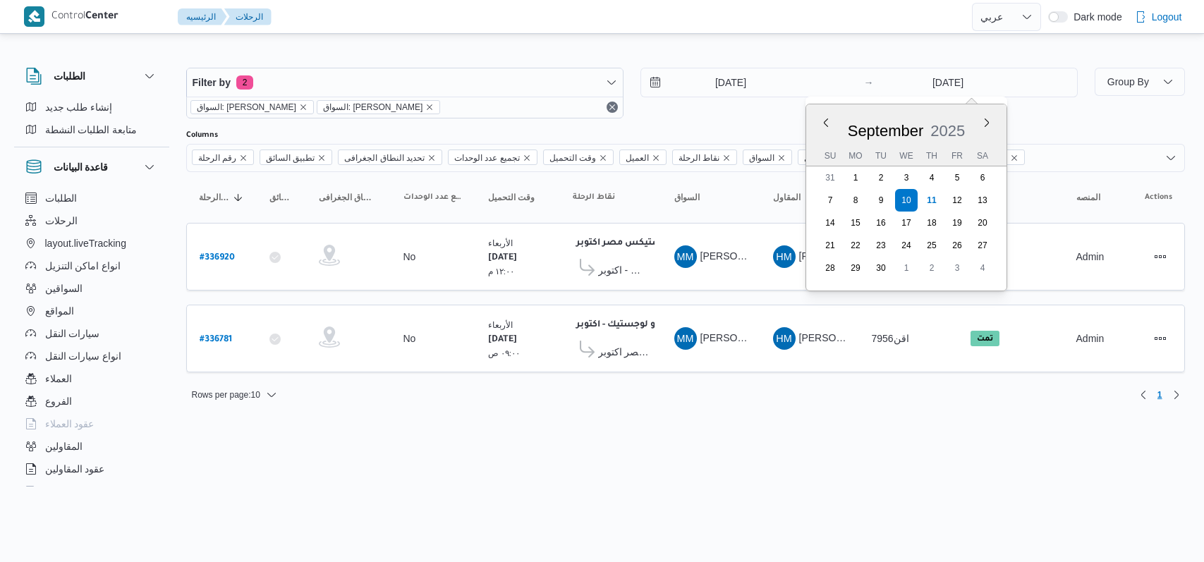
select select "ar"
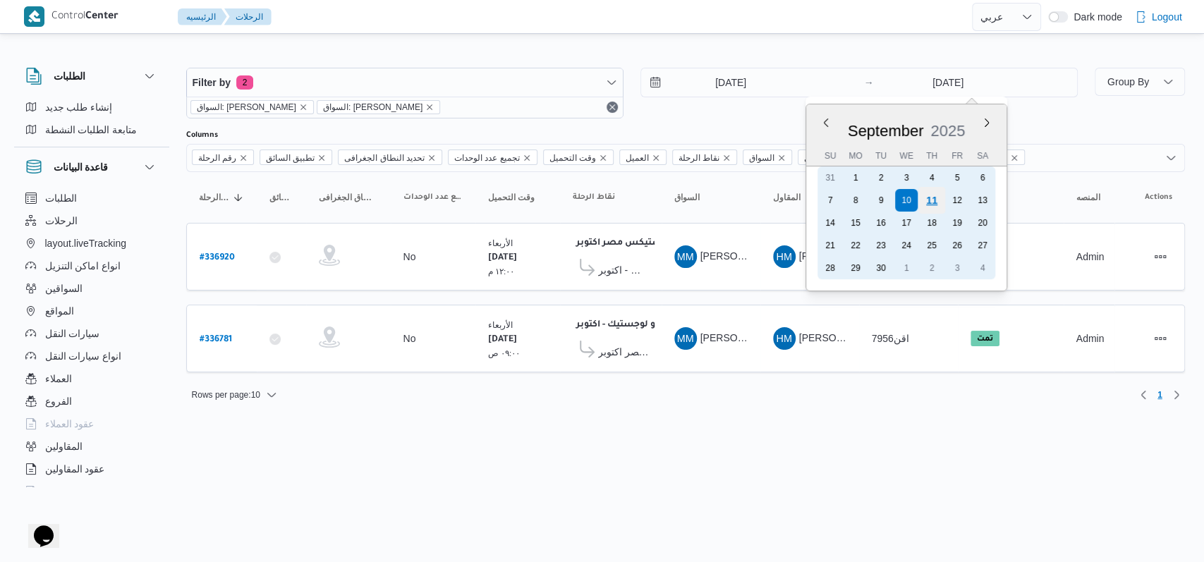
click at [926, 194] on div "11" at bounding box center [931, 200] width 27 height 27
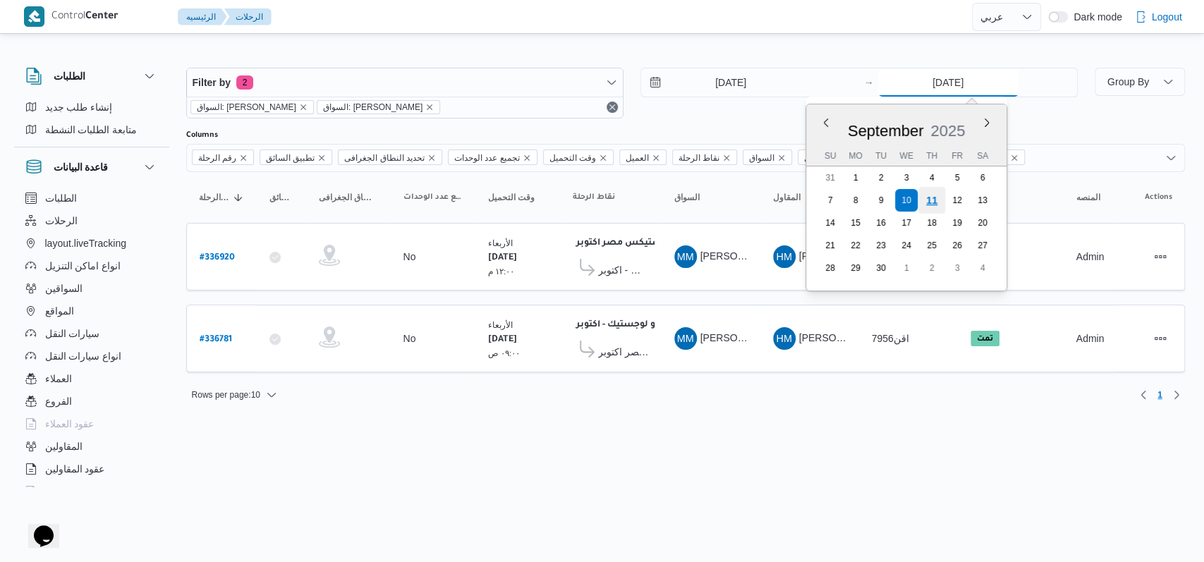
type input "[DATE]"
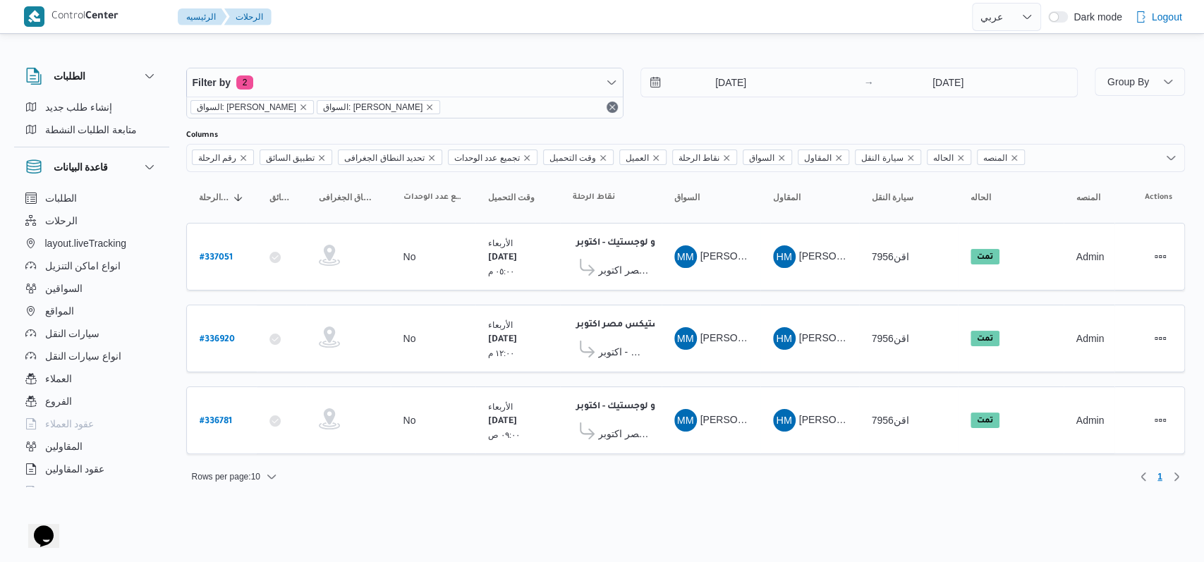
click at [722, 106] on div "[DATE] → [DATE]" at bounding box center [858, 93] width 437 height 51
click at [718, 83] on input "[DATE]" at bounding box center [721, 82] width 160 height 28
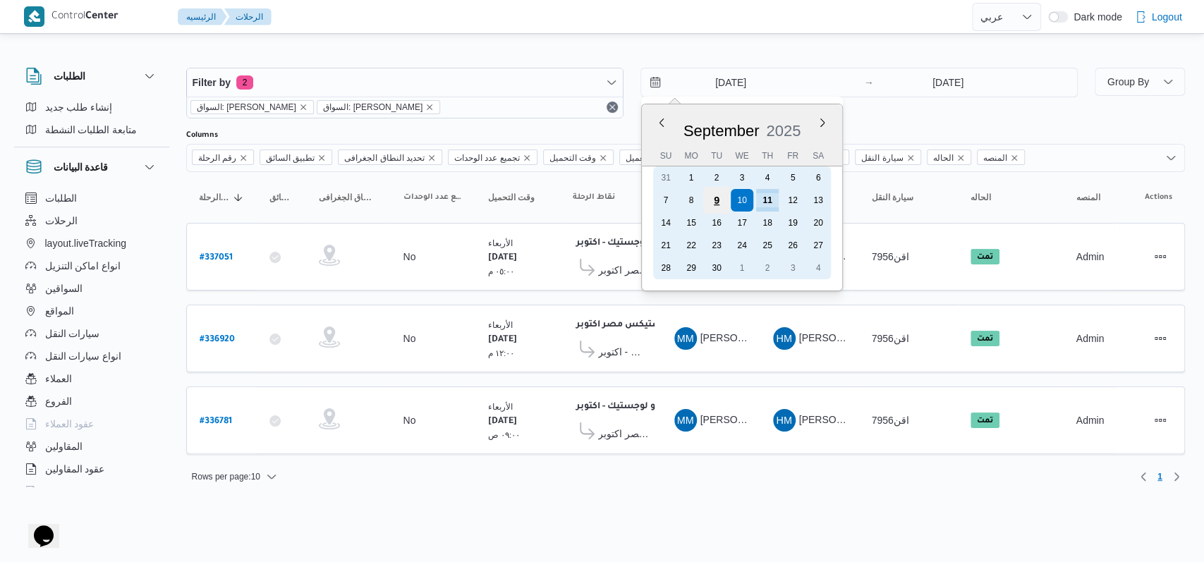
click at [717, 198] on div "9" at bounding box center [716, 200] width 27 height 27
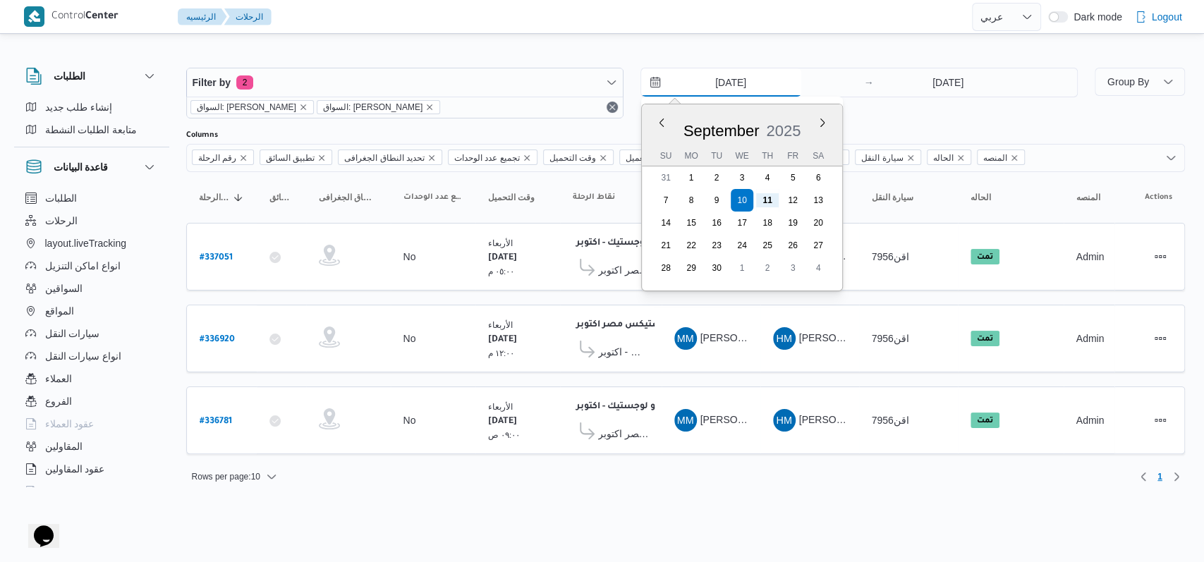
type input "[DATE]"
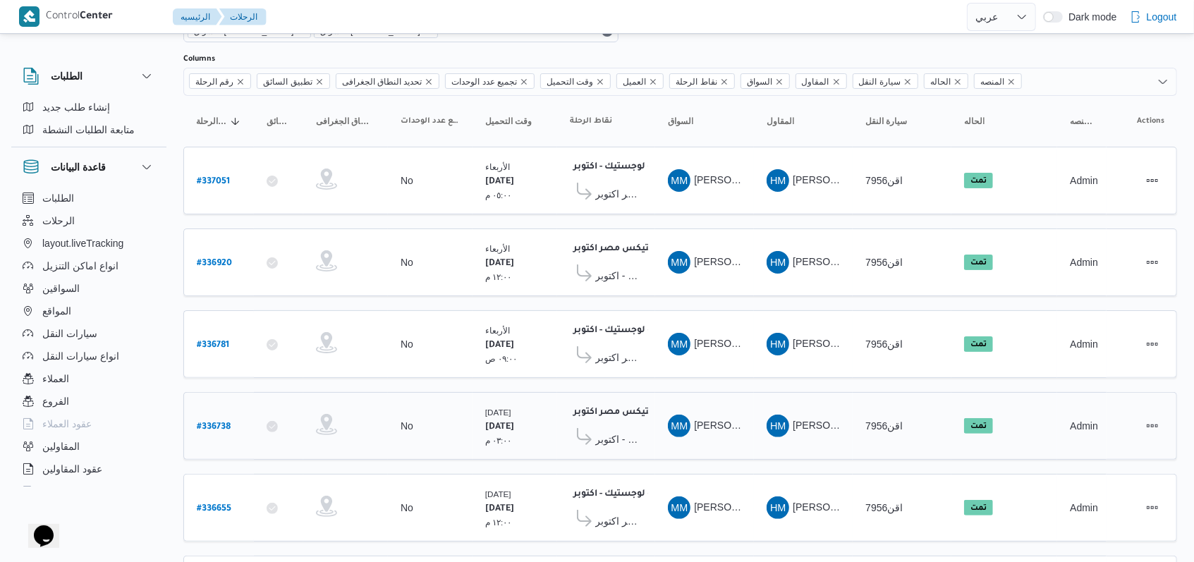
scroll to position [169, 0]
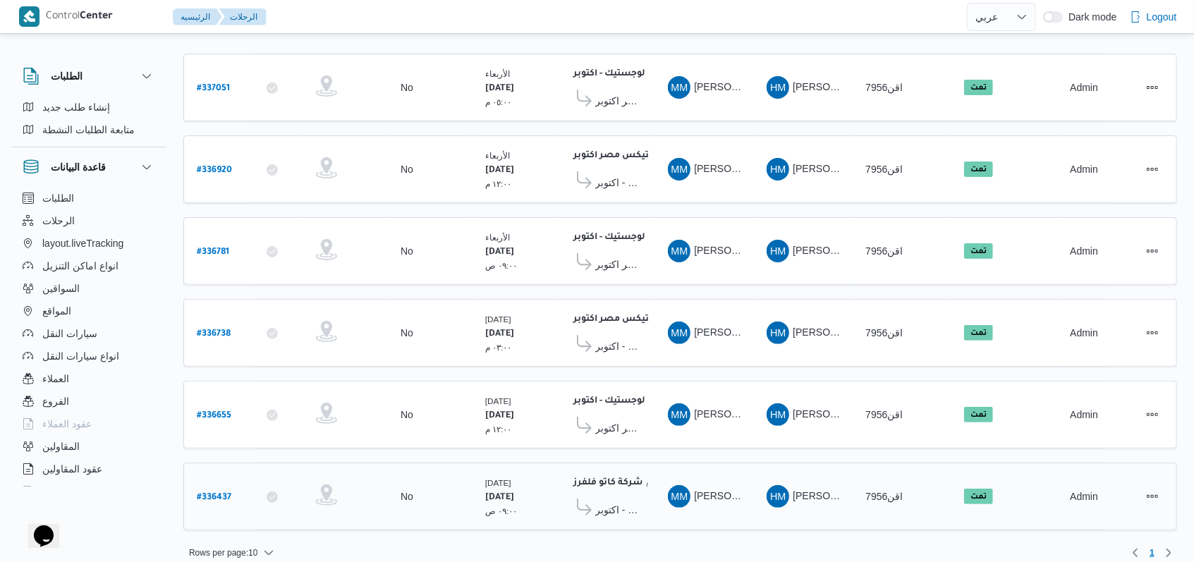
click at [230, 493] on b "# 336437" at bounding box center [214, 498] width 35 height 10
select select "ar"
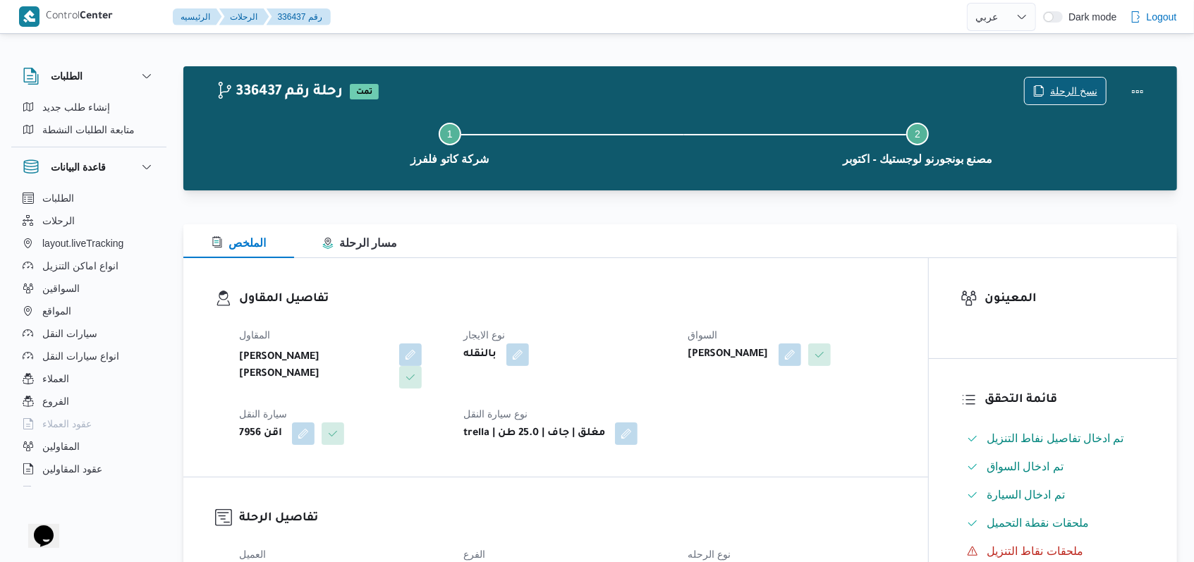
click at [1073, 88] on span "نسخ الرحلة" at bounding box center [1073, 91] width 47 height 17
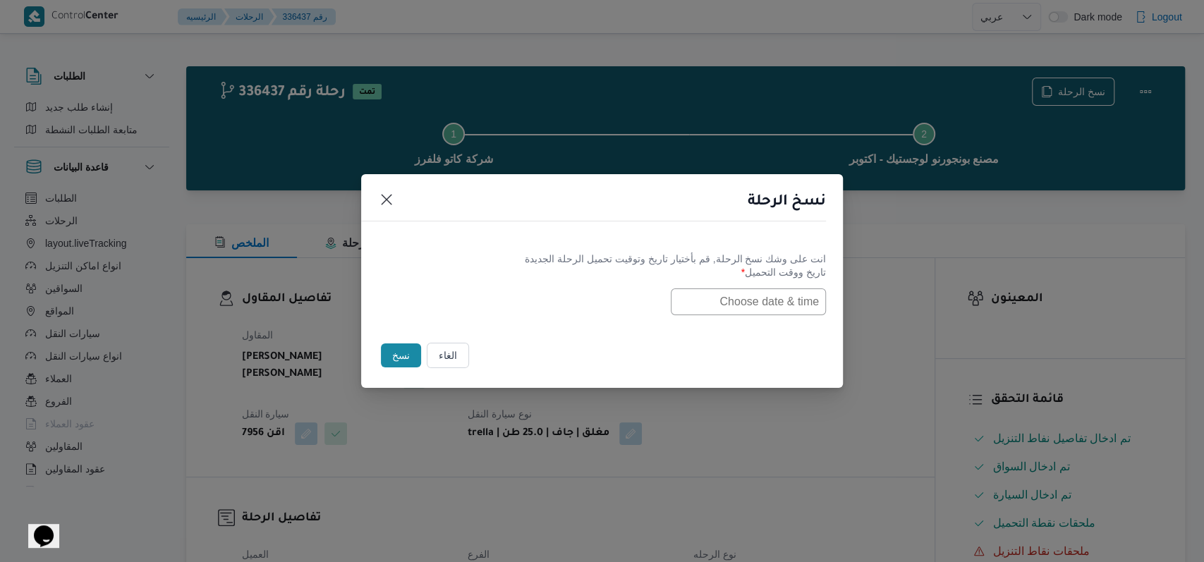
click at [777, 310] on input "text" at bounding box center [748, 301] width 155 height 27
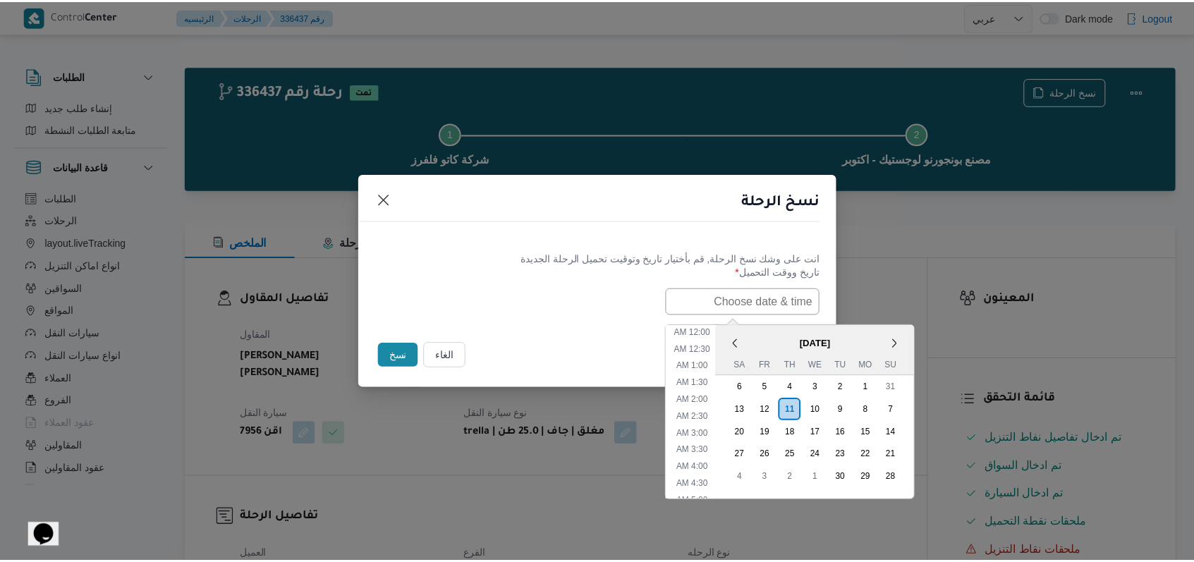
scroll to position [310, 0]
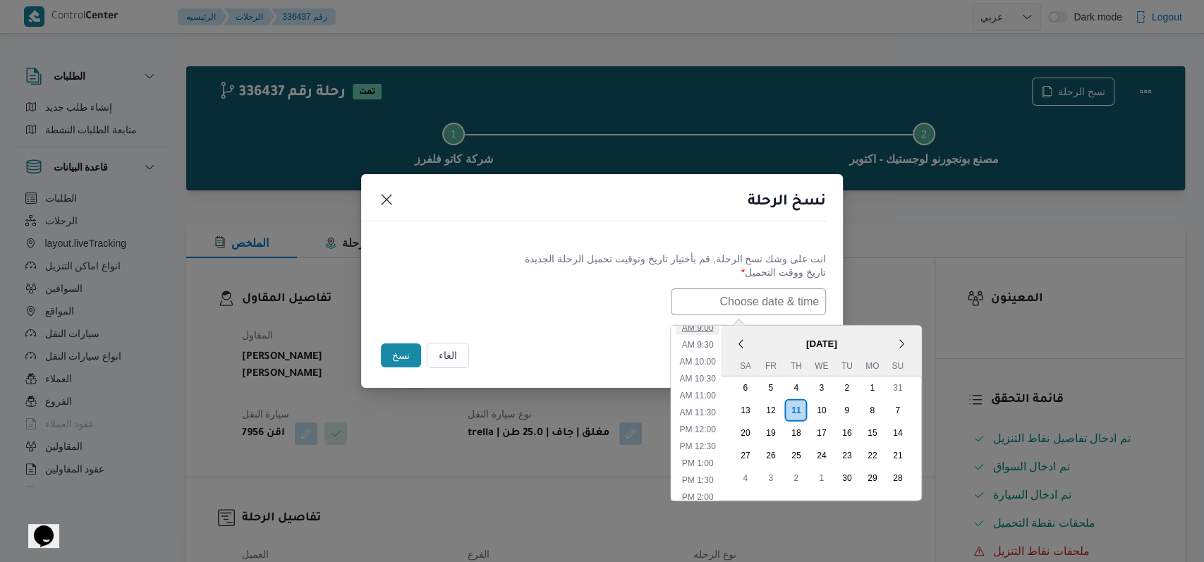
click at [715, 332] on li "9:00 AM" at bounding box center [697, 327] width 43 height 14
type input "[DATE] 9:00AM"
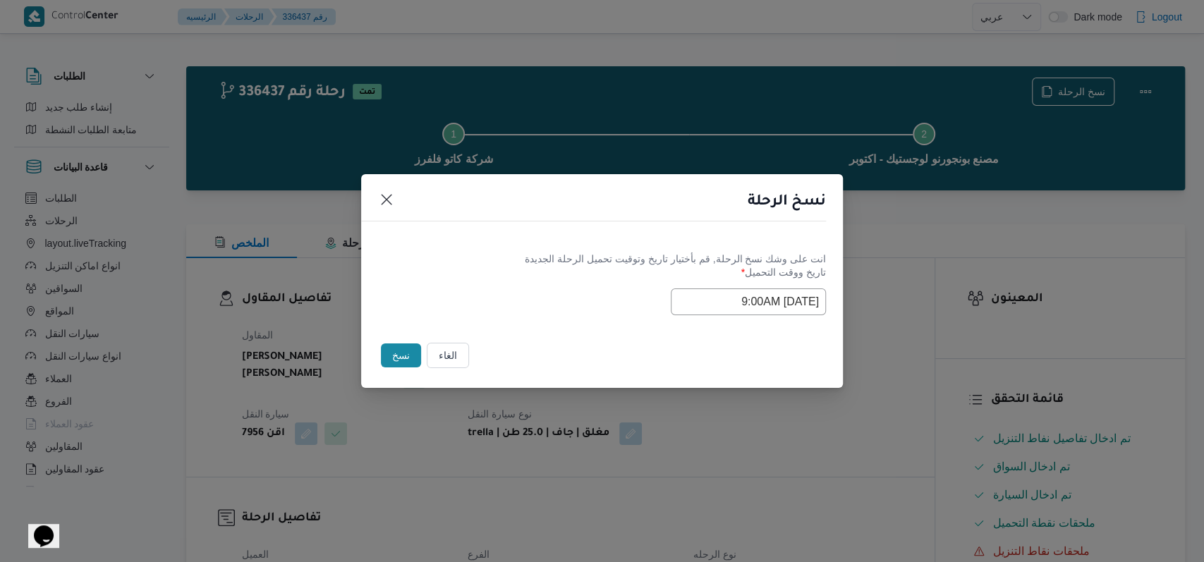
click at [590, 313] on div "Selected date: [DATE] 9:00 AM [DATE] 9:00AM" at bounding box center [602, 301] width 448 height 27
click at [389, 348] on button "نسخ" at bounding box center [401, 356] width 40 height 24
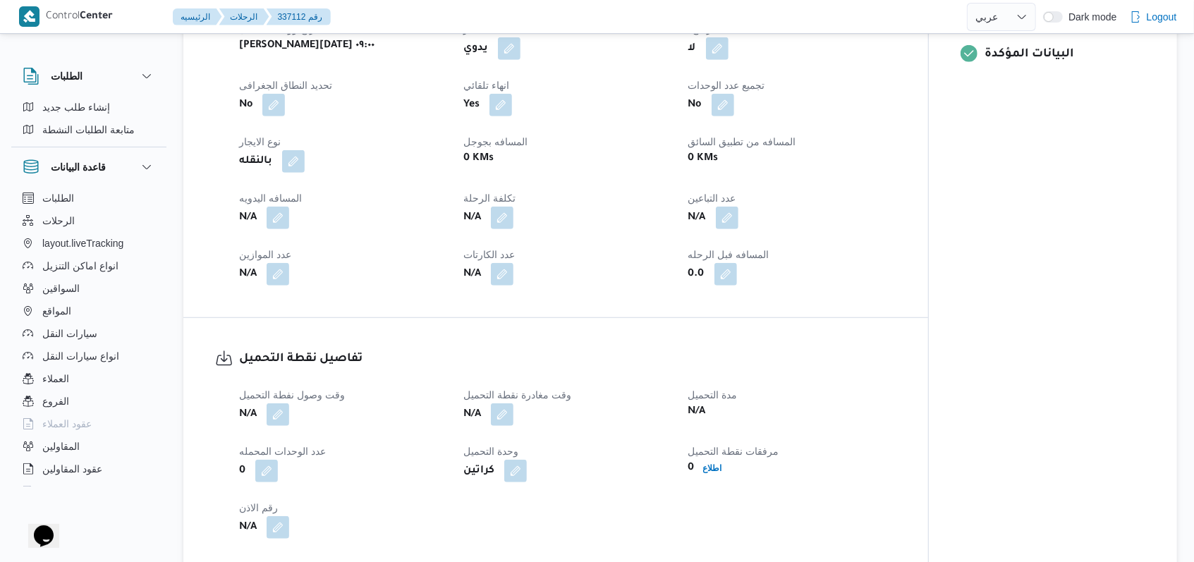
scroll to position [658, 0]
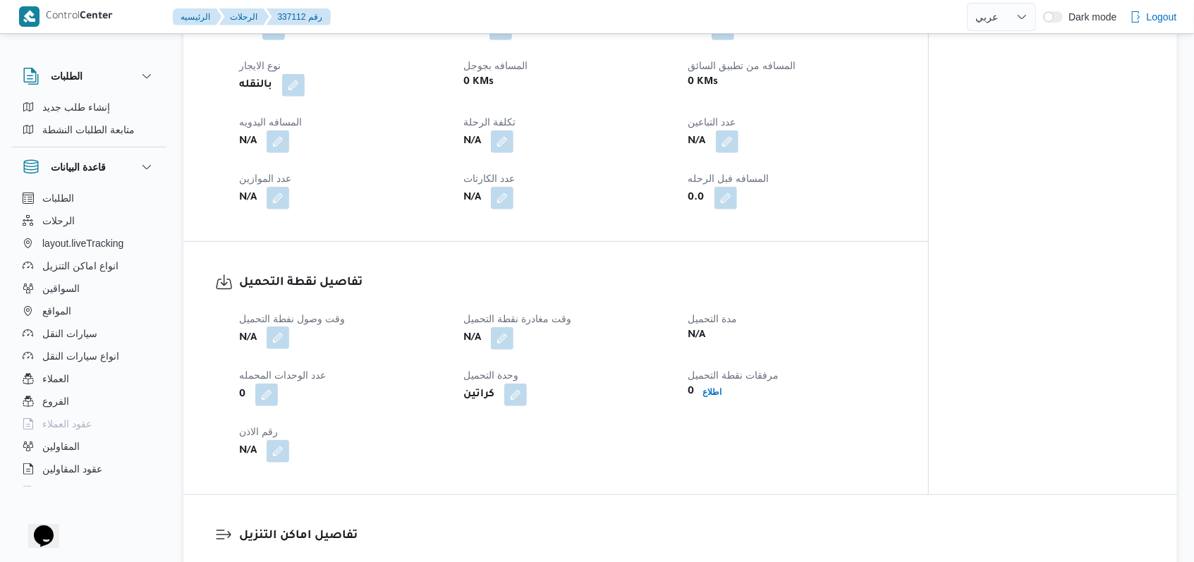
click at [284, 327] on button "button" at bounding box center [278, 338] width 23 height 23
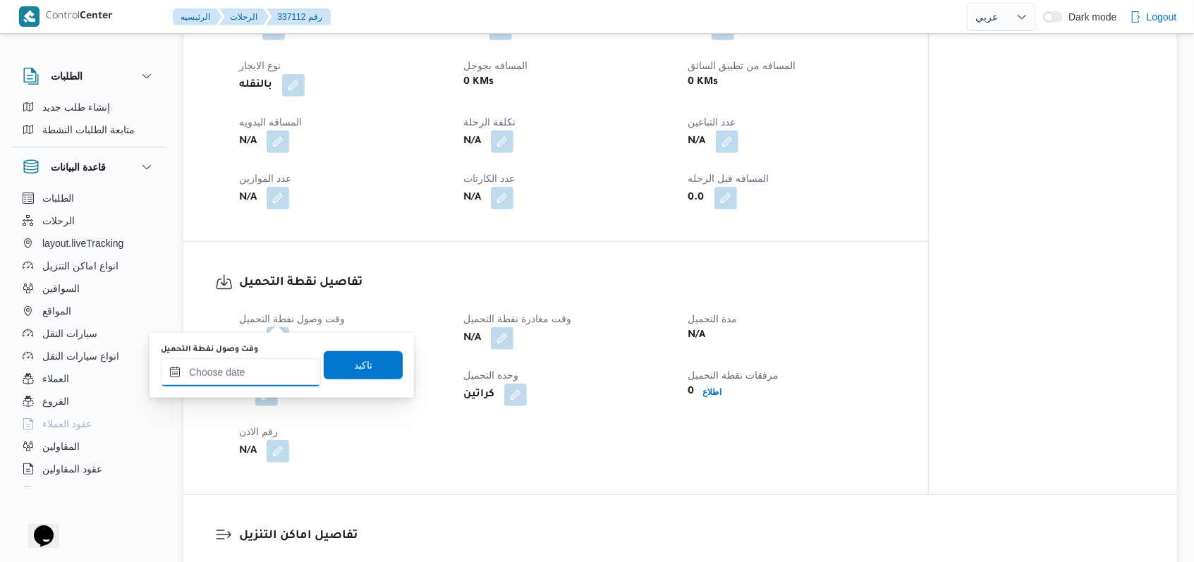
click at [260, 382] on input "وقت وصول نفطة التحميل" at bounding box center [241, 372] width 160 height 28
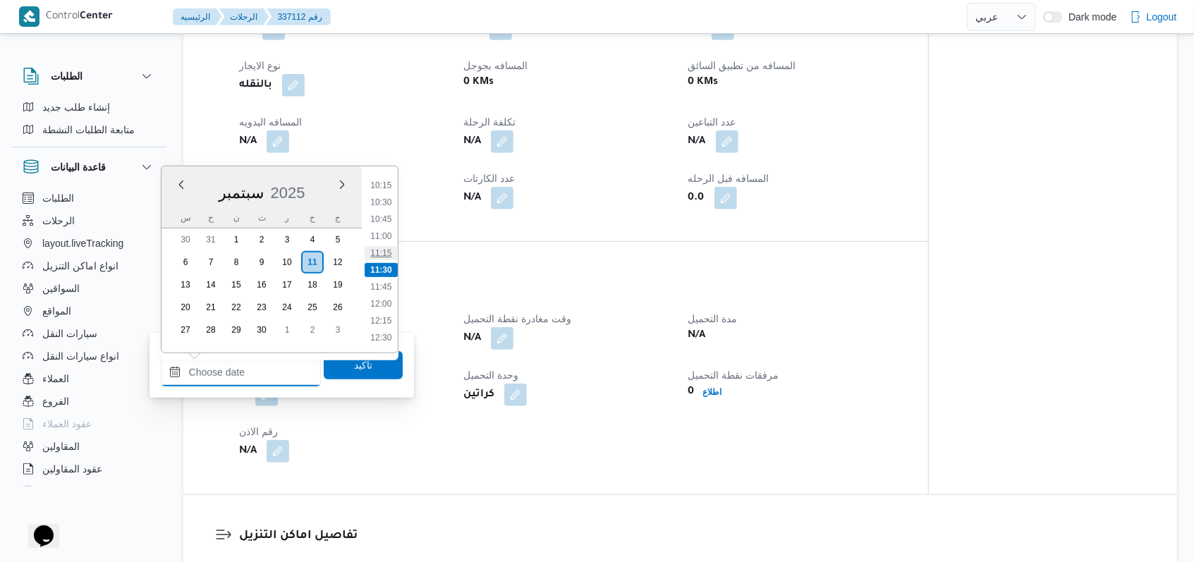
scroll to position [599, 0]
click at [387, 198] on li "09:00" at bounding box center [381, 195] width 32 height 14
type input "[DATE] ٠٩:٠٠"
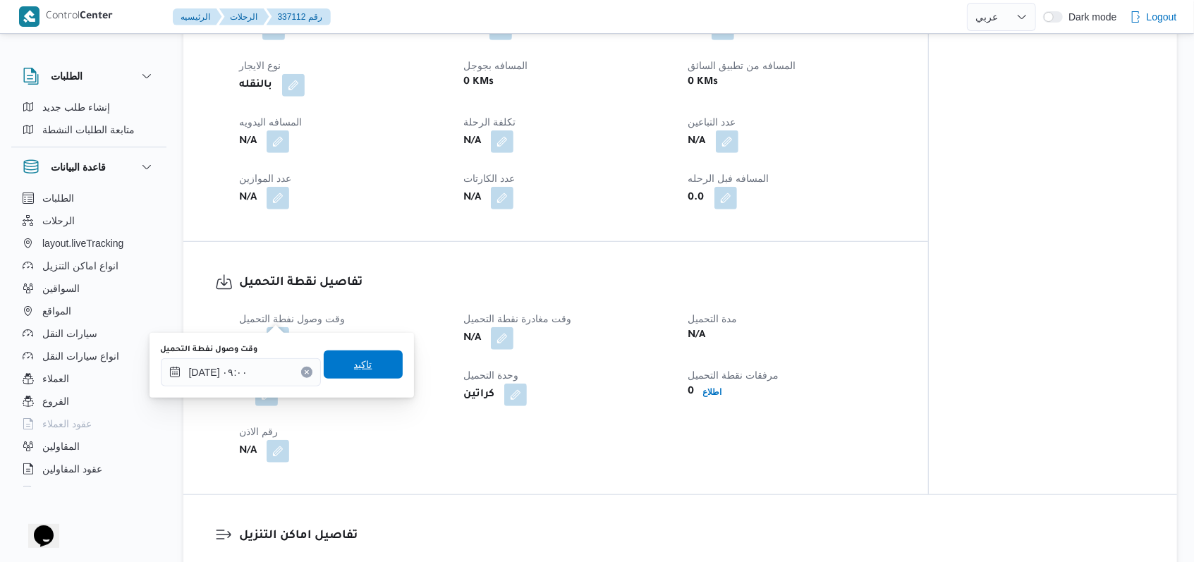
click at [364, 360] on span "تاكيد" at bounding box center [363, 365] width 79 height 28
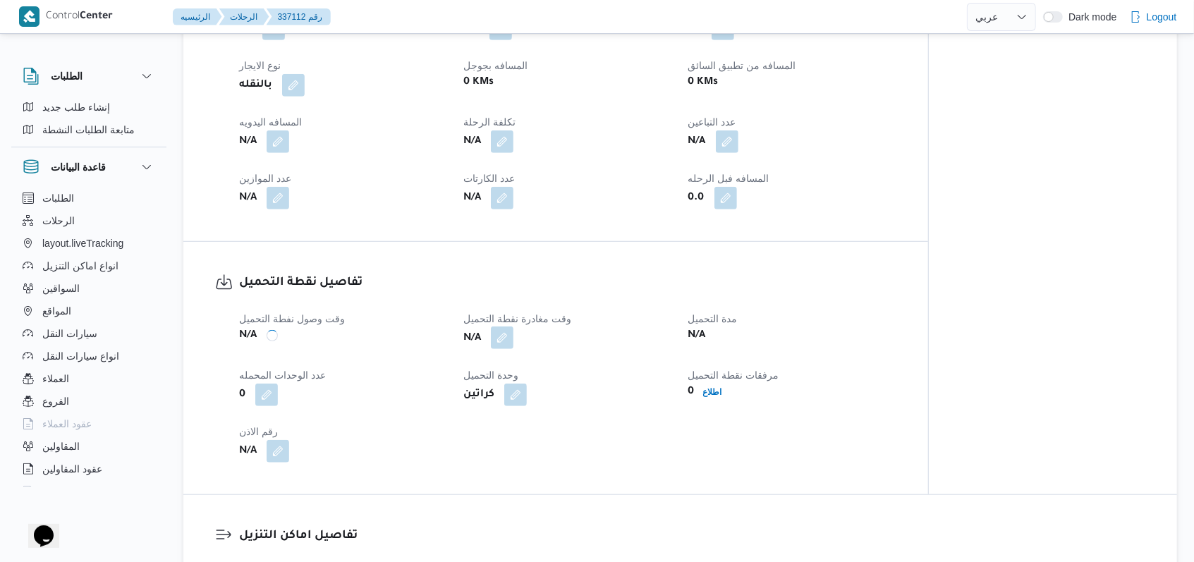
click at [504, 327] on button "button" at bounding box center [502, 338] width 23 height 23
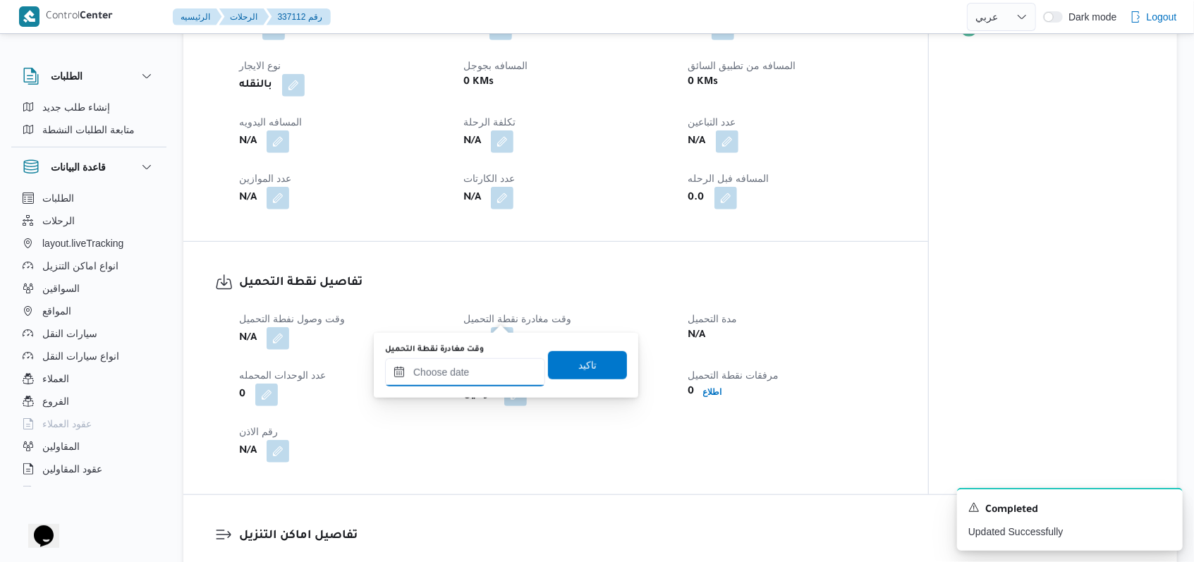
click at [484, 365] on div at bounding box center [465, 372] width 160 height 28
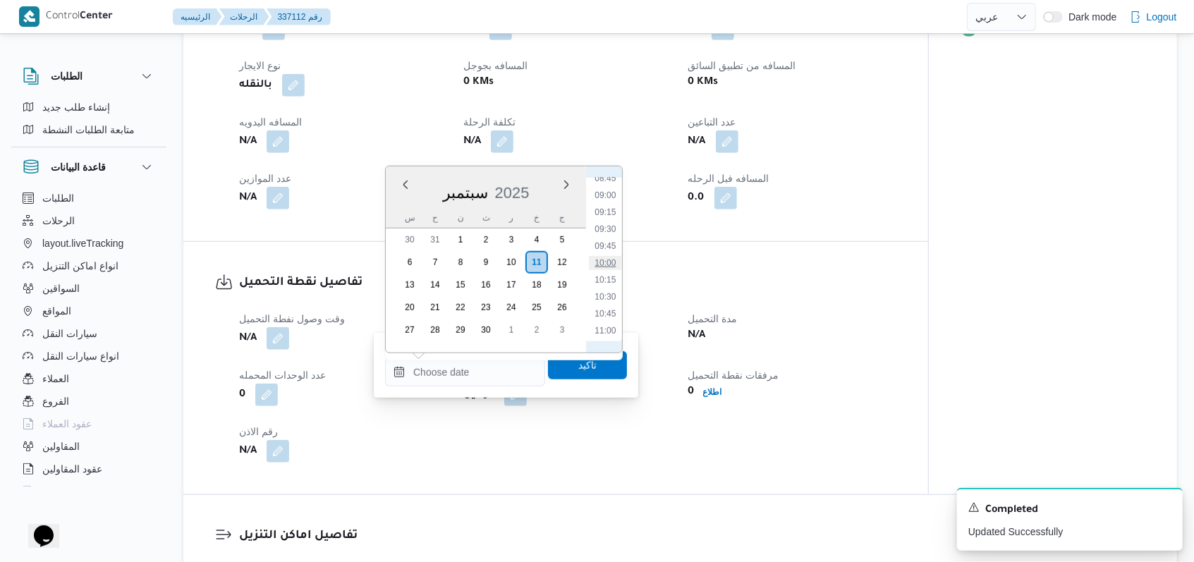
click at [604, 262] on li "10:00" at bounding box center [605, 263] width 32 height 14
type input "[DATE] ١٠:٠٠"
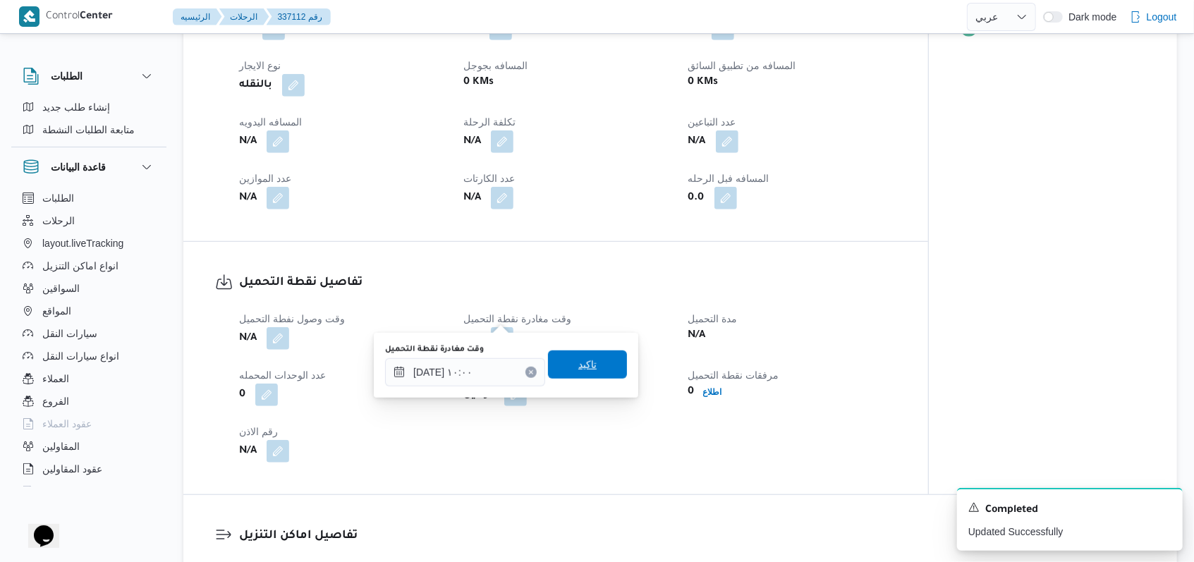
click at [579, 370] on span "تاكيد" at bounding box center [587, 364] width 18 height 17
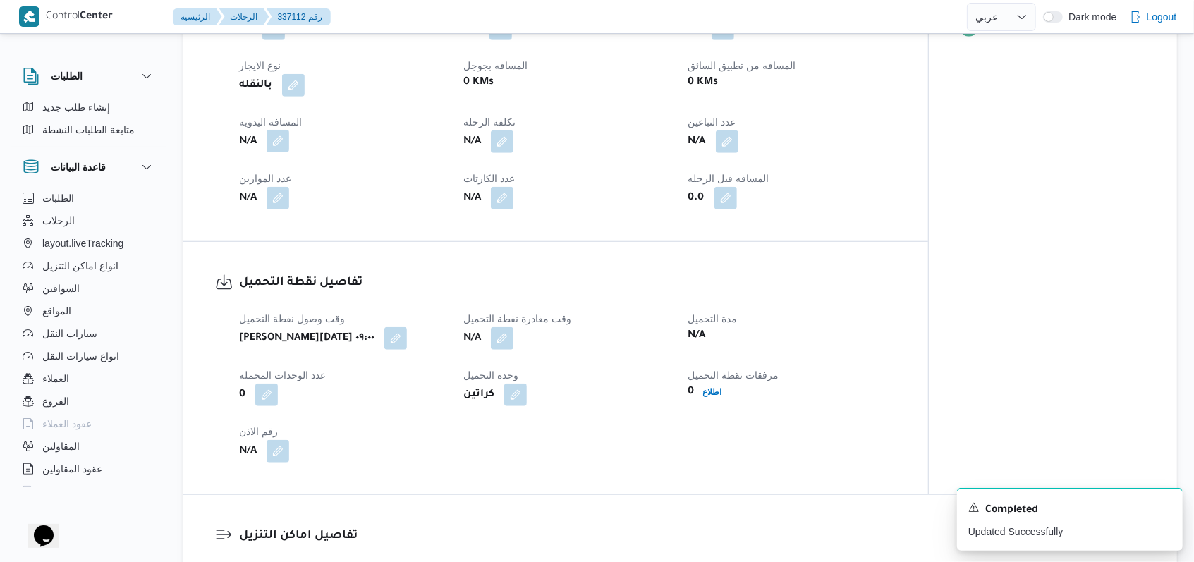
click at [286, 130] on button "button" at bounding box center [278, 141] width 23 height 23
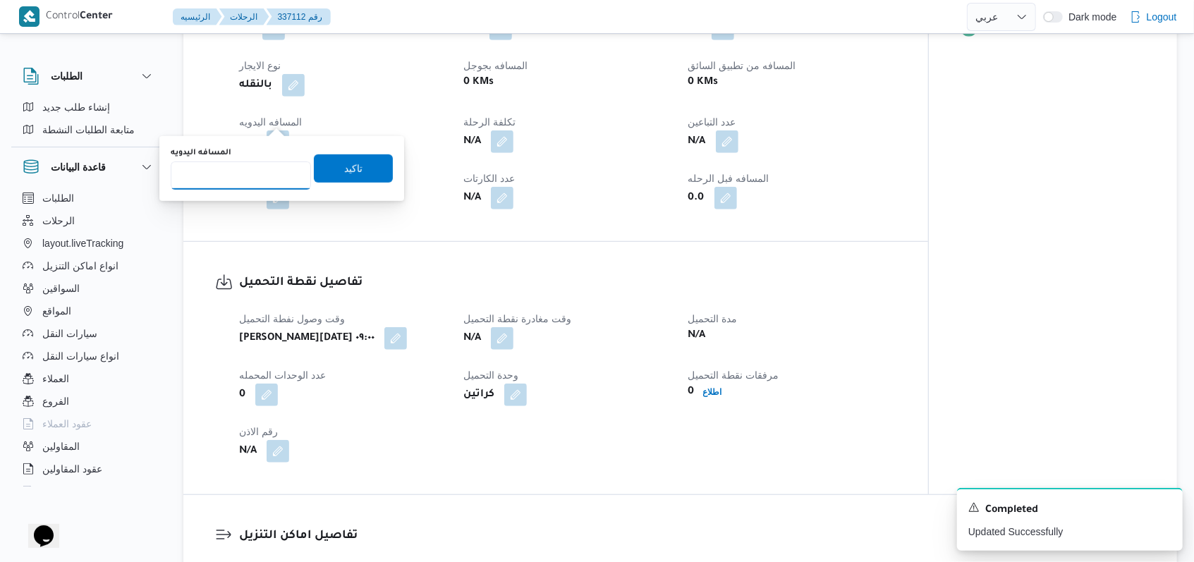
click at [267, 173] on input "المسافه اليدويه" at bounding box center [241, 176] width 140 height 28
type input "8"
click at [350, 164] on span "تاكيد" at bounding box center [353, 167] width 18 height 17
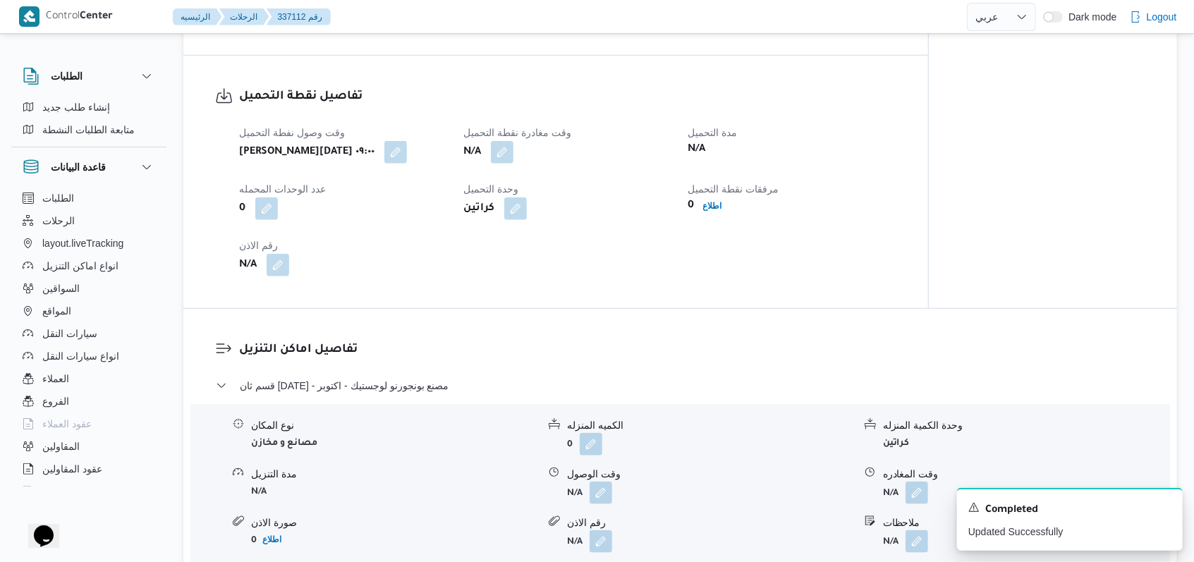
scroll to position [846, 0]
click at [279, 251] on button "button" at bounding box center [278, 262] width 23 height 23
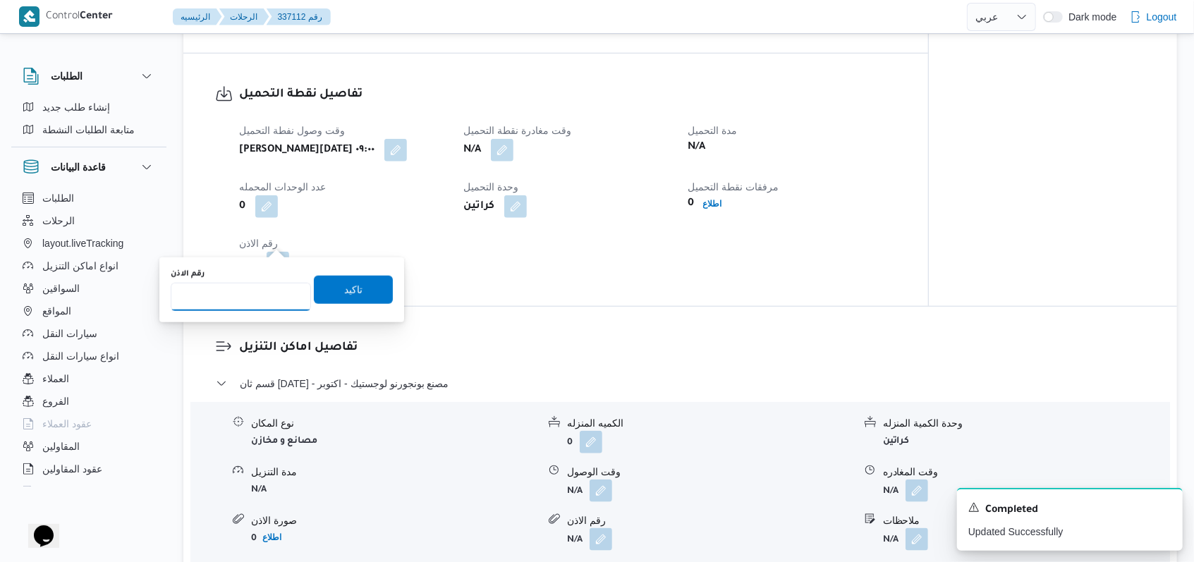
click at [254, 310] on input "رقم الاذن" at bounding box center [241, 297] width 140 height 28
type input "08471"
click at [377, 284] on span "تاكيد" at bounding box center [353, 289] width 79 height 28
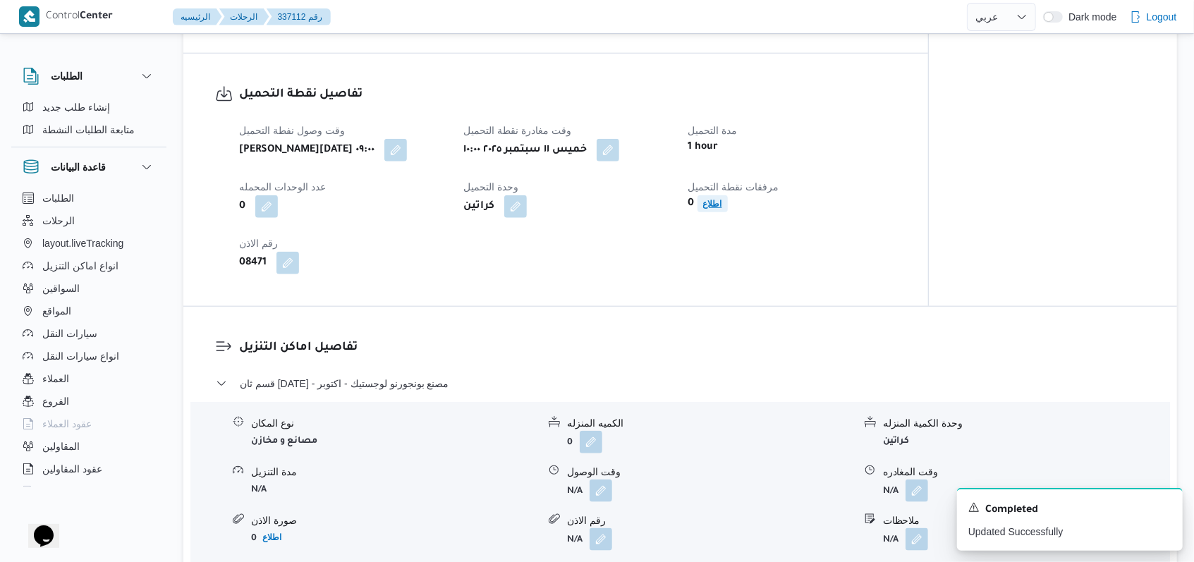
click at [705, 199] on b "اطلاع" at bounding box center [712, 204] width 19 height 10
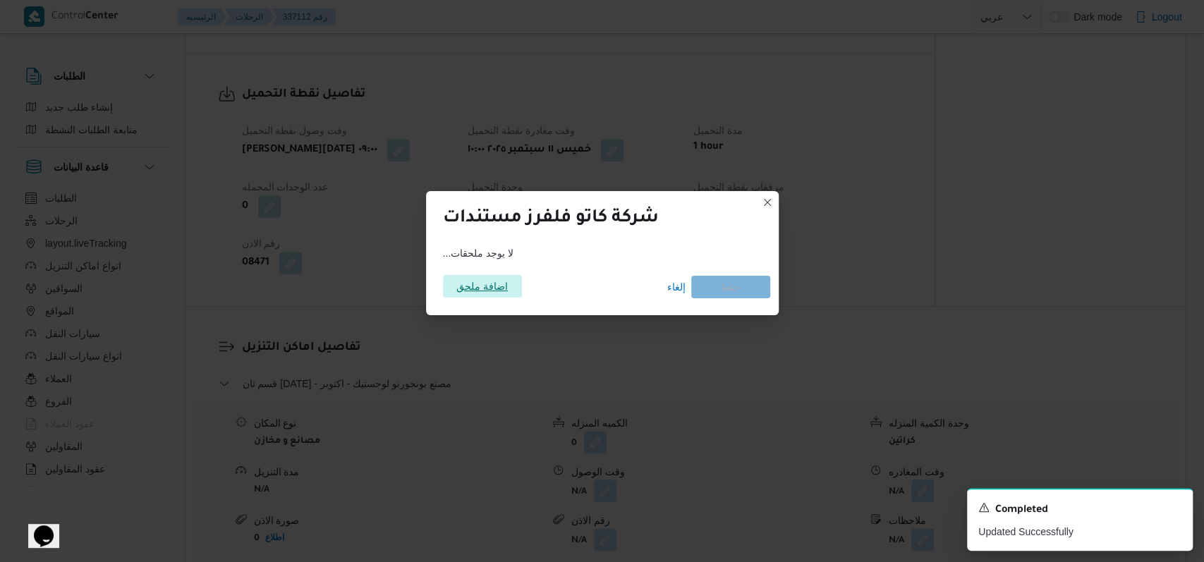
click at [449, 287] on span "اضافة ملحق" at bounding box center [482, 286] width 79 height 23
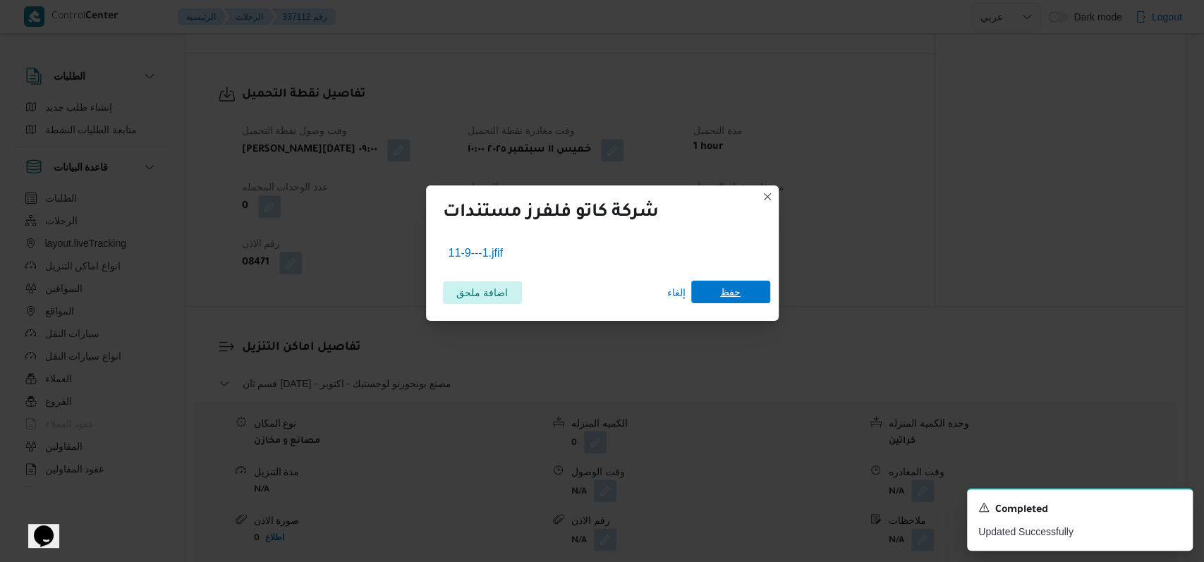
click at [752, 291] on span "حفظ" at bounding box center [730, 292] width 79 height 23
click at [1179, 512] on icon "Dismiss toast" at bounding box center [1175, 506] width 11 height 11
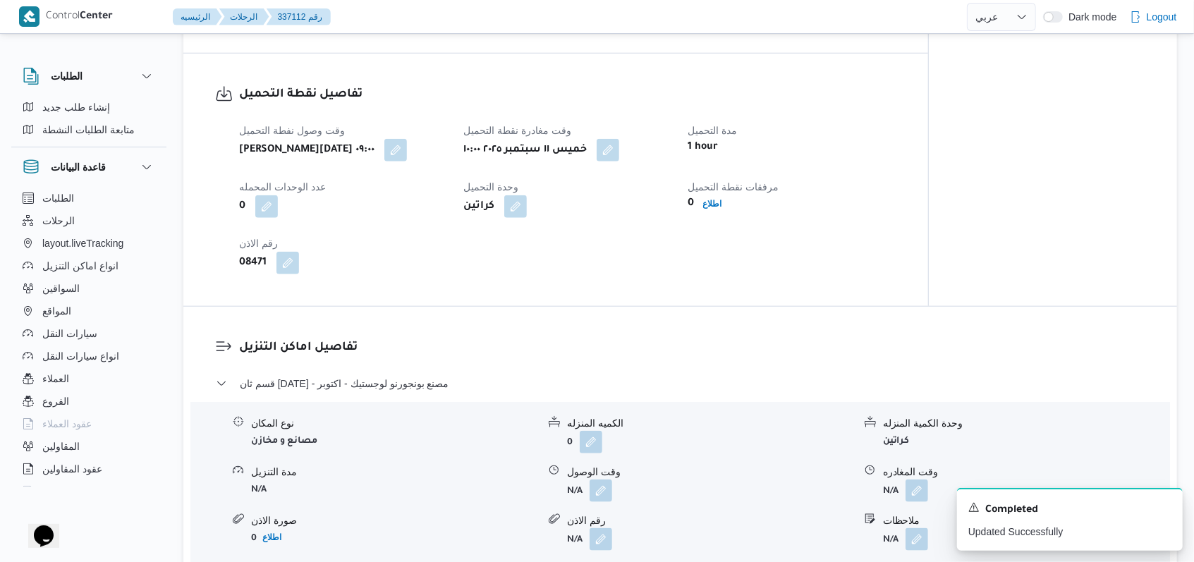
click at [538, 244] on div "وقت وصول نفطة التحميل [PERSON_NAME][DATE] ٠٩:٠٠ وقت مغادرة نقطة التحميل [PERSON…" at bounding box center [568, 198] width 674 height 169
click at [1167, 511] on icon "Dismiss toast" at bounding box center [1165, 506] width 11 height 11
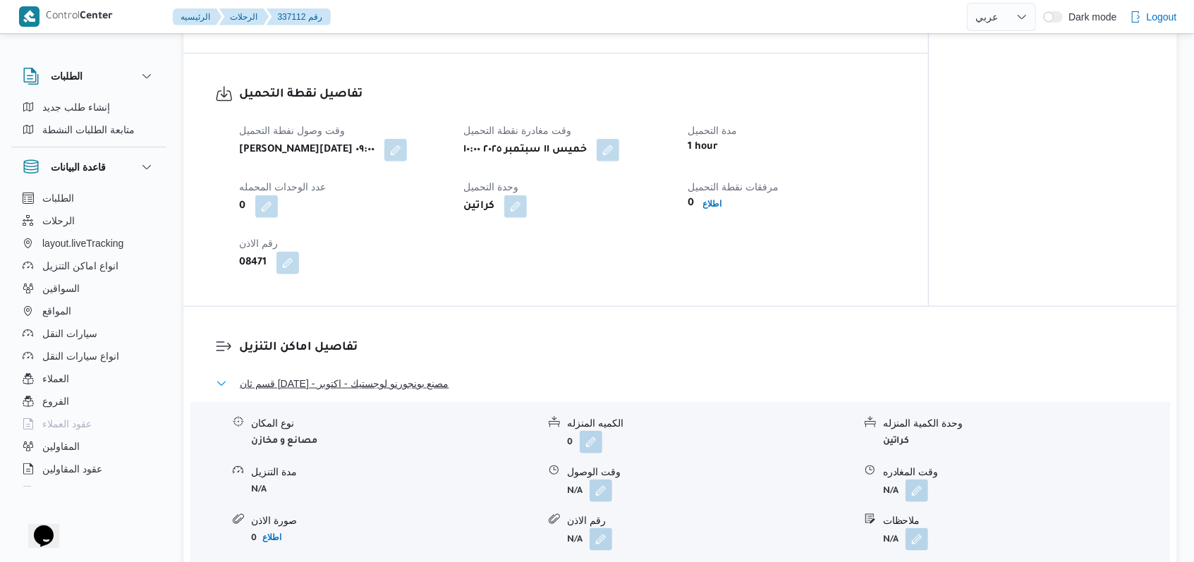
click at [382, 375] on span "قسم ثان [DATE] - مصنع بونجورنو لوجستيك - اكتوبر" at bounding box center [344, 383] width 209 height 17
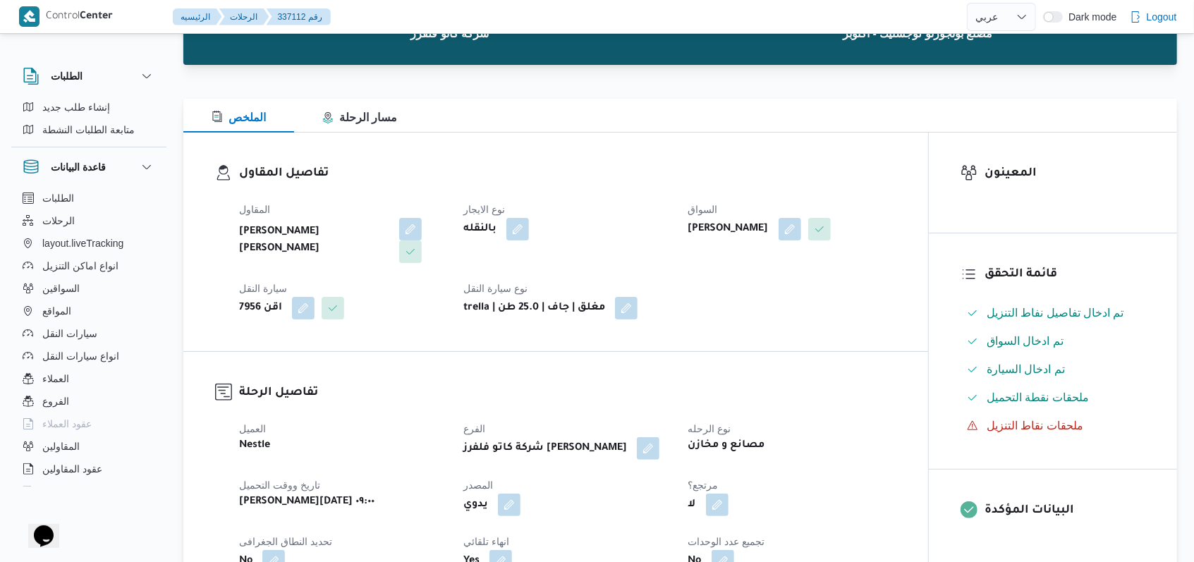
scroll to position [0, 0]
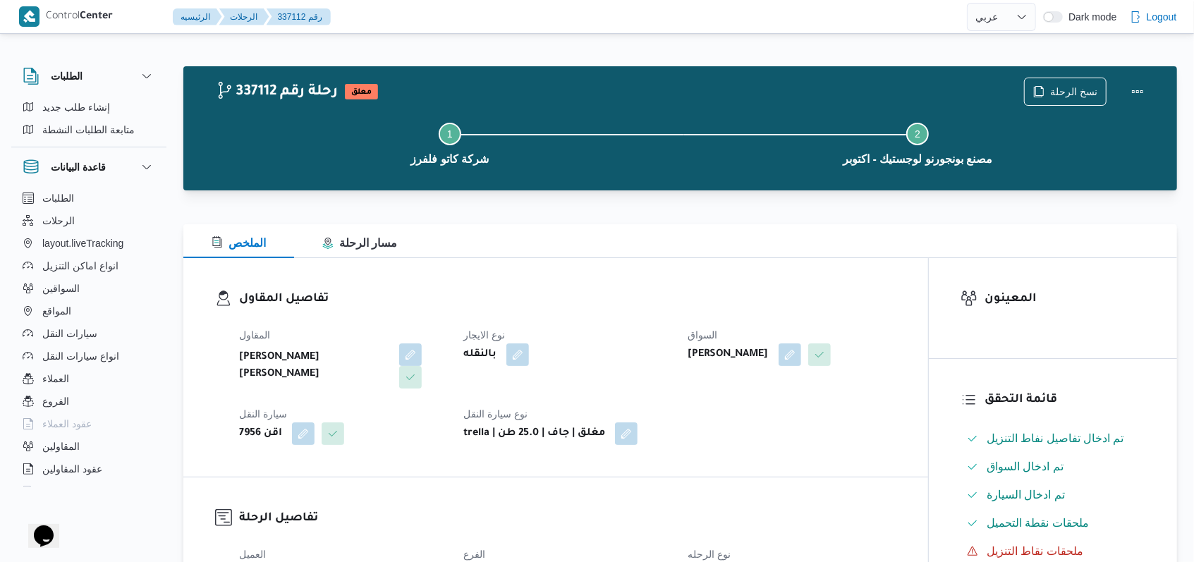
select select "ar"
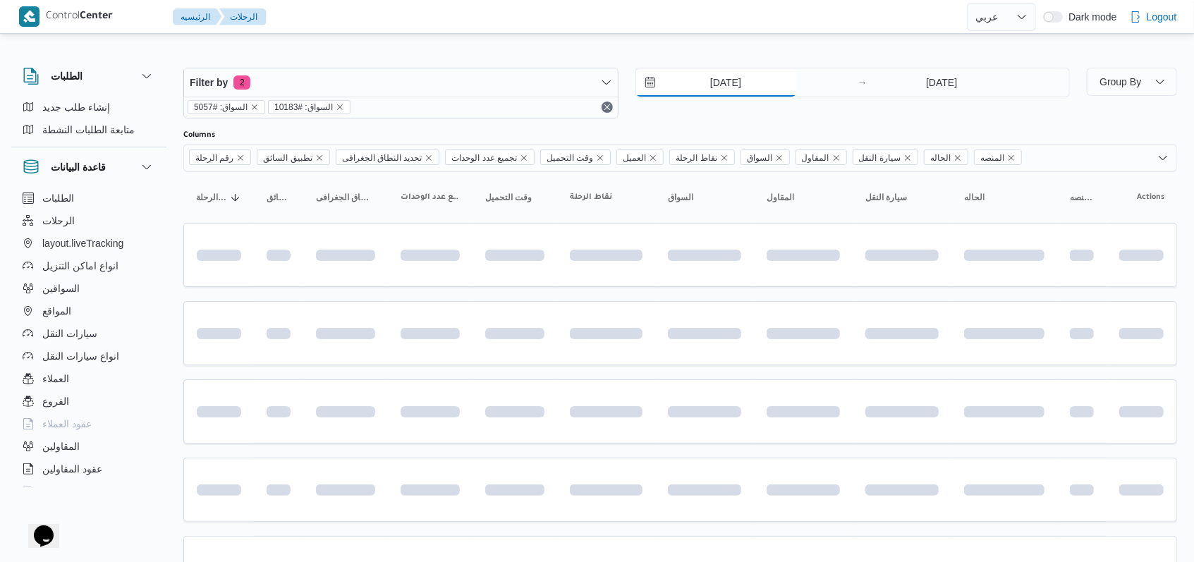
click at [717, 80] on input "[DATE]" at bounding box center [716, 82] width 160 height 28
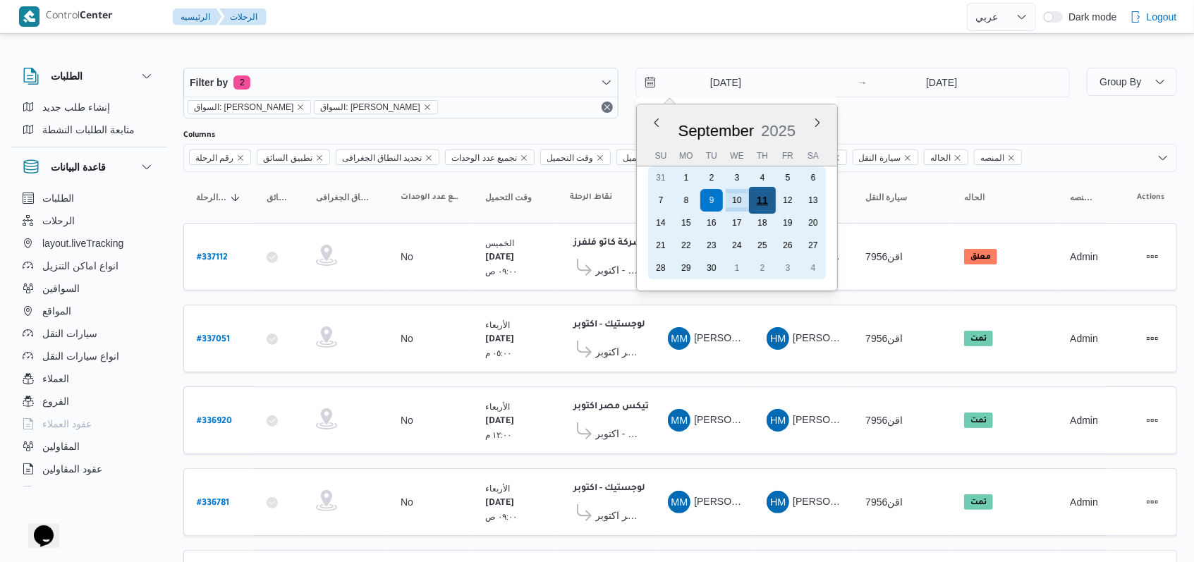
click at [761, 206] on div "11" at bounding box center [761, 200] width 27 height 27
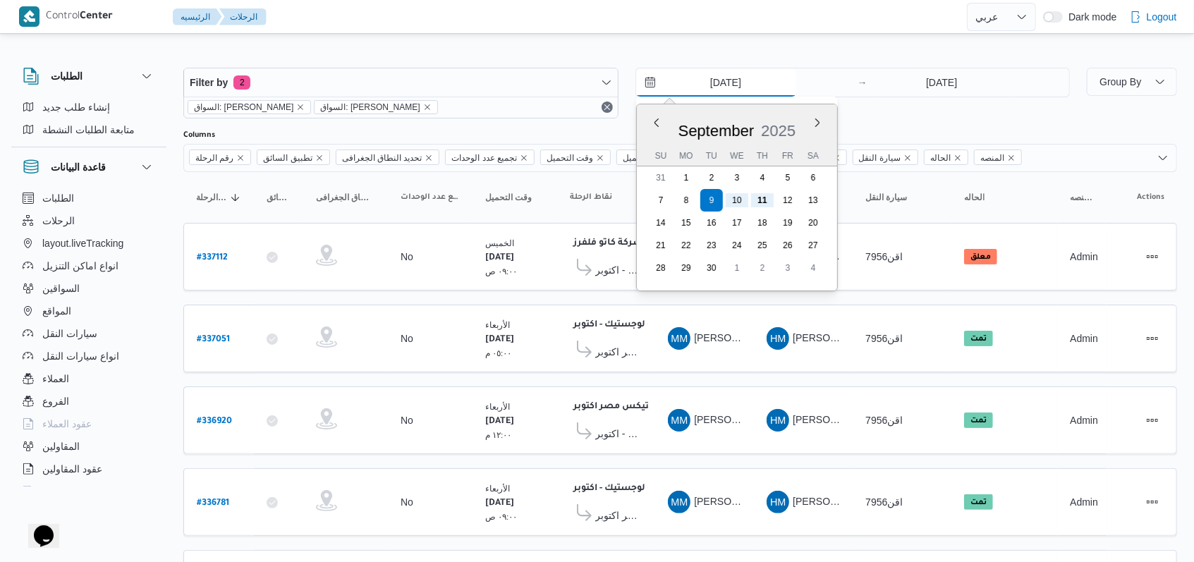
type input "[DATE]"
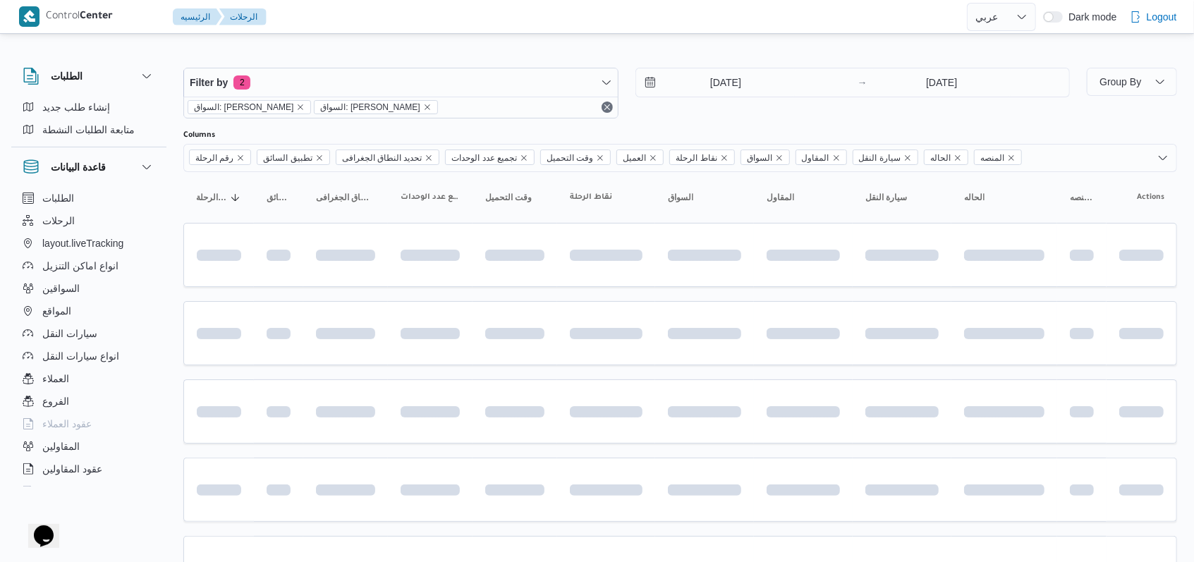
click at [835, 119] on div "Filter by 2 السواق: [PERSON_NAME]: [PERSON_NAME] [DATE] → [DATE]" at bounding box center [627, 93] width 904 height 68
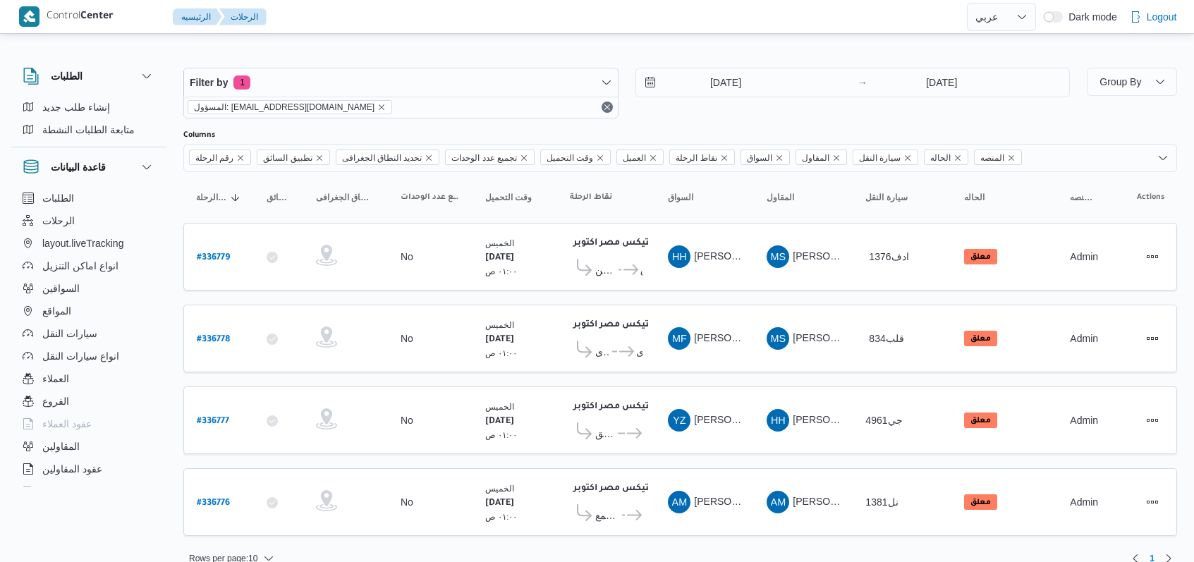
select select "ar"
click at [717, 71] on input "[DATE]" at bounding box center [716, 82] width 160 height 28
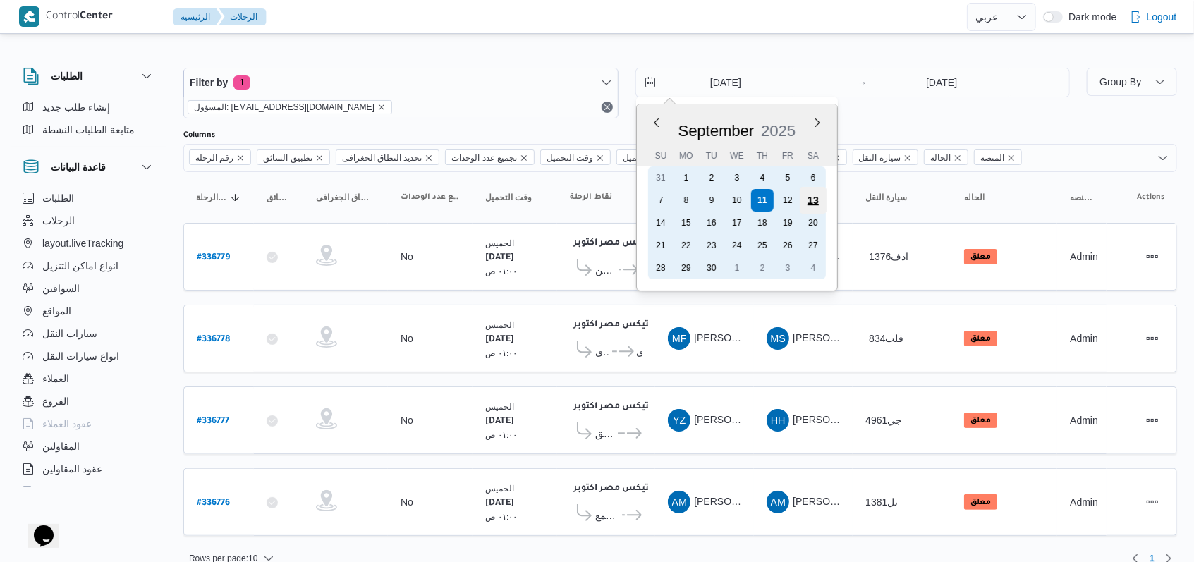
click at [804, 205] on div "13" at bounding box center [812, 200] width 27 height 27
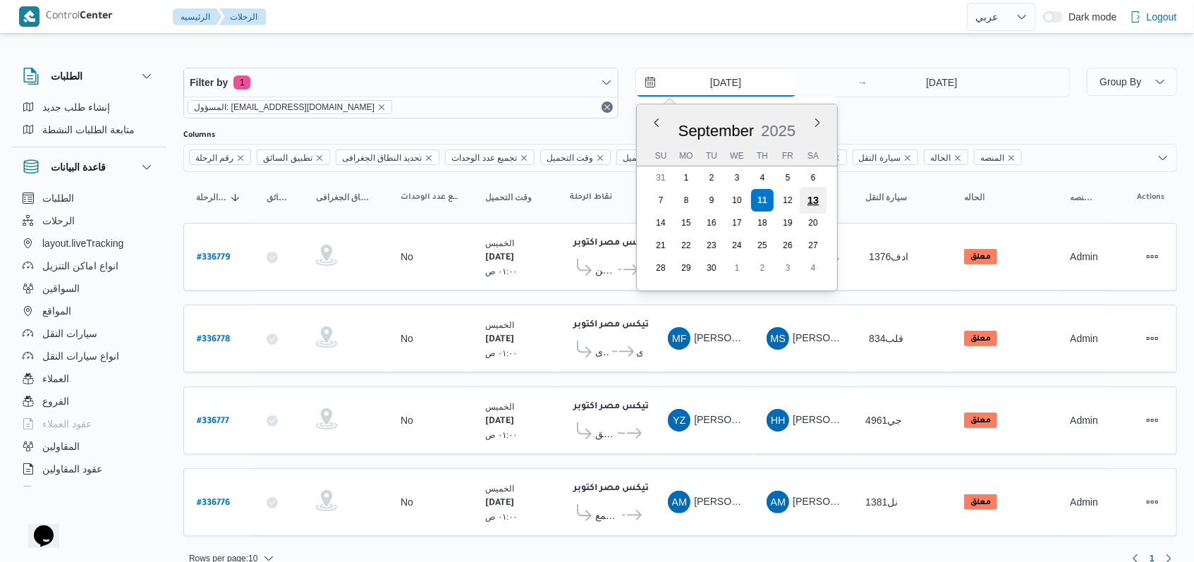
type input "[DATE]"
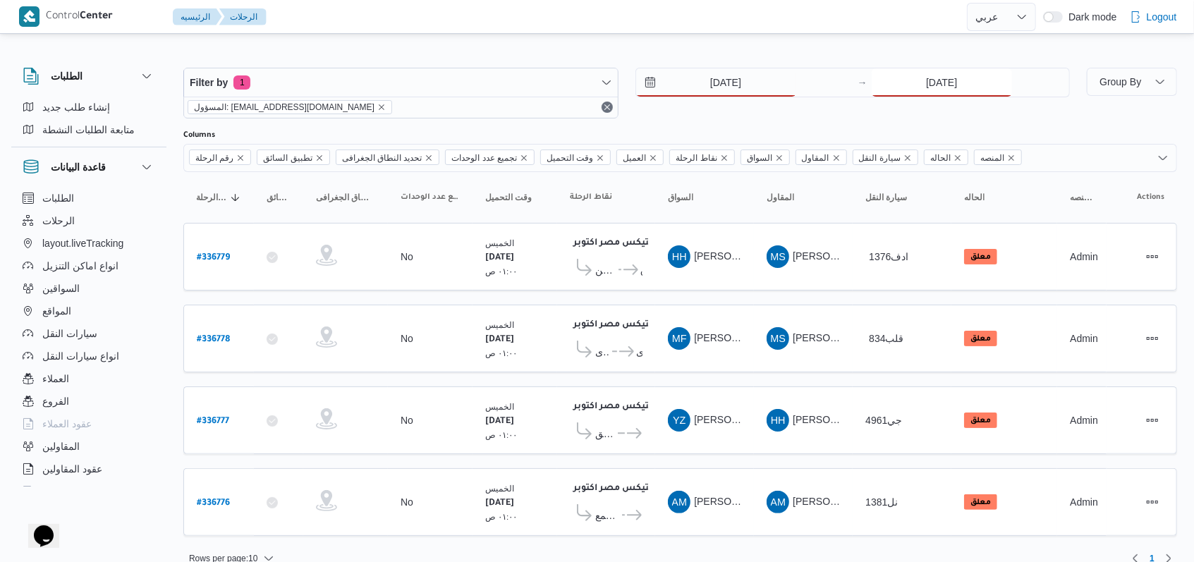
click at [939, 74] on input "[DATE]" at bounding box center [942, 82] width 140 height 28
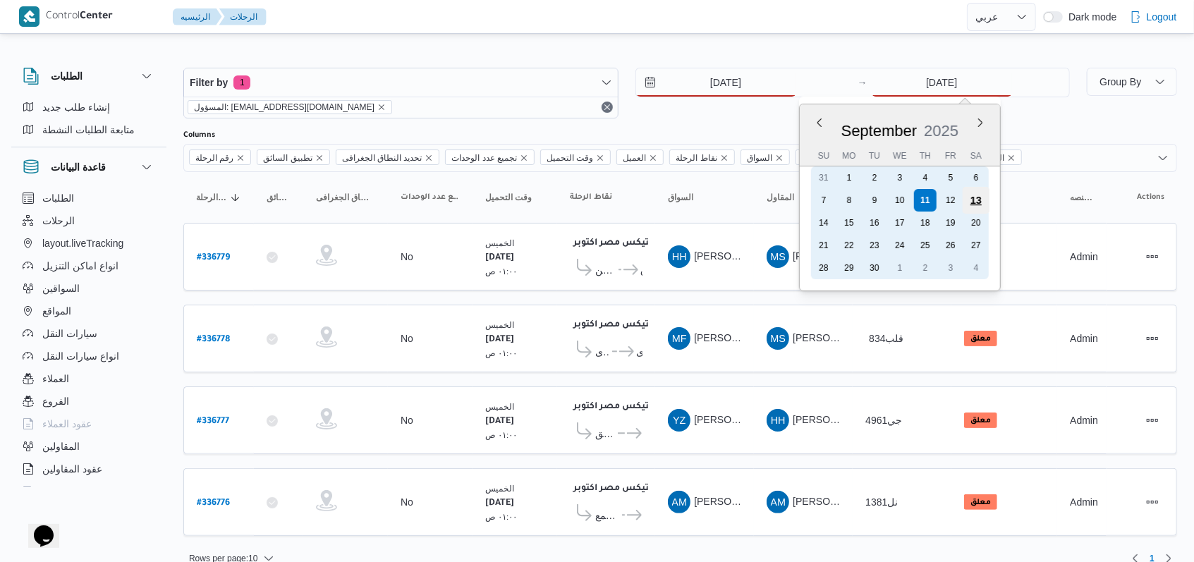
click at [973, 205] on div "13" at bounding box center [976, 200] width 27 height 27
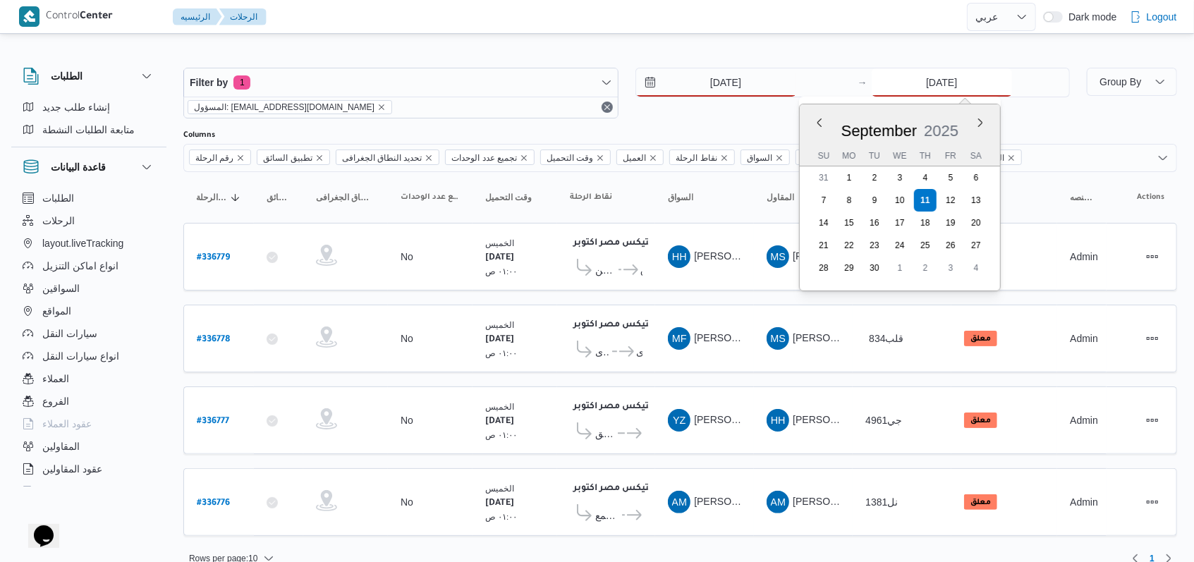
type input "[DATE]"
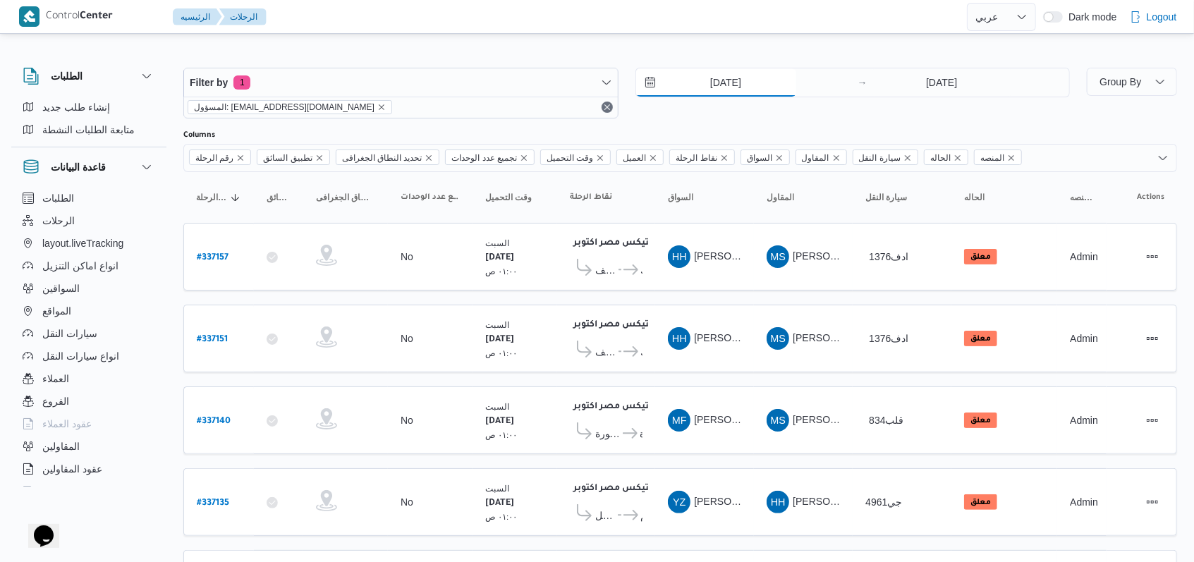
click at [731, 87] on input "[DATE]" at bounding box center [716, 82] width 160 height 28
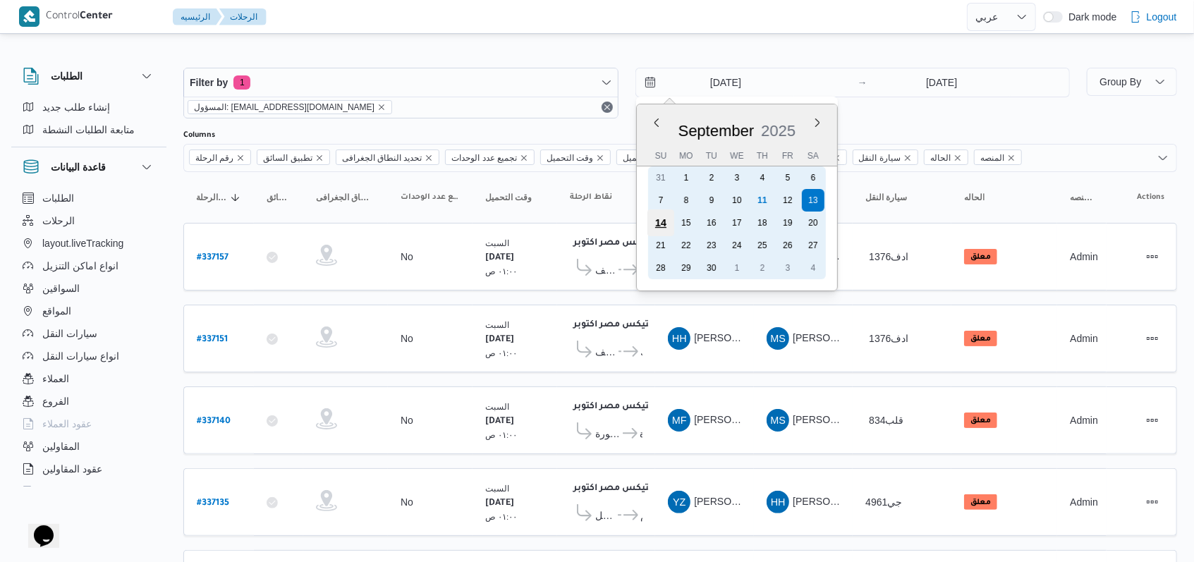
click at [661, 222] on div "14" at bounding box center [660, 222] width 27 height 27
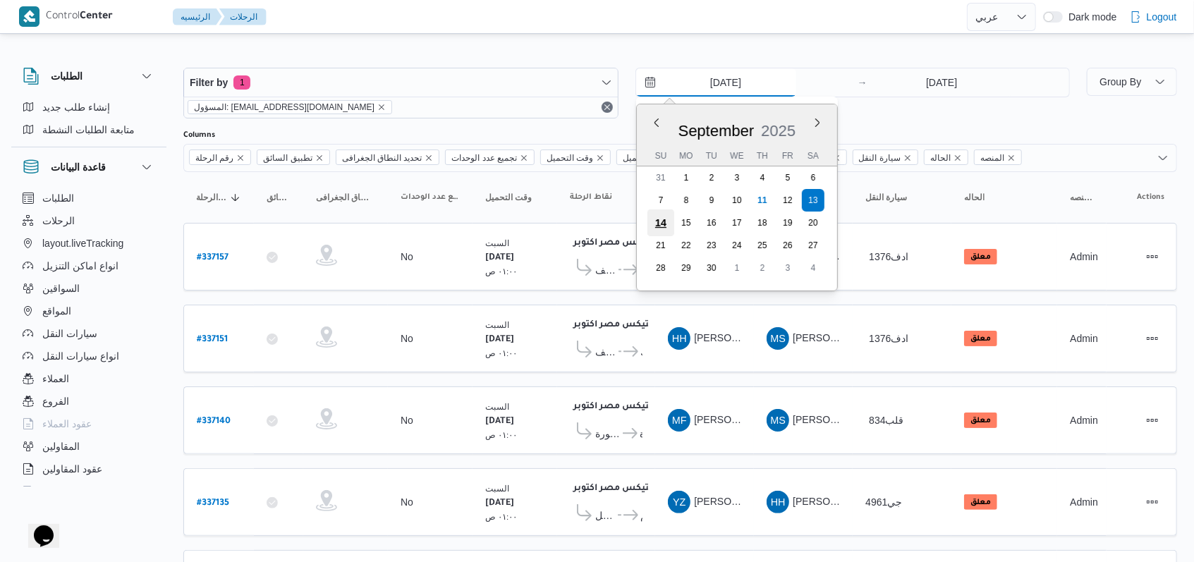
type input "[DATE]"
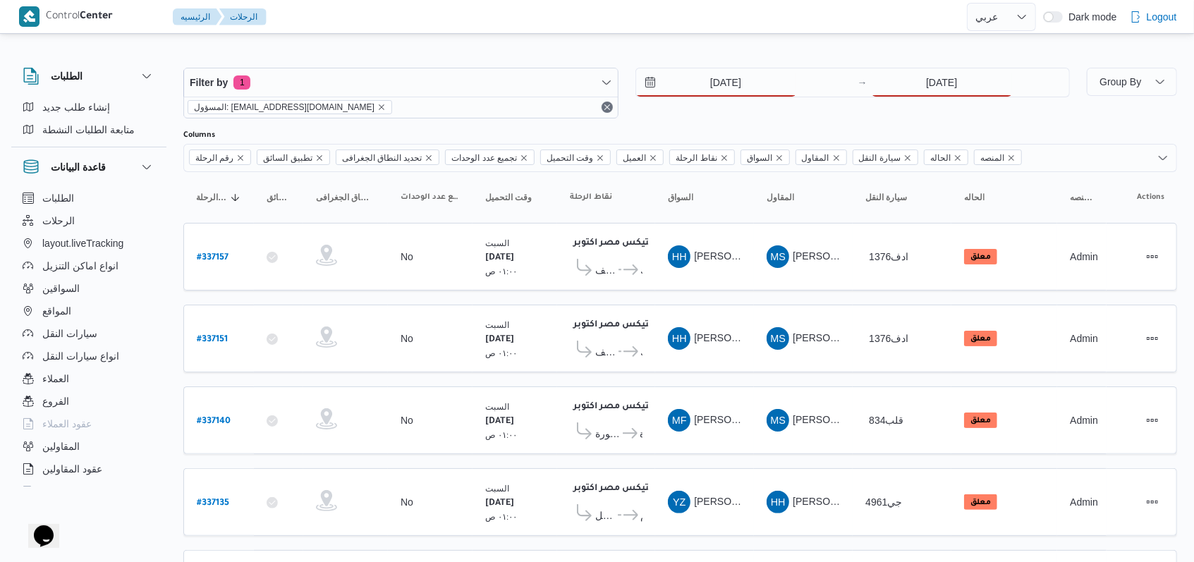
click at [923, 99] on div "[DATE] → [DATE]" at bounding box center [853, 93] width 435 height 51
click at [927, 84] on input "[DATE]" at bounding box center [942, 82] width 140 height 28
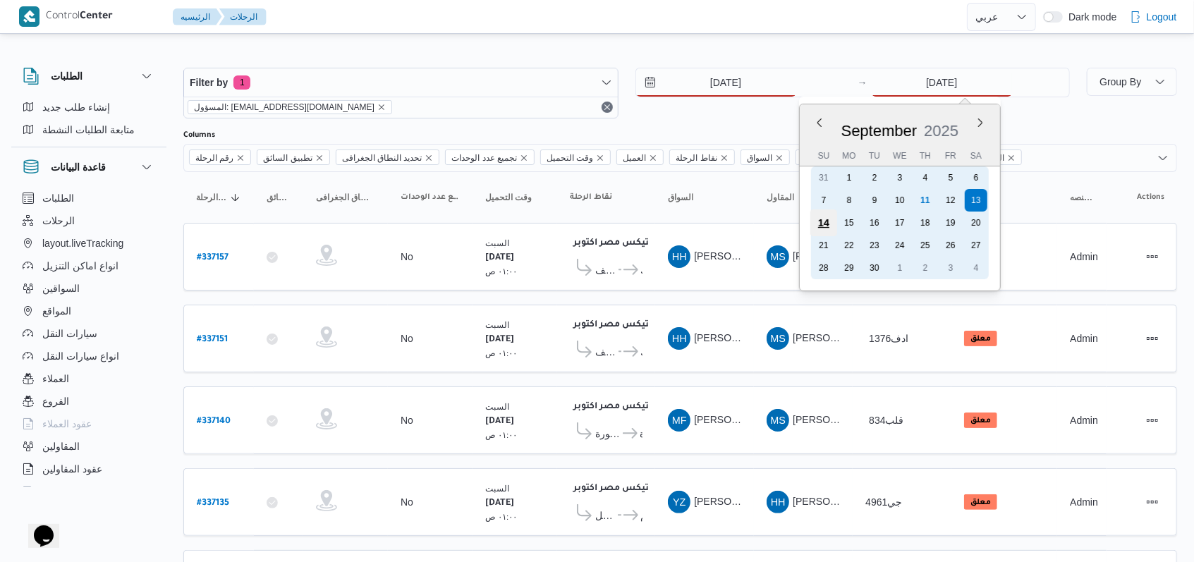
click at [829, 226] on div "14" at bounding box center [823, 222] width 27 height 27
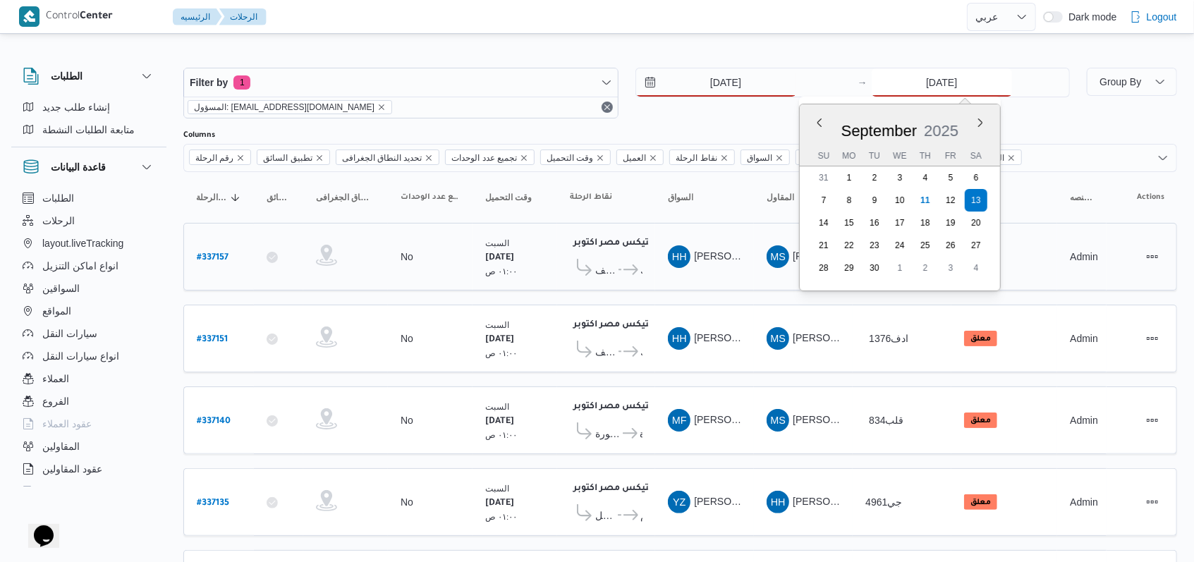
type input "[DATE]"
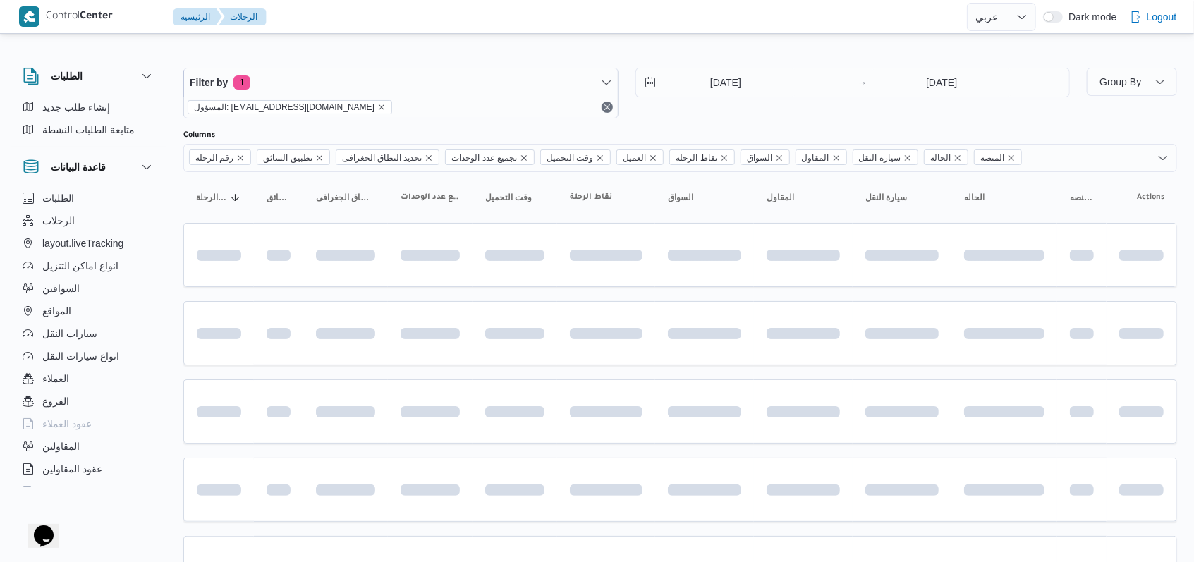
click at [727, 114] on div "[DATE] → [DATE]" at bounding box center [853, 93] width 435 height 51
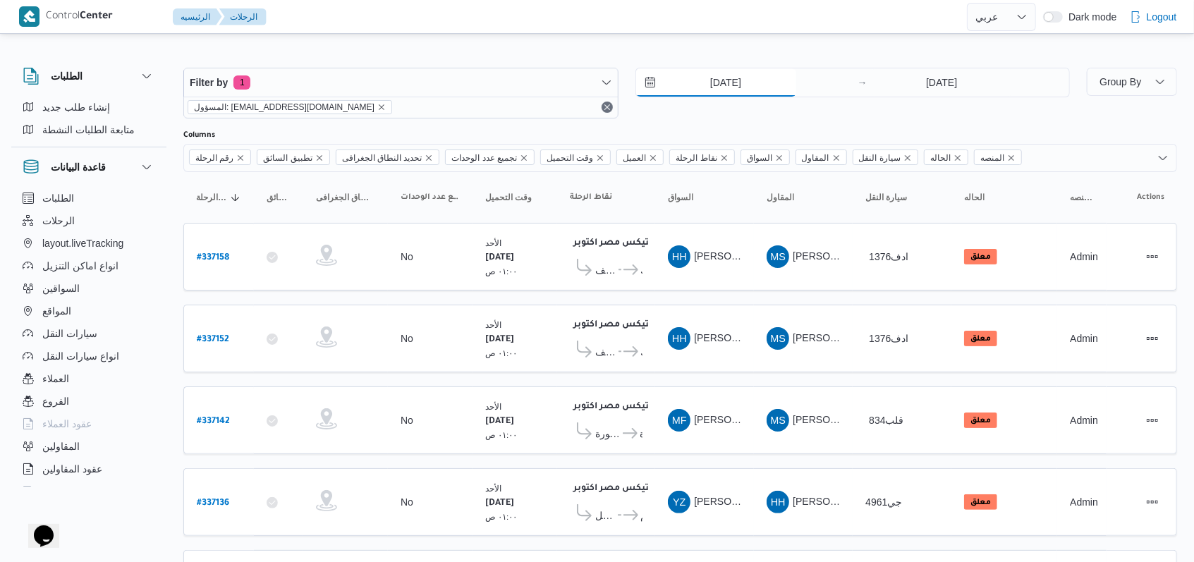
click at [705, 78] on input "[DATE]" at bounding box center [716, 82] width 160 height 28
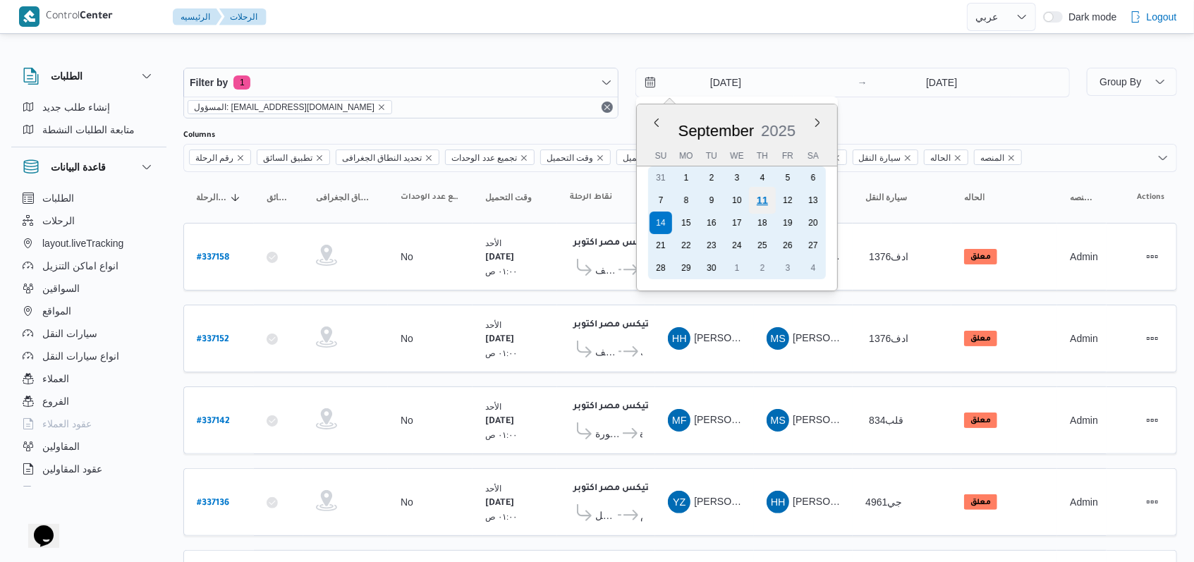
click at [765, 200] on div "11" at bounding box center [761, 200] width 27 height 27
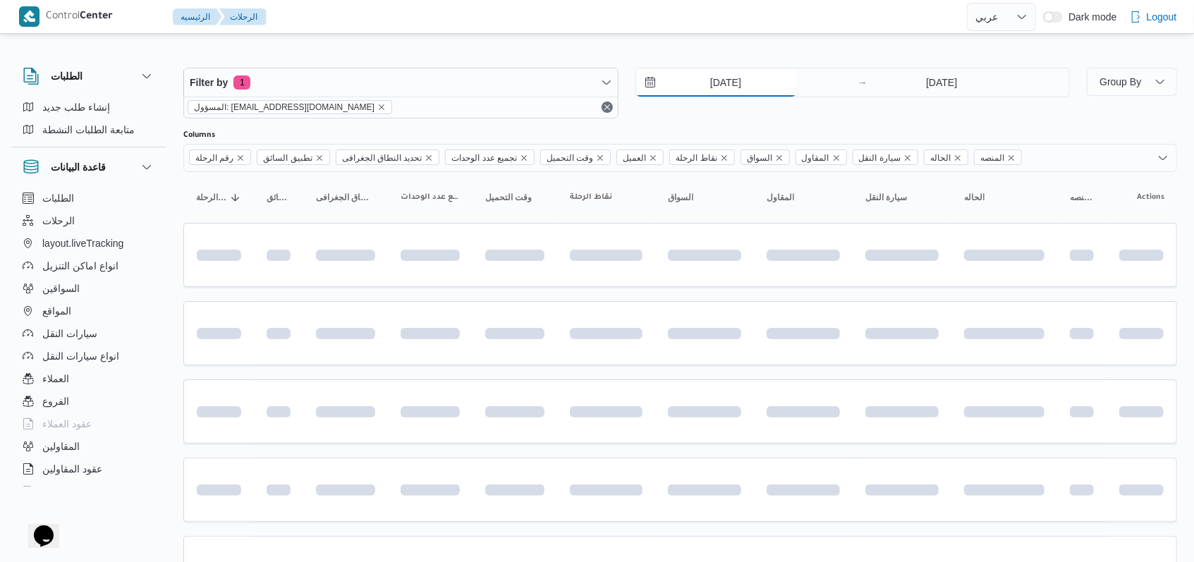
click at [720, 82] on input "[DATE]" at bounding box center [716, 82] width 160 height 28
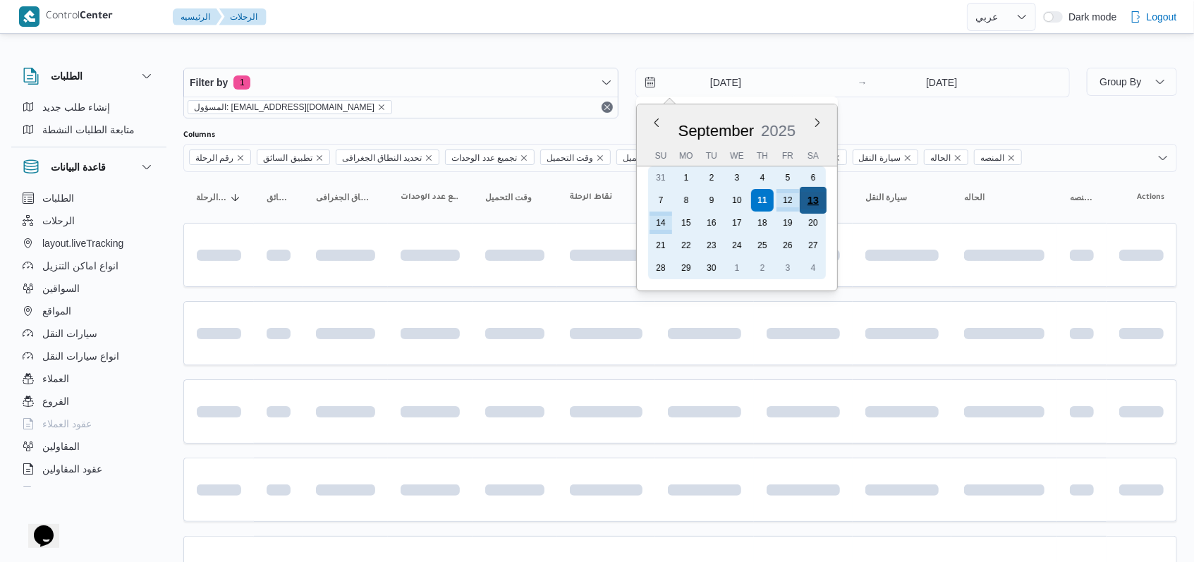
click at [818, 202] on div "13" at bounding box center [812, 200] width 27 height 27
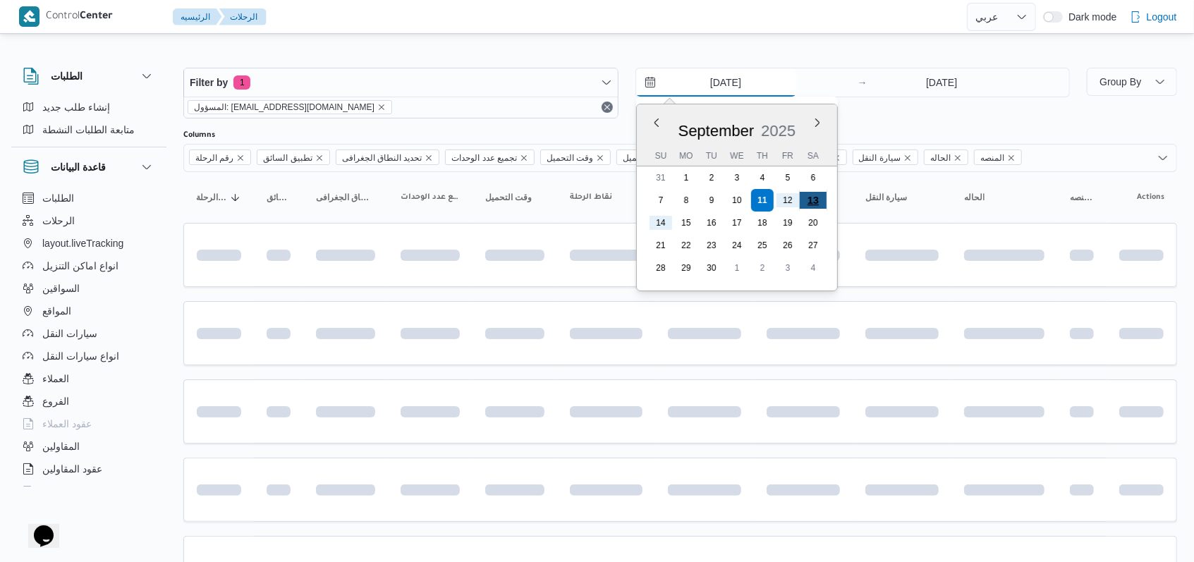
type input "13/9/2025"
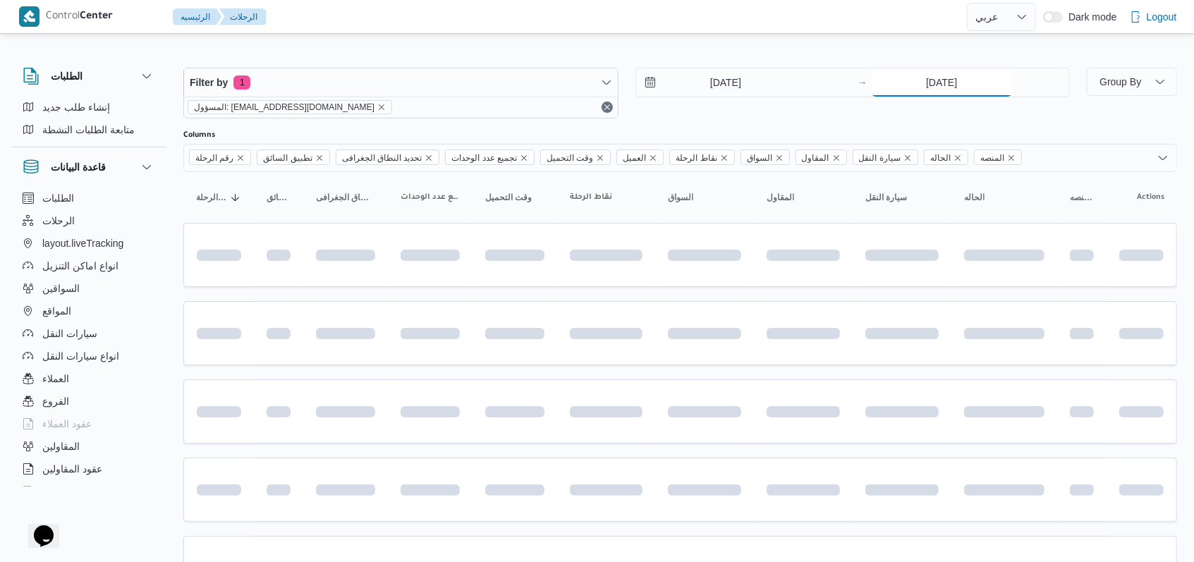
click at [942, 78] on input "14/9/2025" at bounding box center [942, 82] width 140 height 28
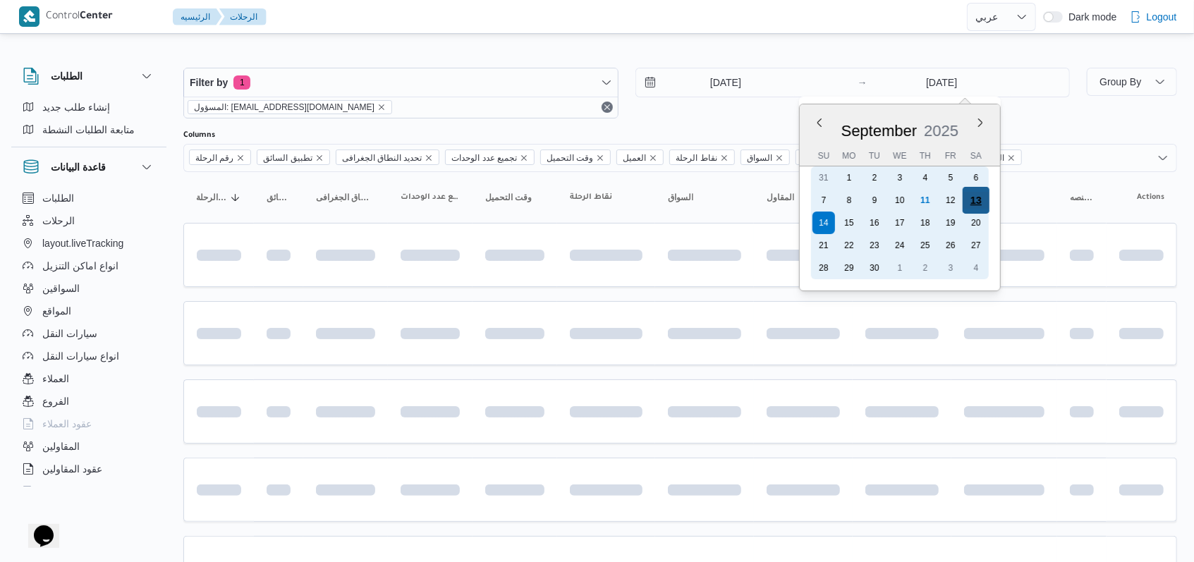
click at [984, 204] on div "13" at bounding box center [976, 200] width 27 height 27
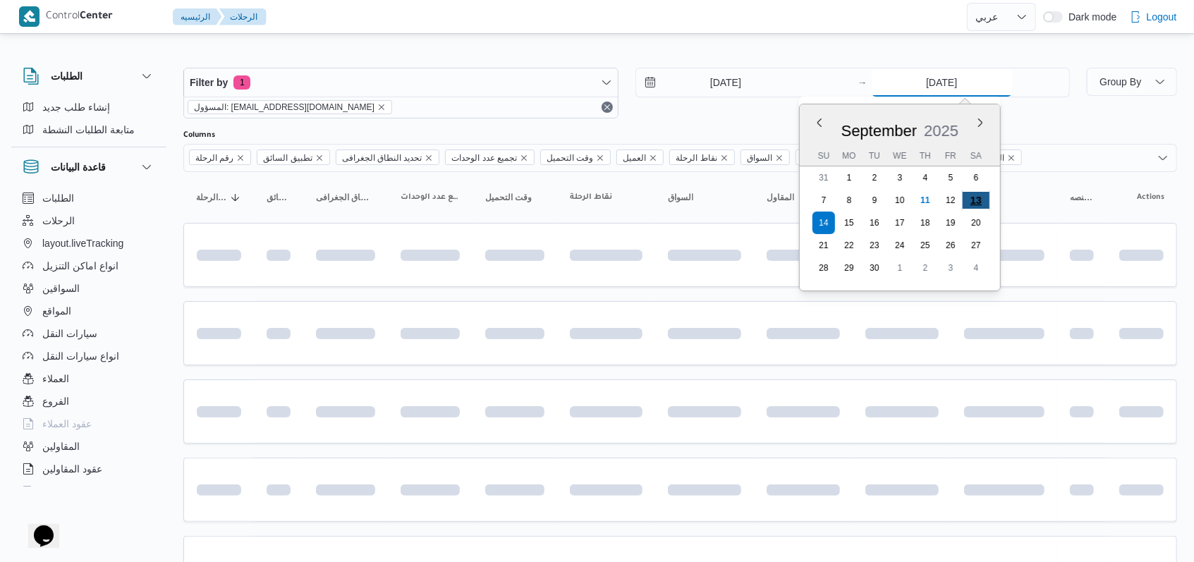
type input "13/9/2025"
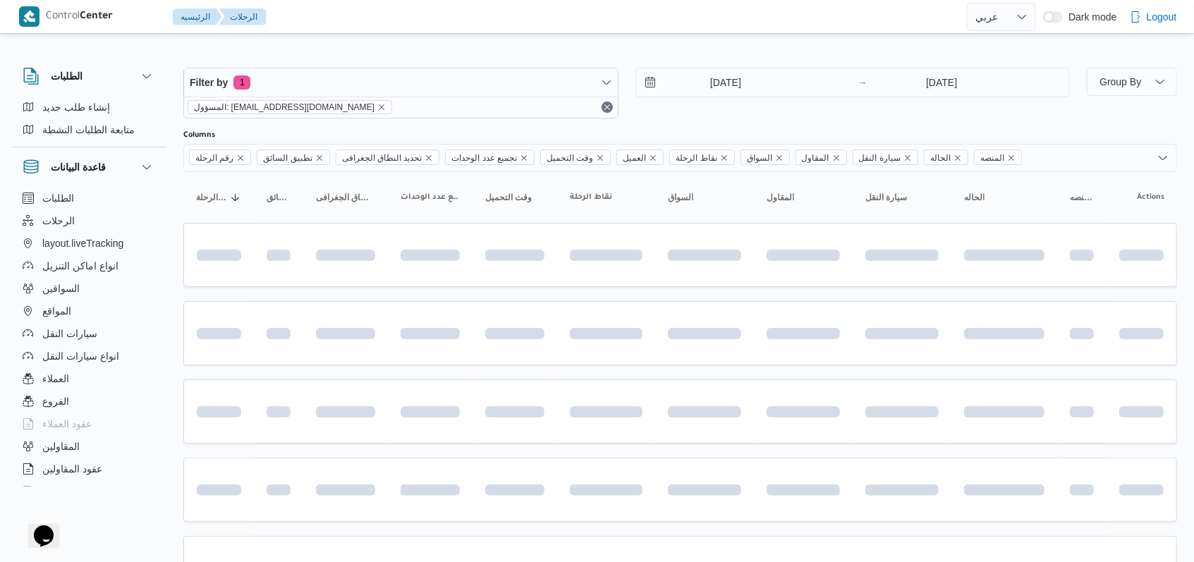
click at [752, 111] on div "13/9/2025 → 13/9/2025" at bounding box center [853, 93] width 435 height 51
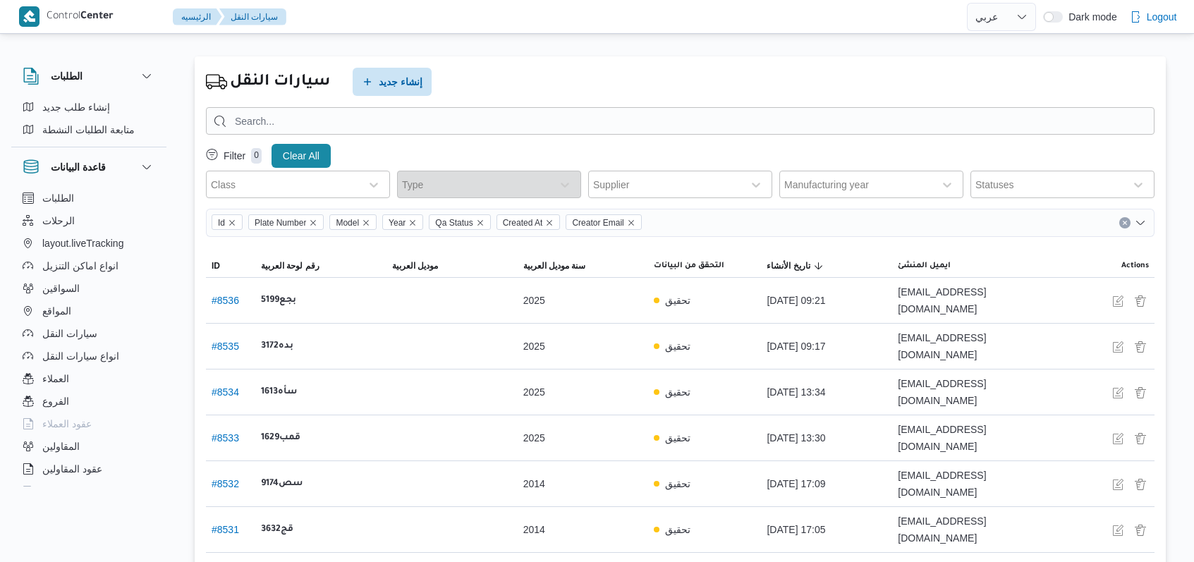
select select "ar"
click at [401, 85] on span "إنشاء جديد" at bounding box center [401, 81] width 44 height 17
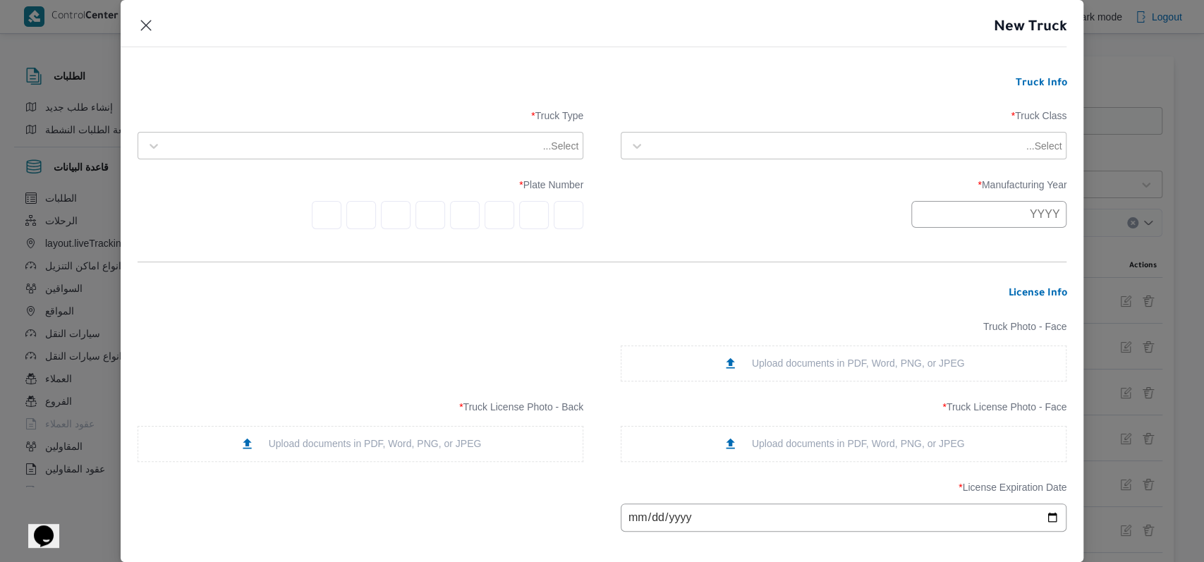
click at [694, 157] on div "Select..." at bounding box center [843, 145] width 439 height 25
click at [666, 229] on div "trella" at bounding box center [843, 237] width 444 height 25
click at [484, 145] on div at bounding box center [354, 146] width 372 height 14
click at [332, 78] on h3 "Truck Info" at bounding box center [603, 84] width 930 height 13
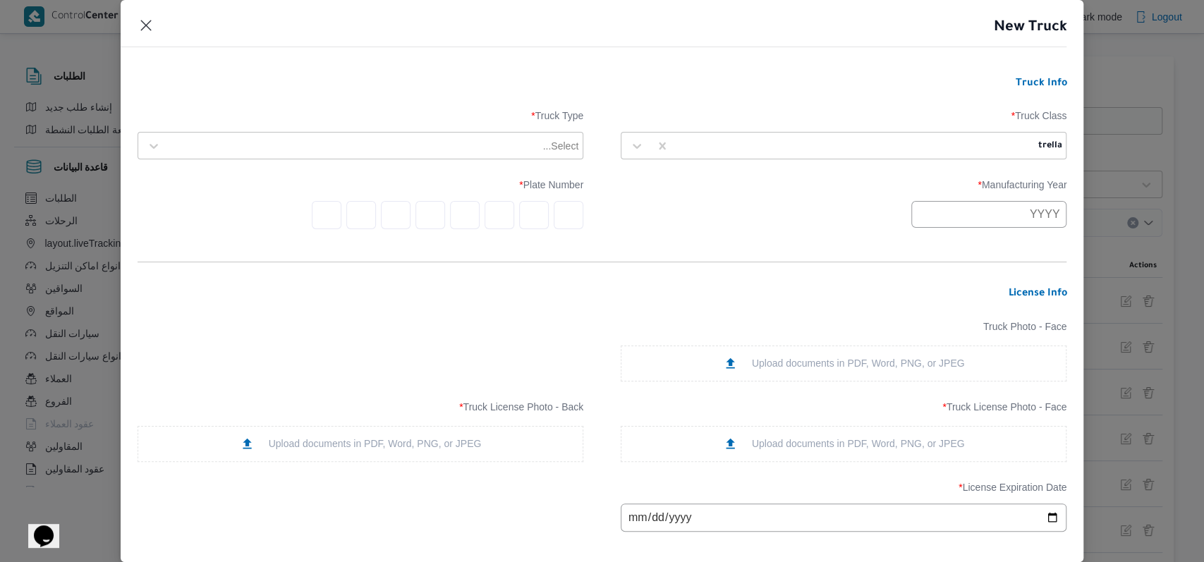
drag, startPoint x: 311, startPoint y: 167, endPoint x: 323, endPoint y: 143, distance: 26.8
click at [311, 166] on form "Truck Info Truck Class * [PERSON_NAME] Truck Type * Select... Manufacturing Yea…" at bounding box center [603, 487] width 930 height 819
click at [323, 143] on div at bounding box center [373, 146] width 411 height 14
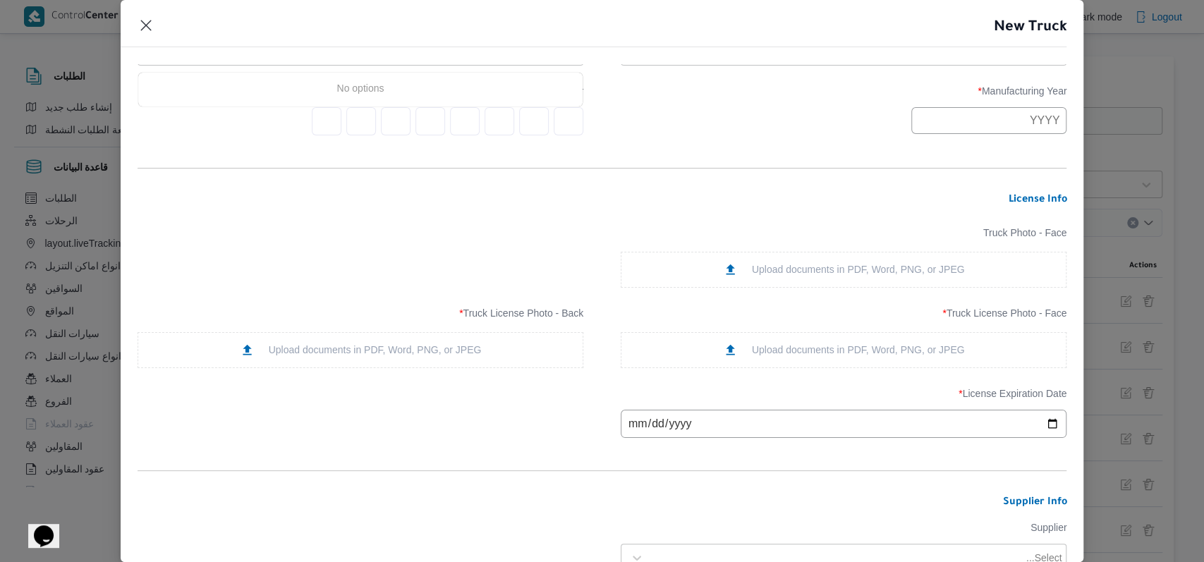
click at [735, 339] on div "Upload documents in PDF, Word, PNG, or JPEG" at bounding box center [844, 350] width 446 height 36
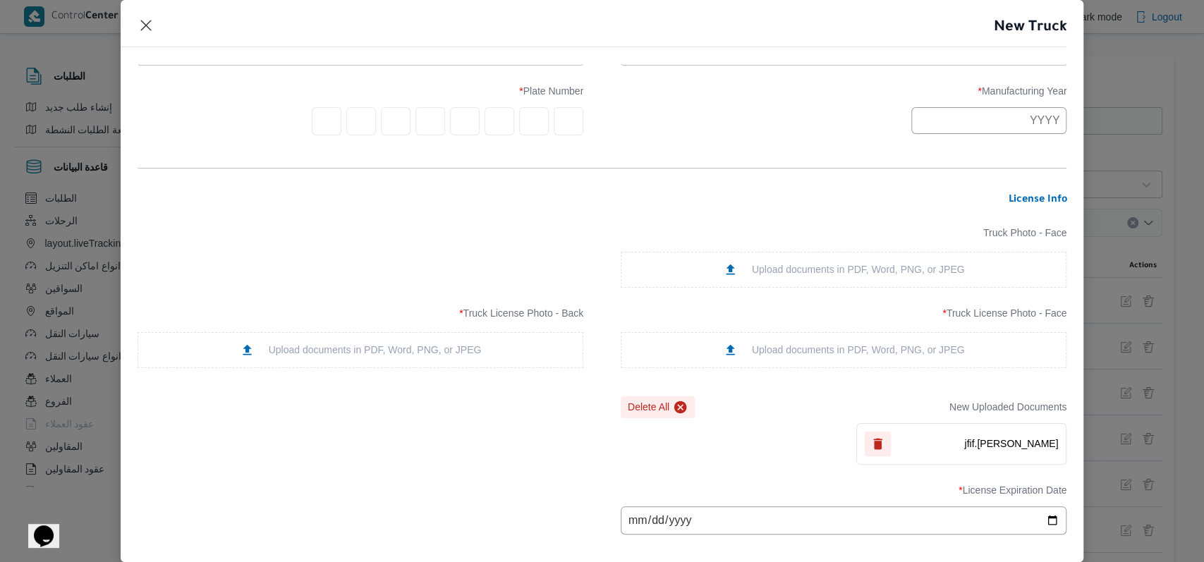
click at [439, 353] on div "Upload documents in PDF, Word, PNG, or JPEG" at bounding box center [361, 350] width 242 height 15
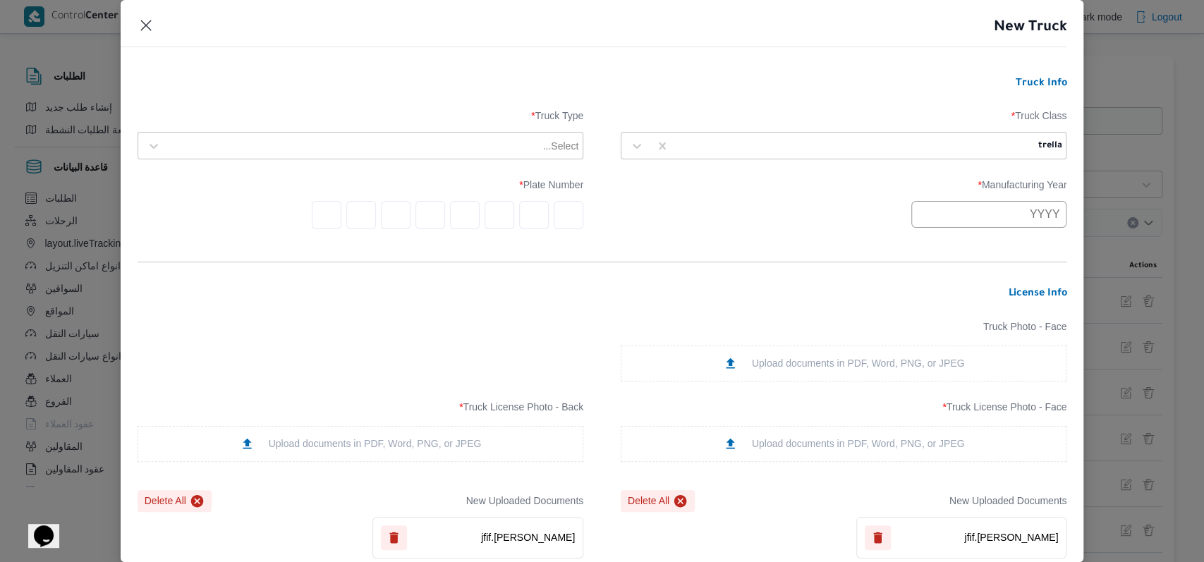
click at [957, 212] on input "text" at bounding box center [988, 214] width 155 height 27
click at [929, 242] on button "Previous Year" at bounding box center [931, 247] width 13 height 13
click at [1023, 297] on div "1999" at bounding box center [1022, 296] width 40 height 10
type input "1999"
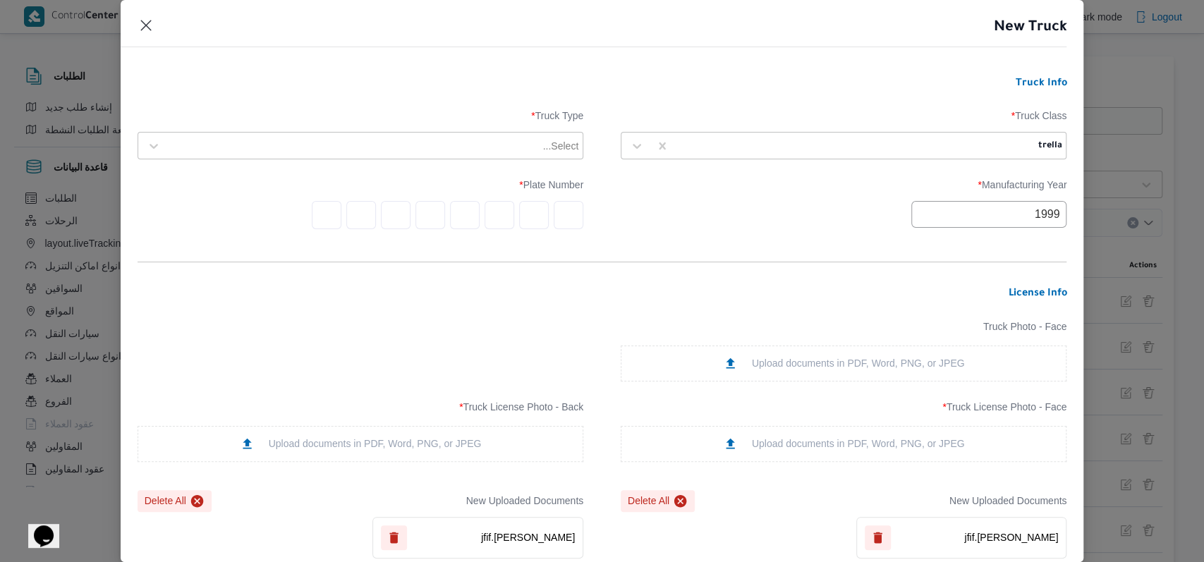
click at [868, 269] on form "Truck Info Truck Class * trella Truck Type * Select... Manufacturing Year * 199…" at bounding box center [603, 536] width 930 height 916
click at [566, 218] on input "text" at bounding box center [569, 215] width 30 height 28
click at [555, 269] on form "Truck Info Truck Class * trella Truck Type * Select... Manufacturing Year * 199…" at bounding box center [603, 536] width 930 height 916
click at [527, 158] on div "Select..." at bounding box center [360, 145] width 439 height 25
click at [389, 144] on div at bounding box center [373, 146] width 411 height 14
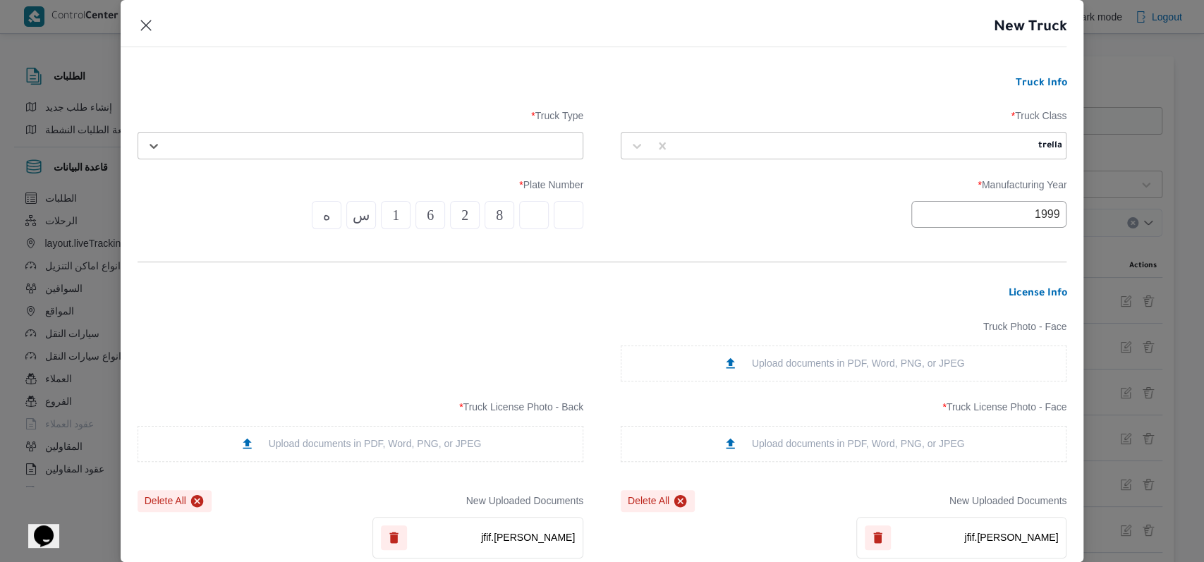
click at [381, 158] on div "Select..." at bounding box center [360, 145] width 439 height 25
click at [402, 115] on label "Truck Type *" at bounding box center [361, 121] width 446 height 22
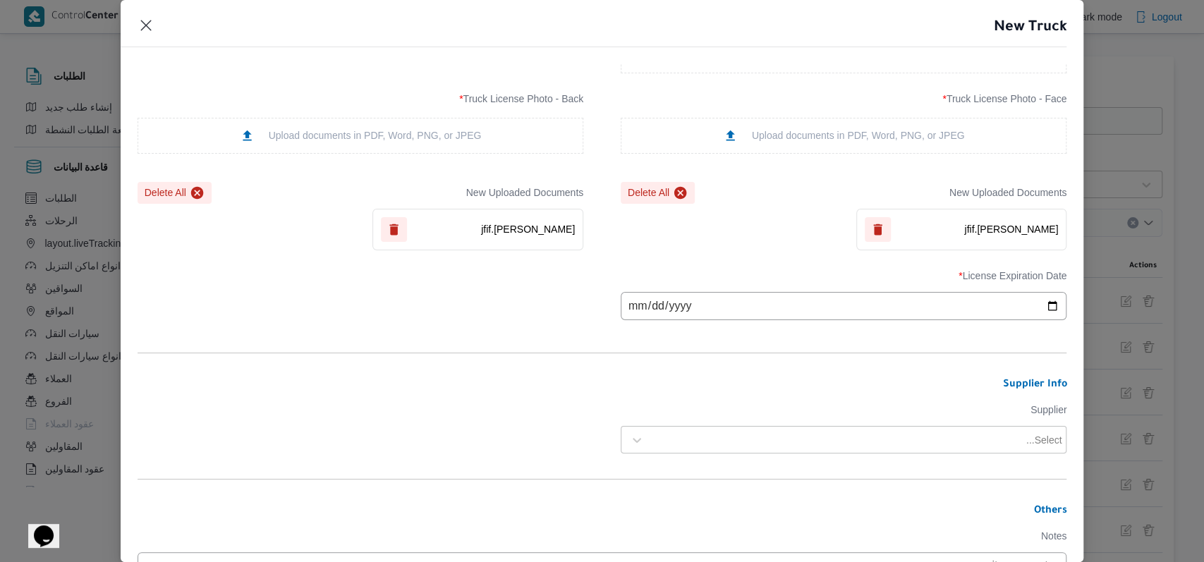
scroll to position [376, 0]
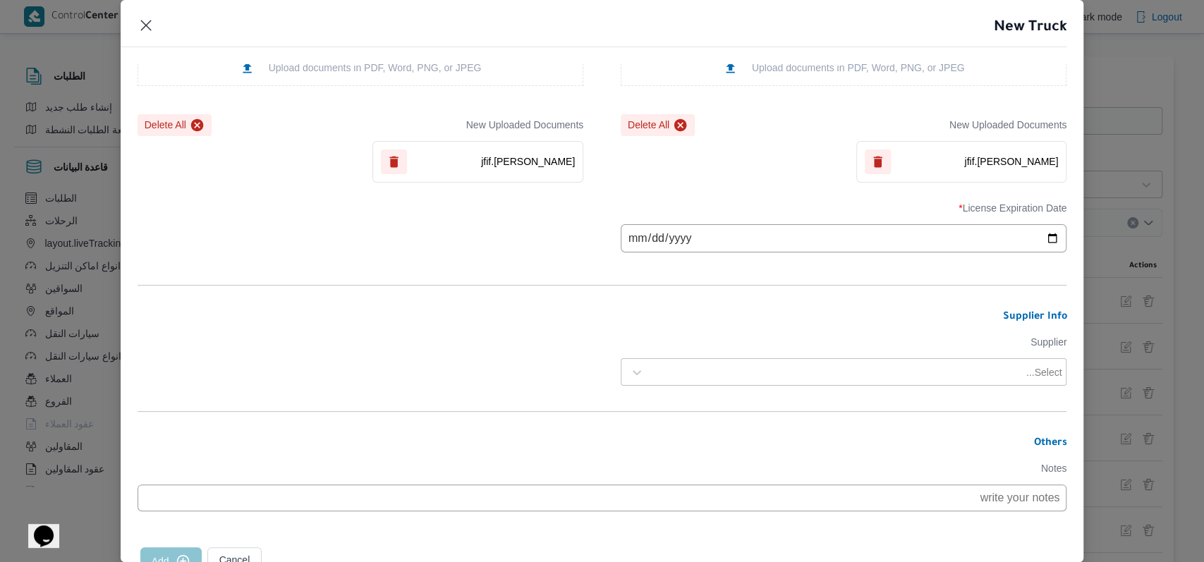
click at [621, 245] on input "date" at bounding box center [844, 238] width 446 height 28
type input "2026-01-20"
click at [518, 309] on form "Truck Info Truck Class * trella Truck Type * Select... Manufacturing Year * 199…" at bounding box center [603, 160] width 930 height 916
click at [752, 375] on div at bounding box center [837, 372] width 372 height 14
type input "روماني رفعت"
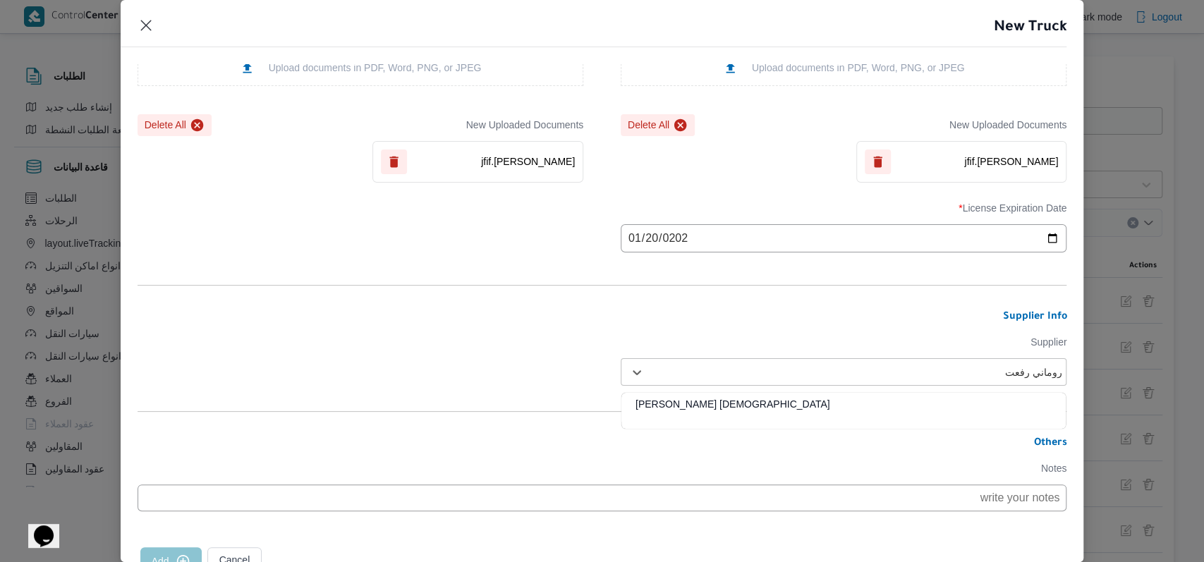
click at [669, 407] on div "روماني رفعت نجيب عوض" at bounding box center [843, 409] width 444 height 25
click at [524, 379] on form "Truck Info Truck Class * trella Truck Type * Select... Manufacturing Year * 199…" at bounding box center [603, 160] width 930 height 916
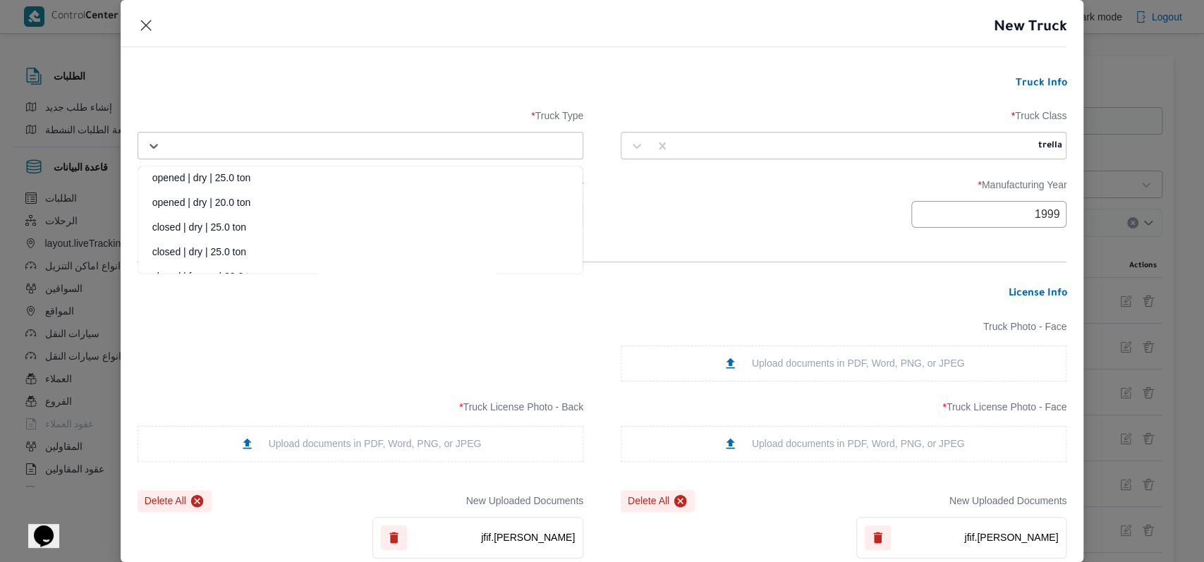
click at [418, 133] on div "Select..." at bounding box center [360, 145] width 439 height 25
click at [262, 183] on div "opened | dry | 25.0 ton" at bounding box center [360, 183] width 444 height 25
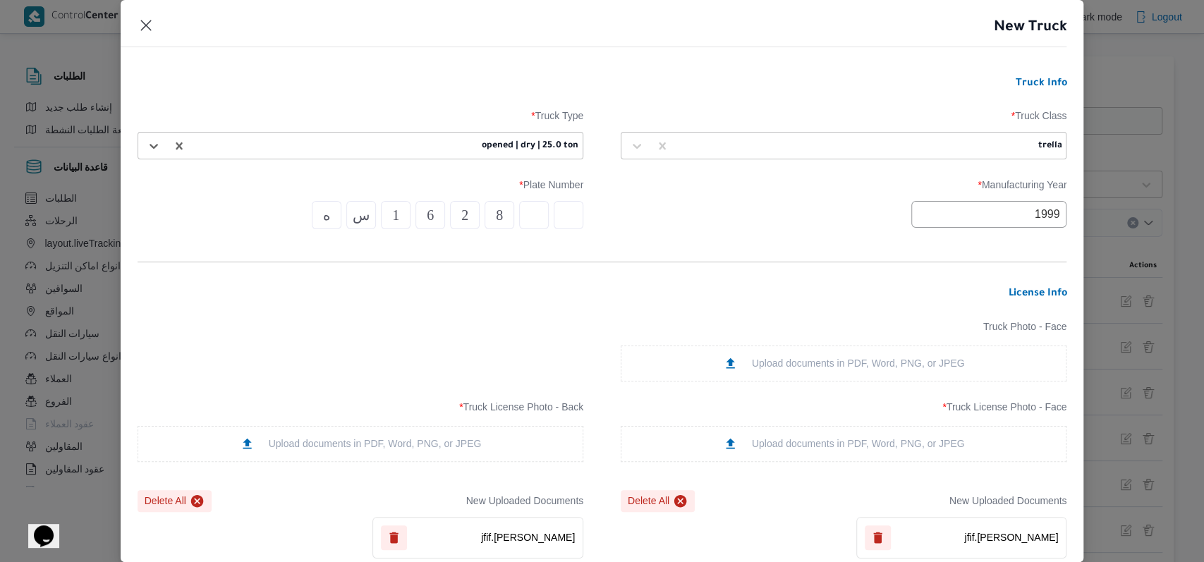
click at [383, 88] on h3 "Truck Info" at bounding box center [603, 84] width 930 height 13
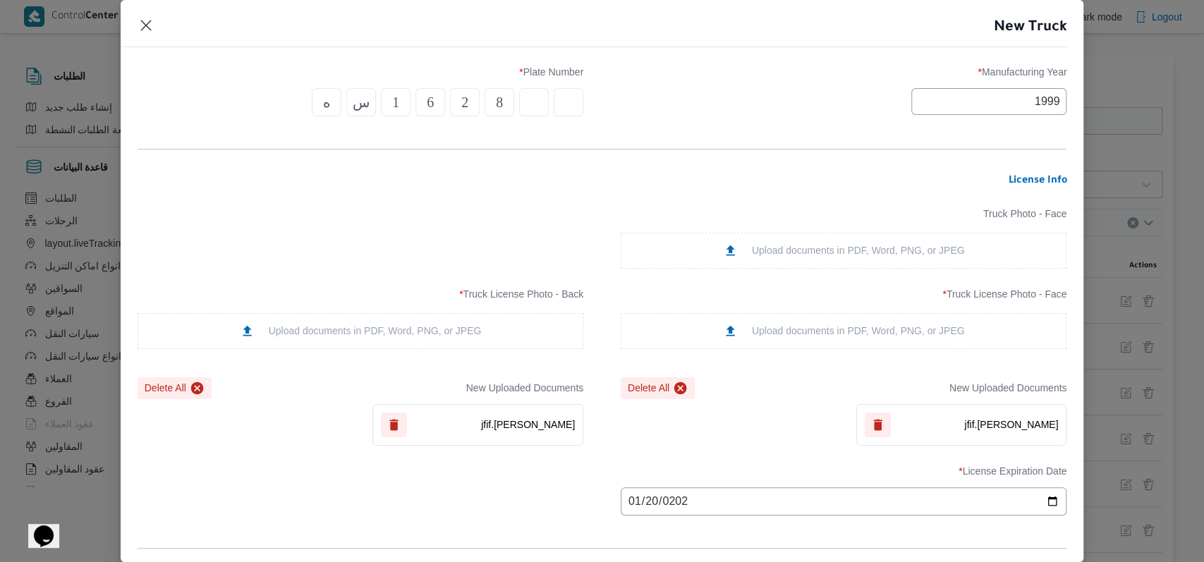
scroll to position [435, 0]
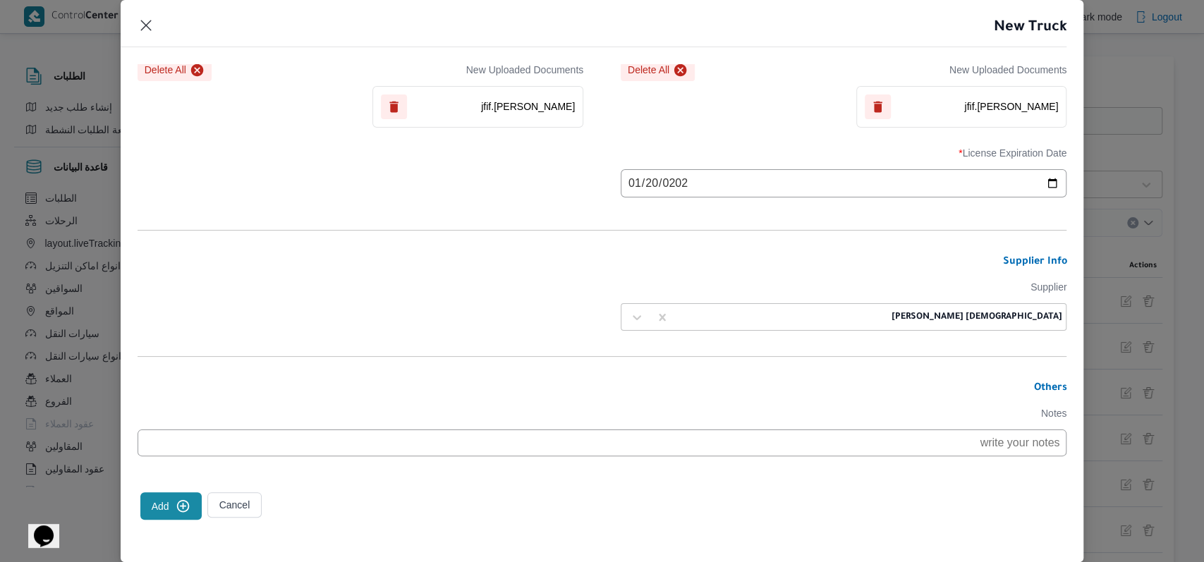
click at [174, 499] on button "Add" at bounding box center [170, 506] width 61 height 28
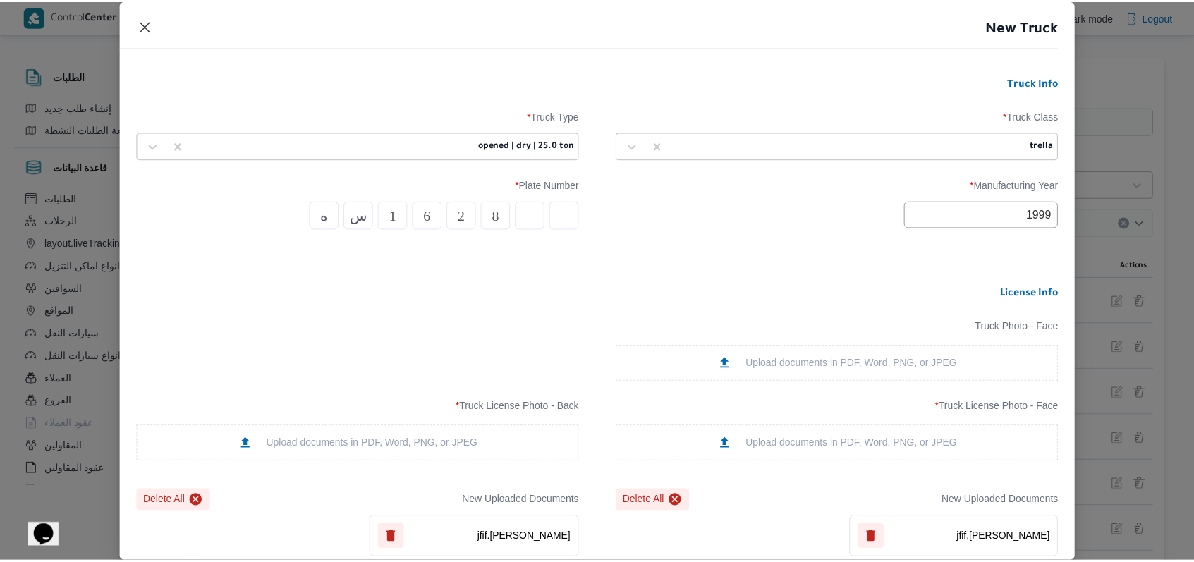
scroll to position [435, 0]
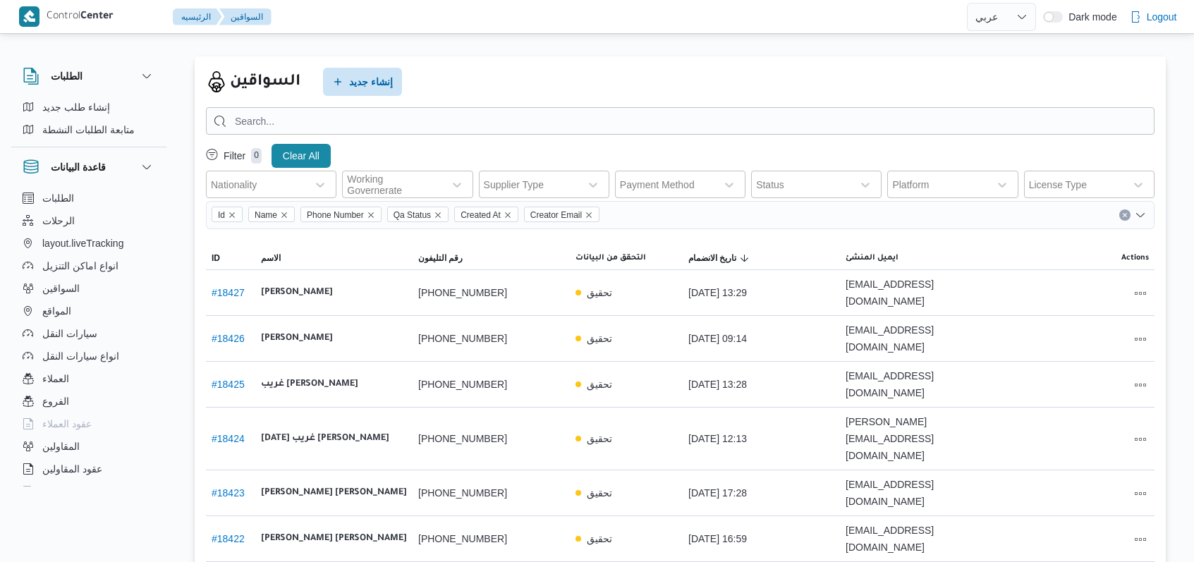
select select "ar"
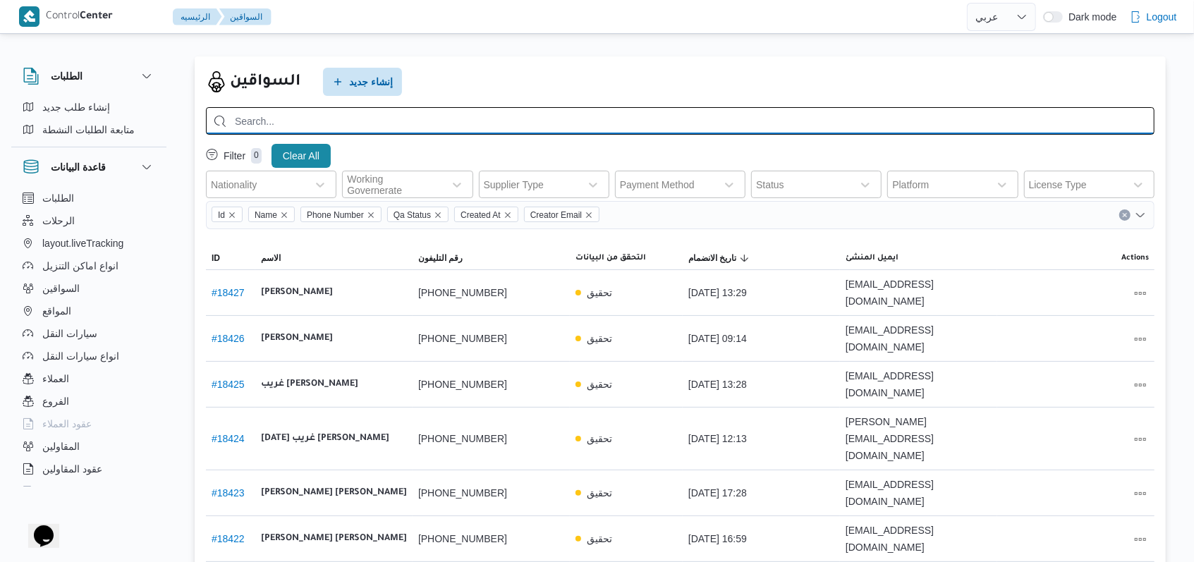
click at [442, 115] on input "search" at bounding box center [680, 121] width 949 height 28
type input "01118837012"
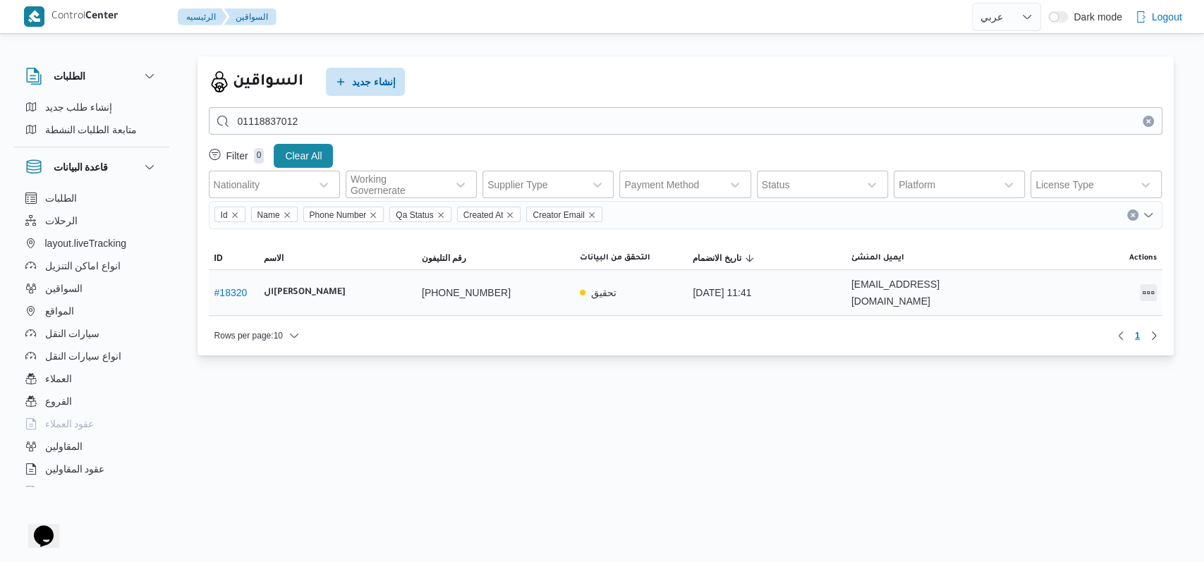
click at [1141, 291] on button "All actions" at bounding box center [1148, 292] width 17 height 17
click at [1109, 291] on span "Edit" at bounding box center [1102, 284] width 45 height 11
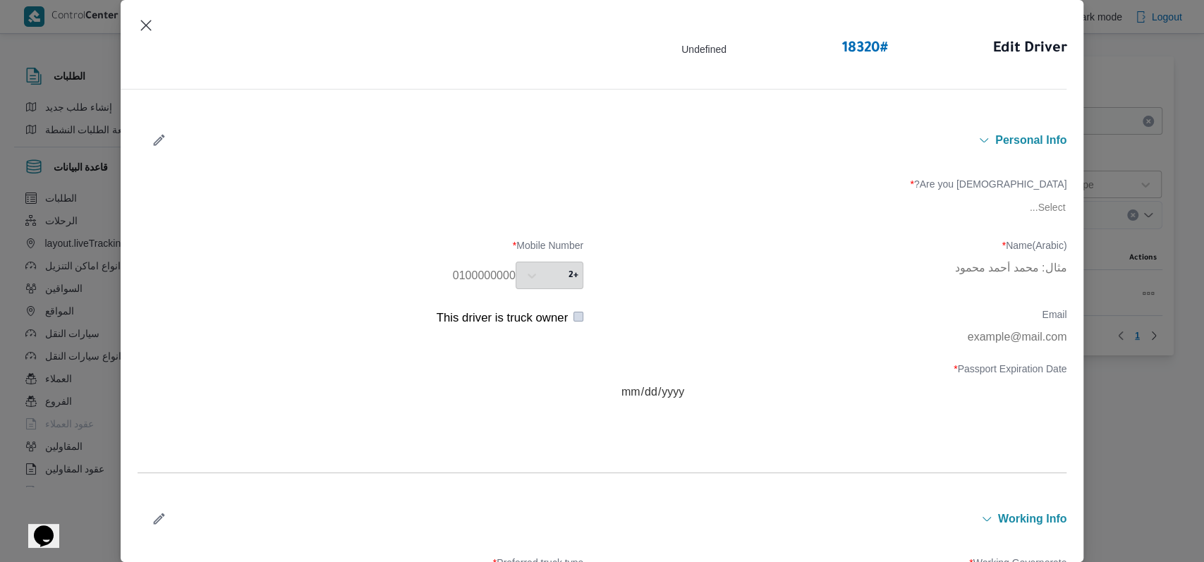
type input "ال[PERSON_NAME]"
type input "01118837012"
type input "[DATE]"
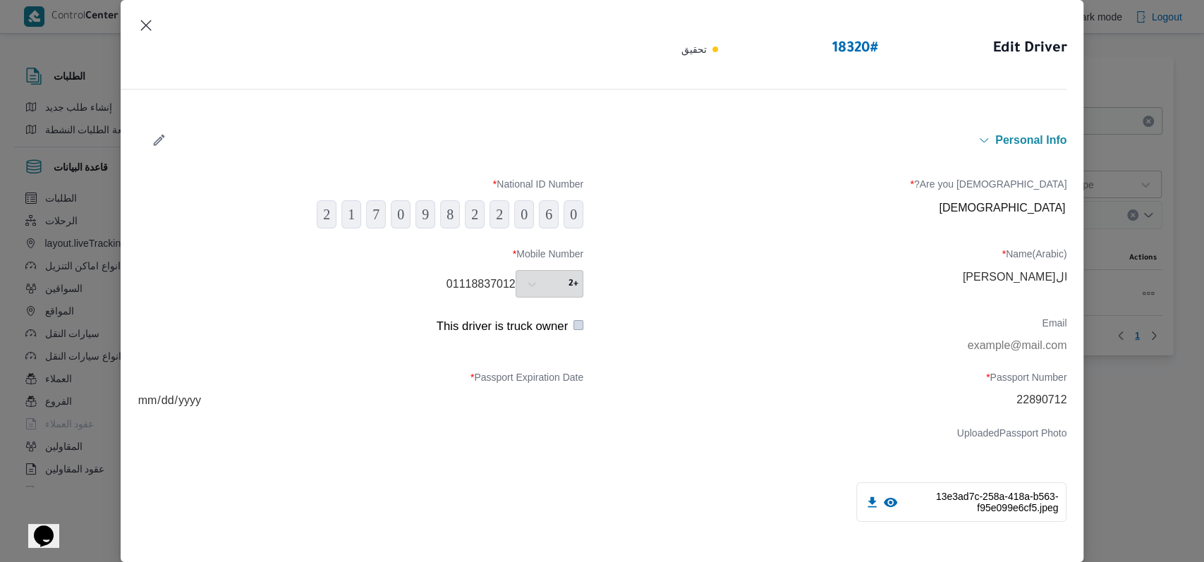
click at [150, 35] on header "Edit Driver 18320 # تحقيق" at bounding box center [586, 53] width 964 height 73
click at [147, 29] on button "Closes this modal window" at bounding box center [146, 24] width 17 height 17
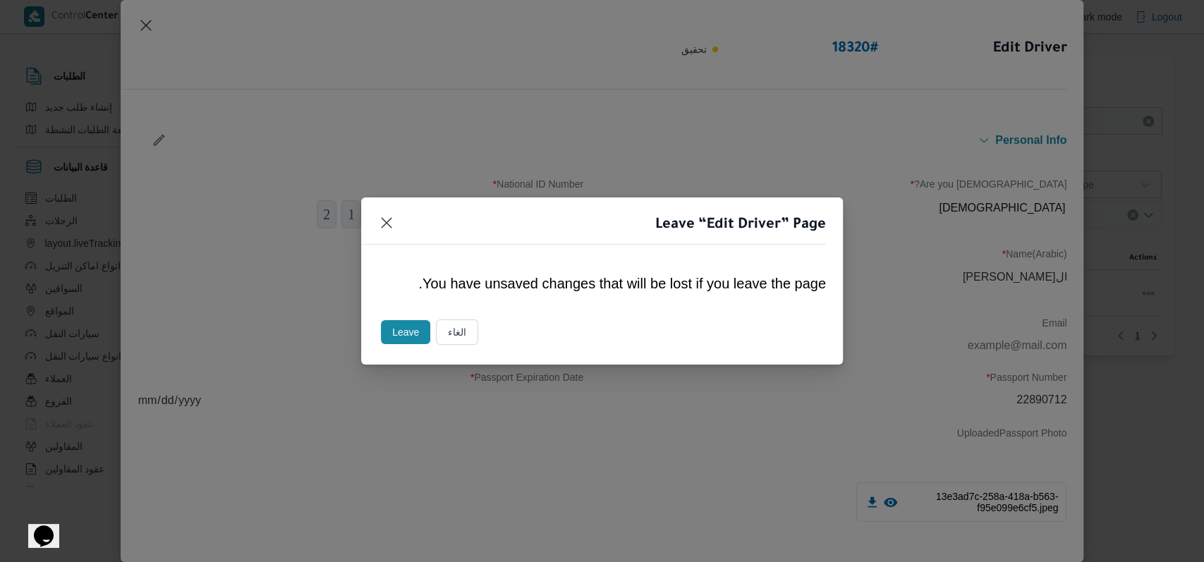
click at [402, 330] on button "Leave" at bounding box center [405, 332] width 49 height 24
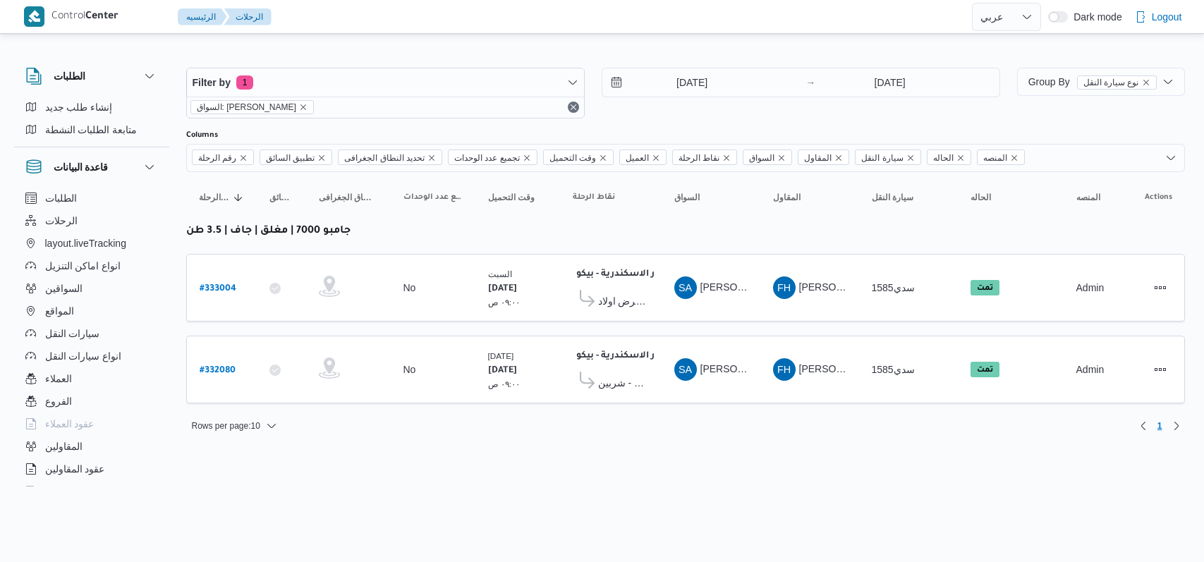
select select "ar"
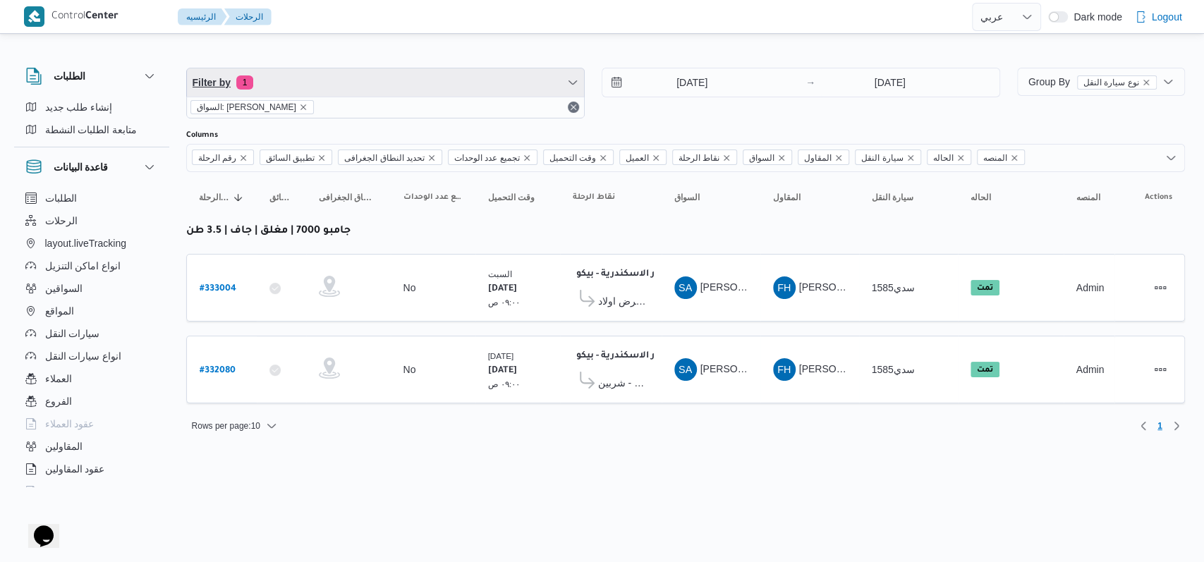
click at [298, 78] on span "Filter by 1" at bounding box center [385, 82] width 397 height 28
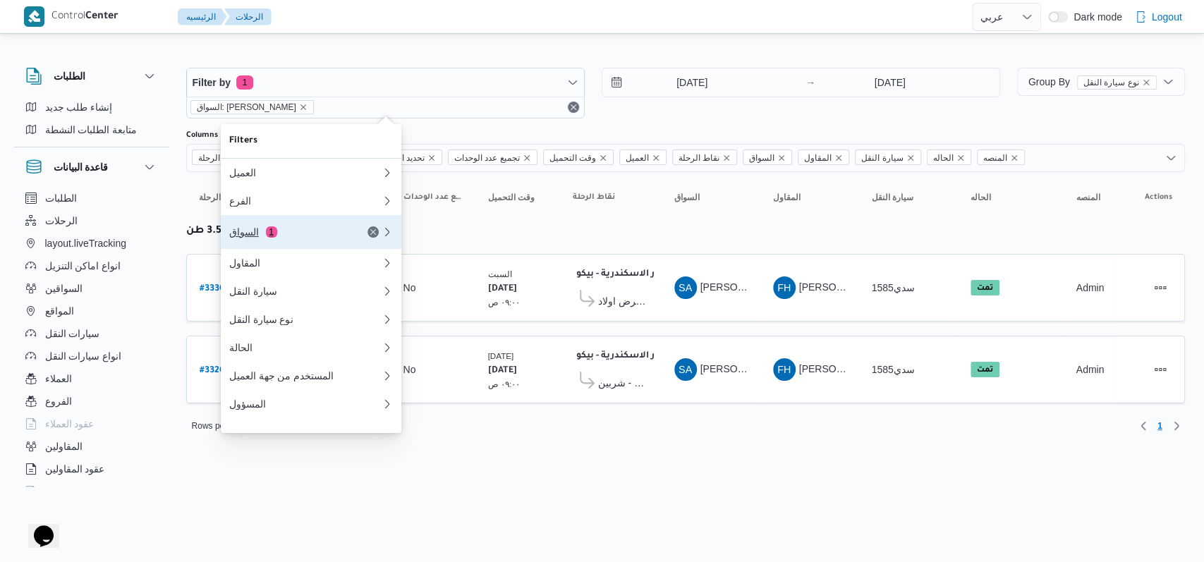
click at [279, 244] on button "السواق 1" at bounding box center [311, 232] width 181 height 34
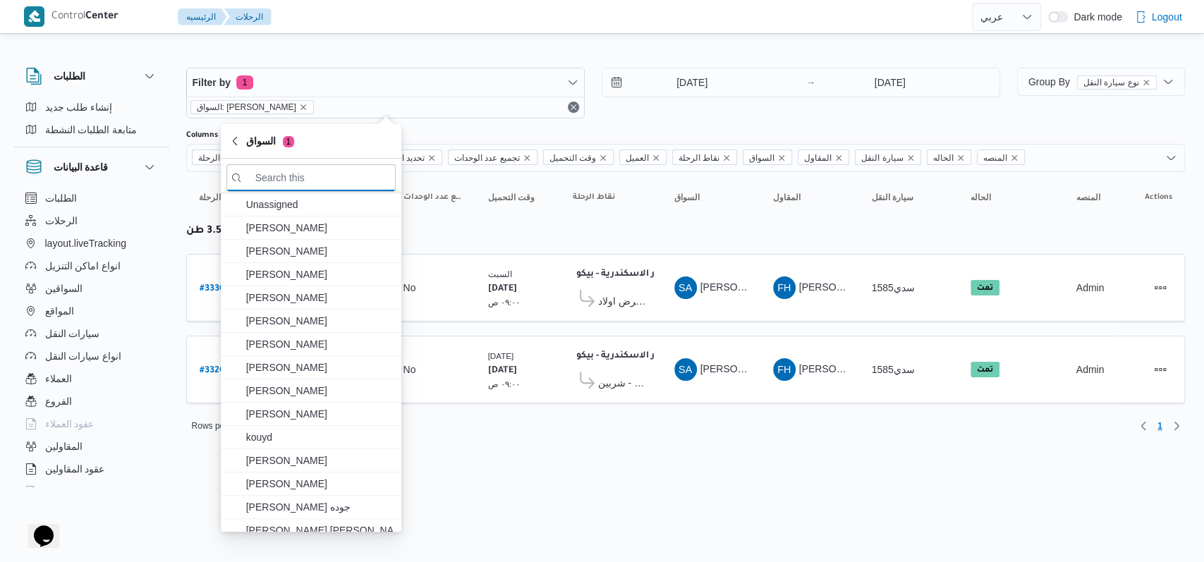
paste input "ال[PERSON_NAME]"
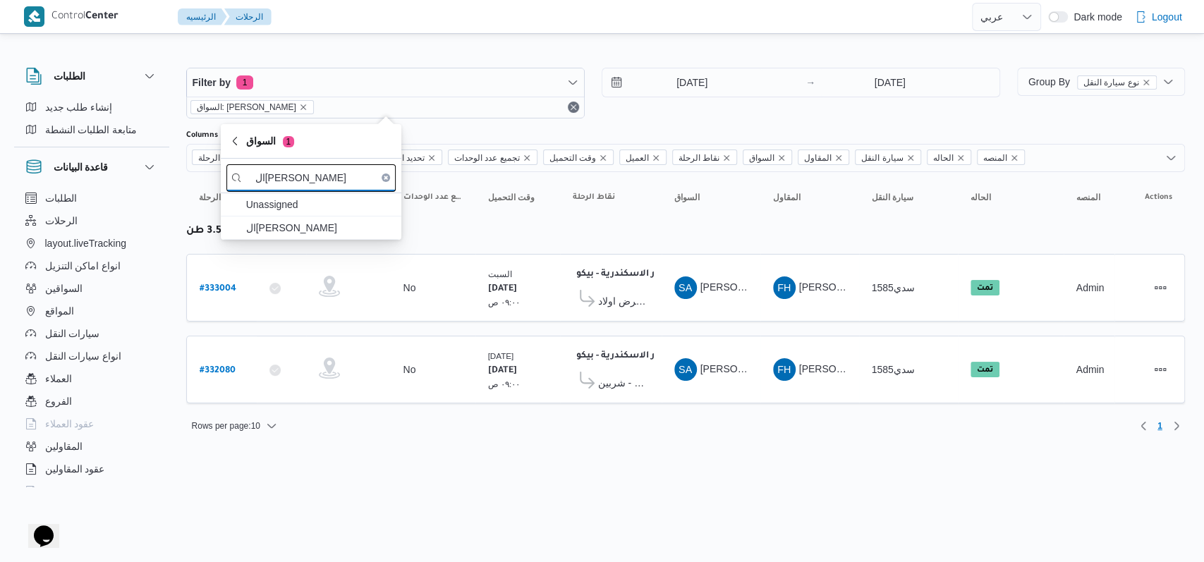
type input "ال[PERSON_NAME]"
click at [333, 231] on span "ال[PERSON_NAME]" at bounding box center [319, 227] width 147 height 17
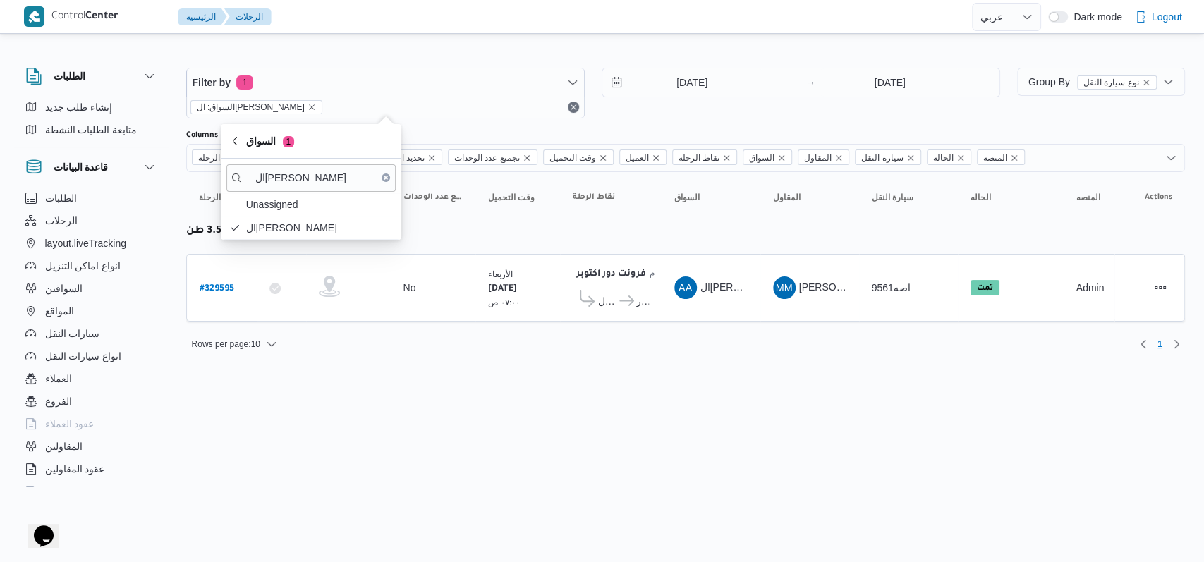
click at [674, 513] on html "Control Center الرئيسيه الرحلات English عربي Dark mode Logout الطلبات إنشاء طلب…" at bounding box center [602, 281] width 1204 height 562
click at [880, 291] on span "اصه9561" at bounding box center [891, 287] width 39 height 11
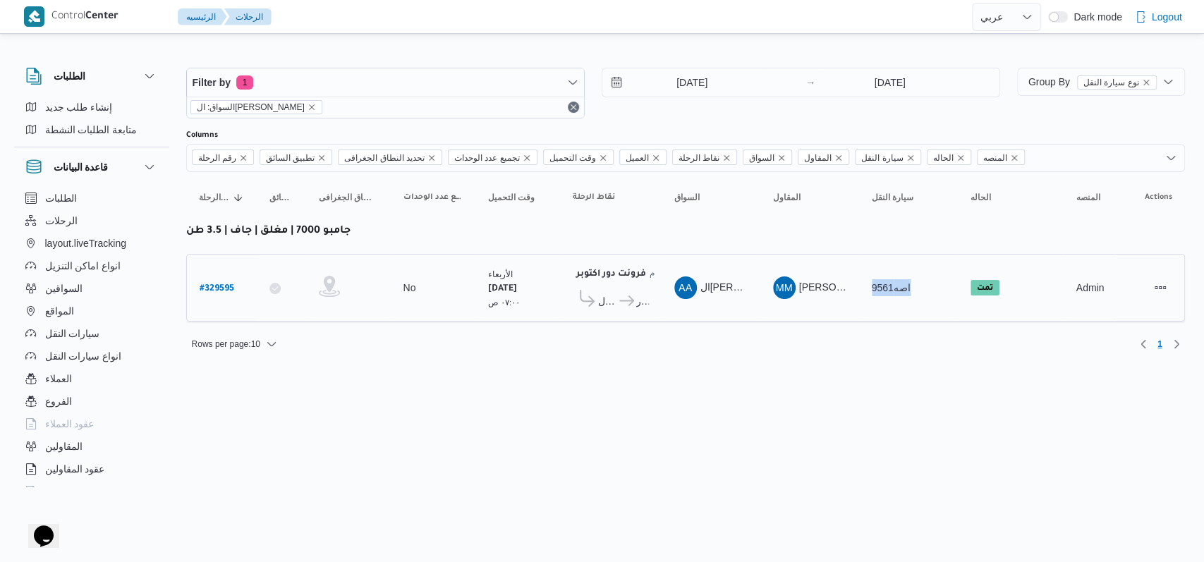
click at [880, 291] on span "اصه9561" at bounding box center [891, 287] width 39 height 11
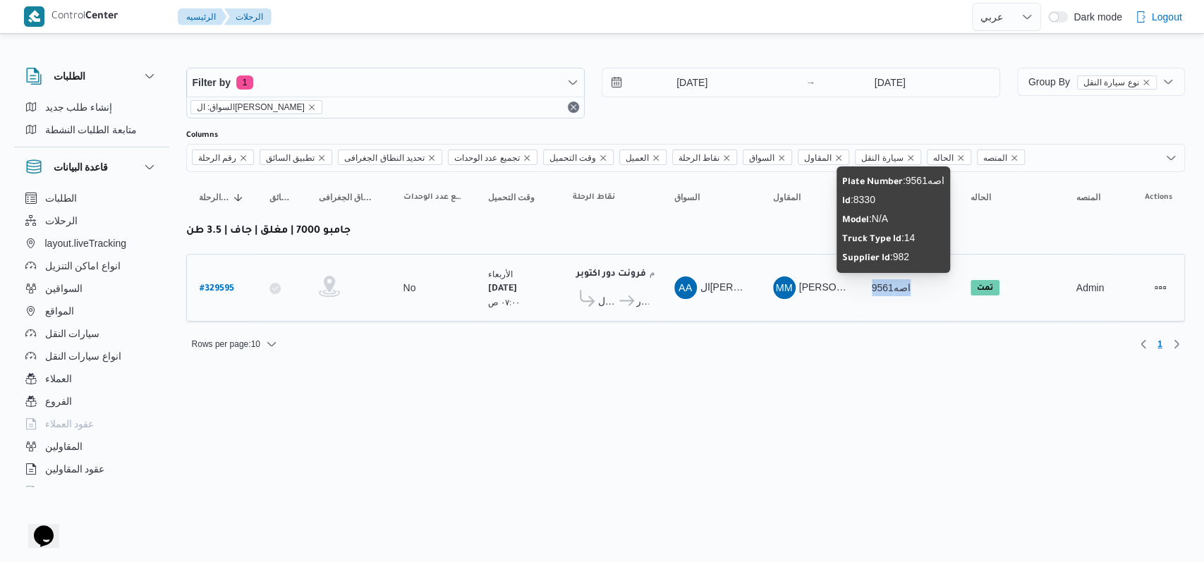
copy span "اصه9561"
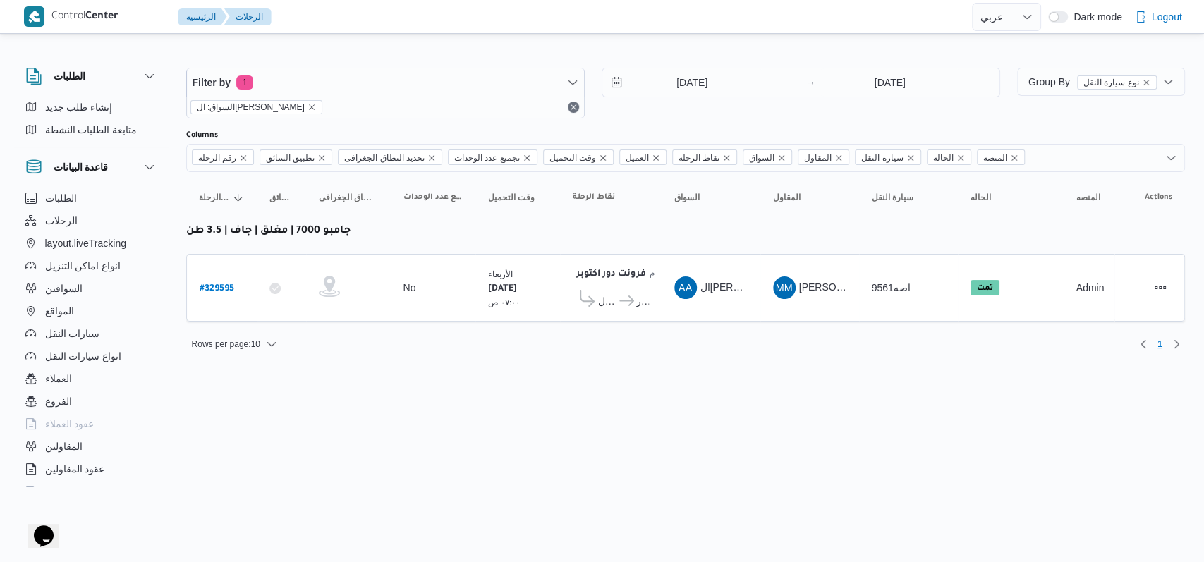
click at [800, 384] on html "Control Center الرئيسيه الرحلات English عربي Dark mode Logout الطلبات إنشاء طلب…" at bounding box center [602, 281] width 1204 height 562
click at [313, 78] on span "Filter by 1" at bounding box center [385, 82] width 397 height 28
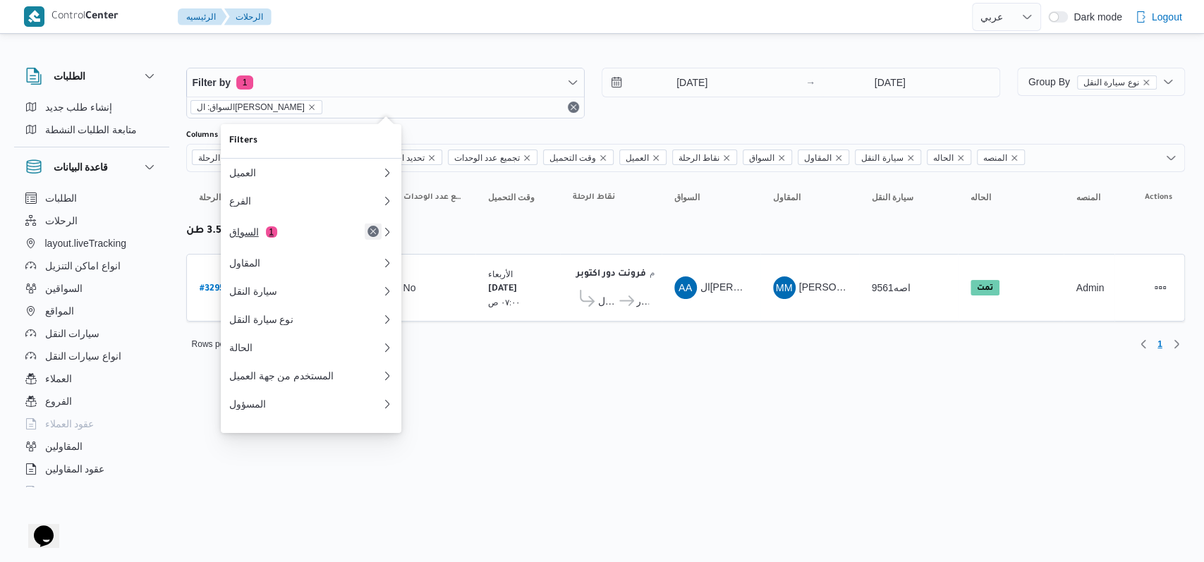
click at [373, 238] on button "Remove" at bounding box center [373, 231] width 17 height 17
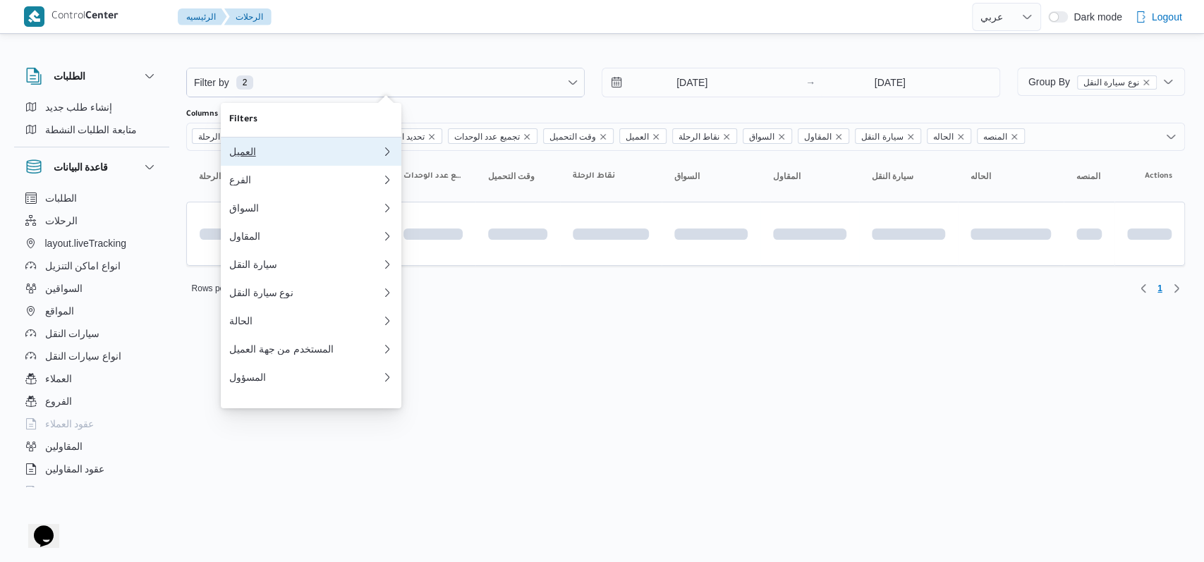
click at [289, 157] on div "العميل" at bounding box center [305, 151] width 152 height 11
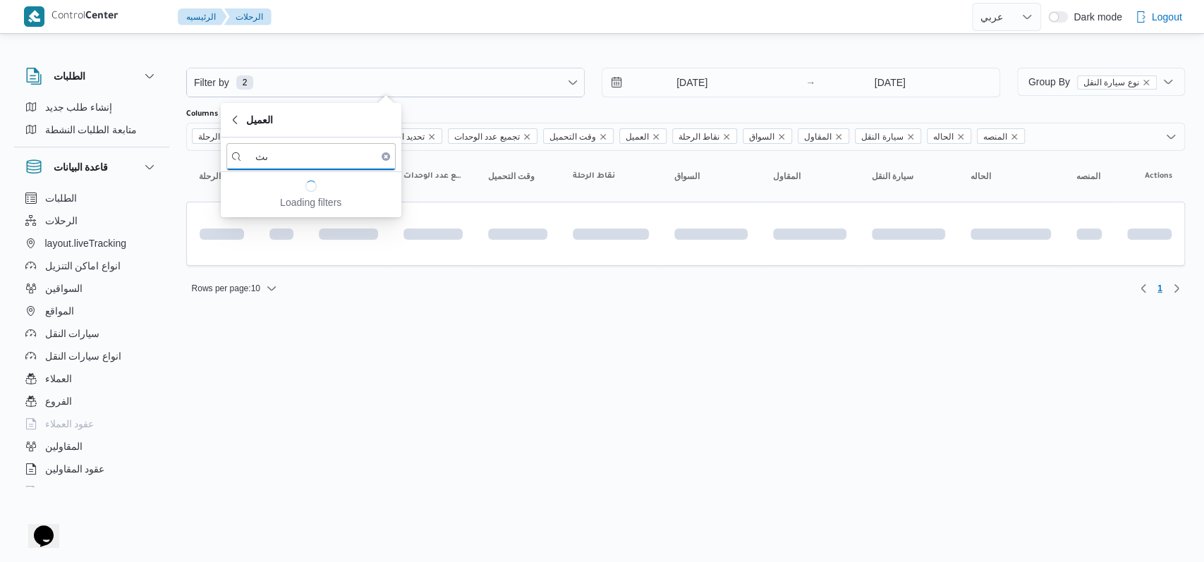
type input "ى"
drag, startPoint x: 299, startPoint y: 161, endPoint x: 334, endPoint y: 231, distance: 78.2
click at [578, 280] on table "رقم الرحلة Click to sort in ascending order تطبيق السائق Click to sort in ascen…" at bounding box center [685, 215] width 999 height 129
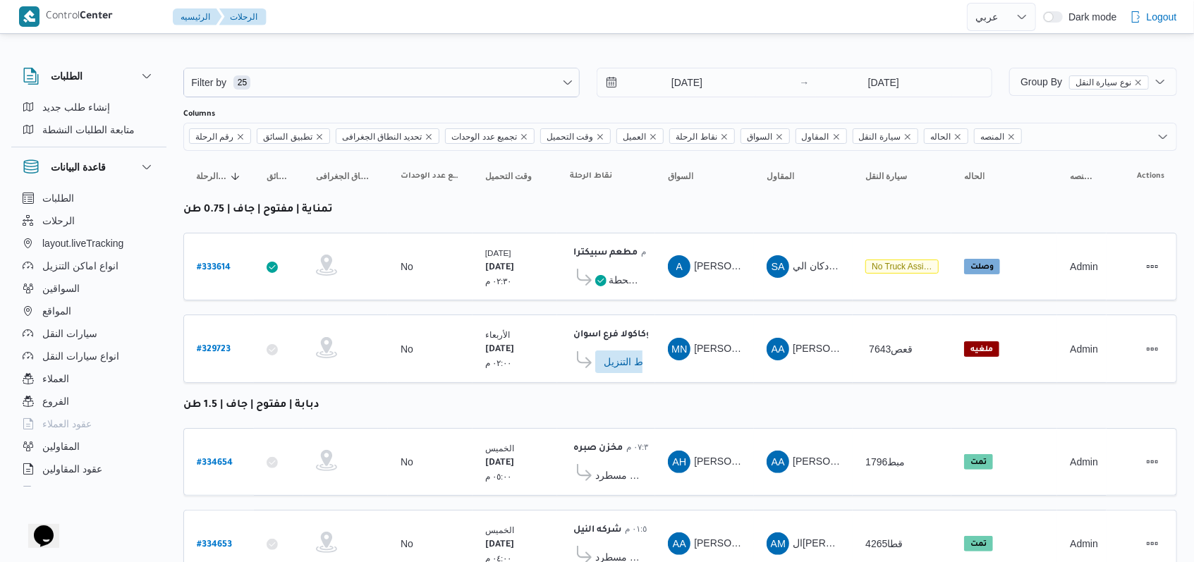
click at [326, 99] on div "Filter by 25 [DATE] → [DATE]" at bounding box center [588, 82] width 826 height 47
click at [331, 87] on span "Filter by 25" at bounding box center [381, 82] width 395 height 28
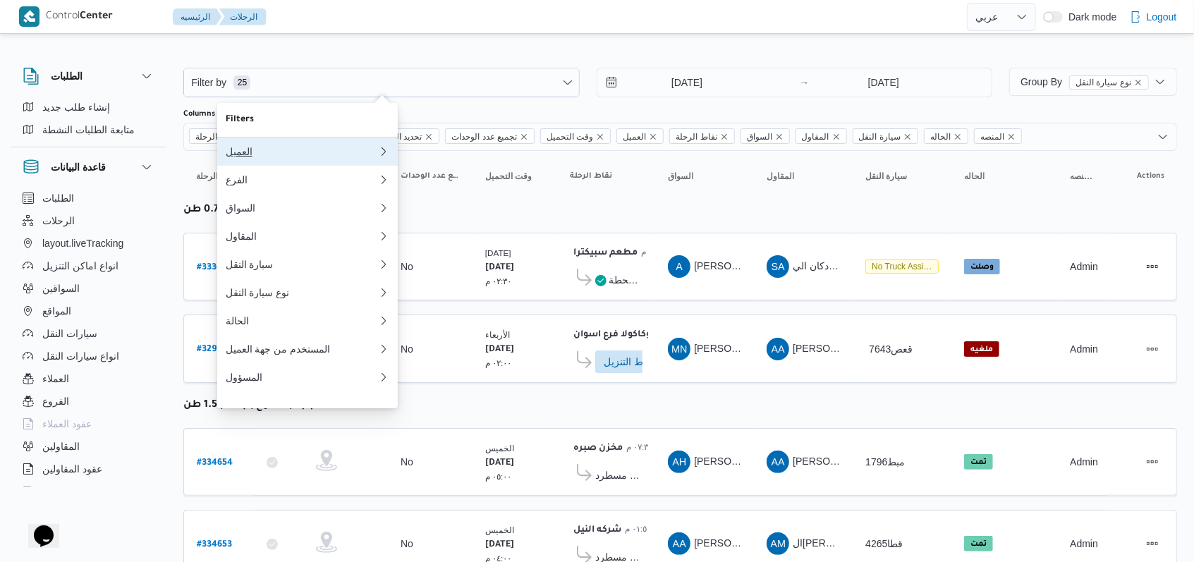
click at [312, 150] on div "العميل" at bounding box center [302, 151] width 152 height 11
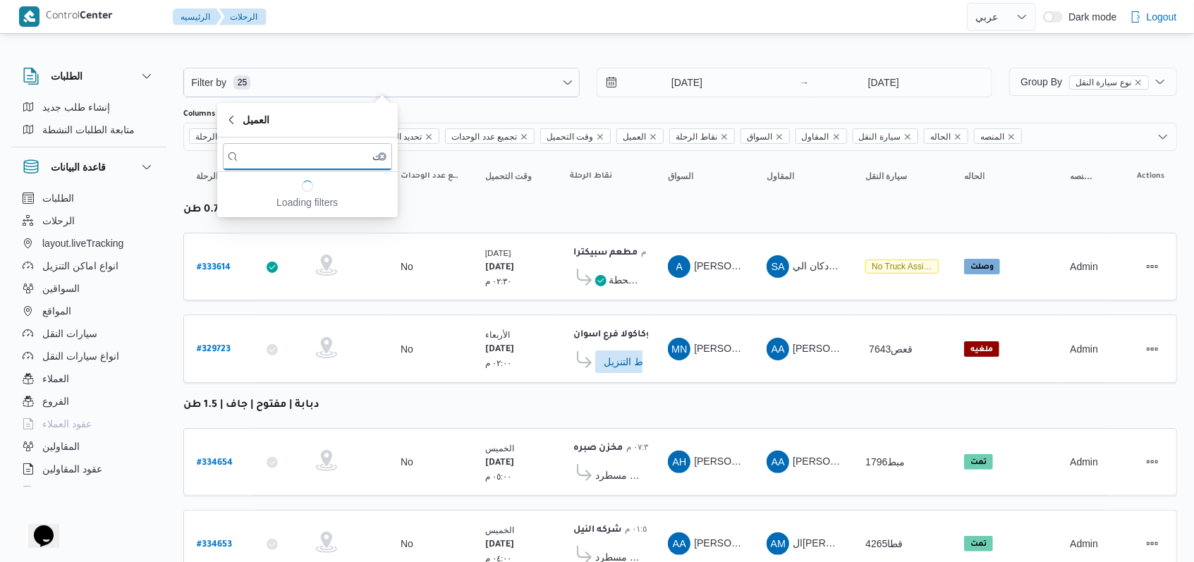
type input "ى"
type input "m"
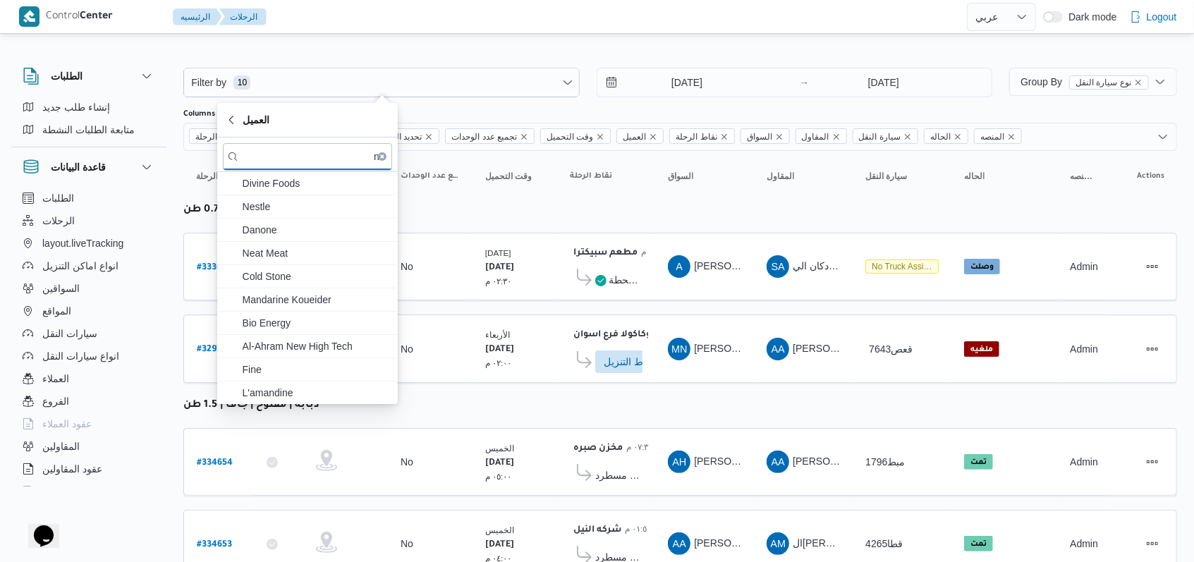
type input "ne"
click at [283, 203] on span "Nestle" at bounding box center [316, 206] width 147 height 17
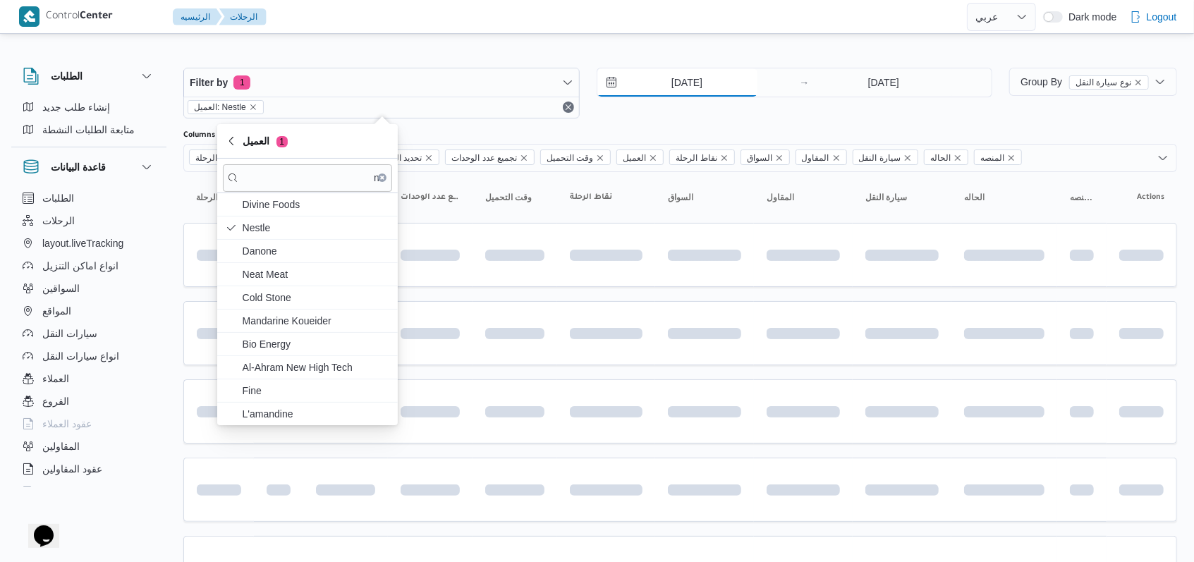
click at [688, 80] on input "[DATE]" at bounding box center [677, 82] width 160 height 28
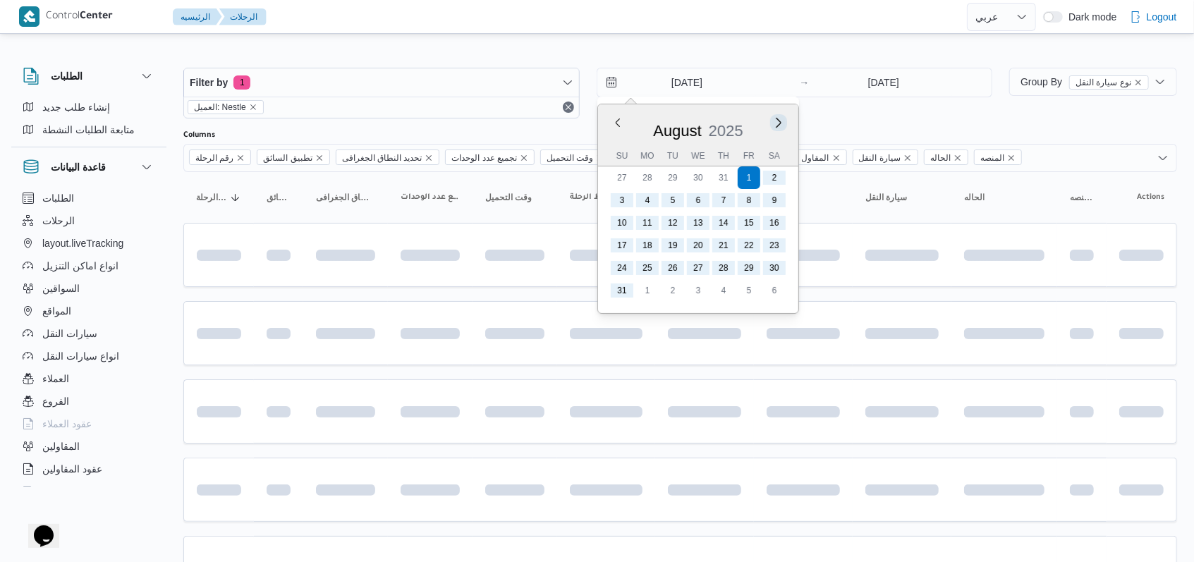
click at [777, 127] on button "Next month" at bounding box center [778, 122] width 13 height 13
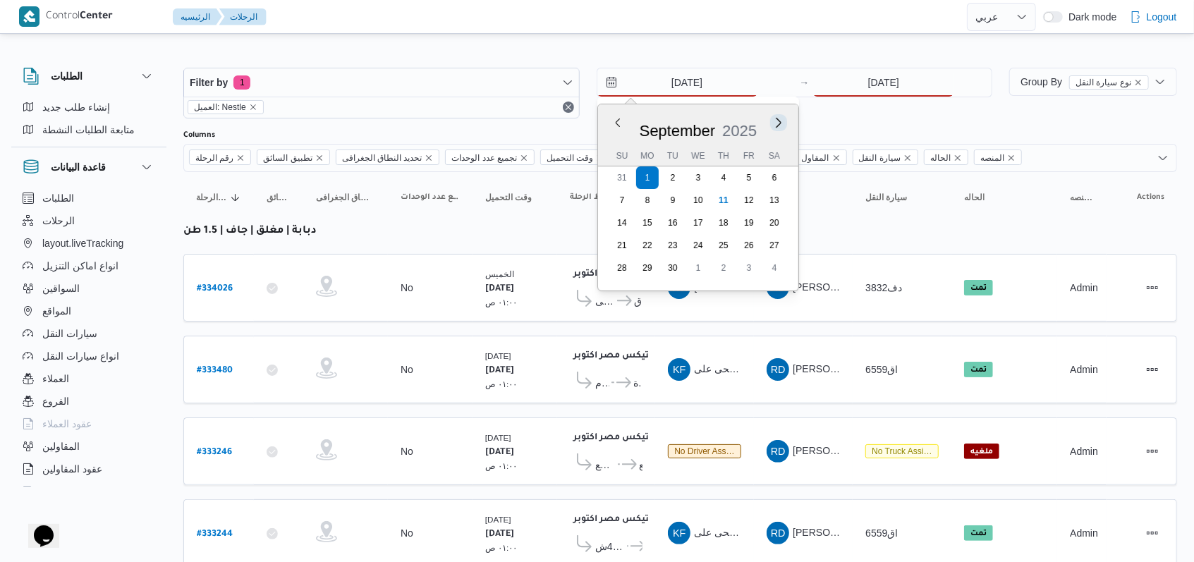
type input "[DATE]"
click at [899, 80] on input "[DATE]" at bounding box center [883, 82] width 140 height 28
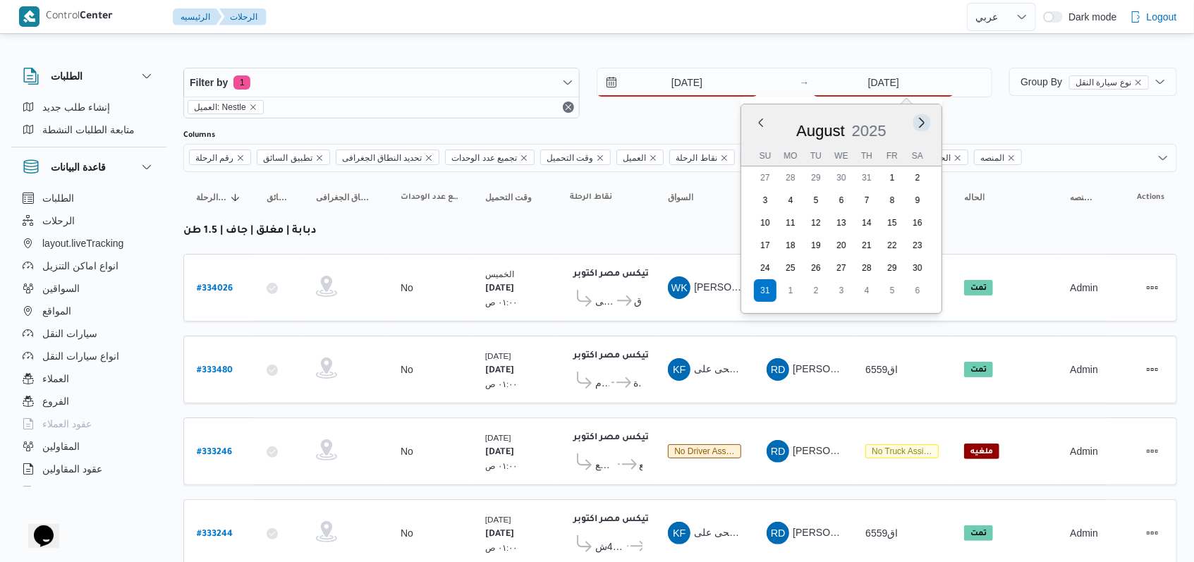
click at [926, 125] on button "Next month" at bounding box center [922, 122] width 13 height 13
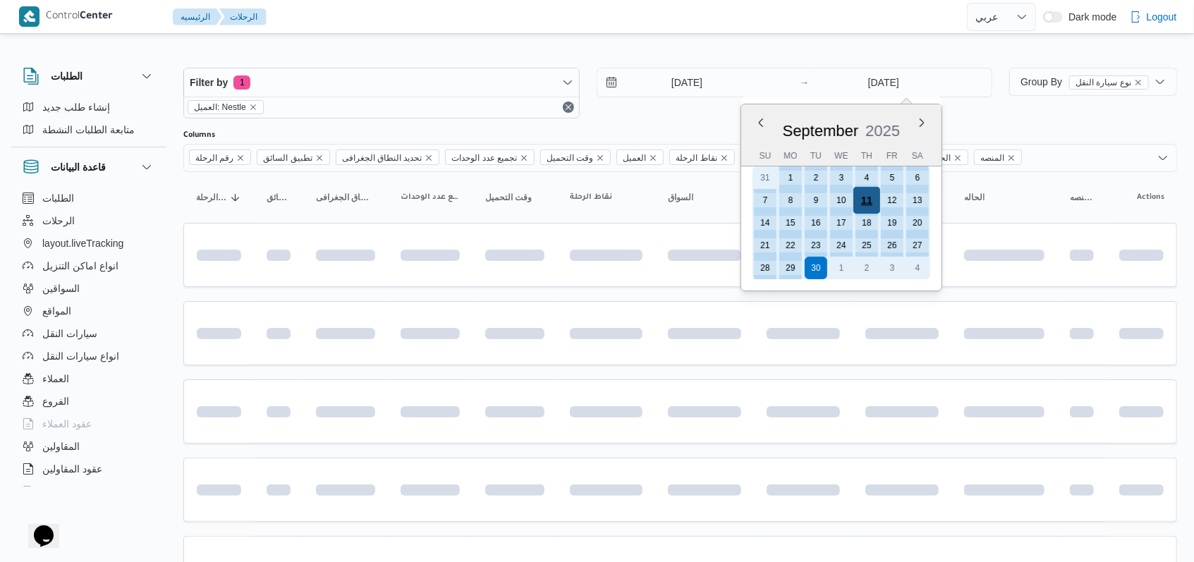
click at [860, 200] on div "11" at bounding box center [866, 200] width 27 height 27
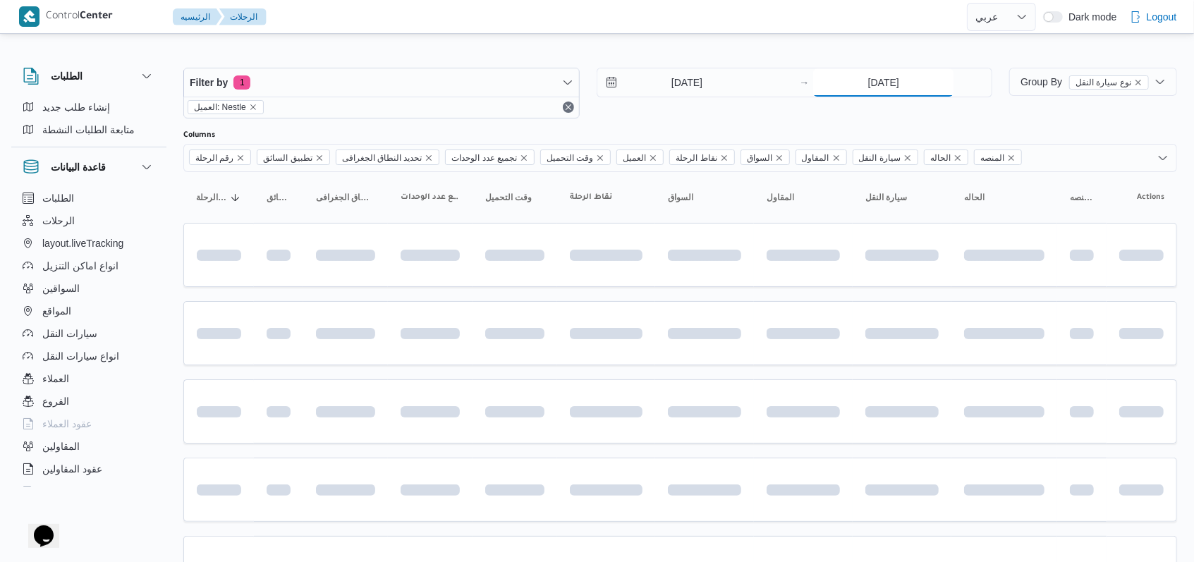
type input "[DATE]"
click at [655, 104] on div "[DATE] → [DATE]" at bounding box center [795, 93] width 396 height 51
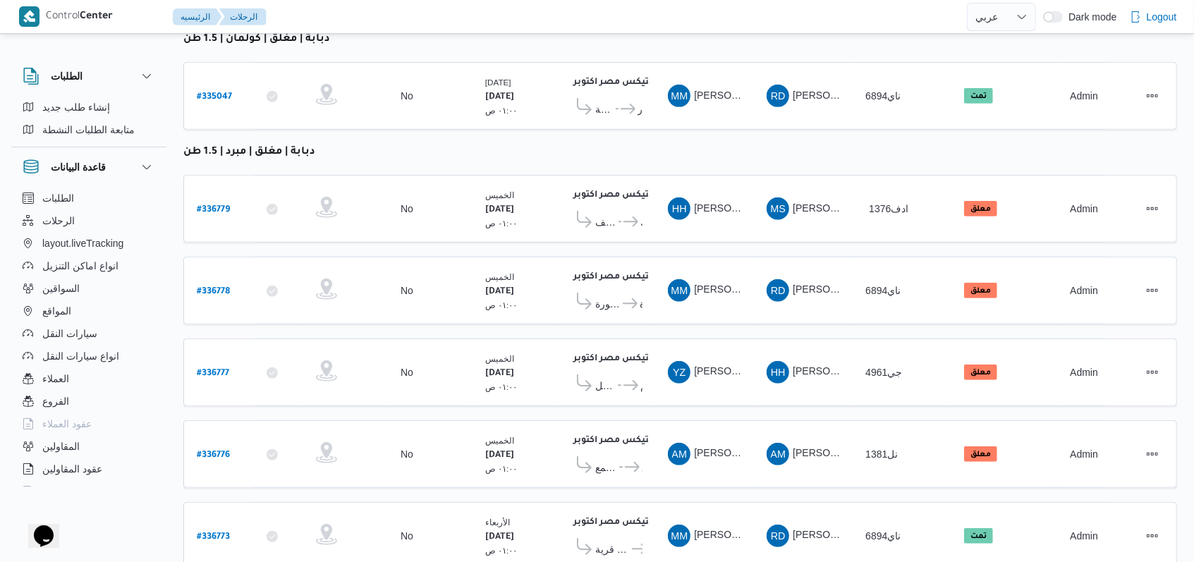
scroll to position [579, 0]
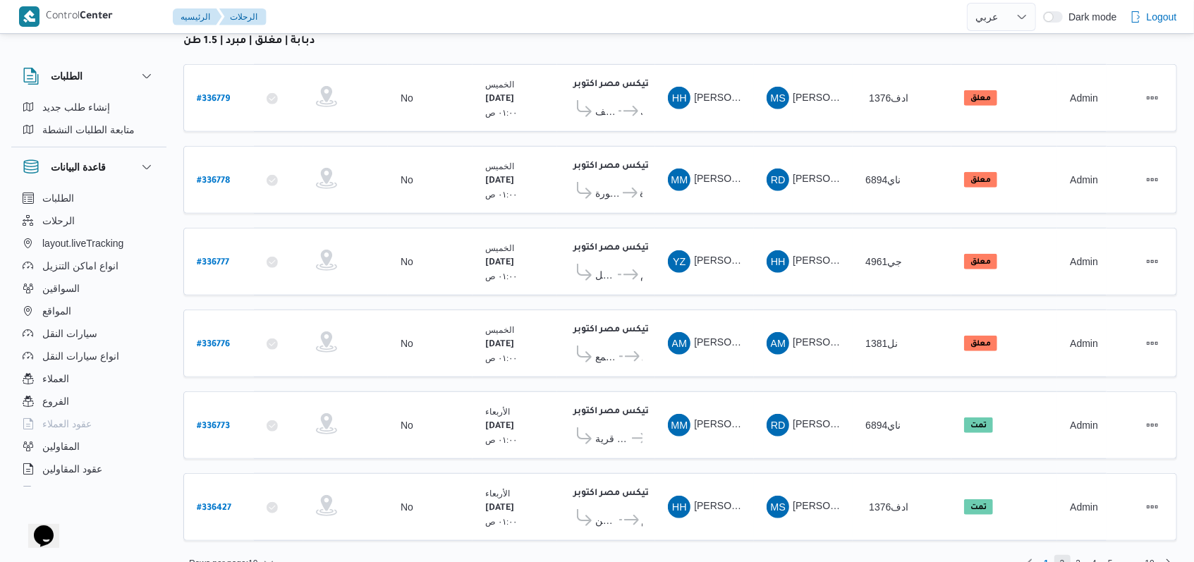
click at [1064, 555] on span "2" at bounding box center [1062, 563] width 5 height 17
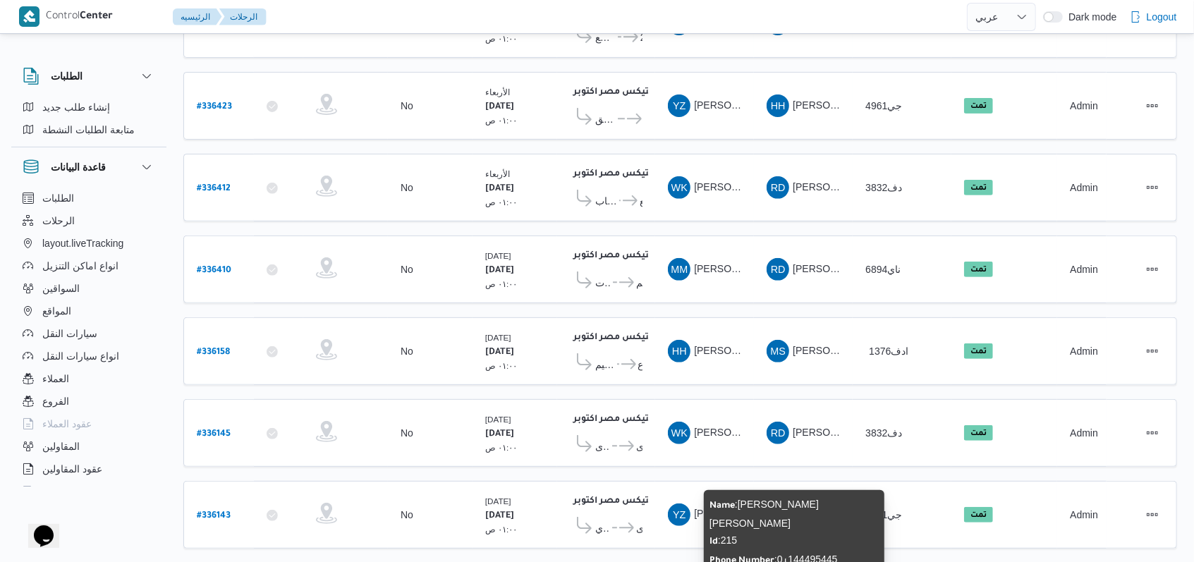
scroll to position [518, 0]
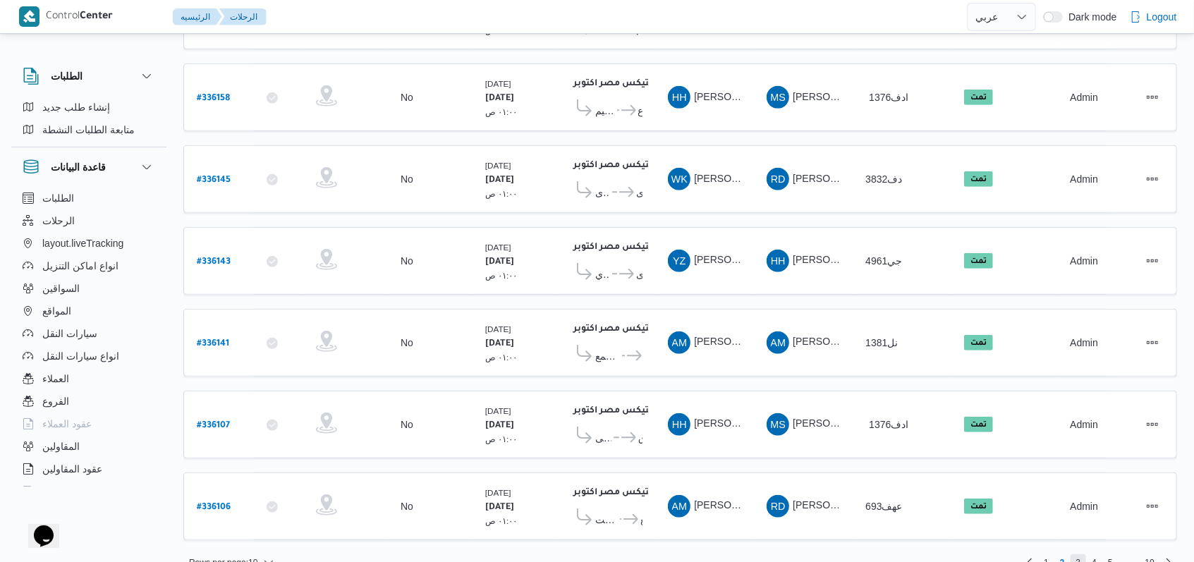
click at [1087, 554] on span "3" at bounding box center [1079, 562] width 16 height 17
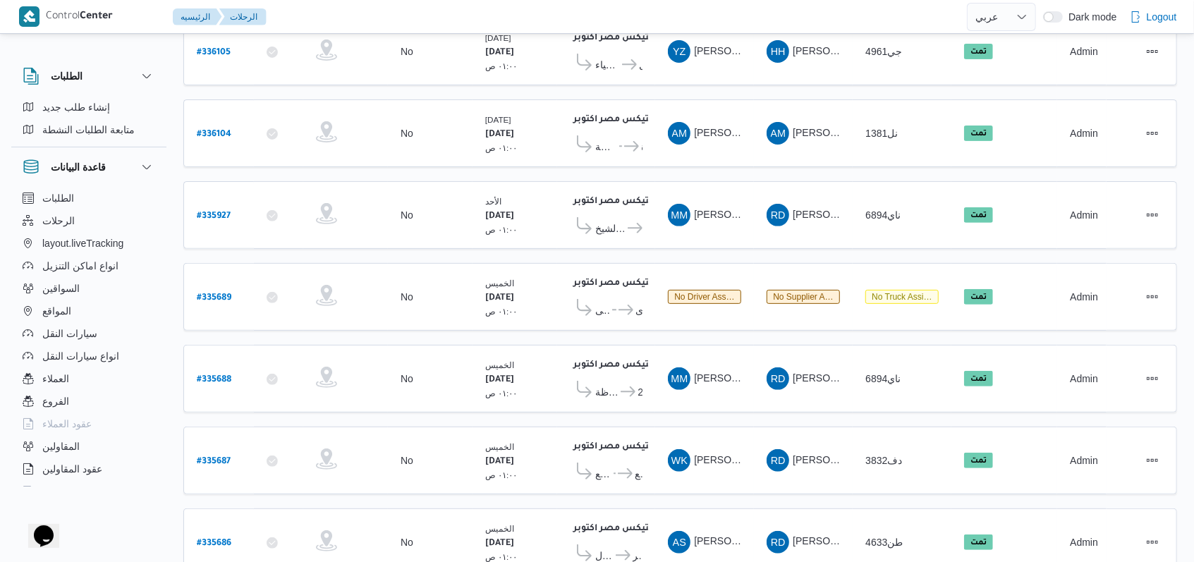
scroll to position [236, 0]
click at [217, 294] on b "# 335689" at bounding box center [214, 299] width 35 height 10
select select "ar"
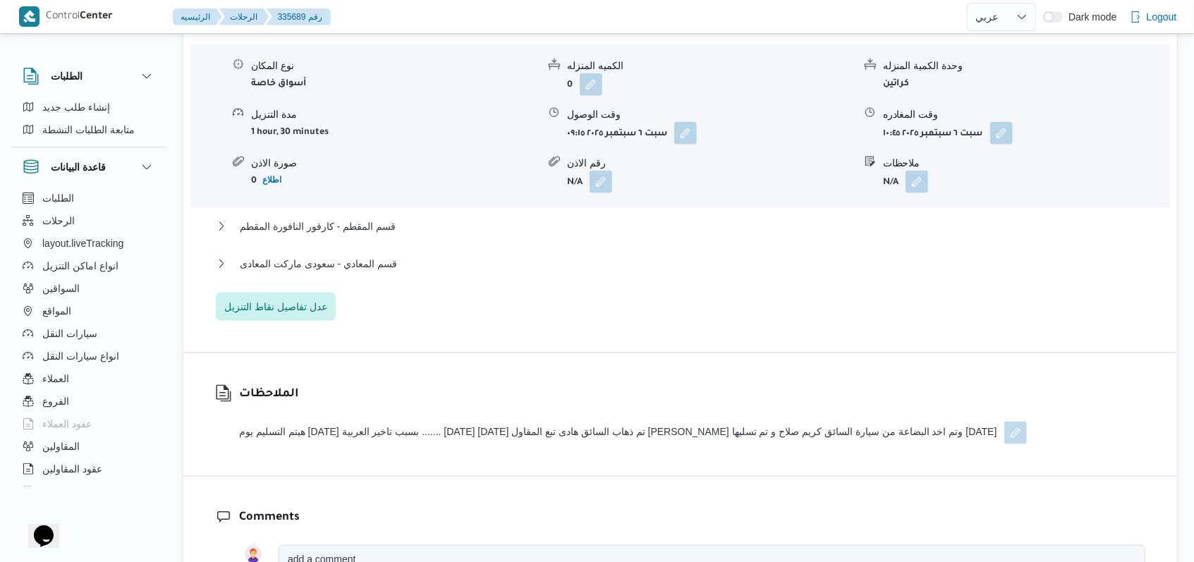
scroll to position [1082, 0]
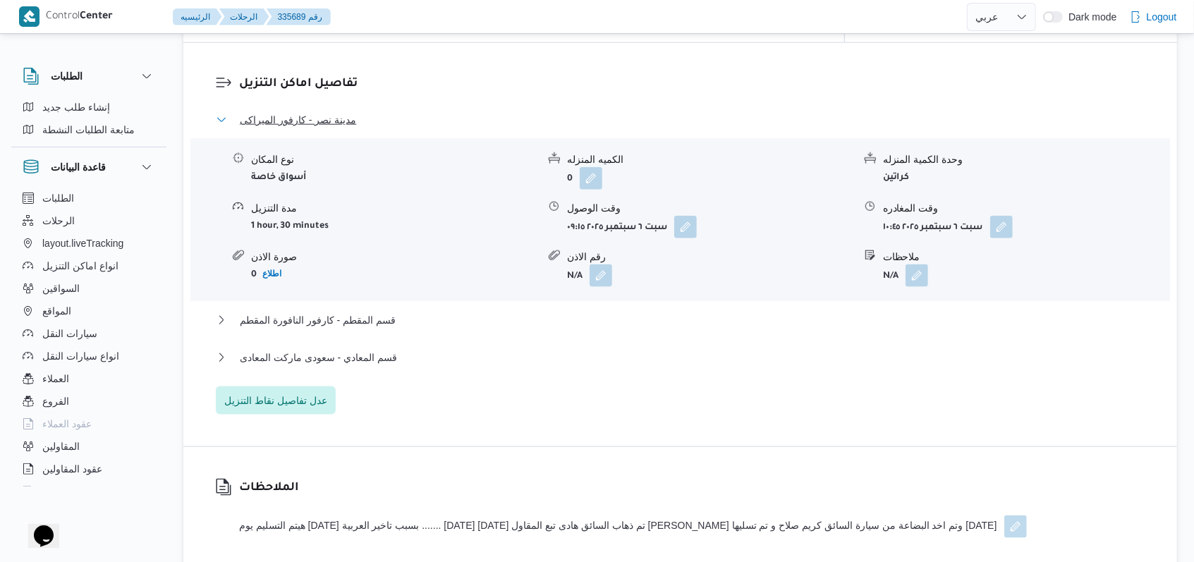
click at [325, 116] on span "مدينة نصر - كارفور الميراكى" at bounding box center [298, 119] width 116 height 17
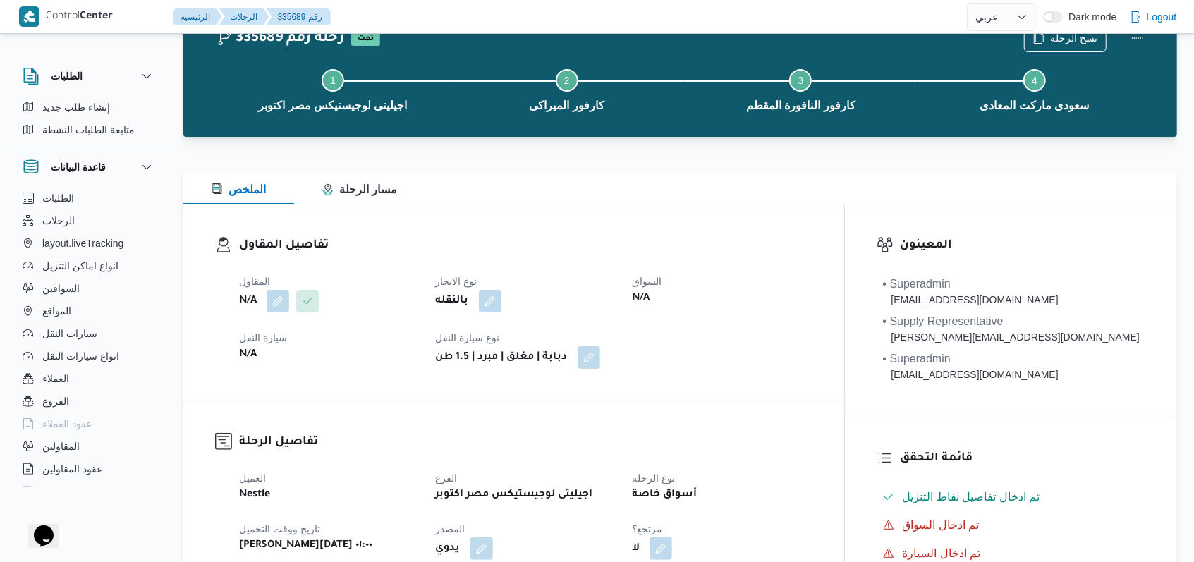
scroll to position [47, 0]
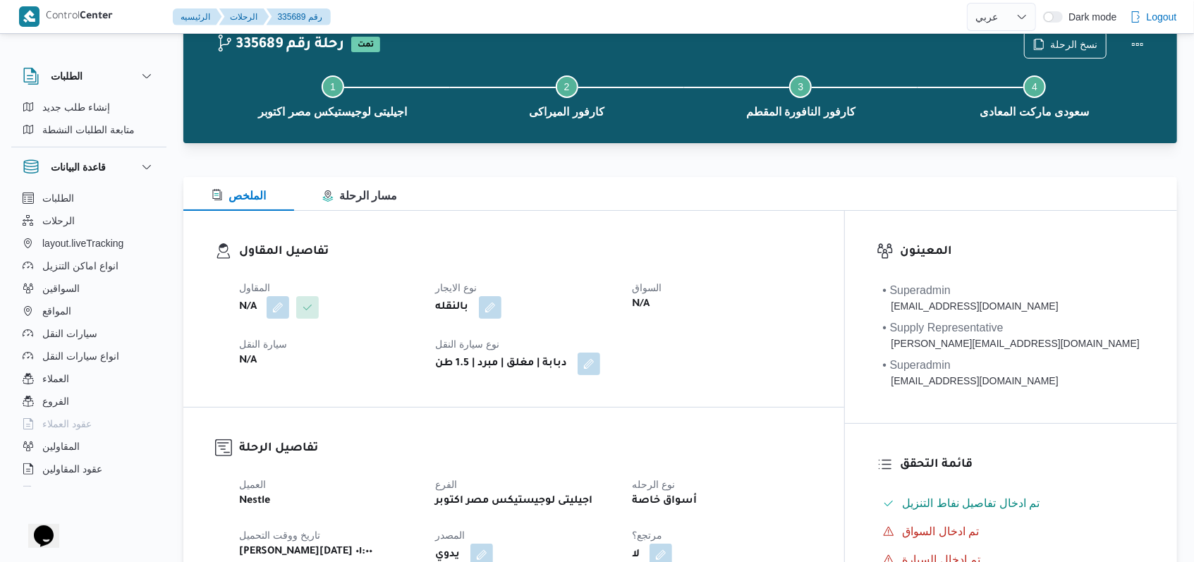
select select "ar"
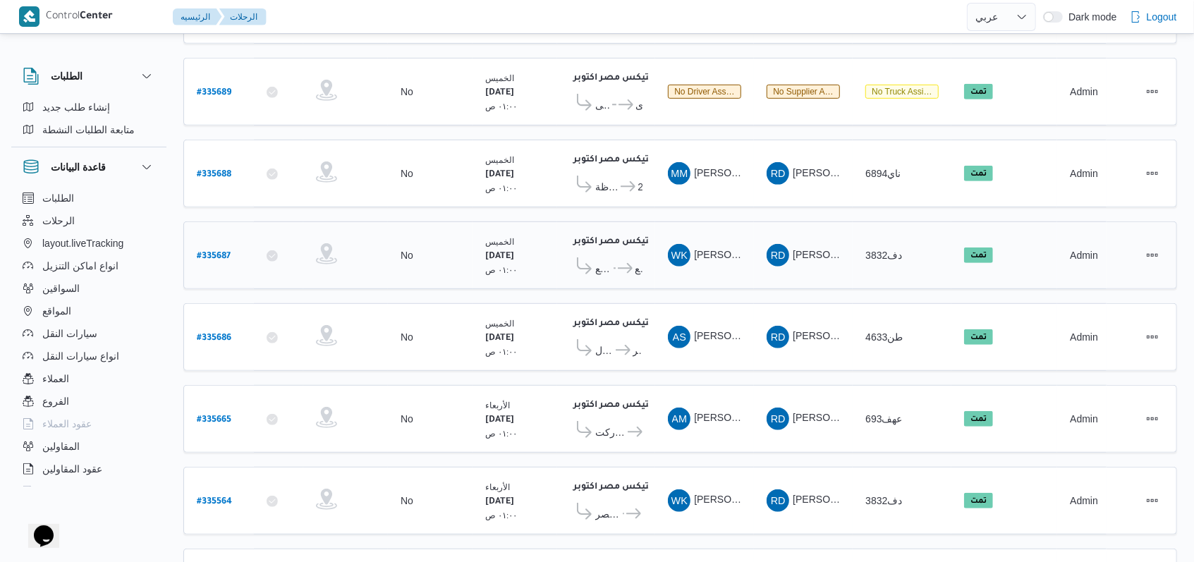
scroll to position [518, 0]
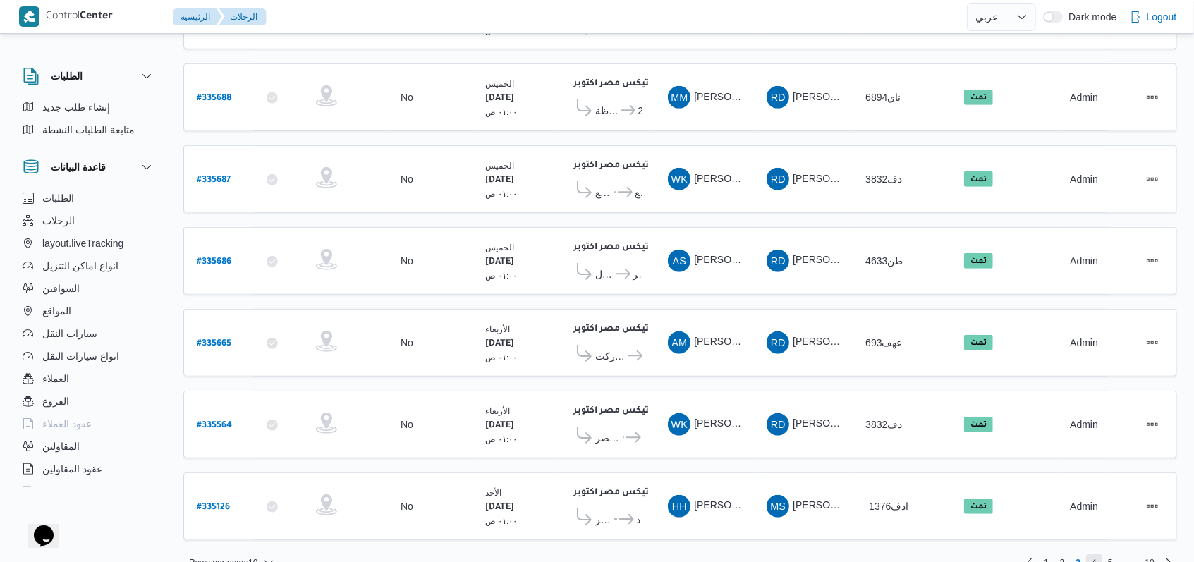
click at [1097, 554] on span "4" at bounding box center [1094, 562] width 5 height 17
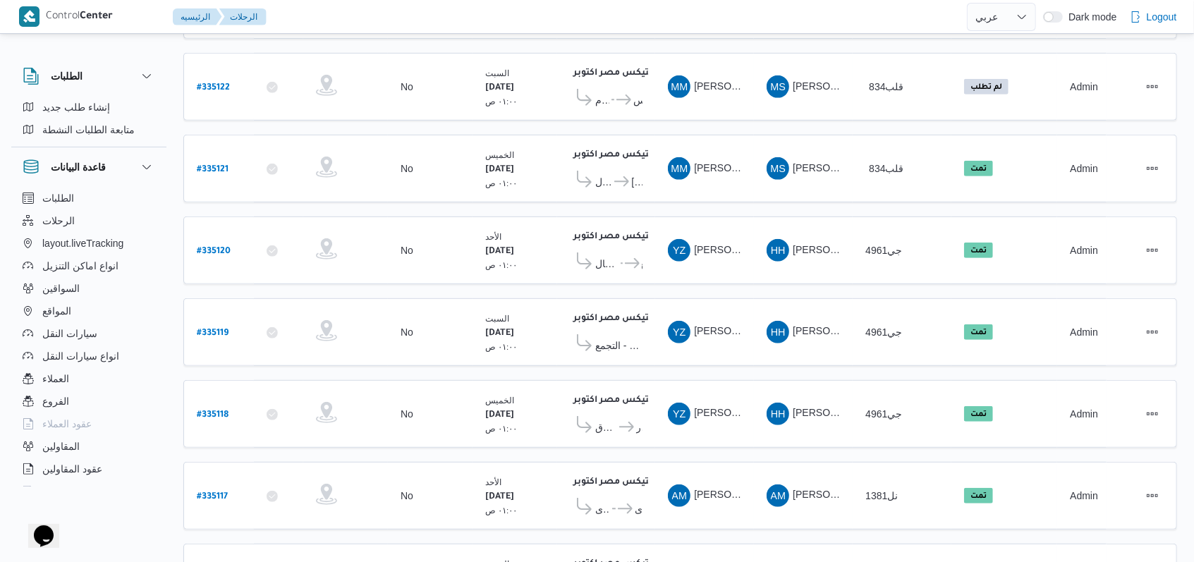
scroll to position [518, 0]
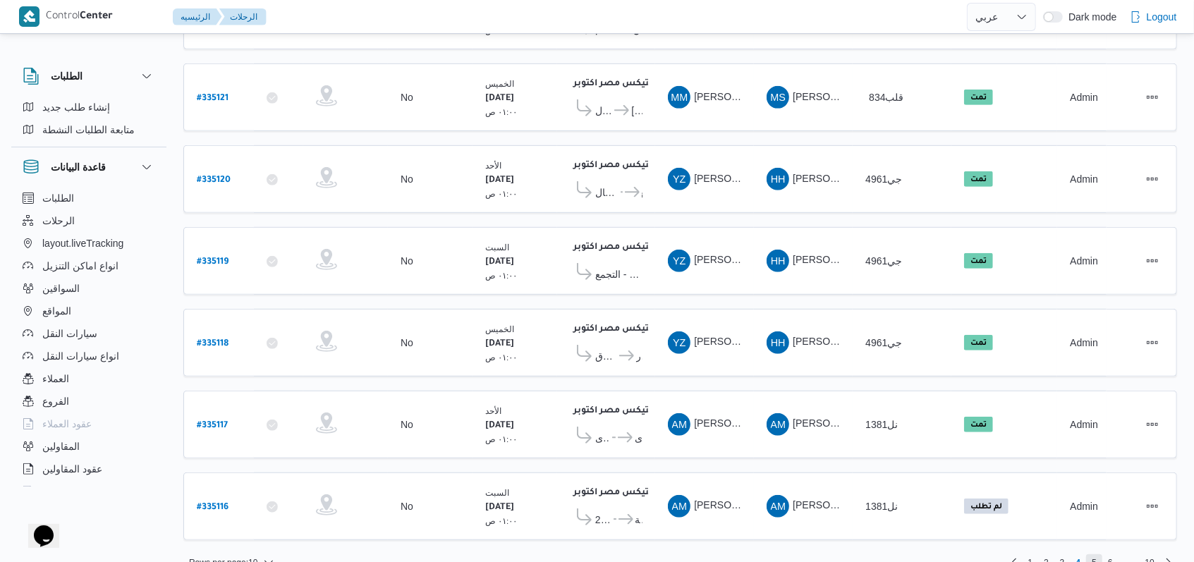
click at [1097, 554] on span "5" at bounding box center [1094, 562] width 5 height 17
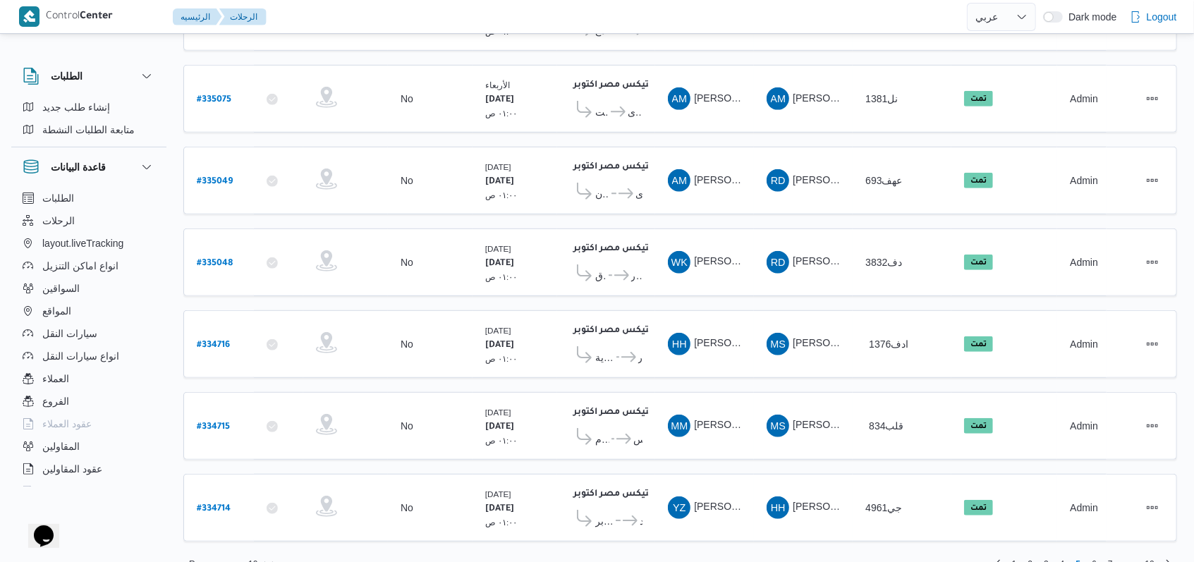
scroll to position [518, 0]
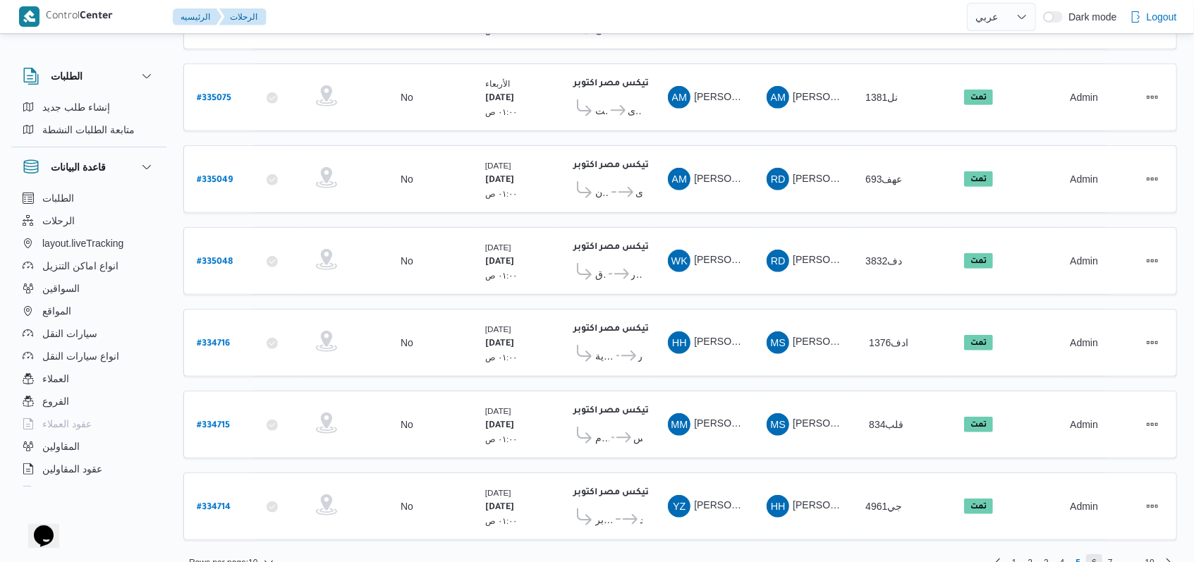
click at [1097, 554] on span "6" at bounding box center [1094, 562] width 5 height 17
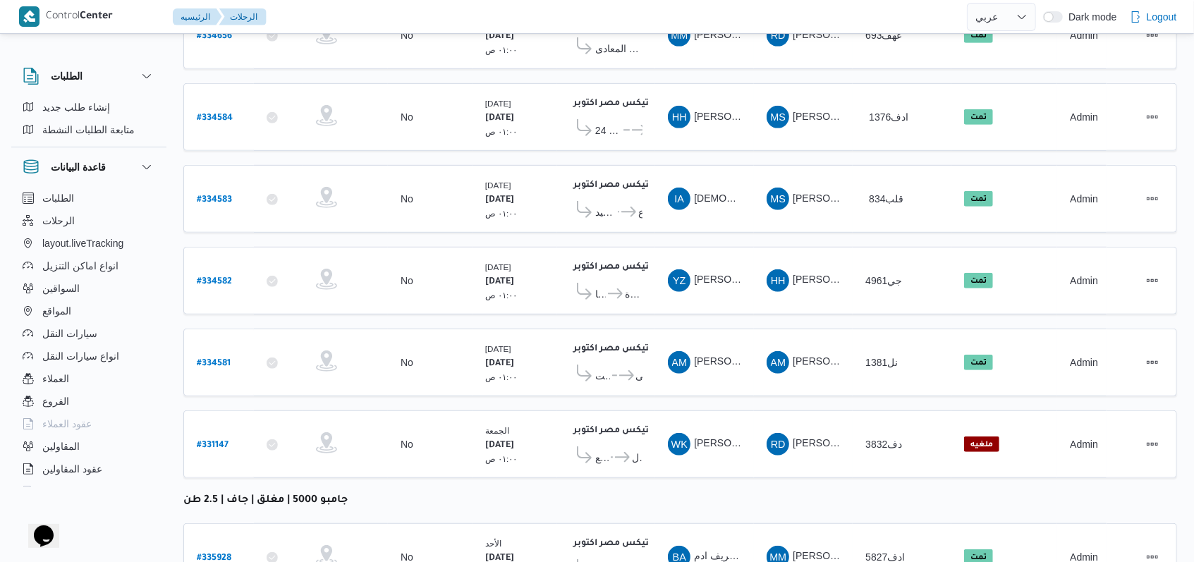
scroll to position [548, 0]
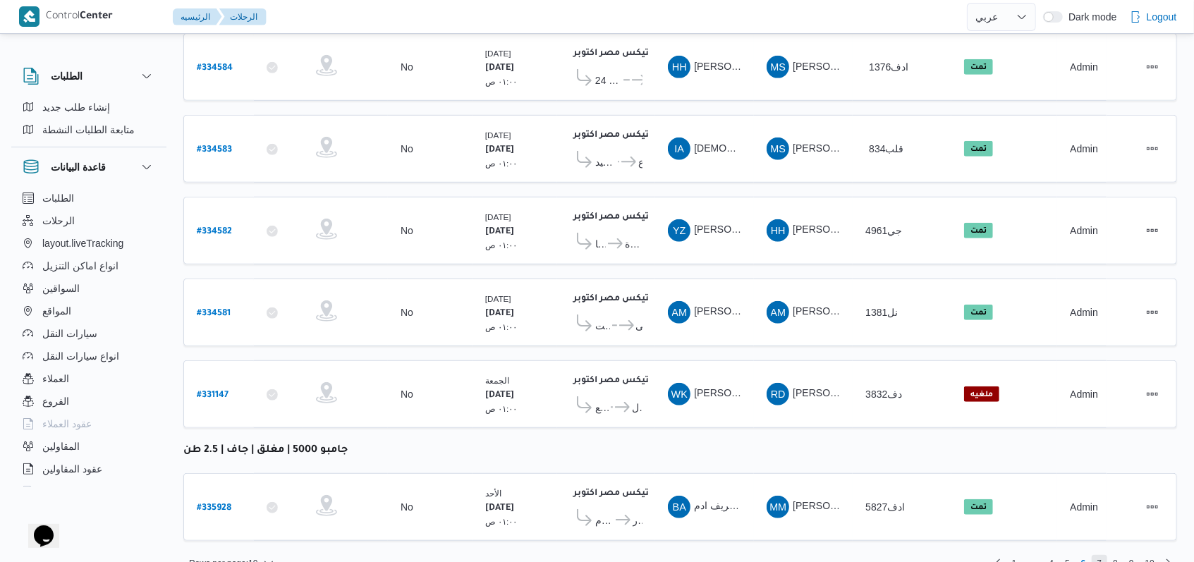
click at [1099, 555] on span "7" at bounding box center [1100, 563] width 5 height 17
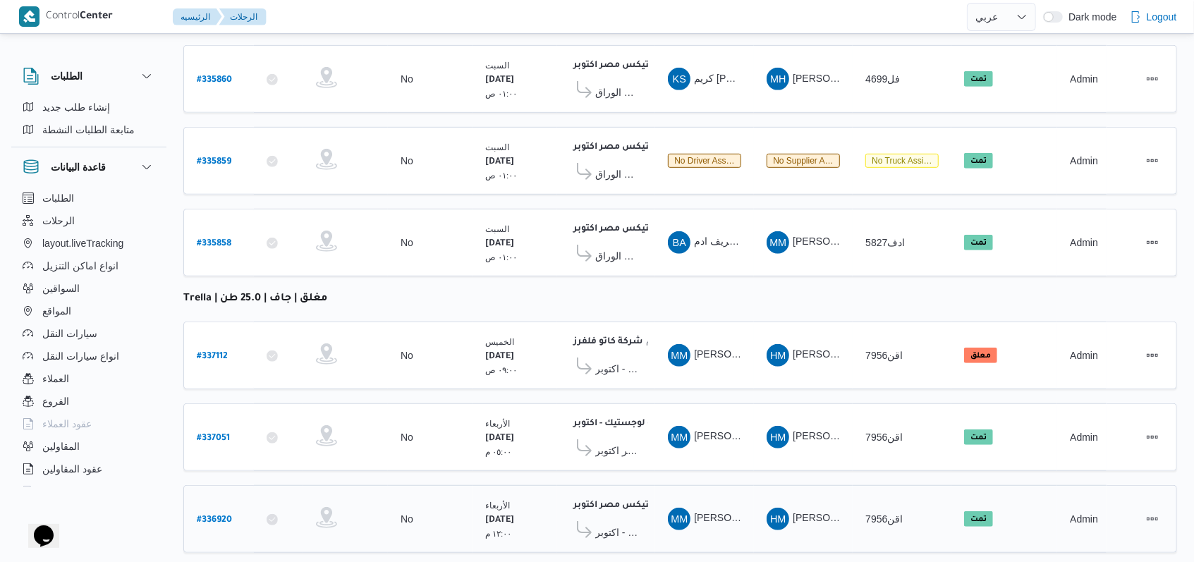
scroll to position [579, 0]
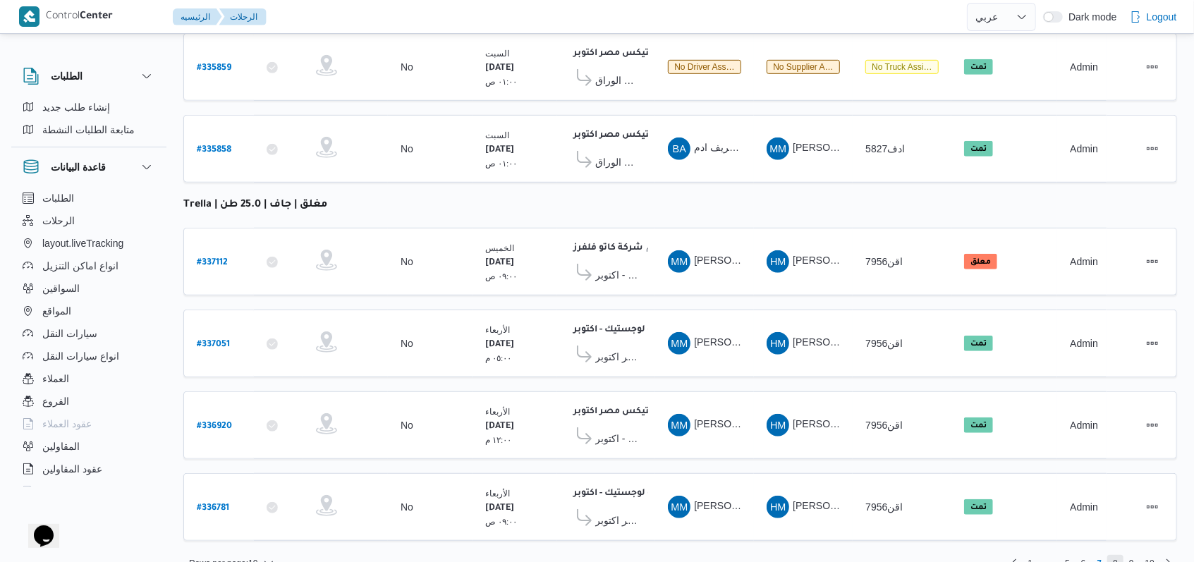
click at [1117, 555] on span "8" at bounding box center [1115, 563] width 5 height 17
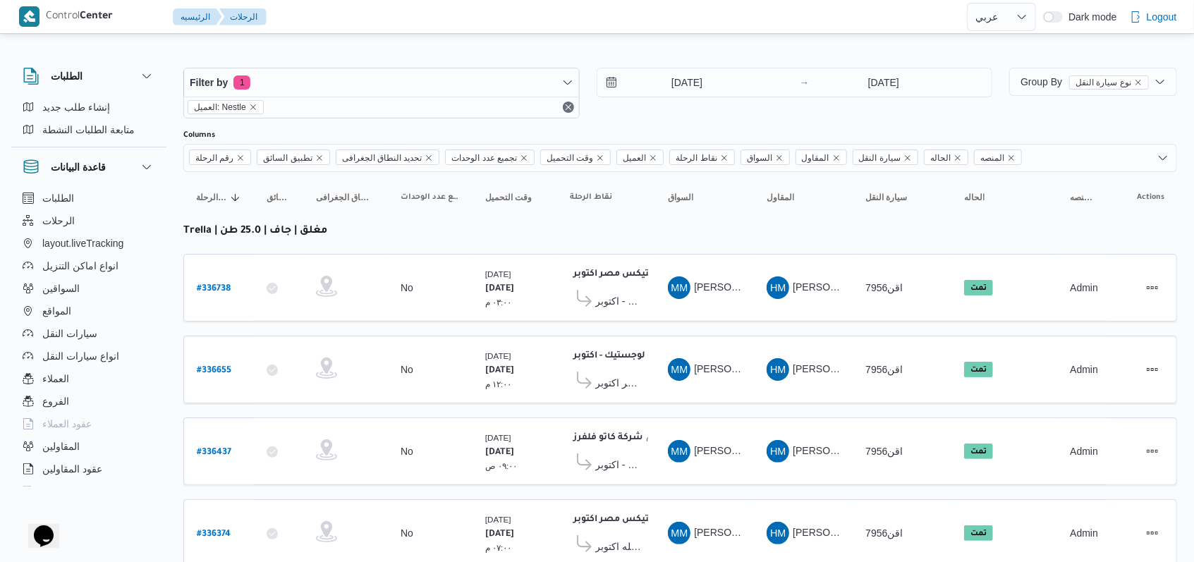
scroll to position [518, 0]
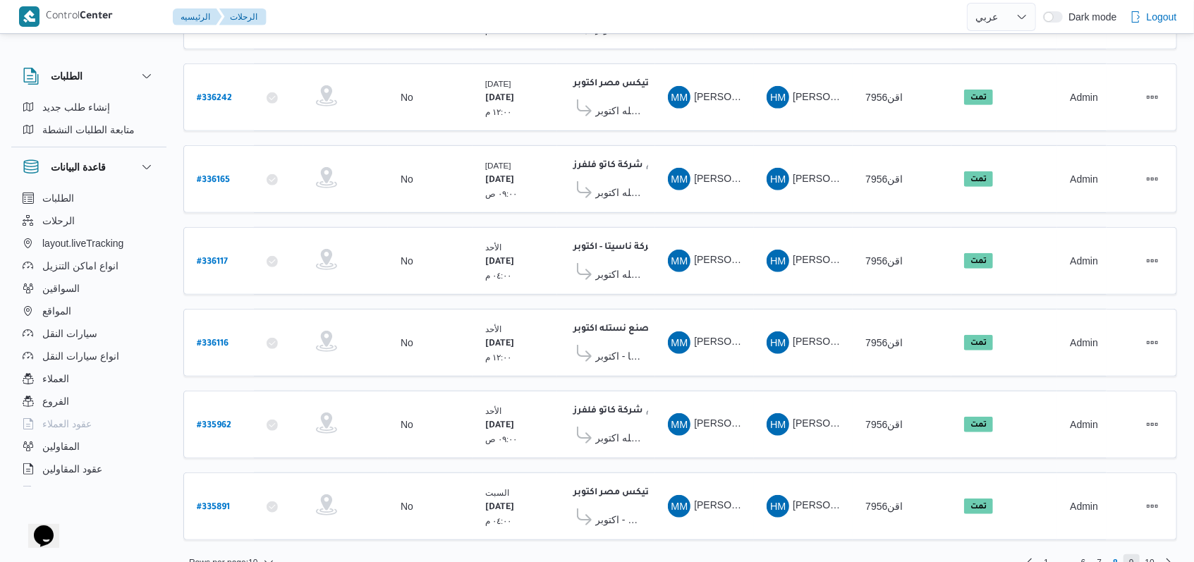
click at [1126, 554] on span "9" at bounding box center [1132, 562] width 16 height 17
click at [1155, 554] on span "10" at bounding box center [1150, 562] width 20 height 17
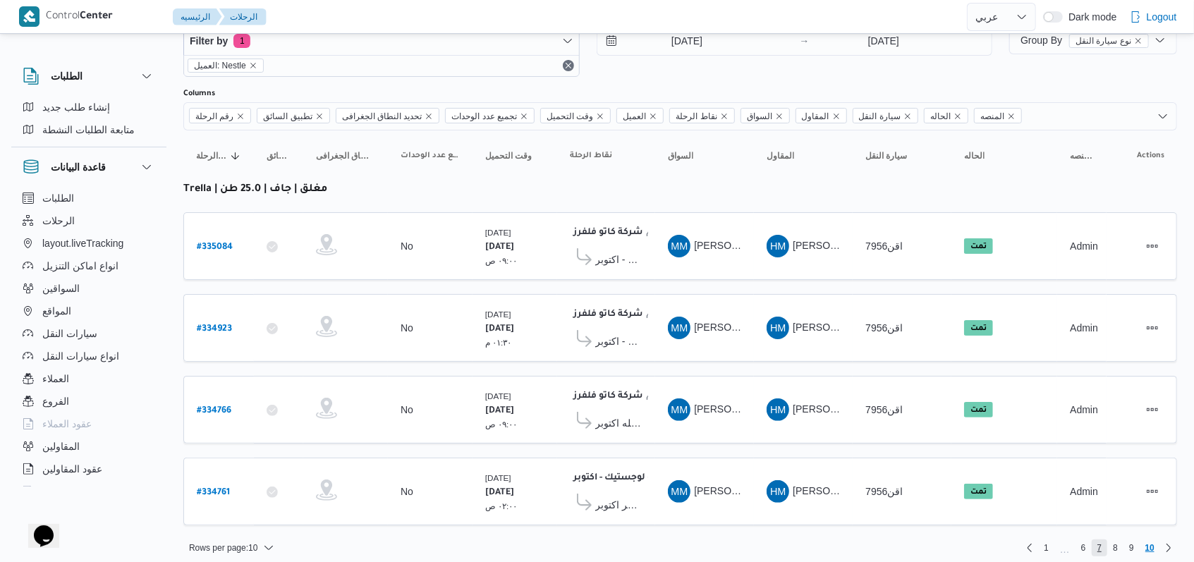
click at [1100, 540] on span "7" at bounding box center [1100, 548] width 5 height 17
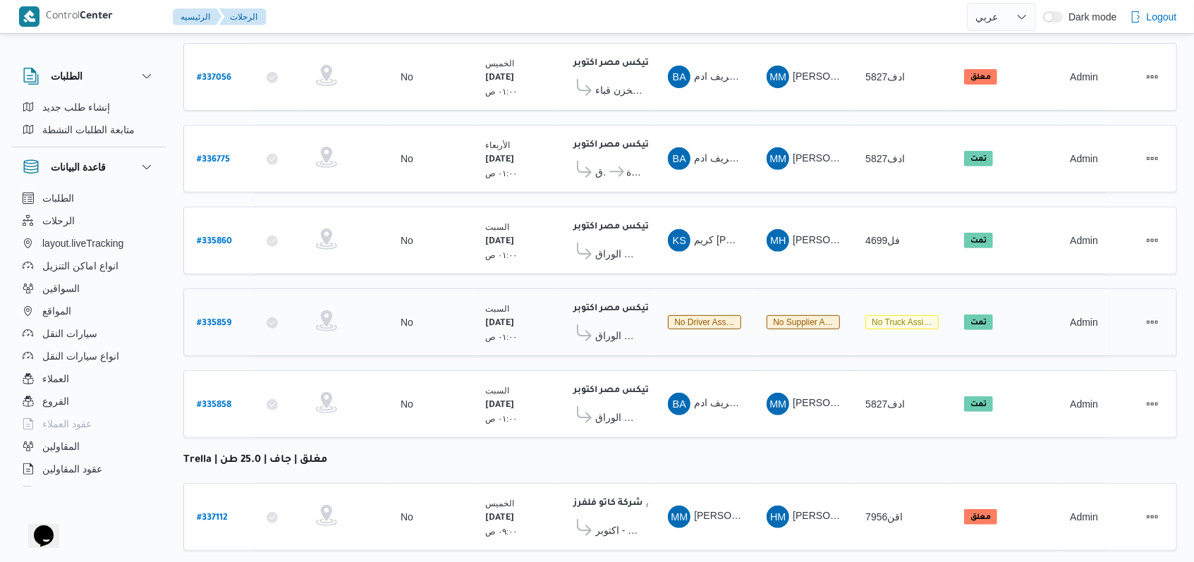
click at [202, 319] on b "# 335859" at bounding box center [214, 324] width 35 height 10
select select "ar"
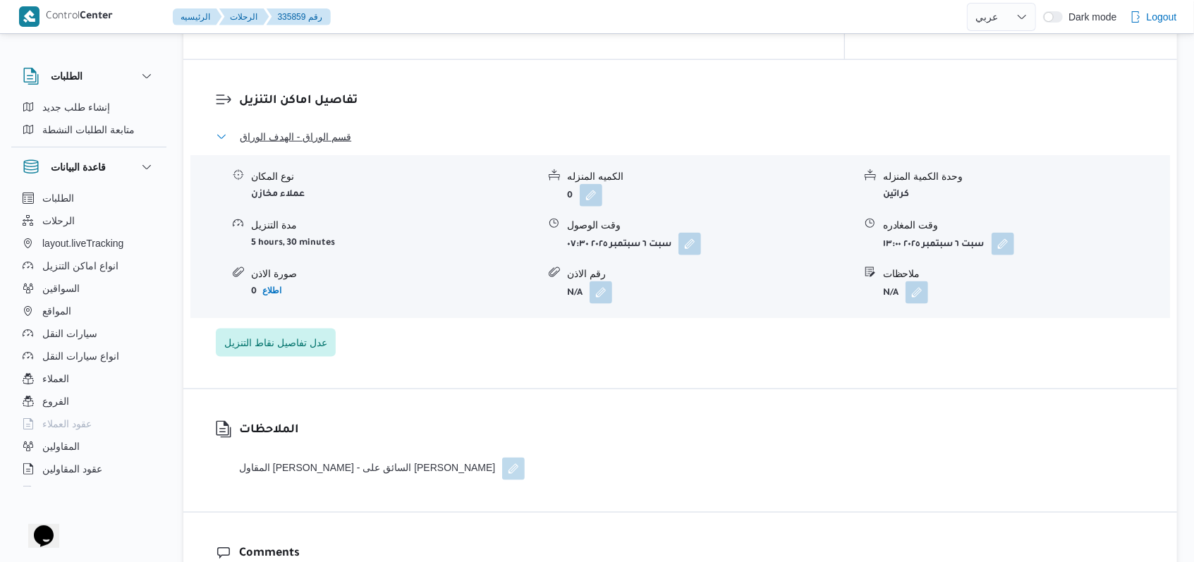
click at [316, 129] on span "قسم الوراق - الهدف الوراق" at bounding box center [295, 136] width 111 height 17
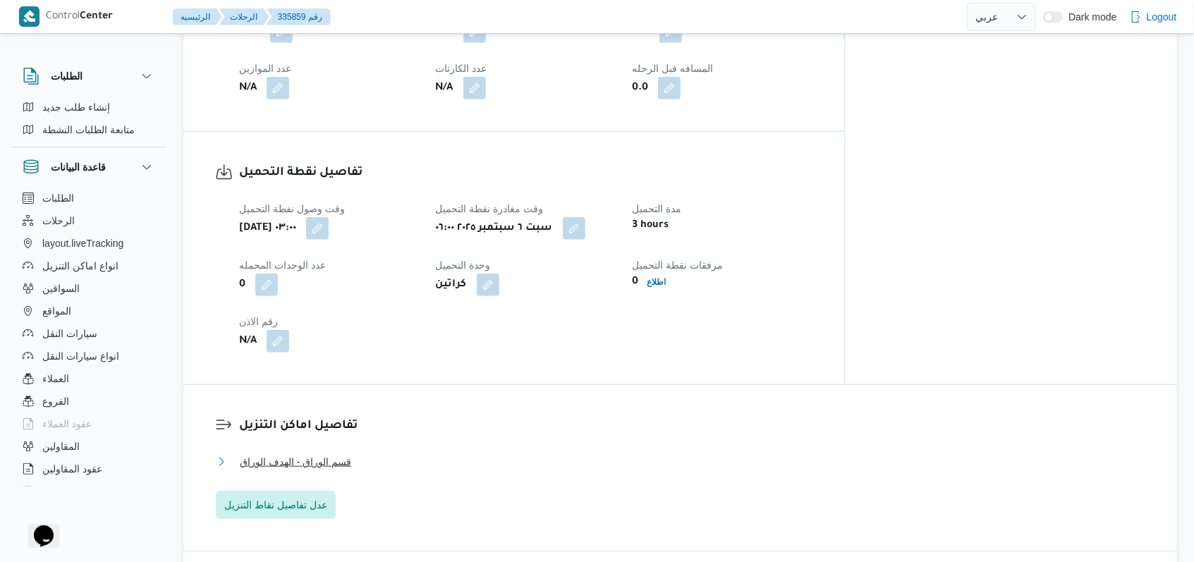
scroll to position [752, 0]
click at [321, 453] on span "قسم الوراق - الهدف الوراق" at bounding box center [295, 461] width 111 height 17
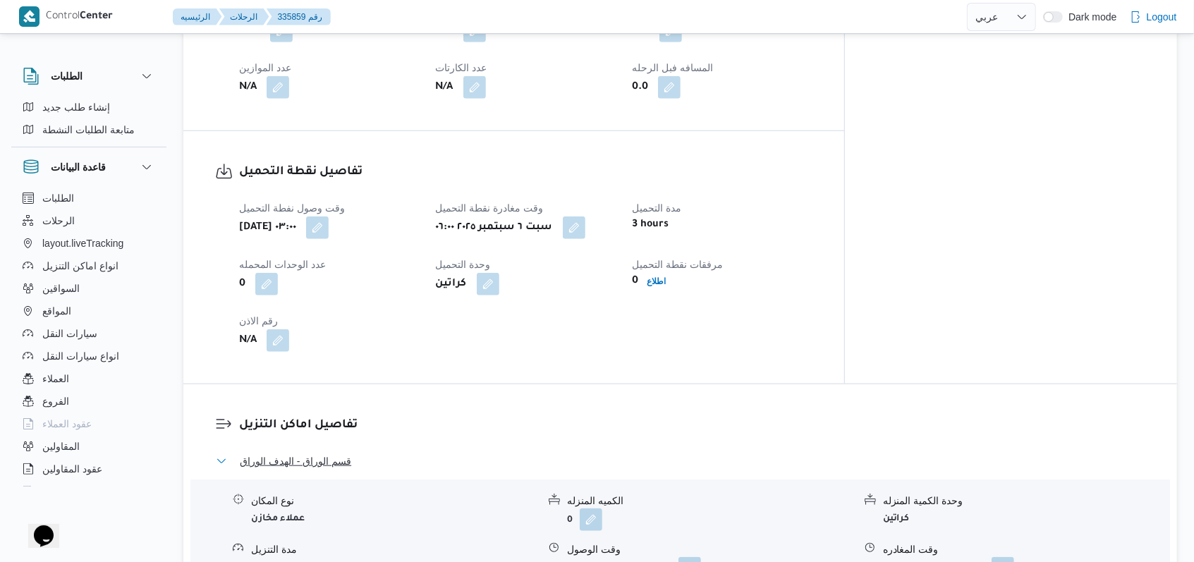
click at [321, 453] on span "قسم الوراق - الهدف الوراق" at bounding box center [295, 461] width 111 height 17
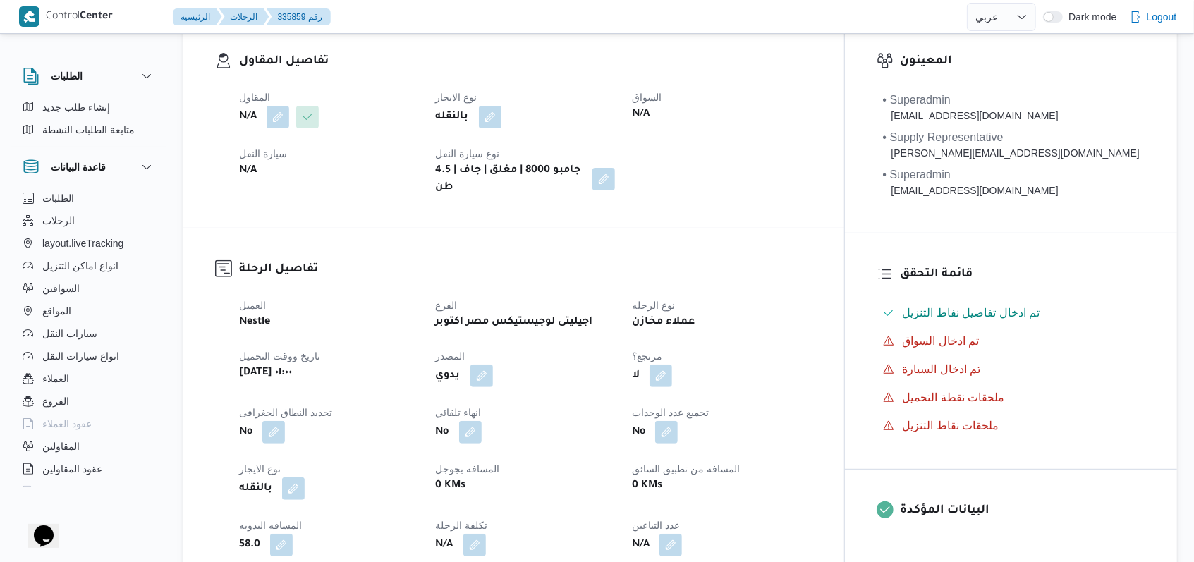
scroll to position [0, 0]
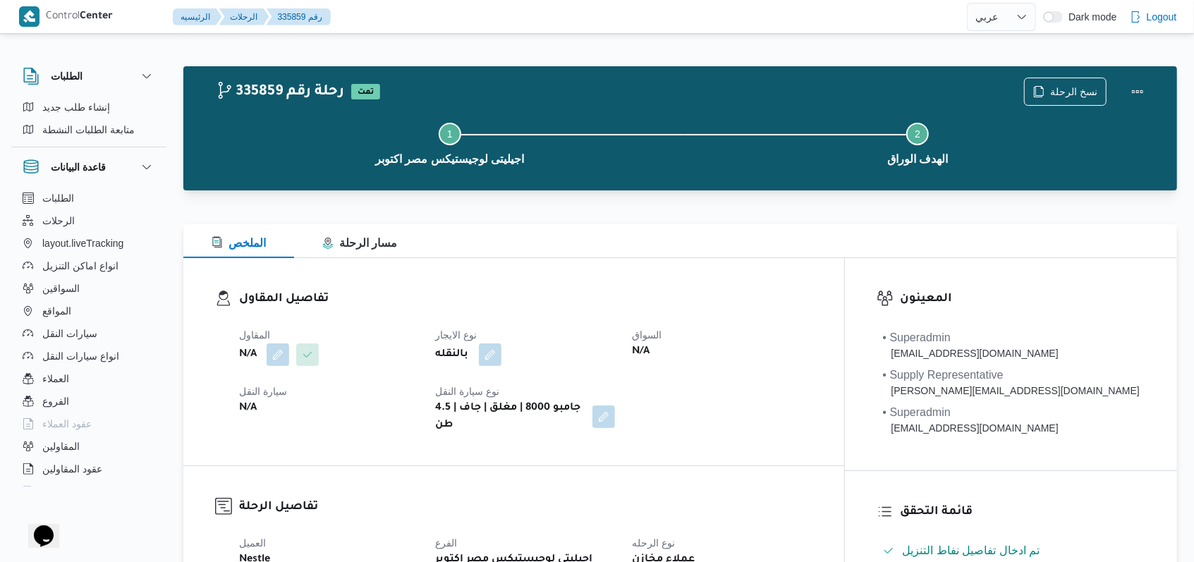
scroll to position [324, 0]
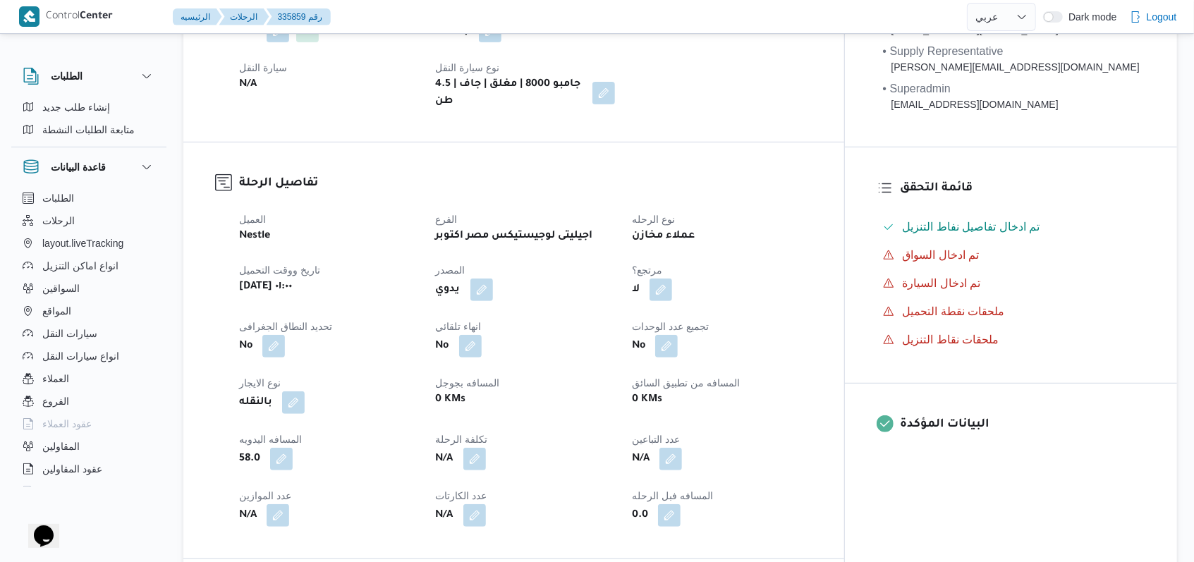
select select "ar"
